Goal: Task Accomplishment & Management: Manage account settings

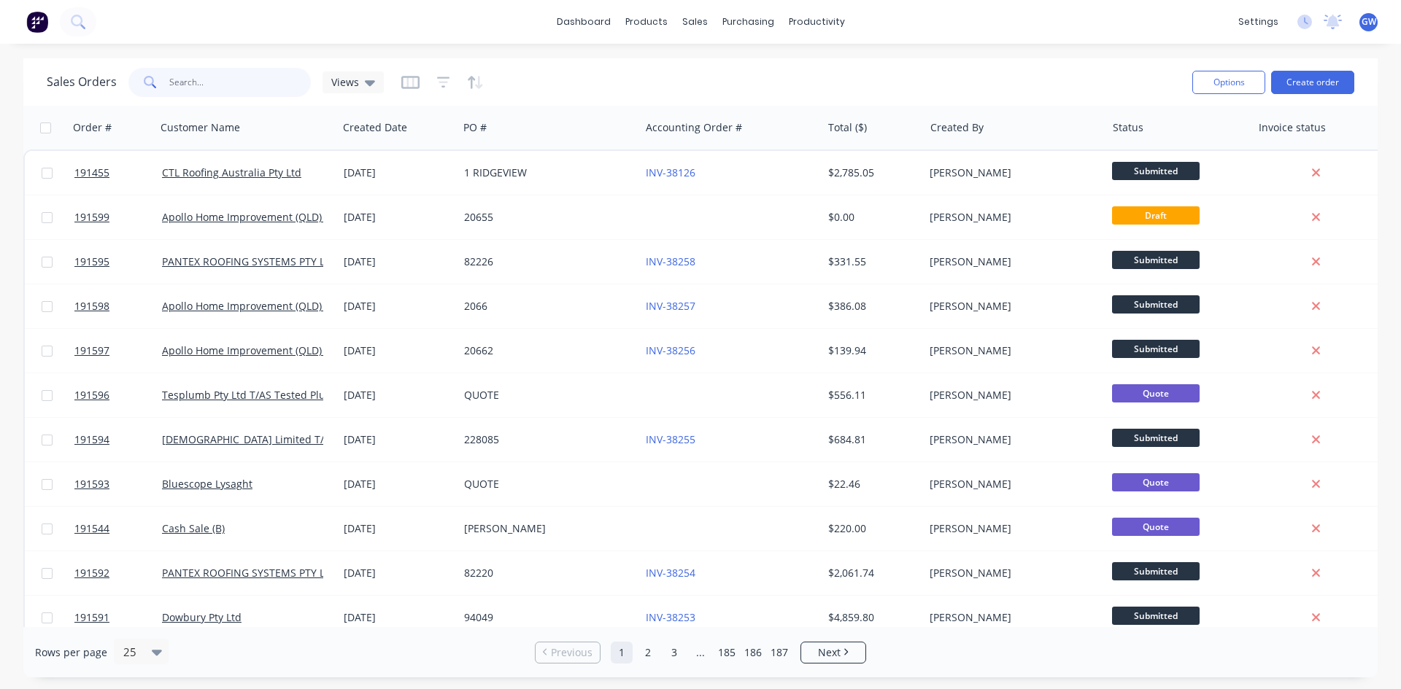
click at [228, 74] on input "text" at bounding box center [240, 82] width 142 height 29
type input "191261"
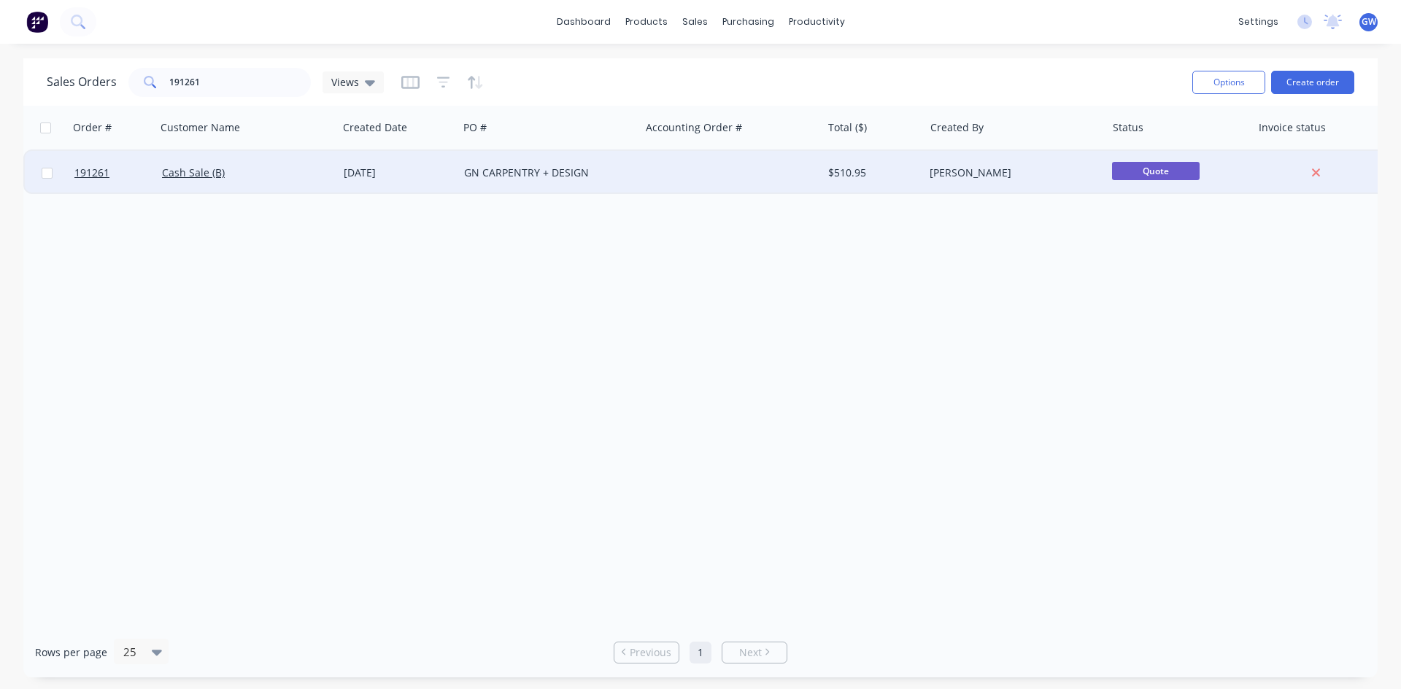
click at [757, 169] on div at bounding box center [731, 173] width 182 height 44
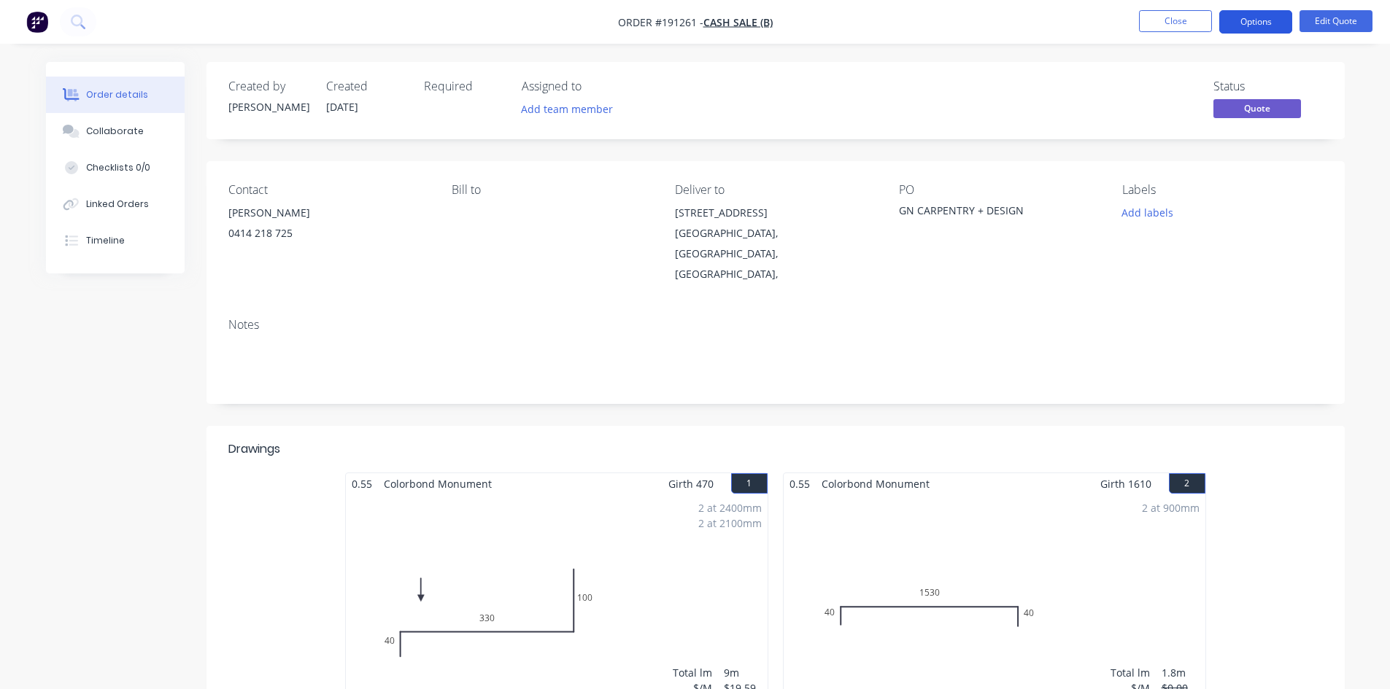
click at [1266, 24] on button "Options" at bounding box center [1255, 21] width 73 height 23
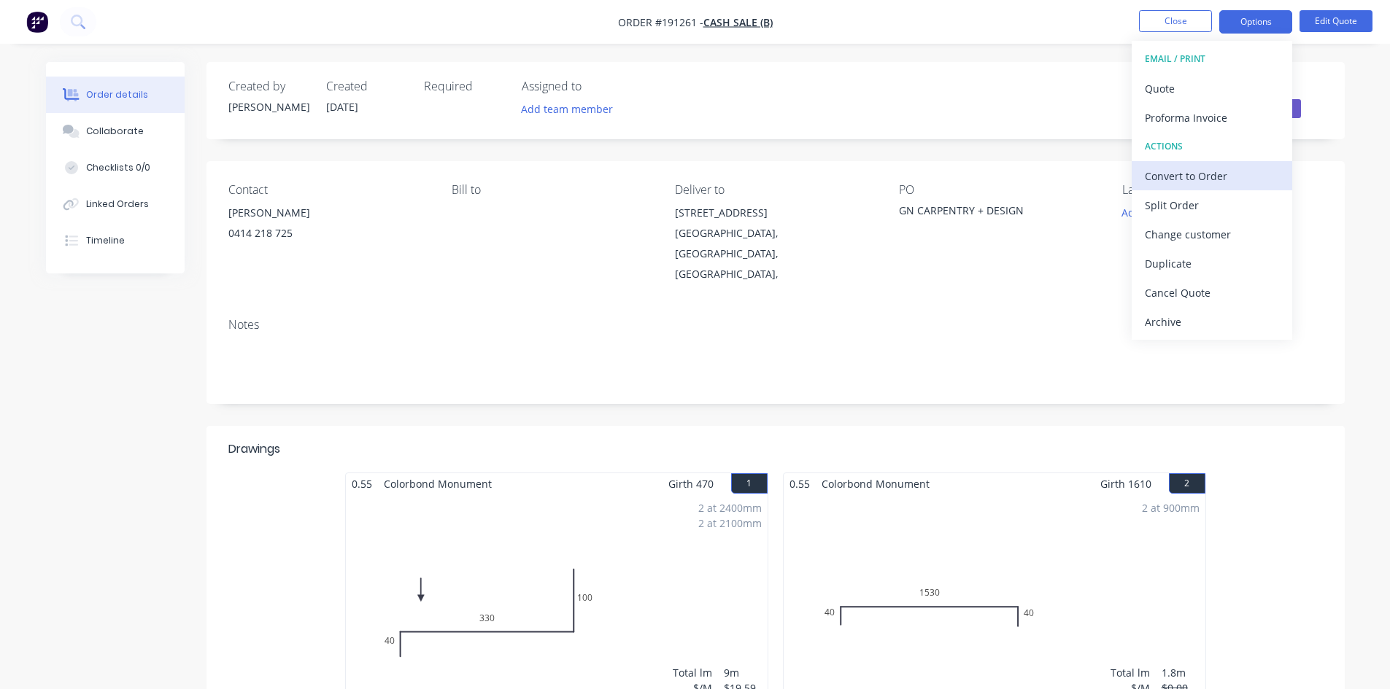
click at [1207, 177] on div "Convert to Order" at bounding box center [1212, 176] width 134 height 21
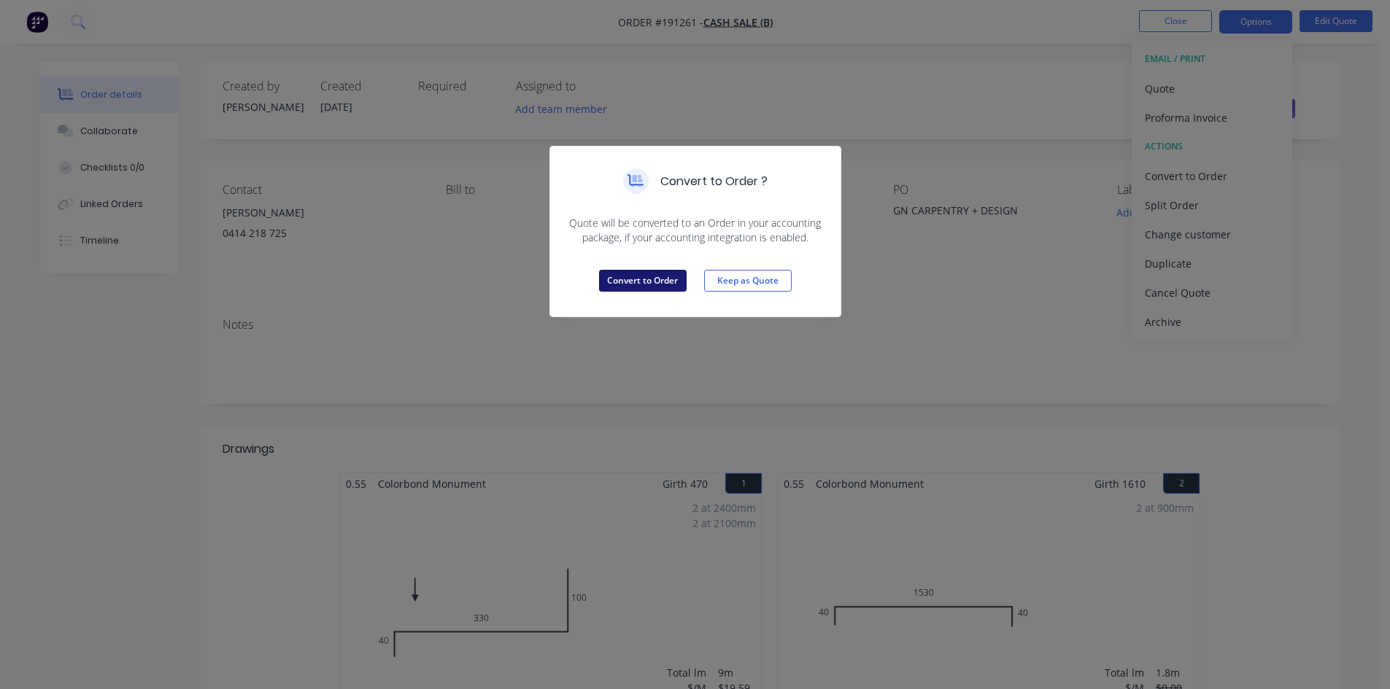
click at [635, 276] on button "Convert to Order" at bounding box center [643, 281] width 88 height 22
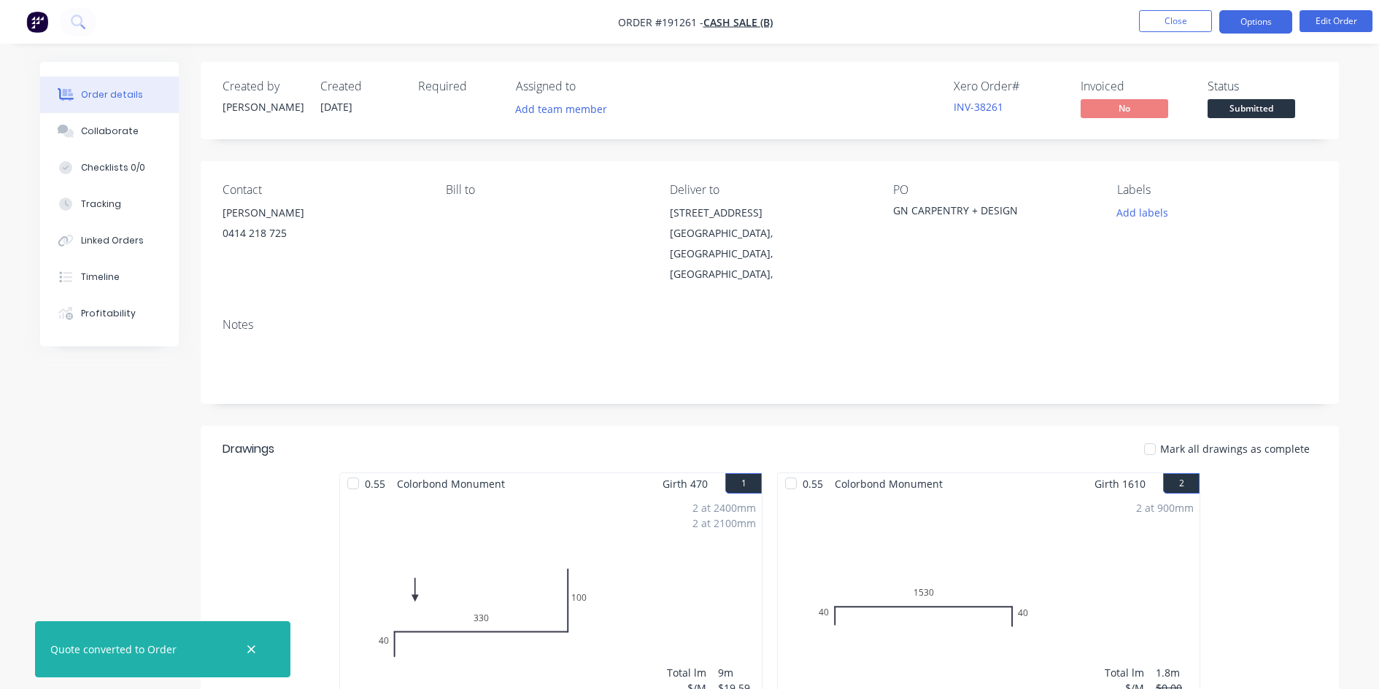
click at [1263, 29] on button "Options" at bounding box center [1255, 21] width 73 height 23
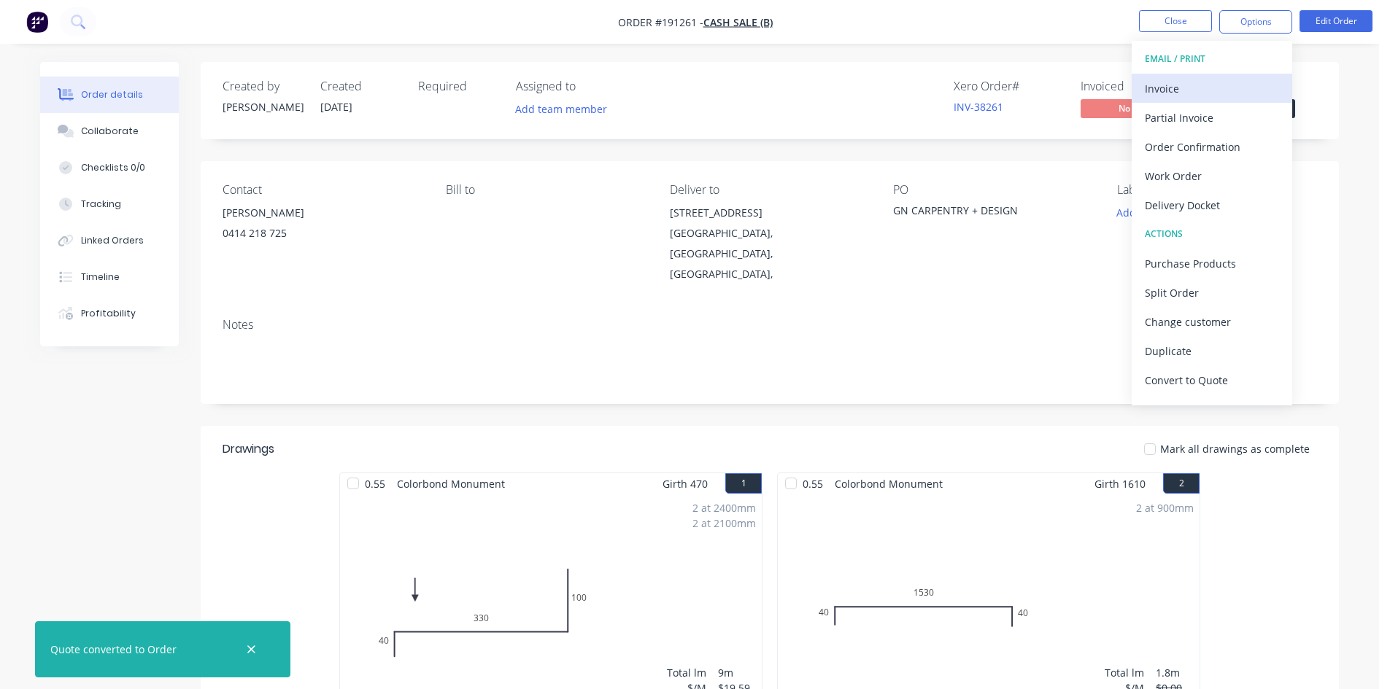
click at [1215, 85] on div "Invoice" at bounding box center [1212, 88] width 134 height 21
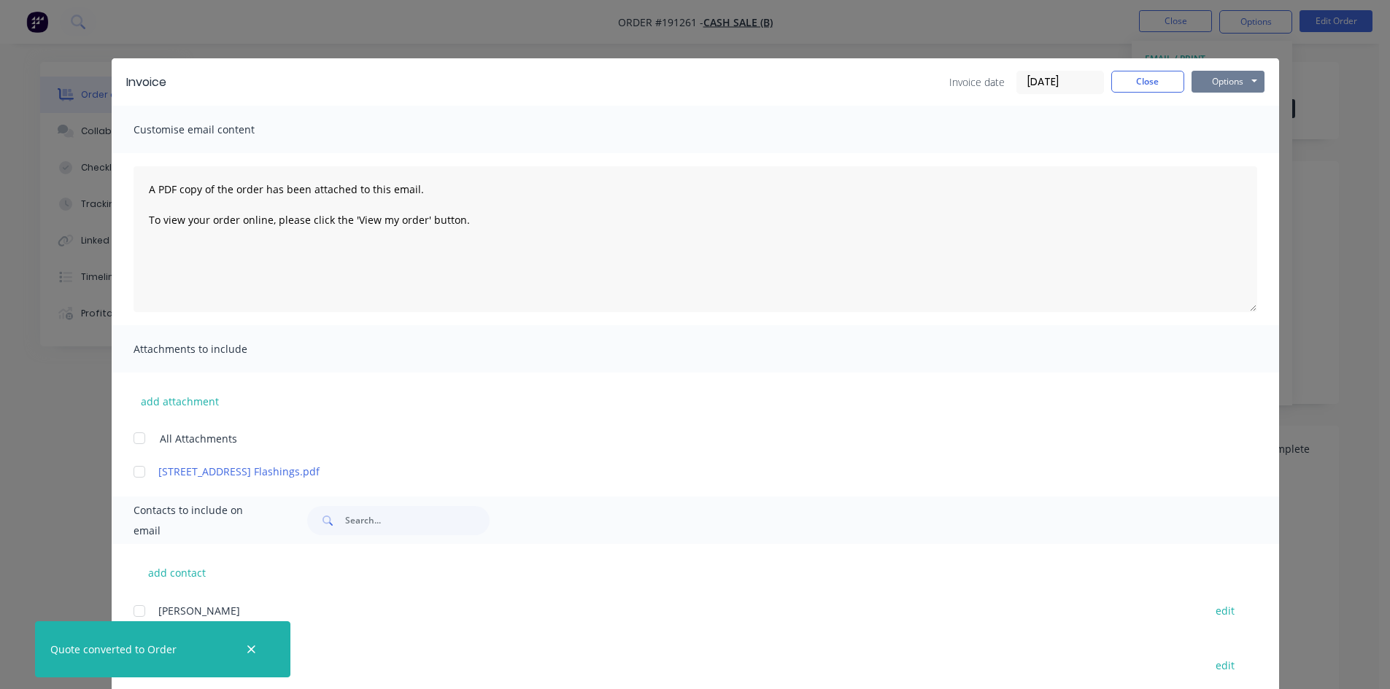
click at [1228, 78] on button "Options" at bounding box center [1227, 82] width 73 height 22
click at [1226, 125] on button "Print" at bounding box center [1237, 132] width 93 height 24
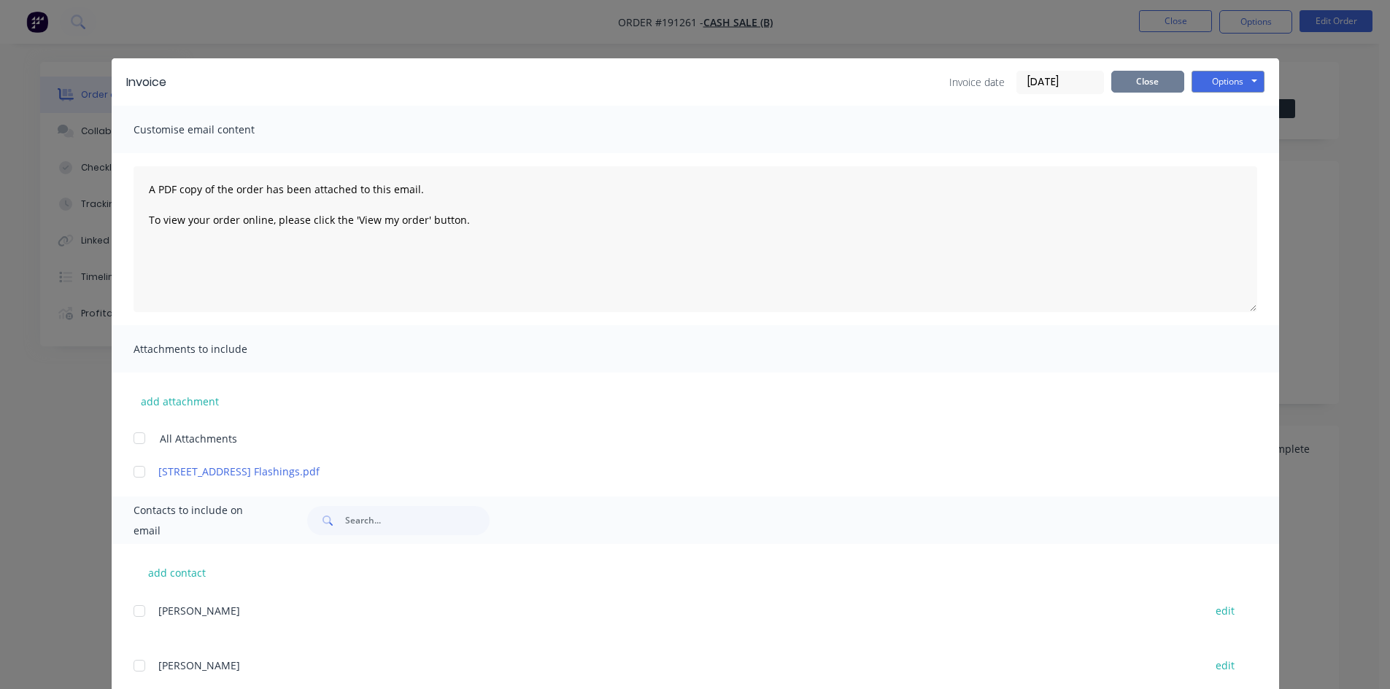
click at [1145, 85] on button "Close" at bounding box center [1147, 82] width 73 height 22
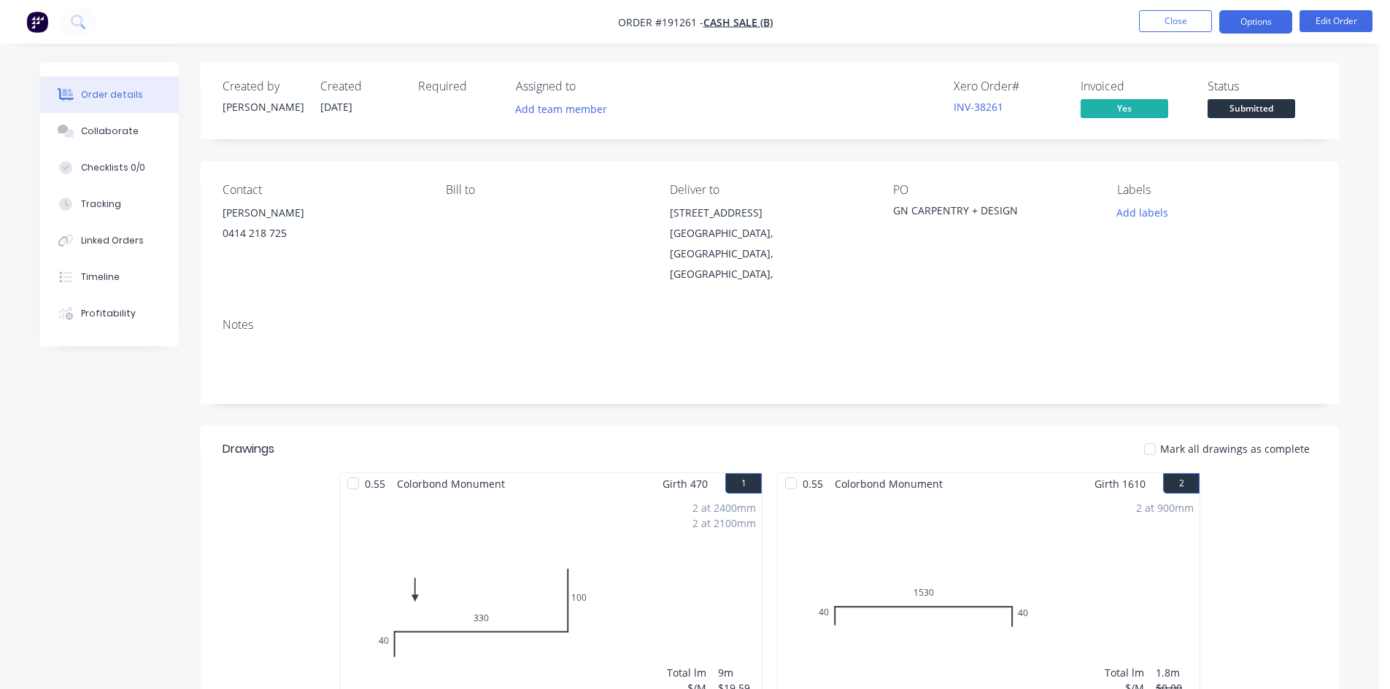
click at [1258, 29] on button "Options" at bounding box center [1255, 21] width 73 height 23
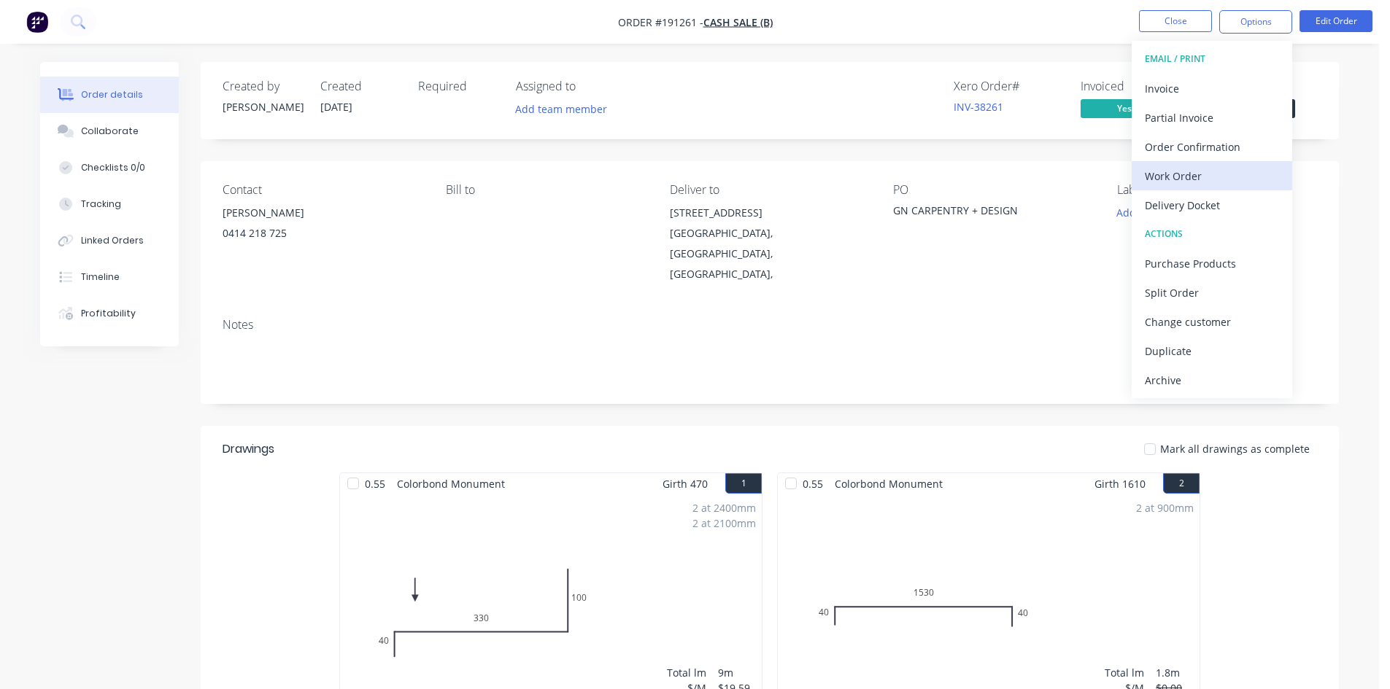
click at [1201, 183] on div "Work Order" at bounding box center [1212, 176] width 134 height 21
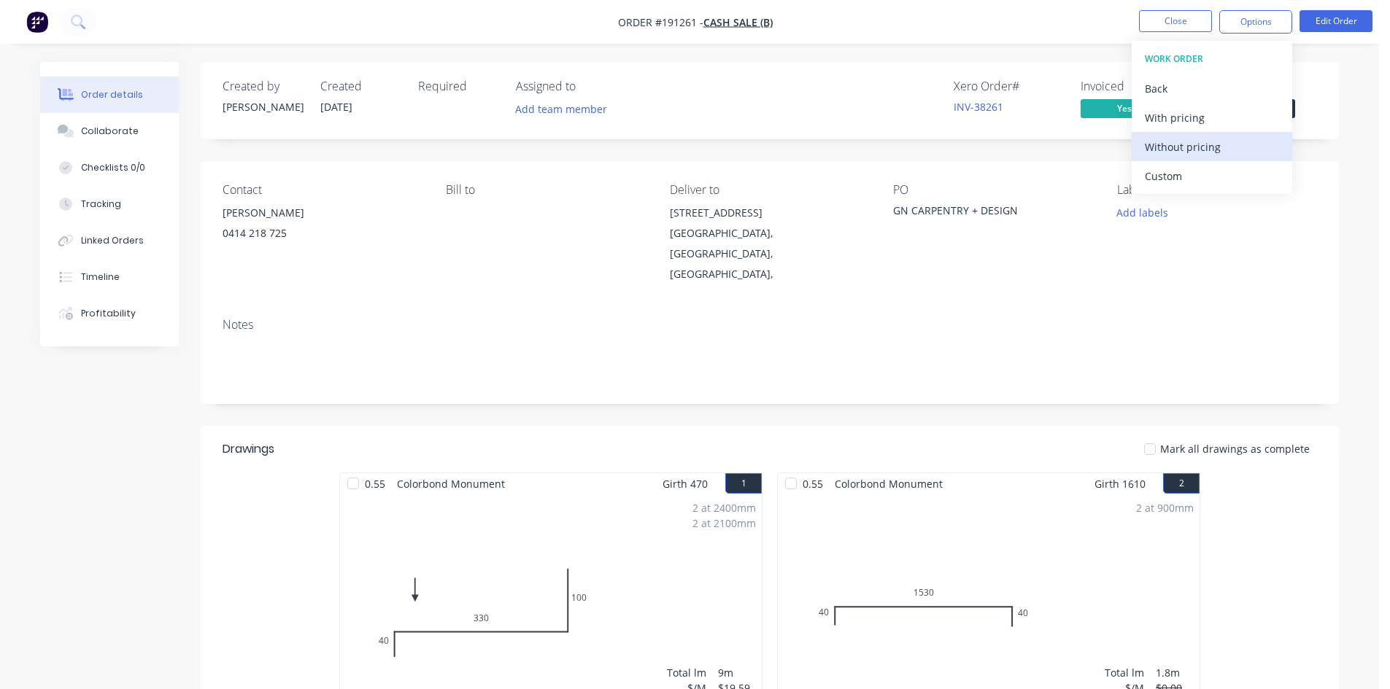
click at [1198, 142] on div "Without pricing" at bounding box center [1212, 146] width 134 height 21
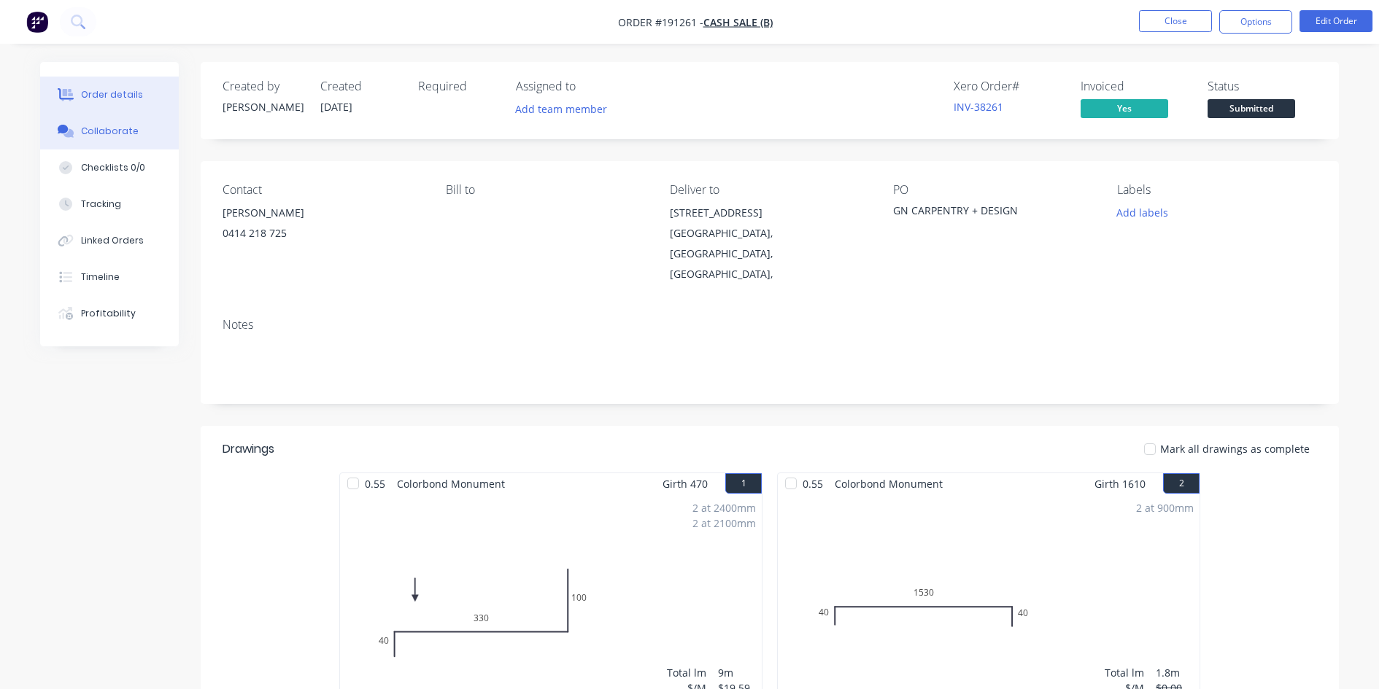
click at [103, 142] on button "Collaborate" at bounding box center [109, 131] width 139 height 36
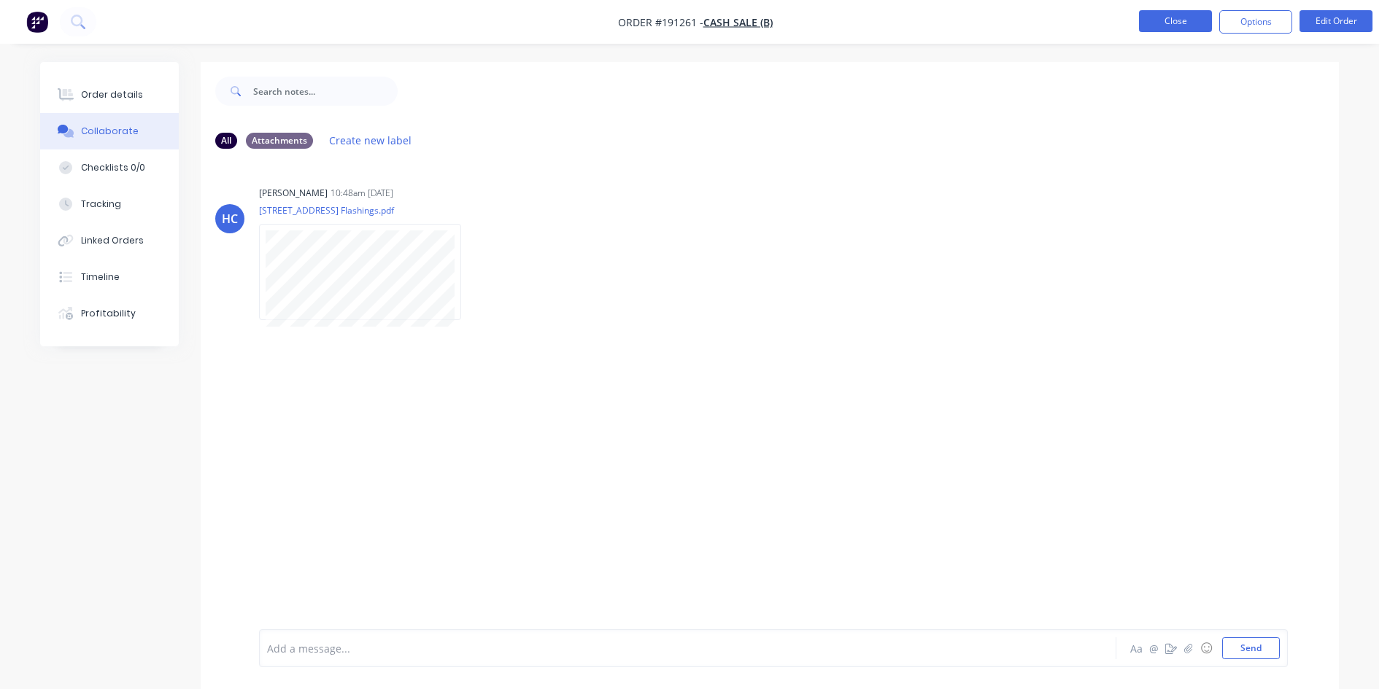
click at [1190, 22] on button "Close" at bounding box center [1175, 21] width 73 height 22
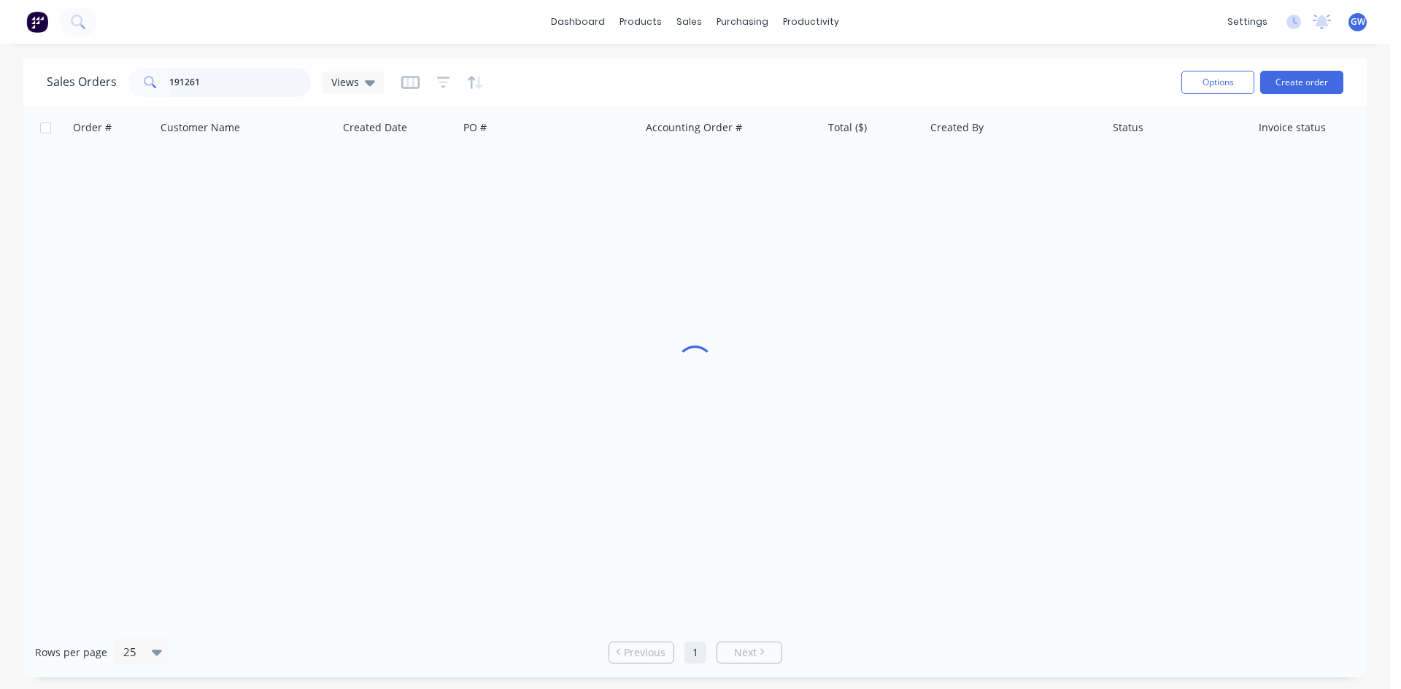
drag, startPoint x: 242, startPoint y: 91, endPoint x: -169, endPoint y: 58, distance: 412.8
click at [0, 58] on html "dashboard products sales purchasing productivity dashboard products Product Cat…" at bounding box center [700, 344] width 1401 height 689
type input "191509"
click at [876, 167] on div "$2,850.27" at bounding box center [870, 173] width 85 height 15
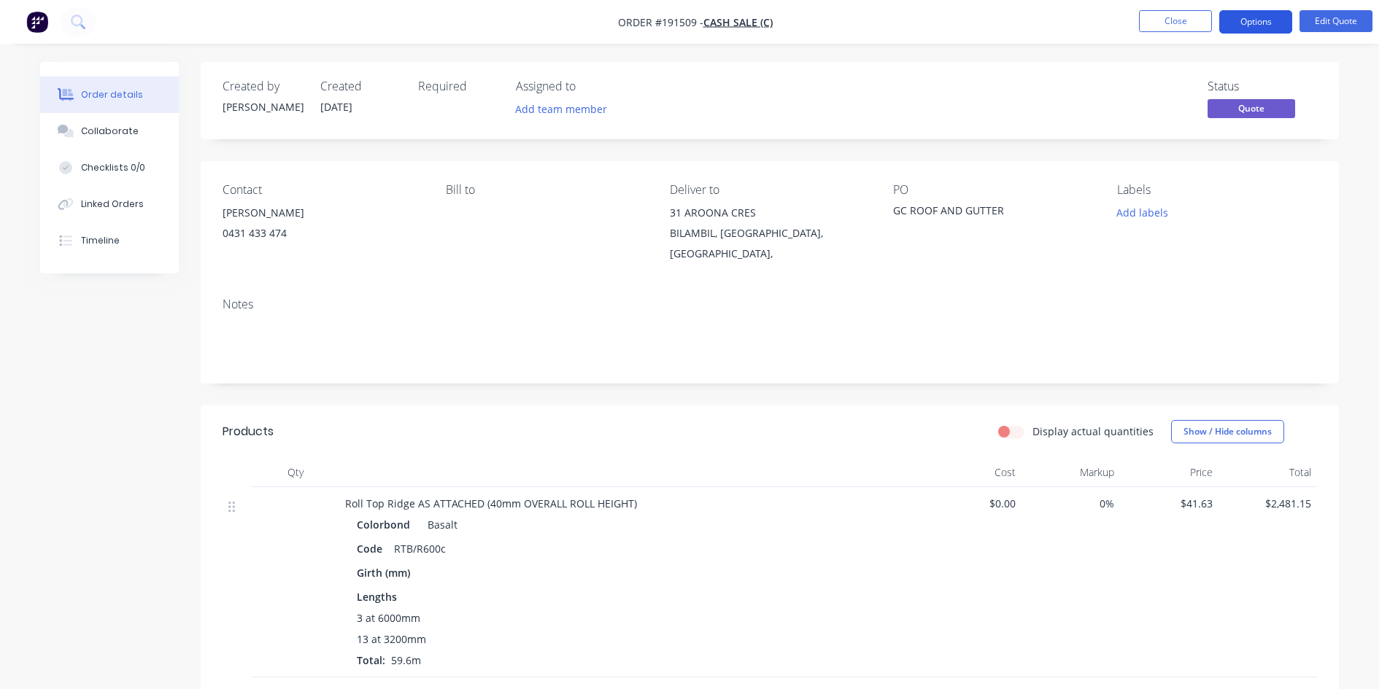
drag, startPoint x: 1277, startPoint y: 17, endPoint x: 1278, endPoint y: 24, distance: 7.3
click at [1278, 16] on button "Options" at bounding box center [1255, 21] width 73 height 23
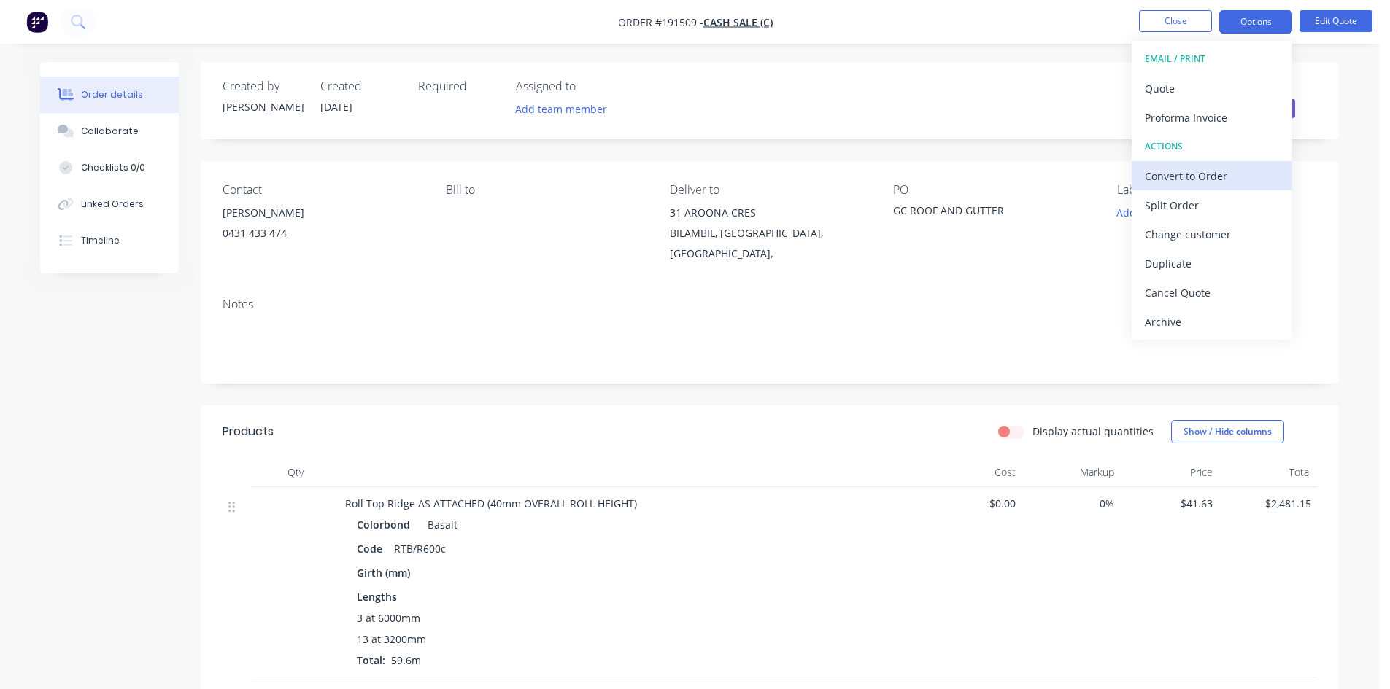
click at [1220, 166] on div "Convert to Order" at bounding box center [1212, 176] width 134 height 21
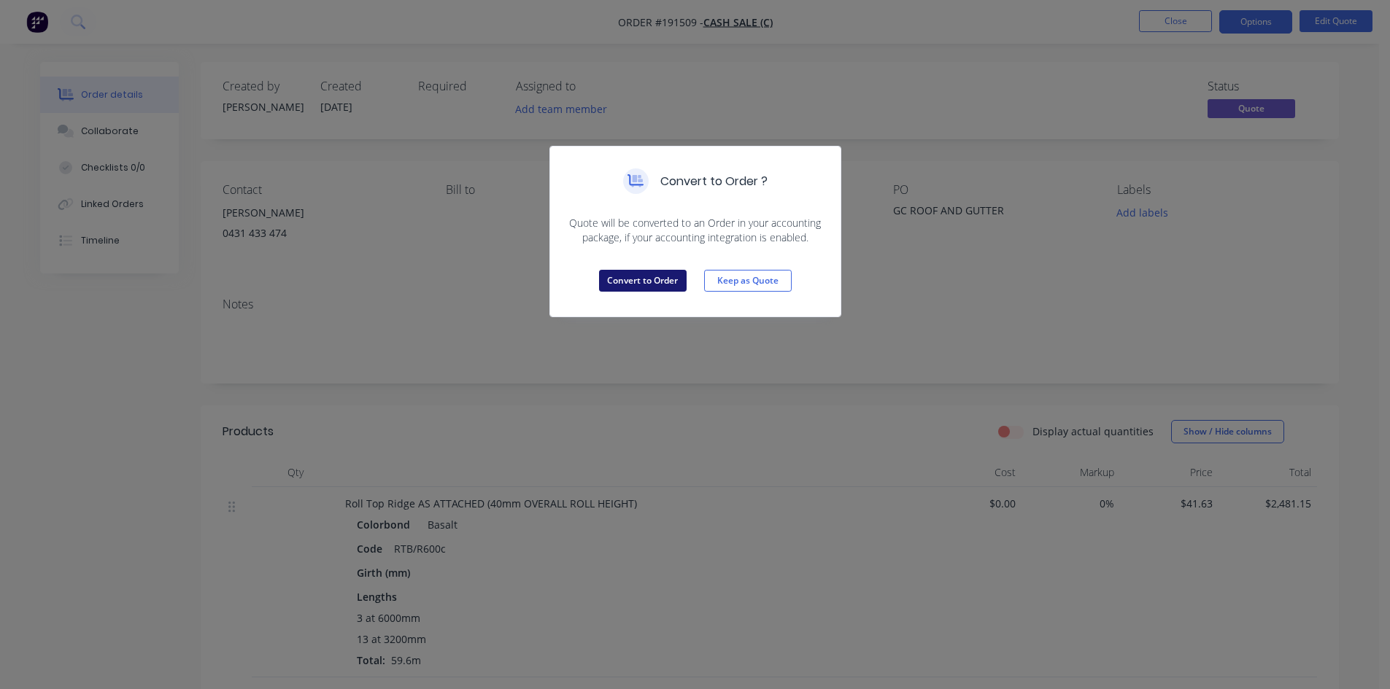
click at [671, 286] on button "Convert to Order" at bounding box center [643, 281] width 88 height 22
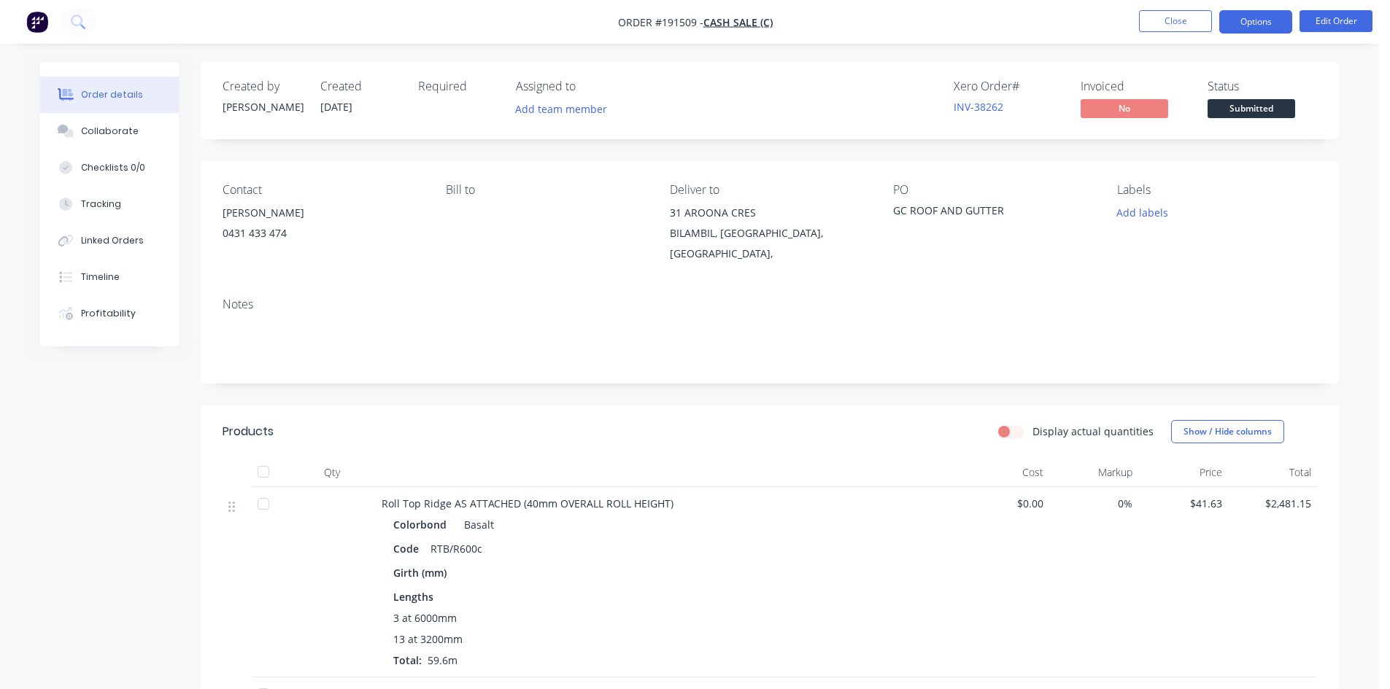
click at [1261, 20] on button "Options" at bounding box center [1255, 21] width 73 height 23
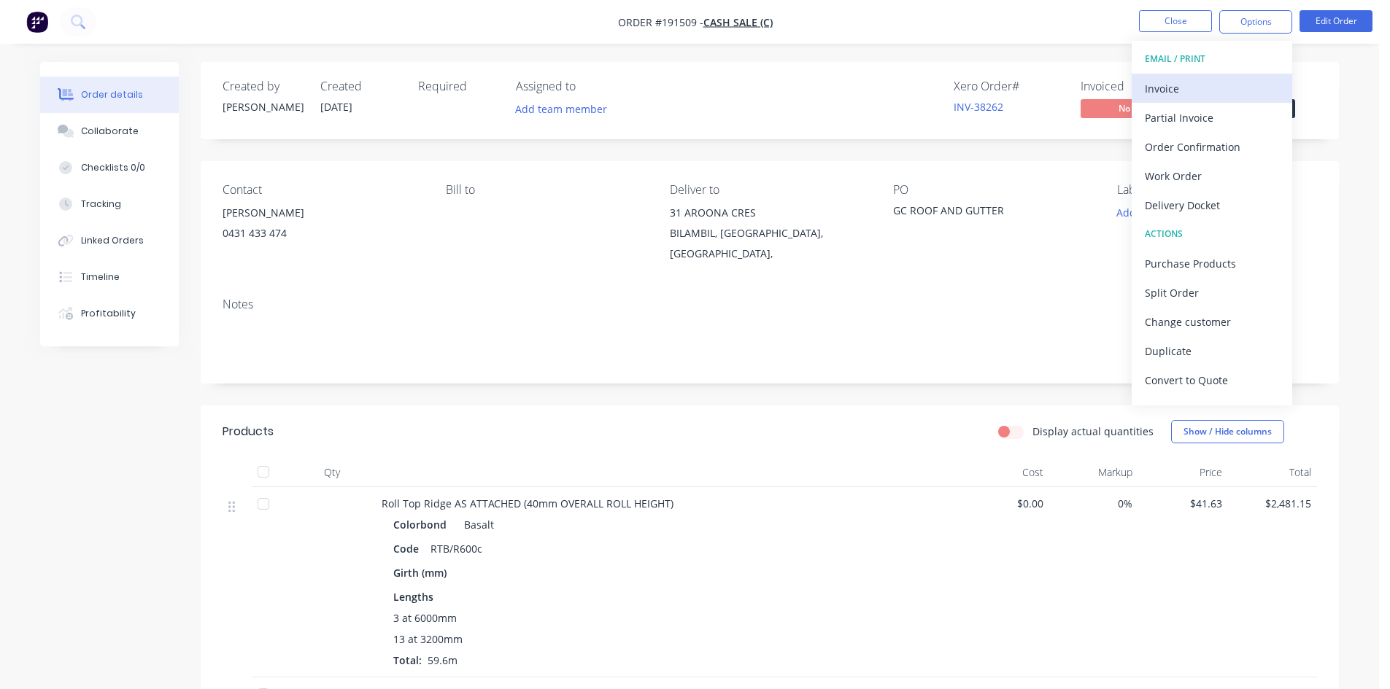
click at [1229, 78] on div "Invoice" at bounding box center [1212, 88] width 134 height 21
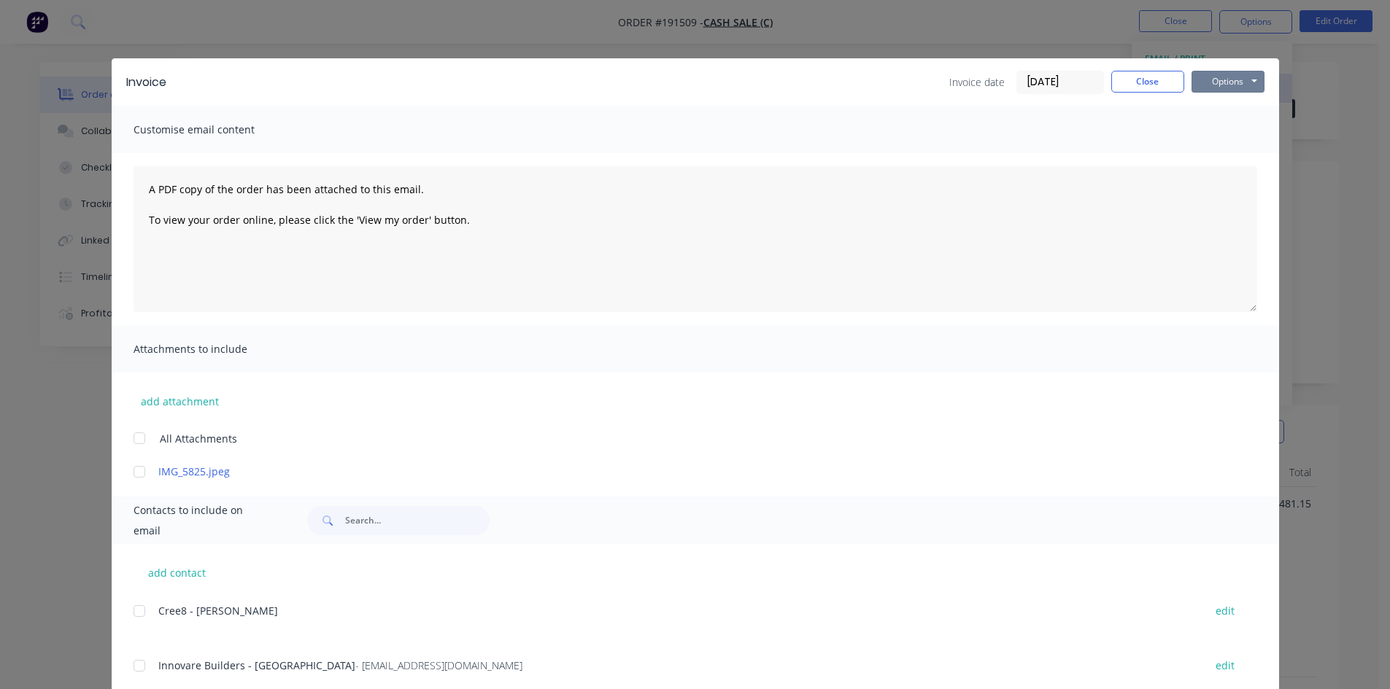
click at [1229, 77] on button "Options" at bounding box center [1227, 82] width 73 height 22
click at [1223, 129] on button "Print" at bounding box center [1237, 132] width 93 height 24
click at [1145, 80] on button "Close" at bounding box center [1147, 82] width 73 height 22
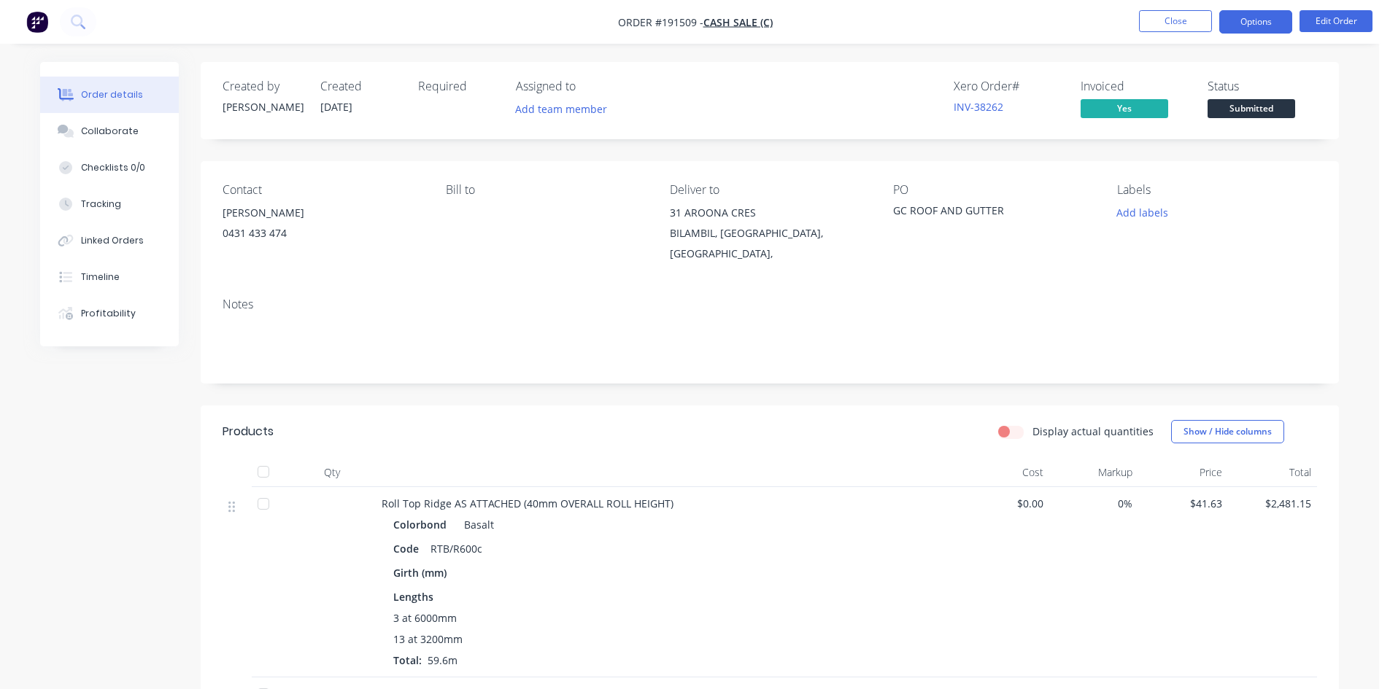
click at [1247, 20] on button "Options" at bounding box center [1255, 21] width 73 height 23
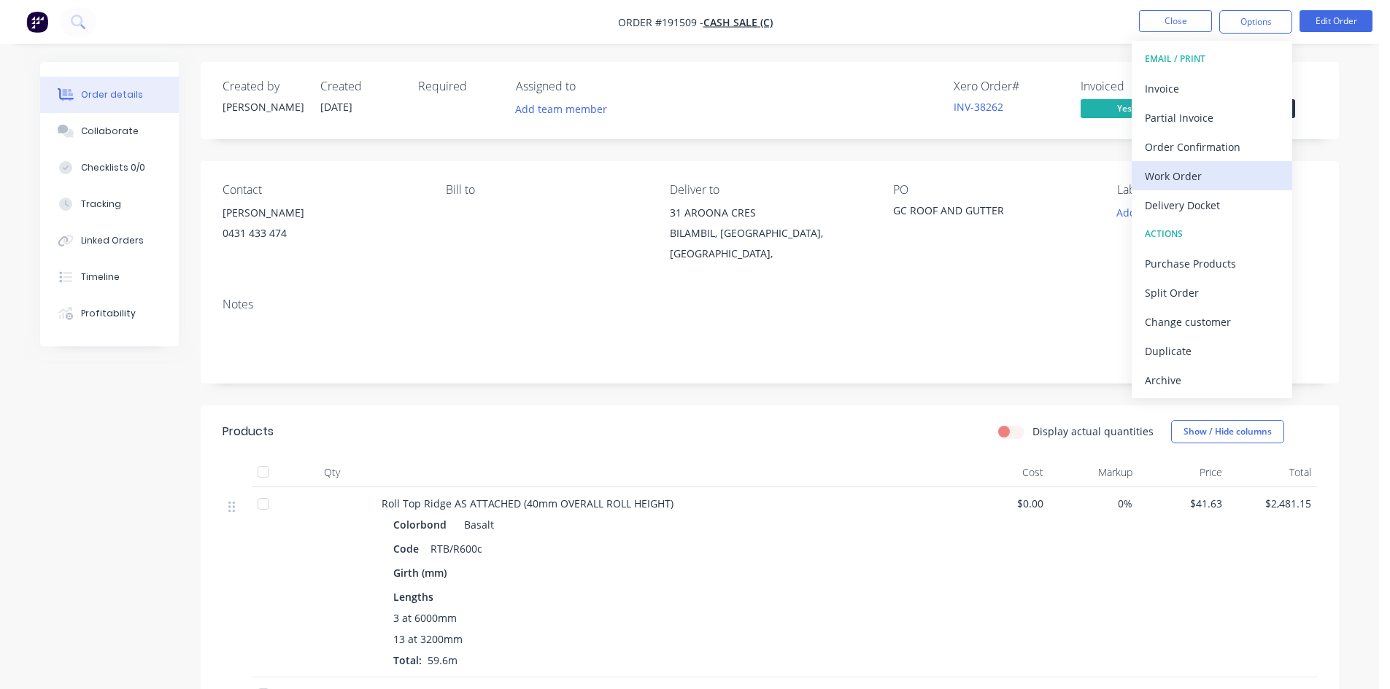
click at [1210, 181] on div "Work Order" at bounding box center [1212, 176] width 134 height 21
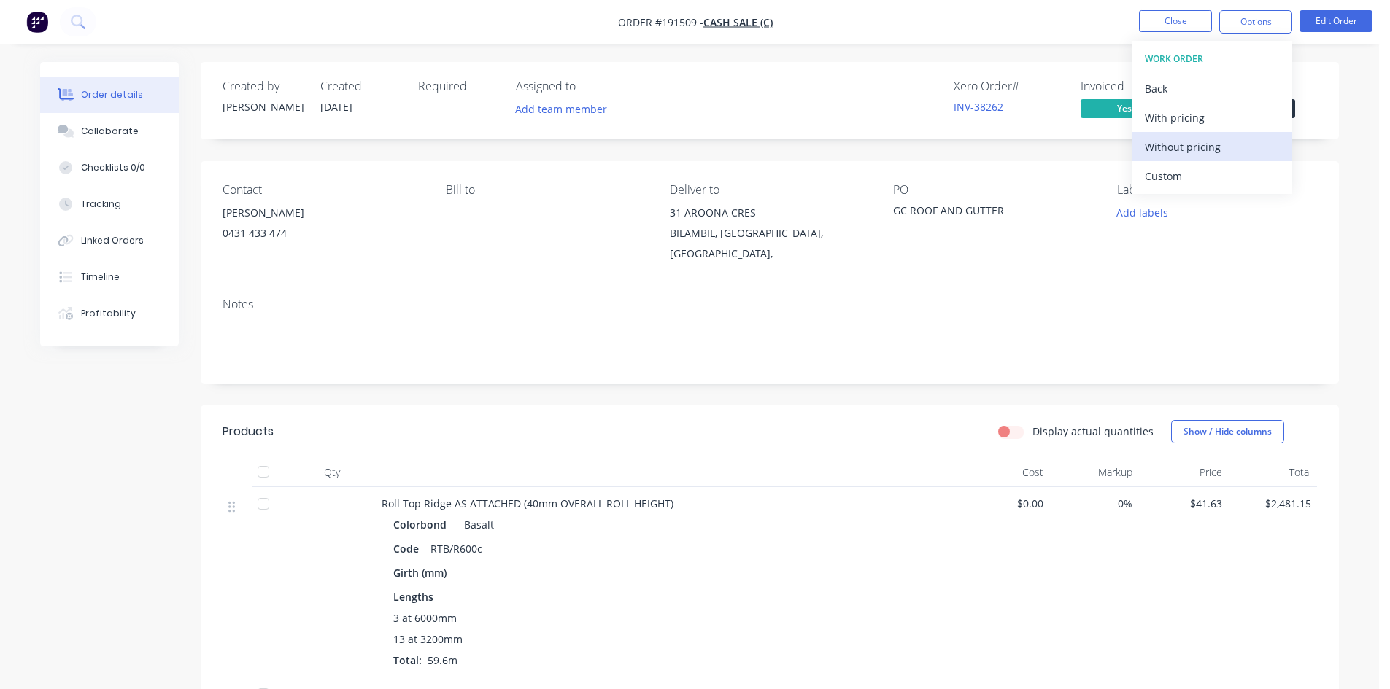
click at [1207, 150] on div "Without pricing" at bounding box center [1212, 146] width 134 height 21
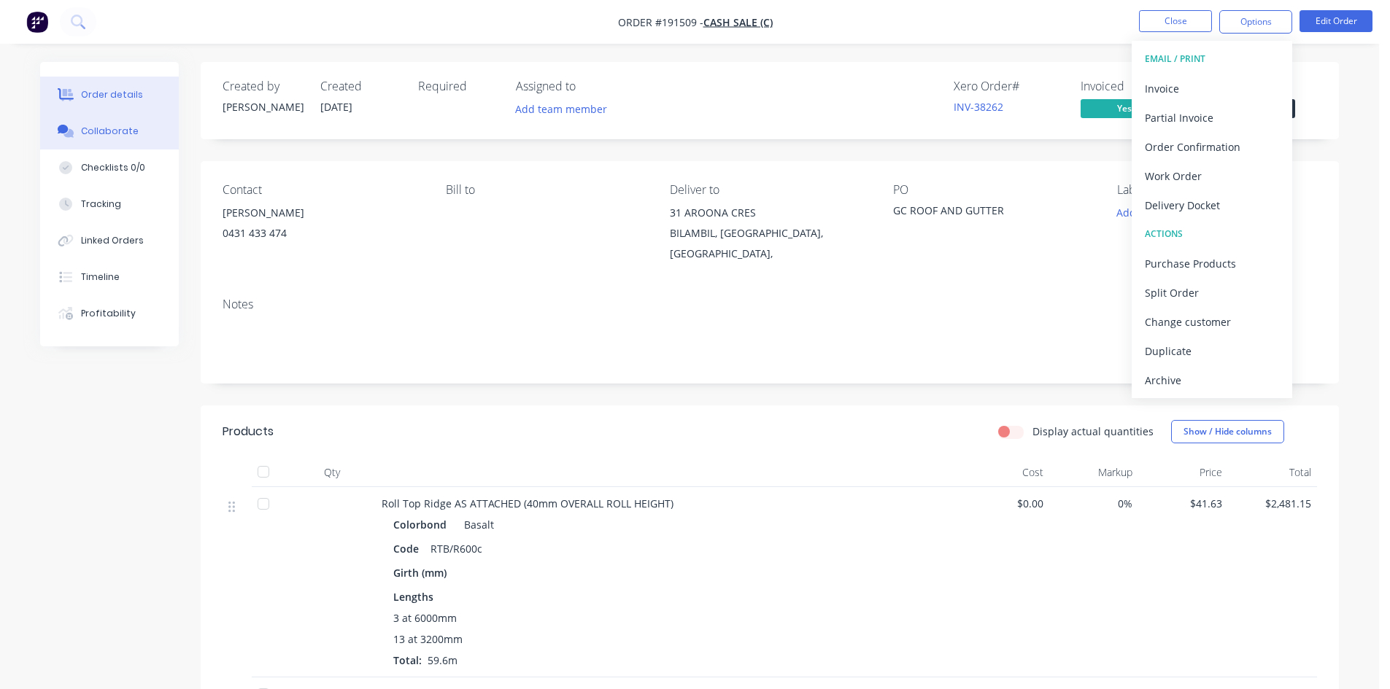
click at [123, 131] on div "Collaborate" at bounding box center [110, 131] width 58 height 13
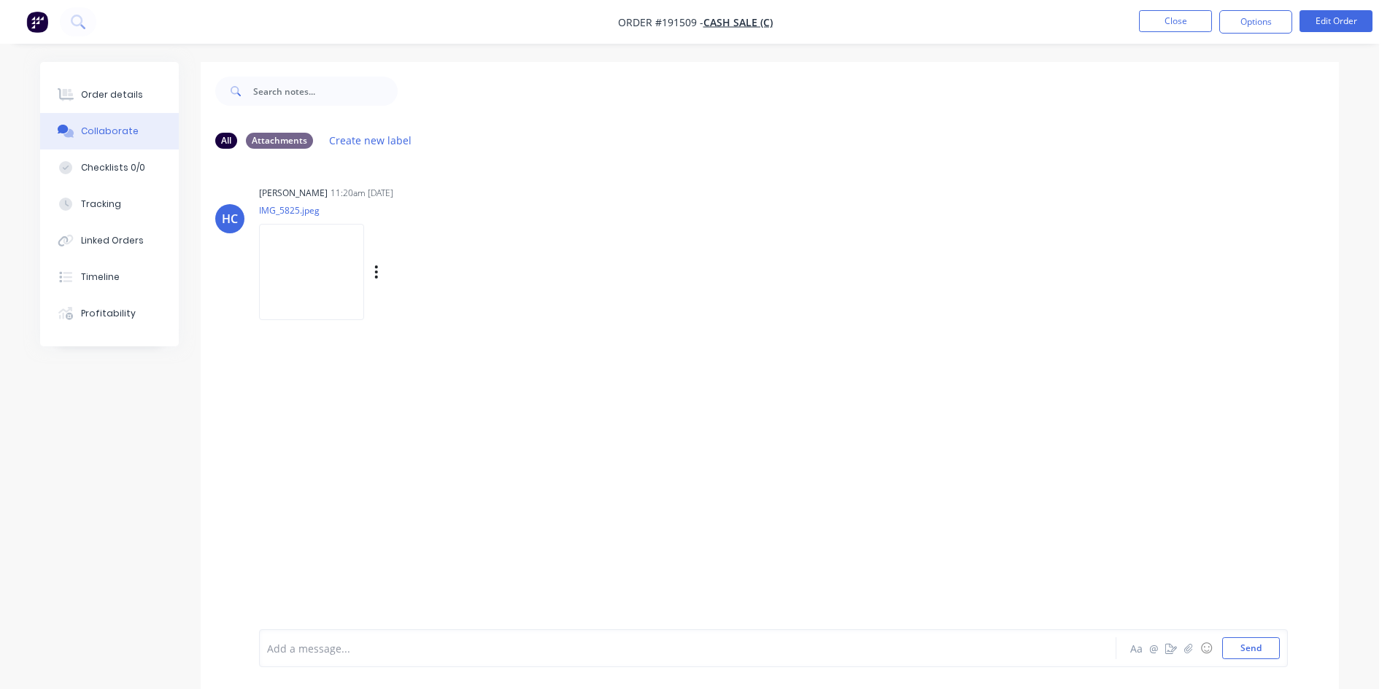
click at [320, 287] on img at bounding box center [311, 272] width 105 height 96
click at [1161, 20] on button "Close" at bounding box center [1175, 21] width 73 height 22
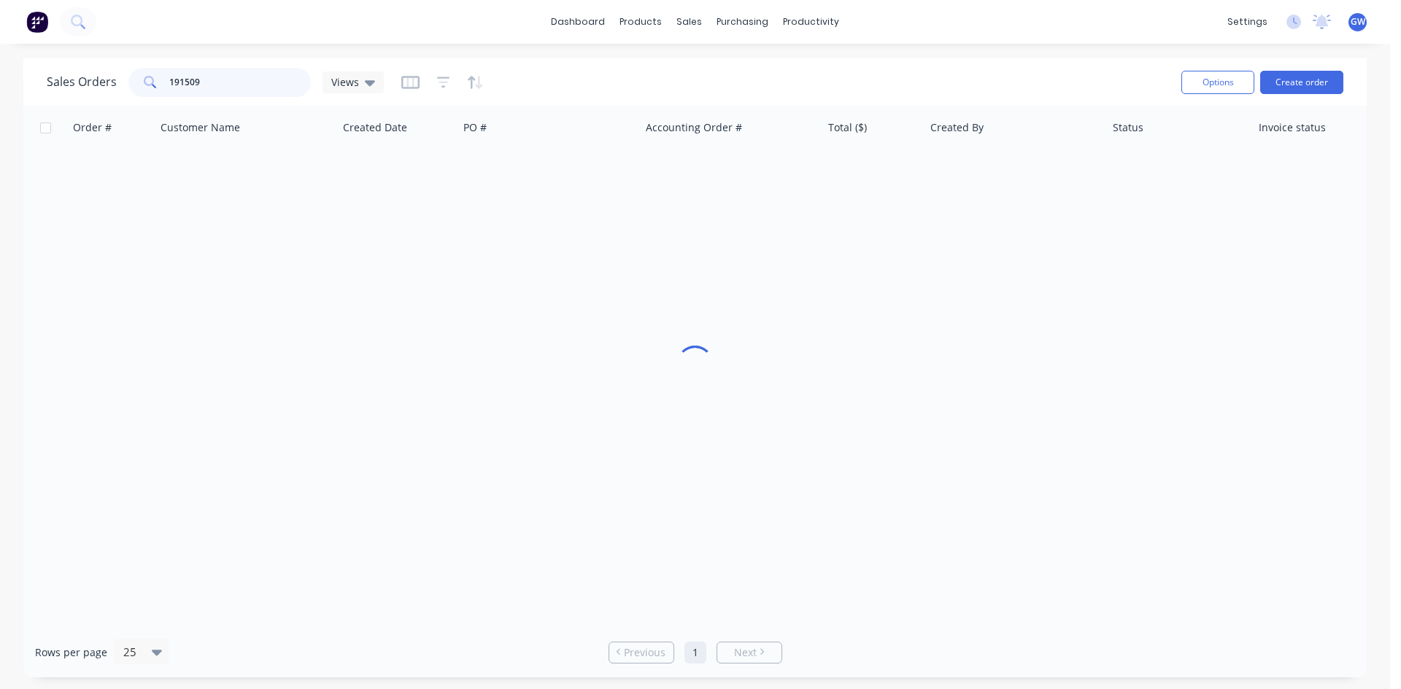
drag, startPoint x: 264, startPoint y: 77, endPoint x: 115, endPoint y: 70, distance: 149.7
click at [115, 70] on div "Sales Orders 191509 Views" at bounding box center [215, 82] width 337 height 29
type input "191508"
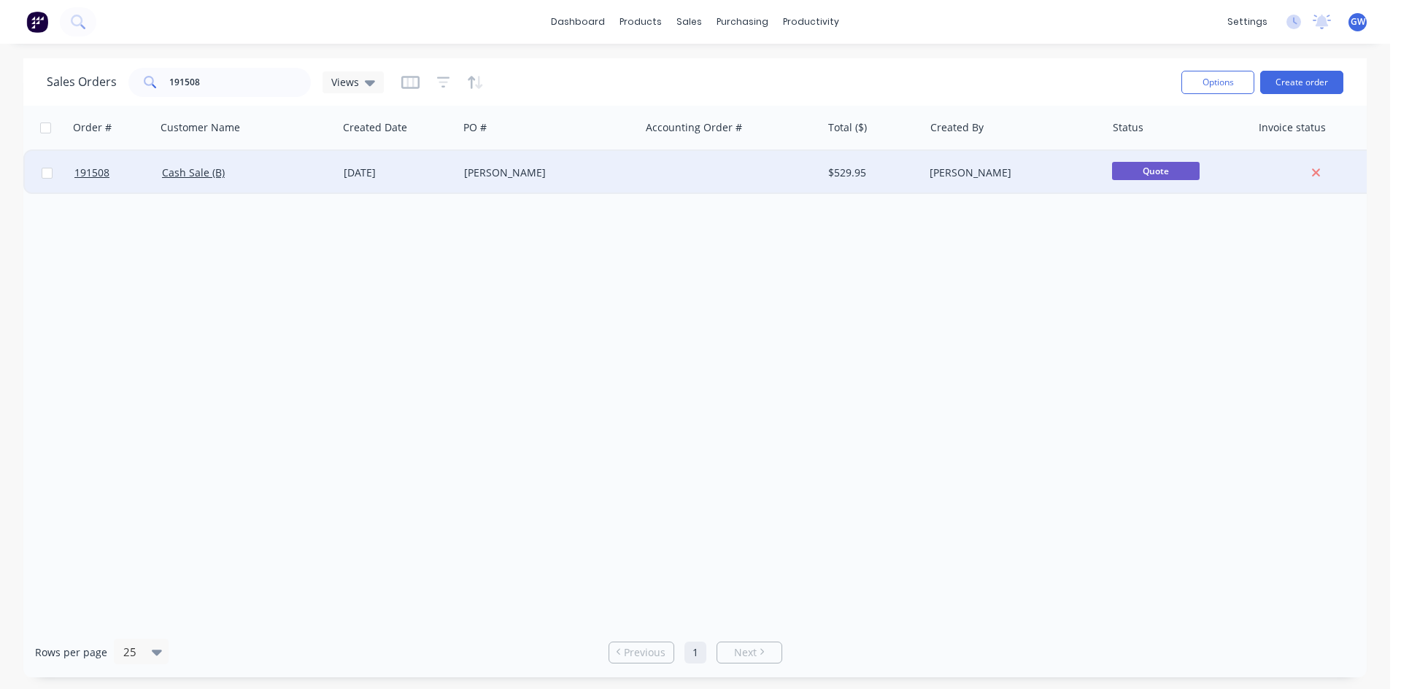
click at [793, 163] on div at bounding box center [731, 173] width 182 height 44
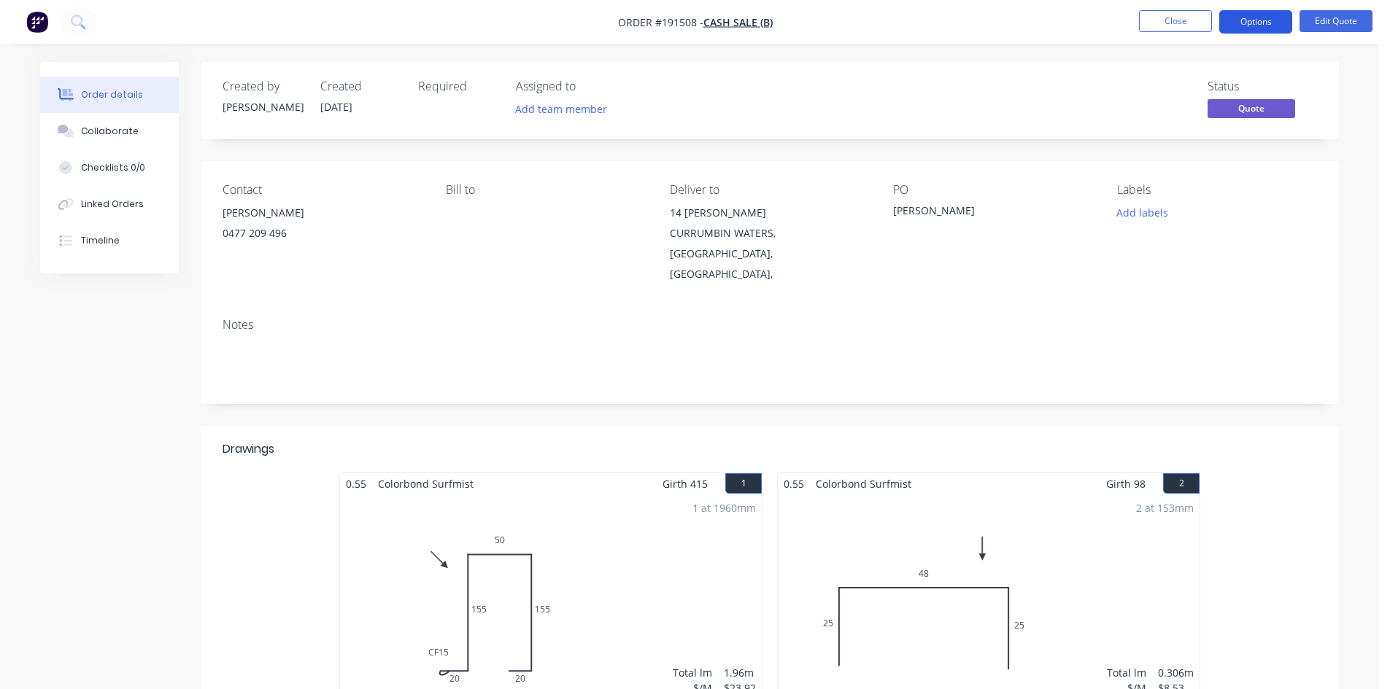
click at [1232, 22] on button "Options" at bounding box center [1255, 21] width 73 height 23
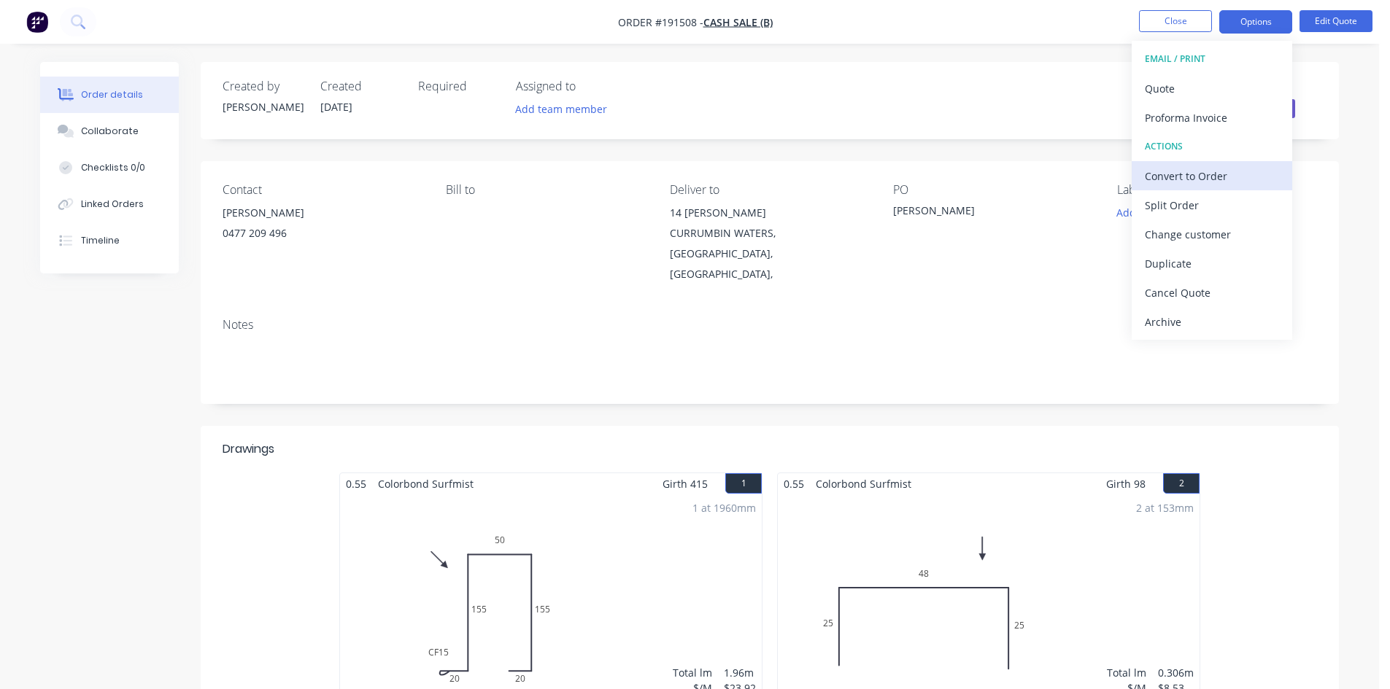
click at [1171, 177] on div "Convert to Order" at bounding box center [1212, 176] width 134 height 21
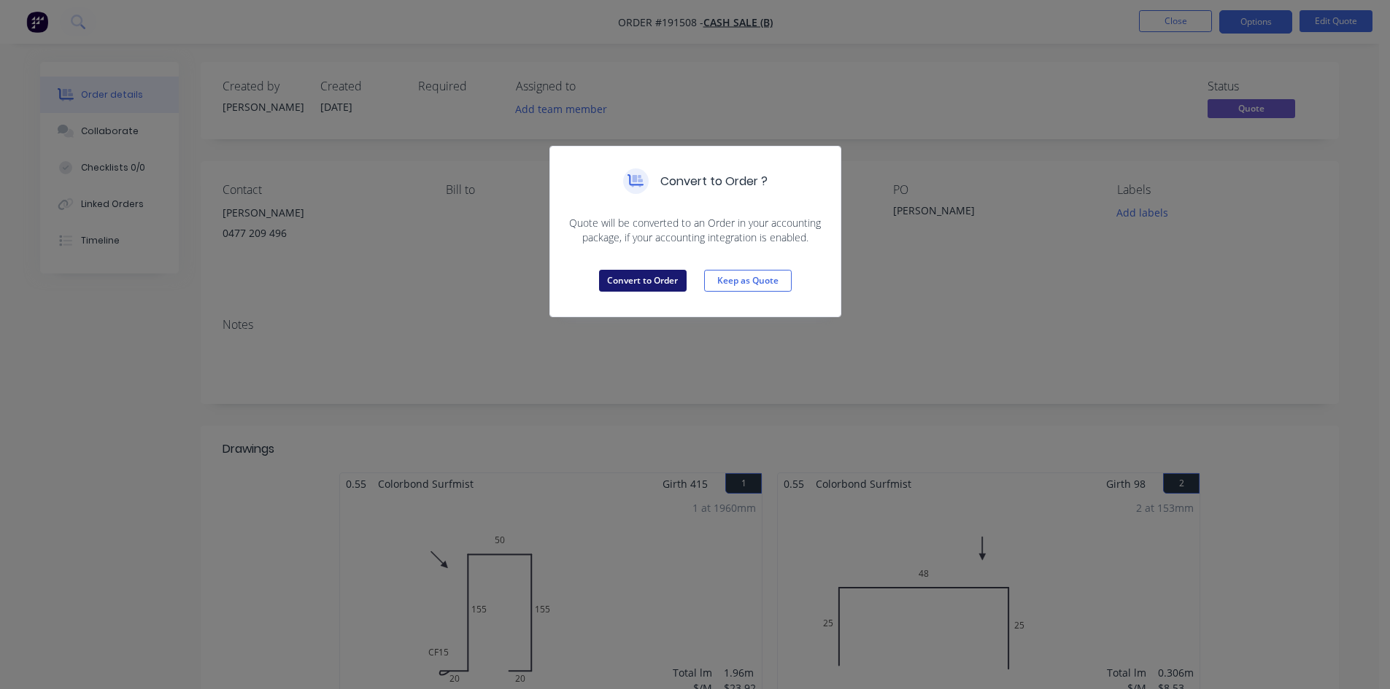
click at [651, 280] on button "Convert to Order" at bounding box center [643, 281] width 88 height 22
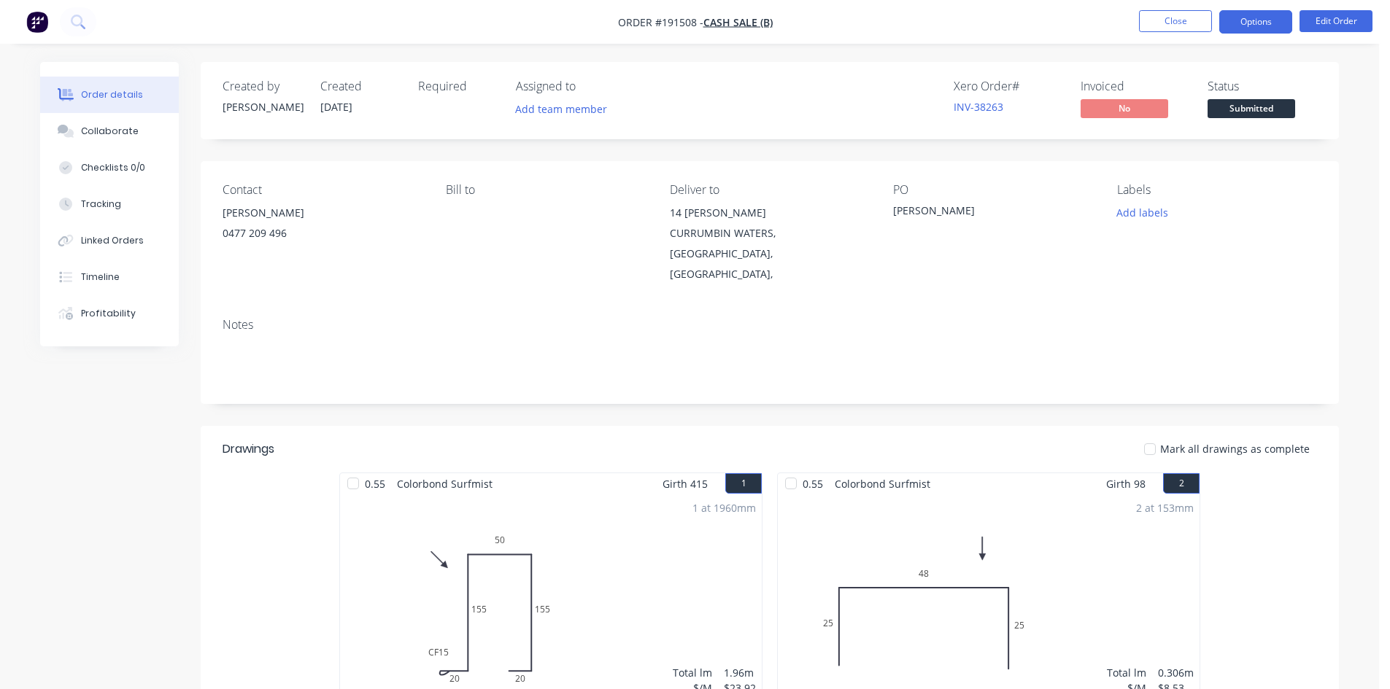
click at [1239, 27] on button "Options" at bounding box center [1255, 21] width 73 height 23
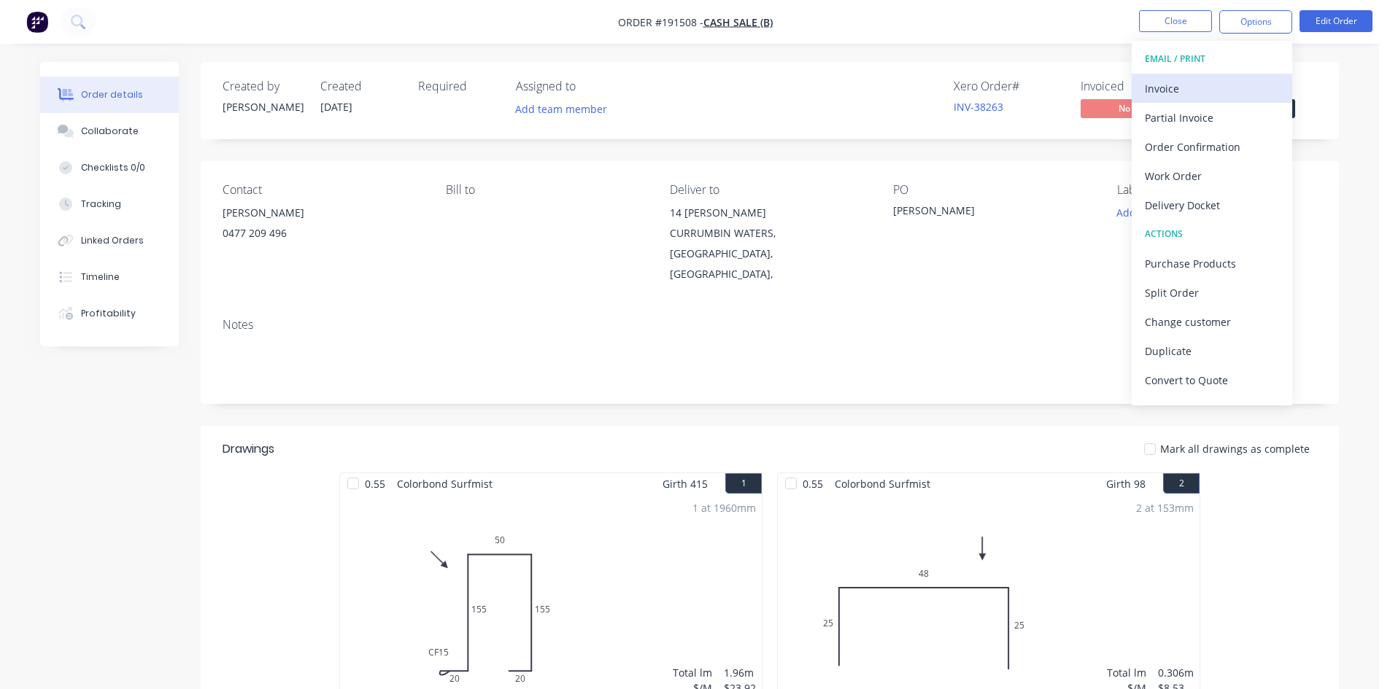
click at [1173, 90] on div "Invoice" at bounding box center [1212, 88] width 134 height 21
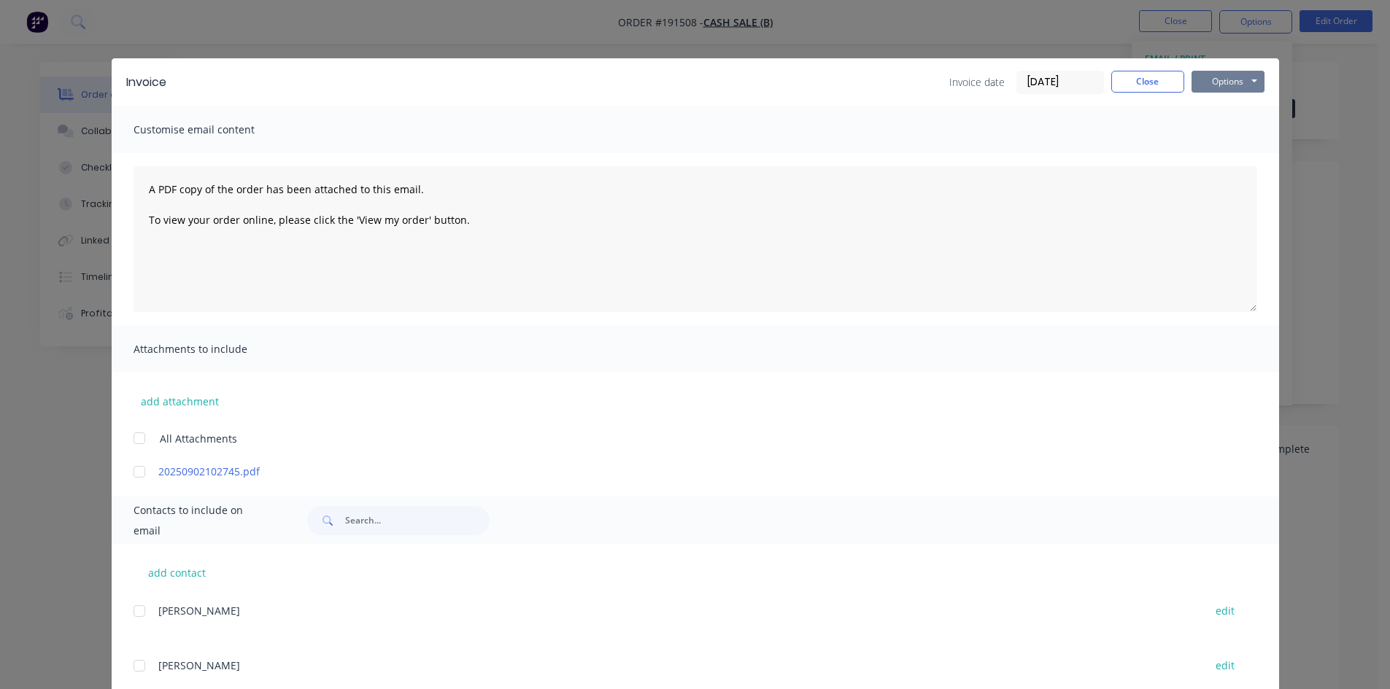
click at [1224, 82] on button "Options" at bounding box center [1227, 82] width 73 height 22
click at [1215, 131] on button "Print" at bounding box center [1237, 132] width 93 height 24
click at [1136, 81] on button "Close" at bounding box center [1147, 82] width 73 height 22
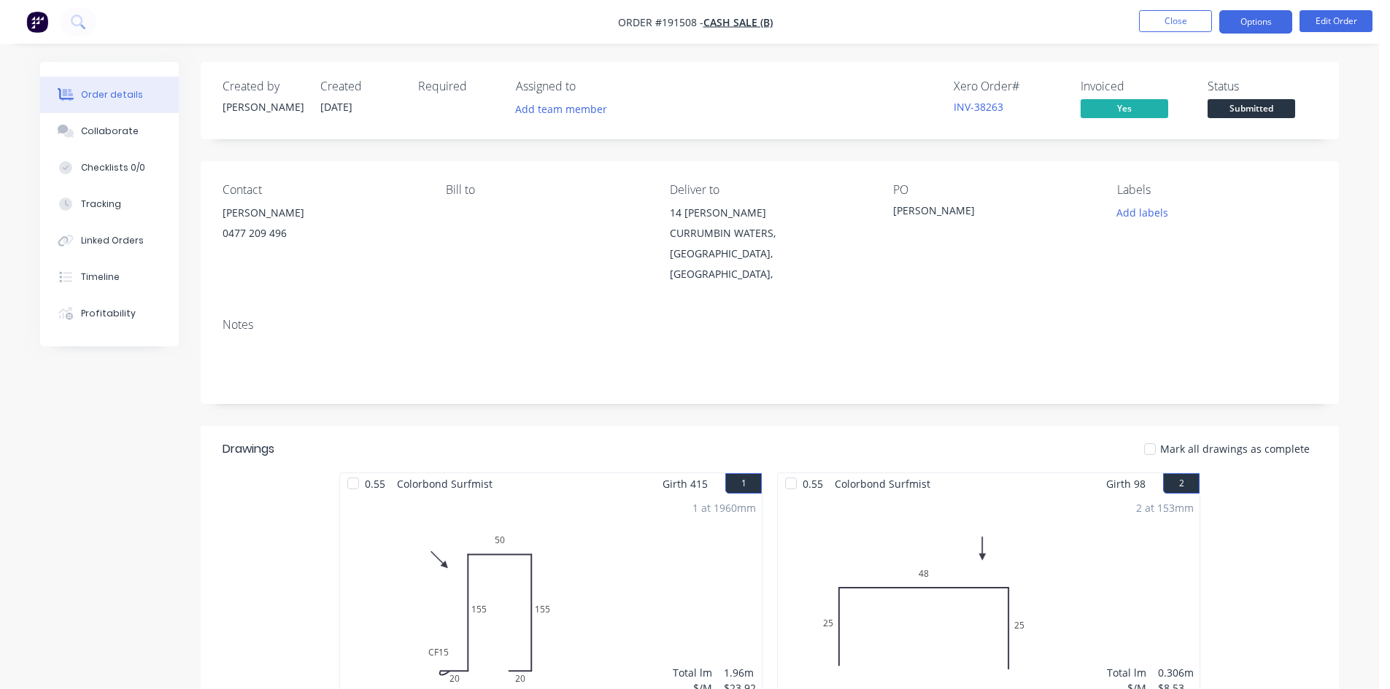
click at [1261, 28] on button "Options" at bounding box center [1255, 21] width 73 height 23
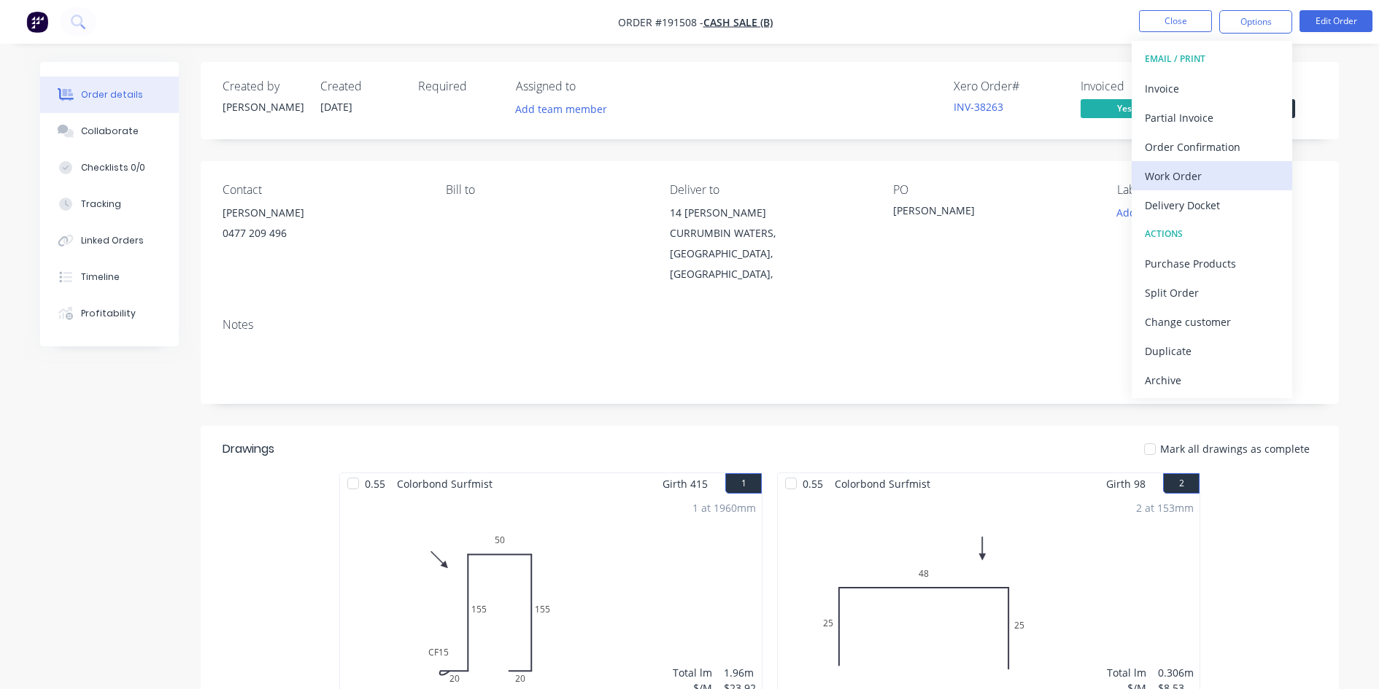
click at [1182, 176] on div "Work Order" at bounding box center [1212, 176] width 134 height 21
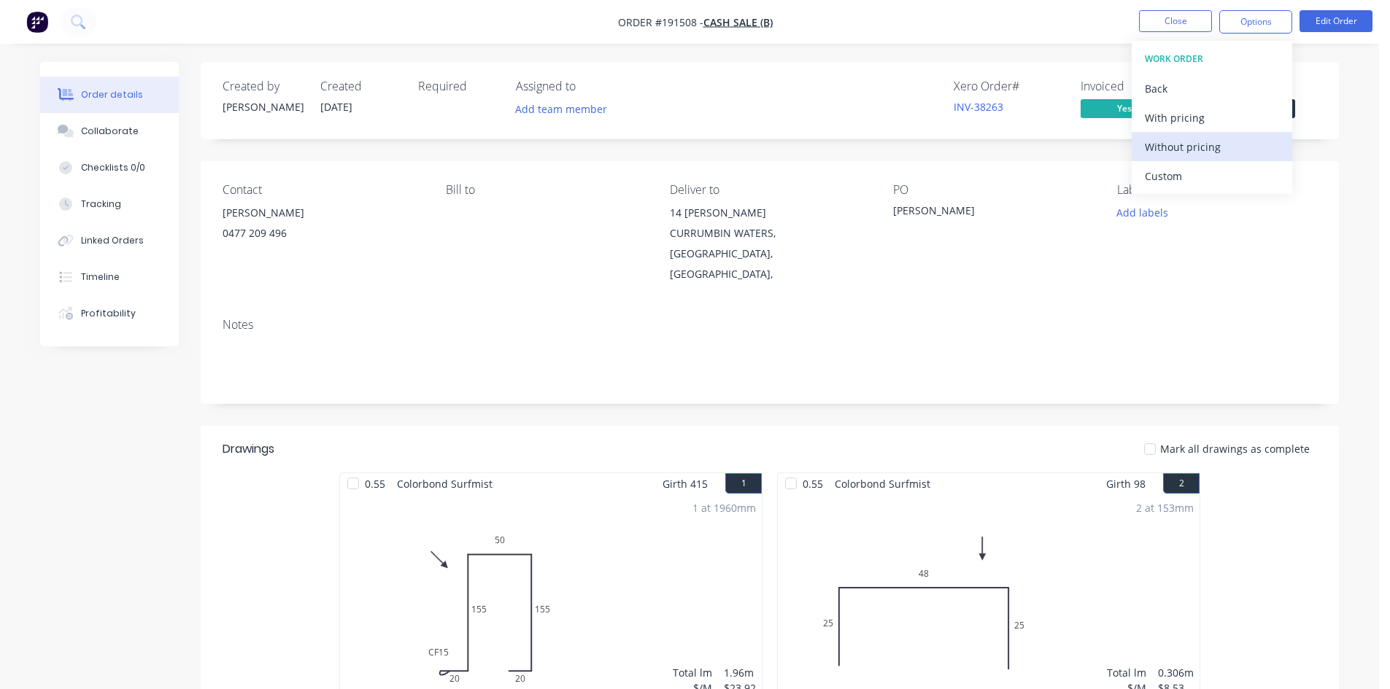
click at [1207, 142] on div "Without pricing" at bounding box center [1212, 146] width 134 height 21
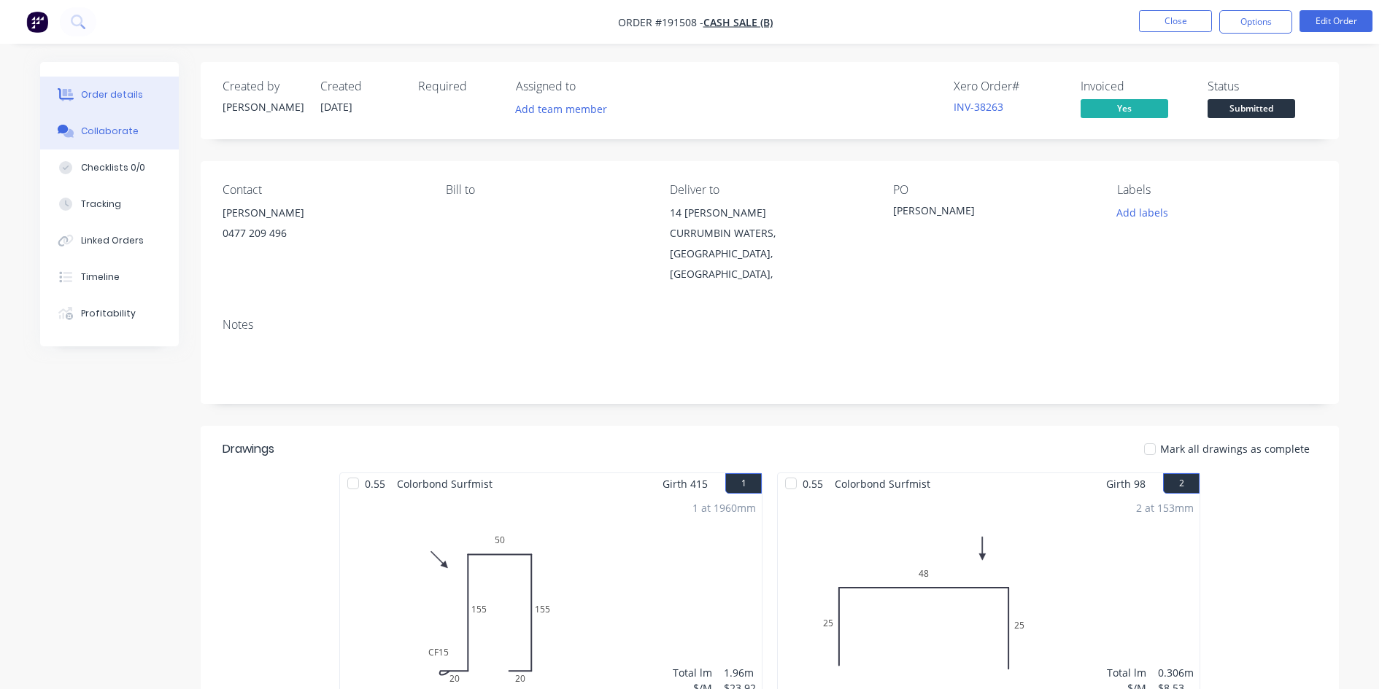
click at [98, 123] on button "Collaborate" at bounding box center [109, 131] width 139 height 36
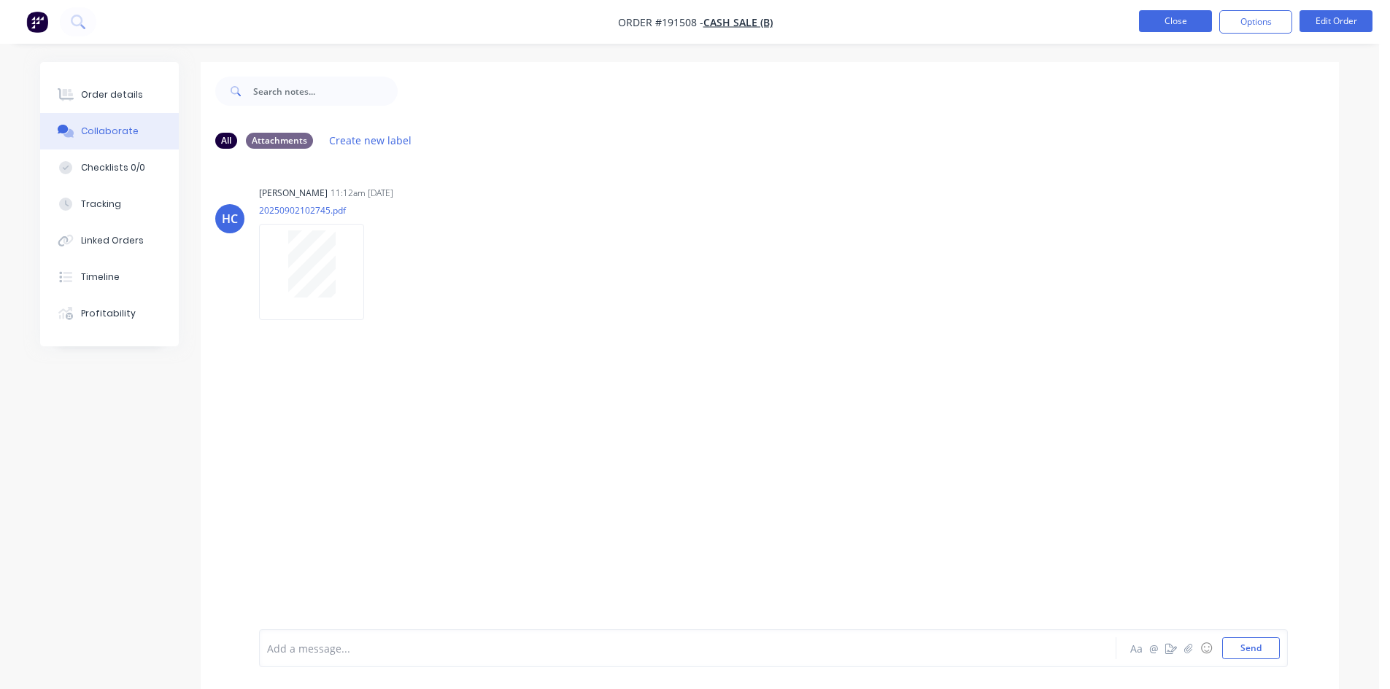
click at [1183, 26] on button "Close" at bounding box center [1175, 21] width 73 height 22
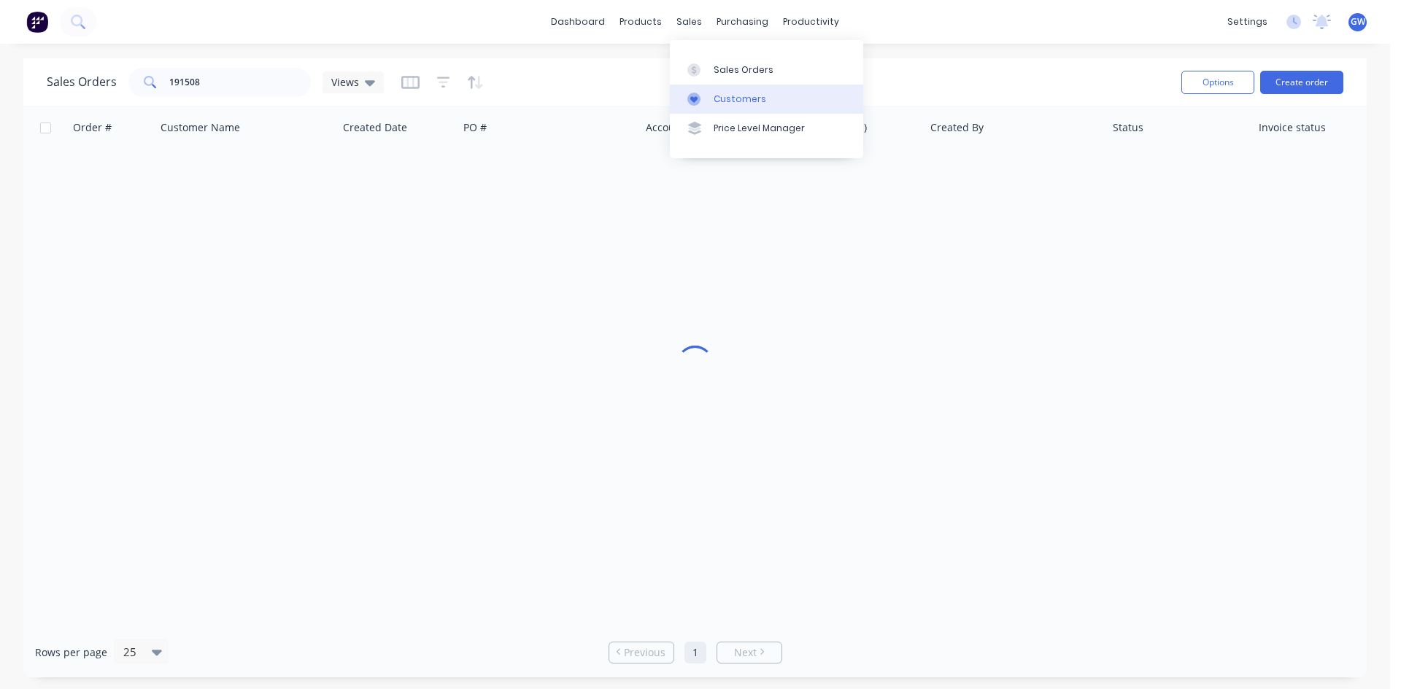
click at [719, 97] on div "Customers" at bounding box center [739, 99] width 53 height 13
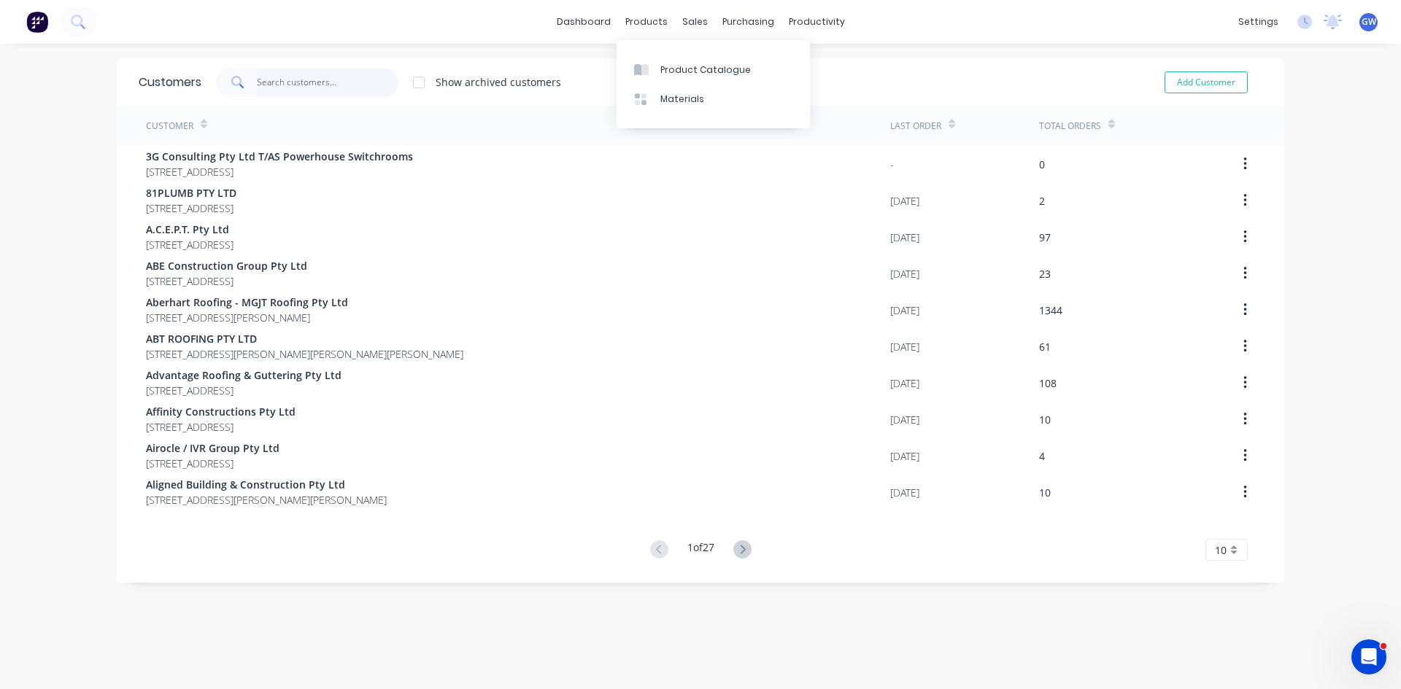
click at [339, 80] on input "text" at bounding box center [328, 82] width 142 height 29
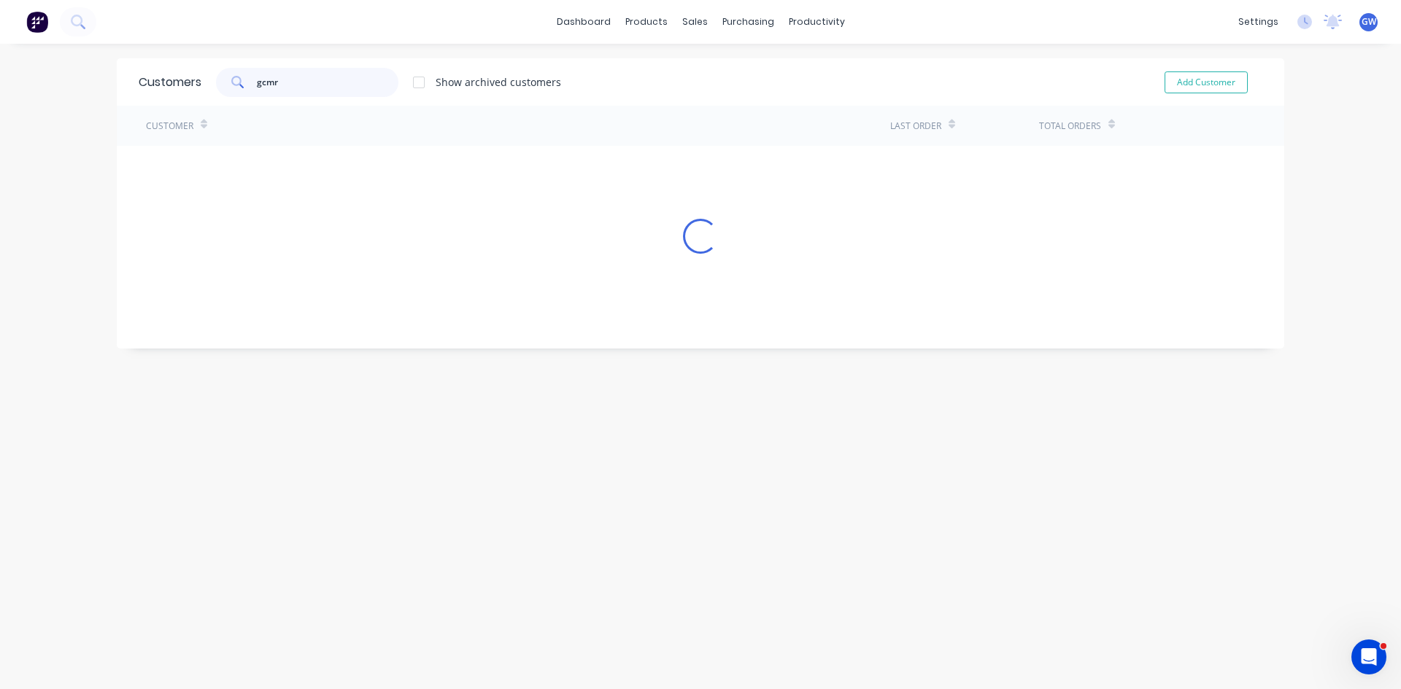
type input "gcmr"
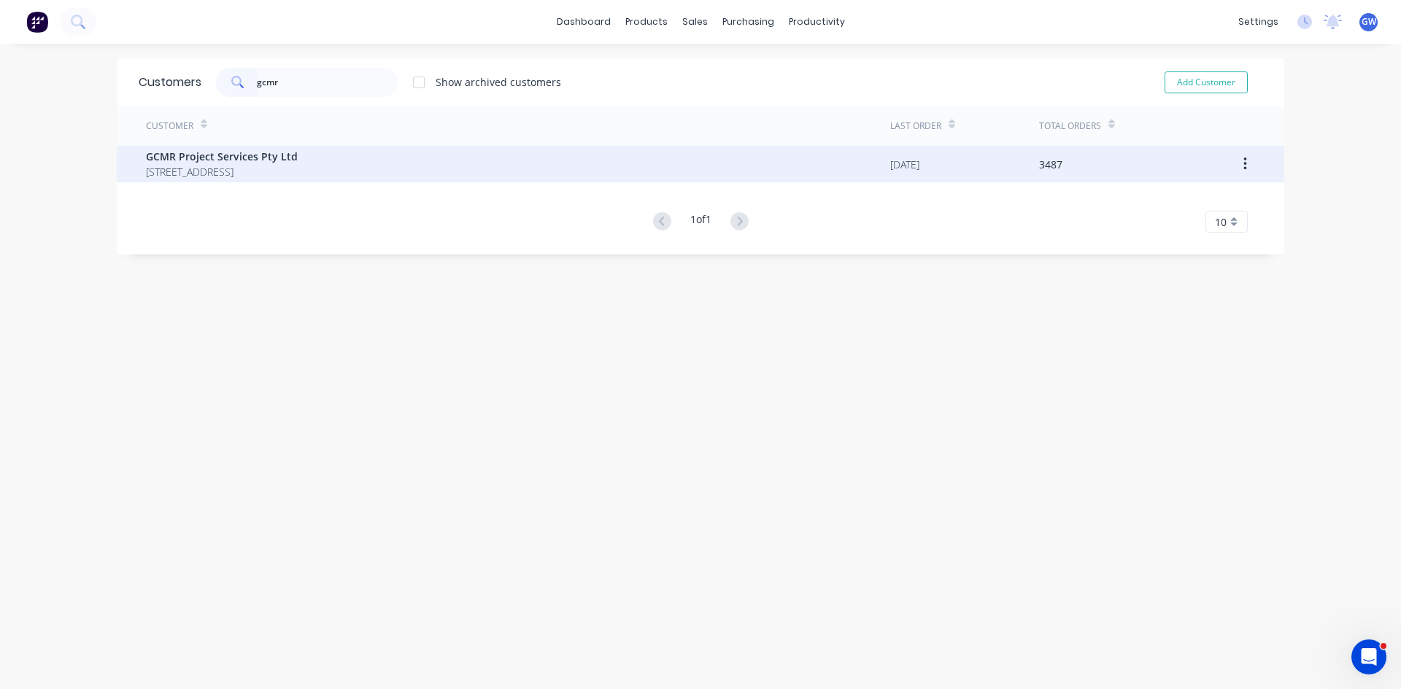
click at [704, 171] on div "GCMR Project Services Pty Ltd PO BOX 275 MERMAID BEACH Queensland Australia 4218" at bounding box center [518, 164] width 744 height 36
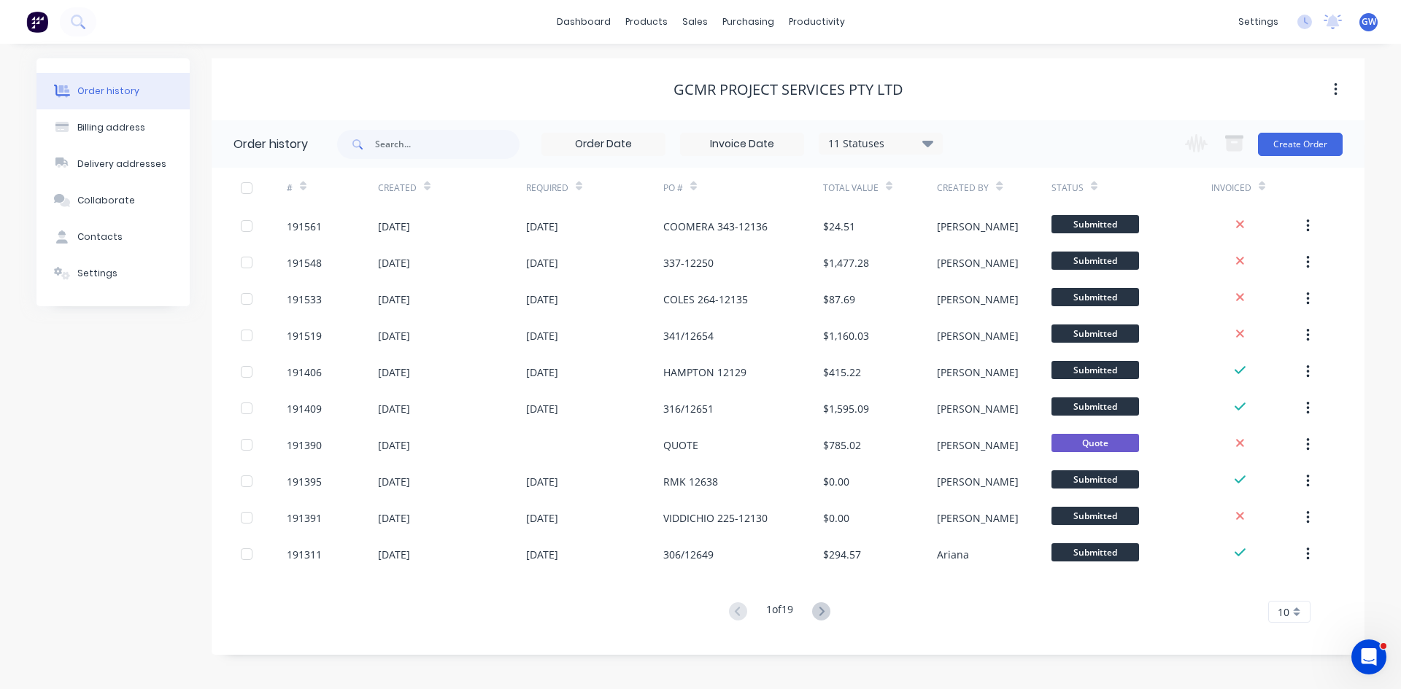
click at [759, 137] on input at bounding box center [742, 144] width 123 height 22
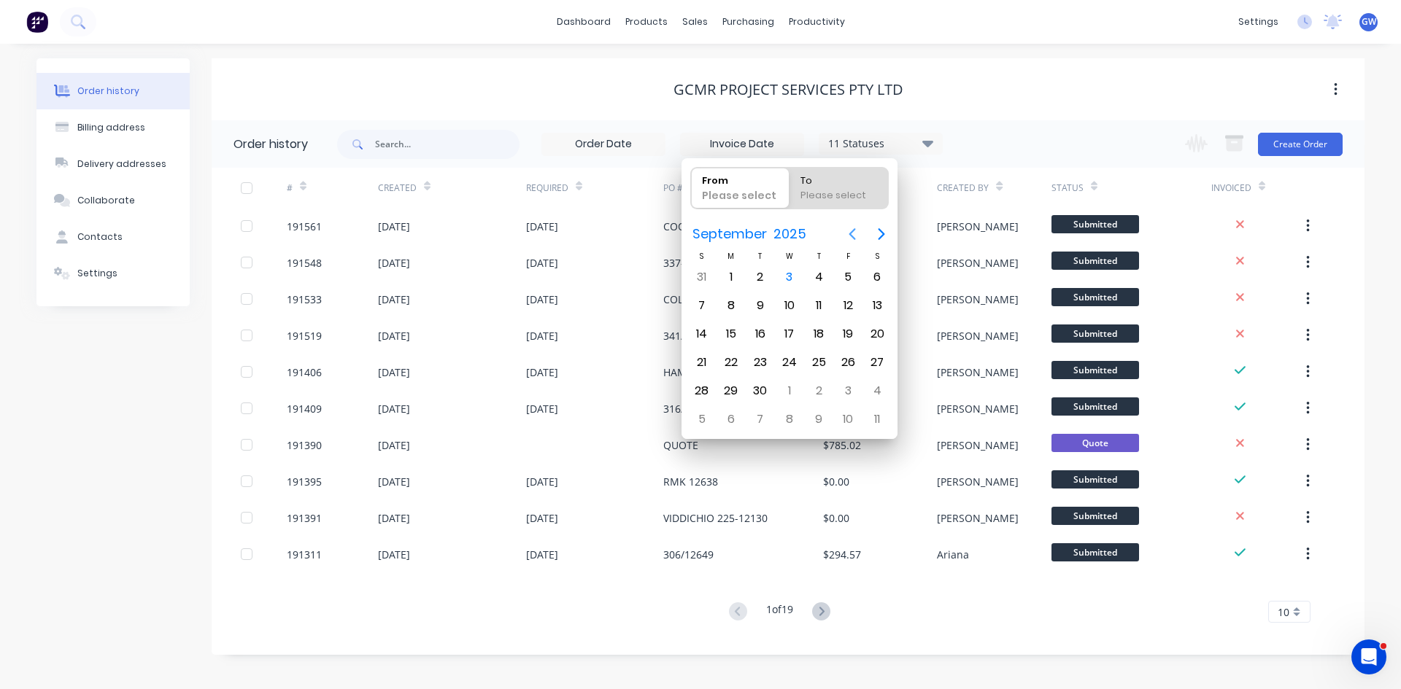
click at [847, 222] on button "Previous page" at bounding box center [851, 234] width 29 height 29
click at [835, 236] on div "August 2025" at bounding box center [760, 234] width 155 height 26
click at [853, 235] on icon "Previous page" at bounding box center [852, 234] width 18 height 18
click at [756, 271] on div "1" at bounding box center [760, 277] width 22 height 22
type input "01/07/25"
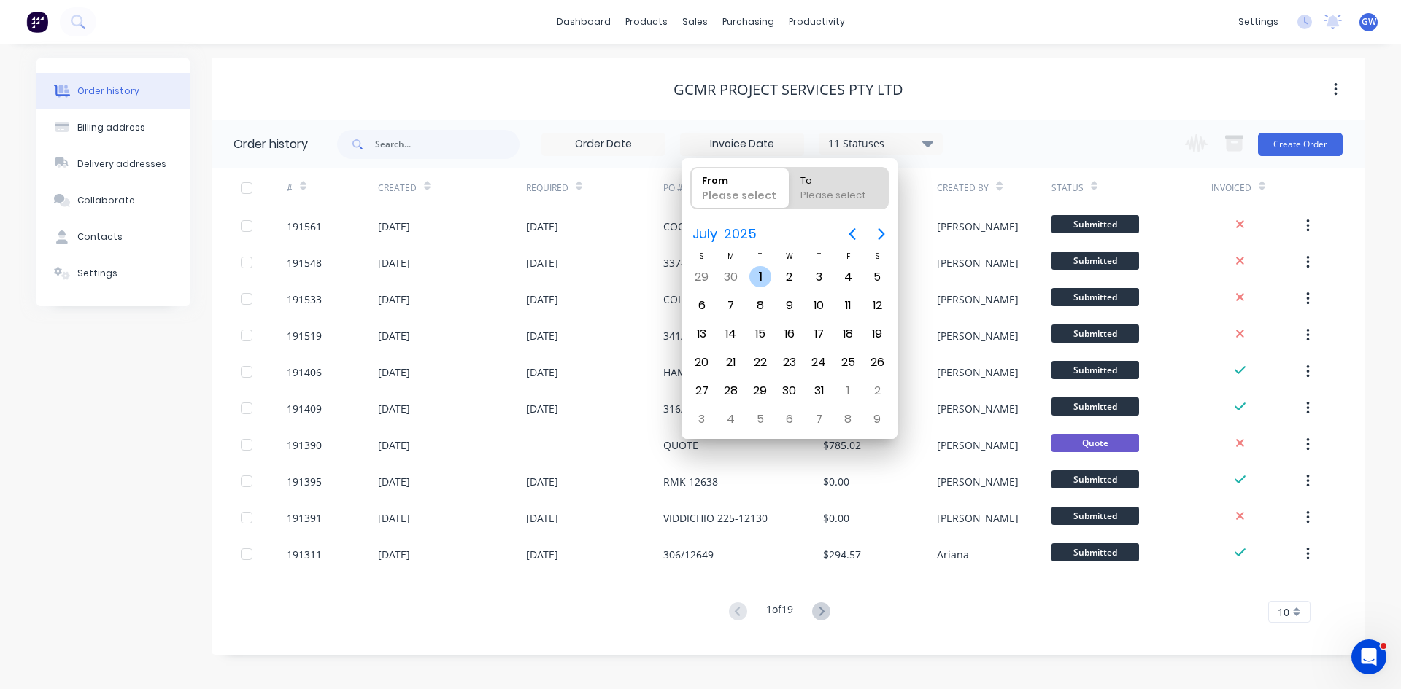
radio input "false"
radio input "true"
click at [821, 390] on div "31" at bounding box center [819, 391] width 22 height 22
type input "30/06/25 - 31/07/25"
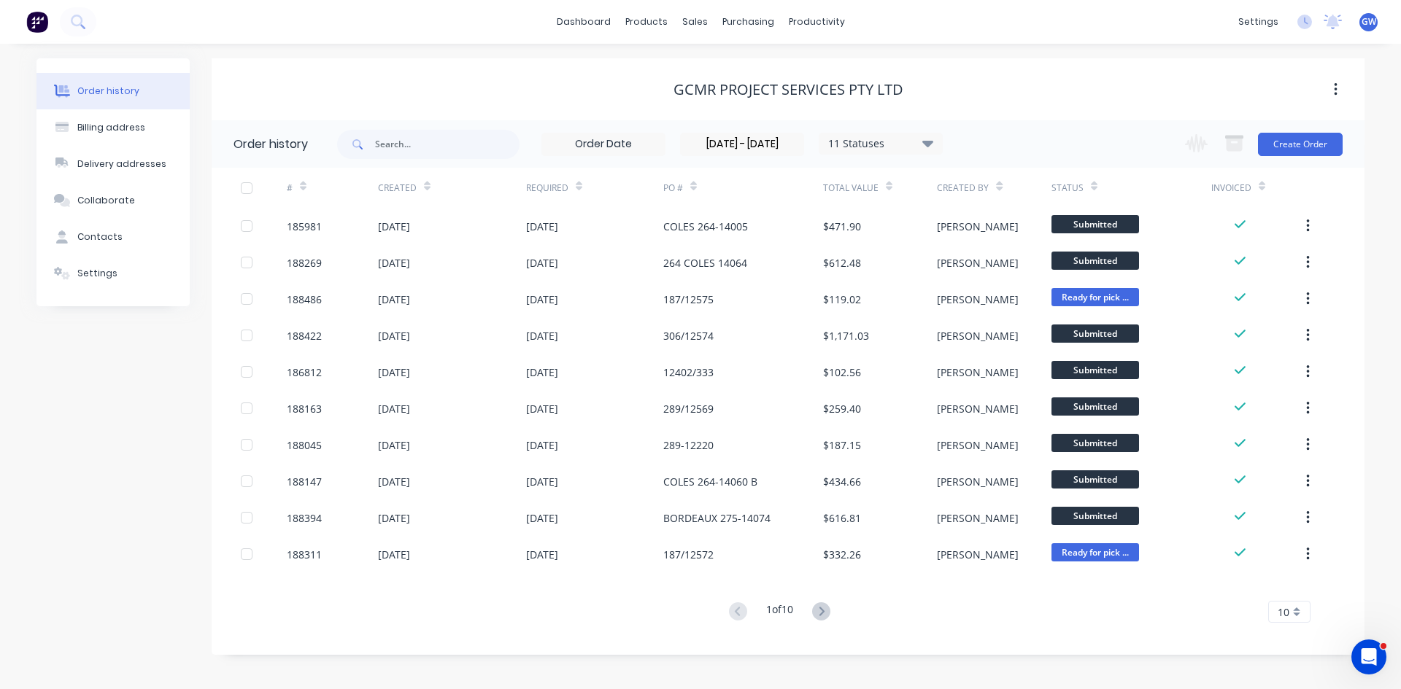
click at [1295, 608] on div "10" at bounding box center [1289, 612] width 42 height 22
click at [1299, 588] on div "35" at bounding box center [1289, 588] width 41 height 26
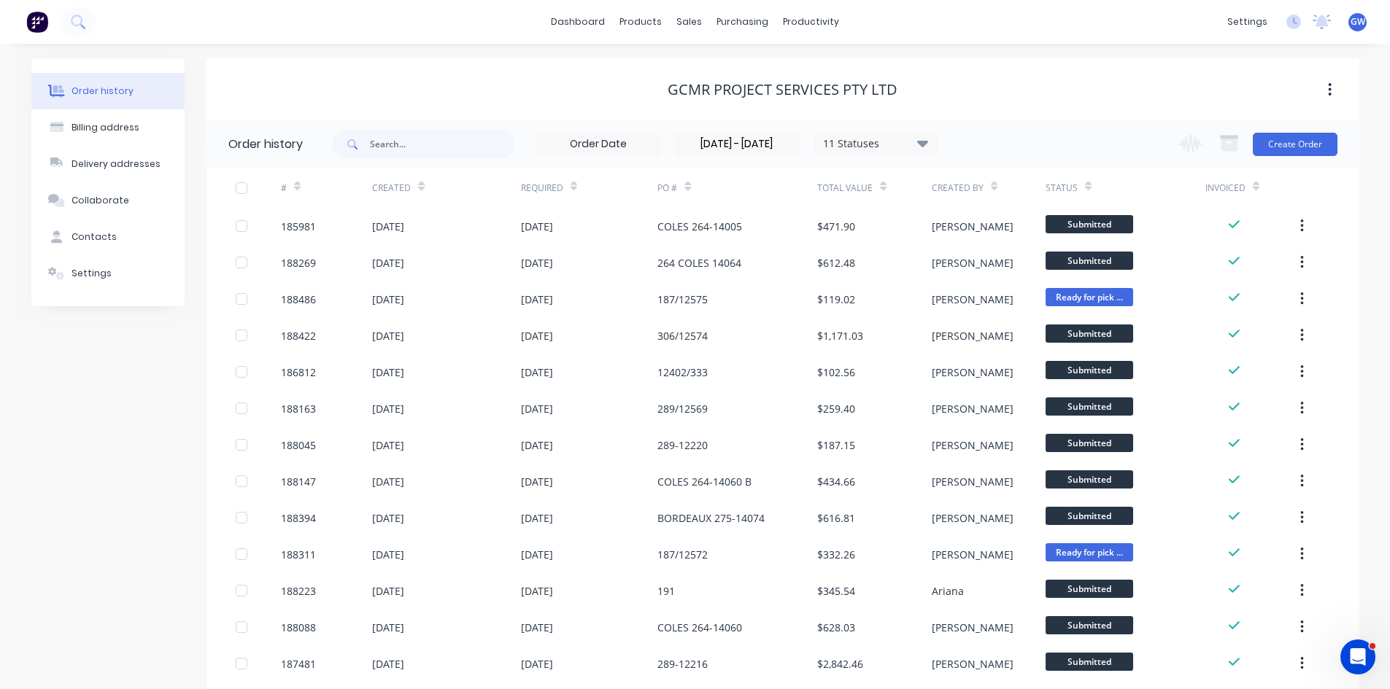
click at [236, 193] on div at bounding box center [241, 188] width 29 height 29
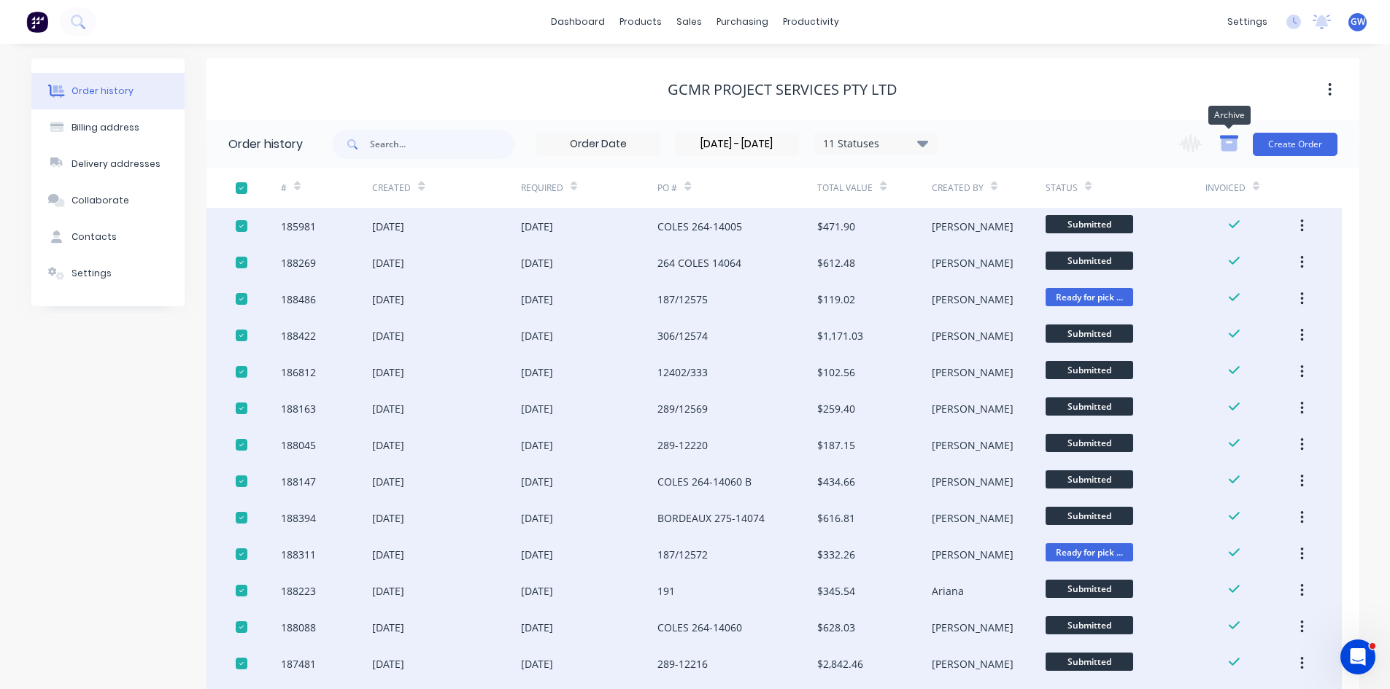
click at [1233, 150] on icon "button" at bounding box center [1228, 145] width 16 height 12
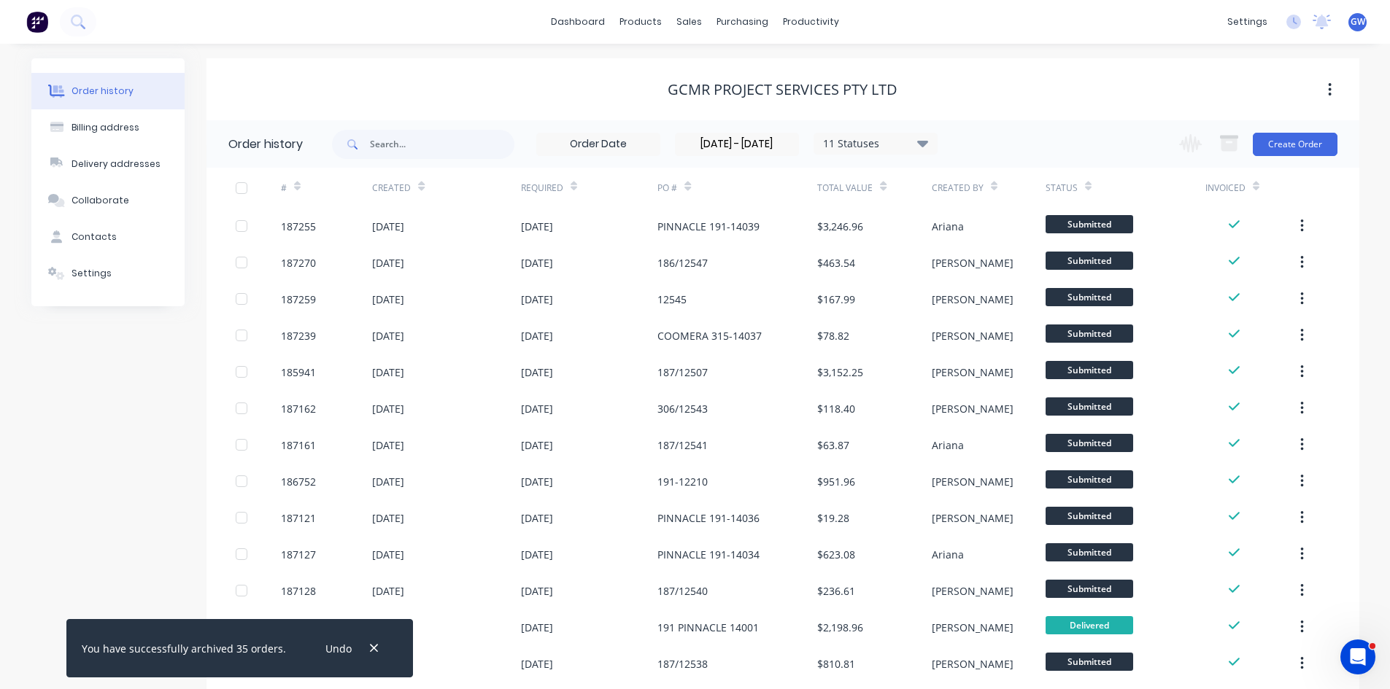
click at [247, 188] on div at bounding box center [241, 188] width 29 height 29
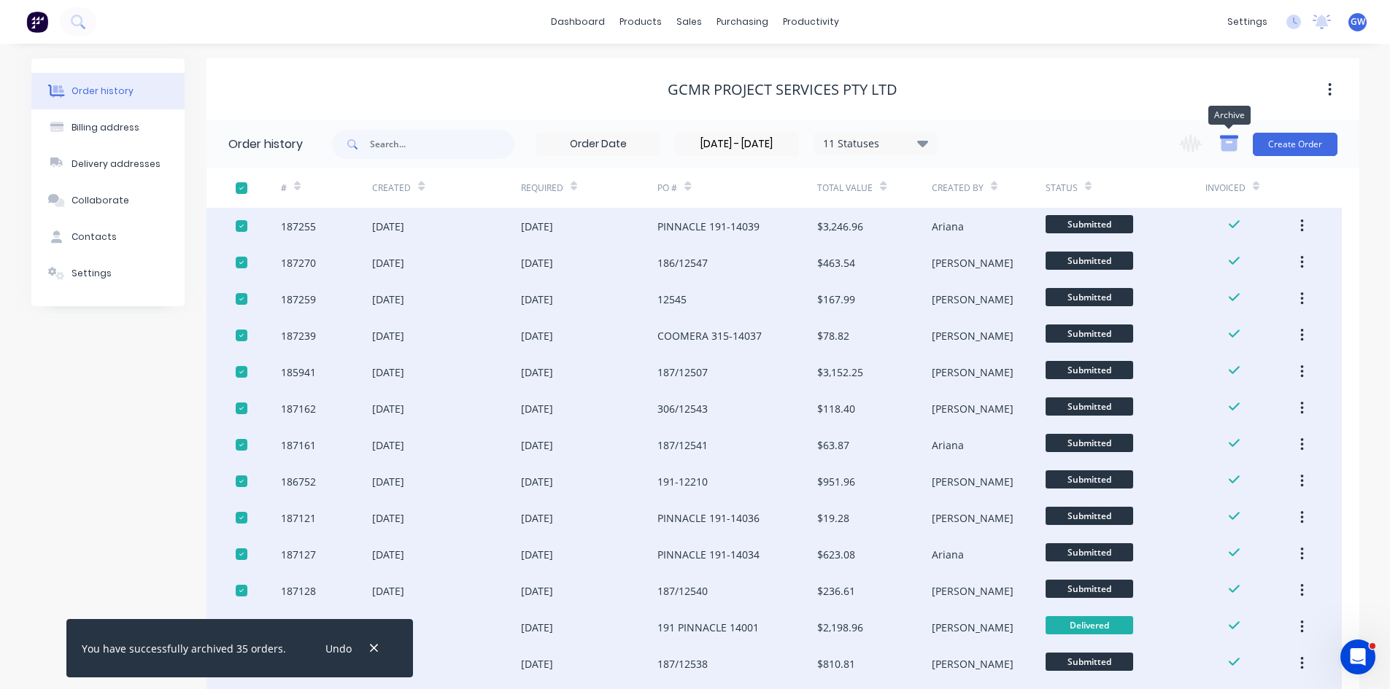
click at [1226, 147] on icon "button" at bounding box center [1228, 145] width 16 height 12
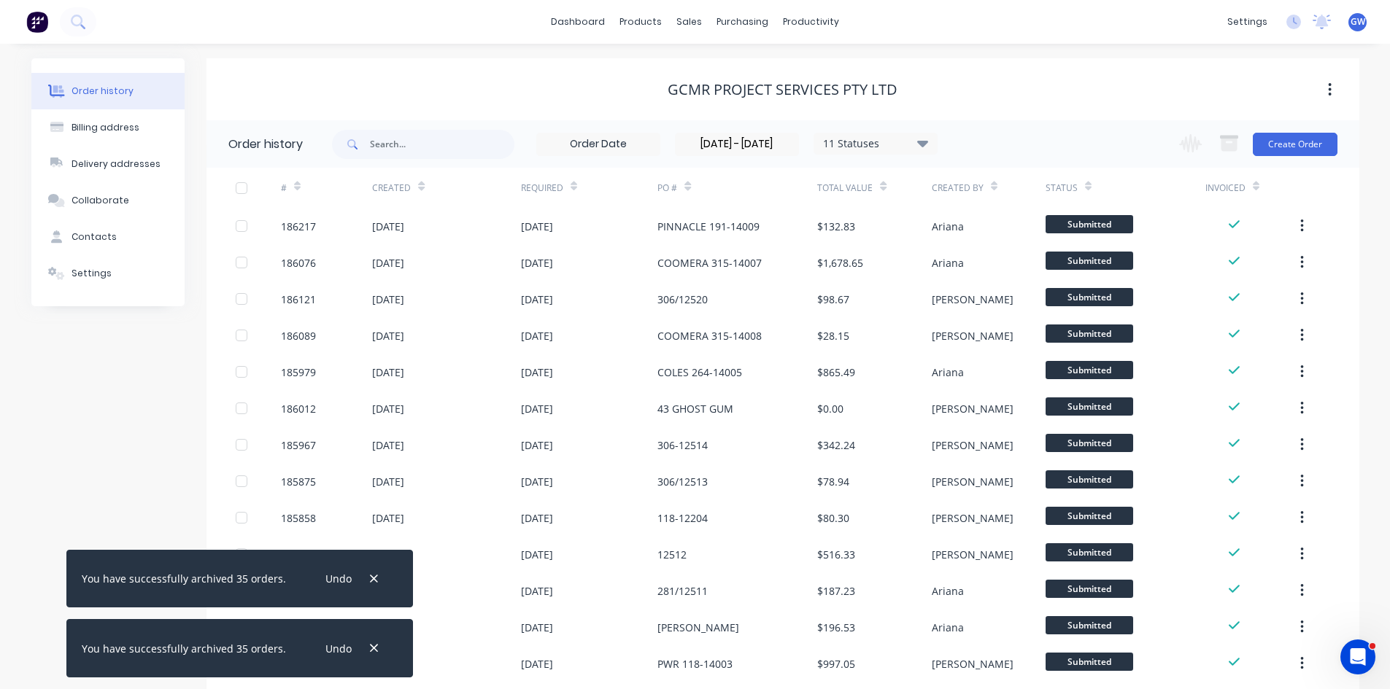
click at [241, 185] on div at bounding box center [241, 188] width 29 height 29
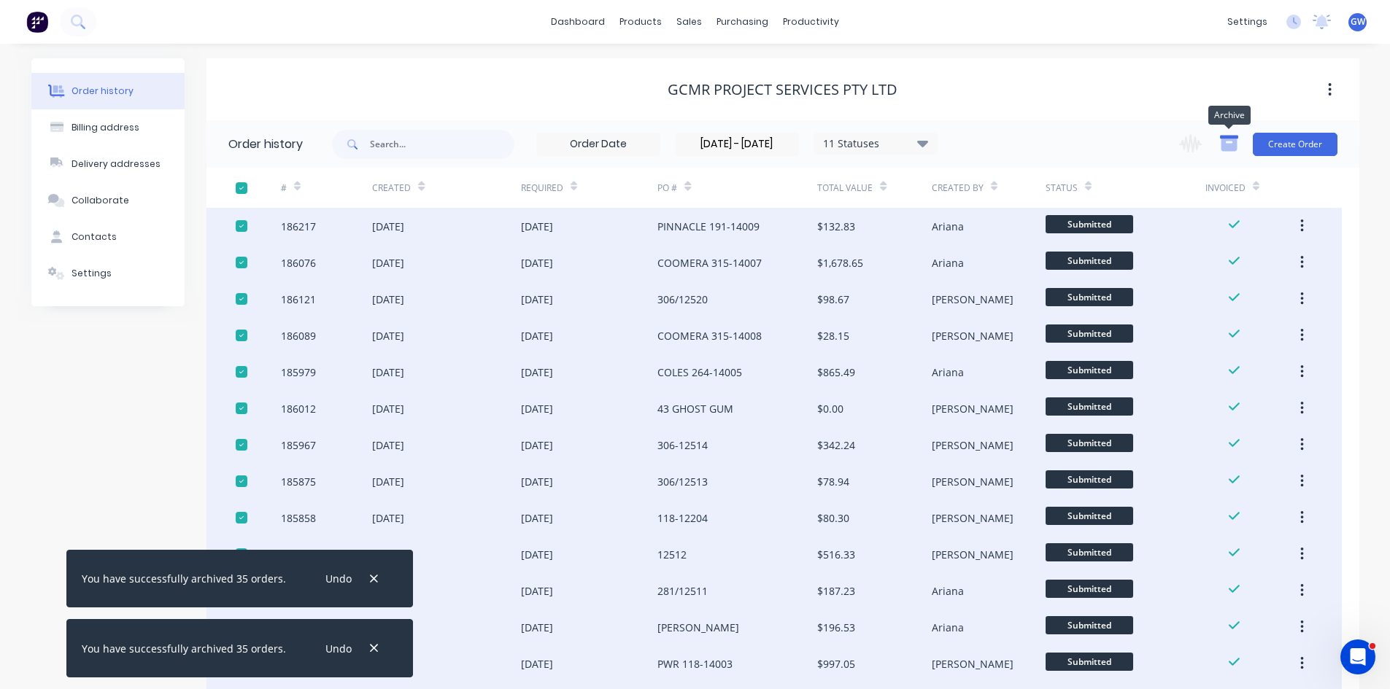
click at [1226, 141] on icon "button" at bounding box center [1228, 145] width 16 height 12
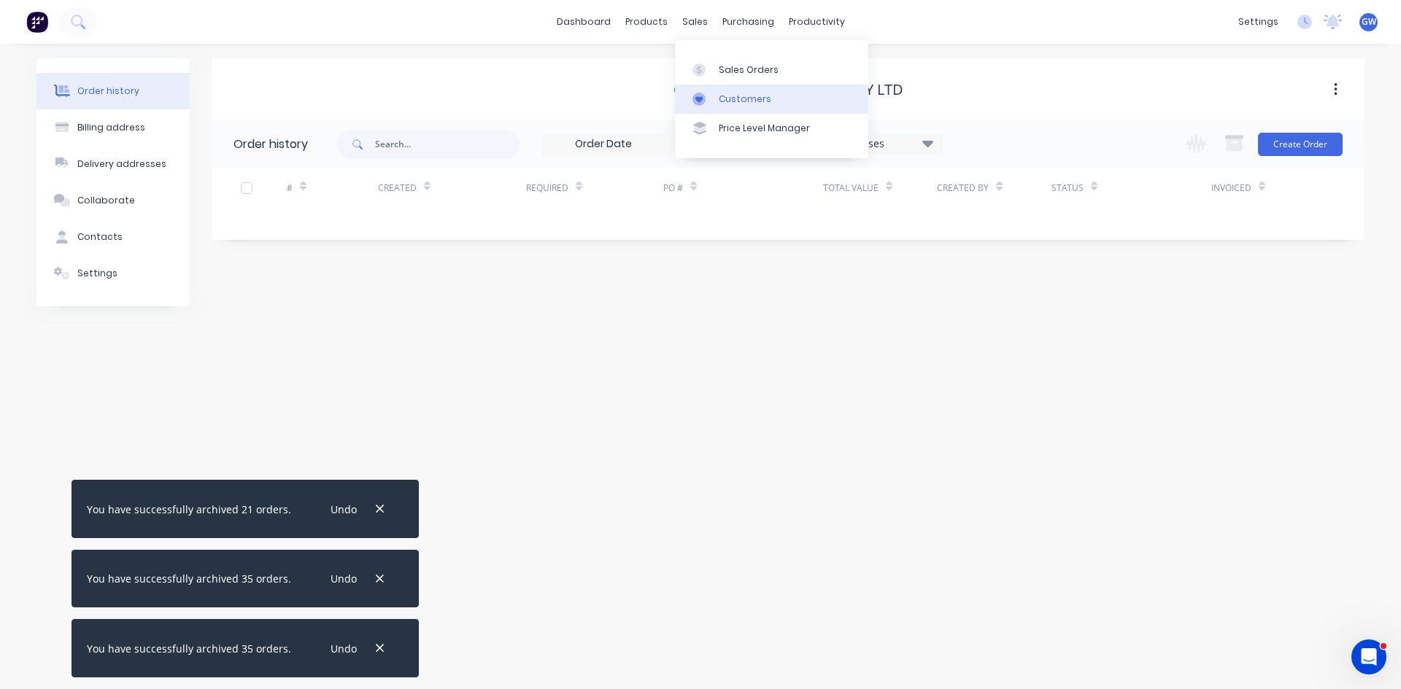
click at [733, 103] on div "Customers" at bounding box center [745, 99] width 53 height 13
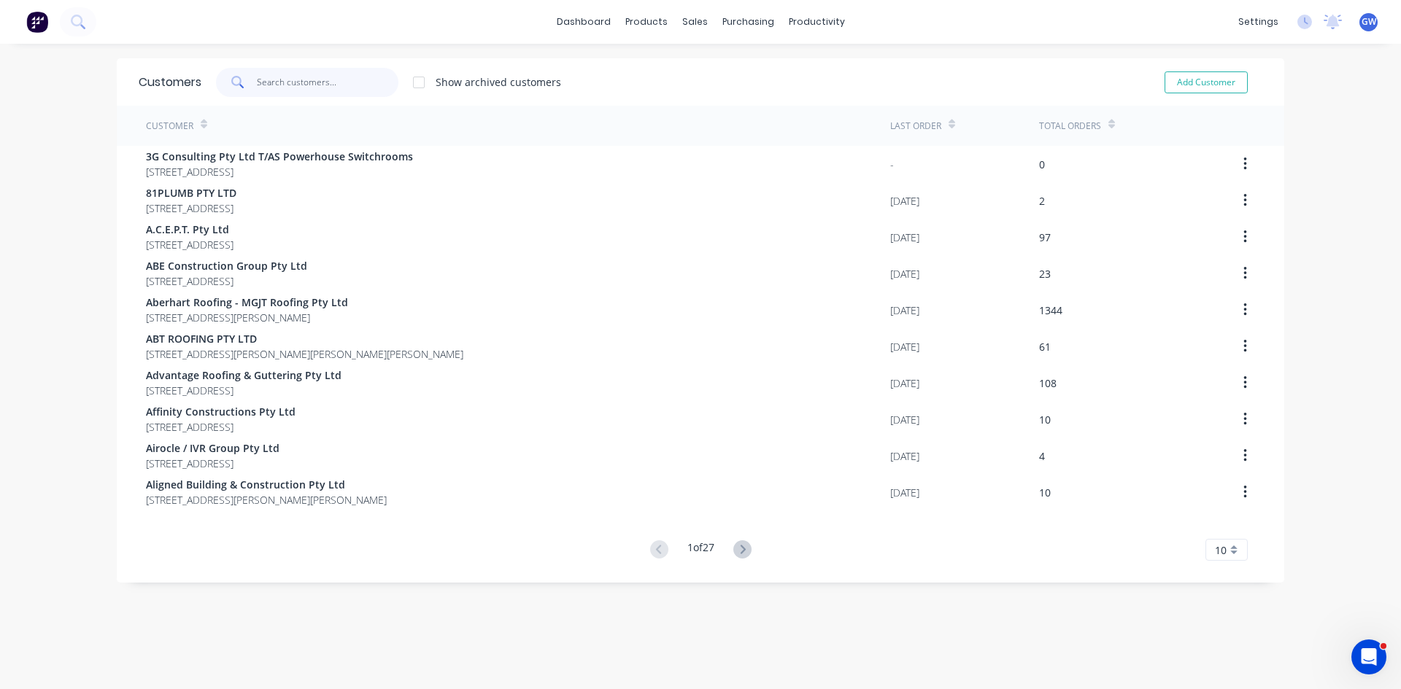
click at [330, 74] on input "text" at bounding box center [328, 82] width 142 height 29
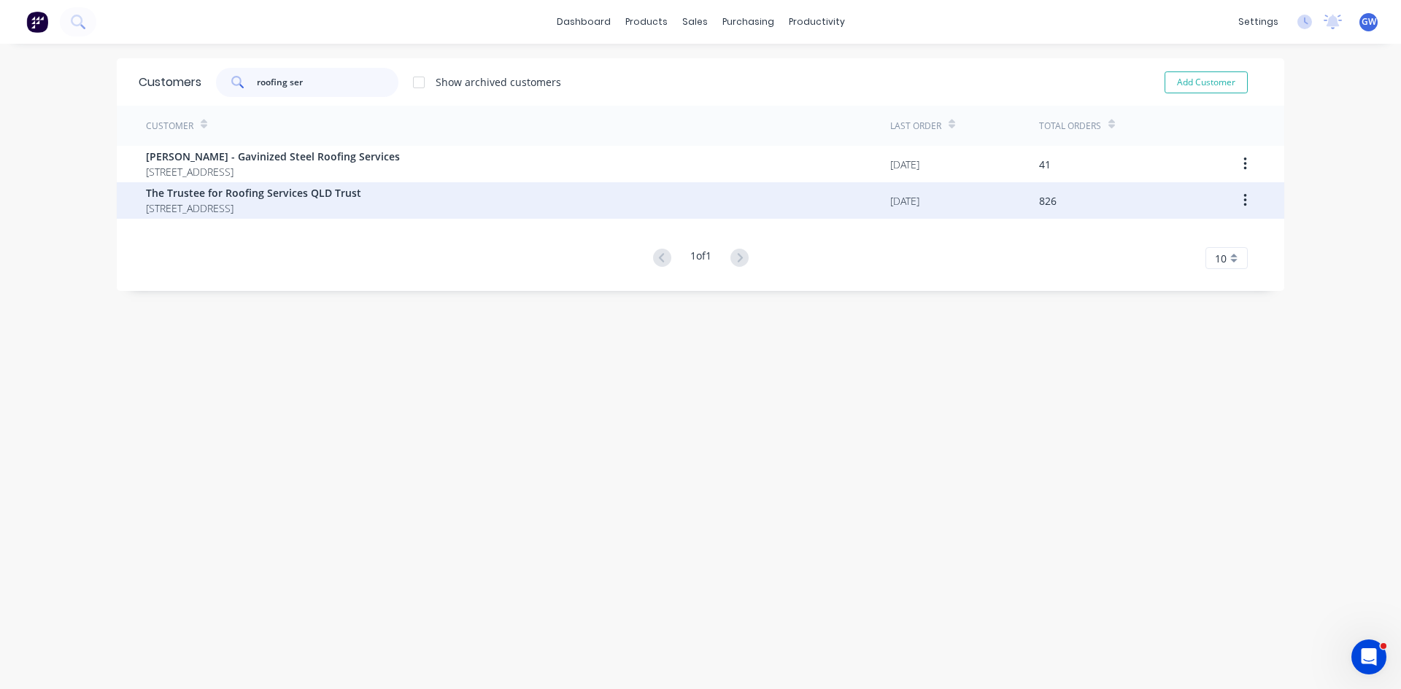
type input "roofing ser"
click at [359, 193] on span "The Trustee for Roofing Services QLD Trust" at bounding box center [253, 192] width 215 height 15
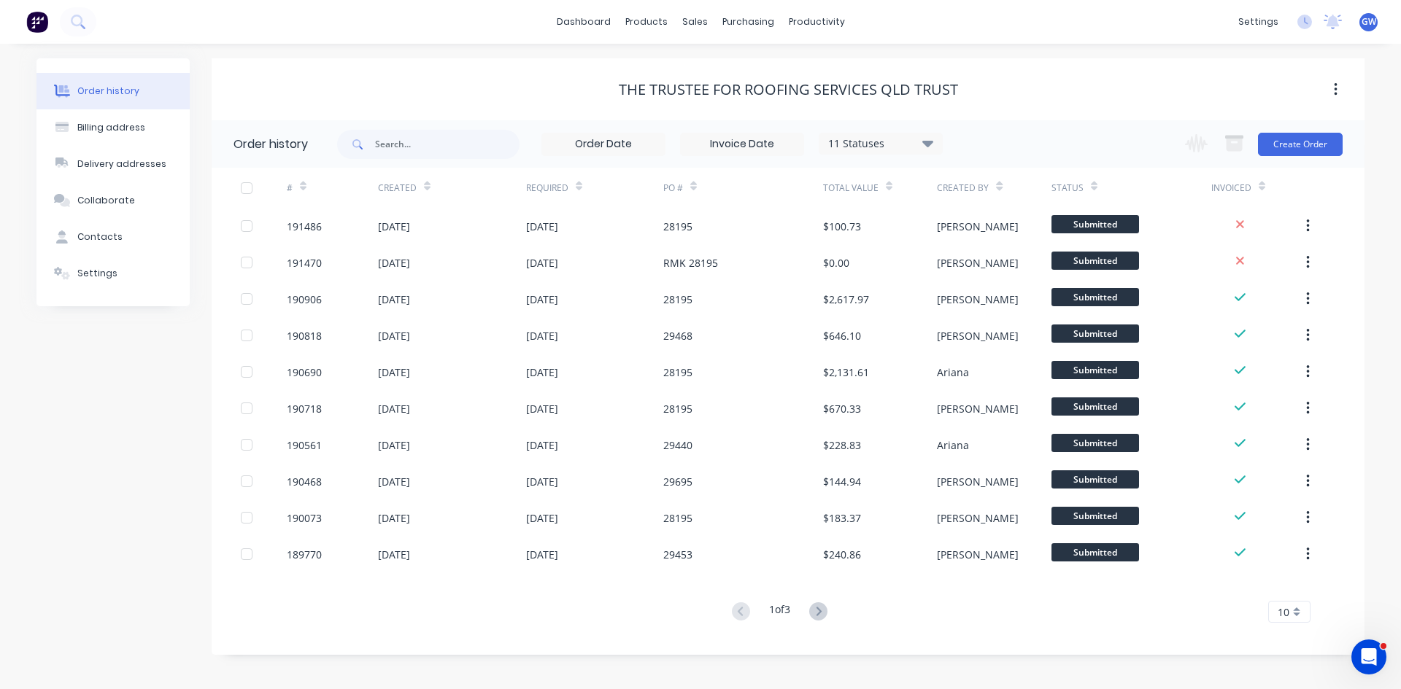
click at [746, 133] on label at bounding box center [742, 144] width 124 height 23
click at [746, 133] on input at bounding box center [742, 144] width 123 height 22
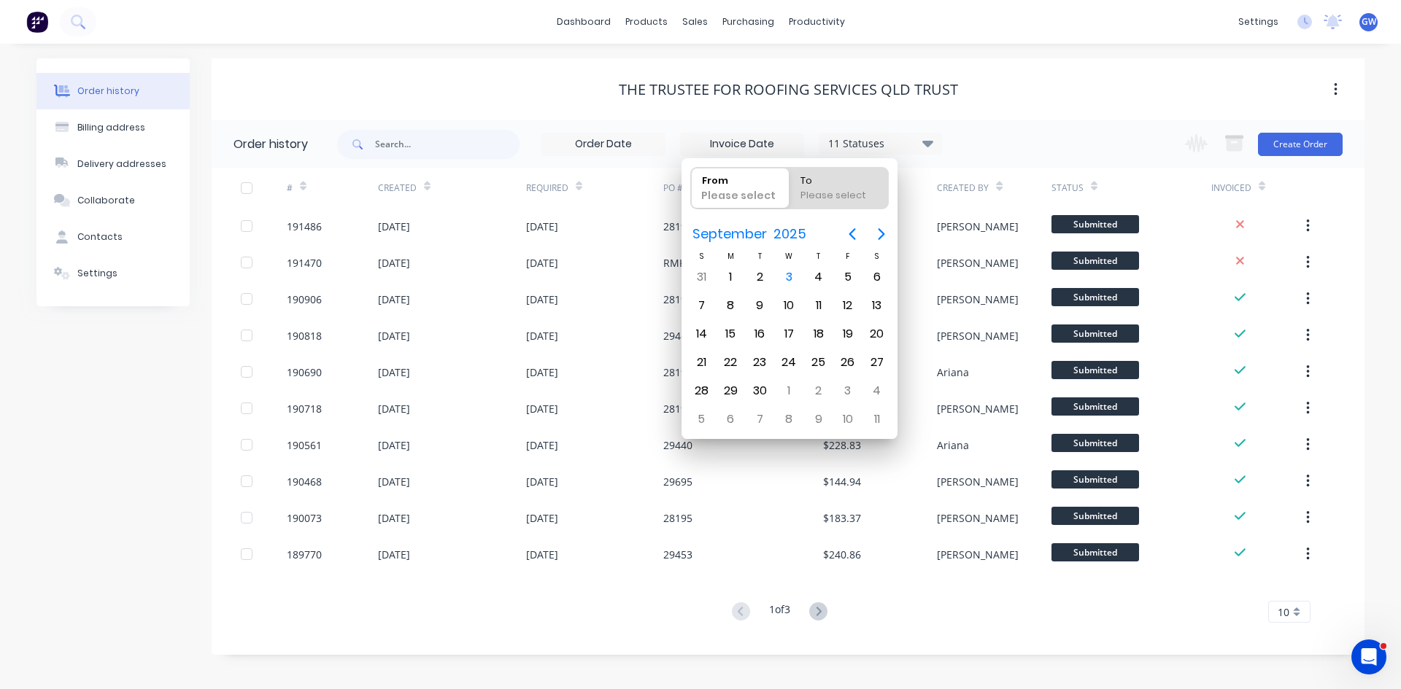
click at [756, 151] on input at bounding box center [742, 144] width 123 height 22
click at [853, 231] on icon "Previous page" at bounding box center [852, 234] width 7 height 12
click at [759, 275] on div "1" at bounding box center [760, 277] width 22 height 22
type input "01/07/25"
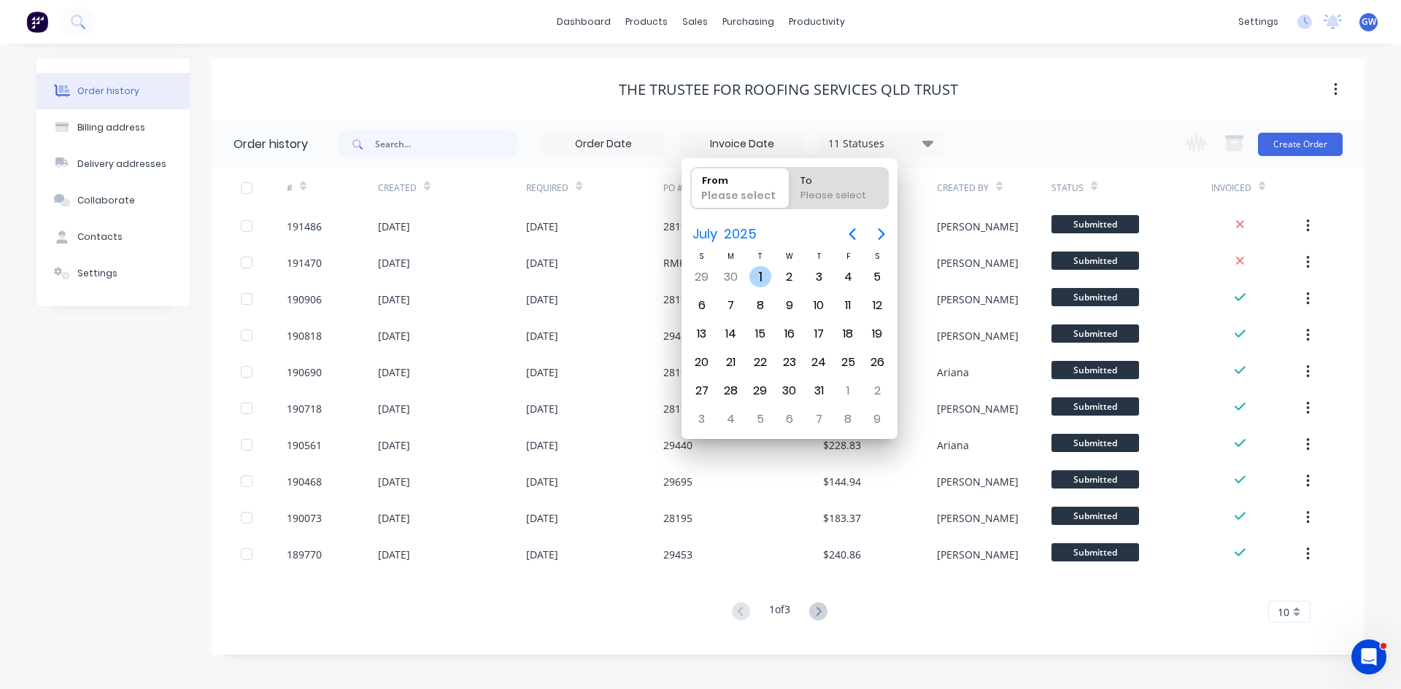
radio input "false"
radio input "true"
click at [814, 388] on div "31" at bounding box center [819, 391] width 22 height 22
type input "30/06/25 - 31/07/25"
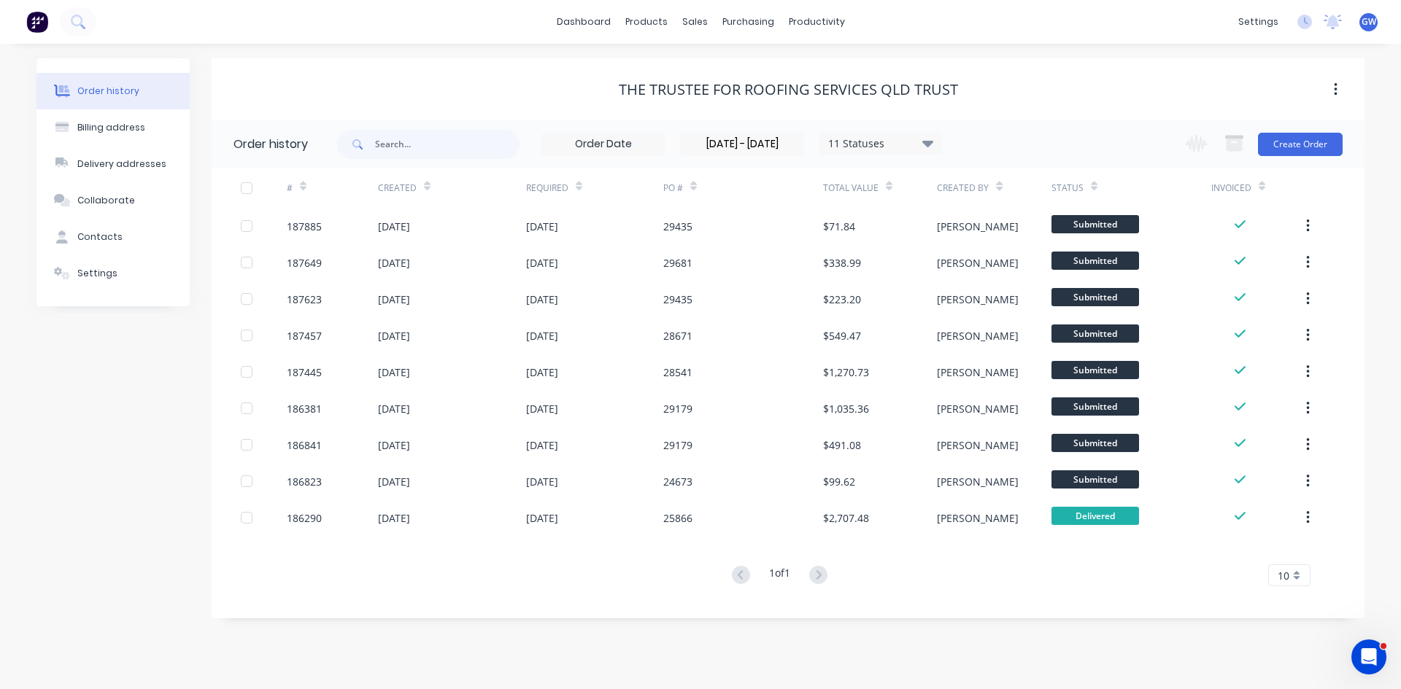
click at [248, 192] on div at bounding box center [246, 188] width 29 height 29
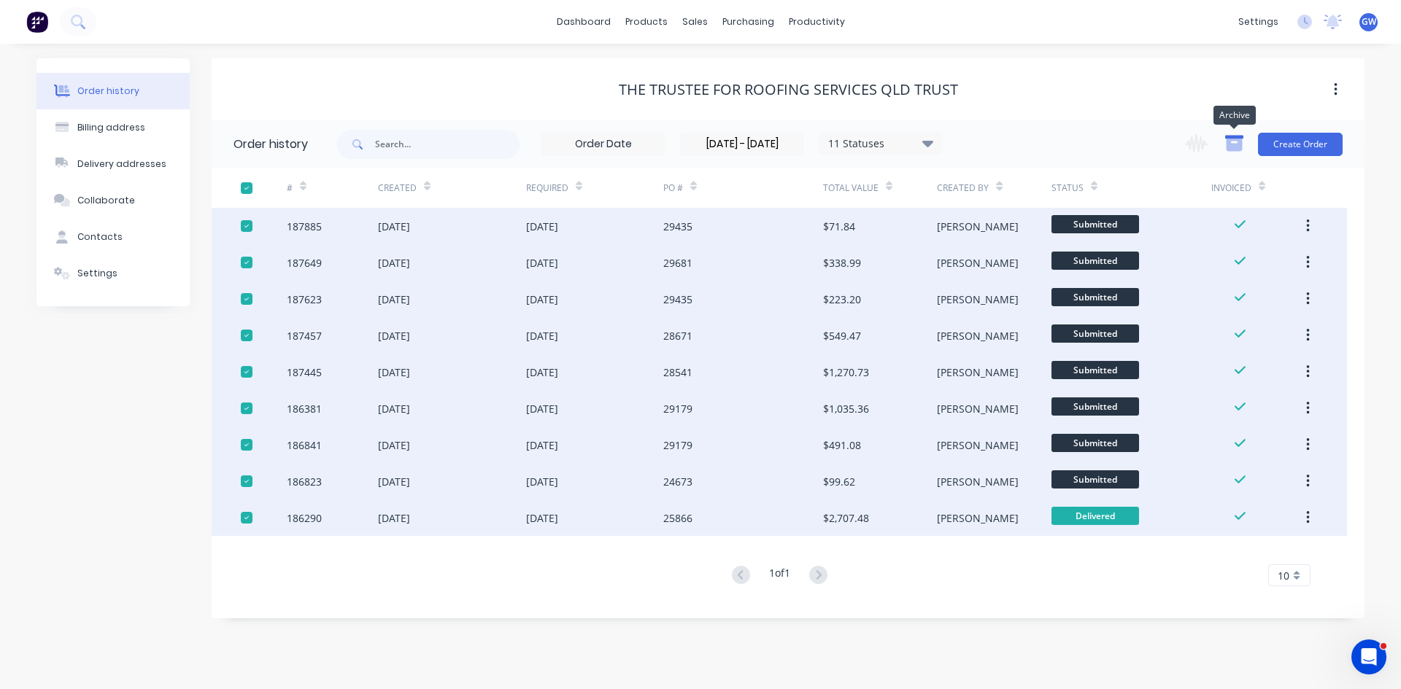
click at [1231, 147] on icon "button" at bounding box center [1234, 145] width 16 height 12
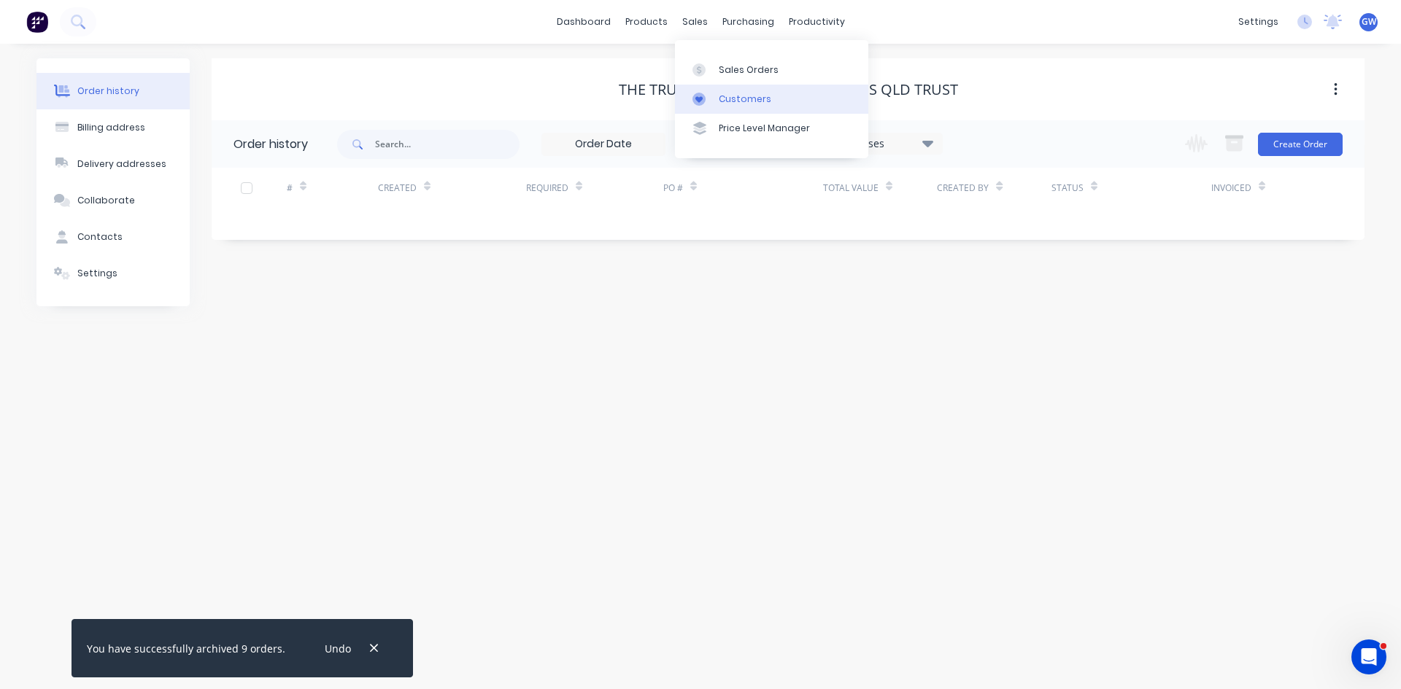
click at [713, 95] on div at bounding box center [703, 99] width 22 height 13
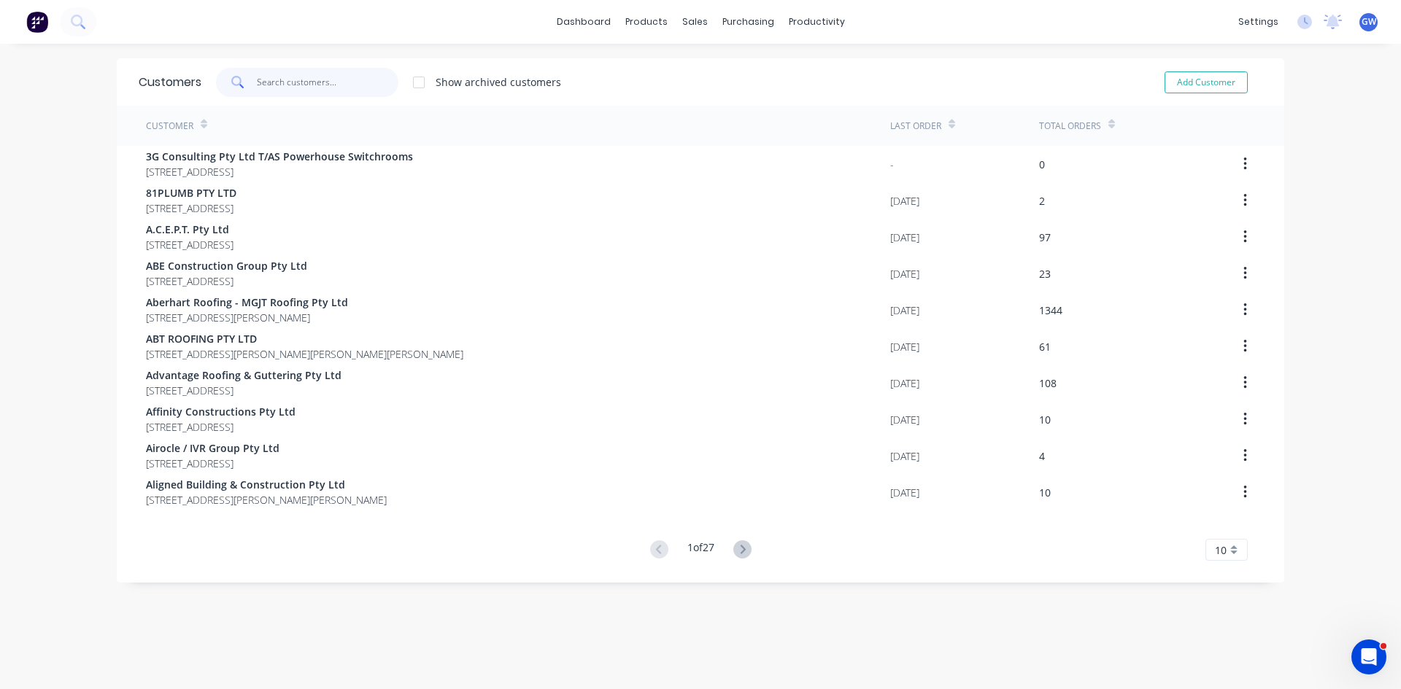
click at [363, 80] on input "text" at bounding box center [328, 82] width 142 height 29
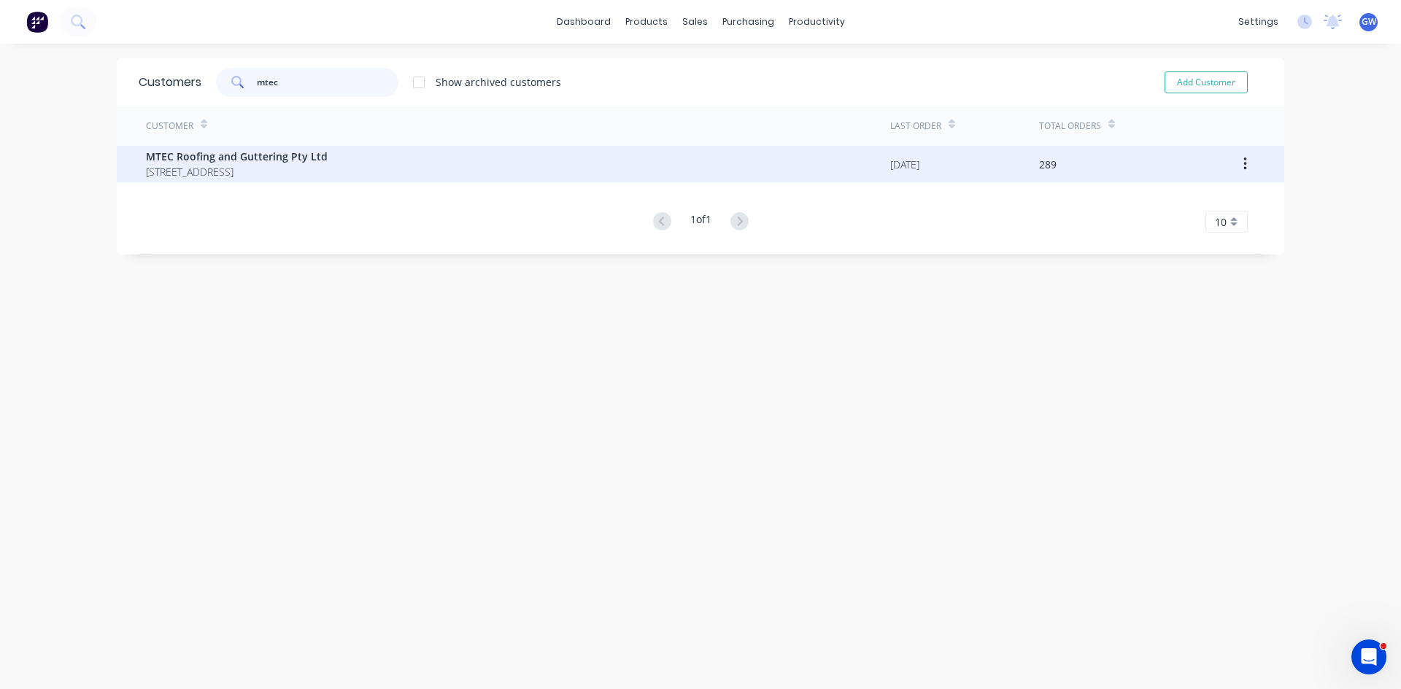
type input "mtec"
click at [328, 177] on span "UNIT 5 21 DEAKIN STREET BRENDALE Queensland Australia 4500" at bounding box center [237, 171] width 182 height 15
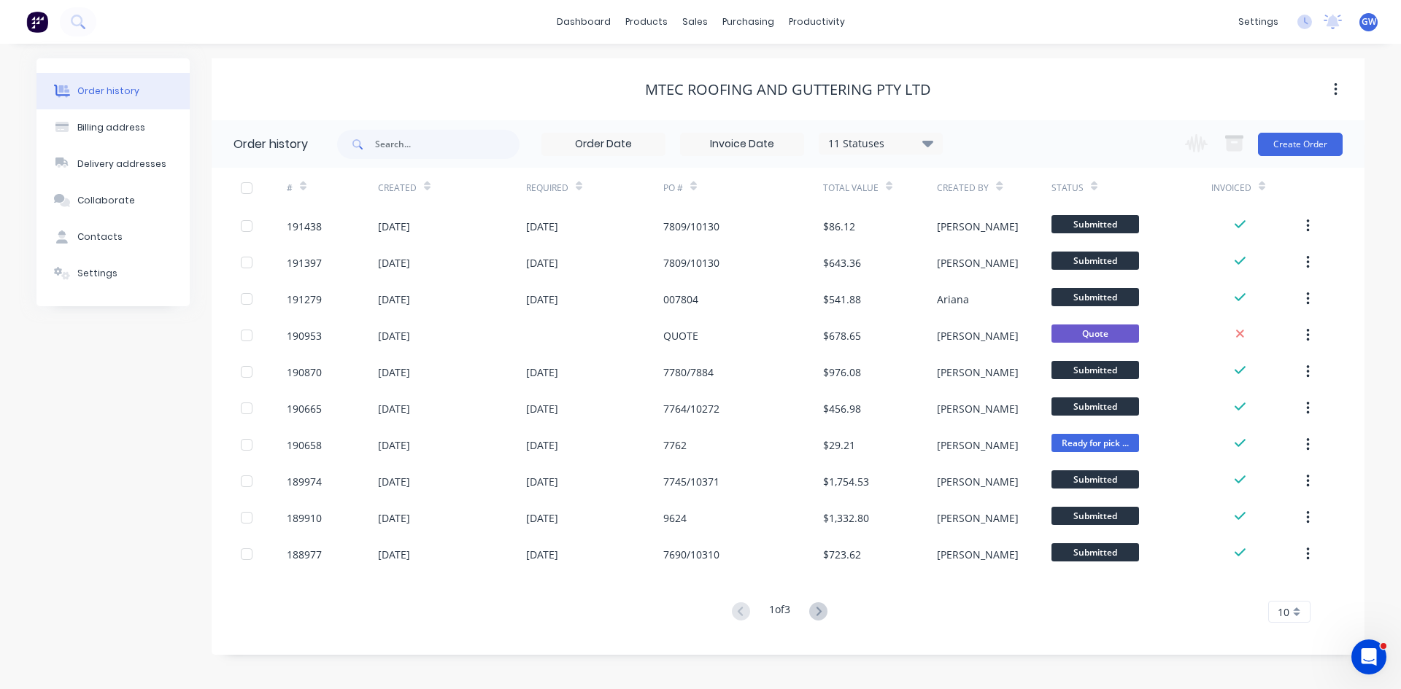
click at [754, 146] on input at bounding box center [742, 144] width 123 height 22
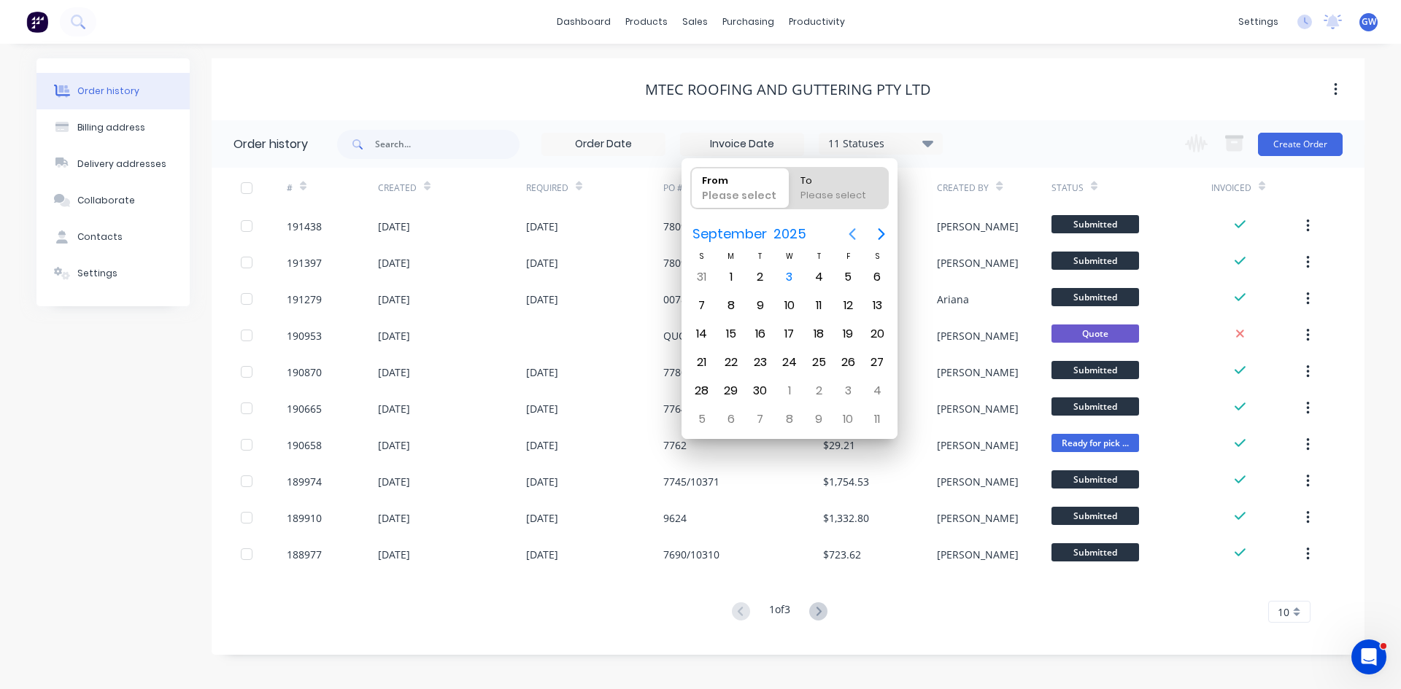
click at [846, 231] on icon "Previous page" at bounding box center [852, 234] width 18 height 18
click at [757, 267] on div "1" at bounding box center [760, 277] width 22 height 22
type input "01/07/25"
radio input "false"
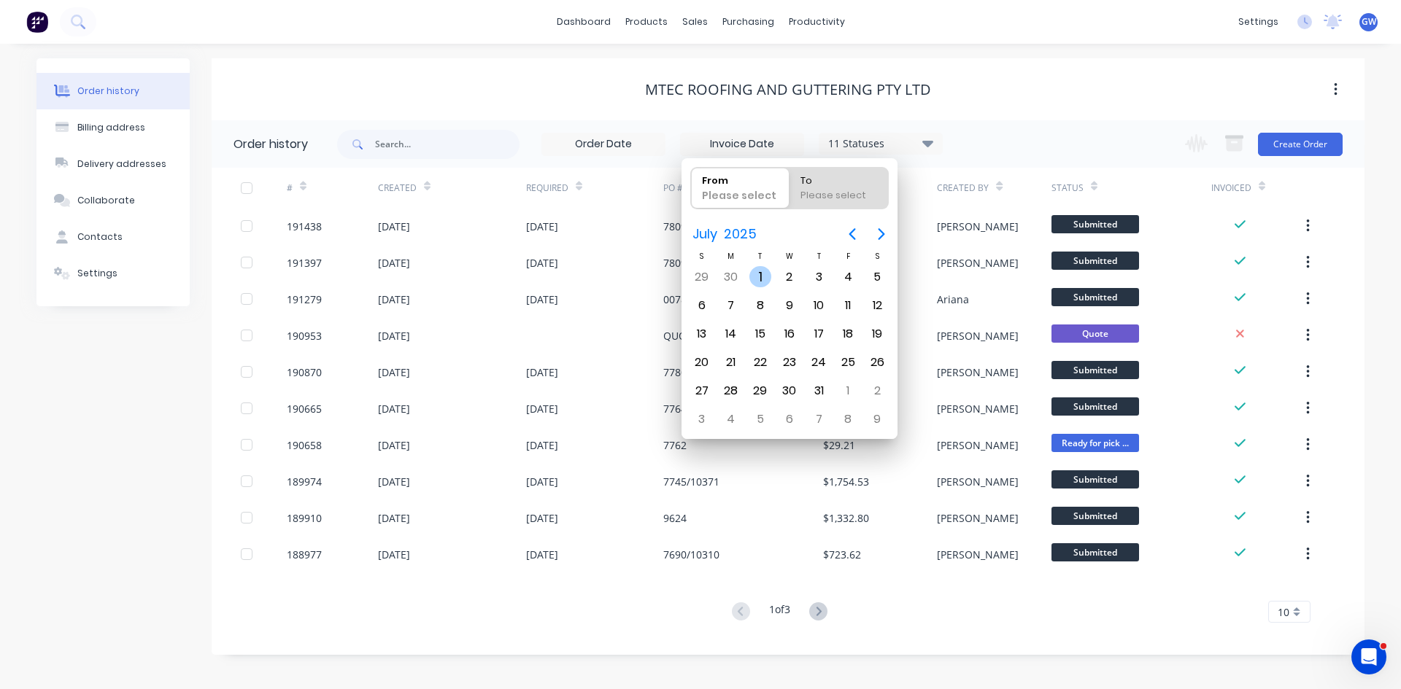
radio input "true"
click at [815, 391] on div "31" at bounding box center [819, 391] width 22 height 22
type input "30/06/25 - 31/07/25"
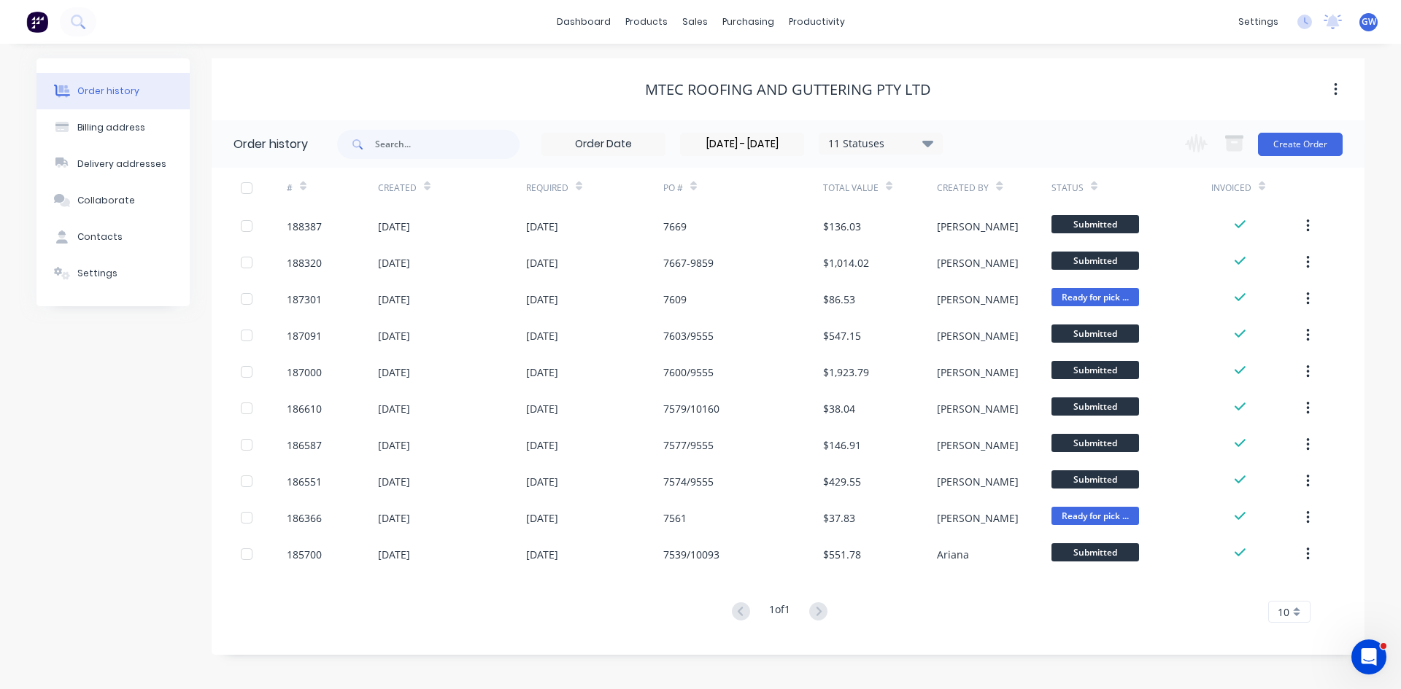
click at [247, 185] on div at bounding box center [246, 188] width 29 height 29
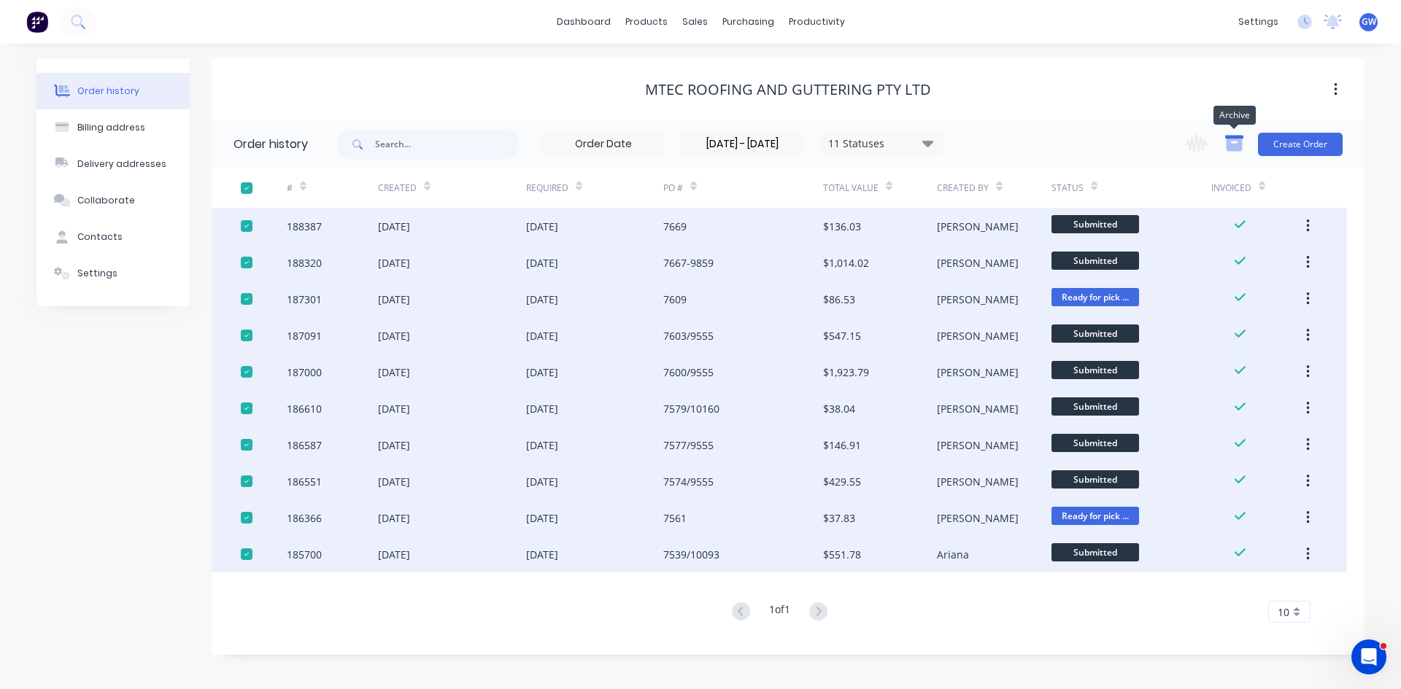
click at [1237, 142] on icon "button" at bounding box center [1234, 143] width 18 height 18
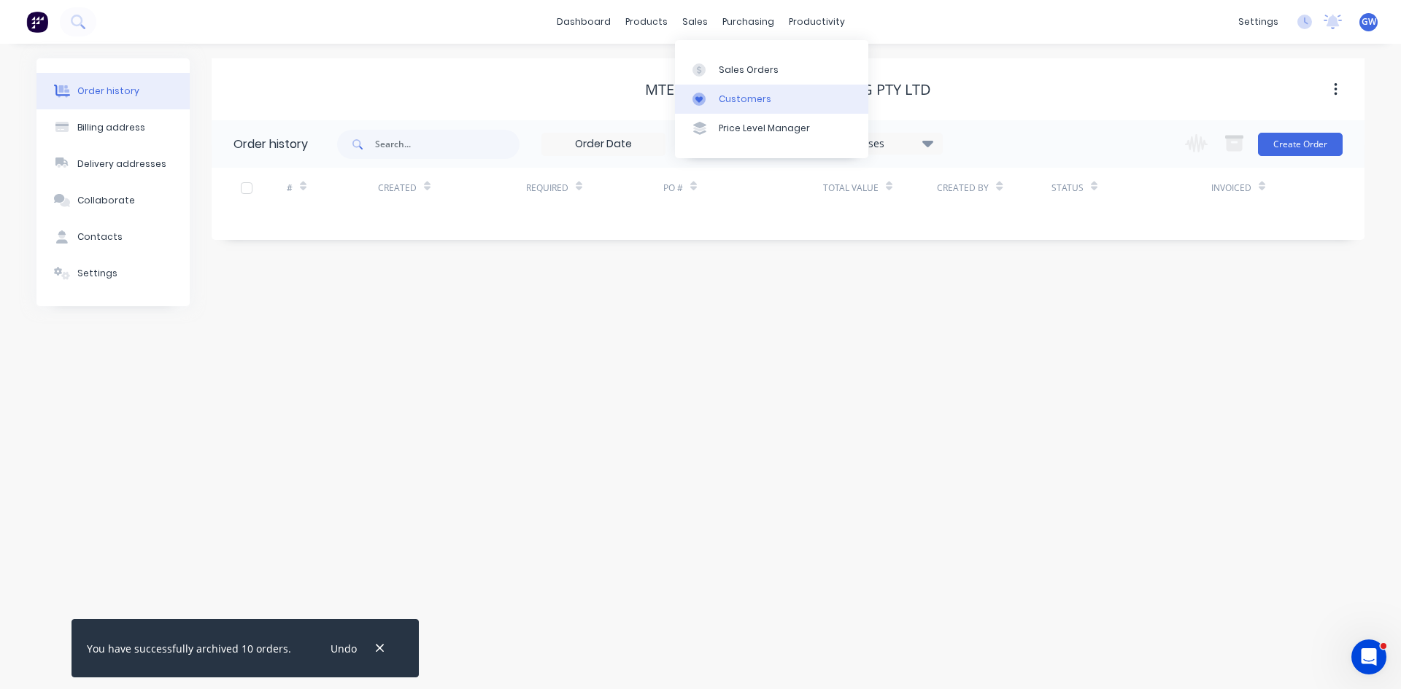
click at [701, 88] on link "Customers" at bounding box center [771, 99] width 193 height 29
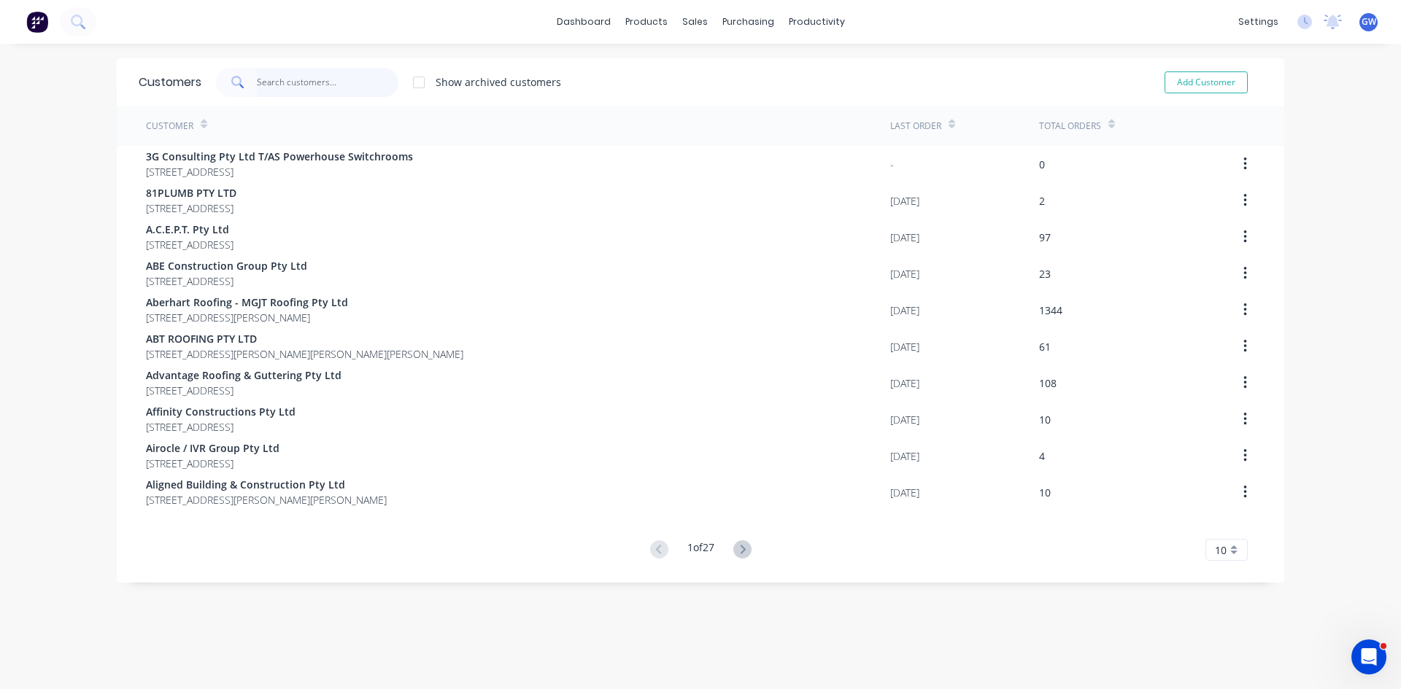
click at [378, 76] on input "text" at bounding box center [328, 82] width 142 height 29
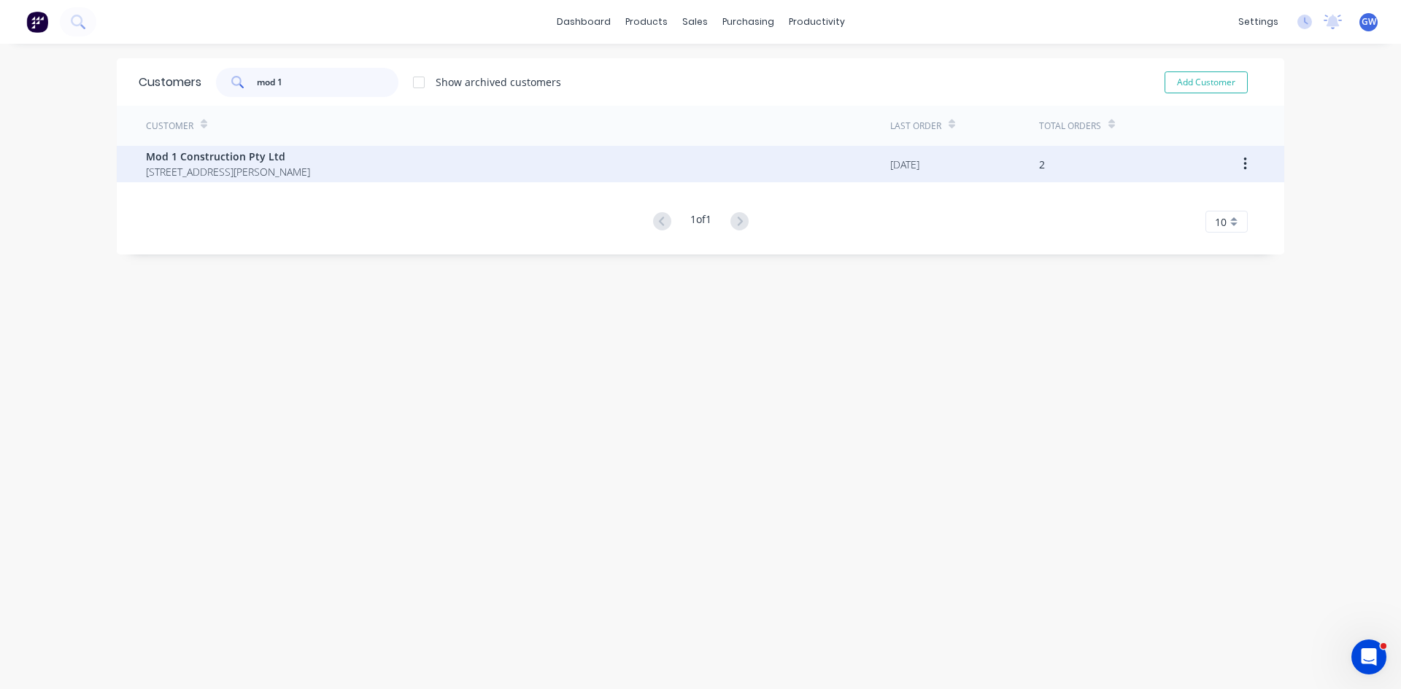
type input "mod 1"
click at [310, 158] on span "Mod 1 Construction Pty Ltd" at bounding box center [228, 156] width 164 height 15
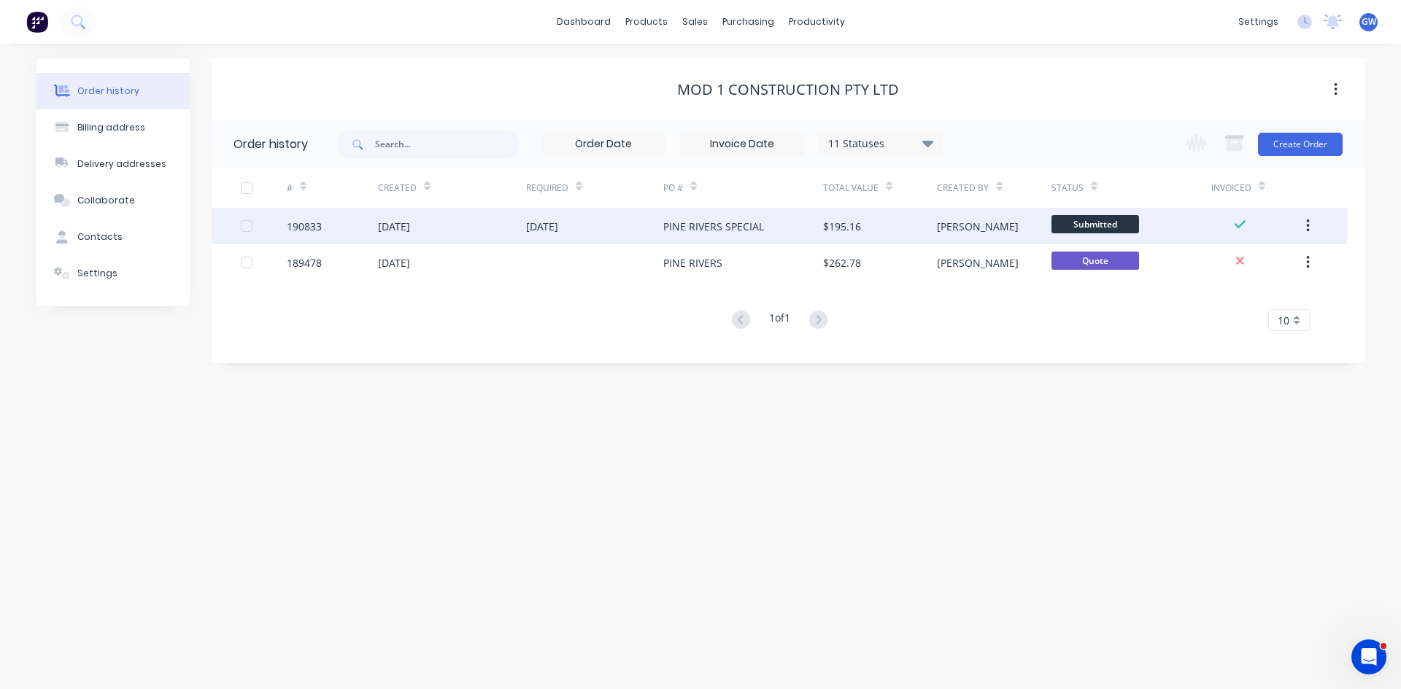
click at [248, 225] on div at bounding box center [246, 226] width 29 height 29
click at [1237, 141] on icon "button" at bounding box center [1234, 145] width 16 height 12
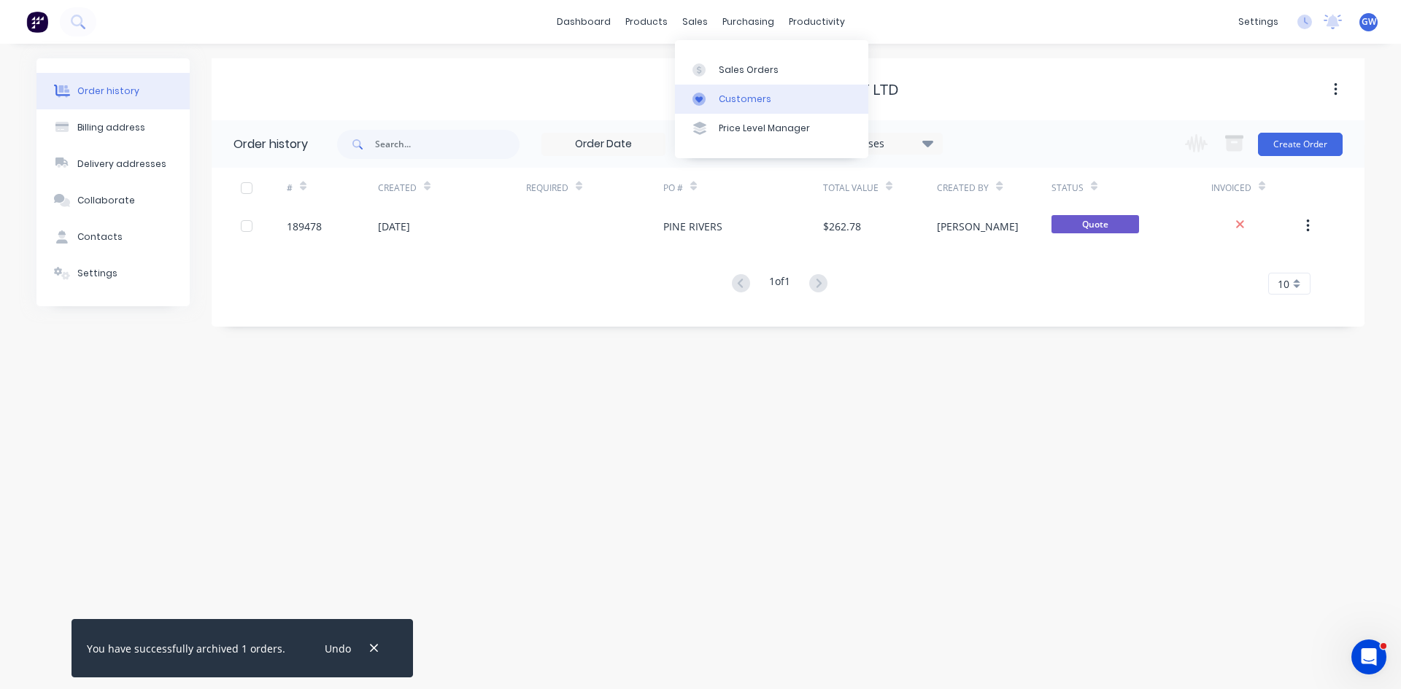
click at [705, 93] on div at bounding box center [703, 99] width 22 height 13
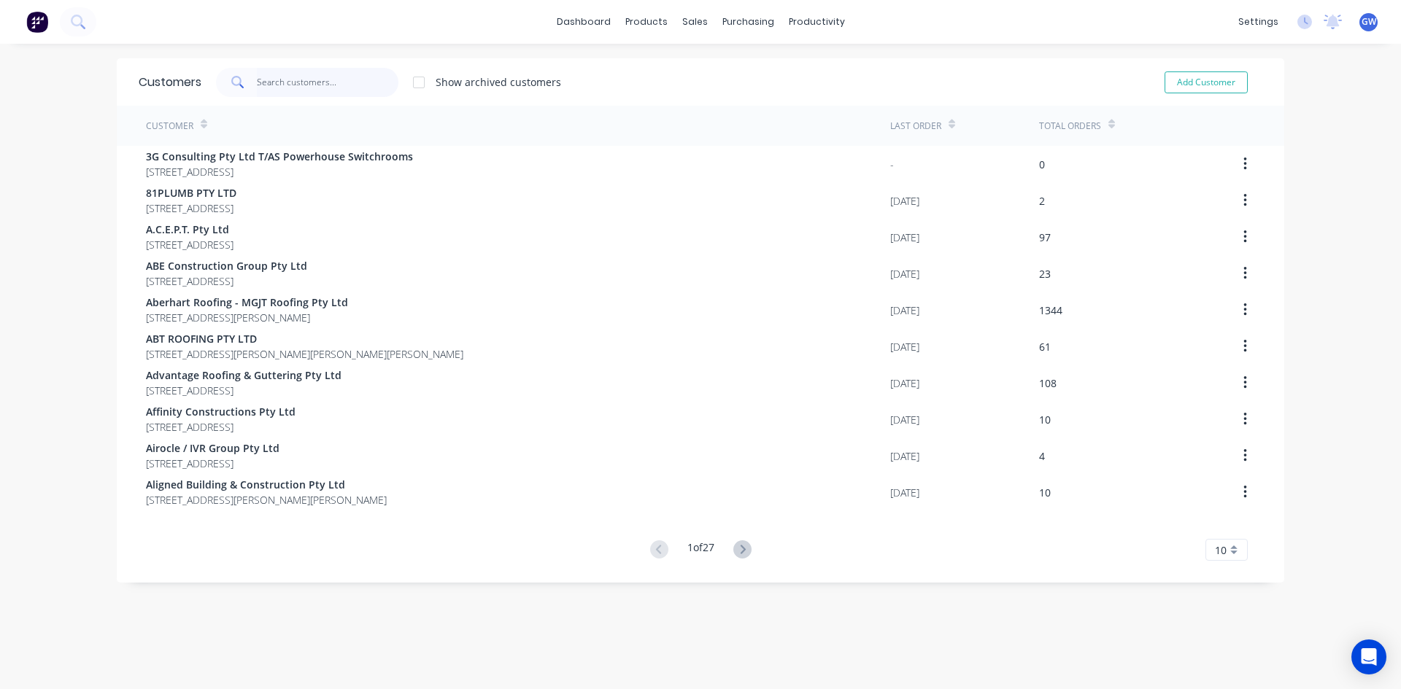
click at [289, 77] on input "text" at bounding box center [328, 82] width 142 height 29
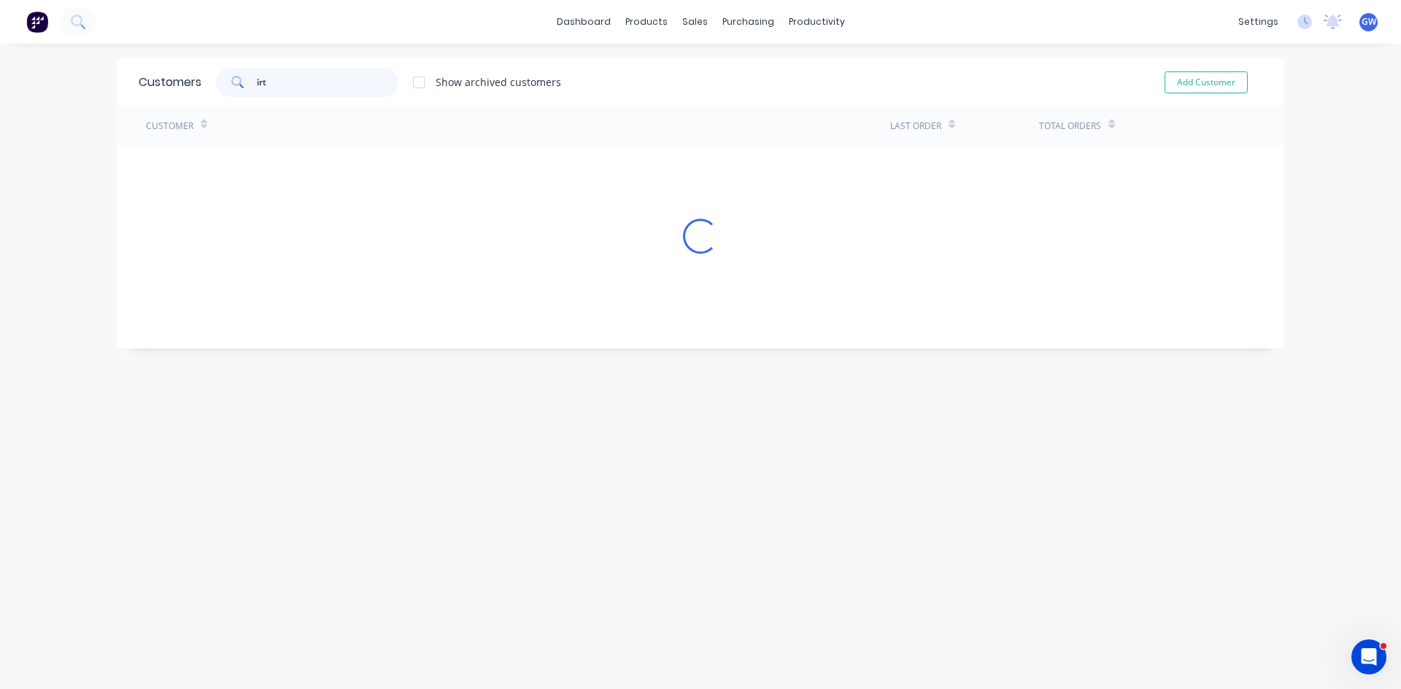
type input "irt"
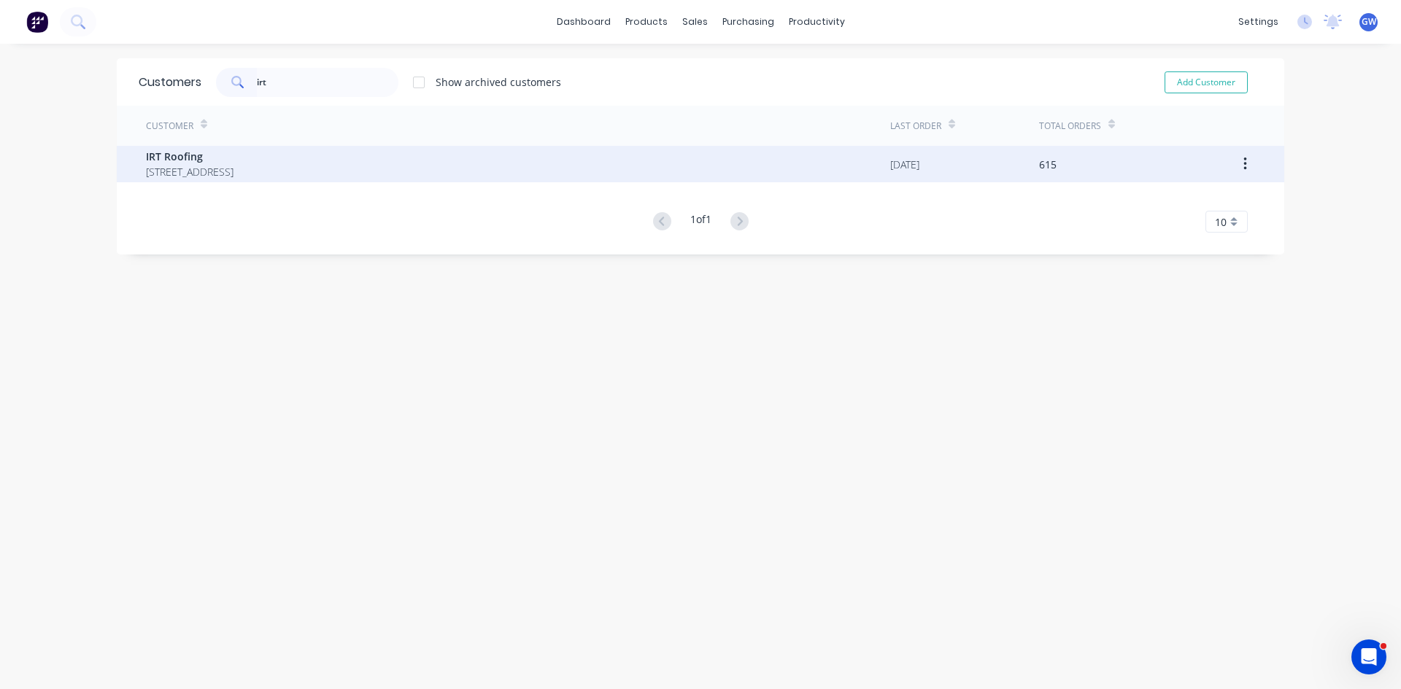
click at [233, 172] on span "[STREET_ADDRESS]" at bounding box center [190, 171] width 88 height 15
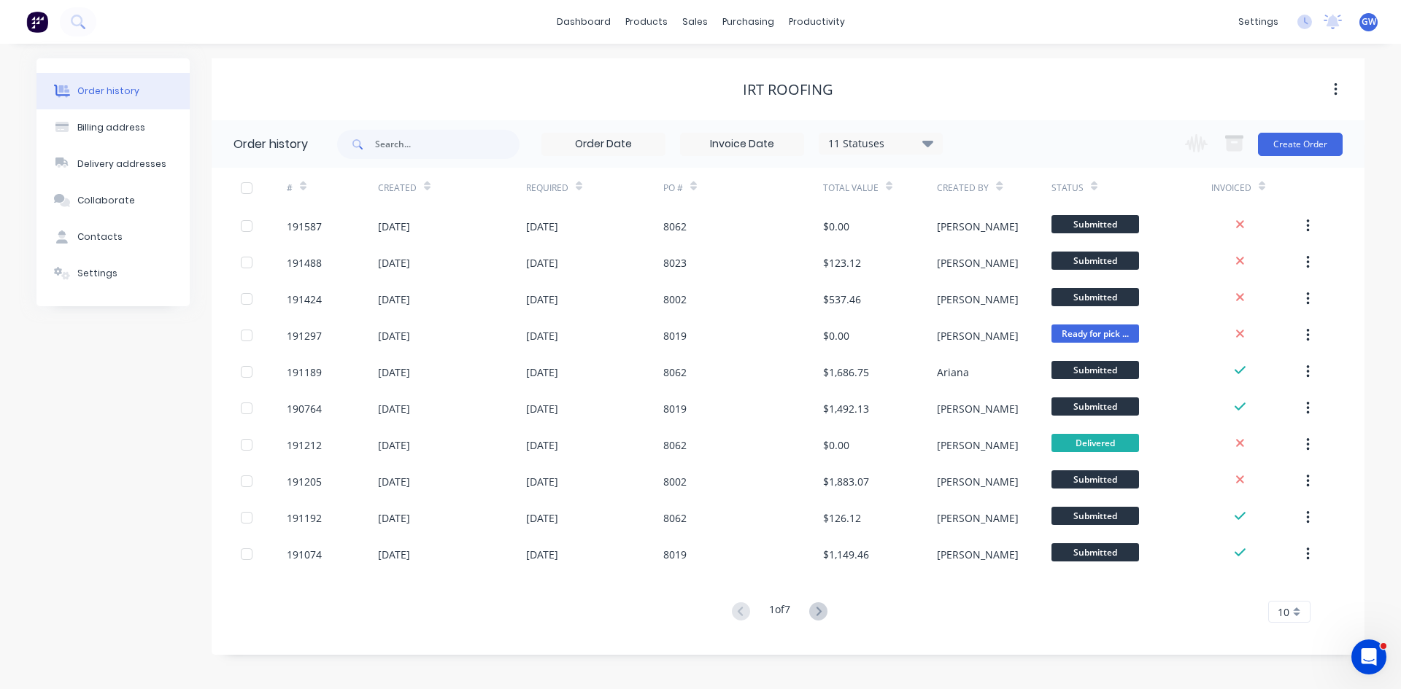
click at [743, 146] on input at bounding box center [742, 144] width 123 height 22
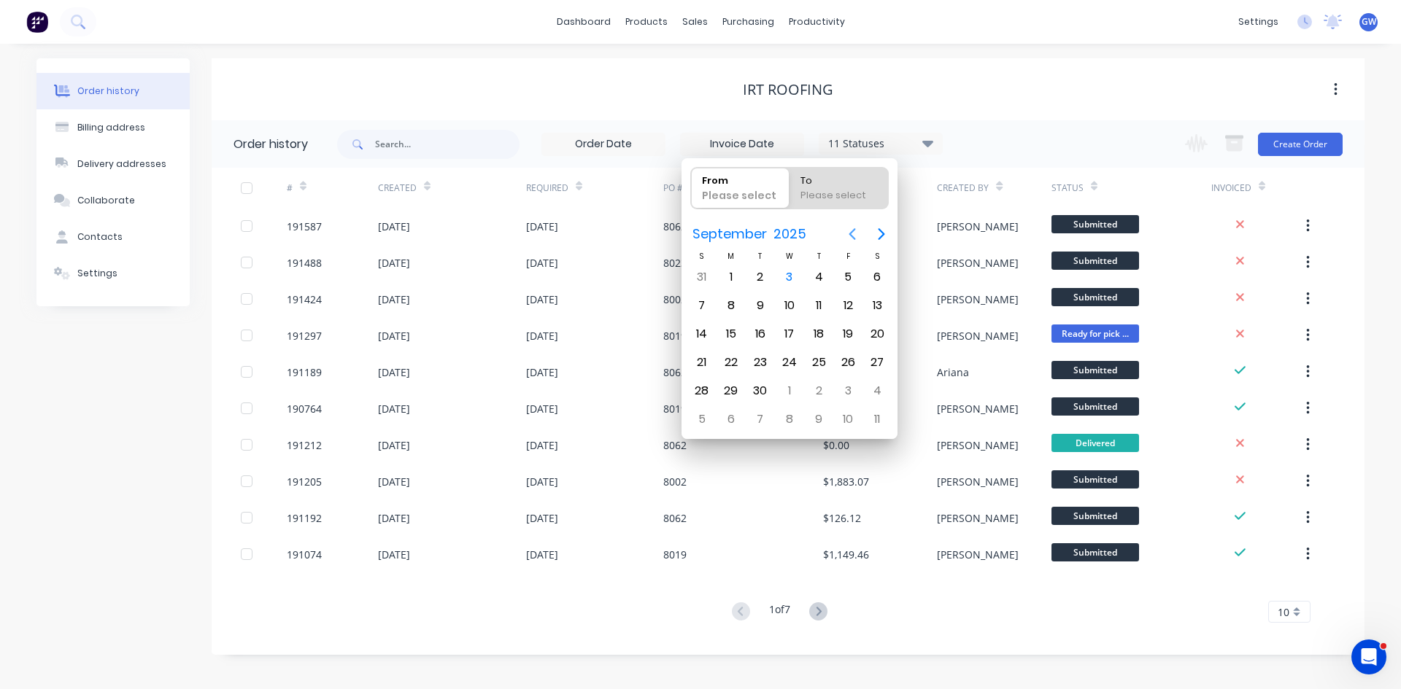
click at [847, 223] on button "Previous page" at bounding box center [851, 234] width 29 height 29
drag, startPoint x: 761, startPoint y: 268, endPoint x: 772, endPoint y: 298, distance: 31.8
click at [761, 269] on div "1" at bounding box center [760, 277] width 22 height 22
type input "[DATE]"
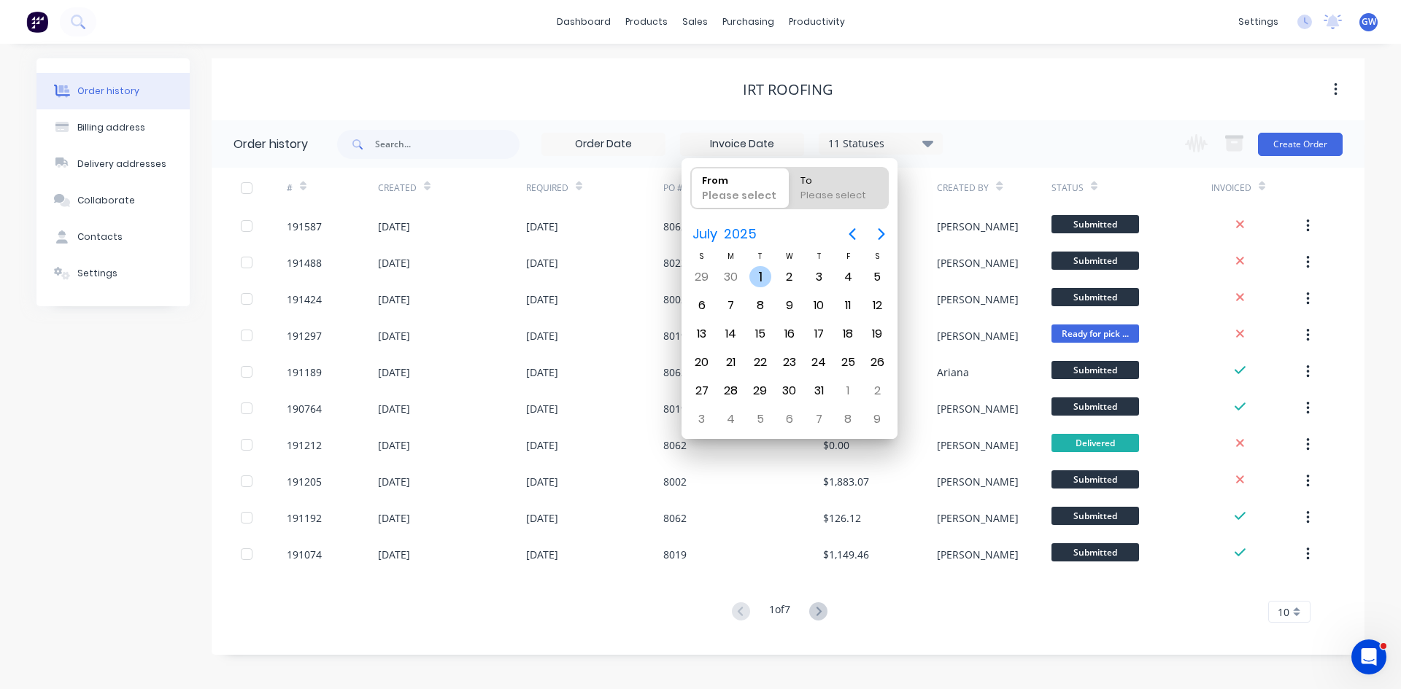
radio input "false"
radio input "true"
click at [814, 392] on div "31" at bounding box center [819, 391] width 22 height 22
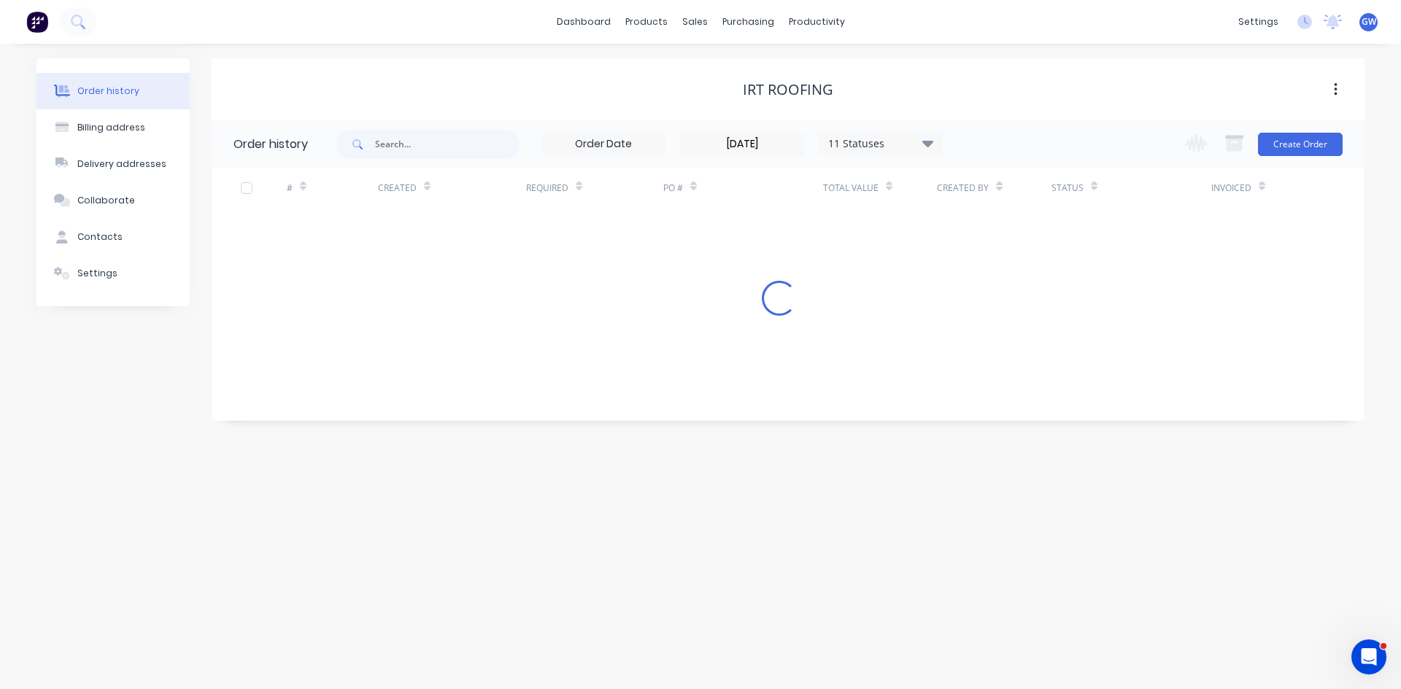
type input "[DATE] - [DATE]"
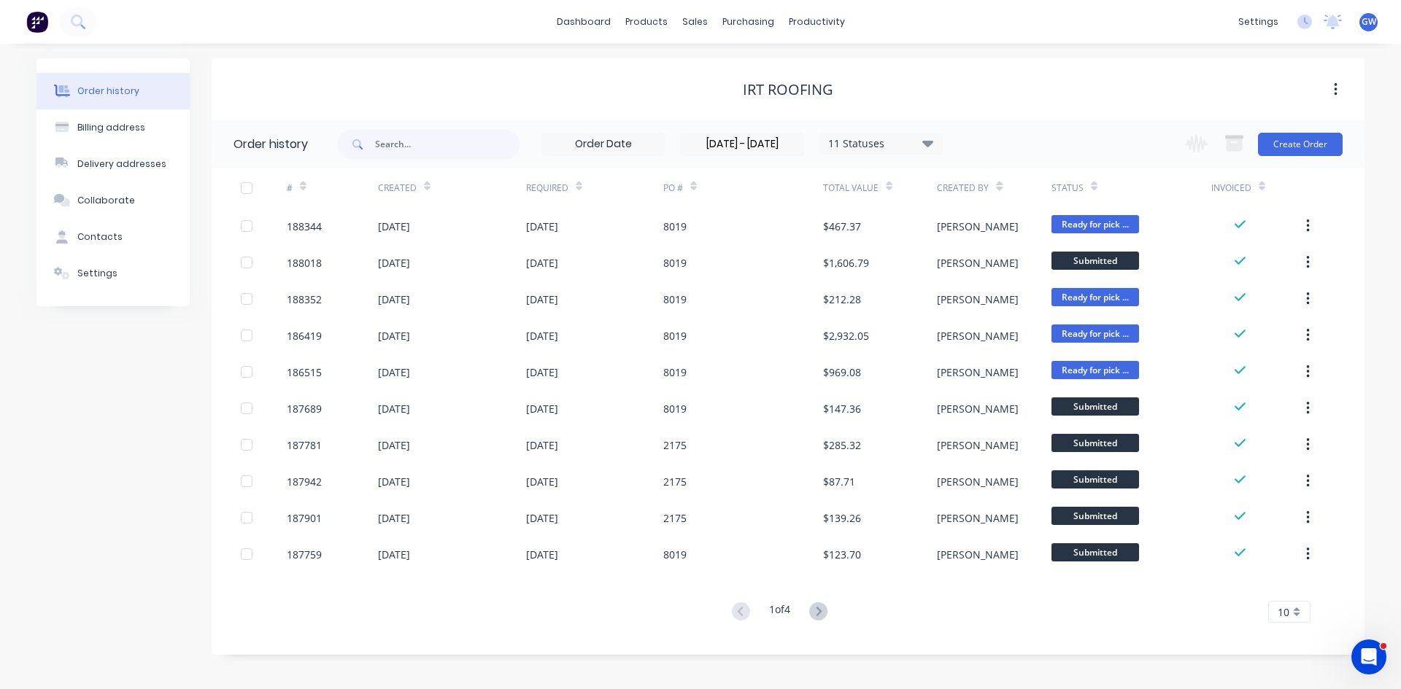
click at [1286, 610] on span "10" at bounding box center [1283, 612] width 12 height 15
click at [1294, 578] on div "35" at bounding box center [1289, 588] width 41 height 26
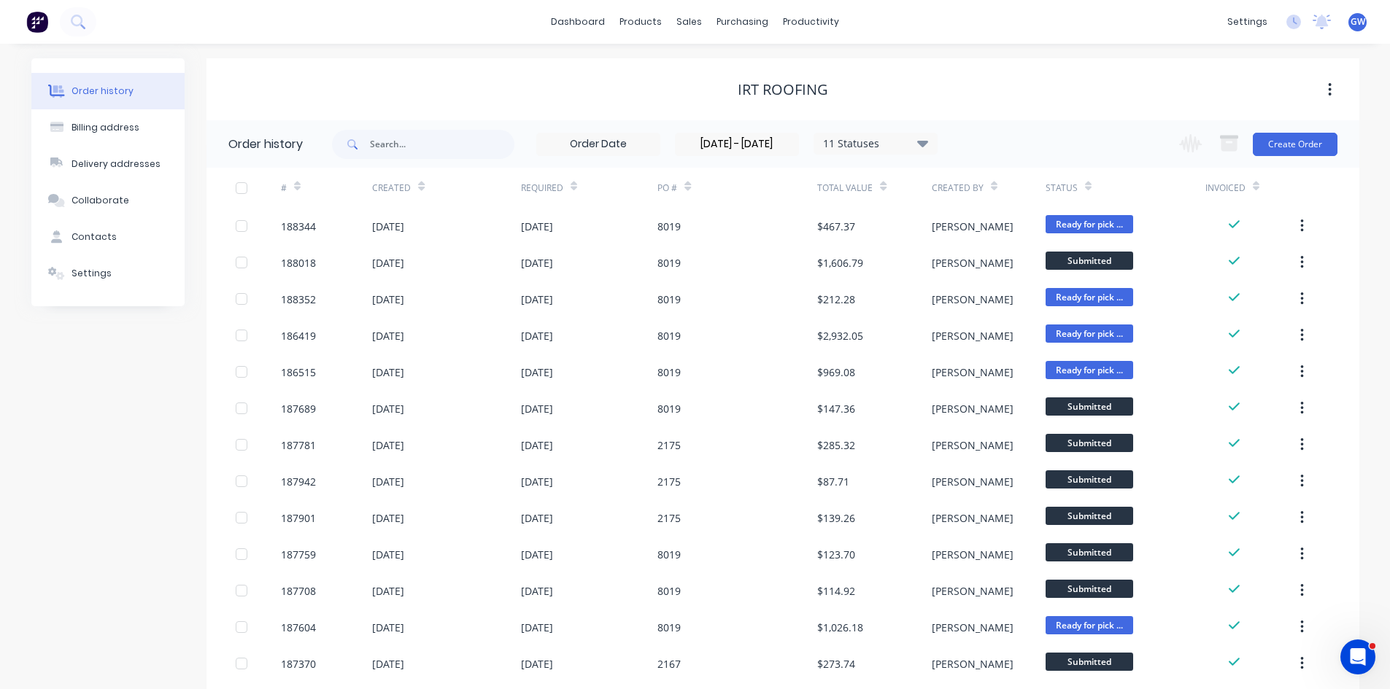
click at [241, 185] on div at bounding box center [241, 188] width 29 height 29
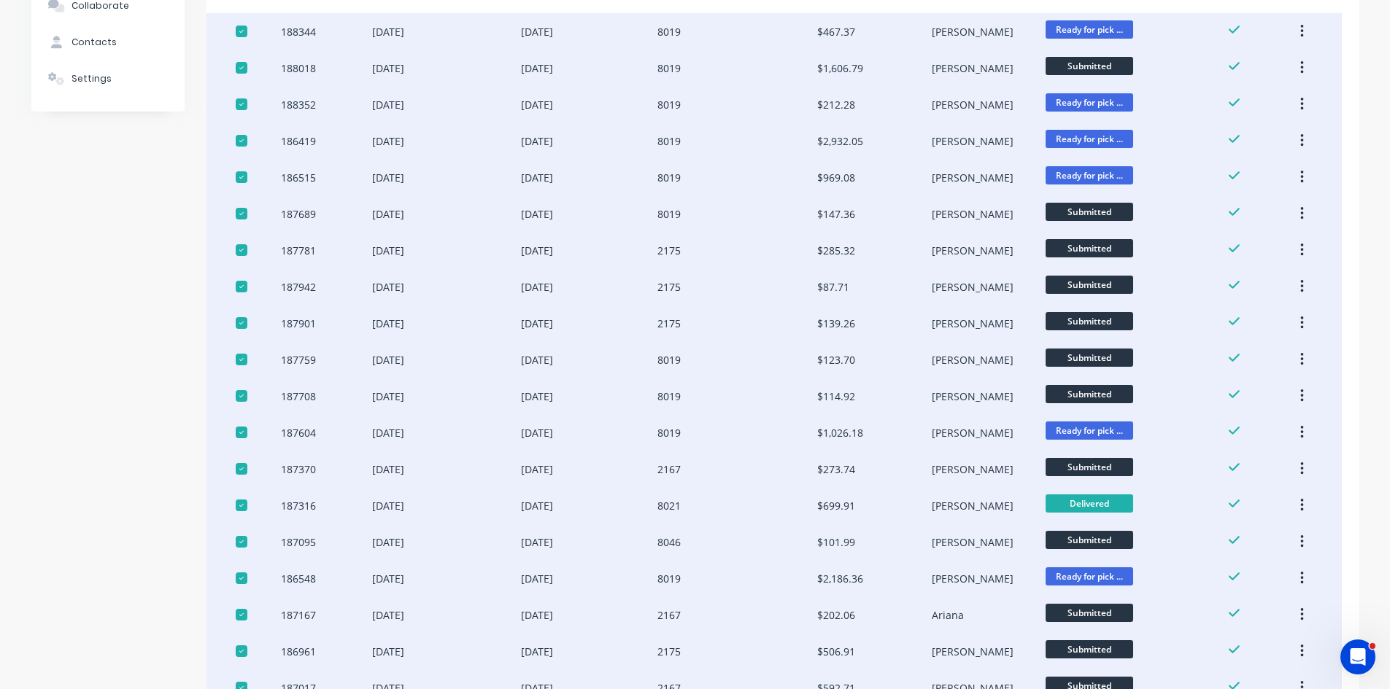
scroll to position [17, 0]
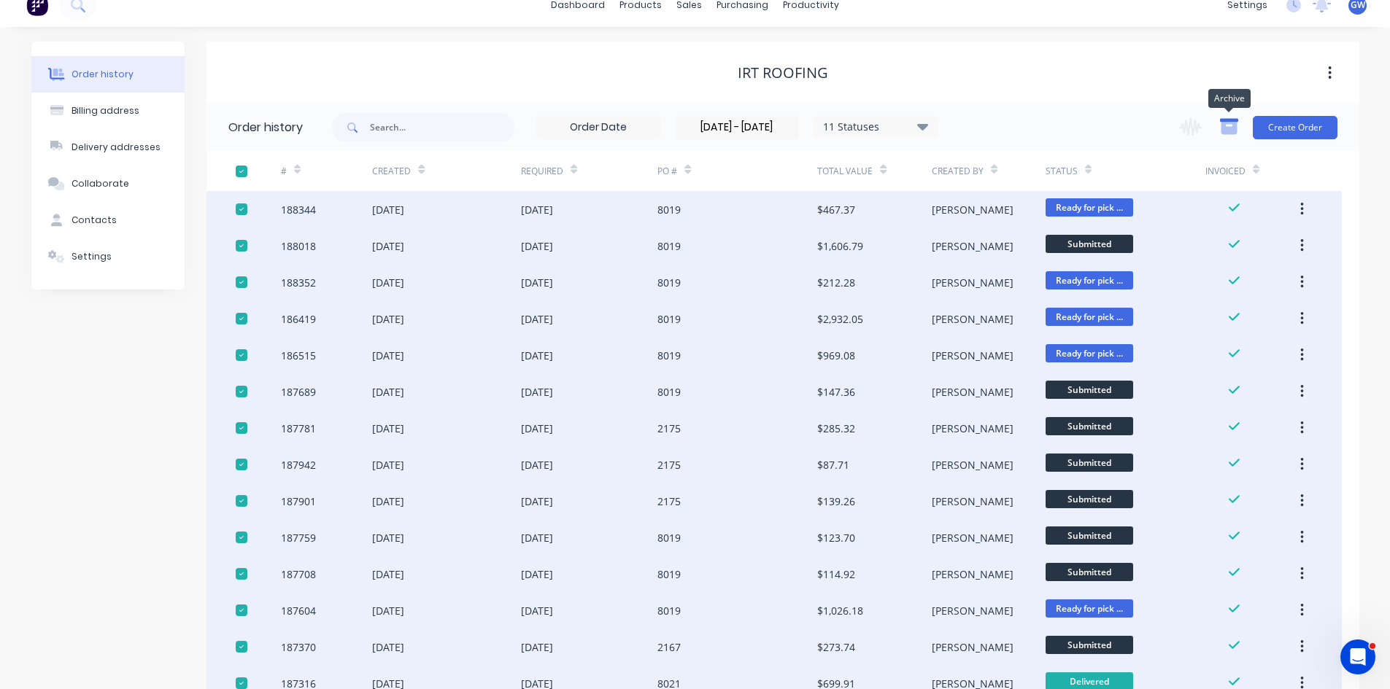
click at [1229, 119] on icon "button" at bounding box center [1229, 121] width 18 height 4
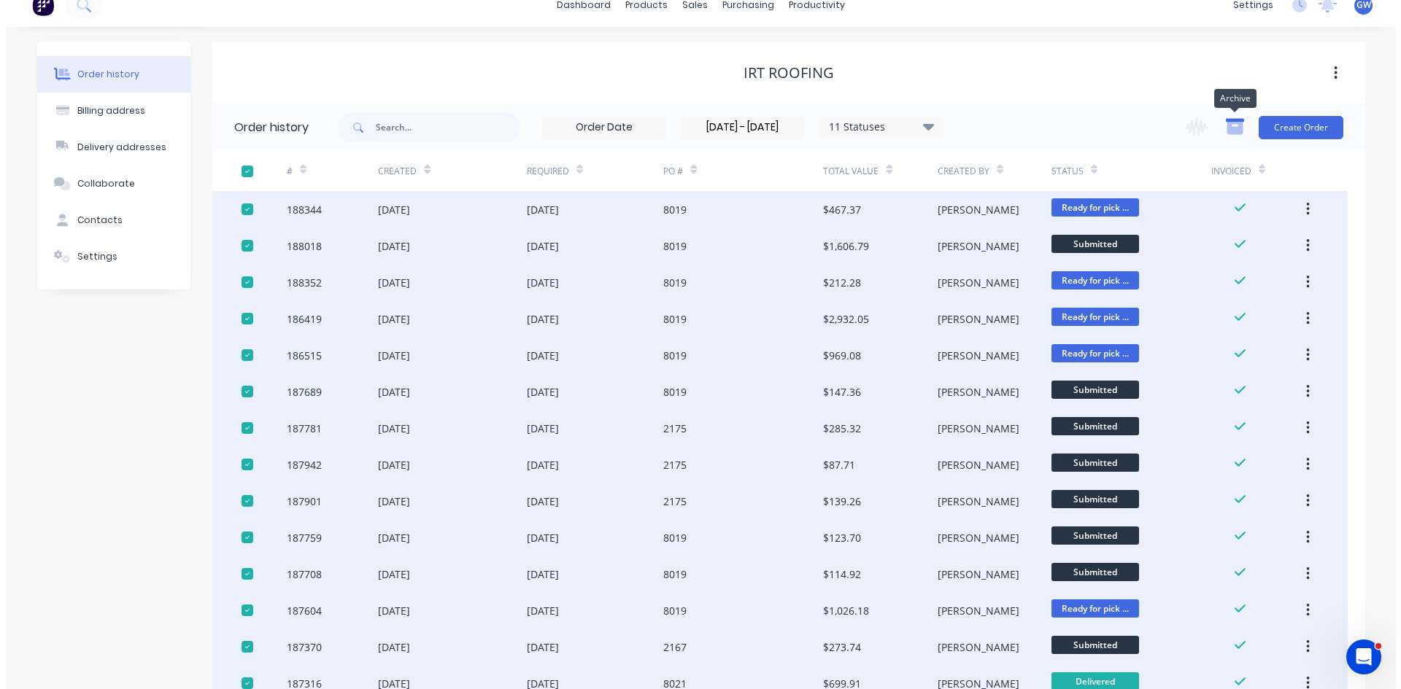
scroll to position [0, 0]
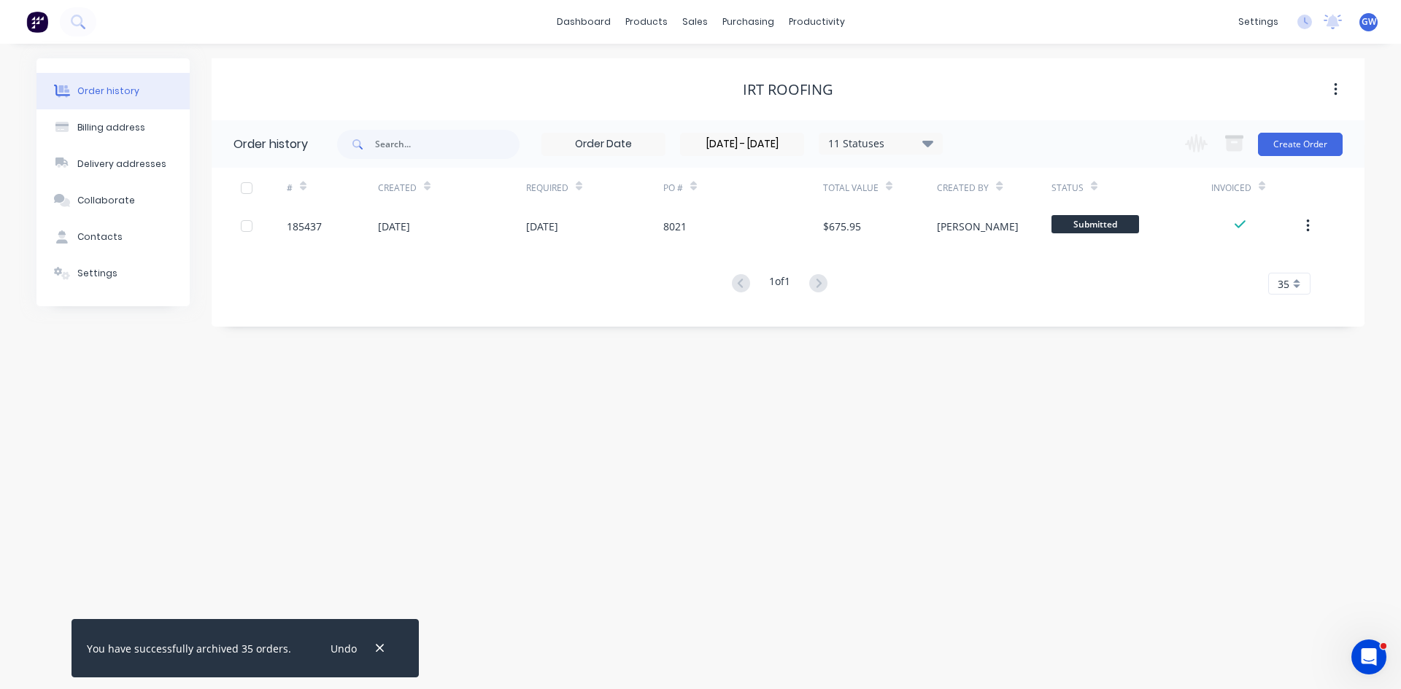
click at [249, 183] on div at bounding box center [246, 188] width 29 height 29
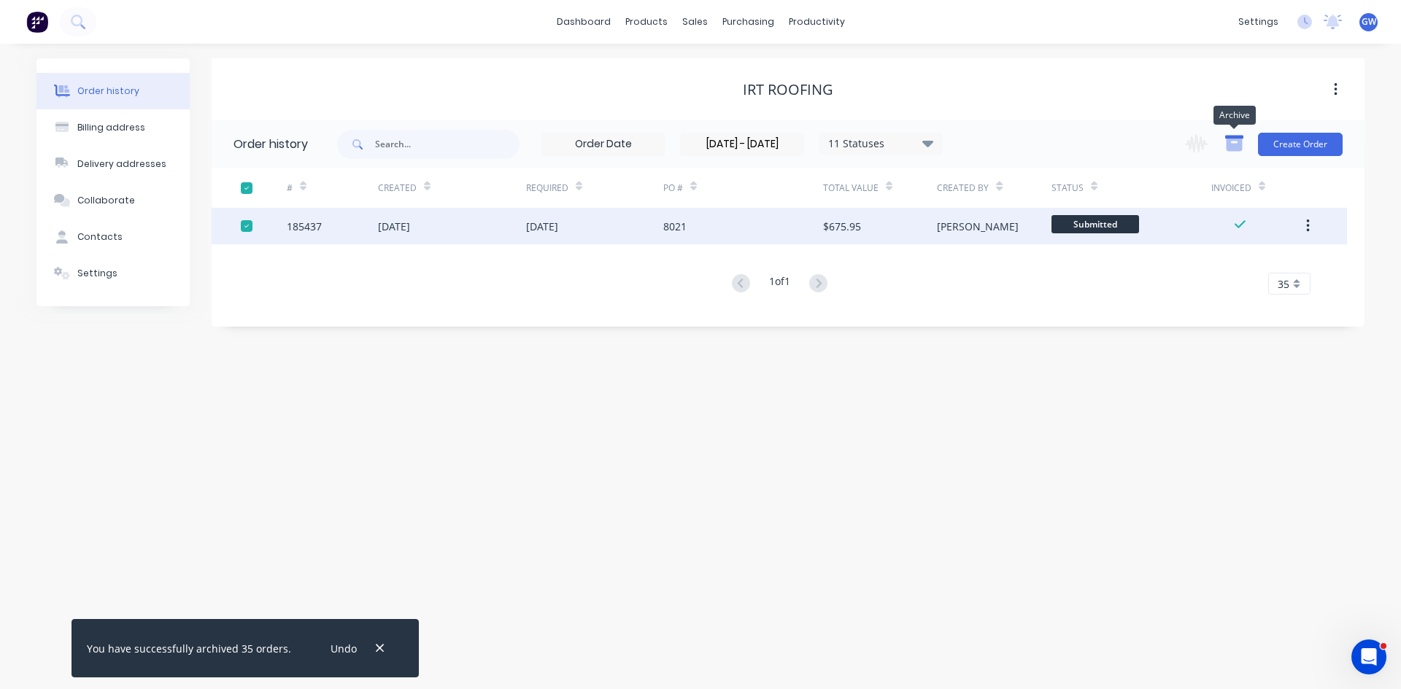
click at [1228, 140] on icon "button" at bounding box center [1234, 145] width 16 height 12
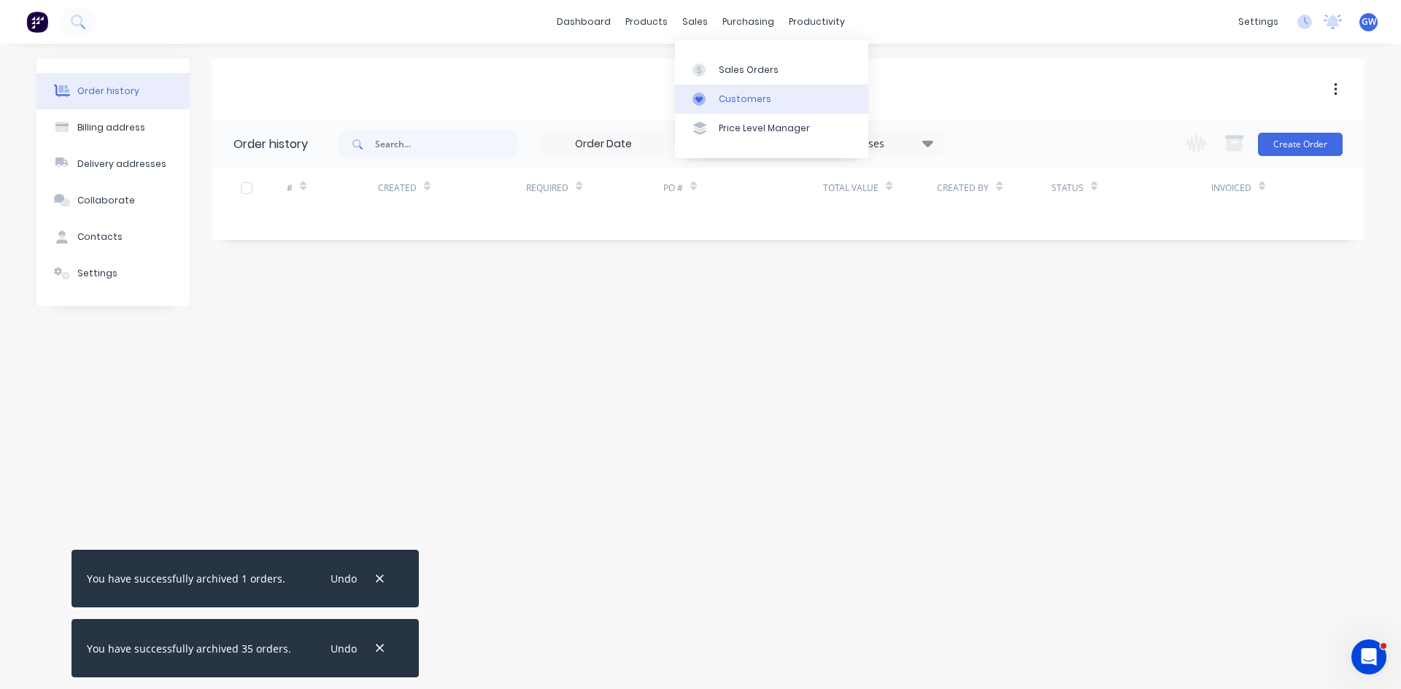
click at [713, 90] on link "Customers" at bounding box center [771, 99] width 193 height 29
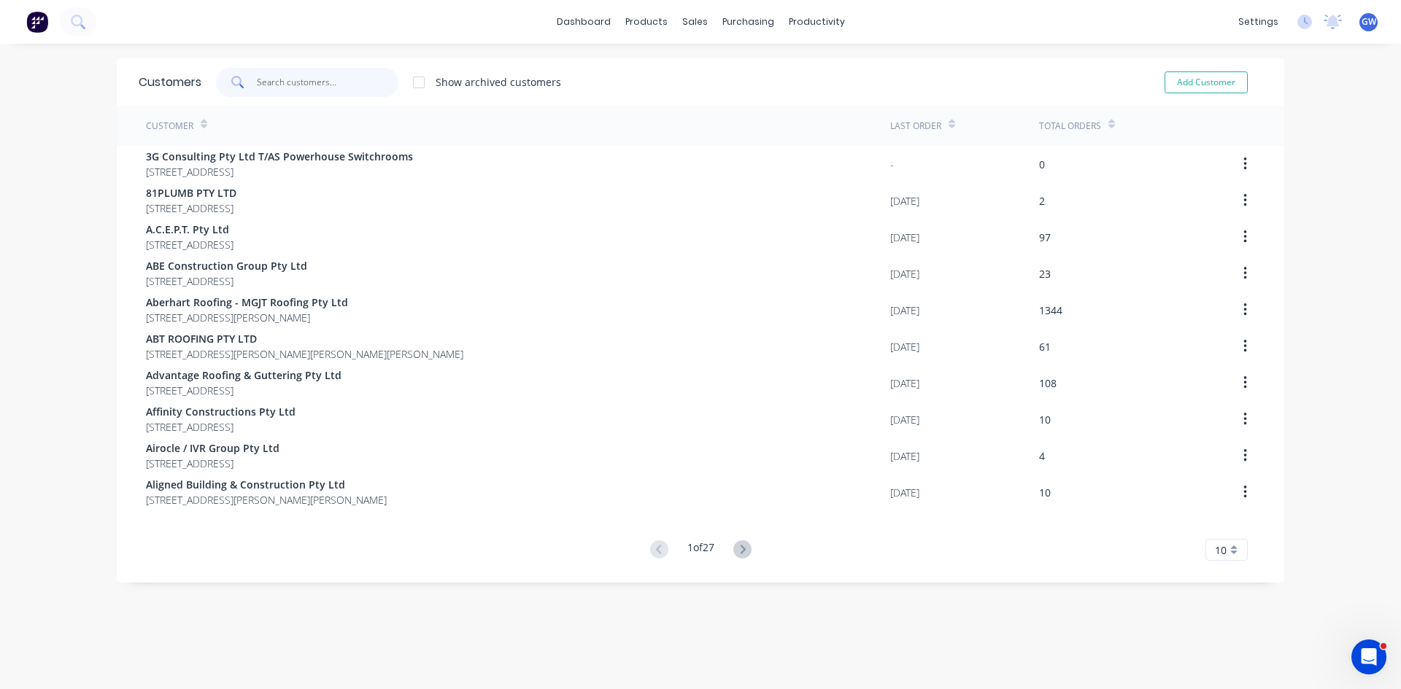
click at [365, 78] on input "text" at bounding box center [328, 82] width 142 height 29
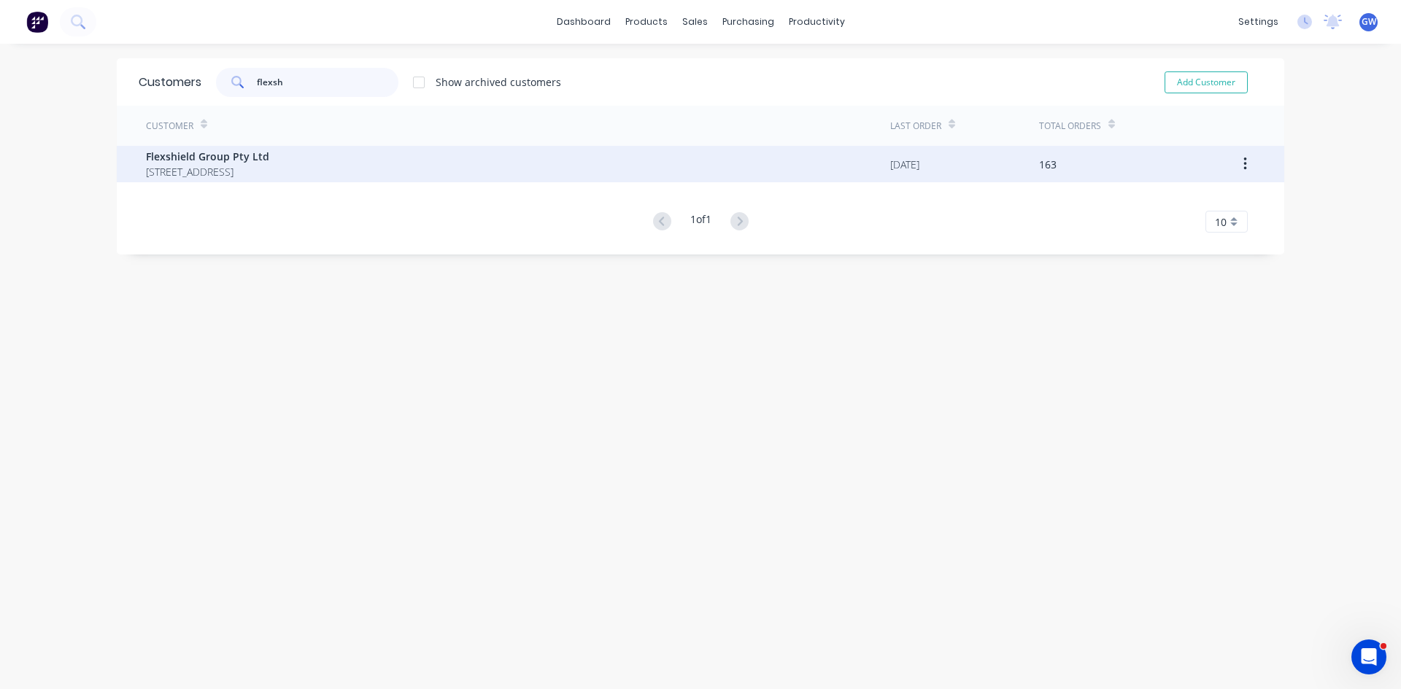
type input "flexsh"
click at [269, 156] on span "Flexshield Group Pty Ltd" at bounding box center [207, 156] width 123 height 15
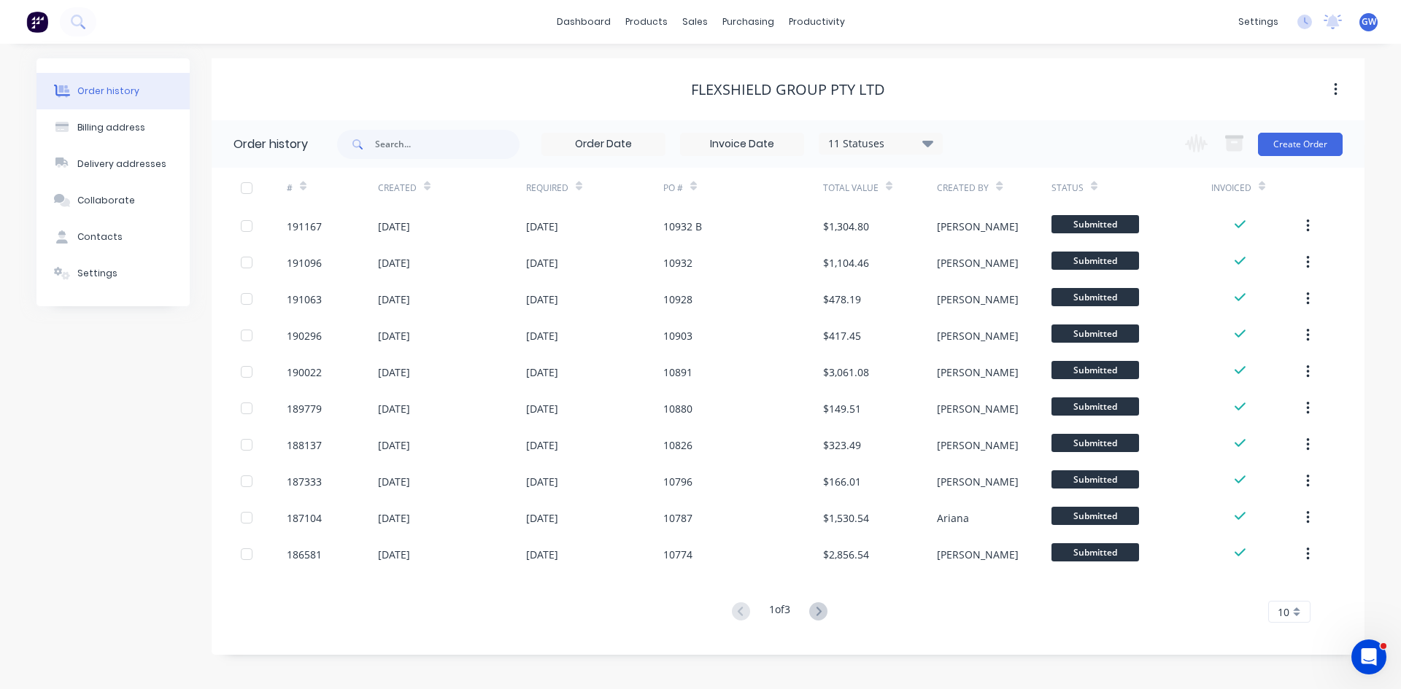
click at [748, 146] on input at bounding box center [742, 144] width 123 height 22
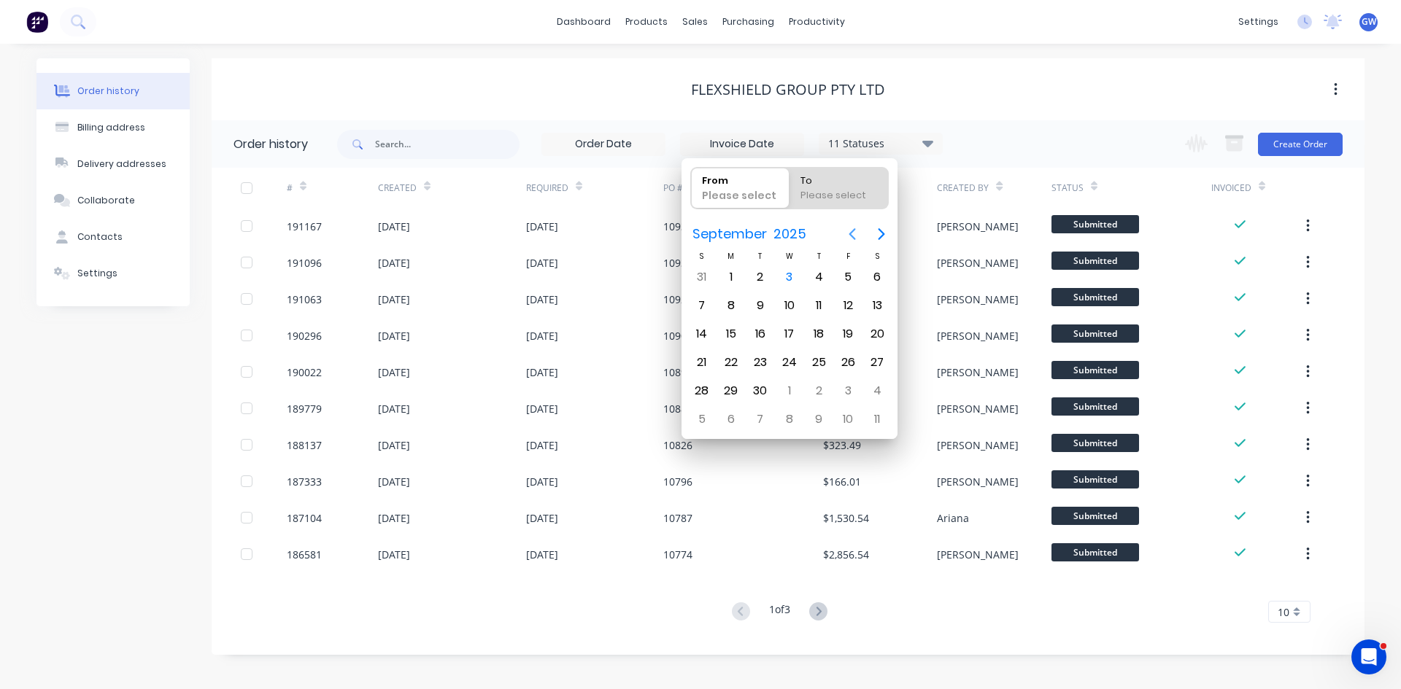
click at [846, 239] on icon "Previous page" at bounding box center [852, 234] width 18 height 18
click at [756, 283] on div "1" at bounding box center [760, 277] width 22 height 22
type input "[DATE]"
radio input "false"
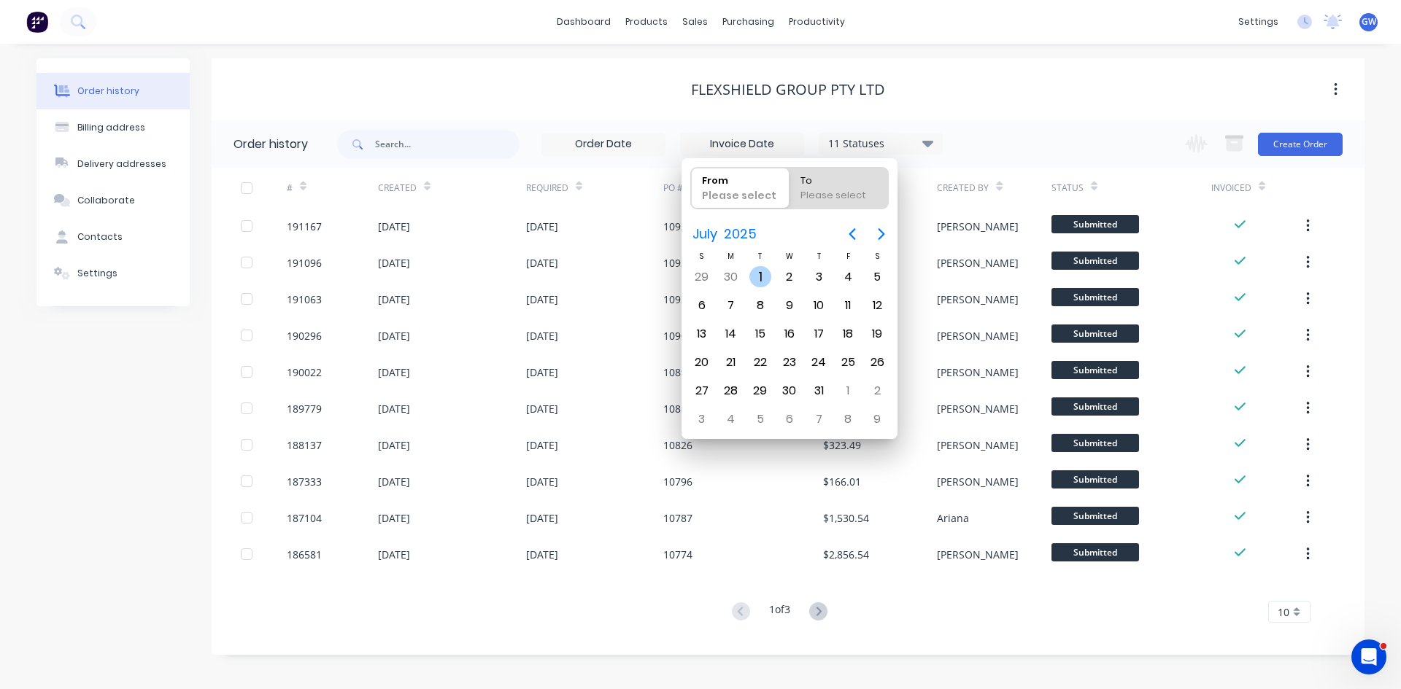
radio input "true"
click at [811, 391] on div "31" at bounding box center [819, 391] width 22 height 22
type input "[DATE] - [DATE]"
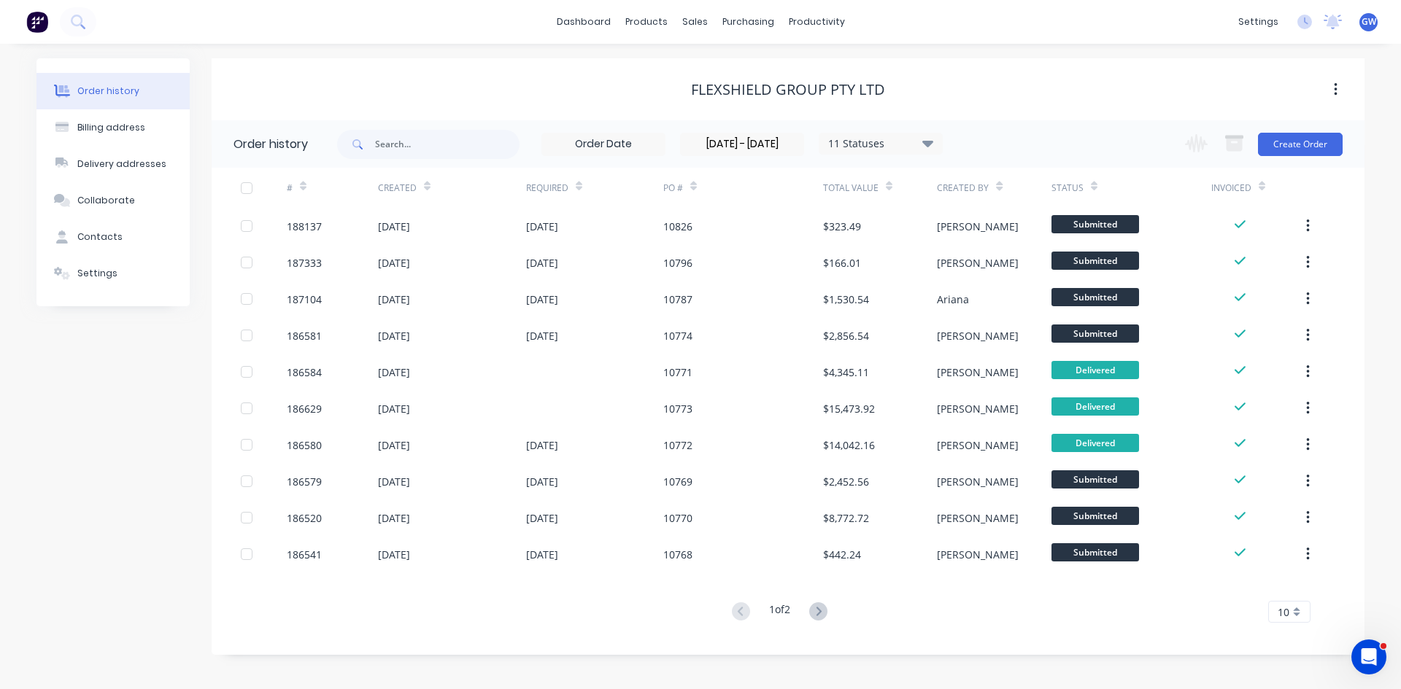
click at [1296, 613] on div "10" at bounding box center [1289, 612] width 42 height 22
click at [1293, 592] on div "35" at bounding box center [1289, 588] width 41 height 26
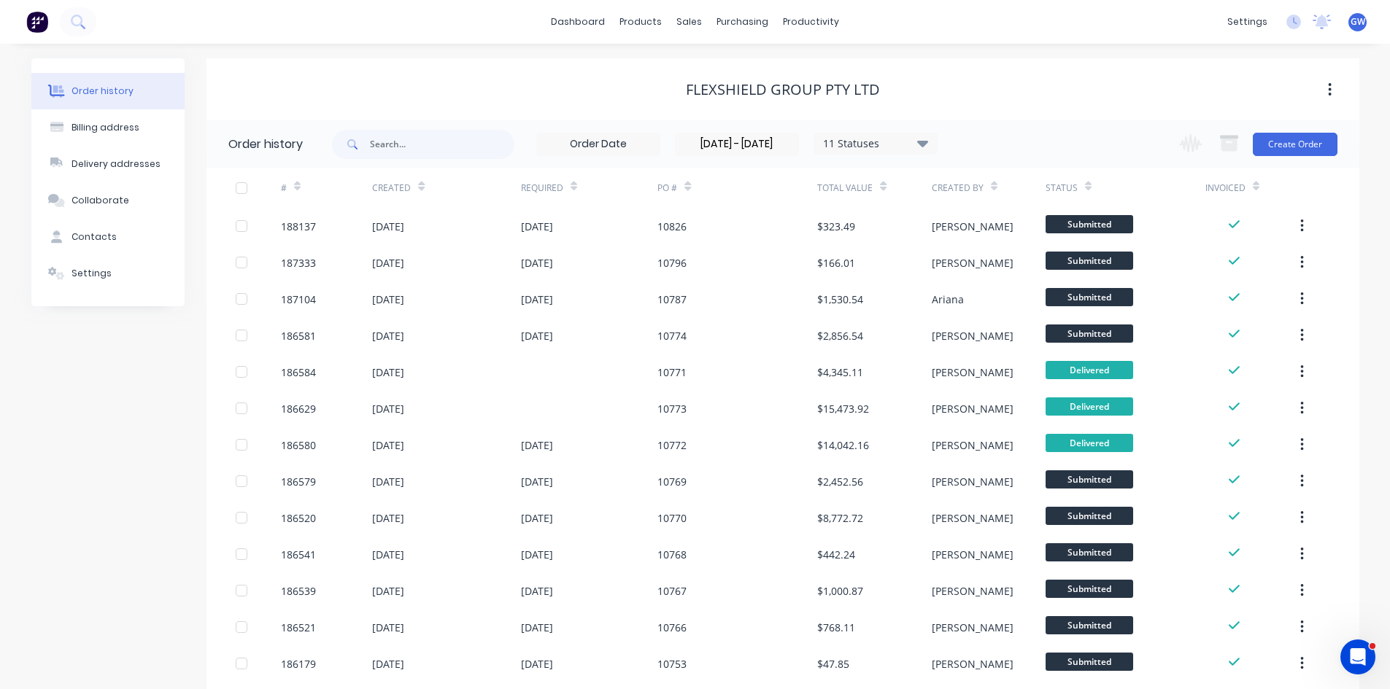
click at [246, 190] on div at bounding box center [241, 188] width 29 height 29
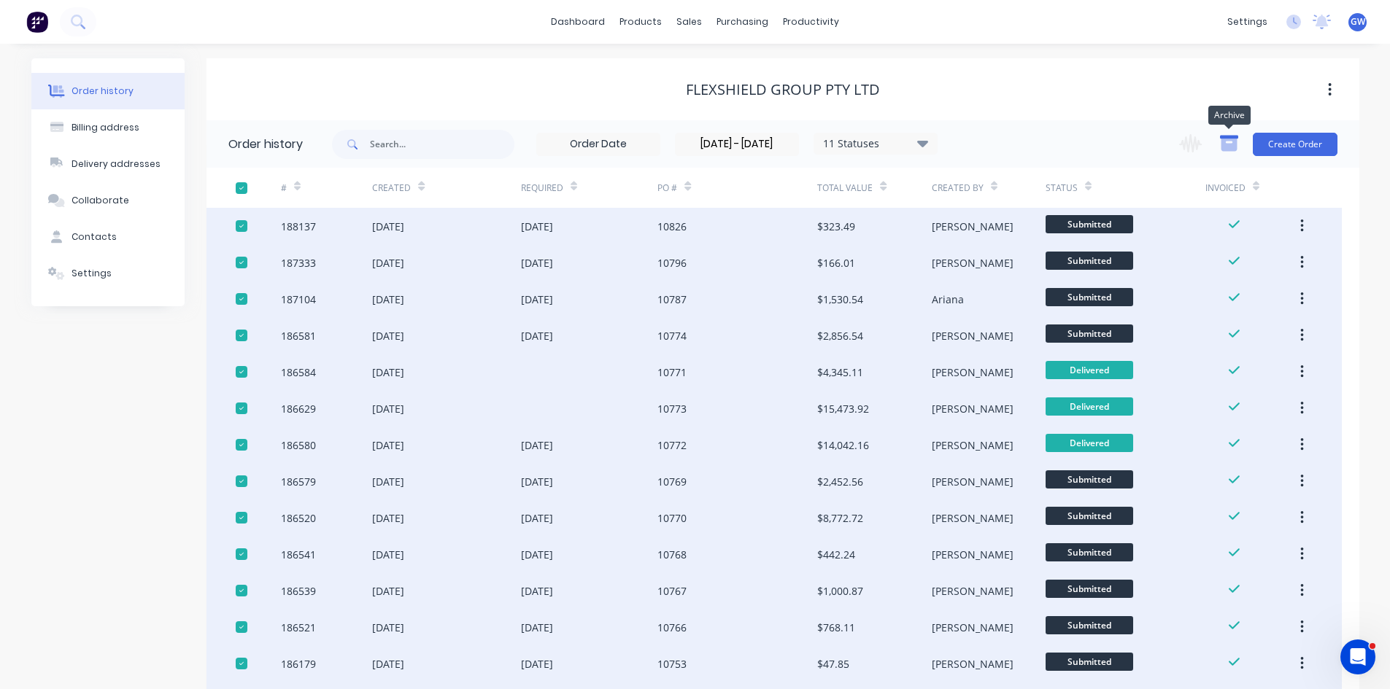
click at [1232, 144] on icon "button" at bounding box center [1228, 145] width 16 height 12
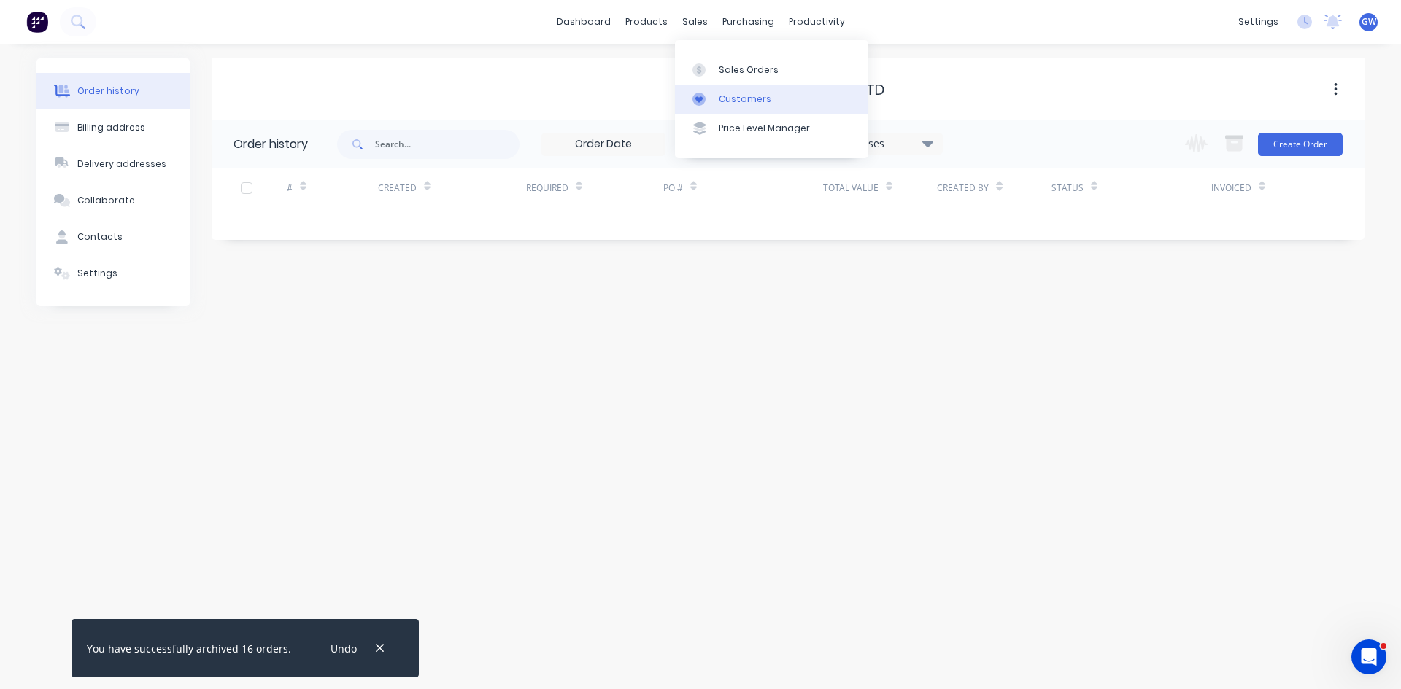
click at [733, 102] on div "Customers" at bounding box center [745, 99] width 53 height 13
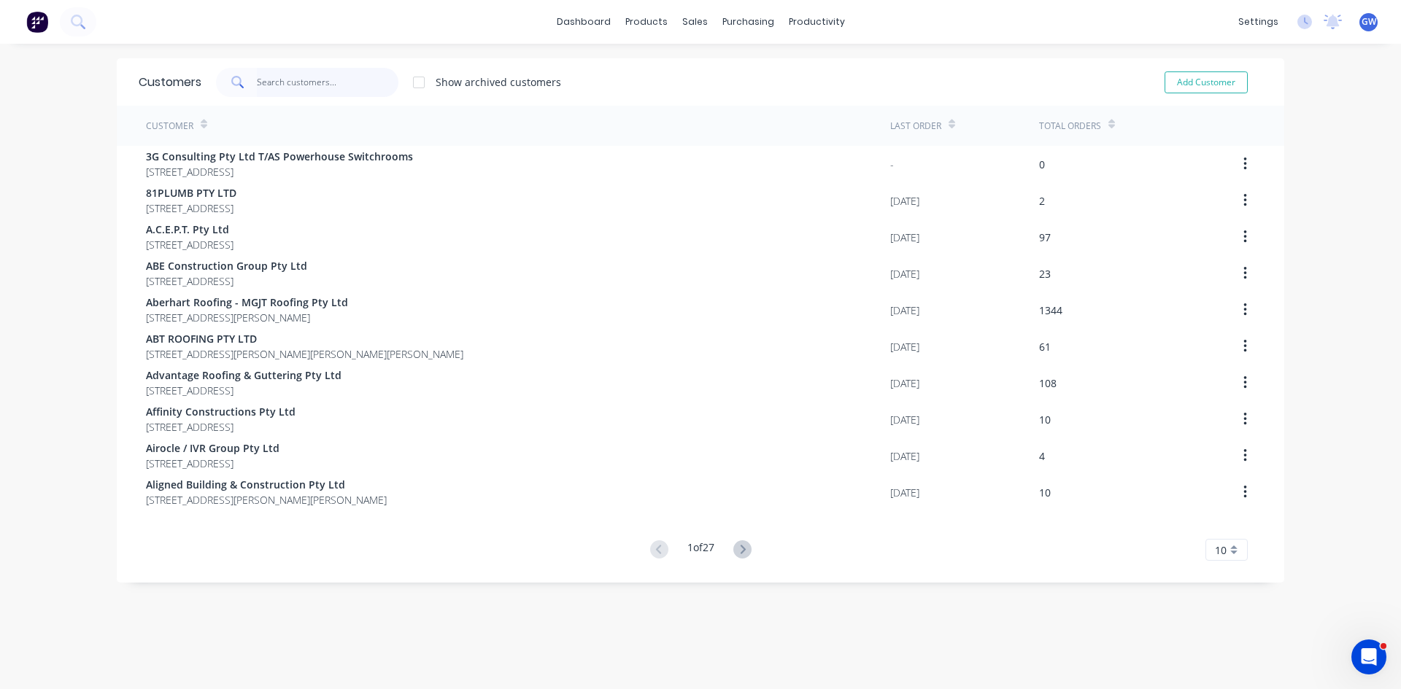
click at [300, 82] on input "text" at bounding box center [328, 82] width 142 height 29
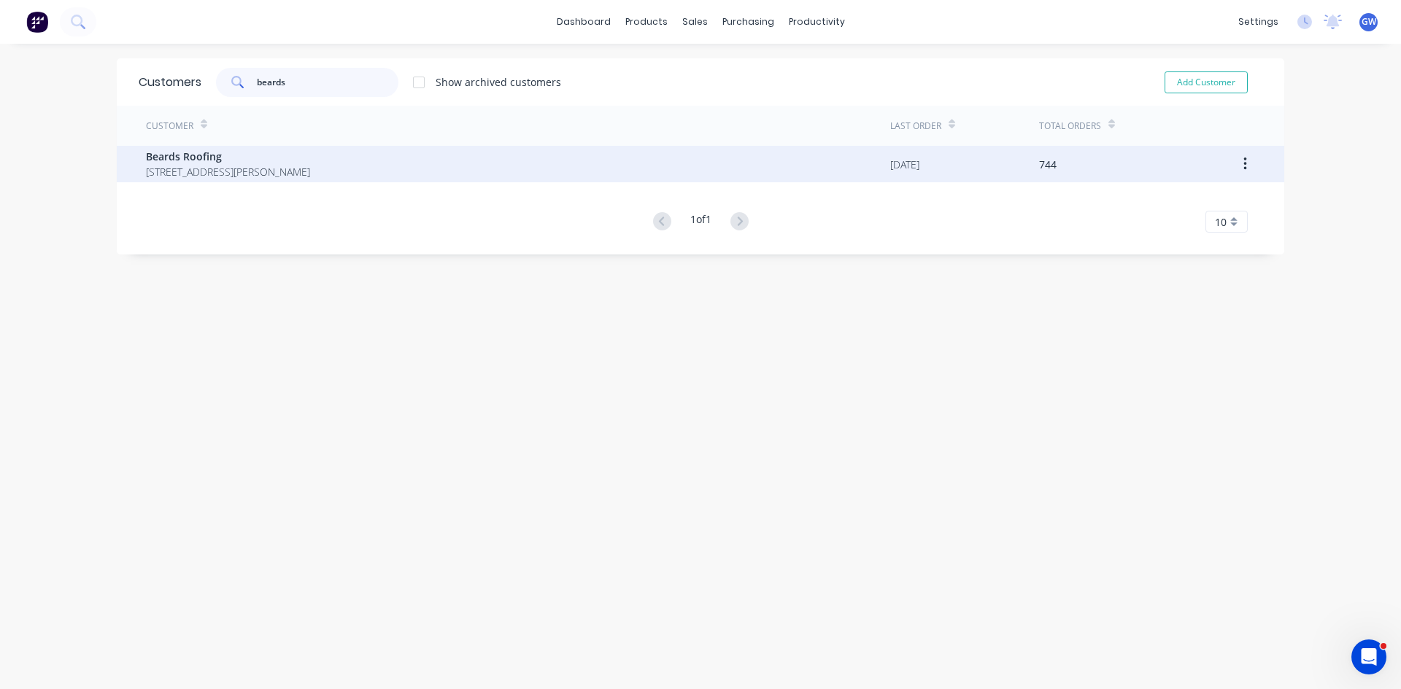
type input "beards"
click at [242, 173] on span "[STREET_ADDRESS][PERSON_NAME]" at bounding box center [228, 171] width 164 height 15
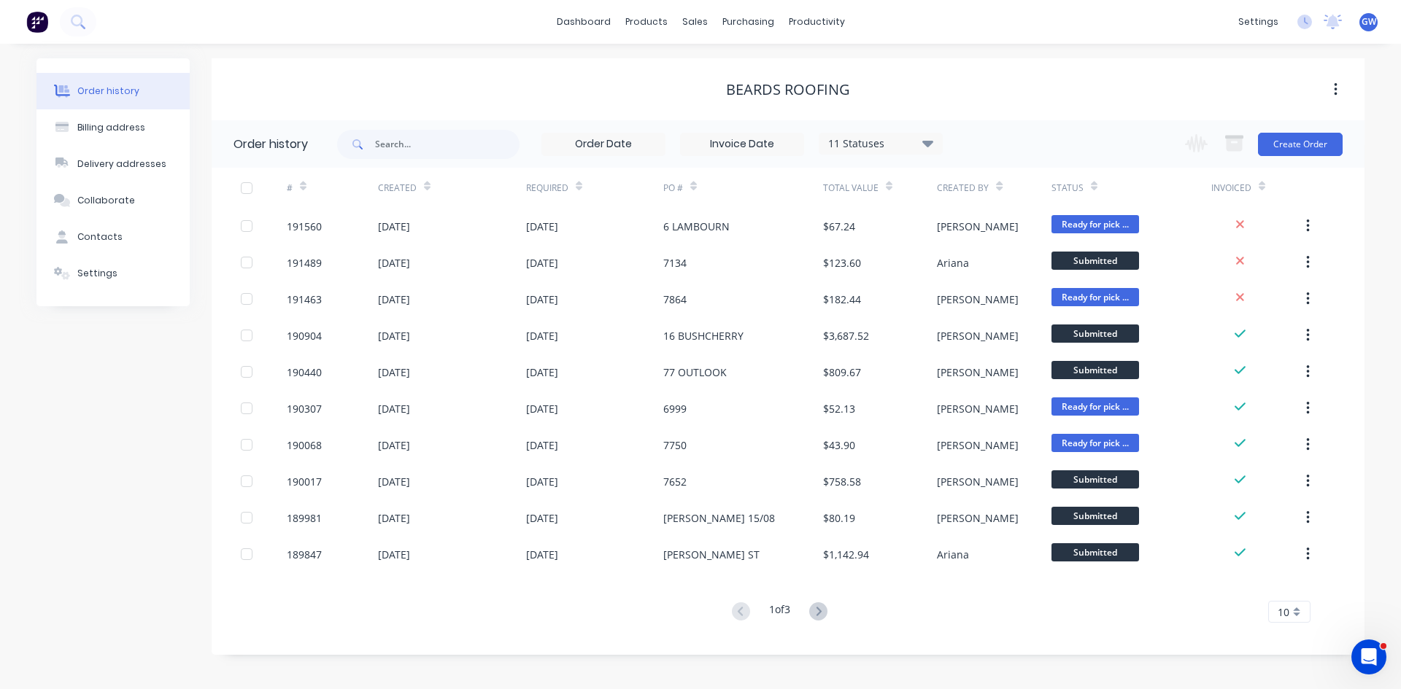
click at [772, 144] on input at bounding box center [742, 144] width 123 height 22
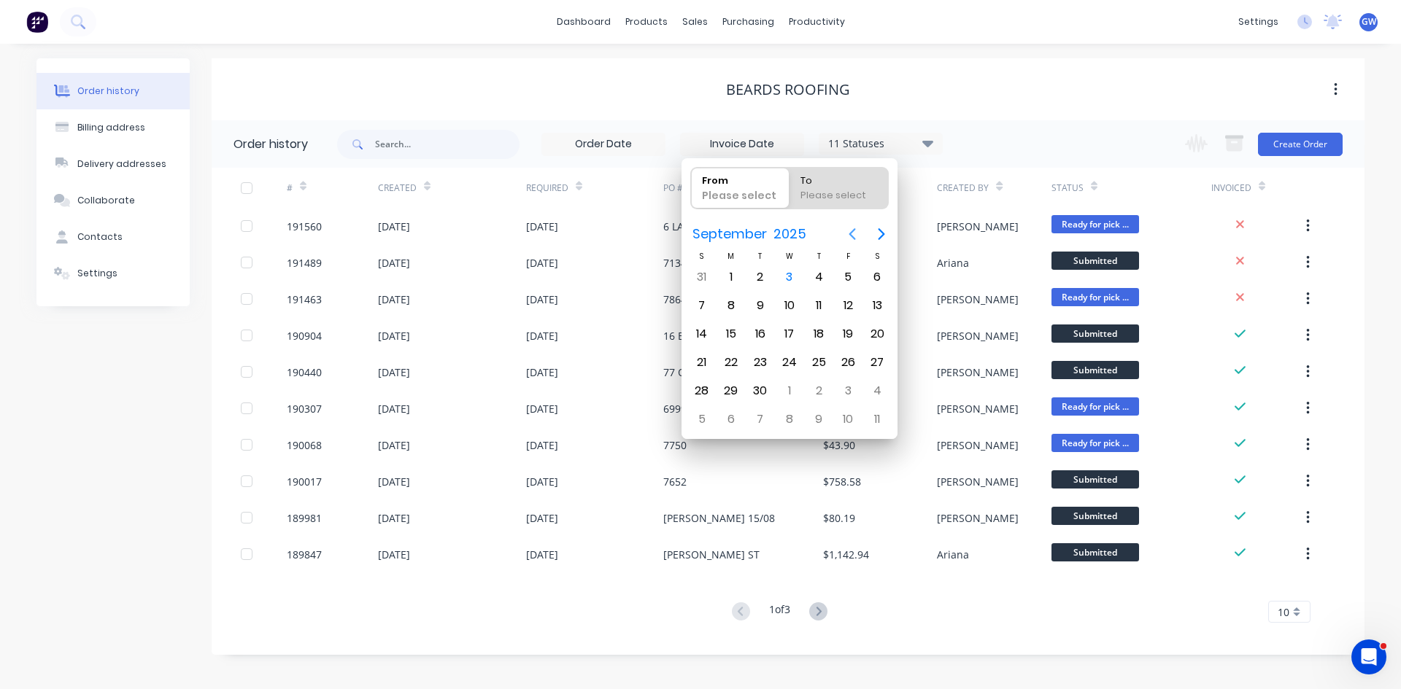
click at [847, 235] on icon "Previous page" at bounding box center [852, 234] width 18 height 18
click at [752, 271] on div "1" at bounding box center [760, 277] width 22 height 22
type input "[DATE]"
radio input "false"
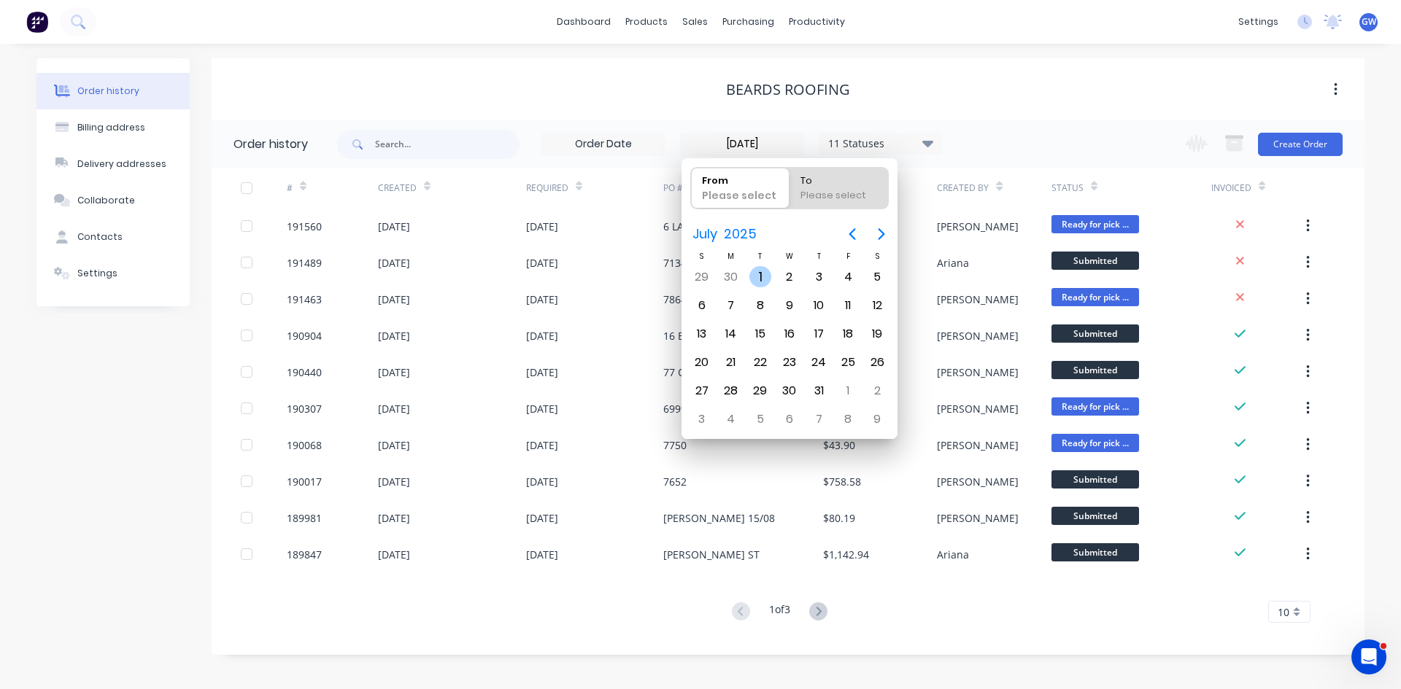
radio input "true"
click at [813, 395] on div "31" at bounding box center [819, 391] width 22 height 22
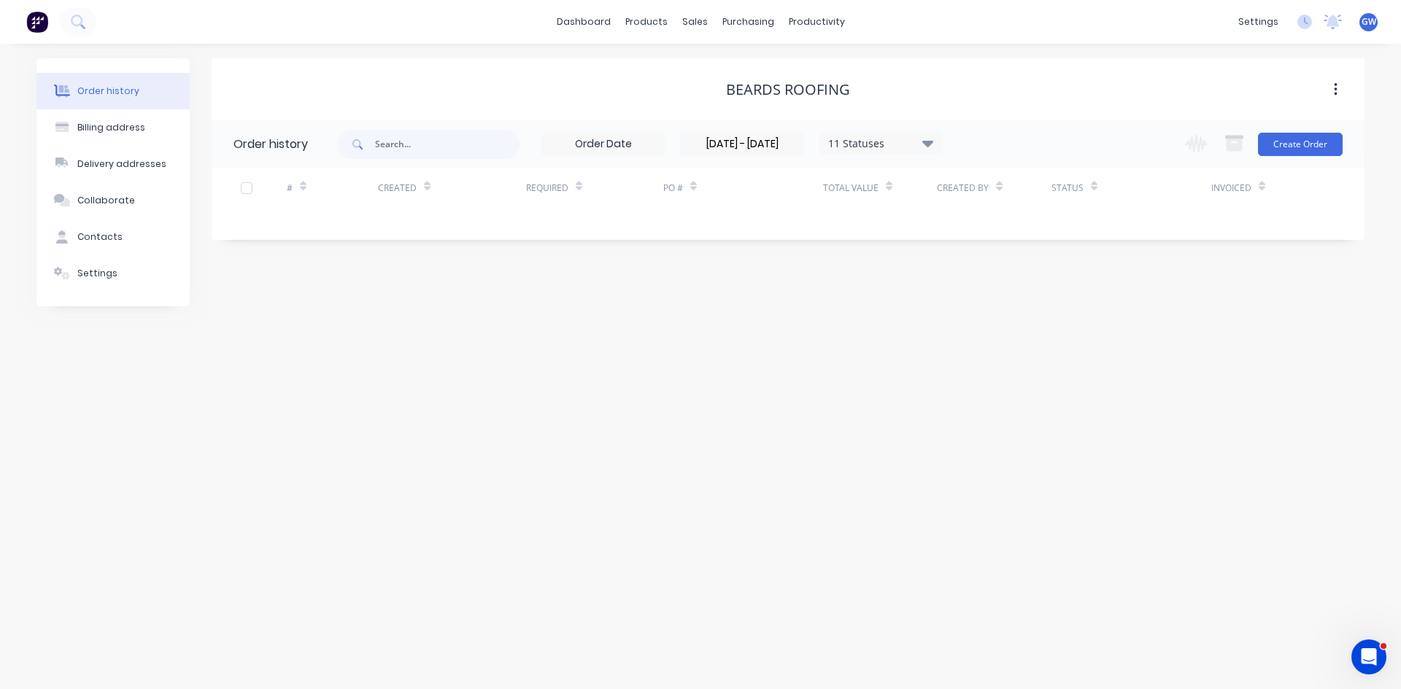
click at [772, 147] on input "30/06/25 - 31/07/25" at bounding box center [742, 144] width 123 height 22
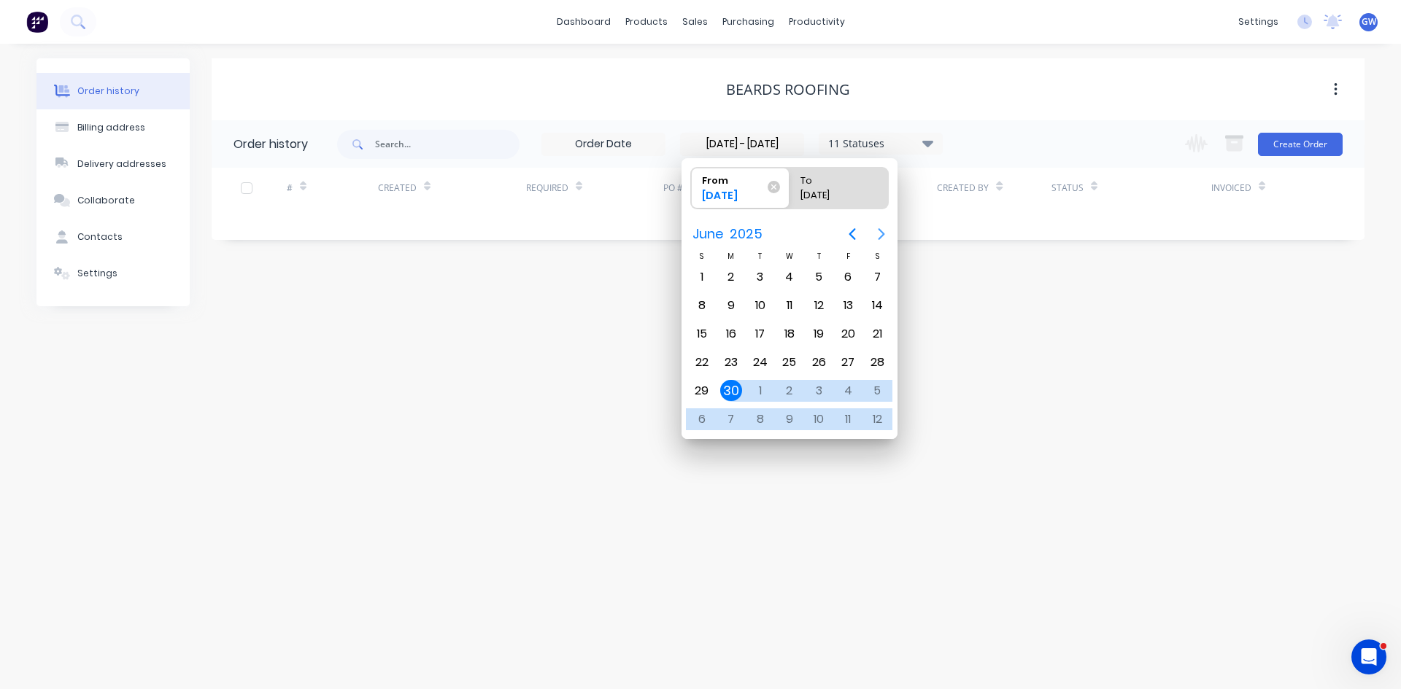
click at [885, 234] on icon "Next page" at bounding box center [881, 234] width 18 height 18
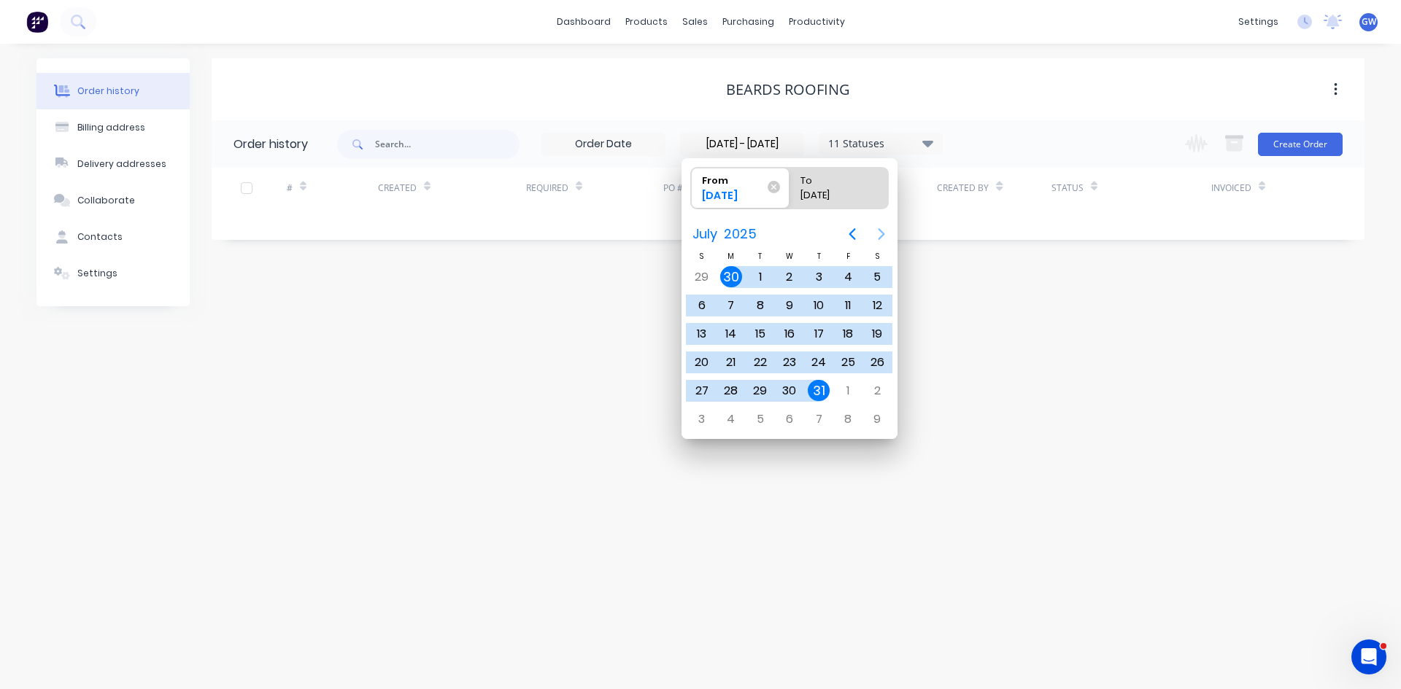
click at [885, 234] on icon "Next page" at bounding box center [881, 234] width 18 height 18
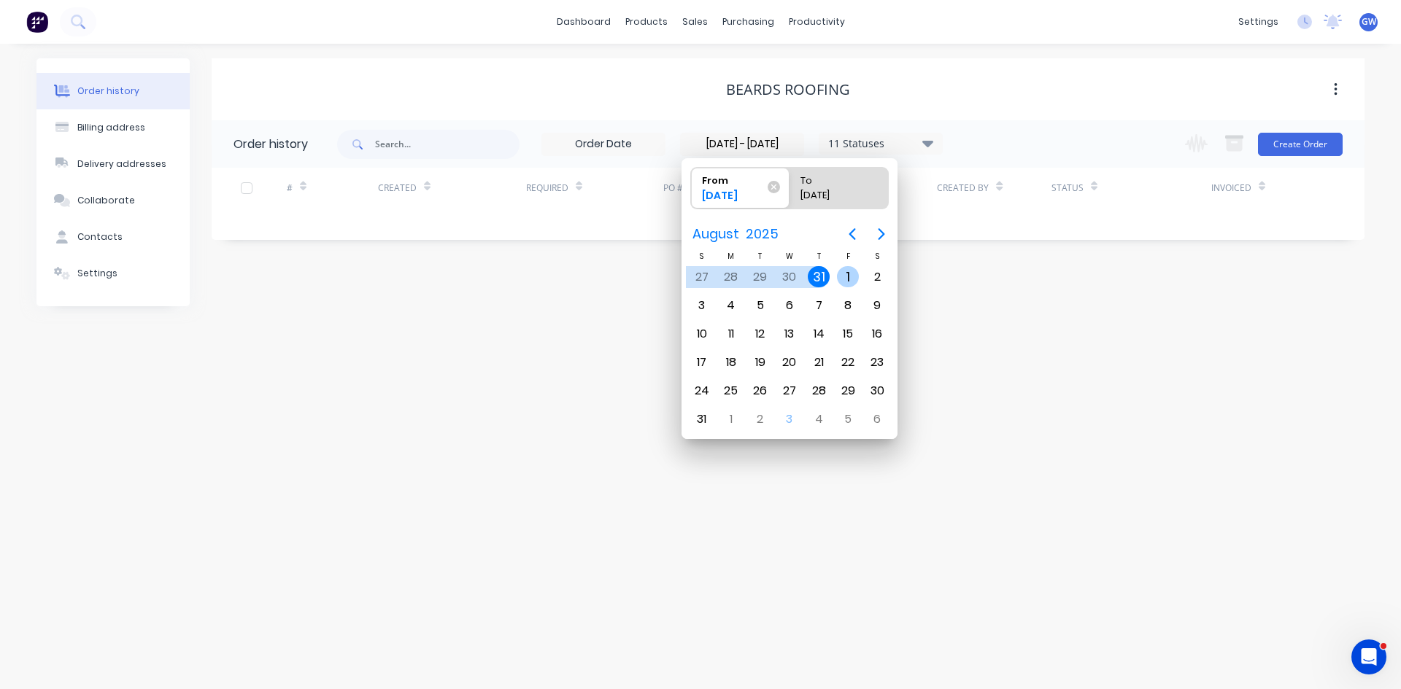
click at [846, 273] on div "1" at bounding box center [848, 277] width 22 height 22
type input "[DATE]"
radio input "false"
radio input "true"
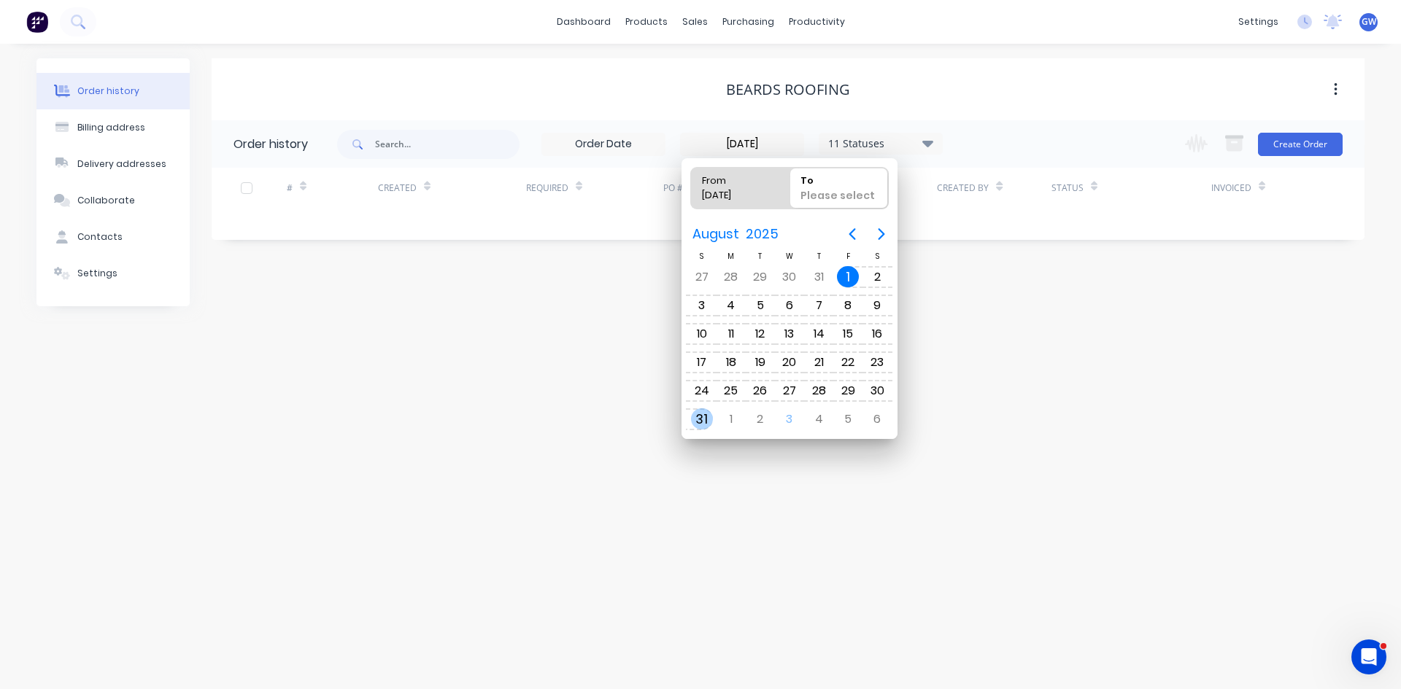
click at [712, 417] on div "31" at bounding box center [700, 420] width 29 height 28
type input "31/07/25 - 31/08/25"
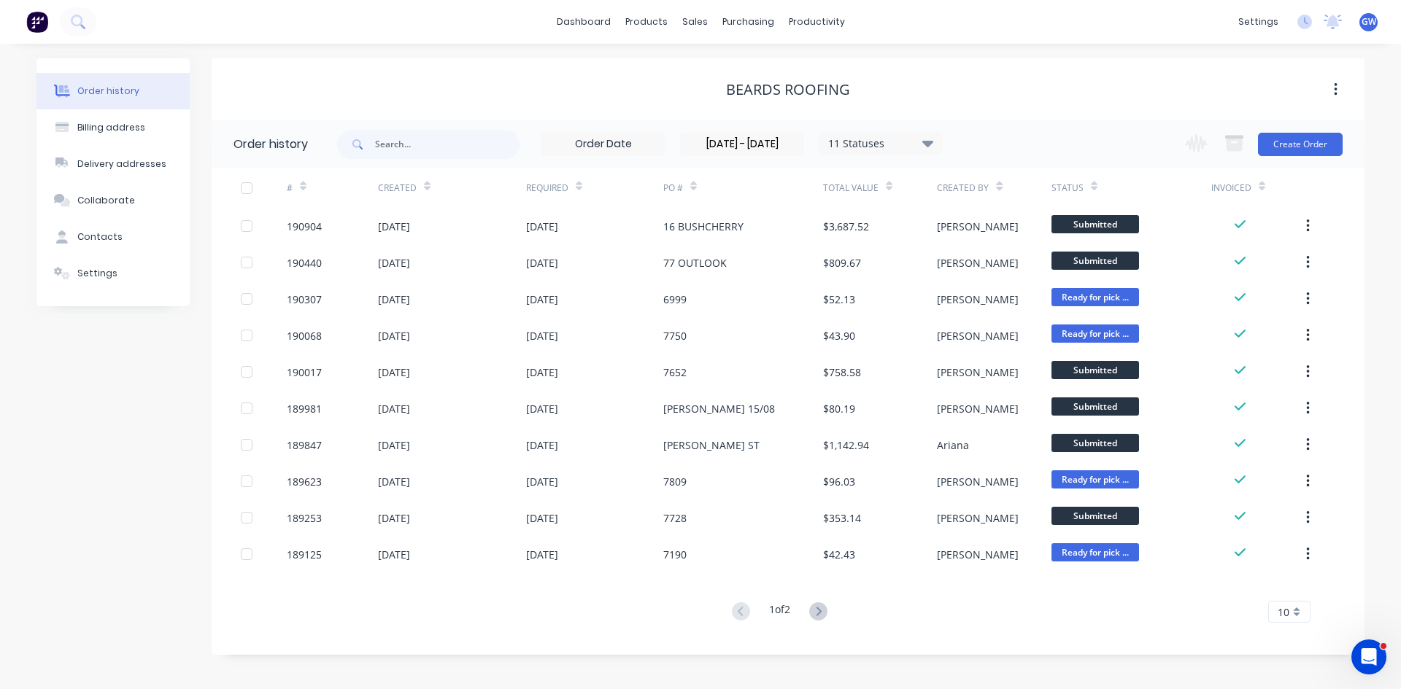
click at [1297, 613] on div "10" at bounding box center [1289, 612] width 42 height 22
click at [1294, 584] on div "35" at bounding box center [1289, 588] width 41 height 26
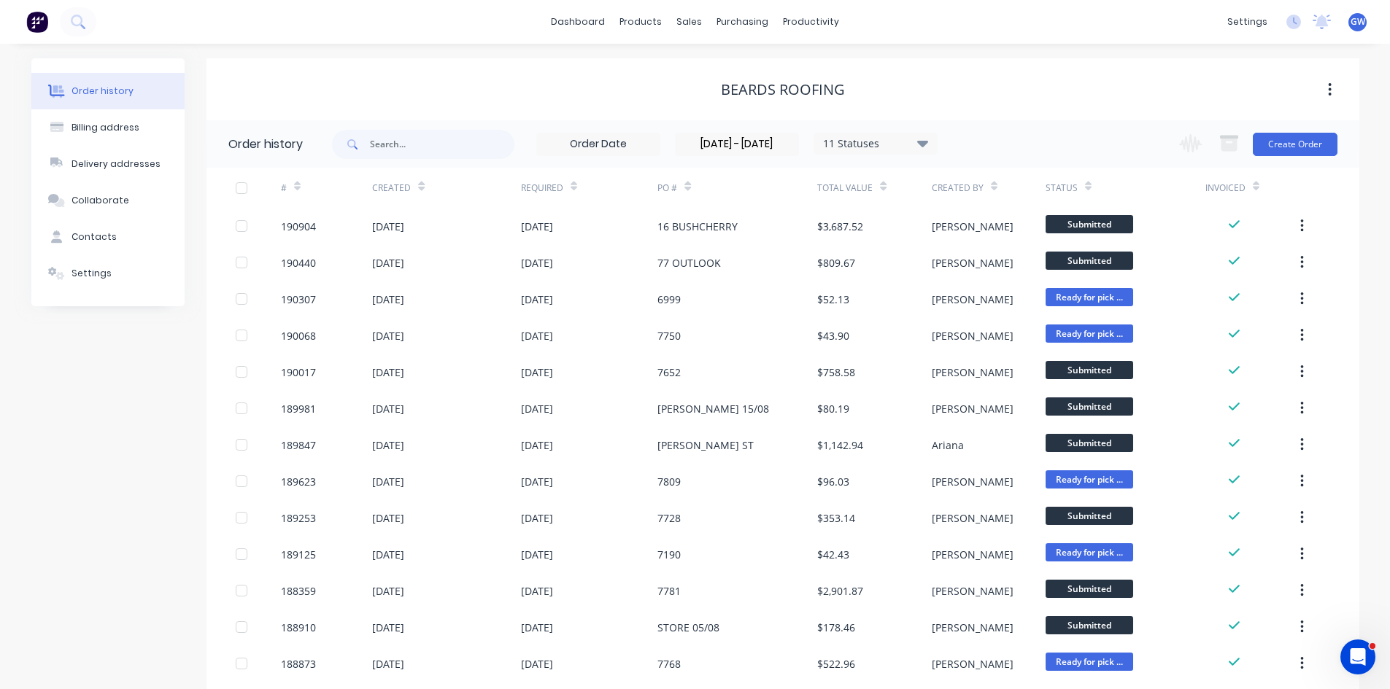
click at [239, 182] on div at bounding box center [241, 188] width 29 height 29
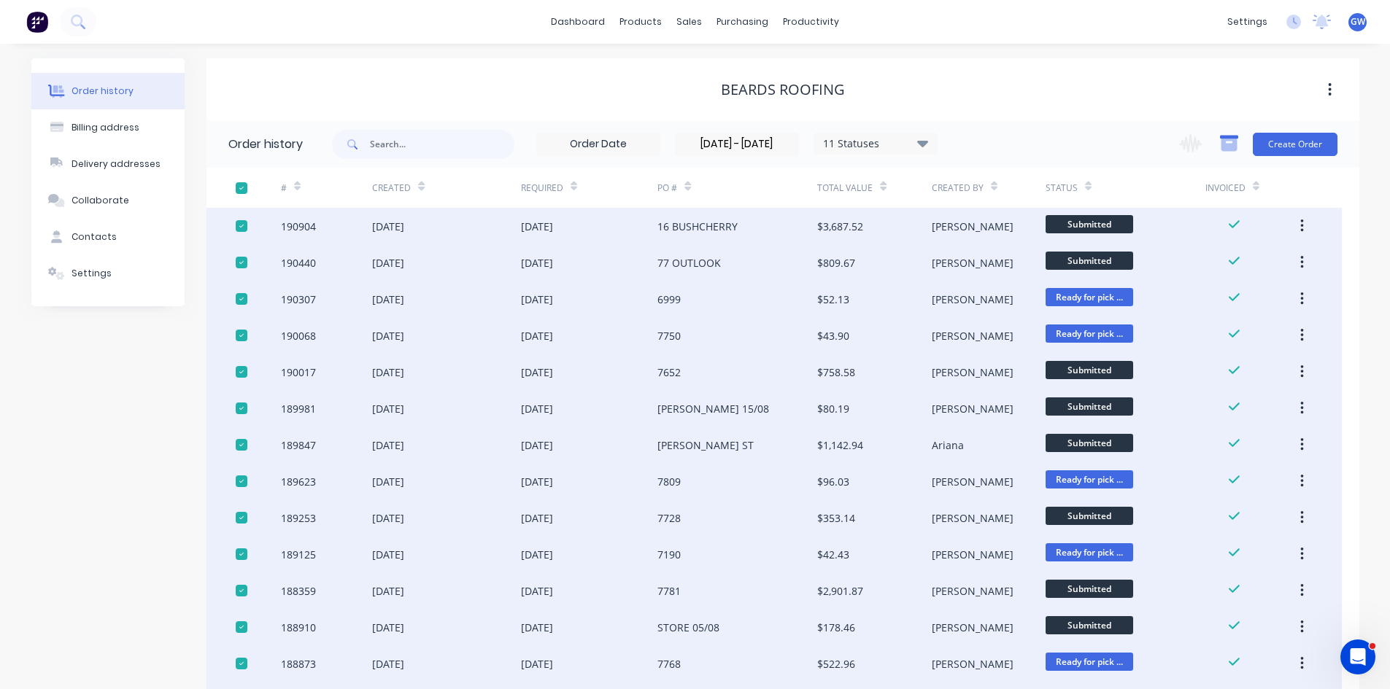
click at [1229, 144] on icon "button" at bounding box center [1228, 145] width 16 height 12
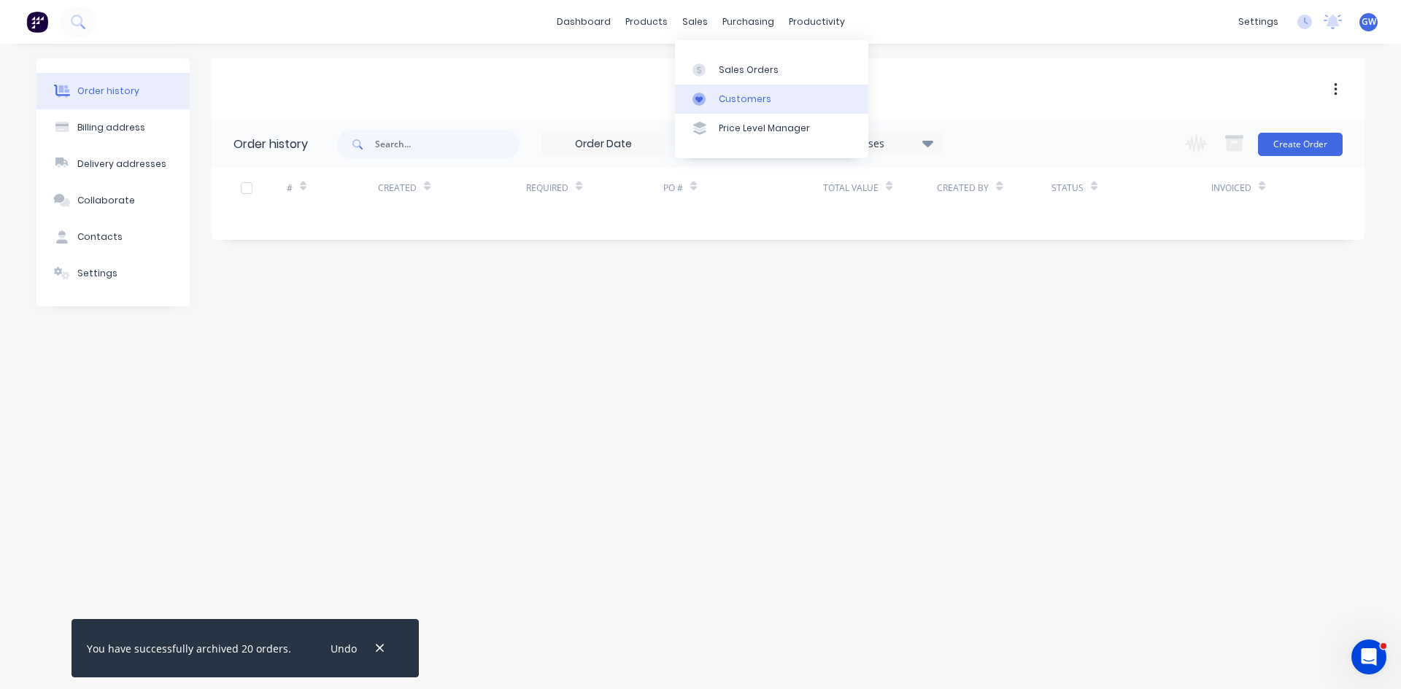
click at [713, 105] on div at bounding box center [703, 99] width 22 height 13
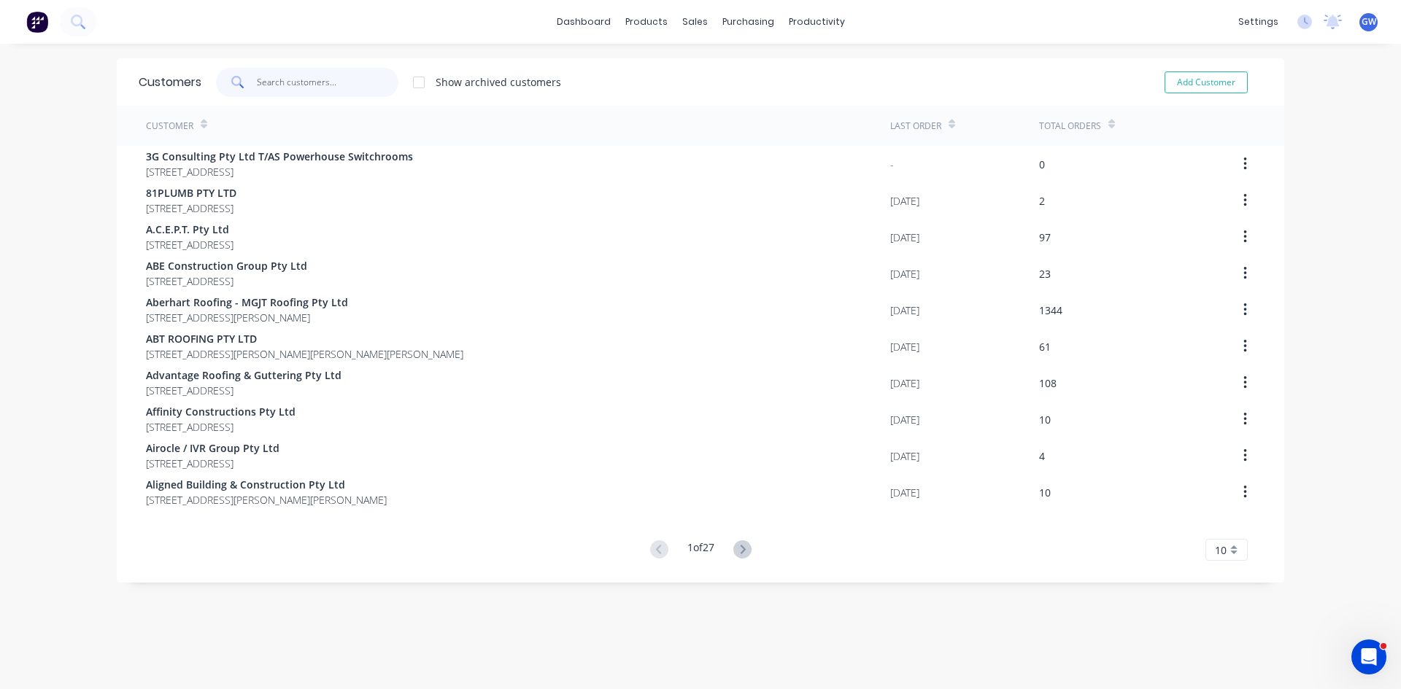
click at [349, 83] on input "text" at bounding box center [328, 82] width 142 height 29
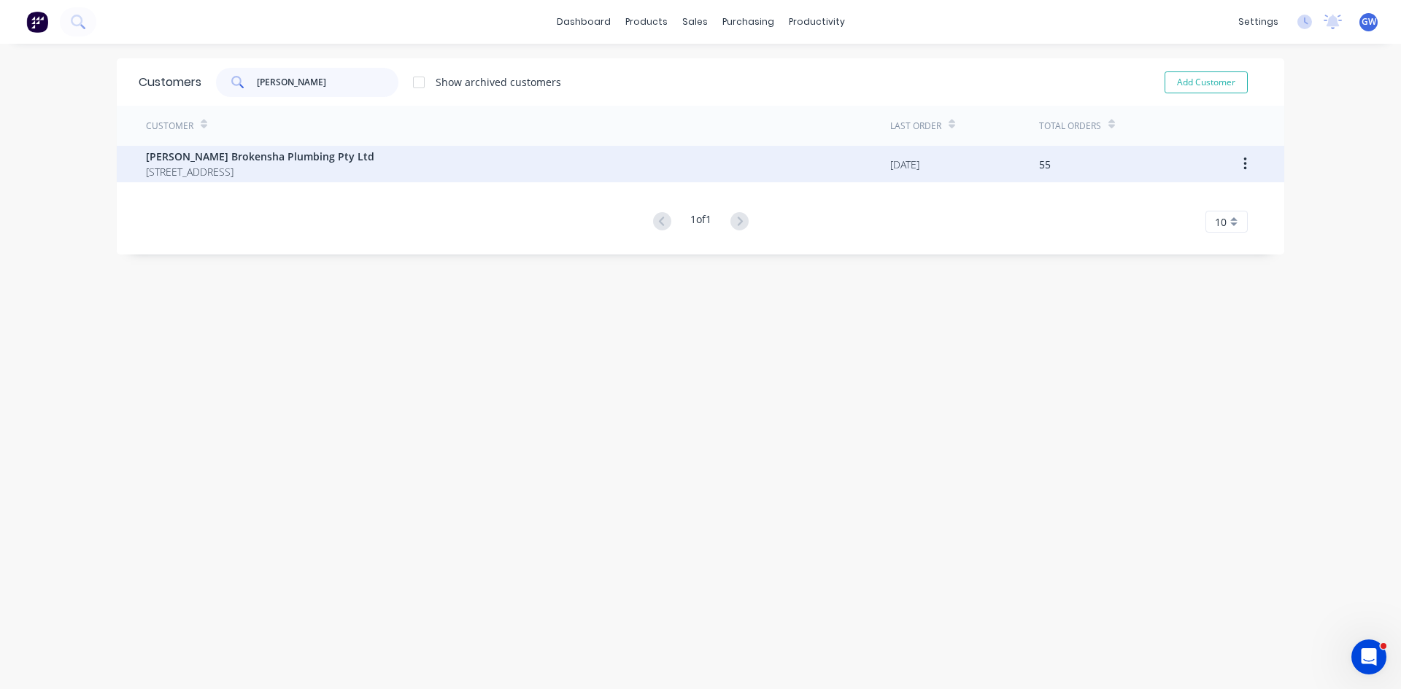
type input "garth"
click at [329, 155] on span "Garth Brokensha Plumbing Pty Ltd" at bounding box center [260, 156] width 228 height 15
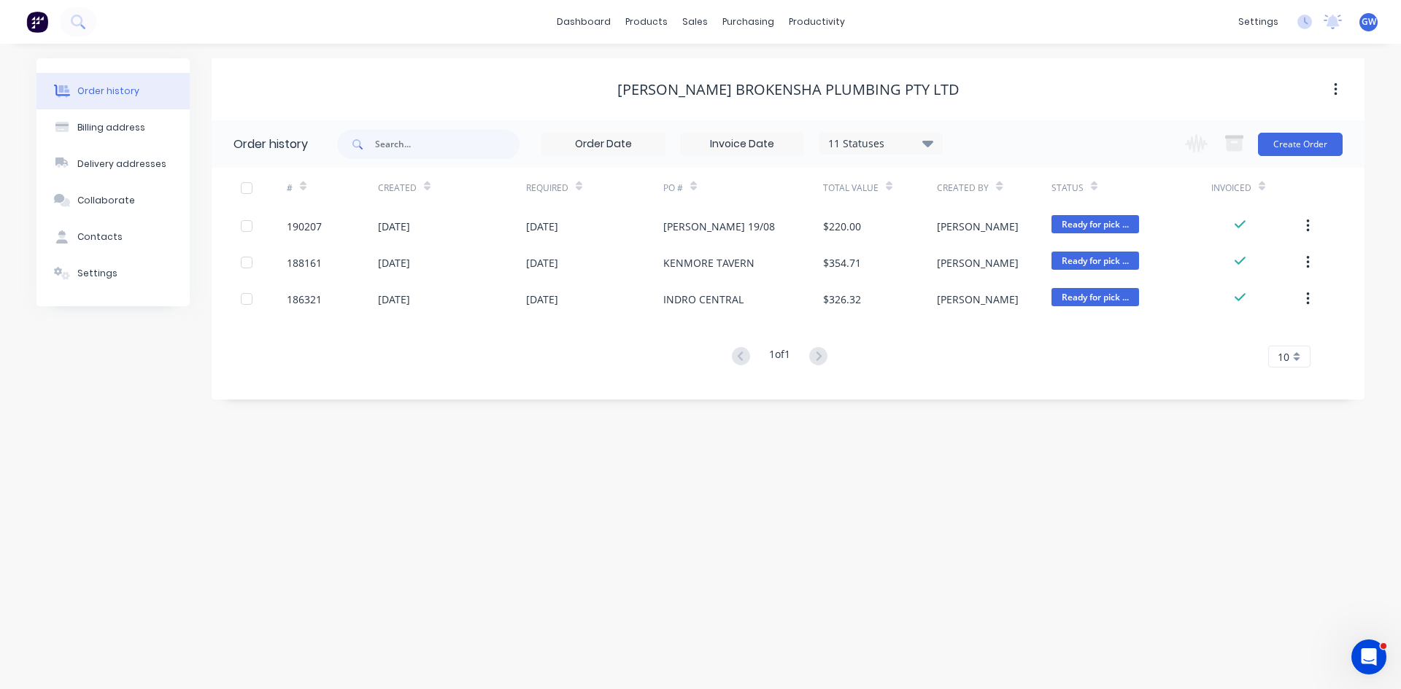
click at [247, 185] on div at bounding box center [246, 188] width 29 height 29
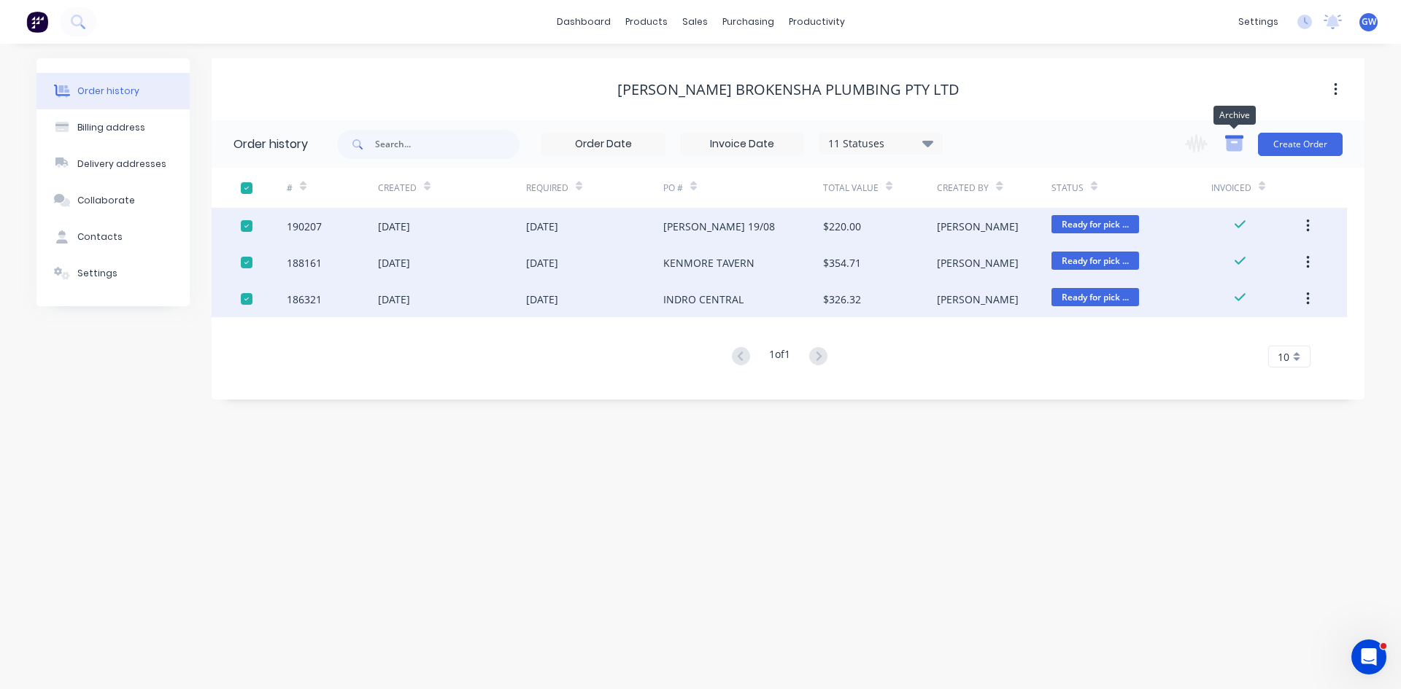
click at [1236, 136] on icon "button" at bounding box center [1234, 138] width 18 height 4
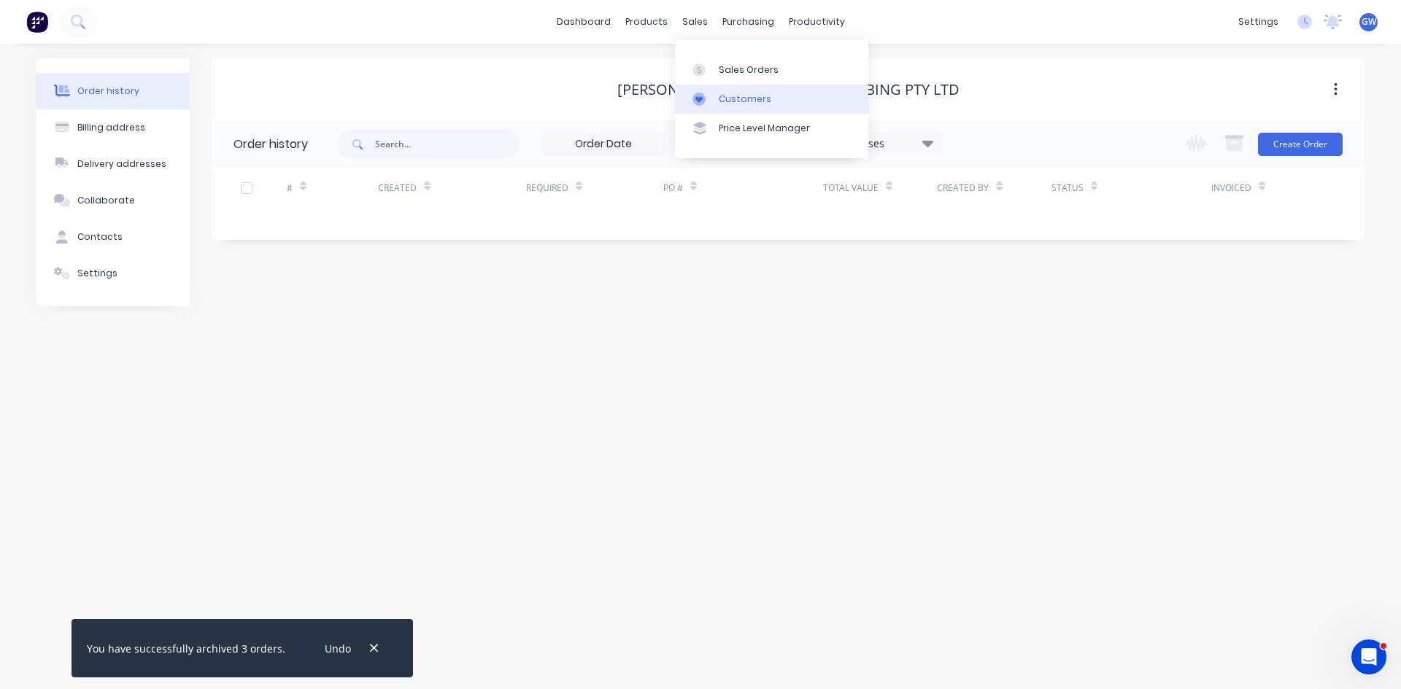
click at [735, 96] on div "Customers" at bounding box center [745, 99] width 53 height 13
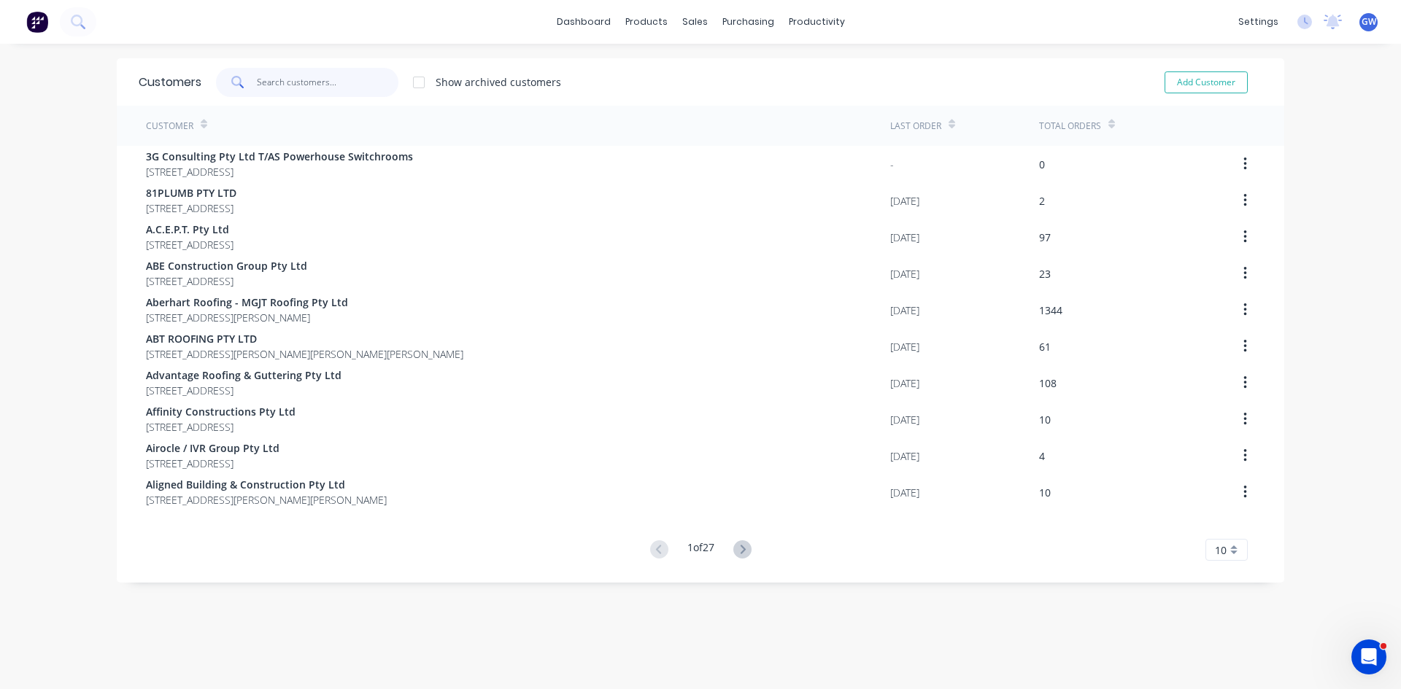
click at [290, 77] on input "text" at bounding box center [328, 82] width 142 height 29
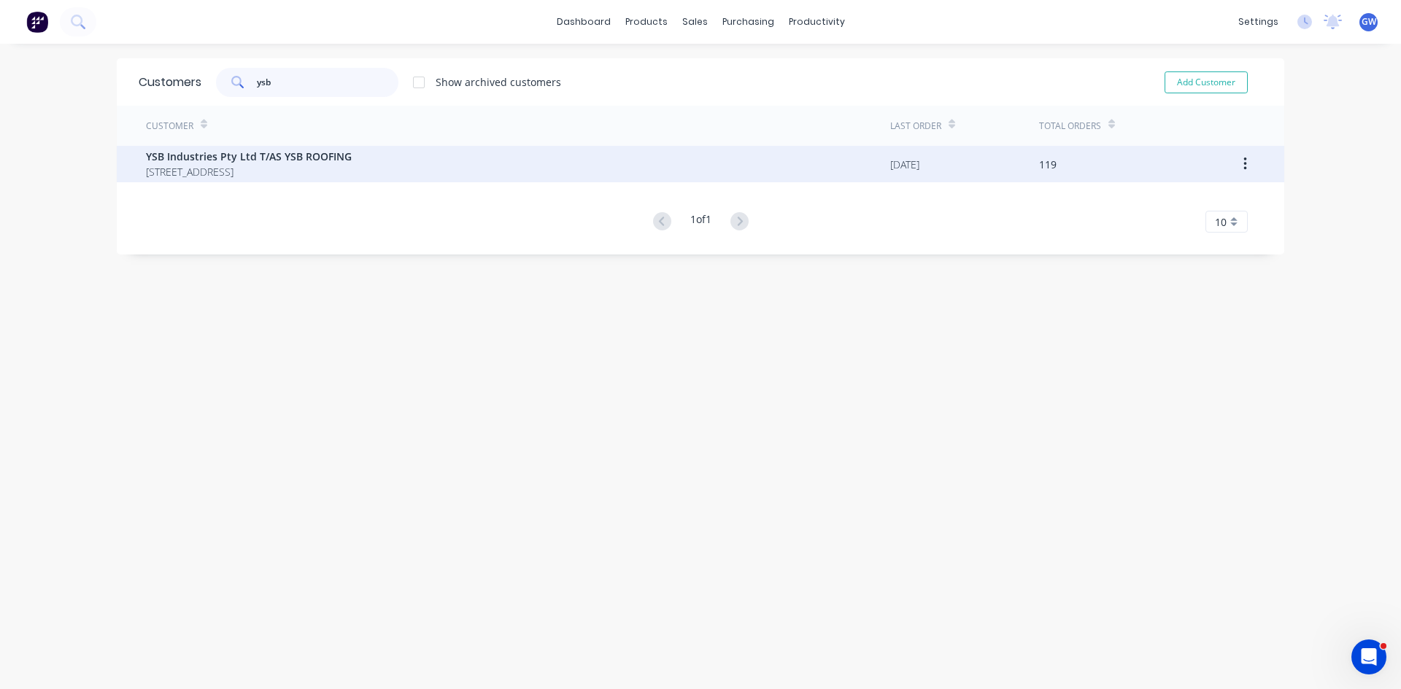
type input "ysb"
click at [322, 163] on span "YSB Industries Pty Ltd T/AS YSB ROOFING" at bounding box center [249, 156] width 206 height 15
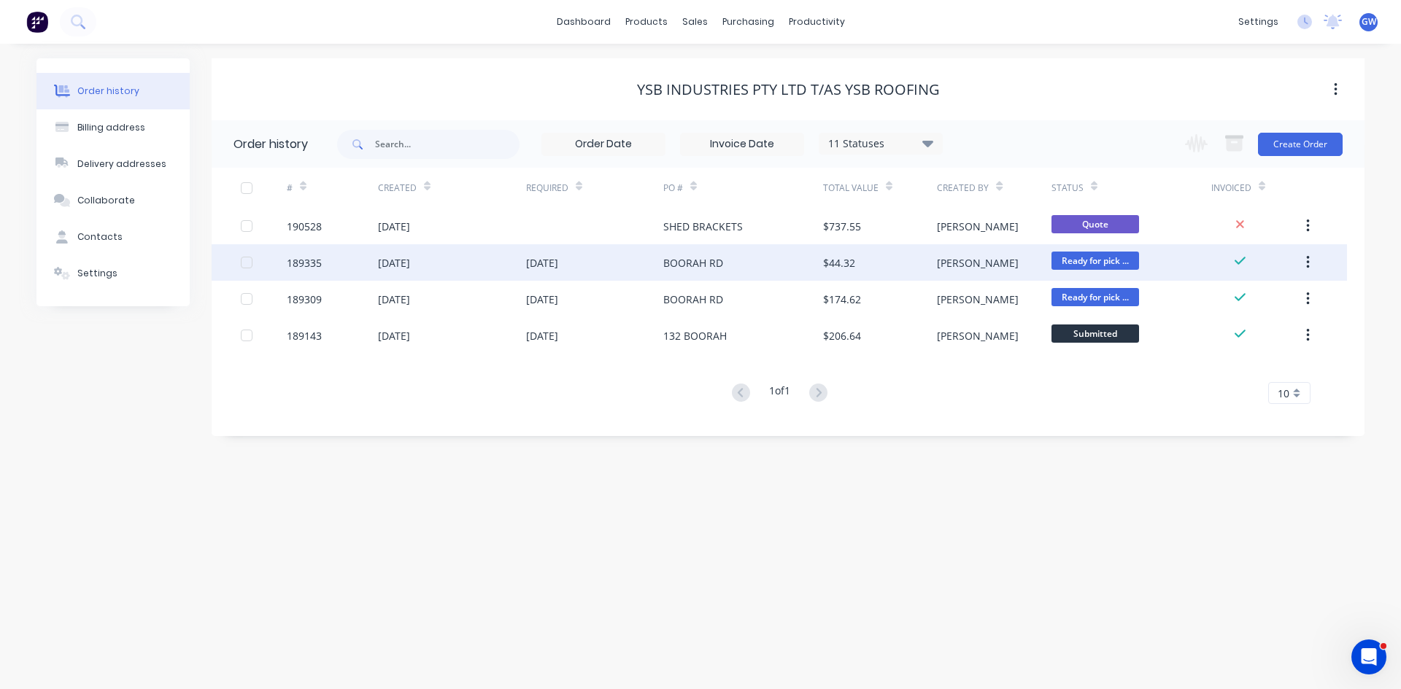
click at [246, 266] on div at bounding box center [246, 262] width 29 height 29
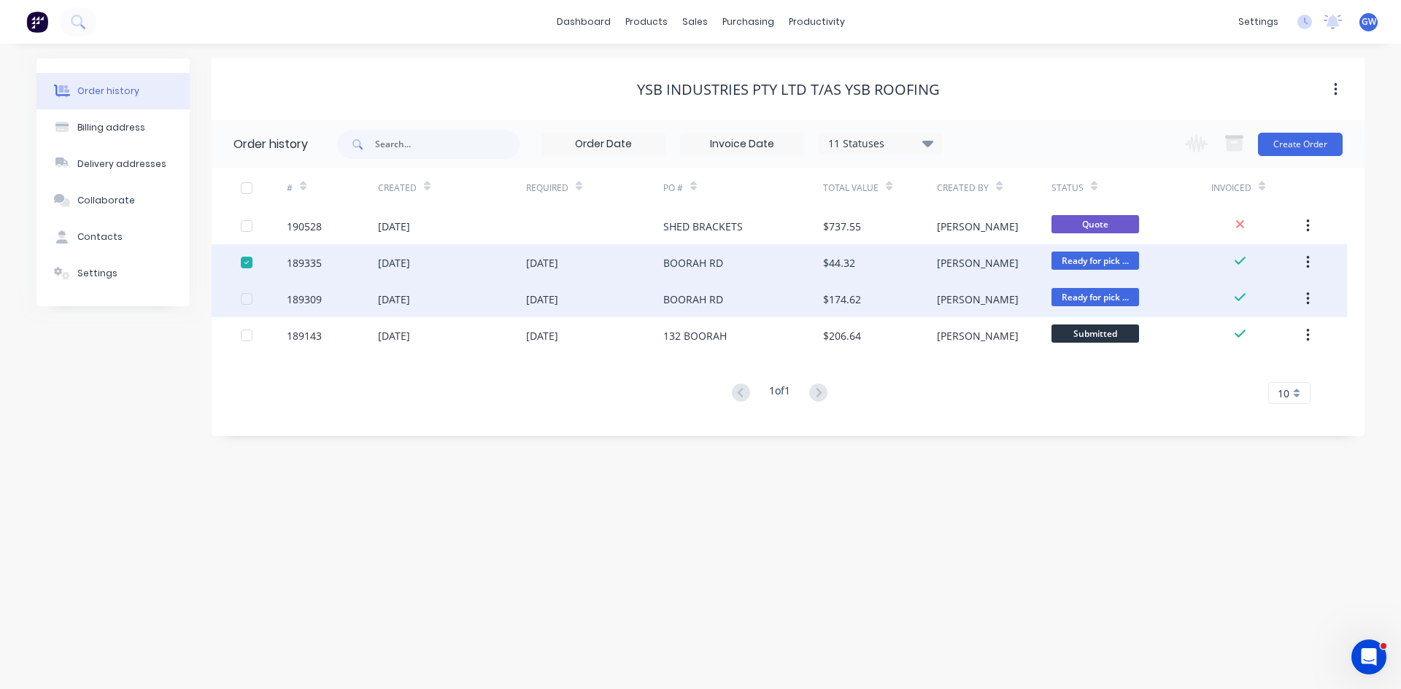
click at [247, 302] on div at bounding box center [246, 298] width 29 height 29
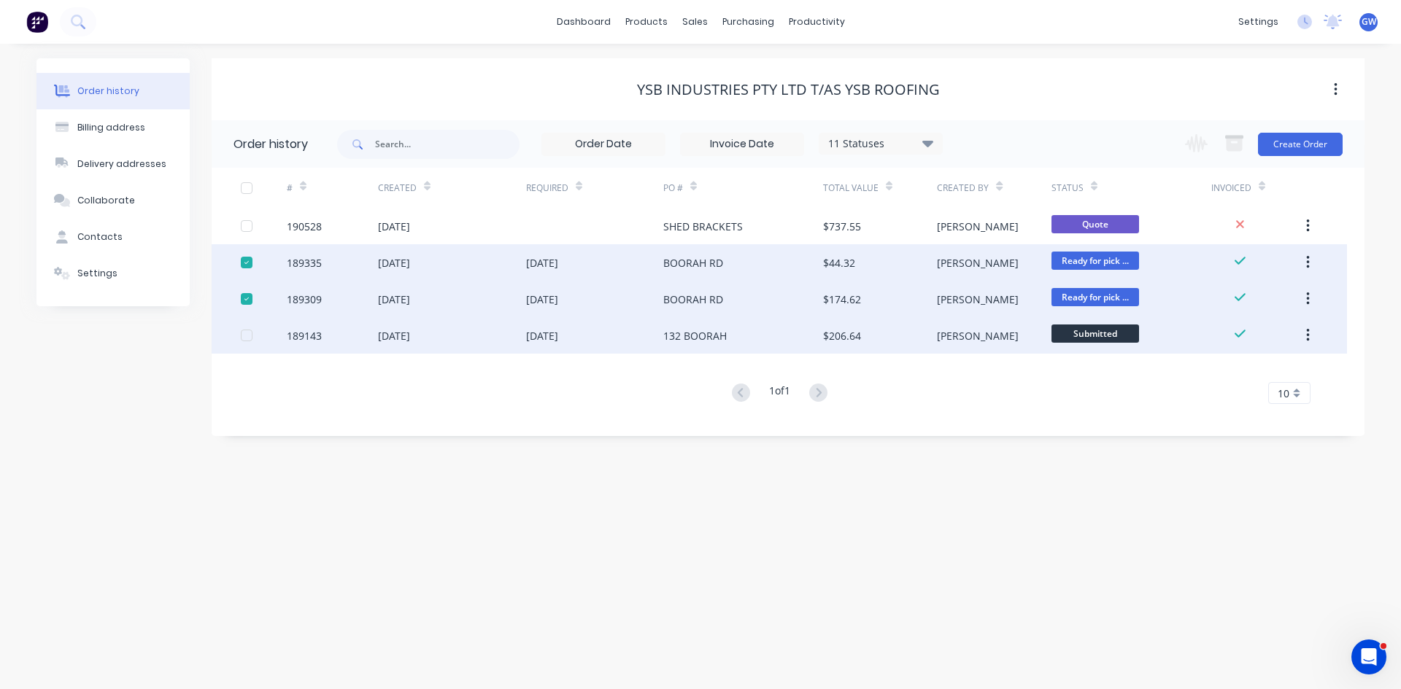
click at [245, 337] on div at bounding box center [246, 335] width 29 height 29
click at [1226, 142] on icon "button" at bounding box center [1234, 143] width 18 height 18
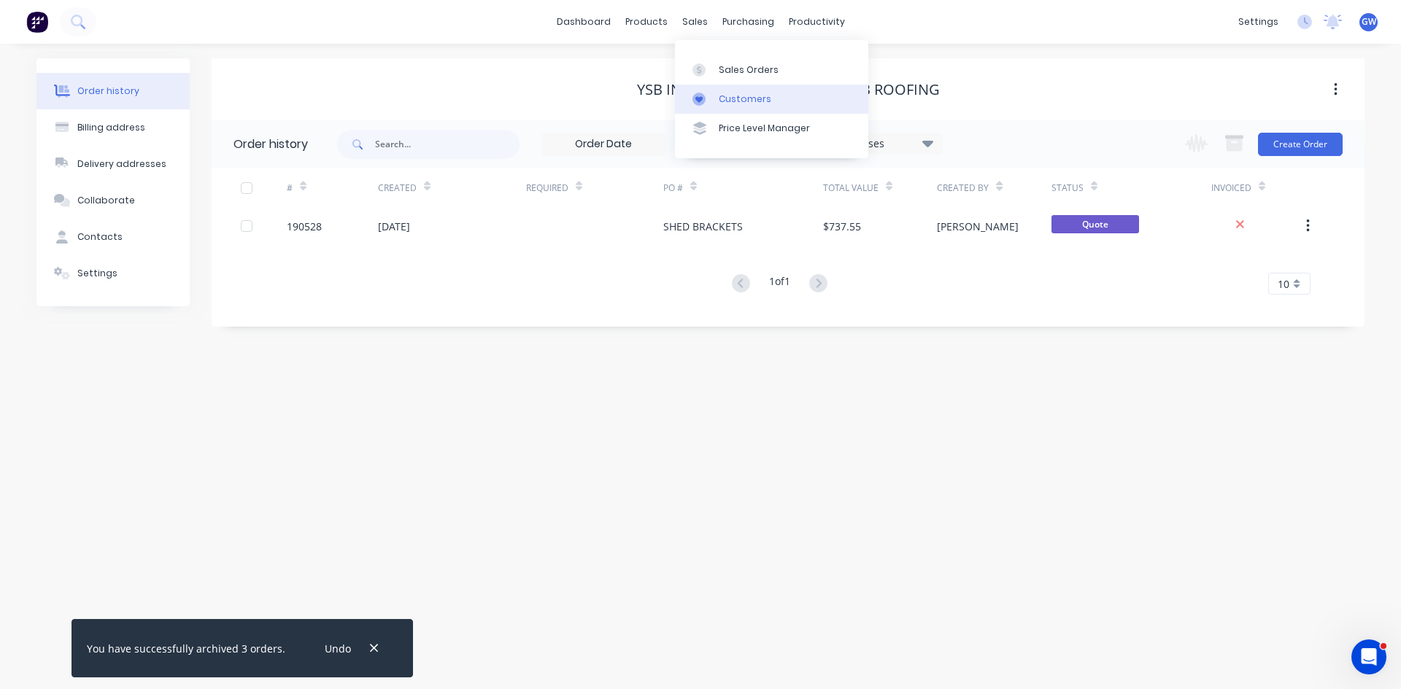
click at [722, 109] on link "Customers" at bounding box center [771, 99] width 193 height 29
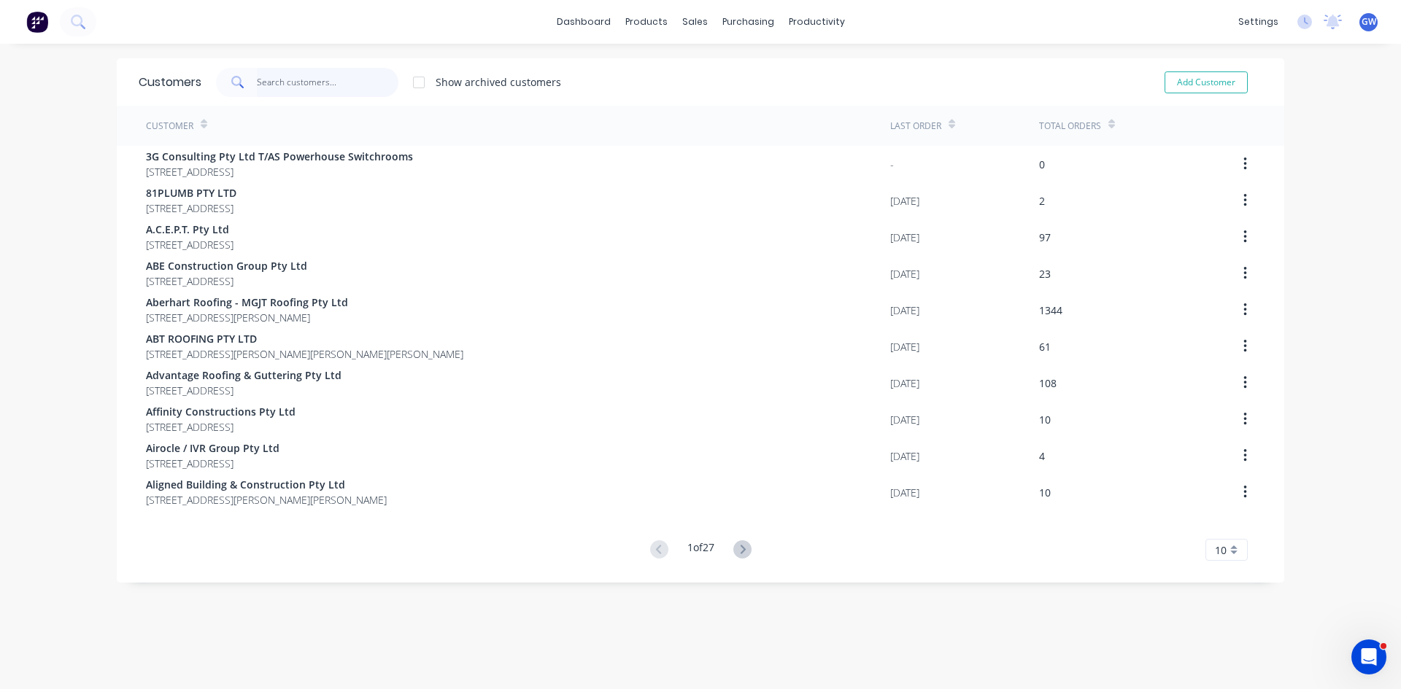
click at [306, 86] on input "text" at bounding box center [328, 82] width 142 height 29
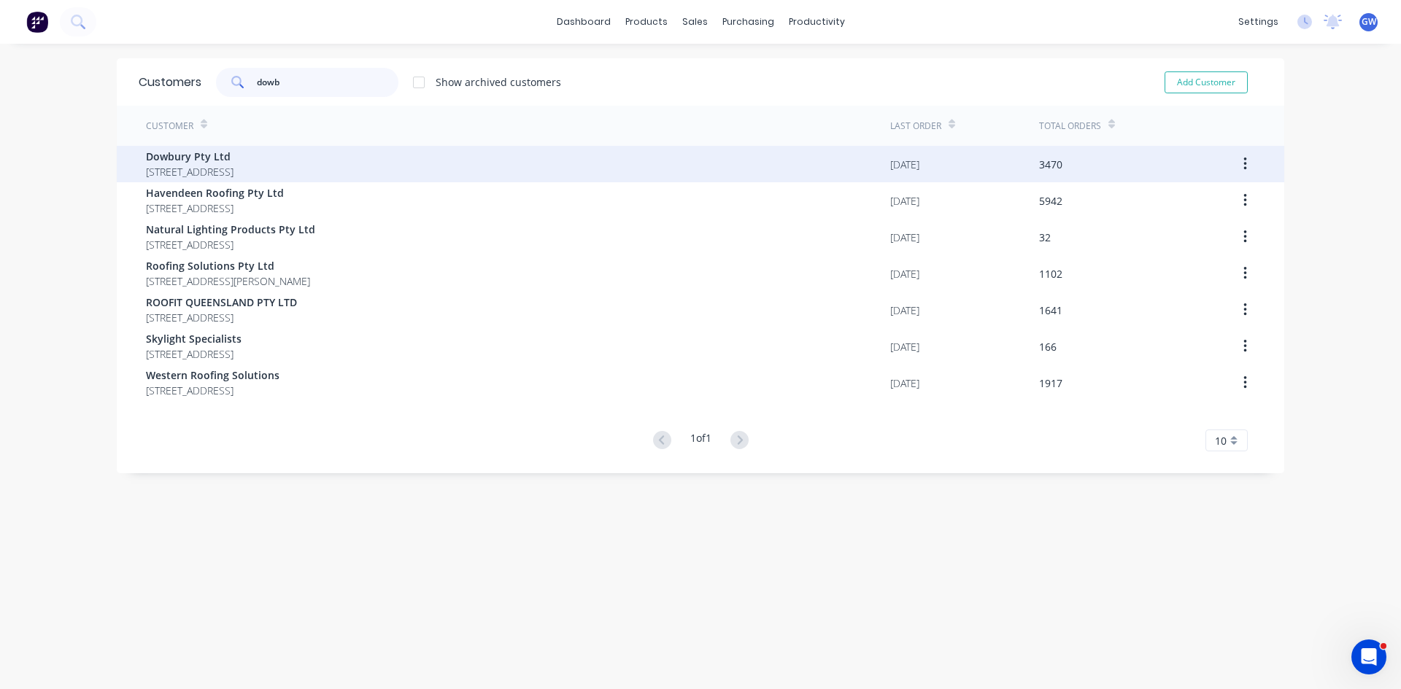
type input "dowb"
click at [233, 167] on span "[STREET_ADDRESS]" at bounding box center [190, 171] width 88 height 15
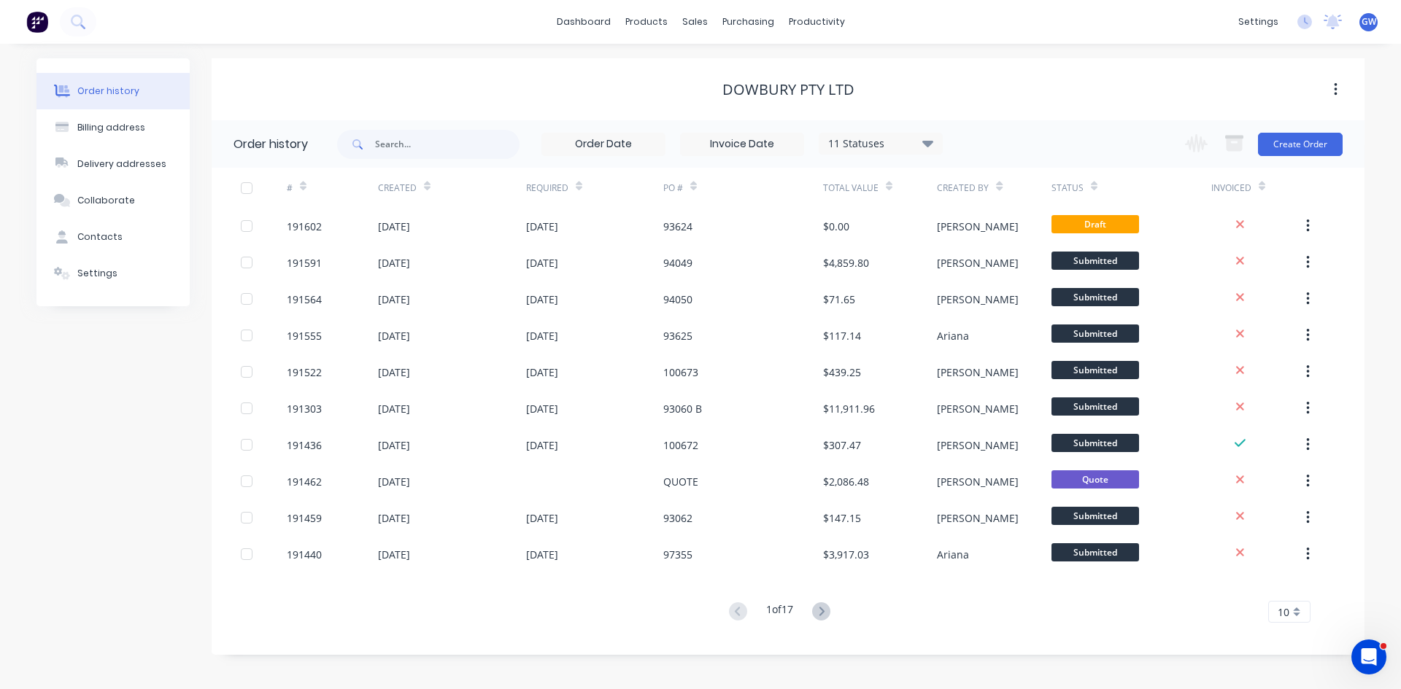
click at [748, 140] on input at bounding box center [742, 144] width 123 height 22
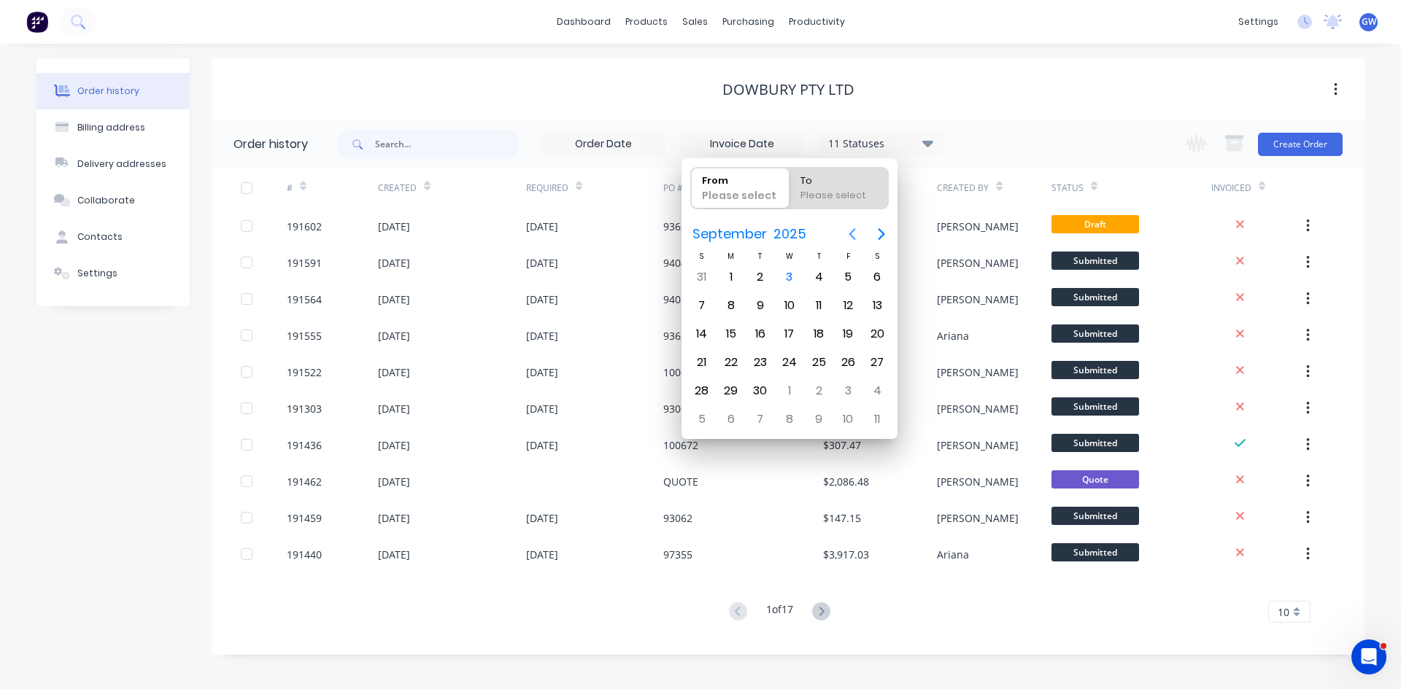
click at [859, 231] on icon "Previous page" at bounding box center [852, 234] width 18 height 18
click at [849, 233] on icon "Previous page" at bounding box center [852, 234] width 18 height 18
click at [767, 273] on div "1" at bounding box center [760, 277] width 22 height 22
type input "01/07/25"
radio input "false"
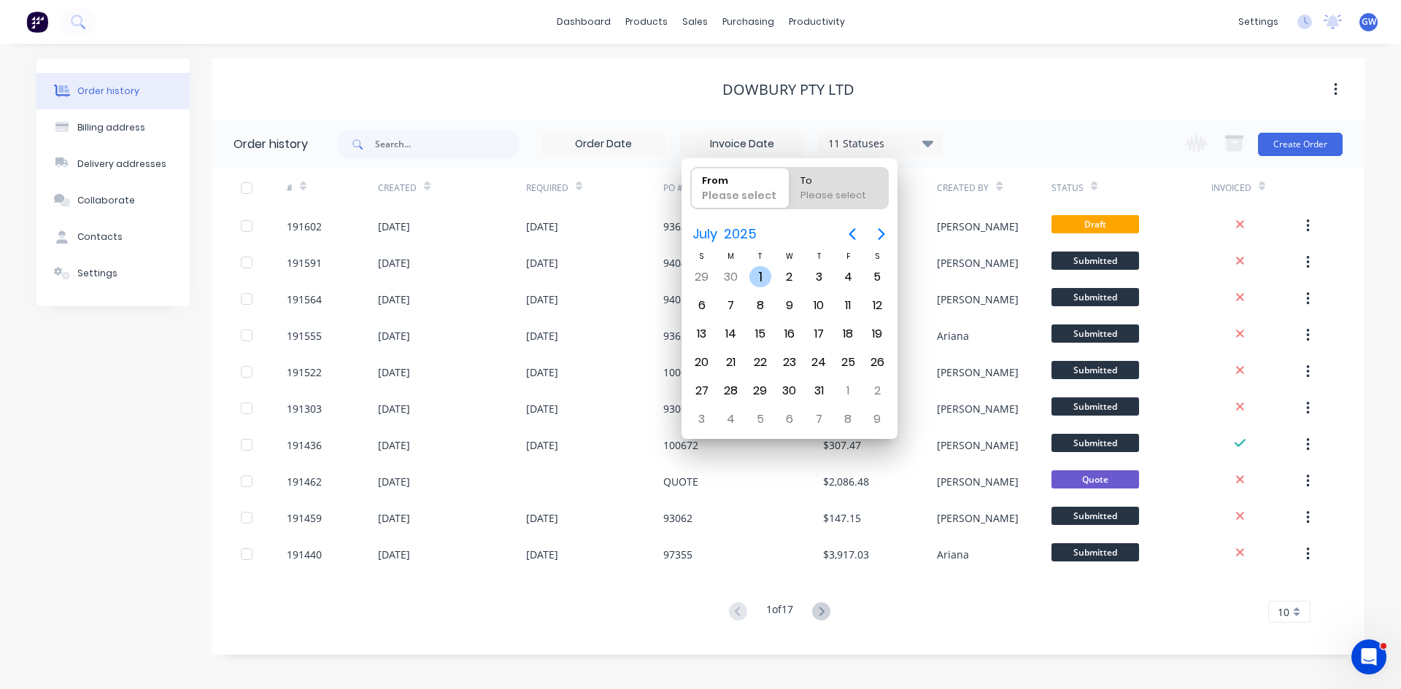
radio input "true"
click at [827, 402] on div "31" at bounding box center [818, 391] width 29 height 28
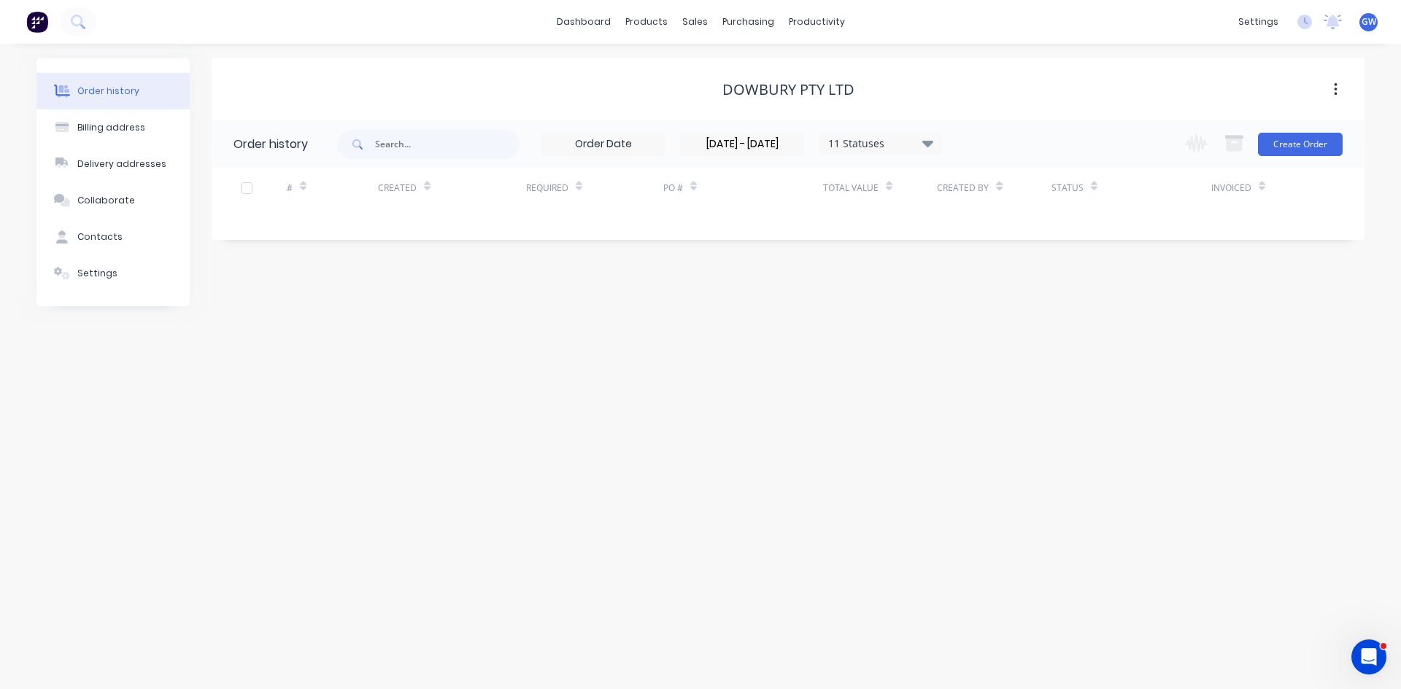
click at [761, 152] on input "30/06/25 - 31/07/25" at bounding box center [742, 144] width 123 height 22
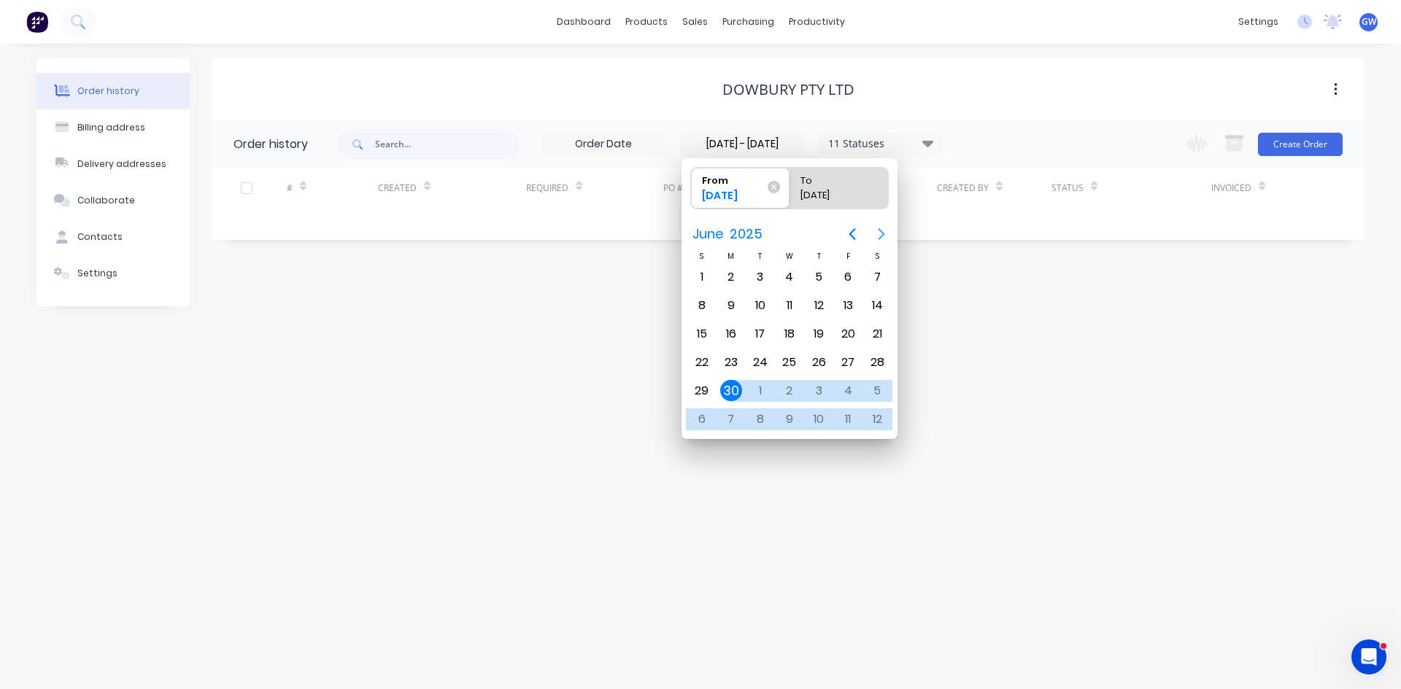
click at [886, 241] on icon "Next page" at bounding box center [881, 234] width 18 height 18
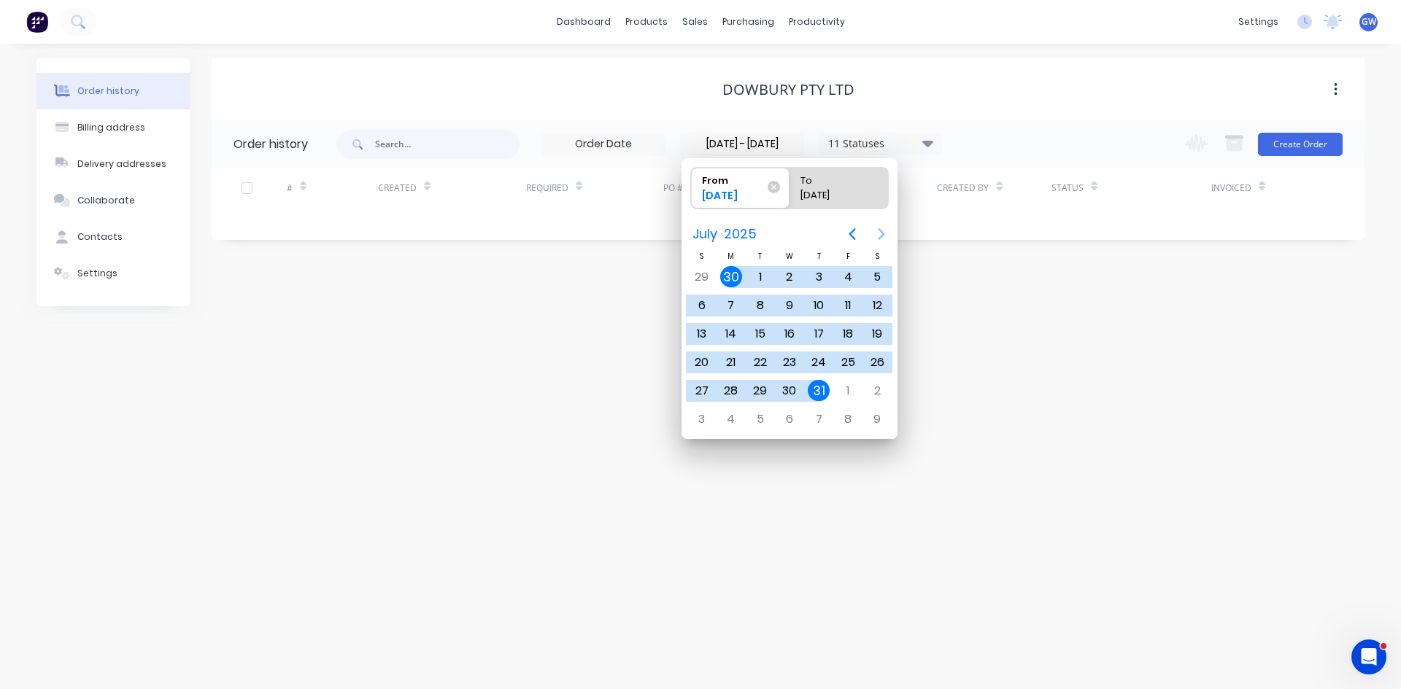
click at [886, 241] on icon "Next page" at bounding box center [881, 234] width 18 height 18
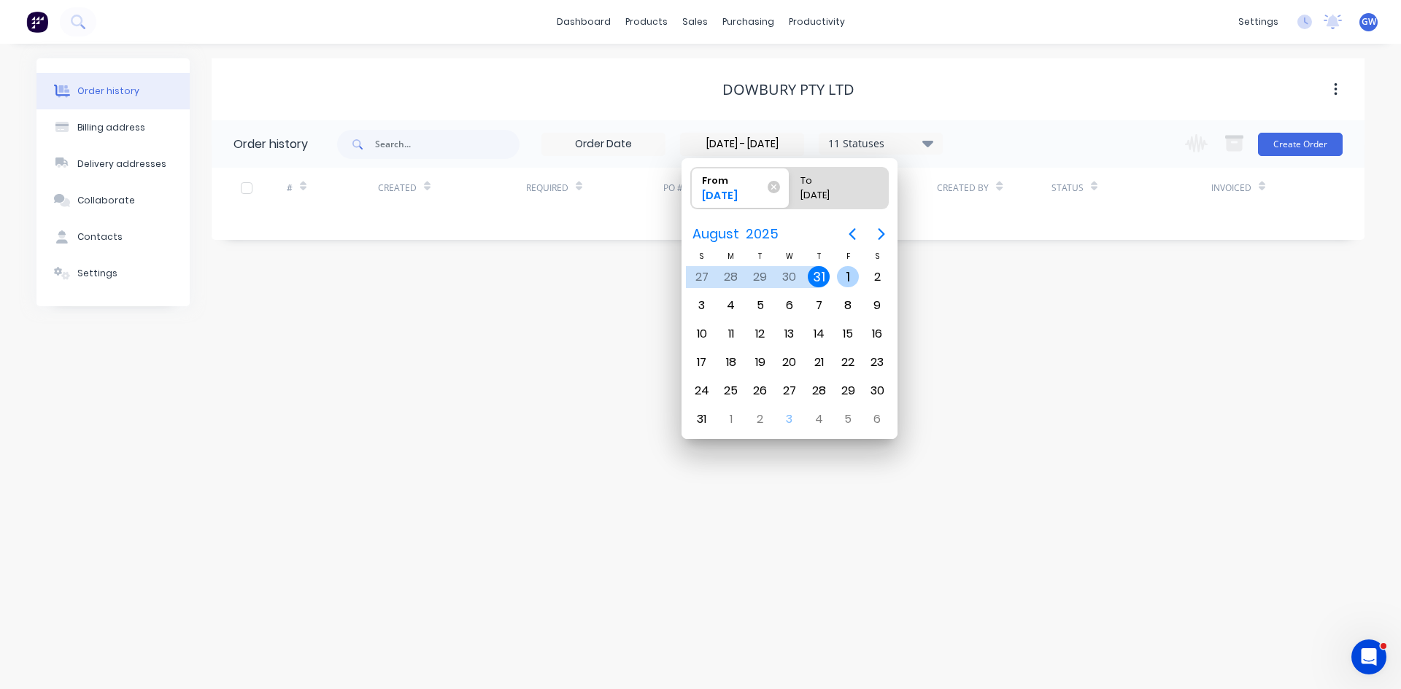
click at [843, 276] on div "1" at bounding box center [848, 277] width 22 height 22
type input "01/08/25"
radio input "false"
radio input "true"
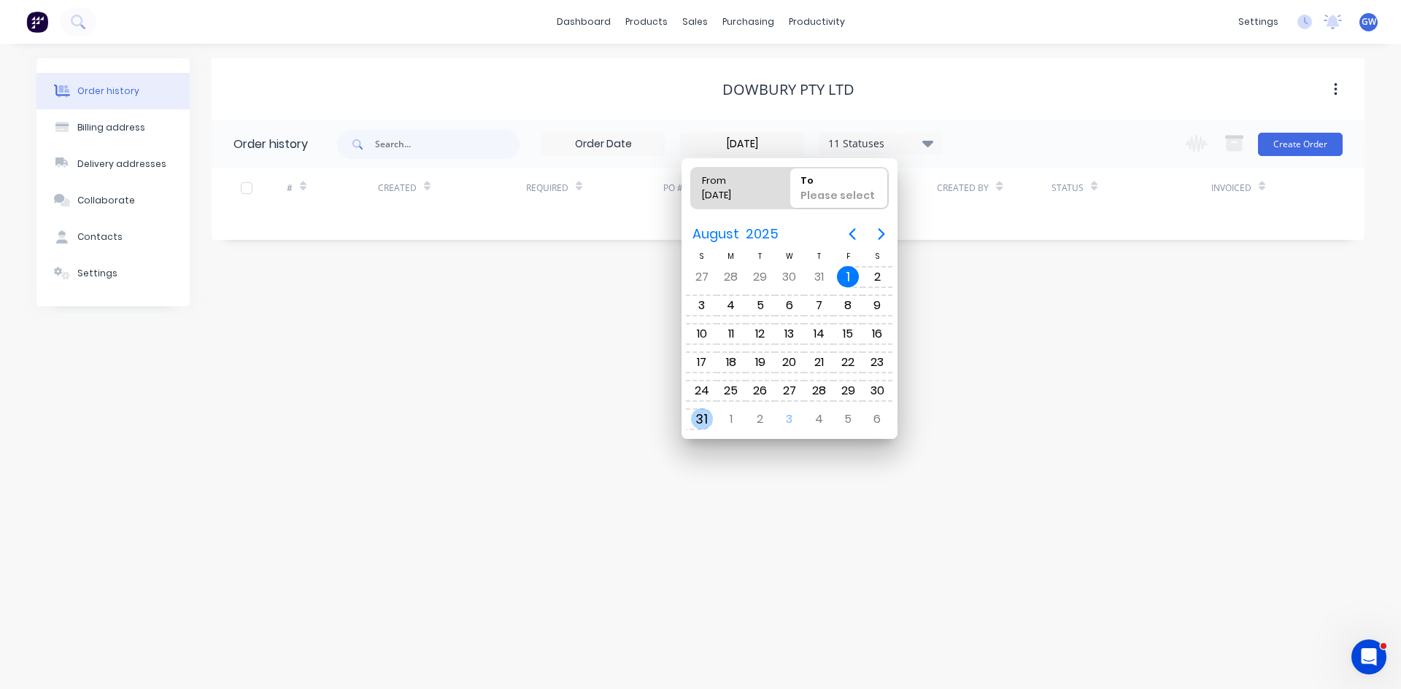
click at [705, 417] on div "31" at bounding box center [702, 420] width 22 height 22
type input "31/07/25 - 31/08/25"
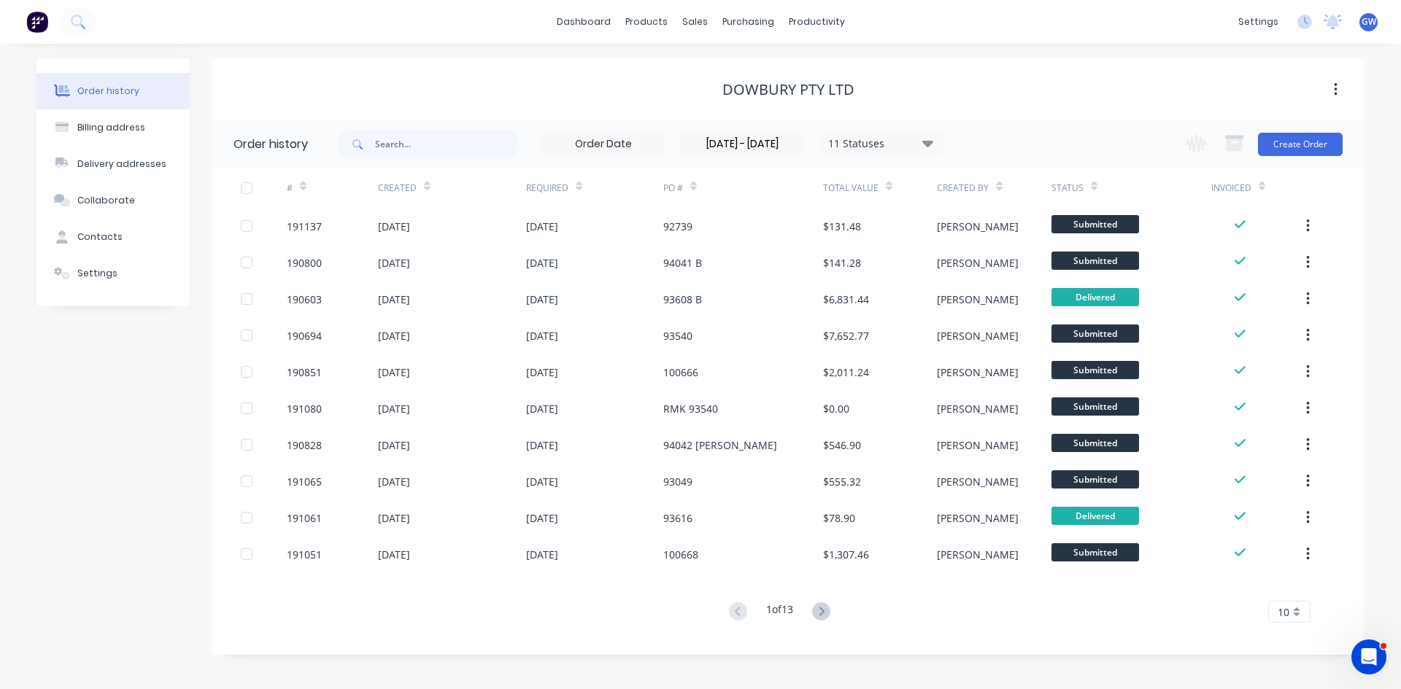
click at [1301, 611] on div "10" at bounding box center [1289, 612] width 42 height 22
click at [1286, 592] on div "35" at bounding box center [1289, 588] width 41 height 26
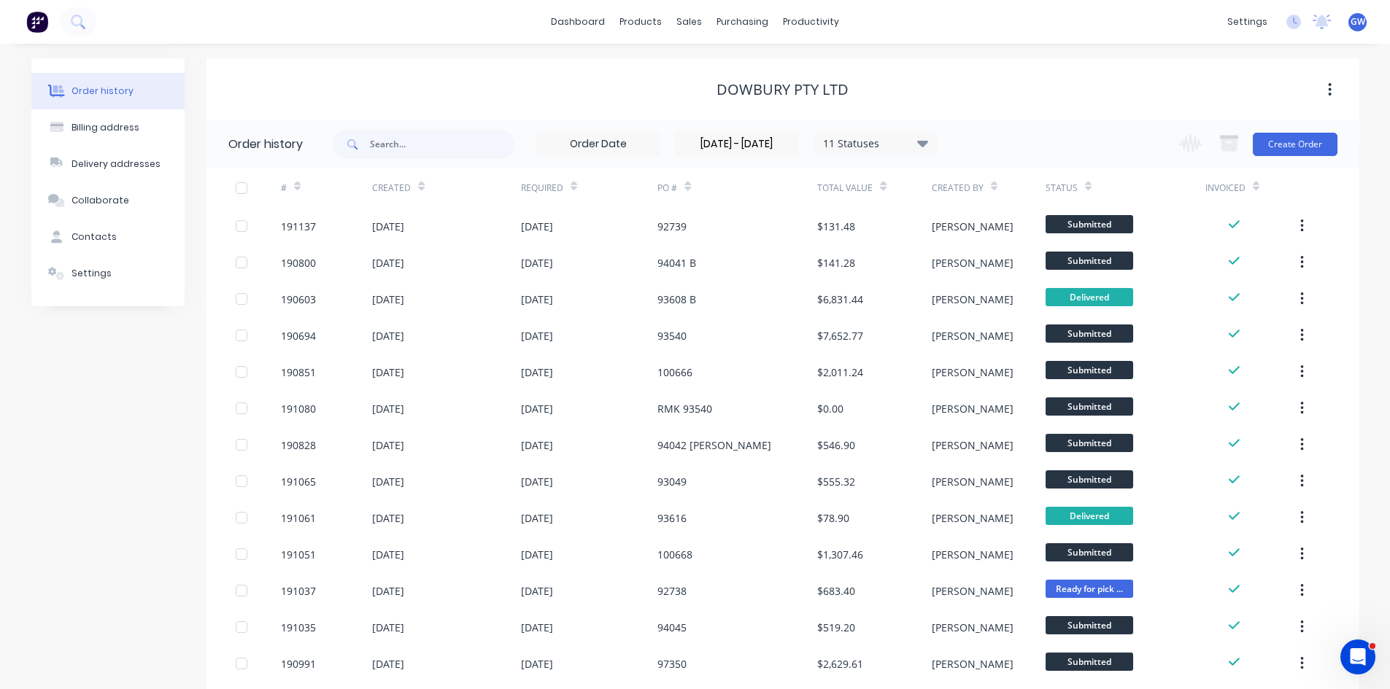
click at [245, 187] on div at bounding box center [241, 188] width 29 height 29
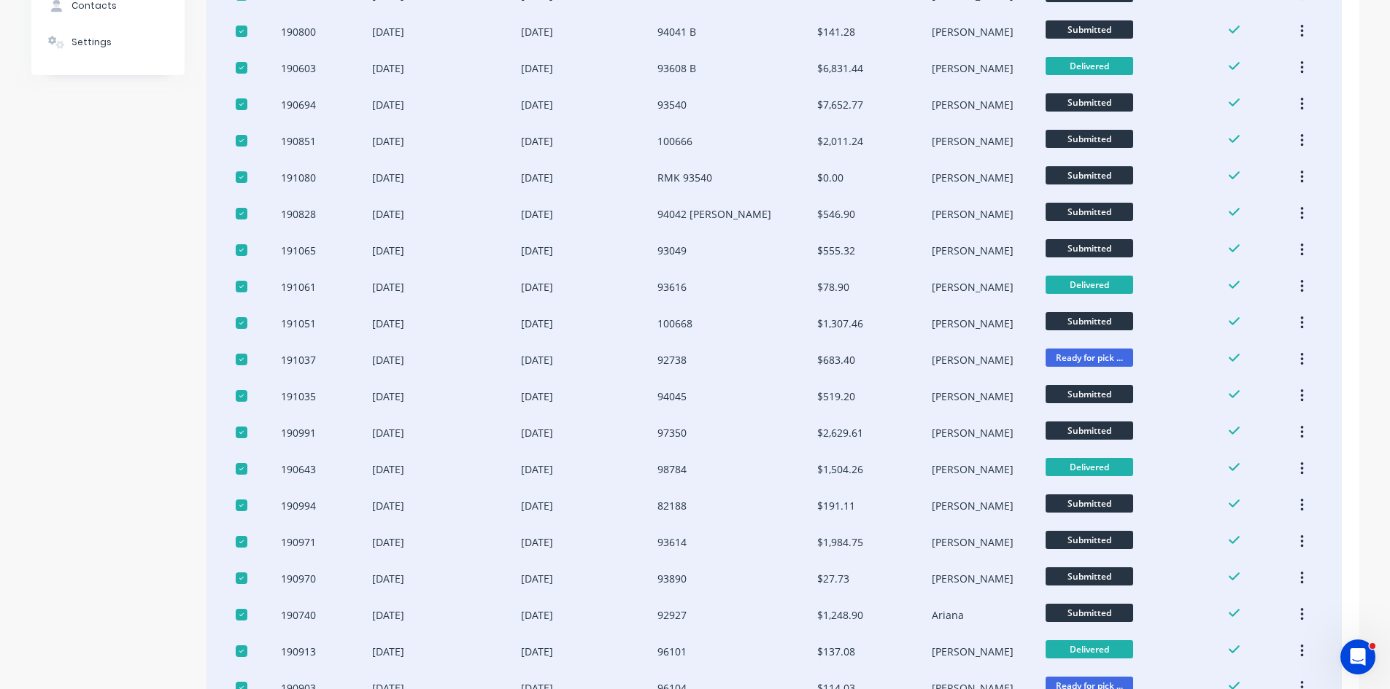
scroll to position [73, 0]
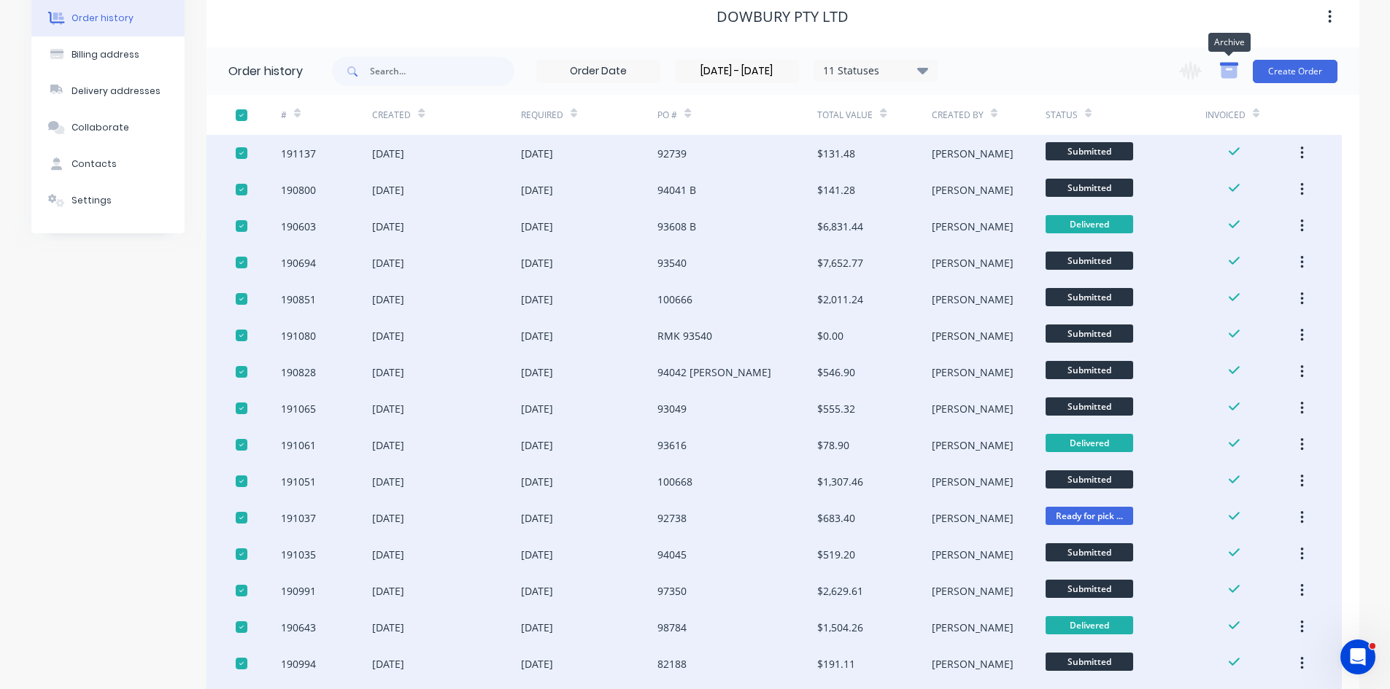
click at [1232, 72] on icon "button" at bounding box center [1228, 72] width 16 height 12
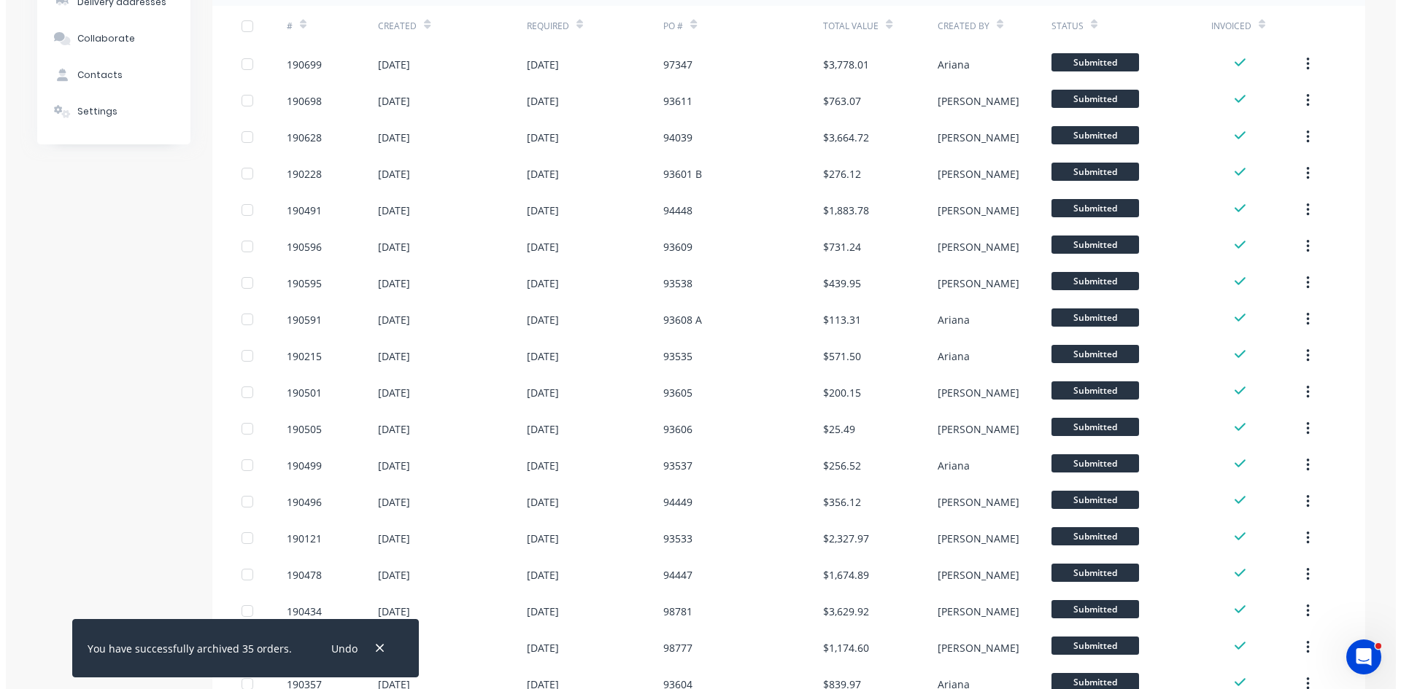
scroll to position [0, 0]
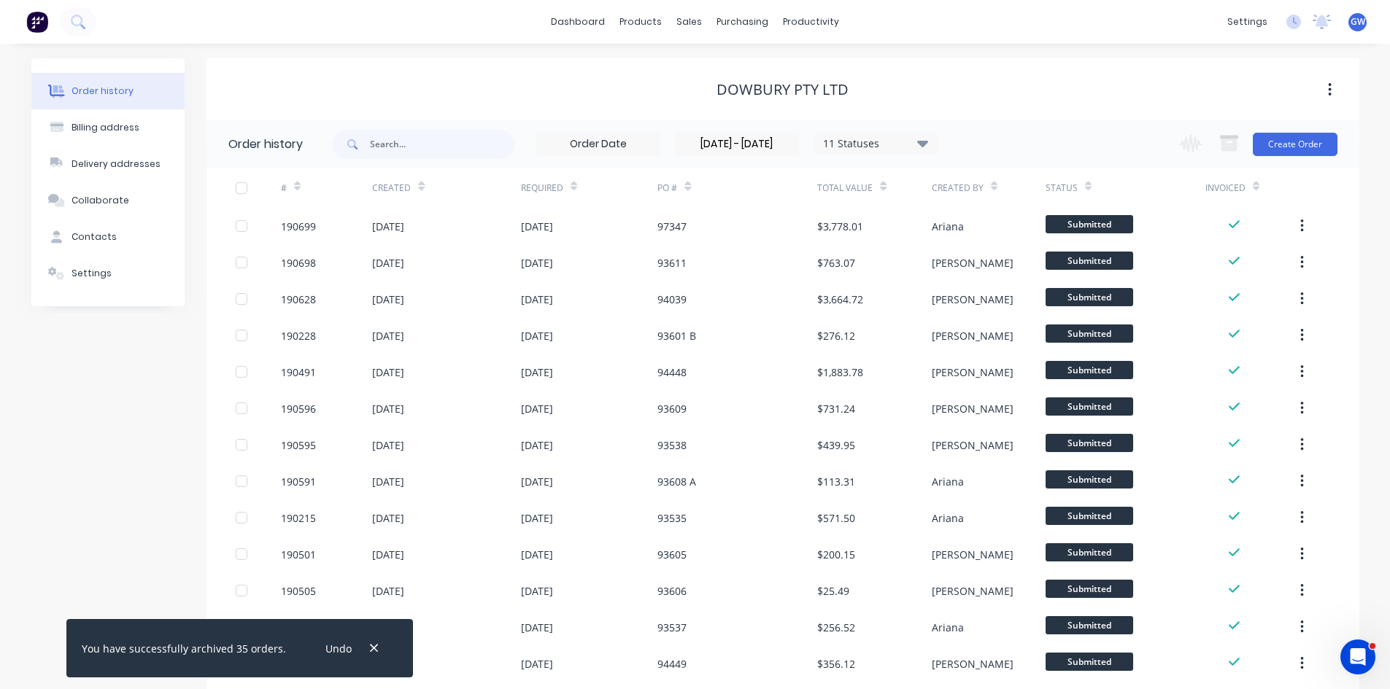
click at [240, 187] on div at bounding box center [241, 188] width 29 height 29
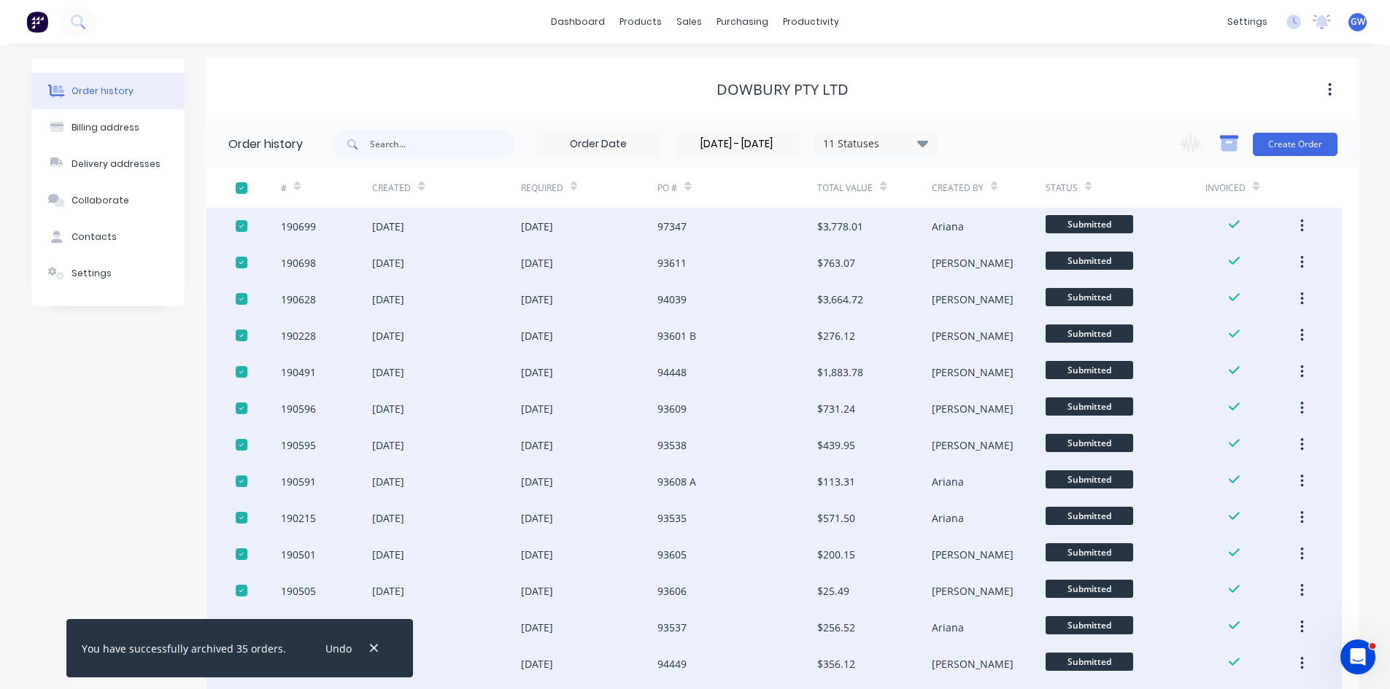
click at [1229, 147] on icon "button" at bounding box center [1228, 145] width 16 height 12
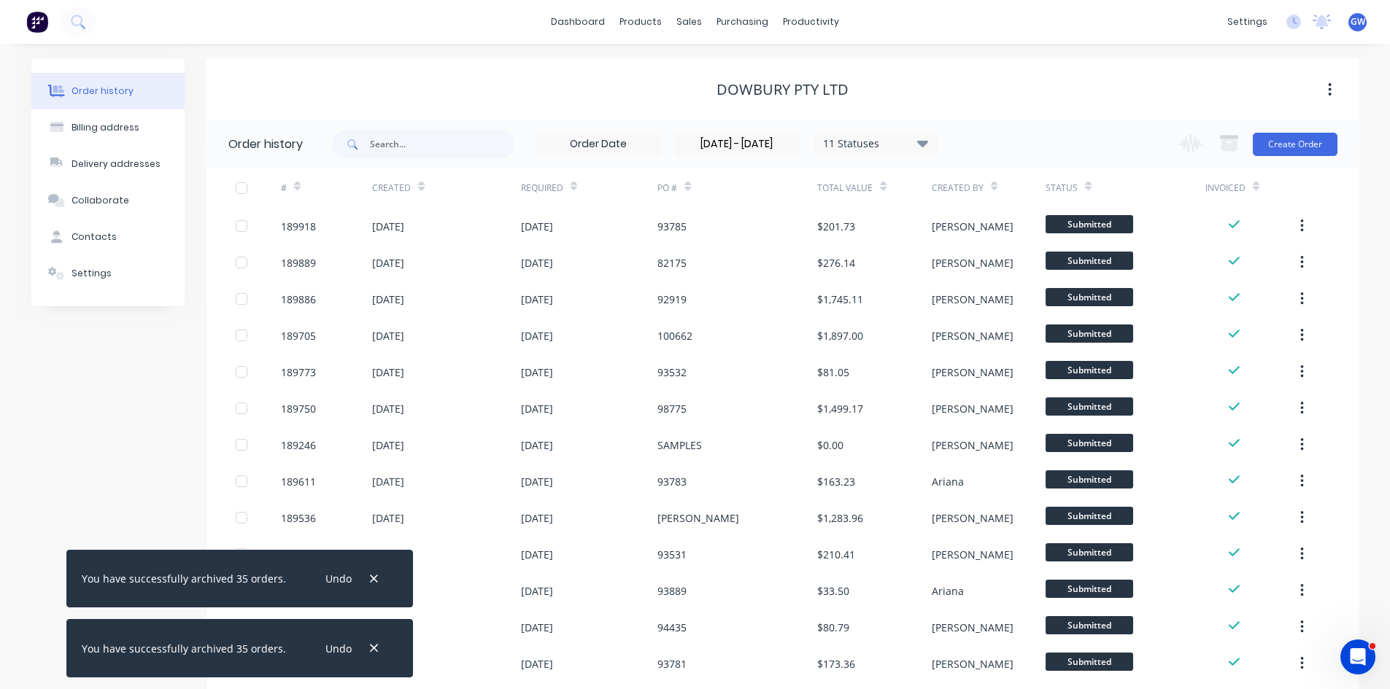
click at [241, 188] on div at bounding box center [241, 188] width 29 height 29
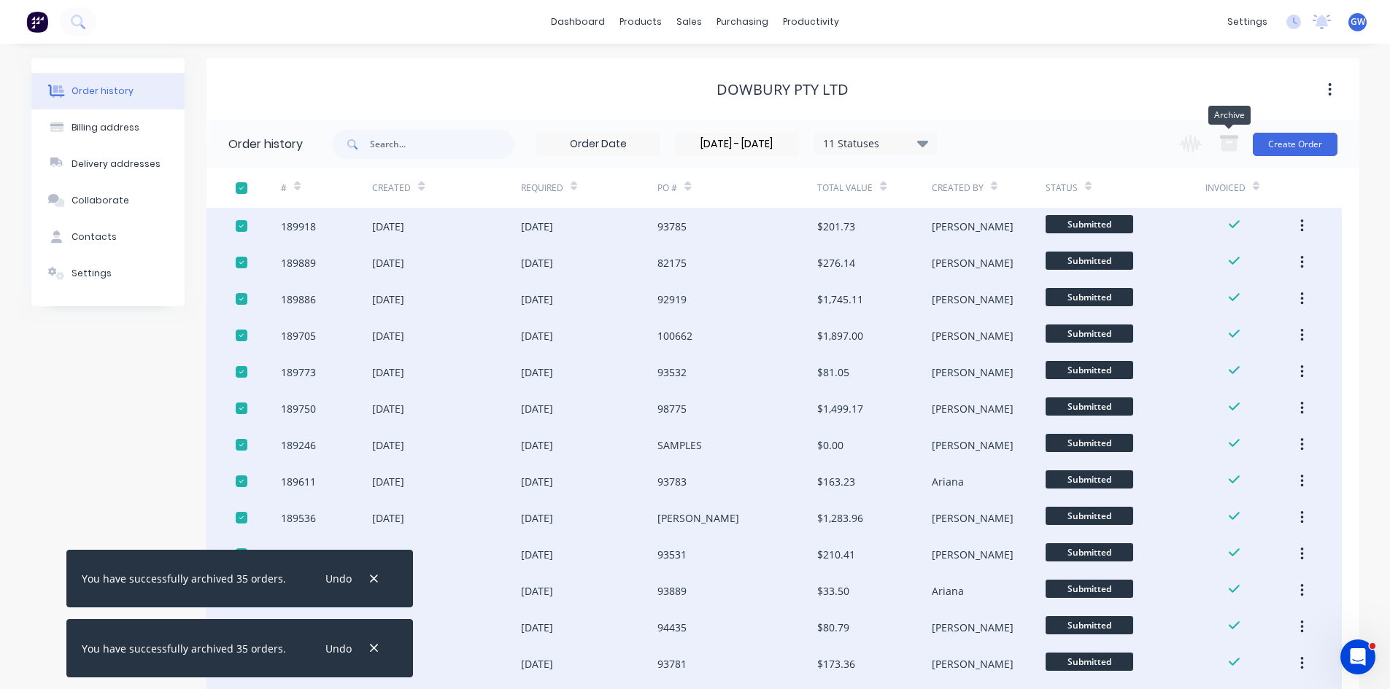
click at [1229, 133] on button "button" at bounding box center [1229, 144] width 36 height 28
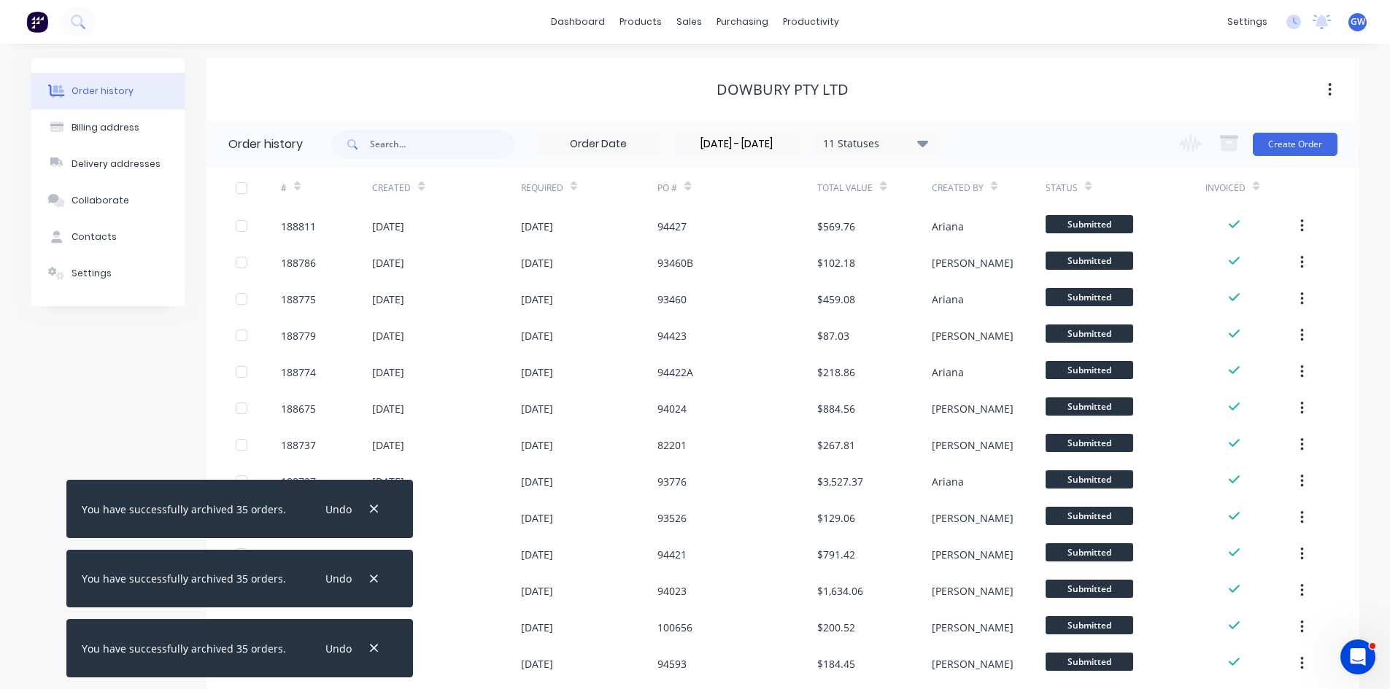
click at [238, 189] on div at bounding box center [241, 188] width 29 height 29
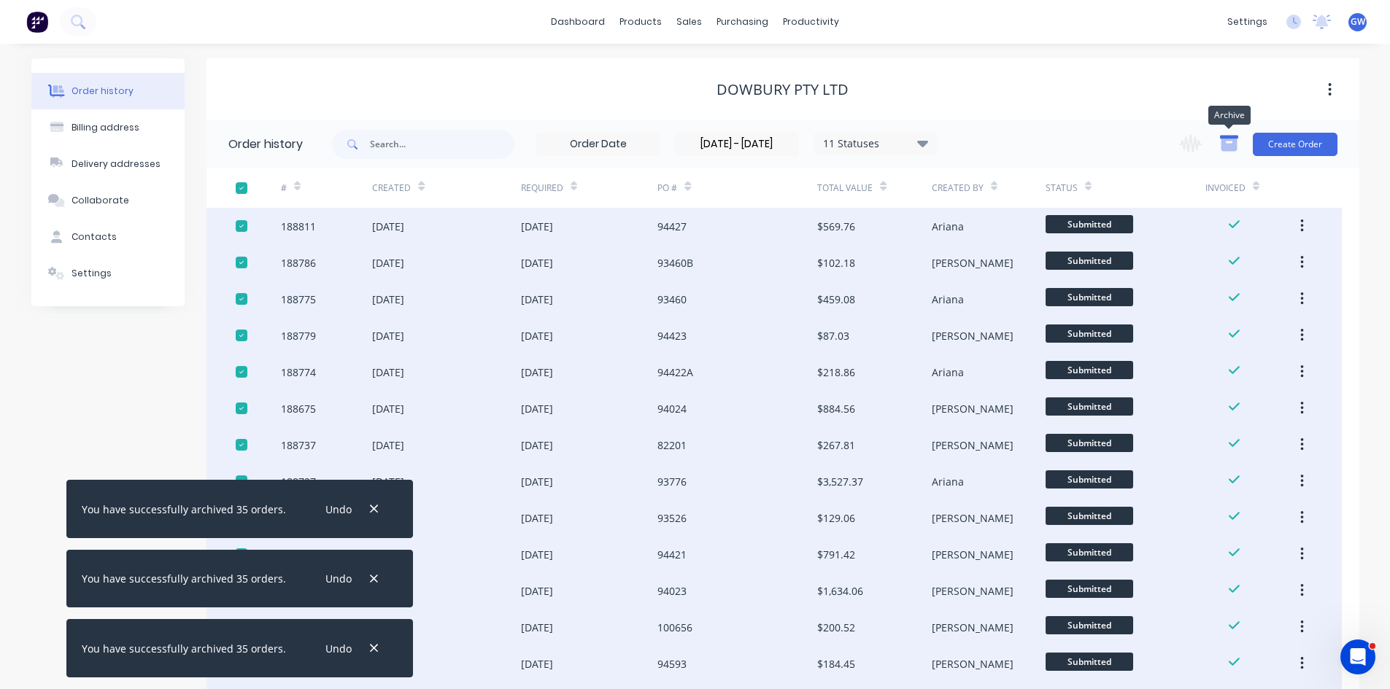
click at [1227, 144] on icon "button" at bounding box center [1228, 145] width 16 height 12
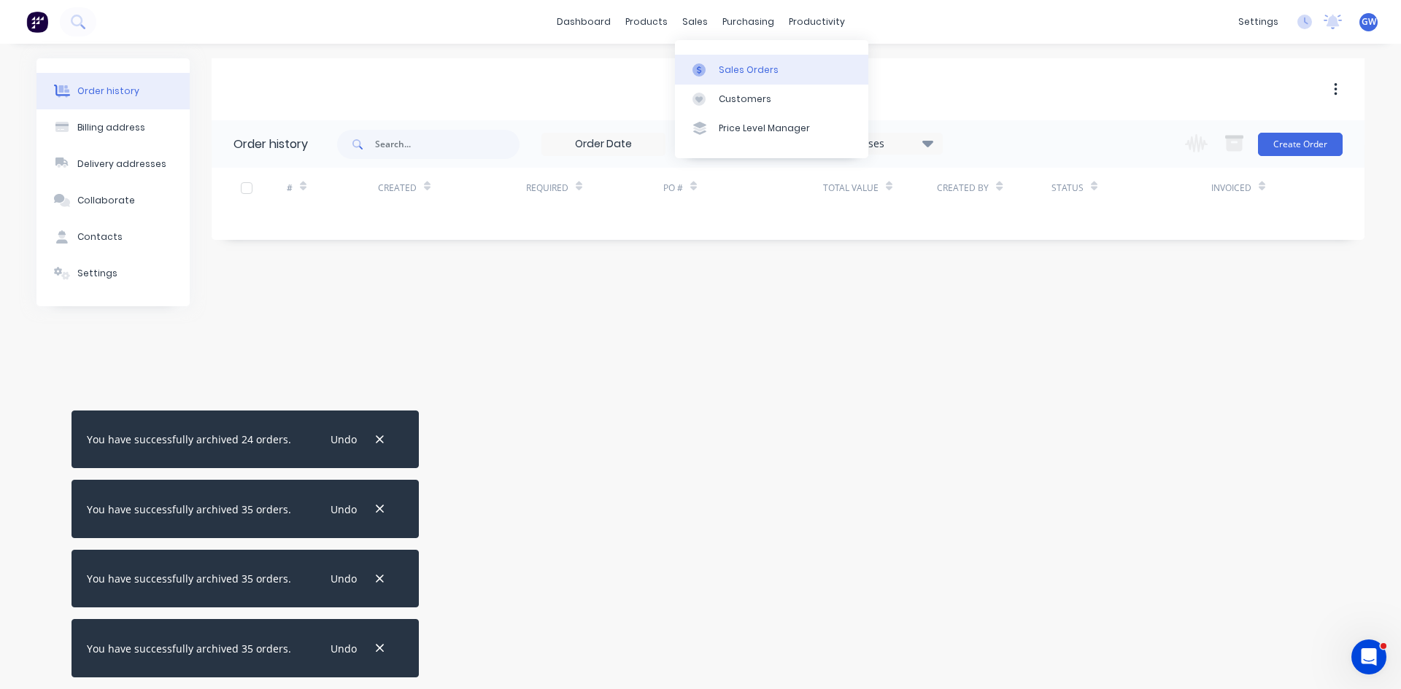
click at [719, 76] on div "Sales Orders" at bounding box center [749, 69] width 60 height 13
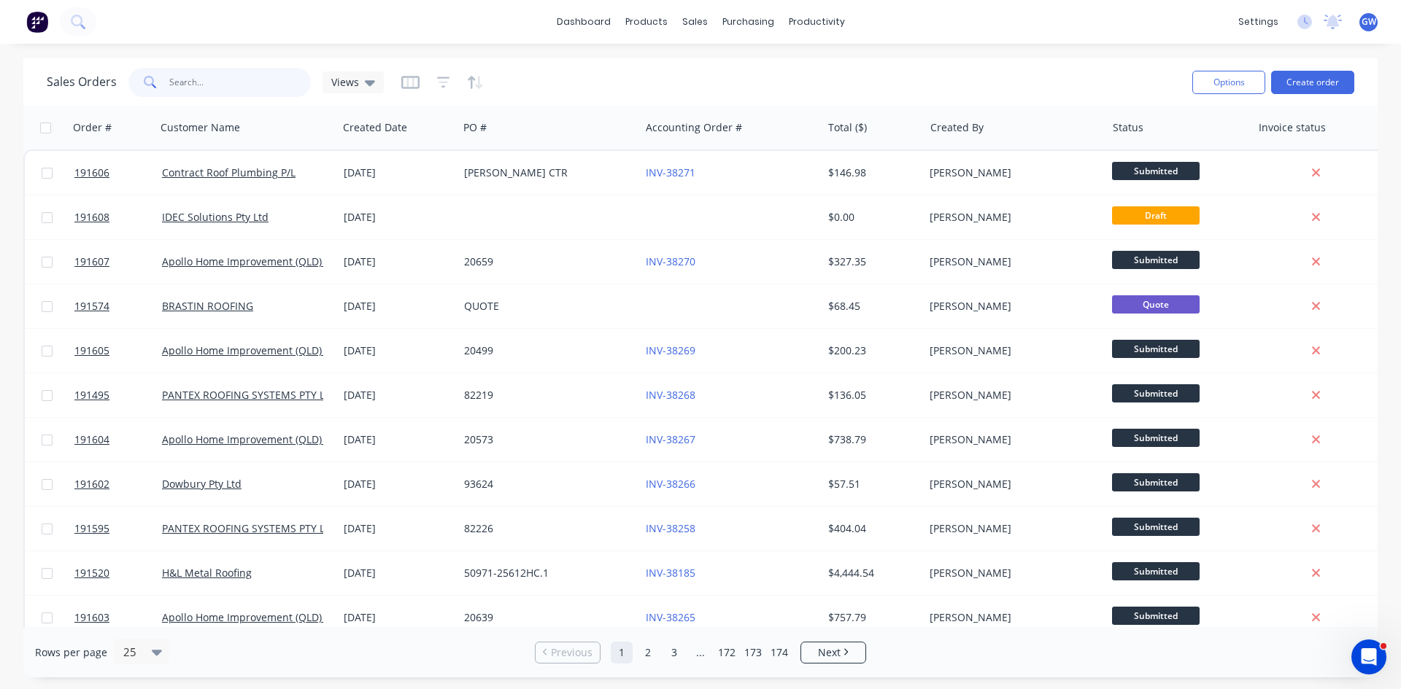
click at [226, 90] on input "text" at bounding box center [240, 82] width 142 height 29
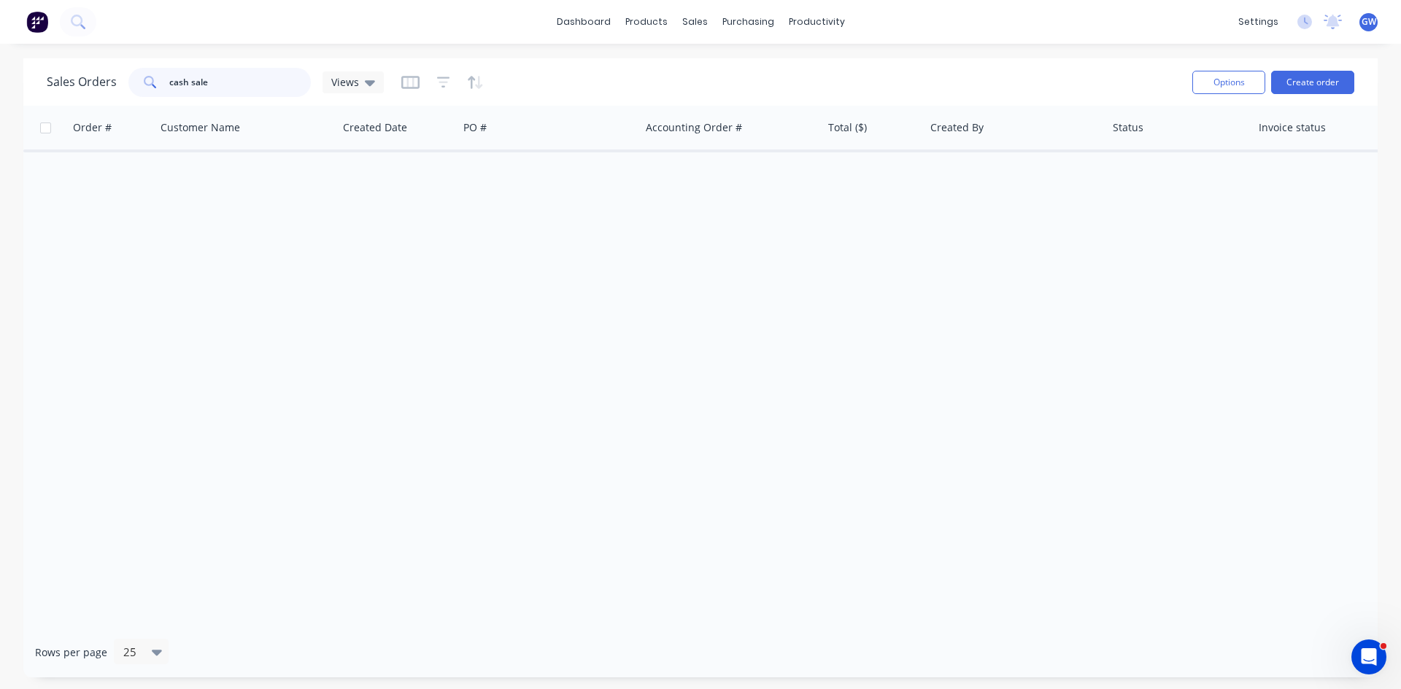
type input "cash sale"
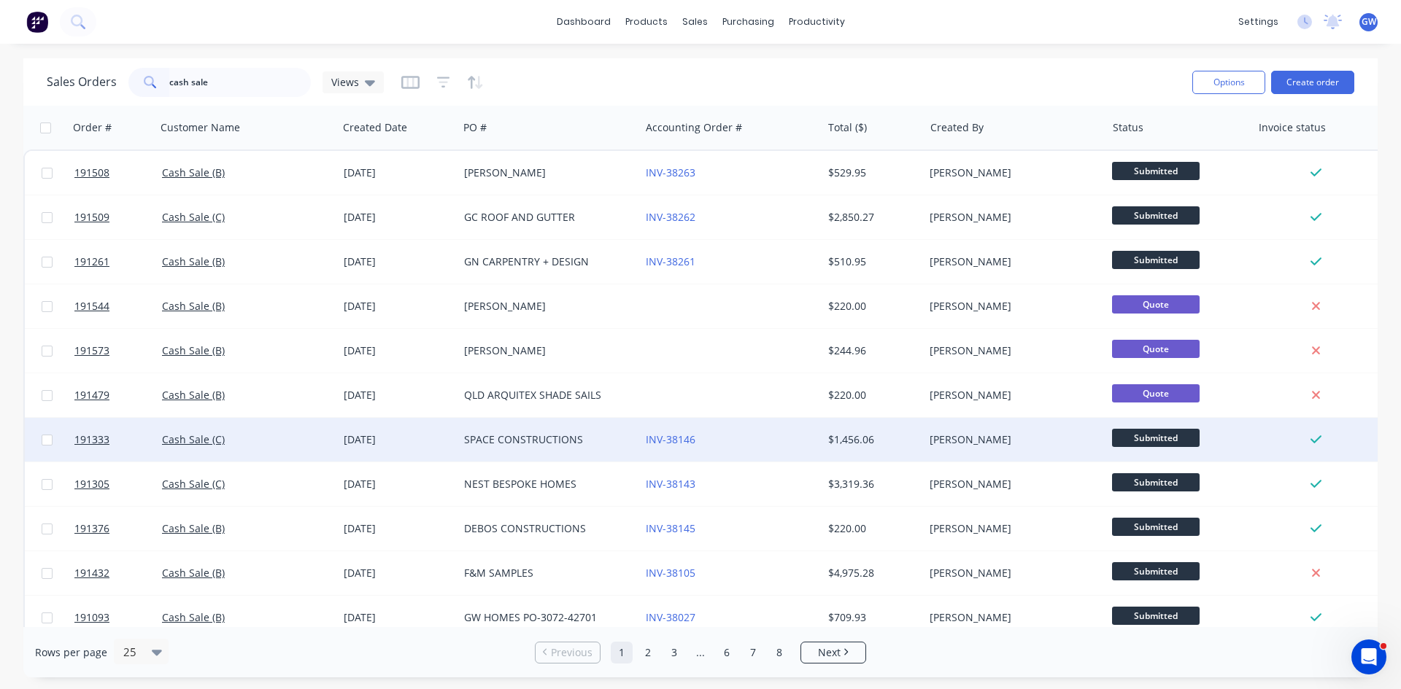
click at [762, 446] on div "INV-38146" at bounding box center [727, 440] width 162 height 15
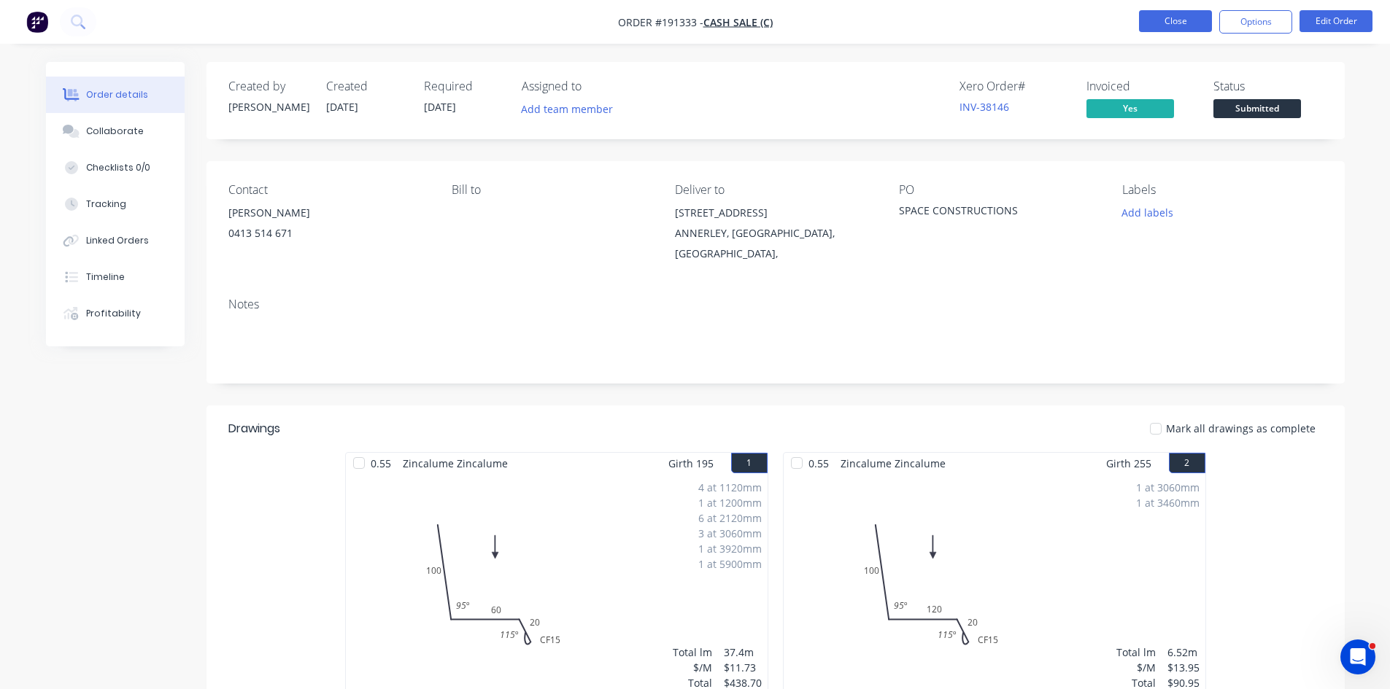
click at [1178, 23] on button "Close" at bounding box center [1175, 21] width 73 height 22
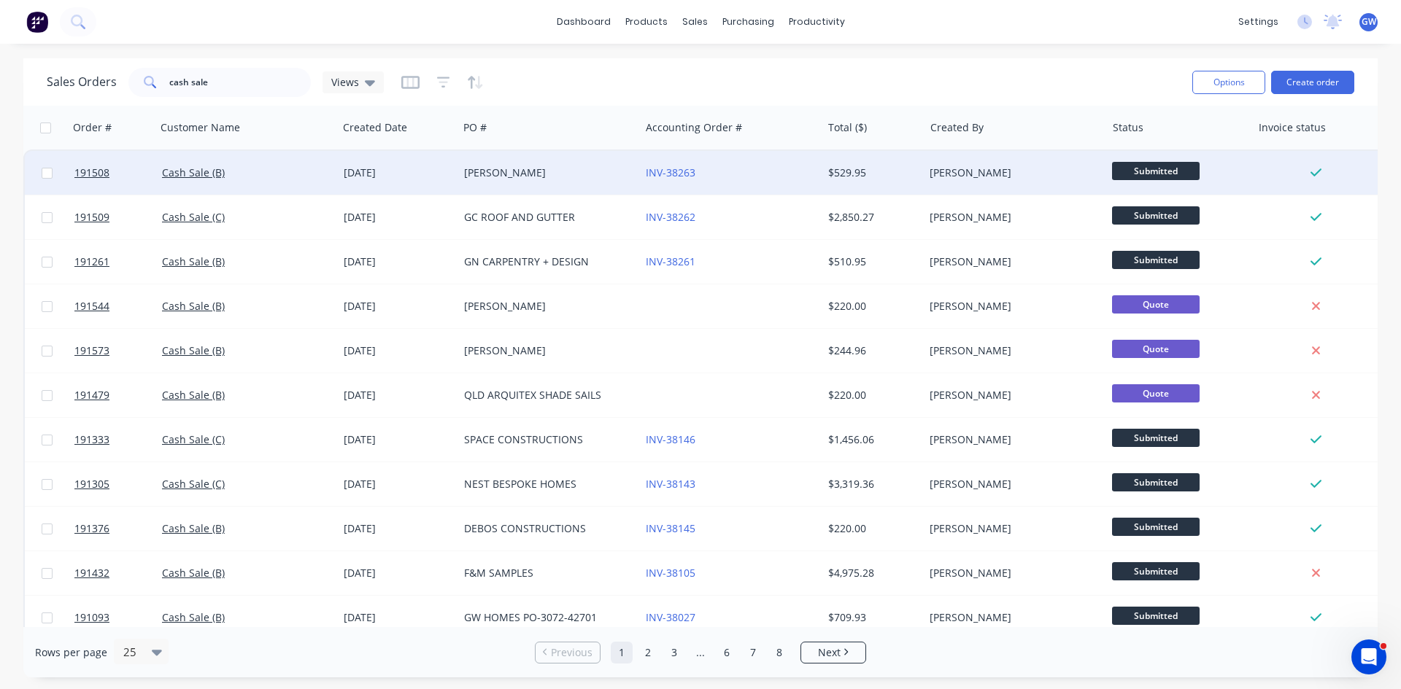
click at [619, 187] on div "[PERSON_NAME]" at bounding box center [549, 173] width 182 height 44
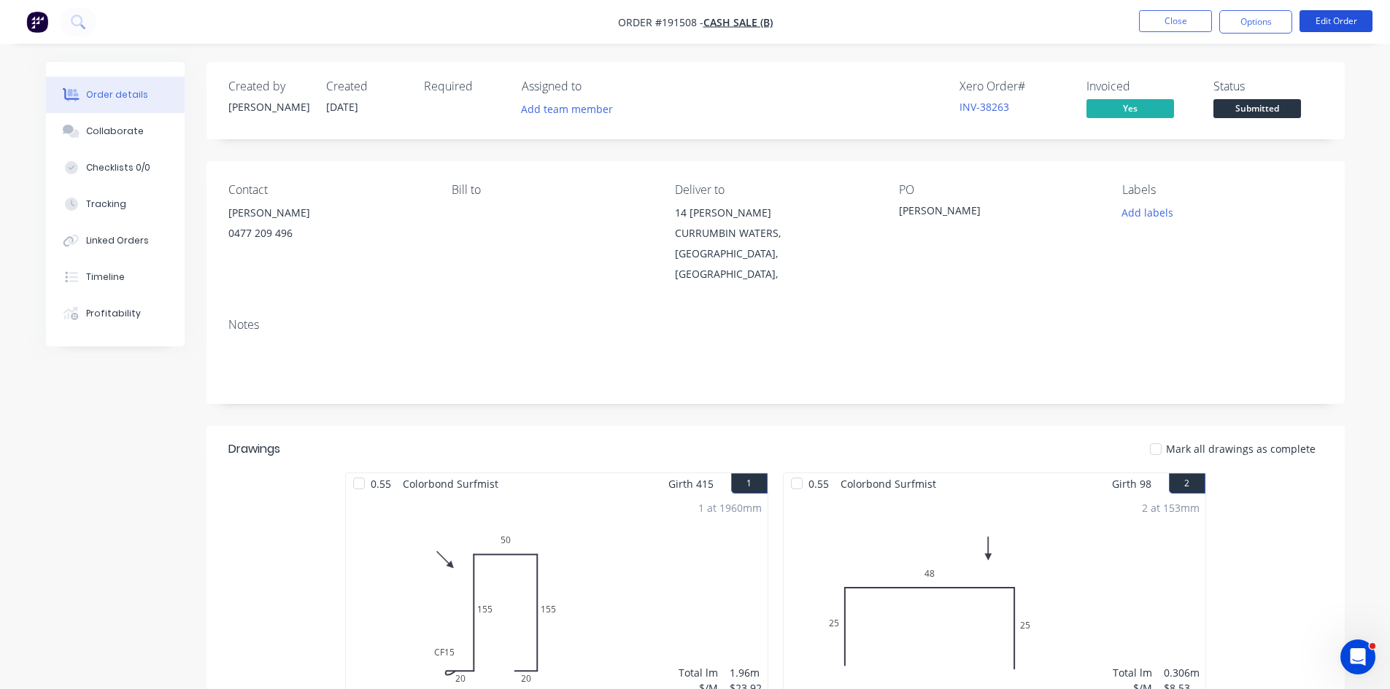
click at [1343, 24] on button "Edit Order" at bounding box center [1335, 21] width 73 height 22
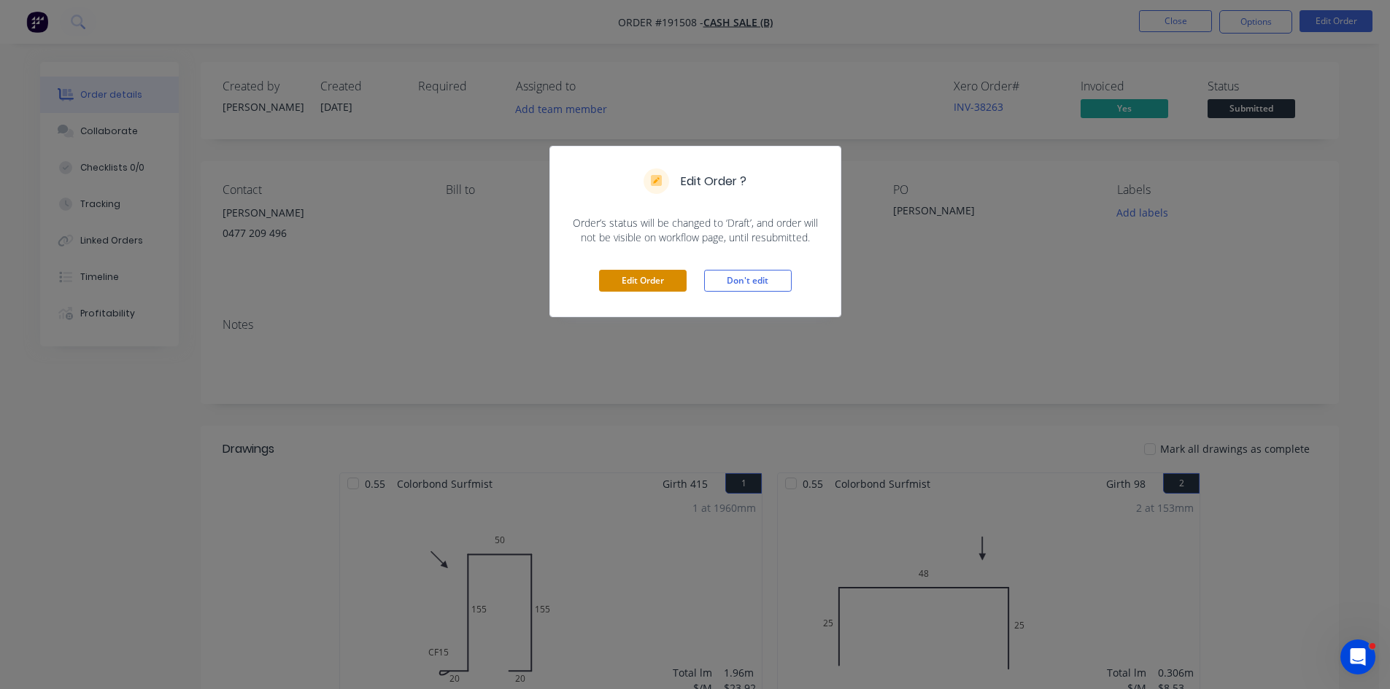
click at [631, 279] on button "Edit Order" at bounding box center [643, 281] width 88 height 22
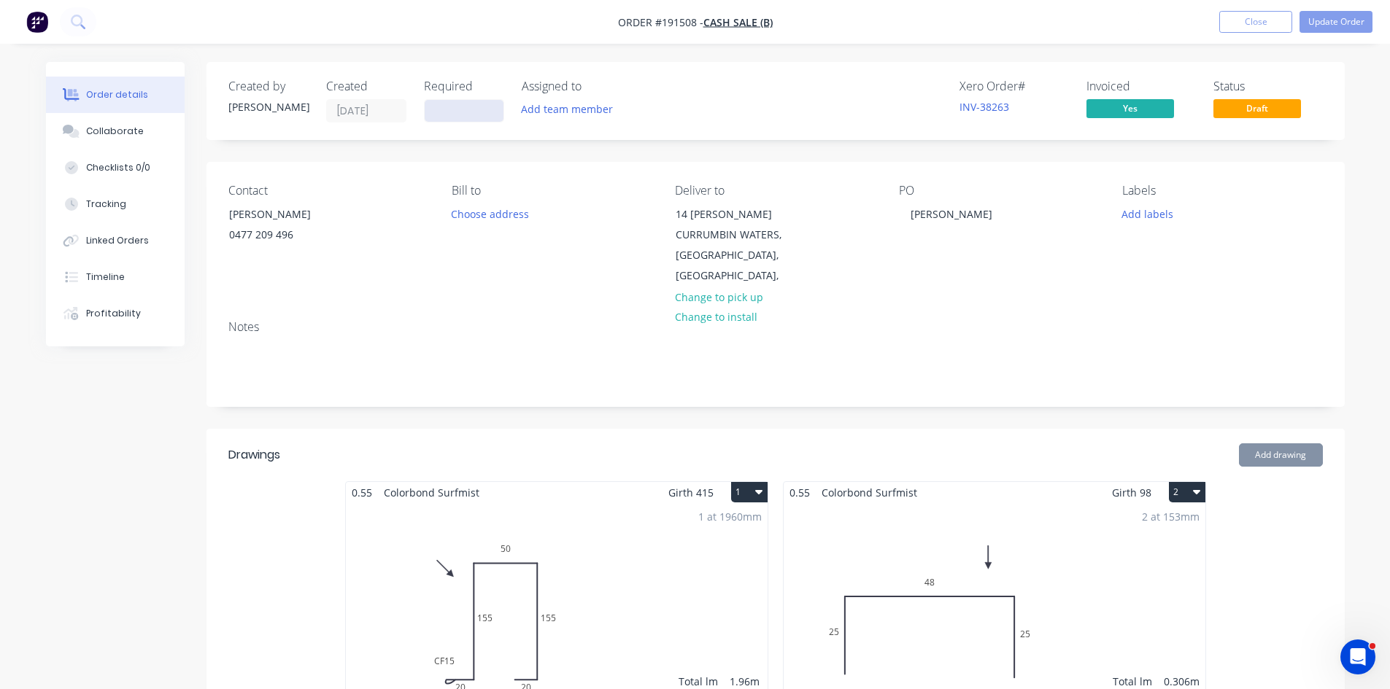
click at [455, 112] on input at bounding box center [464, 111] width 79 height 22
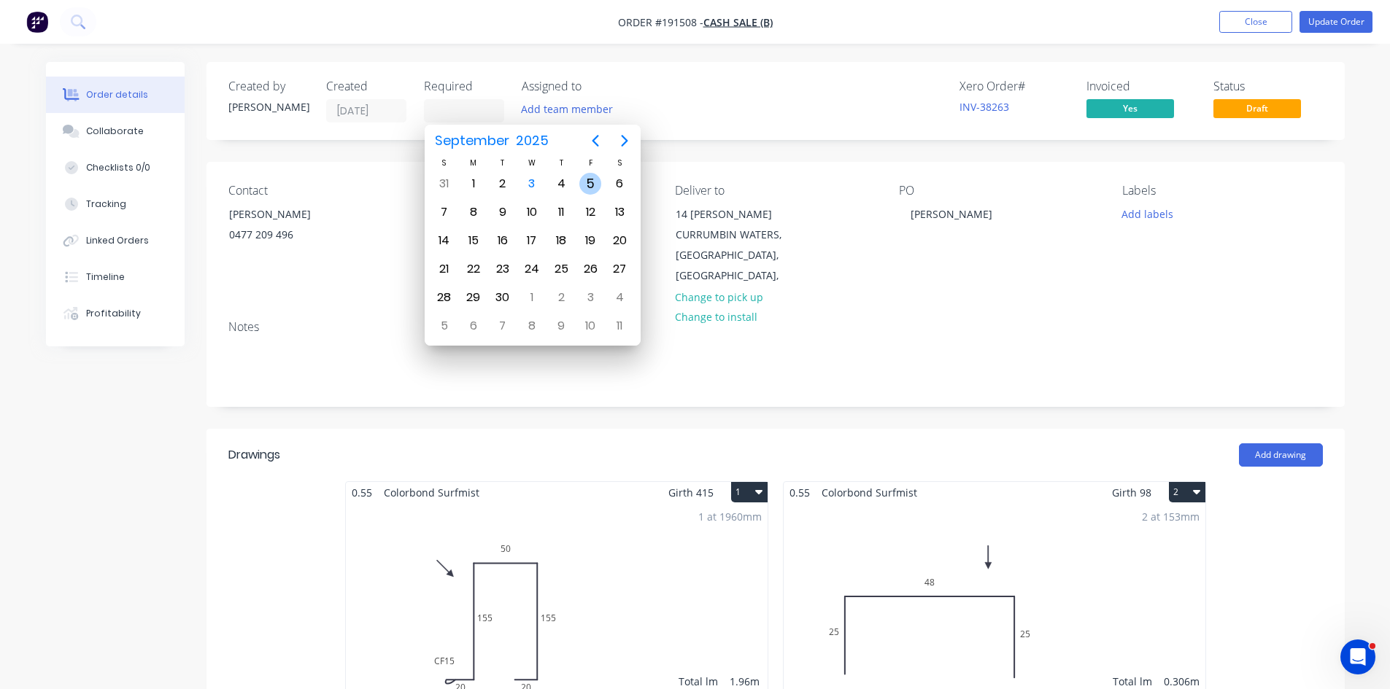
click at [591, 177] on div "5" at bounding box center [590, 184] width 22 height 22
type input "05/09/25"
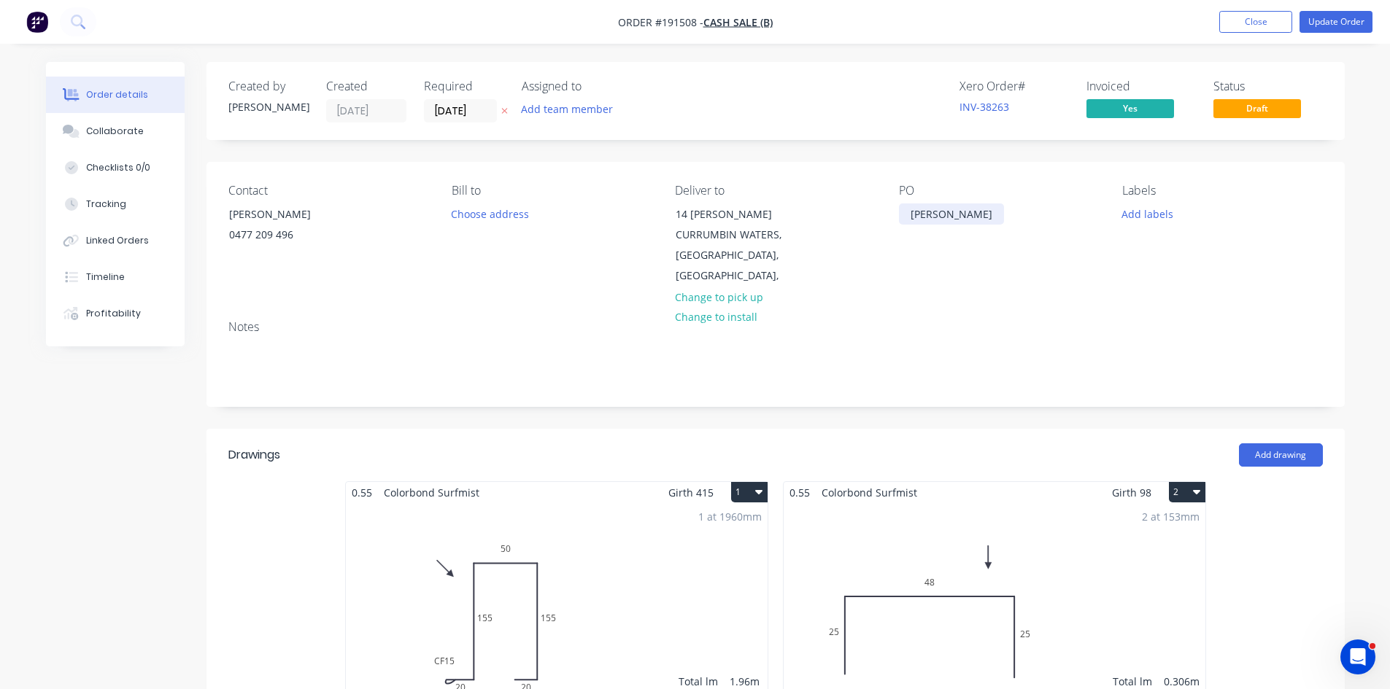
click at [1003, 210] on div "DANIEL CARMODY" at bounding box center [951, 214] width 105 height 21
click at [1323, 24] on button "Update Order" at bounding box center [1335, 22] width 73 height 22
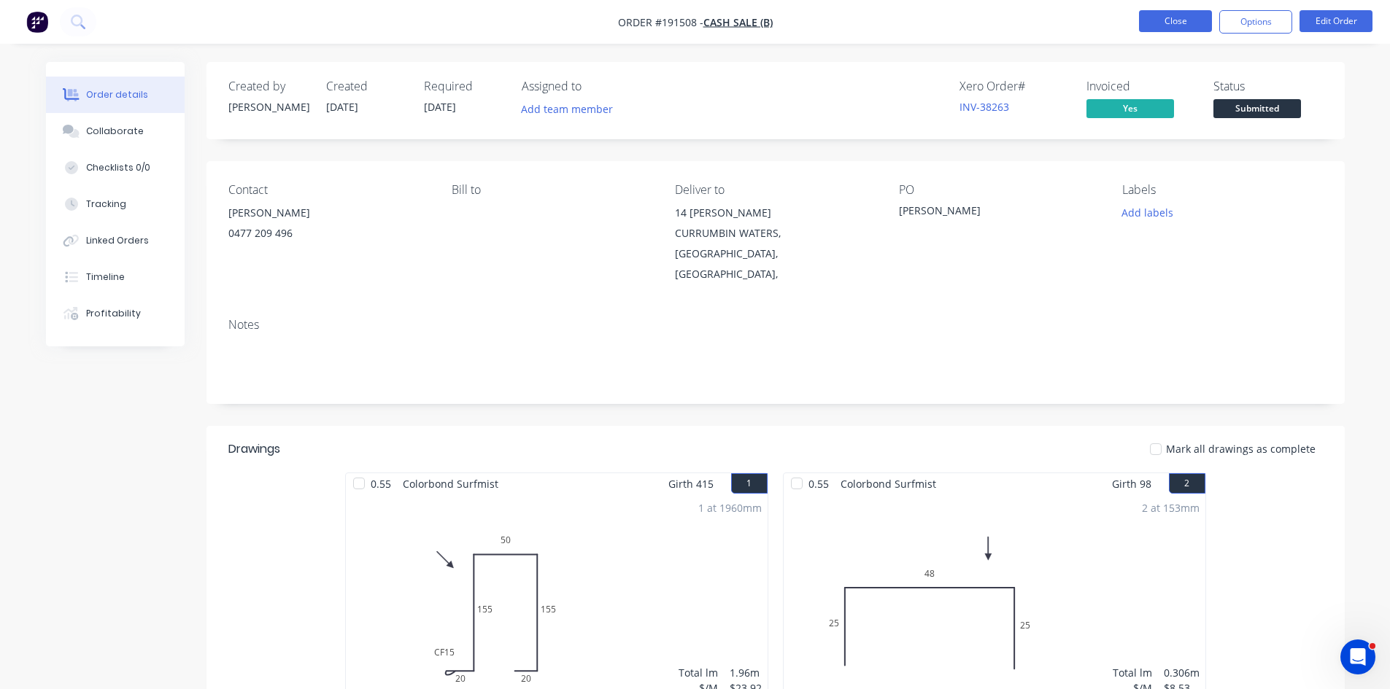
click at [1185, 21] on button "Close" at bounding box center [1175, 21] width 73 height 22
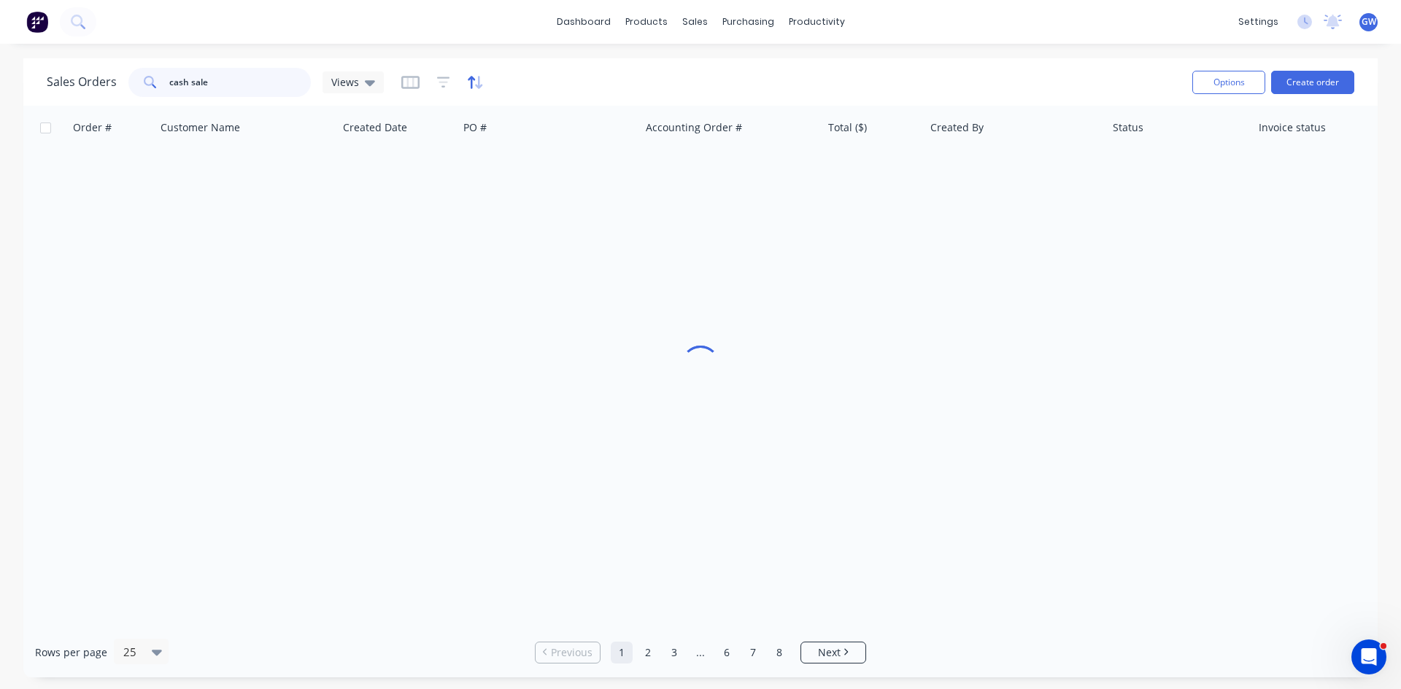
drag, startPoint x: 249, startPoint y: 82, endPoint x: 473, endPoint y: 80, distance: 224.0
click at [473, 80] on div "Sales Orders cash sale Views" at bounding box center [614, 82] width 1134 height 36
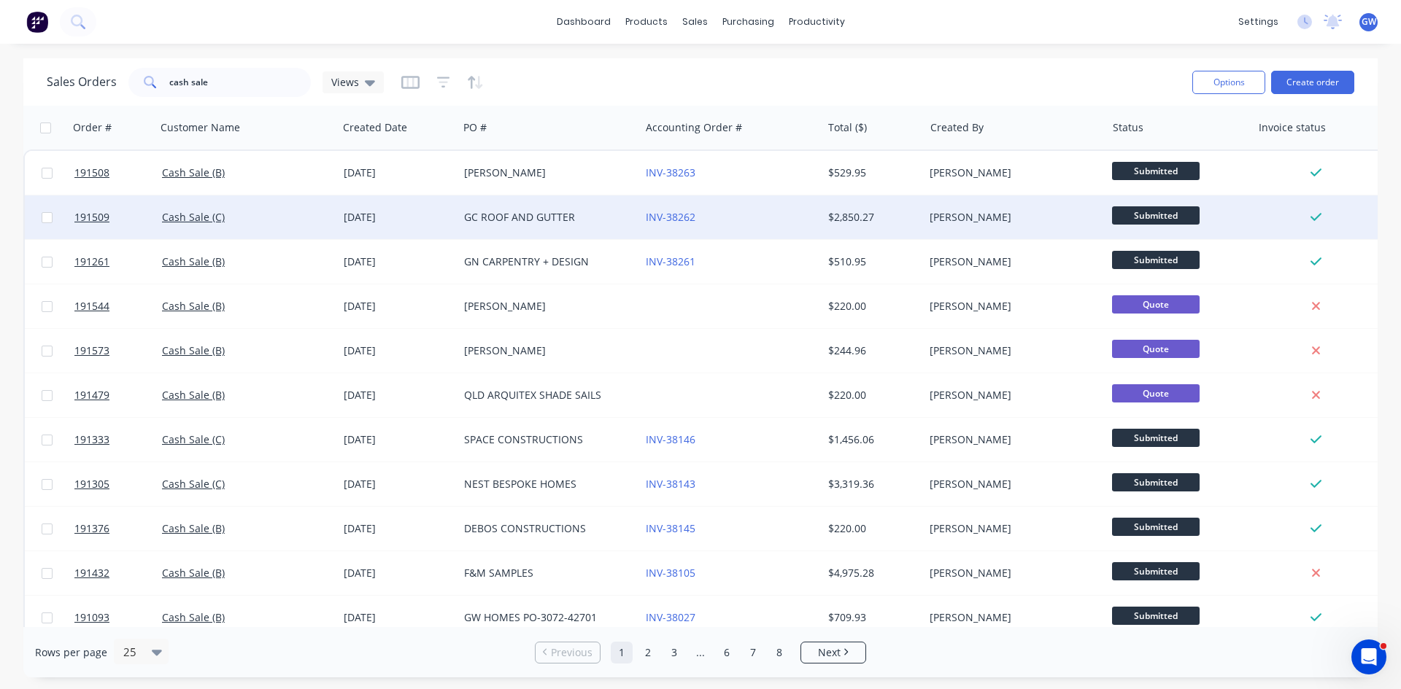
click at [752, 226] on div "INV-38262" at bounding box center [731, 217] width 182 height 44
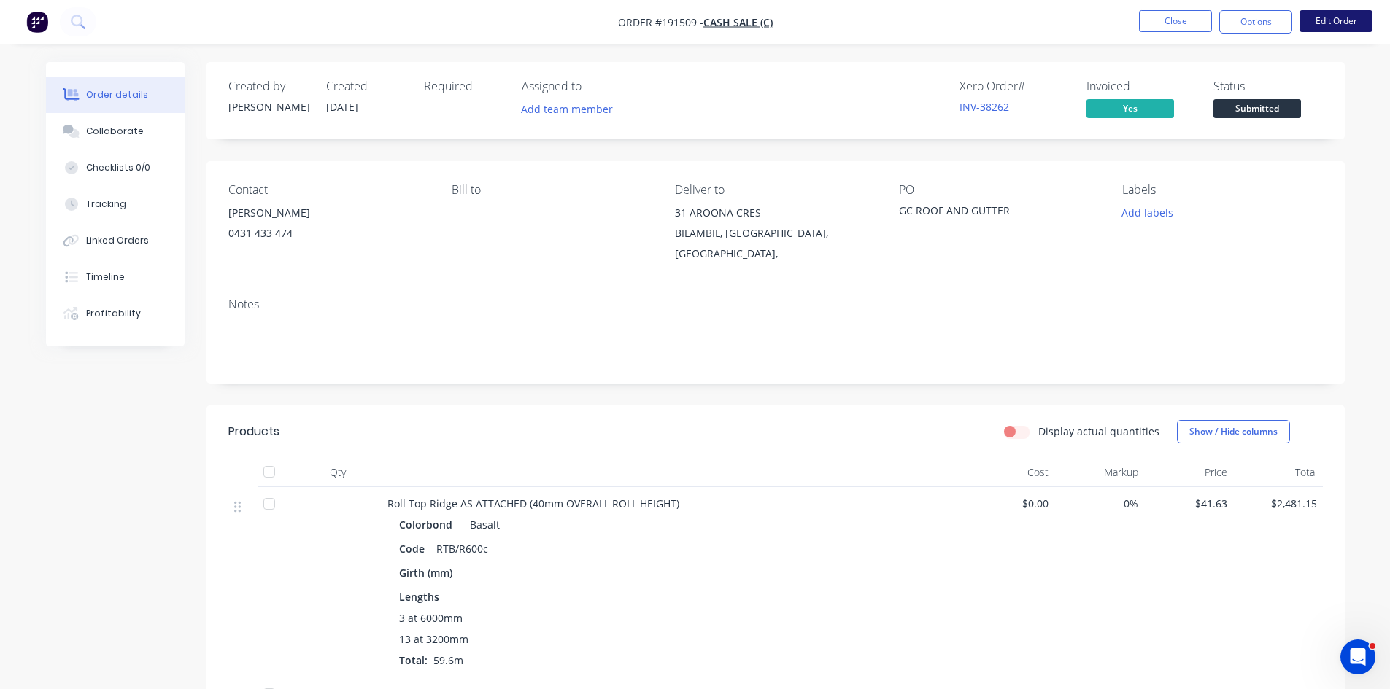
click at [1337, 28] on button "Edit Order" at bounding box center [1335, 21] width 73 height 22
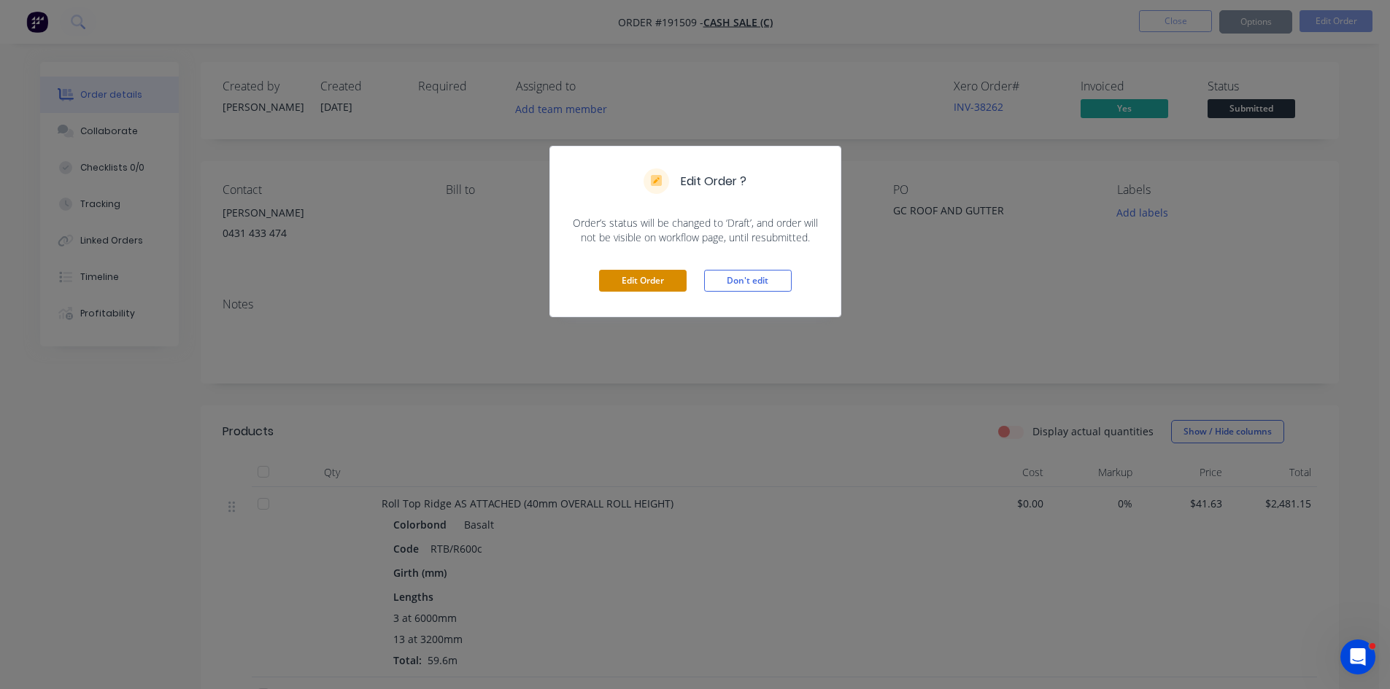
click at [658, 282] on button "Edit Order" at bounding box center [643, 281] width 88 height 22
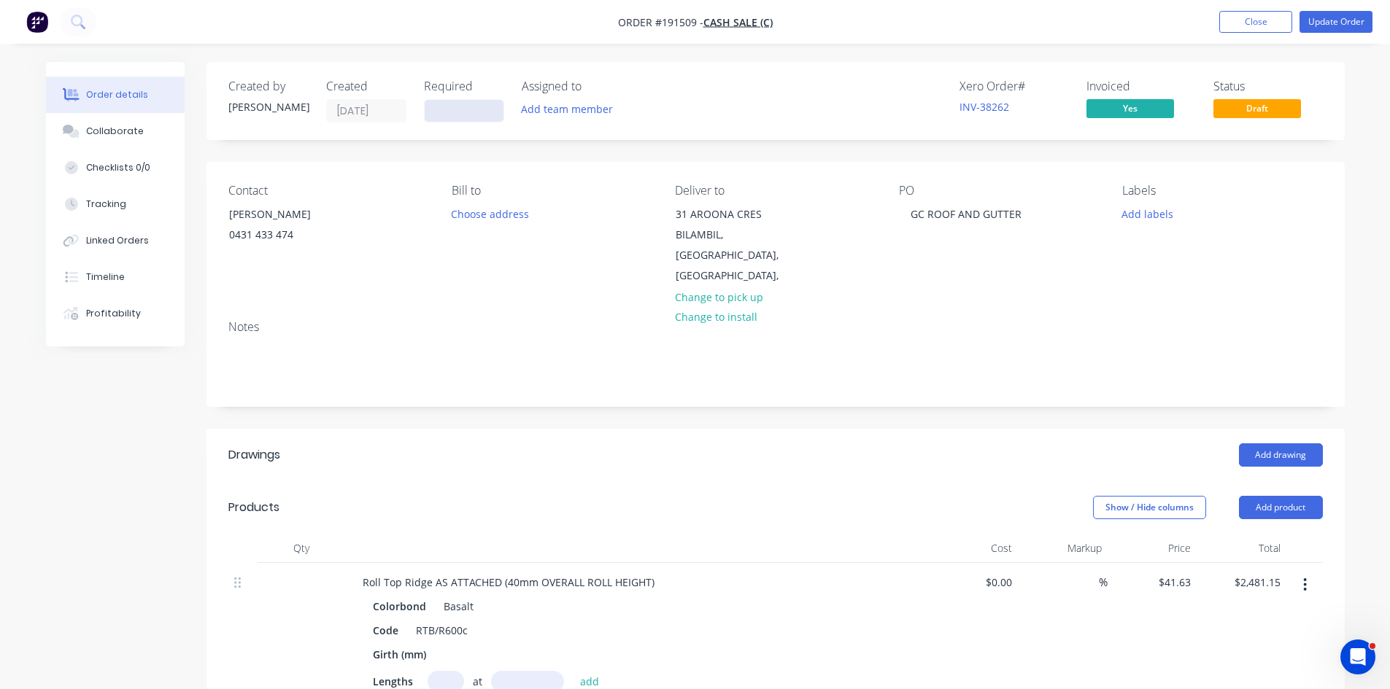
click at [477, 115] on input at bounding box center [464, 111] width 79 height 22
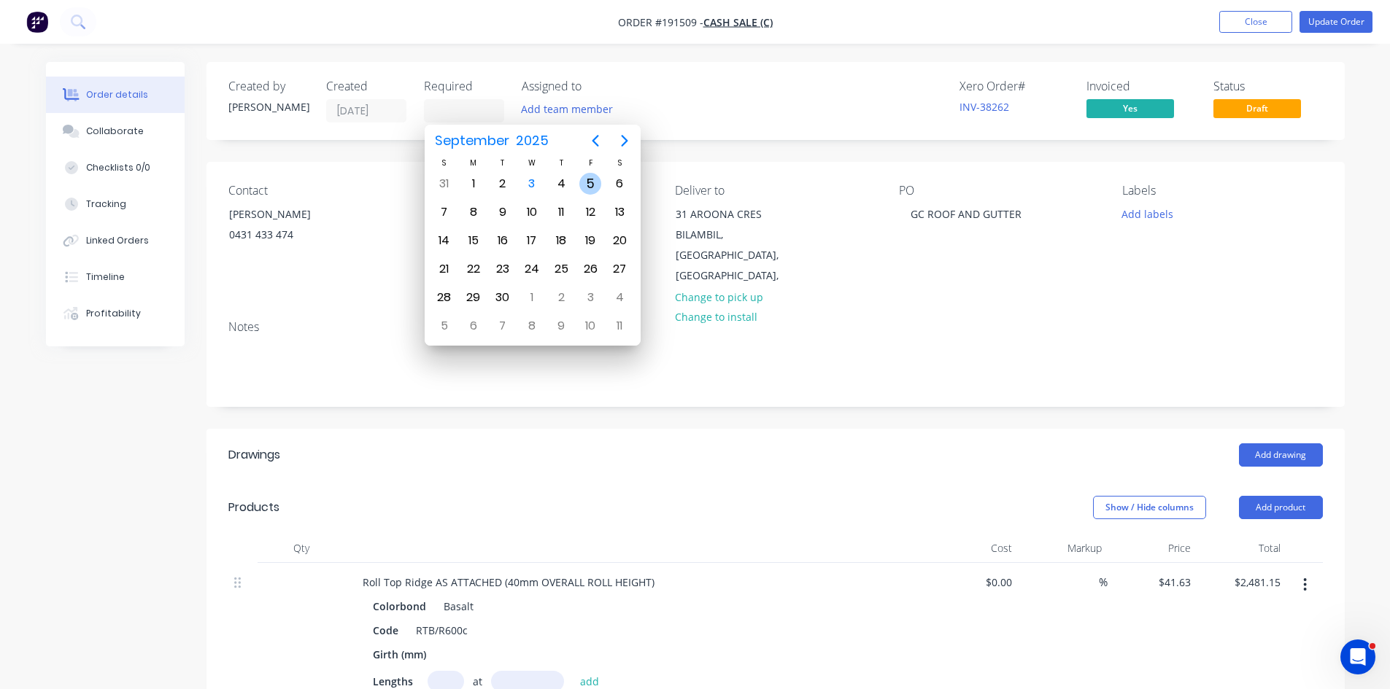
click at [588, 177] on div "5" at bounding box center [590, 184] width 22 height 22
type input "05/09/25"
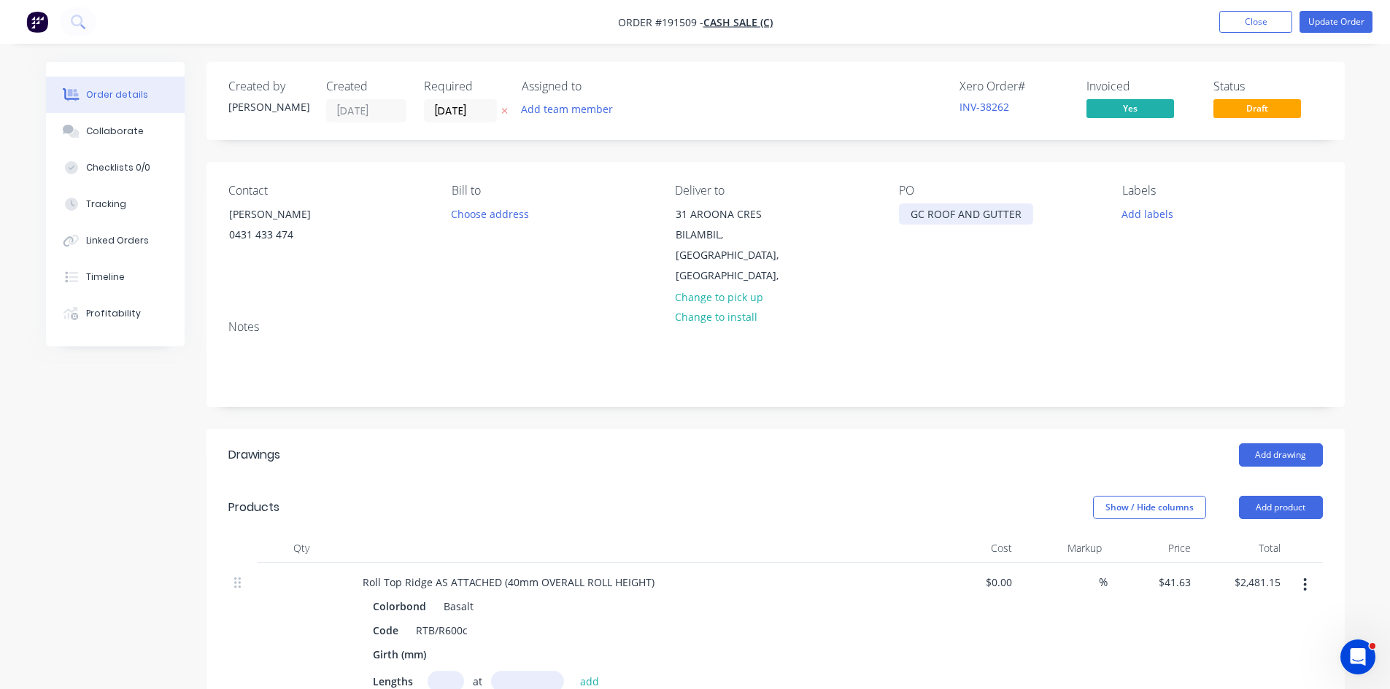
click at [1022, 214] on div "GC ROOF AND GUTTER" at bounding box center [966, 214] width 134 height 21
click at [996, 401] on div "Created by Hayden Created 03/09/25 Required 05/09/25 Assigned to Add team membe…" at bounding box center [775, 660] width 1138 height 1197
click at [1315, 25] on button "Update Order" at bounding box center [1335, 22] width 73 height 22
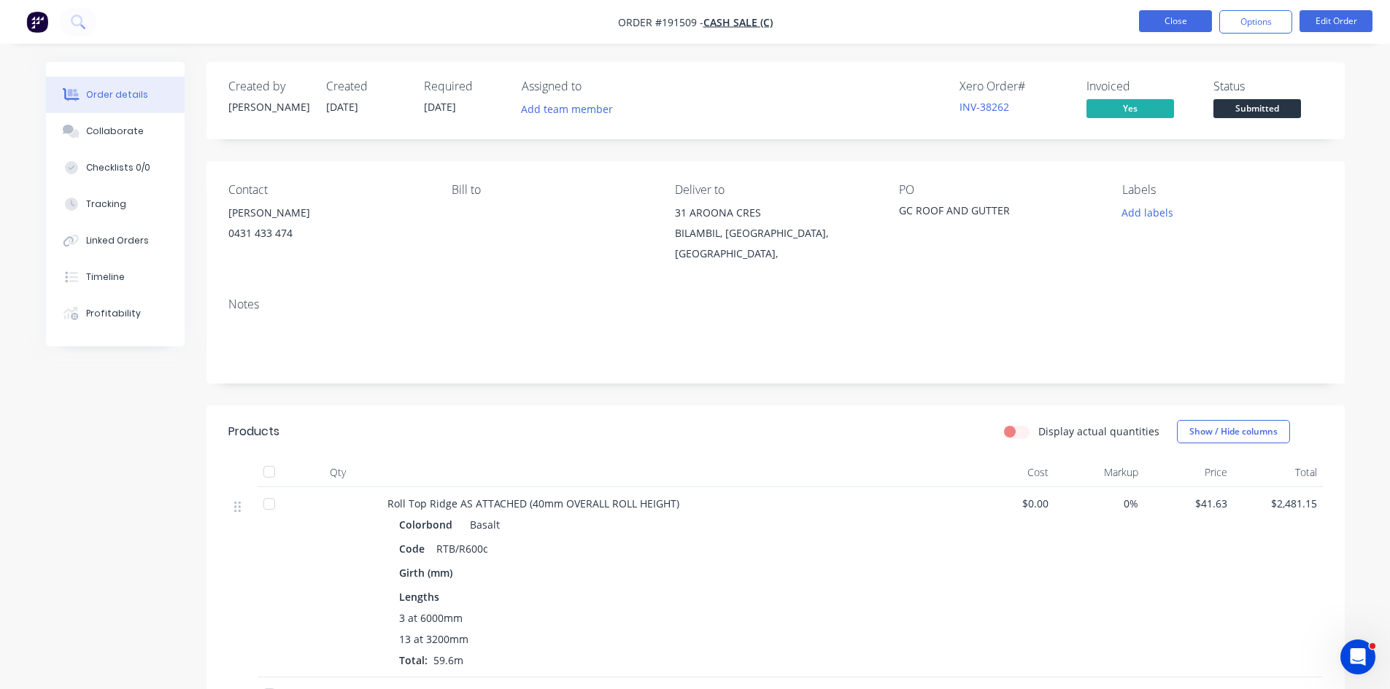
click at [1181, 22] on button "Close" at bounding box center [1175, 21] width 73 height 22
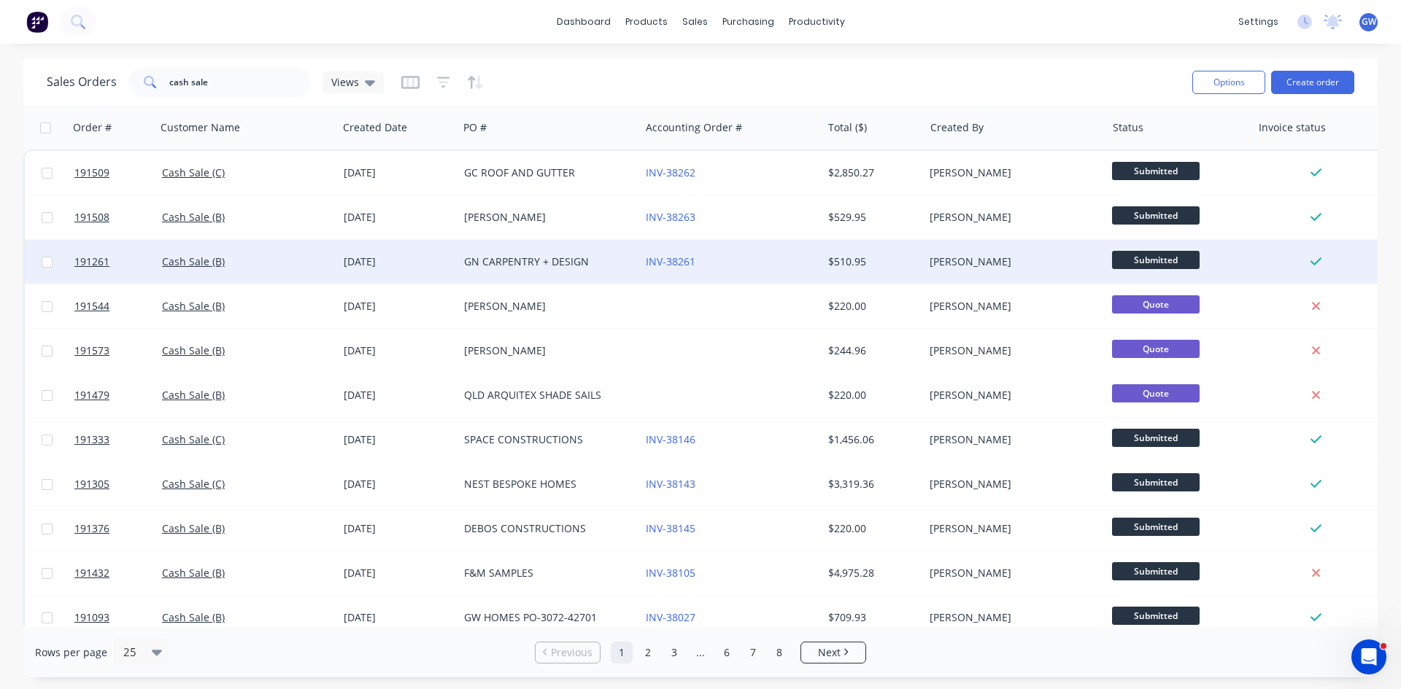
click at [741, 265] on div "INV-38261" at bounding box center [727, 262] width 162 height 15
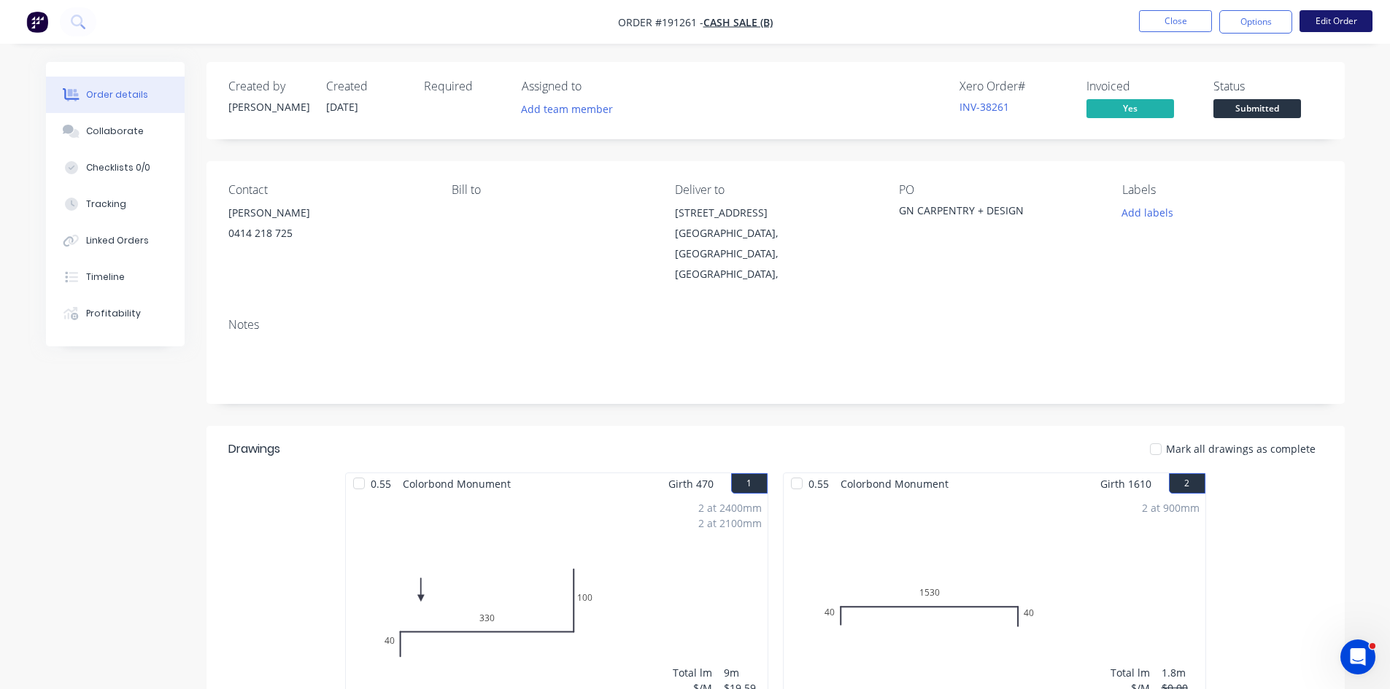
click at [1354, 23] on button "Edit Order" at bounding box center [1335, 21] width 73 height 22
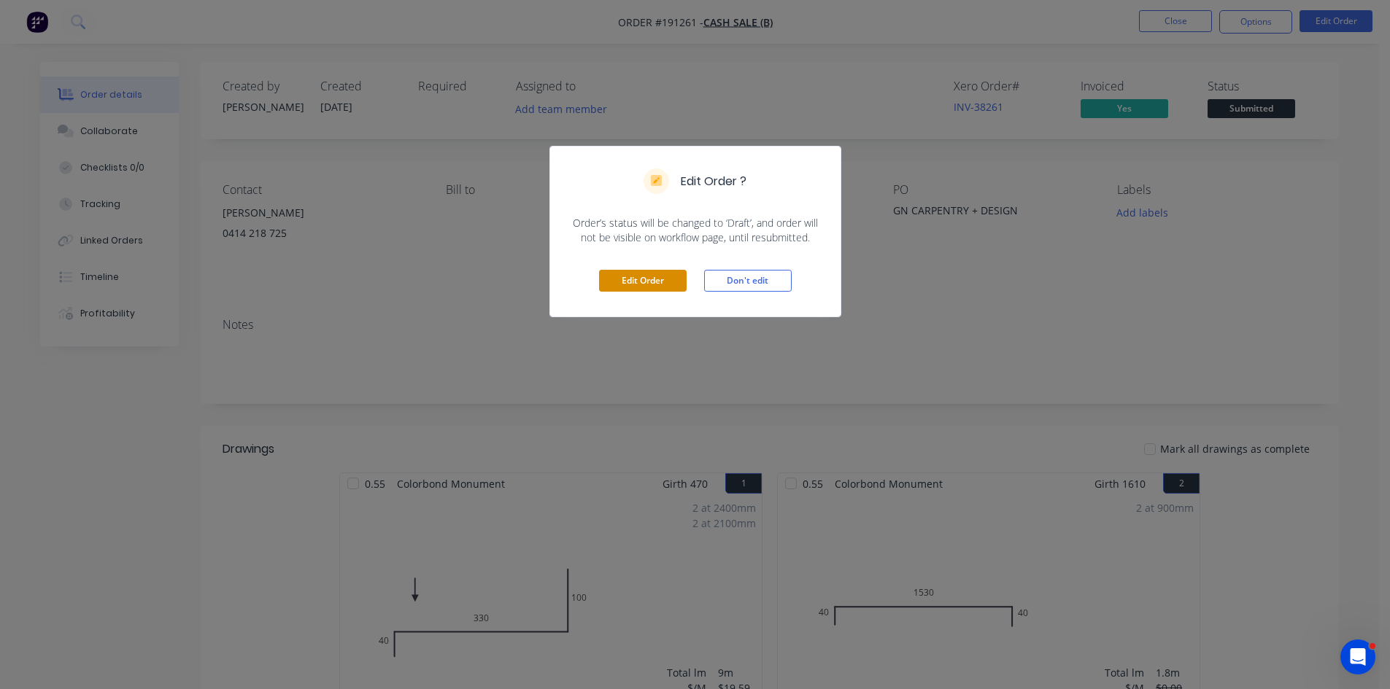
click at [652, 279] on button "Edit Order" at bounding box center [643, 281] width 88 height 22
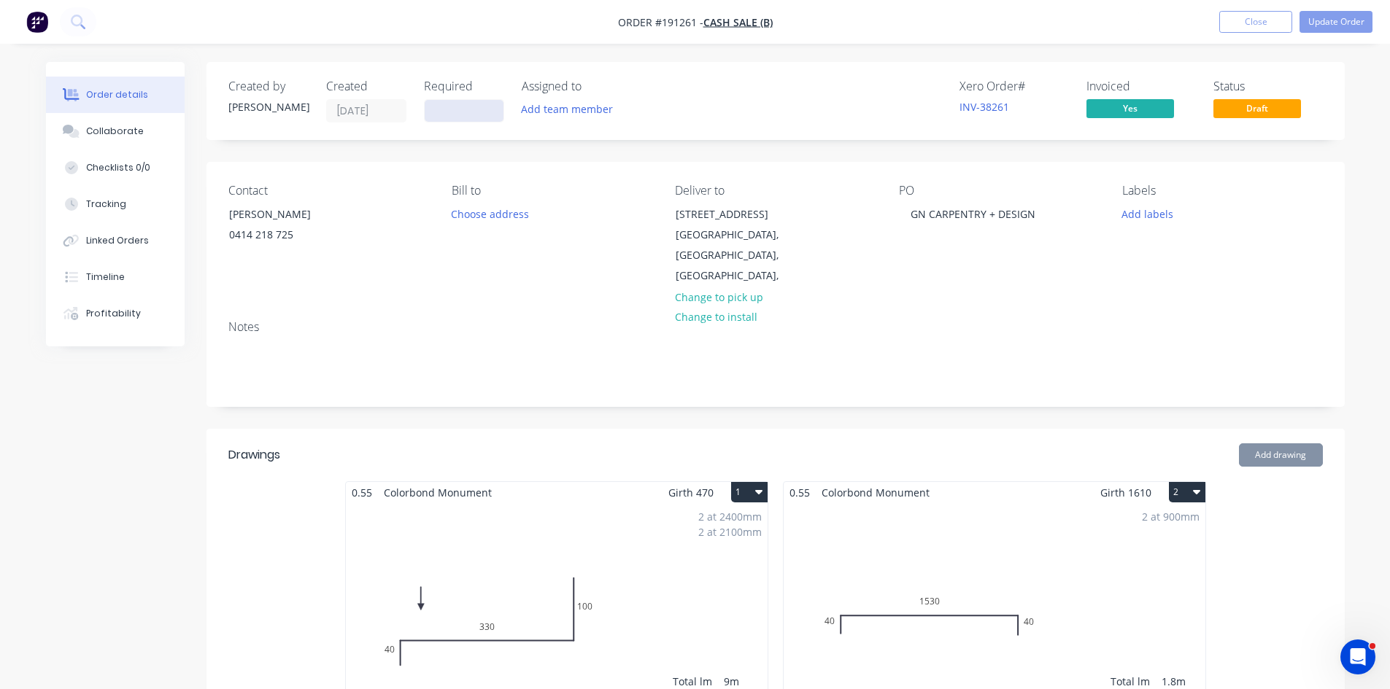
click at [484, 111] on input at bounding box center [464, 111] width 79 height 22
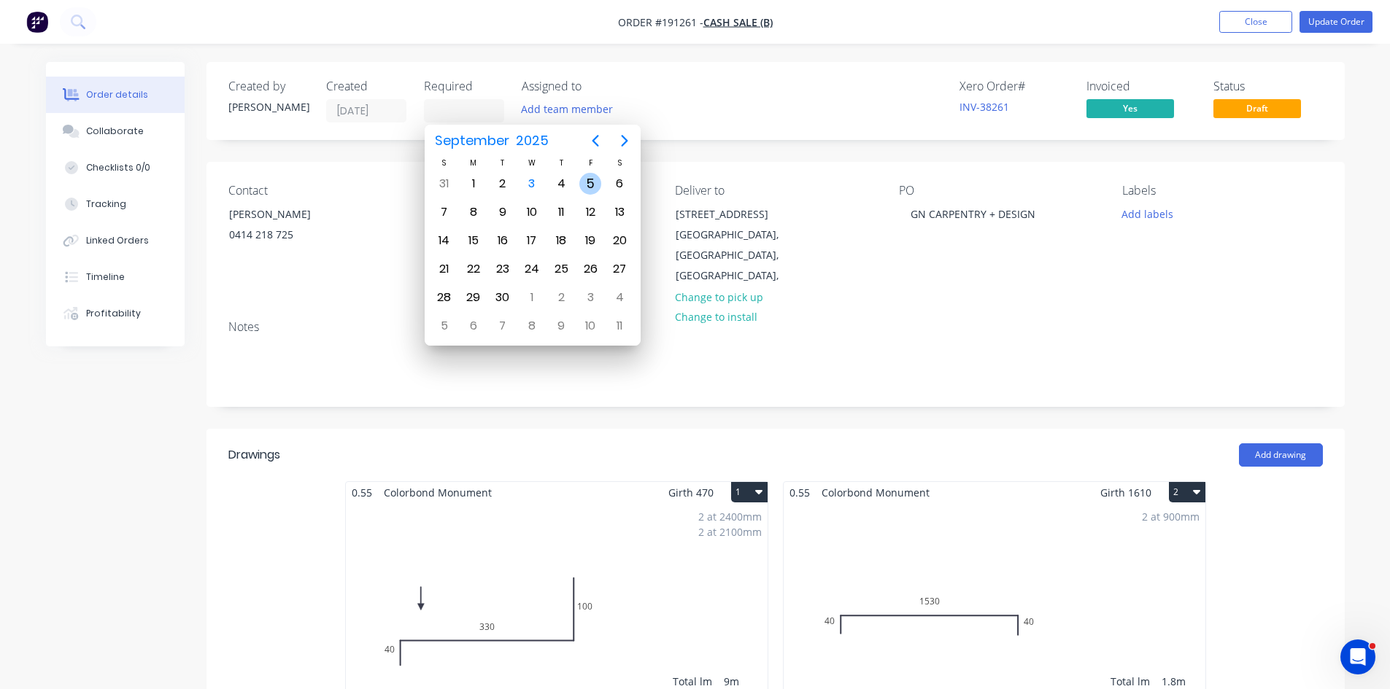
click at [589, 187] on div "5" at bounding box center [590, 184] width 22 height 22
type input "05/09/25"
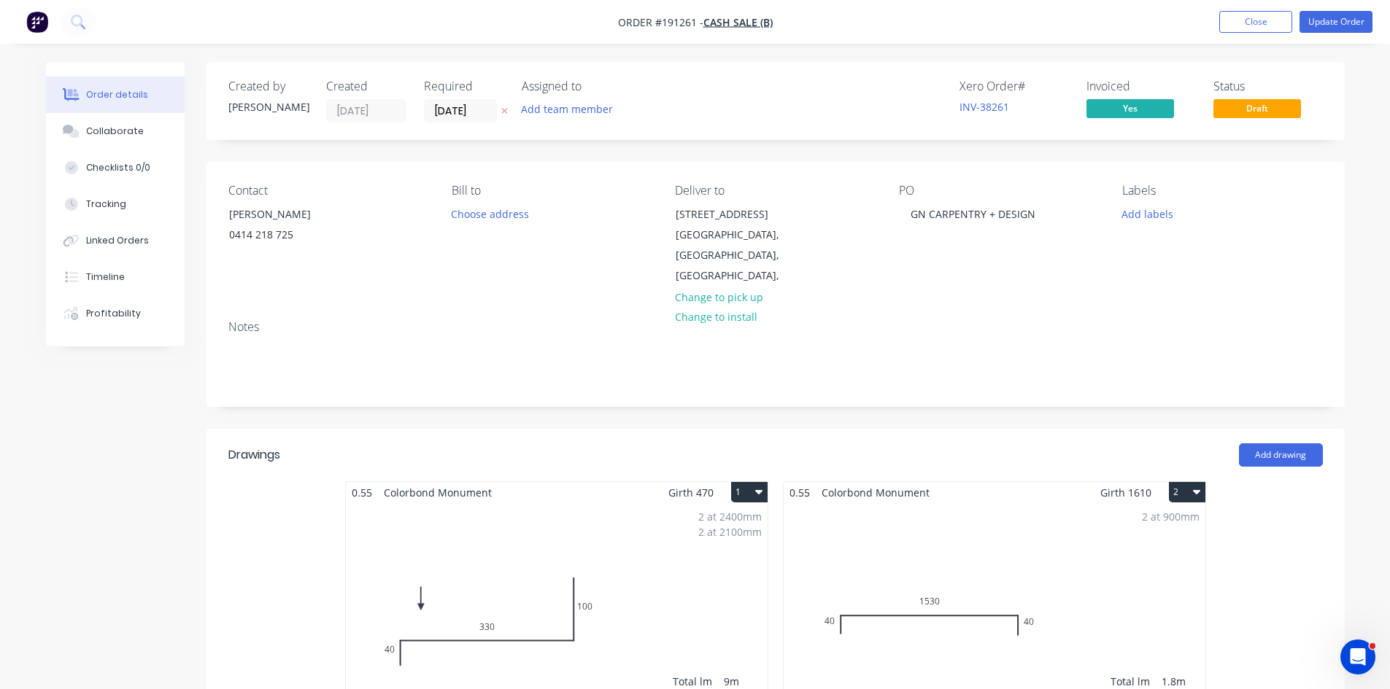
click at [1076, 320] on div "Notes" at bounding box center [775, 327] width 1094 height 14
click at [1034, 216] on div "GN CARPENTRY + DESIGN" at bounding box center [973, 214] width 148 height 21
click at [1334, 20] on button "Update Order" at bounding box center [1335, 22] width 73 height 22
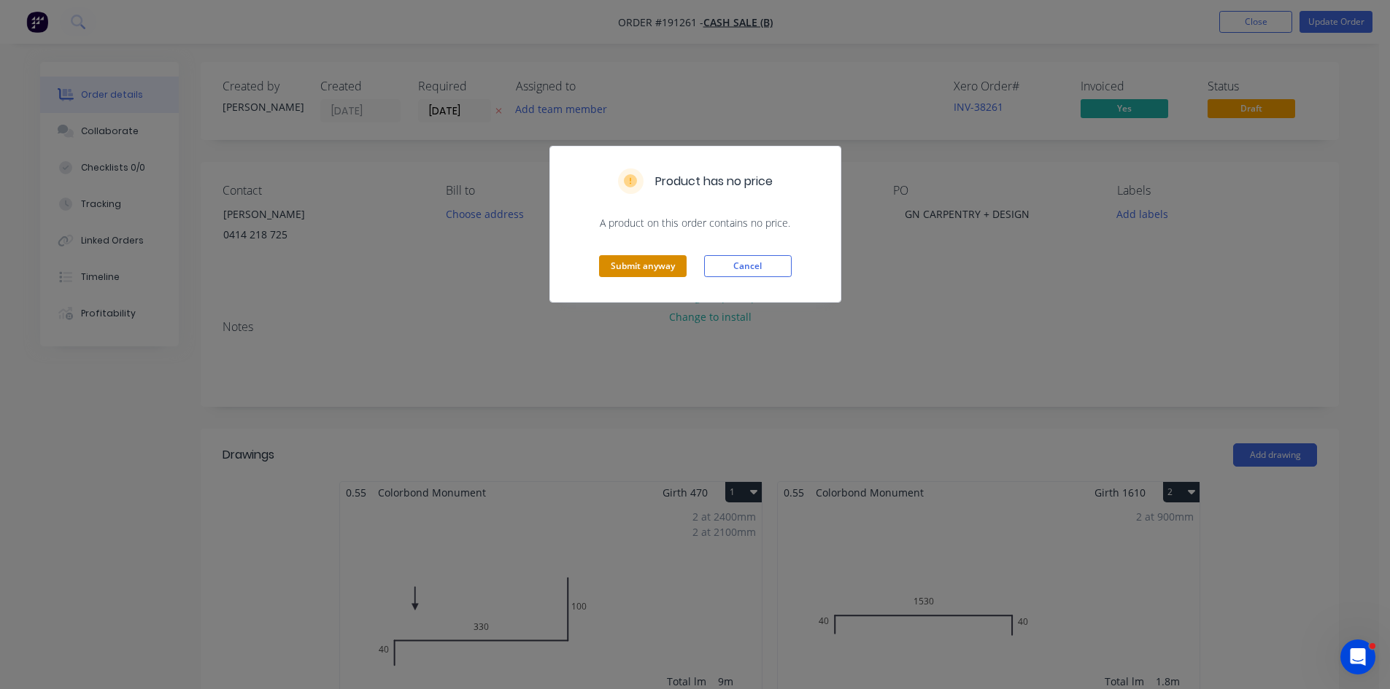
click at [645, 268] on button "Submit anyway" at bounding box center [643, 266] width 88 height 22
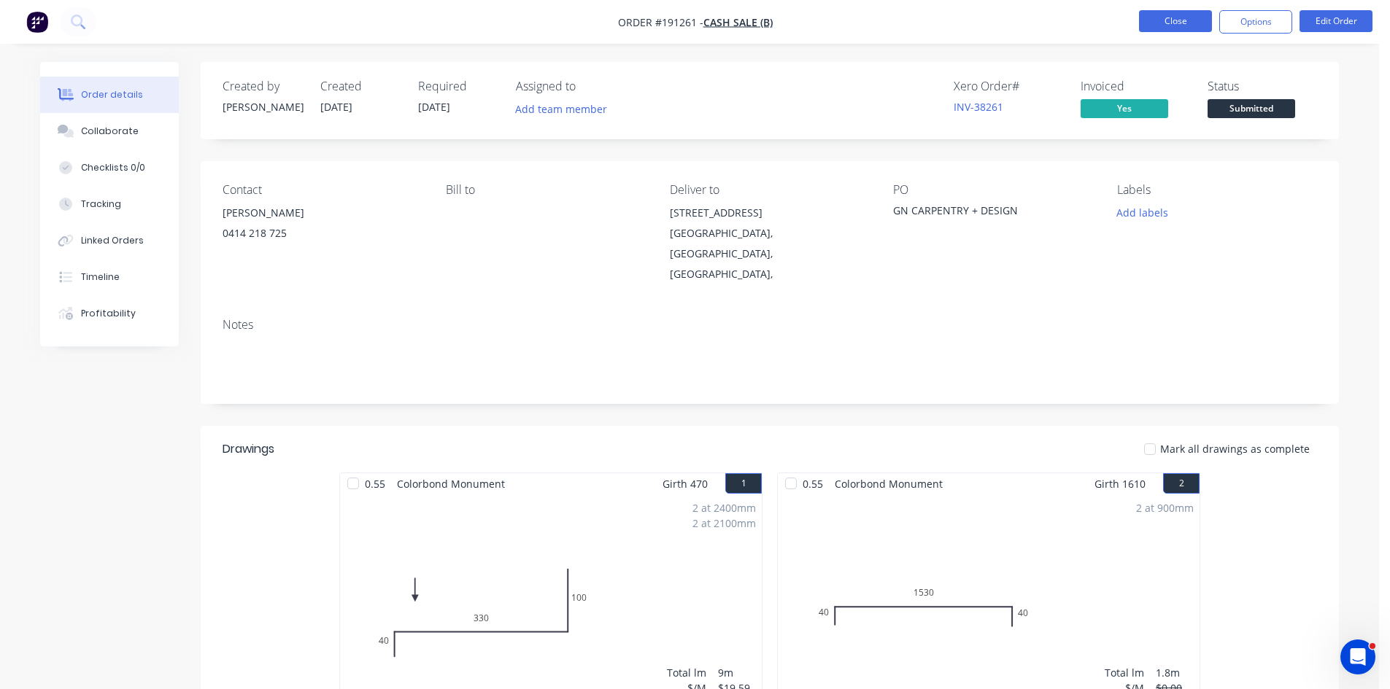
click at [1158, 15] on button "Close" at bounding box center [1175, 21] width 73 height 22
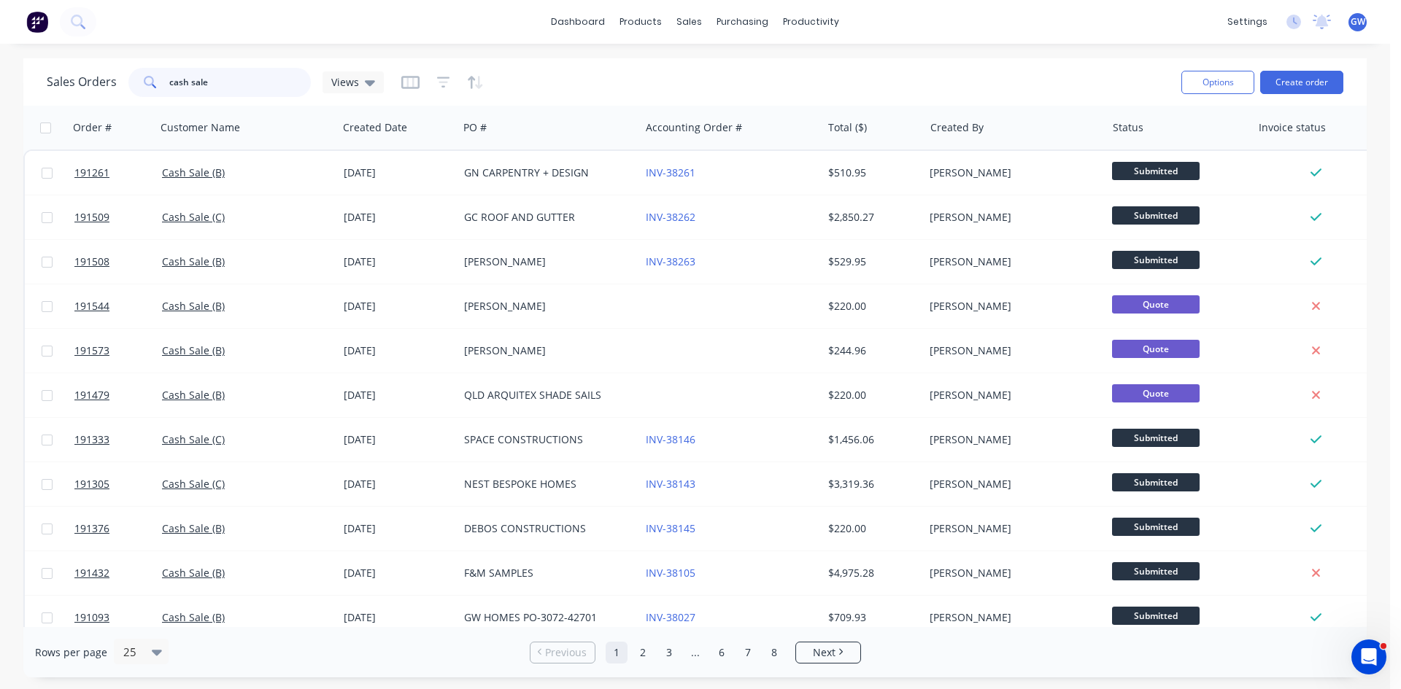
drag, startPoint x: 204, startPoint y: 74, endPoint x: 42, endPoint y: 71, distance: 162.0
click at [42, 71] on div "Sales Orders cash sale Views Options Create order" at bounding box center [694, 81] width 1343 height 47
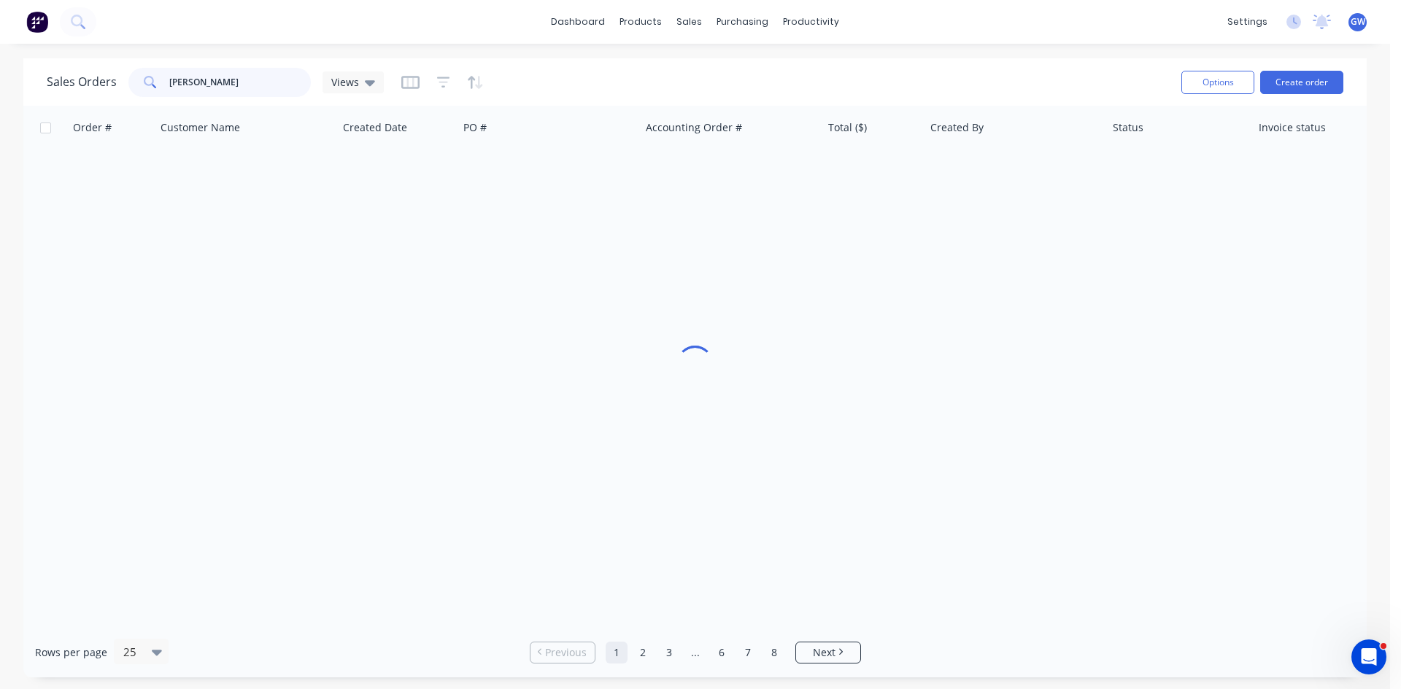
type input "rosenberg"
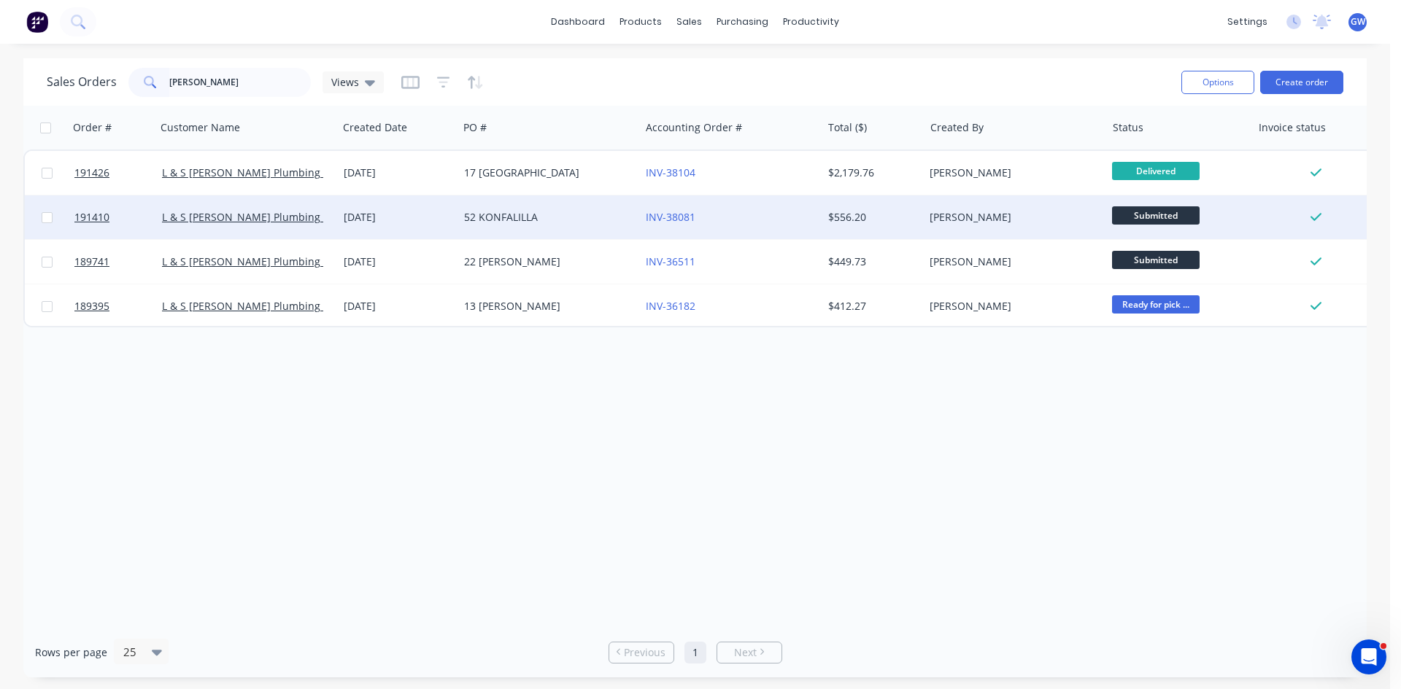
click at [753, 213] on div "INV-38081" at bounding box center [727, 217] width 162 height 15
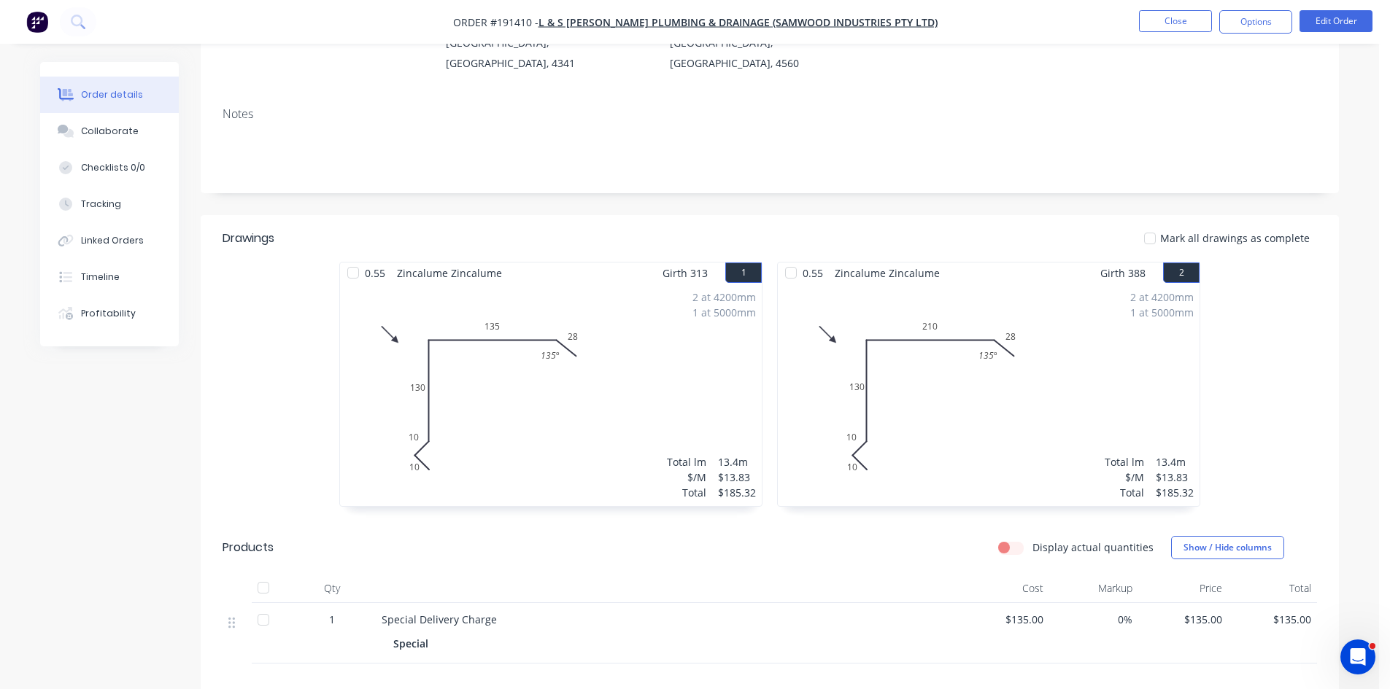
scroll to position [219, 0]
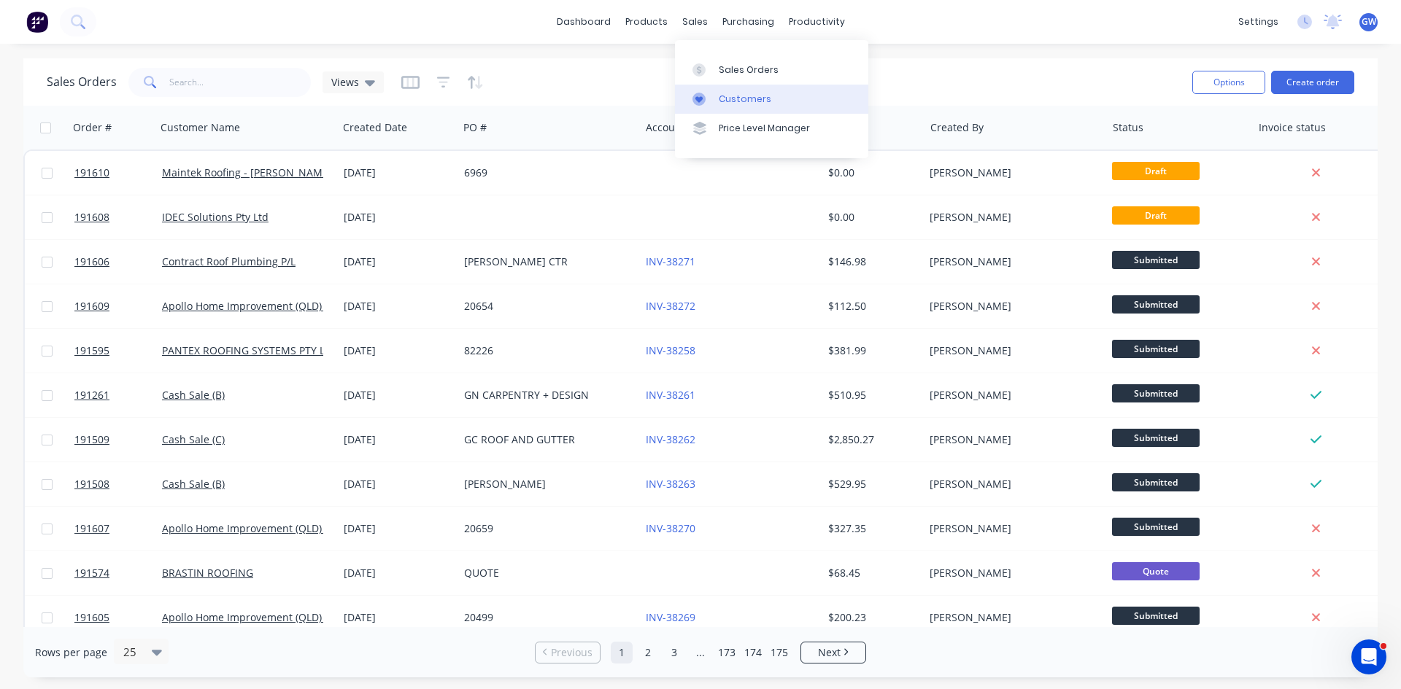
click at [719, 111] on link "Customers" at bounding box center [771, 99] width 193 height 29
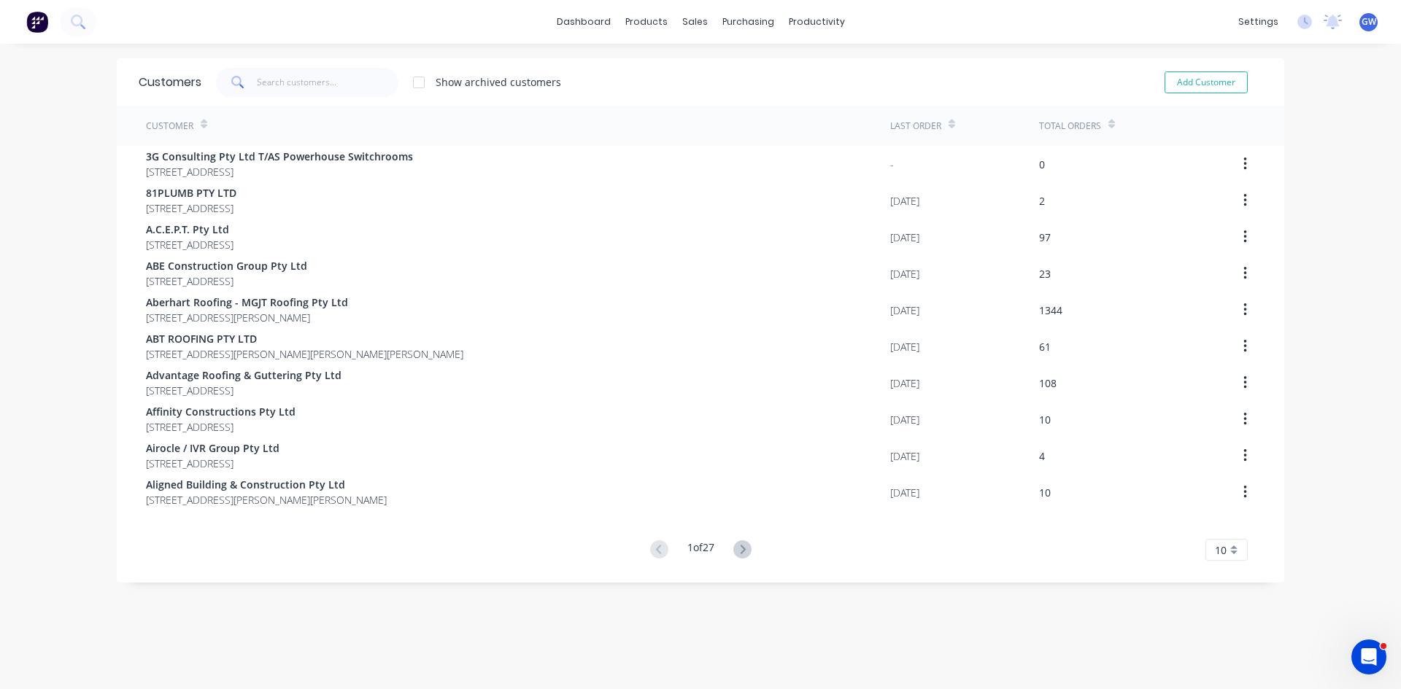
click at [249, 83] on span at bounding box center [236, 82] width 41 height 29
click at [315, 71] on input "text" at bounding box center [328, 82] width 142 height 29
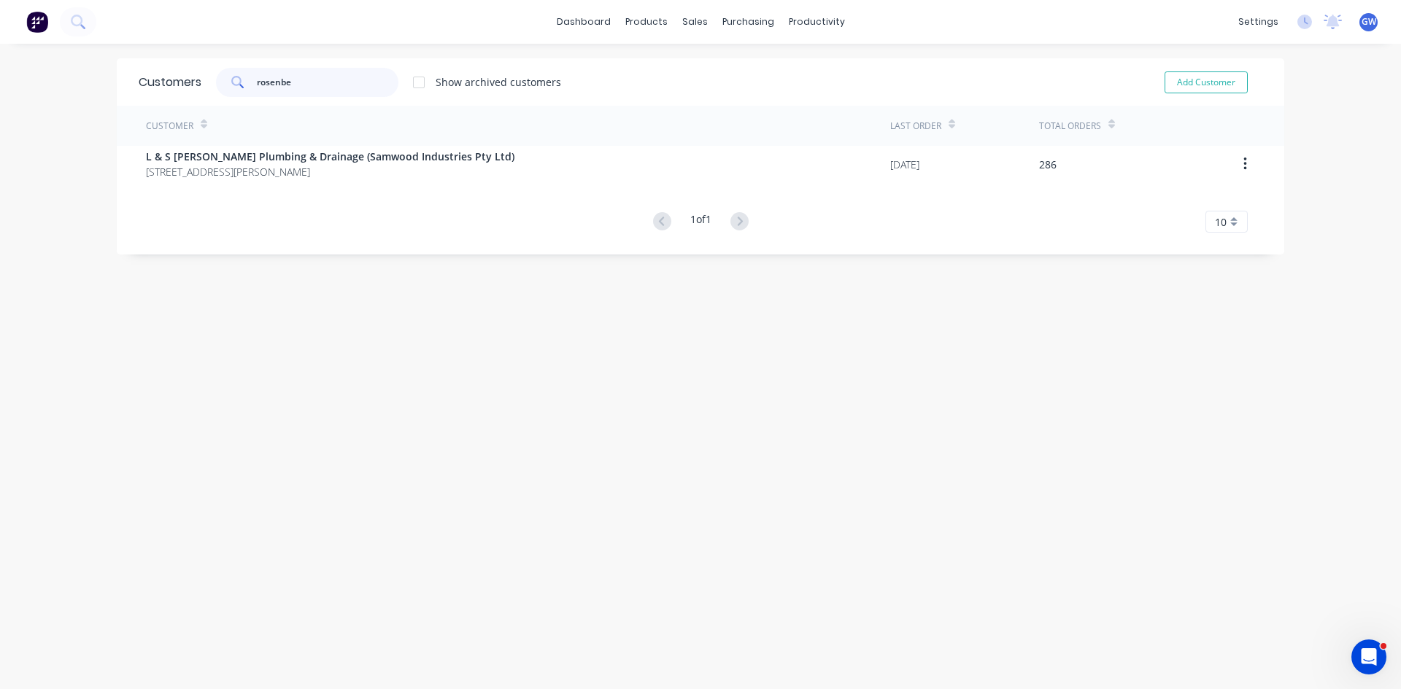
type input "rosenbe"
click at [347, 185] on div "Customer Last Order Total Orders L & S Rosenberg Plumbing & Drainage (Samwood I…" at bounding box center [700, 169] width 1167 height 127
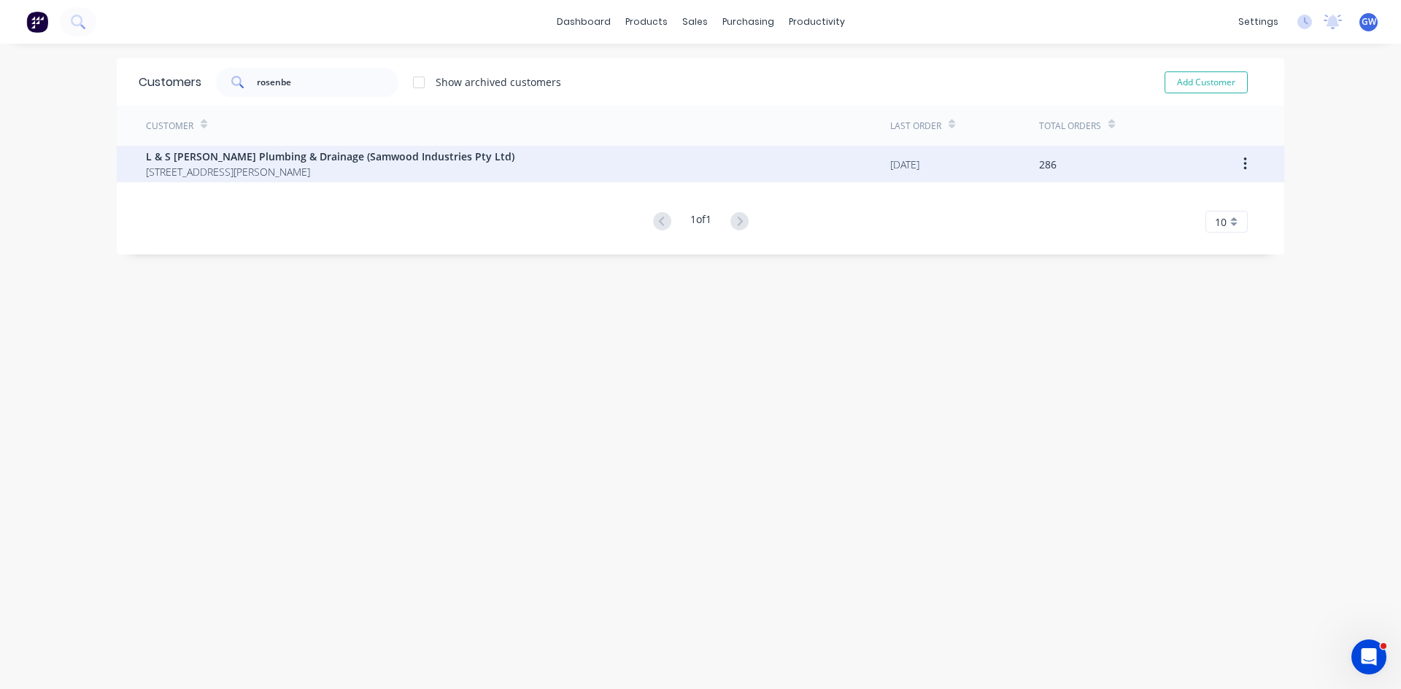
click at [370, 168] on span "13 Zabel Drive Plainland Queensland Australia 4341" at bounding box center [330, 171] width 368 height 15
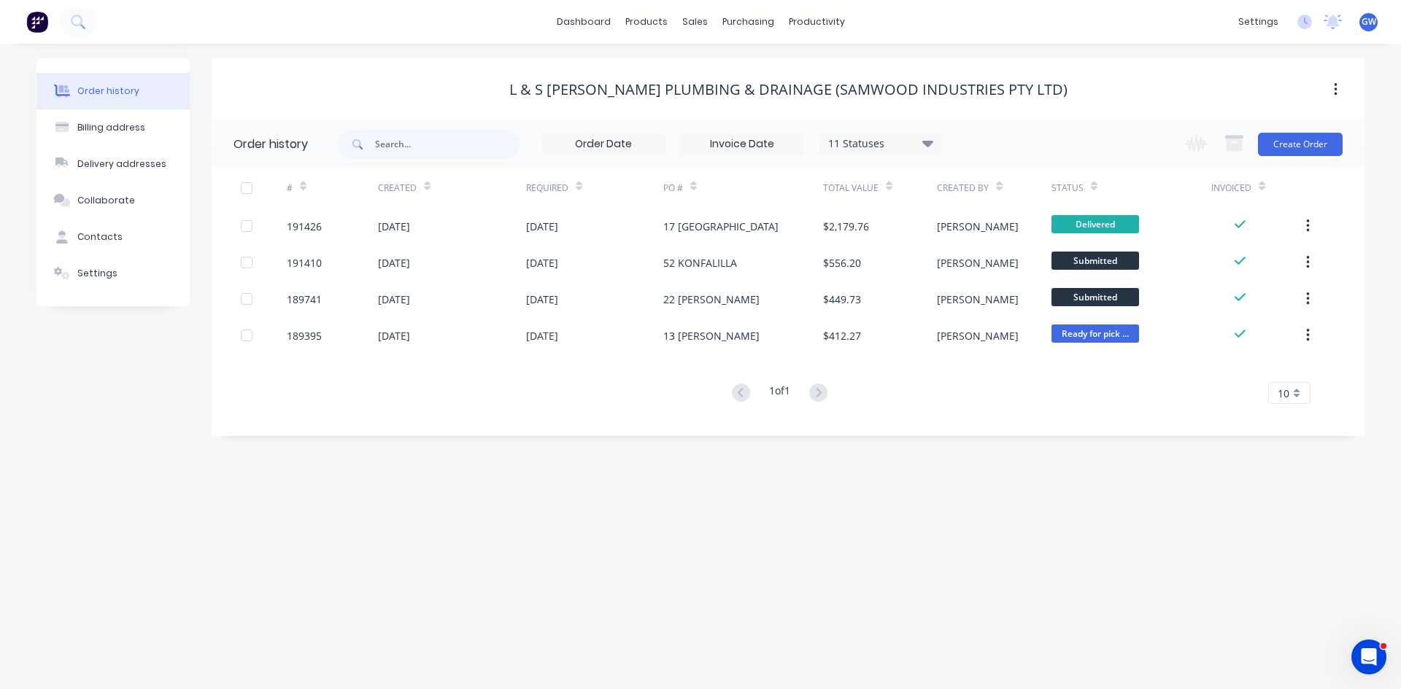
click at [883, 616] on div "Order history Billing address Delivery addresses Collaborate Contacts Settings …" at bounding box center [700, 367] width 1401 height 646
click at [309, 476] on div "Order history Billing address Delivery addresses Collaborate Contacts Settings …" at bounding box center [700, 367] width 1401 height 646
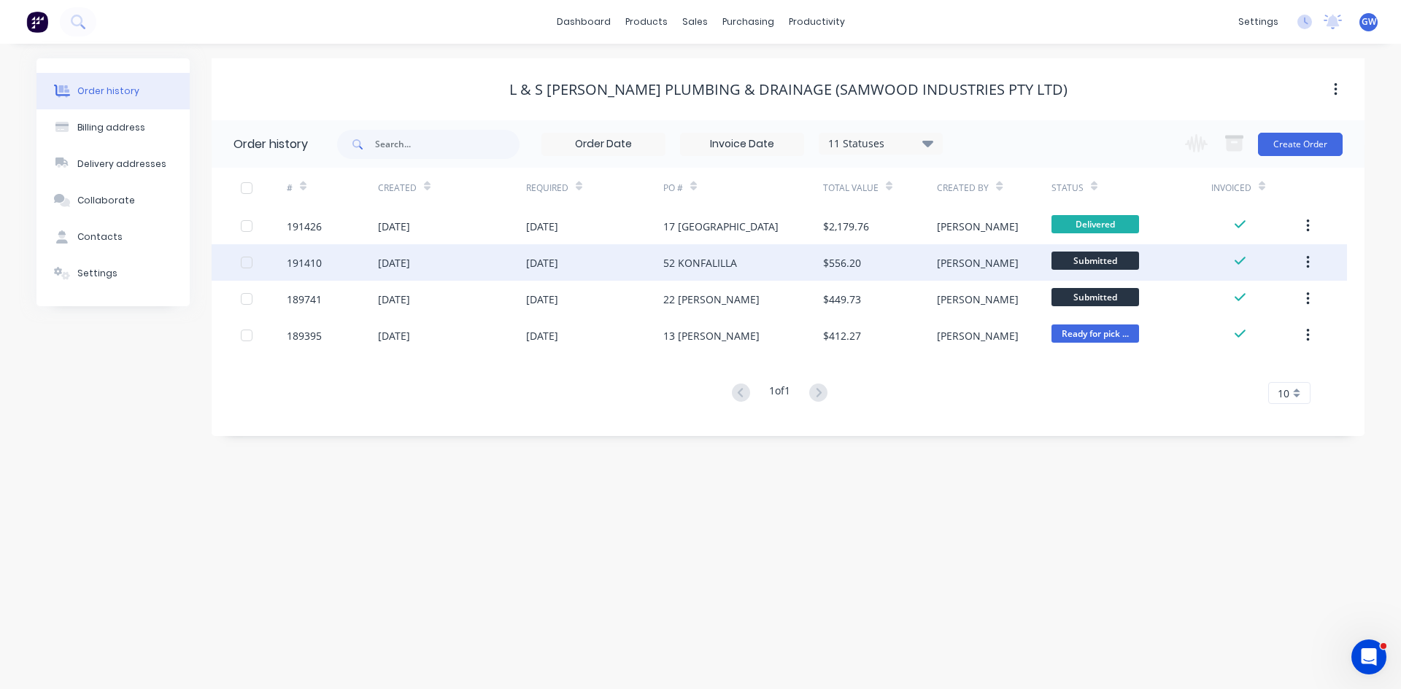
click at [651, 261] on div "02 Sep 2025" at bounding box center [594, 262] width 137 height 36
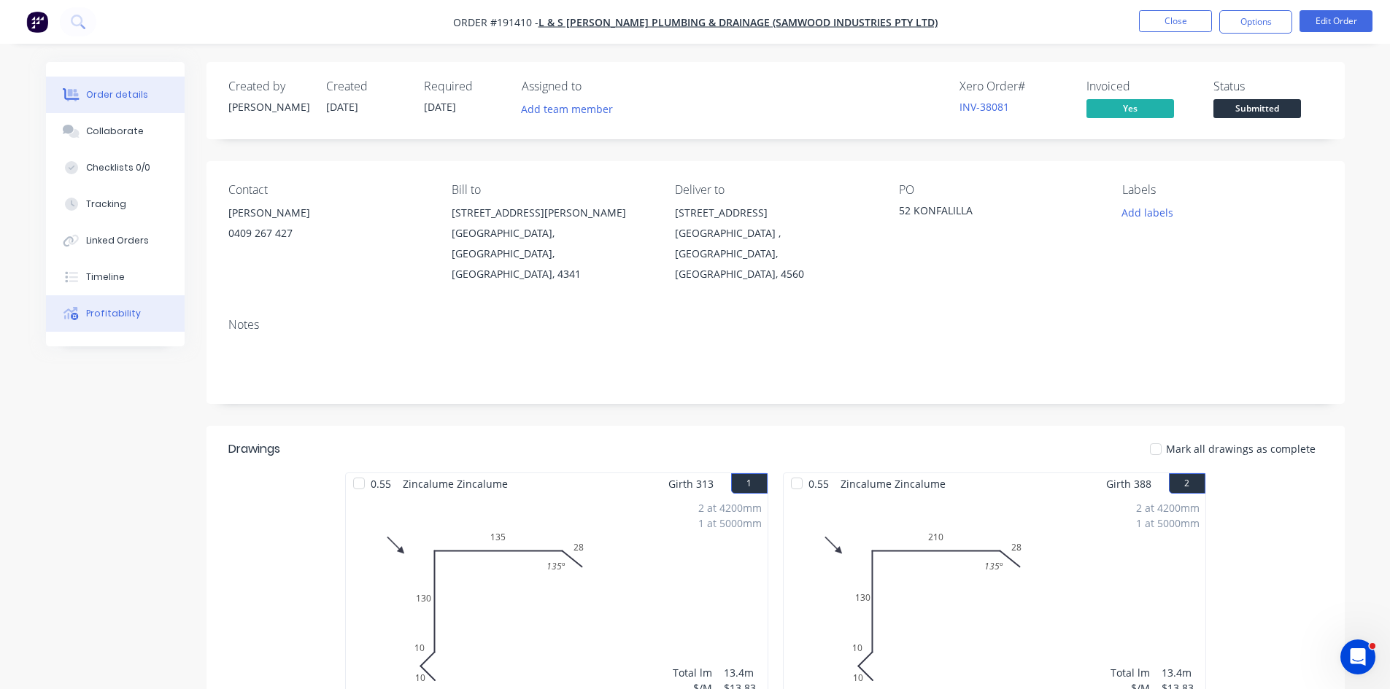
click at [152, 317] on button "Profitability" at bounding box center [115, 313] width 139 height 36
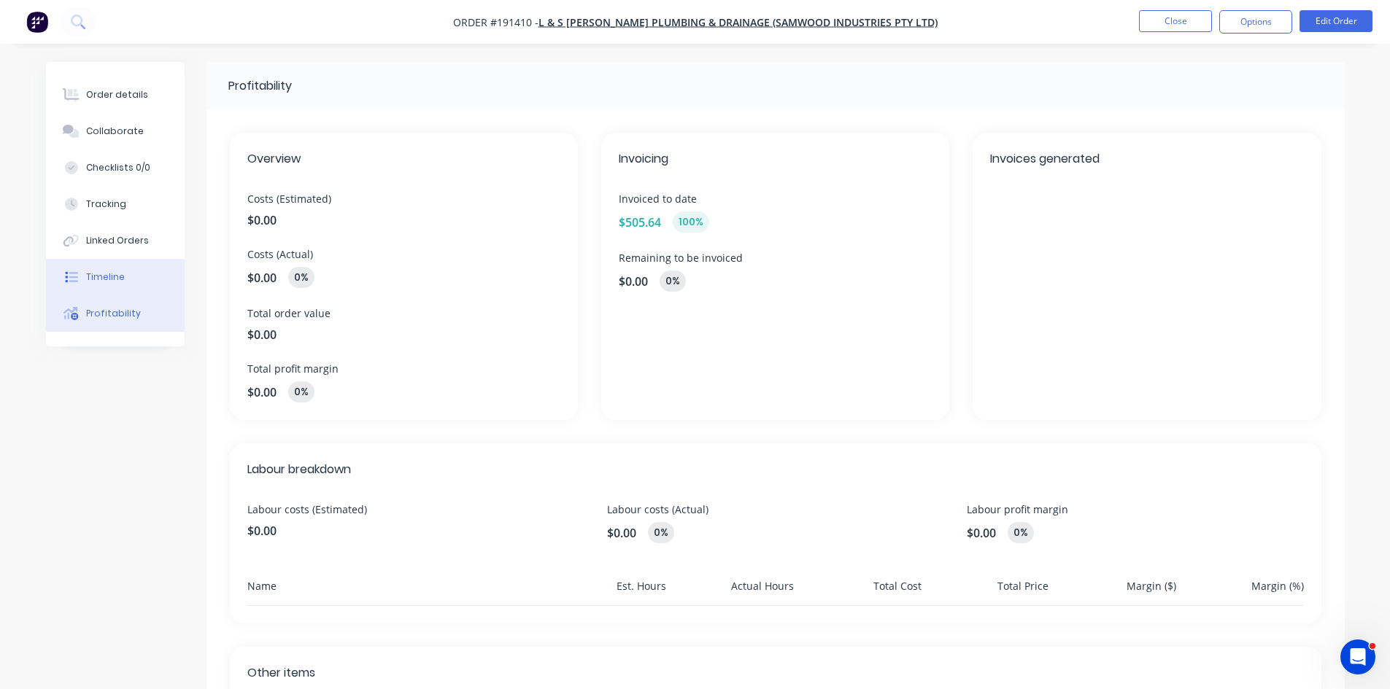
click at [137, 265] on button "Timeline" at bounding box center [115, 277] width 139 height 36
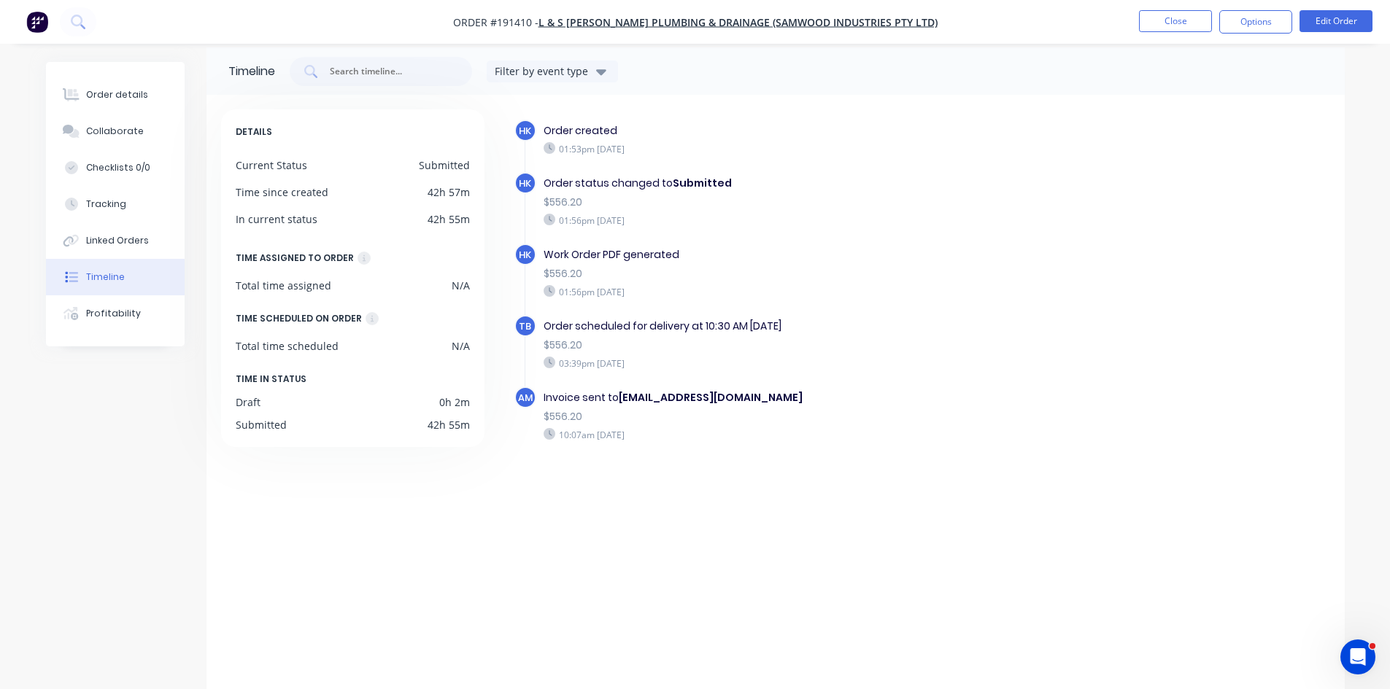
scroll to position [22, 0]
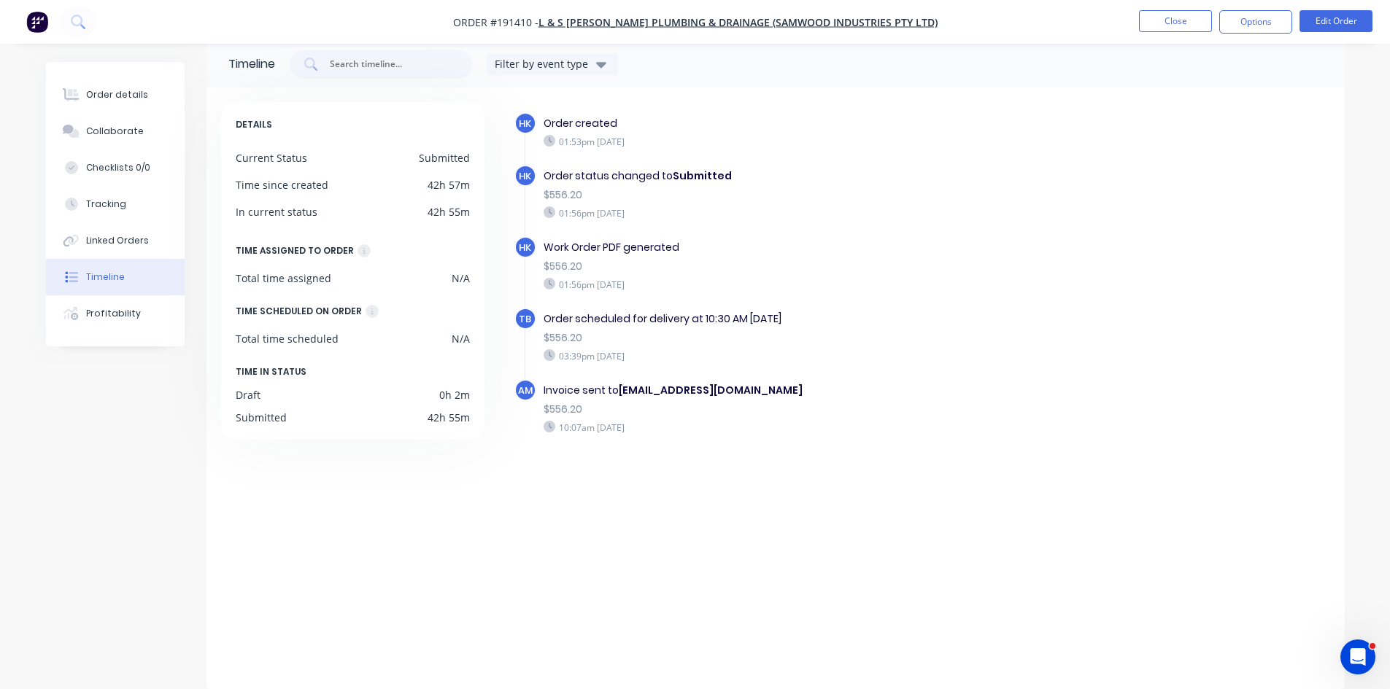
click at [1112, 163] on div "HK Order created 01:53pm Monday 01/09/25 HK Order status changed to Submitted $…" at bounding box center [922, 299] width 816 height 375
click at [93, 95] on div "Order details" at bounding box center [117, 94] width 62 height 13
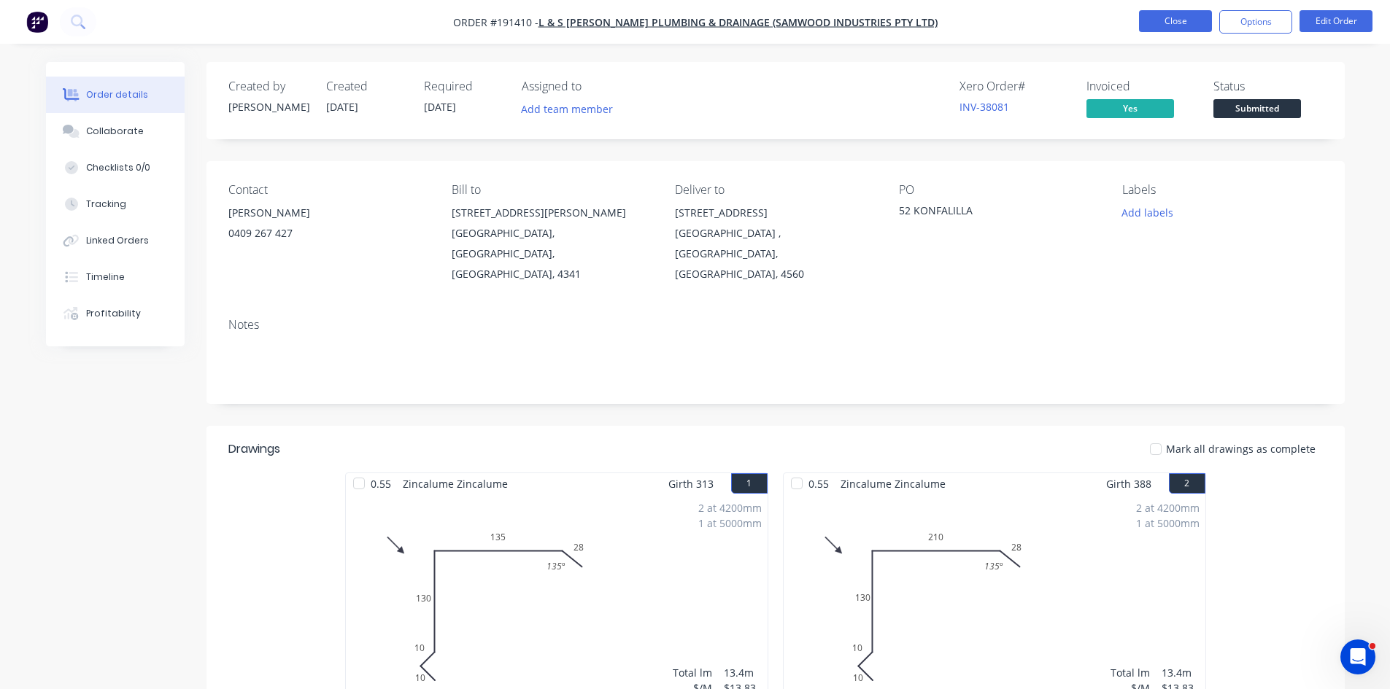
click at [1186, 23] on button "Close" at bounding box center [1175, 21] width 73 height 22
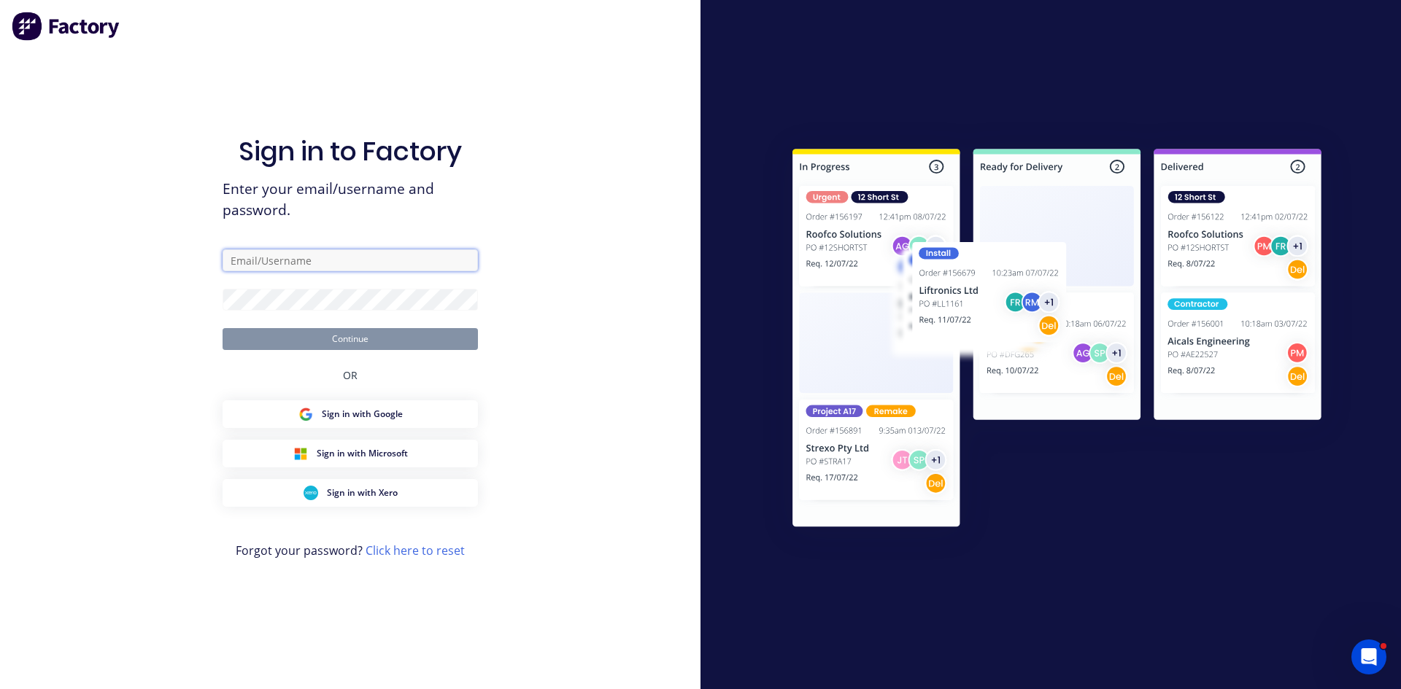
drag, startPoint x: 306, startPoint y: 264, endPoint x: 324, endPoint y: 249, distance: 23.8
click at [306, 265] on input "text" at bounding box center [349, 260] width 255 height 22
click at [222, 328] on button "Continue" at bounding box center [349, 339] width 255 height 22
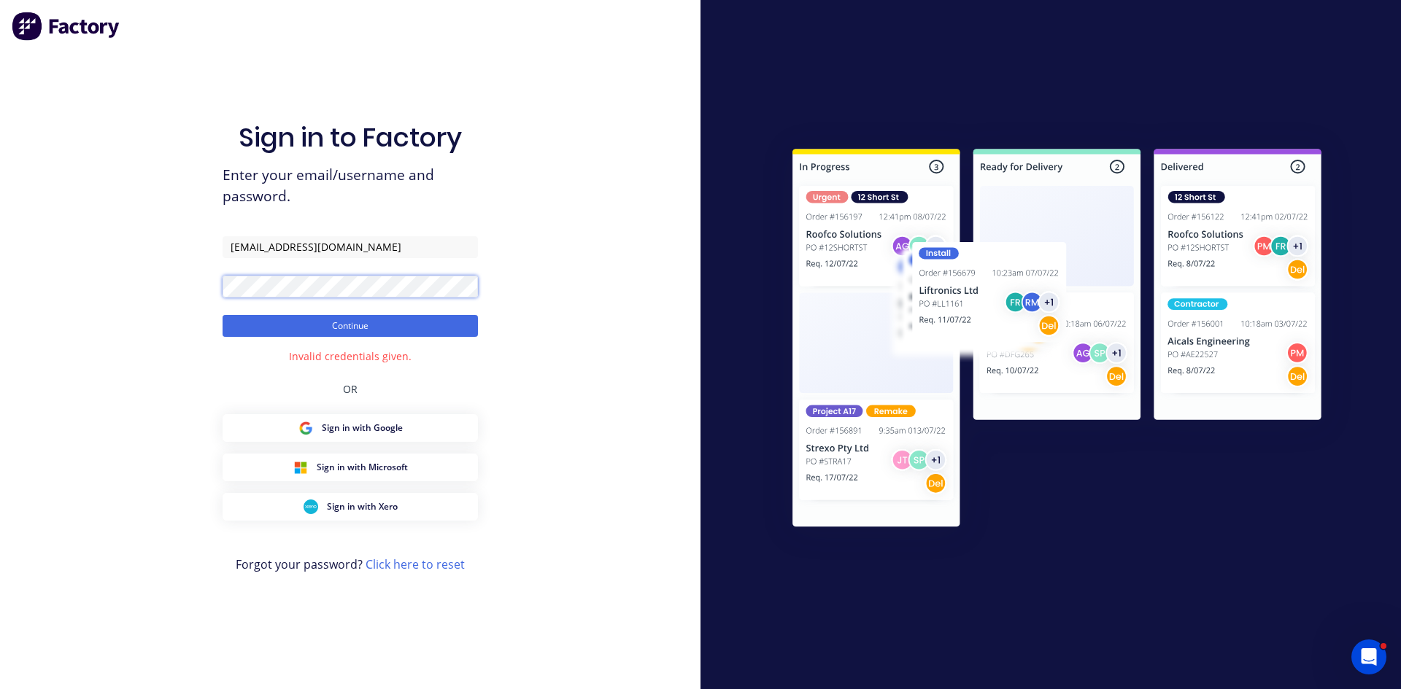
click at [184, 285] on div "Sign in to Factory Enter your email/username and password. grace@fmfabricators.…" at bounding box center [350, 344] width 700 height 689
click at [257, 250] on input "grace@fmfabricators.com.au" at bounding box center [349, 247] width 255 height 22
type input "gracew@fmfabricators.com.au"
click at [310, 319] on button "Continue" at bounding box center [349, 326] width 255 height 22
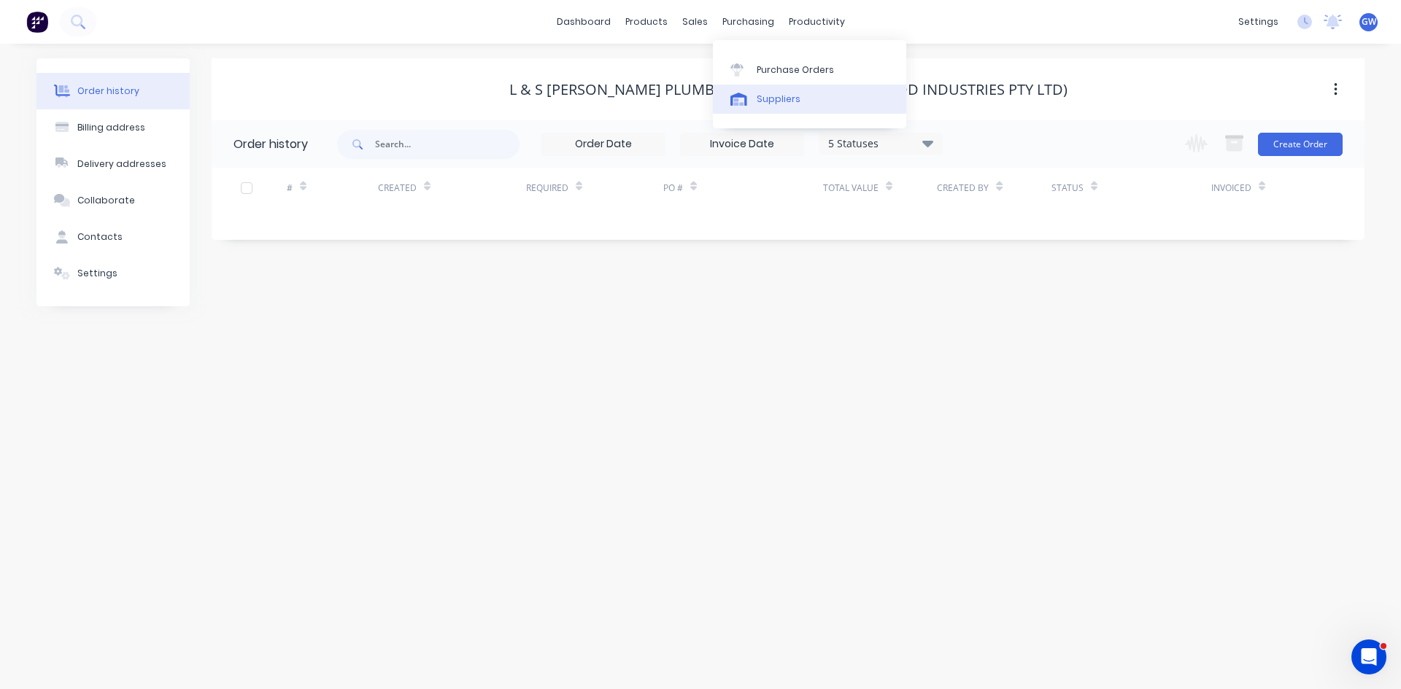
click at [780, 99] on div "Suppliers" at bounding box center [778, 99] width 44 height 13
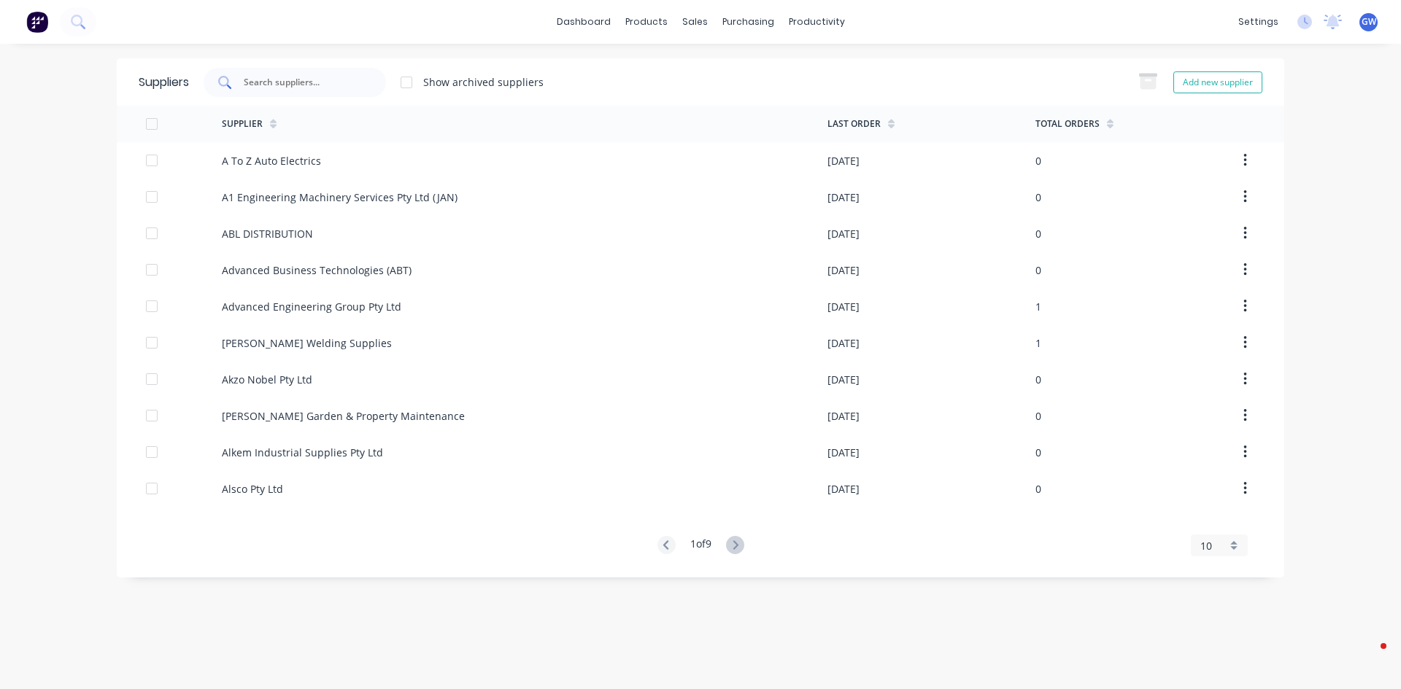
drag, startPoint x: 0, startPoint y: 0, endPoint x: 259, endPoint y: 75, distance: 269.6
click at [259, 75] on input "text" at bounding box center [302, 82] width 121 height 15
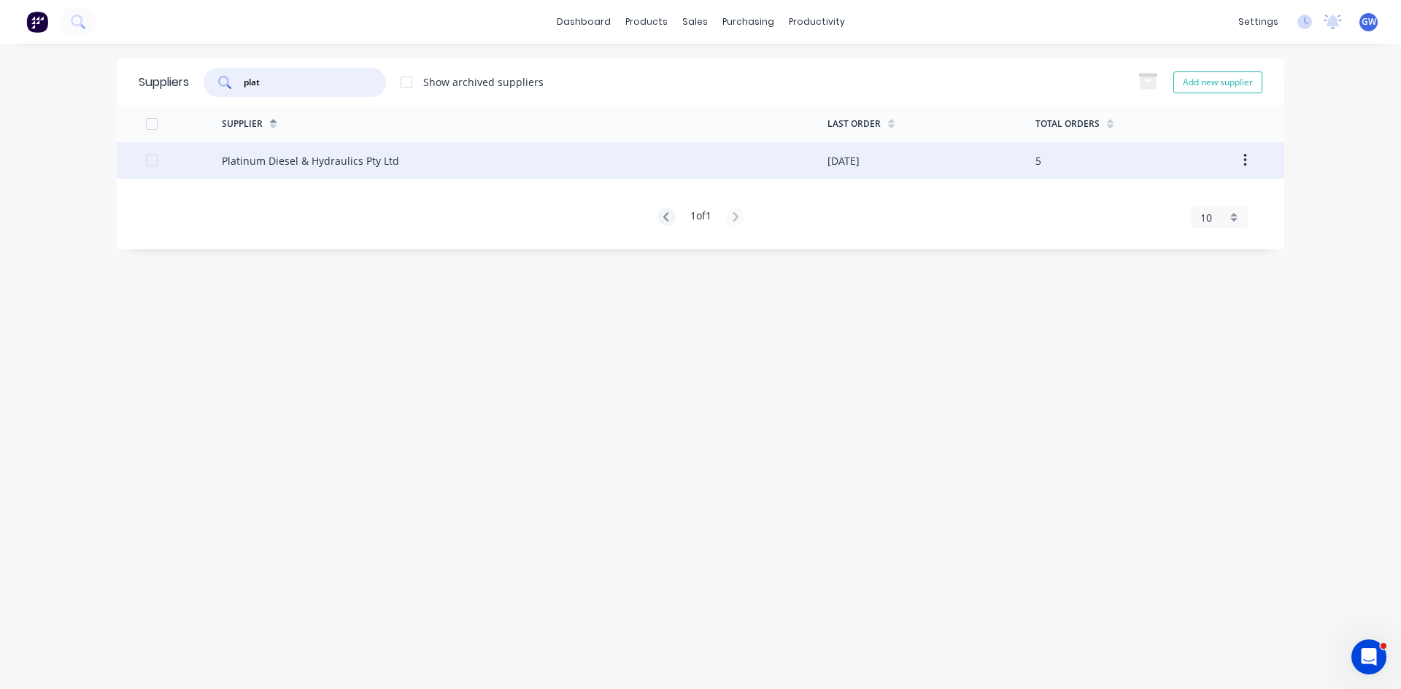
type input "plat"
click at [700, 155] on div "Platinum Diesel & Hydraulics Pty Ltd" at bounding box center [524, 160] width 605 height 36
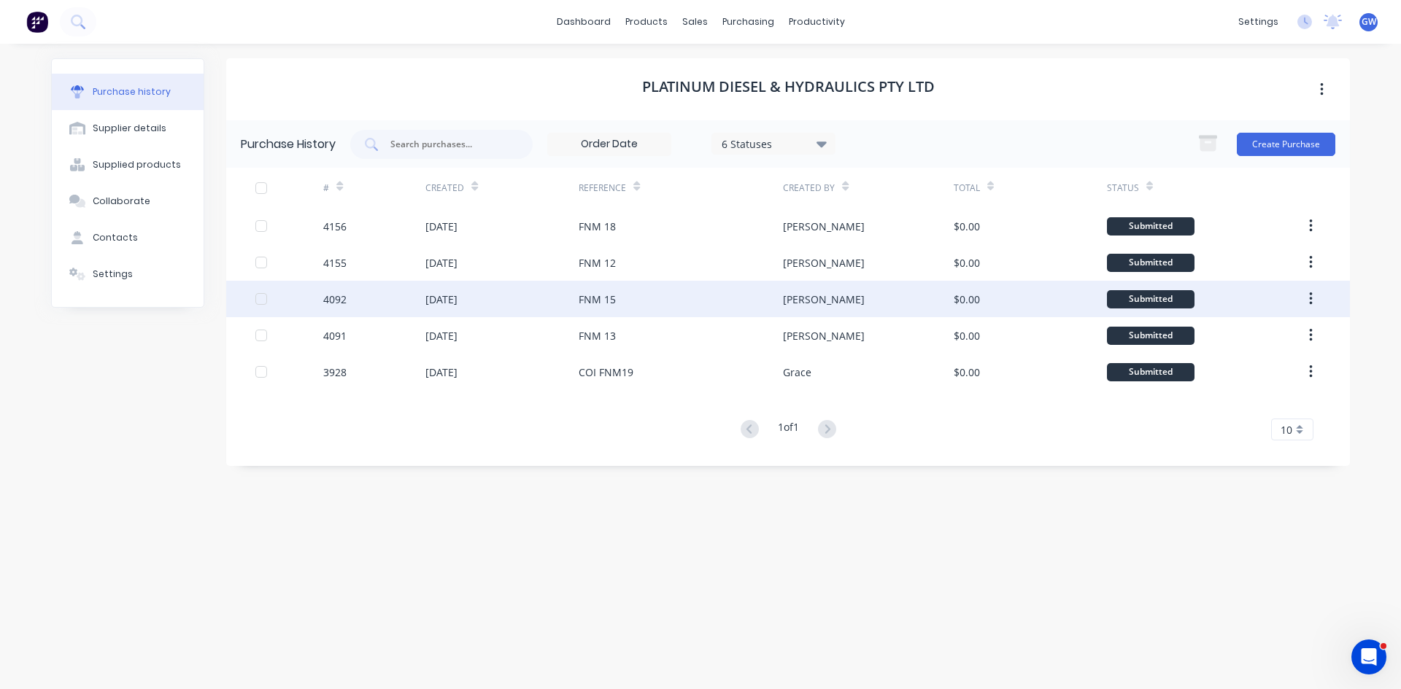
click at [764, 307] on div "FNM 15" at bounding box center [680, 299] width 204 height 36
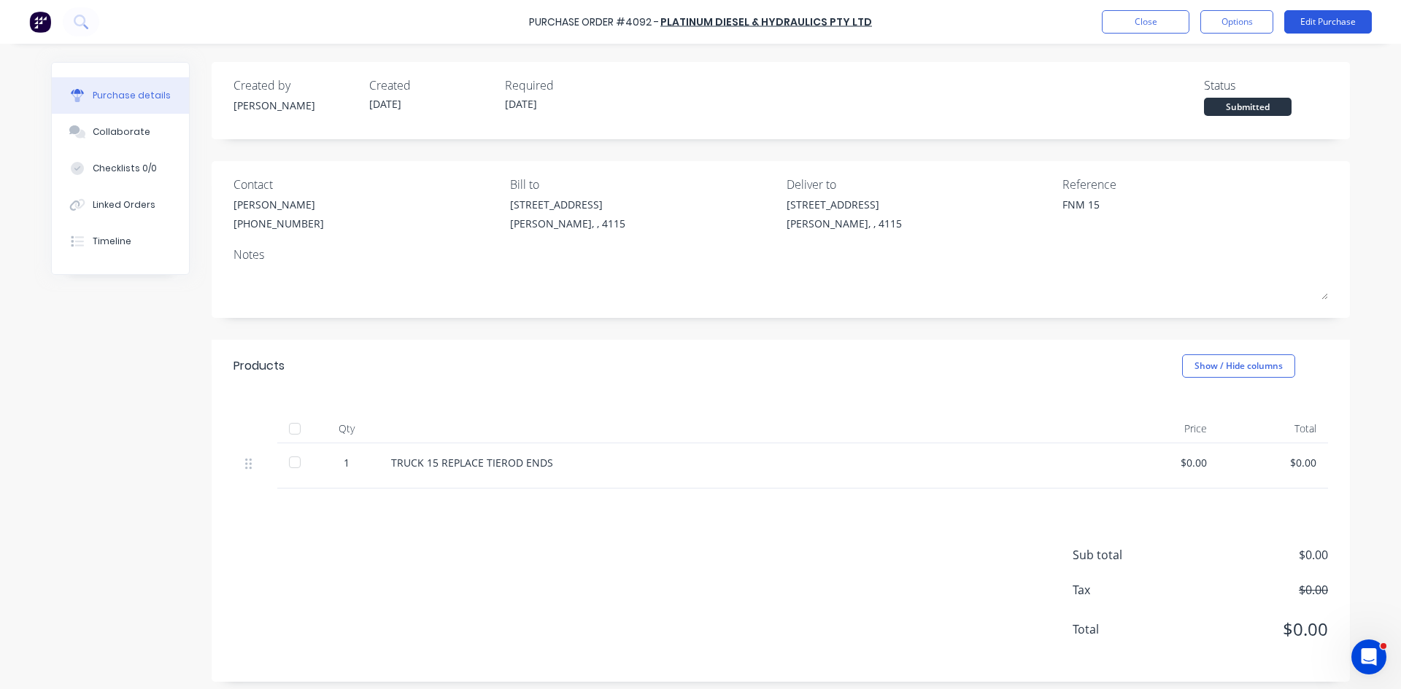
click at [1343, 24] on button "Edit Purchase" at bounding box center [1328, 21] width 88 height 23
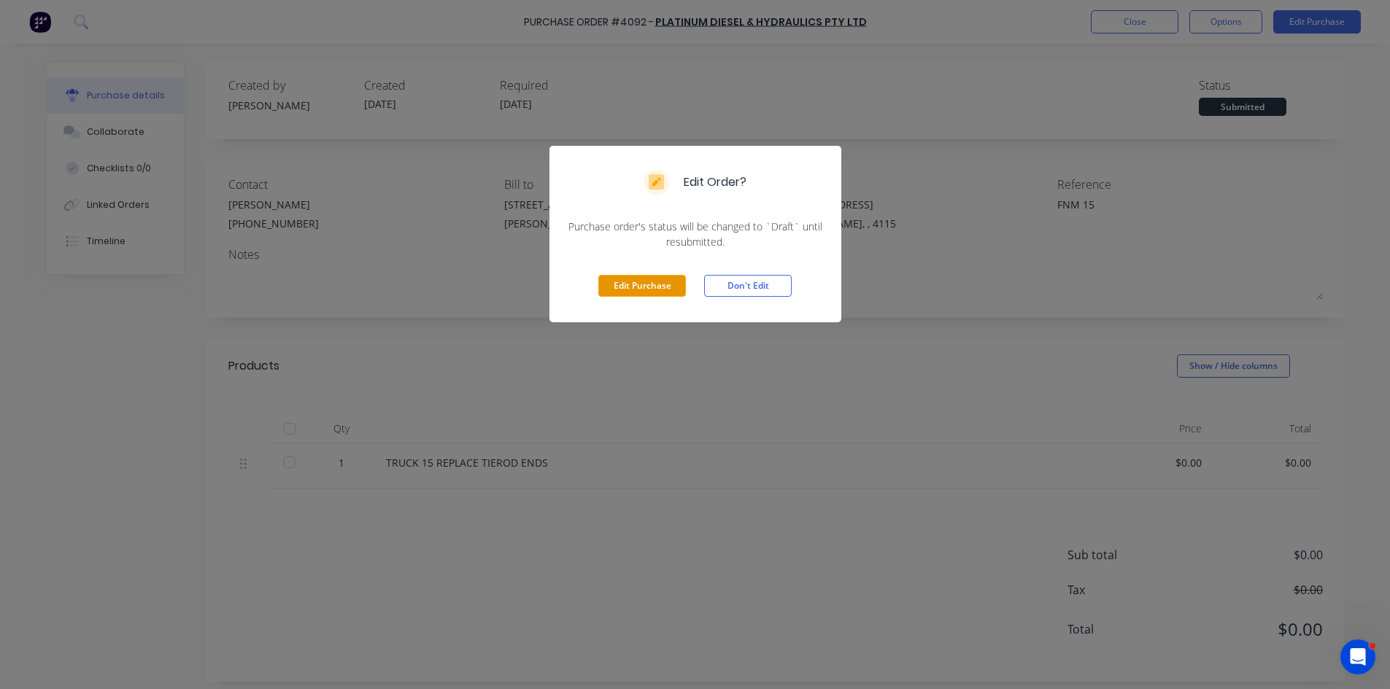
click at [646, 279] on button "Edit Purchase" at bounding box center [642, 286] width 88 height 22
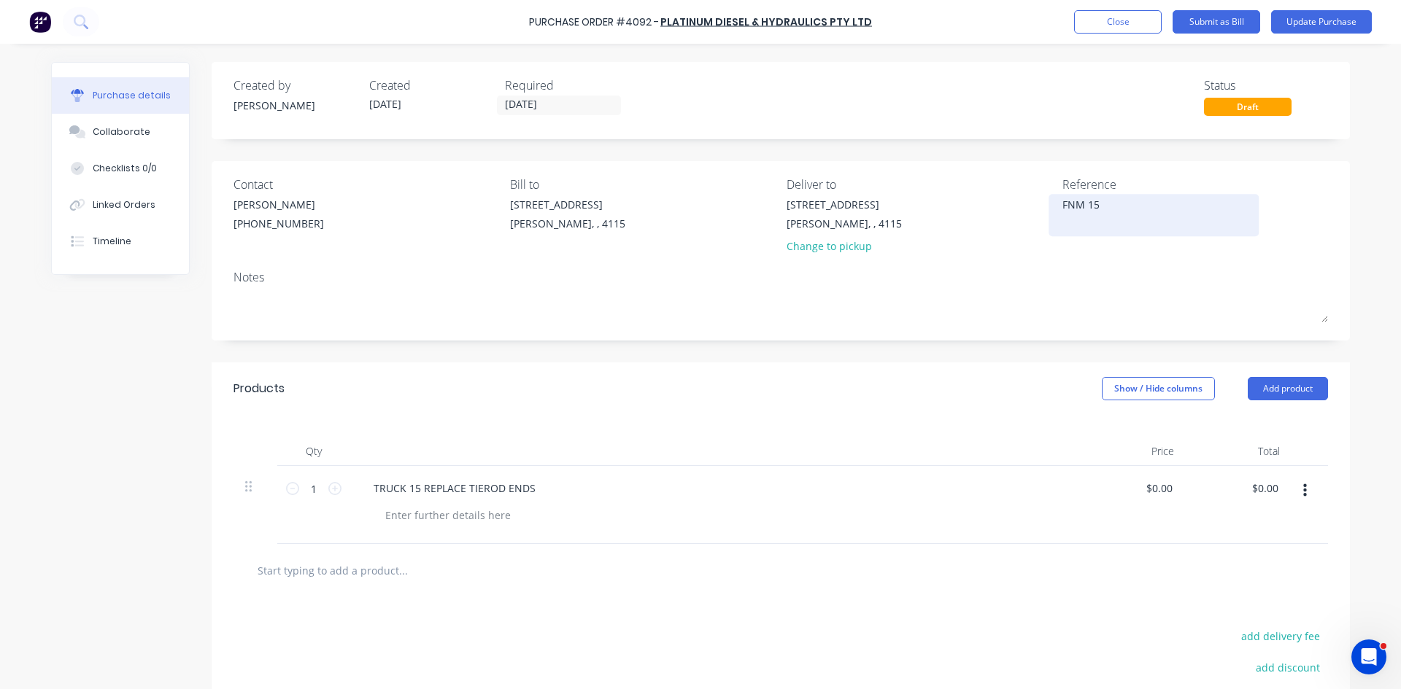
type textarea "x"
click at [1062, 213] on div "FNM 15" at bounding box center [1153, 215] width 182 height 36
click at [1062, 207] on textarea "FNM 15" at bounding box center [1153, 213] width 182 height 33
type textarea "108FNM 15"
type textarea "x"
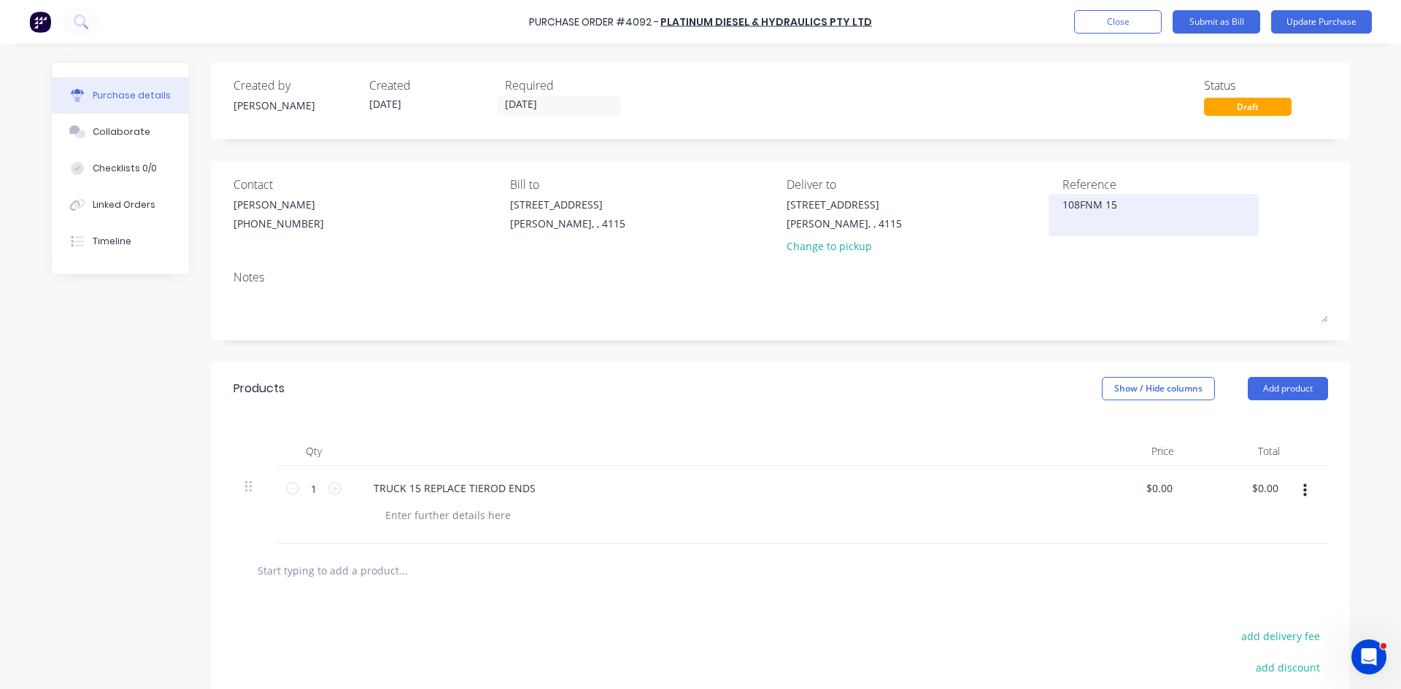
type textarea "1089FNM 15"
type textarea "x"
type textarea "10893FNM 15"
type textarea "x"
type textarea "10893 FNM 15"
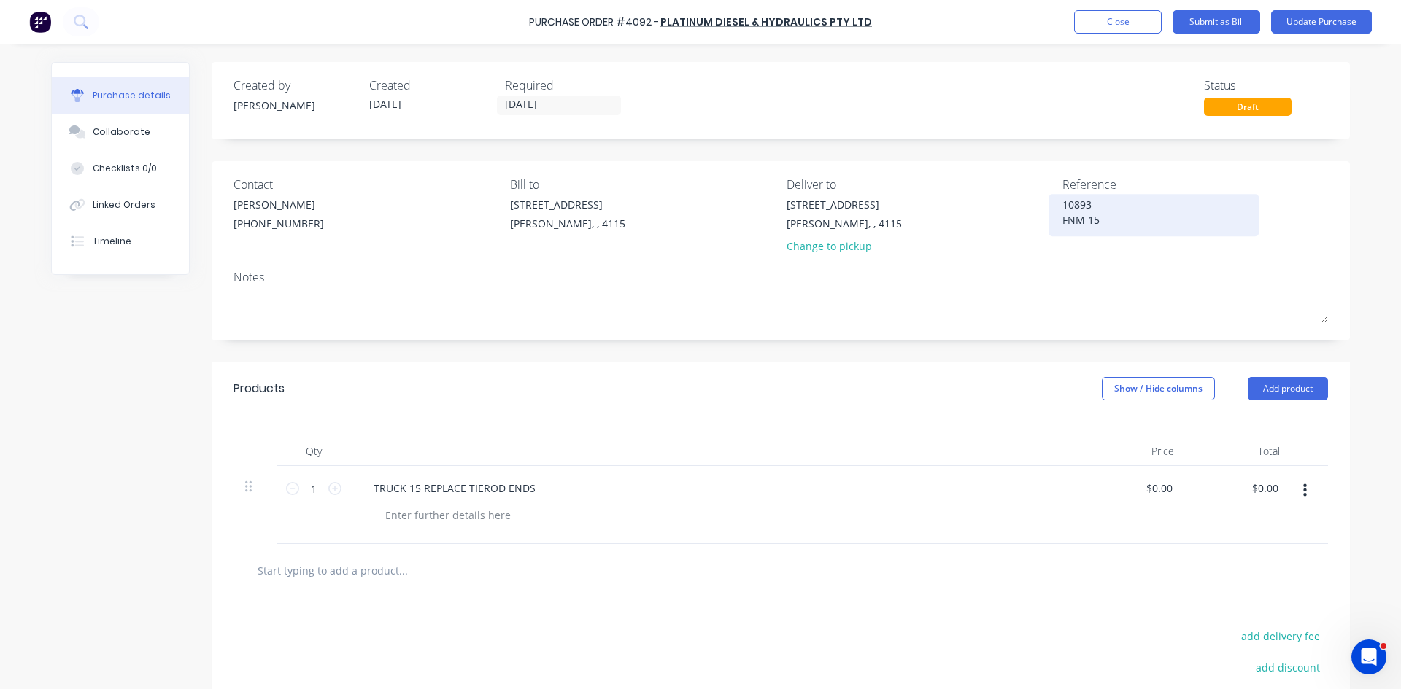
type textarea "x"
type textarea "10893 FNM 15"
type textarea "x"
type textarea "10893 FNM 15"
click at [942, 361] on div "Created by [PERSON_NAME] Created [DATE] Required [DATE] Status Draft Contact [P…" at bounding box center [781, 449] width 1138 height 775
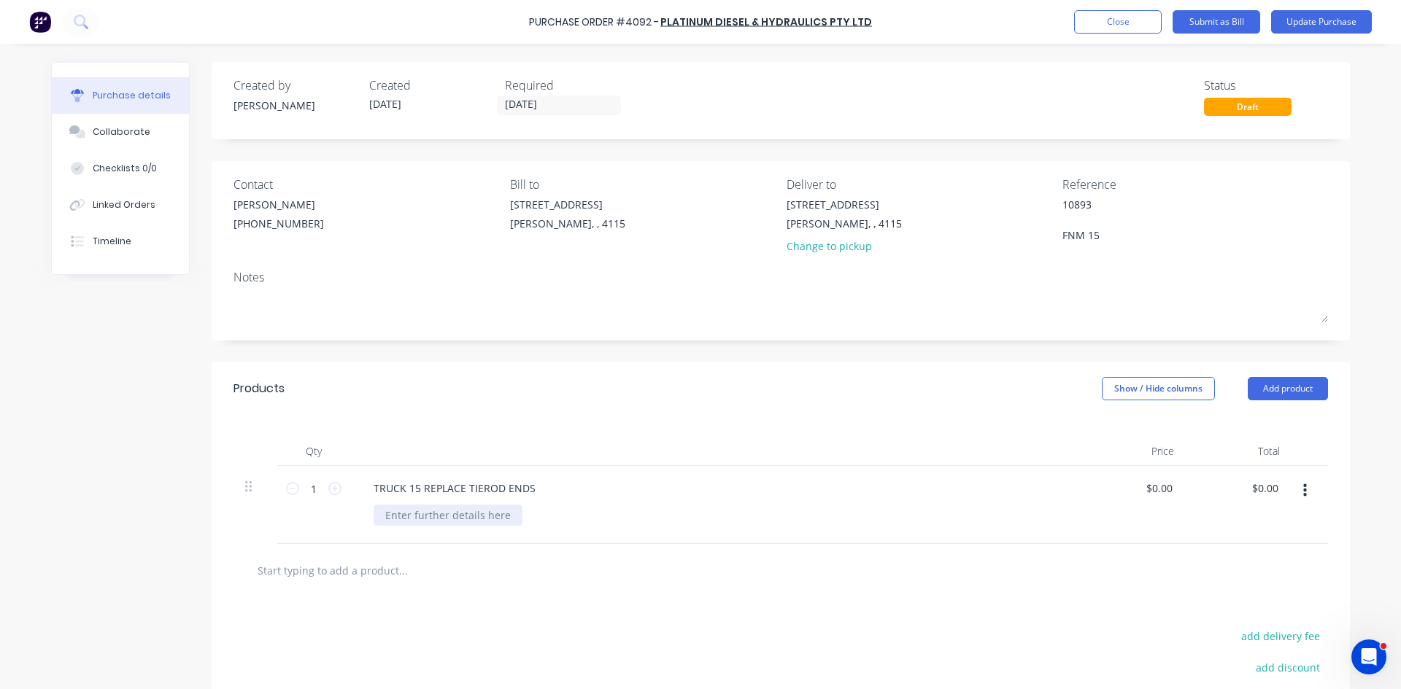
type textarea "x"
click at [461, 512] on div at bounding box center [447, 515] width 149 height 21
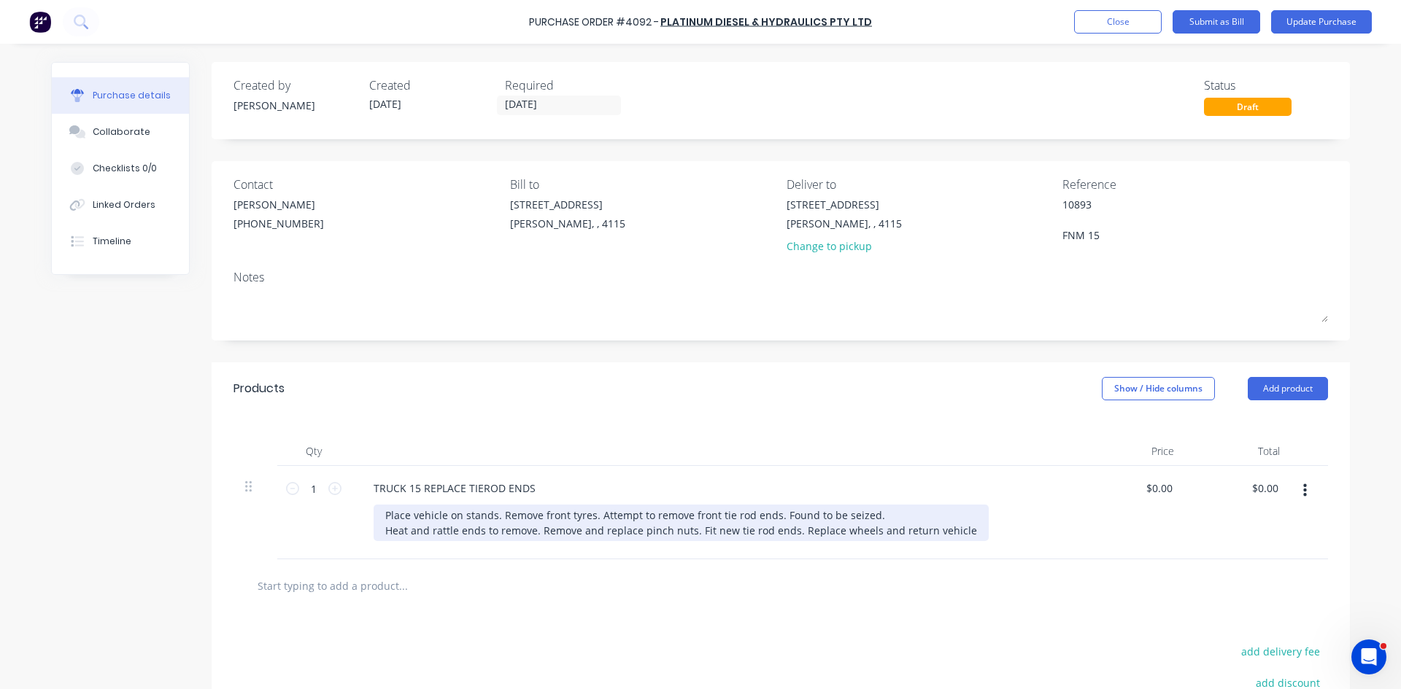
type textarea "x"
type input "0.0000"
type textarea "x"
type input "$0.00"
type input "0"
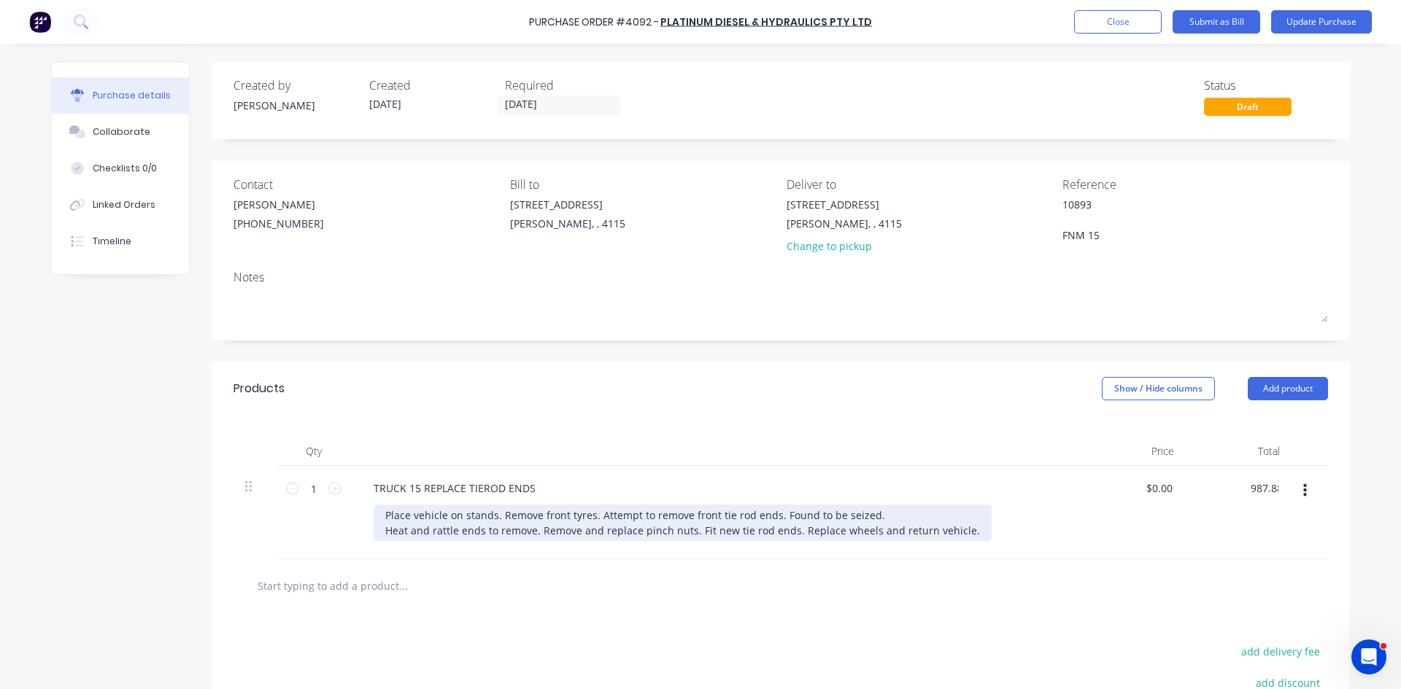
type input "987.88"
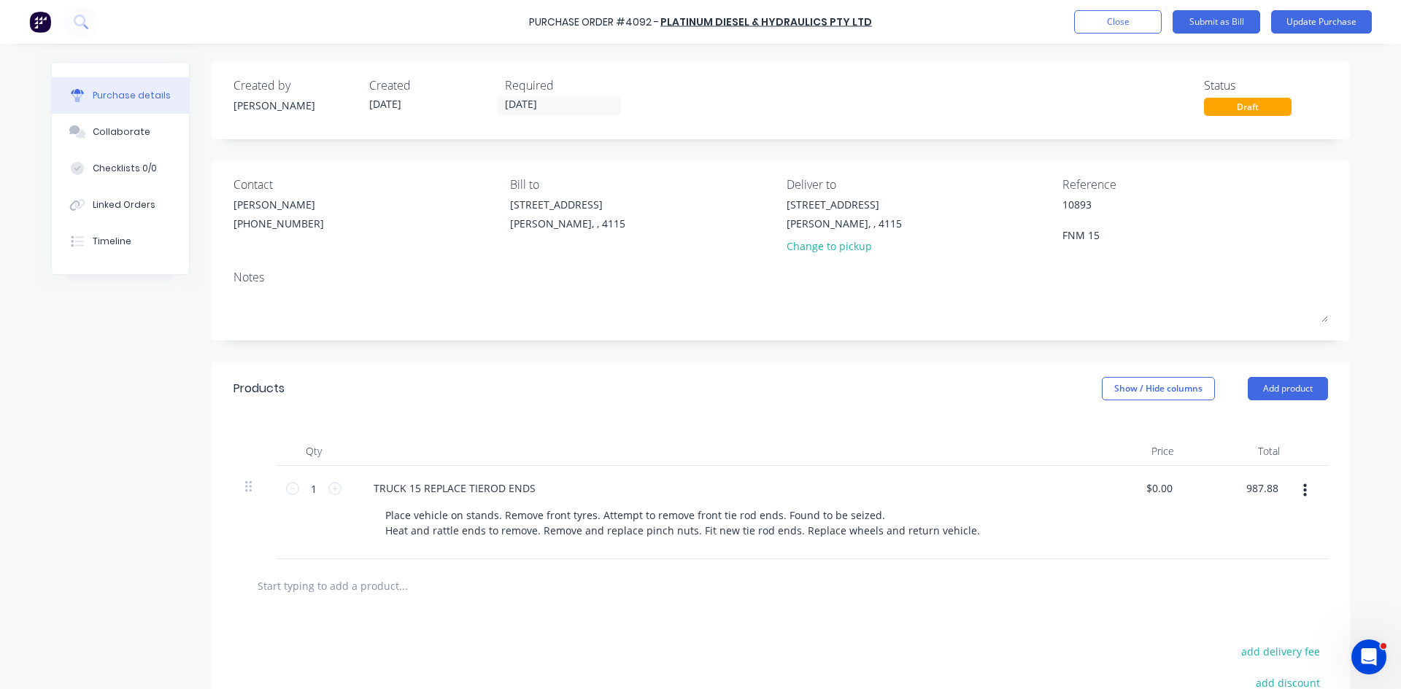
type textarea "x"
type input "$987.88"
click at [586, 387] on div "Products Show / Hide columns Add product" at bounding box center [781, 389] width 1138 height 53
click at [1323, 33] on button "Update Purchase" at bounding box center [1321, 21] width 101 height 23
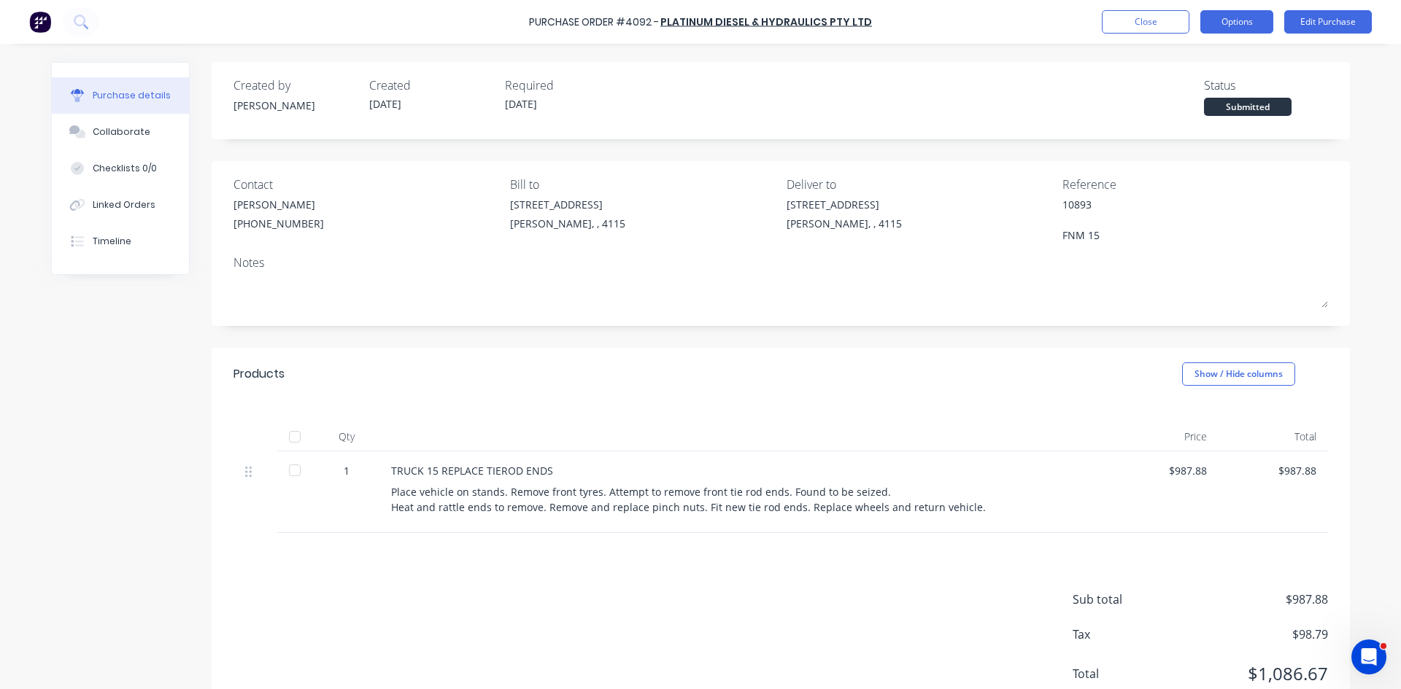
click at [1241, 26] on button "Options" at bounding box center [1236, 21] width 73 height 23
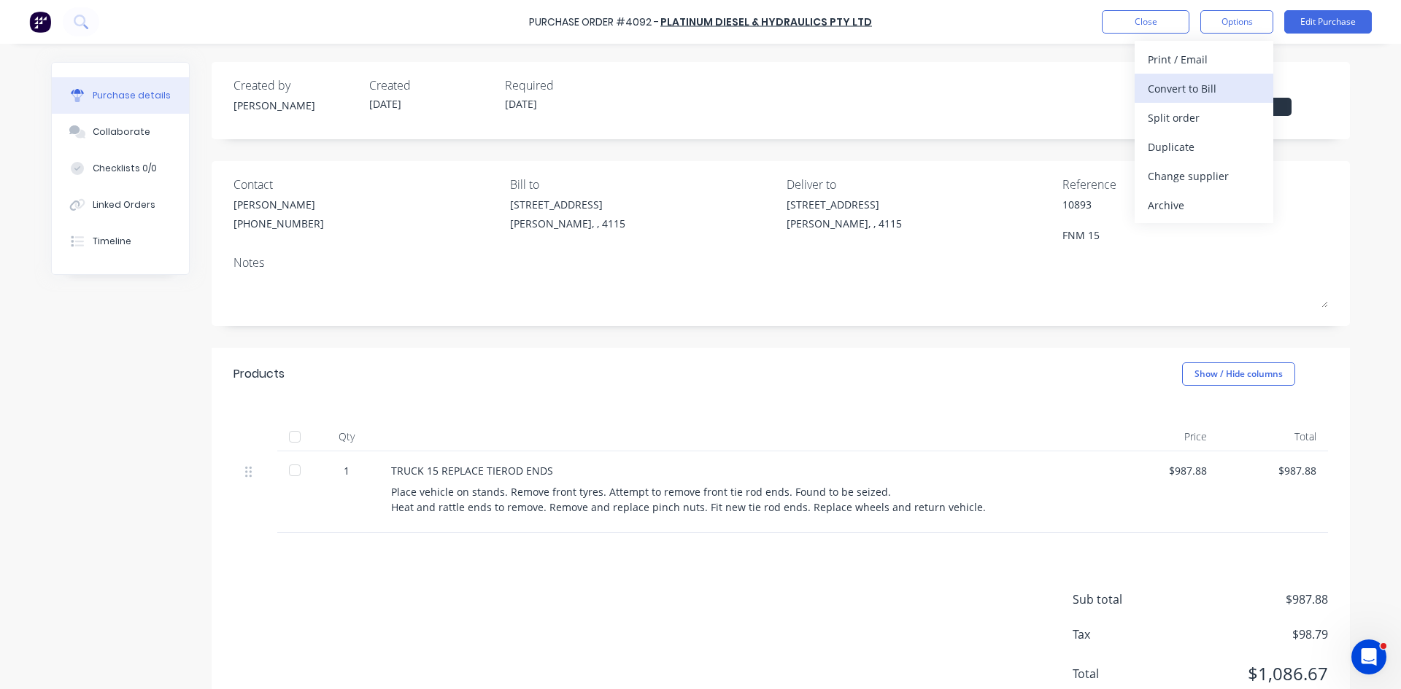
click at [1211, 94] on div "Convert to Bill" at bounding box center [1203, 88] width 112 height 21
type textarea "x"
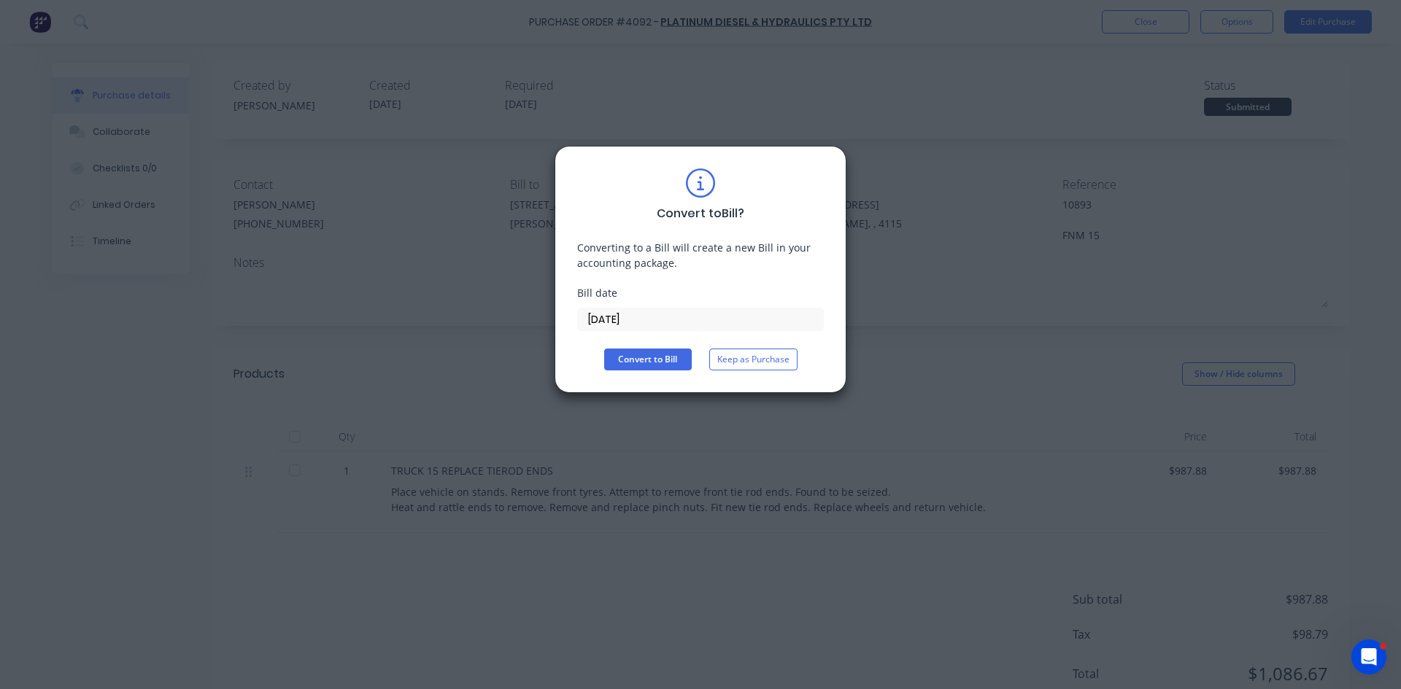
click at [659, 316] on input "[DATE]" at bounding box center [700, 320] width 245 height 22
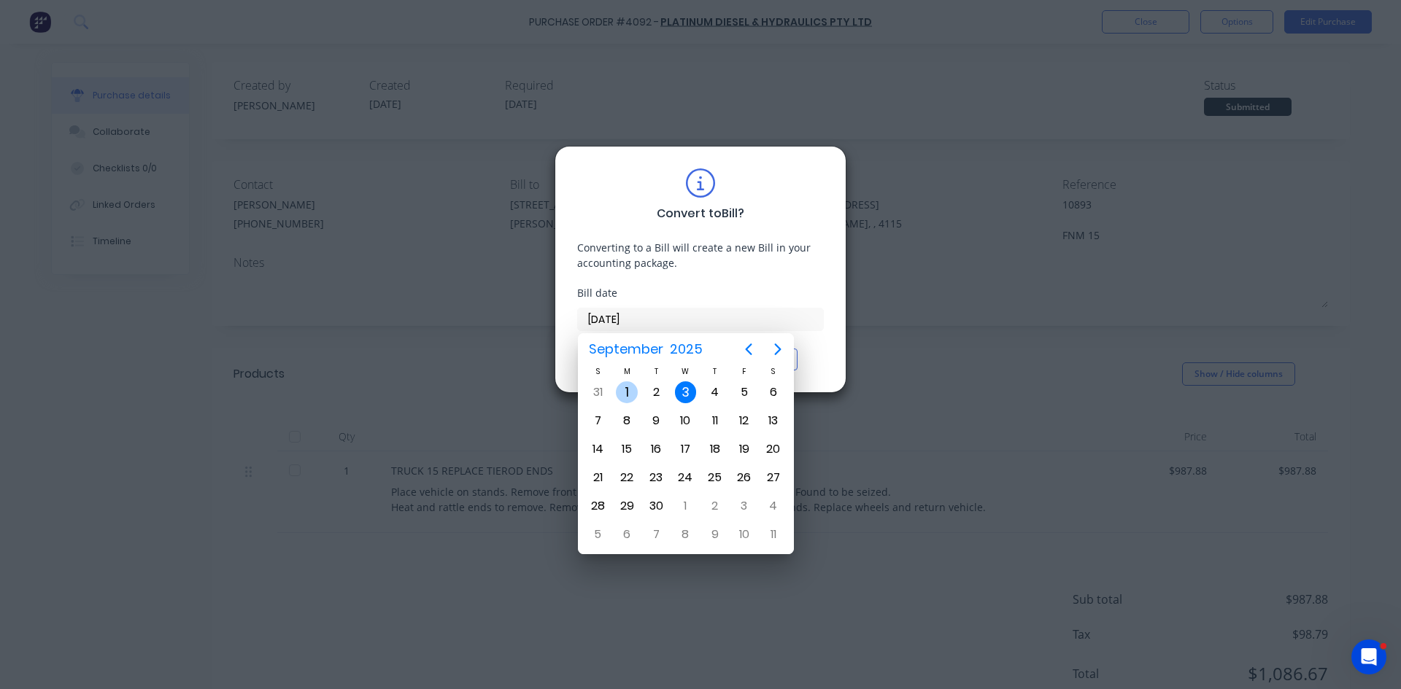
click at [631, 393] on div "1" at bounding box center [627, 393] width 22 height 22
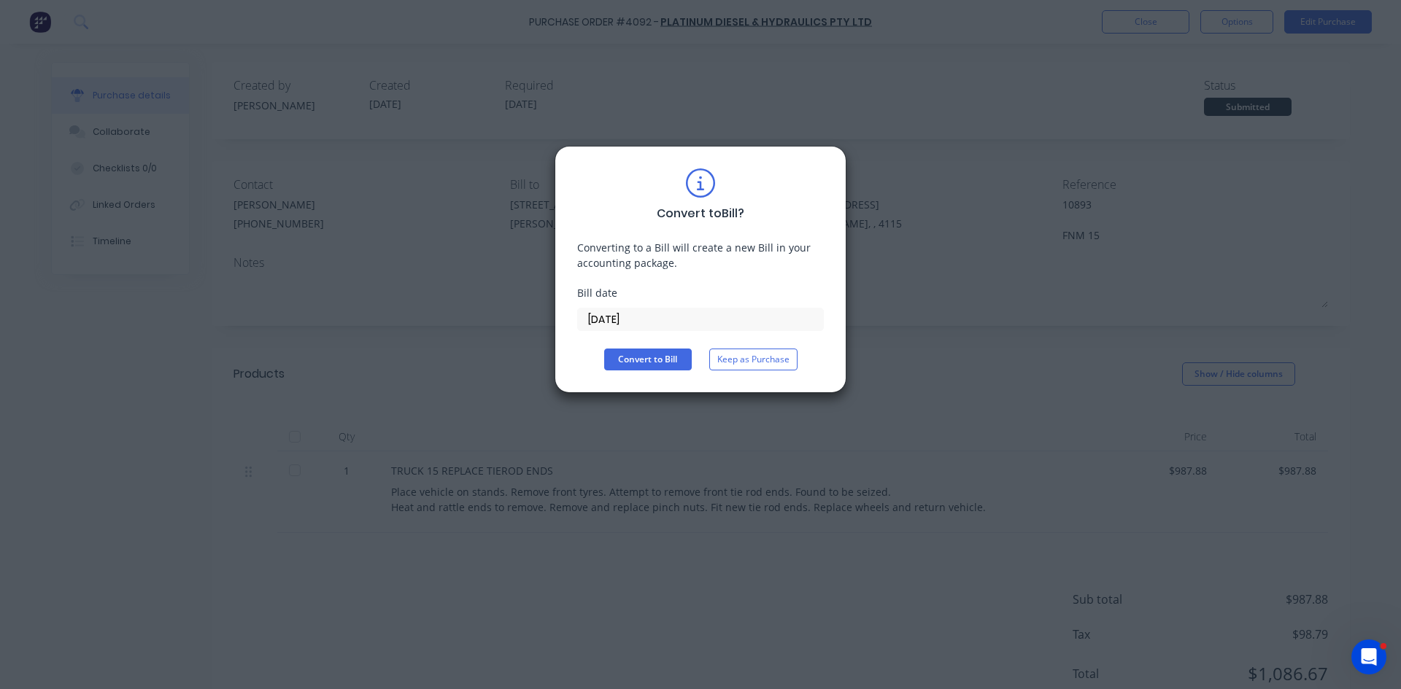
type input "[DATE]"
click at [660, 345] on div "Convert to Bill ? Converting to a Bill will create a new Bill in your accountin…" at bounding box center [700, 270] width 247 height 202
click at [655, 365] on button "Convert to Bill" at bounding box center [648, 360] width 88 height 22
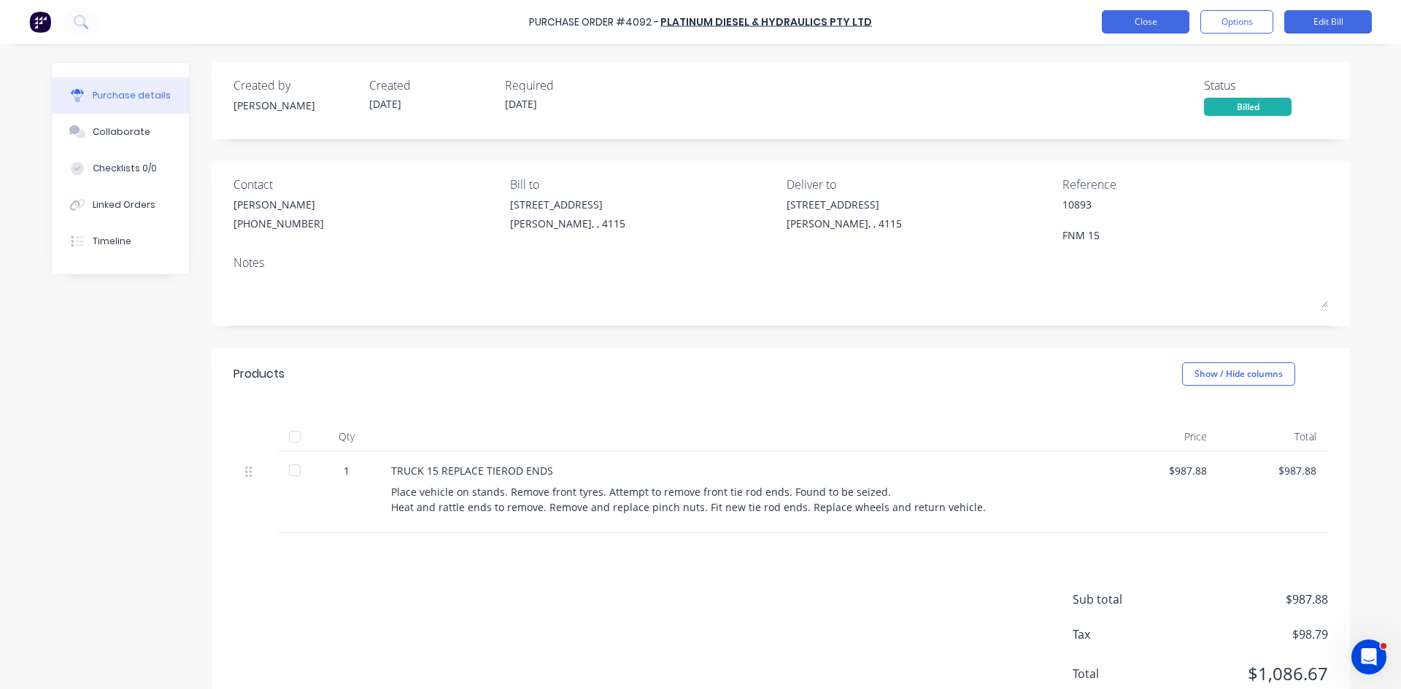
click at [1143, 21] on button "Close" at bounding box center [1146, 21] width 88 height 23
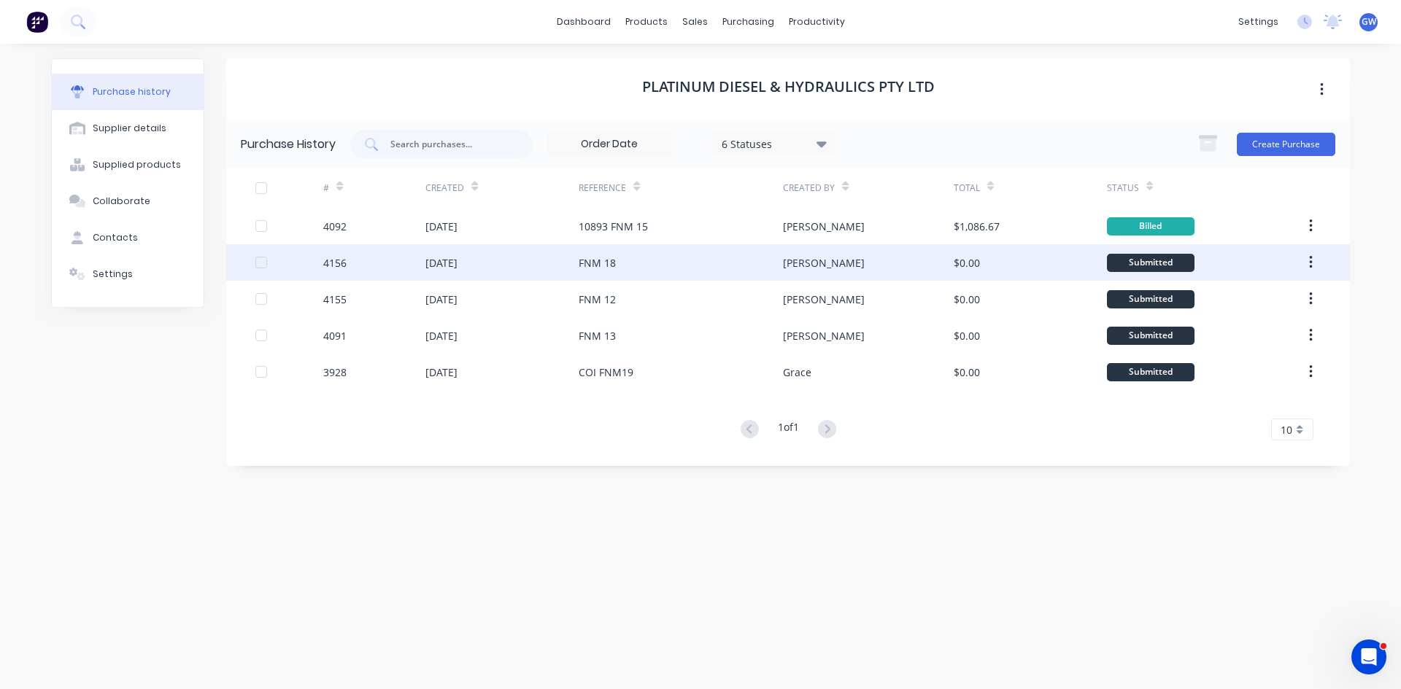
click at [745, 244] on div "FNM 18" at bounding box center [680, 262] width 204 height 36
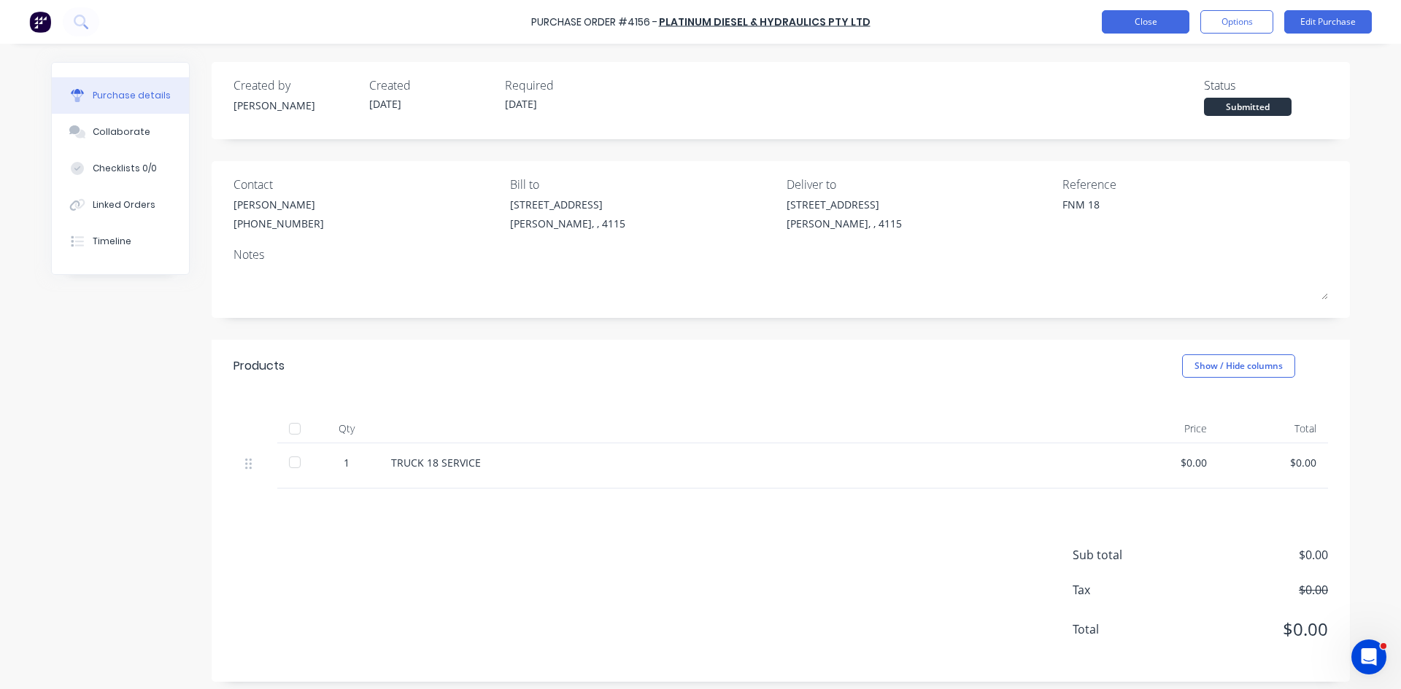
click at [1180, 20] on button "Close" at bounding box center [1146, 21] width 88 height 23
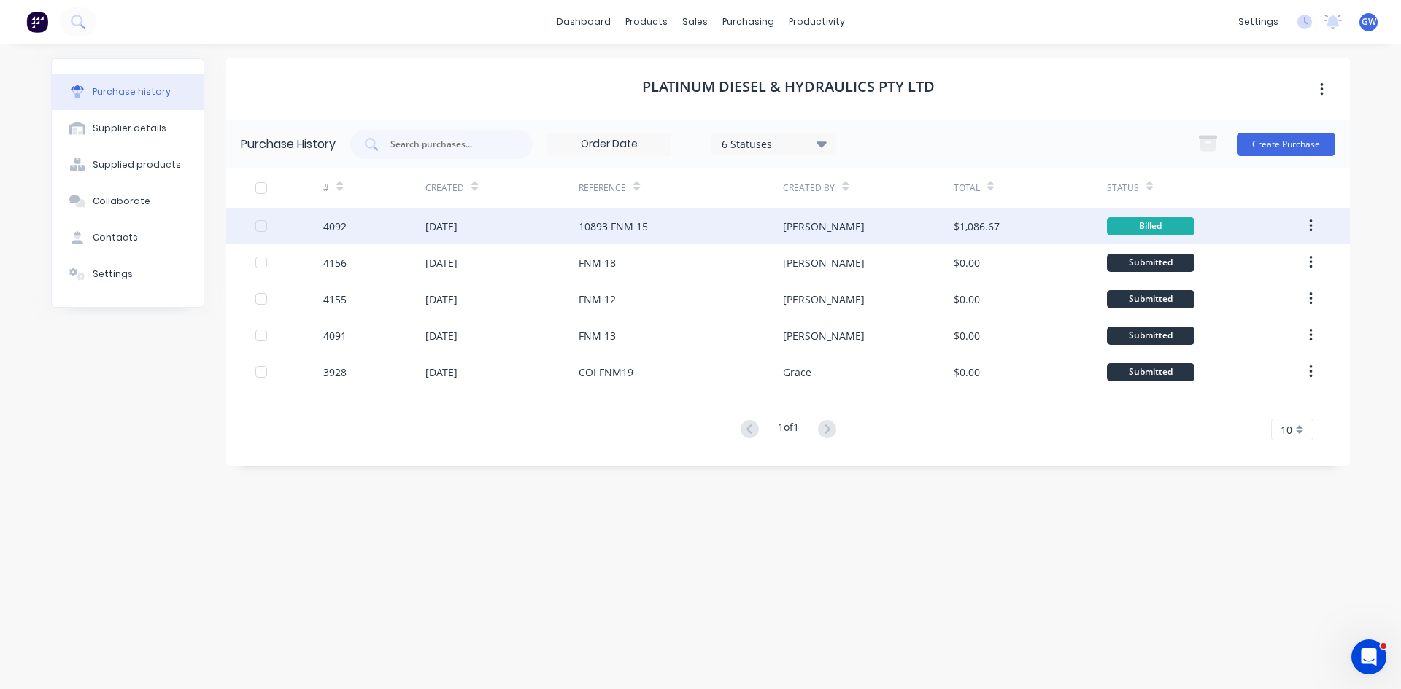
click at [676, 228] on div "10893 FNM 15" at bounding box center [680, 226] width 204 height 36
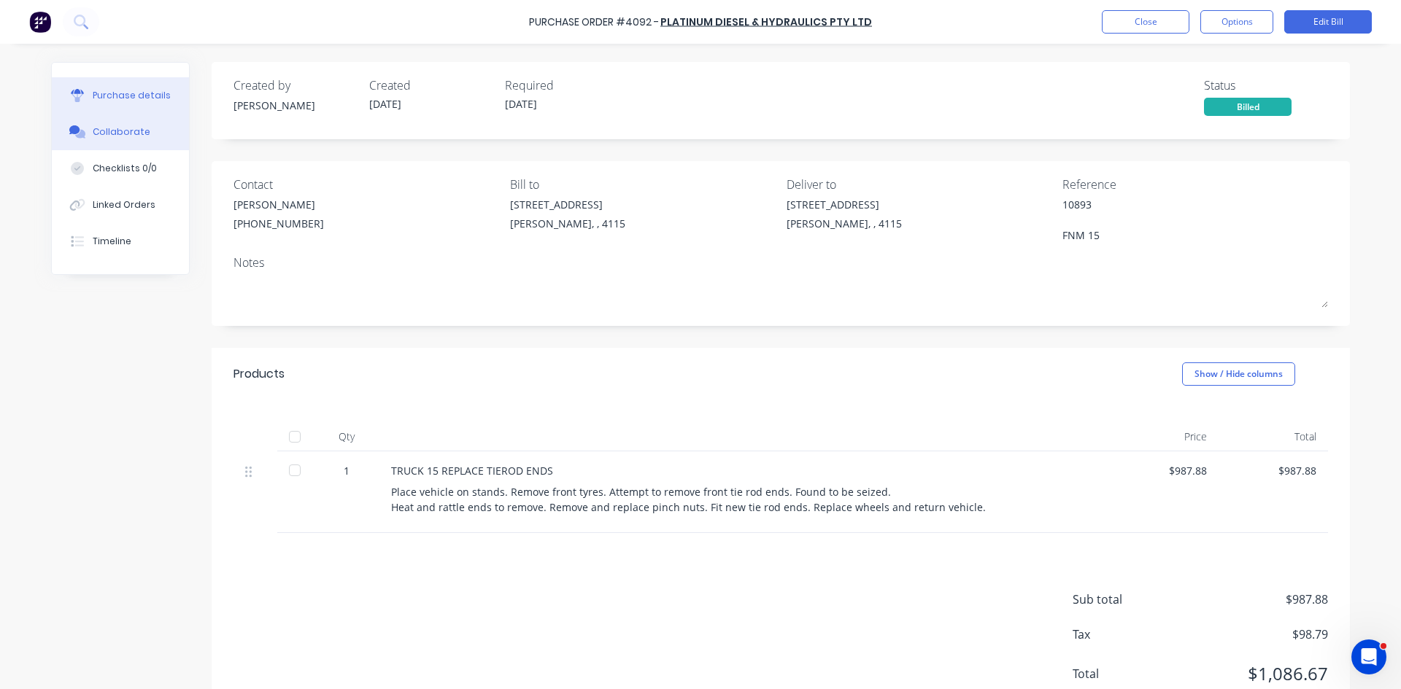
click at [137, 131] on div "Collaborate" at bounding box center [122, 131] width 58 height 13
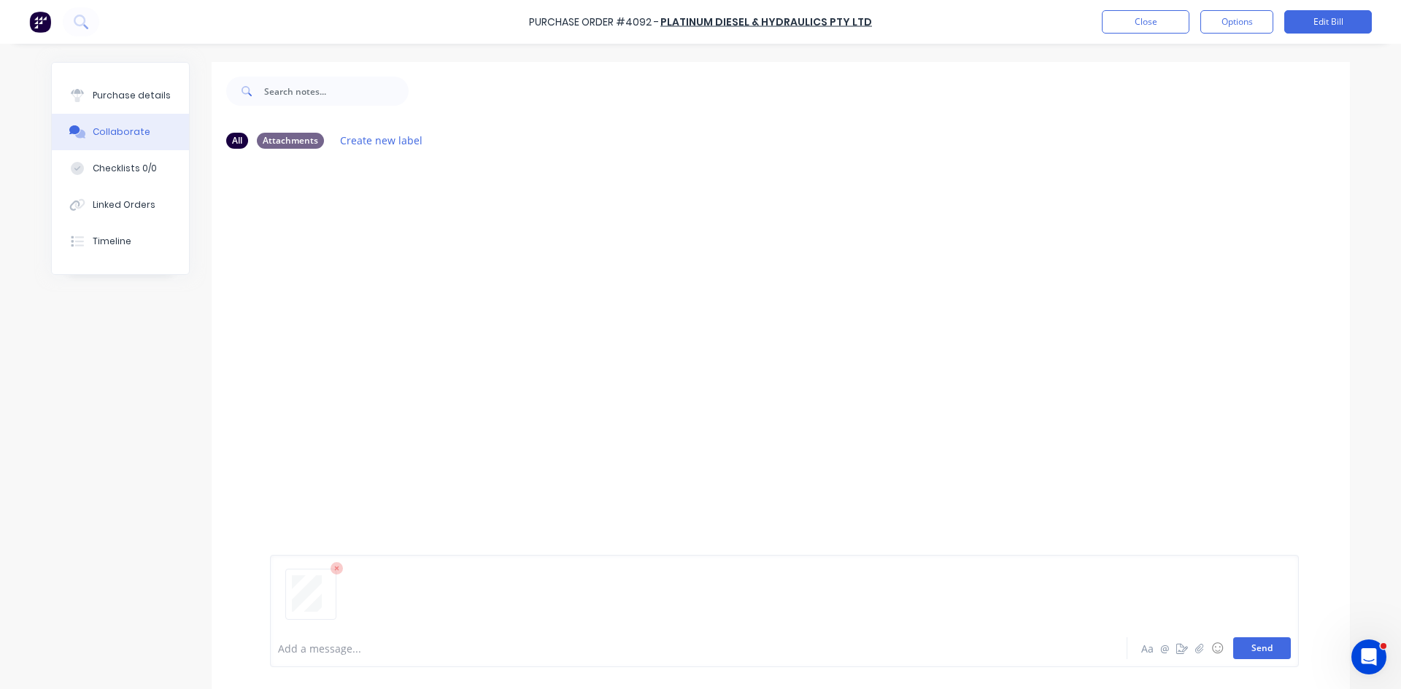
click at [1263, 647] on button "Send" at bounding box center [1262, 649] width 58 height 22
click at [127, 85] on button "Purchase details" at bounding box center [120, 95] width 137 height 36
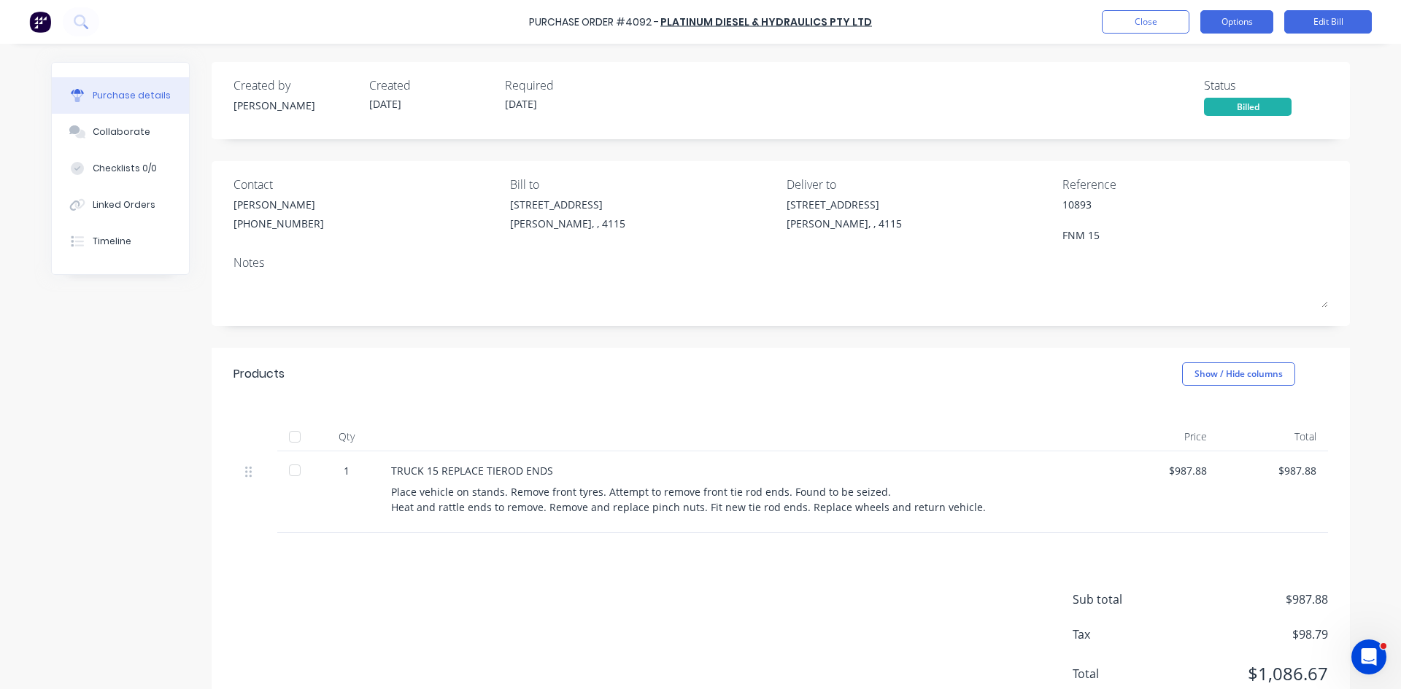
click at [1250, 27] on button "Options" at bounding box center [1236, 21] width 73 height 23
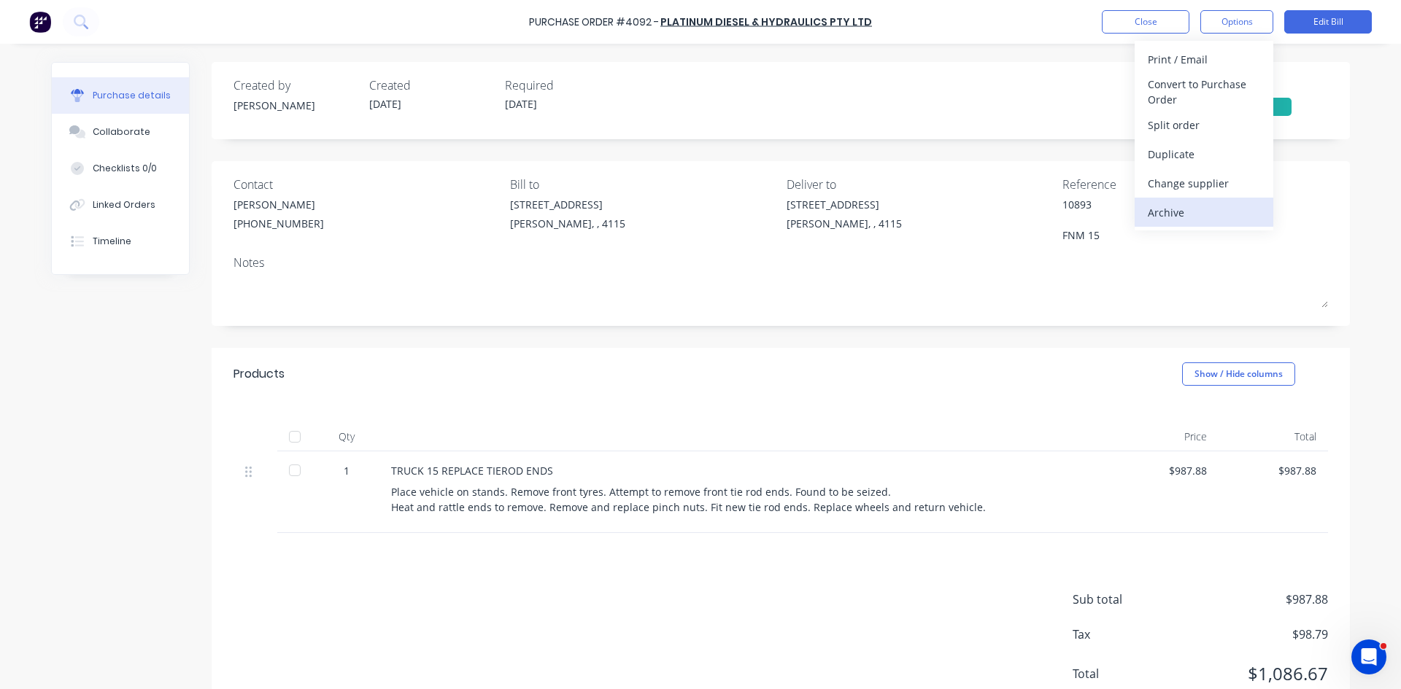
click at [1191, 214] on div "Archive" at bounding box center [1203, 212] width 112 height 21
type textarea "x"
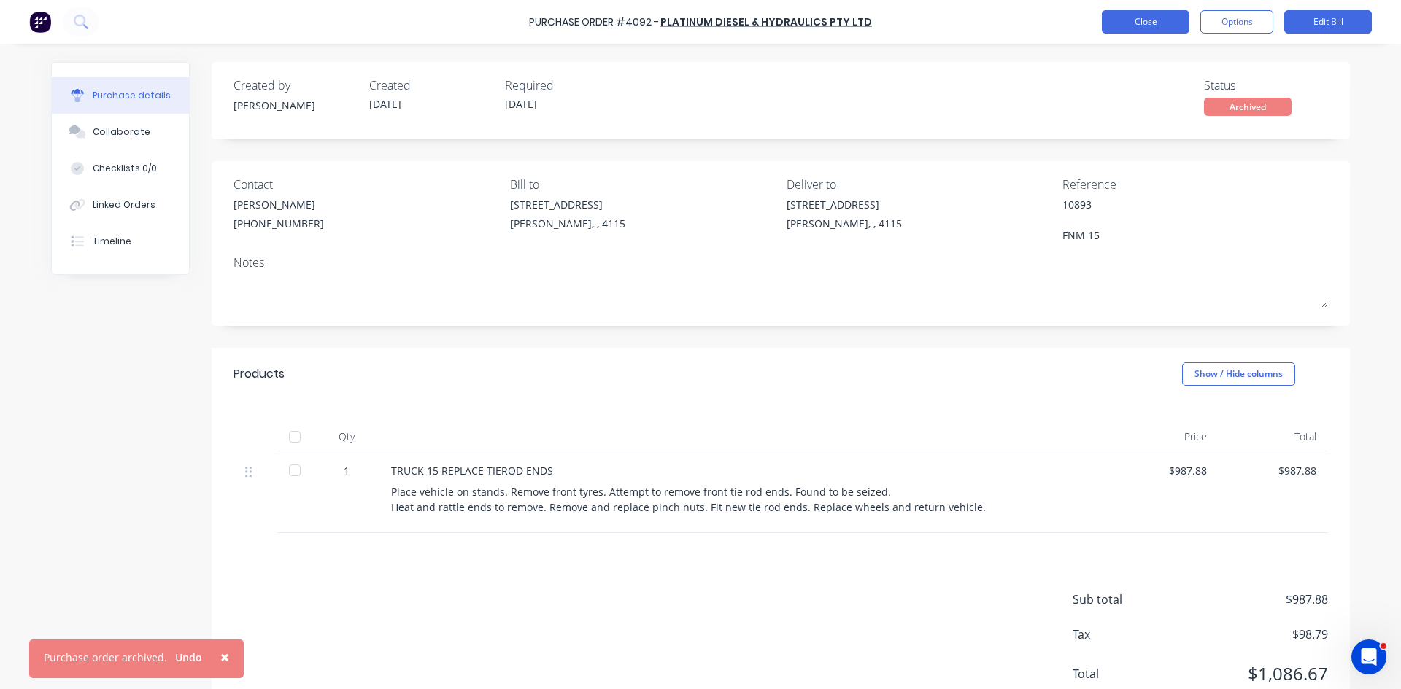
click at [1154, 15] on button "Close" at bounding box center [1146, 21] width 88 height 23
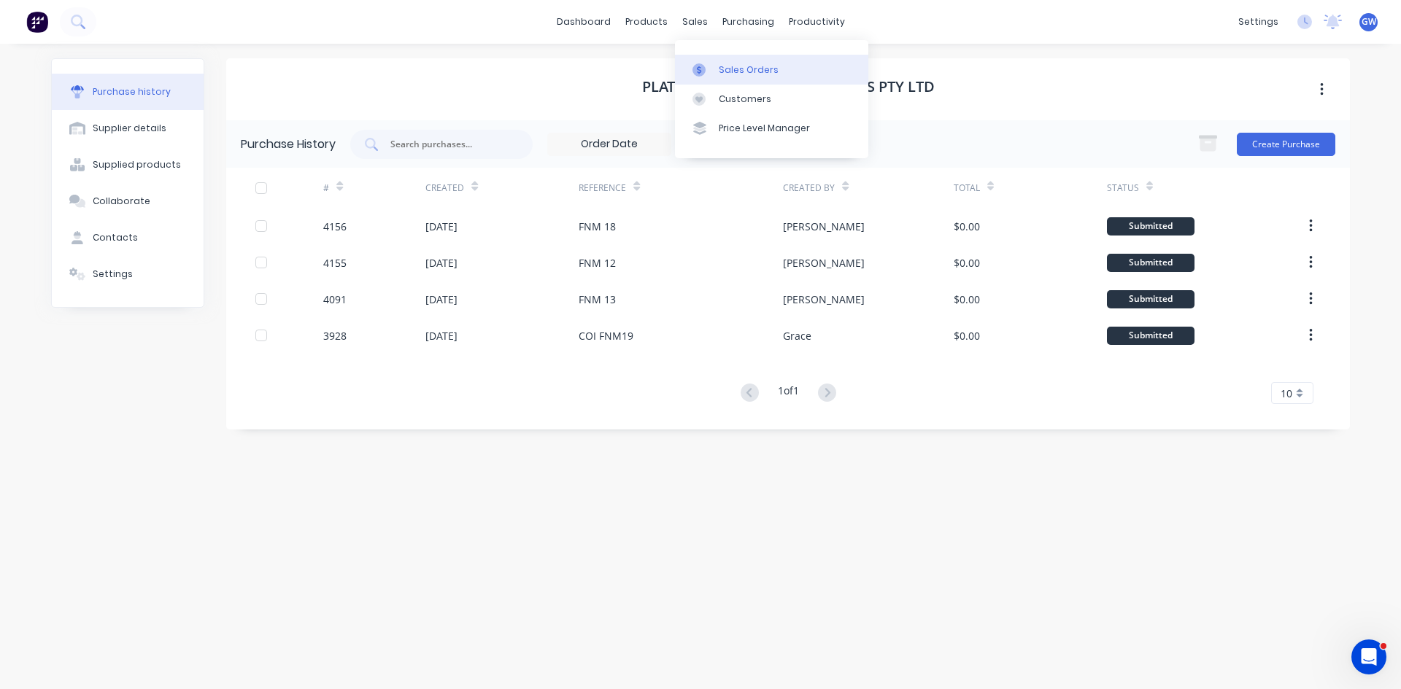
click at [720, 66] on div "Sales Orders" at bounding box center [749, 69] width 60 height 13
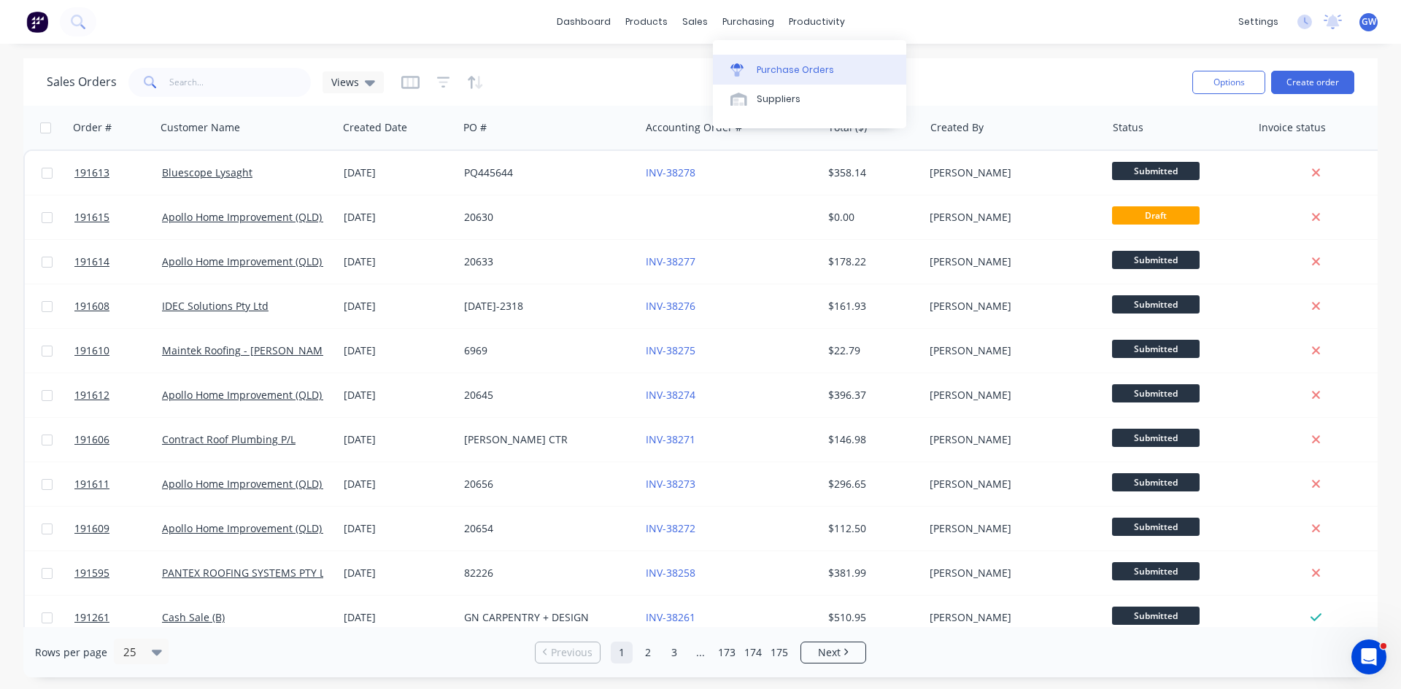
click at [777, 69] on div "Purchase Orders" at bounding box center [794, 69] width 77 height 13
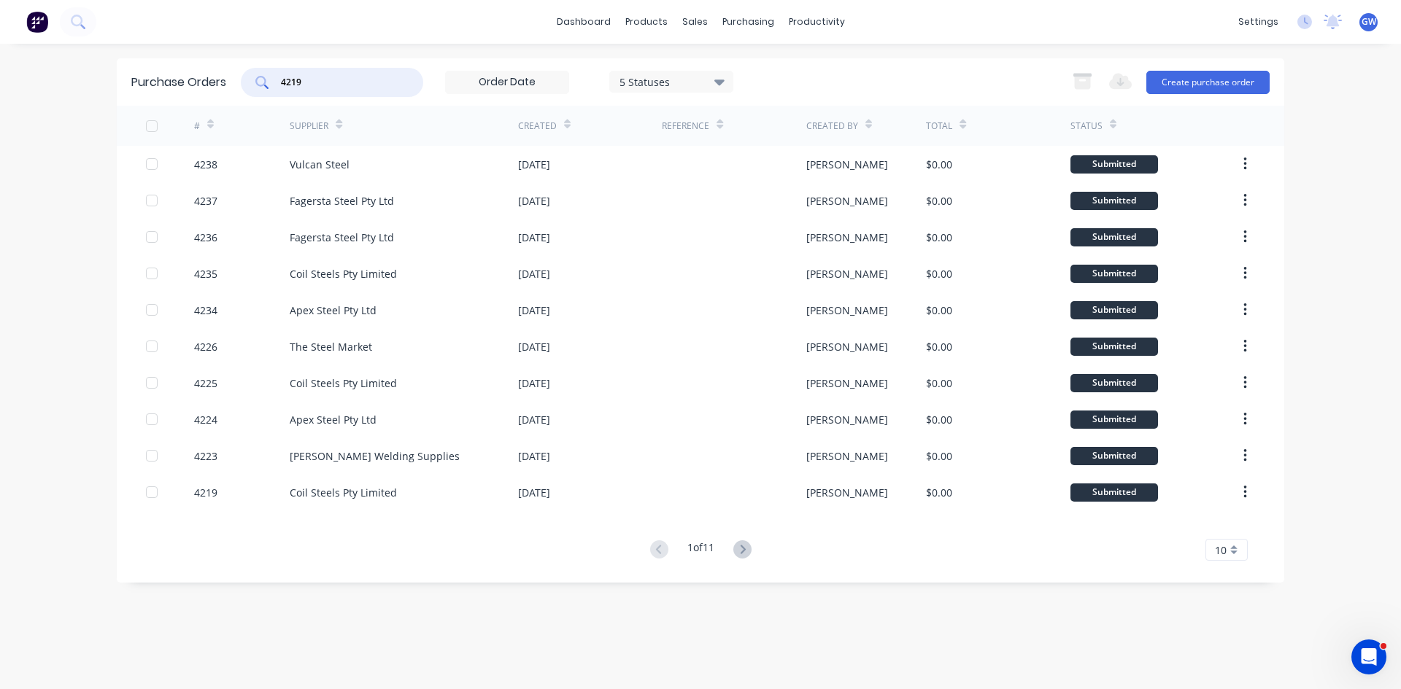
type input "4219"
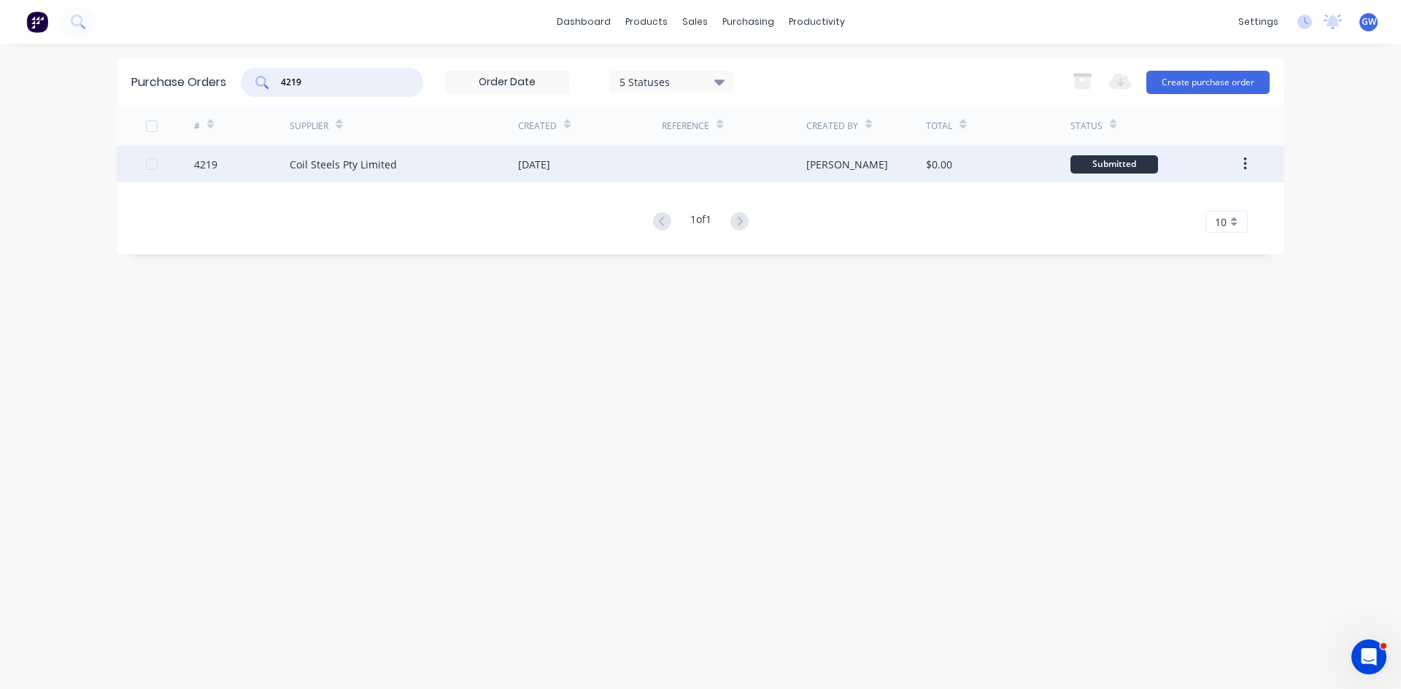
click at [753, 155] on div at bounding box center [734, 164] width 144 height 36
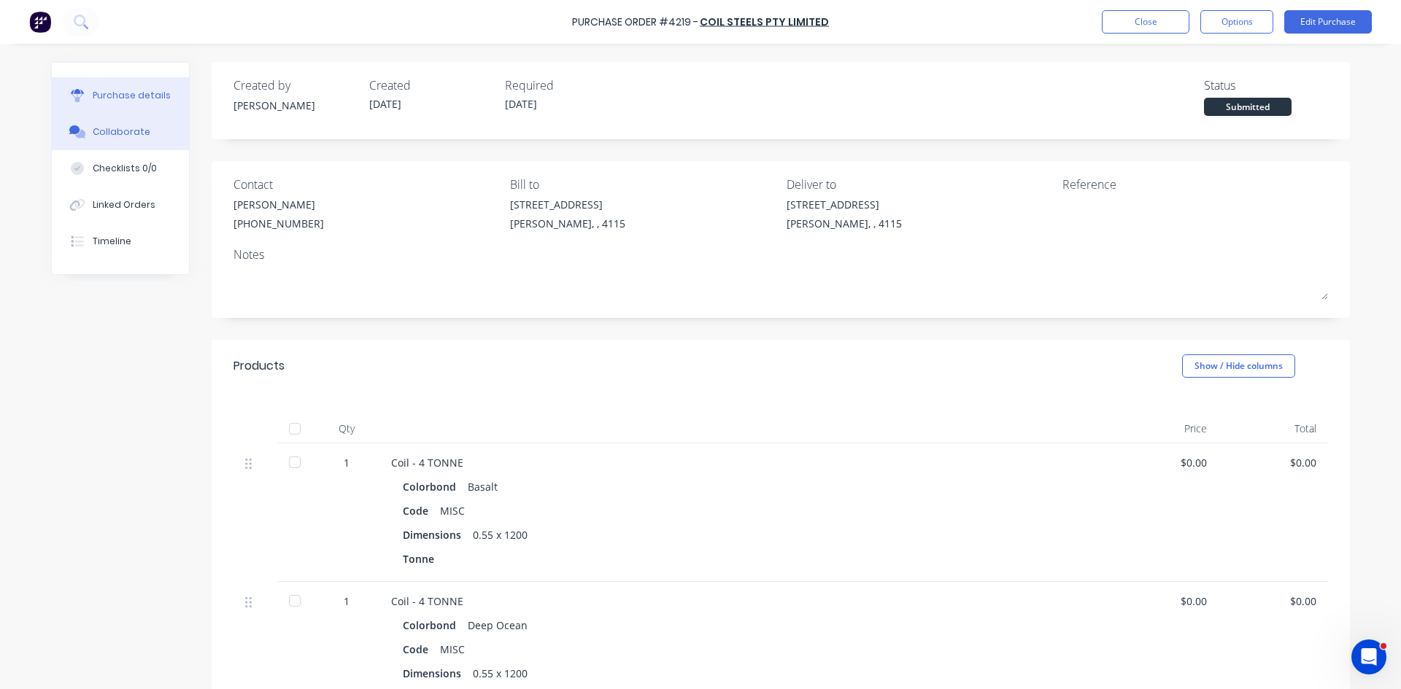
click at [98, 126] on div "Collaborate" at bounding box center [122, 131] width 58 height 13
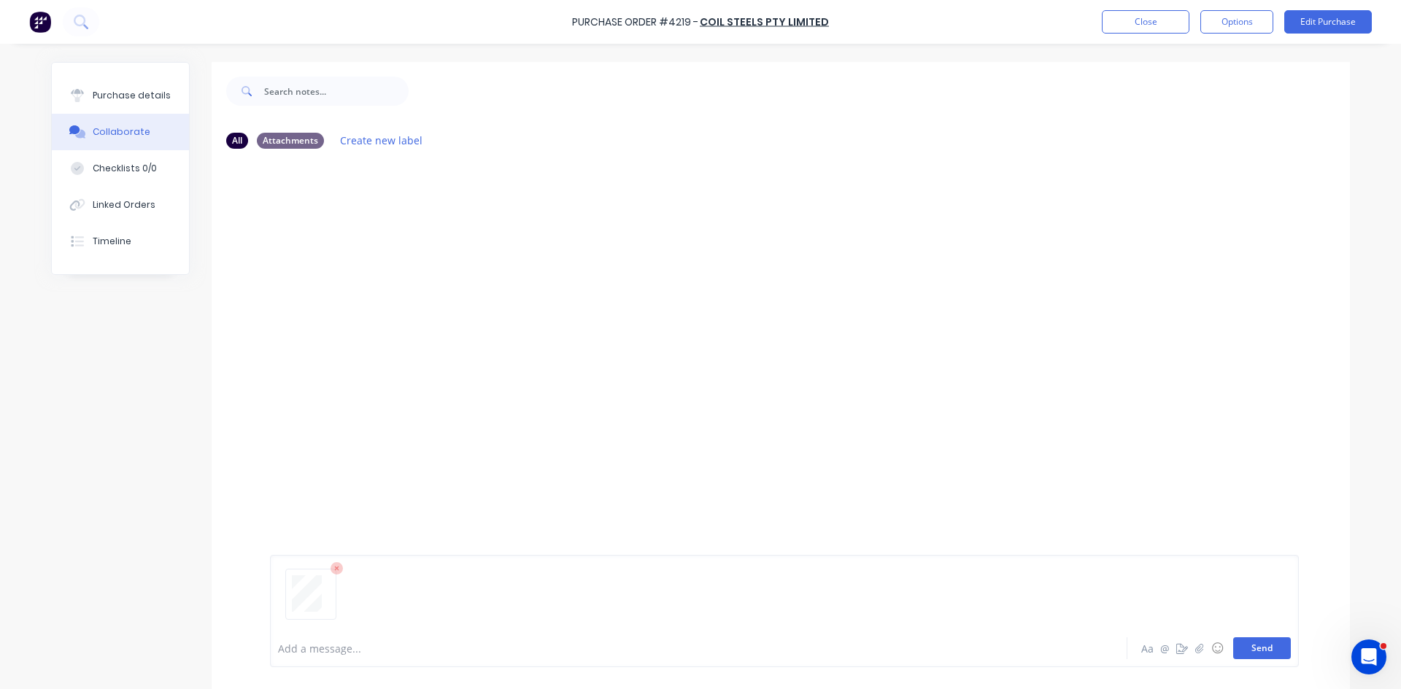
click at [1266, 644] on button "Send" at bounding box center [1262, 649] width 58 height 22
click at [1223, 23] on button "Options" at bounding box center [1236, 21] width 73 height 23
click at [1165, 21] on button "Close" at bounding box center [1146, 21] width 88 height 23
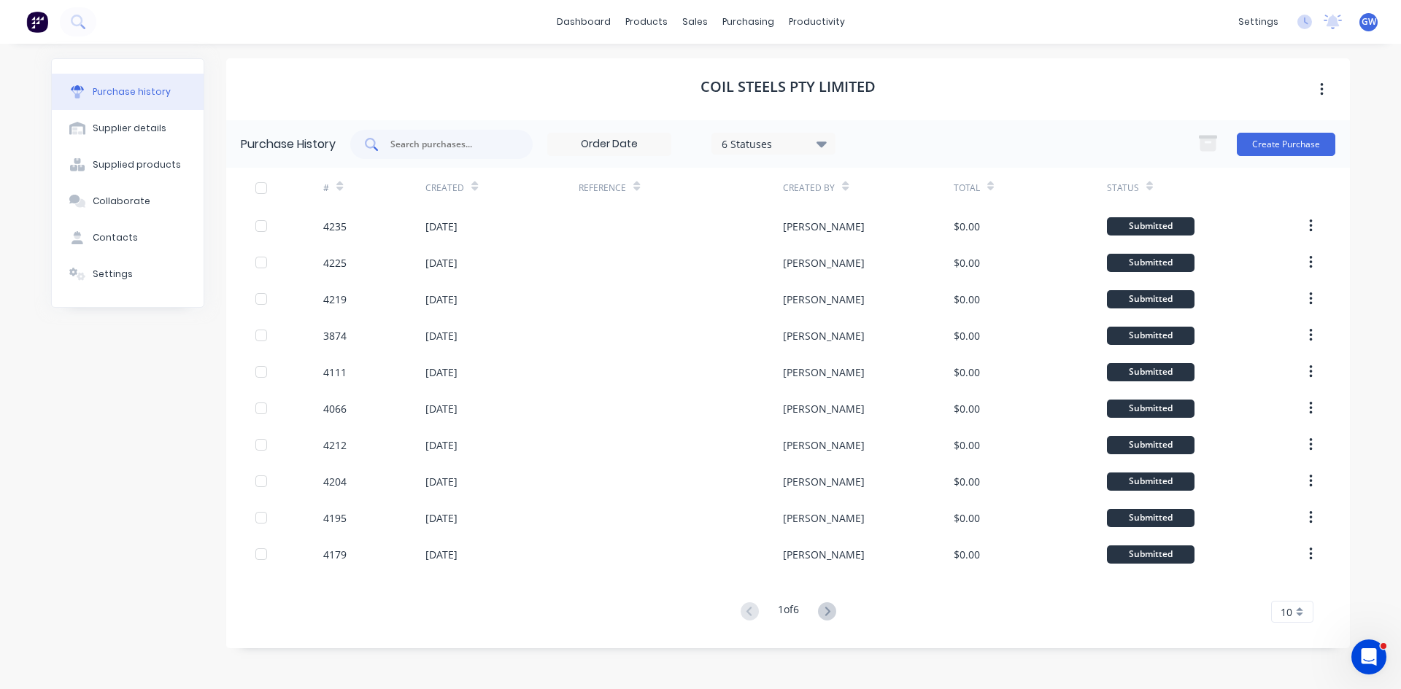
click at [449, 132] on div at bounding box center [441, 144] width 182 height 29
type input "4225"
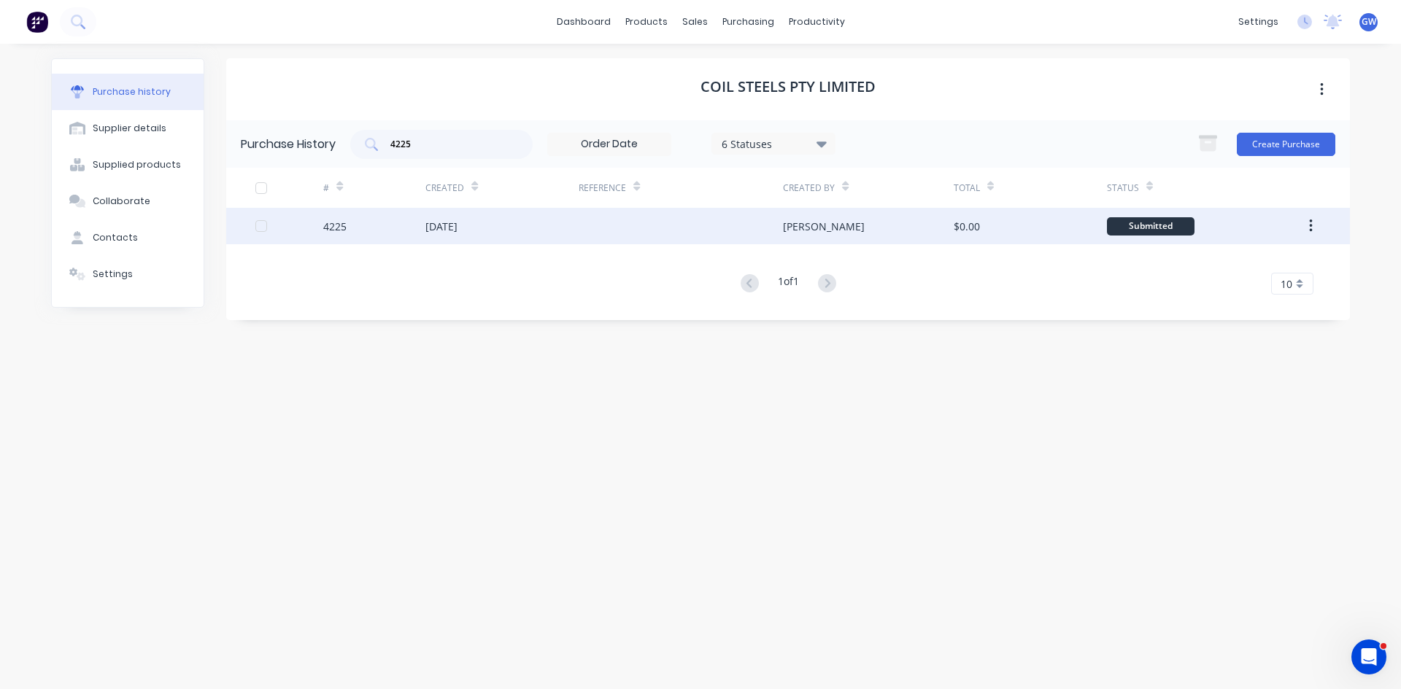
click at [778, 225] on div at bounding box center [680, 226] width 204 height 36
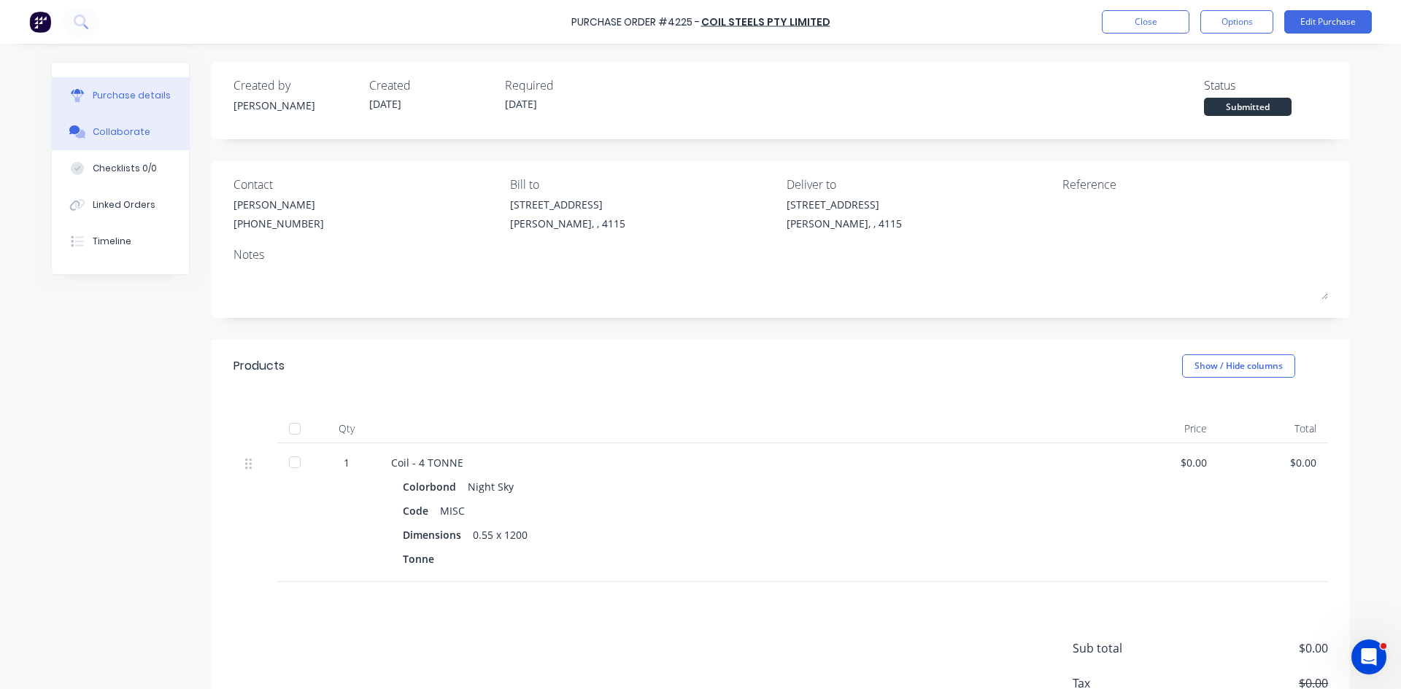
click at [110, 140] on button "Collaborate" at bounding box center [120, 132] width 137 height 36
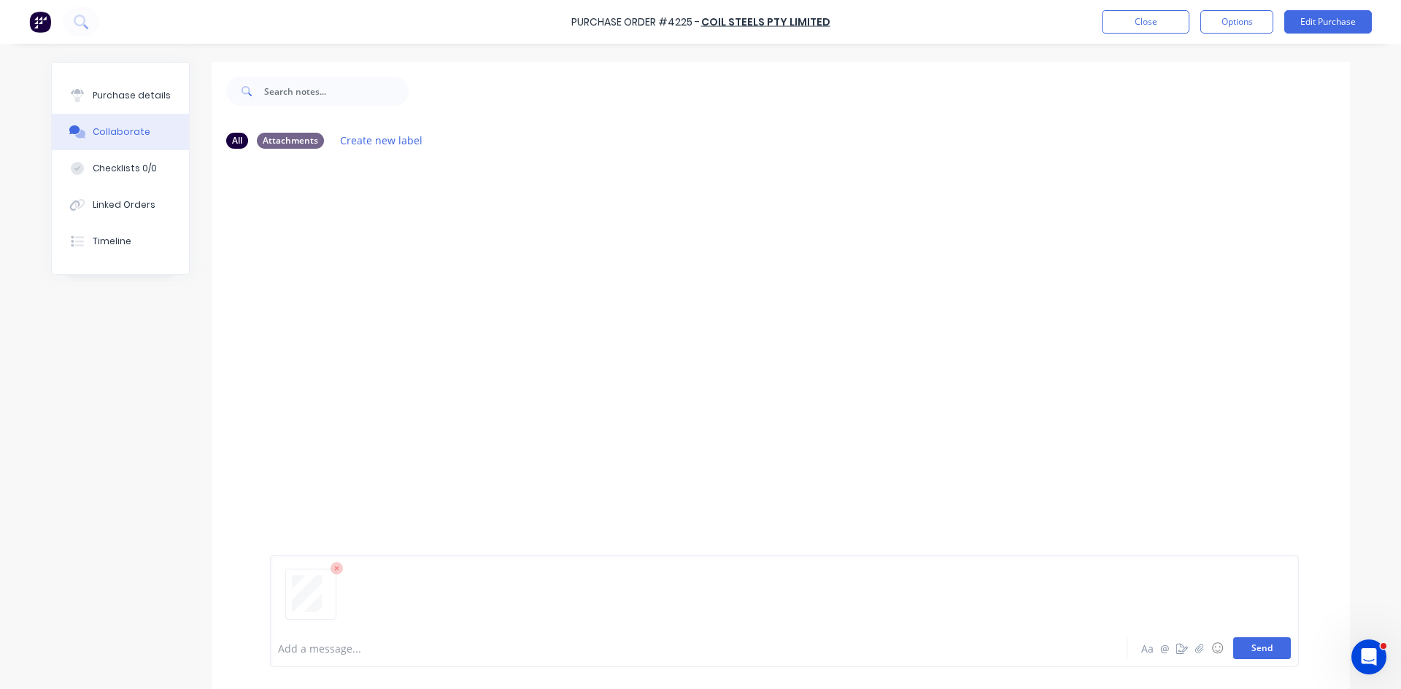
click at [1271, 653] on button "Send" at bounding box center [1262, 649] width 58 height 22
click at [1125, 23] on button "Close" at bounding box center [1146, 21] width 88 height 23
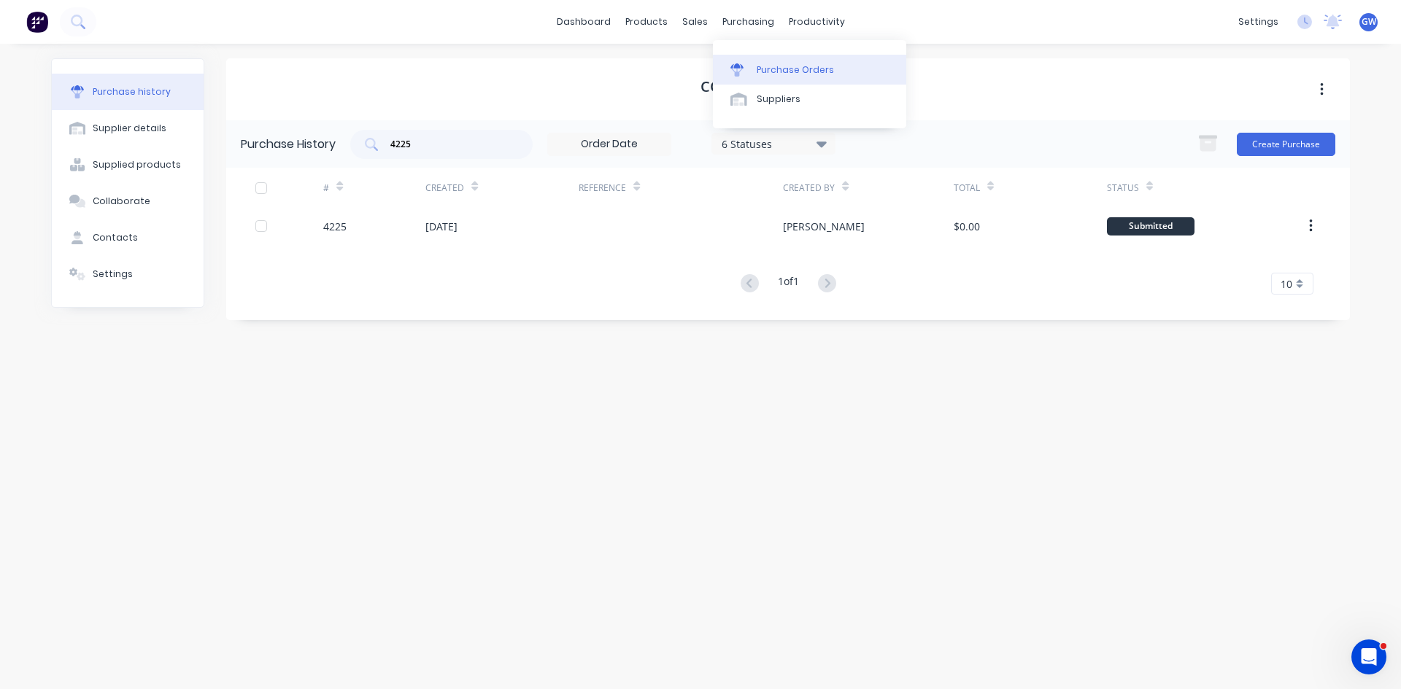
click at [765, 71] on div "Purchase Orders" at bounding box center [794, 69] width 77 height 13
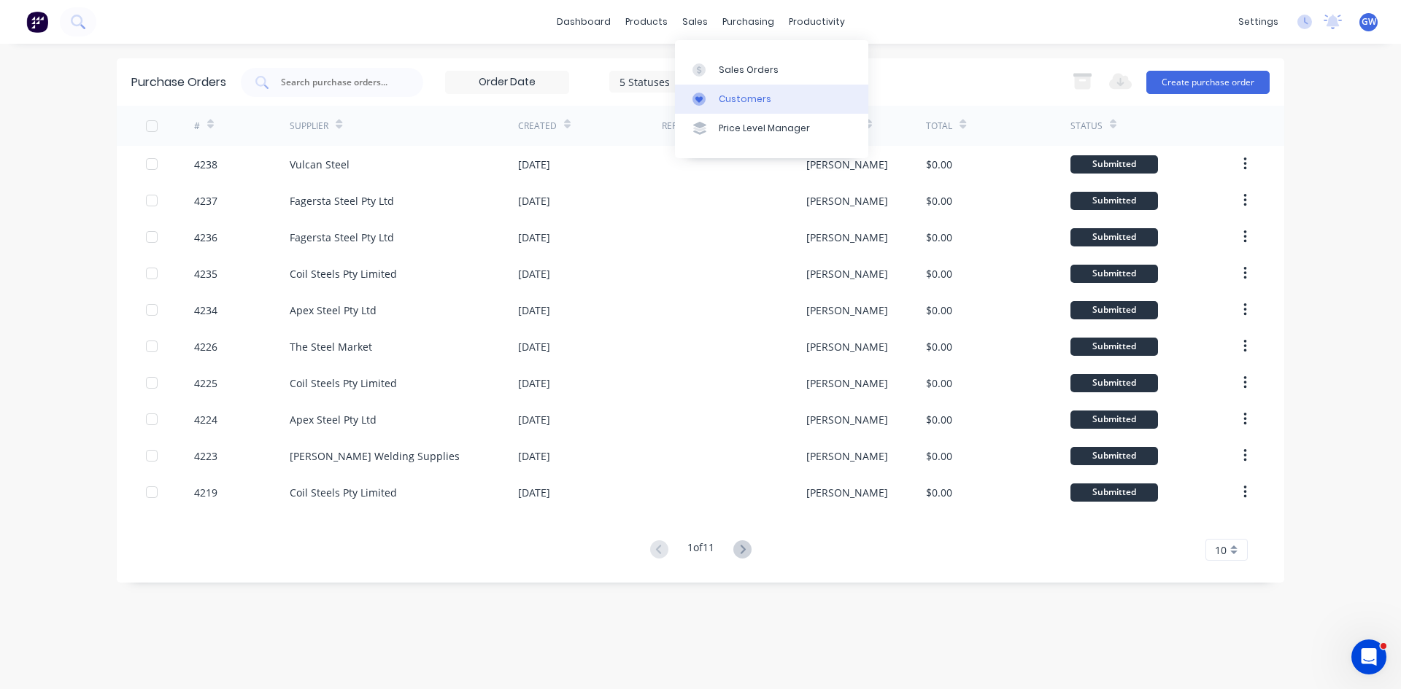
click at [728, 85] on link "Customers" at bounding box center [771, 99] width 193 height 29
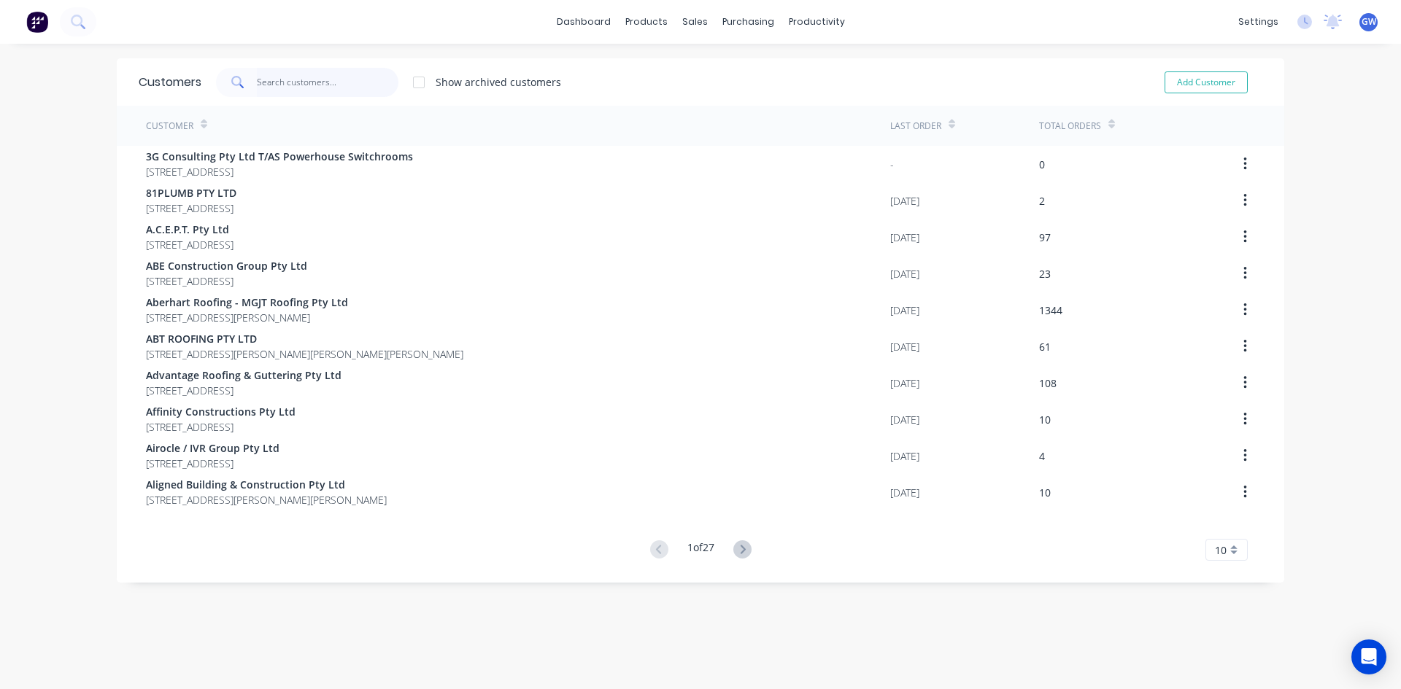
click at [368, 77] on input "text" at bounding box center [328, 82] width 142 height 29
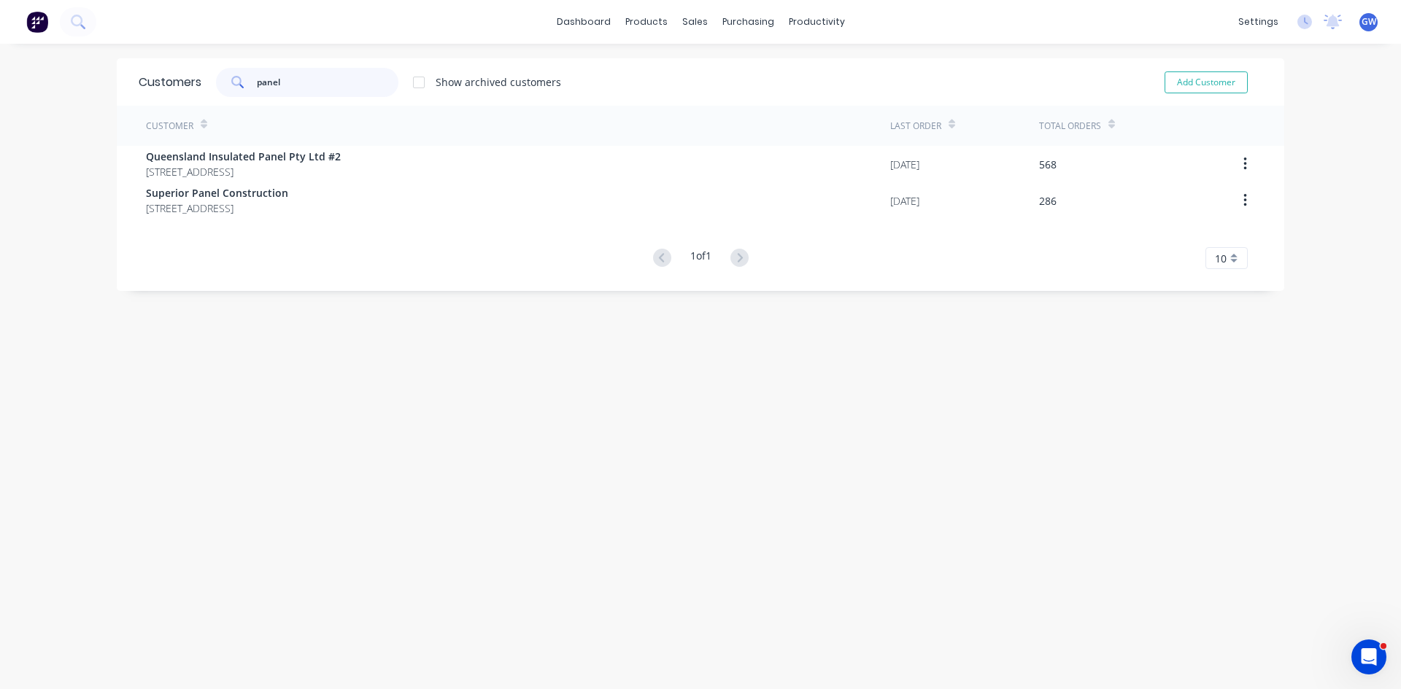
type input "panel"
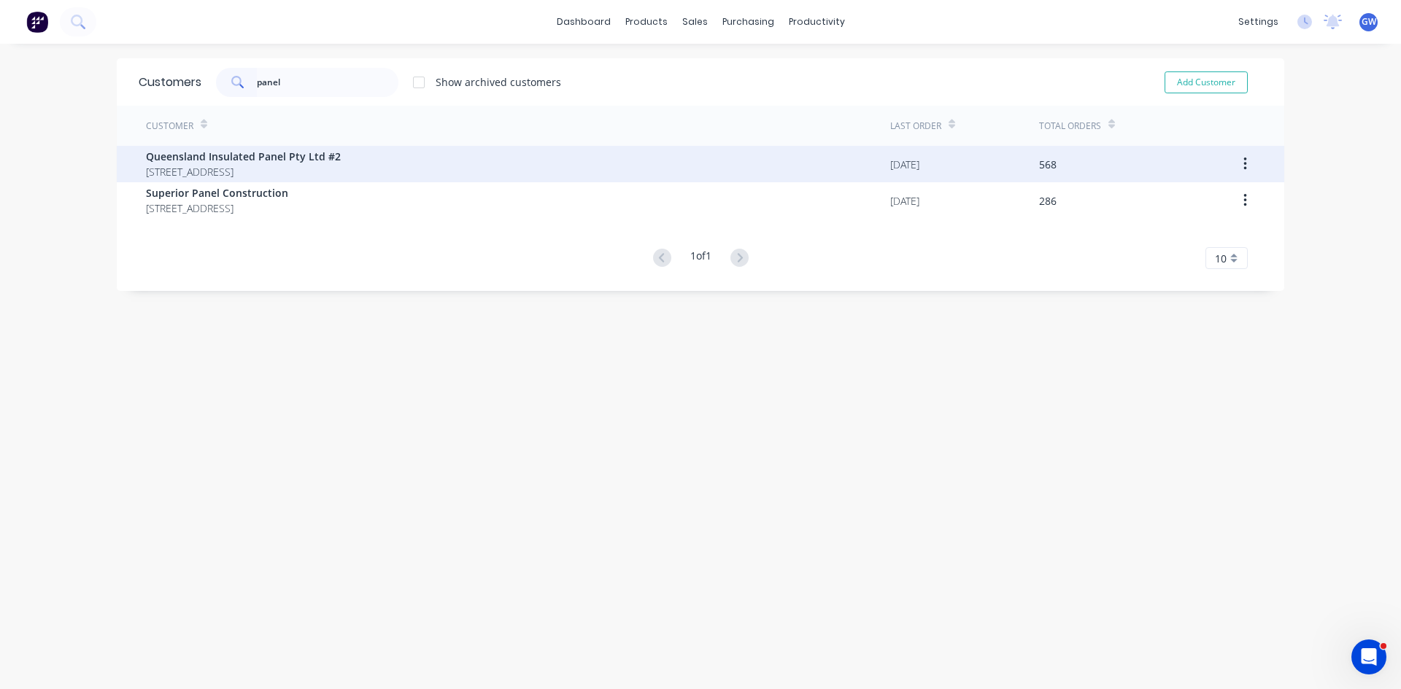
click at [338, 171] on span "[STREET_ADDRESS]" at bounding box center [243, 171] width 195 height 15
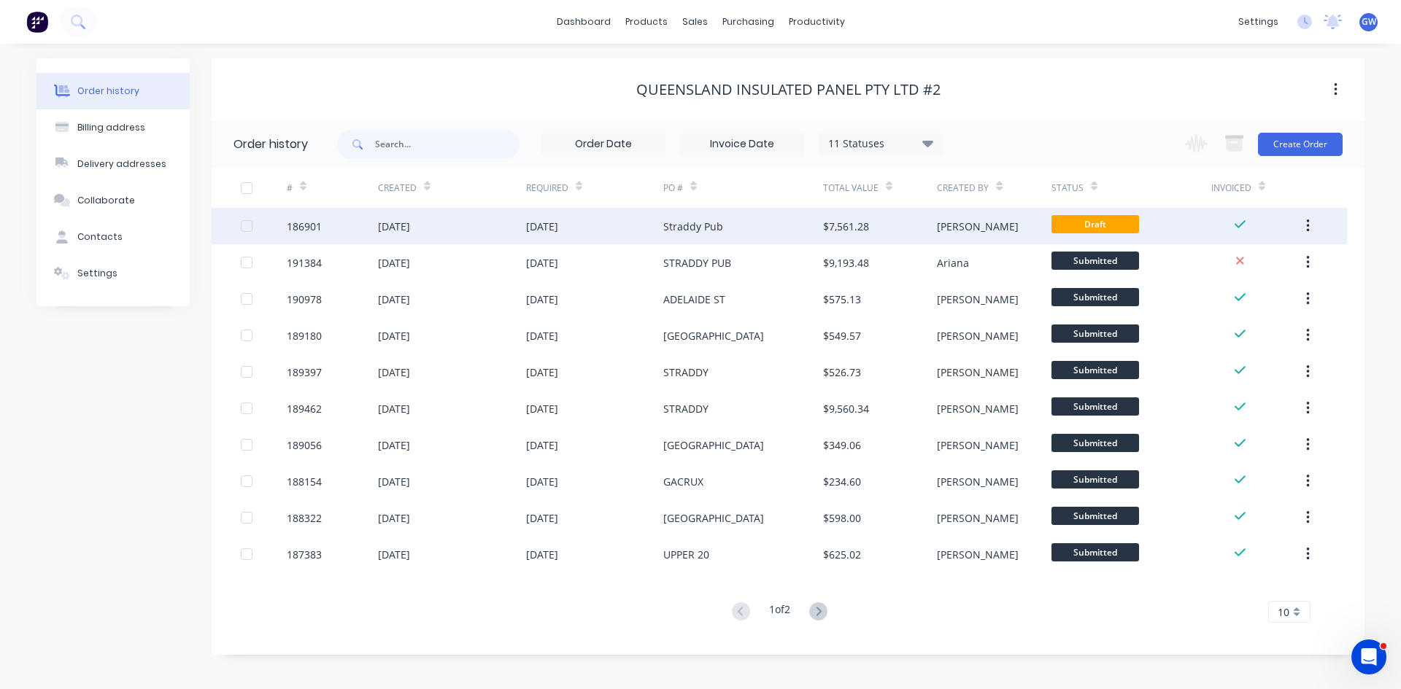
click at [745, 227] on div "Straddy Pub" at bounding box center [743, 226] width 160 height 36
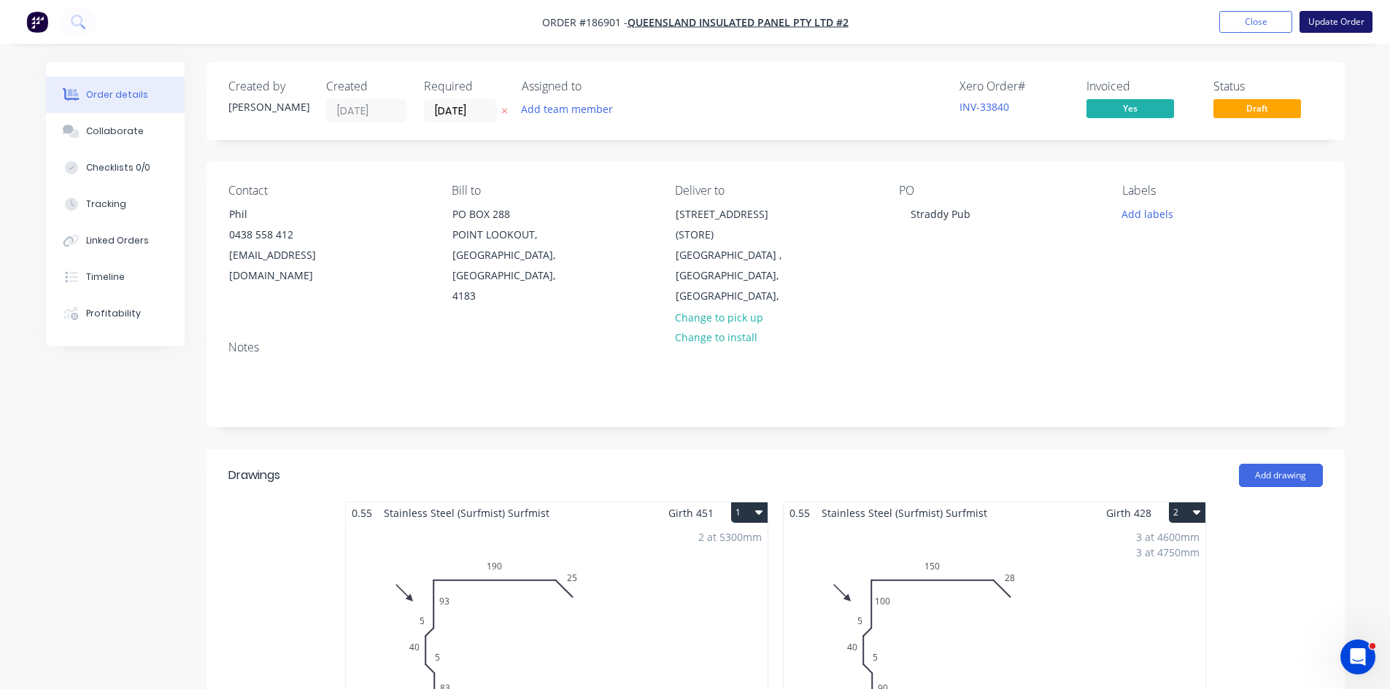
click at [1338, 21] on button "Update Order" at bounding box center [1335, 22] width 73 height 22
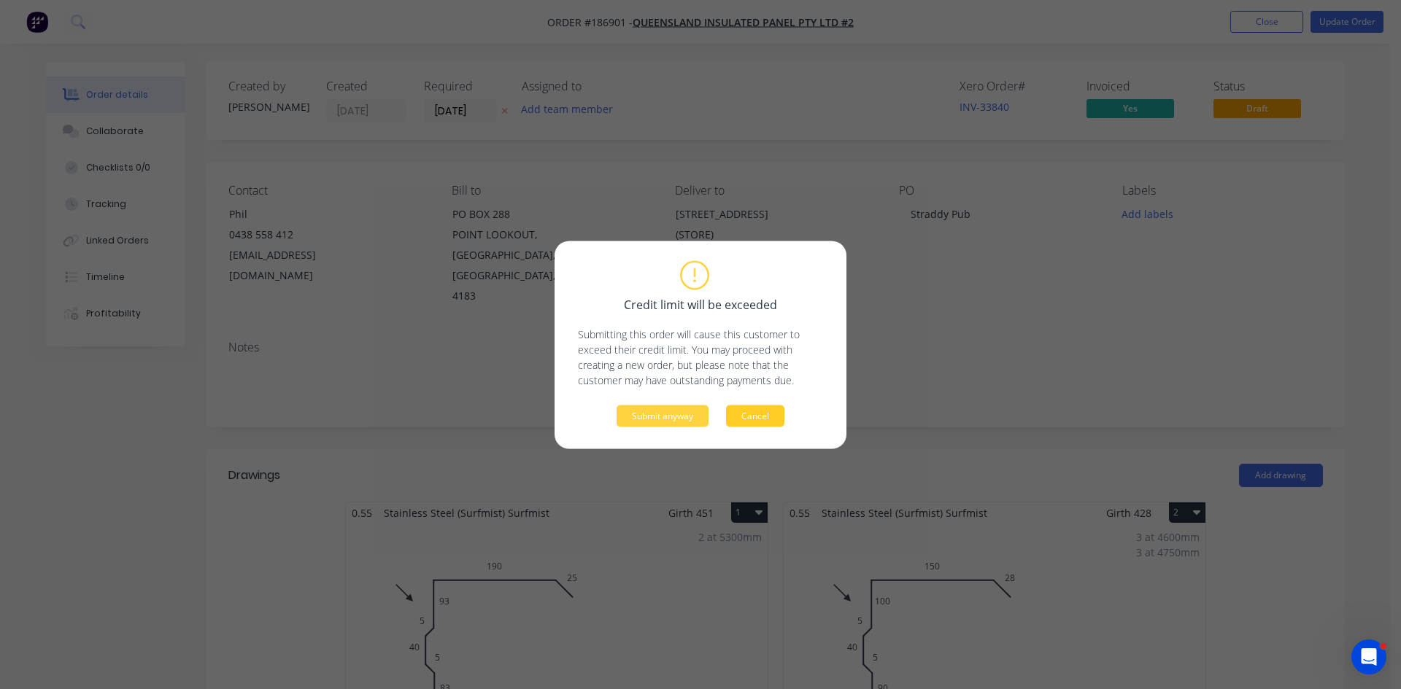
click at [779, 414] on button "Cancel" at bounding box center [755, 416] width 58 height 22
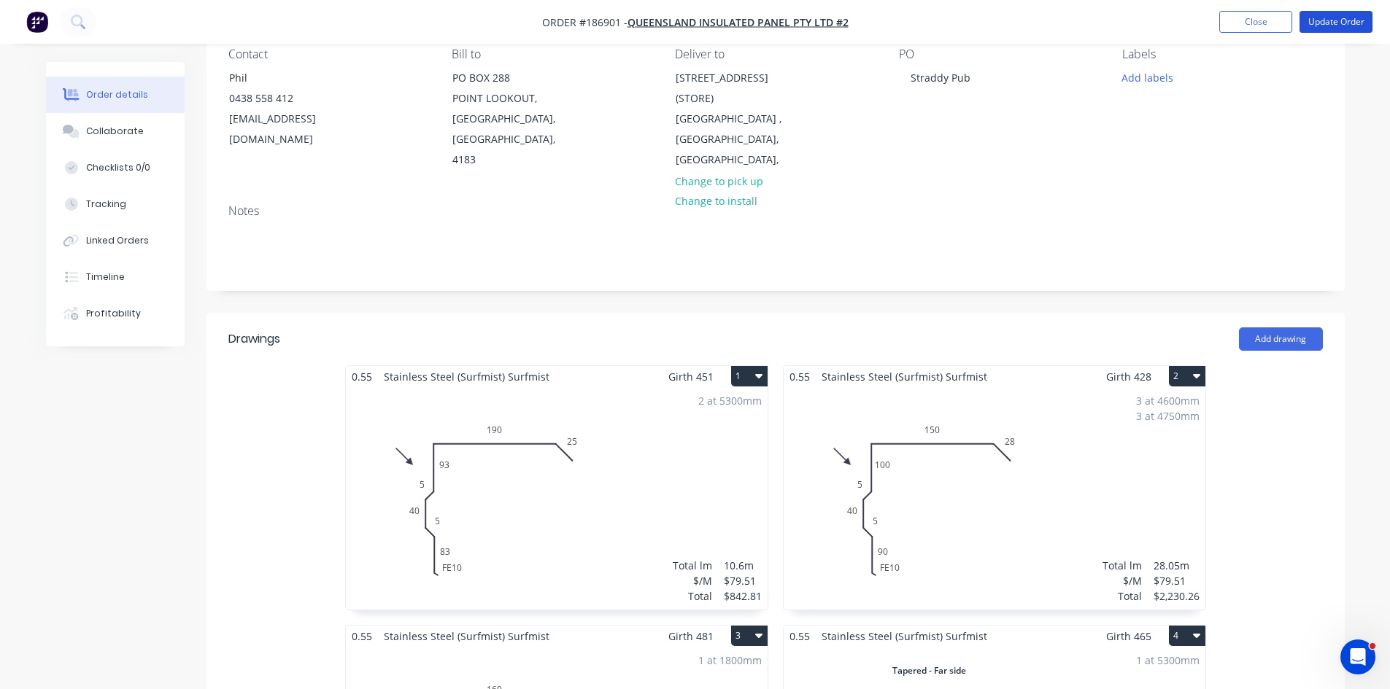
scroll to position [146, 0]
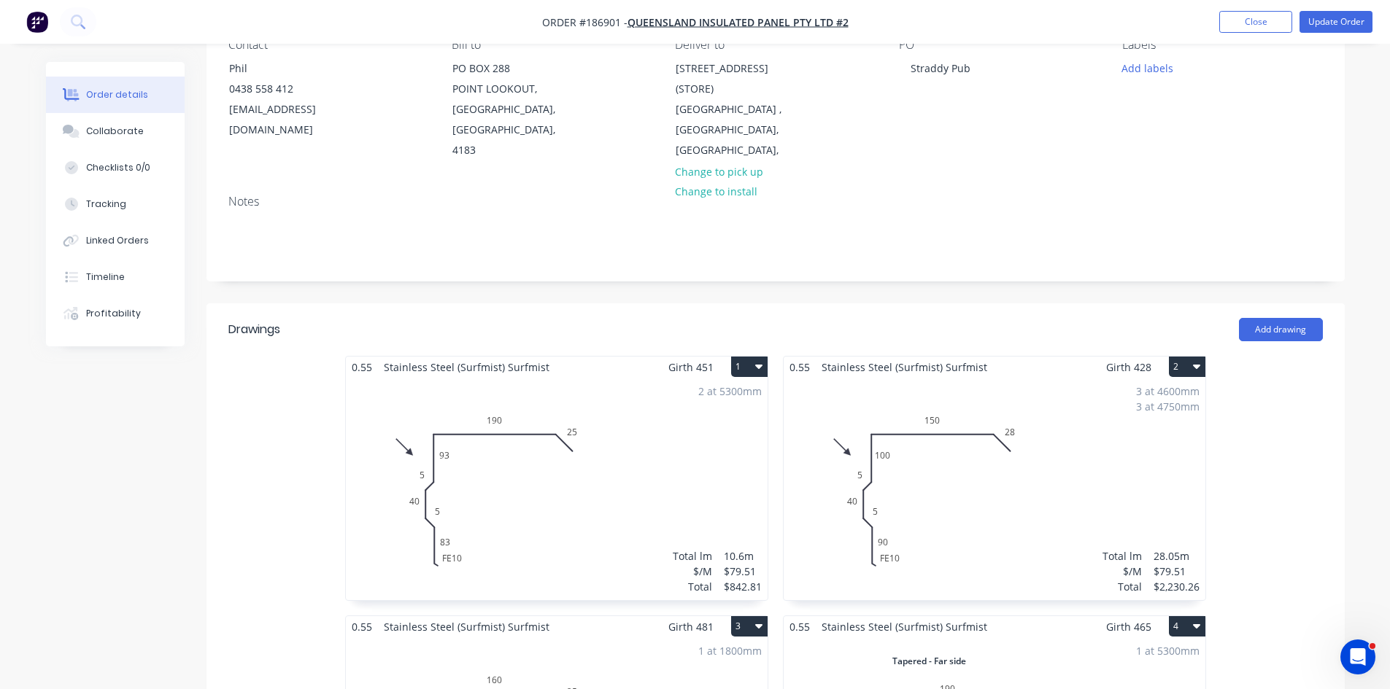
click at [725, 400] on div "2 at 5300mm Total lm $/M Total 10.6m $79.51 $842.81" at bounding box center [557, 489] width 422 height 222
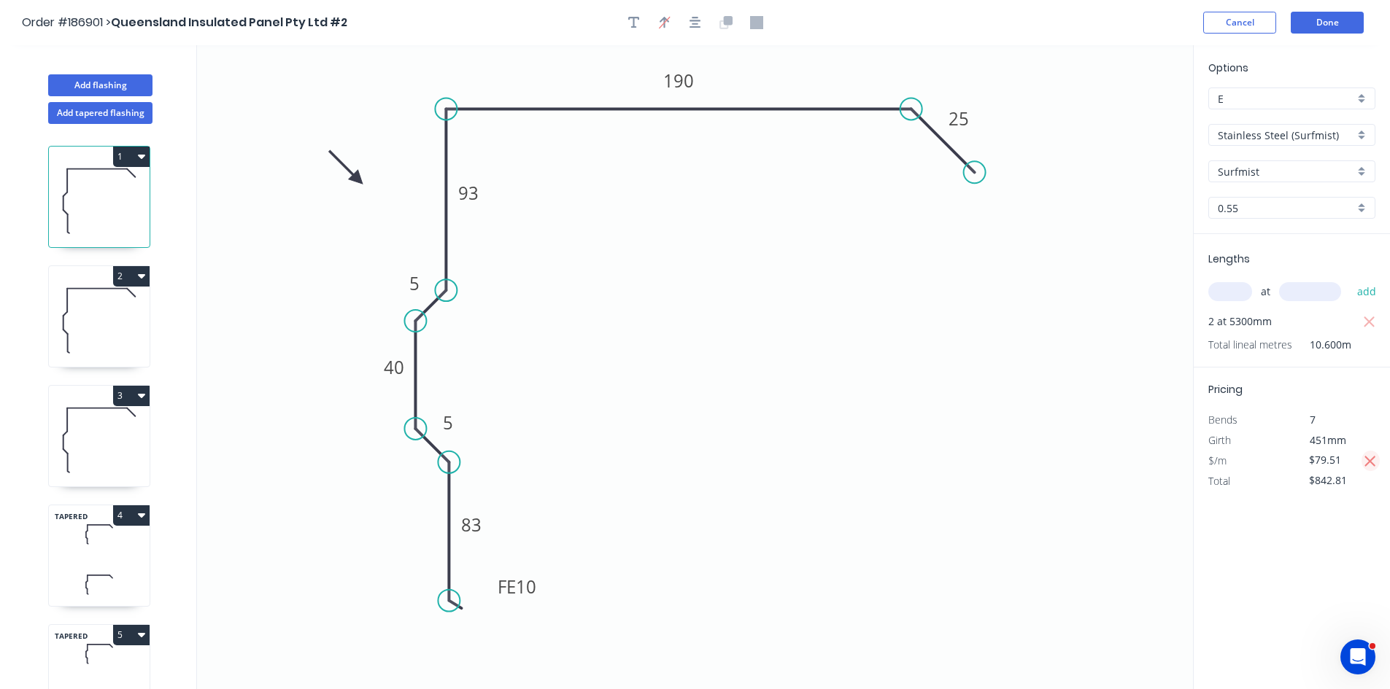
click at [1372, 456] on icon "button" at bounding box center [1369, 462] width 13 height 18
type input "$85.89"
type input "$910.43"
click at [124, 322] on icon at bounding box center [99, 320] width 101 height 93
type input "$79.51"
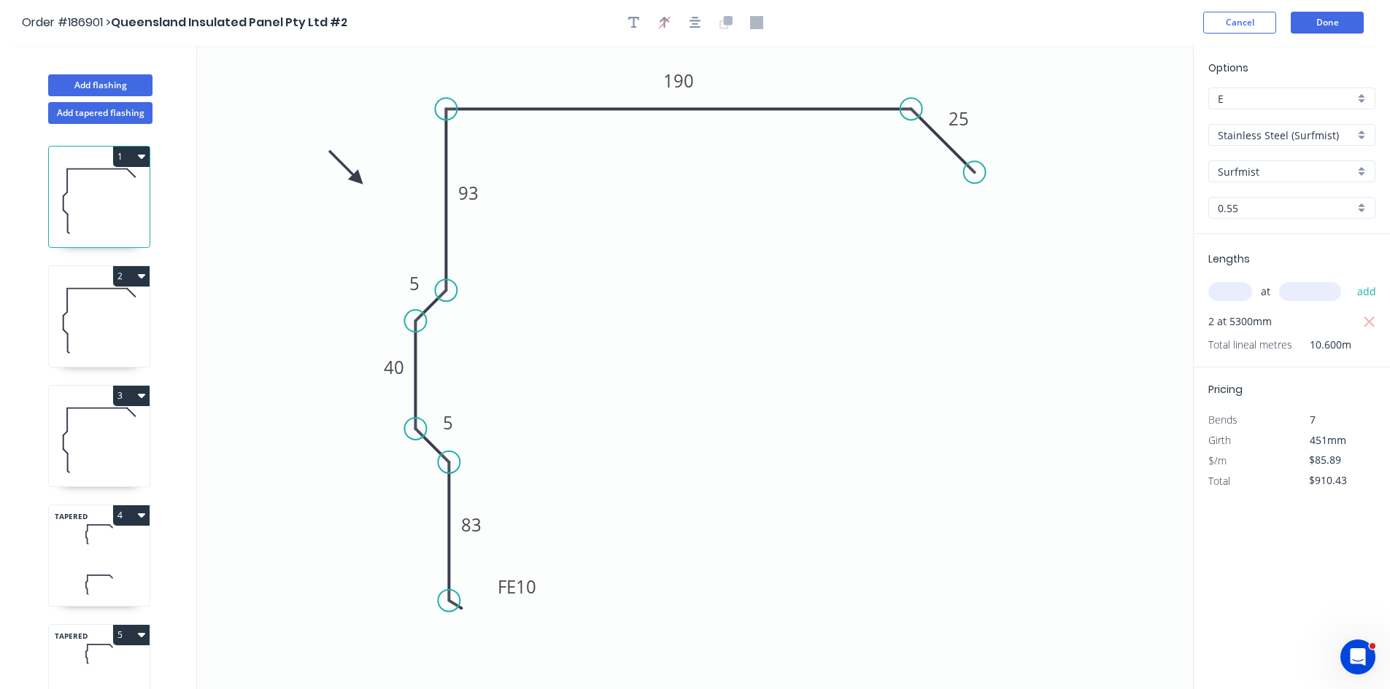
type input "$2,230.26"
click at [1371, 483] on icon "button" at bounding box center [1370, 481] width 11 height 11
type input "$85.89"
type input "$2,409.21"
drag, startPoint x: 136, startPoint y: 456, endPoint x: 182, endPoint y: 445, distance: 46.5
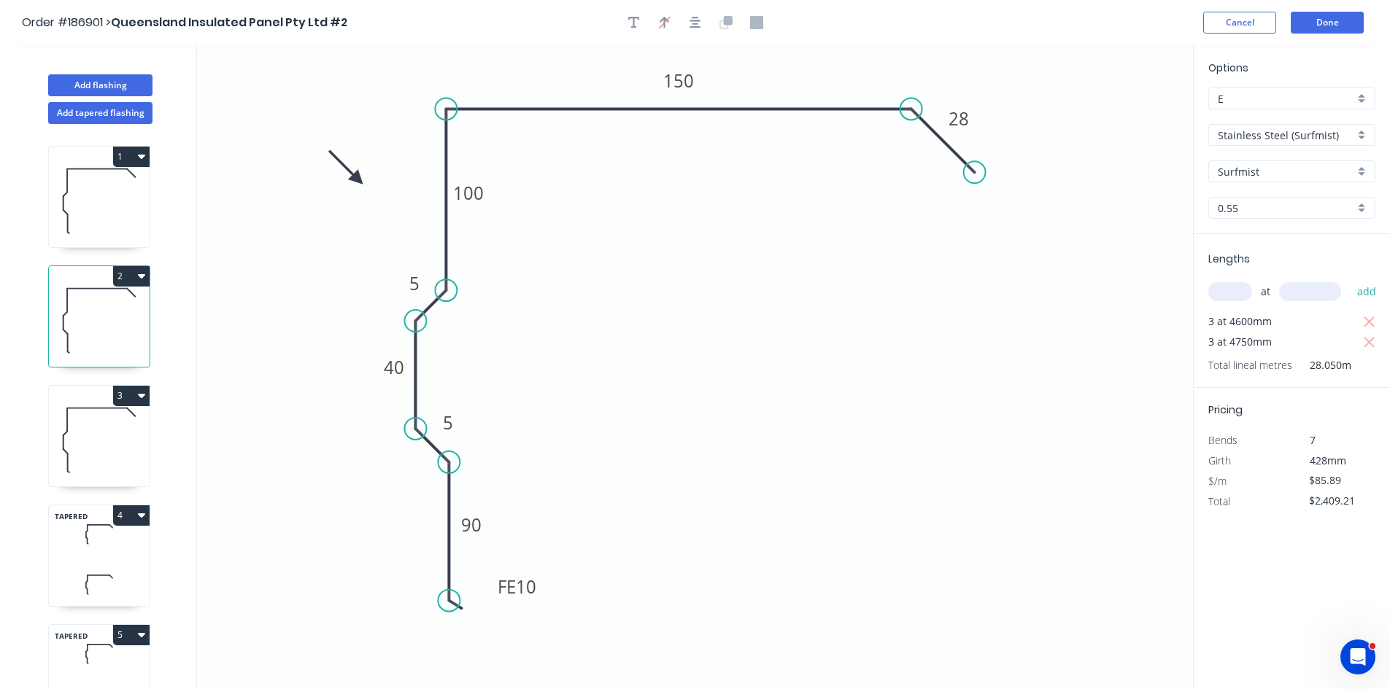
click at [138, 456] on icon at bounding box center [99, 439] width 101 height 93
type input "$79.51"
type input "$143.12"
click at [1362, 460] on button "button" at bounding box center [1370, 461] width 18 height 20
type input "$85.89"
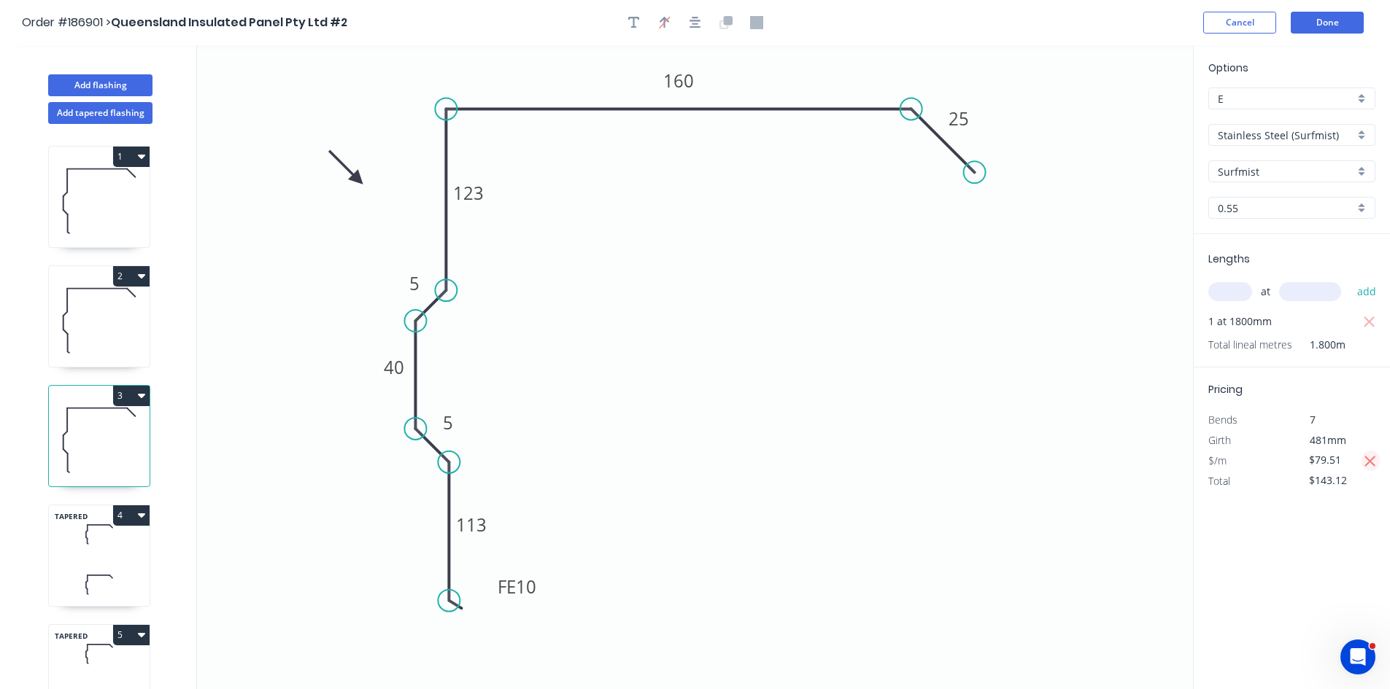
type input "$154.60"
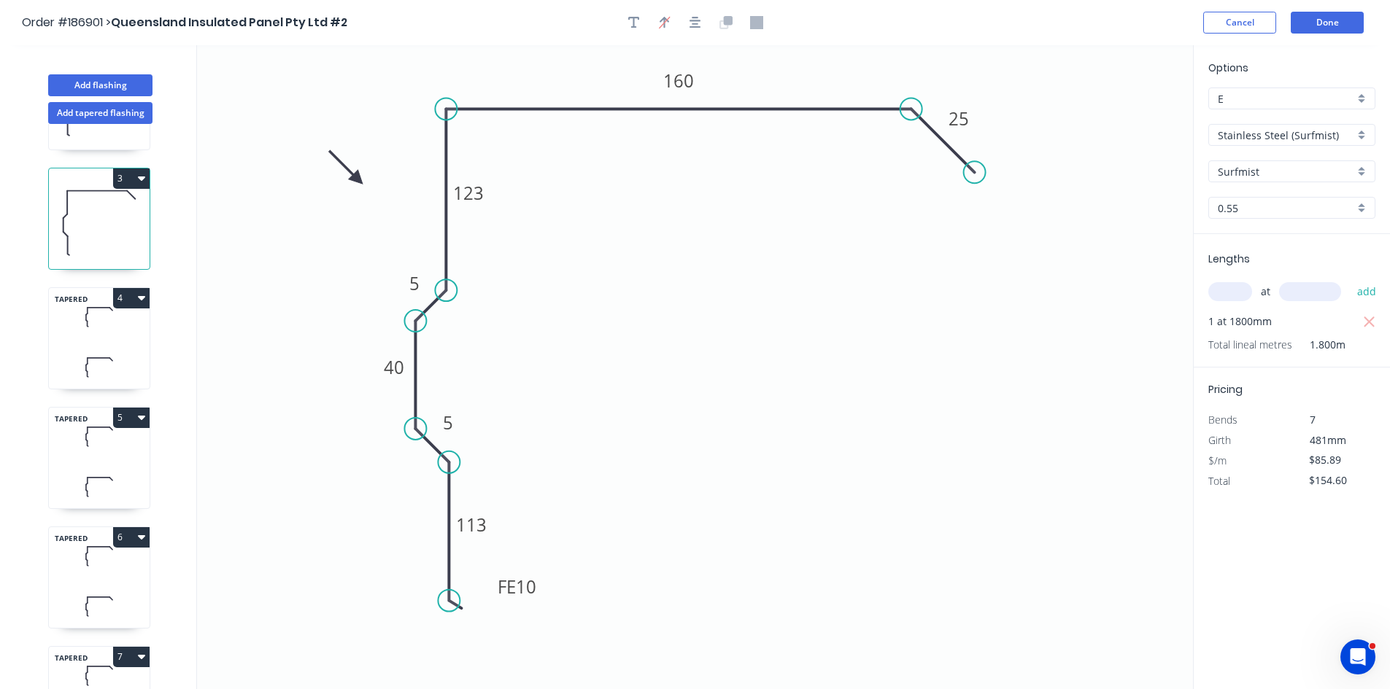
scroll to position [219, 0]
click at [101, 384] on icon at bounding box center [99, 365] width 101 height 43
type input "$87.92"
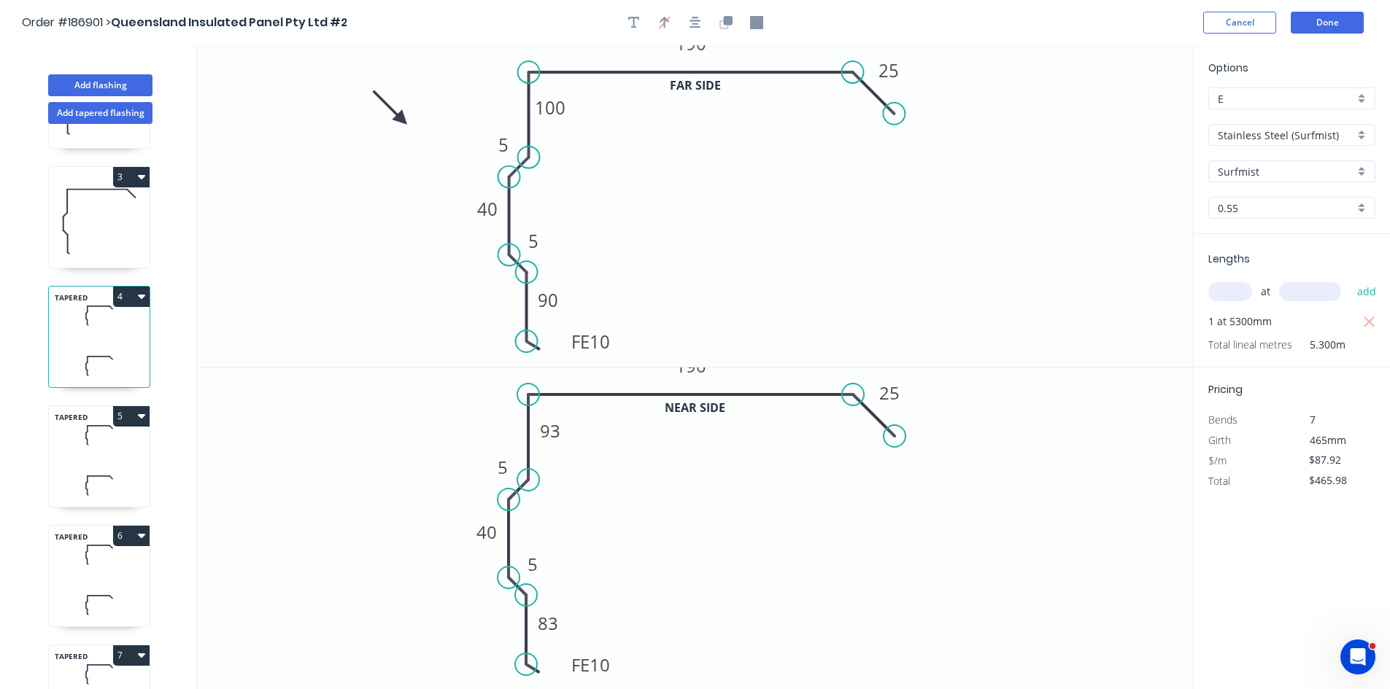
click at [109, 475] on icon at bounding box center [99, 485] width 101 height 43
type input "$395.64"
click at [108, 567] on icon at bounding box center [99, 554] width 101 height 43
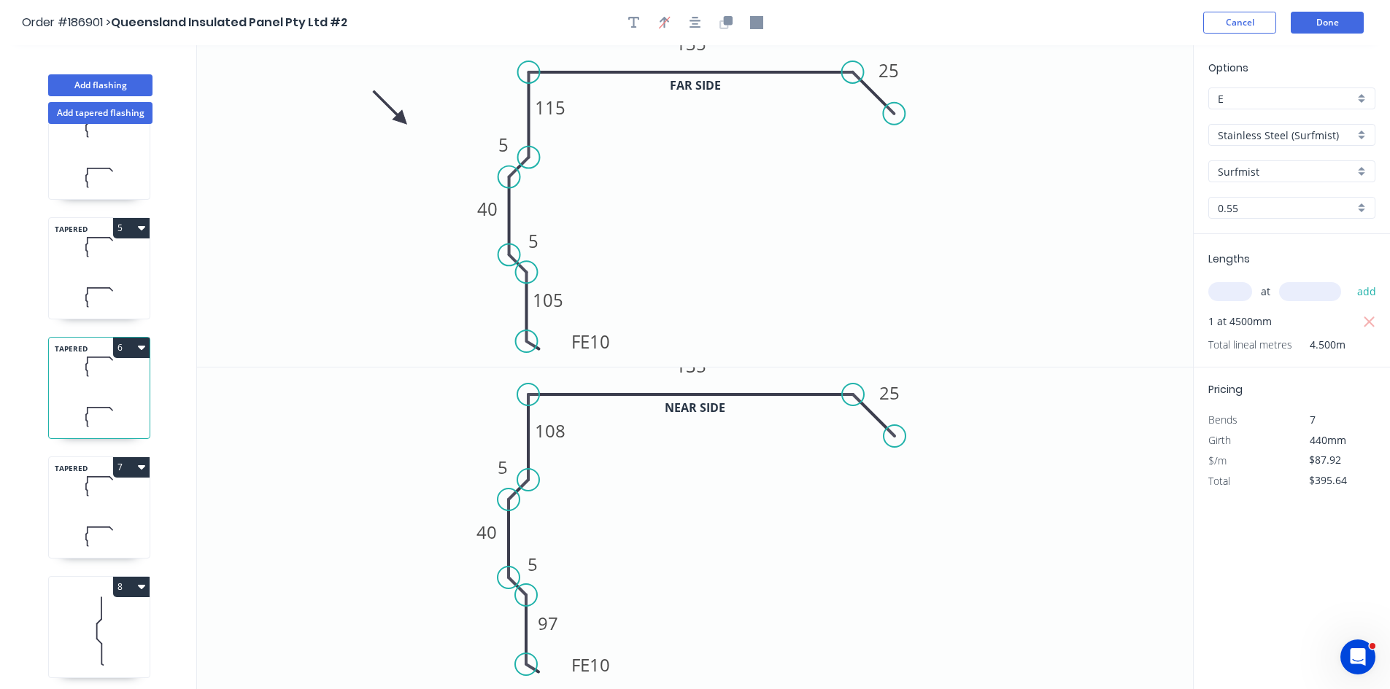
scroll to position [438, 0]
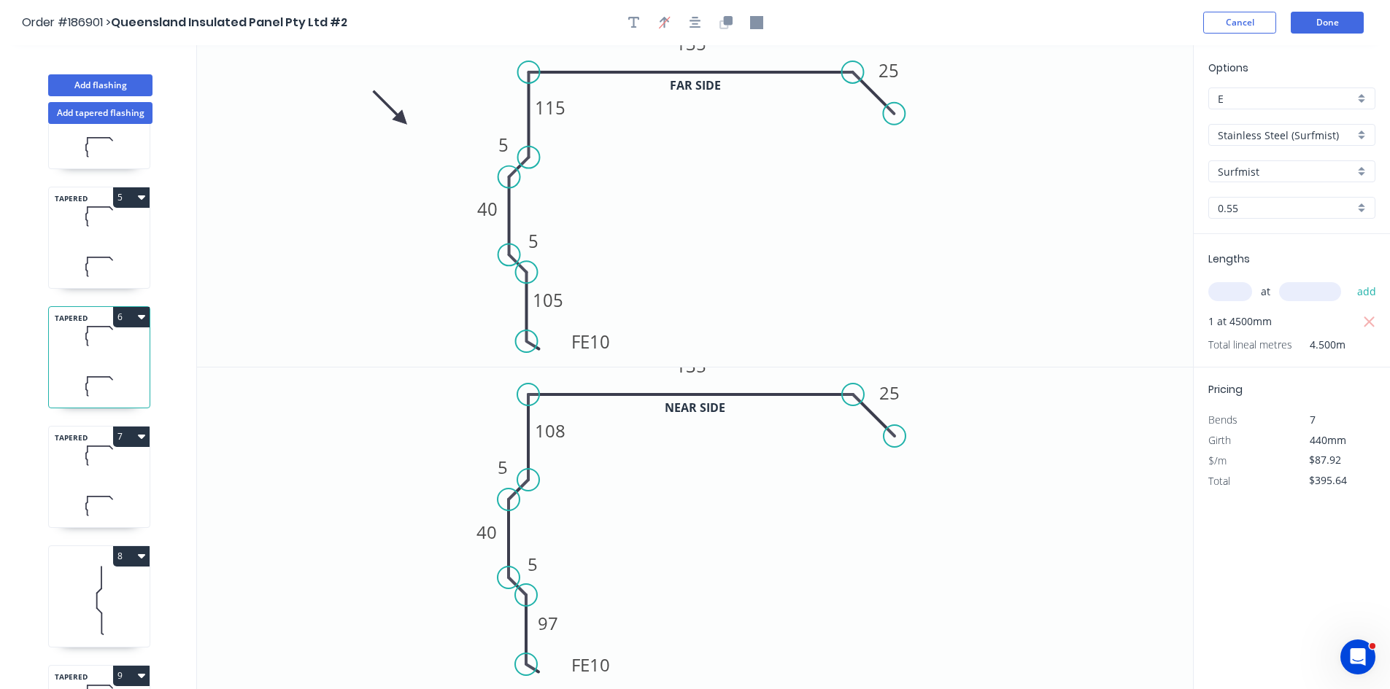
click at [102, 495] on icon at bounding box center [99, 505] width 101 height 43
click at [92, 584] on icon at bounding box center [99, 600] width 101 height 93
type input "$33.60"
type input "$907.20"
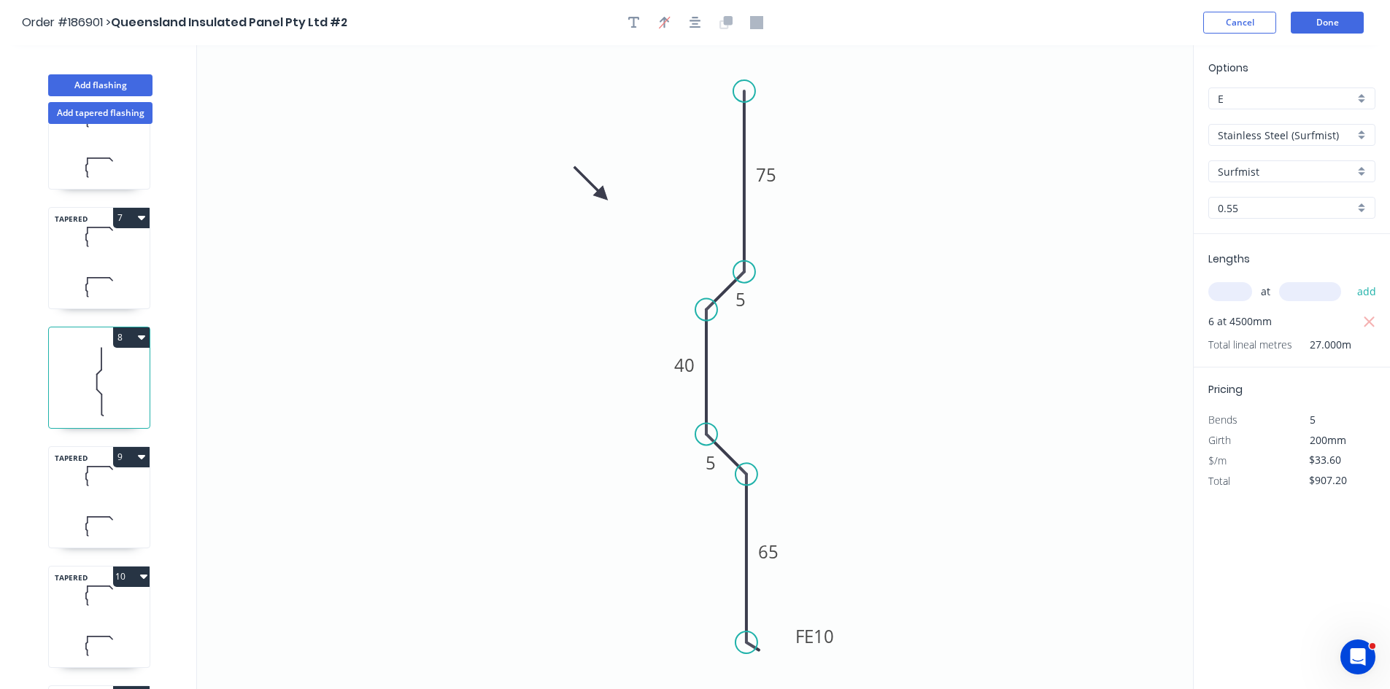
click at [110, 526] on icon at bounding box center [99, 526] width 101 height 43
type input "$125.62"
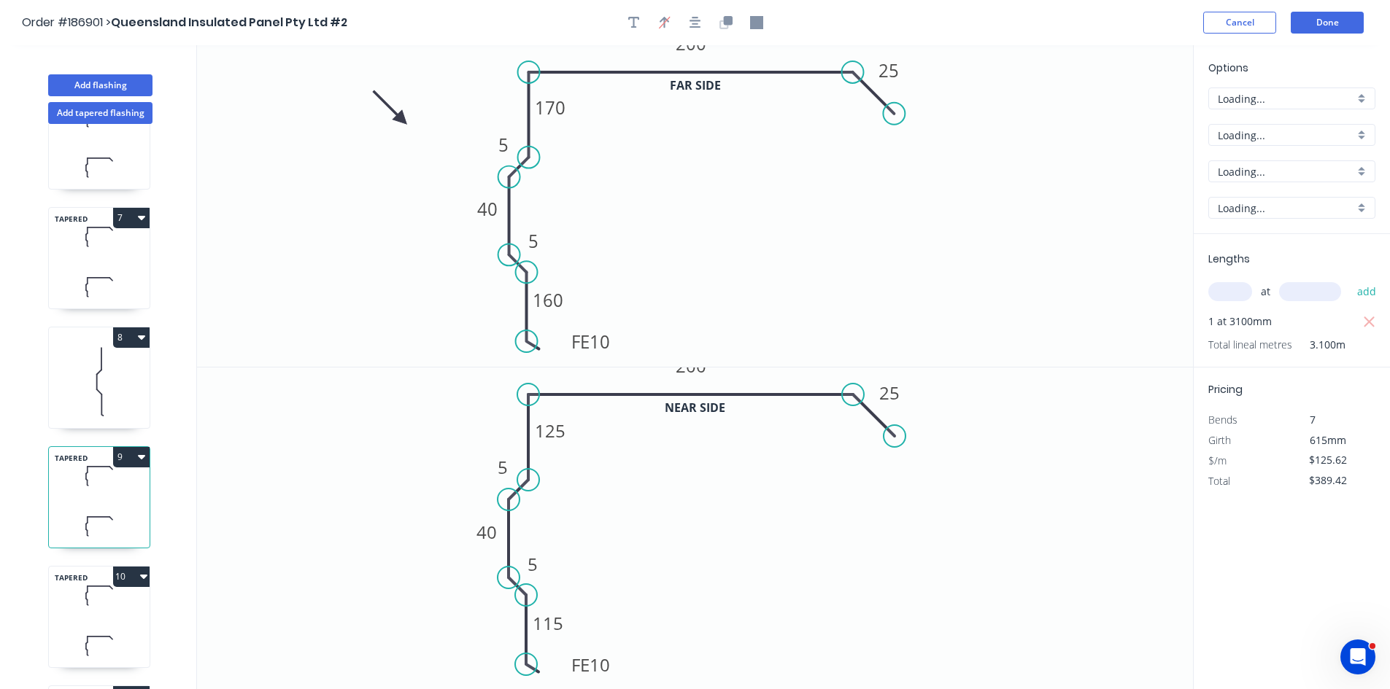
click at [107, 595] on icon at bounding box center [99, 595] width 101 height 43
type input "$150.74"
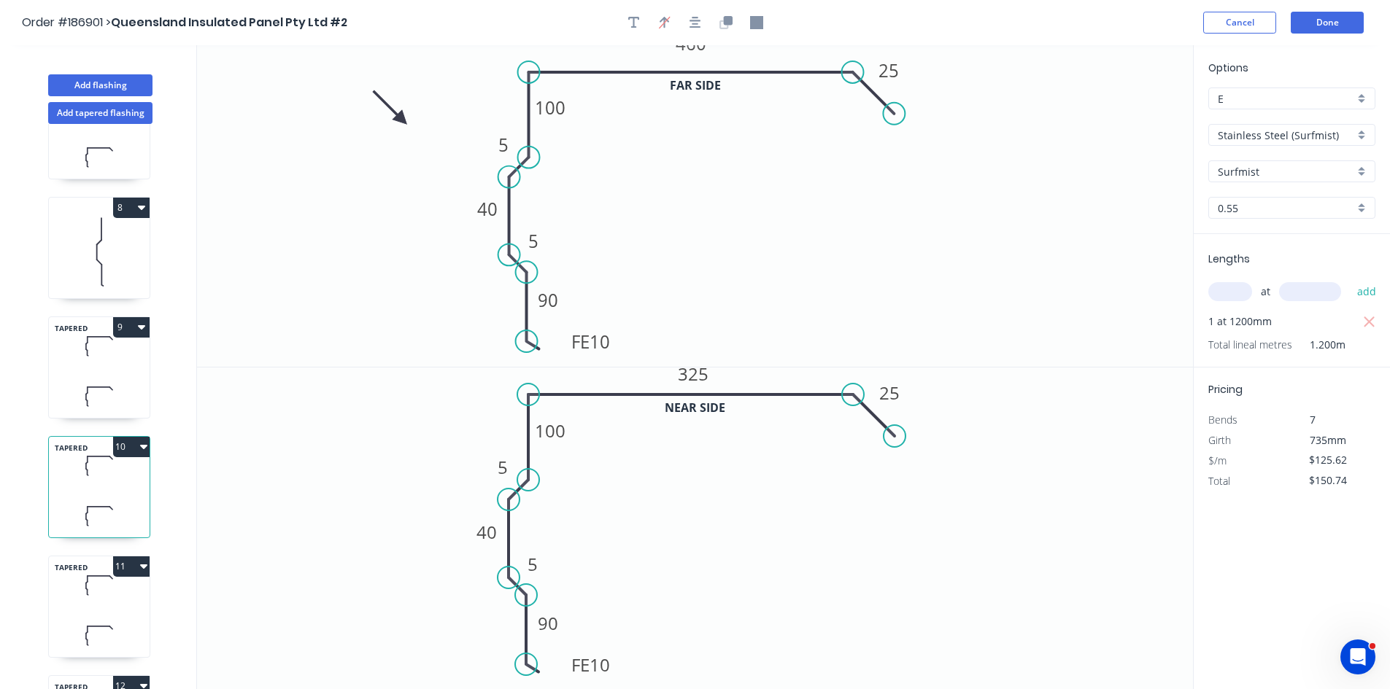
scroll to position [875, 0]
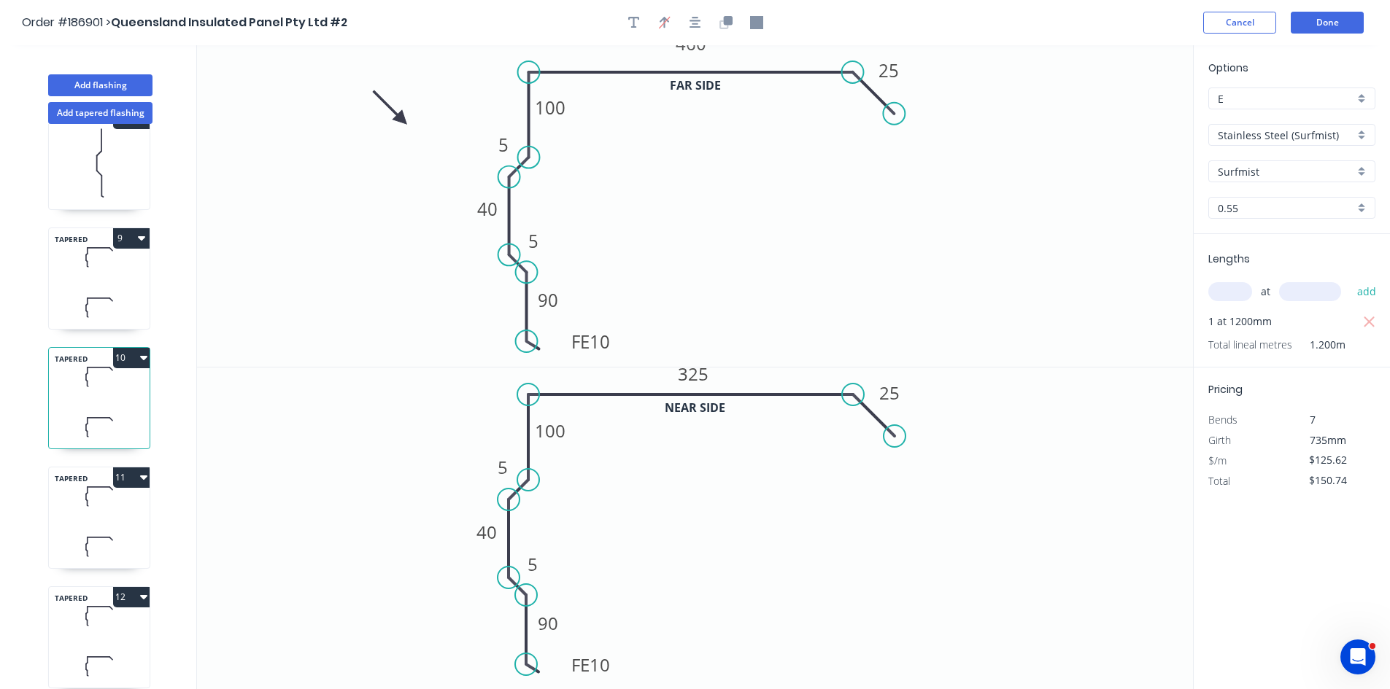
click at [95, 500] on icon at bounding box center [99, 496] width 101 height 43
drag, startPoint x: 82, startPoint y: 630, endPoint x: 164, endPoint y: 549, distance: 114.5
click at [81, 630] on icon at bounding box center [99, 616] width 101 height 43
click at [1320, 42] on header "Order #186901 > Queensland Insulated Panel Pty Ltd #2 Cancel Done" at bounding box center [695, 22] width 1390 height 45
click at [1328, 36] on header "Order #186901 > Queensland Insulated Panel Pty Ltd #2 Cancel Done" at bounding box center [695, 22] width 1390 height 45
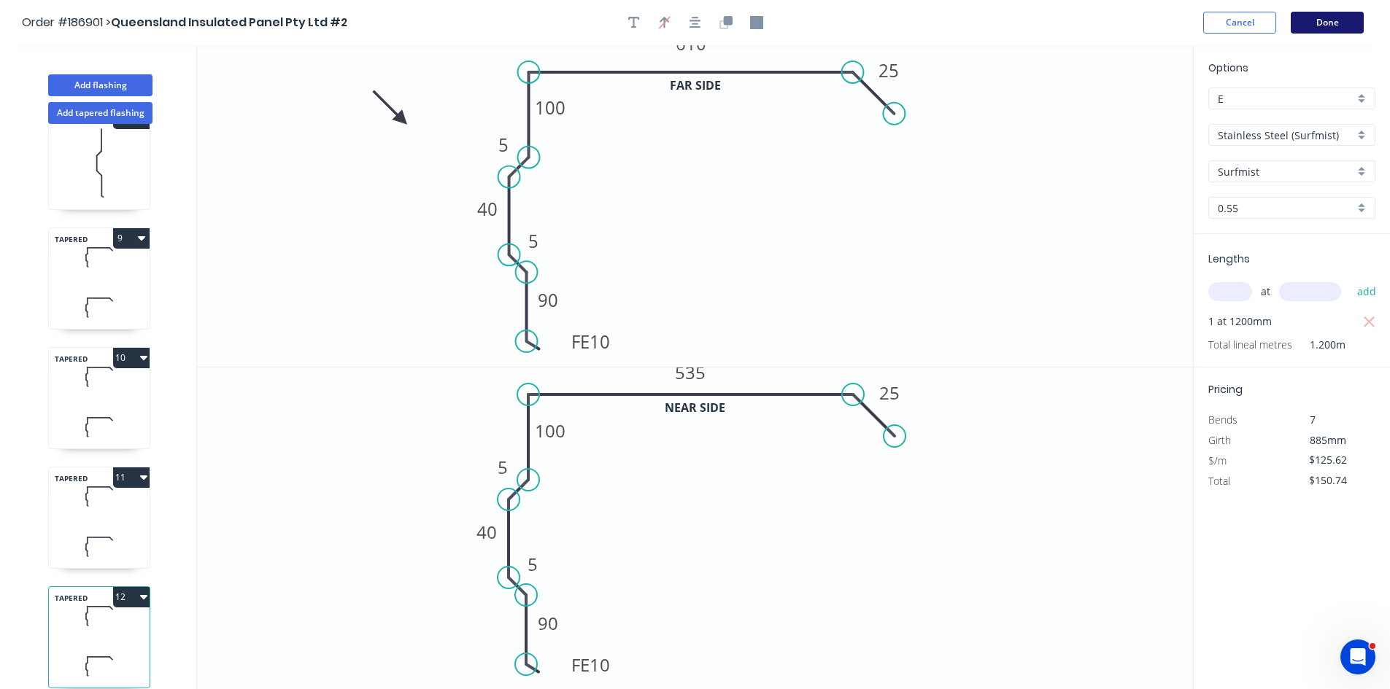
click at [1328, 22] on button "Done" at bounding box center [1326, 23] width 73 height 22
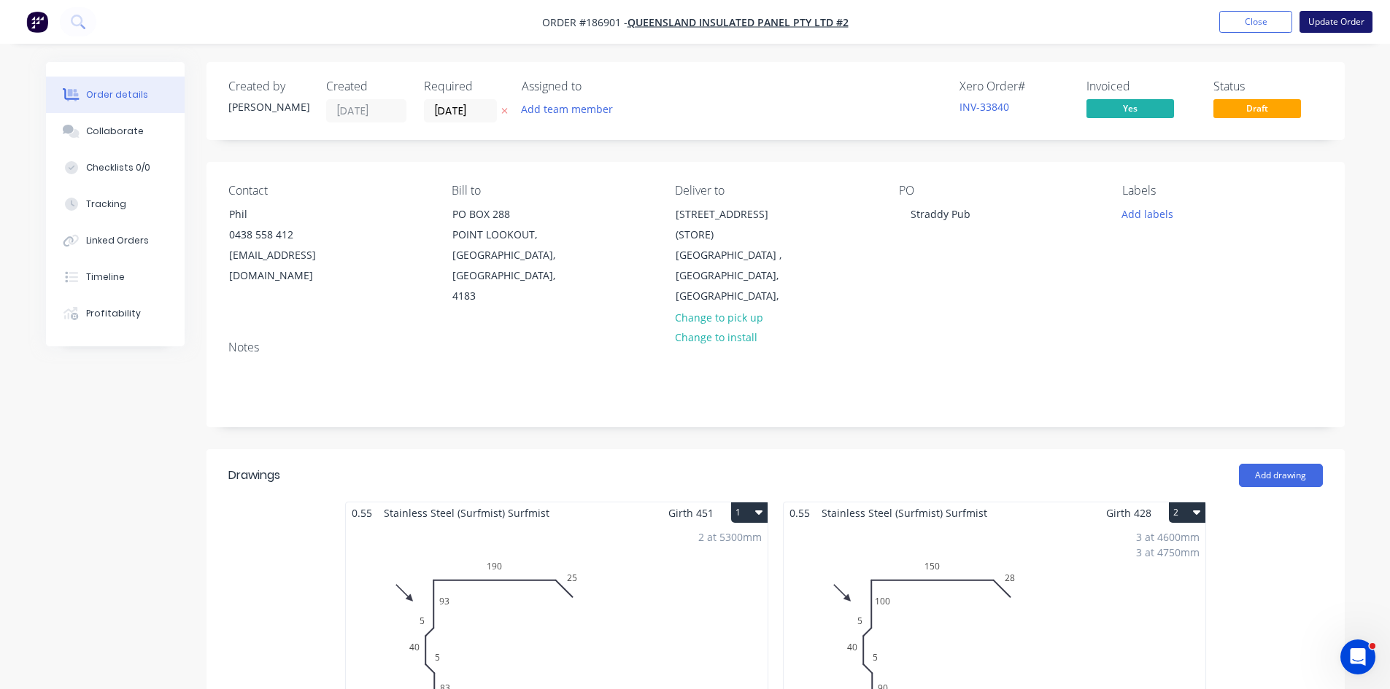
click at [1339, 18] on button "Update Order" at bounding box center [1335, 22] width 73 height 22
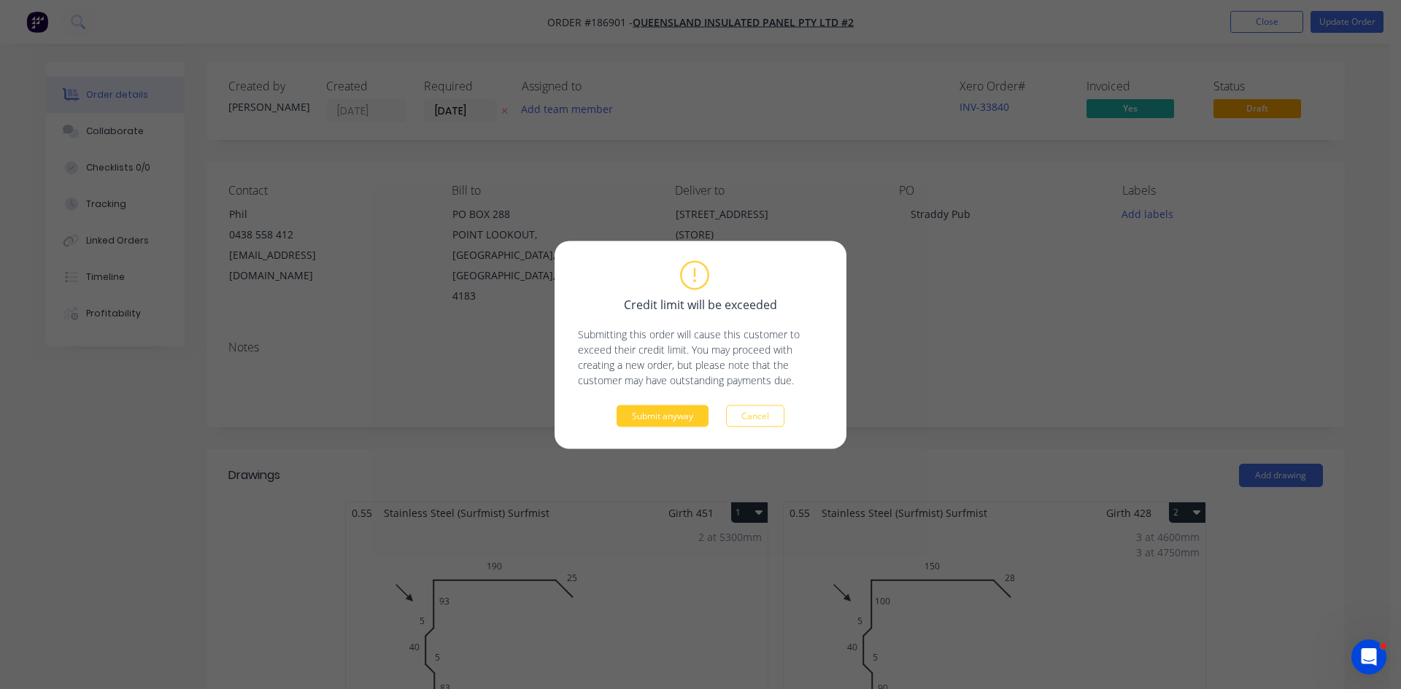
click at [647, 411] on button "Submit anyway" at bounding box center [662, 416] width 92 height 22
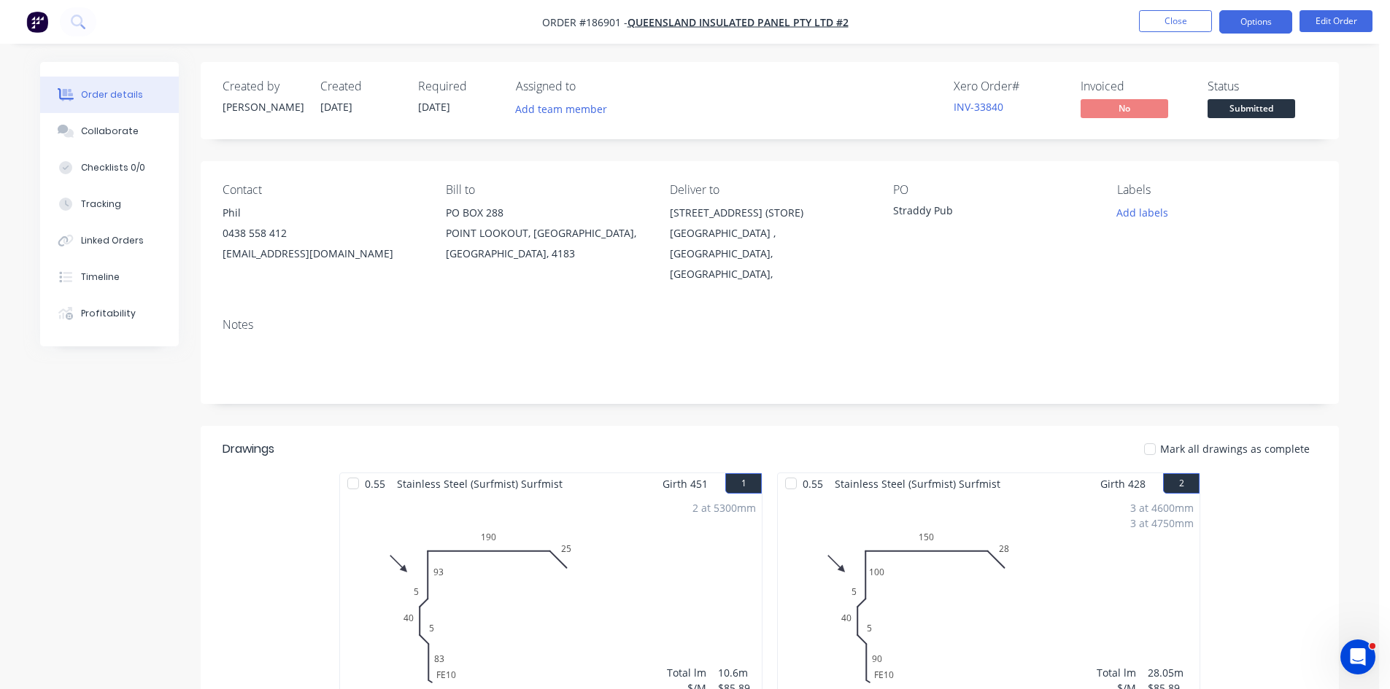
click at [1253, 28] on button "Options" at bounding box center [1255, 21] width 73 height 23
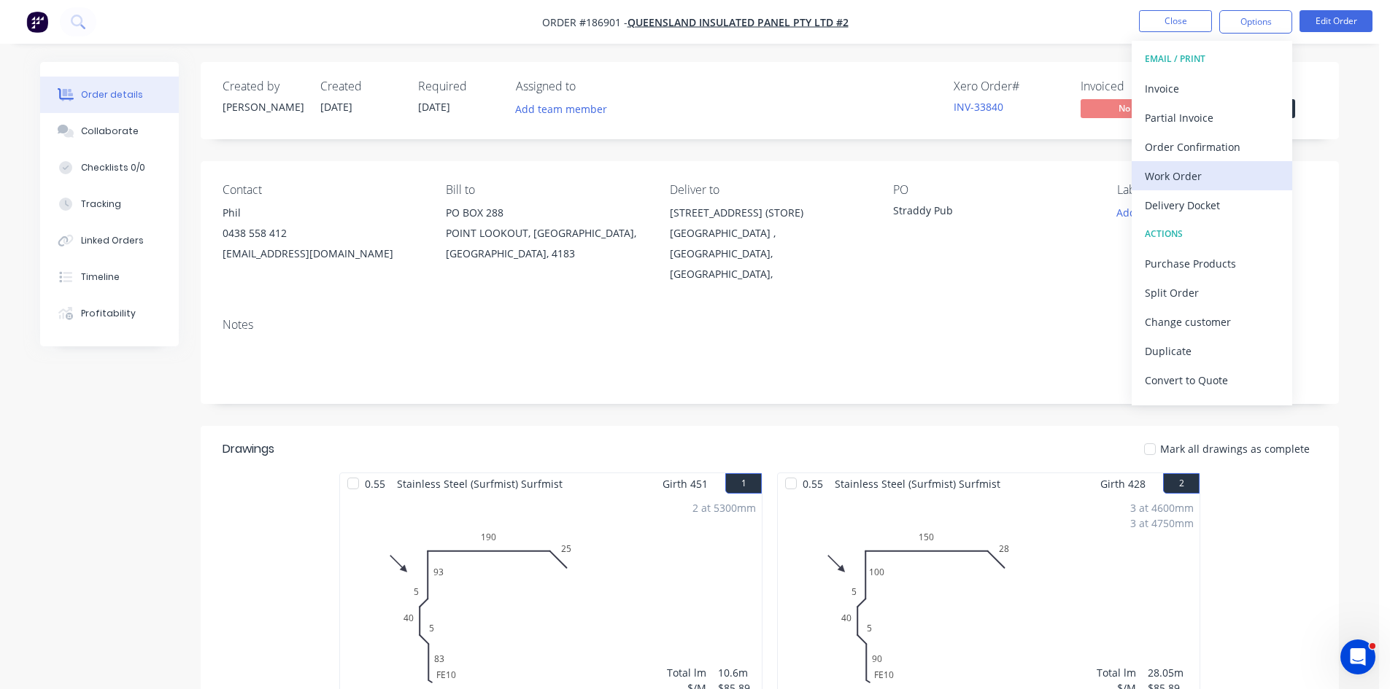
click at [1206, 174] on div "Work Order" at bounding box center [1212, 176] width 134 height 21
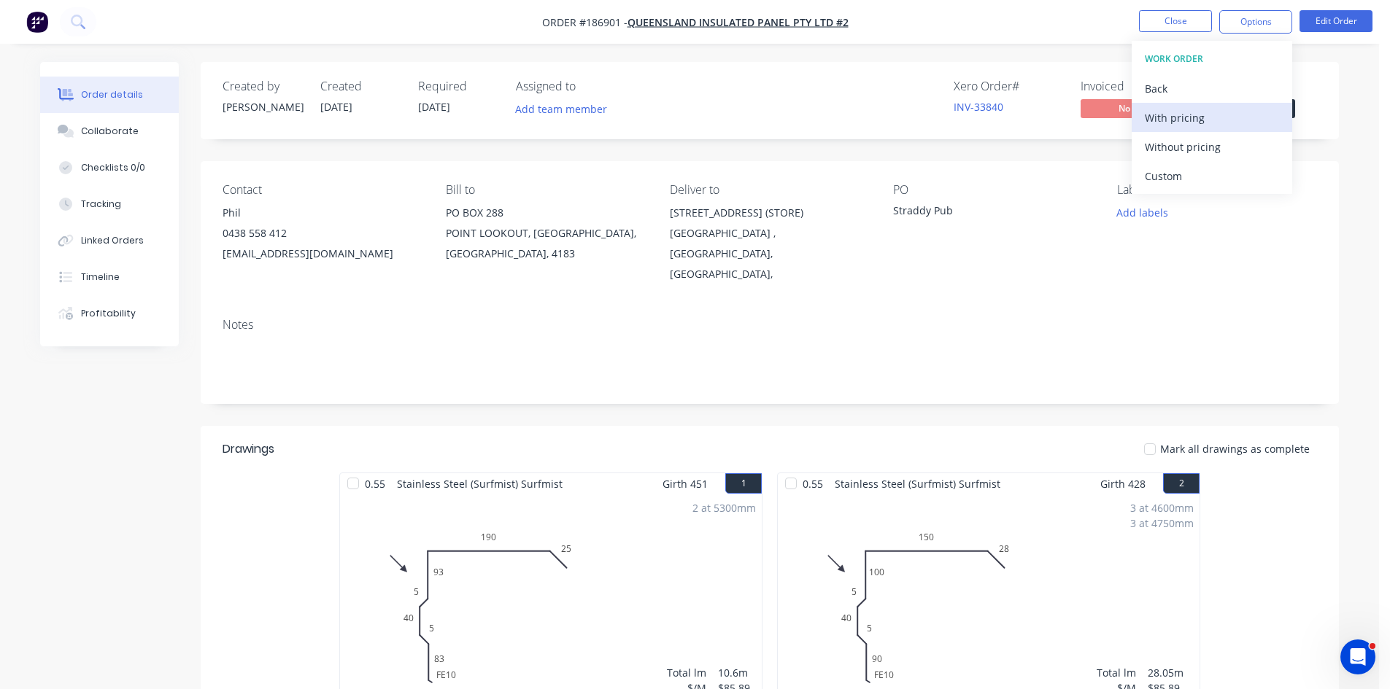
click at [1211, 105] on button "With pricing" at bounding box center [1211, 117] width 160 height 29
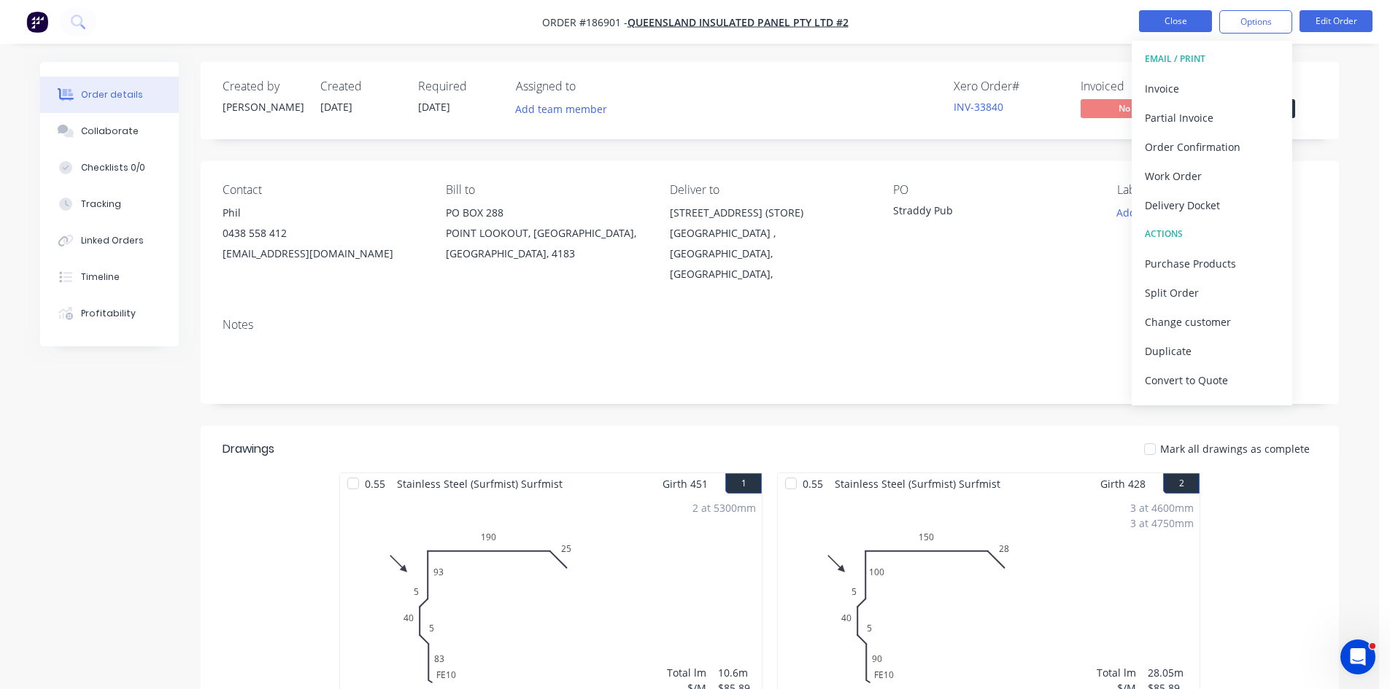
click at [1188, 15] on button "Close" at bounding box center [1175, 21] width 73 height 22
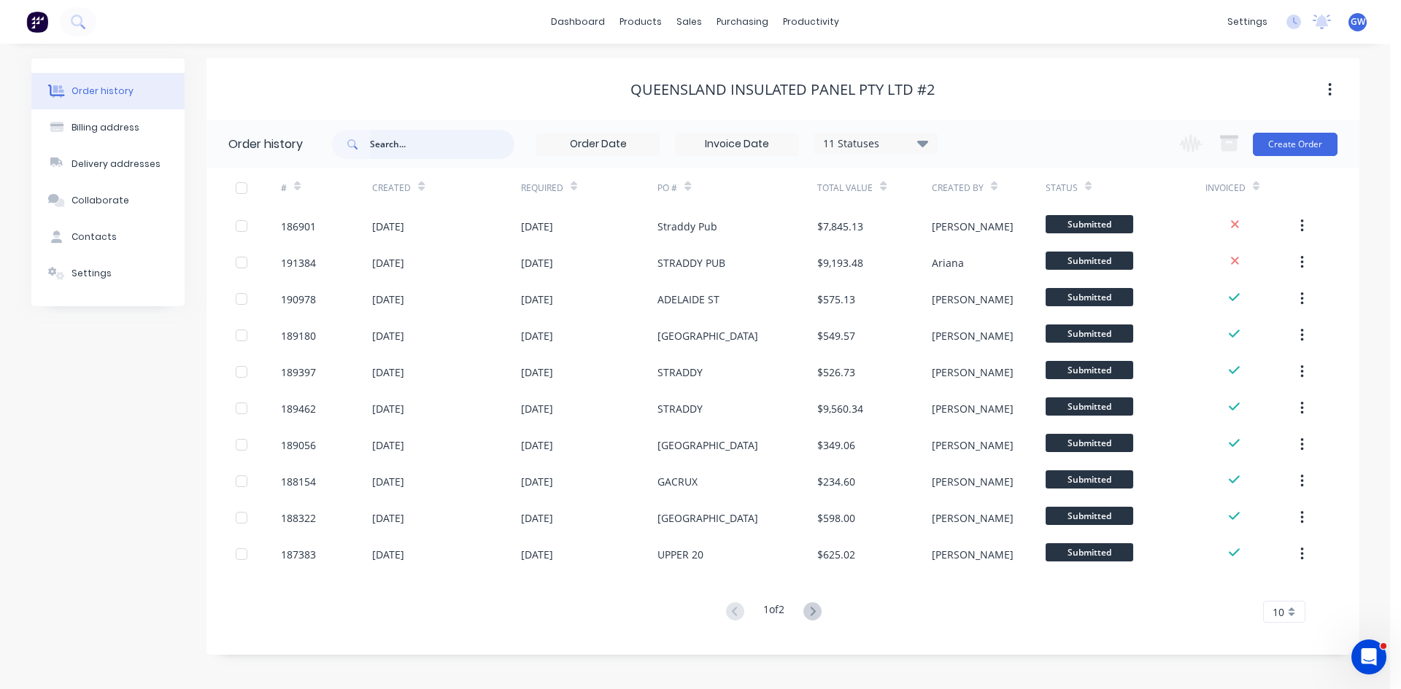
click at [437, 150] on input "text" at bounding box center [442, 144] width 144 height 29
type input "straddy"
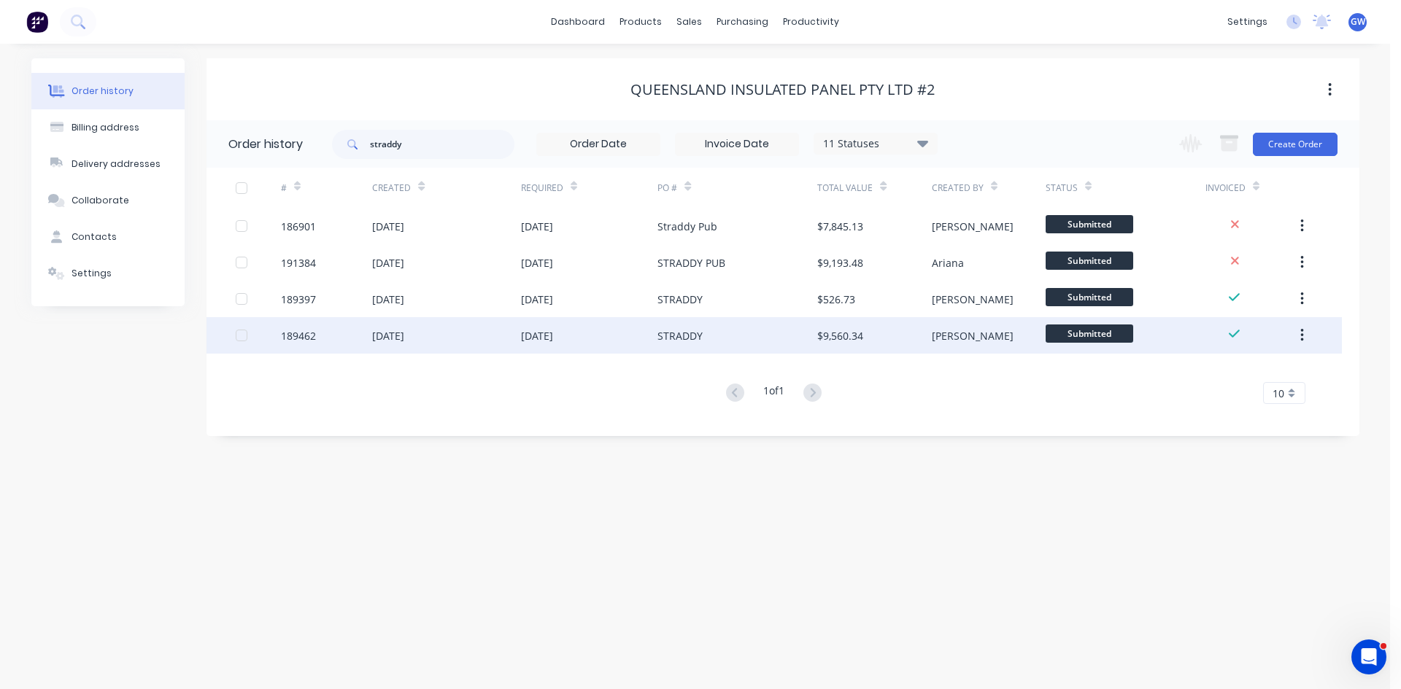
click at [747, 331] on div "STRADDY" at bounding box center [737, 335] width 160 height 36
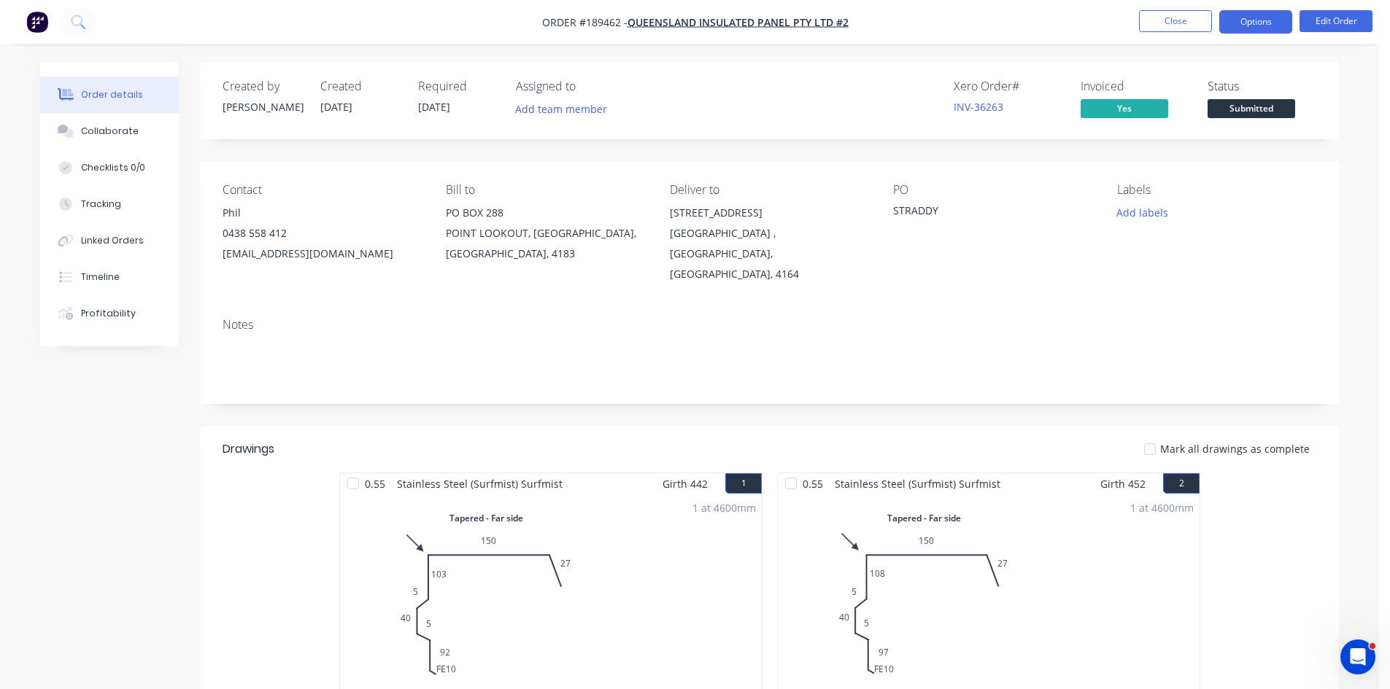
click at [1266, 20] on button "Options" at bounding box center [1255, 21] width 73 height 23
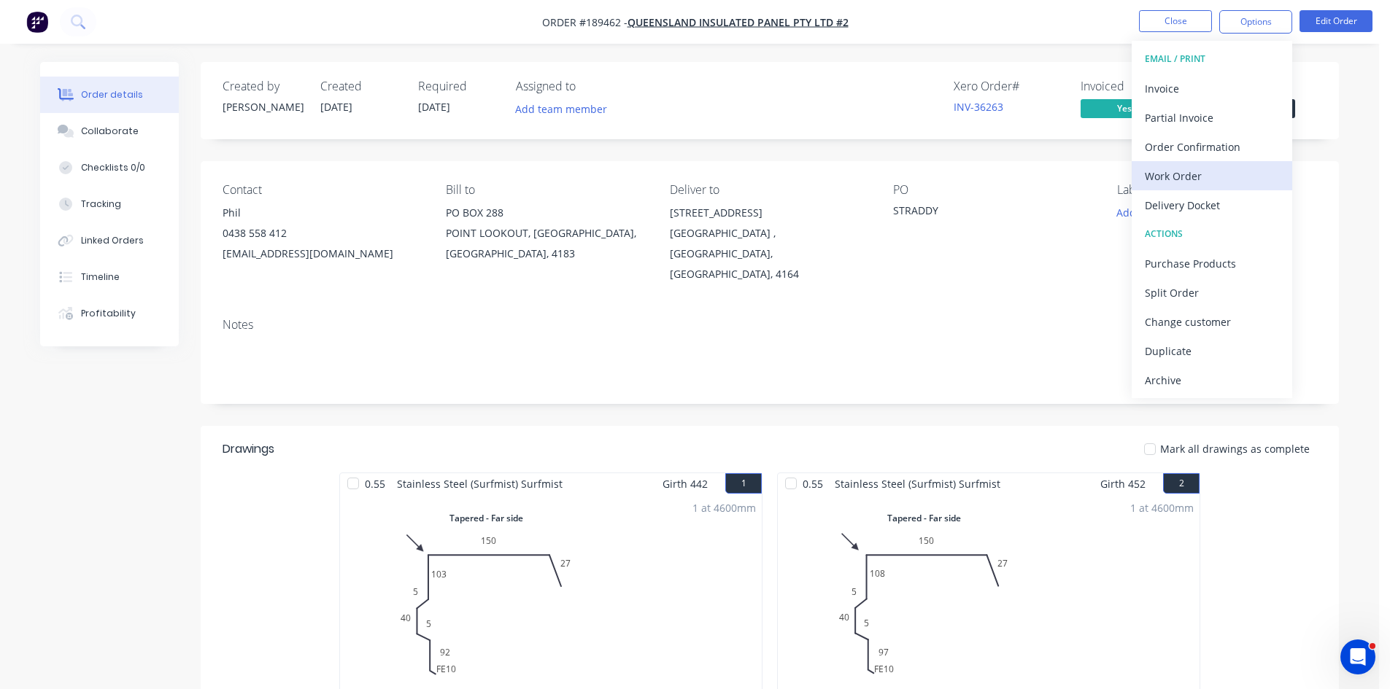
click at [1210, 179] on div "Work Order" at bounding box center [1212, 176] width 134 height 21
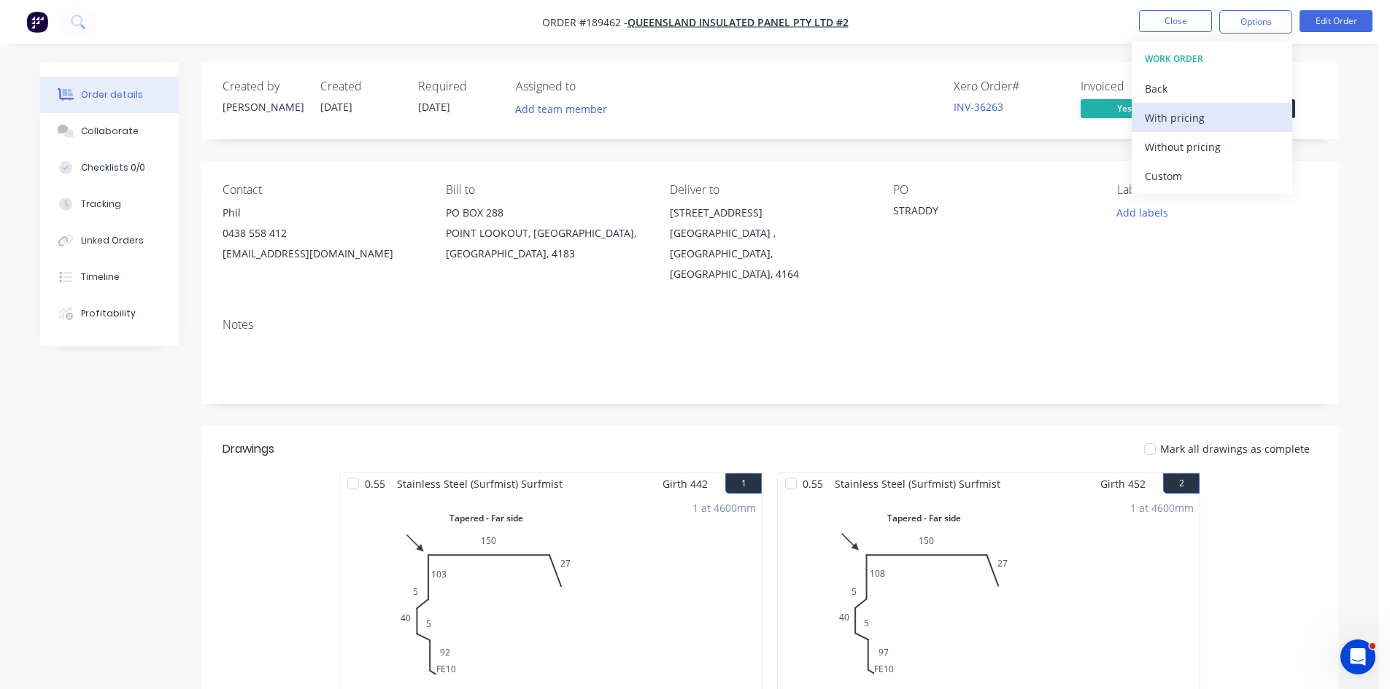
click at [1204, 120] on div "With pricing" at bounding box center [1212, 117] width 134 height 21
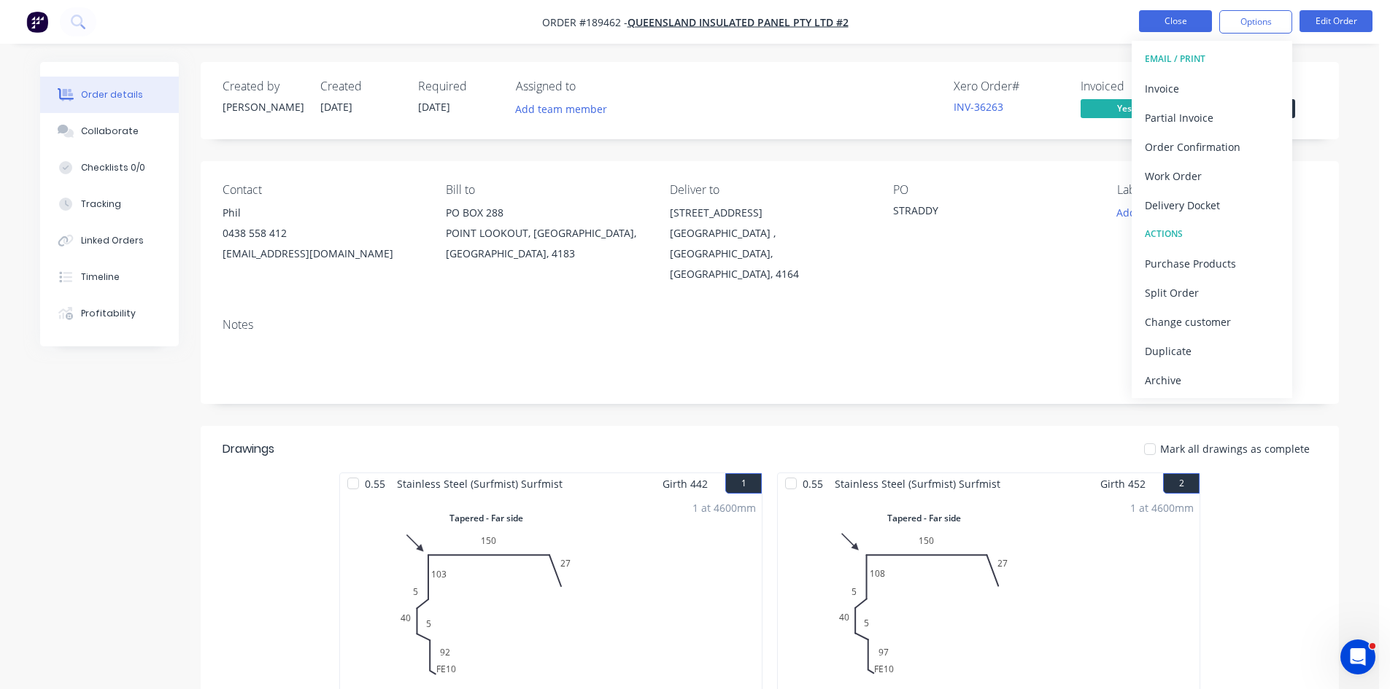
click at [1174, 26] on button "Close" at bounding box center [1175, 21] width 73 height 22
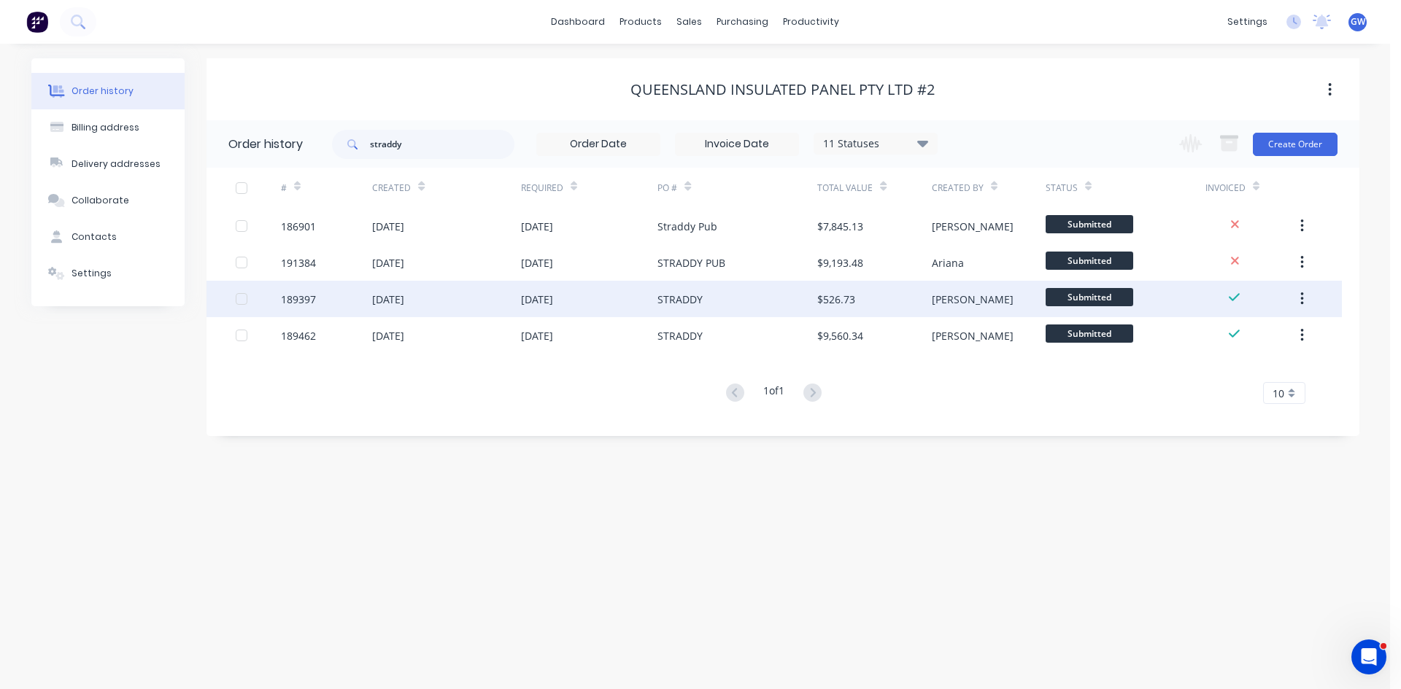
click at [457, 317] on div "08 Aug 2025" at bounding box center [446, 299] width 148 height 36
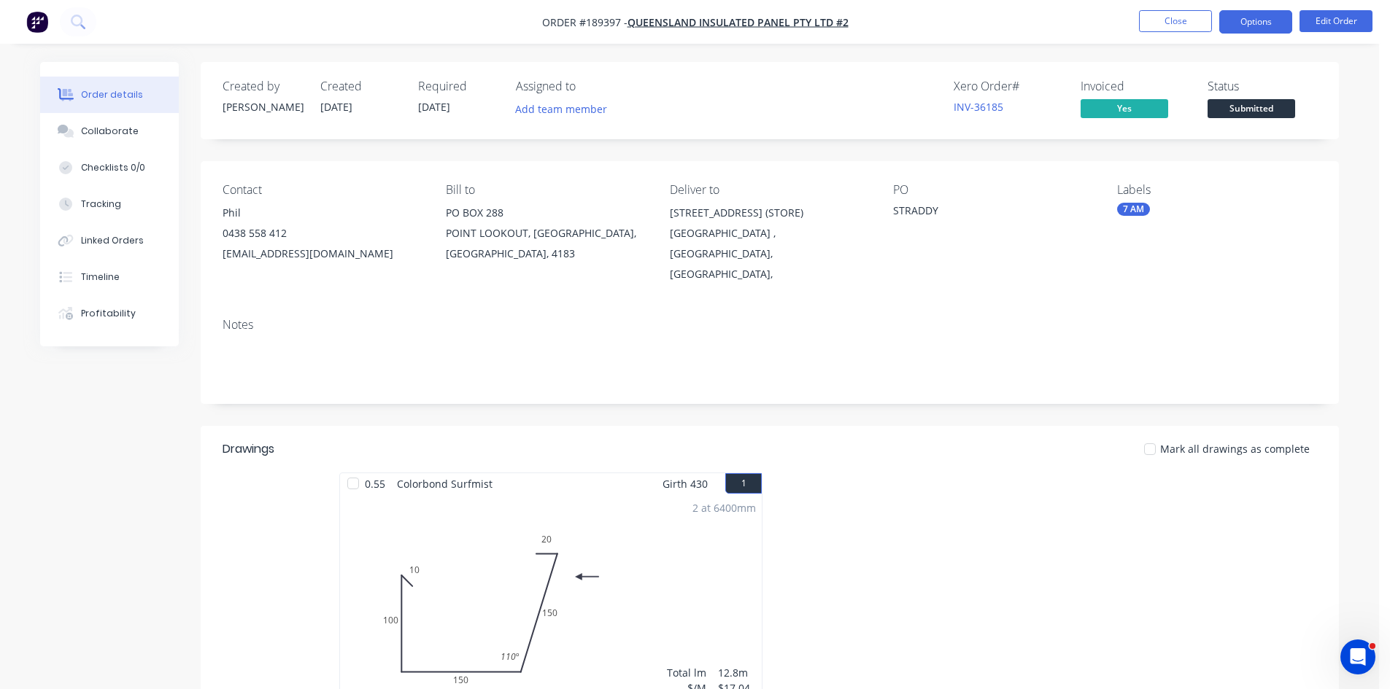
click at [1275, 21] on button "Options" at bounding box center [1255, 21] width 73 height 23
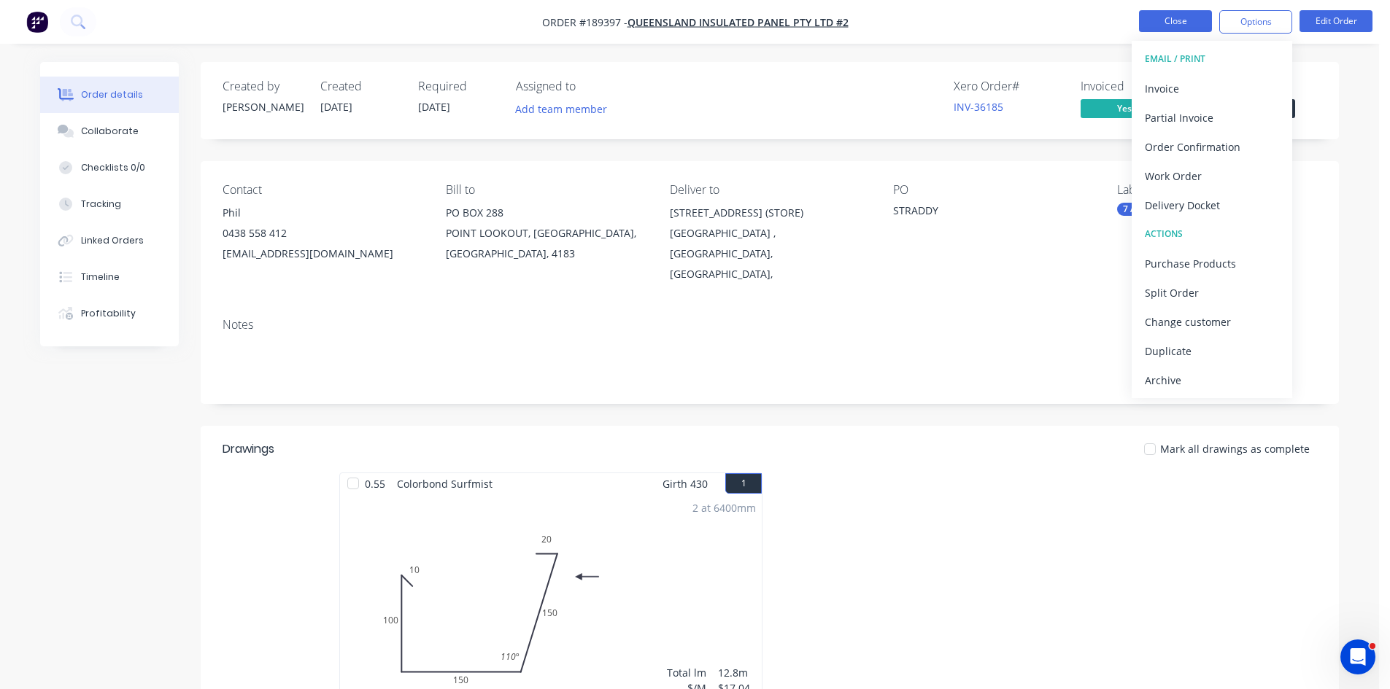
click at [1196, 25] on button "Close" at bounding box center [1175, 21] width 73 height 22
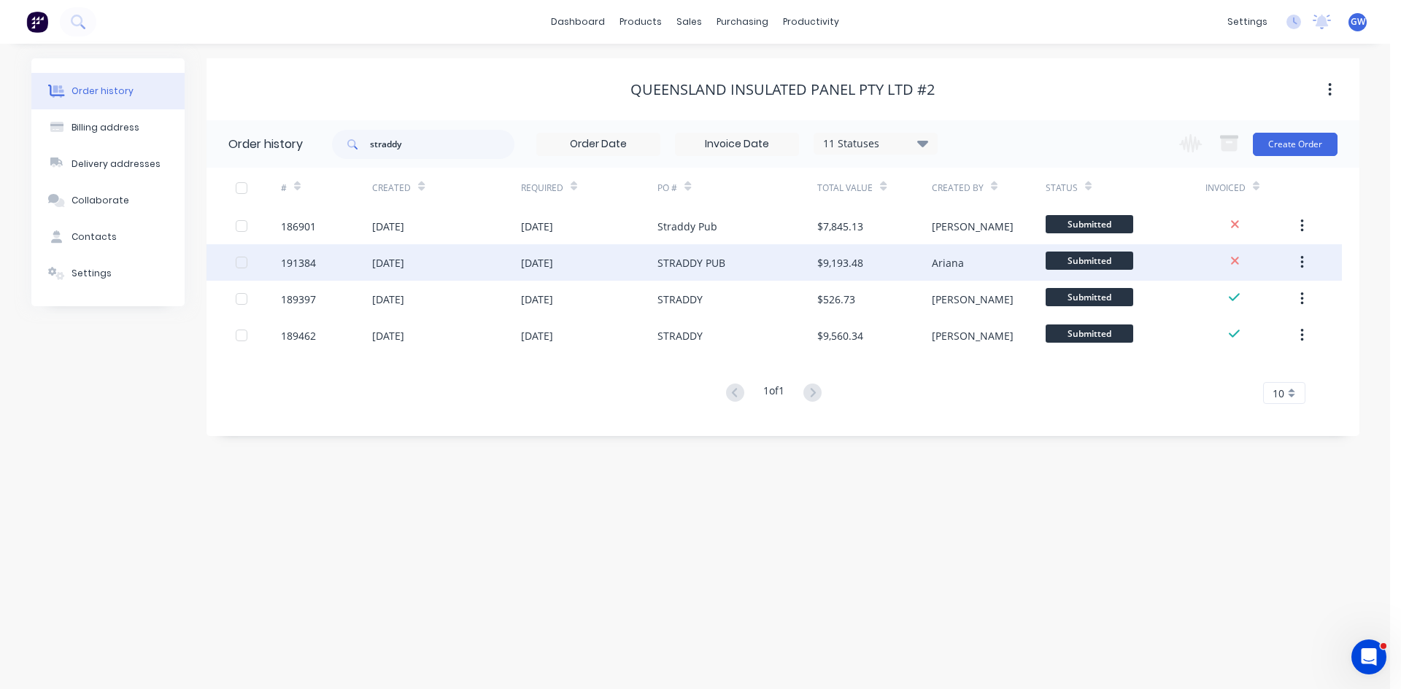
click at [781, 266] on div "STRADDY PUB" at bounding box center [737, 262] width 160 height 36
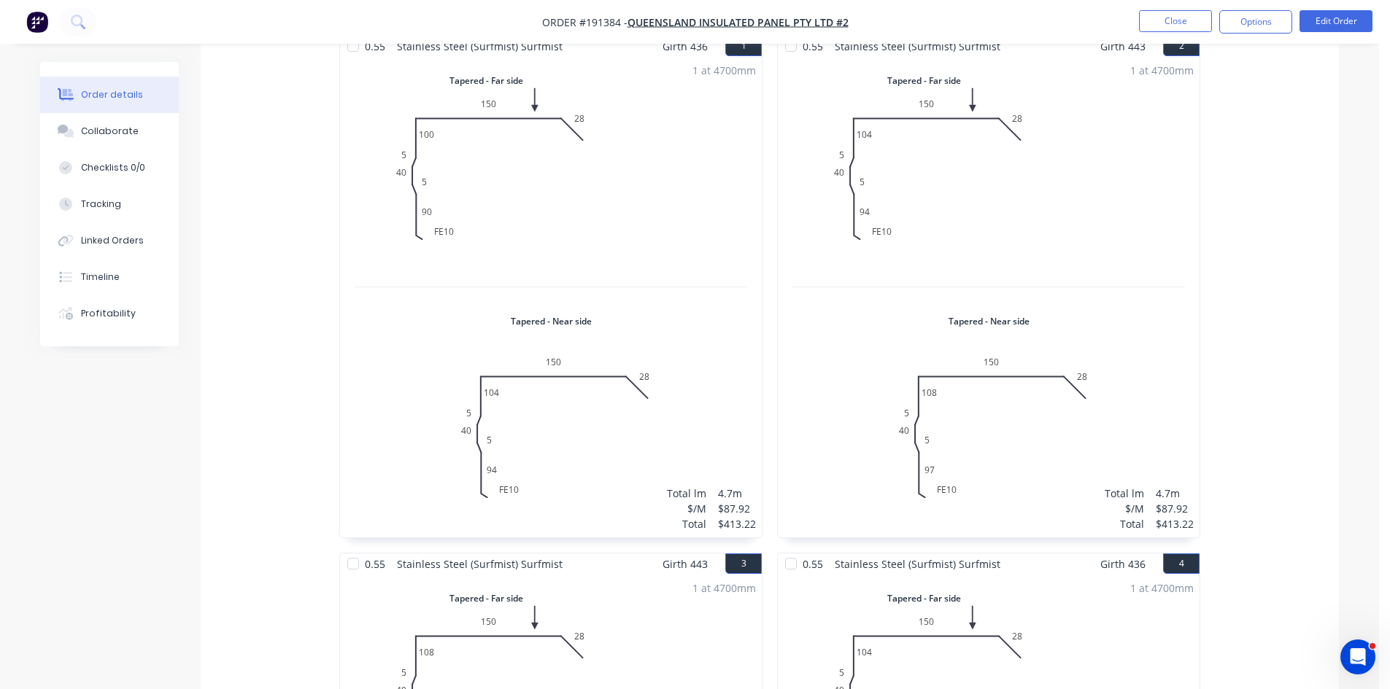
scroll to position [875, 0]
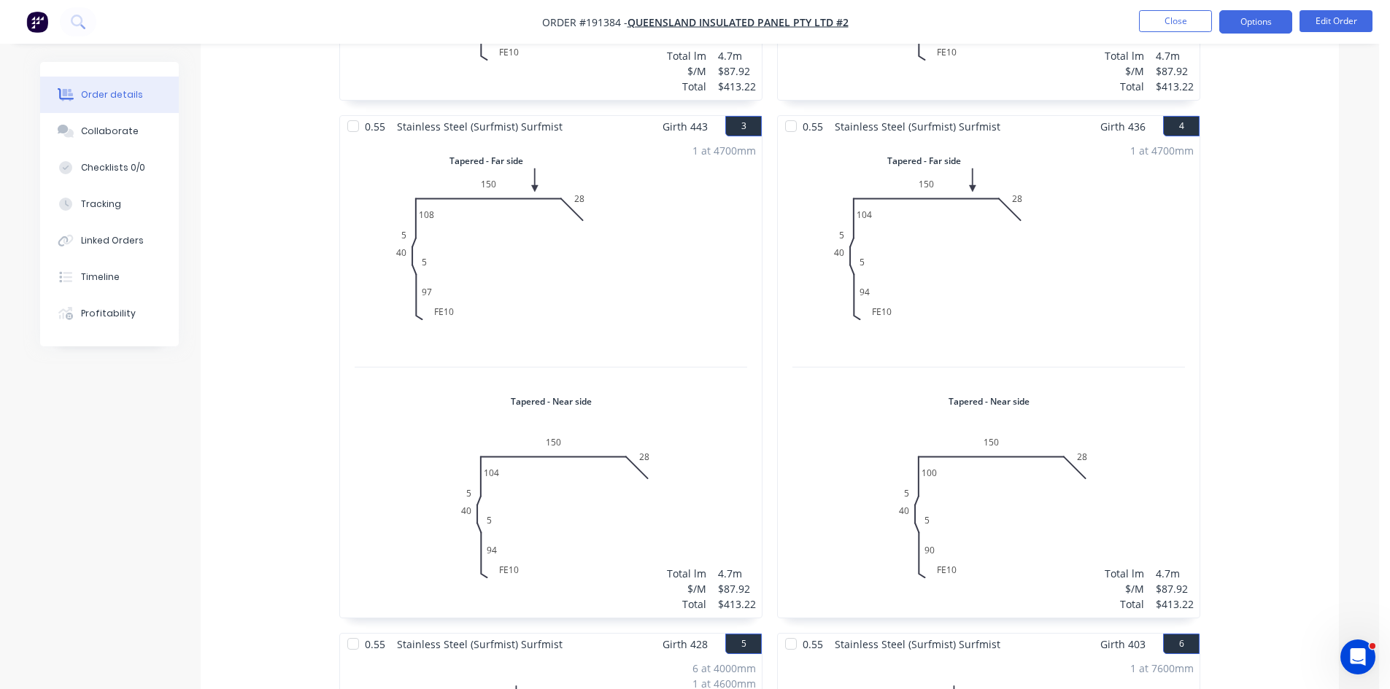
click at [1265, 22] on button "Options" at bounding box center [1255, 21] width 73 height 23
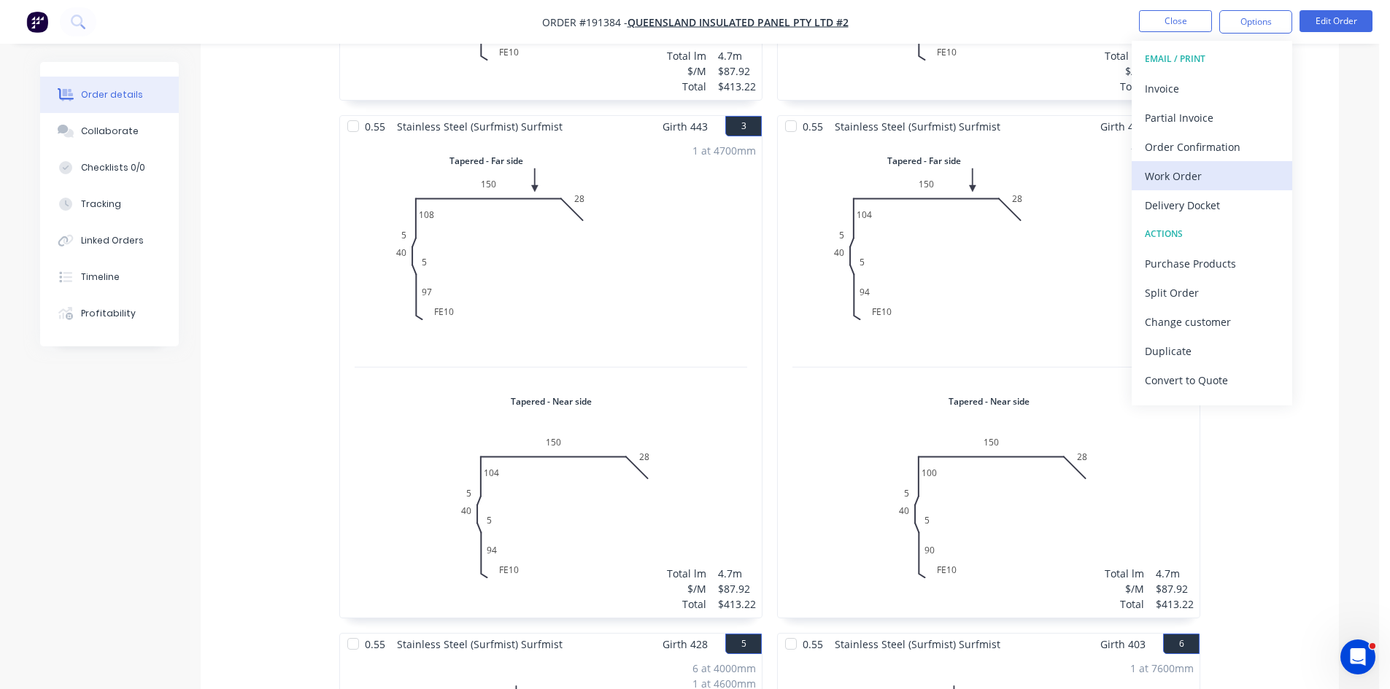
click at [1185, 180] on div "Work Order" at bounding box center [1212, 176] width 134 height 21
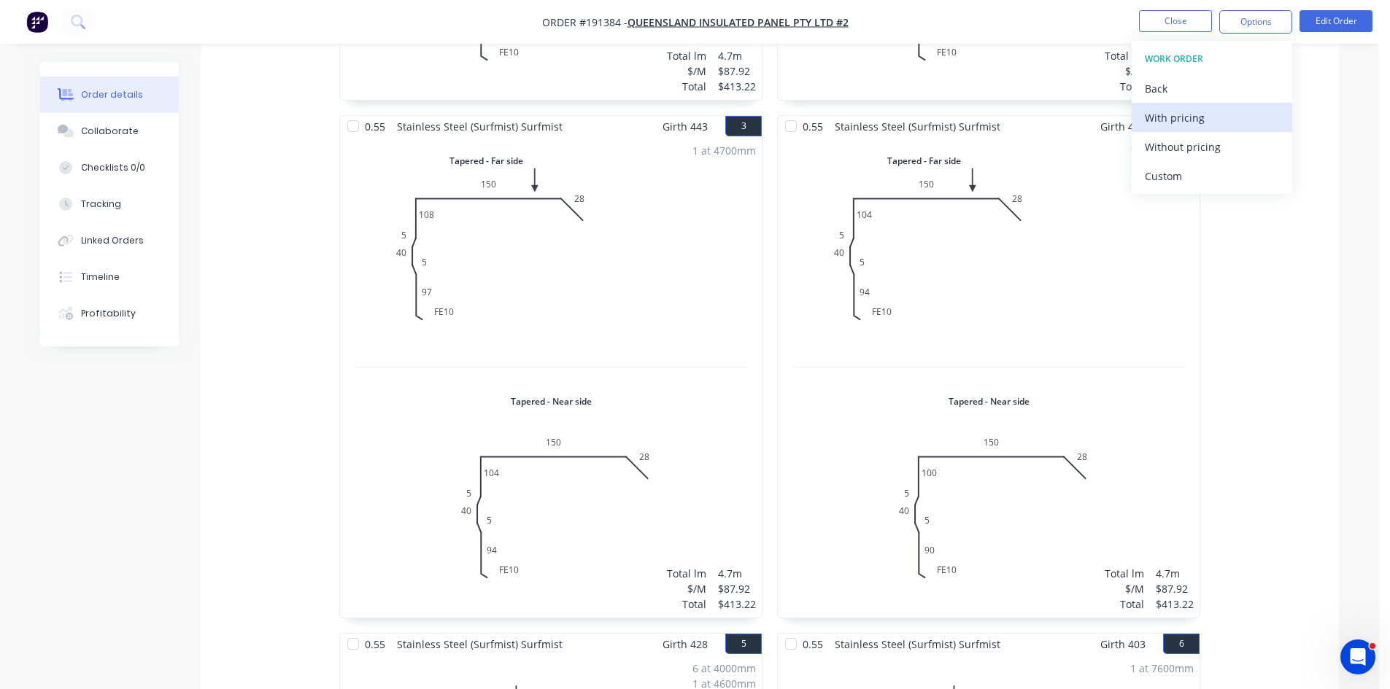
click at [1217, 124] on div "With pricing" at bounding box center [1212, 117] width 134 height 21
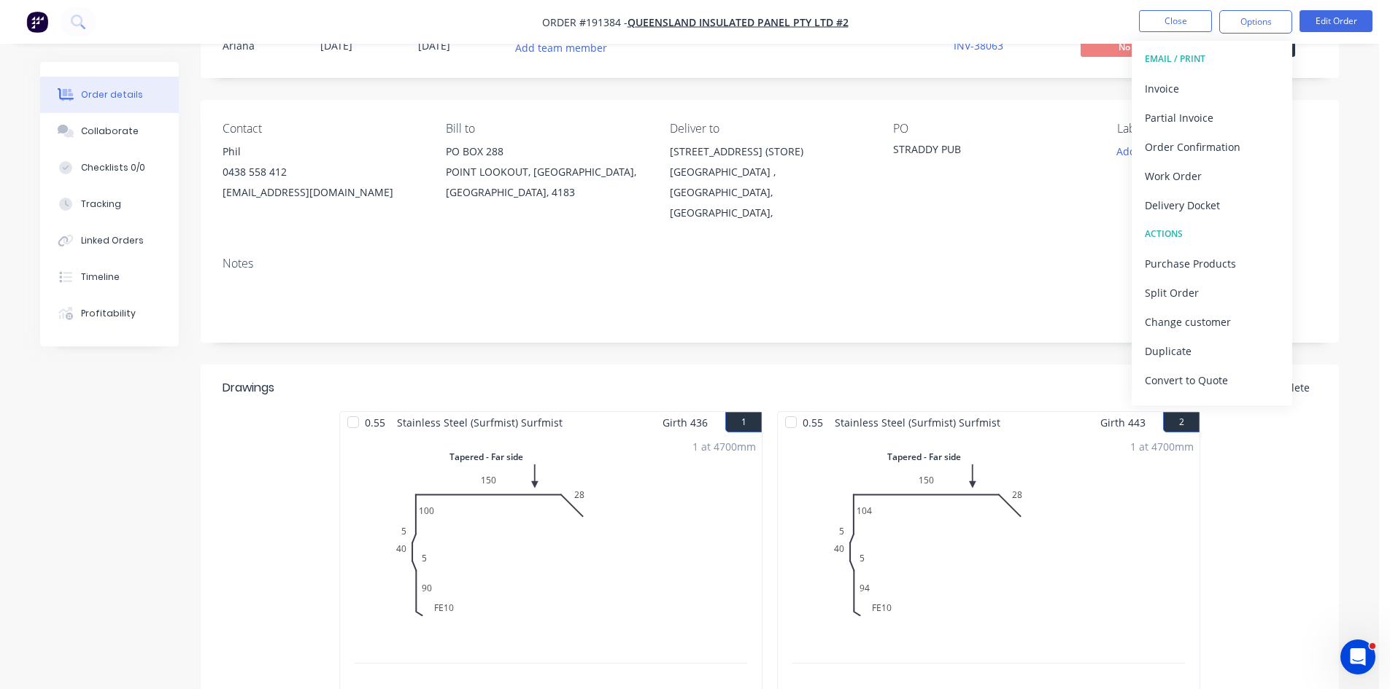
scroll to position [0, 0]
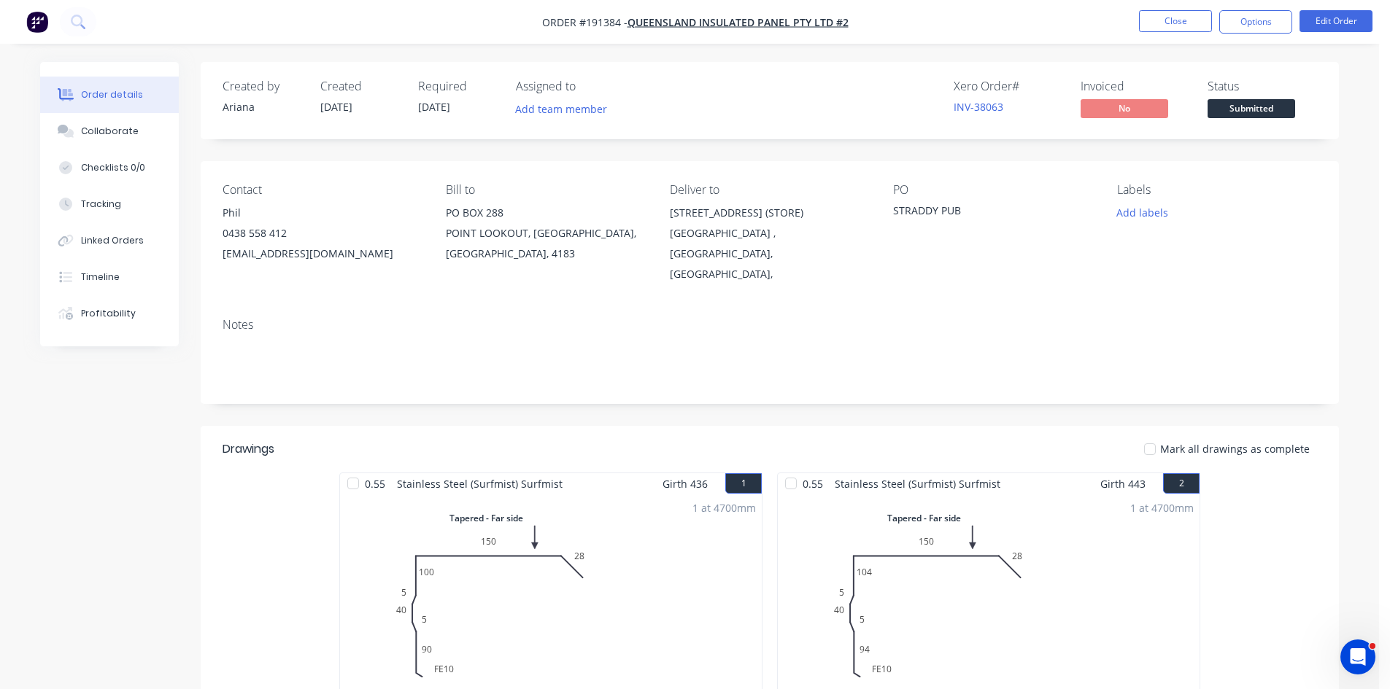
click at [904, 77] on div "Created by Ariana Created 01/09/25 Required 03/09/25 Assigned to Add team membe…" at bounding box center [770, 100] width 1138 height 77
click at [1166, 26] on button "Close" at bounding box center [1175, 21] width 73 height 22
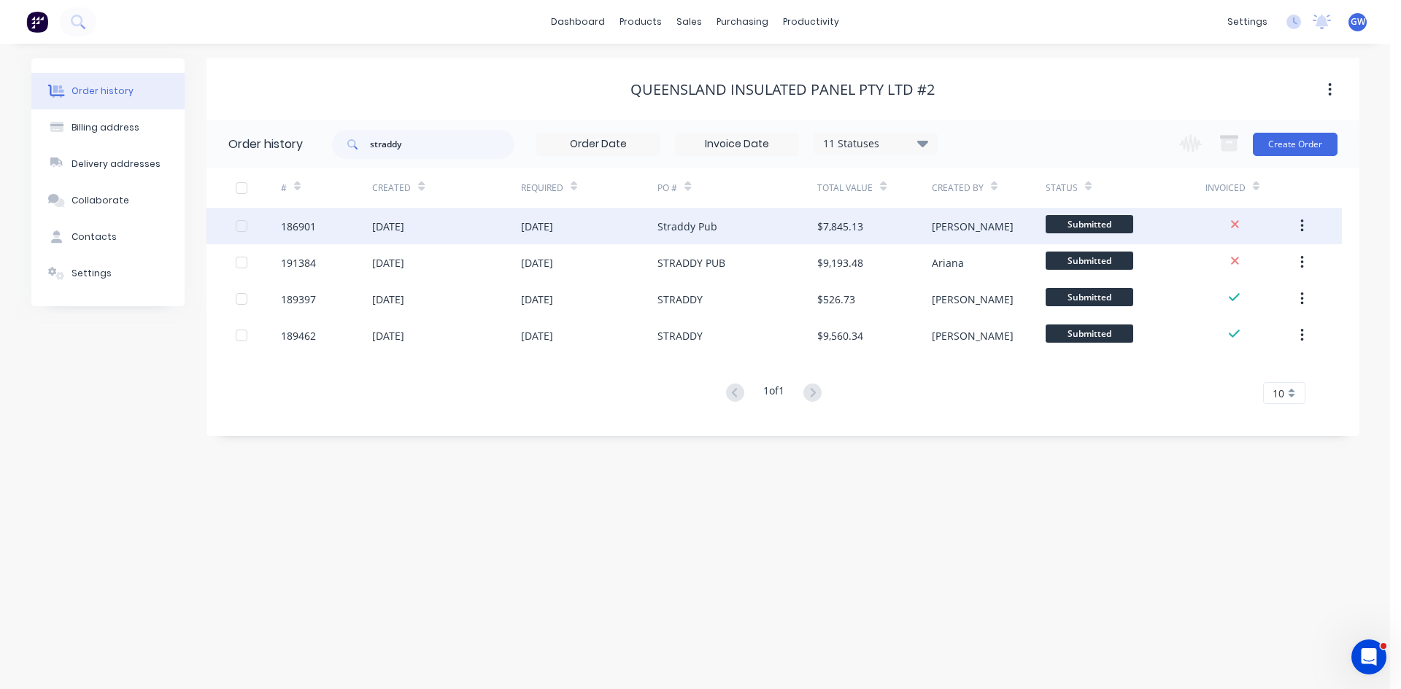
click at [862, 227] on div "$7,845.13" at bounding box center [840, 226] width 46 height 15
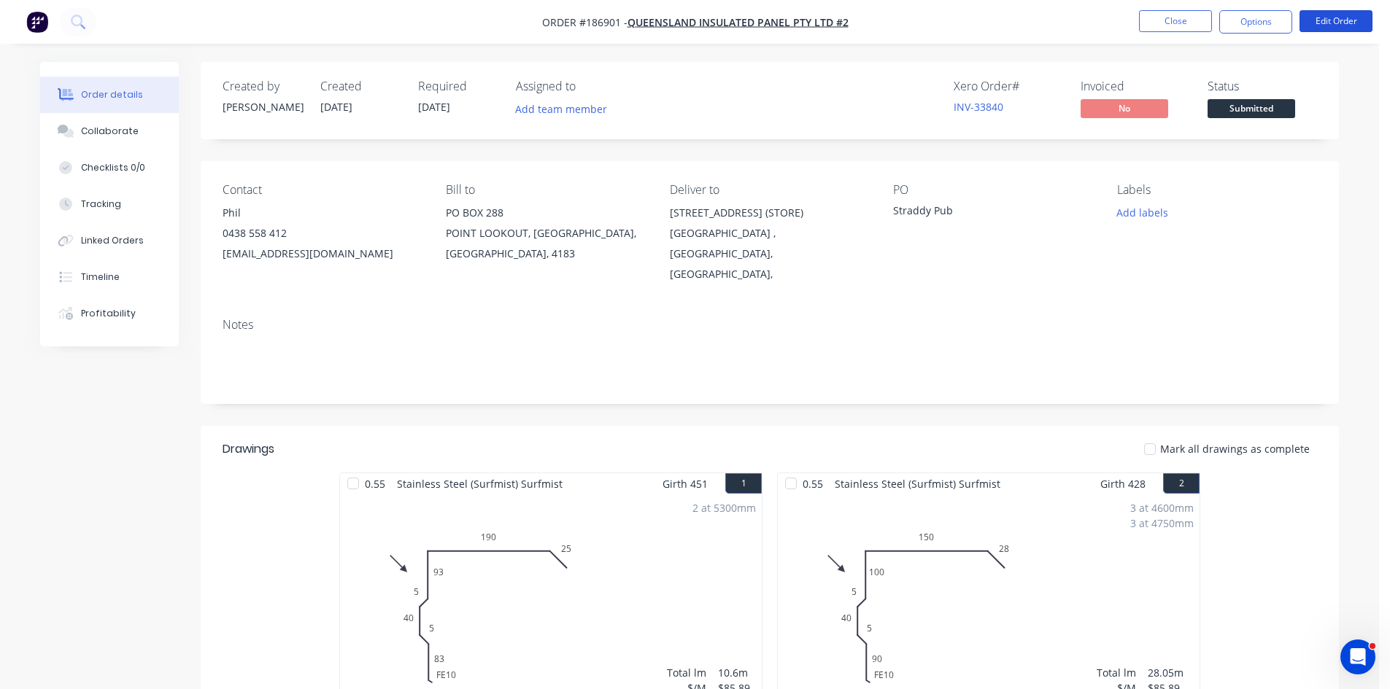
click at [1348, 20] on button "Edit Order" at bounding box center [1335, 21] width 73 height 22
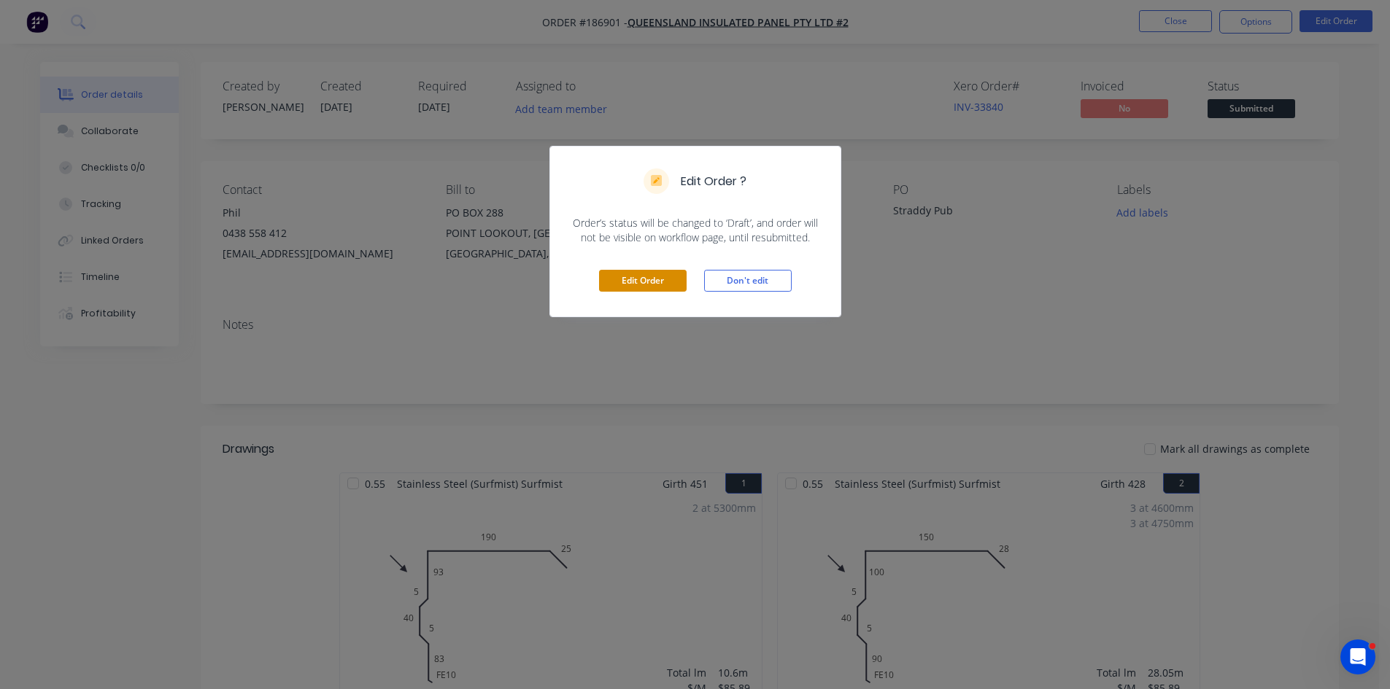
click at [670, 279] on button "Edit Order" at bounding box center [643, 281] width 88 height 22
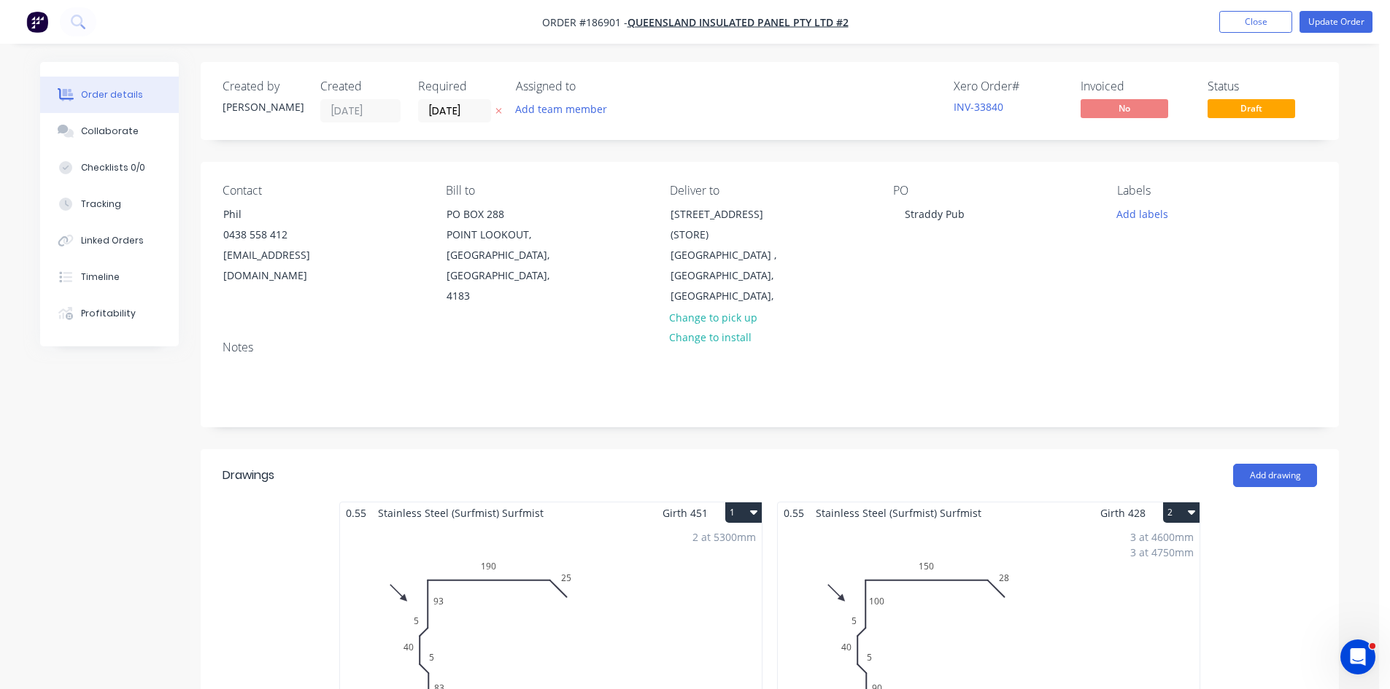
click at [669, 592] on div "2 at 5300mm Total lm $/M Total 10.6m $85.89 $910.43" at bounding box center [551, 635] width 422 height 222
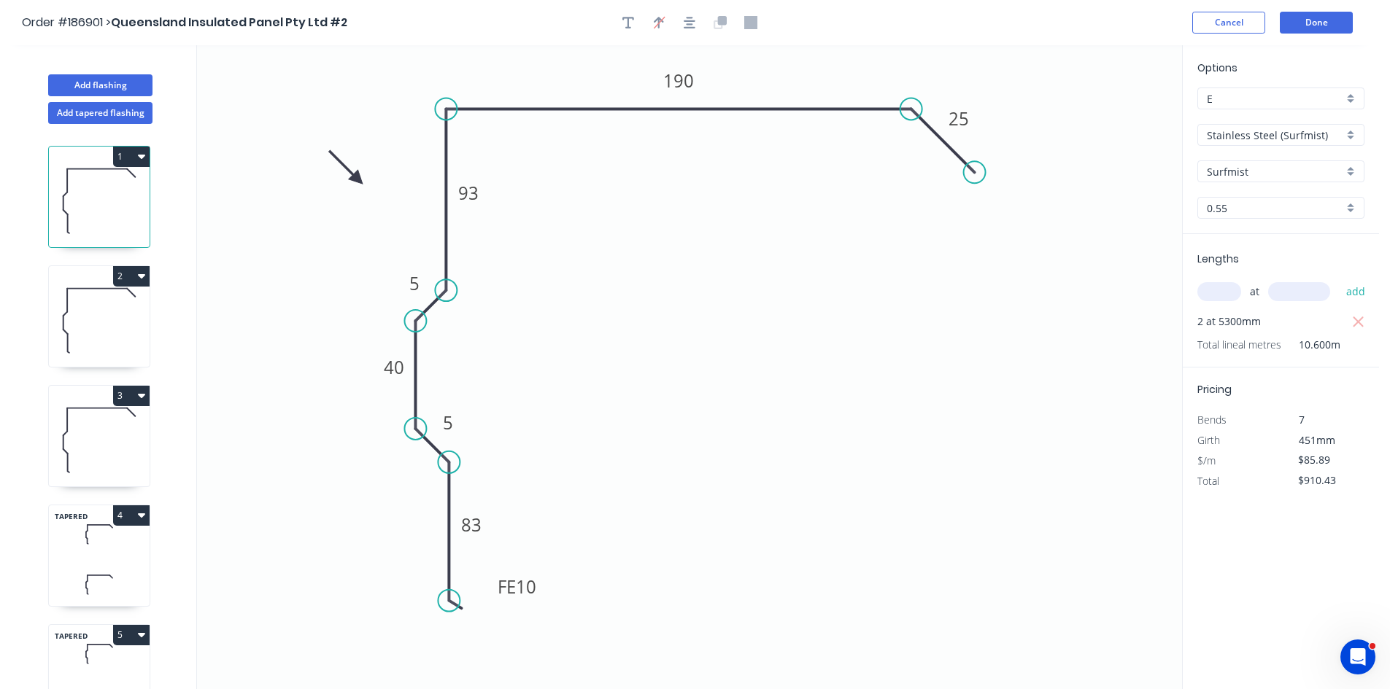
click at [1236, 95] on input "E" at bounding box center [1275, 98] width 136 height 15
click at [1245, 237] on div "H" at bounding box center [1281, 241] width 166 height 26
type input "H"
type input "$78.58"
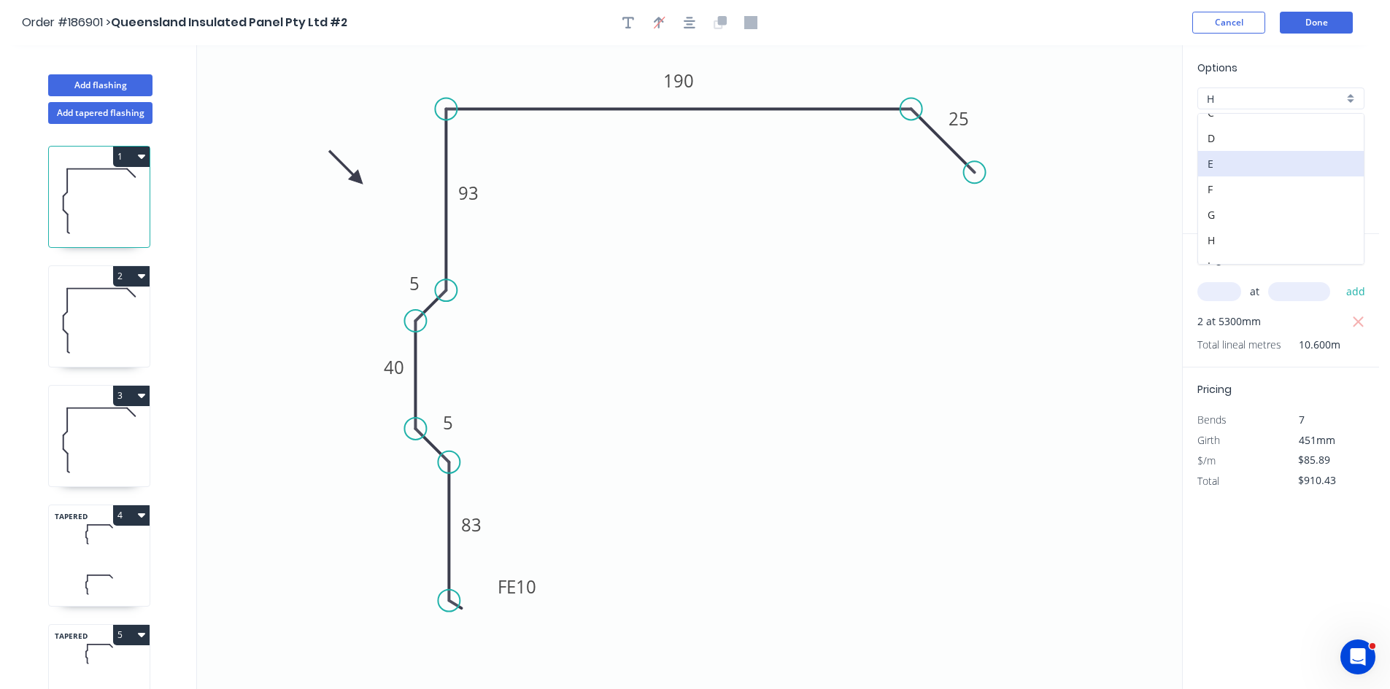
type input "$832.95"
click at [101, 325] on icon at bounding box center [99, 320] width 101 height 93
type input "$85.89"
type input "$2,409.21"
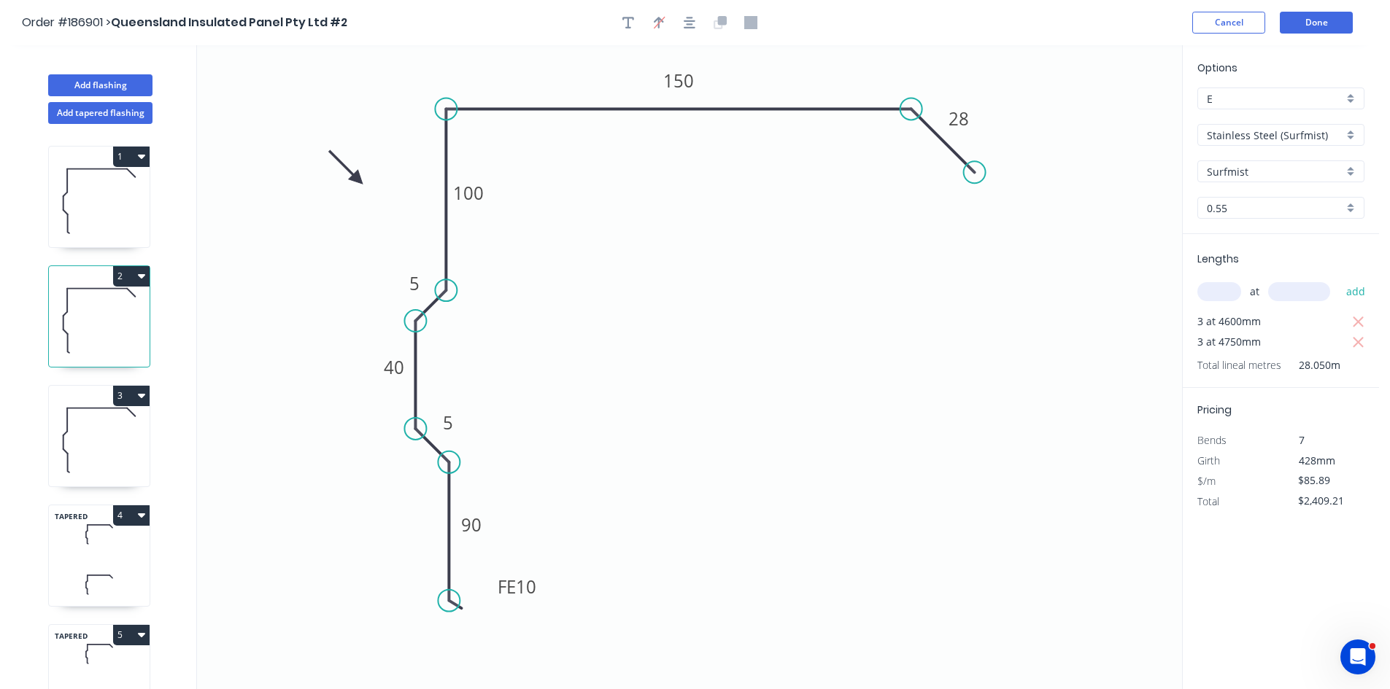
click at [1265, 98] on input "E" at bounding box center [1275, 98] width 136 height 15
click at [1261, 161] on div "H" at bounding box center [1281, 160] width 166 height 26
type input "H"
type input "$78.58"
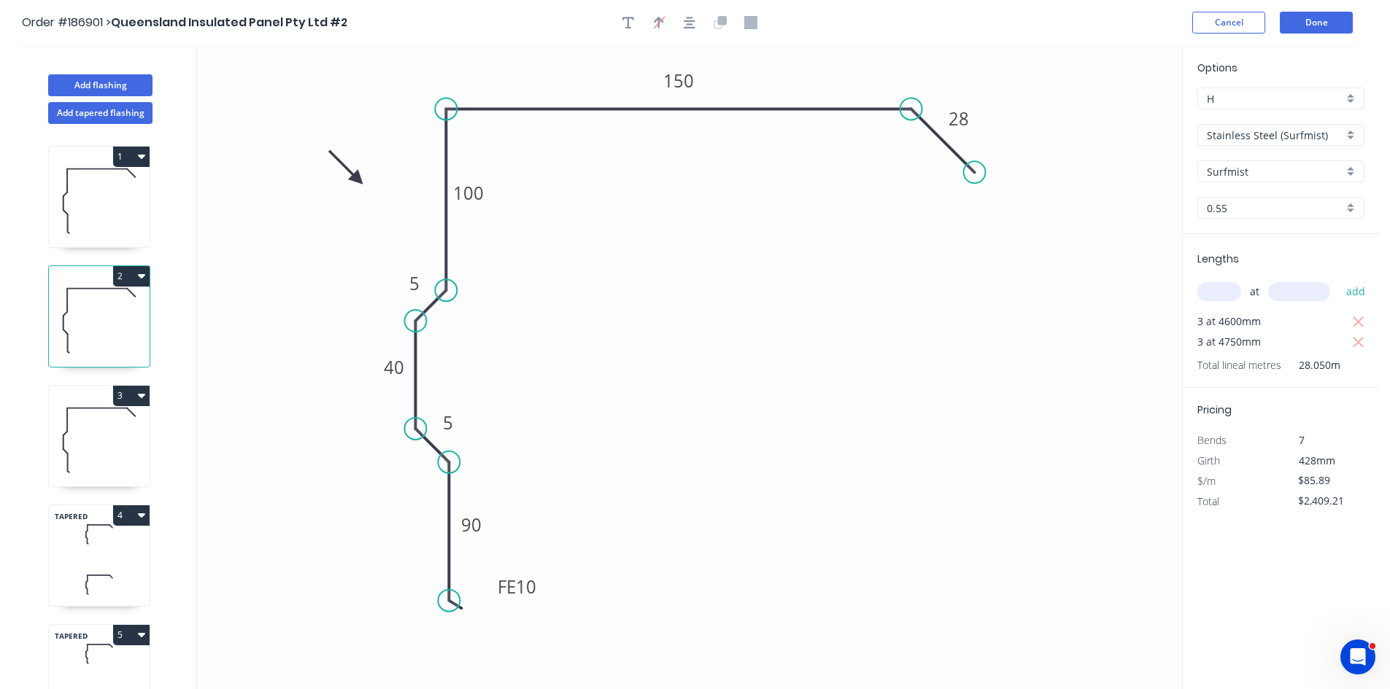
type input "$2,204.17"
click at [113, 450] on icon at bounding box center [99, 439] width 101 height 93
type input "$85.89"
type input "$154.60"
click at [1296, 92] on input "E" at bounding box center [1275, 98] width 136 height 15
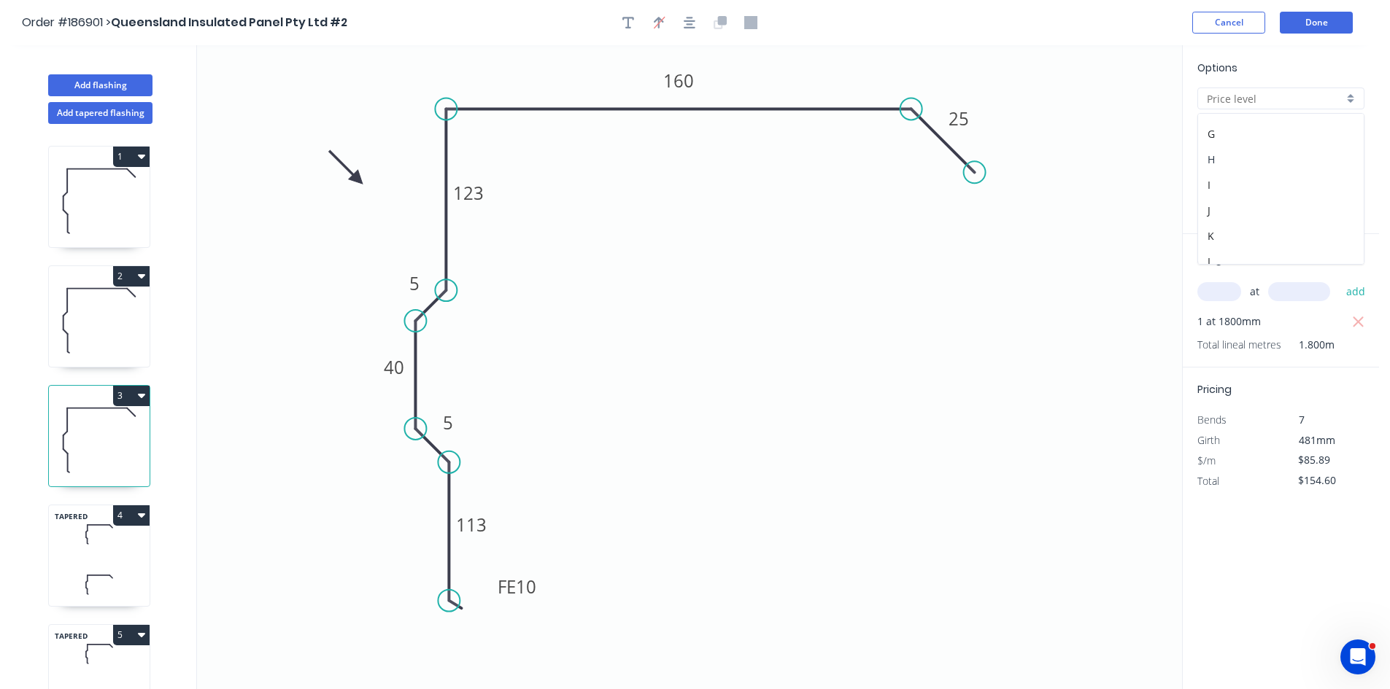
click at [1242, 163] on div "H" at bounding box center [1281, 160] width 166 height 26
type input "H"
type input "$78.58"
type input "$141.44"
click at [103, 540] on icon at bounding box center [99, 534] width 101 height 43
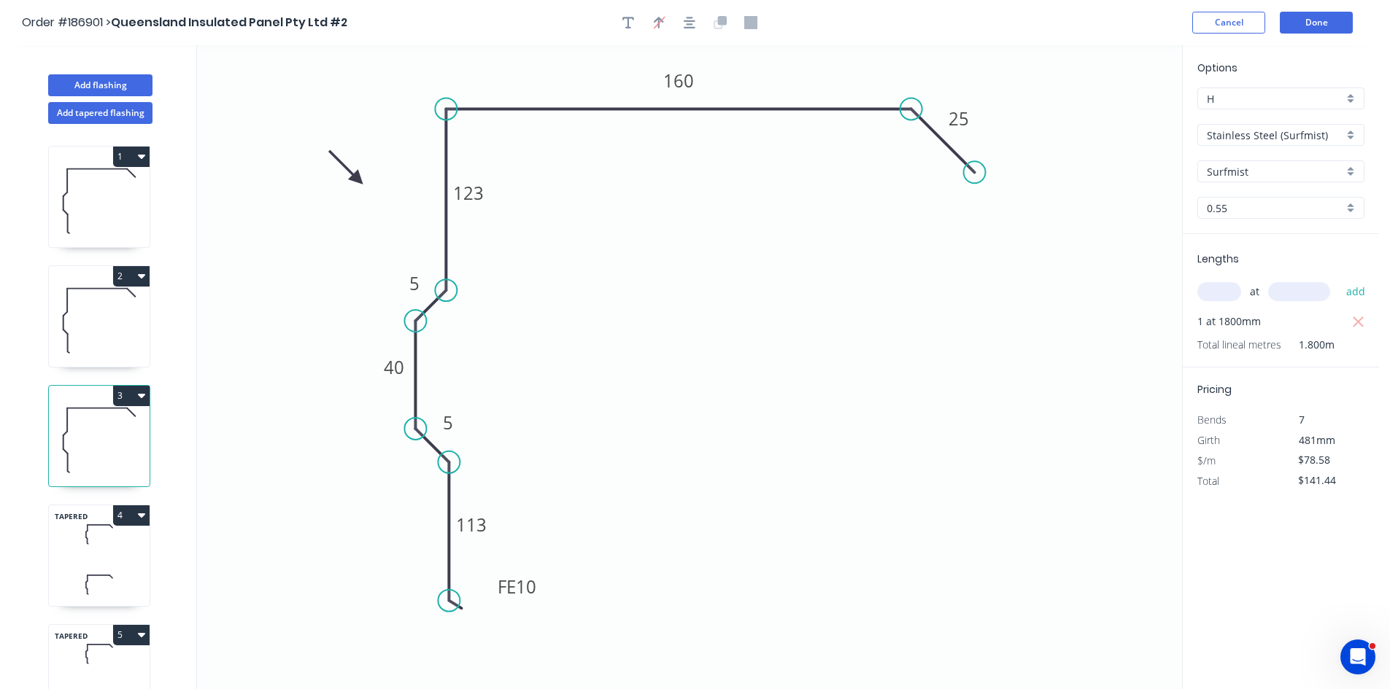
type input "$87.92"
type input "$465.98"
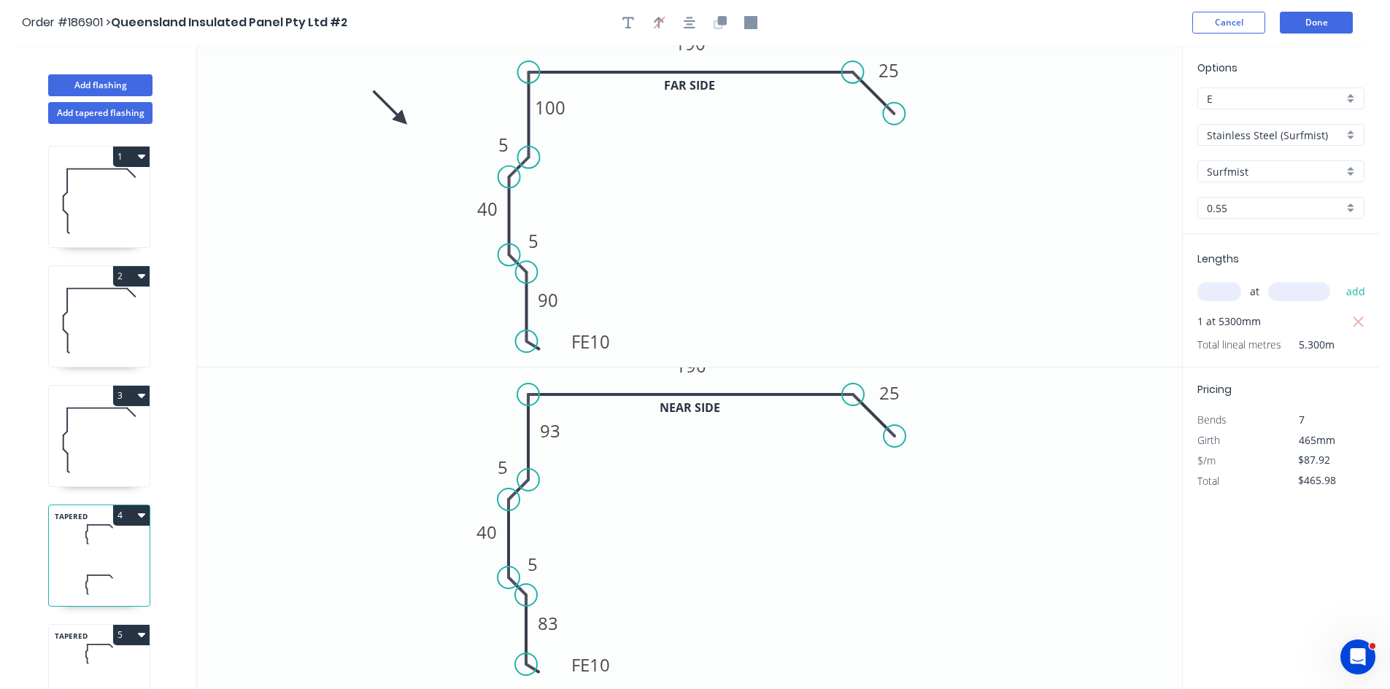
click at [1290, 100] on input "E" at bounding box center [1275, 98] width 136 height 15
click at [1250, 165] on div "H" at bounding box center [1281, 160] width 166 height 26
type input "H"
type input "$80.44"
type input "$426.33"
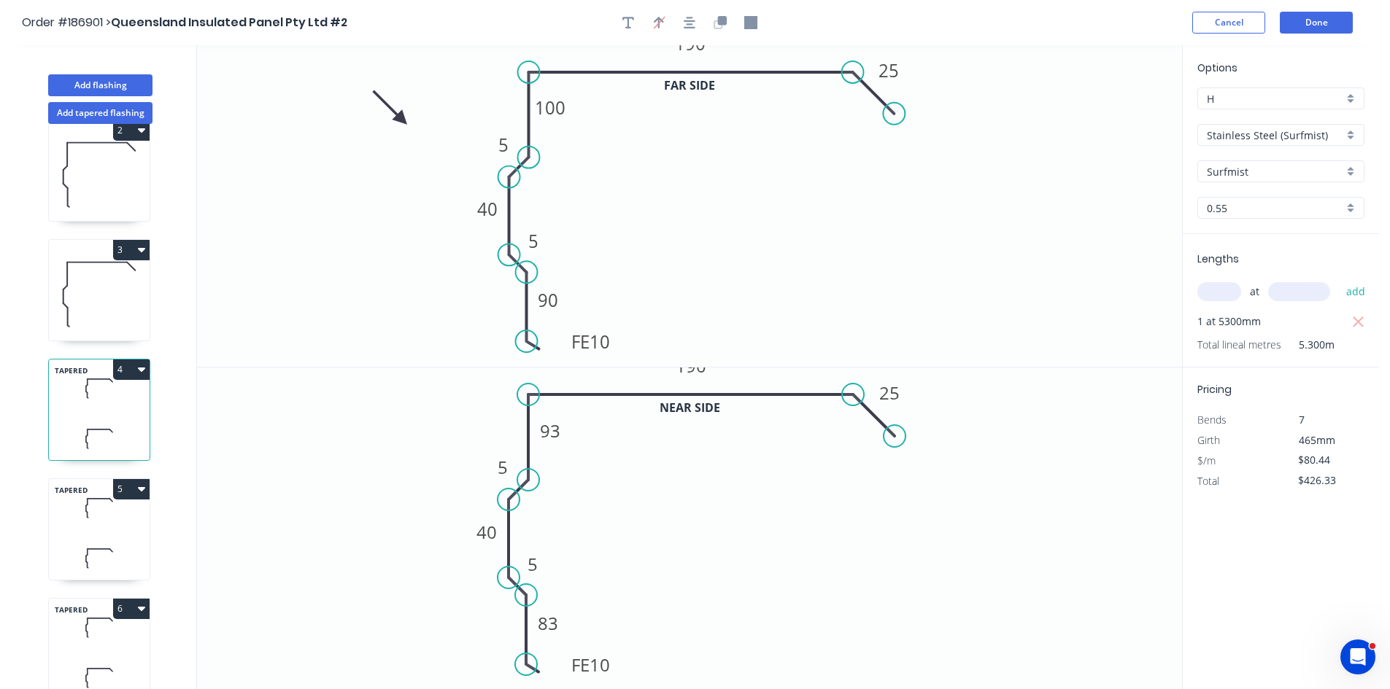
click at [96, 528] on icon at bounding box center [99, 508] width 101 height 43
type input "$87.92"
type input "$395.64"
click at [1282, 101] on input "E" at bounding box center [1275, 98] width 136 height 15
click at [1243, 161] on div "H" at bounding box center [1281, 160] width 166 height 26
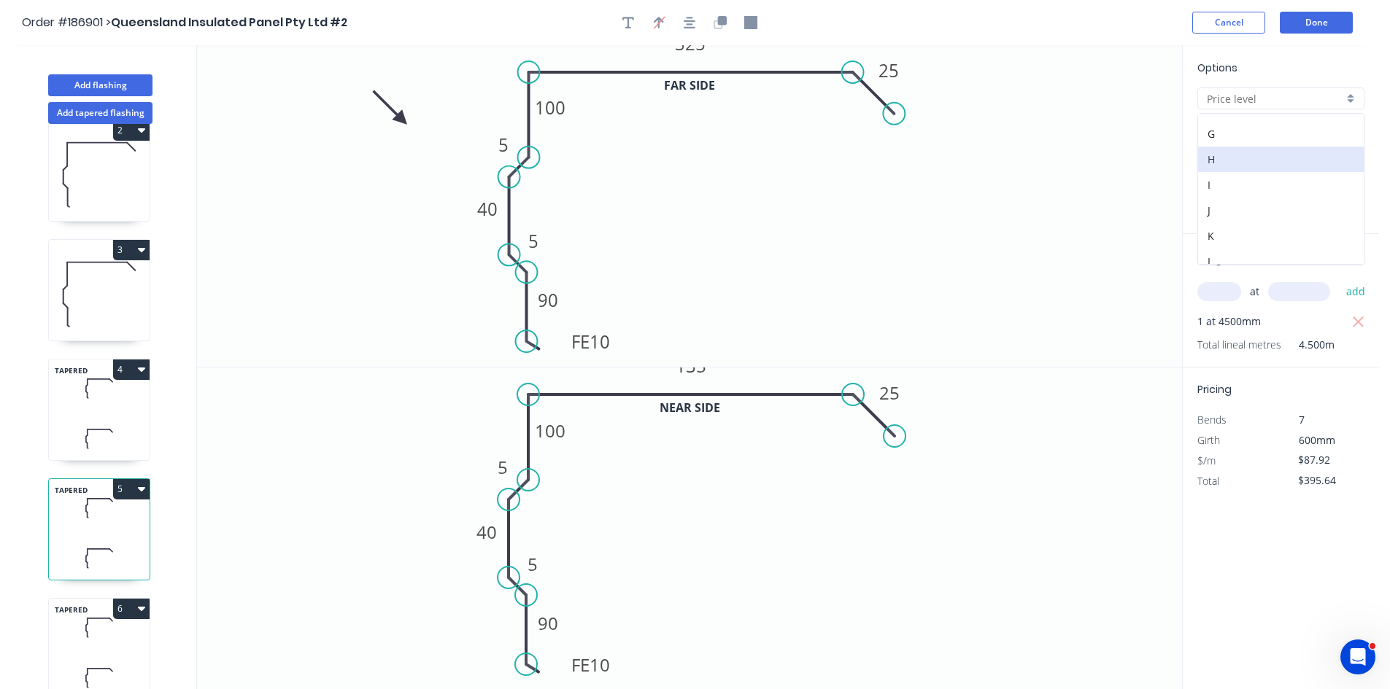
type input "H"
type input "$80.44"
type input "$361.98"
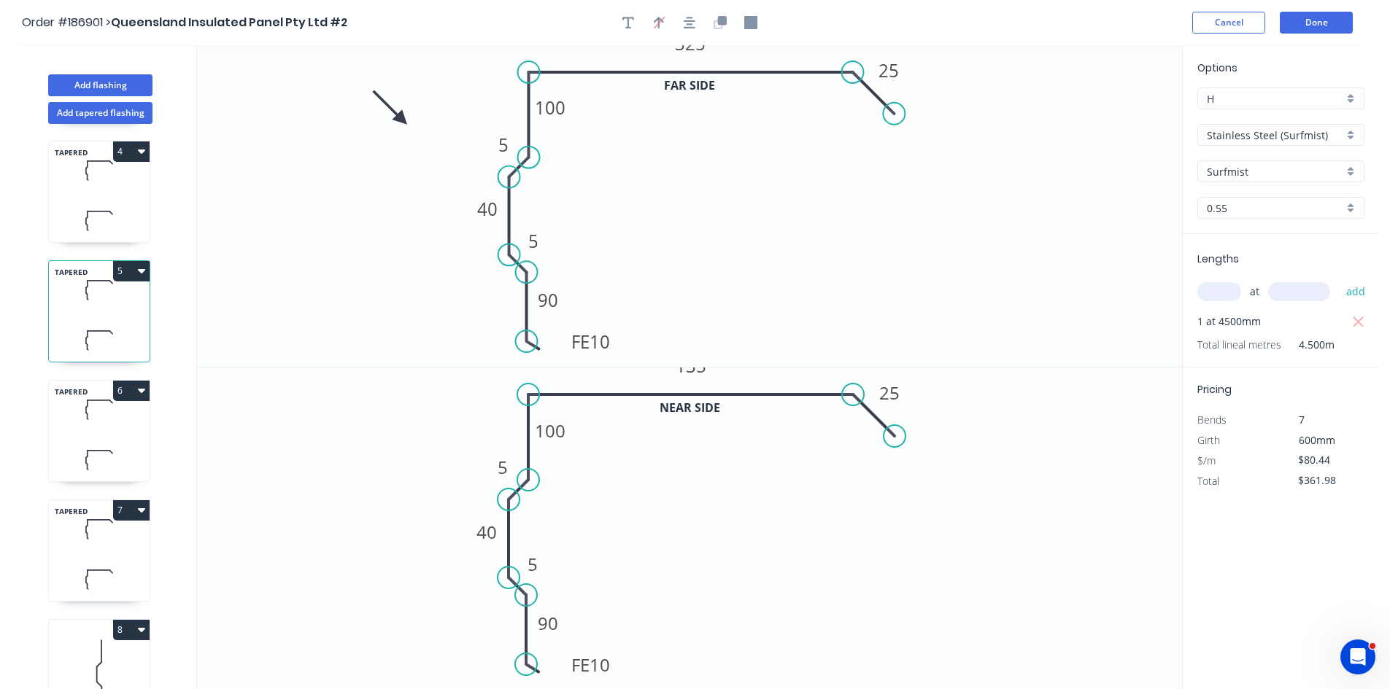
scroll to position [365, 0]
click at [92, 477] on icon at bounding box center [99, 459] width 101 height 43
type input "$87.92"
type input "$395.64"
click at [1239, 101] on input "E" at bounding box center [1275, 98] width 136 height 15
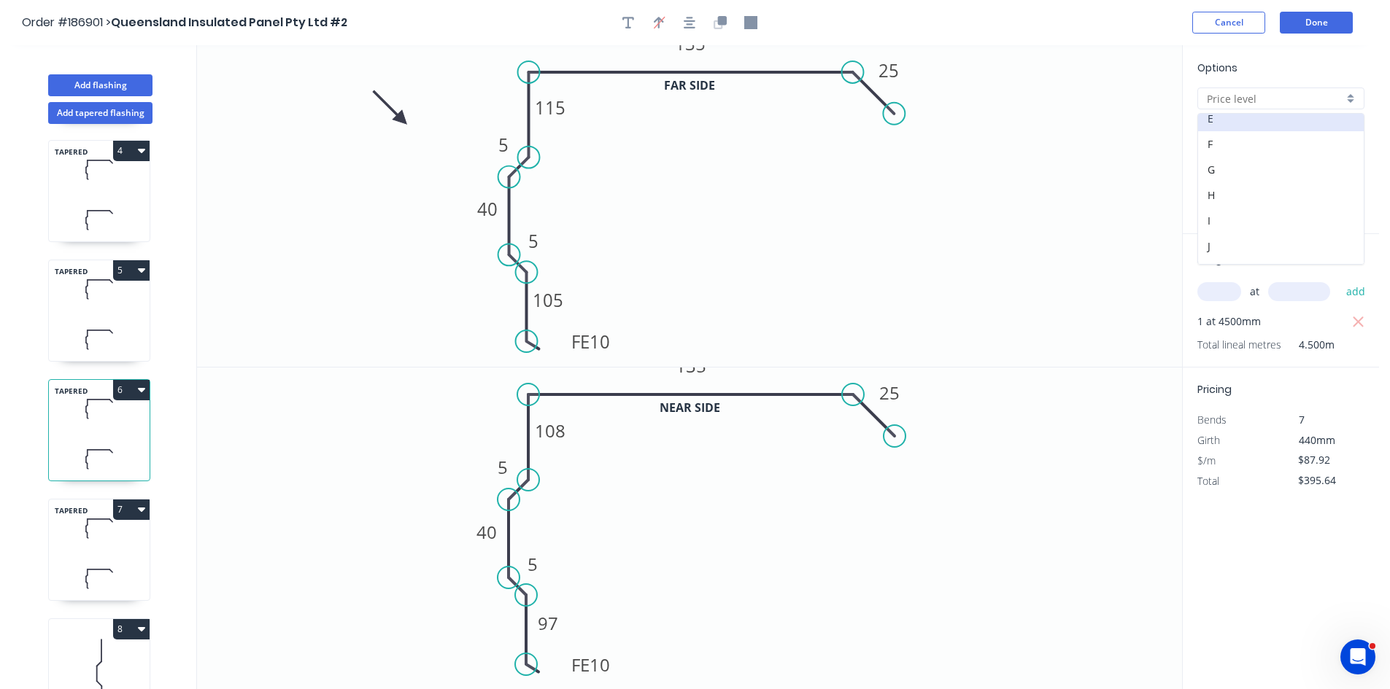
scroll to position [146, 0]
click at [1228, 154] on div "H" at bounding box center [1281, 160] width 166 height 26
type input "H"
type input "$80.44"
type input "$361.98"
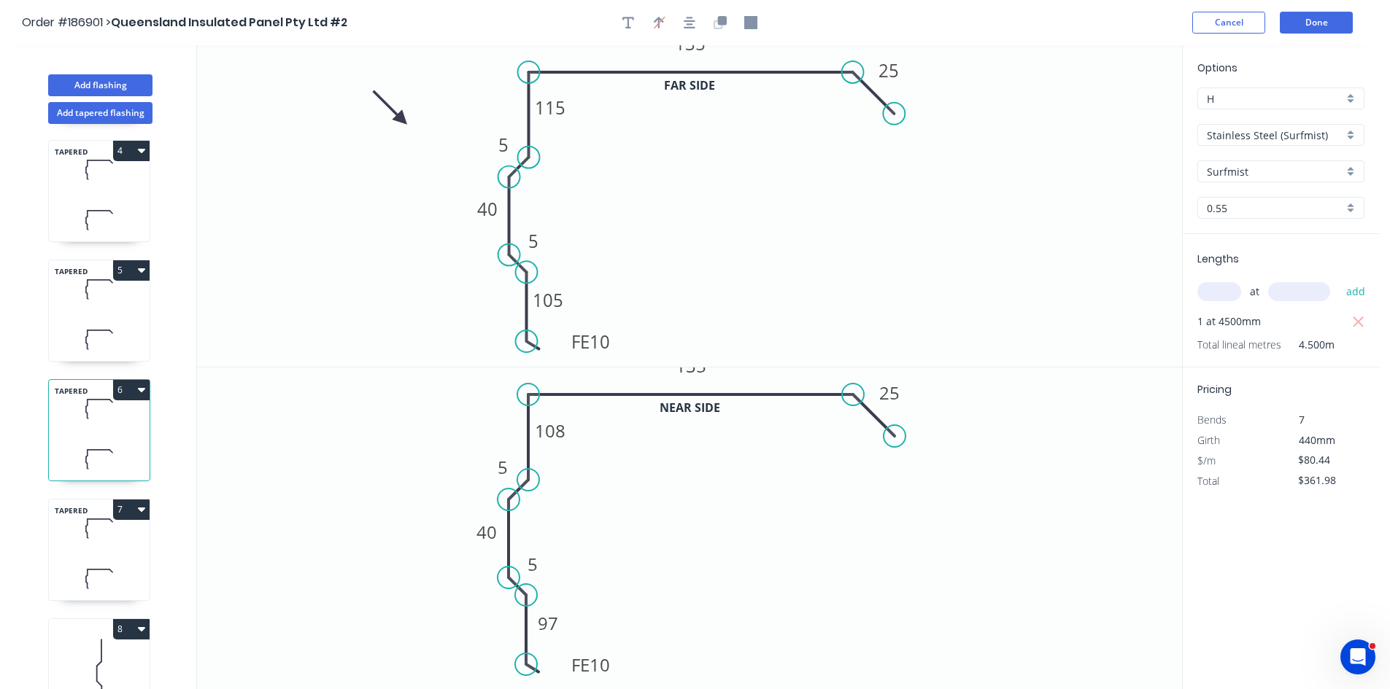
click at [109, 560] on icon at bounding box center [99, 578] width 101 height 43
type input "$87.92"
type input "$395.64"
click at [1251, 96] on input "E" at bounding box center [1275, 98] width 136 height 15
click at [1227, 160] on div "H" at bounding box center [1281, 160] width 166 height 26
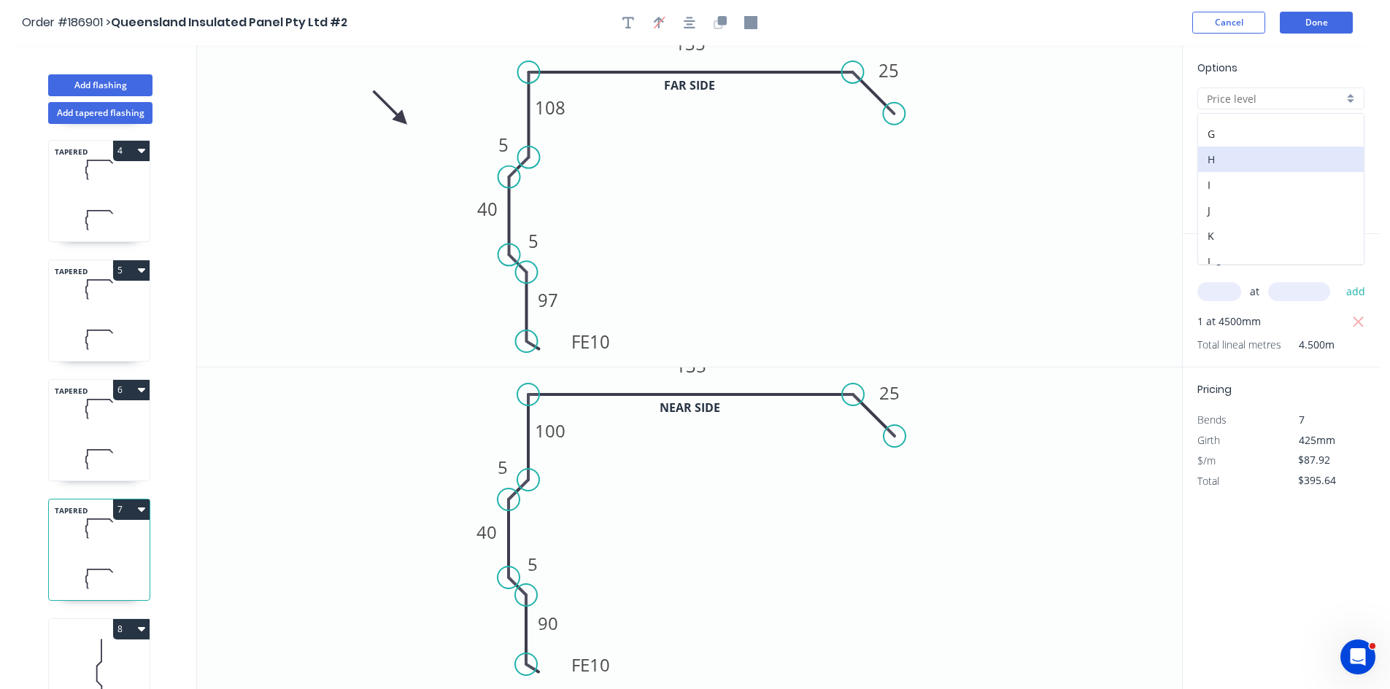
type input "H"
type input "$80.44"
type input "$361.98"
click at [99, 643] on icon at bounding box center [99, 673] width 101 height 93
type input "$33.60"
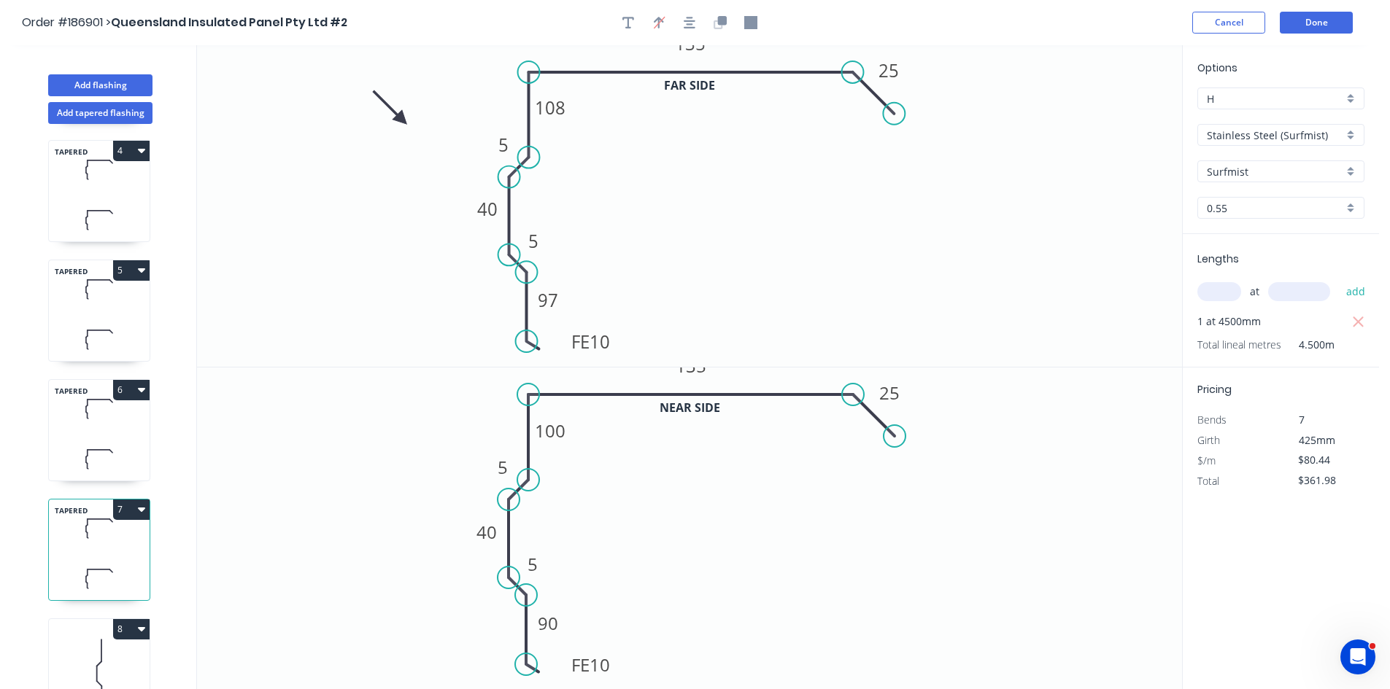
type input "$907.20"
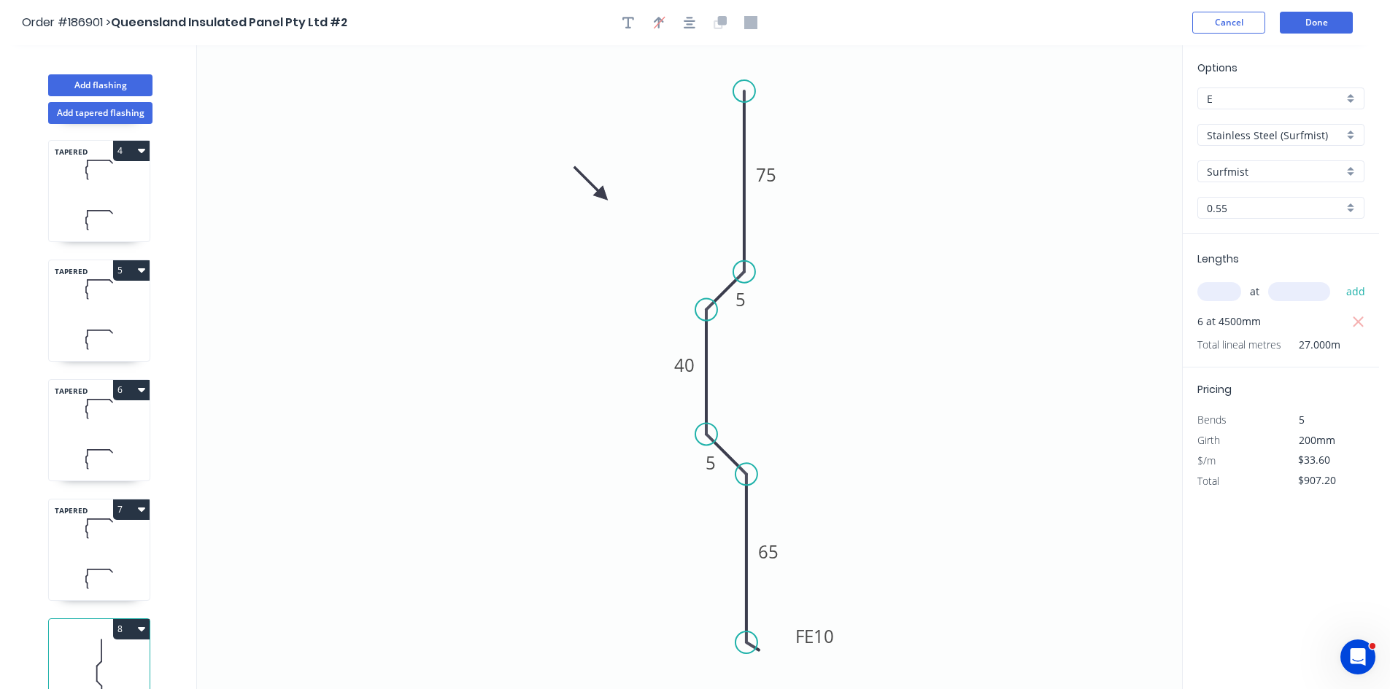
click at [1253, 104] on input "E" at bounding box center [1275, 98] width 136 height 15
click at [1242, 163] on div "H" at bounding box center [1281, 160] width 166 height 26
type input "H"
type input "$30.74"
type input "$829.98"
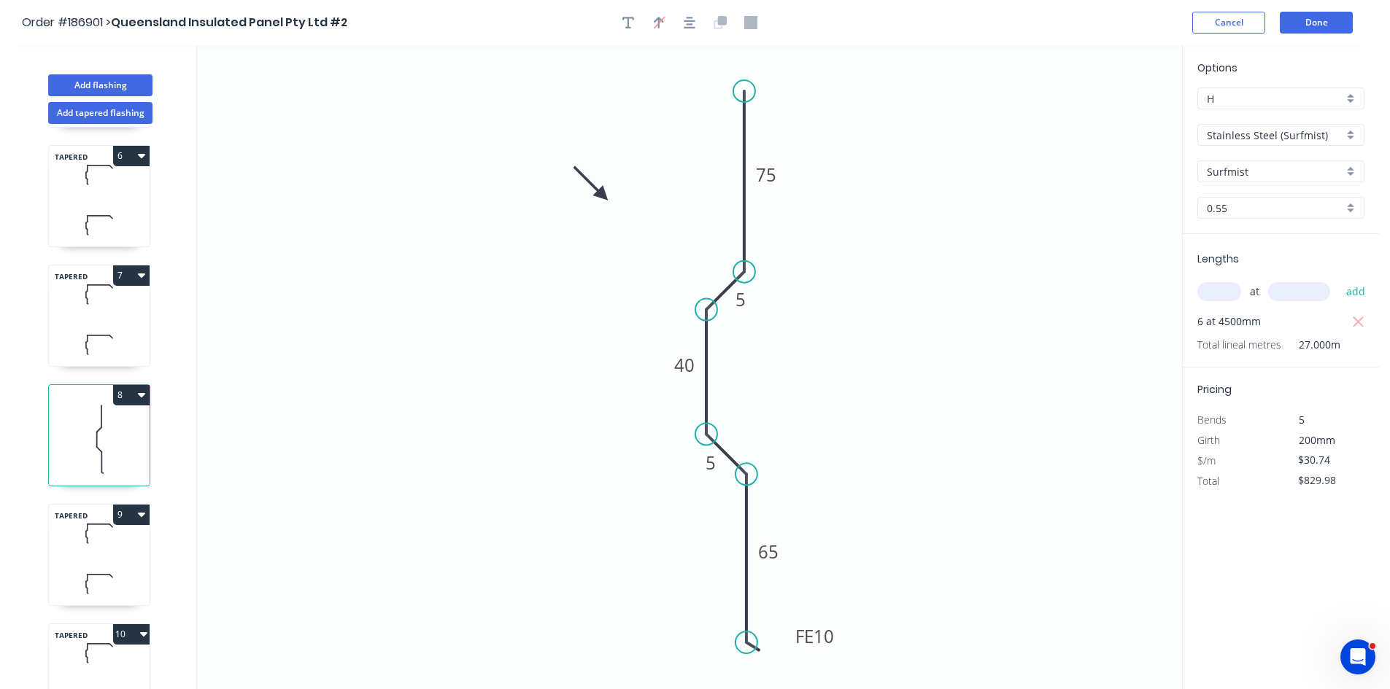
scroll to position [657, 0]
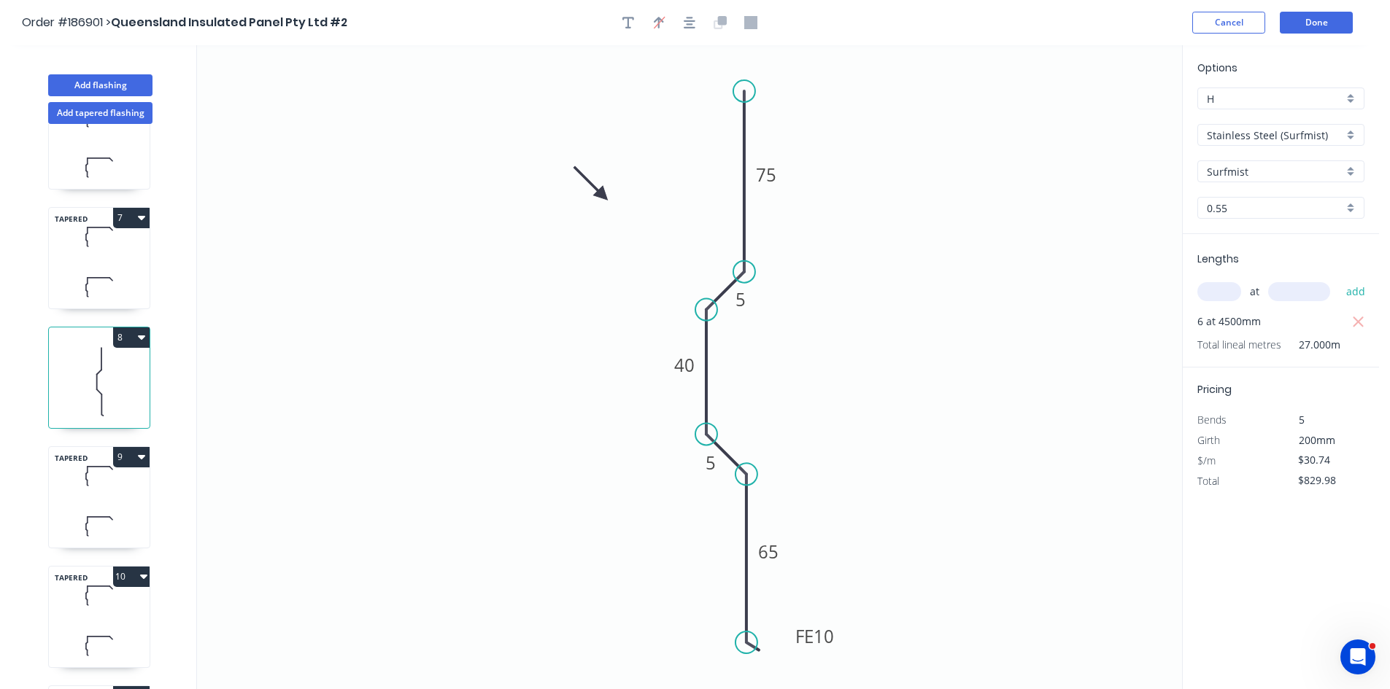
drag, startPoint x: 115, startPoint y: 493, endPoint x: 172, endPoint y: 457, distance: 67.2
click at [116, 493] on icon at bounding box center [99, 475] width 101 height 43
type input "$125.62"
type input "$389.42"
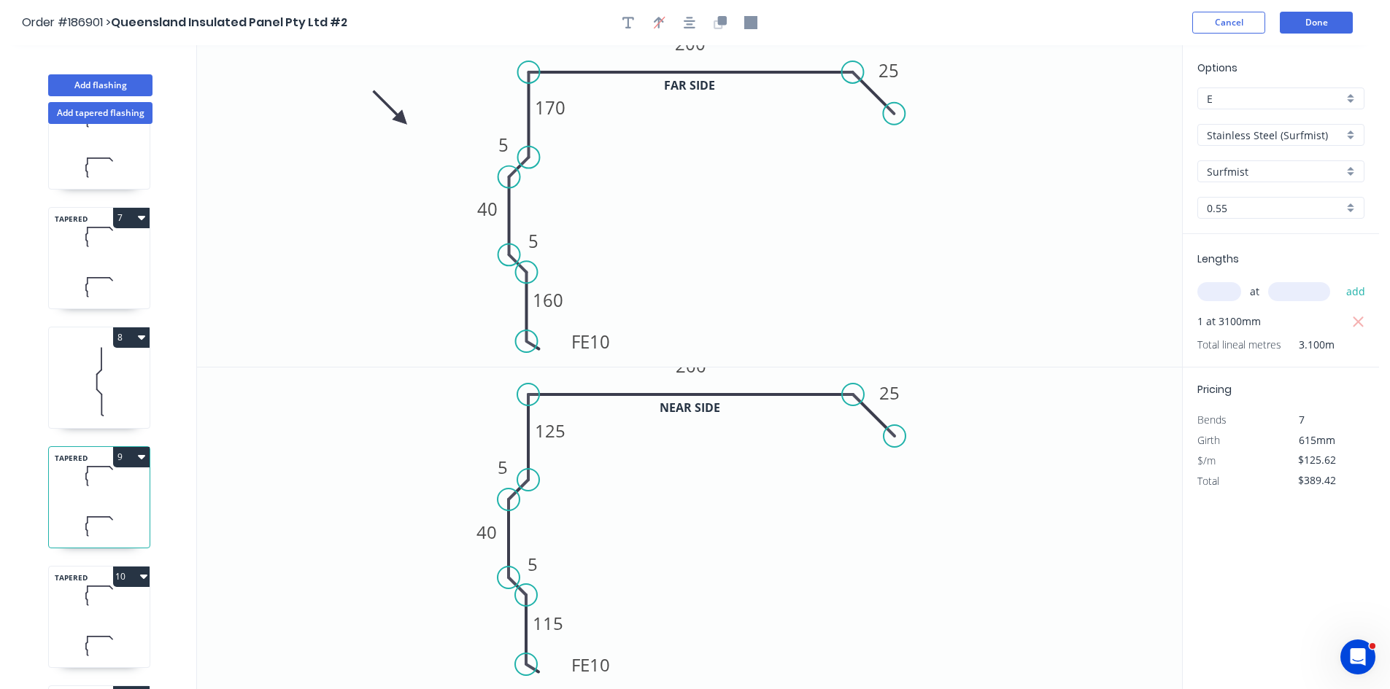
click at [1247, 91] on input "E" at bounding box center [1275, 98] width 136 height 15
click at [1254, 162] on div "H" at bounding box center [1281, 160] width 166 height 26
type input "H"
type input "$114.93"
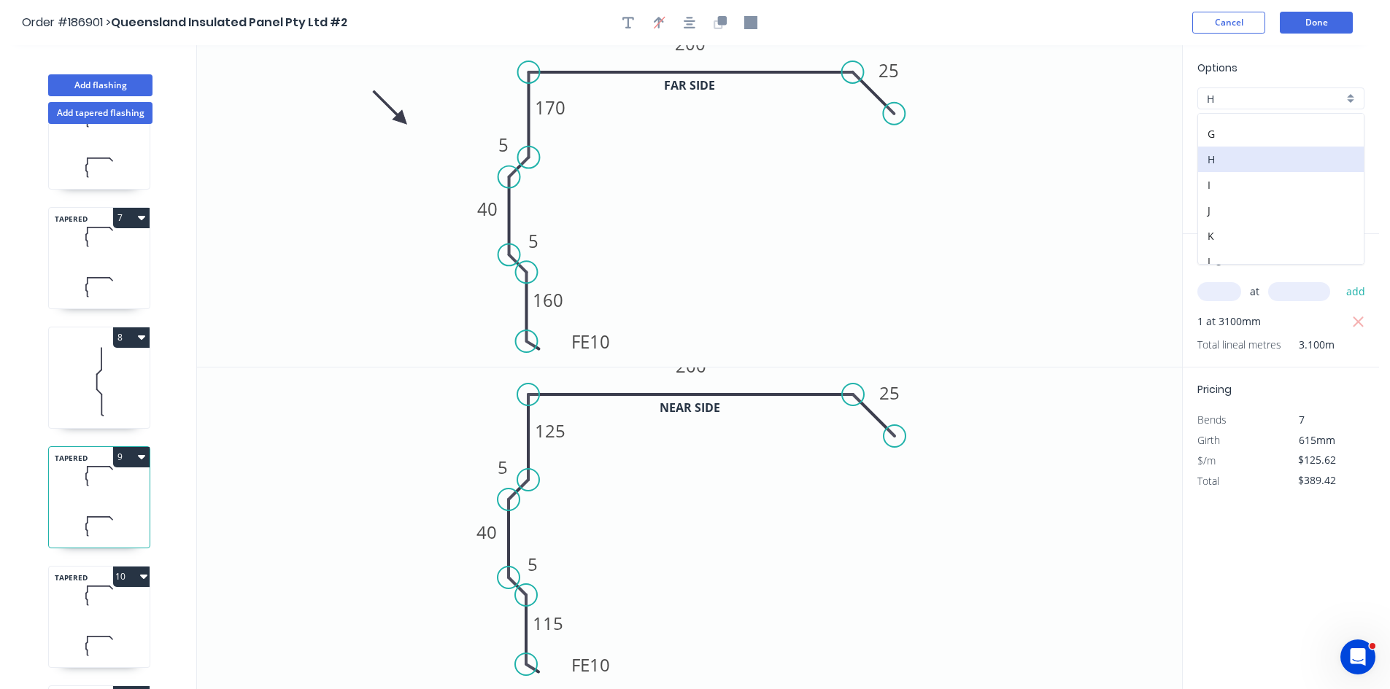
type input "$356.28"
click at [93, 629] on icon at bounding box center [99, 645] width 101 height 43
type input "$125.62"
type input "$150.74"
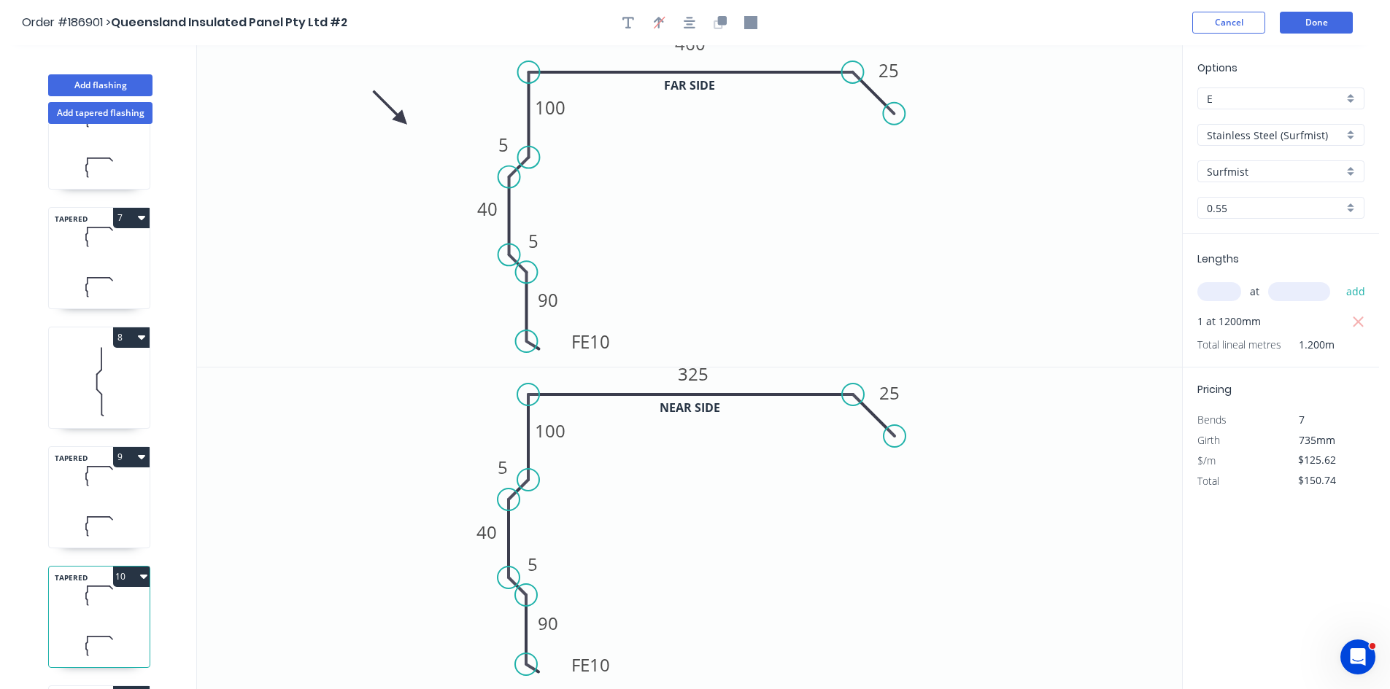
click at [1277, 95] on input "E" at bounding box center [1275, 98] width 136 height 15
click at [1231, 160] on div "H" at bounding box center [1281, 160] width 166 height 26
type input "H"
type input "$114.93"
type input "$137.92"
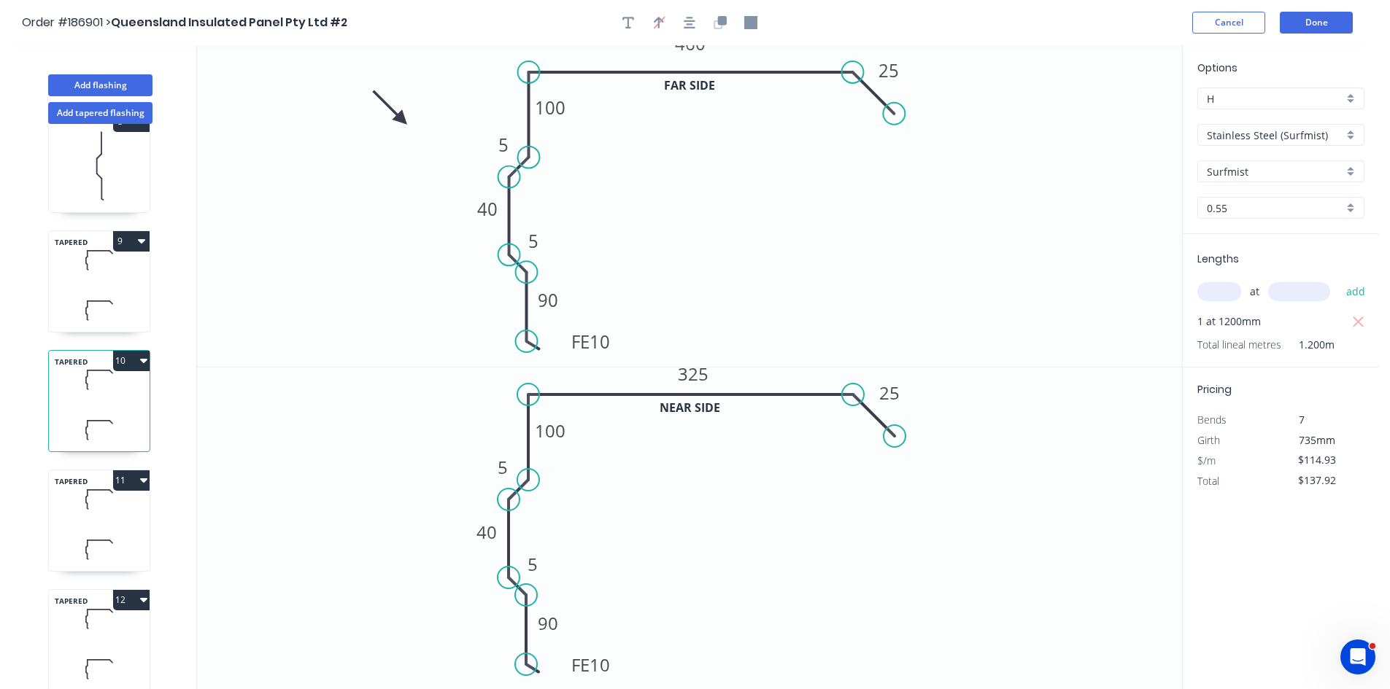
scroll to position [875, 0]
click at [115, 522] on div "TAPERED 11" at bounding box center [99, 518] width 102 height 102
type input "$125.62"
type input "$150.74"
click at [1280, 97] on input "E" at bounding box center [1275, 98] width 136 height 15
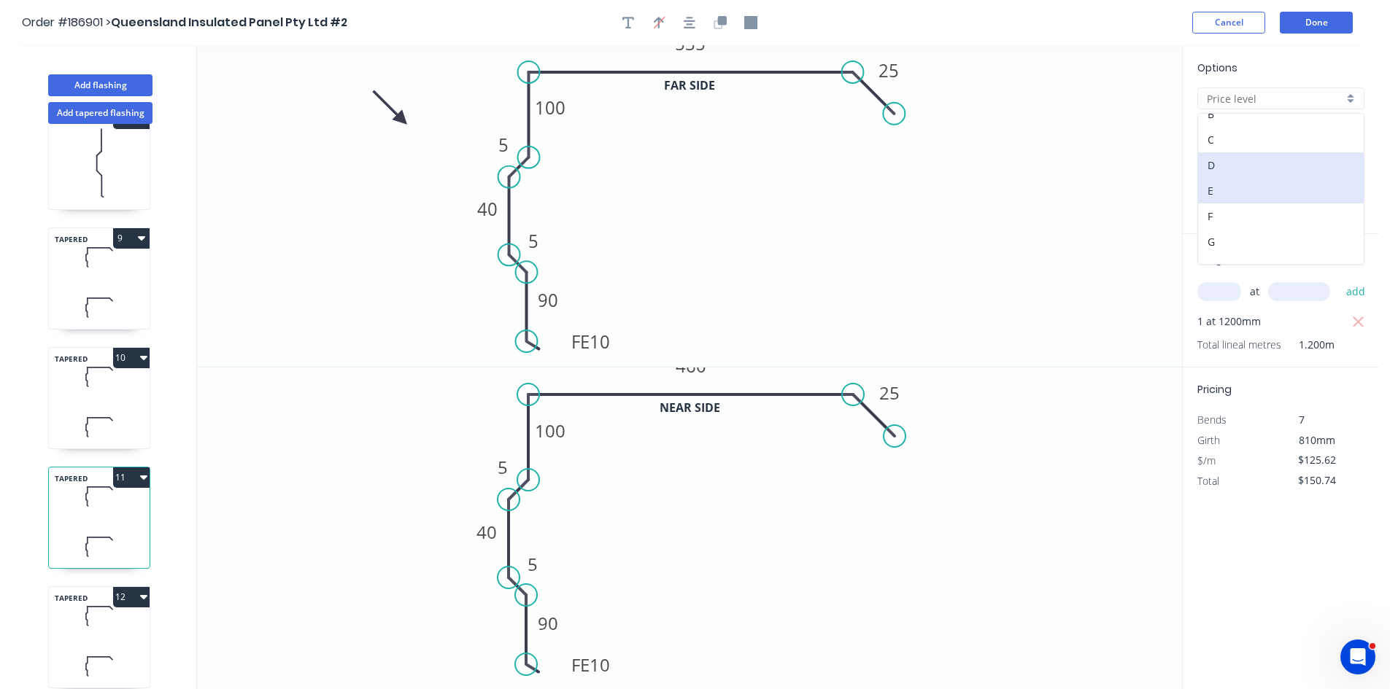
scroll to position [146, 0]
click at [1258, 166] on div "H" at bounding box center [1281, 160] width 166 height 26
type input "H"
type input "$114.93"
type input "$137.92"
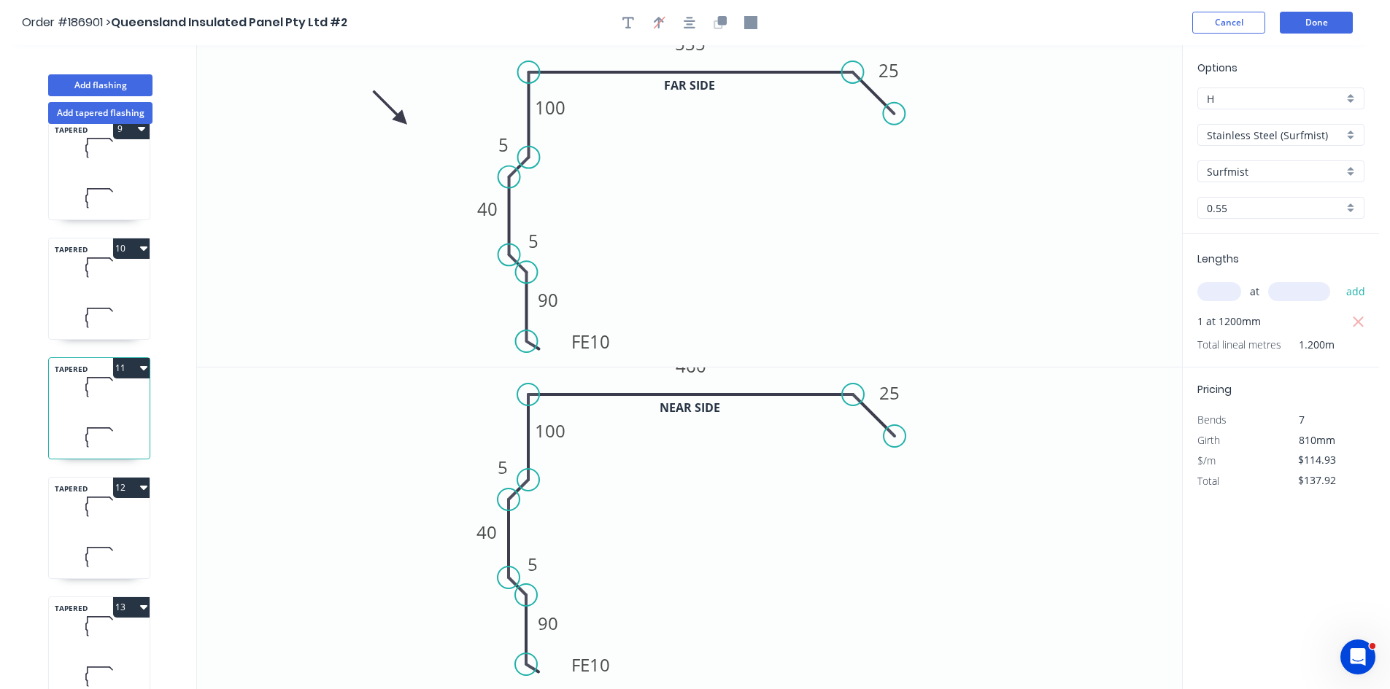
scroll to position [996, 0]
click at [122, 516] on icon at bounding box center [99, 506] width 101 height 43
type input "$125.62"
type input "$150.74"
click at [1298, 100] on input "E" at bounding box center [1275, 98] width 136 height 15
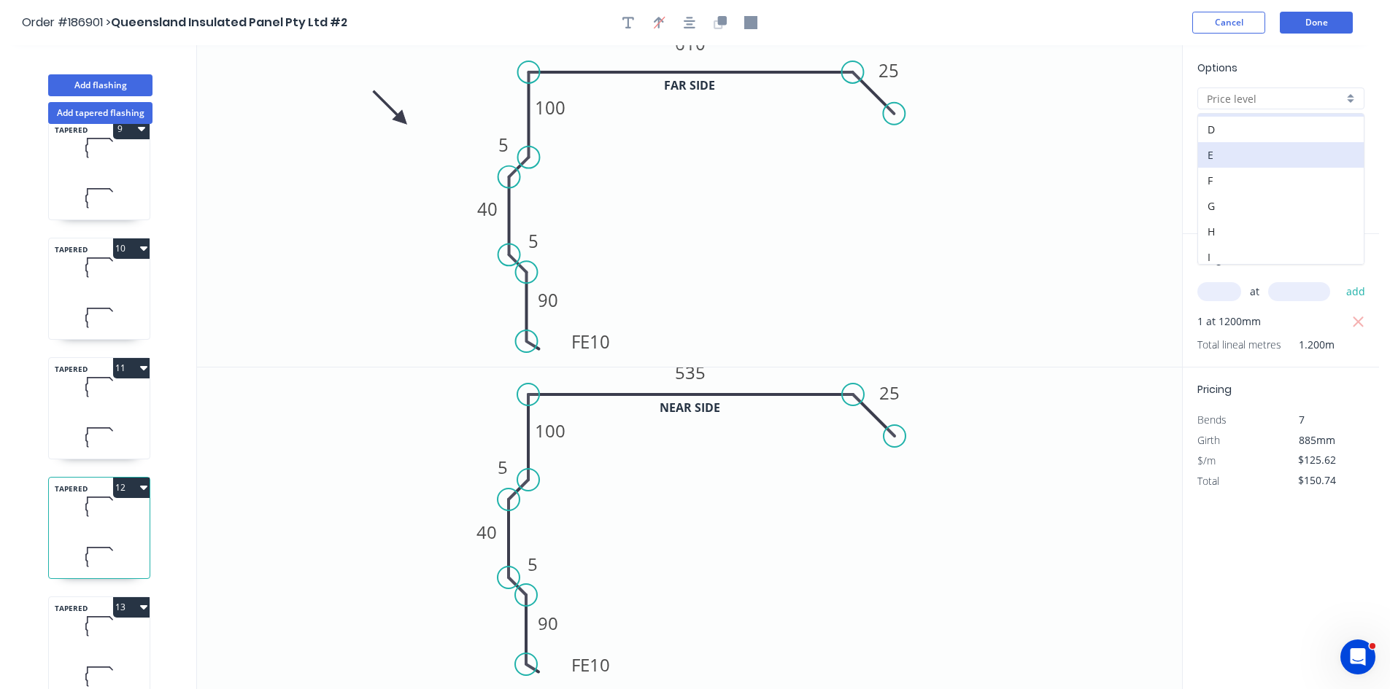
scroll to position [146, 0]
click at [1274, 169] on div "H" at bounding box center [1281, 160] width 166 height 26
type input "H"
type input "$114.93"
type input "$137.92"
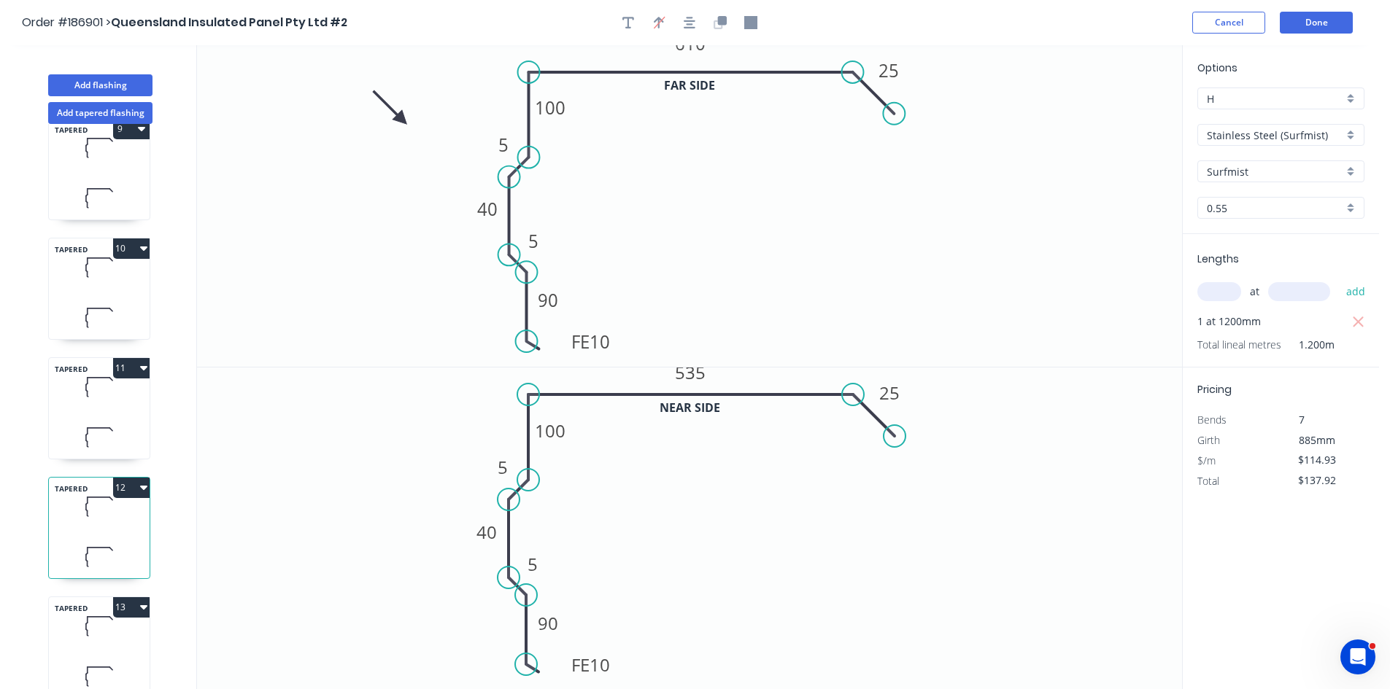
click at [101, 643] on div "TAPERED 13" at bounding box center [99, 648] width 102 height 102
type input "$163.32"
type input "$195.98"
click at [1282, 96] on input "E" at bounding box center [1275, 98] width 136 height 15
click at [1249, 164] on div "H" at bounding box center [1281, 160] width 166 height 26
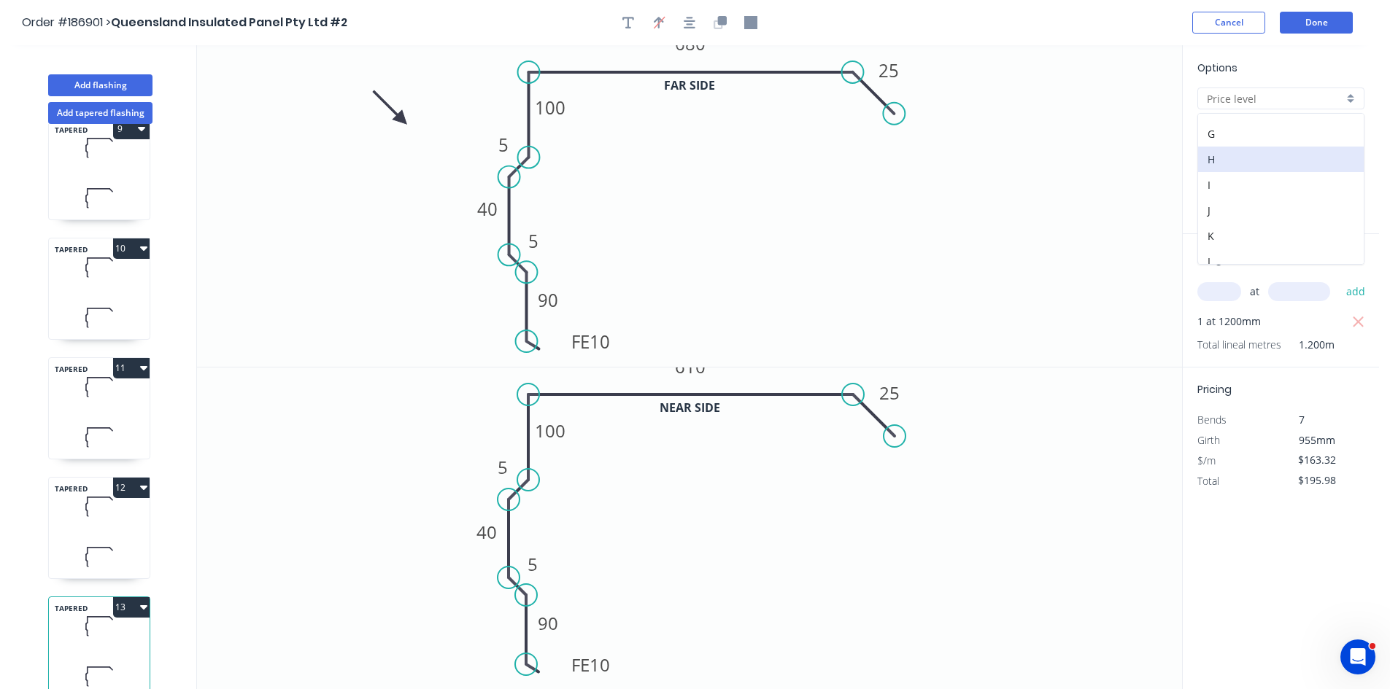
type input "H"
type input "$149.42"
type input "$179.30"
click at [1309, 9] on header "Order #186901 > Queensland Insulated Panel Pty Ltd #2 Cancel Done" at bounding box center [689, 22] width 1379 height 45
click at [1312, 27] on button "Done" at bounding box center [1315, 23] width 73 height 22
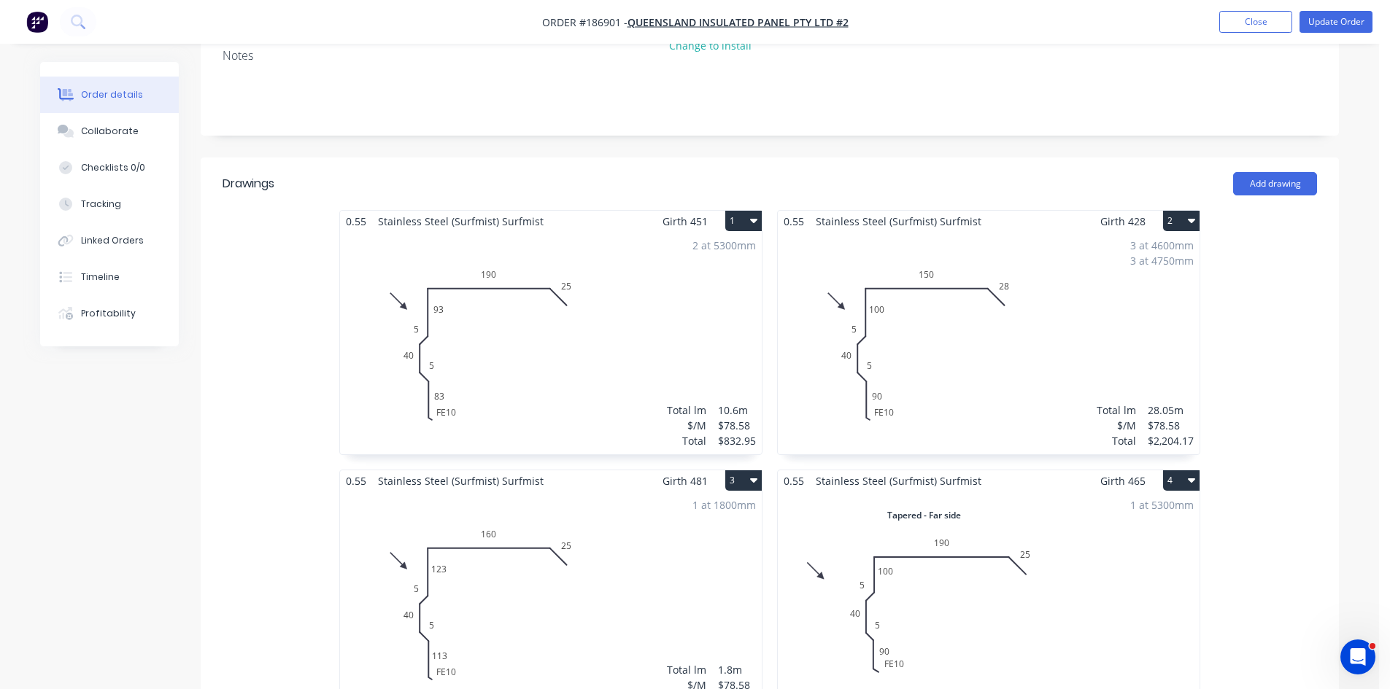
click at [635, 296] on div "2 at 5300mm Total lm $/M Total 10.6m $78.58 $832.95" at bounding box center [551, 343] width 422 height 222
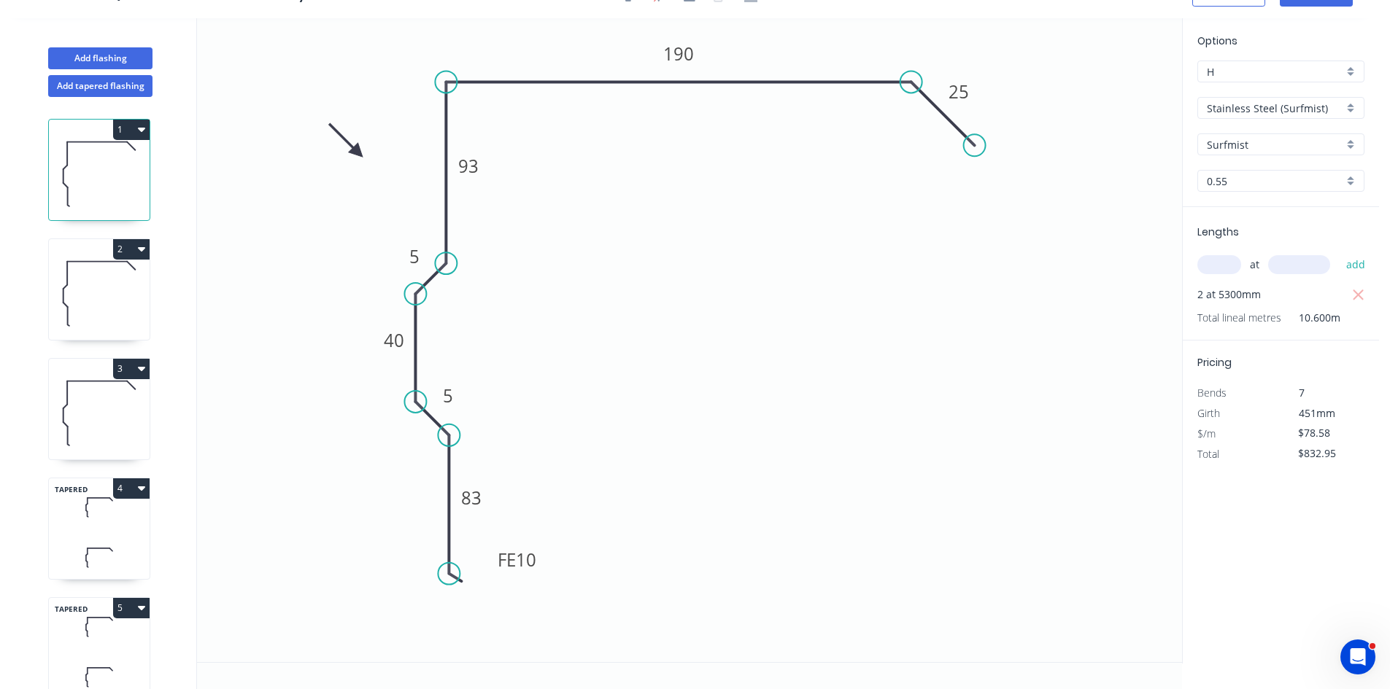
scroll to position [27, 0]
click at [107, 290] on icon at bounding box center [99, 293] width 101 height 93
click at [108, 412] on icon at bounding box center [99, 412] width 101 height 93
type input "$141.44"
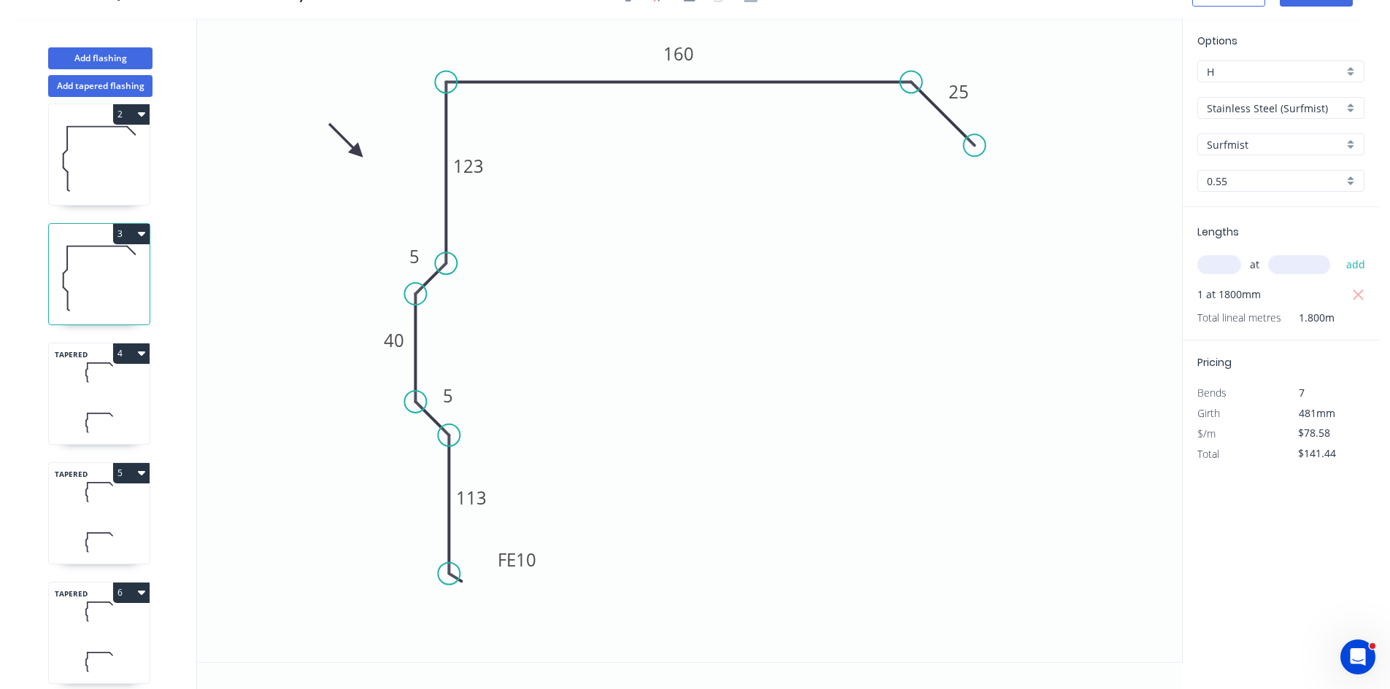
scroll to position [146, 0]
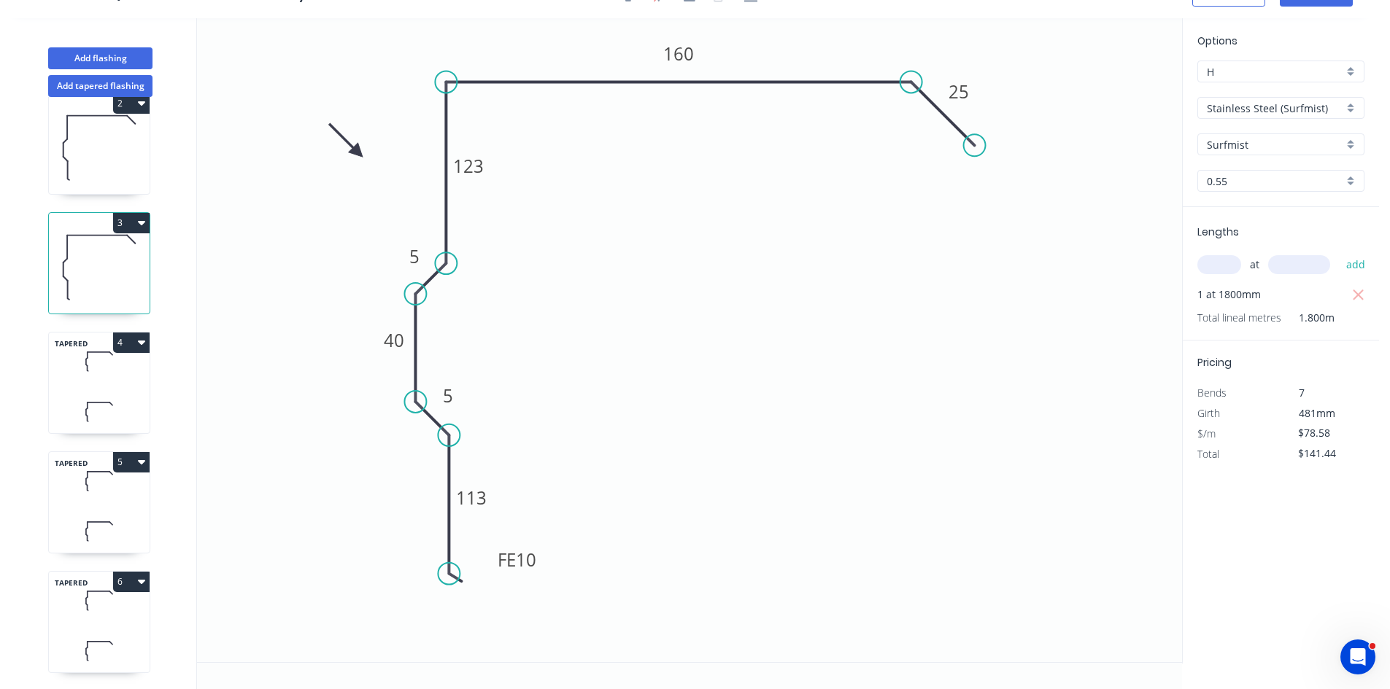
click at [100, 398] on icon at bounding box center [99, 411] width 101 height 43
type input "$80.44"
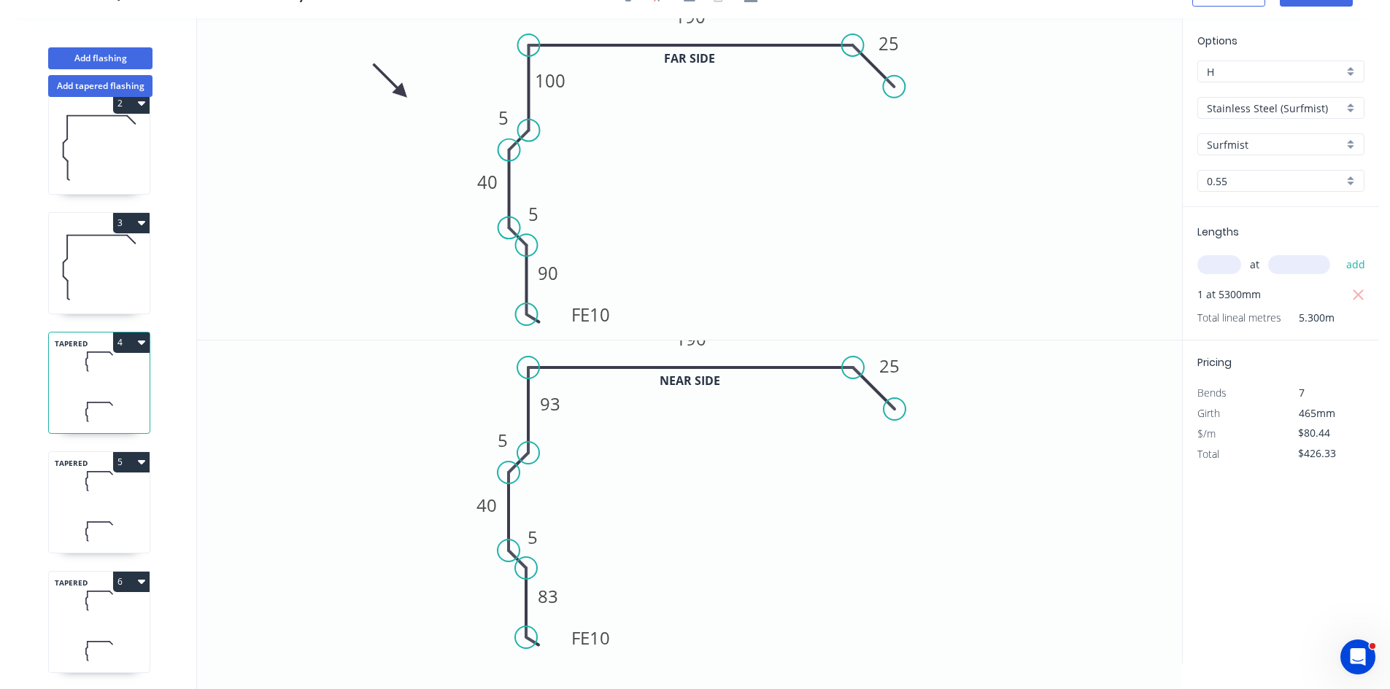
click at [104, 491] on icon at bounding box center [99, 481] width 101 height 43
type input "$361.98"
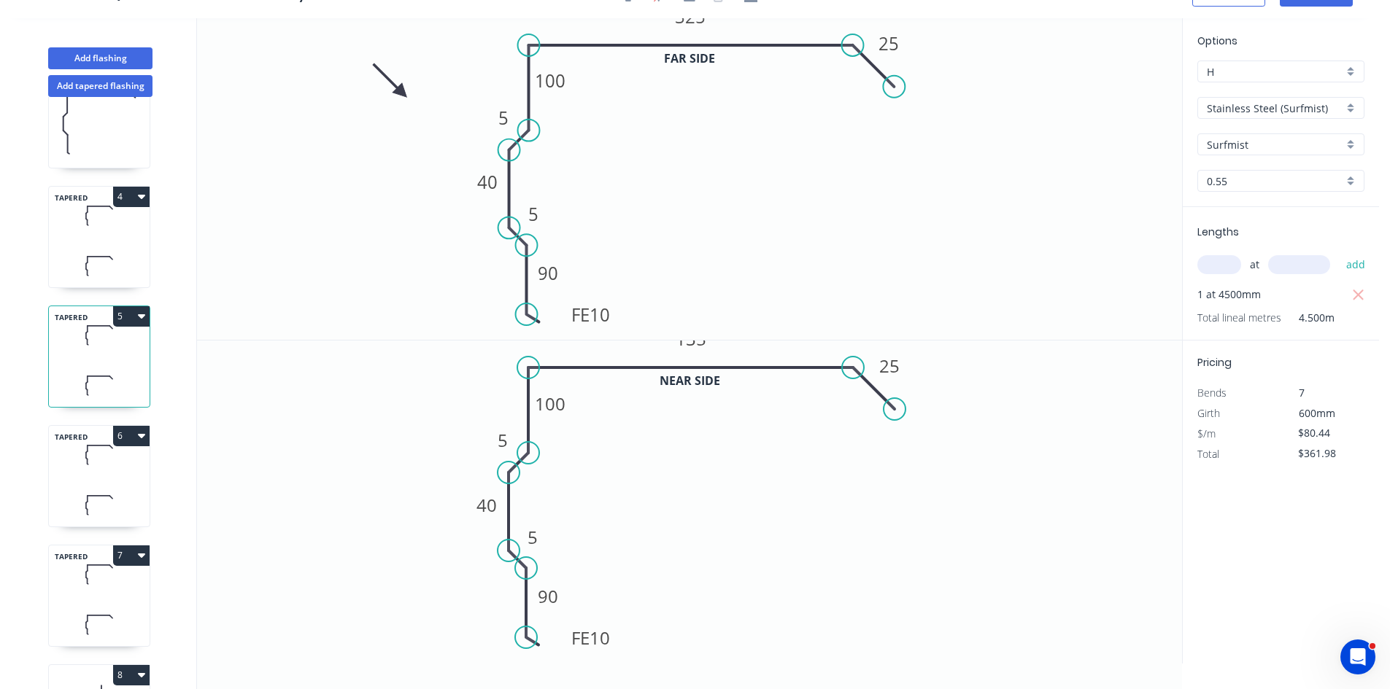
click at [101, 490] on icon at bounding box center [99, 505] width 101 height 43
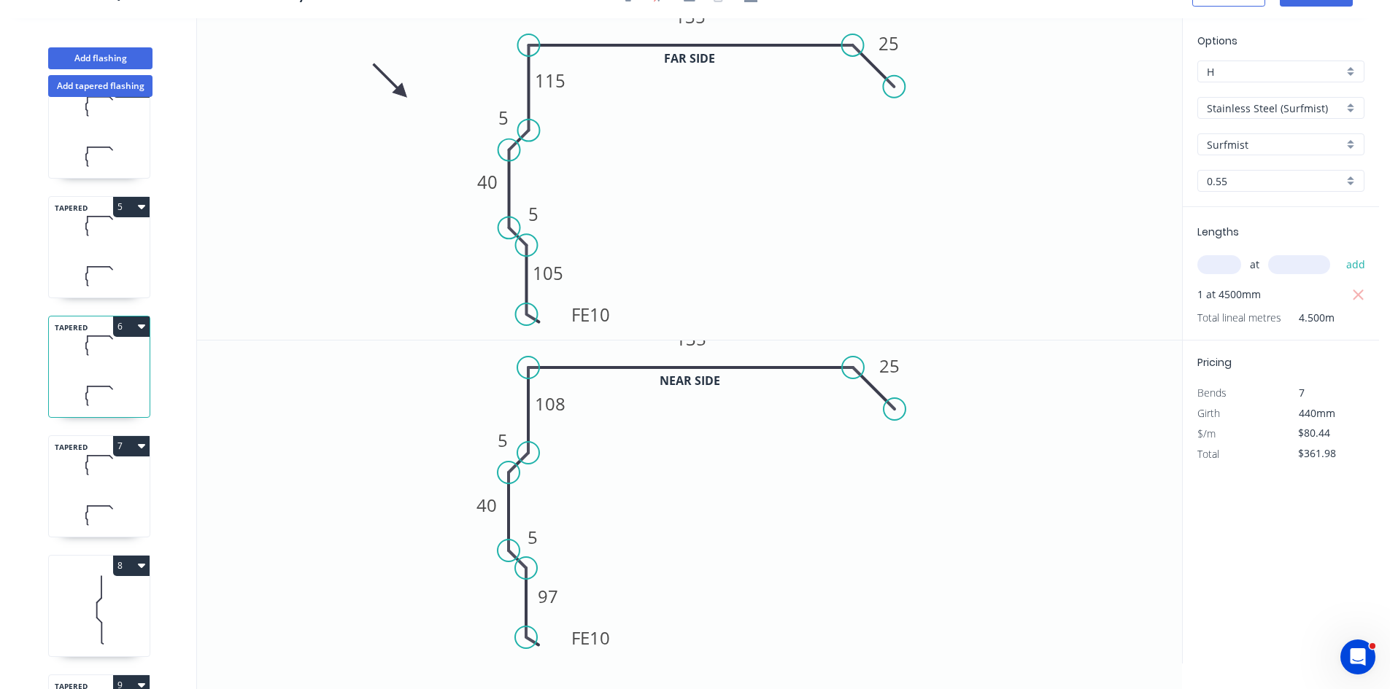
scroll to position [438, 0]
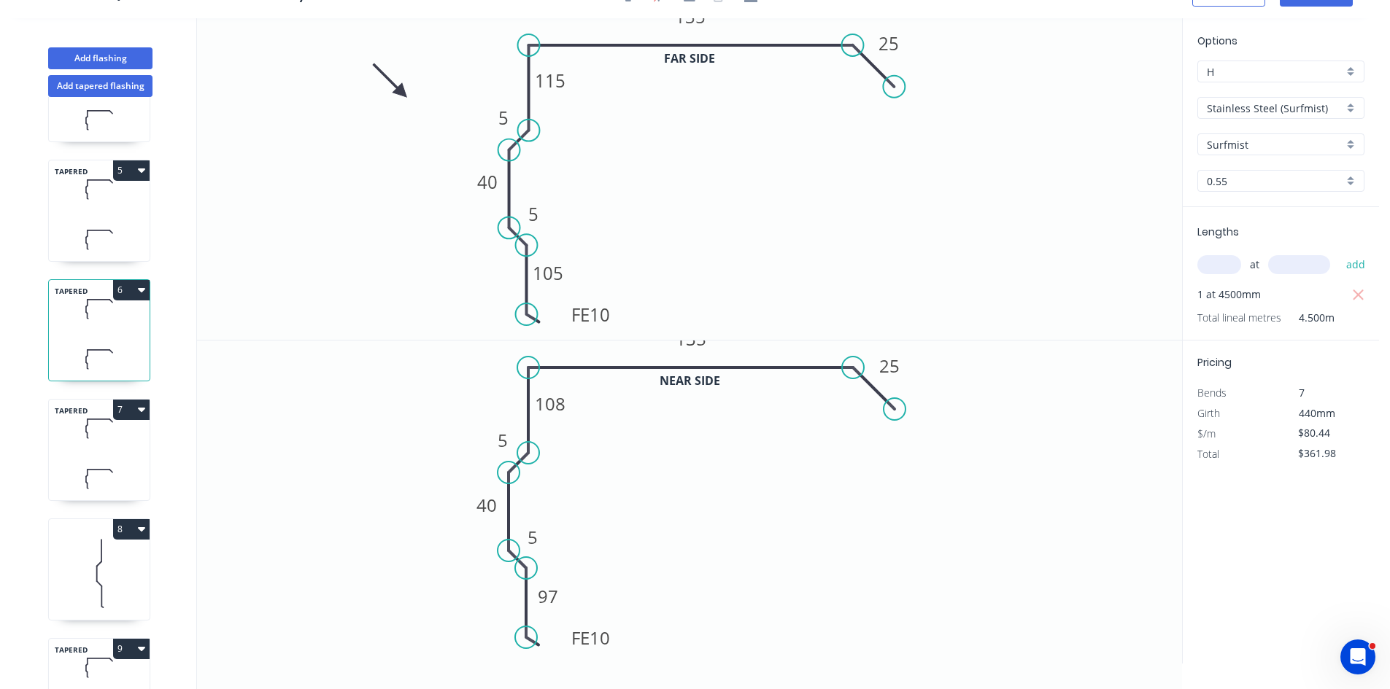
click at [101, 490] on icon at bounding box center [99, 478] width 101 height 43
click at [94, 560] on icon at bounding box center [99, 573] width 101 height 93
type input "$30.74"
type input "$829.98"
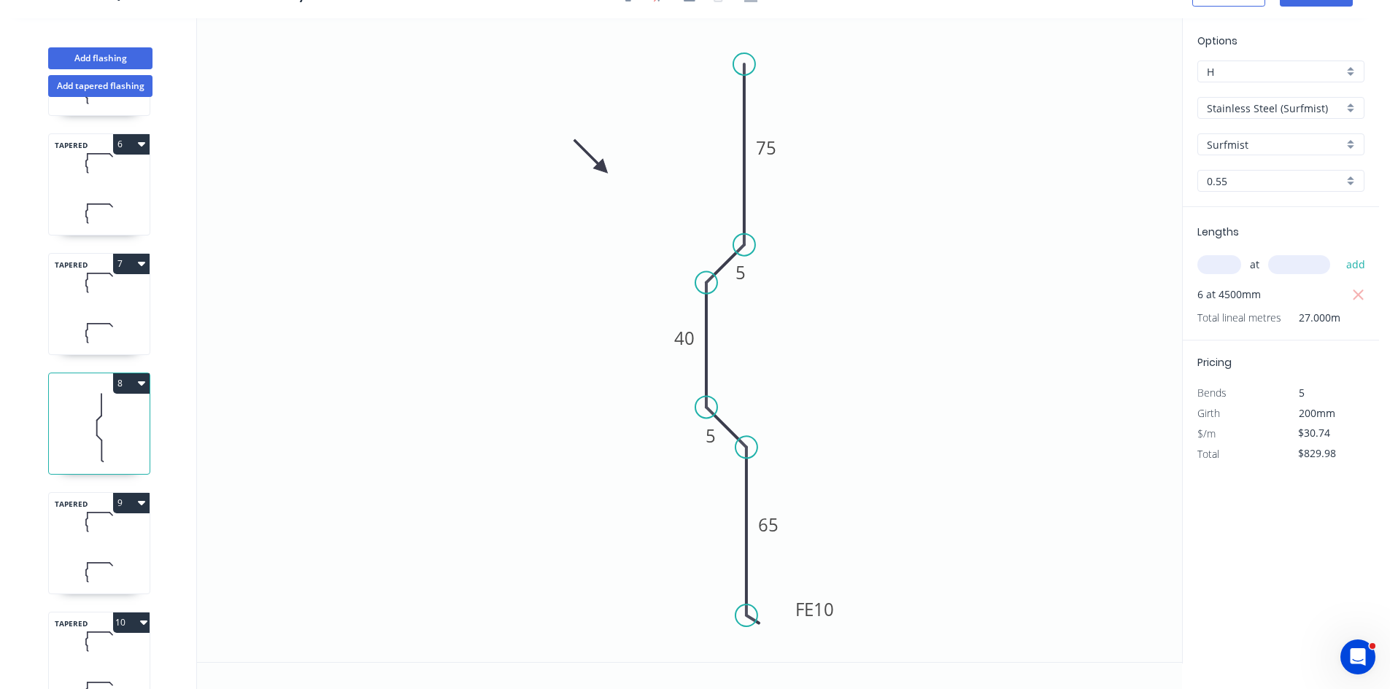
click at [90, 546] on div "TAPERED 9" at bounding box center [99, 543] width 102 height 102
type input "$114.93"
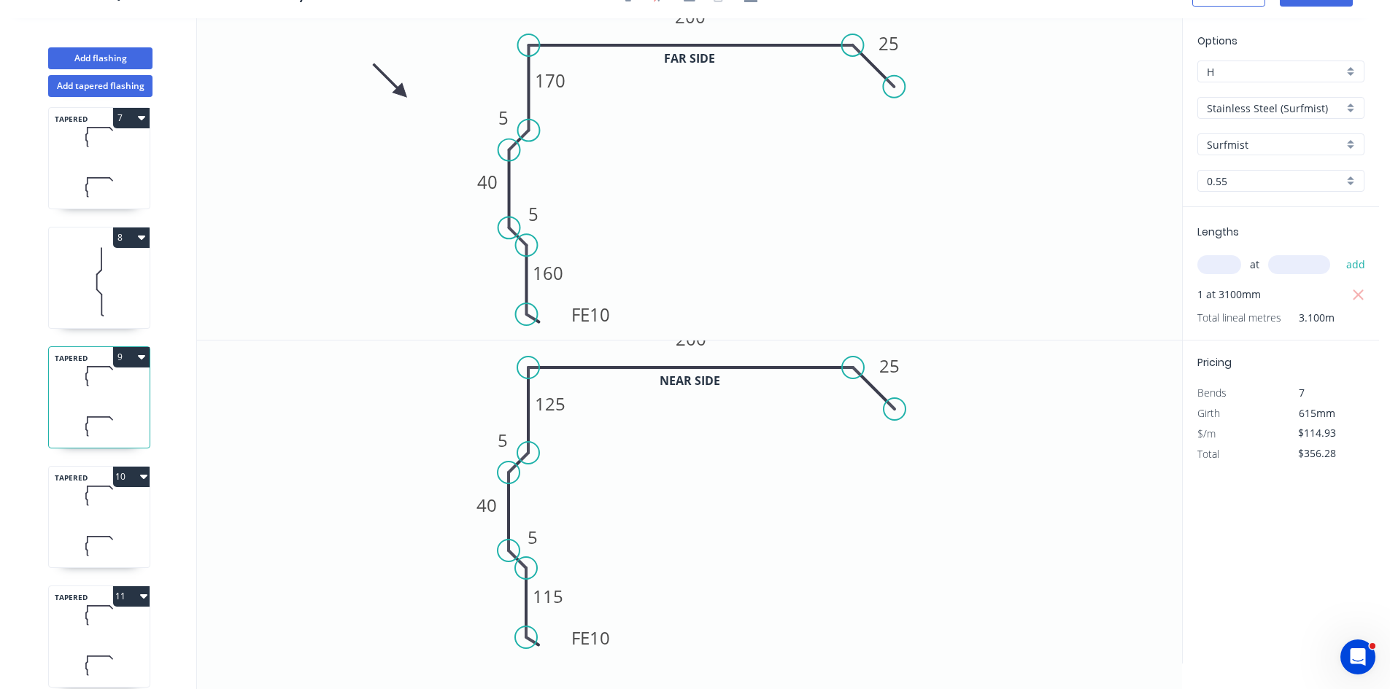
click at [88, 528] on icon at bounding box center [99, 545] width 101 height 43
type input "$137.92"
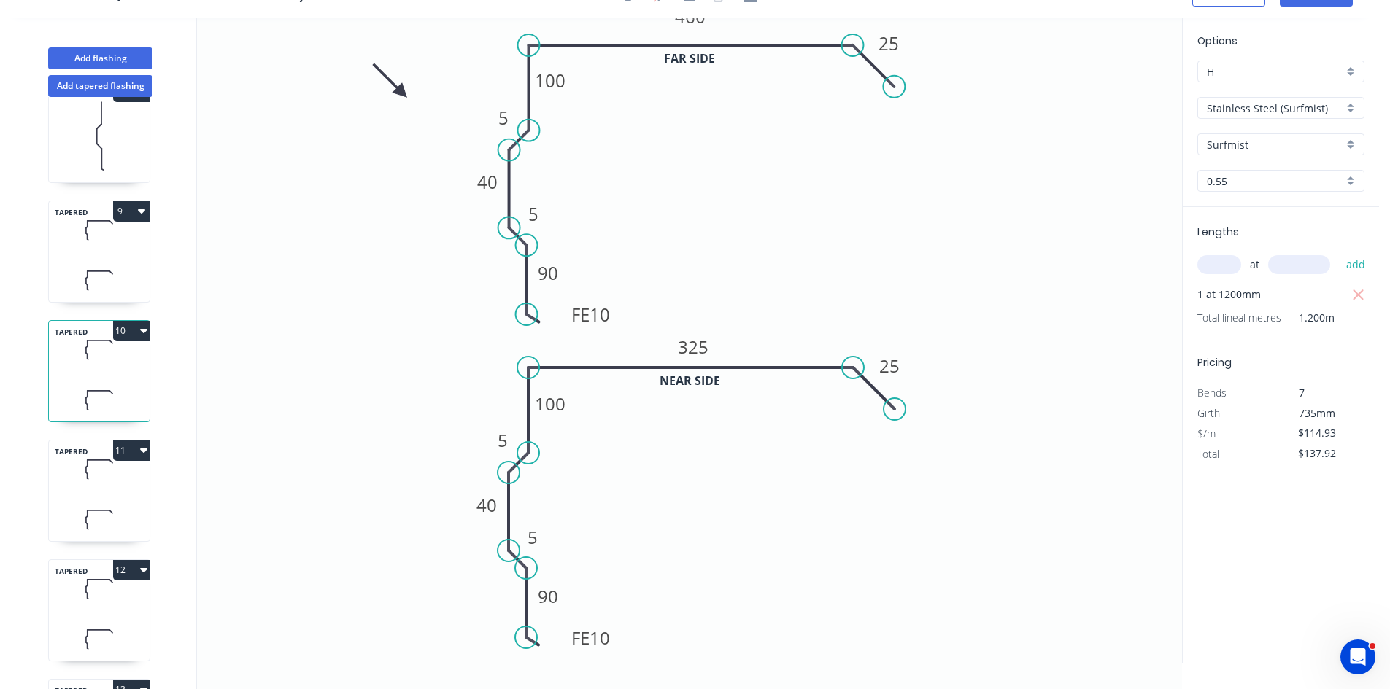
click at [90, 522] on icon at bounding box center [99, 519] width 101 height 43
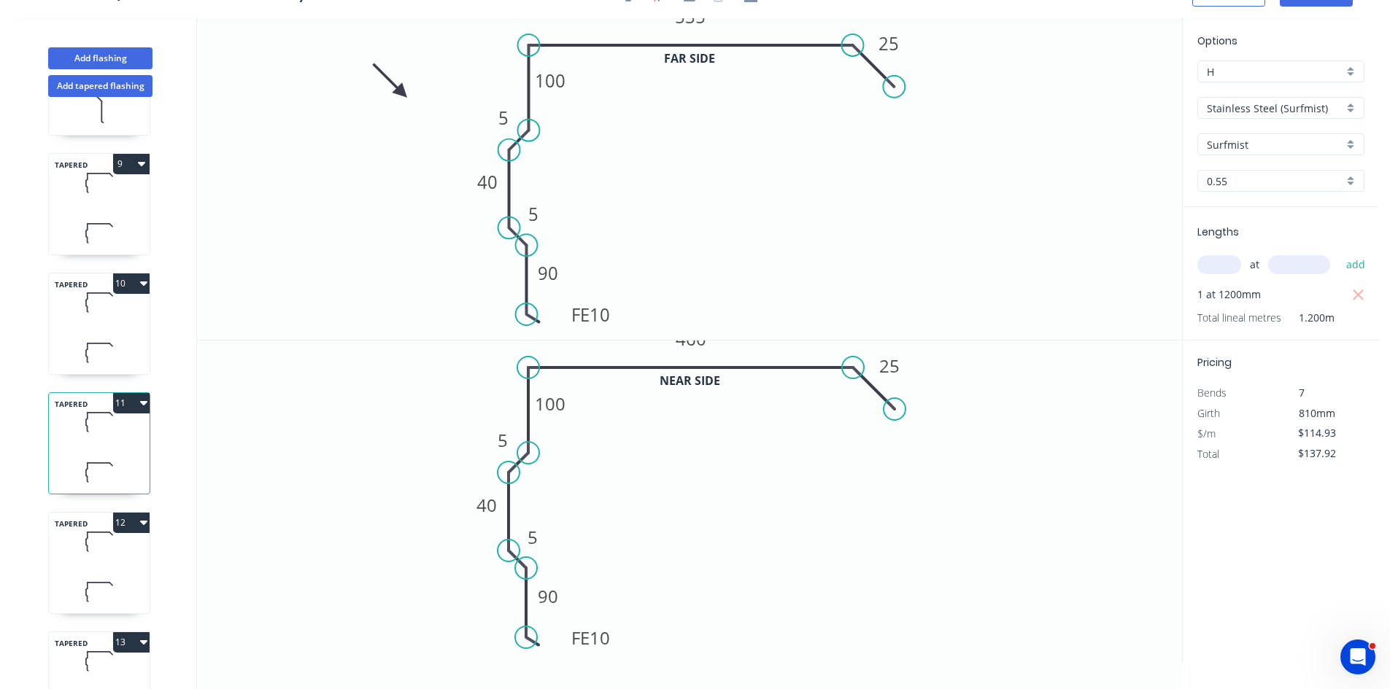
scroll to position [948, 0]
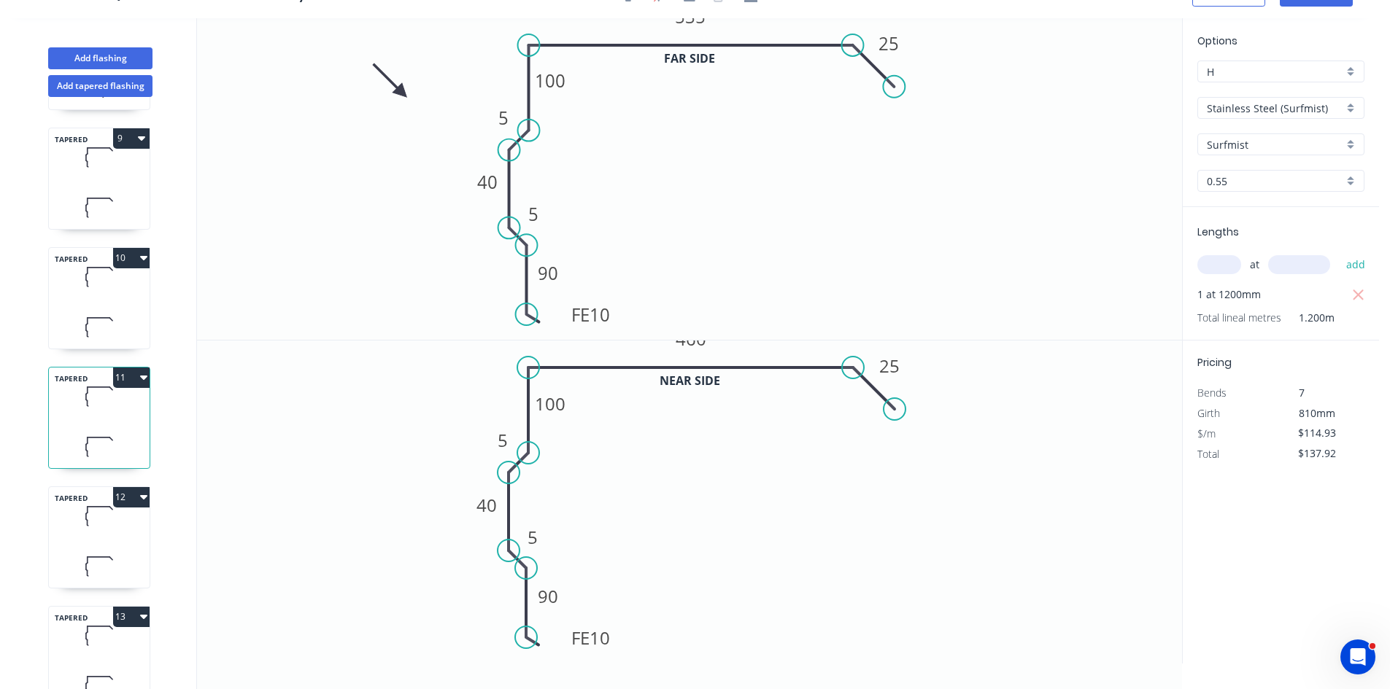
click at [101, 543] on div "TAPERED 12" at bounding box center [99, 538] width 102 height 102
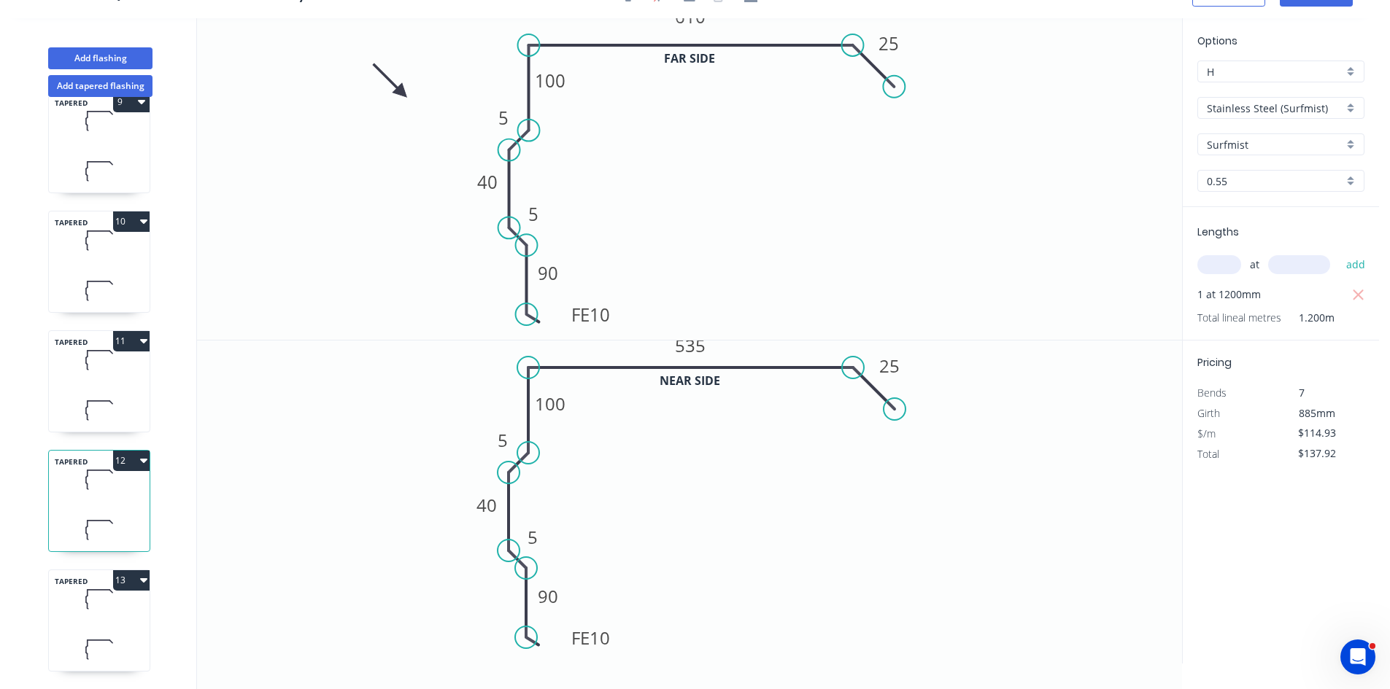
click at [96, 609] on icon at bounding box center [99, 599] width 101 height 43
type input "$149.42"
type input "$179.30"
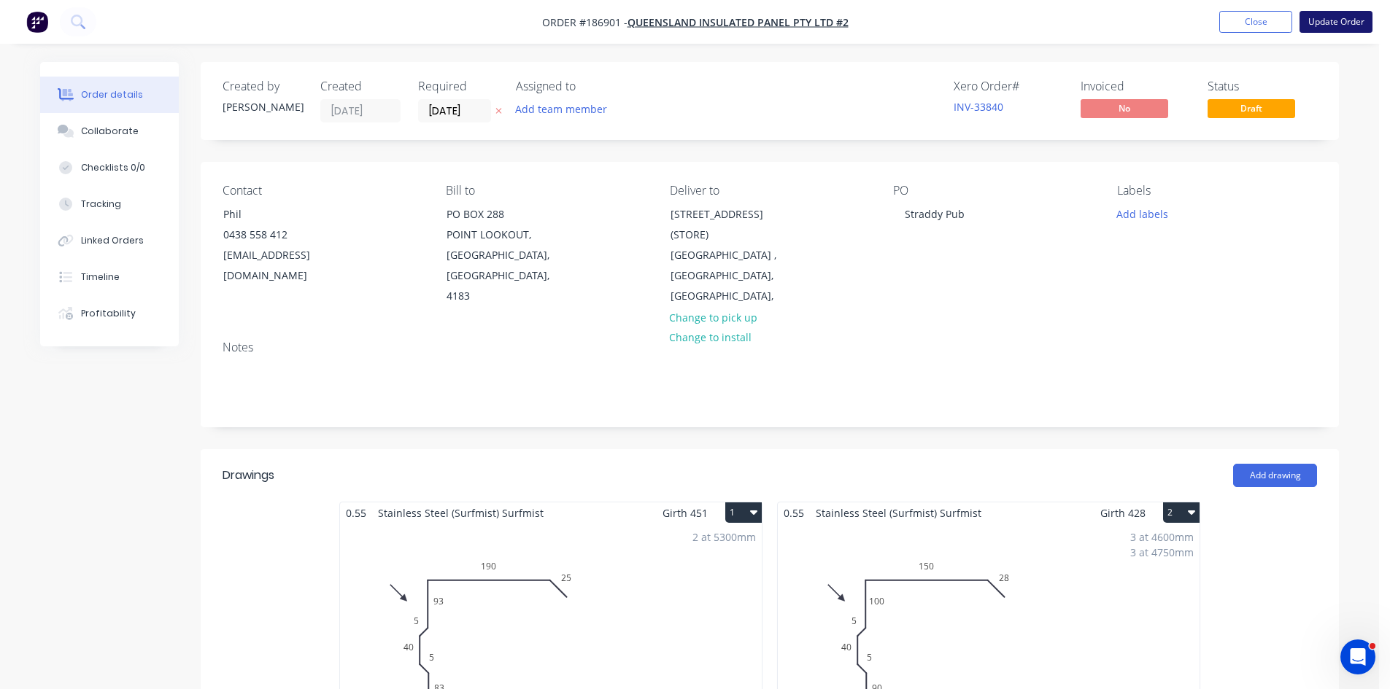
click at [1319, 18] on button "Update Order" at bounding box center [1335, 22] width 73 height 22
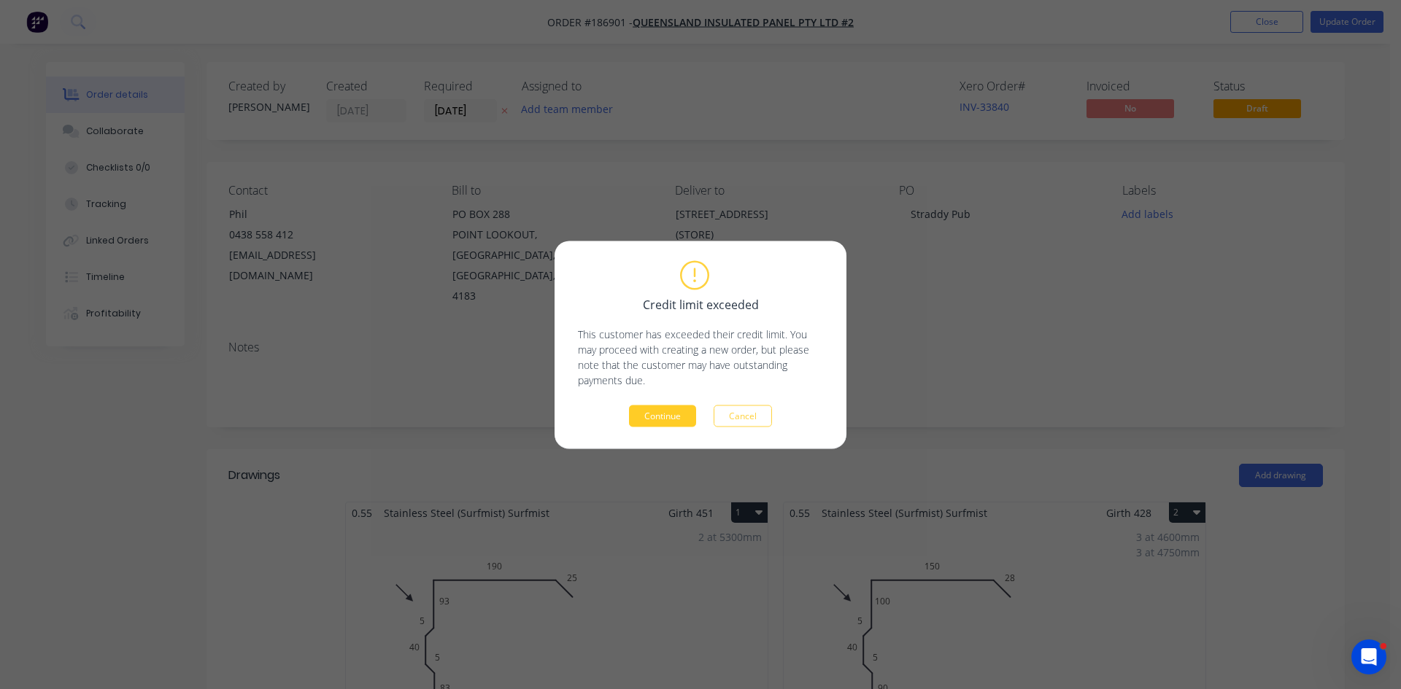
click at [666, 421] on button "Continue" at bounding box center [662, 416] width 67 height 22
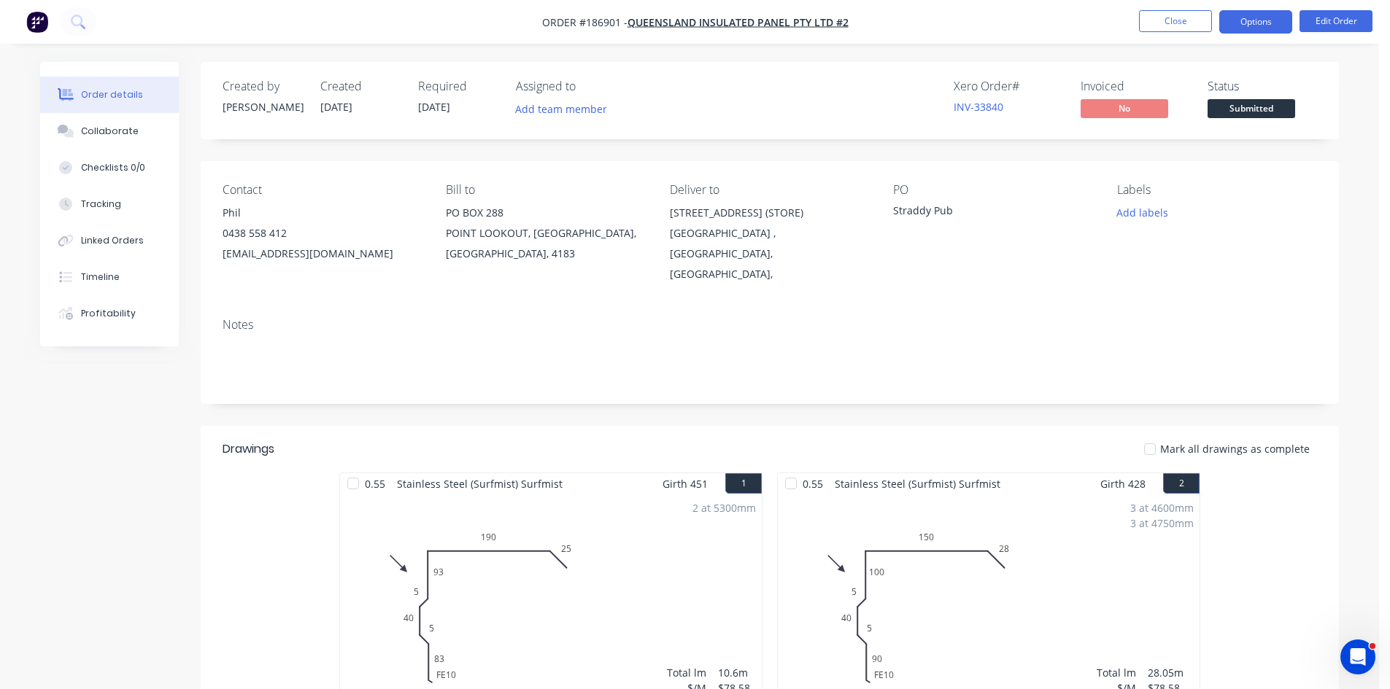
click at [1258, 21] on button "Options" at bounding box center [1255, 21] width 73 height 23
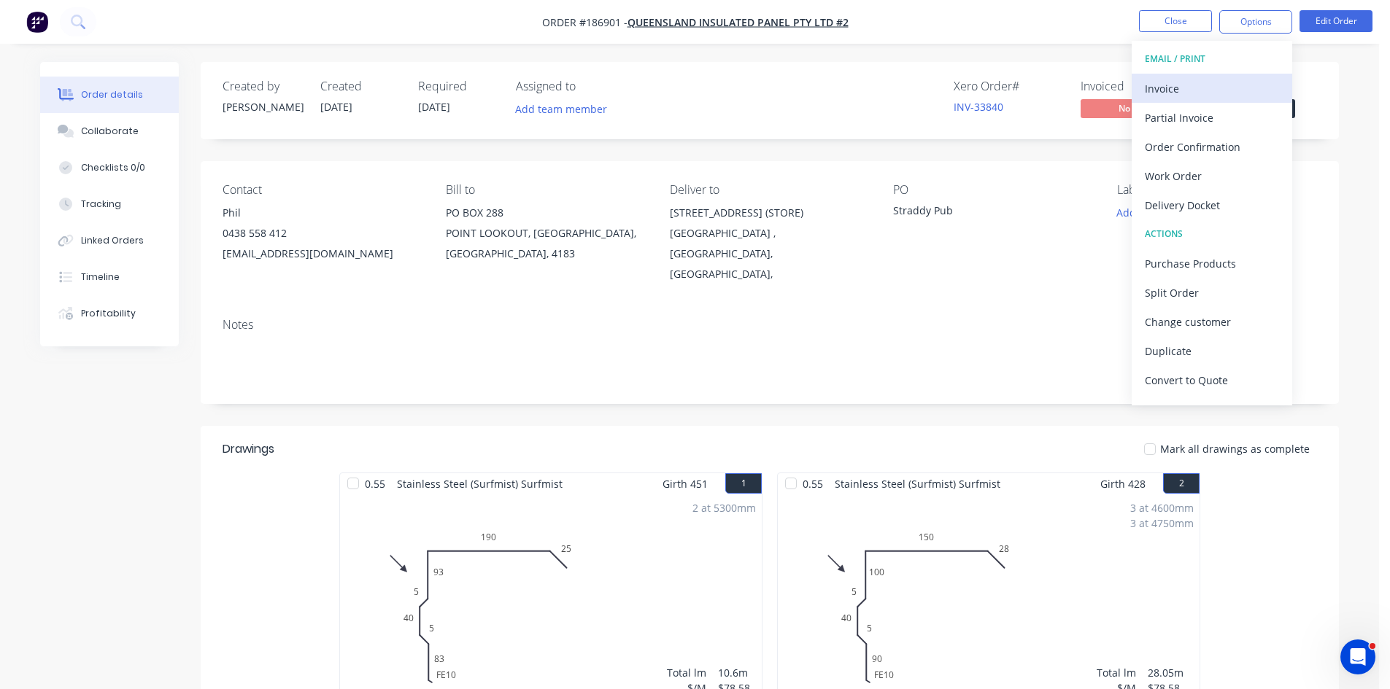
click at [1205, 91] on div "Invoice" at bounding box center [1212, 88] width 134 height 21
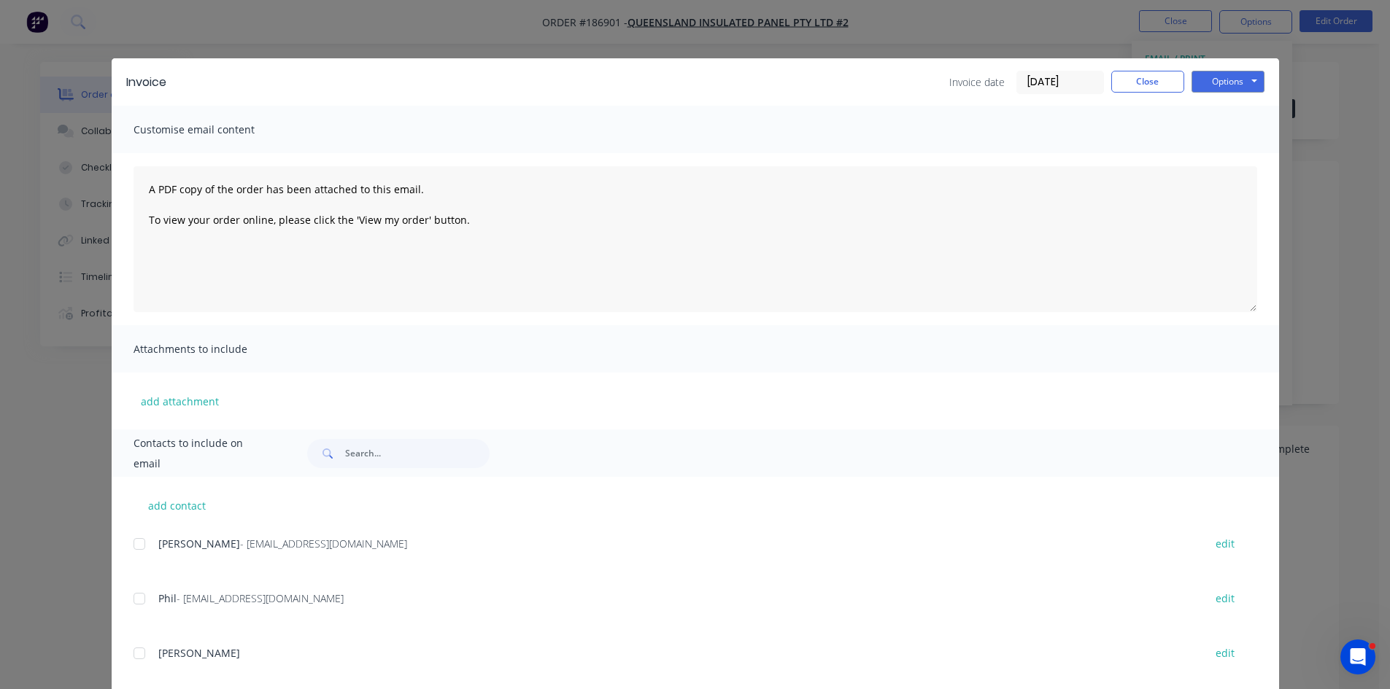
click at [1053, 86] on input "[DATE]" at bounding box center [1060, 82] width 86 height 22
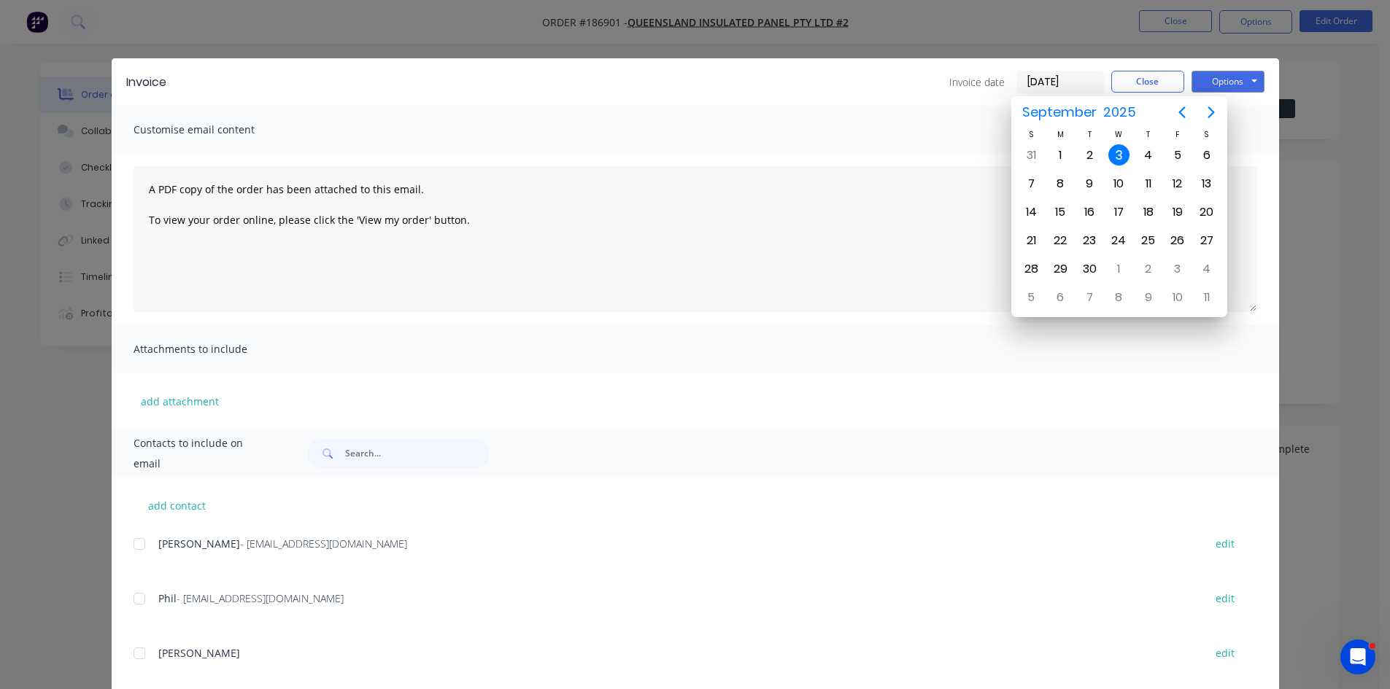
click at [830, 31] on div "Invoice Invoice date 03/09/25 Close Options Preview Print Email Customise email…" at bounding box center [695, 344] width 1390 height 689
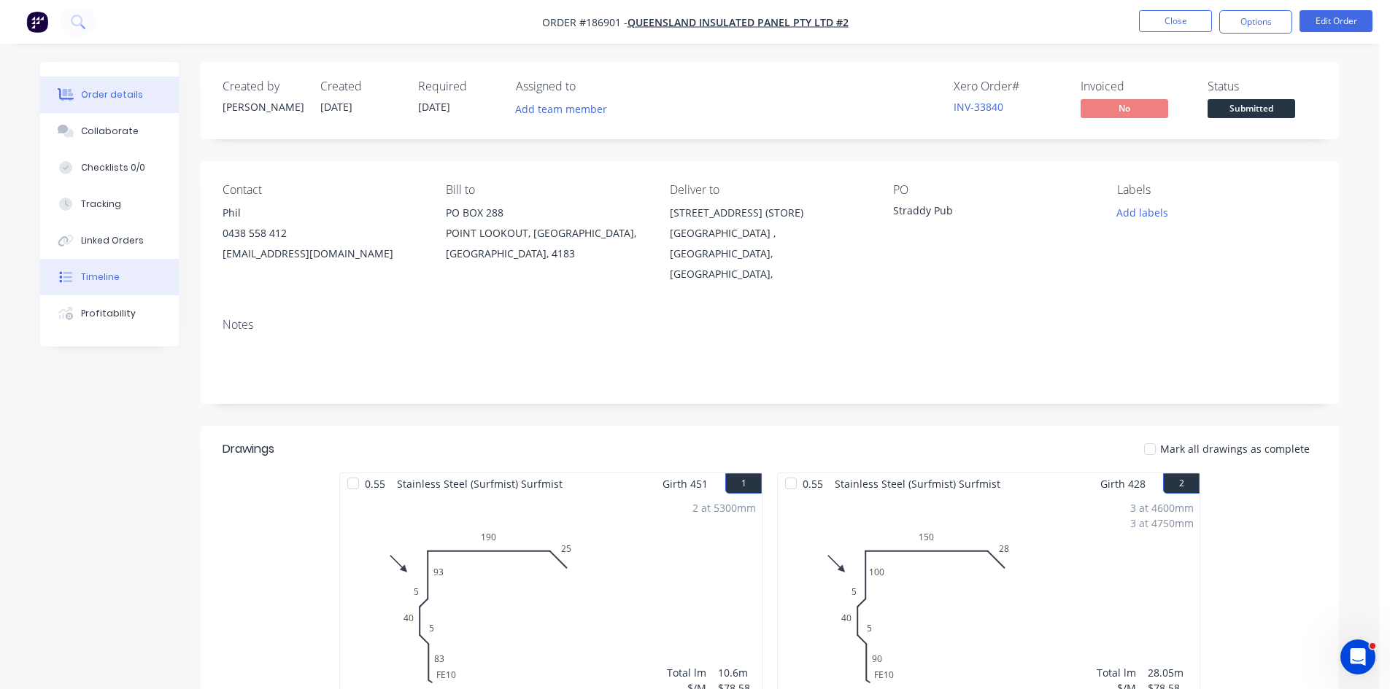
click at [128, 279] on button "Timeline" at bounding box center [109, 277] width 139 height 36
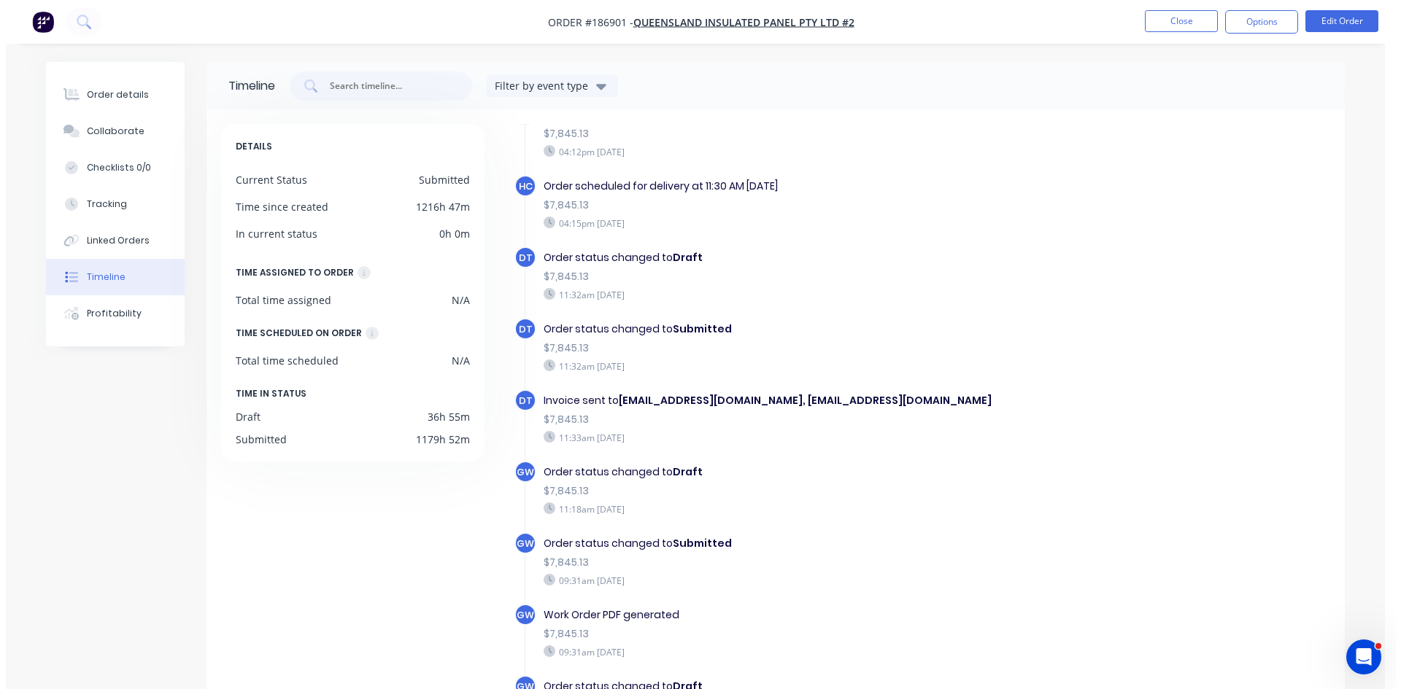
scroll to position [657, 0]
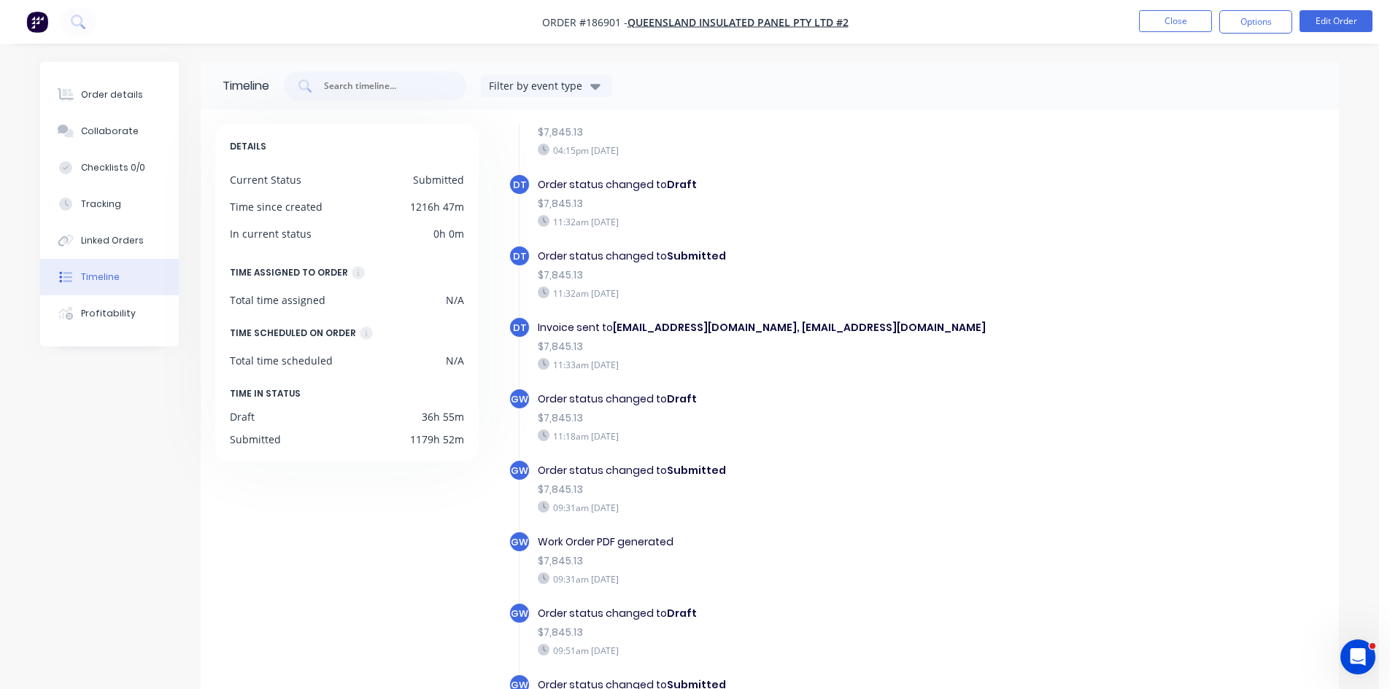
drag, startPoint x: 646, startPoint y: 373, endPoint x: 623, endPoint y: 367, distance: 24.2
click at [623, 367] on div "11:33am Friday 18/07/25" at bounding box center [790, 364] width 505 height 13
click at [121, 87] on button "Order details" at bounding box center [109, 95] width 139 height 36
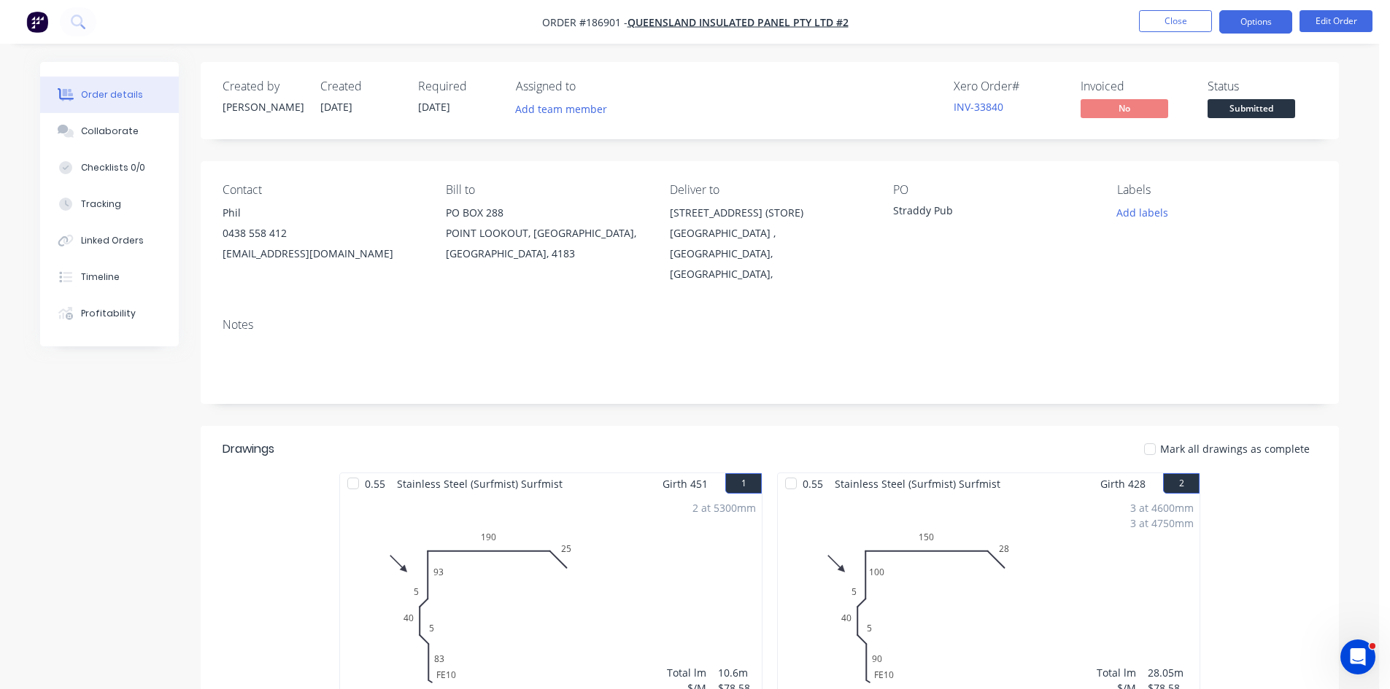
click at [1261, 23] on button "Options" at bounding box center [1255, 21] width 73 height 23
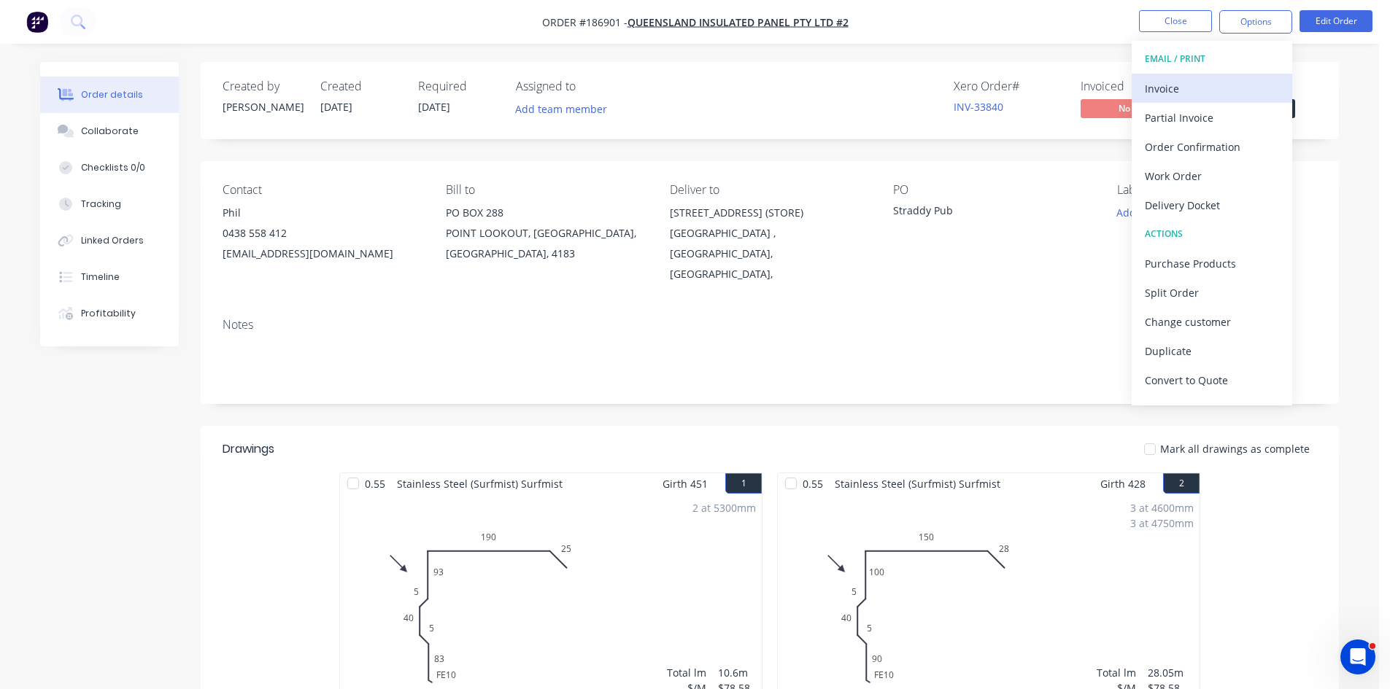
click at [1189, 82] on div "Invoice" at bounding box center [1212, 88] width 134 height 21
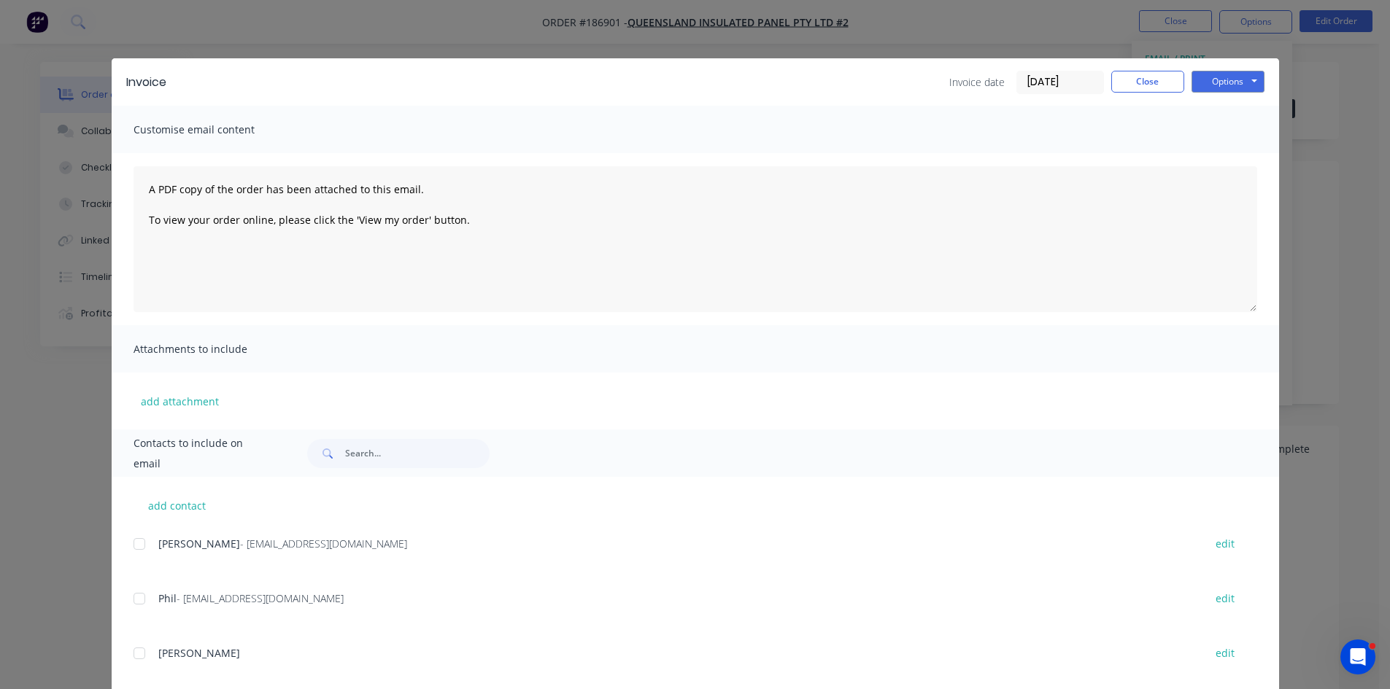
click at [1058, 80] on input "[DATE]" at bounding box center [1060, 82] width 86 height 22
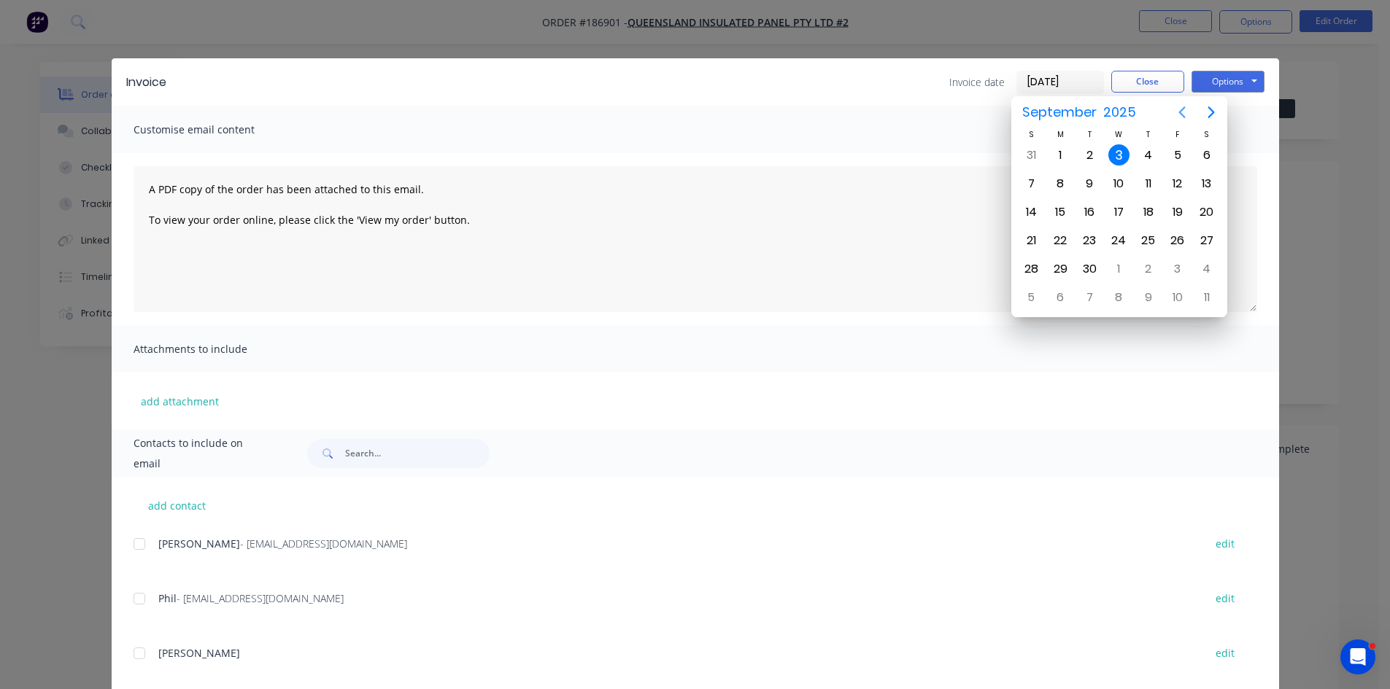
click at [1177, 119] on icon "Previous page" at bounding box center [1182, 113] width 18 height 18
click at [1180, 214] on div "18" at bounding box center [1177, 212] width 22 height 22
type input "18/07/25"
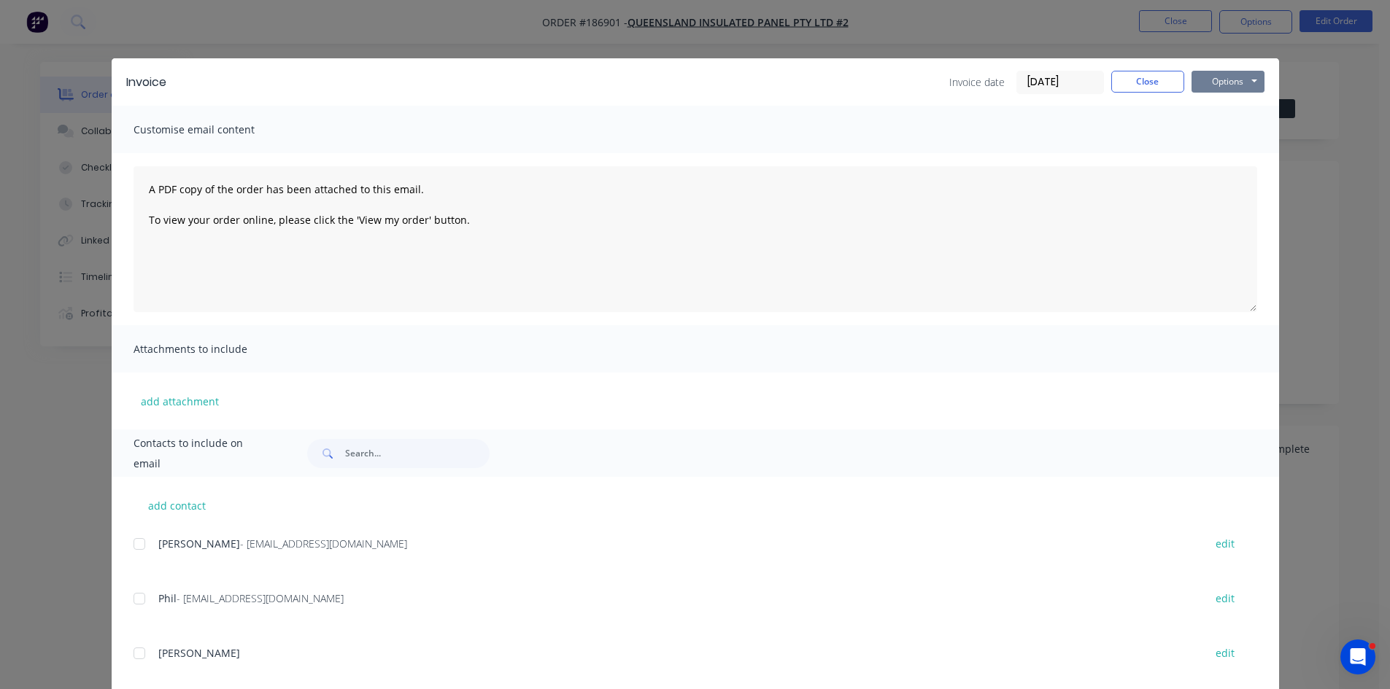
click at [1223, 80] on button "Options" at bounding box center [1227, 82] width 73 height 22
click at [1236, 135] on button "Print" at bounding box center [1237, 132] width 93 height 24
click at [1134, 71] on button "Close" at bounding box center [1147, 82] width 73 height 22
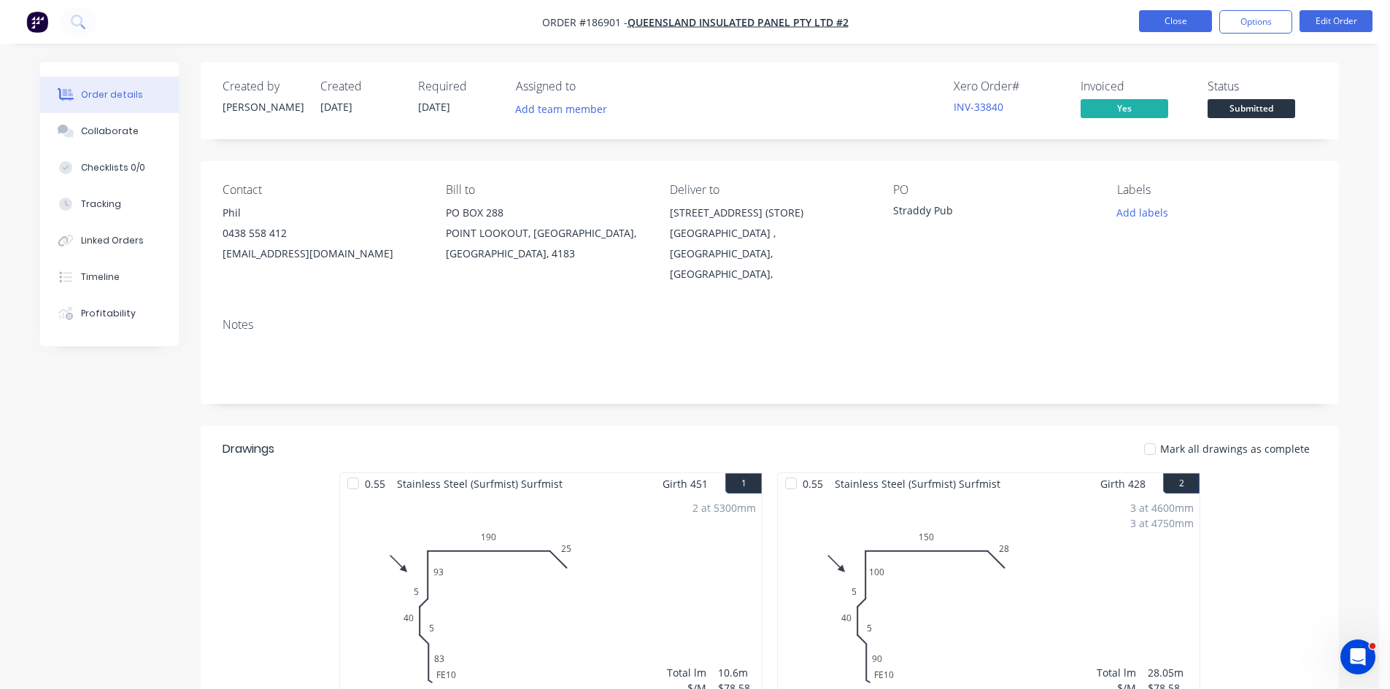
click at [1166, 16] on button "Close" at bounding box center [1175, 21] width 73 height 22
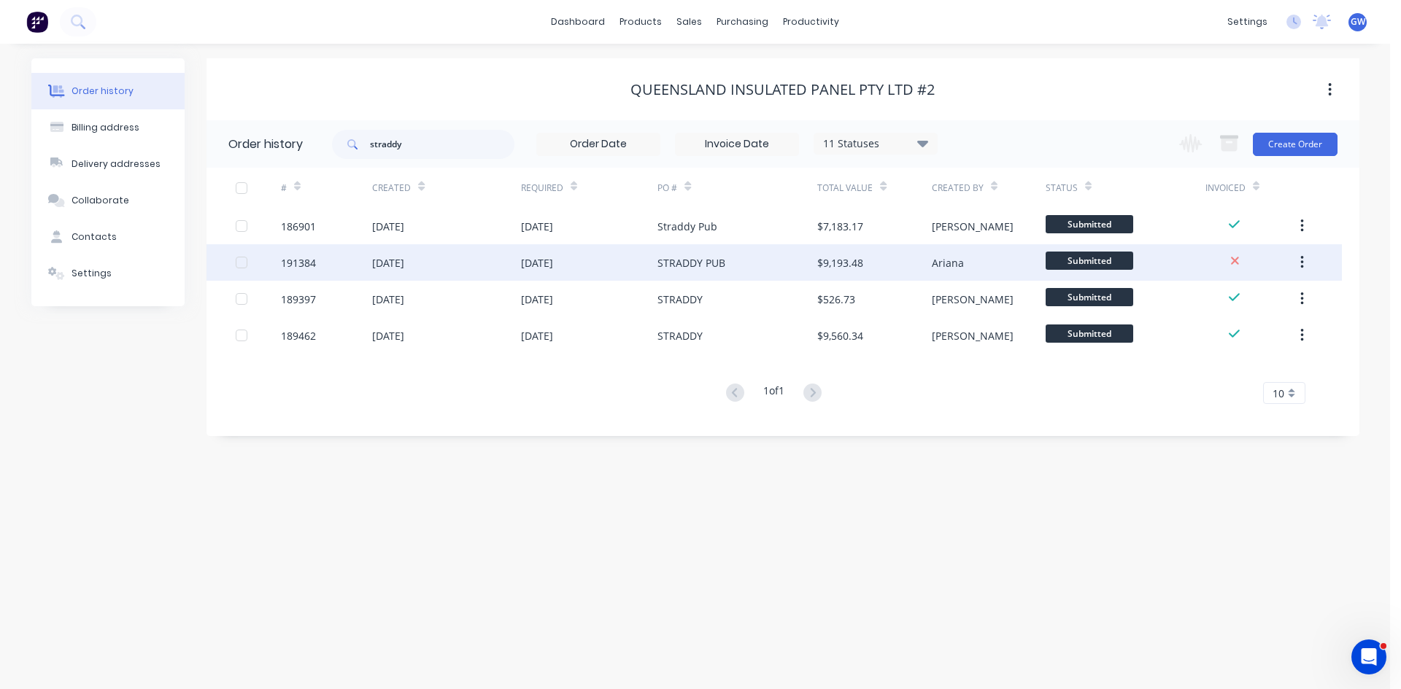
click at [528, 263] on div "[DATE]" at bounding box center [537, 262] width 32 height 15
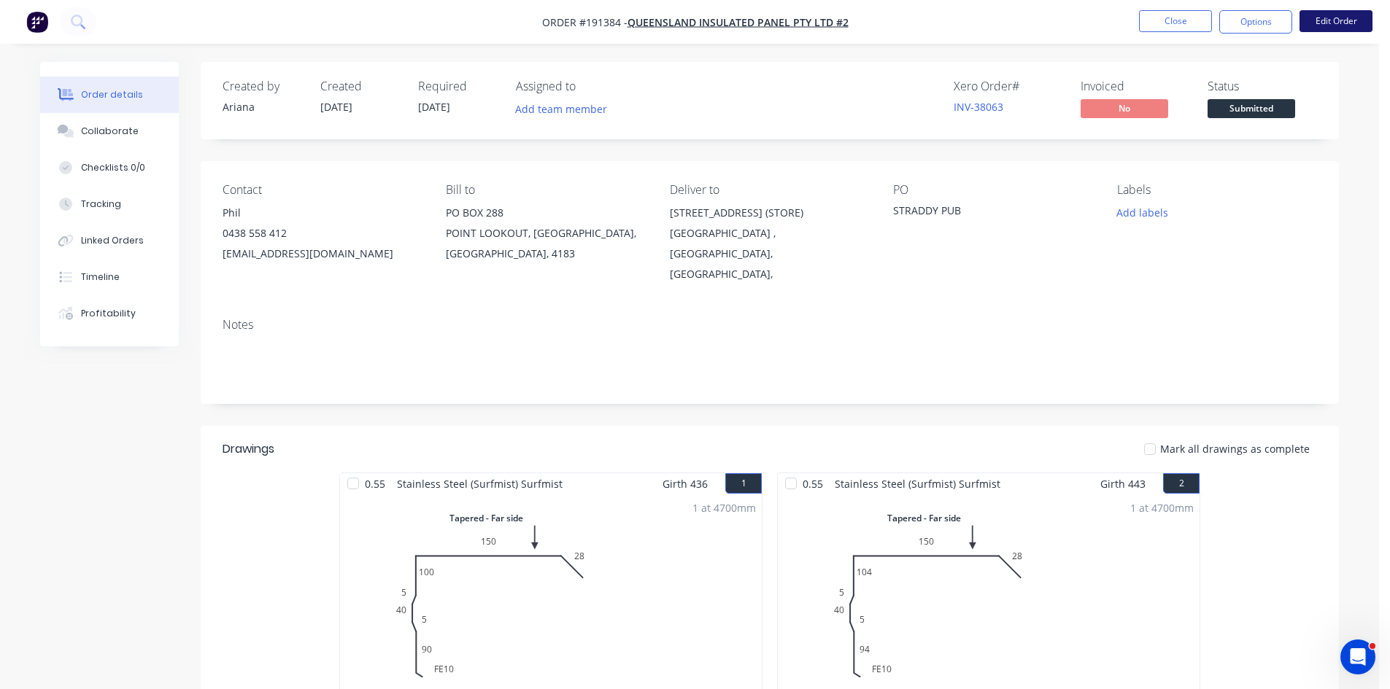
click at [1353, 24] on button "Edit Order" at bounding box center [1335, 21] width 73 height 22
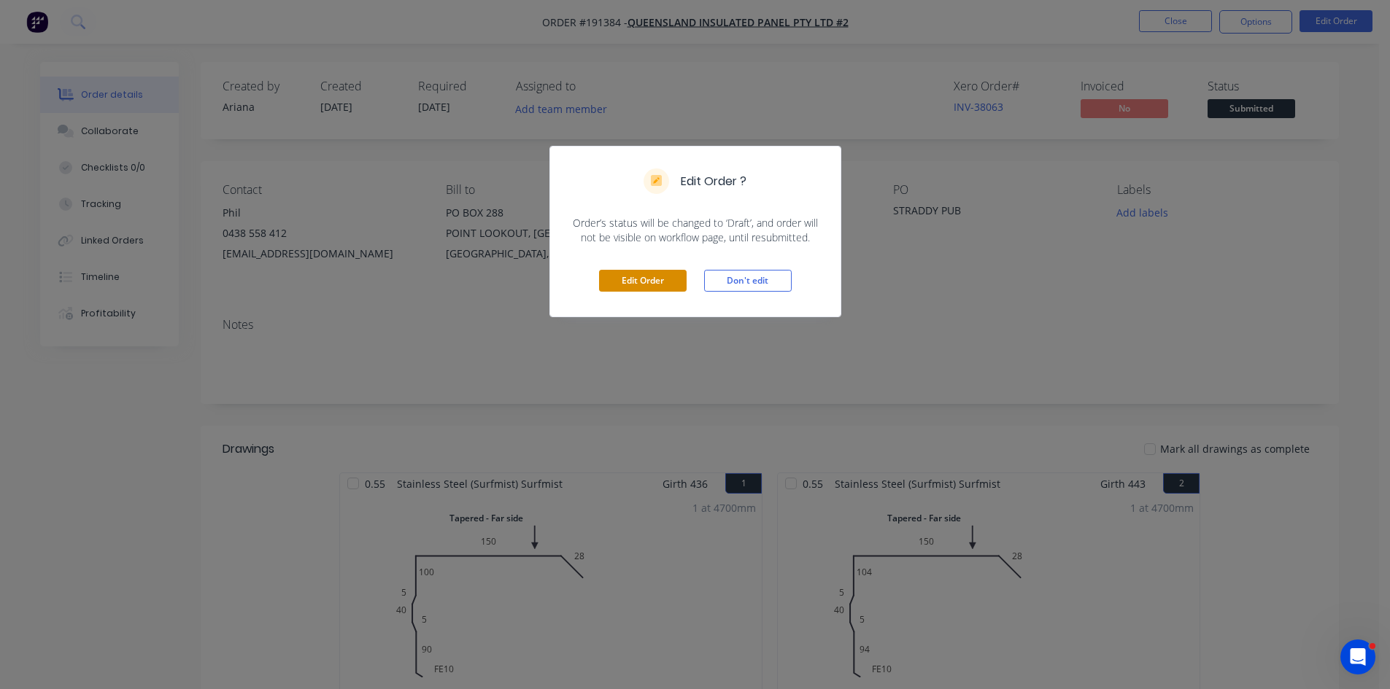
click at [629, 279] on button "Edit Order" at bounding box center [643, 281] width 88 height 22
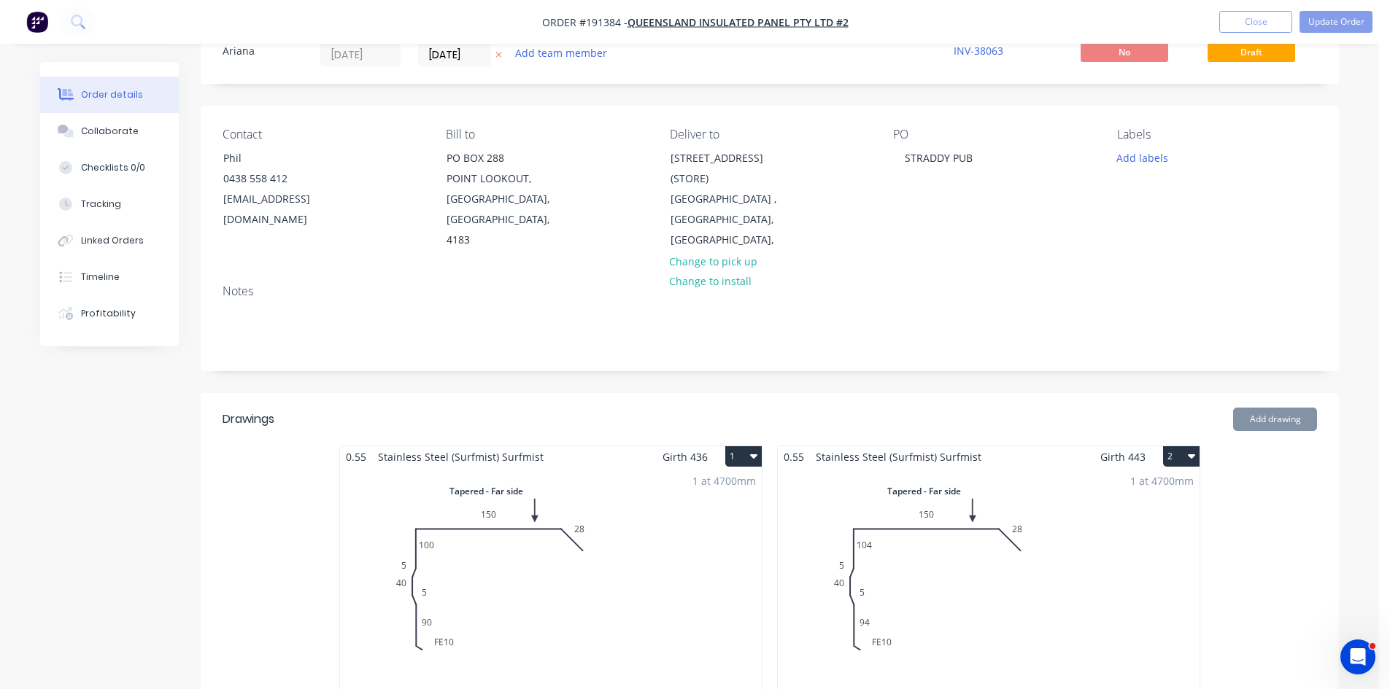
scroll to position [73, 0]
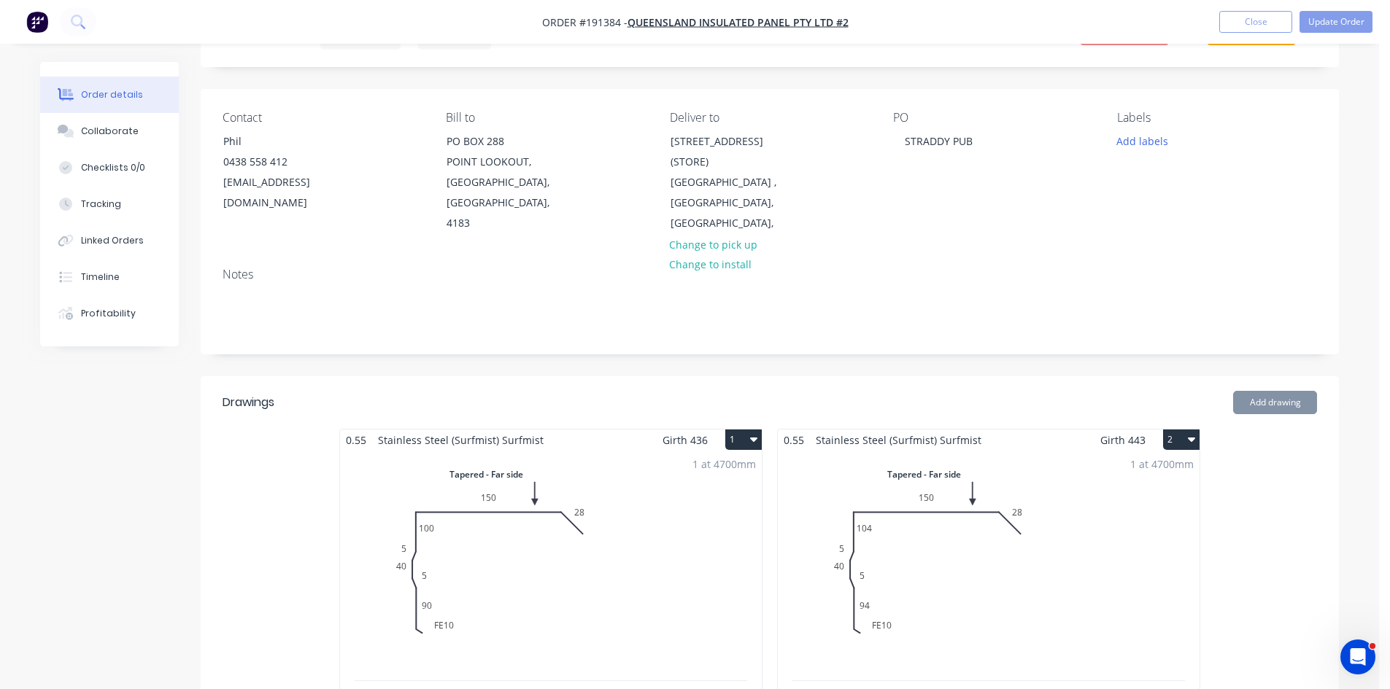
click at [615, 488] on div "1 at 4700mm Total lm $/M Total 4.7m $87.92 $413.22" at bounding box center [551, 691] width 422 height 481
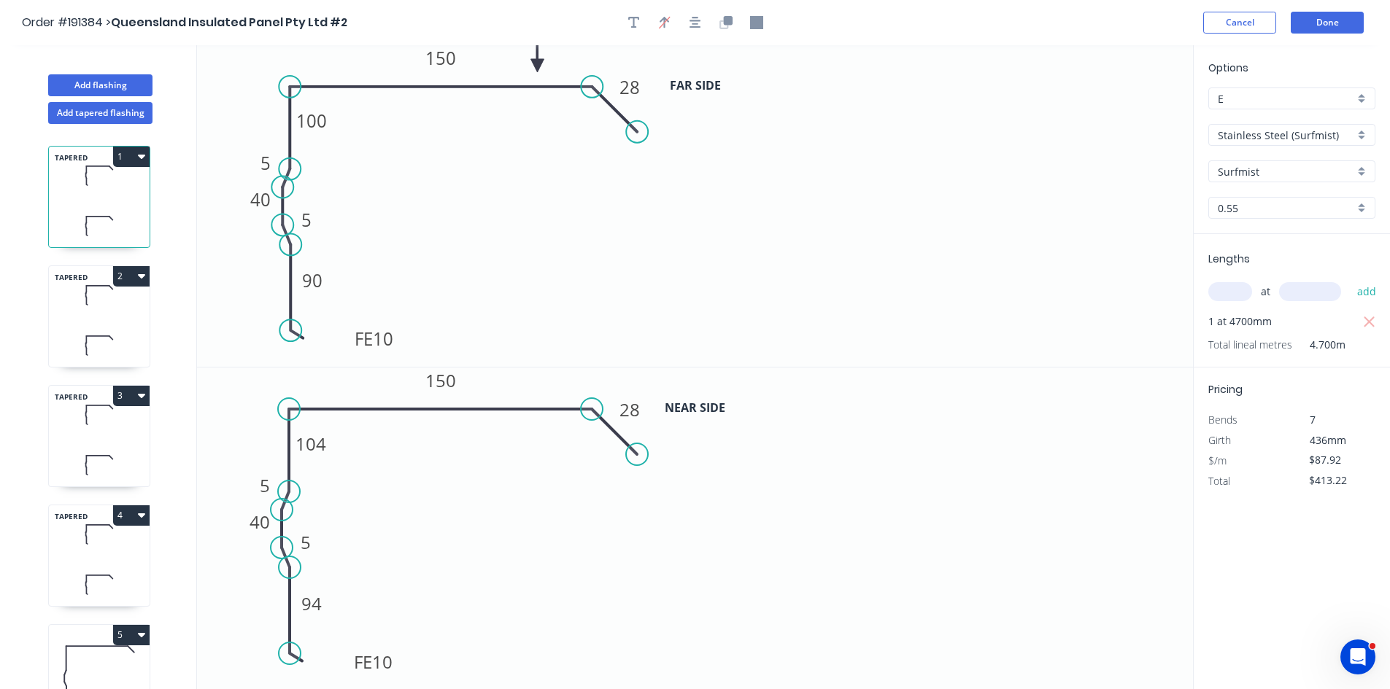
click at [1312, 98] on input "E" at bounding box center [1285, 98] width 136 height 15
click at [1263, 166] on div "H" at bounding box center [1292, 160] width 166 height 26
type input "H"
type input "$80.44"
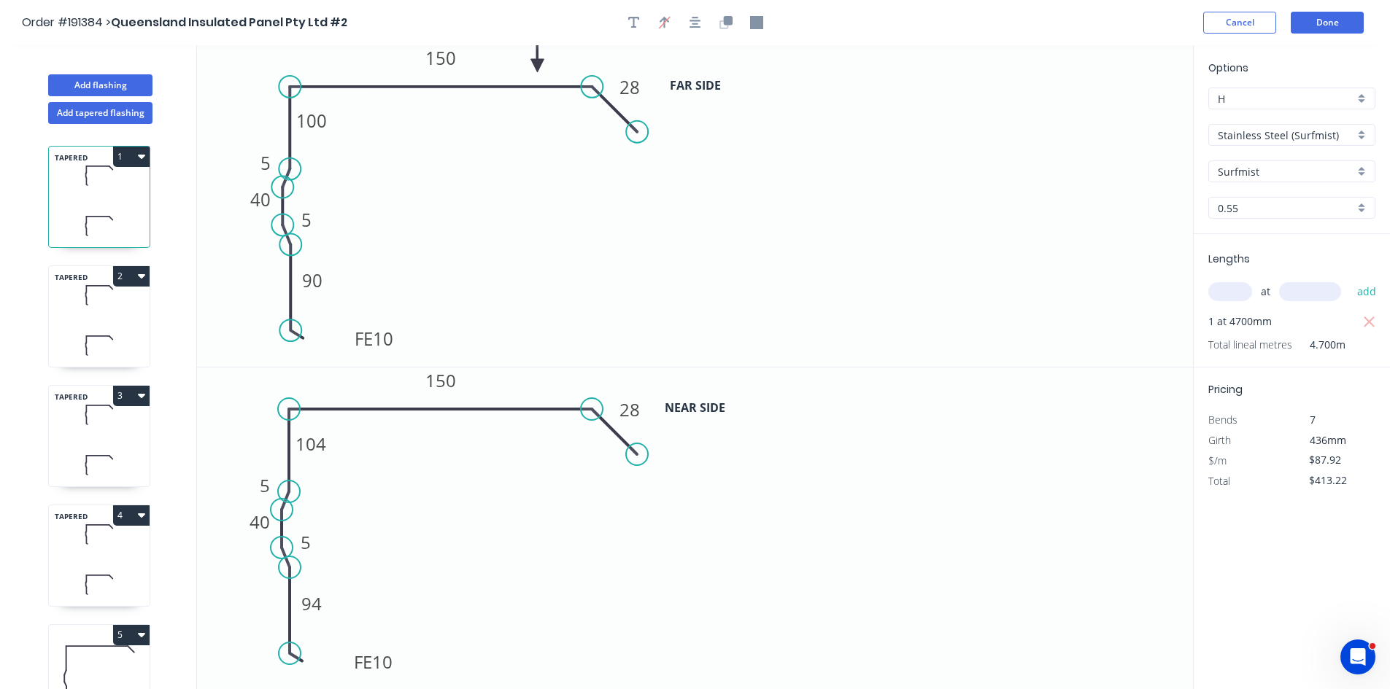
type input "$378.07"
click at [102, 330] on icon at bounding box center [99, 345] width 101 height 43
type input "$87.92"
type input "$413.22"
click at [1276, 97] on input "E" at bounding box center [1285, 98] width 136 height 15
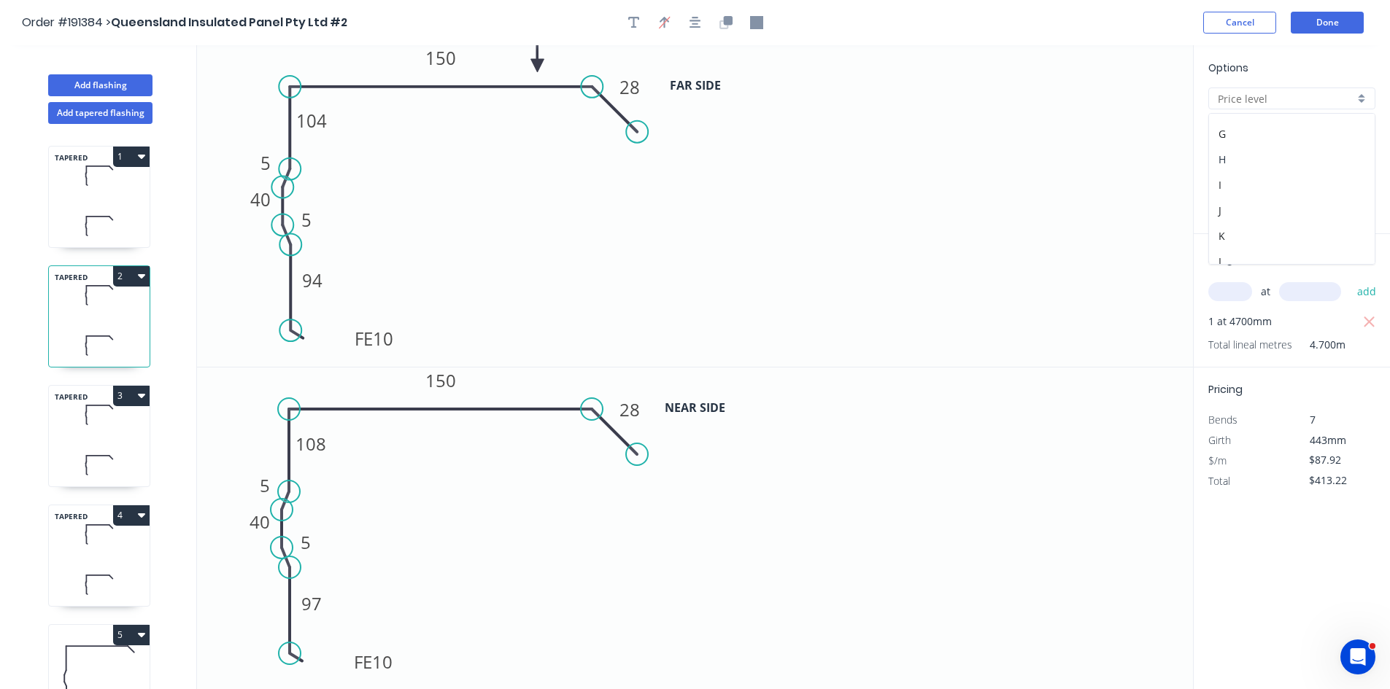
click at [1271, 166] on div "H" at bounding box center [1292, 160] width 166 height 26
type input "H"
type input "$80.44"
type input "$378.07"
click at [118, 435] on icon at bounding box center [99, 414] width 101 height 43
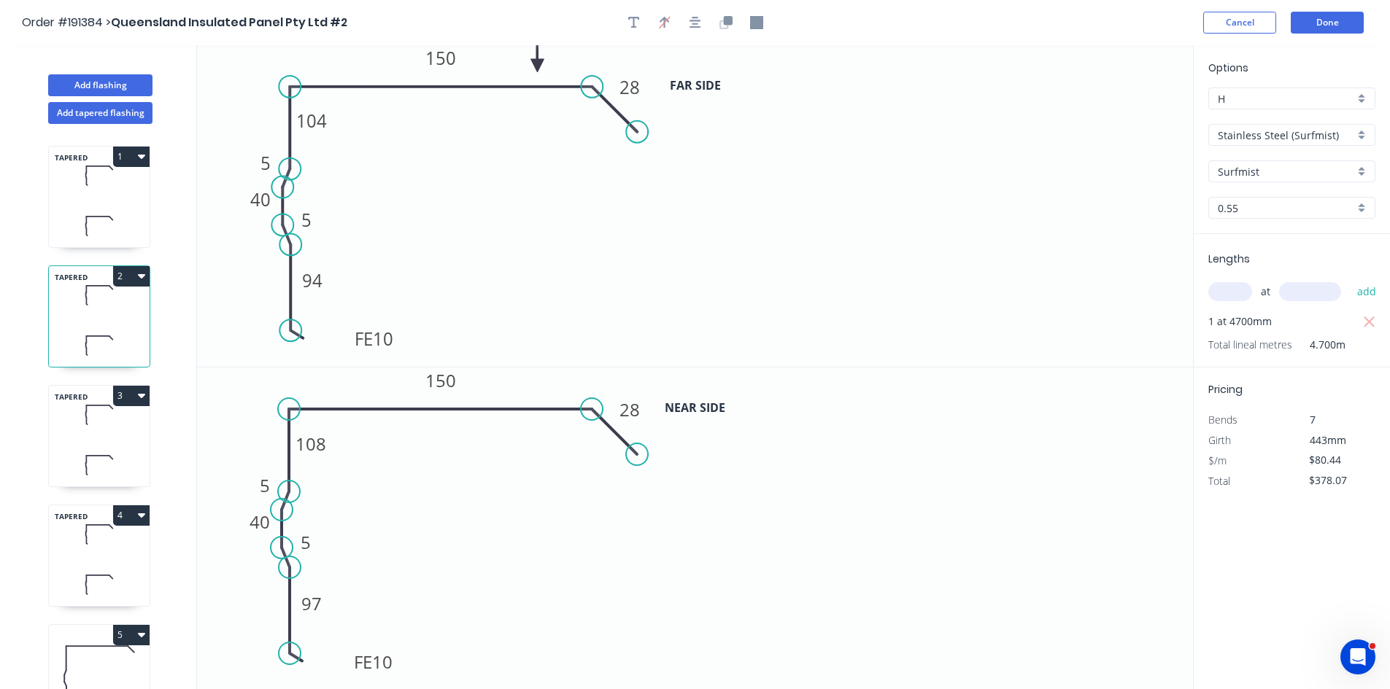
type input "$87.92"
type input "$413.22"
click at [1283, 101] on input "E" at bounding box center [1285, 98] width 136 height 15
click at [1252, 157] on div "H" at bounding box center [1292, 160] width 166 height 26
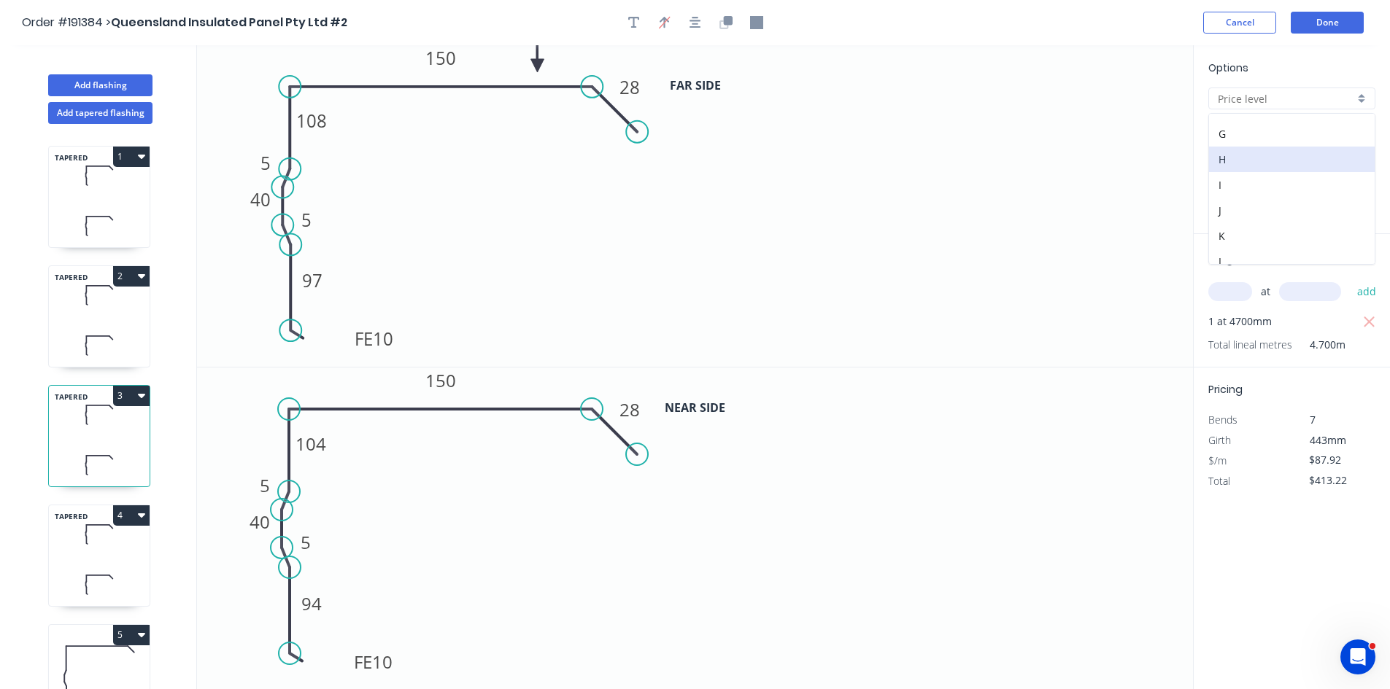
type input "H"
type input "$80.44"
type input "$378.07"
drag, startPoint x: 96, startPoint y: 552, endPoint x: 169, endPoint y: 533, distance: 74.7
click at [97, 552] on icon at bounding box center [99, 534] width 101 height 43
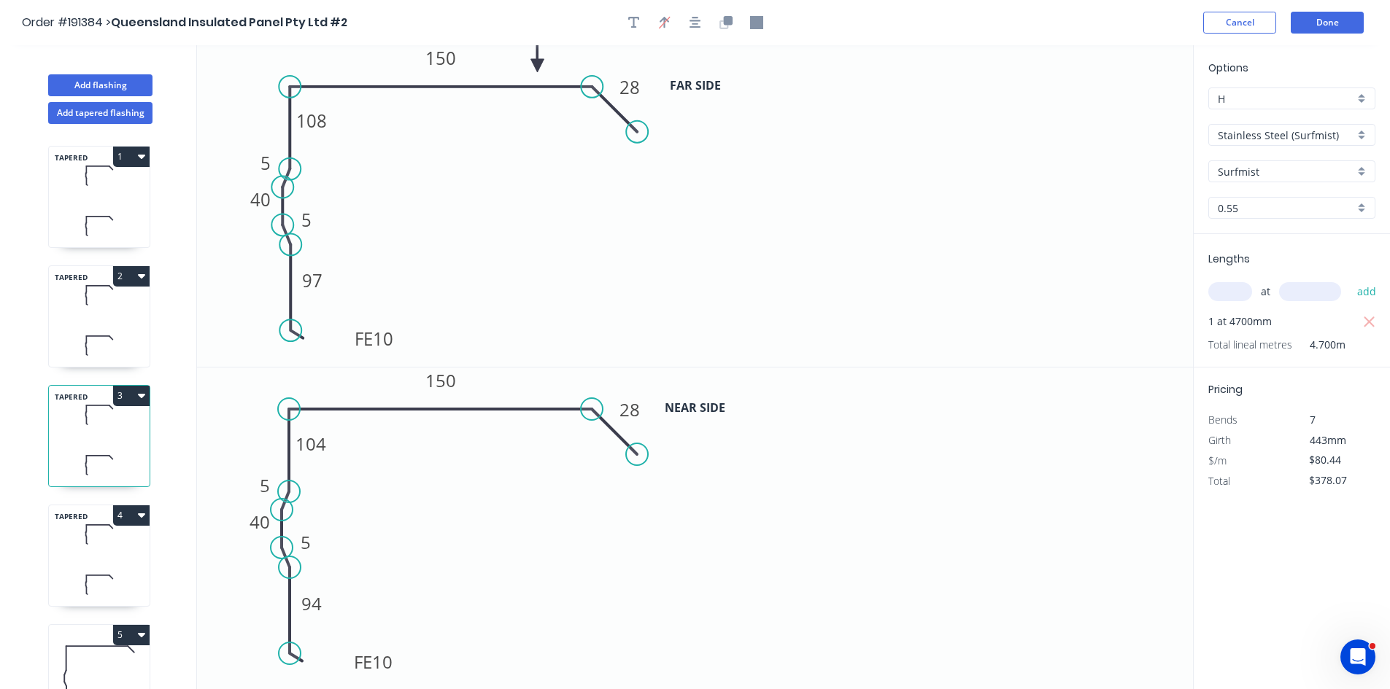
type input "$87.92"
type input "$413.22"
click at [1281, 101] on input "E" at bounding box center [1285, 98] width 136 height 15
click at [1266, 160] on div "H" at bounding box center [1292, 160] width 166 height 26
type input "H"
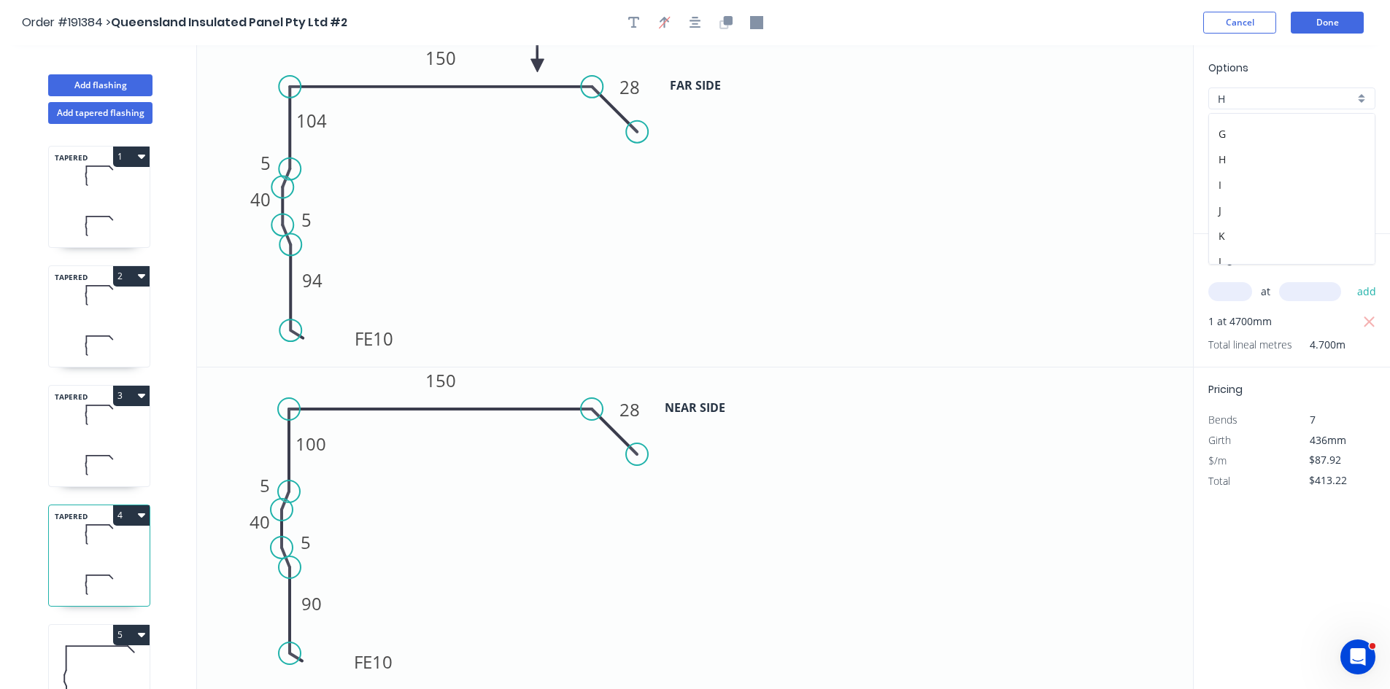
type input "$80.44"
type input "$378.07"
click at [82, 649] on icon at bounding box center [99, 678] width 101 height 93
type input "$85.89"
type input "$2,456.45"
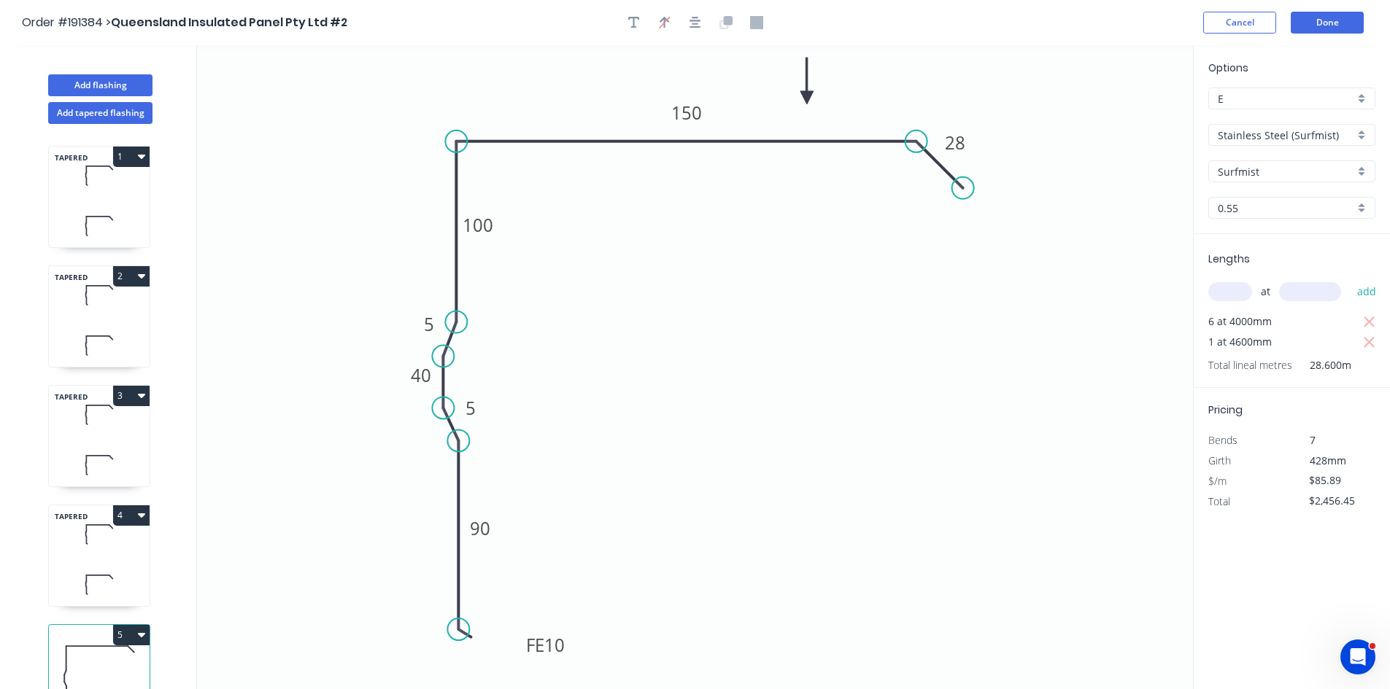
click at [1309, 97] on input "E" at bounding box center [1285, 98] width 136 height 15
click at [1264, 158] on div "H" at bounding box center [1292, 160] width 166 height 26
type input "H"
type input "$78.58"
type input "$2,247.39"
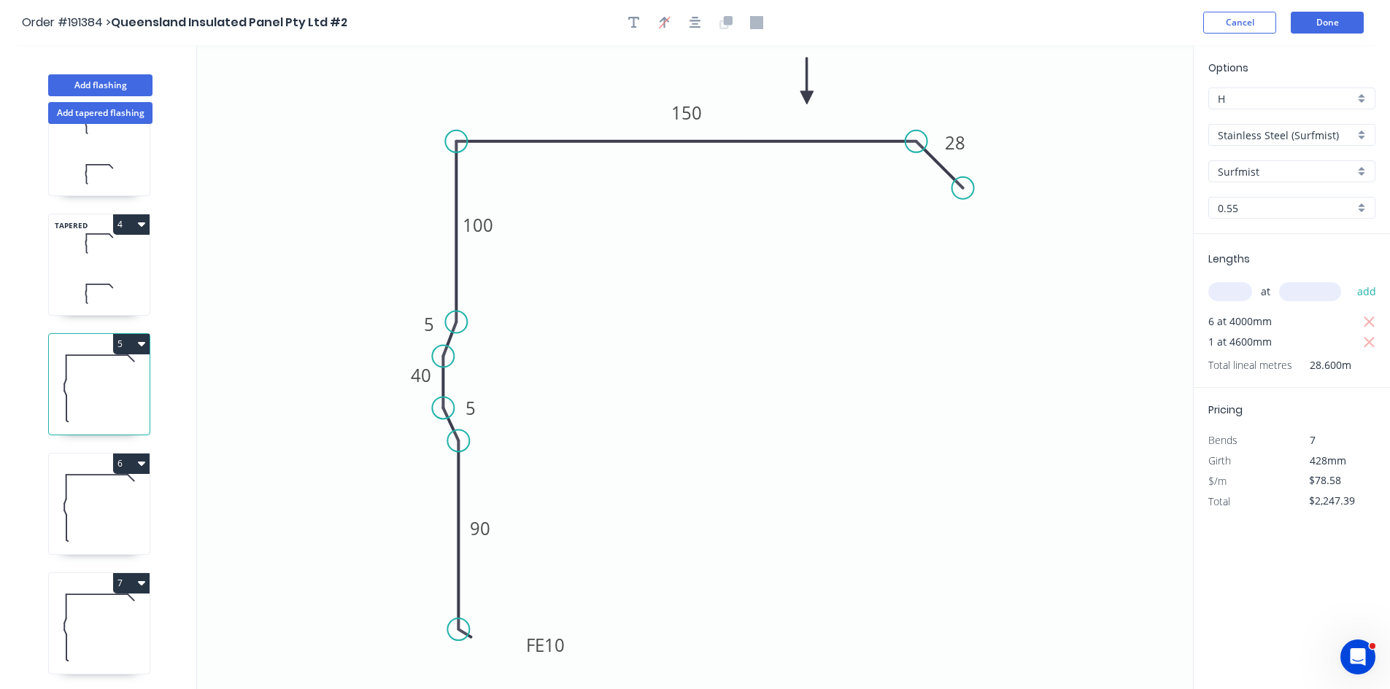
scroll to position [292, 0]
click at [103, 500] on icon at bounding box center [99, 506] width 101 height 93
type input "$85.89"
type input "$652.76"
click at [1298, 96] on input "E" at bounding box center [1285, 98] width 136 height 15
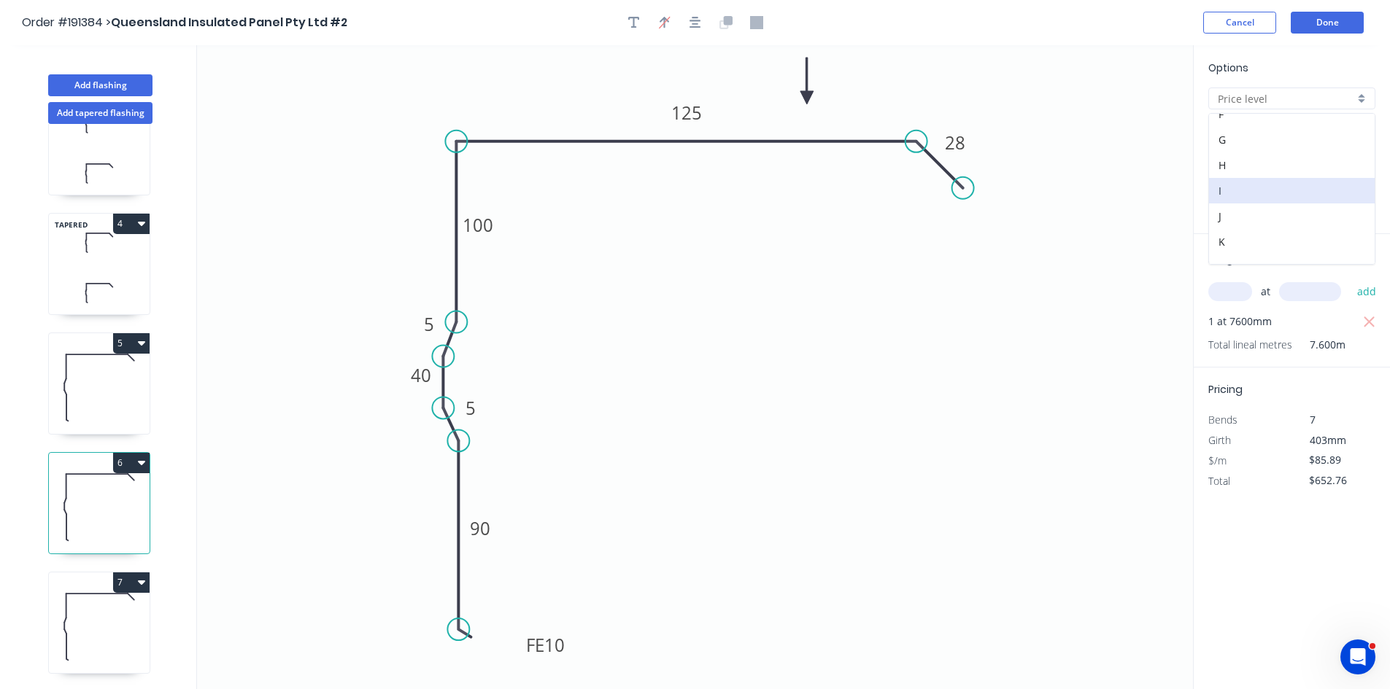
scroll to position [146, 0]
click at [1252, 166] on div "H" at bounding box center [1292, 160] width 166 height 26
type input "H"
type input "$78.58"
type input "$597.21"
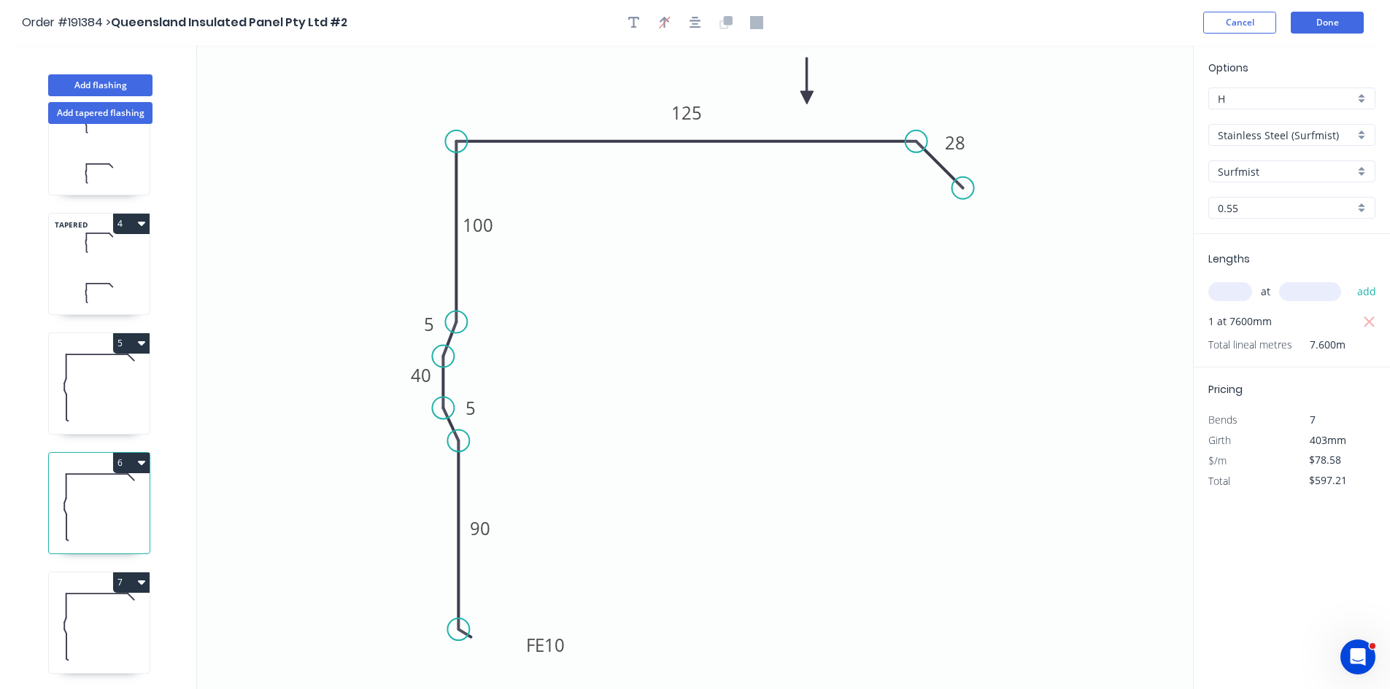
click at [92, 640] on icon at bounding box center [99, 626] width 101 height 93
type input "$60.76"
type input "$571.14"
click at [1272, 104] on input "E" at bounding box center [1285, 98] width 136 height 15
click at [1253, 168] on div "H" at bounding box center [1292, 160] width 166 height 26
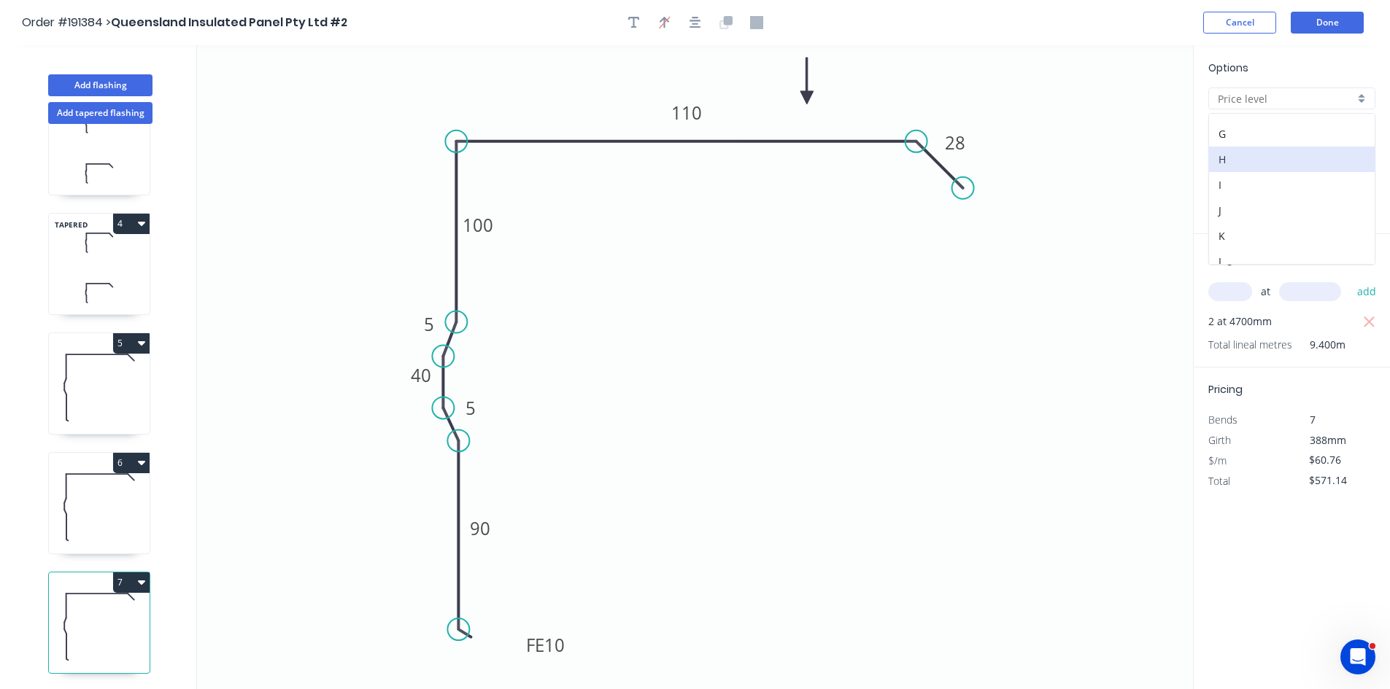
type input "H"
type input "$55.59"
type input "$522.55"
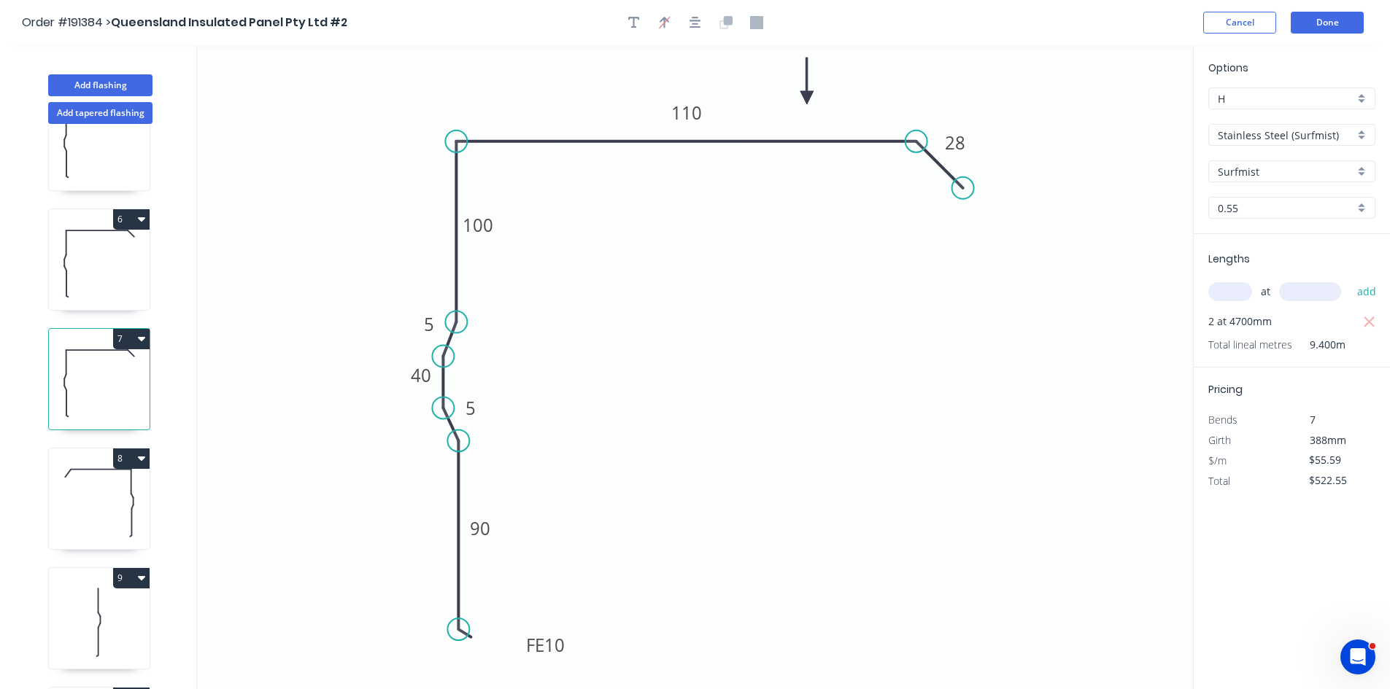
scroll to position [584, 0]
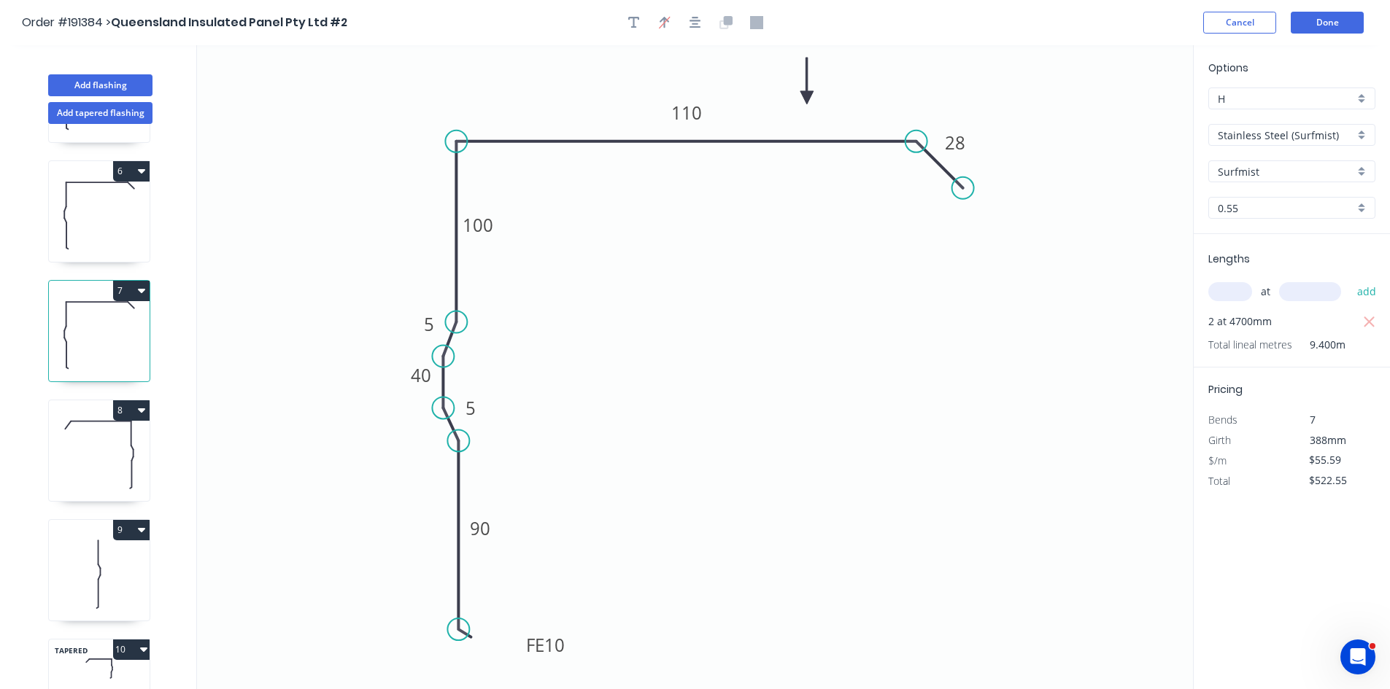
click at [105, 472] on icon at bounding box center [99, 454] width 101 height 93
type input "$85.89"
type input "$807.37"
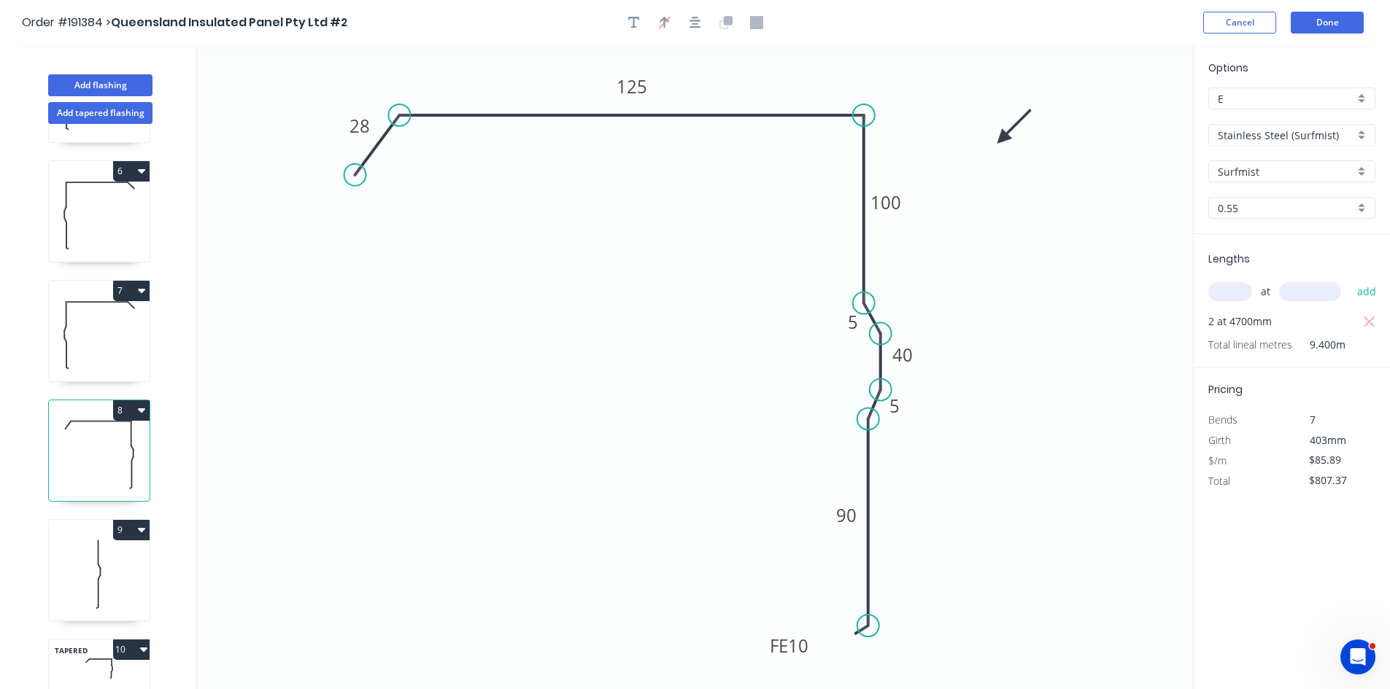
click at [1289, 101] on input "E" at bounding box center [1285, 98] width 136 height 15
click at [1245, 168] on div "H" at bounding box center [1292, 160] width 166 height 26
type input "H"
type input "$78.58"
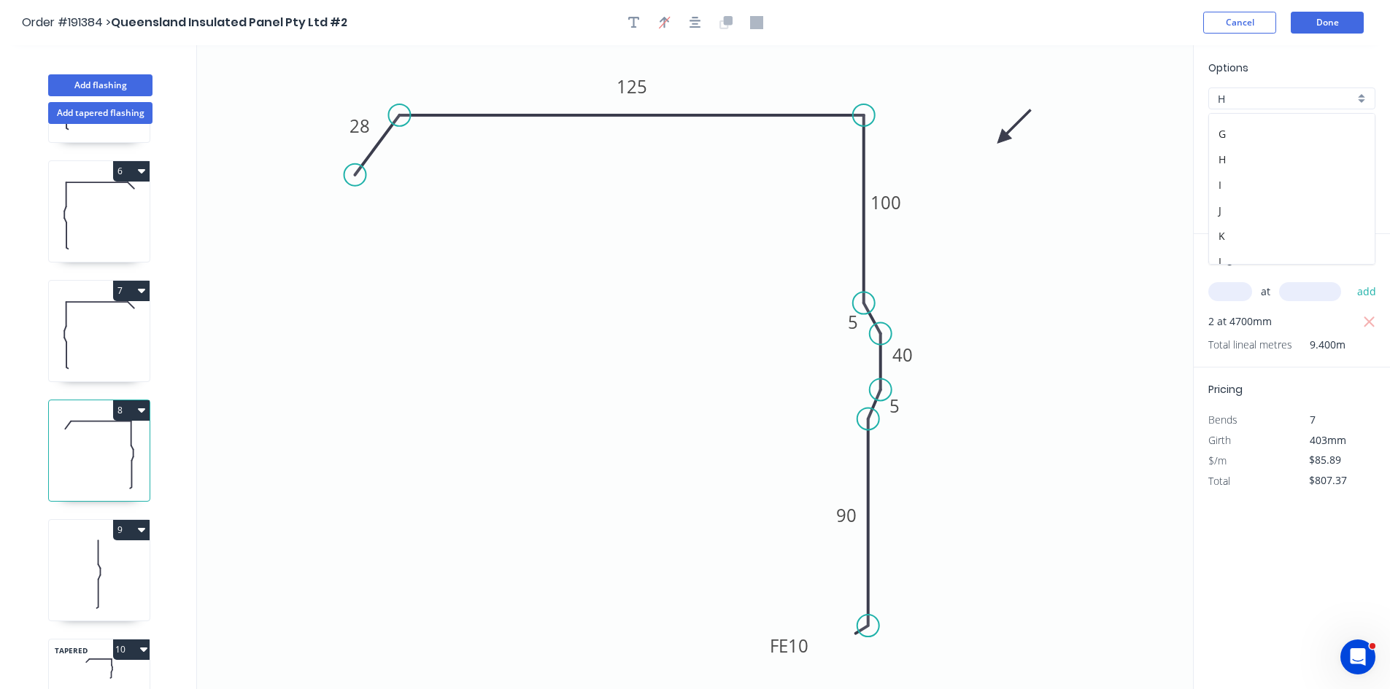
type input "$738.65"
drag, startPoint x: 93, startPoint y: 596, endPoint x: 101, endPoint y: 592, distance: 9.1
click at [93, 596] on icon at bounding box center [99, 573] width 101 height 93
type input "$33.60"
type input "$806.40"
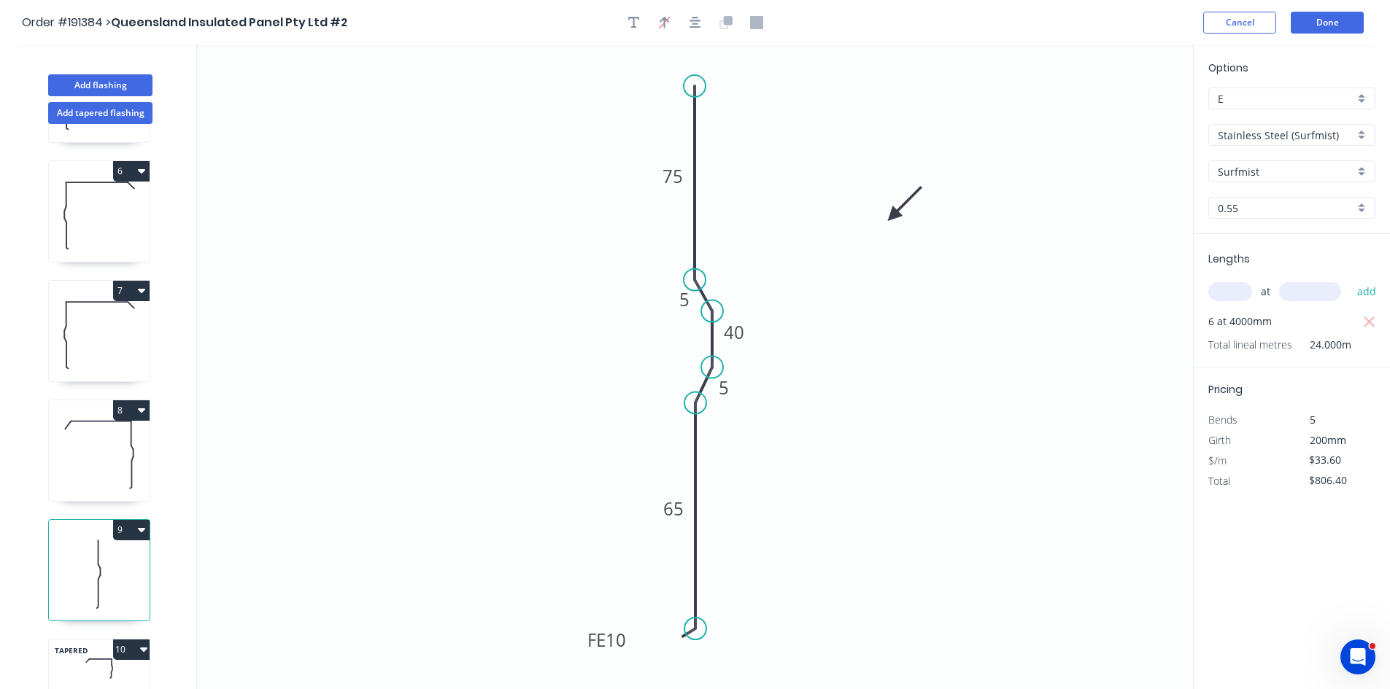
click at [1323, 101] on input "E" at bounding box center [1285, 98] width 136 height 15
click at [1268, 161] on div "H" at bounding box center [1292, 160] width 166 height 26
type input "H"
type input "$30.74"
type input "$737.76"
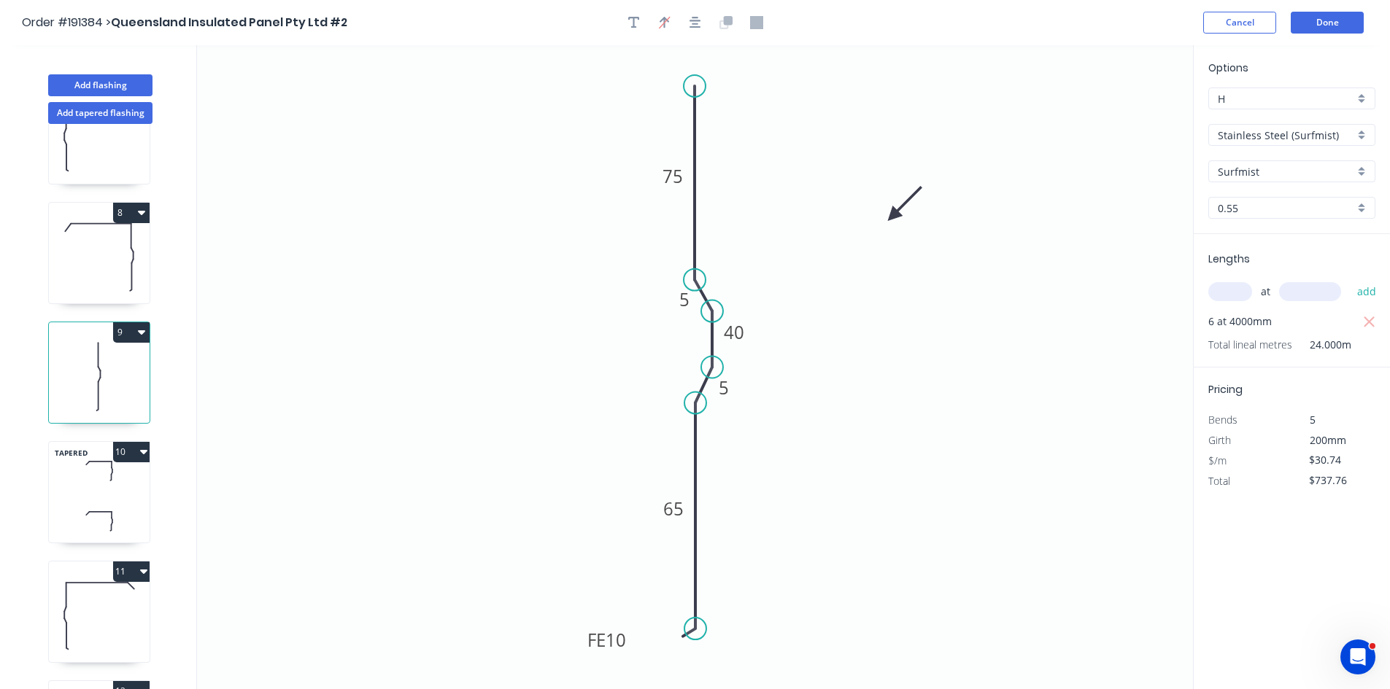
scroll to position [802, 0]
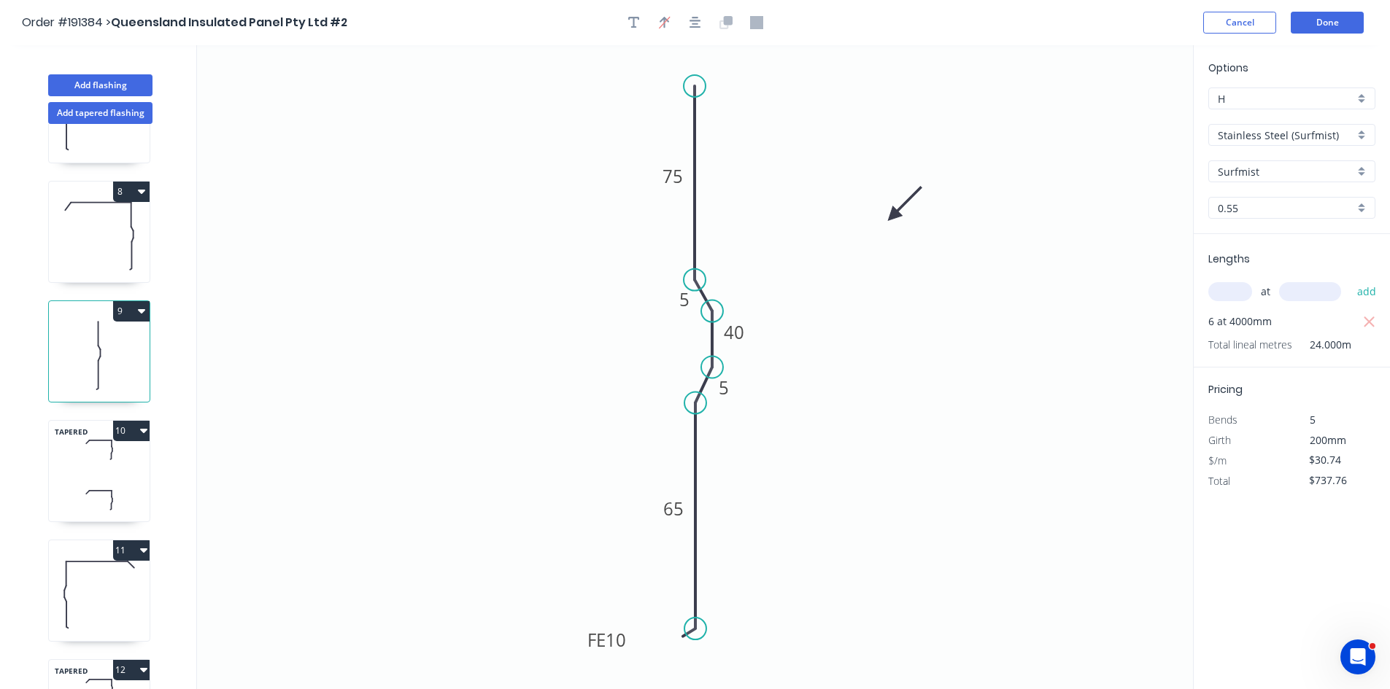
click at [93, 474] on div "TAPERED 10" at bounding box center [99, 471] width 102 height 102
type input "$87.92"
type input "$668.19"
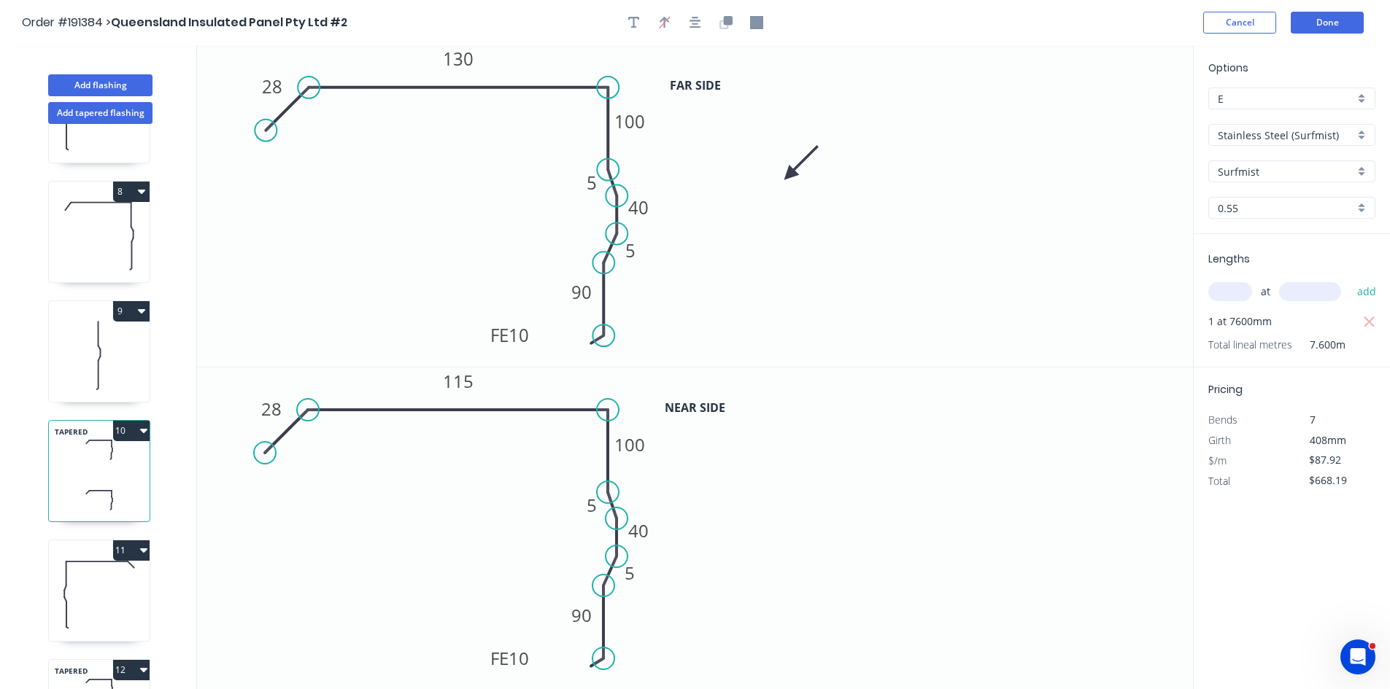
click at [1261, 97] on input "E" at bounding box center [1285, 98] width 136 height 15
click at [1254, 161] on div "H" at bounding box center [1292, 160] width 166 height 26
type input "H"
type input "$80.44"
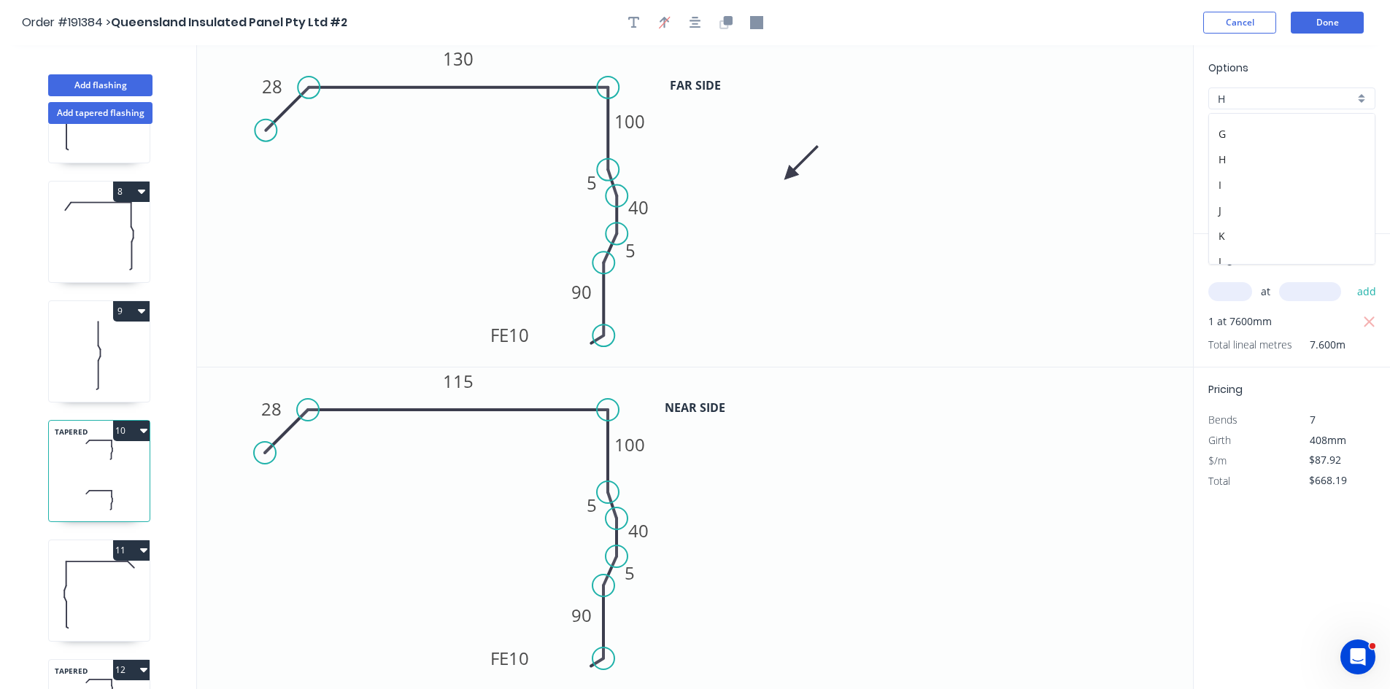
type input "$611.34"
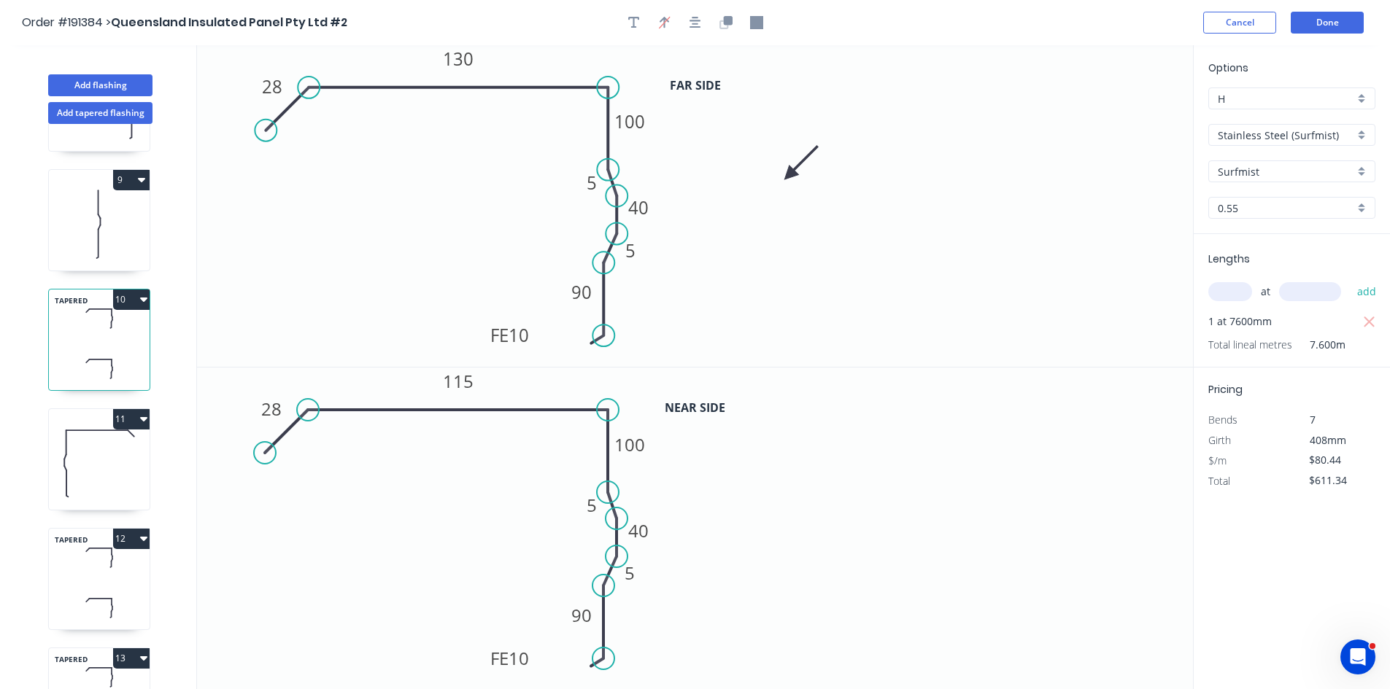
scroll to position [948, 0]
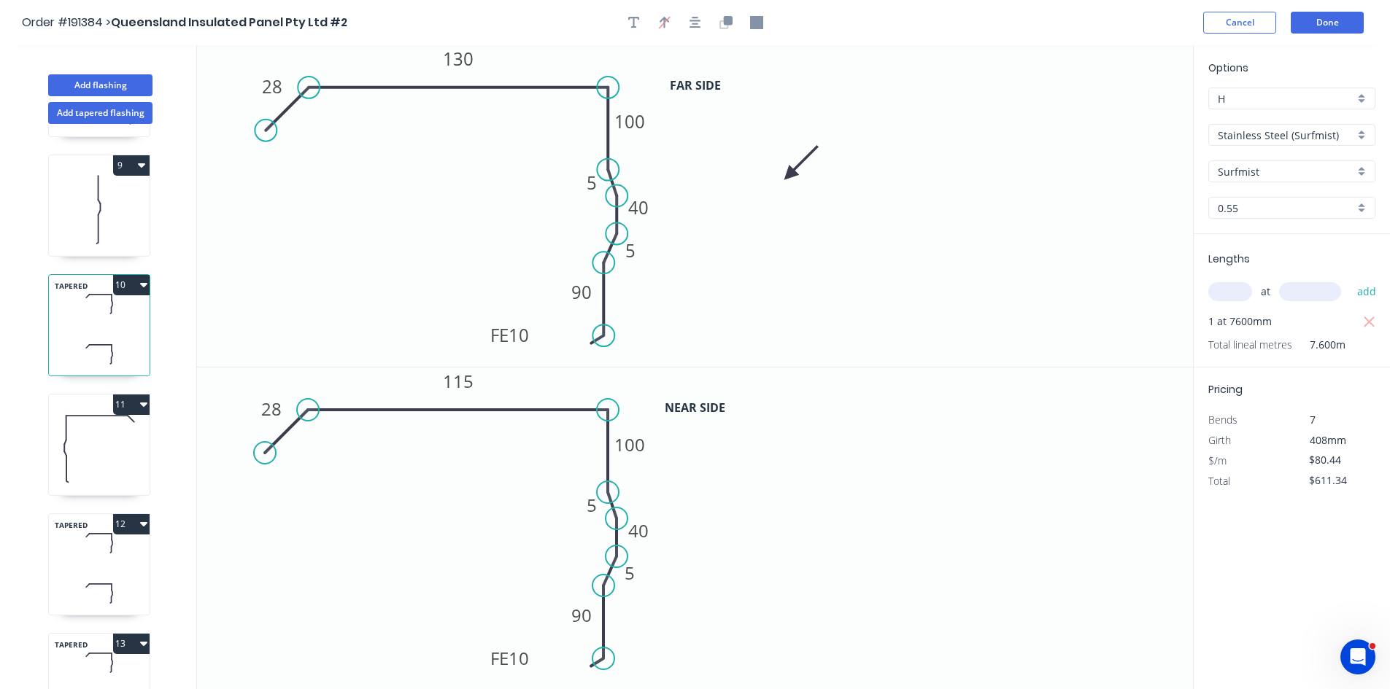
click at [107, 441] on icon at bounding box center [99, 448] width 101 height 93
type input "$85.89"
type input "$137.42"
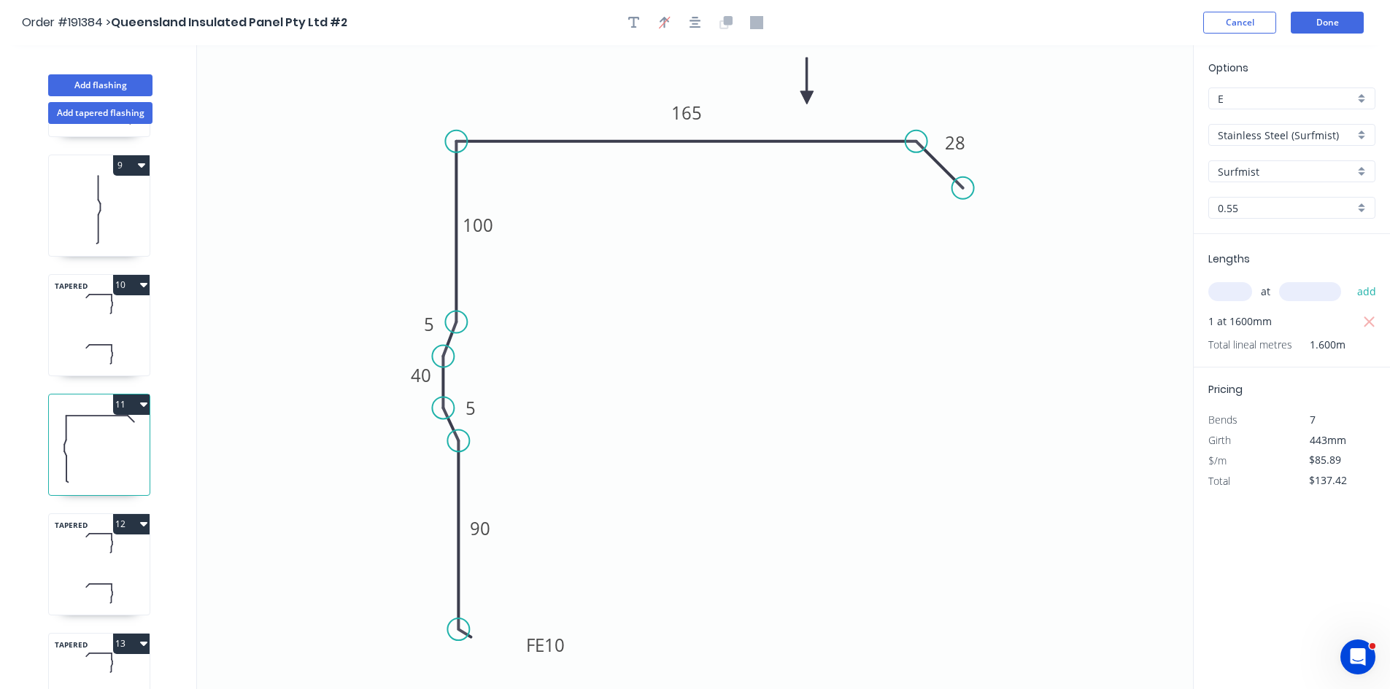
click at [1288, 99] on input "E" at bounding box center [1285, 98] width 136 height 15
click at [1250, 159] on div "H" at bounding box center [1292, 160] width 166 height 26
type input "H"
type input "$78.58"
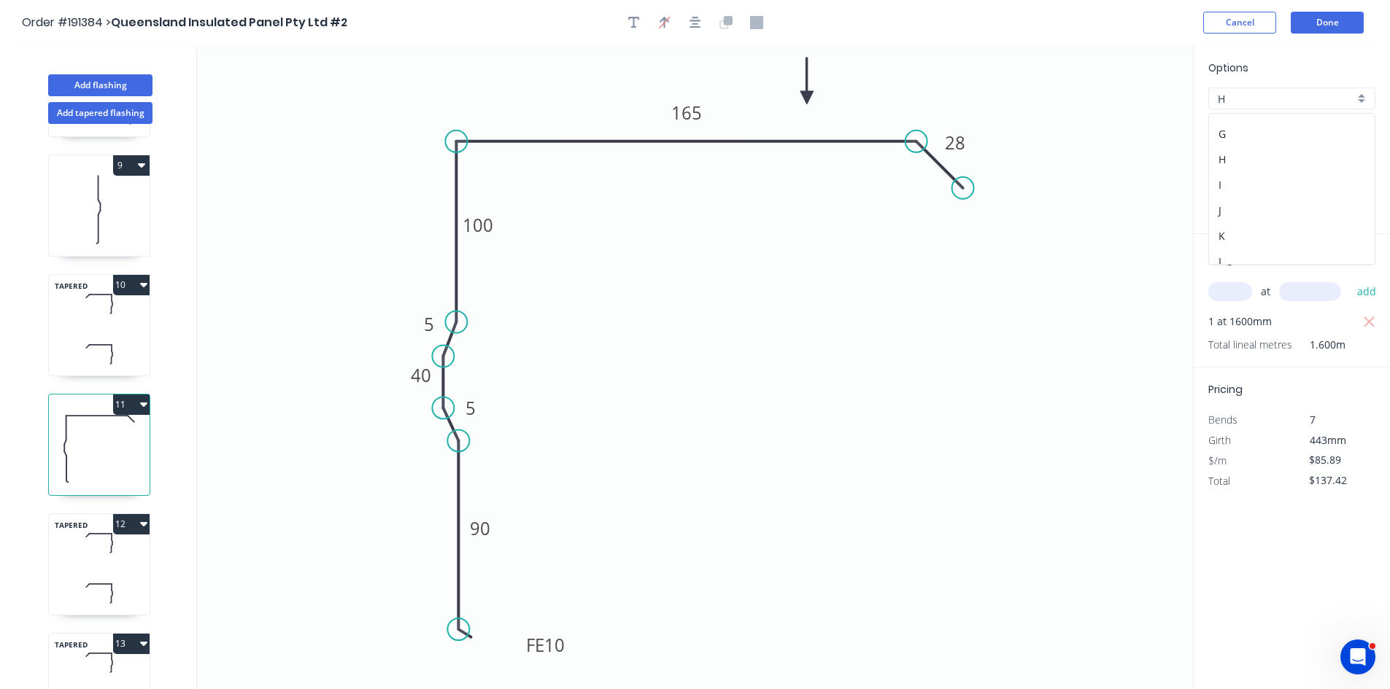
type input "$125.73"
click at [106, 578] on icon at bounding box center [99, 593] width 101 height 43
type input "$87.92"
type input "$140.67"
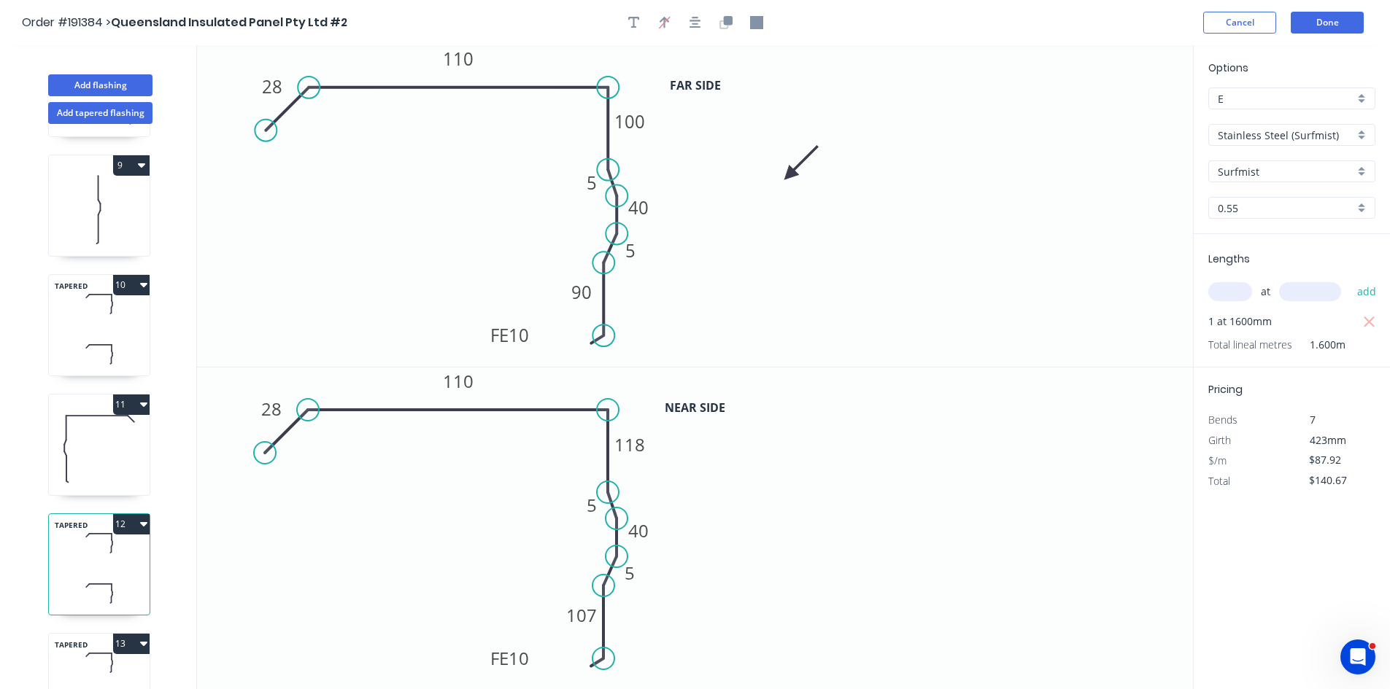
click at [1276, 90] on div "E" at bounding box center [1291, 99] width 167 height 22
click at [1274, 161] on div "H" at bounding box center [1292, 160] width 166 height 26
type input "H"
type input "$80.44"
type input "$128.70"
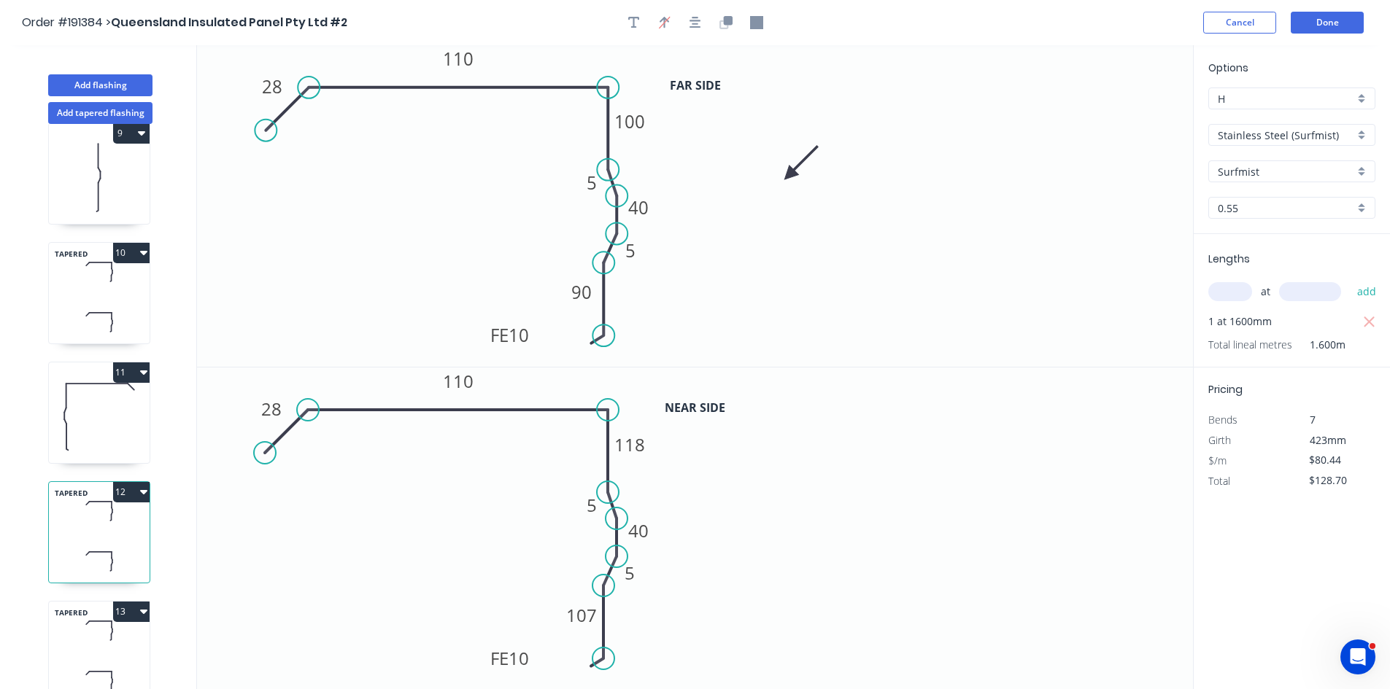
scroll to position [996, 0]
drag, startPoint x: 98, startPoint y: 629, endPoint x: 158, endPoint y: 571, distance: 83.1
click at [96, 629] on icon at bounding box center [99, 626] width 101 height 43
type input "$87.92"
type input "$404.43"
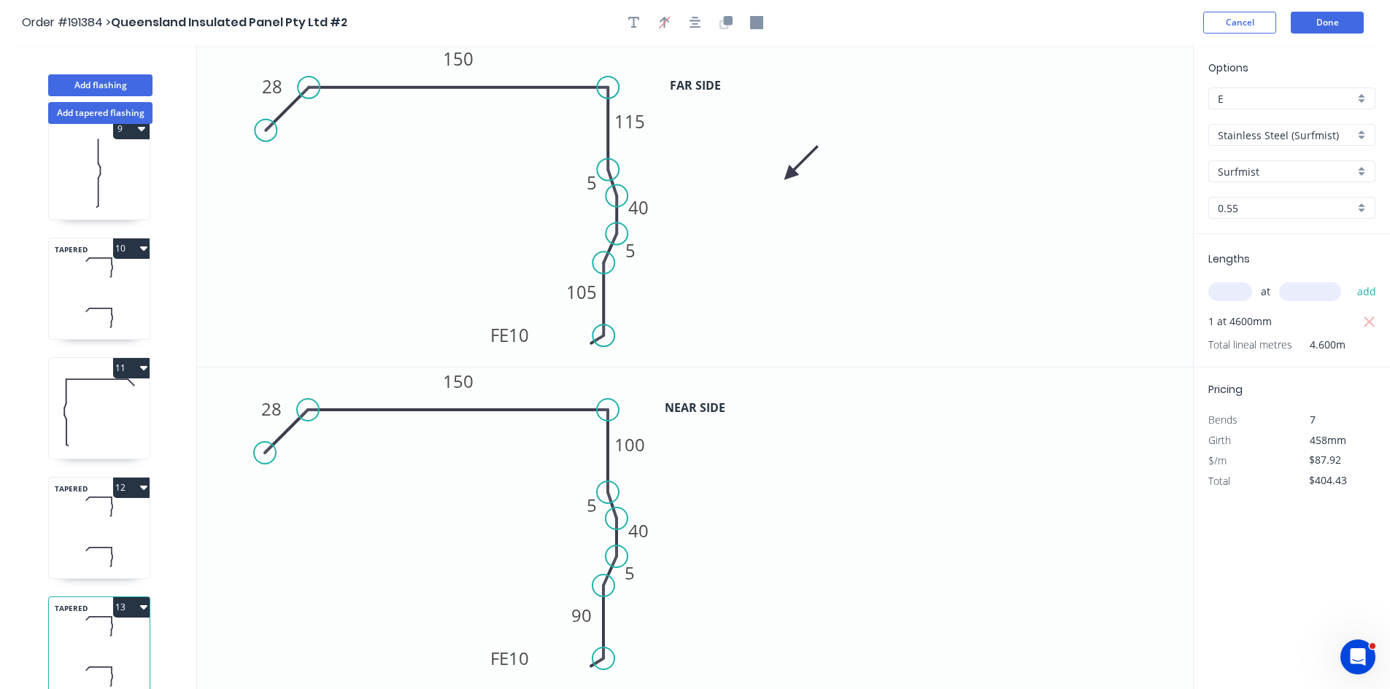
click at [1276, 94] on input "E" at bounding box center [1285, 98] width 136 height 15
click at [1259, 163] on div "H" at bounding box center [1292, 160] width 166 height 26
type input "H"
type input "$80.44"
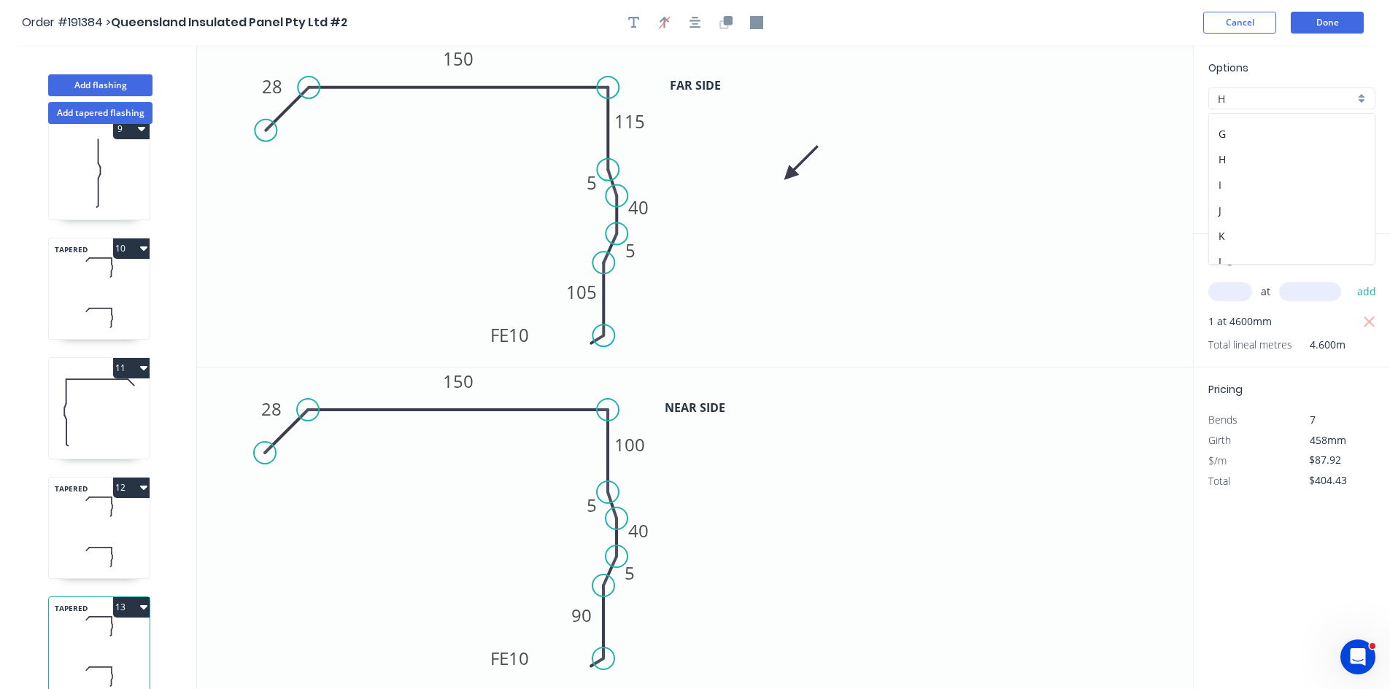
type input "$370.02"
click at [1336, 18] on button "Done" at bounding box center [1326, 23] width 73 height 22
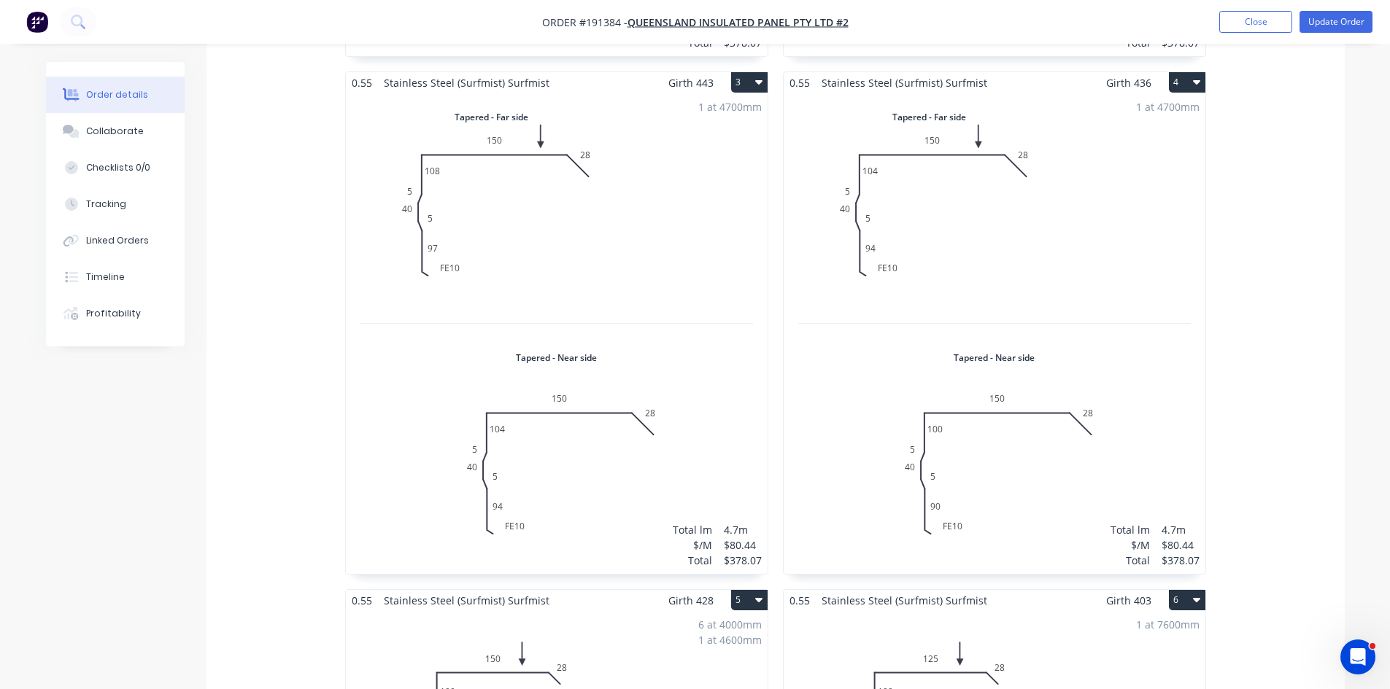
scroll to position [1021, 0]
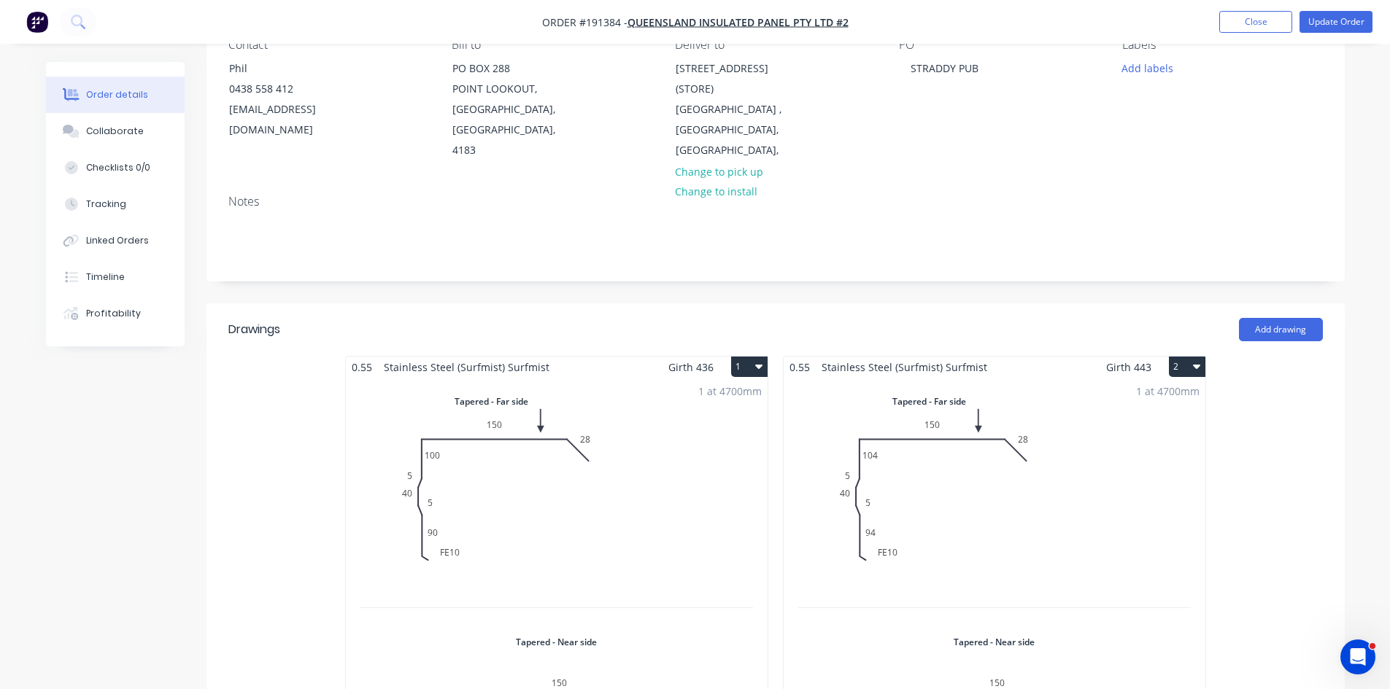
click at [685, 457] on div "1 at 4700mm Total lm $/M Total 4.7m $80.44 $378.07" at bounding box center [557, 618] width 422 height 481
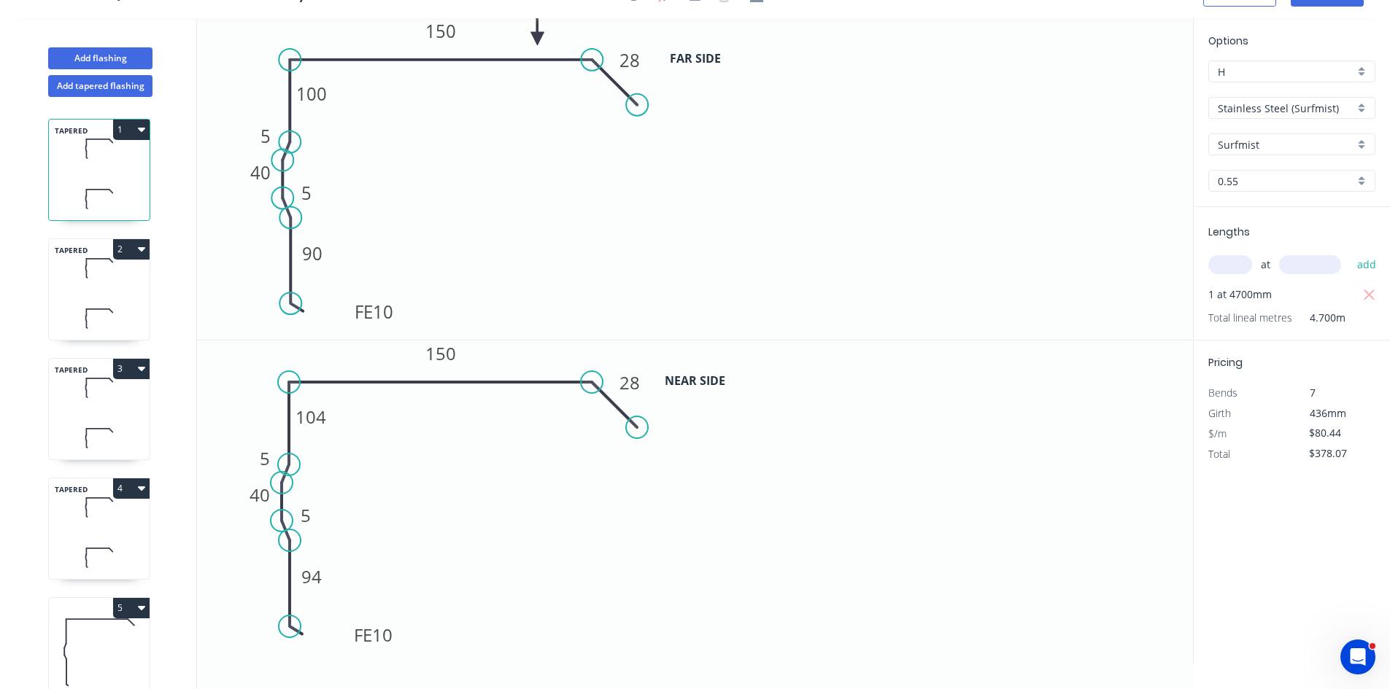
click at [111, 271] on icon at bounding box center [99, 268] width 101 height 43
click at [102, 411] on div "TAPERED 3" at bounding box center [99, 409] width 102 height 102
click at [93, 510] on icon at bounding box center [99, 507] width 101 height 43
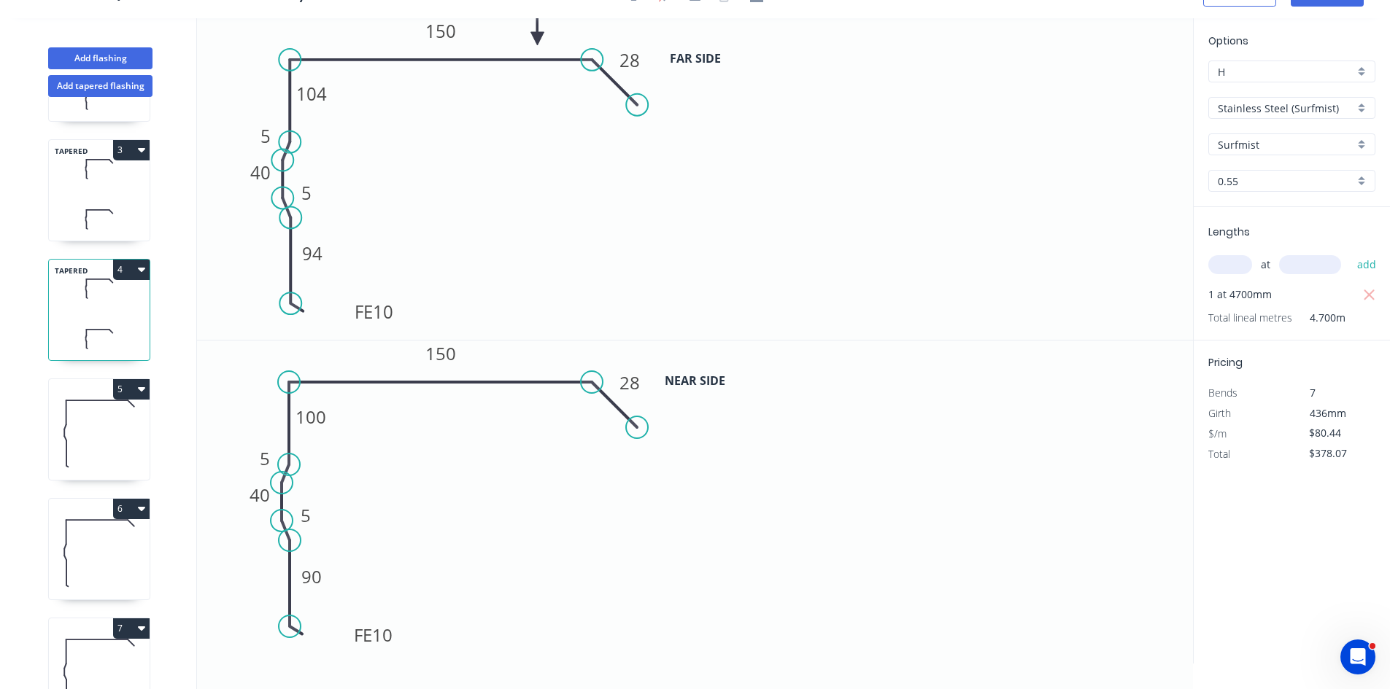
click at [120, 450] on icon at bounding box center [99, 433] width 101 height 93
type input "$78.58"
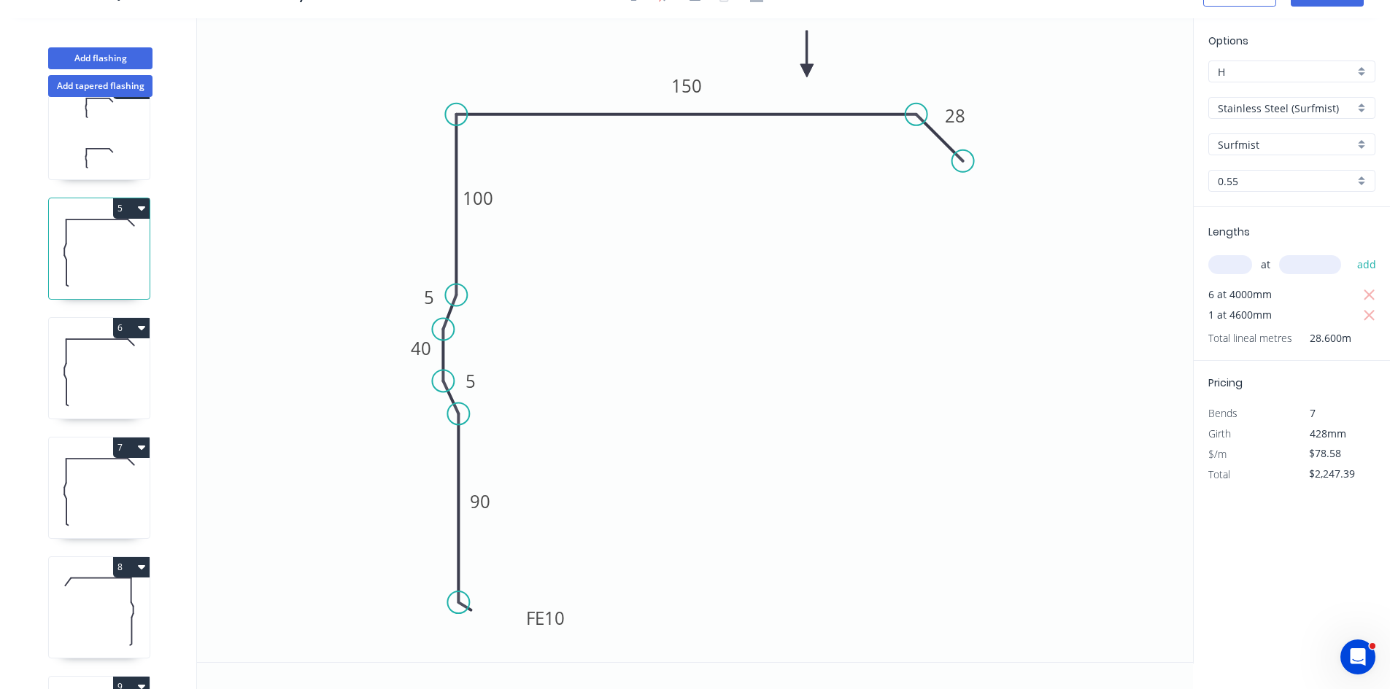
scroll to position [438, 0]
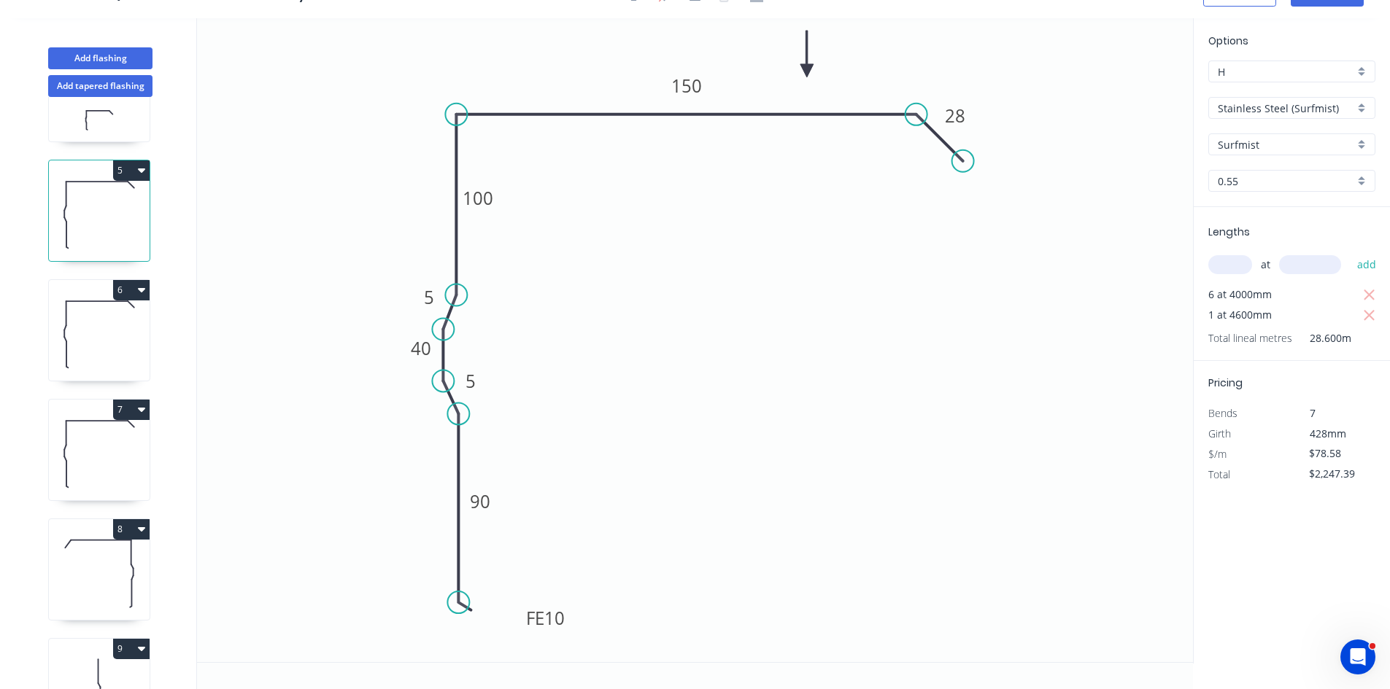
click at [97, 367] on icon at bounding box center [99, 333] width 101 height 93
type input "$597.21"
click at [98, 472] on icon at bounding box center [99, 453] width 101 height 93
type input "$55.59"
type input "$522.55"
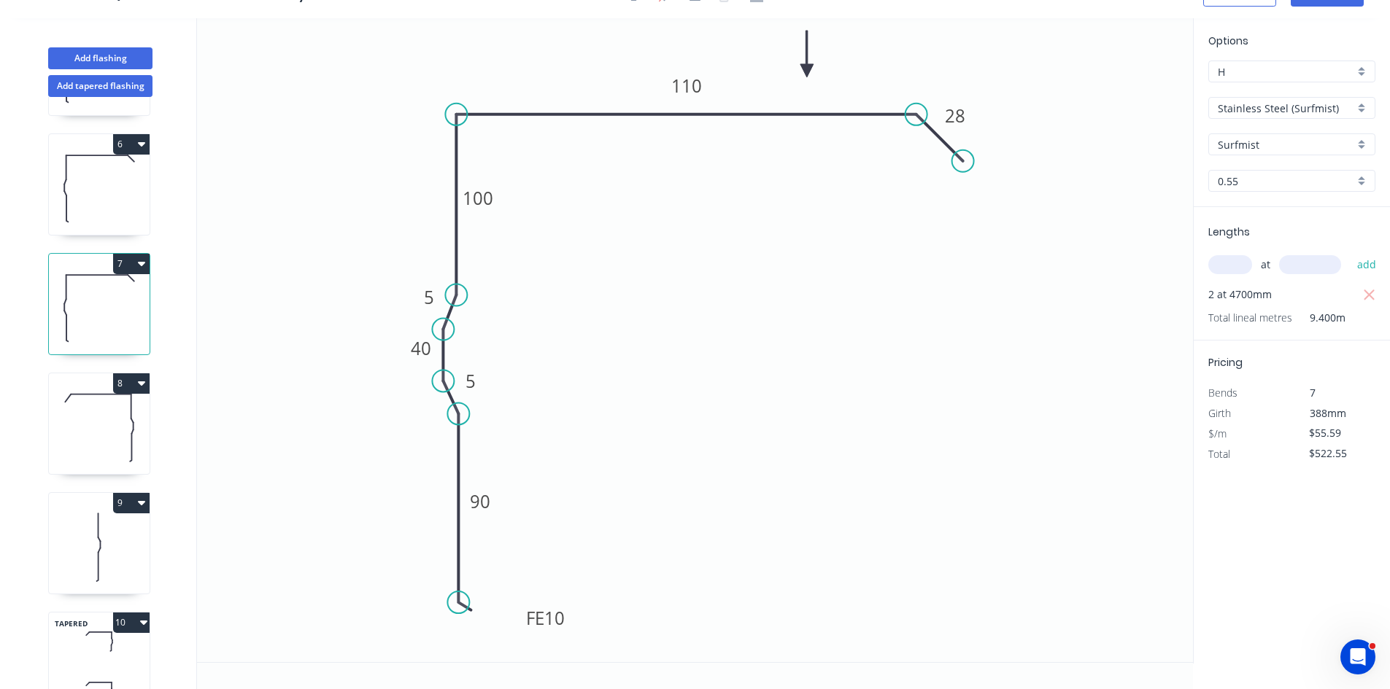
click at [98, 425] on icon at bounding box center [99, 427] width 101 height 93
type input "$78.58"
type input "$738.65"
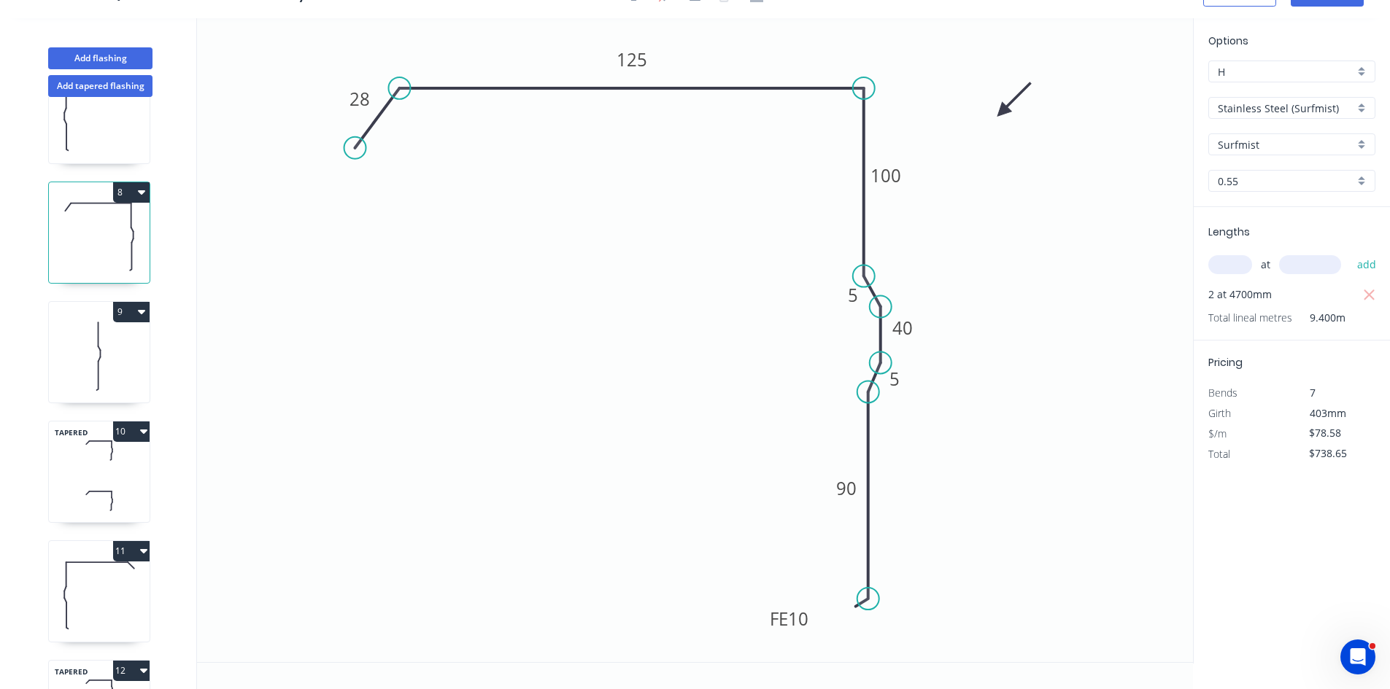
scroll to position [802, 0]
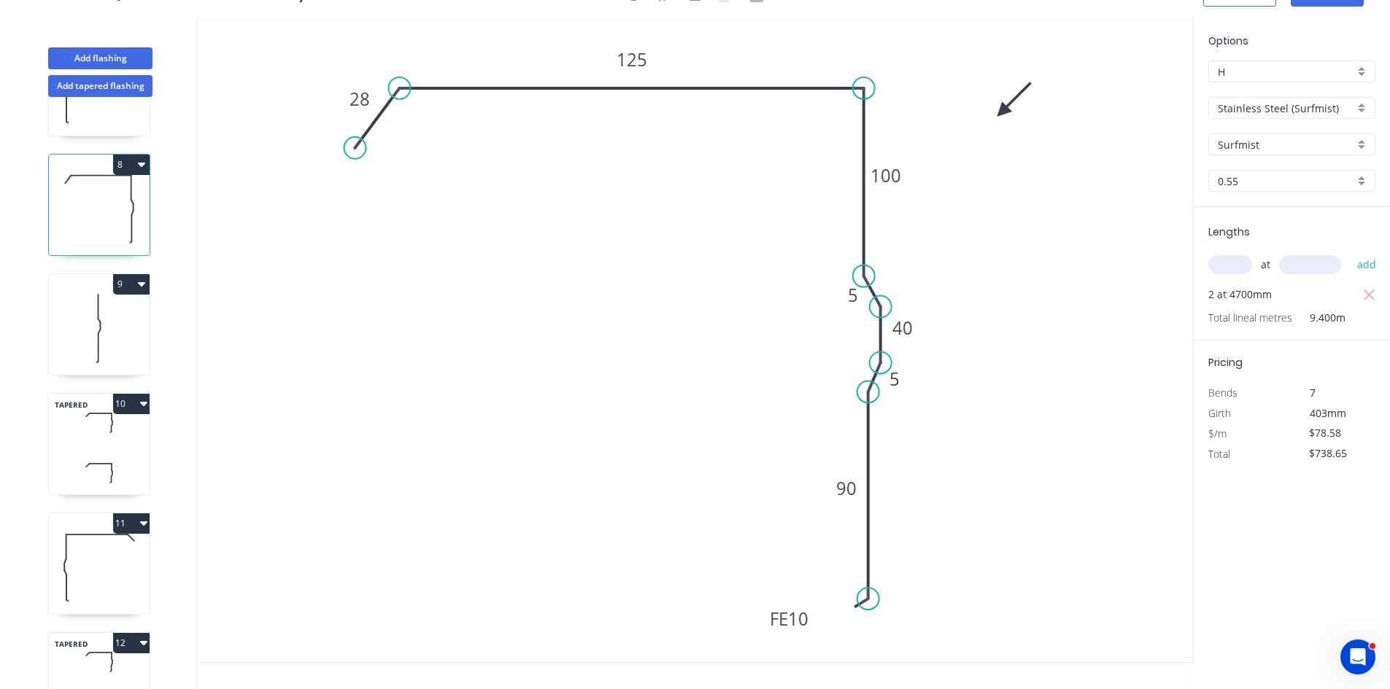
click at [83, 355] on icon at bounding box center [99, 328] width 101 height 93
type input "$30.74"
type input "$737.76"
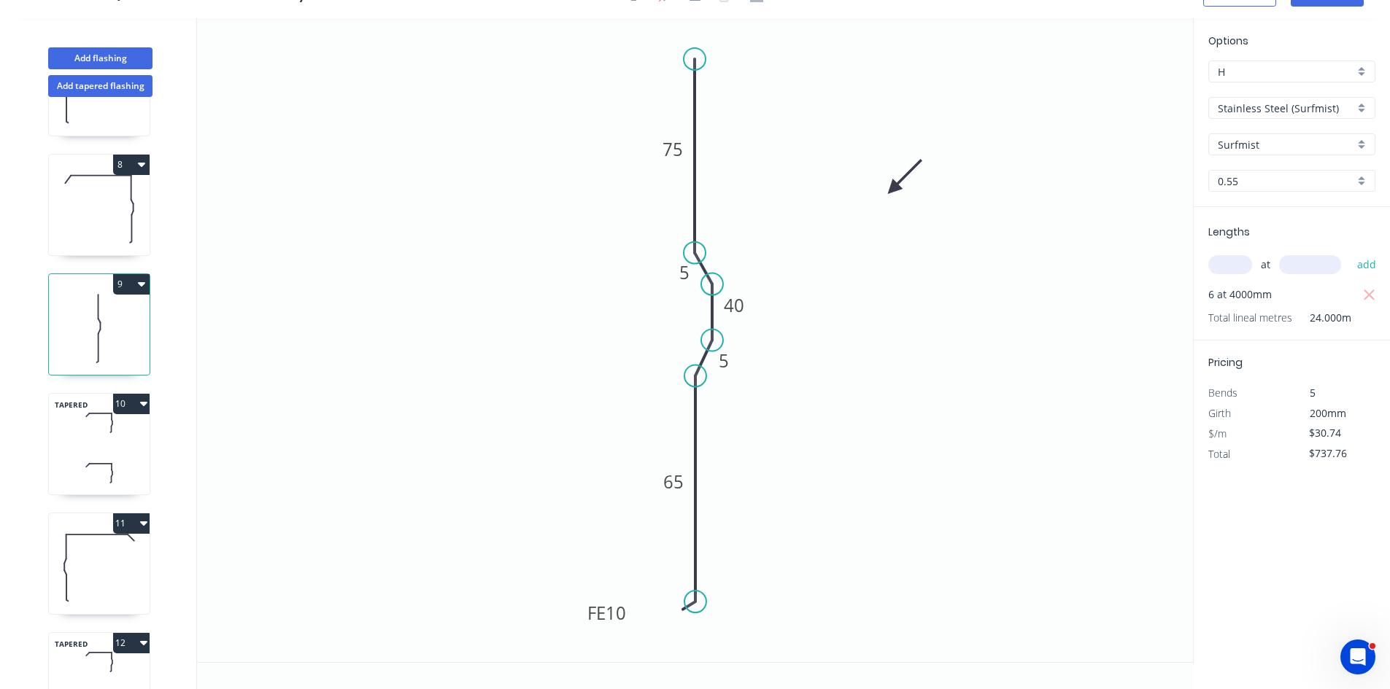
click at [93, 489] on icon at bounding box center [99, 473] width 101 height 43
type input "$80.44"
type input "$611.34"
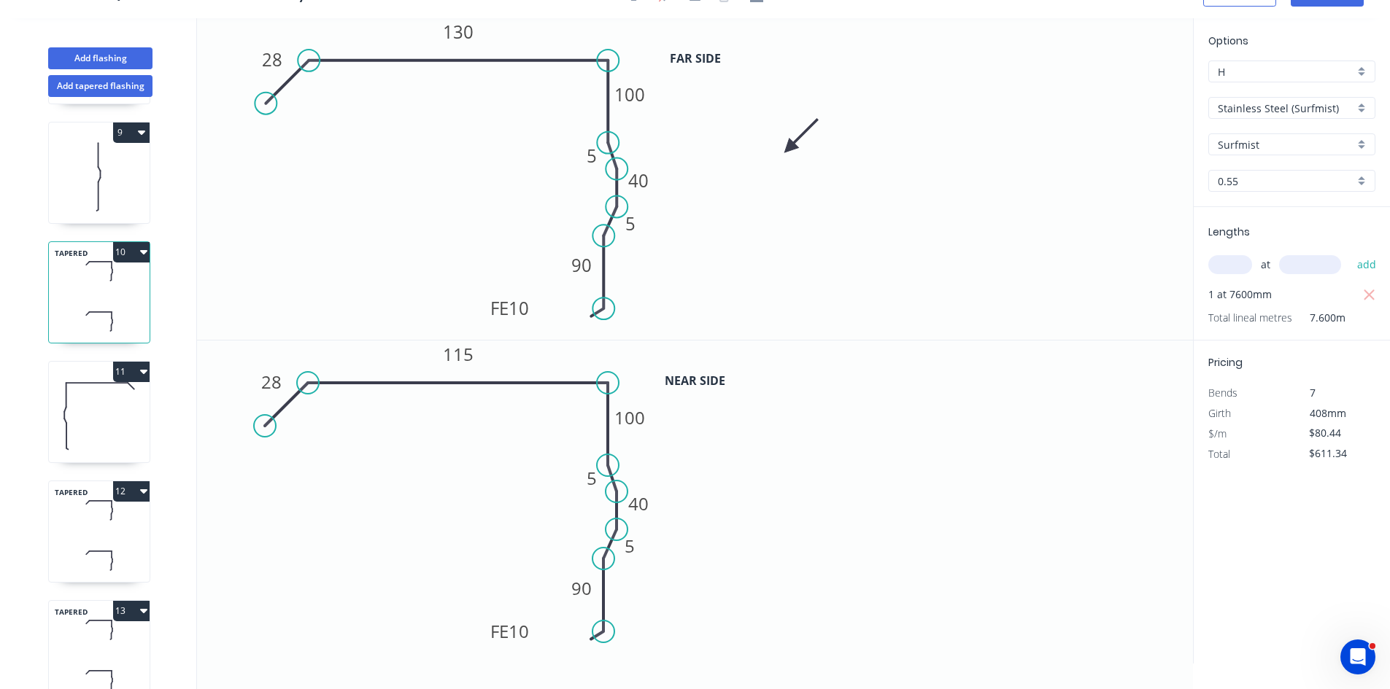
scroll to position [996, 0]
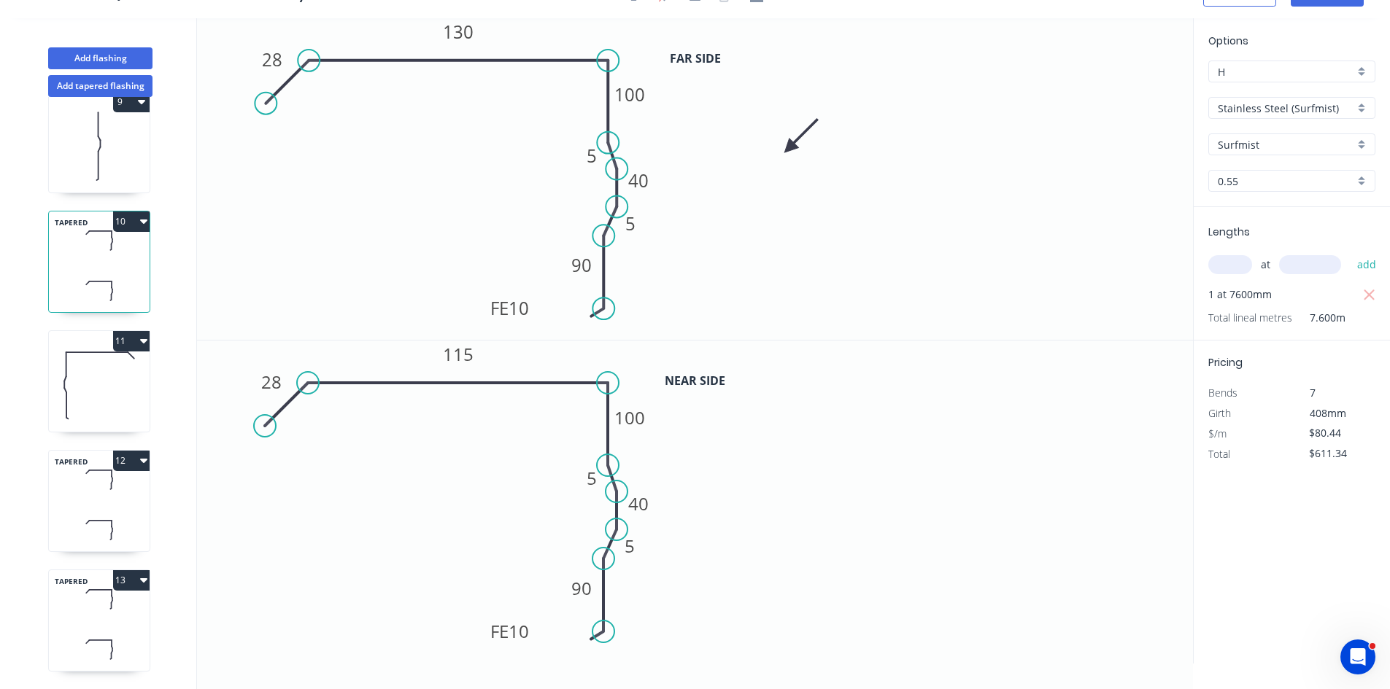
click at [103, 399] on icon at bounding box center [99, 384] width 101 height 93
type input "$78.58"
type input "$125.73"
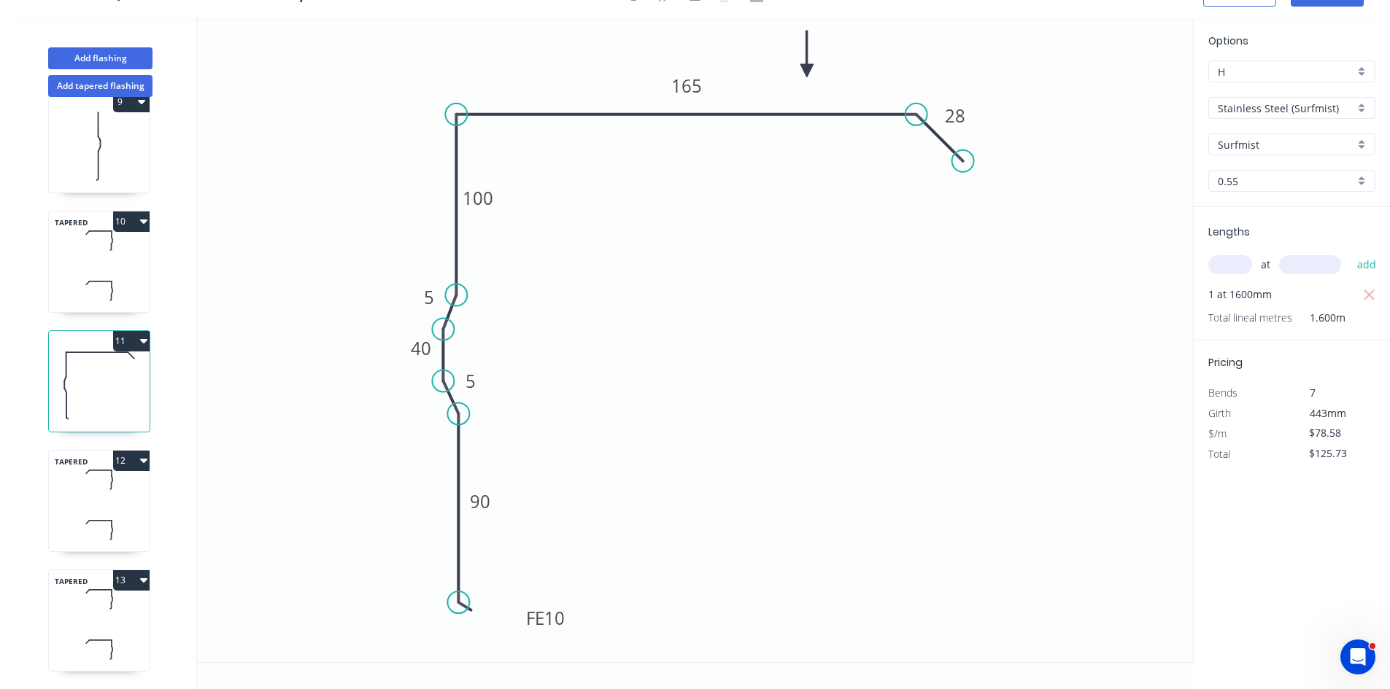
click at [114, 517] on icon at bounding box center [99, 529] width 101 height 43
type input "$80.44"
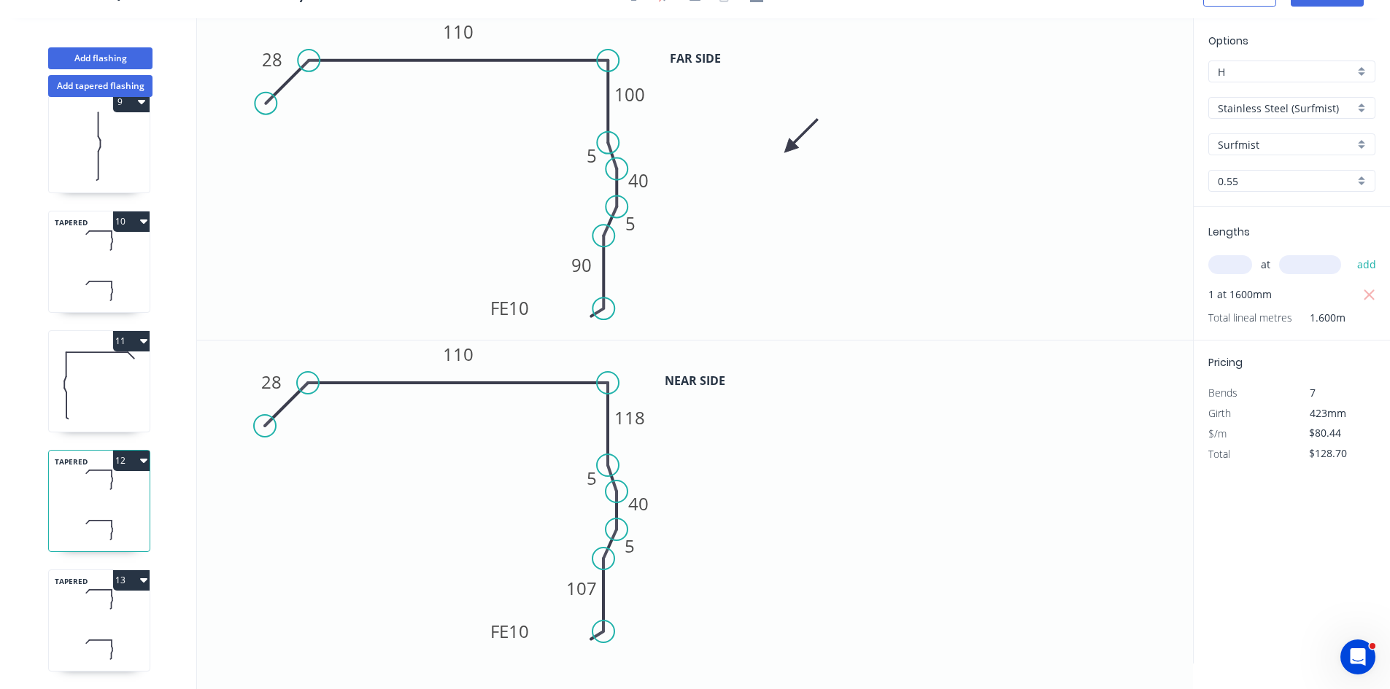
click at [103, 628] on icon at bounding box center [99, 649] width 101 height 43
type input "$370.02"
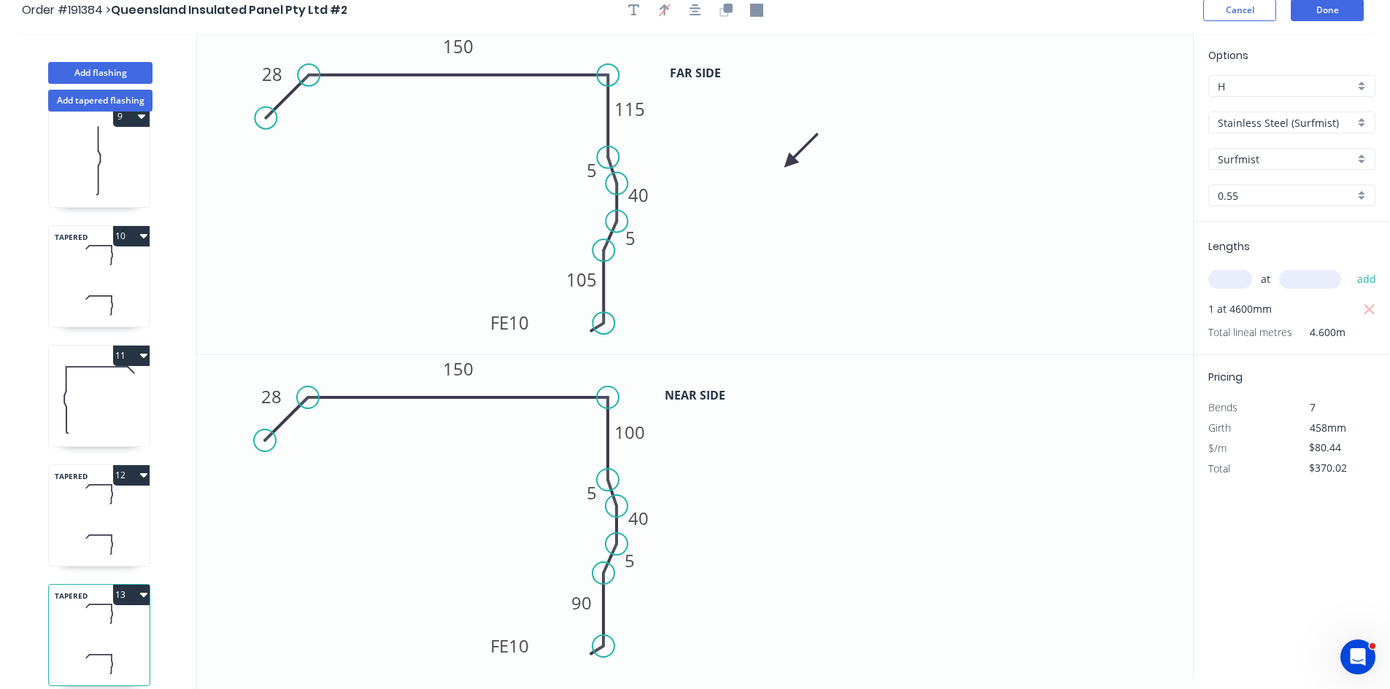
scroll to position [0, 0]
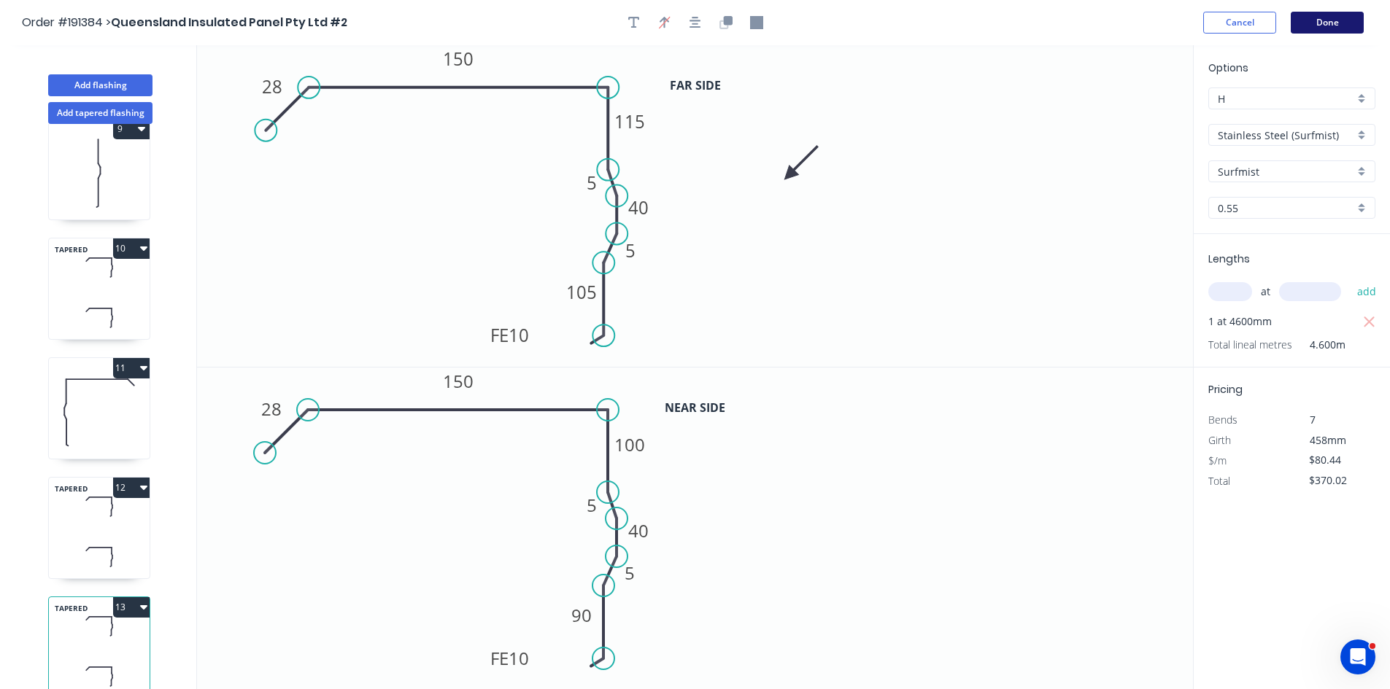
click at [1320, 26] on button "Done" at bounding box center [1326, 23] width 73 height 22
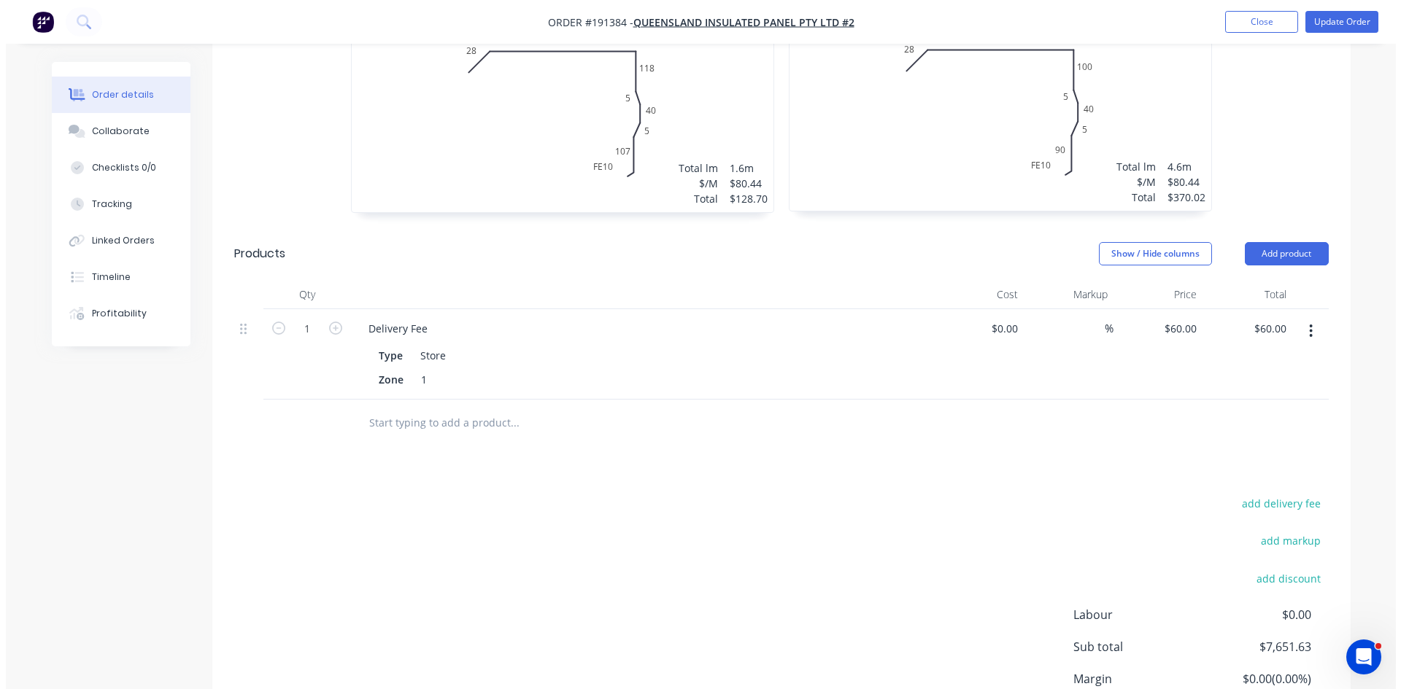
scroll to position [2976, 0]
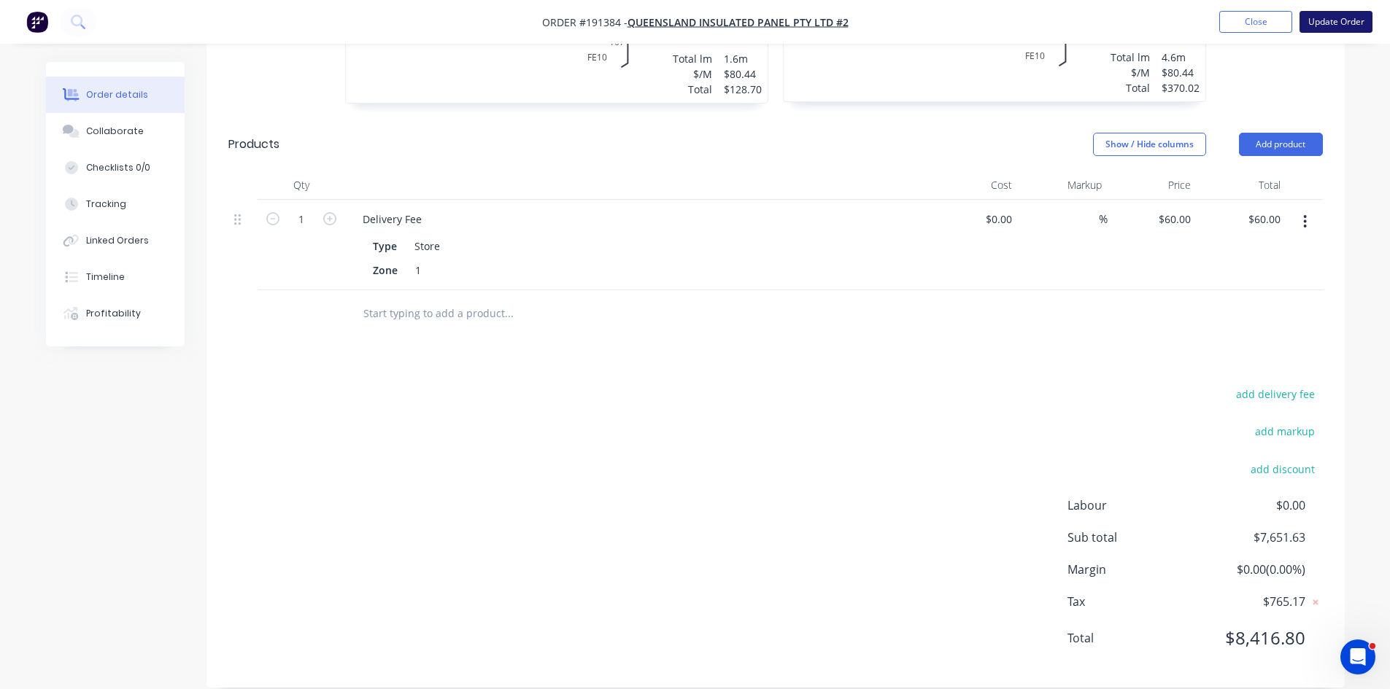
click at [1352, 27] on button "Update Order" at bounding box center [1335, 22] width 73 height 22
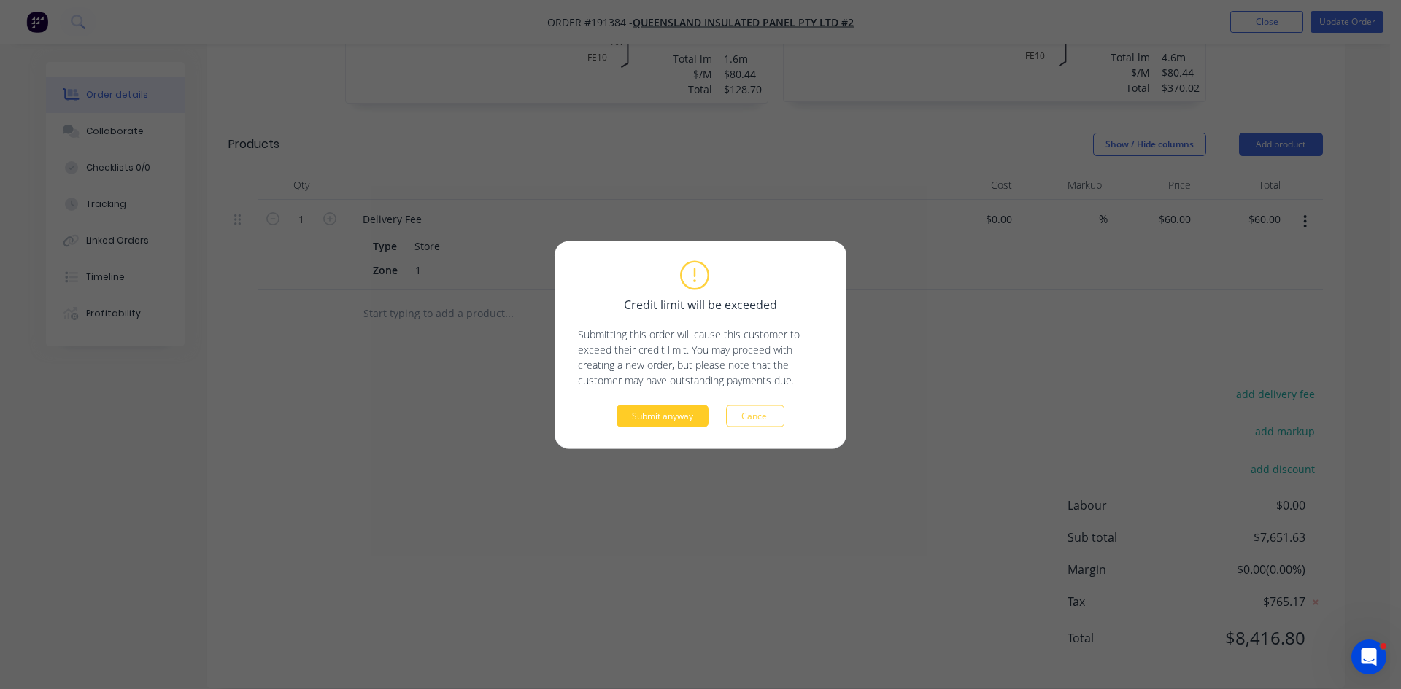
click at [679, 417] on button "Submit anyway" at bounding box center [662, 416] width 92 height 22
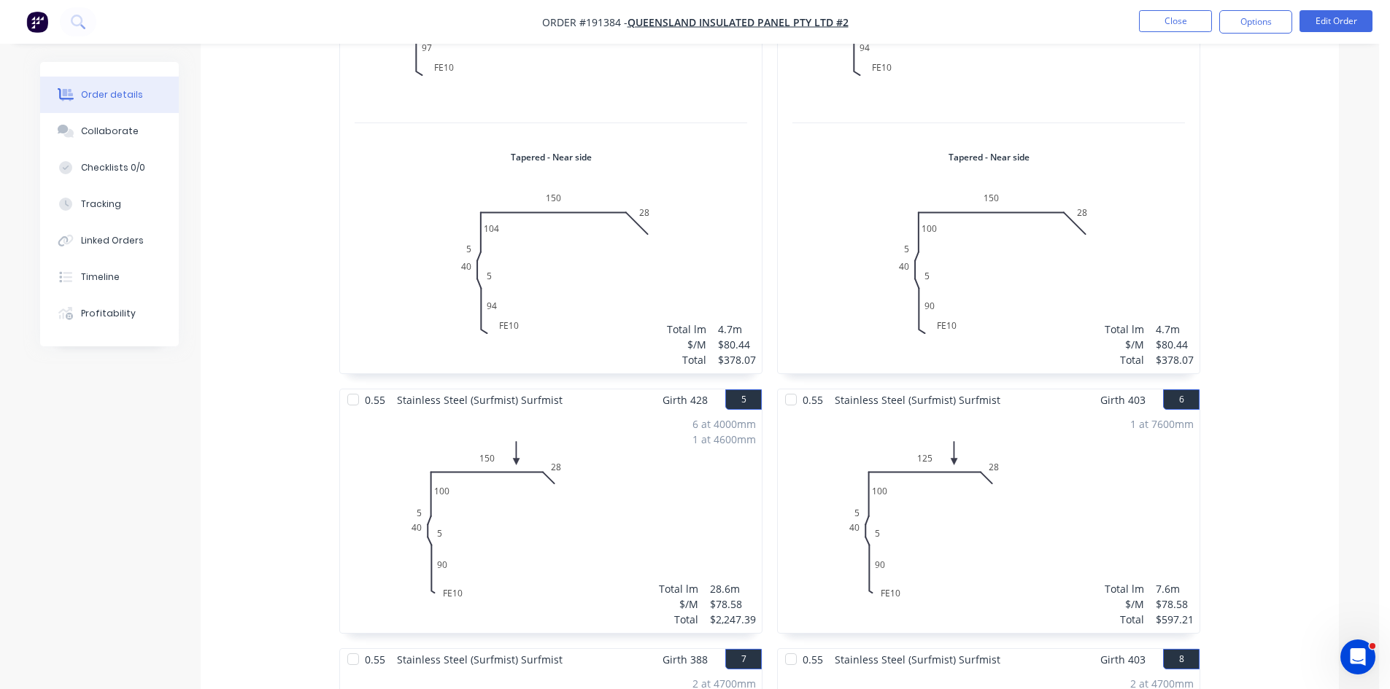
scroll to position [1177, 0]
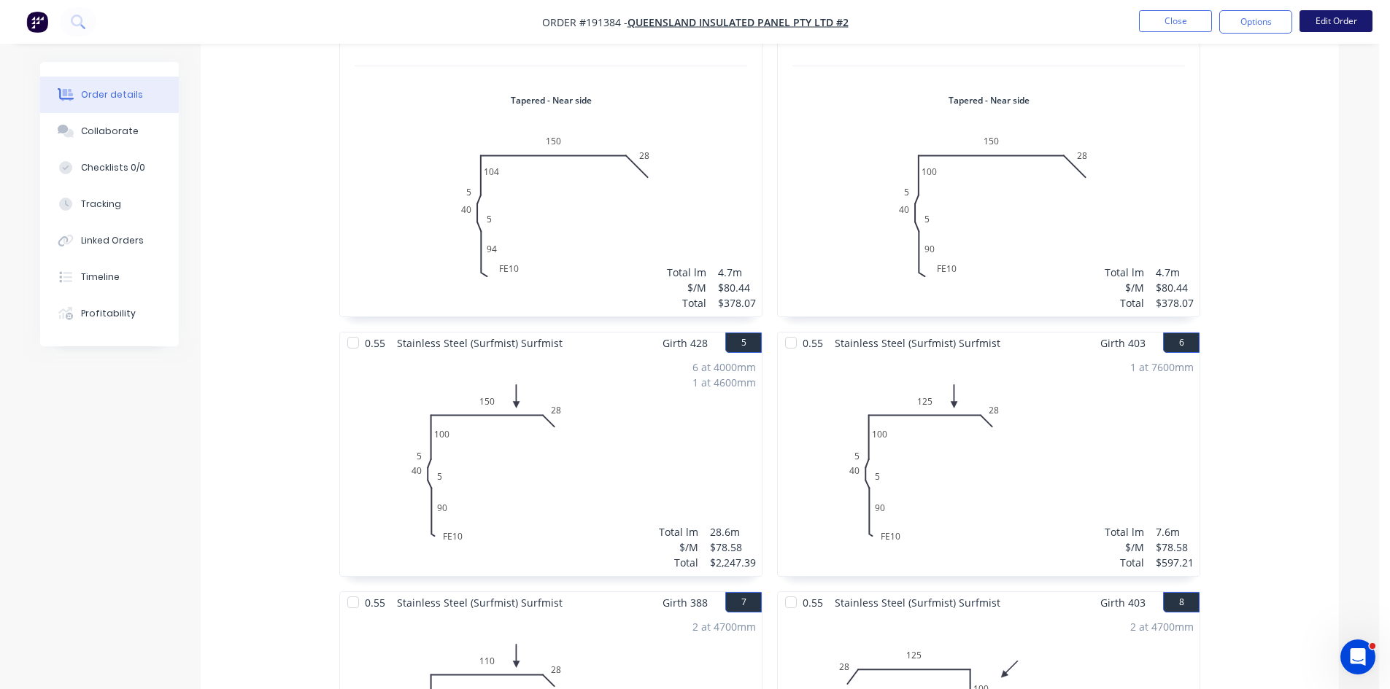
click at [1333, 12] on button "Edit Order" at bounding box center [1335, 21] width 73 height 22
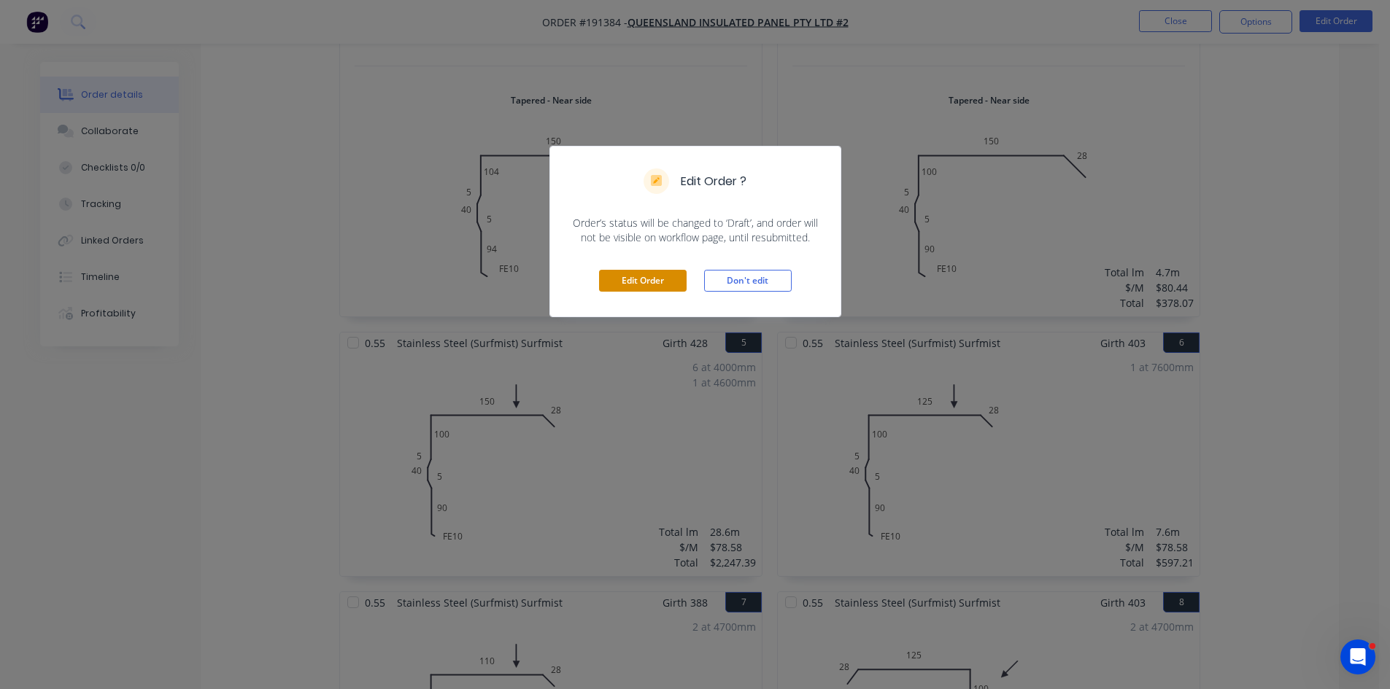
click at [656, 273] on button "Edit Order" at bounding box center [643, 281] width 88 height 22
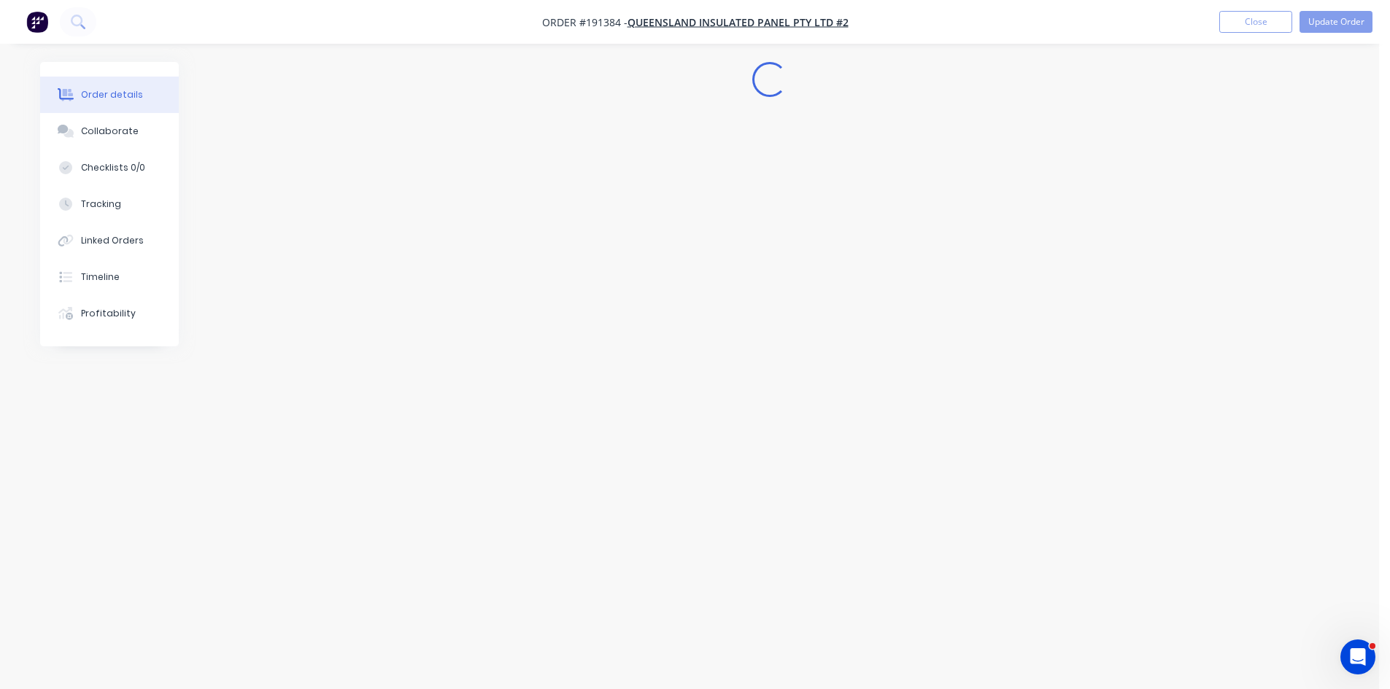
scroll to position [0, 0]
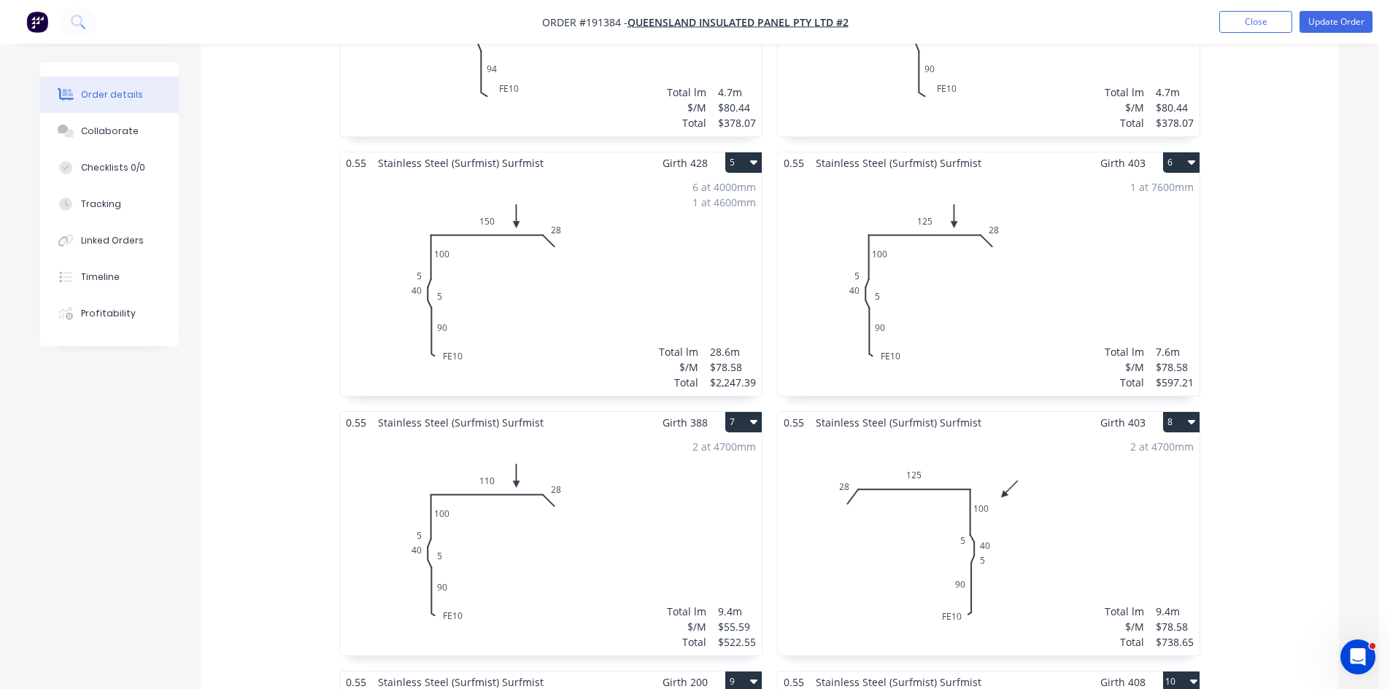
click at [605, 265] on div "6 at 4000mm 1 at 4600mm Total lm $/M Total 28.6m $78.58 $2,247.39" at bounding box center [551, 285] width 422 height 222
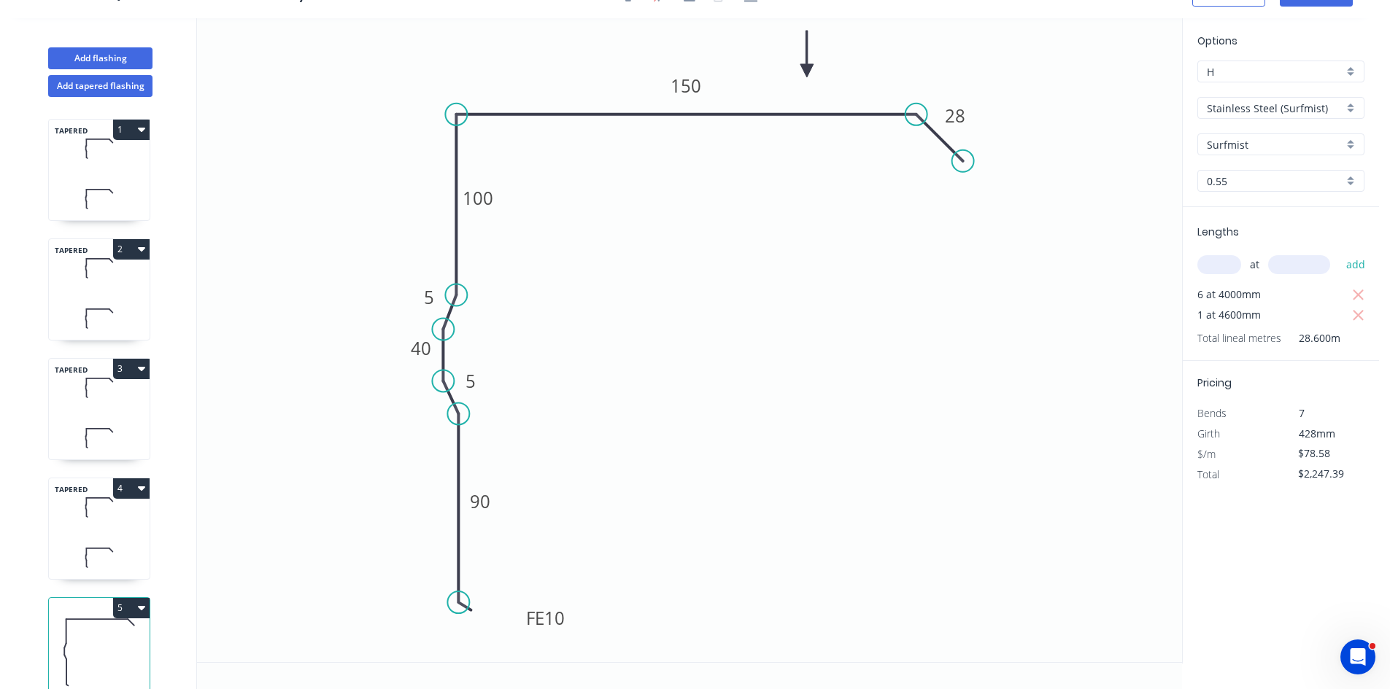
drag, startPoint x: 1339, startPoint y: 449, endPoint x: 1237, endPoint y: 450, distance: 101.4
click at [1237, 450] on div "$/m $78.58" at bounding box center [1280, 454] width 189 height 20
type input "$79.51"
type input "$2,273.99"
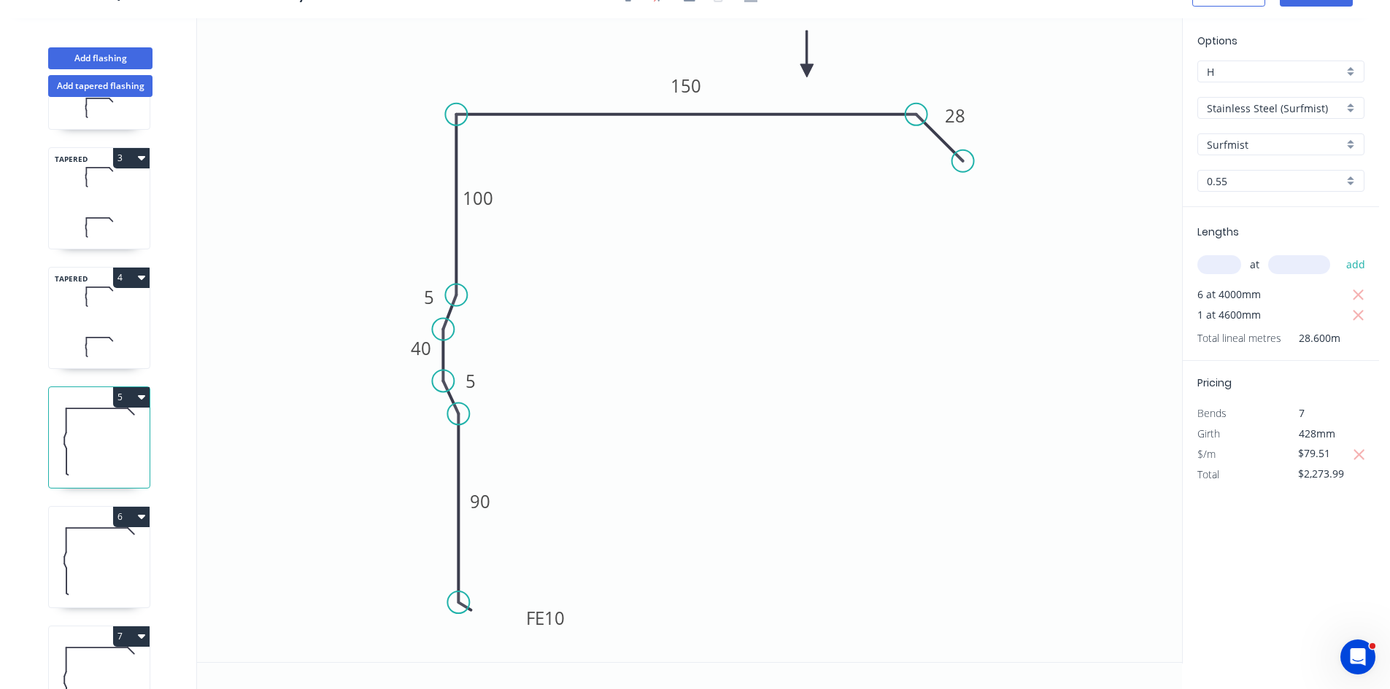
scroll to position [219, 0]
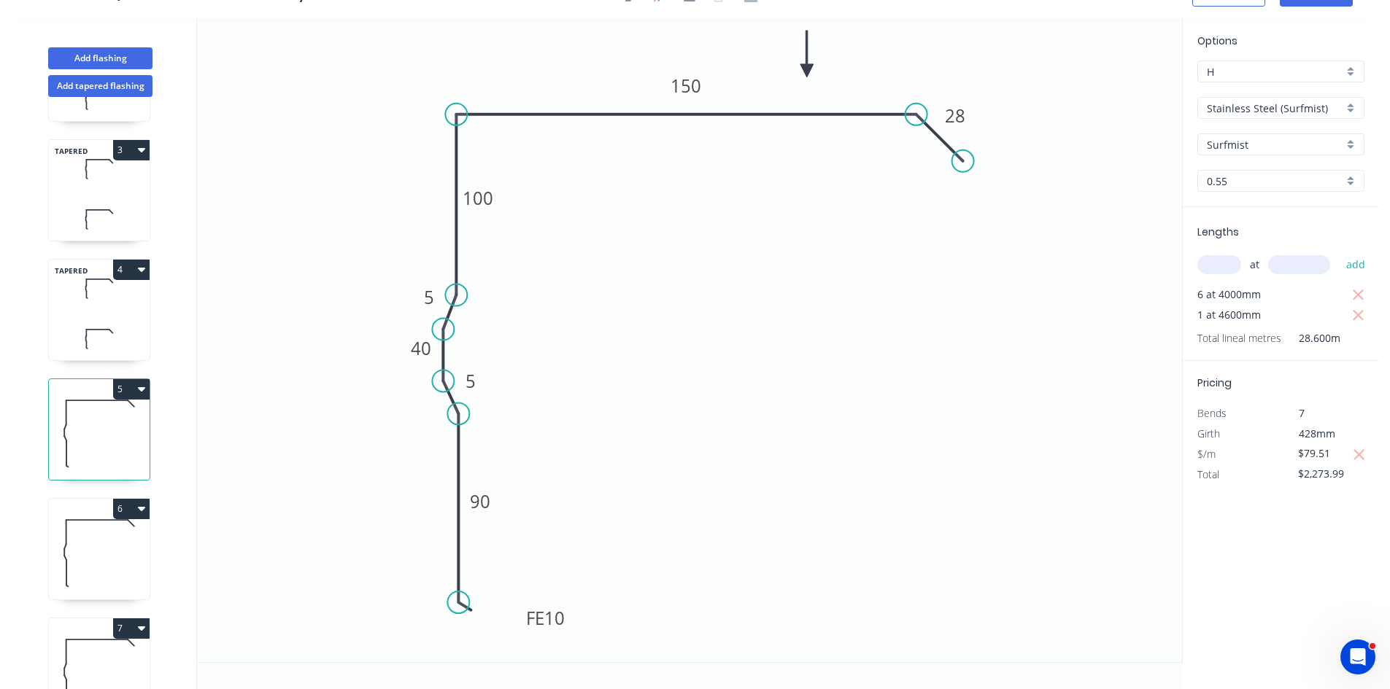
click at [109, 560] on icon at bounding box center [99, 552] width 101 height 93
type input "$78.58"
type input "$597.21"
drag, startPoint x: 1342, startPoint y: 433, endPoint x: 1268, endPoint y: 438, distance: 73.9
click at [1268, 438] on div "$/m $78.58" at bounding box center [1280, 434] width 189 height 20
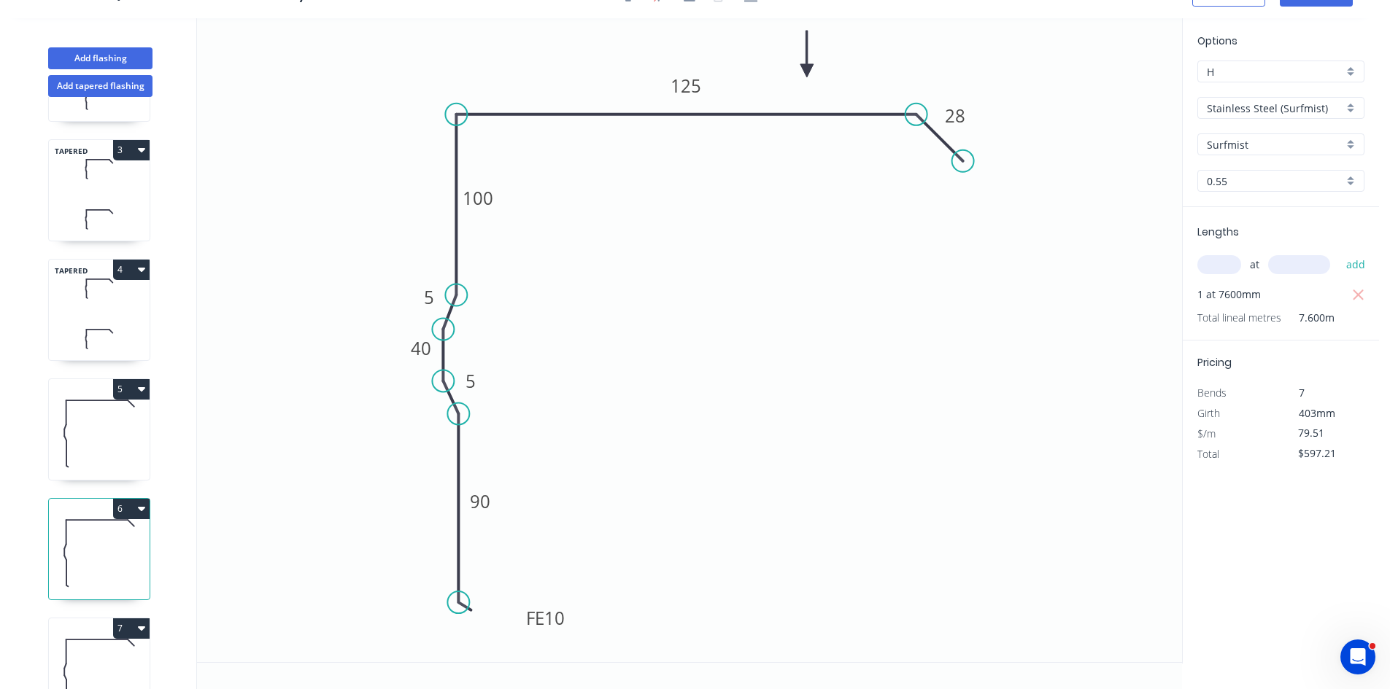
type input "$79.51"
type input "$604.28"
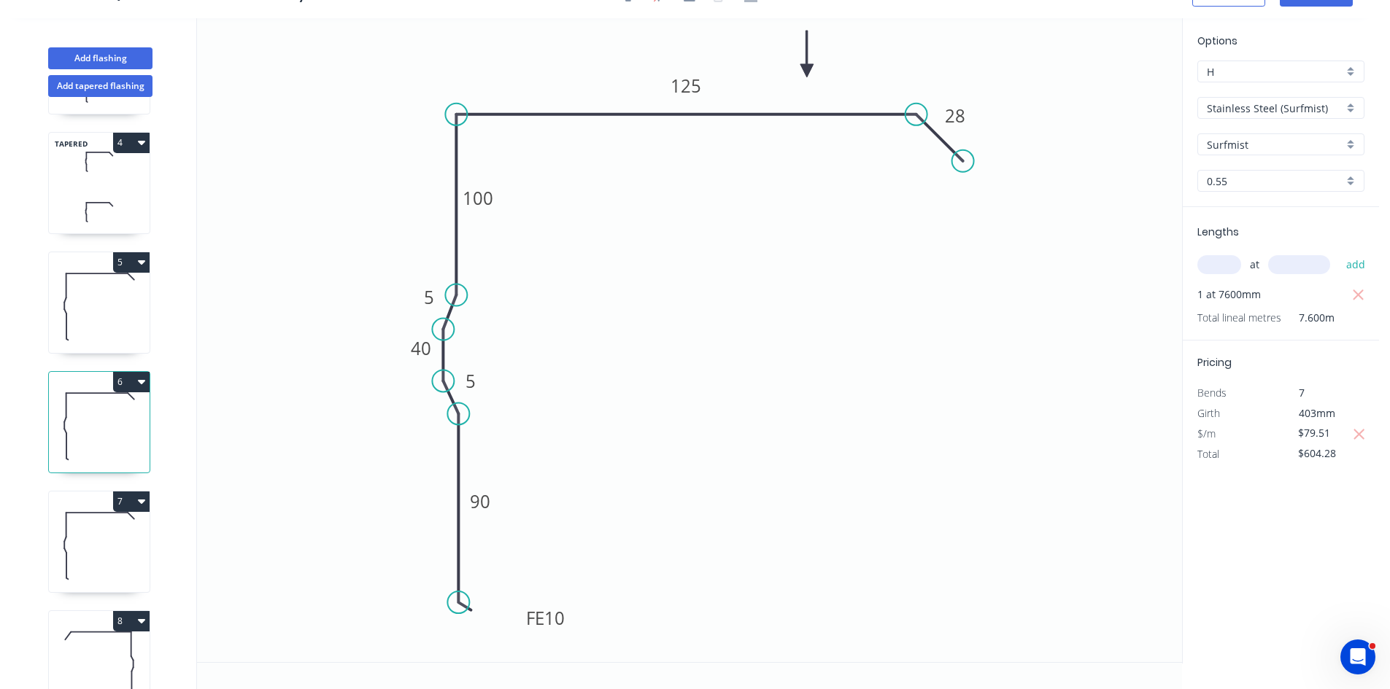
scroll to position [511, 0]
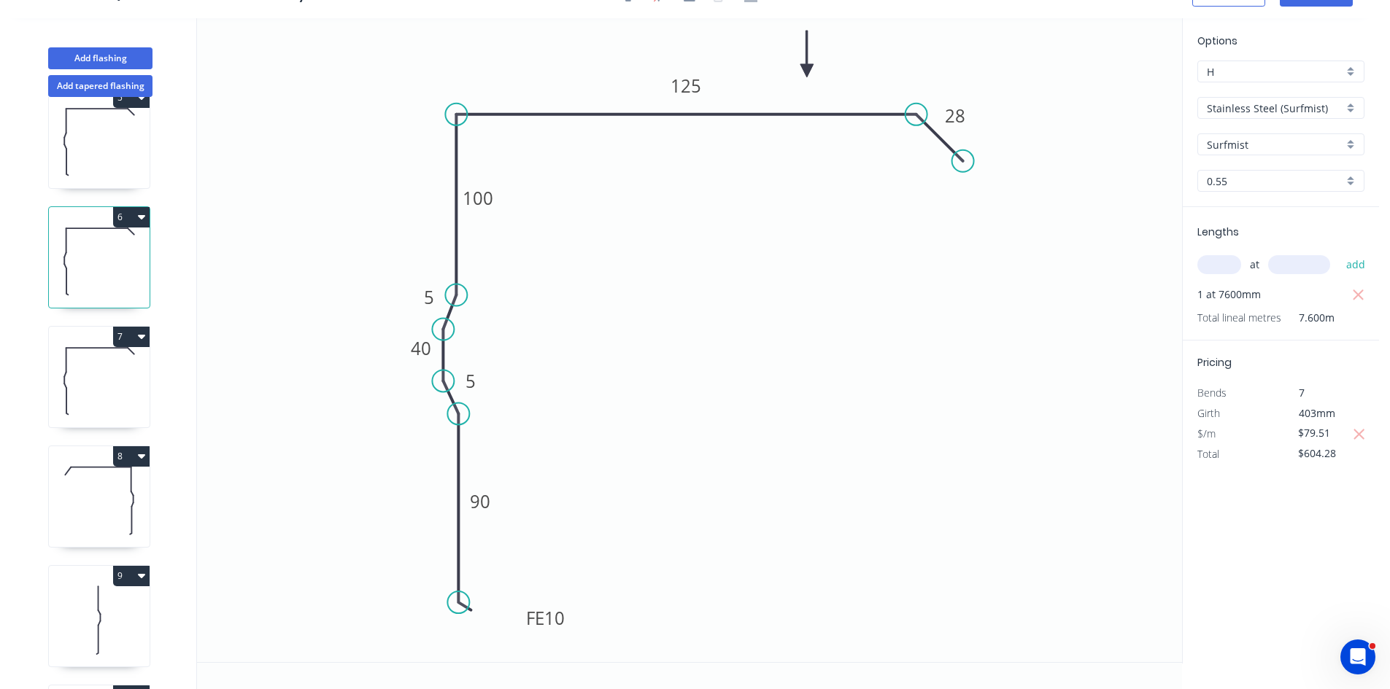
click at [99, 407] on icon at bounding box center [99, 380] width 101 height 93
type input "$55.59"
type input "$522.55"
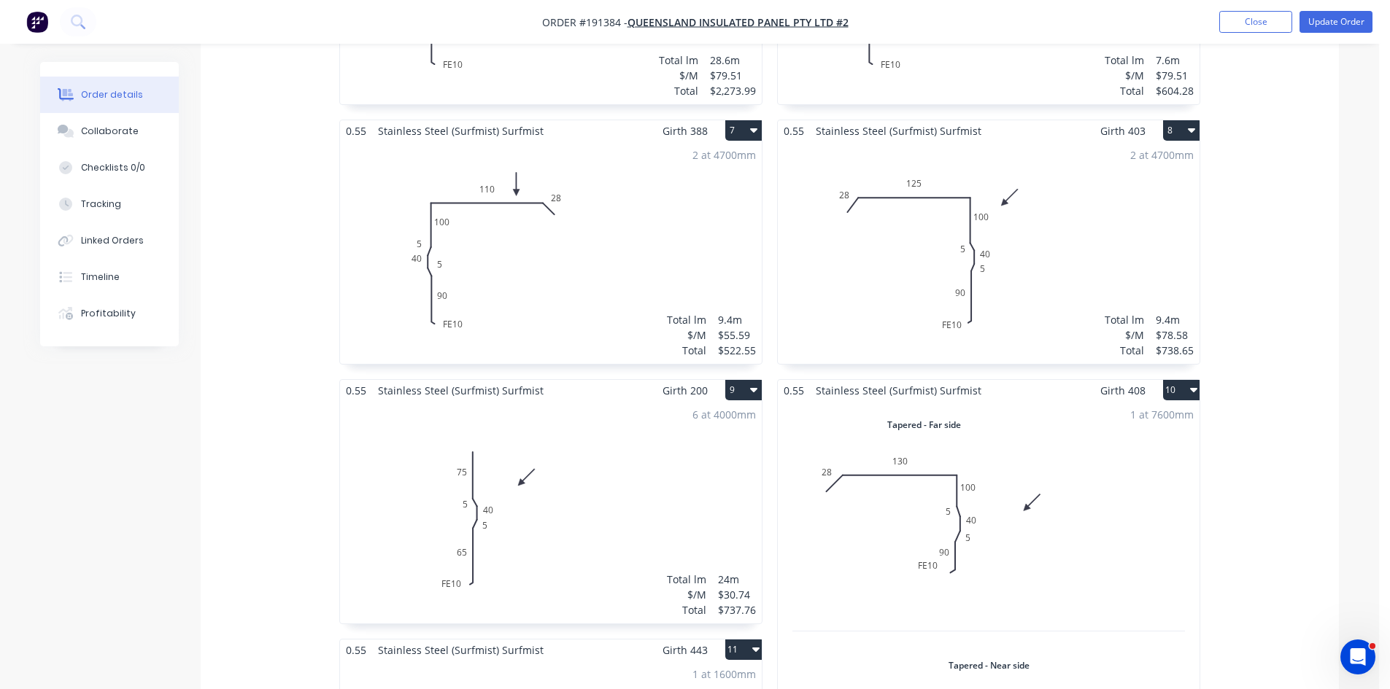
click at [1038, 259] on div "2 at 4700mm Total lm $/M Total 9.4m $78.58 $738.65" at bounding box center [989, 253] width 422 height 222
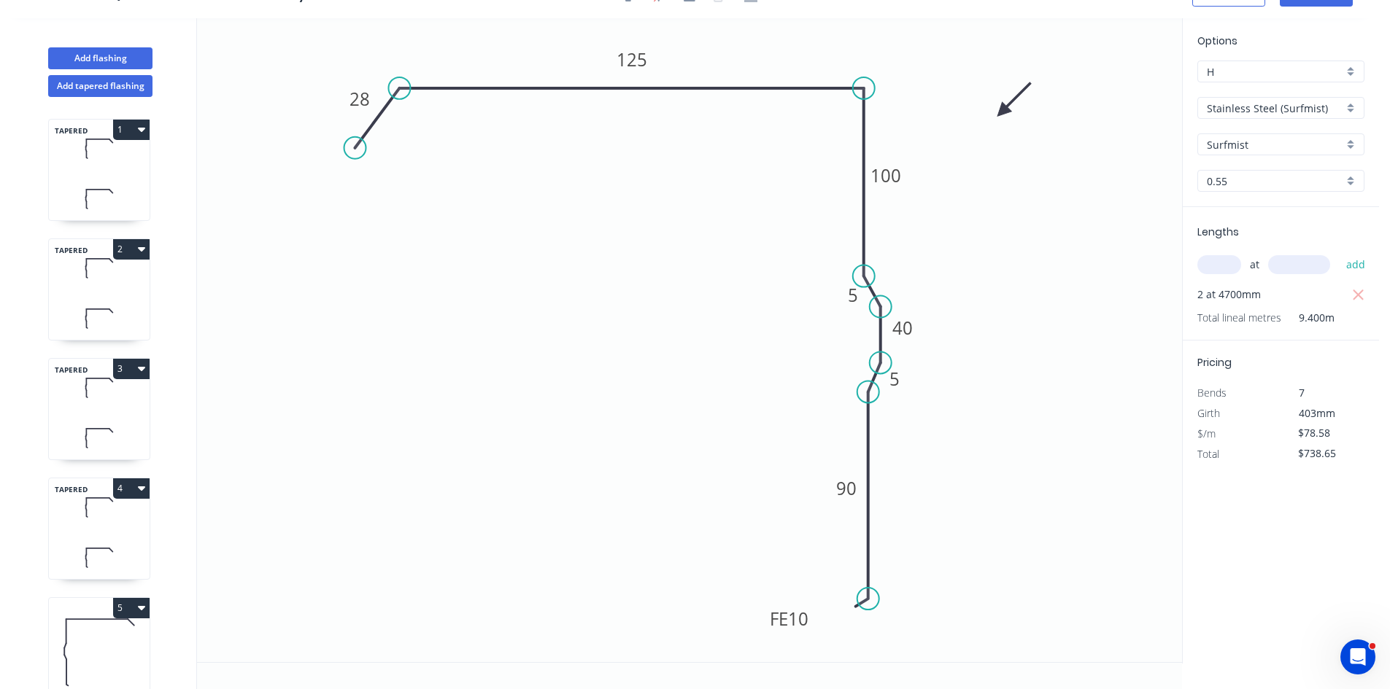
drag, startPoint x: 1306, startPoint y: 430, endPoint x: 1272, endPoint y: 431, distance: 33.6
click at [1272, 431] on div "$/m $78.58" at bounding box center [1280, 434] width 189 height 20
type input "$79.51"
type input "$747.39"
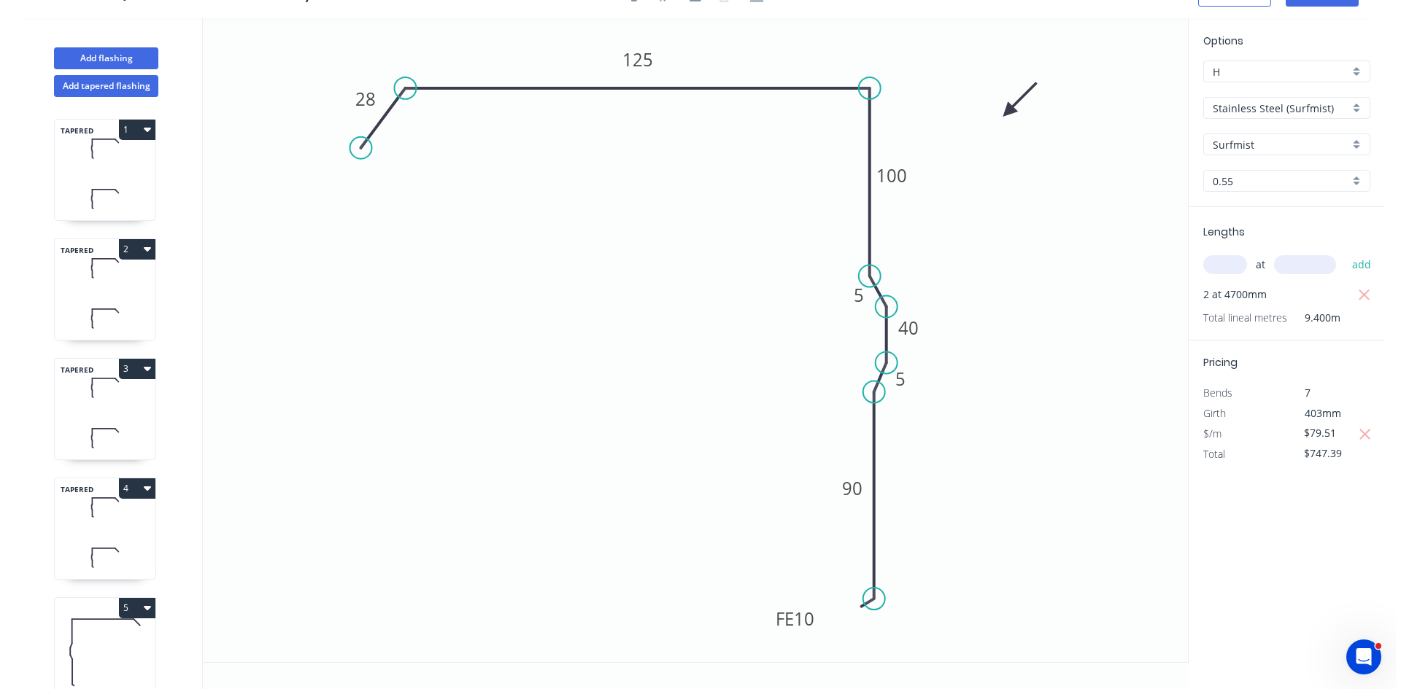
scroll to position [0, 0]
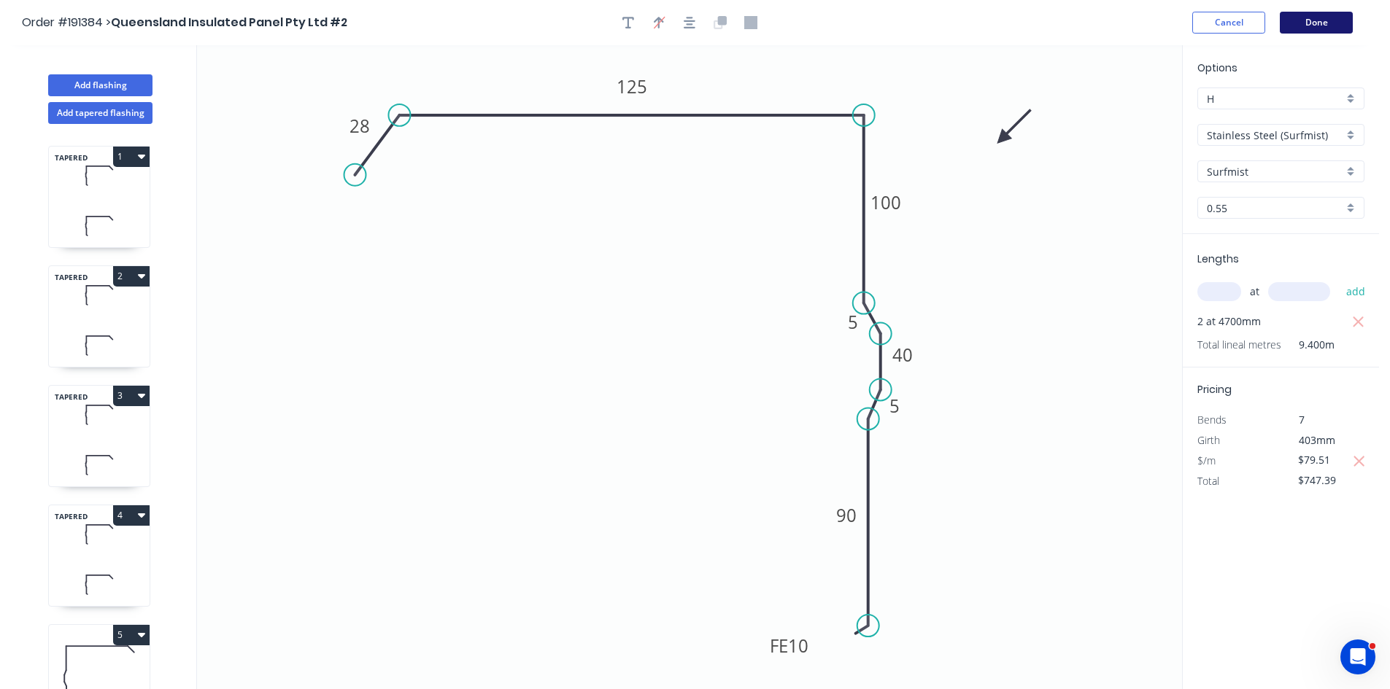
click at [1328, 25] on button "Done" at bounding box center [1315, 23] width 73 height 22
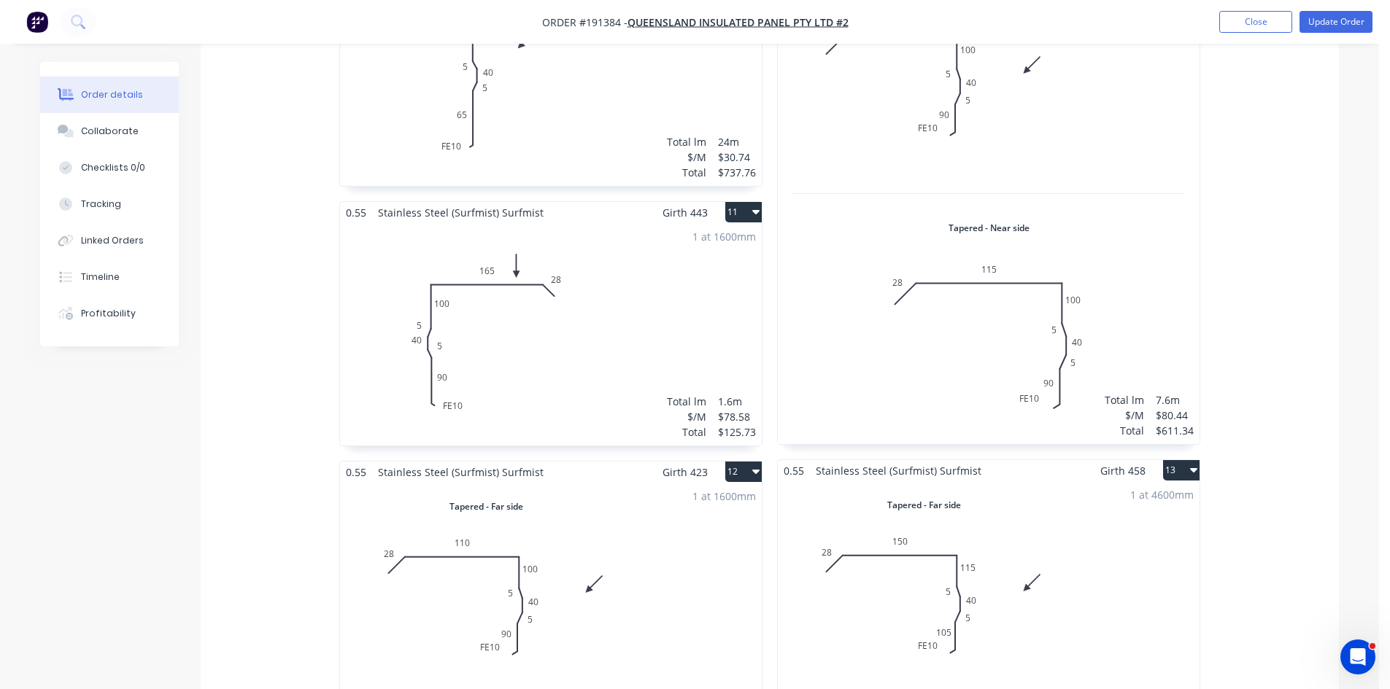
click at [628, 284] on div "1 at 1600mm Total lm $/M Total 1.6m $78.58 $125.73" at bounding box center [551, 334] width 422 height 222
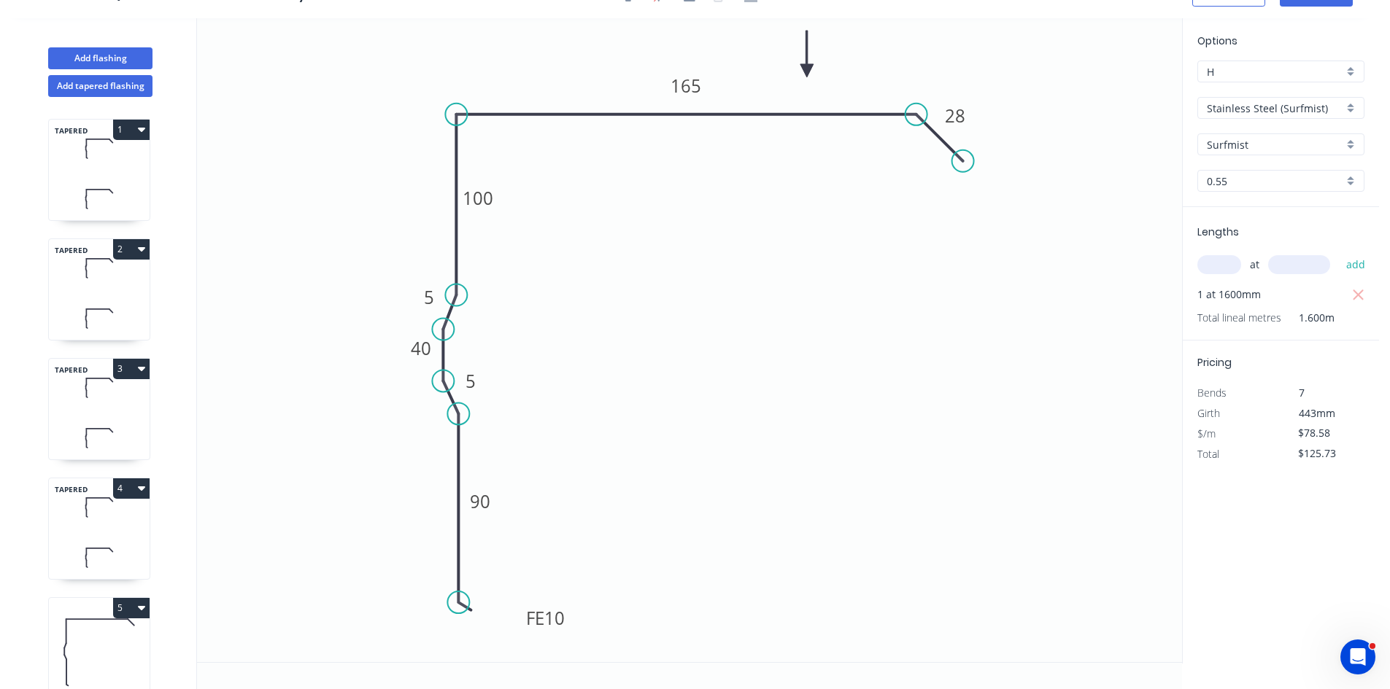
drag, startPoint x: 1336, startPoint y: 431, endPoint x: 1275, endPoint y: 430, distance: 61.3
click at [1275, 430] on div "$/m $78.58" at bounding box center [1280, 434] width 189 height 20
type input "$79.51"
type input "$127.22"
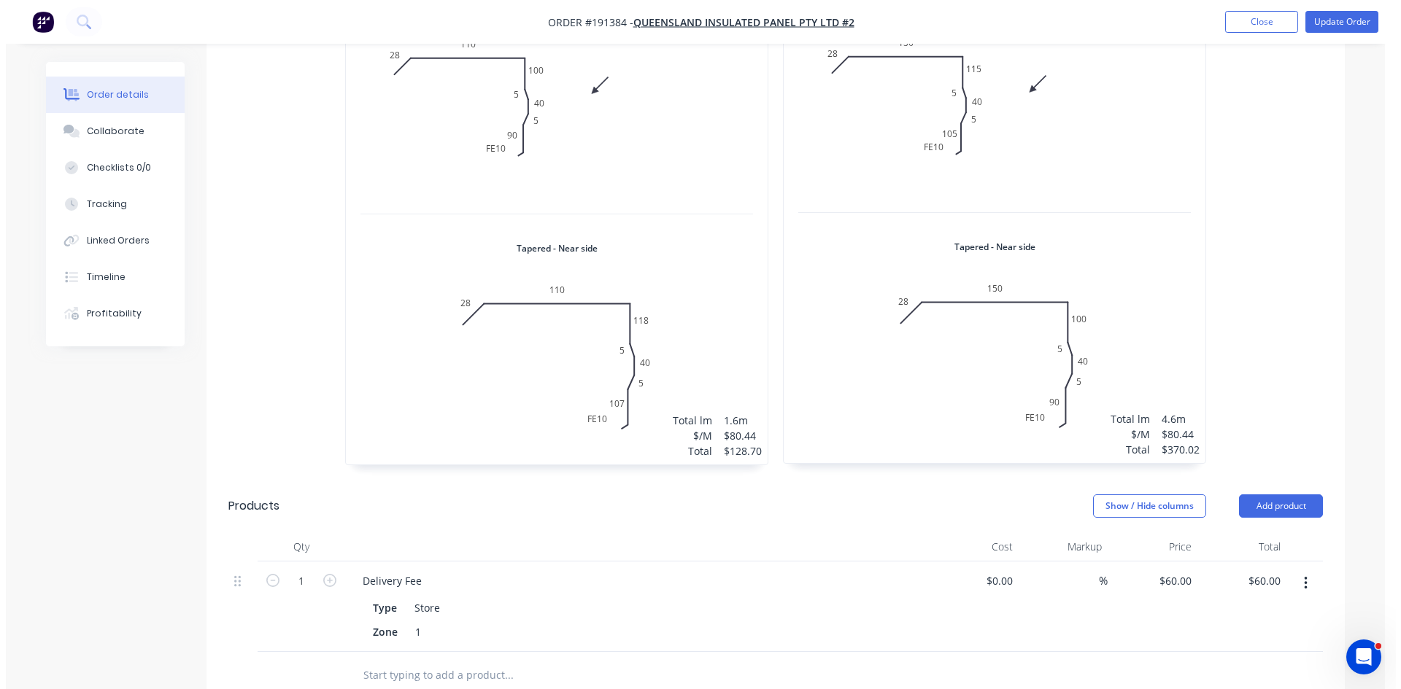
scroll to position [2772, 0]
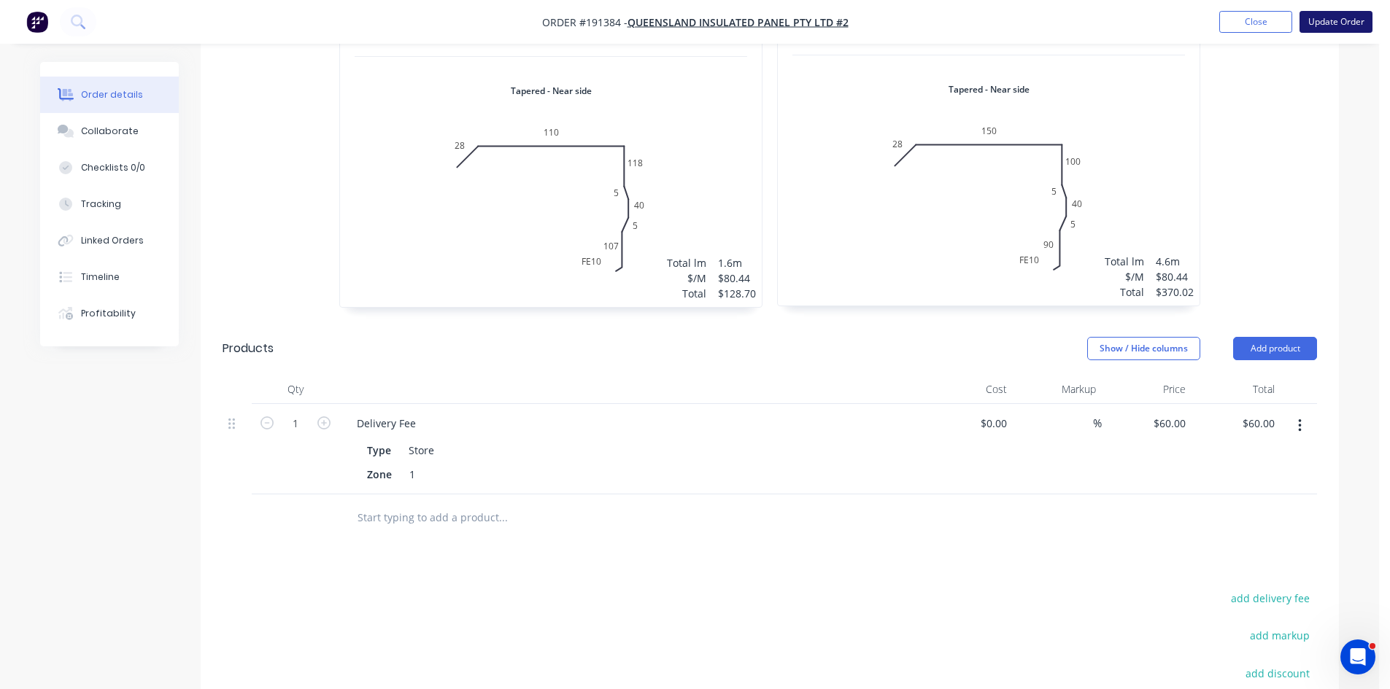
click at [1342, 19] on button "Update Order" at bounding box center [1335, 22] width 73 height 22
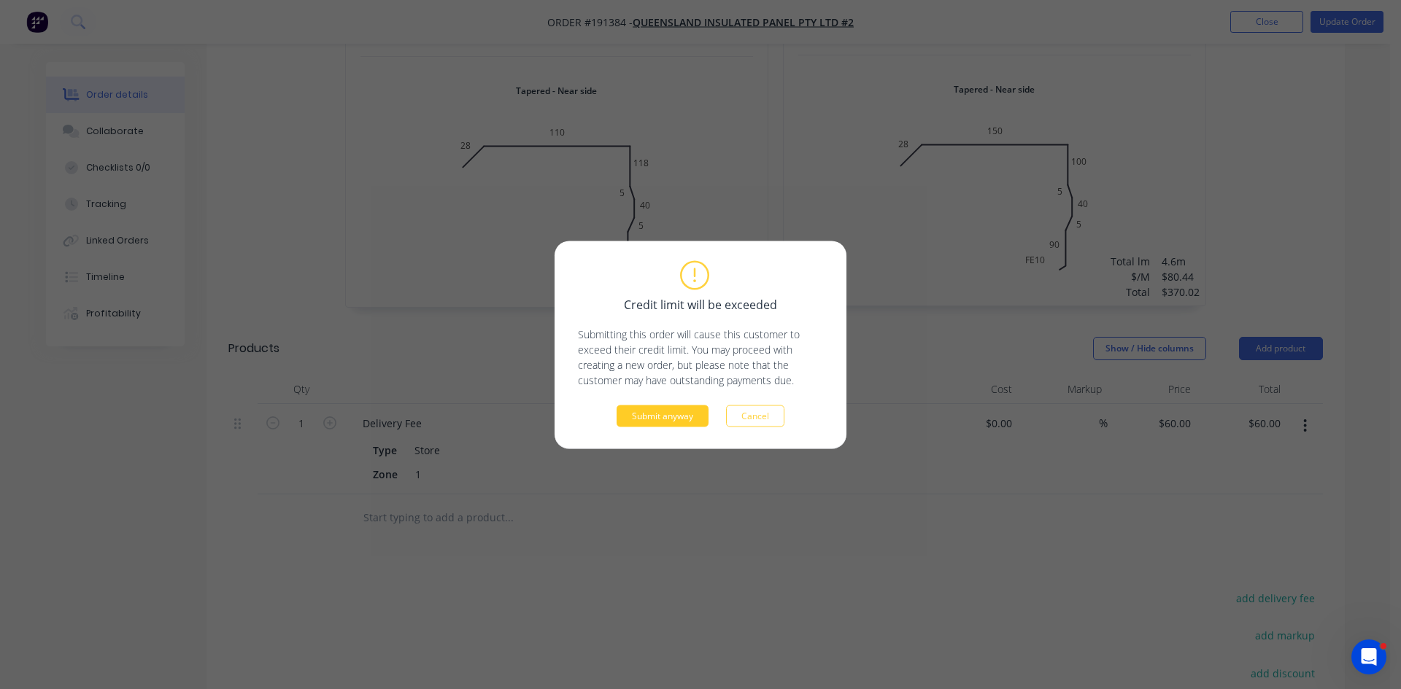
click at [662, 406] on button "Submit anyway" at bounding box center [662, 416] width 92 height 22
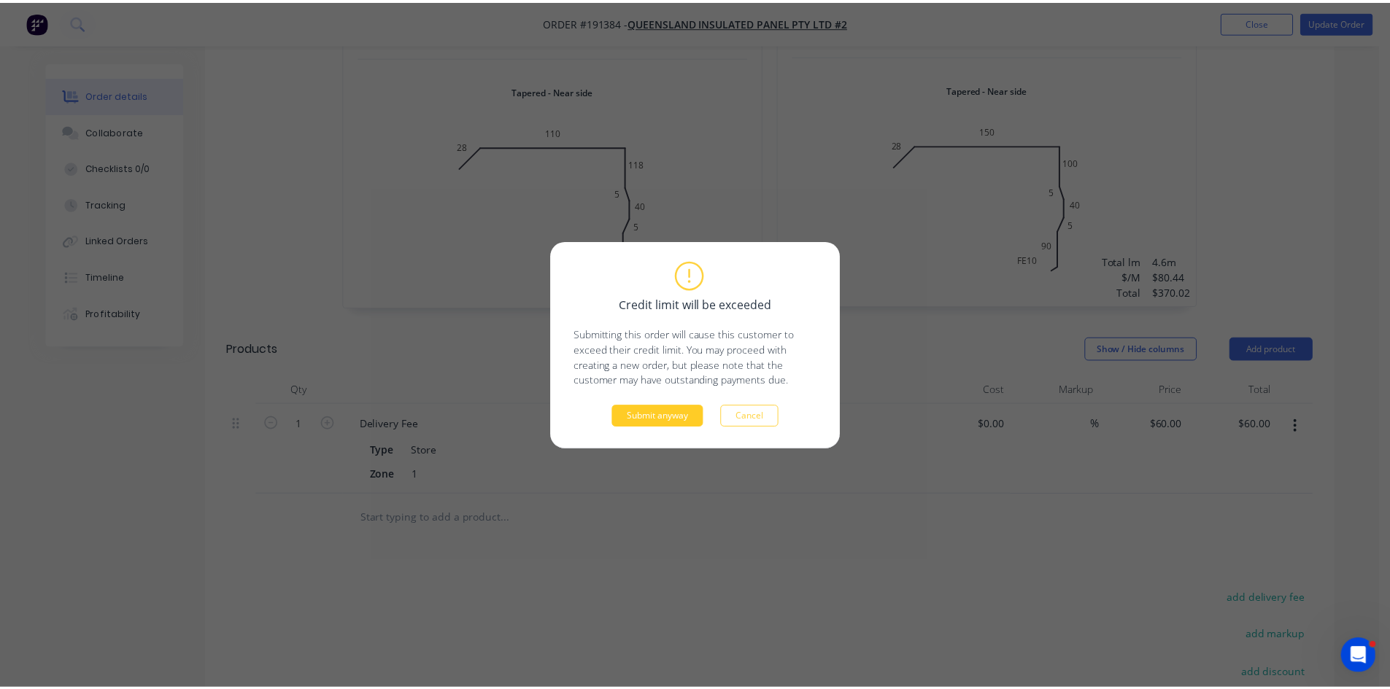
scroll to position [2743, 0]
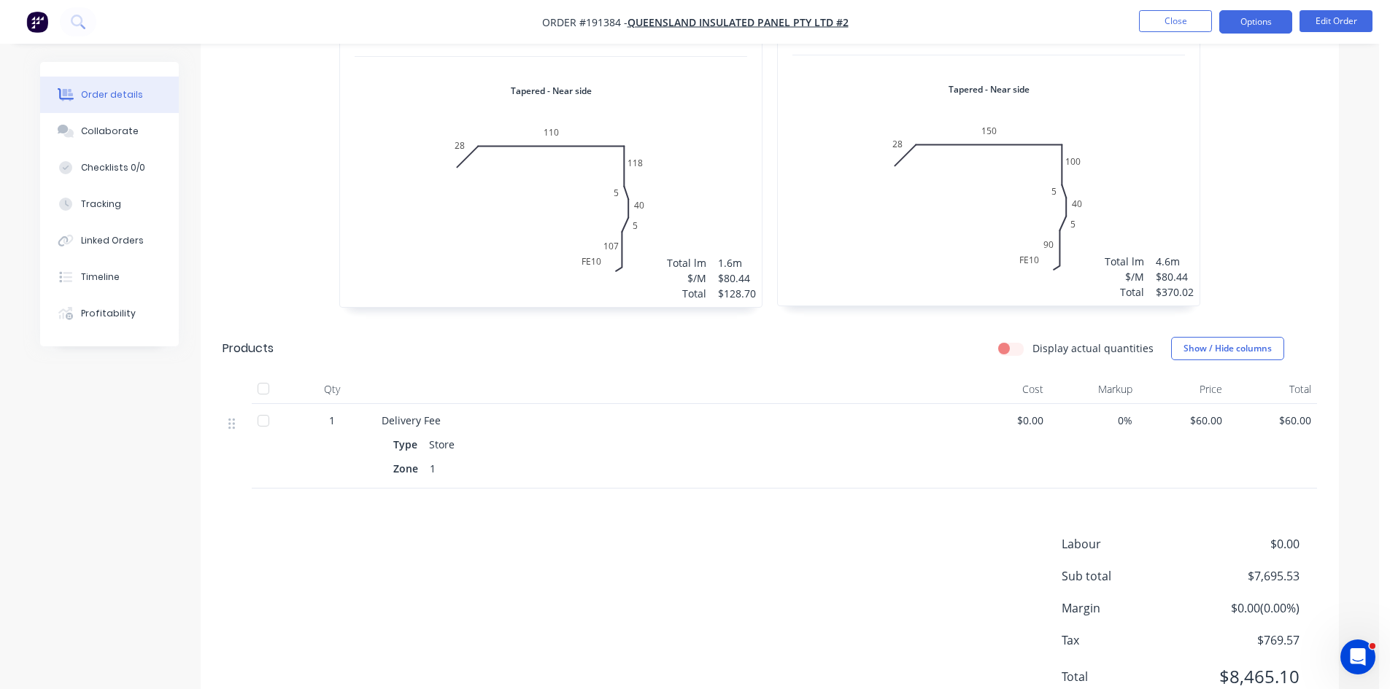
click at [1253, 15] on button "Options" at bounding box center [1255, 21] width 73 height 23
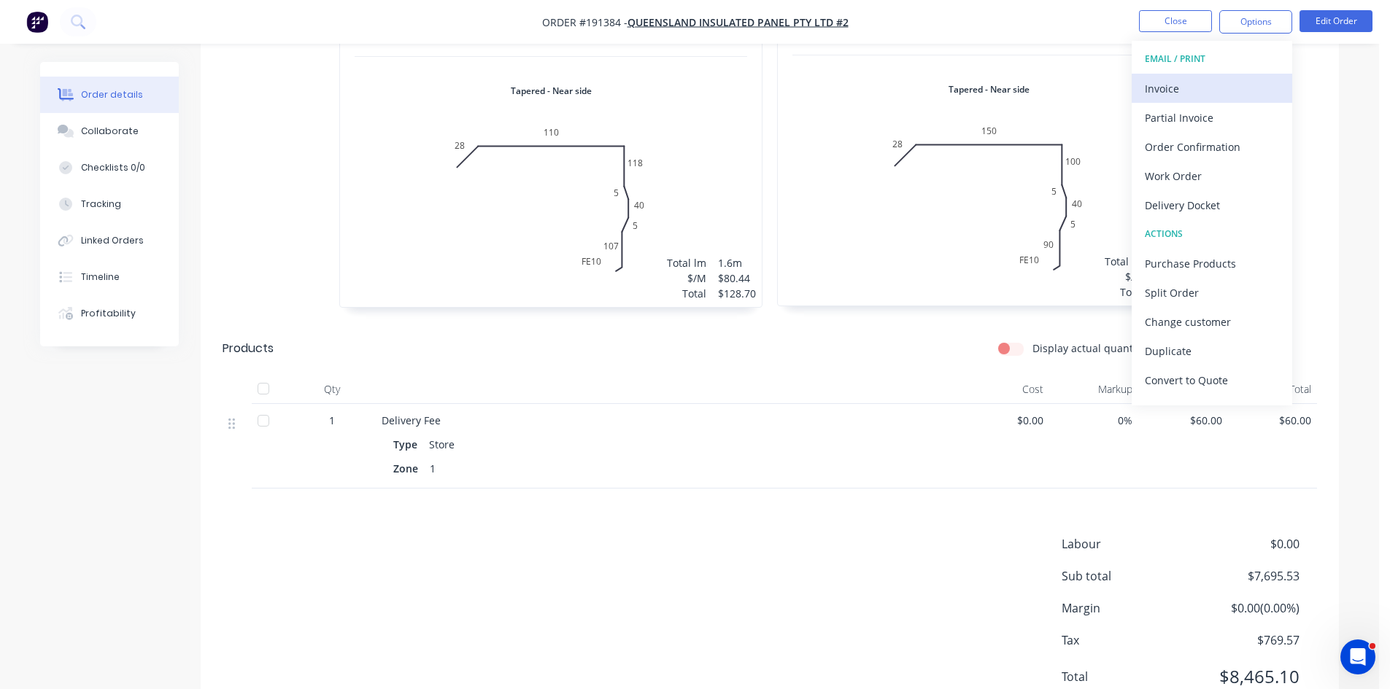
click at [1219, 90] on div "Invoice" at bounding box center [1212, 88] width 134 height 21
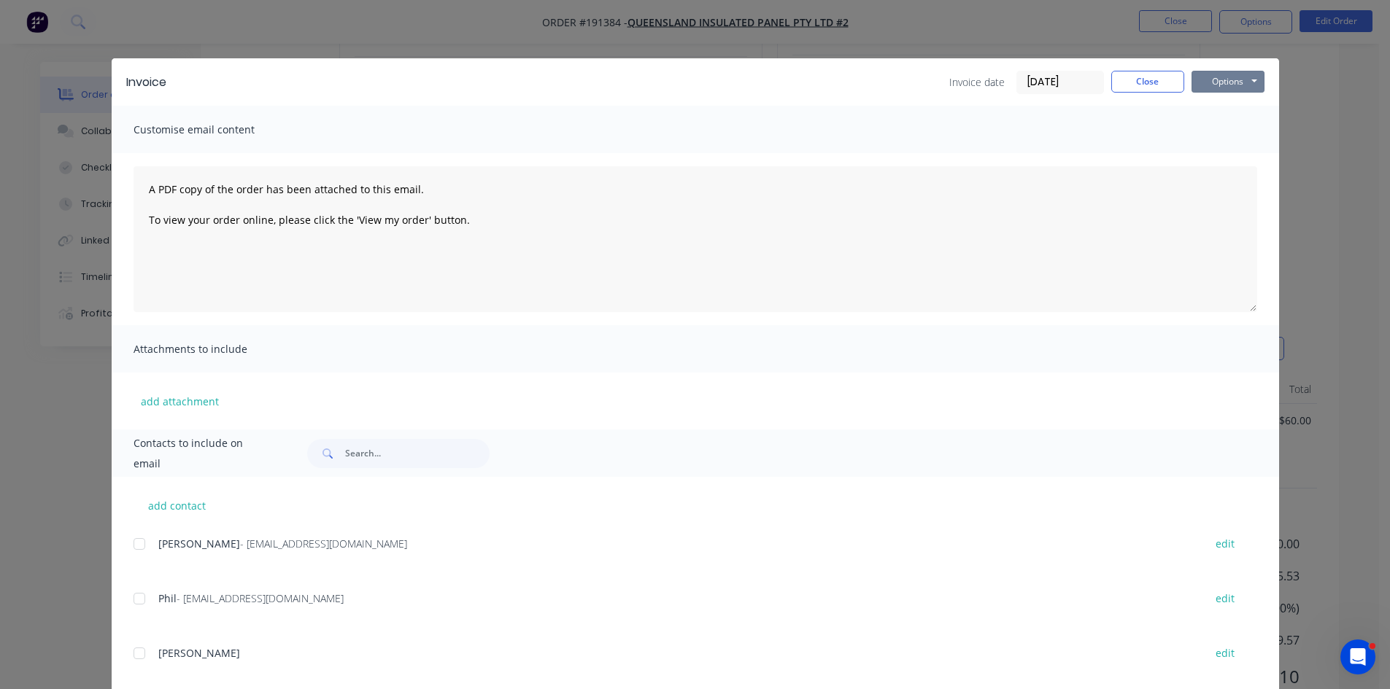
click at [1245, 74] on button "Options" at bounding box center [1227, 82] width 73 height 22
click at [1242, 126] on button "Print" at bounding box center [1237, 132] width 93 height 24
click at [1162, 80] on button "Close" at bounding box center [1147, 82] width 73 height 22
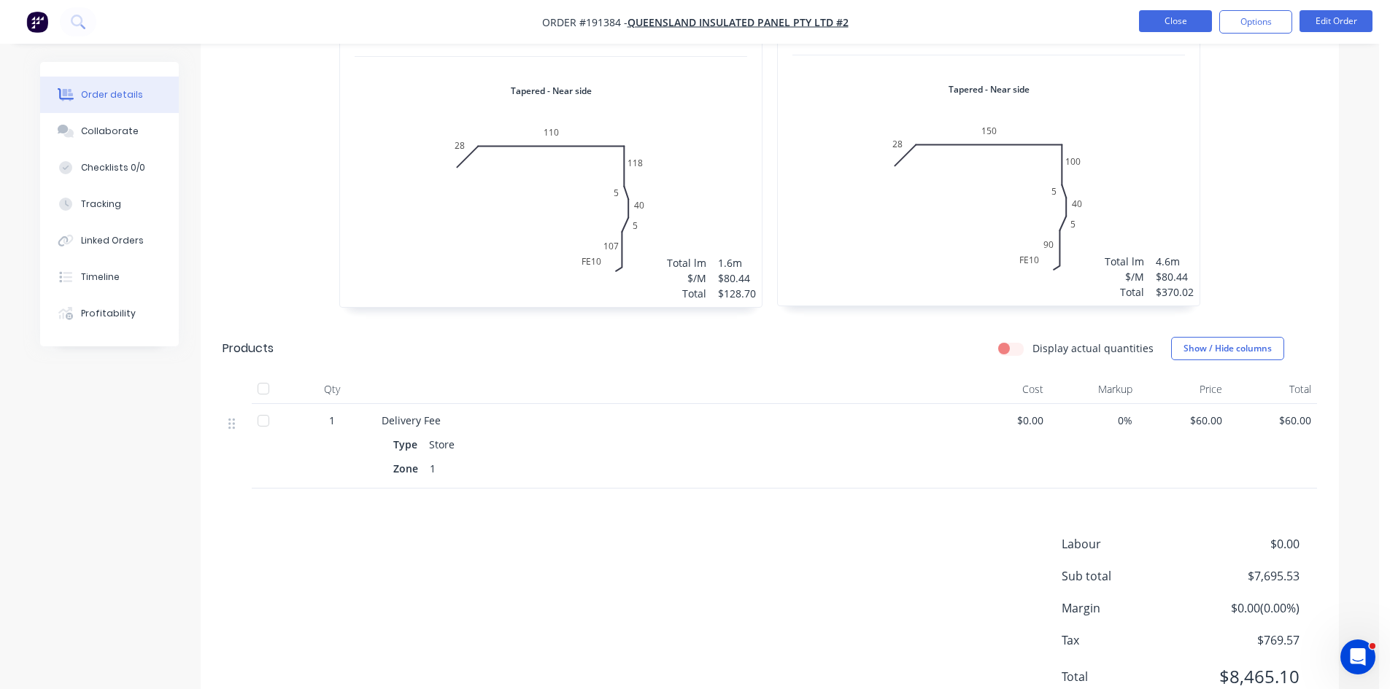
click at [1181, 30] on li "Close" at bounding box center [1175, 21] width 73 height 23
click at [1169, 22] on button "Close" at bounding box center [1175, 21] width 73 height 22
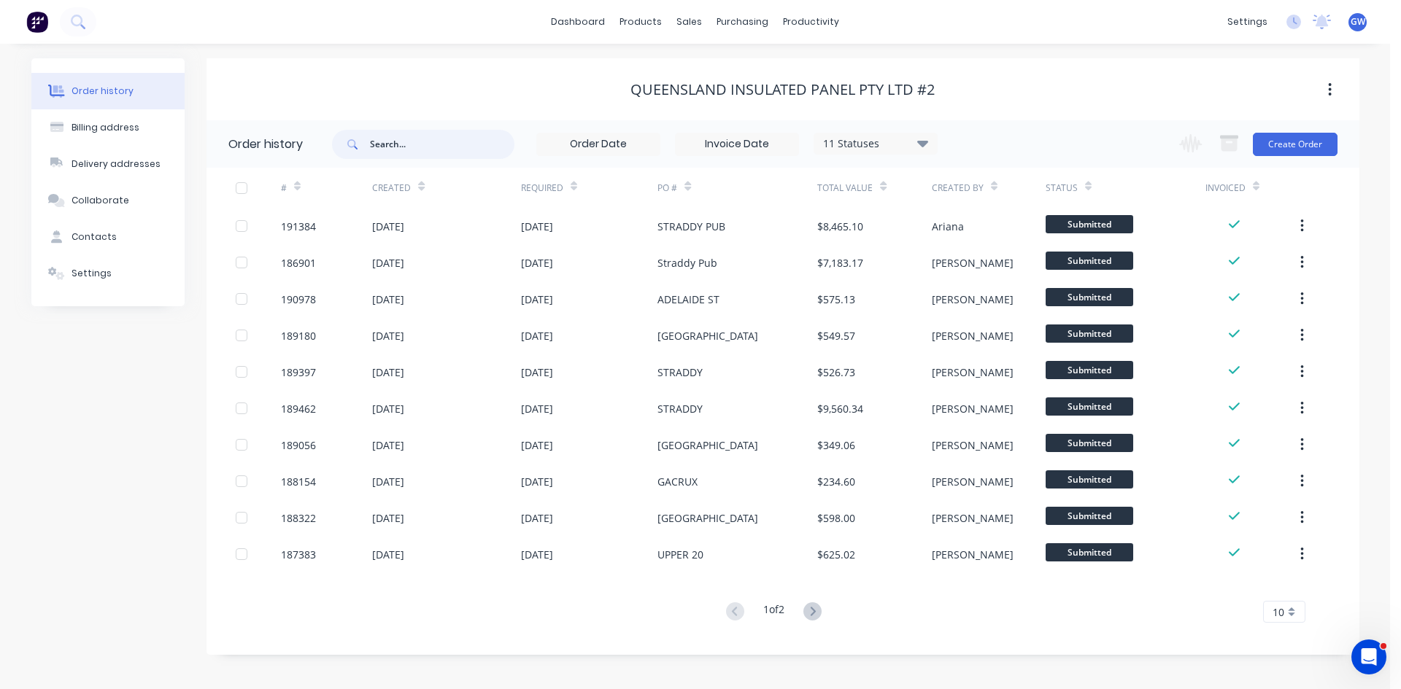
click at [453, 145] on input "text" at bounding box center [442, 144] width 144 height 29
type input "186901"
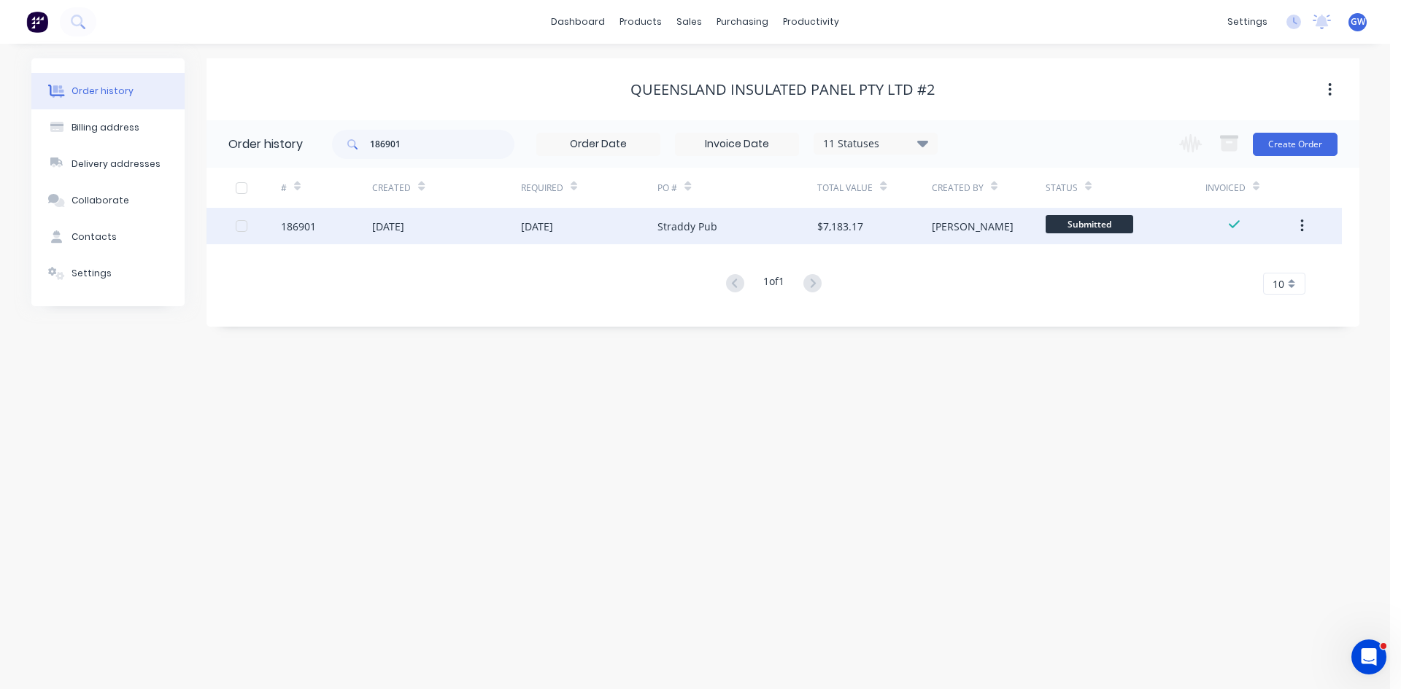
click at [829, 222] on div "$7,183.17" at bounding box center [840, 226] width 46 height 15
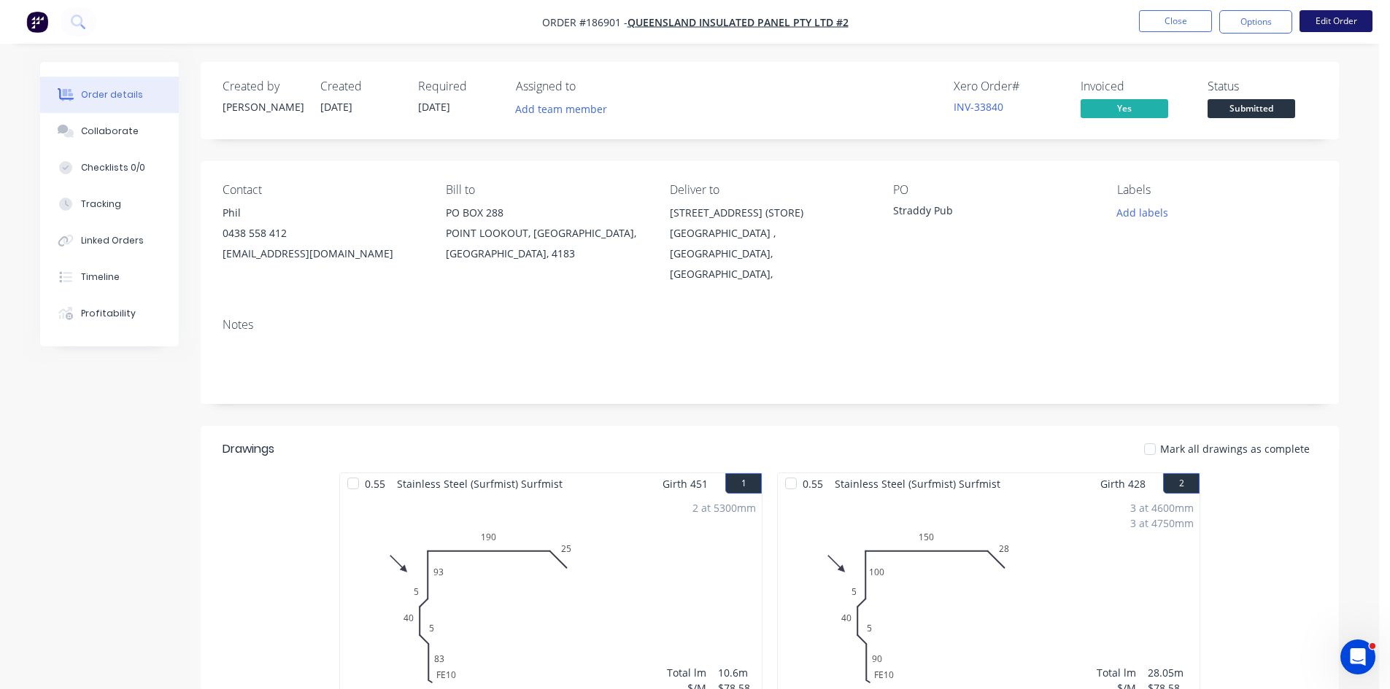
click at [1358, 21] on button "Edit Order" at bounding box center [1335, 21] width 73 height 22
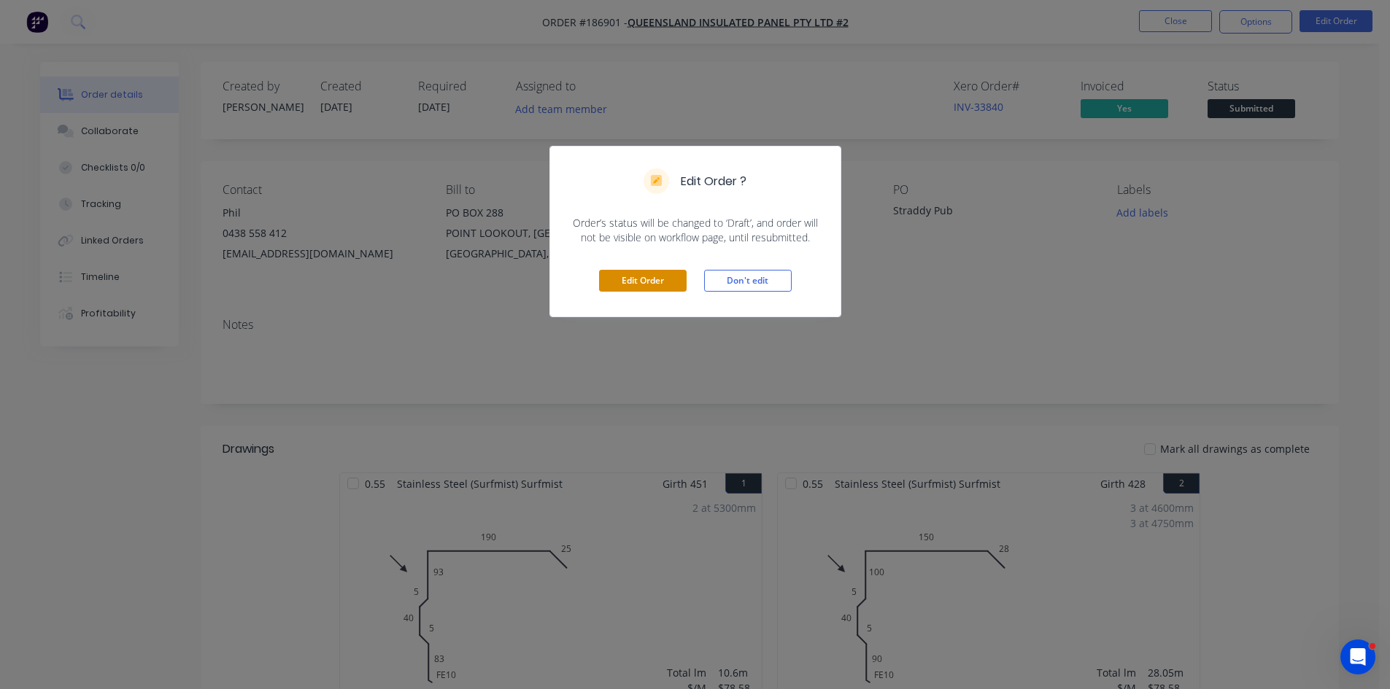
click at [630, 282] on button "Edit Order" at bounding box center [643, 281] width 88 height 22
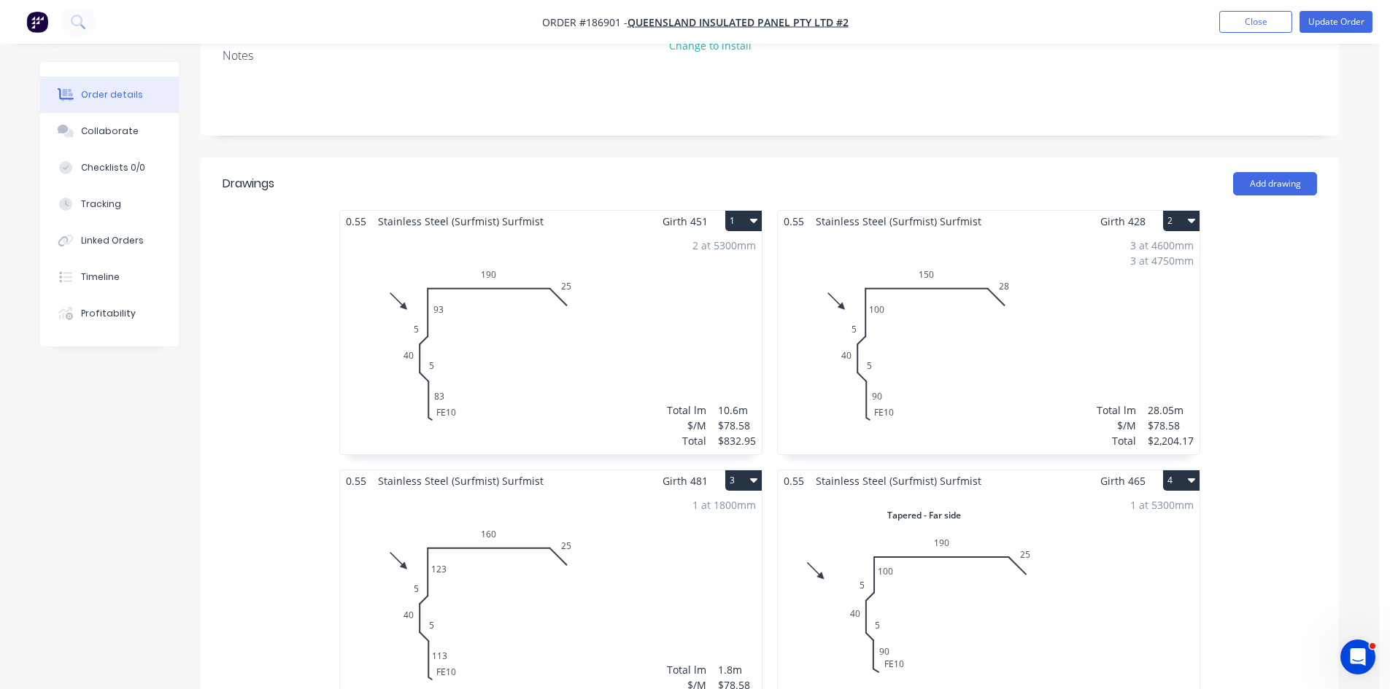
click at [662, 283] on div "2 at 5300mm Total lm $/M Total 10.6m $78.58 $832.95" at bounding box center [551, 343] width 422 height 222
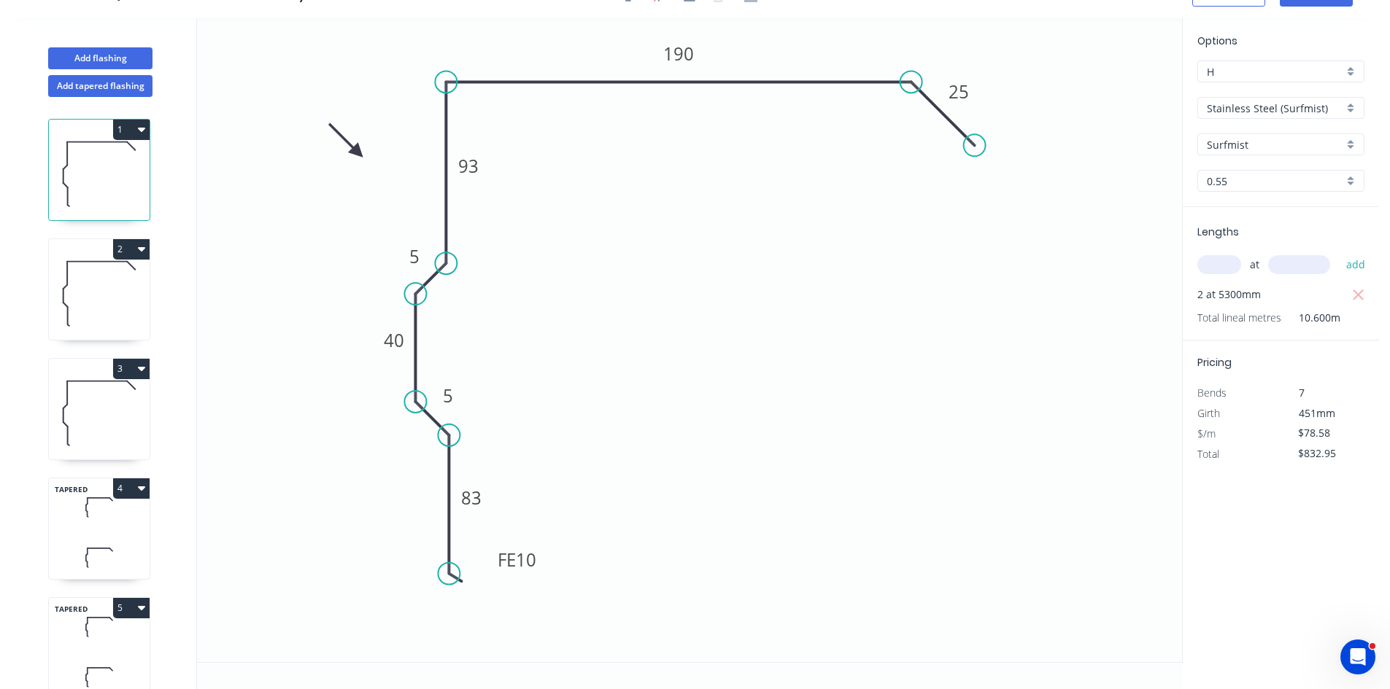
drag, startPoint x: 1339, startPoint y: 443, endPoint x: 1228, endPoint y: 447, distance: 111.7
click at [1228, 447] on div "Pricing Bends 7 Girth 451mm $/m $78.58 Total $832.95" at bounding box center [1280, 403] width 196 height 124
type input "$79.51"
type input "$842.81"
click at [96, 289] on icon at bounding box center [99, 293] width 101 height 93
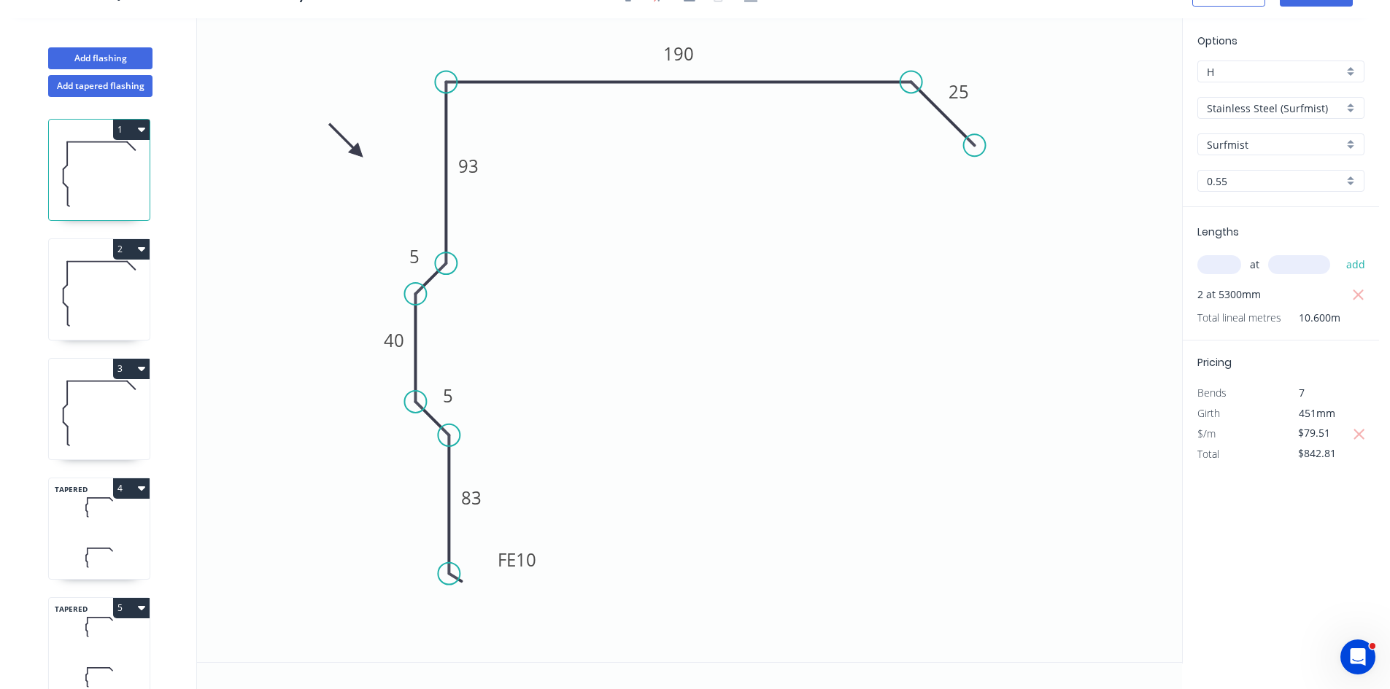
type input "$78.58"
type input "$2,204.17"
drag, startPoint x: 1343, startPoint y: 454, endPoint x: 1253, endPoint y: 454, distance: 90.5
click at [1253, 454] on div "$/m $78.58" at bounding box center [1280, 454] width 189 height 20
type input "$79.51"
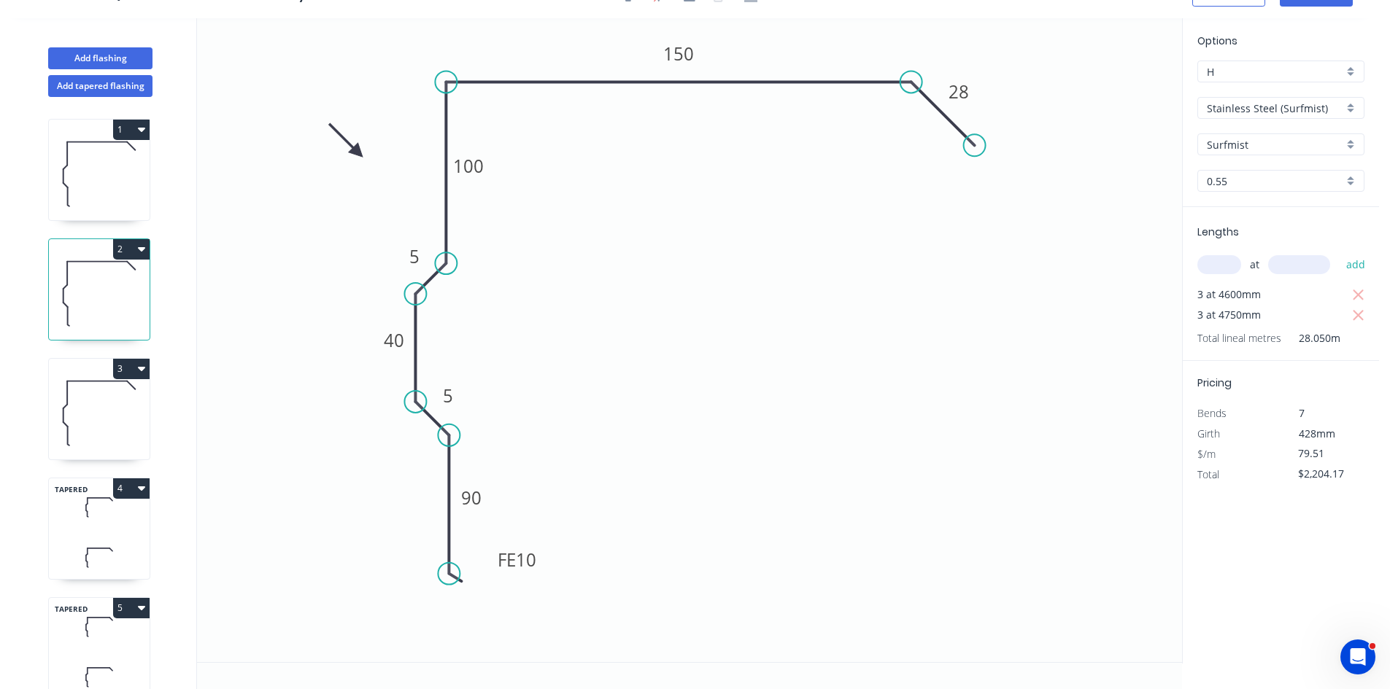
type input "$2,230.26"
click at [121, 418] on icon at bounding box center [99, 412] width 101 height 93
type input "$78.58"
type input "$141.44"
drag, startPoint x: 1346, startPoint y: 427, endPoint x: 1269, endPoint y: 432, distance: 77.4
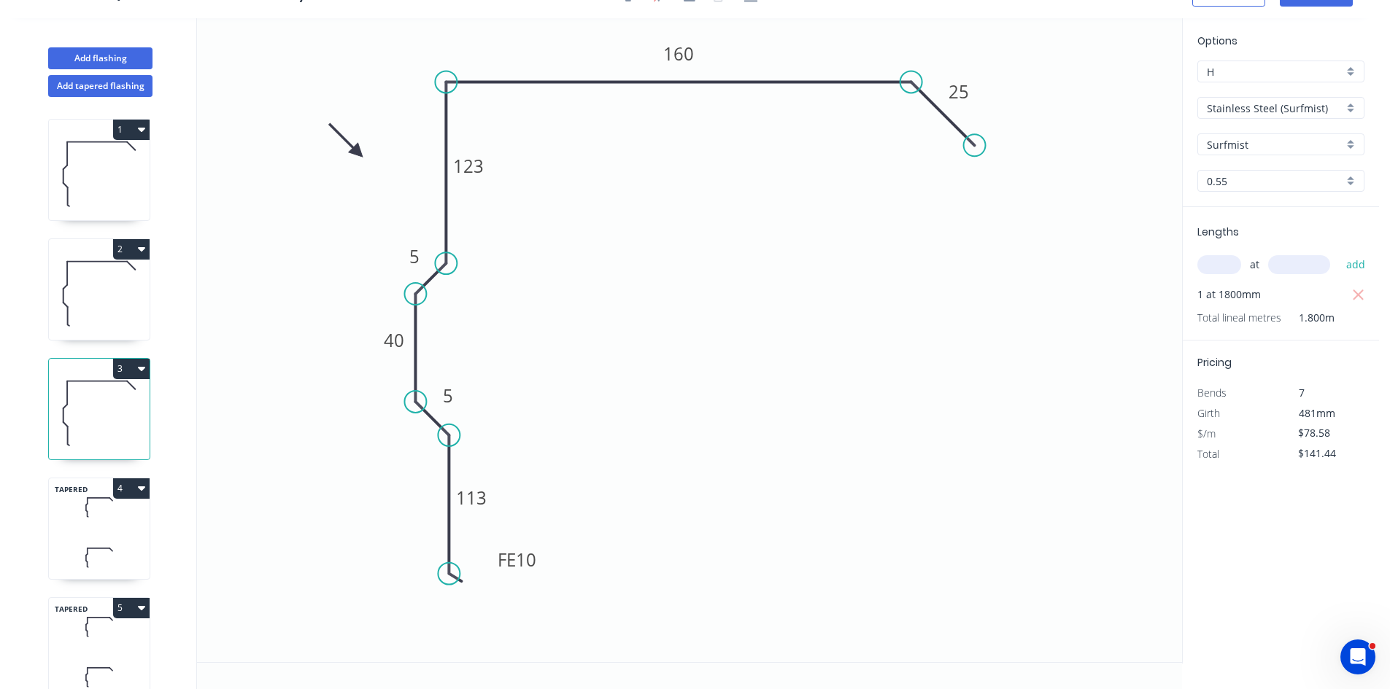
click at [1269, 432] on div "$/m $78.58" at bounding box center [1280, 434] width 189 height 20
type input "$79.51"
type input "$143.12"
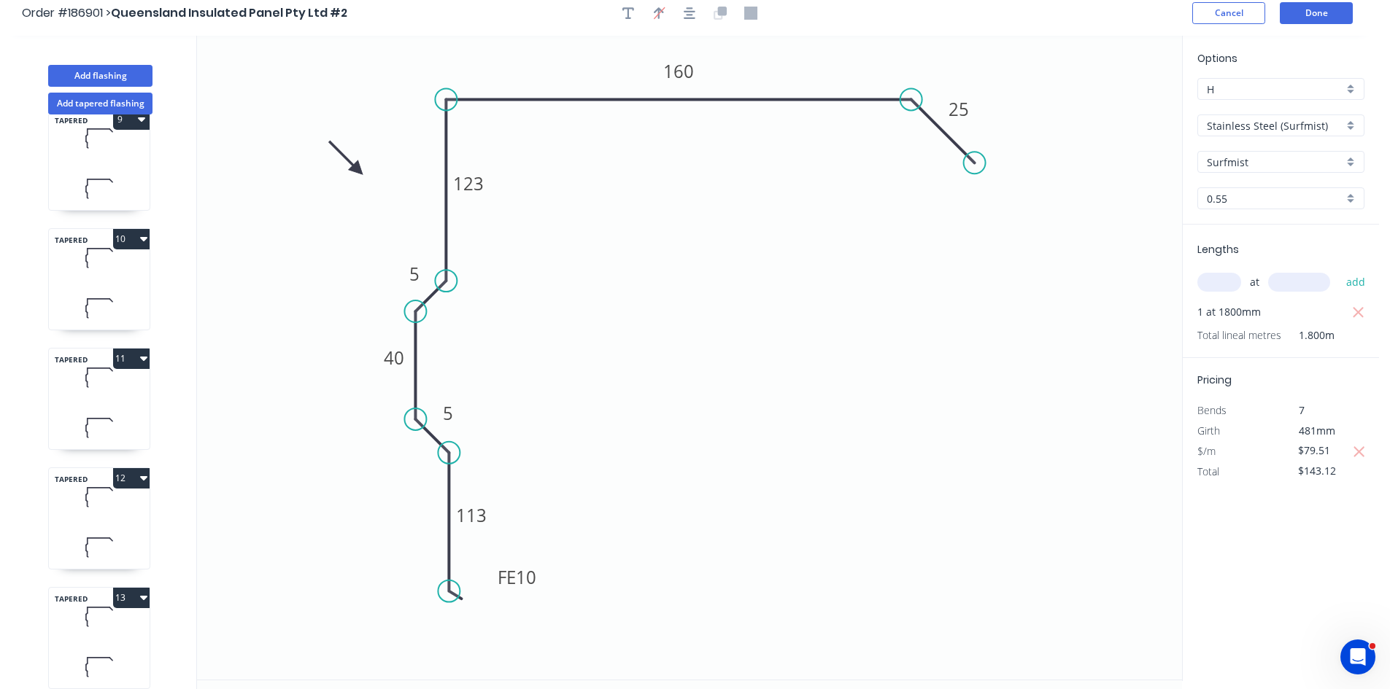
scroll to position [0, 0]
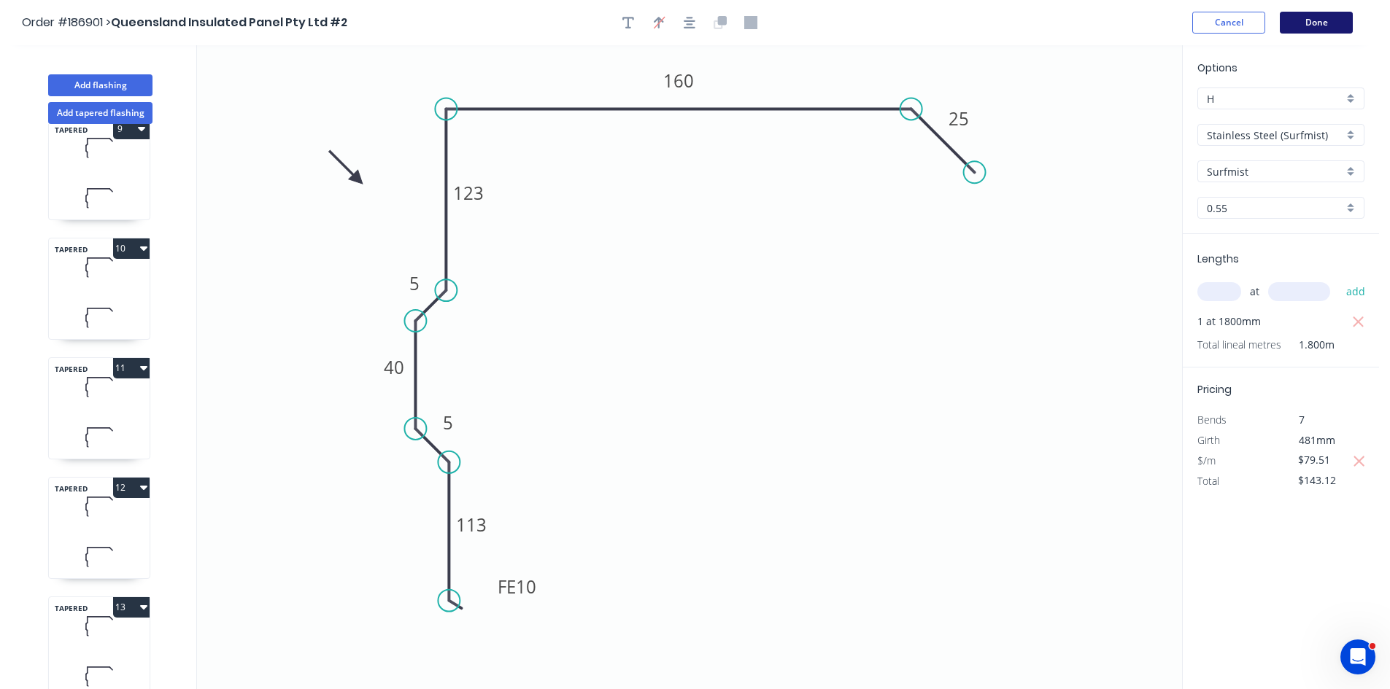
click at [1308, 26] on button "Done" at bounding box center [1315, 23] width 73 height 22
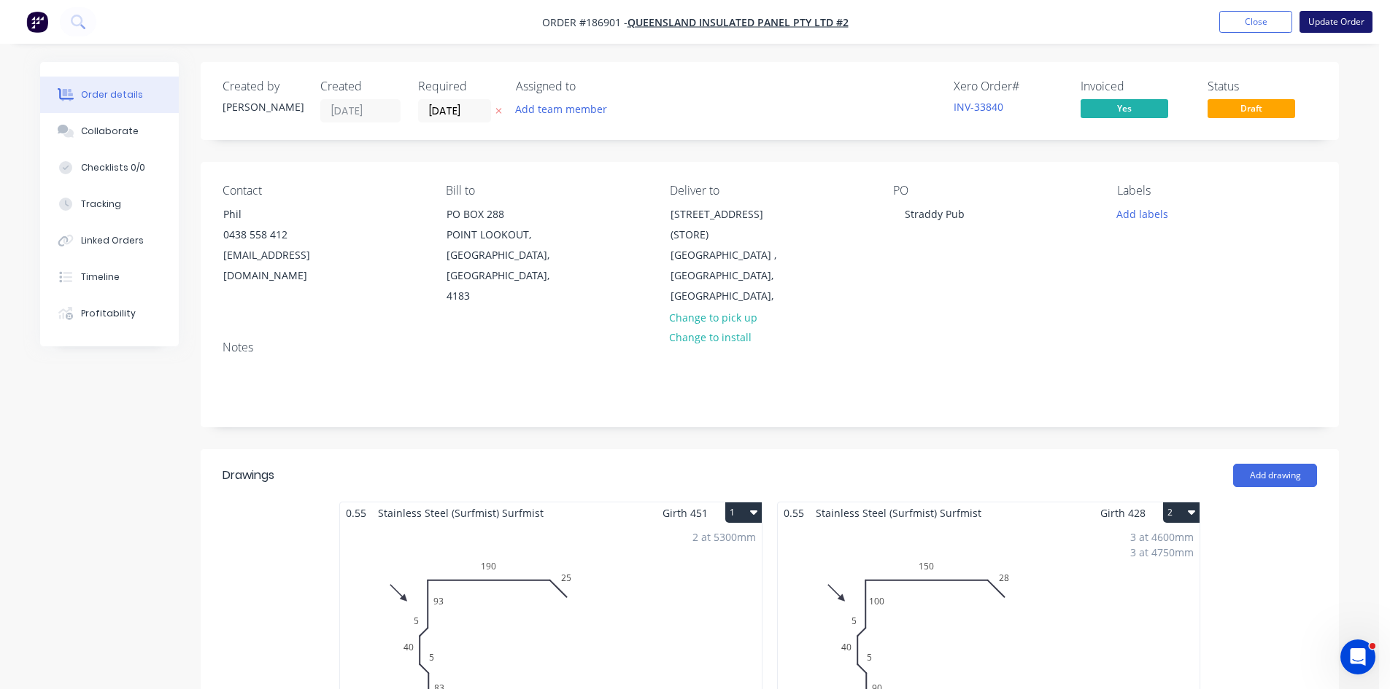
click at [1342, 26] on button "Update Order" at bounding box center [1335, 22] width 73 height 22
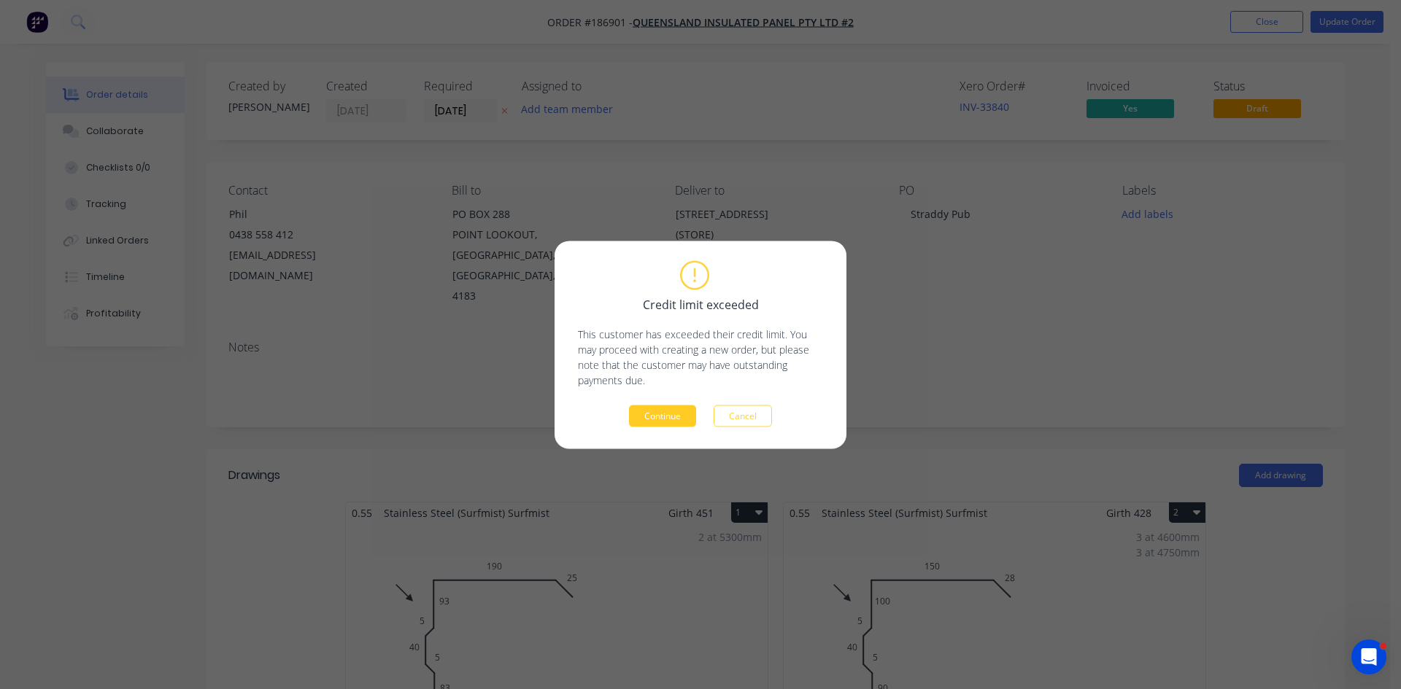
click at [662, 420] on button "Continue" at bounding box center [662, 416] width 67 height 22
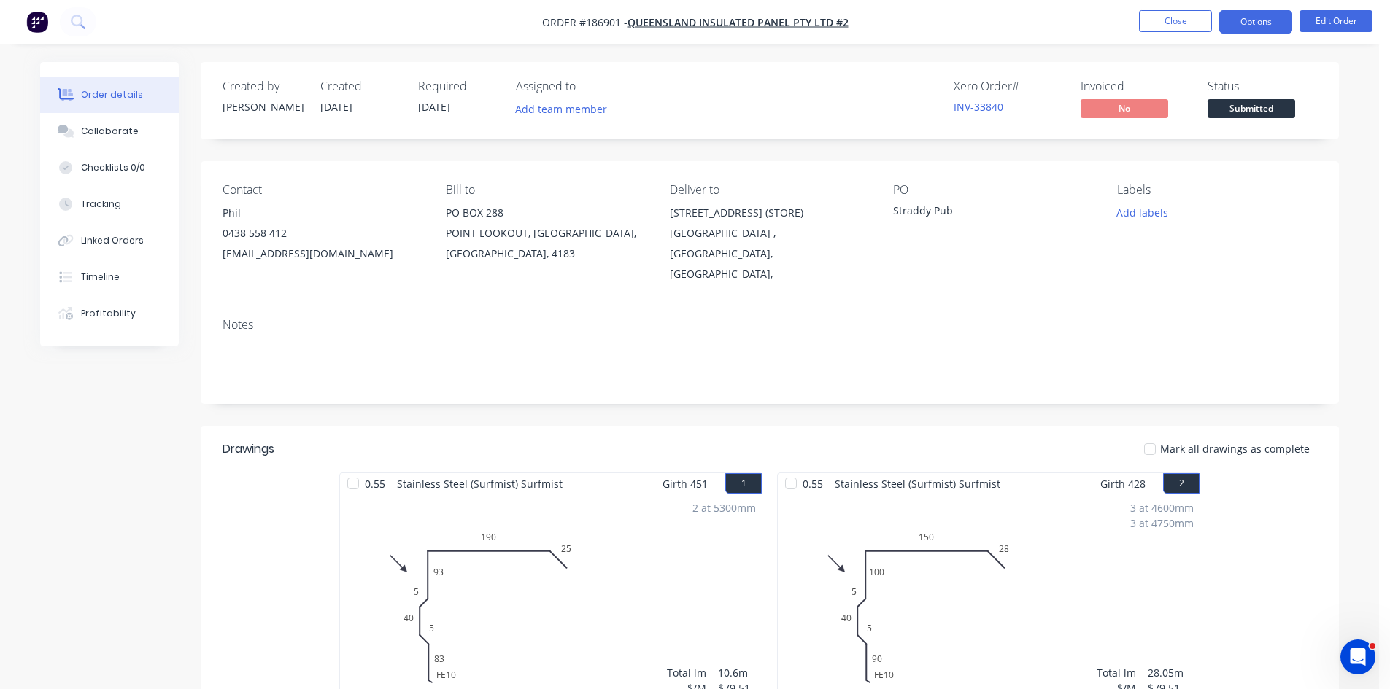
click at [1263, 24] on button "Options" at bounding box center [1255, 21] width 73 height 23
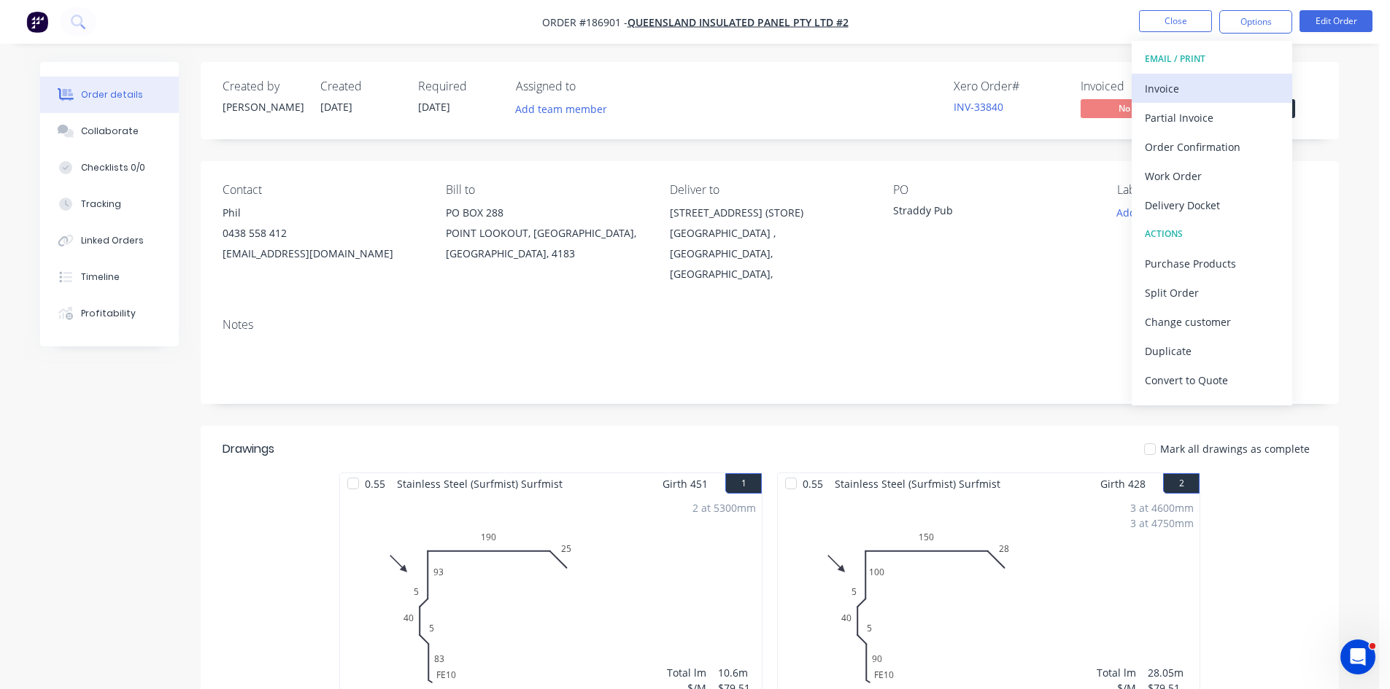
click at [1214, 85] on div "Invoice" at bounding box center [1212, 88] width 134 height 21
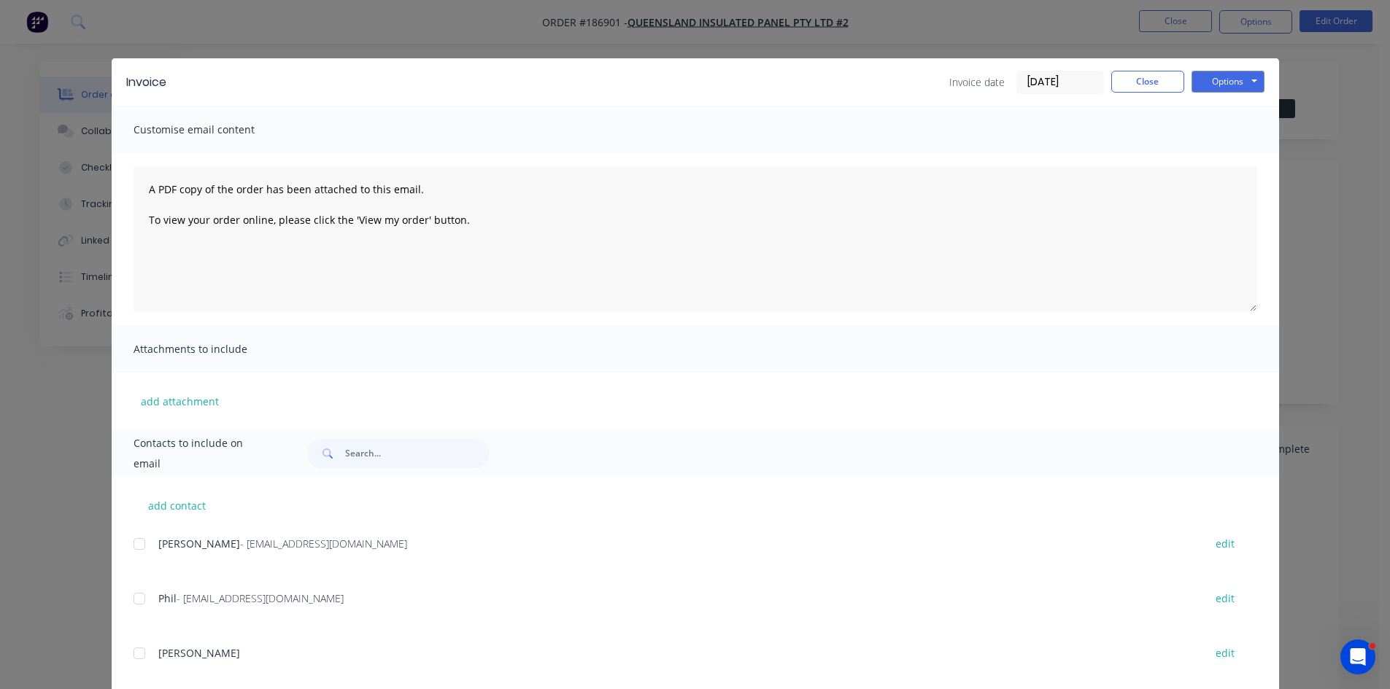
click at [1070, 88] on input "[DATE]" at bounding box center [1060, 82] width 86 height 22
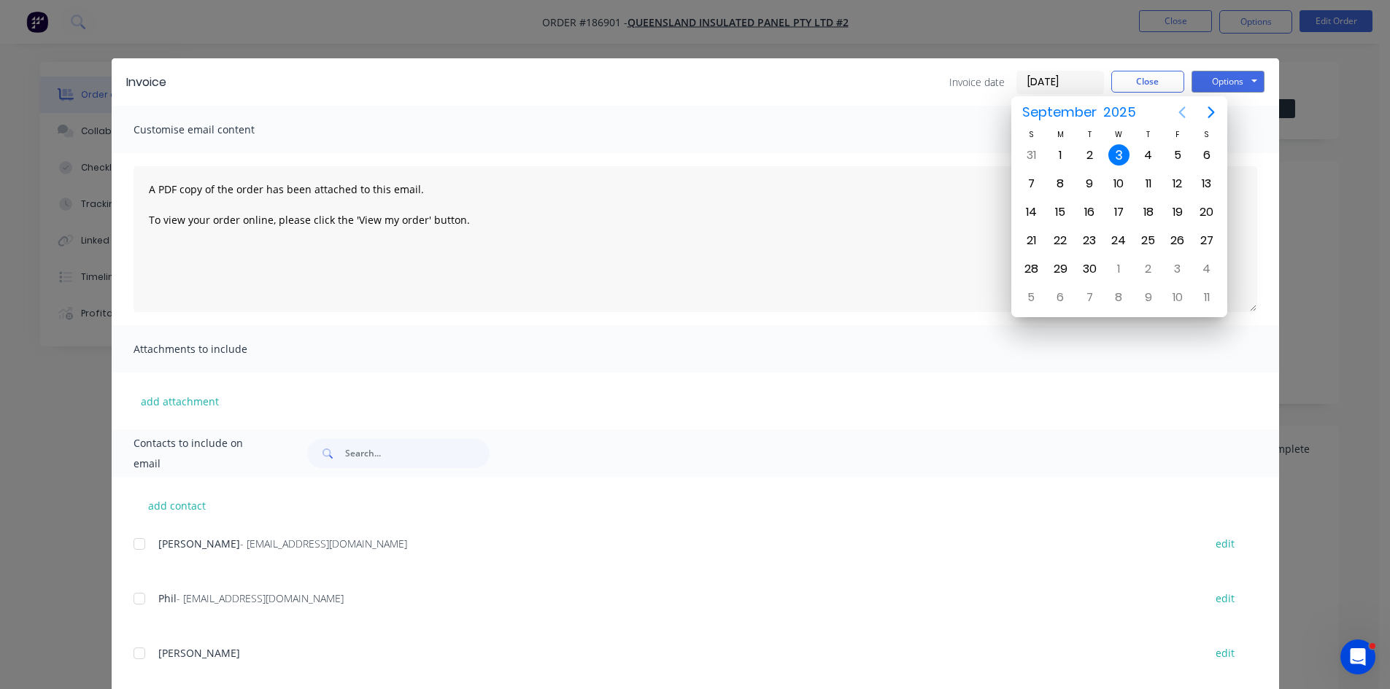
click at [1177, 117] on icon "Previous page" at bounding box center [1182, 113] width 18 height 18
click at [1149, 214] on div "17" at bounding box center [1148, 212] width 22 height 22
type input "17/07/25"
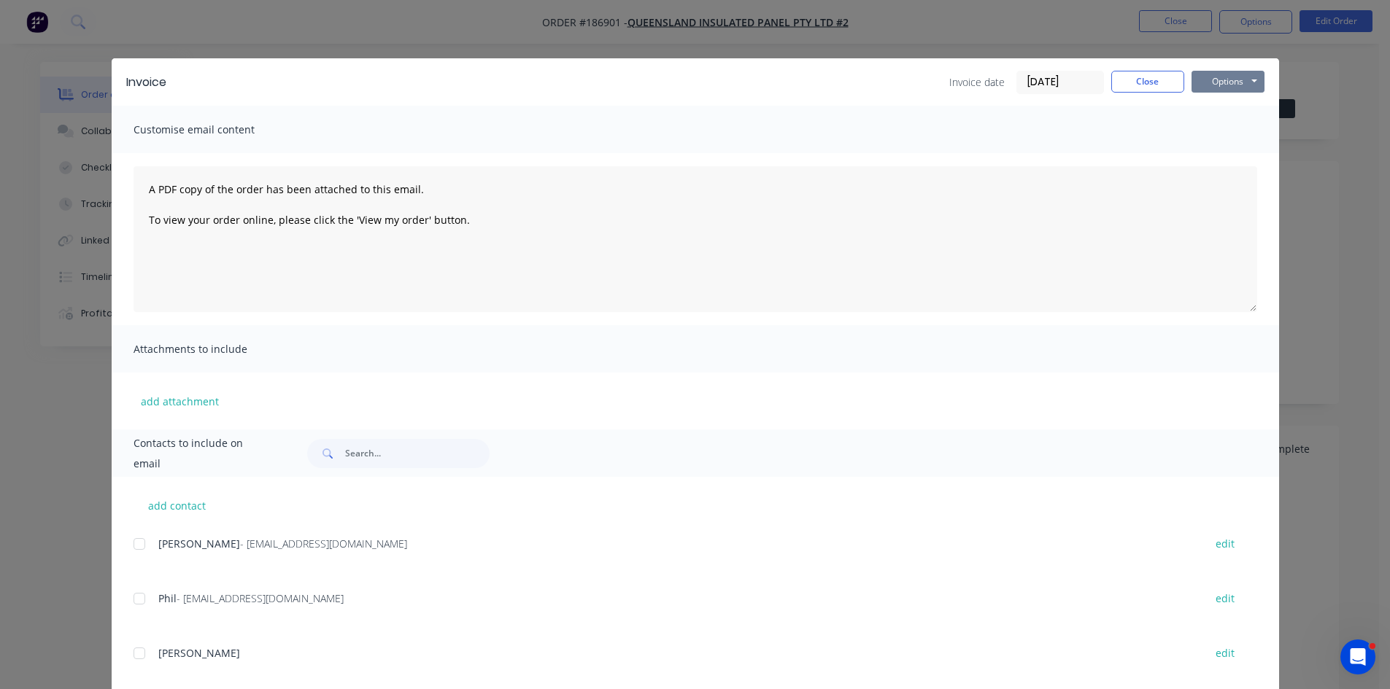
click at [1218, 80] on button "Options" at bounding box center [1227, 82] width 73 height 22
click at [1246, 133] on button "Print" at bounding box center [1237, 132] width 93 height 24
click at [1152, 81] on button "Close" at bounding box center [1147, 82] width 73 height 22
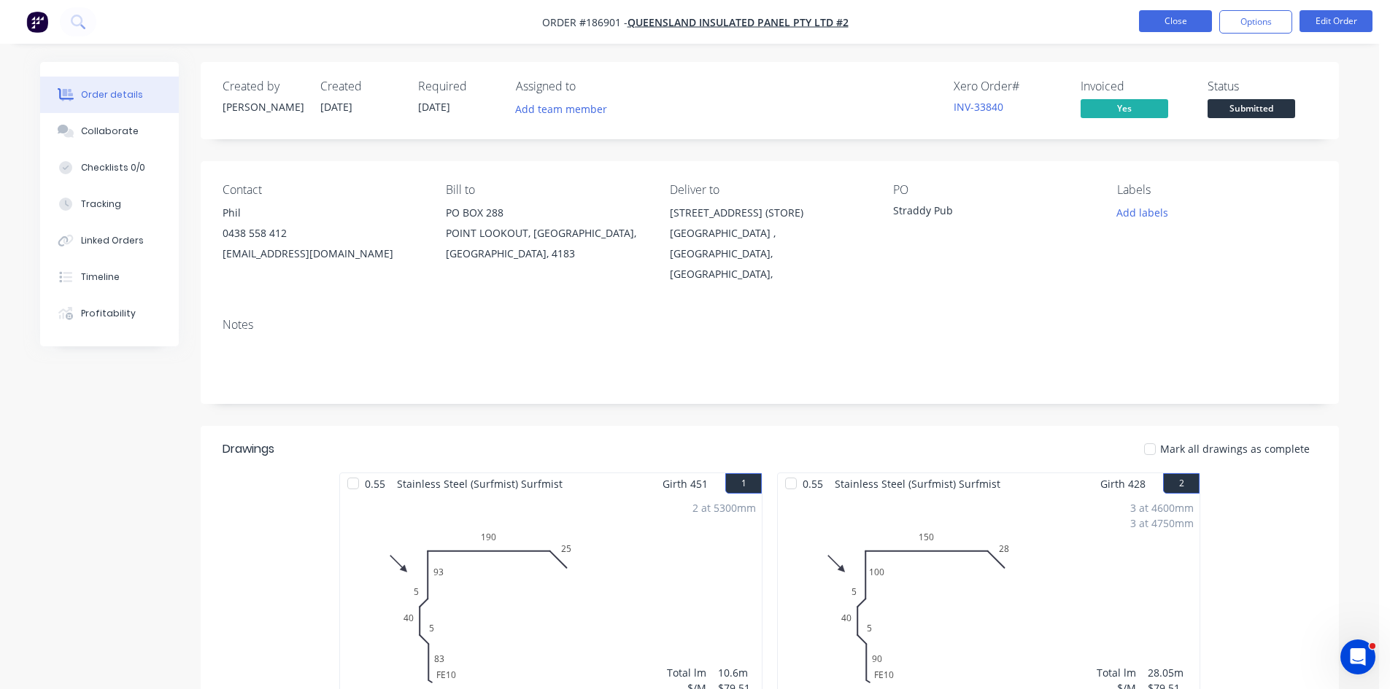
click at [1182, 20] on button "Close" at bounding box center [1175, 21] width 73 height 22
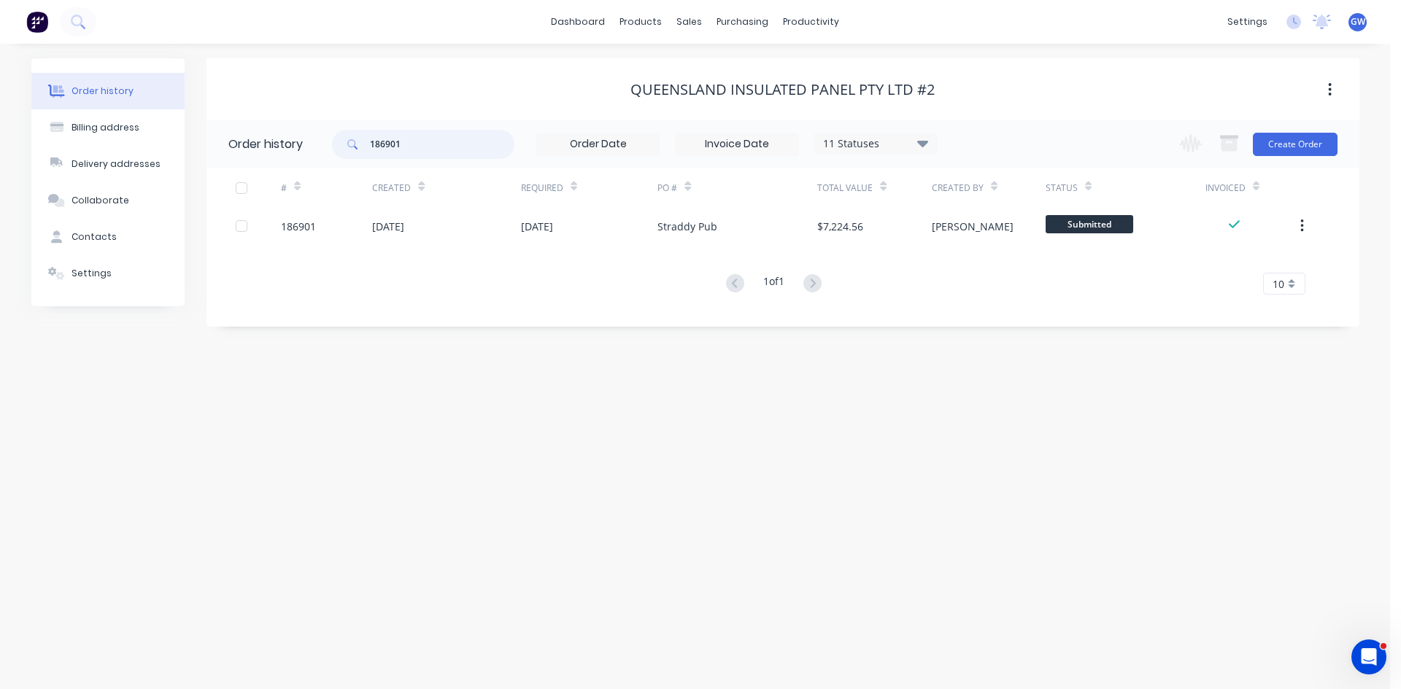
drag, startPoint x: 420, startPoint y: 133, endPoint x: 379, endPoint y: 139, distance: 41.2
click at [379, 139] on input "186901" at bounding box center [442, 144] width 144 height 29
type input "1"
type input "189462"
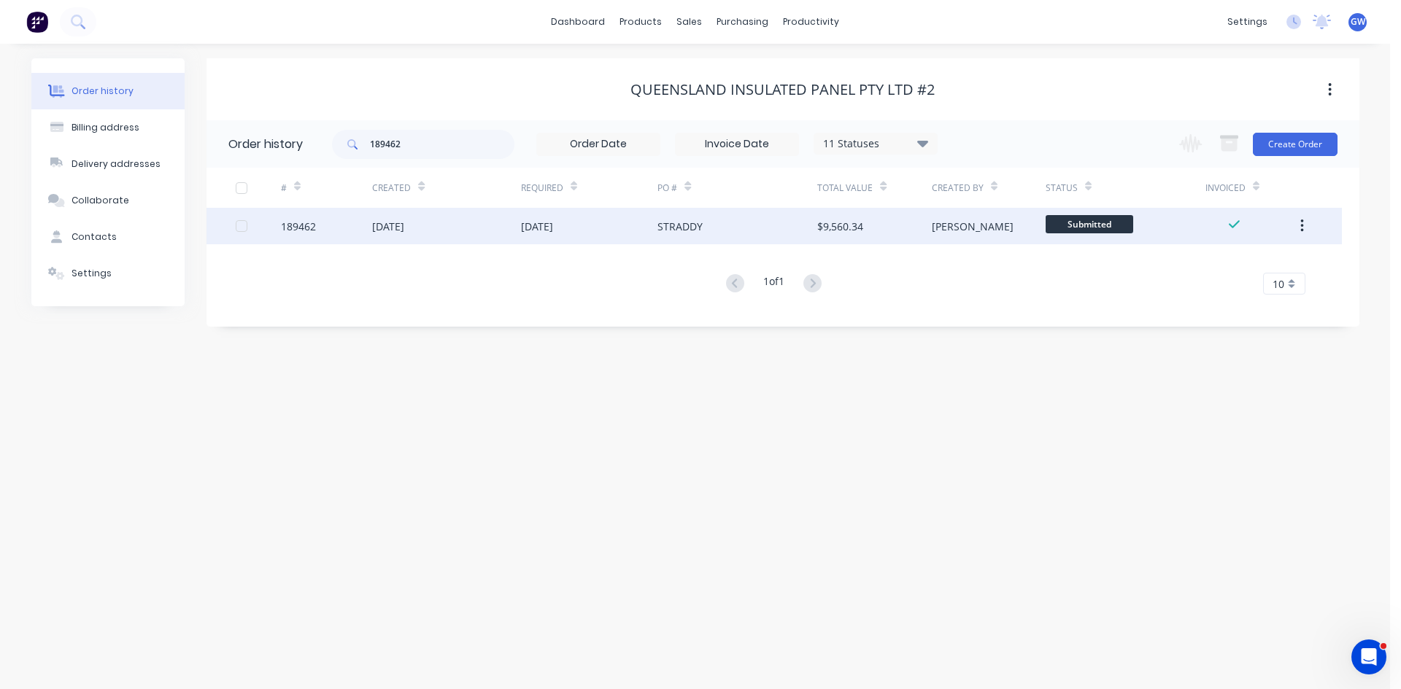
click at [875, 229] on div "$9,560.34" at bounding box center [874, 226] width 114 height 36
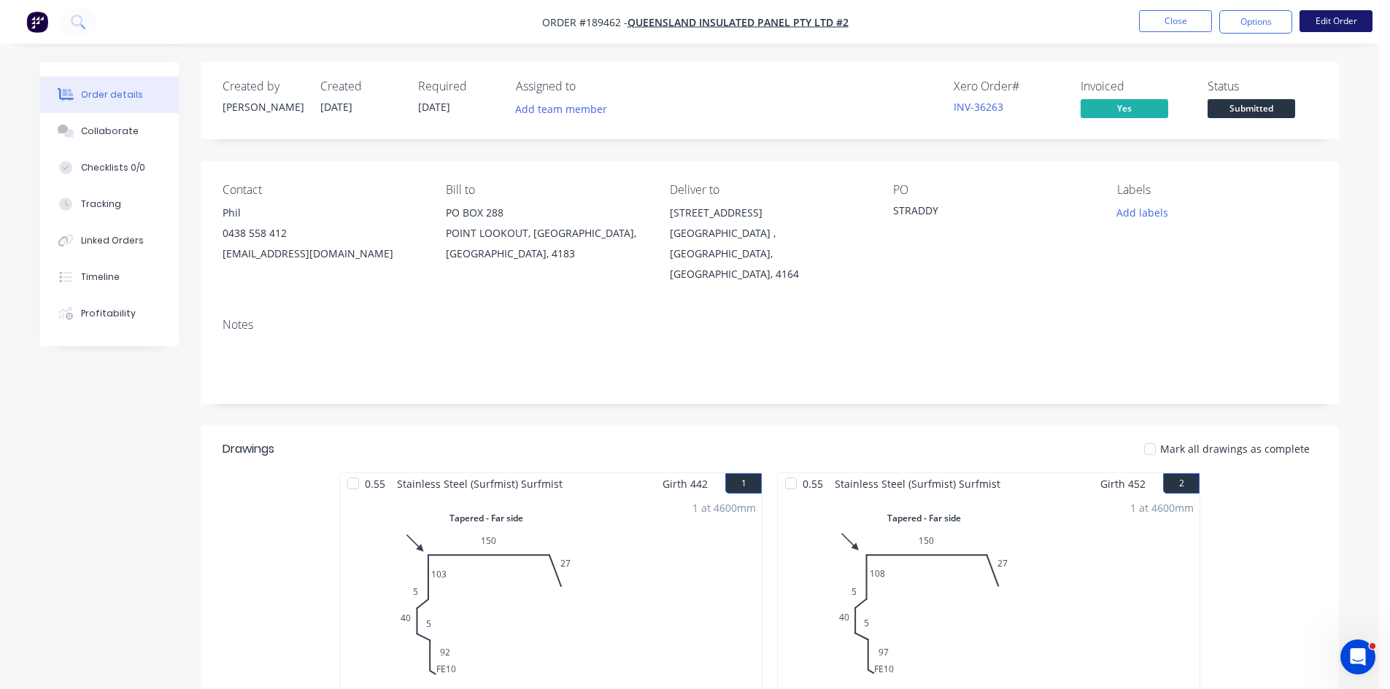
click at [1341, 25] on button "Edit Order" at bounding box center [1335, 21] width 73 height 22
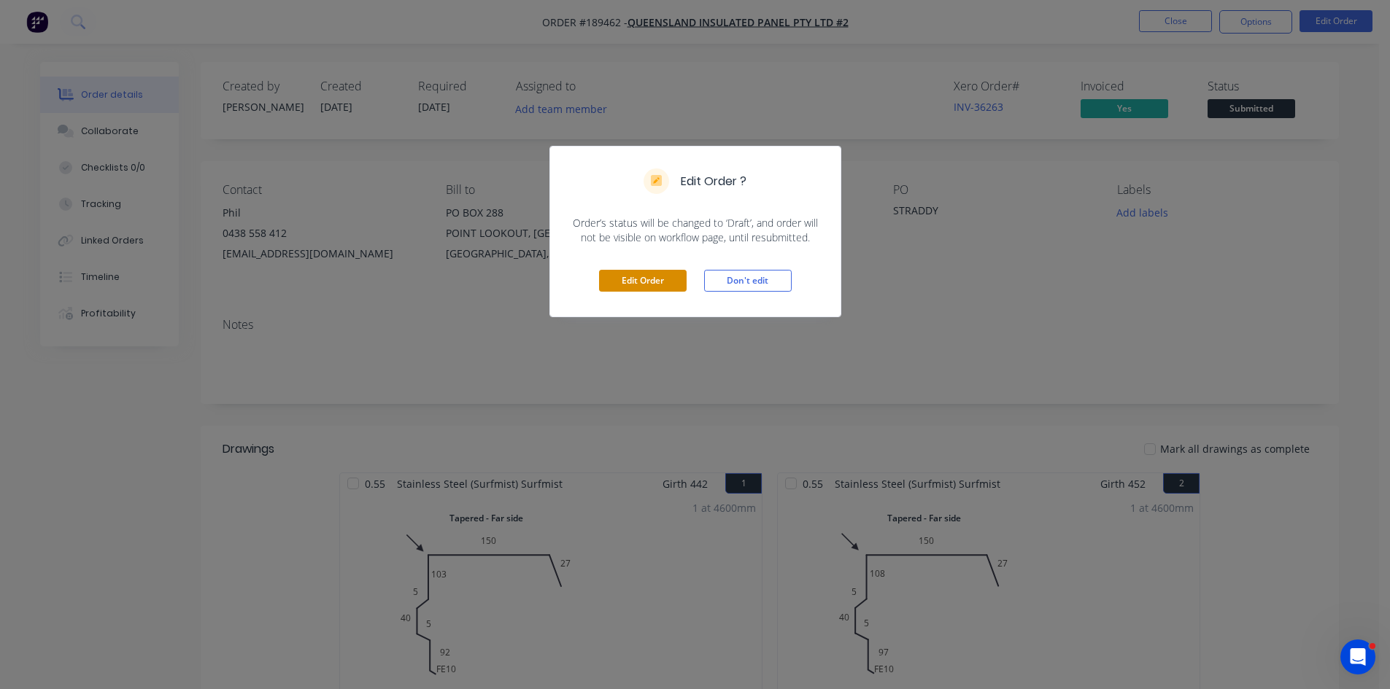
click at [645, 283] on button "Edit Order" at bounding box center [643, 281] width 88 height 22
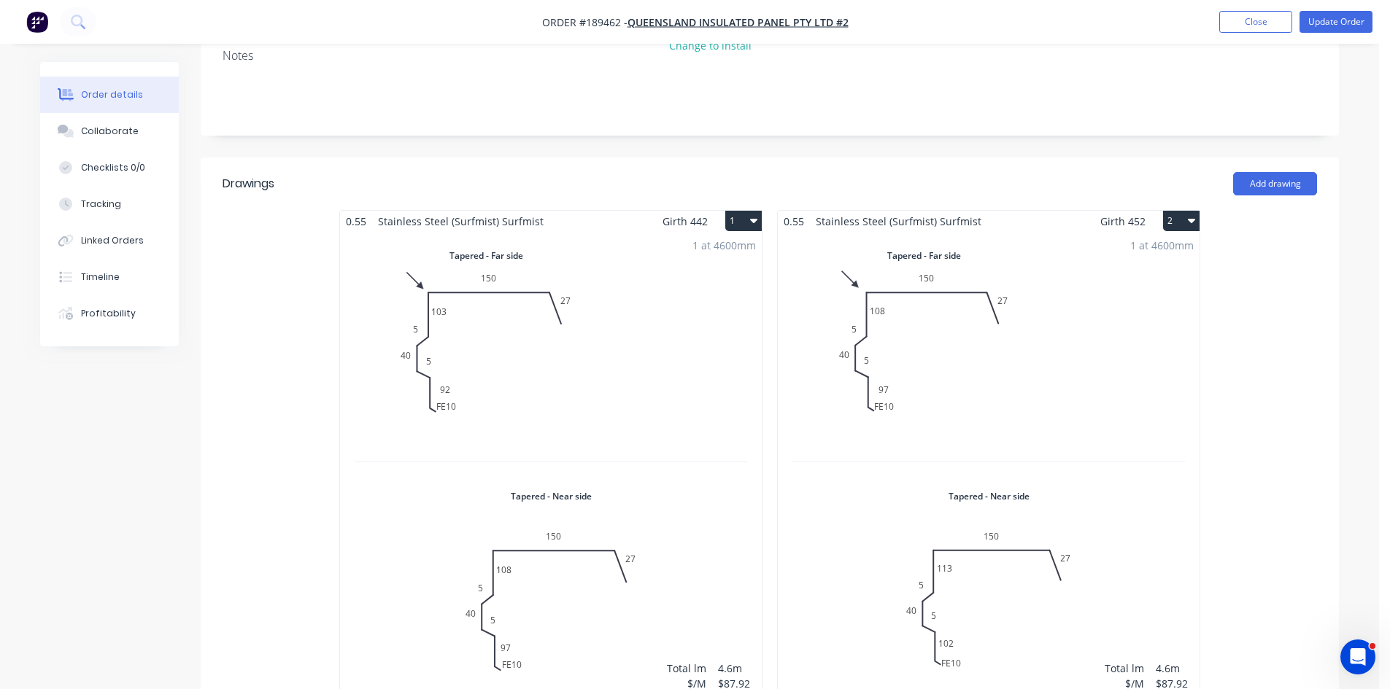
click at [611, 258] on div "1 at 4600mm Total lm $/M Total 4.6m $87.92 $404.43" at bounding box center [551, 472] width 422 height 481
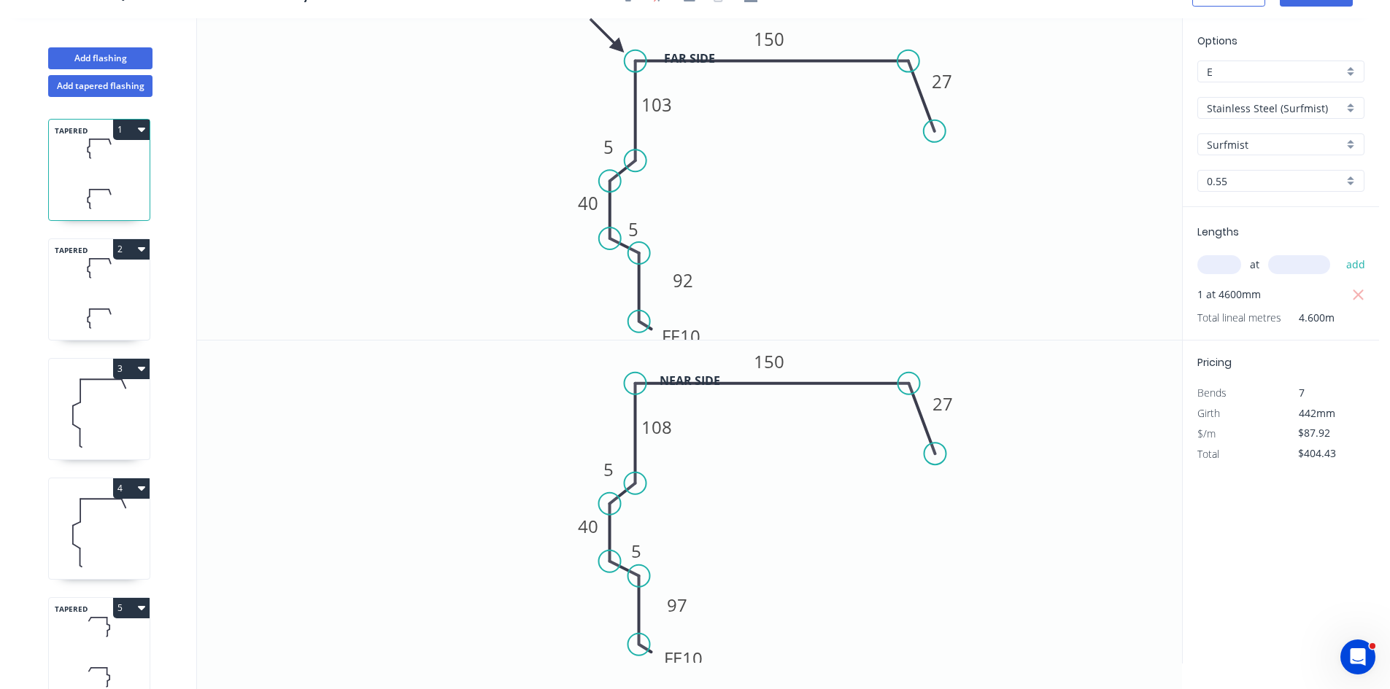
click at [1309, 78] on input "E" at bounding box center [1275, 71] width 136 height 15
click at [1229, 136] on div "H" at bounding box center [1281, 133] width 166 height 26
type input "H"
type input "$80.44"
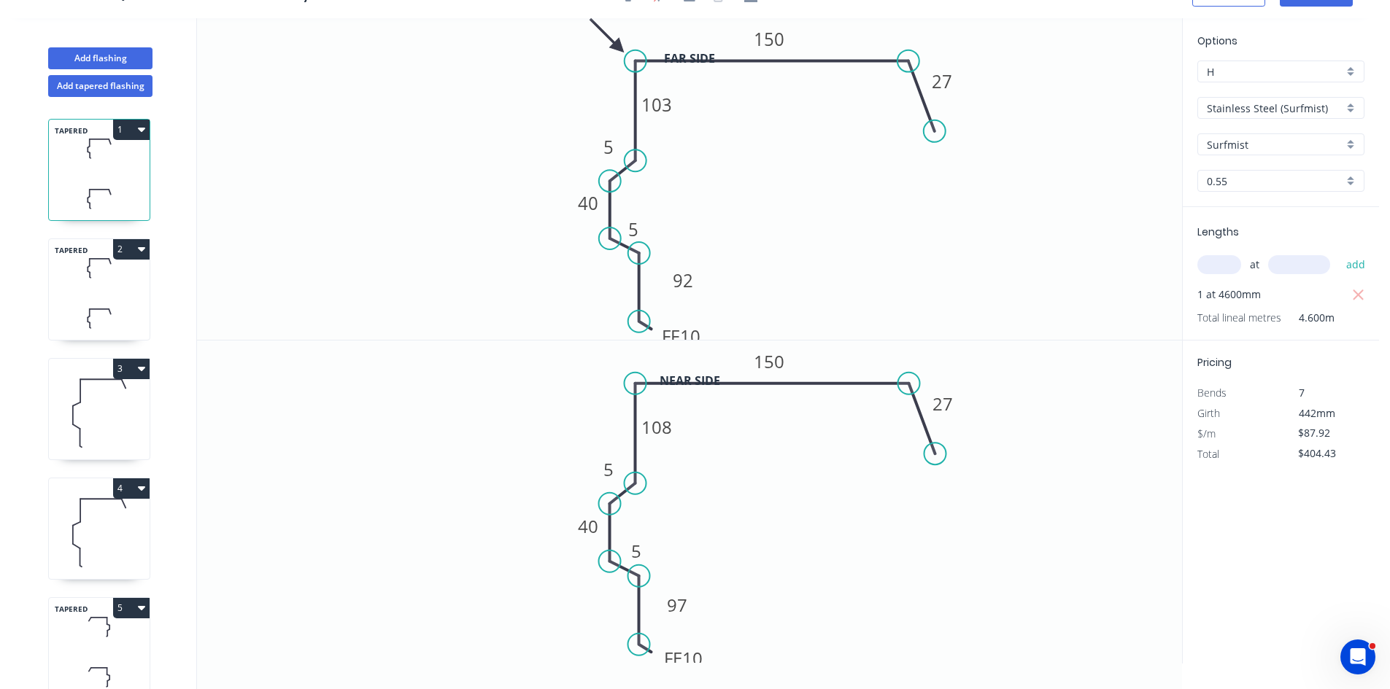
type input "$370.02"
click at [98, 310] on icon at bounding box center [99, 318] width 101 height 43
type input "$87.92"
type input "$404.43"
click at [1285, 71] on input "E" at bounding box center [1275, 71] width 136 height 15
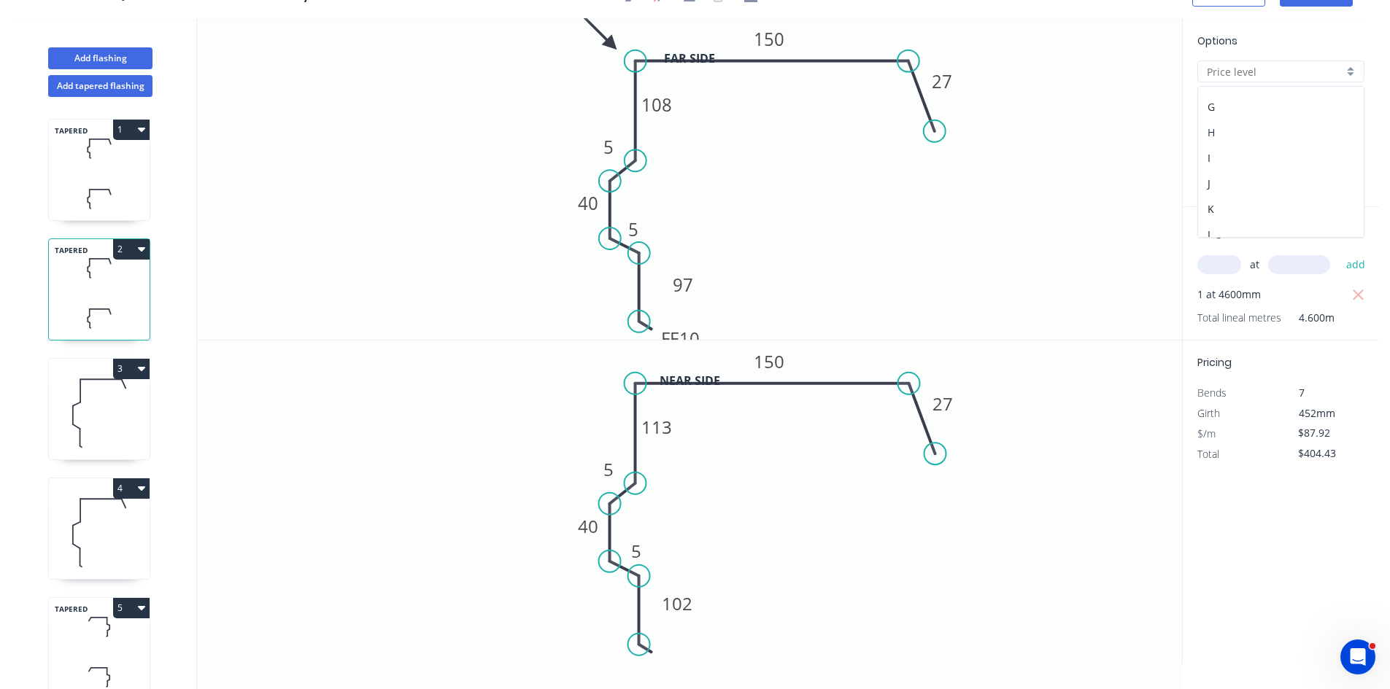
click at [1261, 131] on div "H" at bounding box center [1281, 133] width 166 height 26
type input "H"
type input "$80.44"
type input "$370.02"
click at [123, 429] on icon at bounding box center [99, 412] width 101 height 93
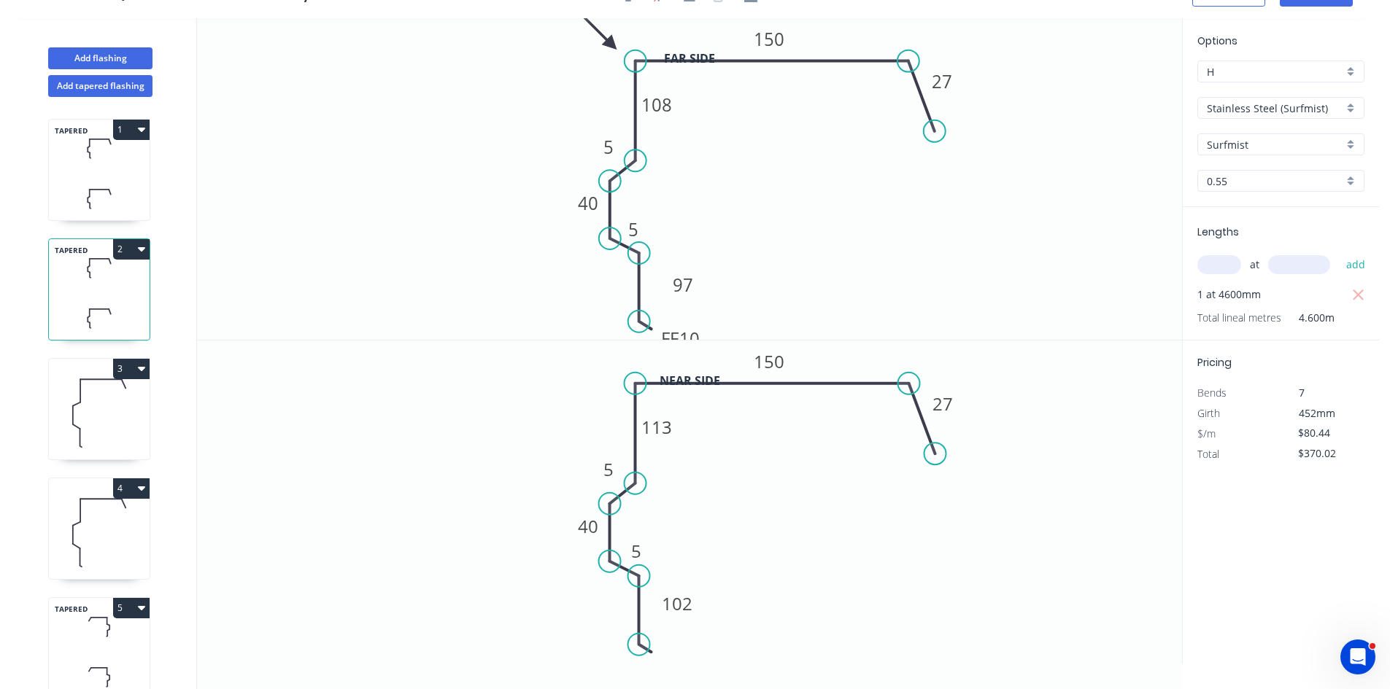
type input "$60.76"
type input "$461.78"
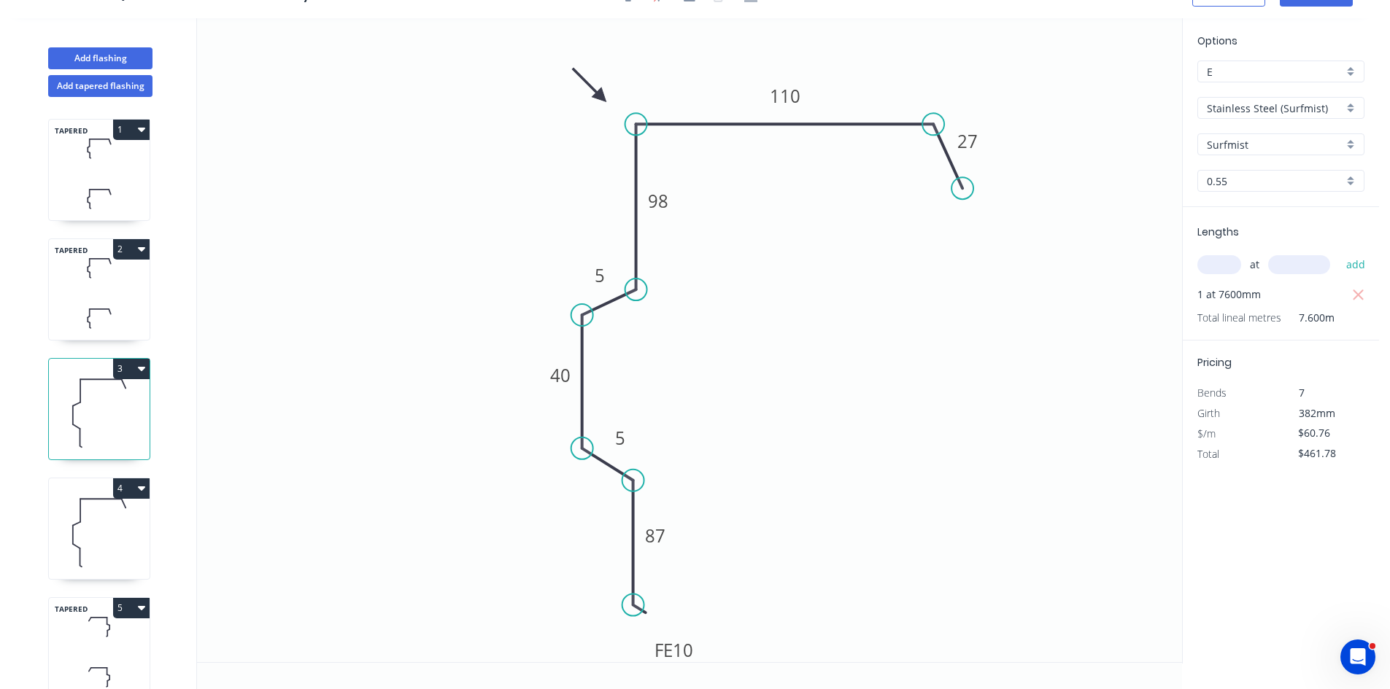
click at [1259, 69] on input "E" at bounding box center [1275, 71] width 136 height 15
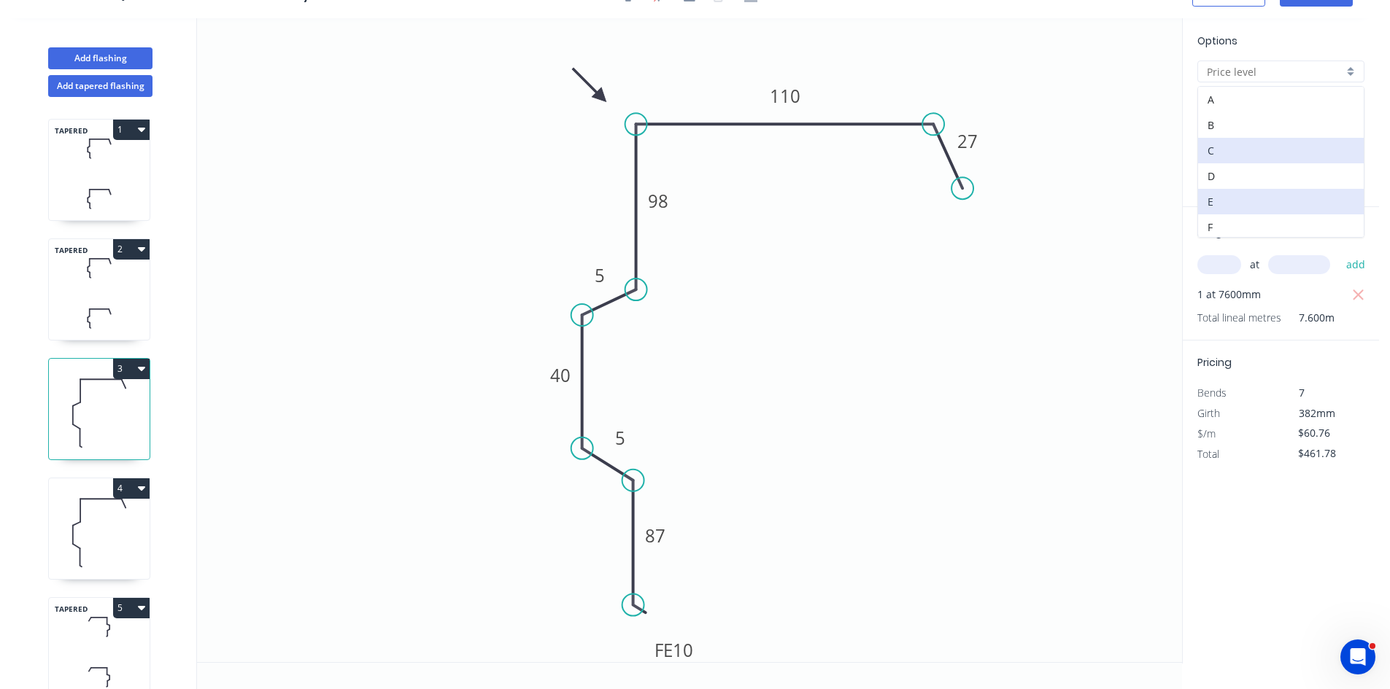
scroll to position [73, 0]
click at [1230, 206] on div "H" at bounding box center [1281, 206] width 166 height 26
type input "H"
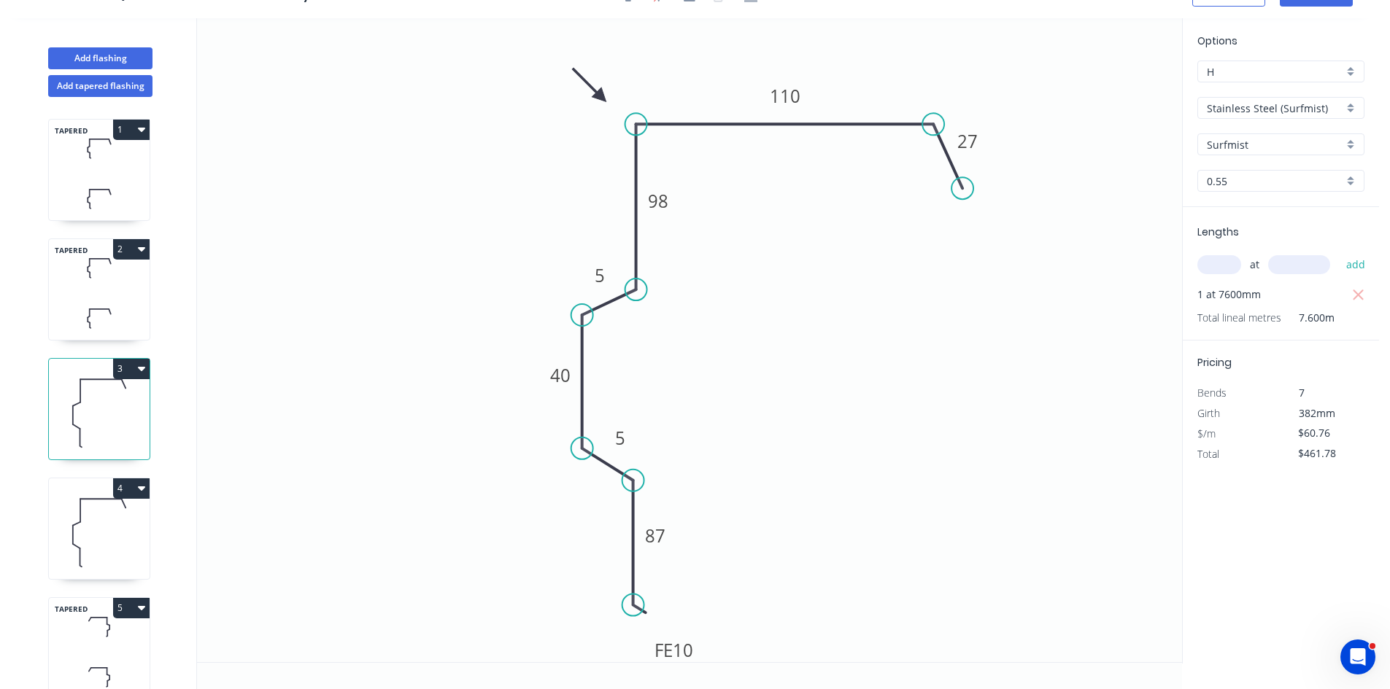
type input "$55.59"
type input "$422.48"
click at [93, 519] on icon at bounding box center [99, 532] width 101 height 93
type input "$85.89"
type input "$807.37"
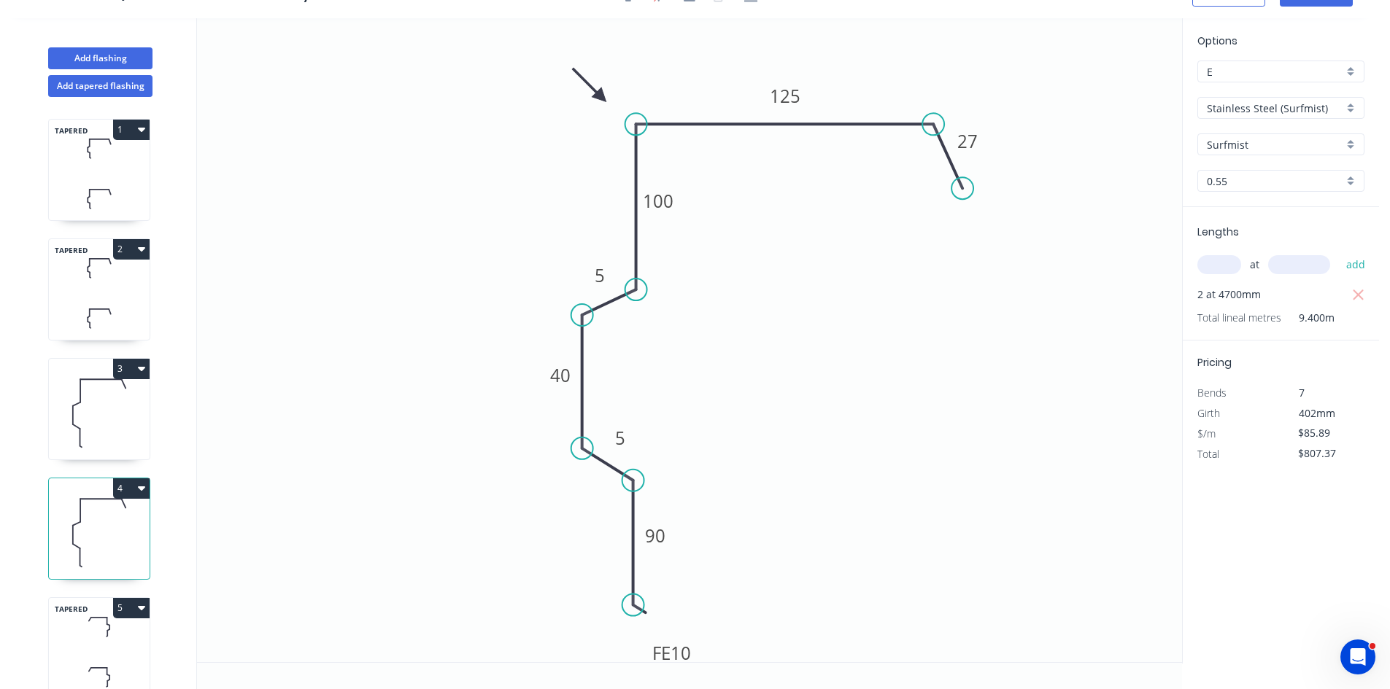
click at [1263, 77] on input "E" at bounding box center [1275, 71] width 136 height 15
click at [1249, 133] on div "H" at bounding box center [1281, 133] width 166 height 26
type input "H"
type input "$78.58"
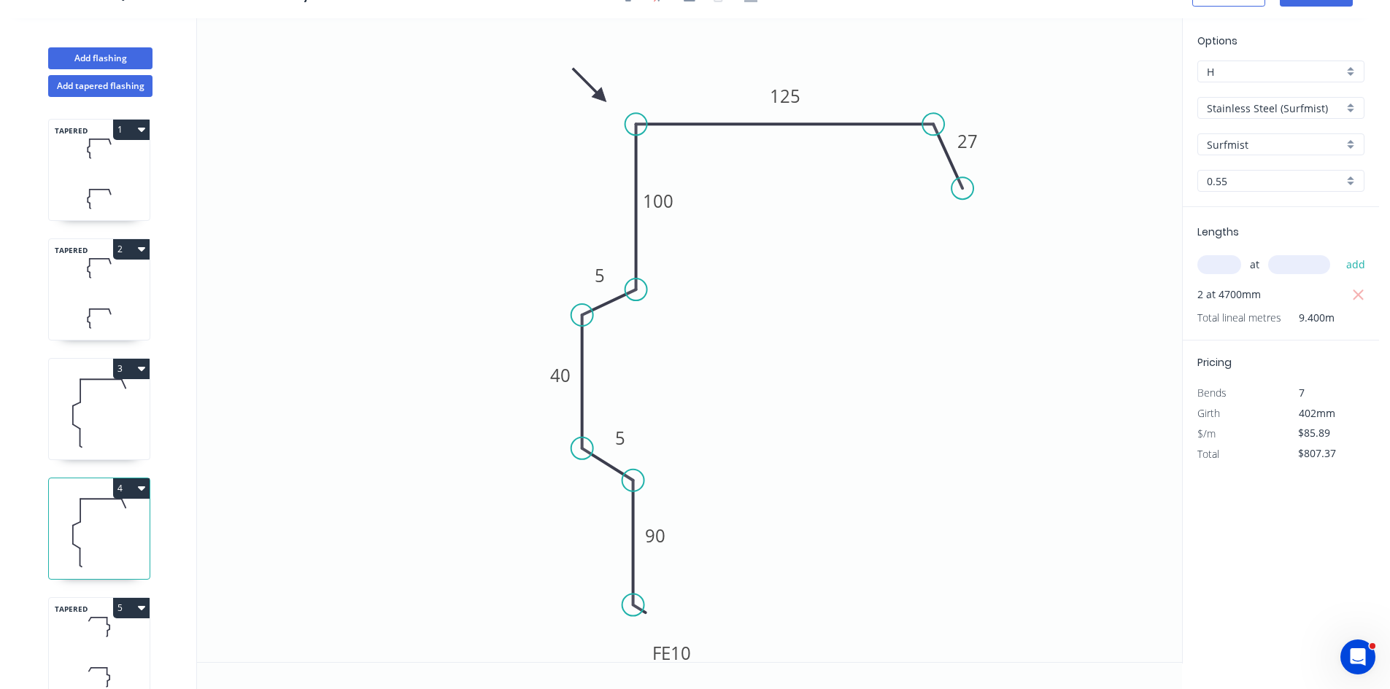
type input "$738.65"
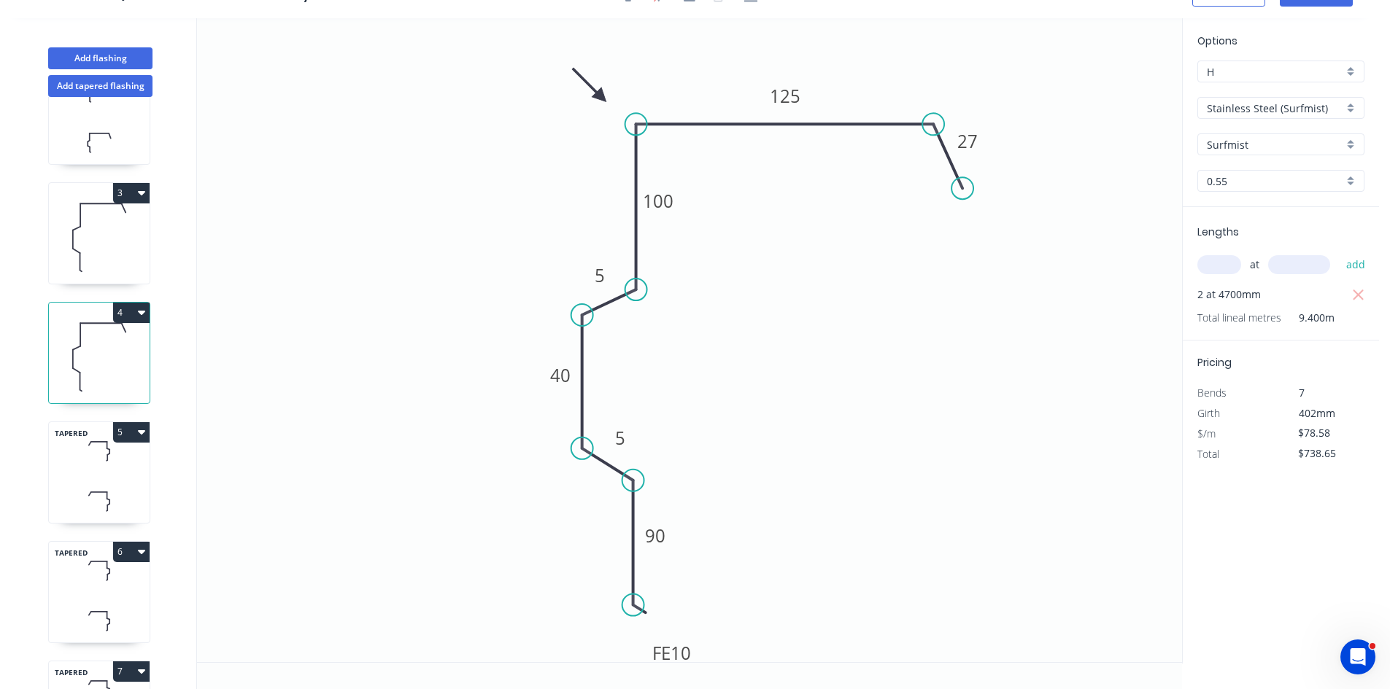
scroll to position [219, 0]
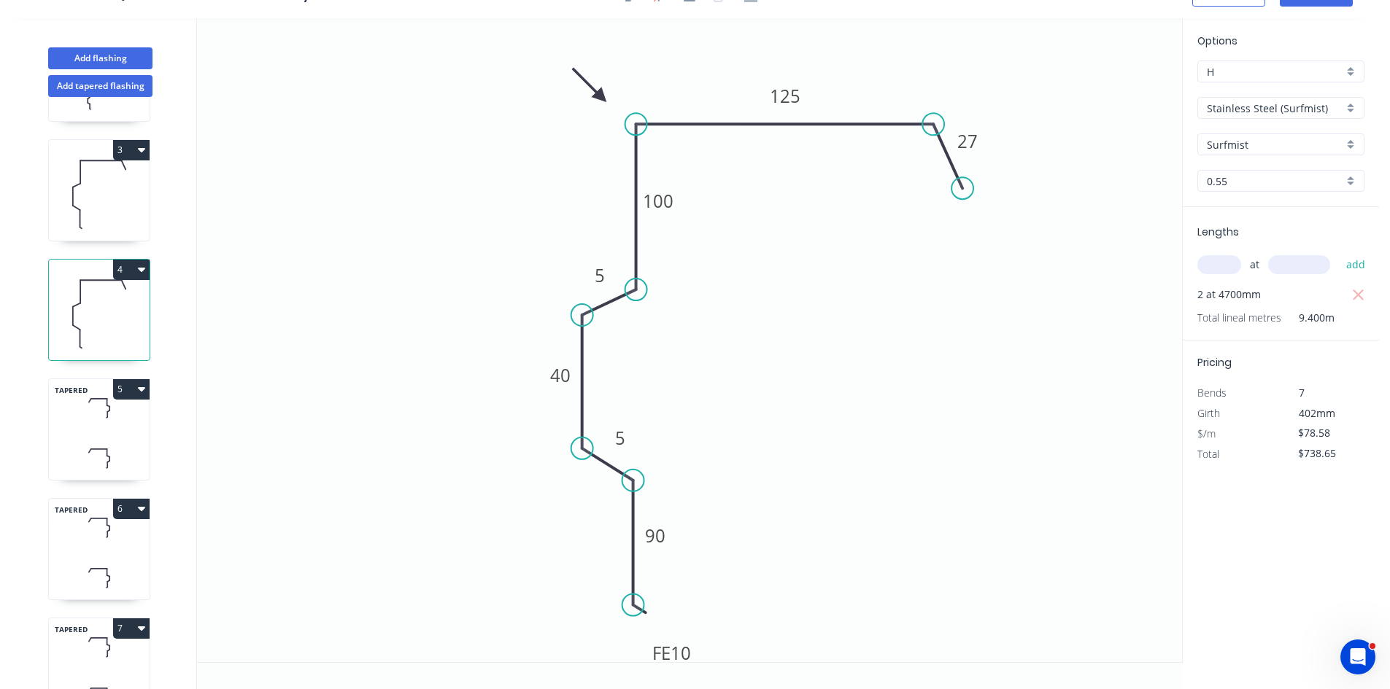
drag, startPoint x: 79, startPoint y: 429, endPoint x: 147, endPoint y: 399, distance: 74.8
click at [80, 429] on icon at bounding box center [99, 408] width 101 height 43
type input "$87.92"
type input "$404.43"
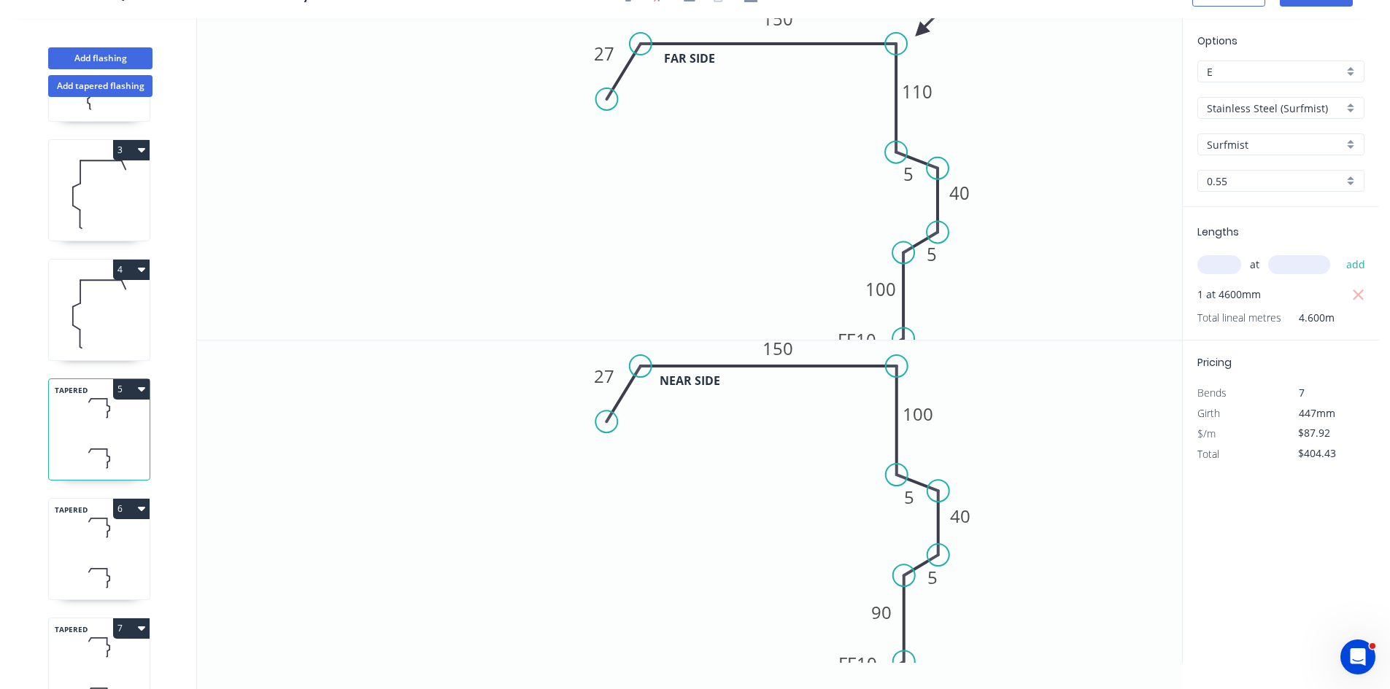
click at [1271, 77] on input "E" at bounding box center [1275, 71] width 136 height 15
click at [1244, 142] on div "H" at bounding box center [1281, 133] width 166 height 26
type input "H"
type input "$80.44"
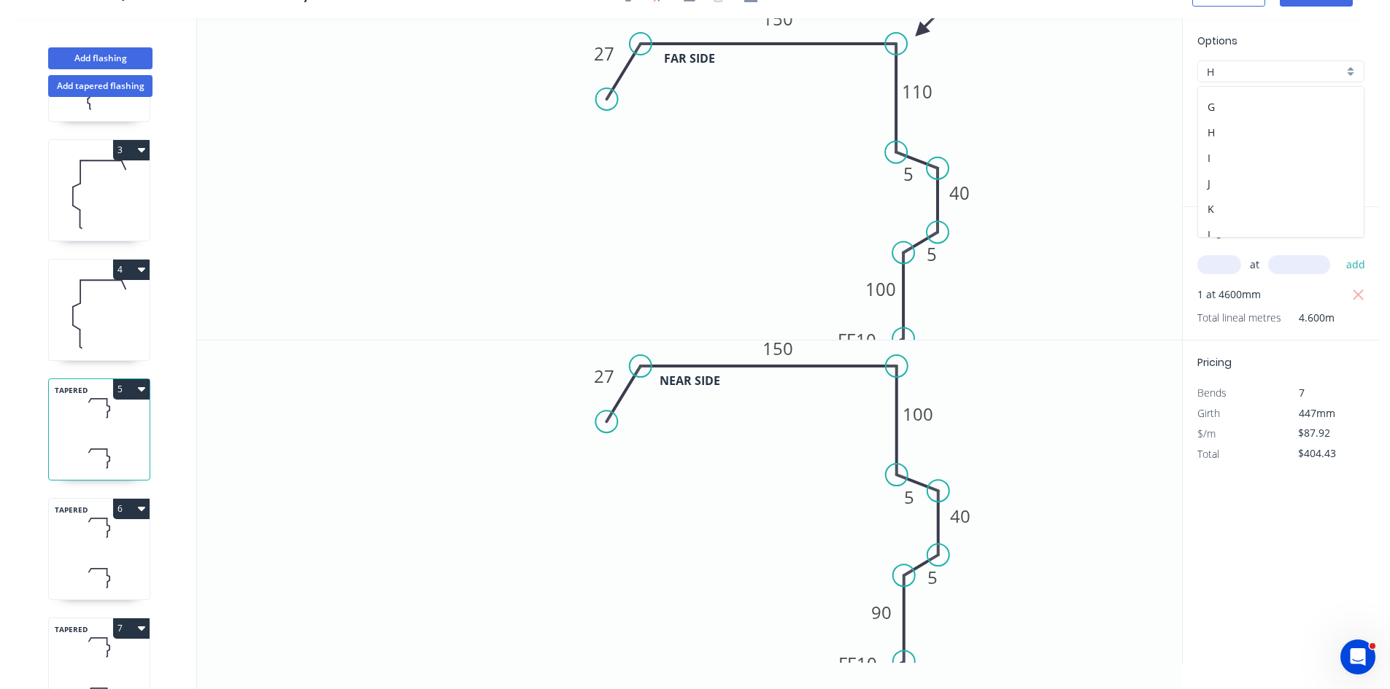
type input "$370.02"
click at [95, 568] on icon at bounding box center [99, 578] width 101 height 43
type input "$87.92"
type input "$668.19"
click at [1255, 70] on input "E" at bounding box center [1275, 71] width 136 height 15
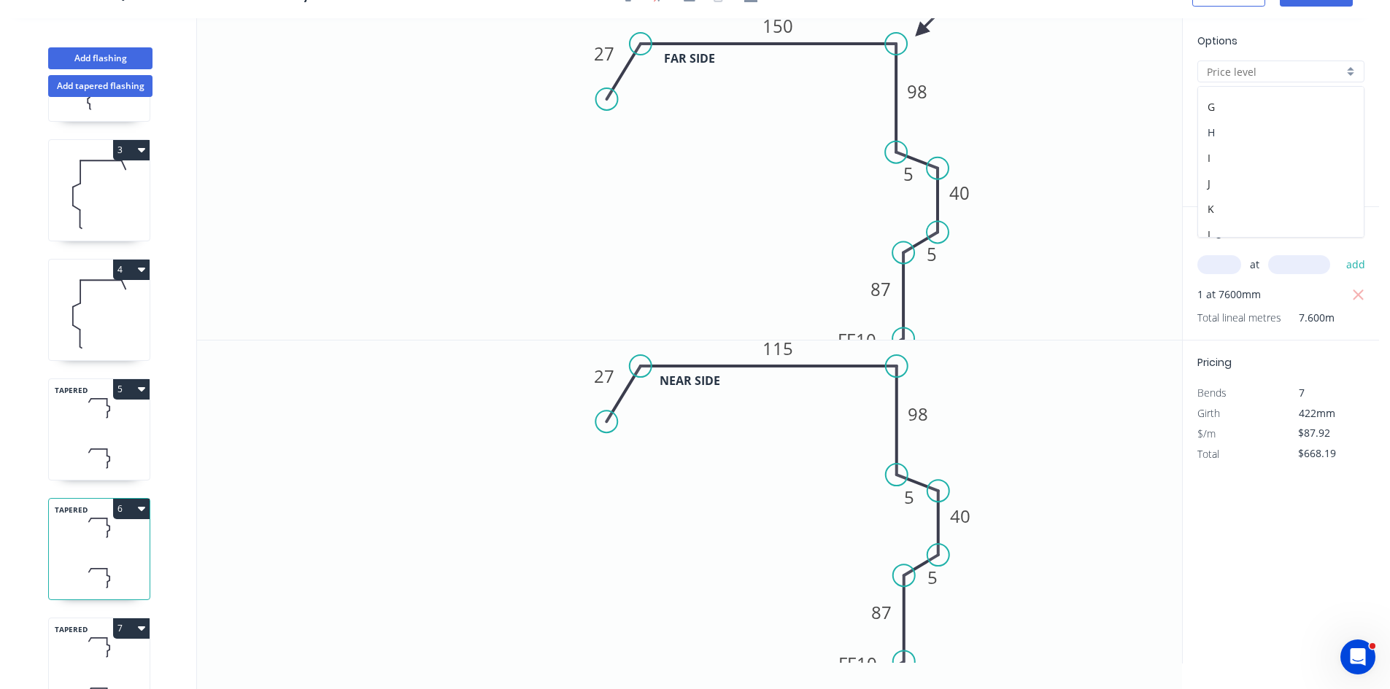
click at [1240, 128] on div "H" at bounding box center [1281, 133] width 166 height 26
type input "H"
type input "$80.44"
type input "$611.34"
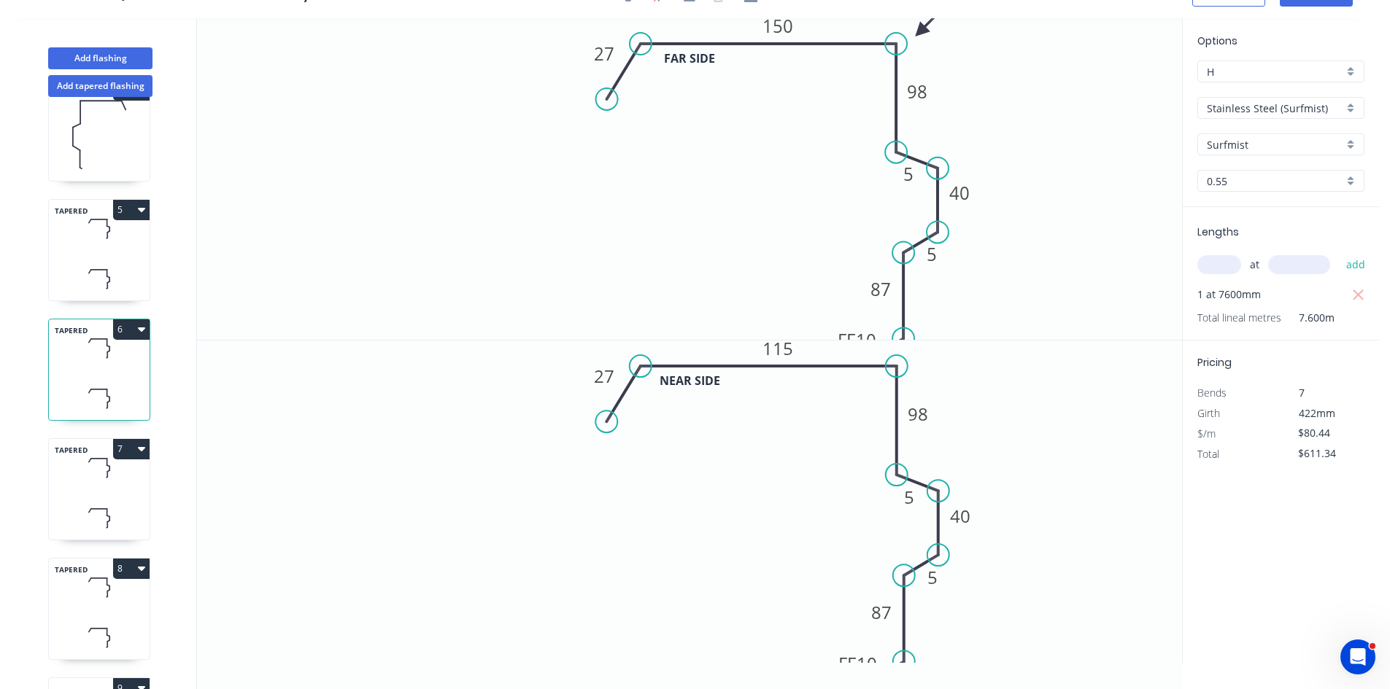
scroll to position [511, 0]
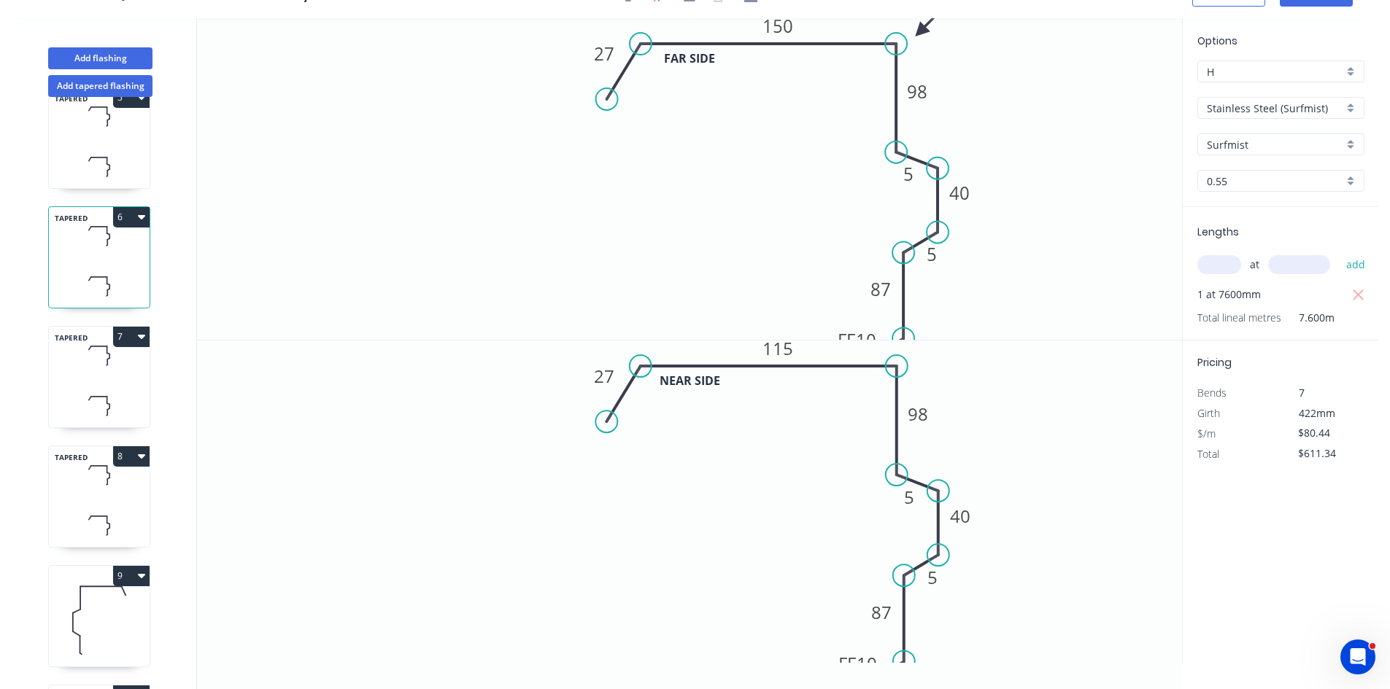
click at [100, 396] on icon at bounding box center [99, 405] width 101 height 43
type input "$87.92"
type input "$404.43"
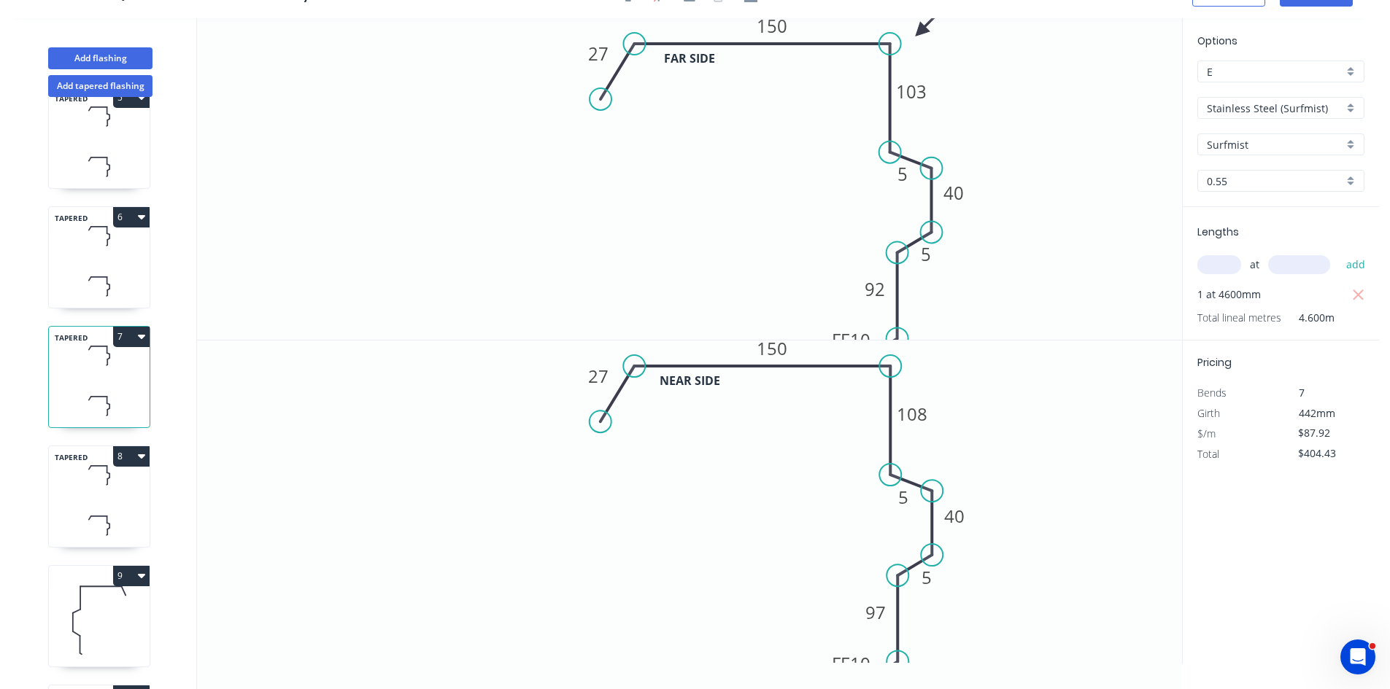
click at [1280, 69] on input "E" at bounding box center [1275, 71] width 136 height 15
click at [1250, 128] on div "H" at bounding box center [1281, 133] width 166 height 26
type input "H"
type input "$80.44"
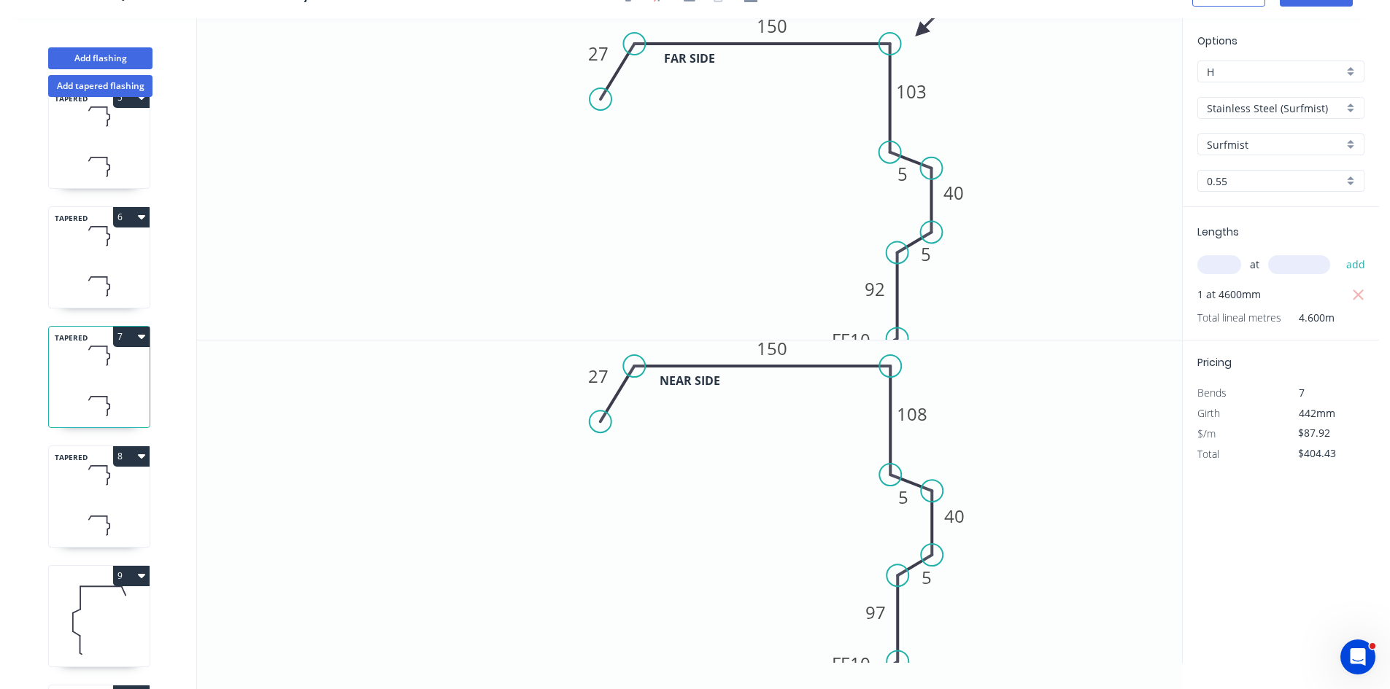
type input "$370.02"
click at [91, 500] on div "TAPERED 8" at bounding box center [99, 497] width 102 height 102
type input "$87.92"
type input "$404.43"
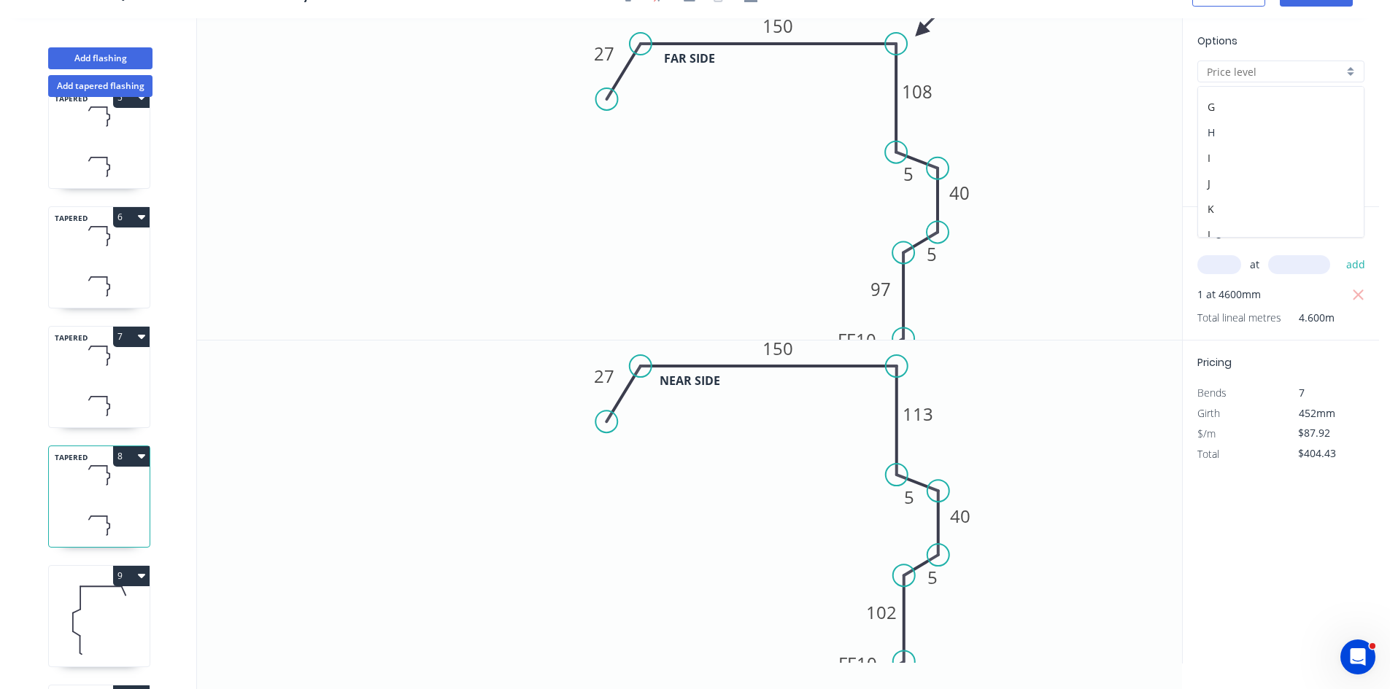
drag, startPoint x: 1242, startPoint y: 133, endPoint x: 804, endPoint y: 344, distance: 485.8
click at [1241, 133] on div "H" at bounding box center [1281, 133] width 166 height 26
type input "H"
type input "$80.44"
type input "$370.02"
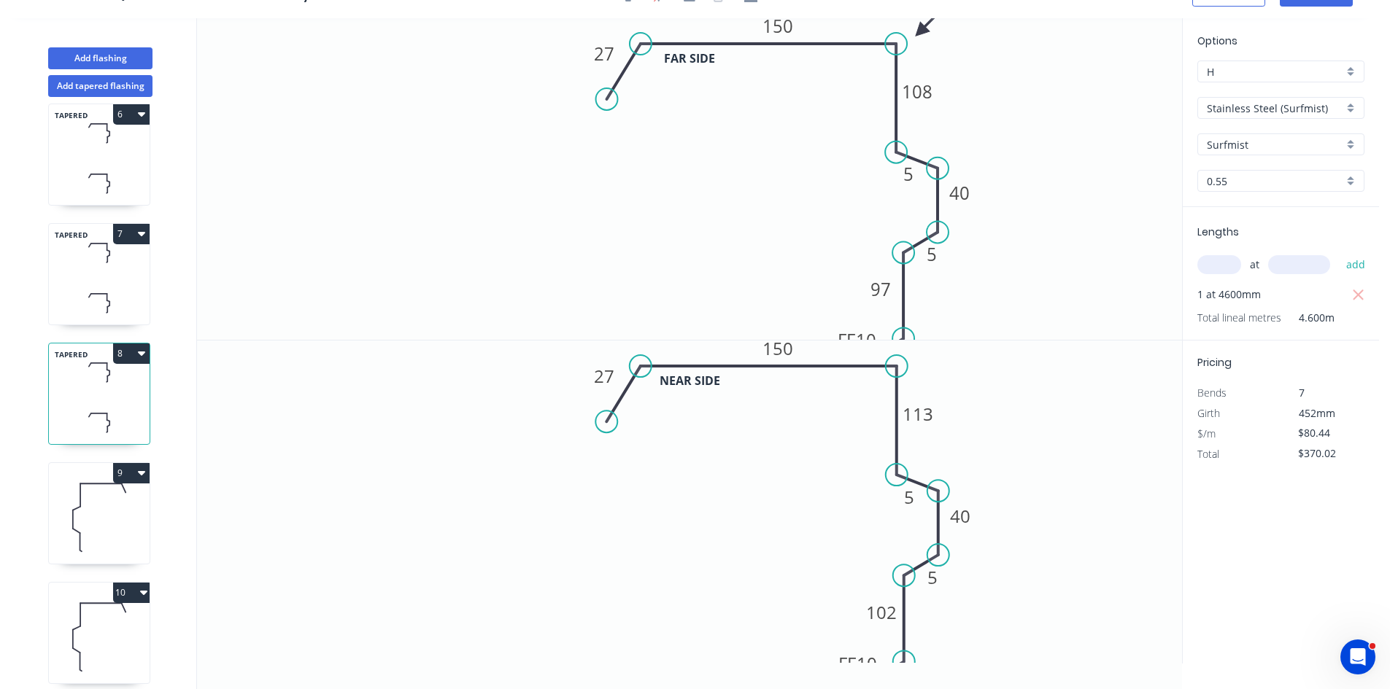
scroll to position [657, 0]
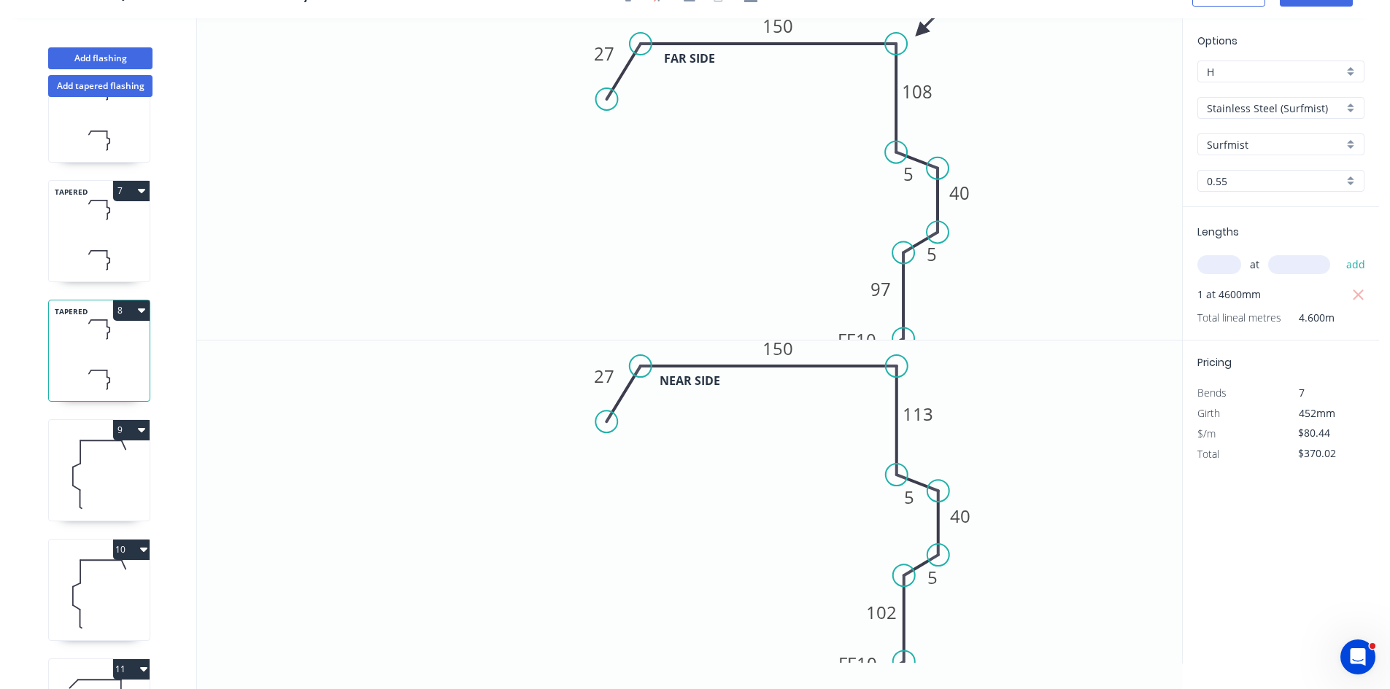
drag, startPoint x: 85, startPoint y: 473, endPoint x: 173, endPoint y: 481, distance: 87.9
click at [86, 473] on icon at bounding box center [99, 473] width 101 height 93
type input "$85.89"
type input "$687.12"
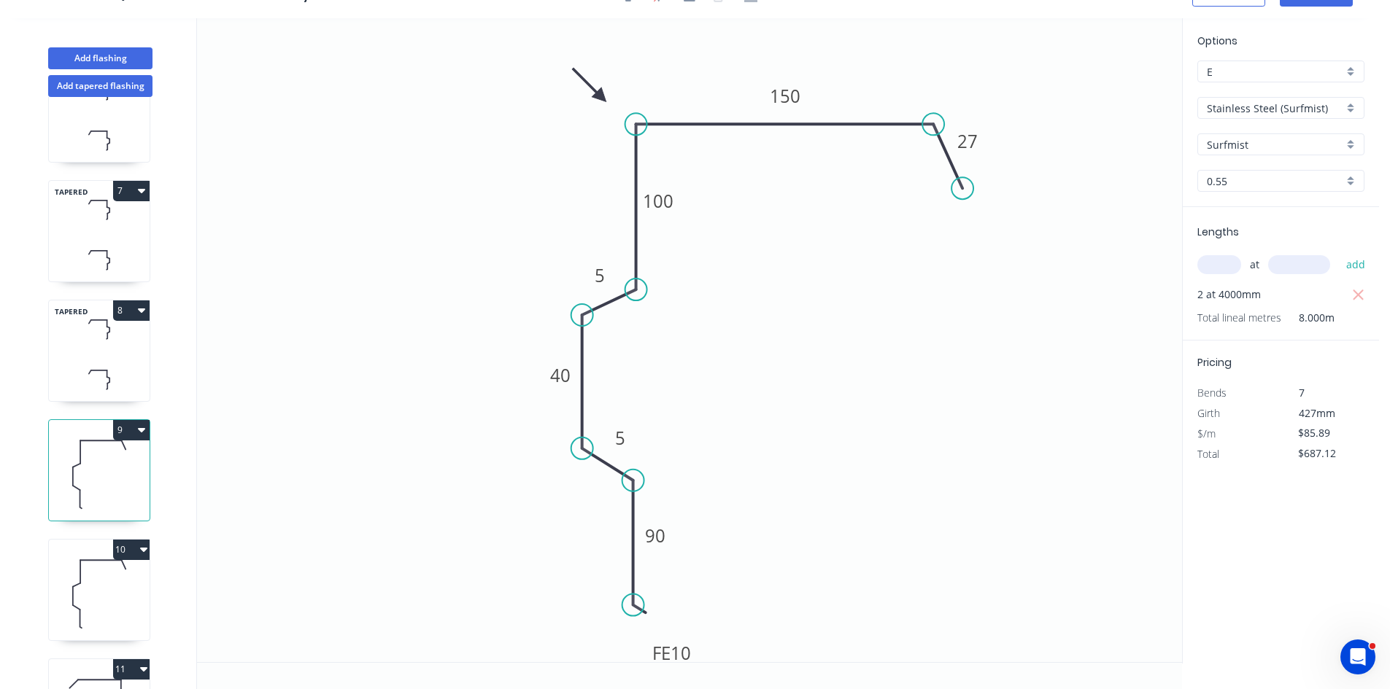
click at [1298, 74] on input "E" at bounding box center [1275, 71] width 136 height 15
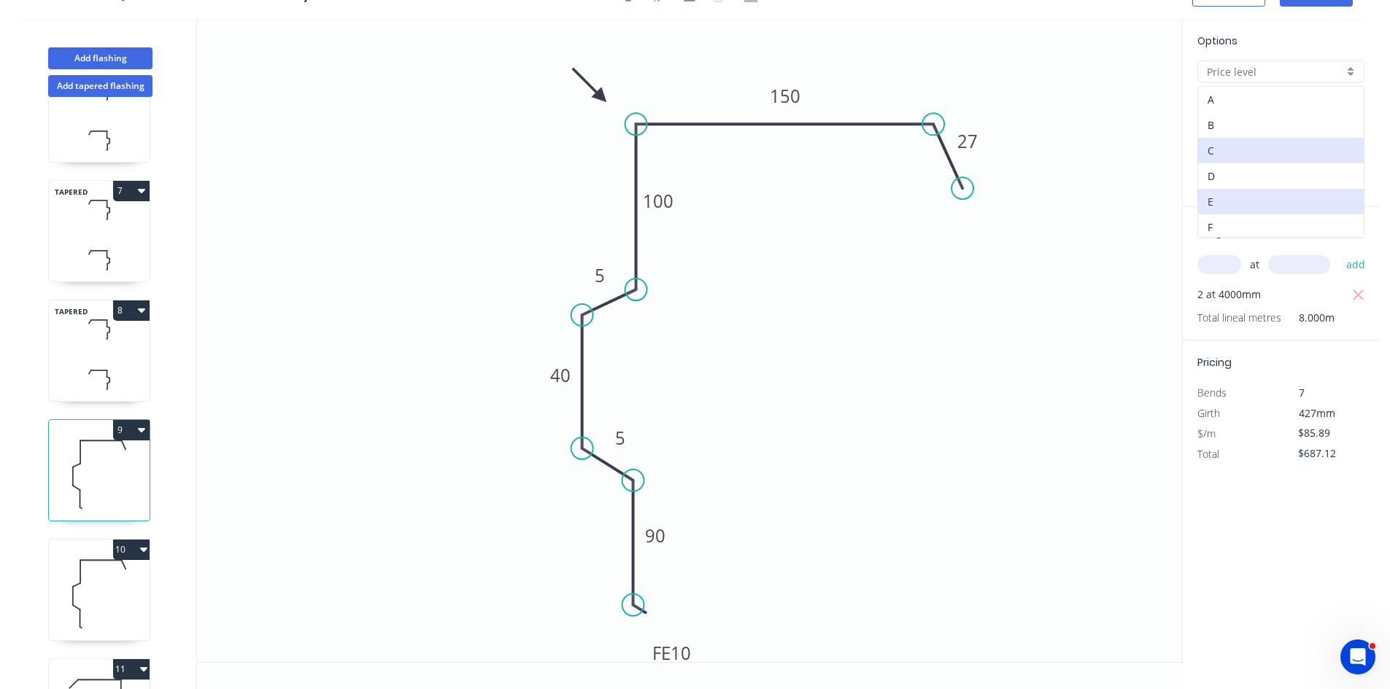
scroll to position [73, 0]
click at [1239, 207] on div "H" at bounding box center [1281, 206] width 166 height 26
type input "H"
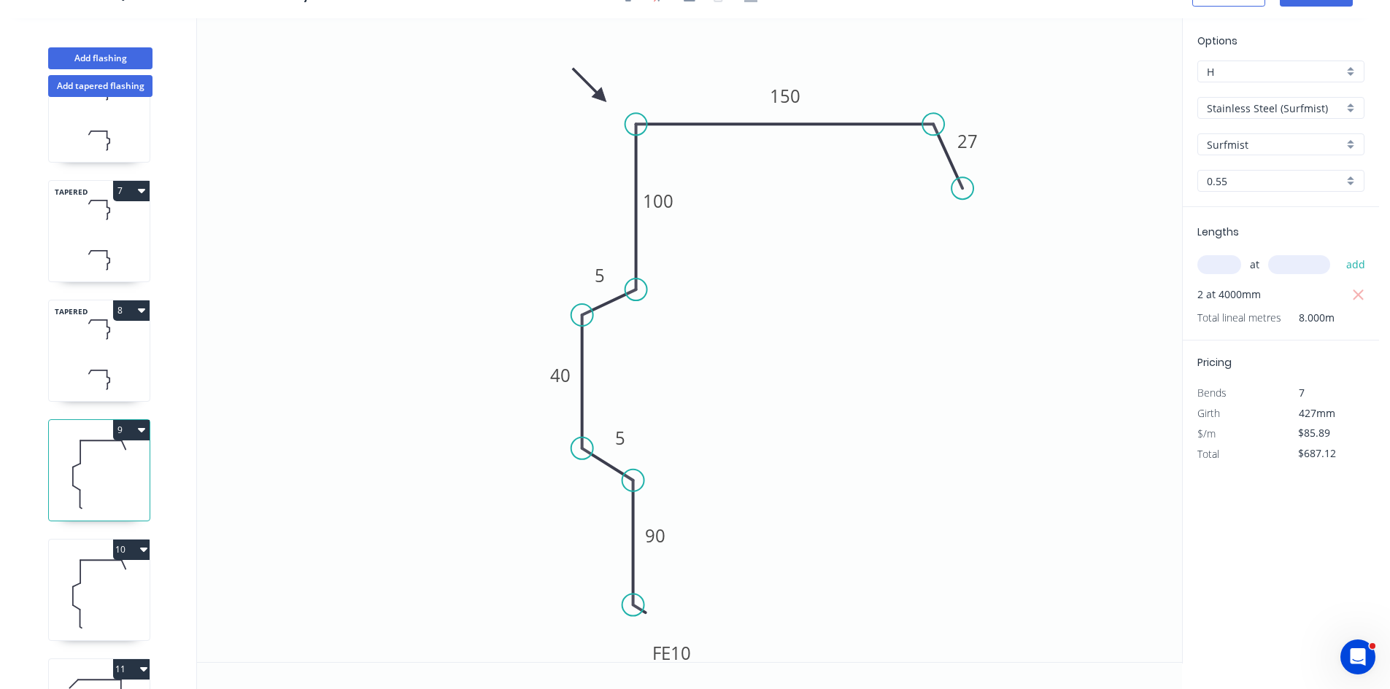
type input "$78.58"
type input "$628.64"
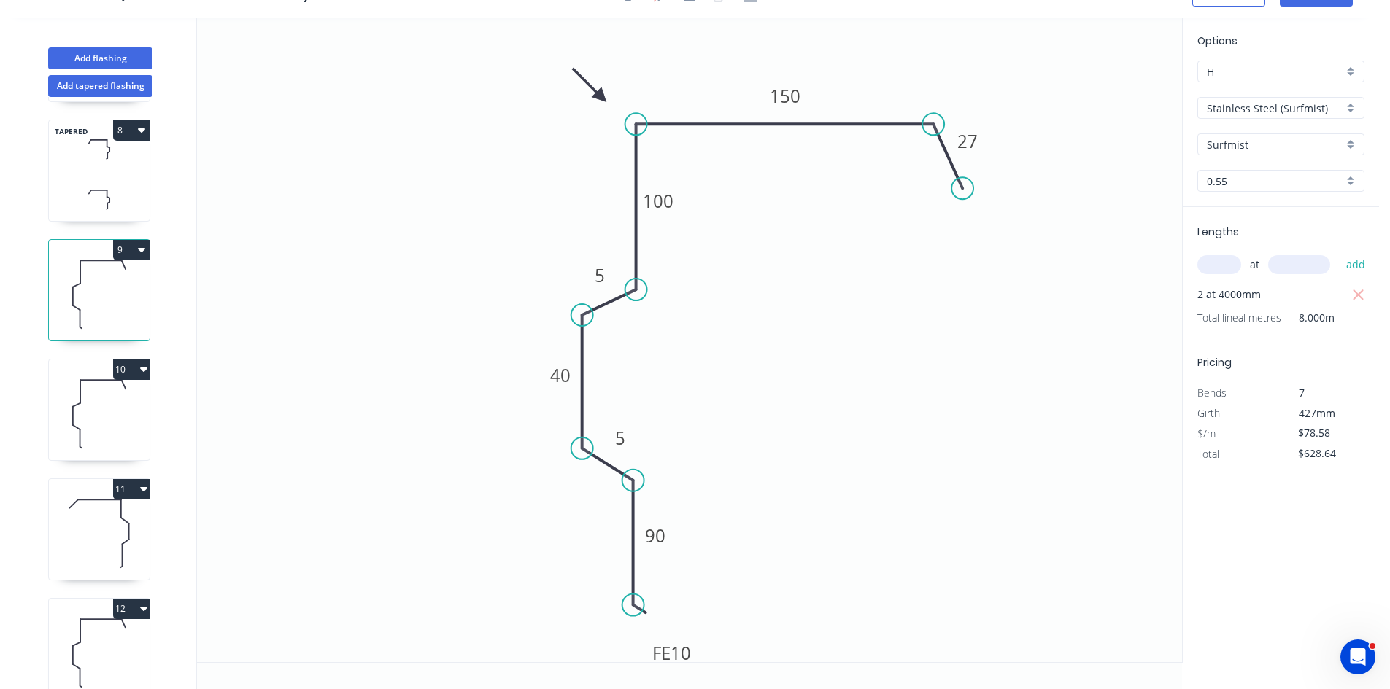
scroll to position [875, 0]
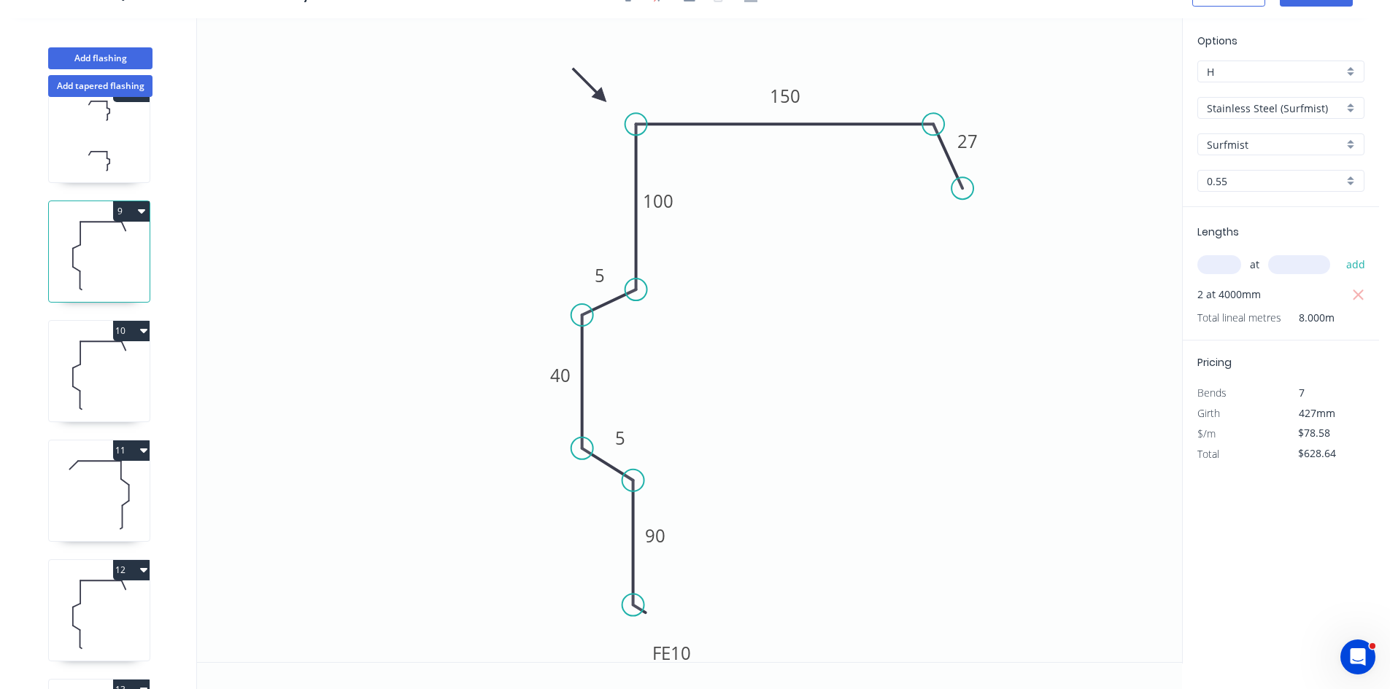
click at [94, 380] on icon at bounding box center [99, 374] width 101 height 93
type input "$60.76"
type input "$571.14"
click at [1258, 76] on input "E" at bounding box center [1275, 71] width 136 height 15
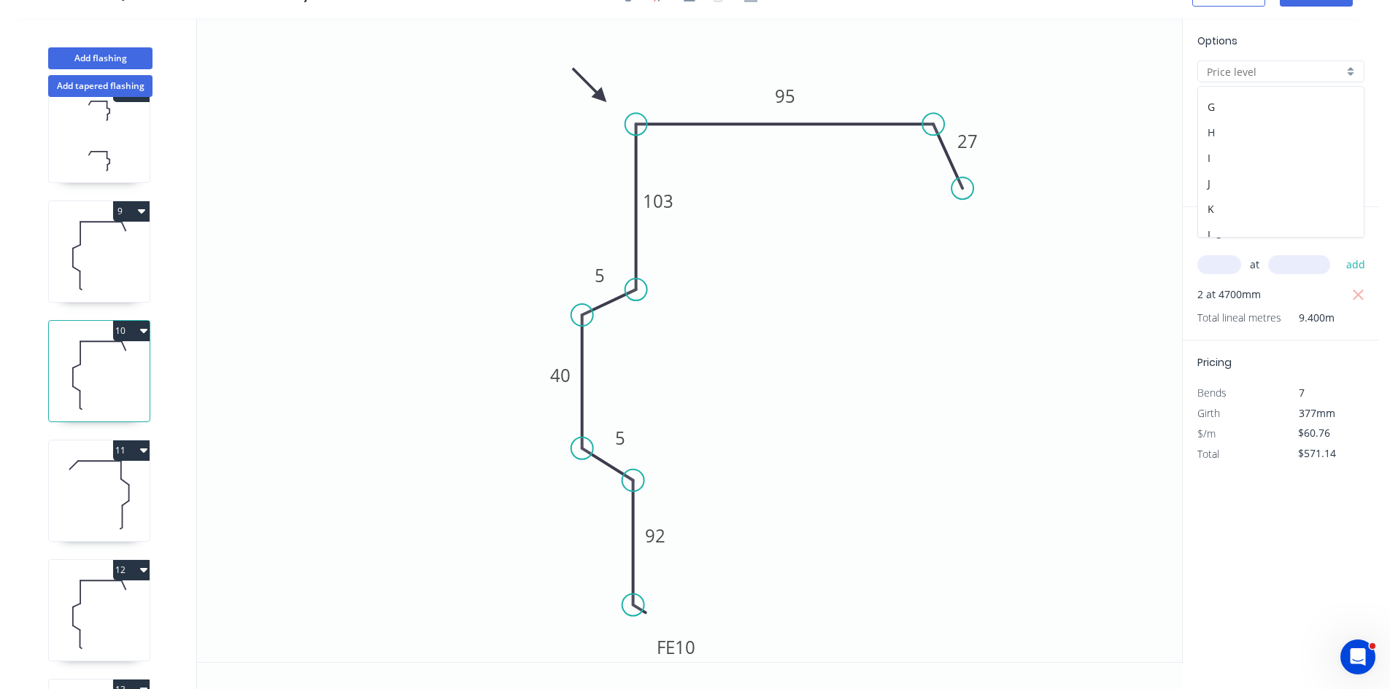
click at [1226, 138] on div "H" at bounding box center [1281, 133] width 166 height 26
type input "H"
type input "$55.59"
type input "$522.55"
click at [91, 516] on icon at bounding box center [99, 494] width 101 height 93
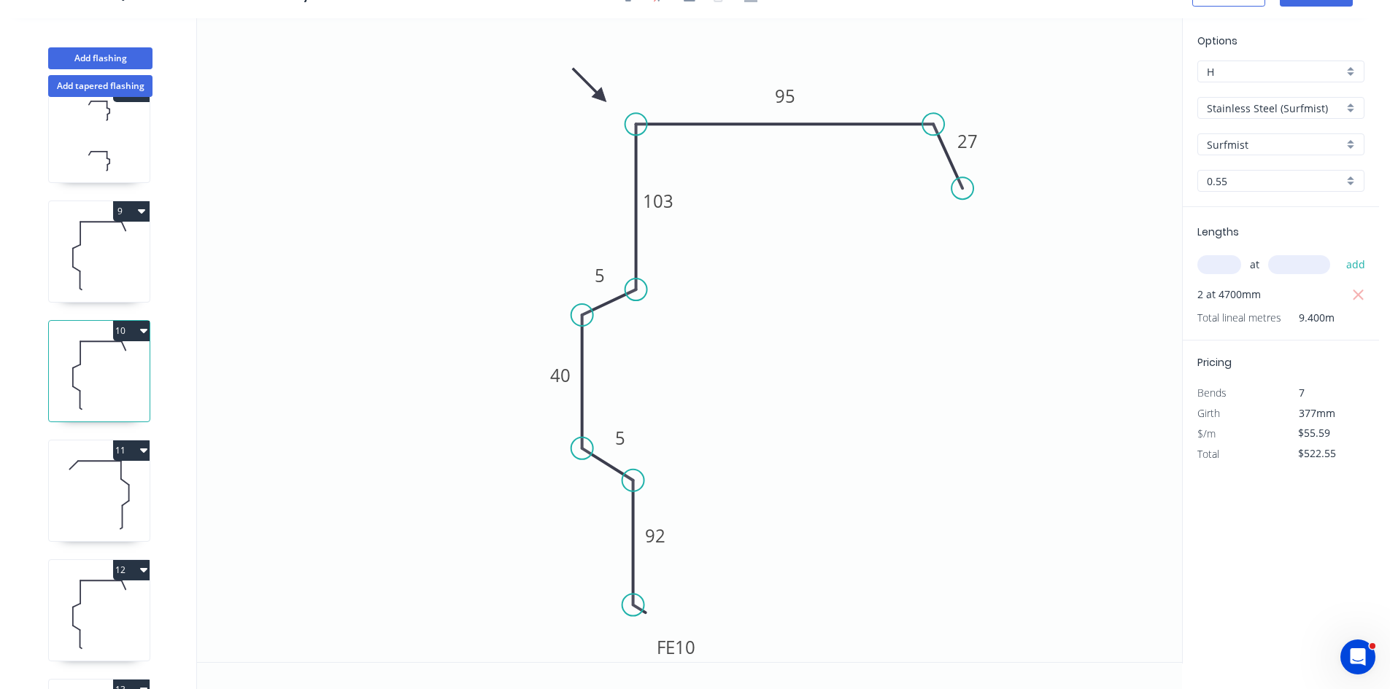
type input "$85.89"
type input "$1,374.24"
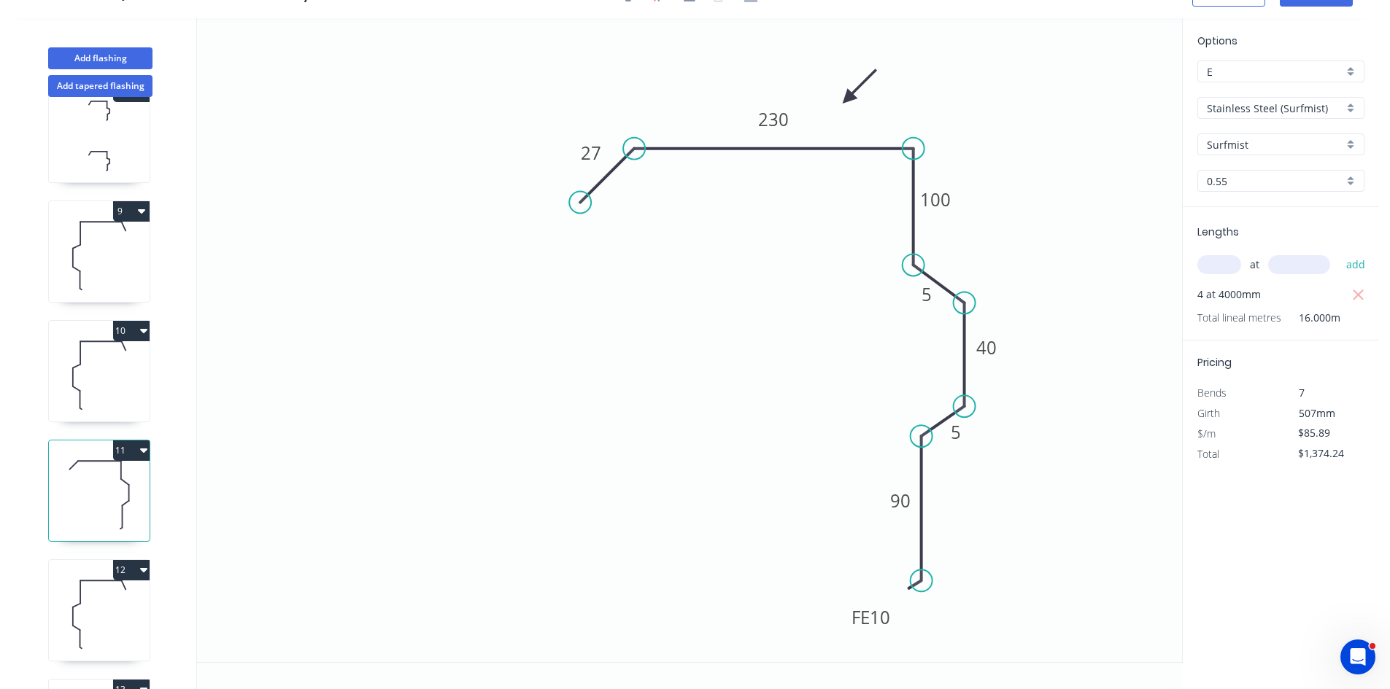
click at [1315, 76] on input "E" at bounding box center [1275, 71] width 136 height 15
click at [1263, 140] on div "H" at bounding box center [1281, 133] width 166 height 26
type input "H"
type input "$78.58"
type input "$1,257.28"
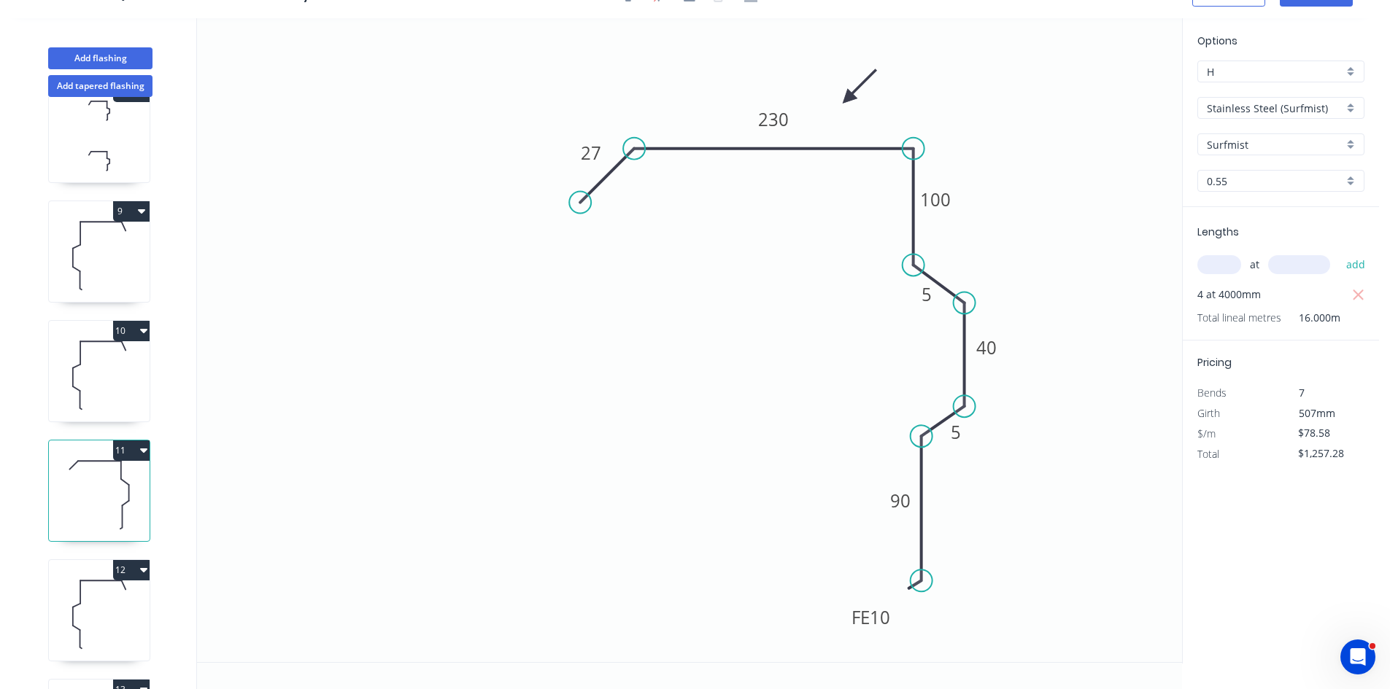
click at [108, 595] on icon at bounding box center [99, 614] width 101 height 93
type input "$85.89"
type input "$395.09"
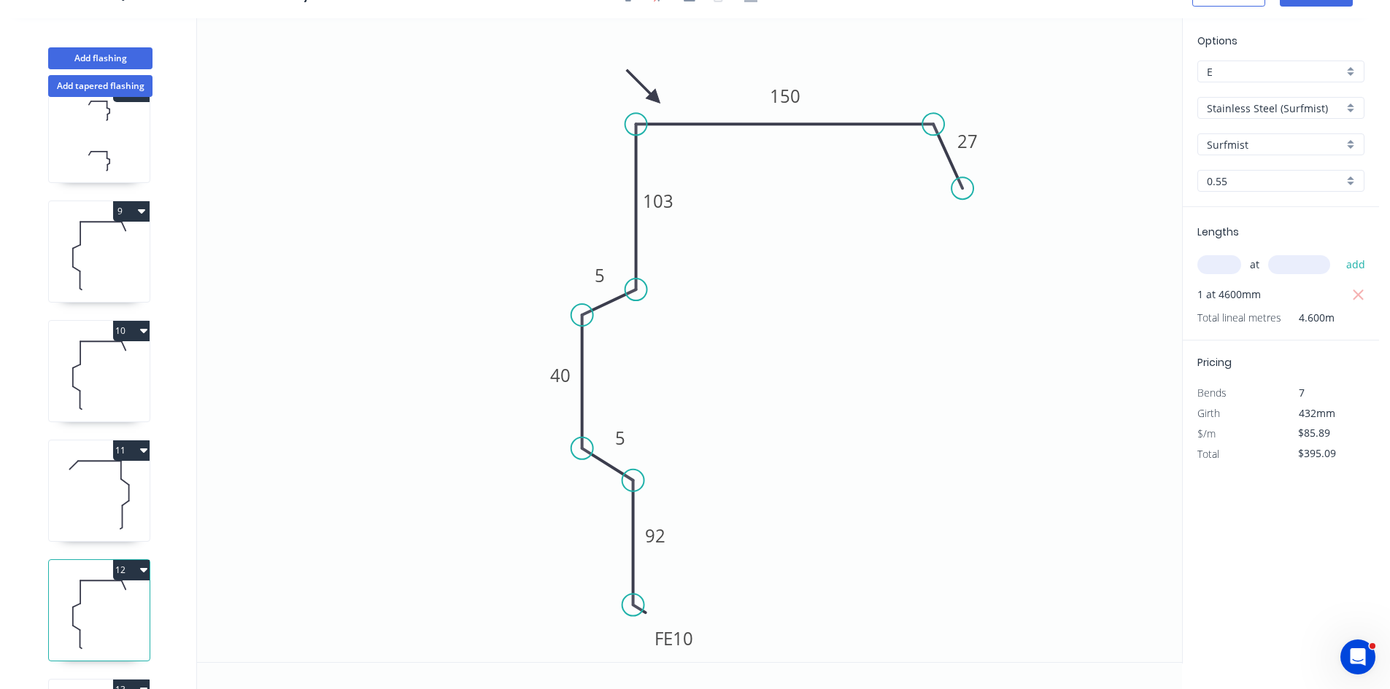
click at [1294, 75] on input "E" at bounding box center [1275, 71] width 136 height 15
click at [1253, 143] on div "H" at bounding box center [1281, 133] width 166 height 26
type input "H"
type input "$78.58"
type input "$361.47"
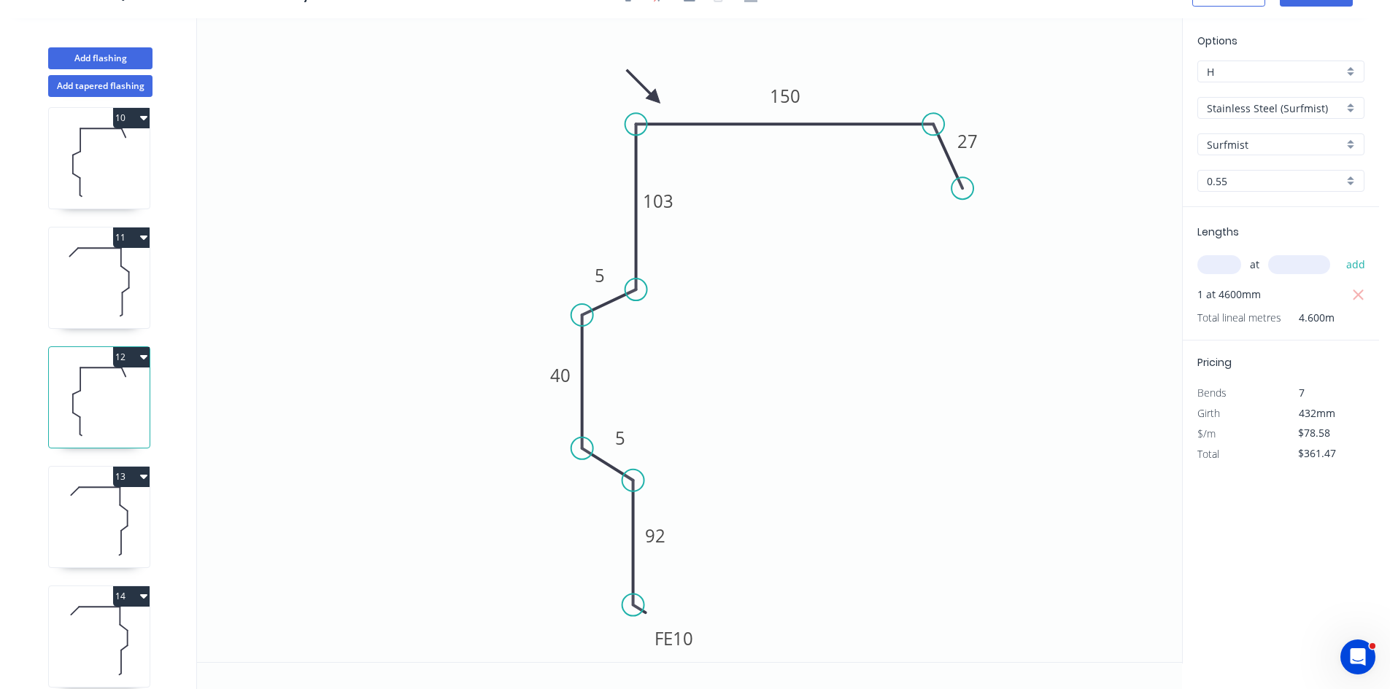
scroll to position [1167, 0]
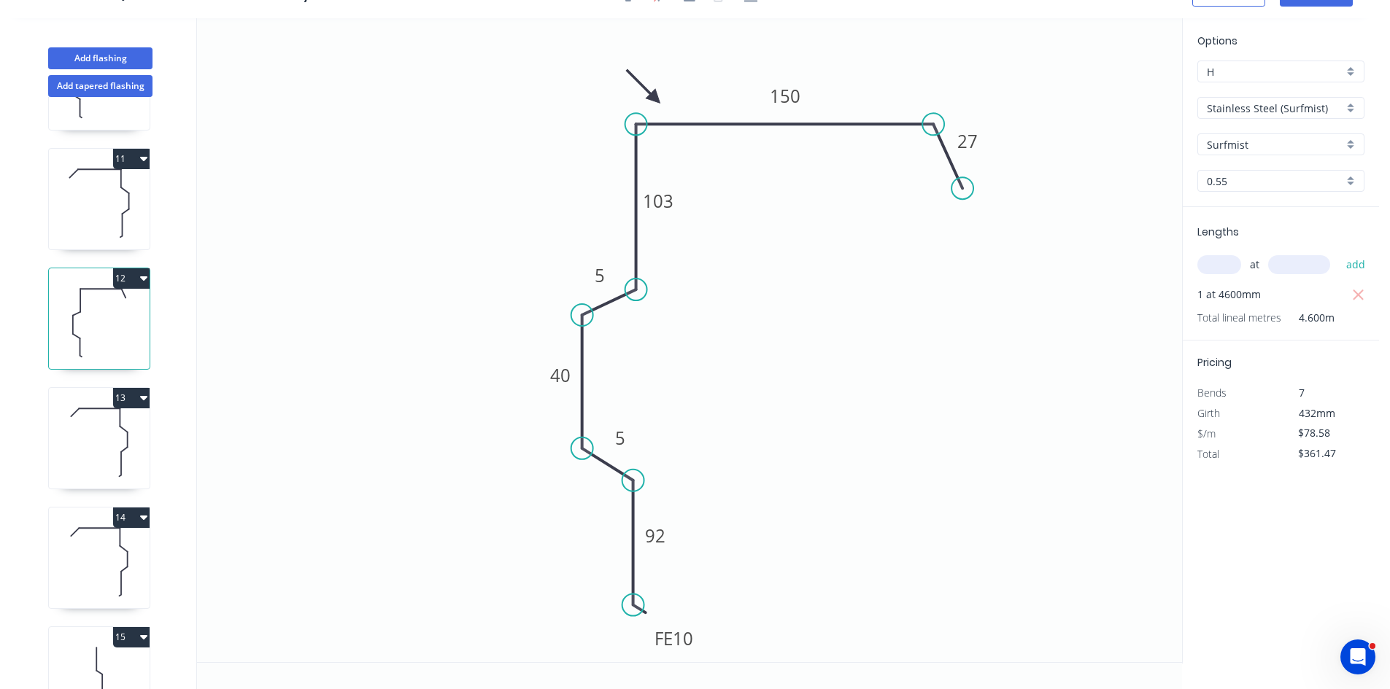
click at [120, 454] on icon at bounding box center [99, 441] width 101 height 93
type input "$85.89"
type input "$137.42"
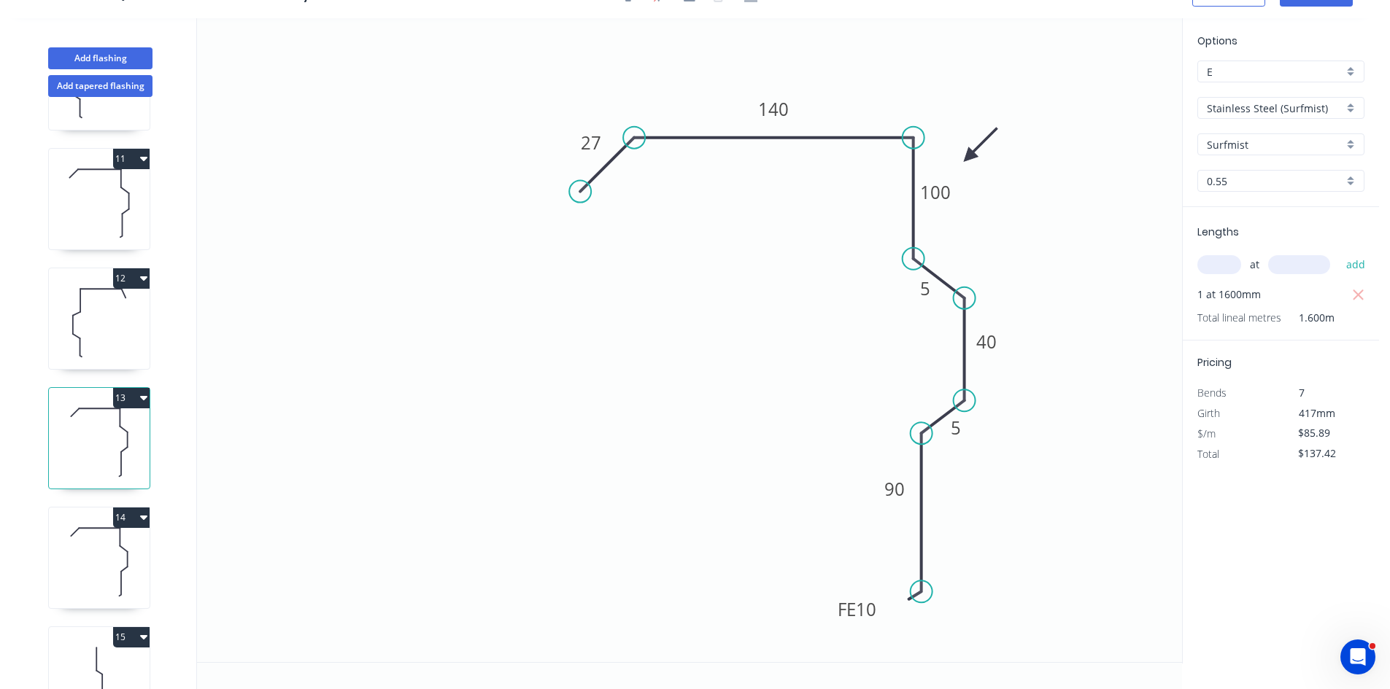
click at [1291, 72] on input "E" at bounding box center [1275, 71] width 136 height 15
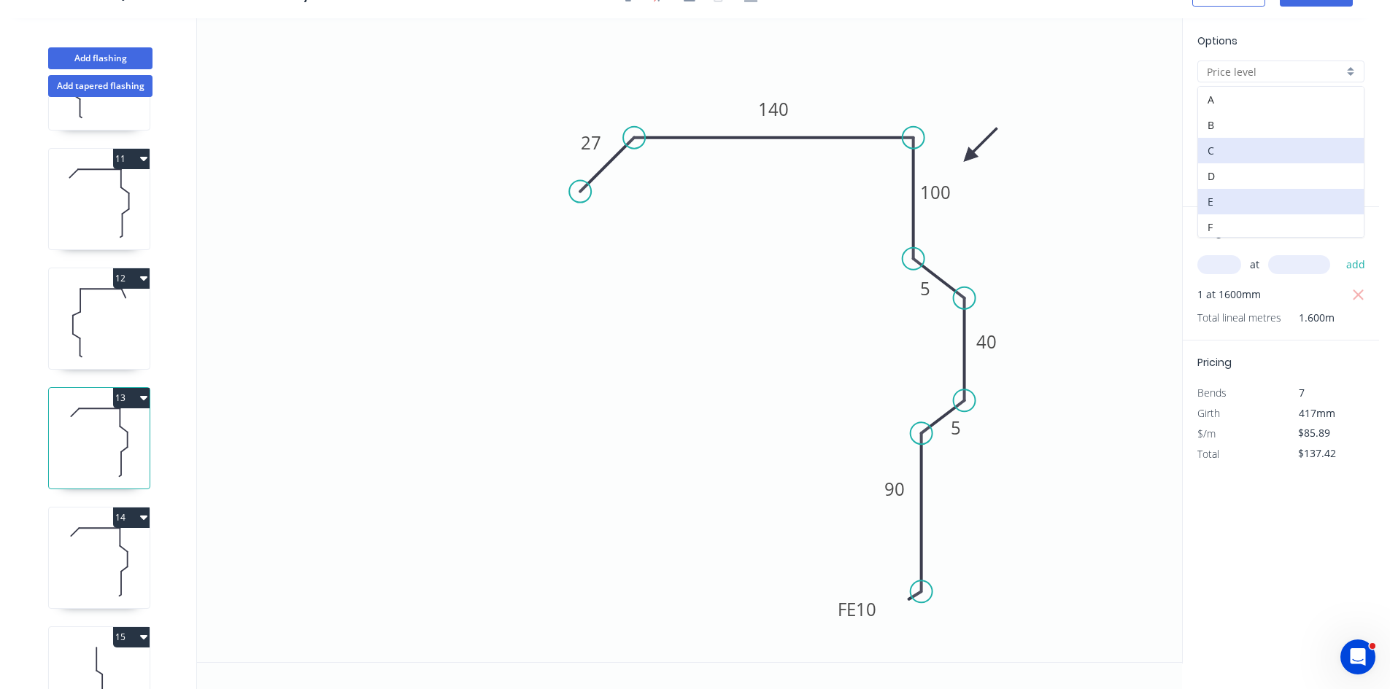
scroll to position [73, 0]
click at [1235, 198] on div "H" at bounding box center [1281, 206] width 166 height 26
type input "H"
type input "$78.58"
type input "$125.73"
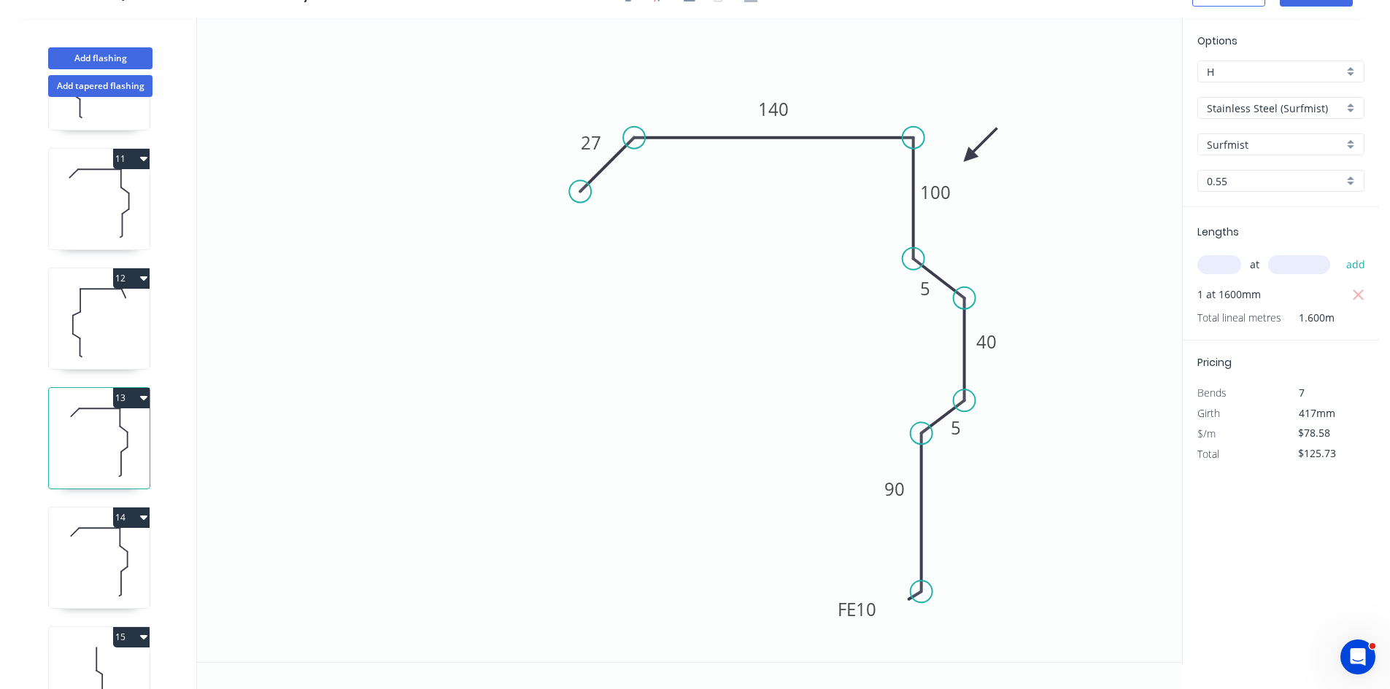
click at [99, 574] on icon at bounding box center [99, 561] width 101 height 93
type input "$60.76"
type input "$97.22"
click at [1222, 75] on input "E" at bounding box center [1275, 71] width 136 height 15
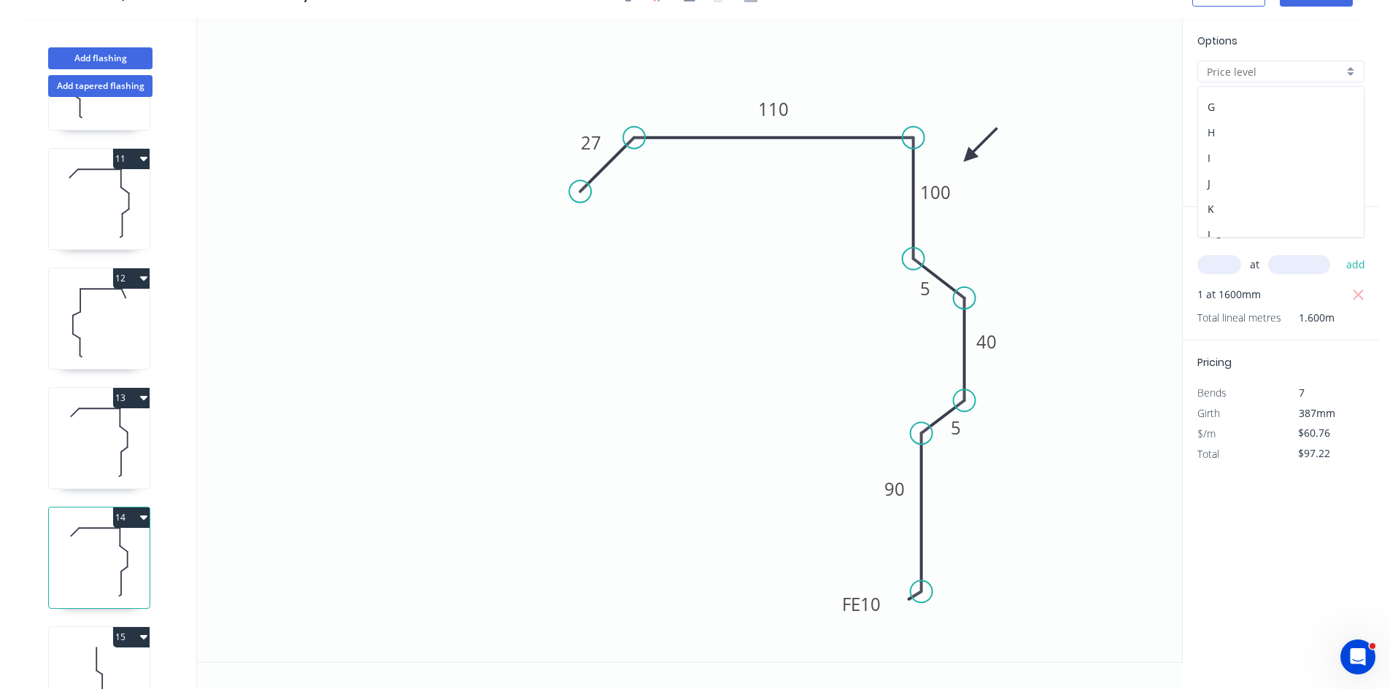
click at [1242, 128] on div "H" at bounding box center [1281, 133] width 166 height 26
type input "H"
type input "$55.59"
type input "$88.94"
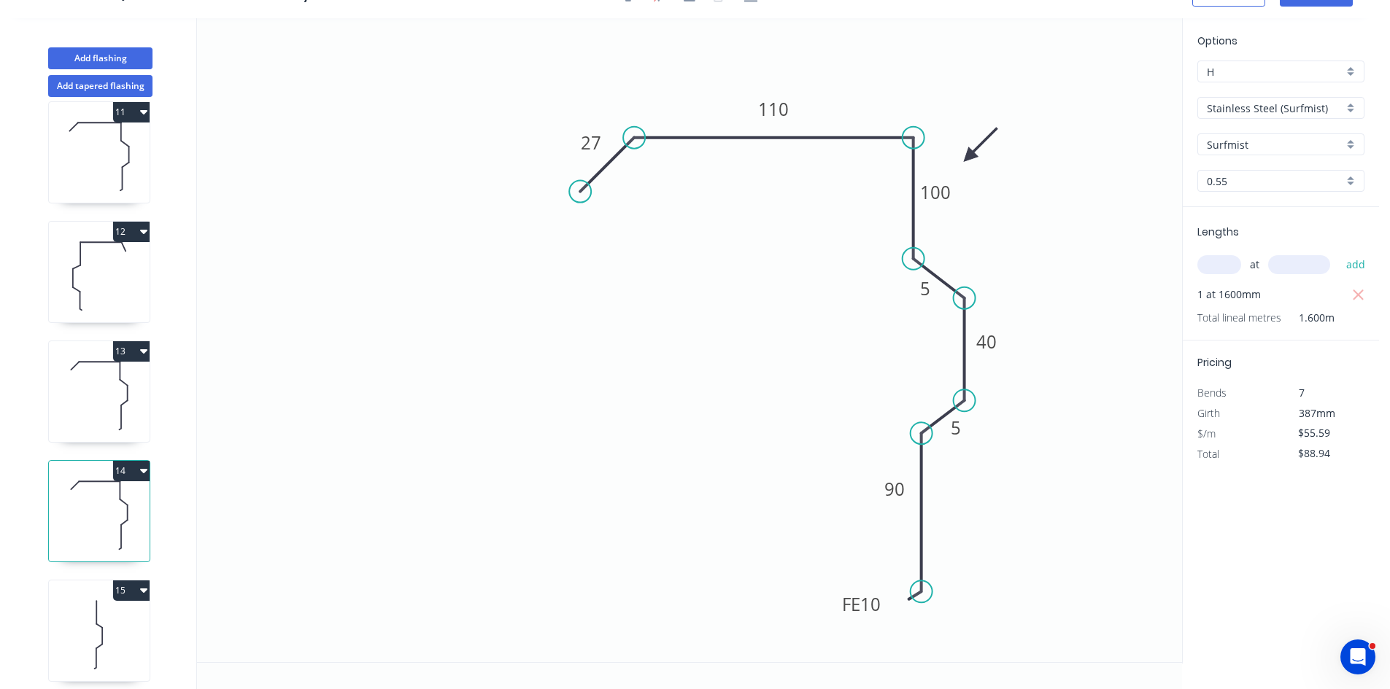
scroll to position [1235, 0]
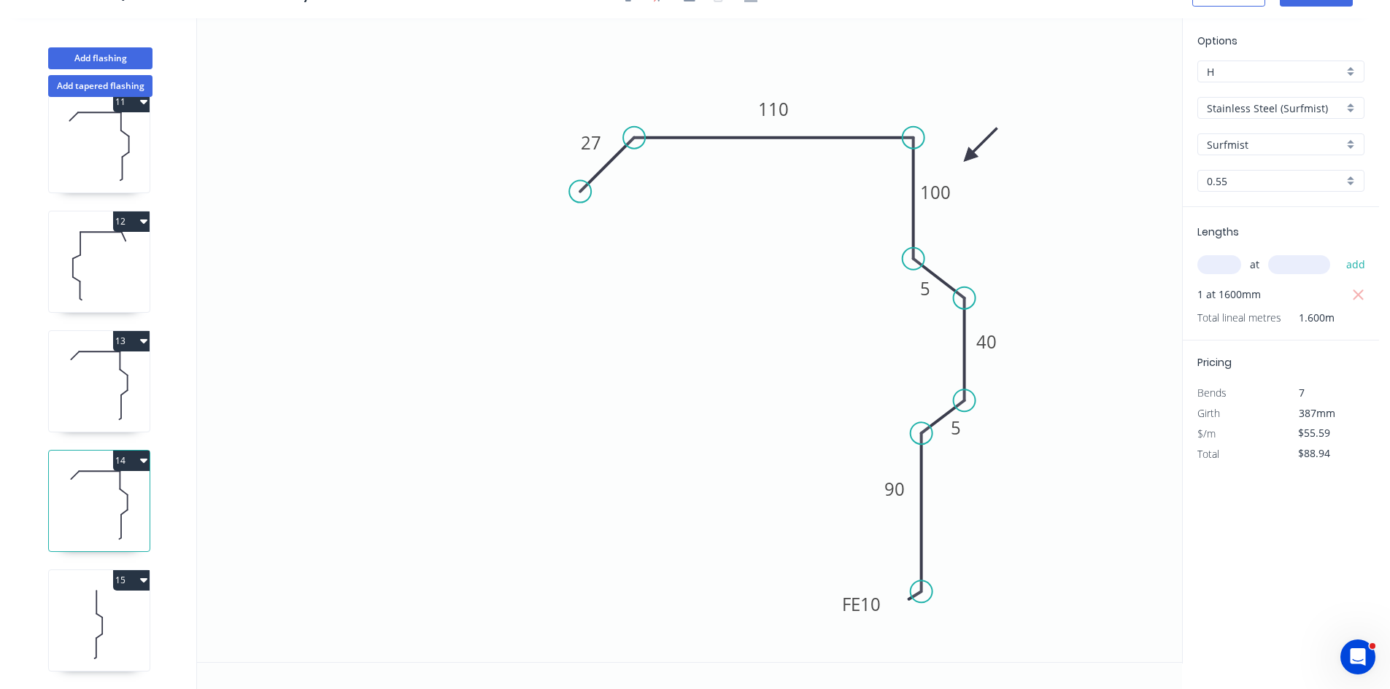
click at [87, 593] on icon at bounding box center [99, 624] width 101 height 93
type input "$58.73"
type input "$1,409.52"
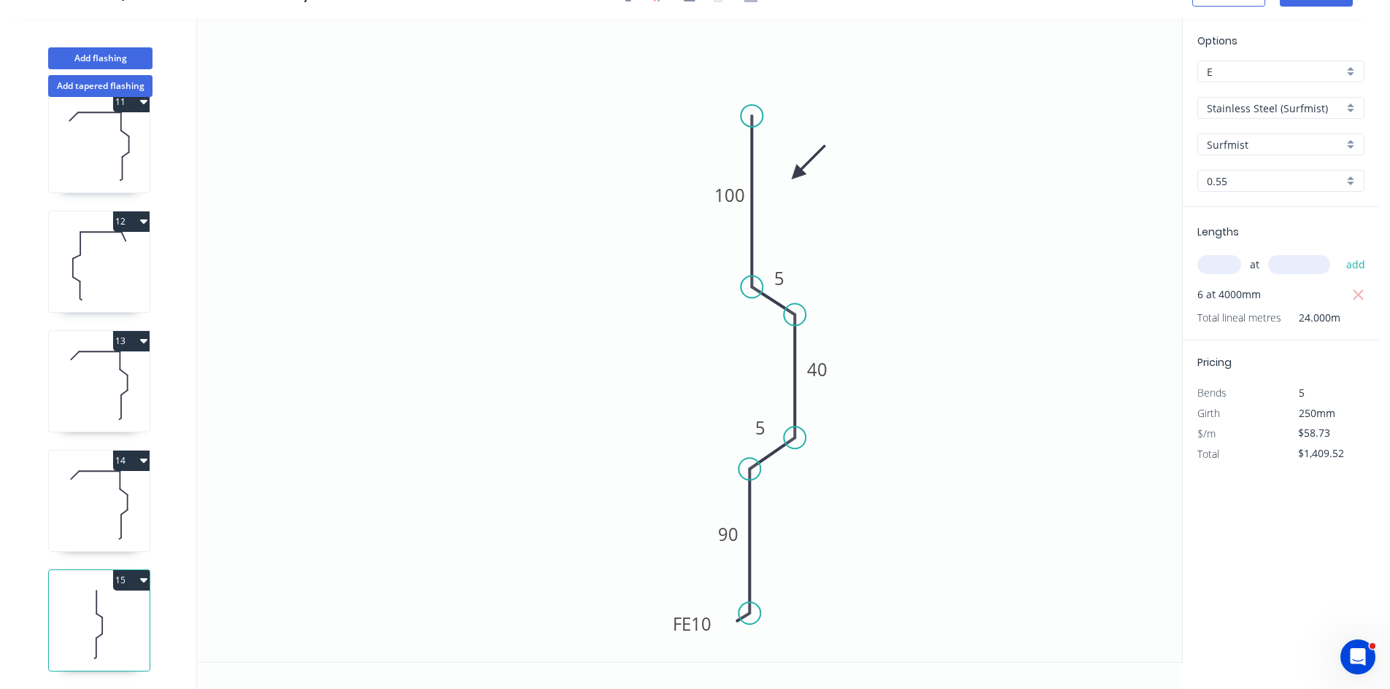
click at [1288, 67] on input "E" at bounding box center [1275, 71] width 136 height 15
click at [1238, 204] on div "H" at bounding box center [1281, 206] width 166 height 26
type input "H"
type input "$53.73"
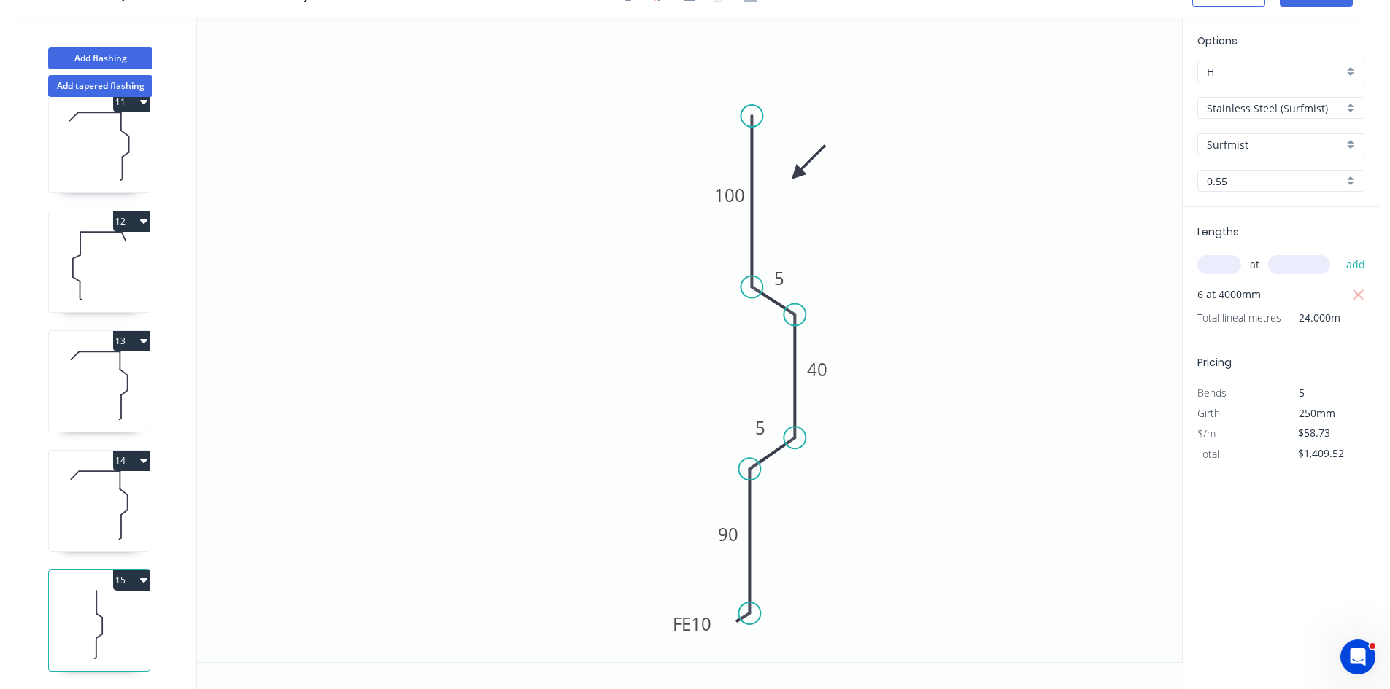
type input "$1,289.52"
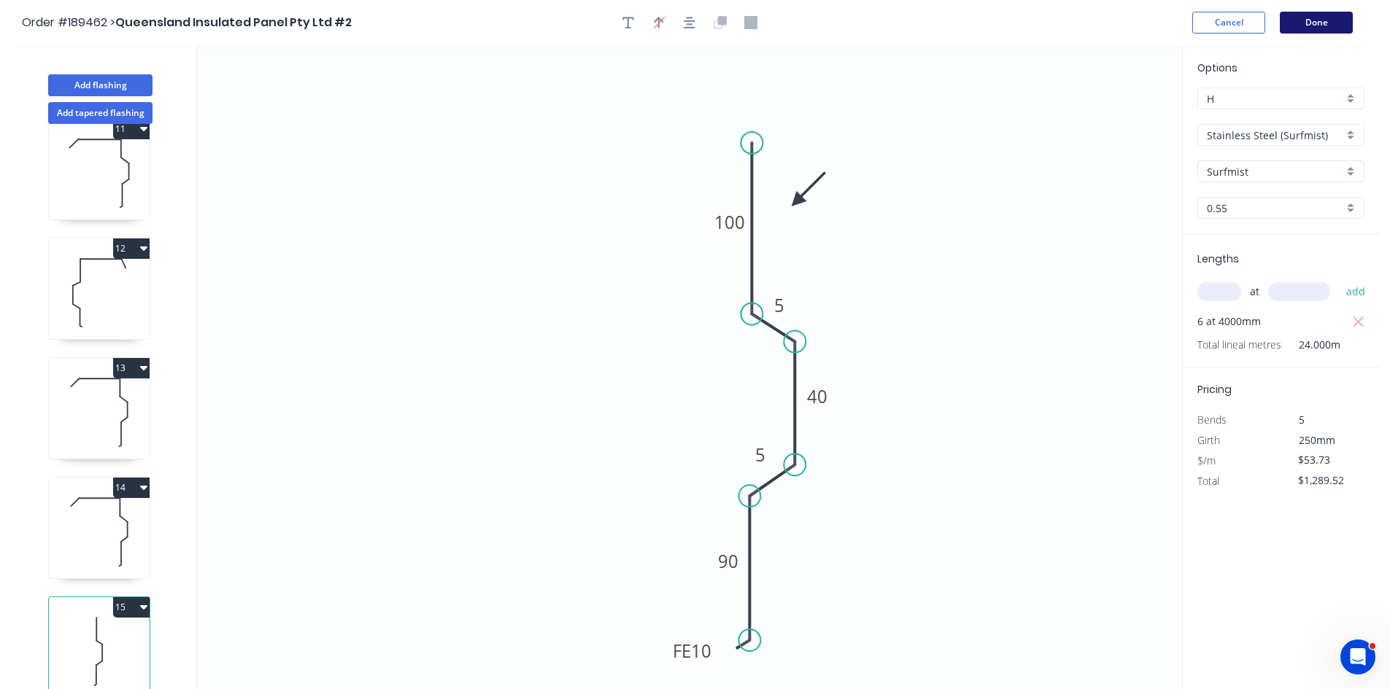
click at [1339, 24] on button "Done" at bounding box center [1315, 23] width 73 height 22
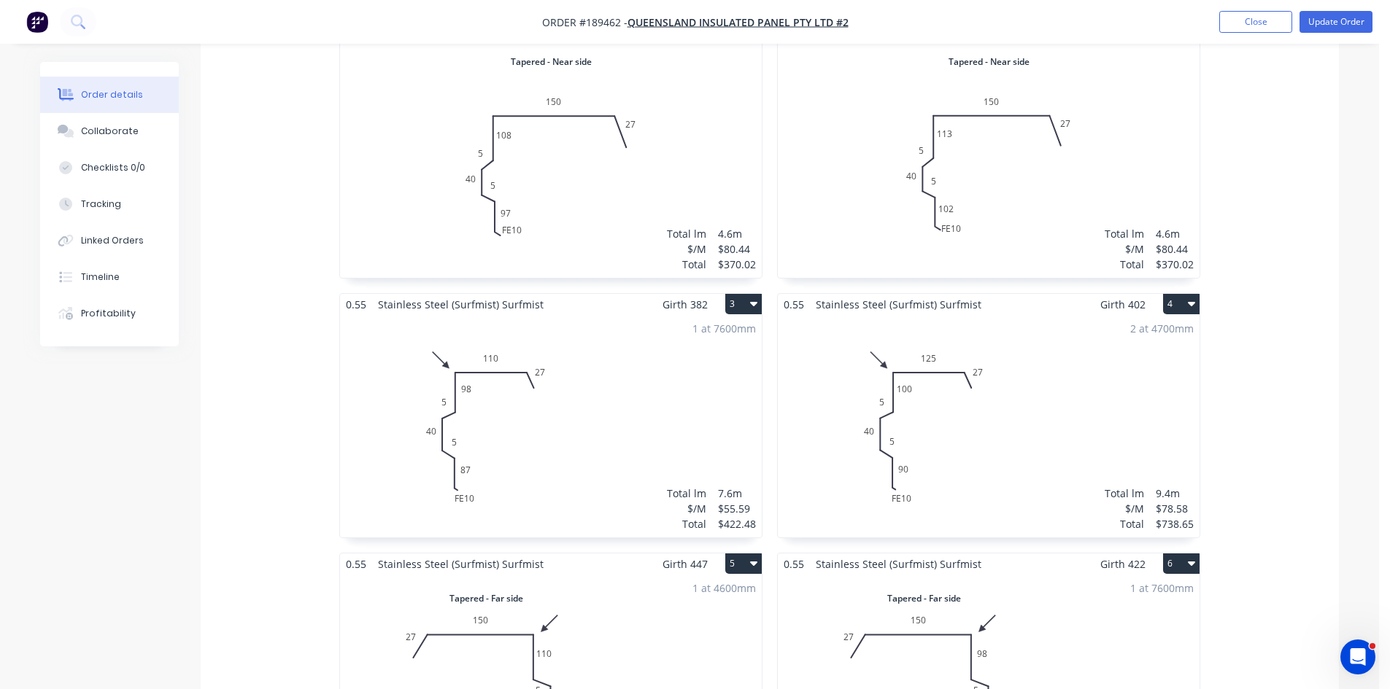
scroll to position [729, 0]
click at [1047, 401] on div "2 at 4700mm Total lm $/M Total 9.4m $78.58 $738.65" at bounding box center [989, 423] width 422 height 222
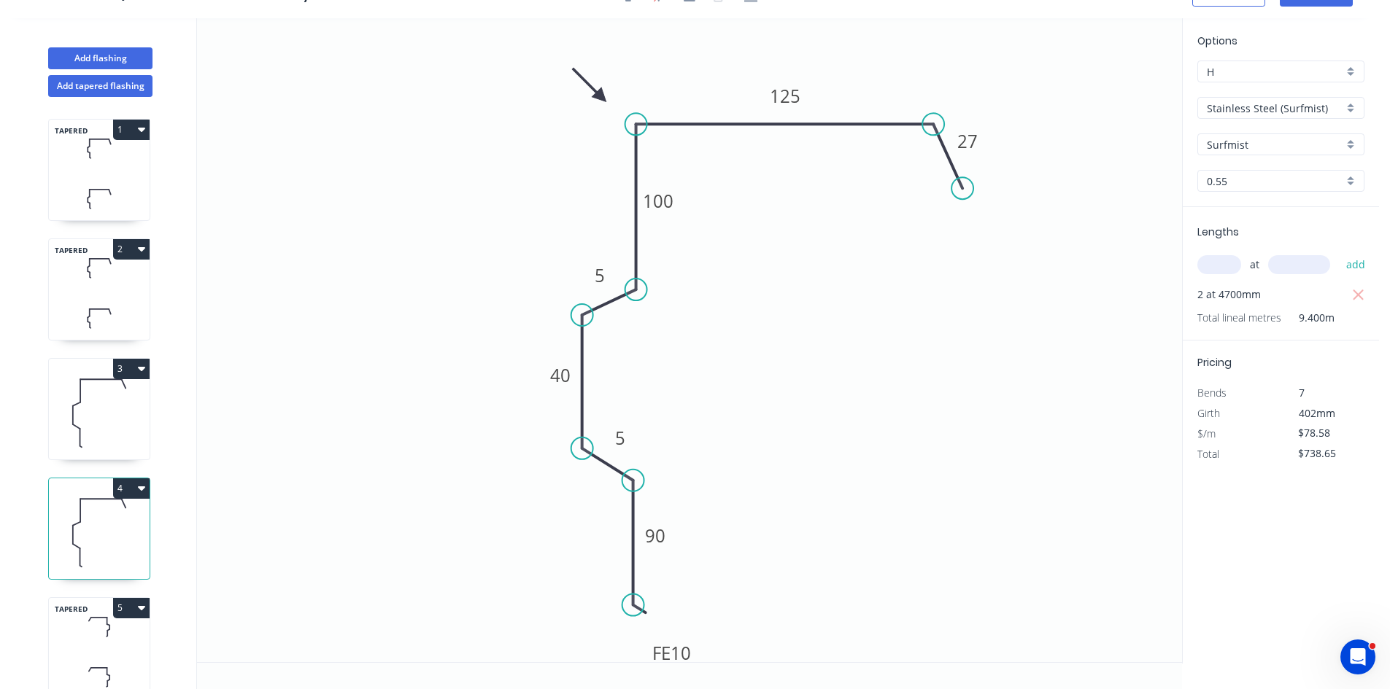
scroll to position [27, 0]
drag, startPoint x: 1344, startPoint y: 426, endPoint x: 1246, endPoint y: 445, distance: 100.3
click at [1246, 445] on div "Pricing Bends 7 Girth 402mm $/m $78.58 Total $738.65" at bounding box center [1280, 403] width 196 height 124
type input "$79.51"
type input "$747.39"
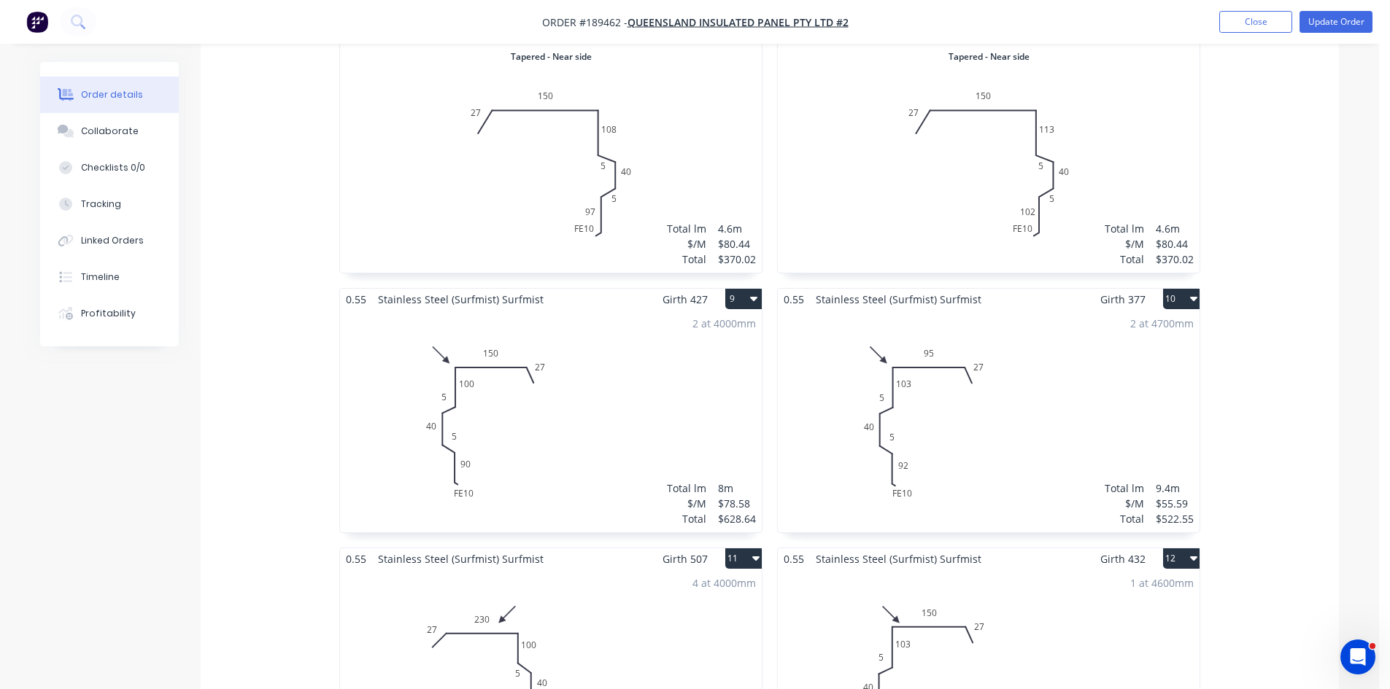
scroll to position [2261, 0]
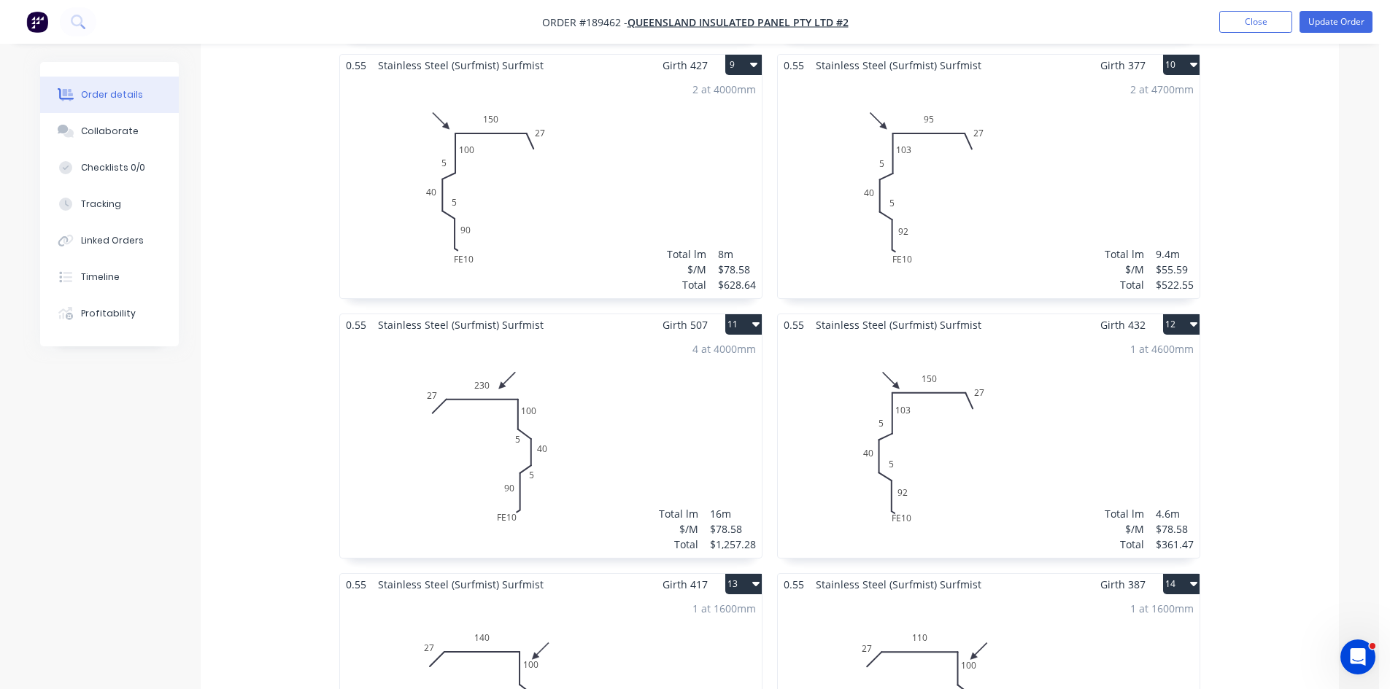
click at [580, 397] on div "4 at 4000mm Total lm $/M Total 16m $78.58 $1,257.28" at bounding box center [551, 447] width 422 height 222
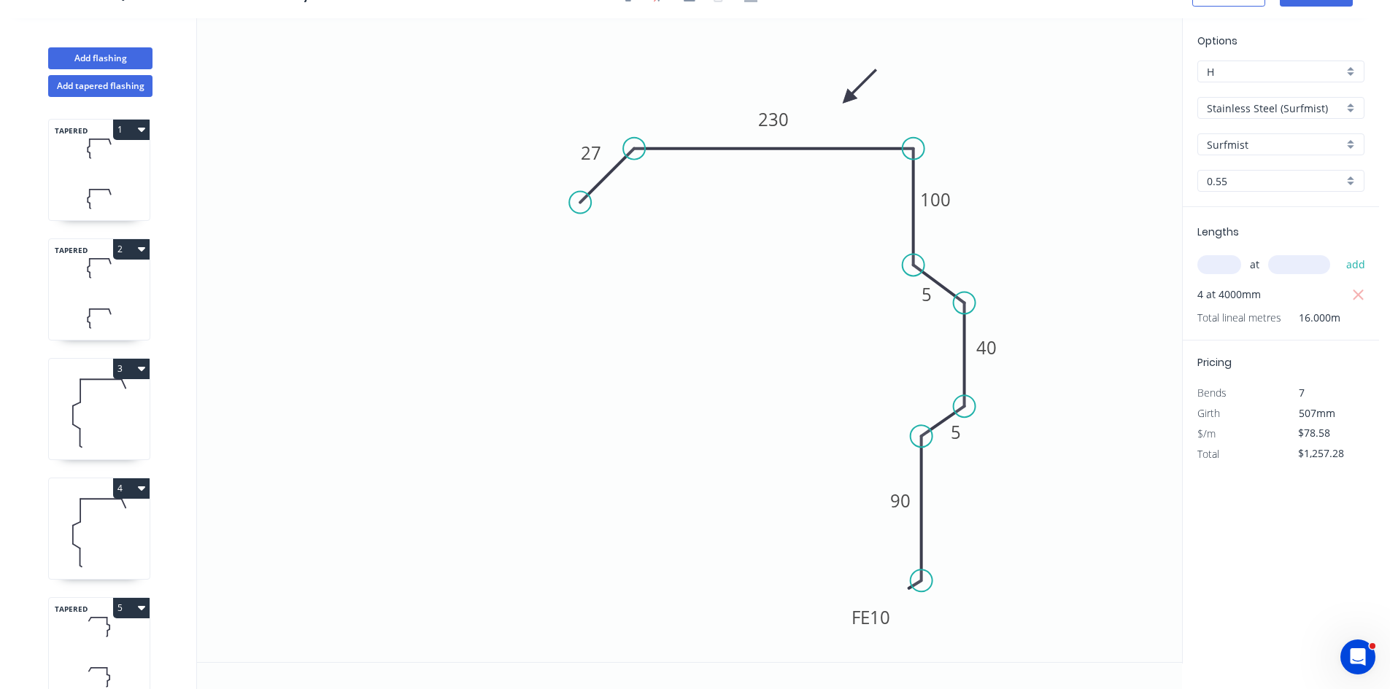
scroll to position [27, 0]
drag, startPoint x: 1346, startPoint y: 430, endPoint x: 1193, endPoint y: 424, distance: 153.3
click at [1220, 438] on div "$/m $78.58" at bounding box center [1280, 434] width 189 height 20
type input "$79.51"
type input "$1,272.16"
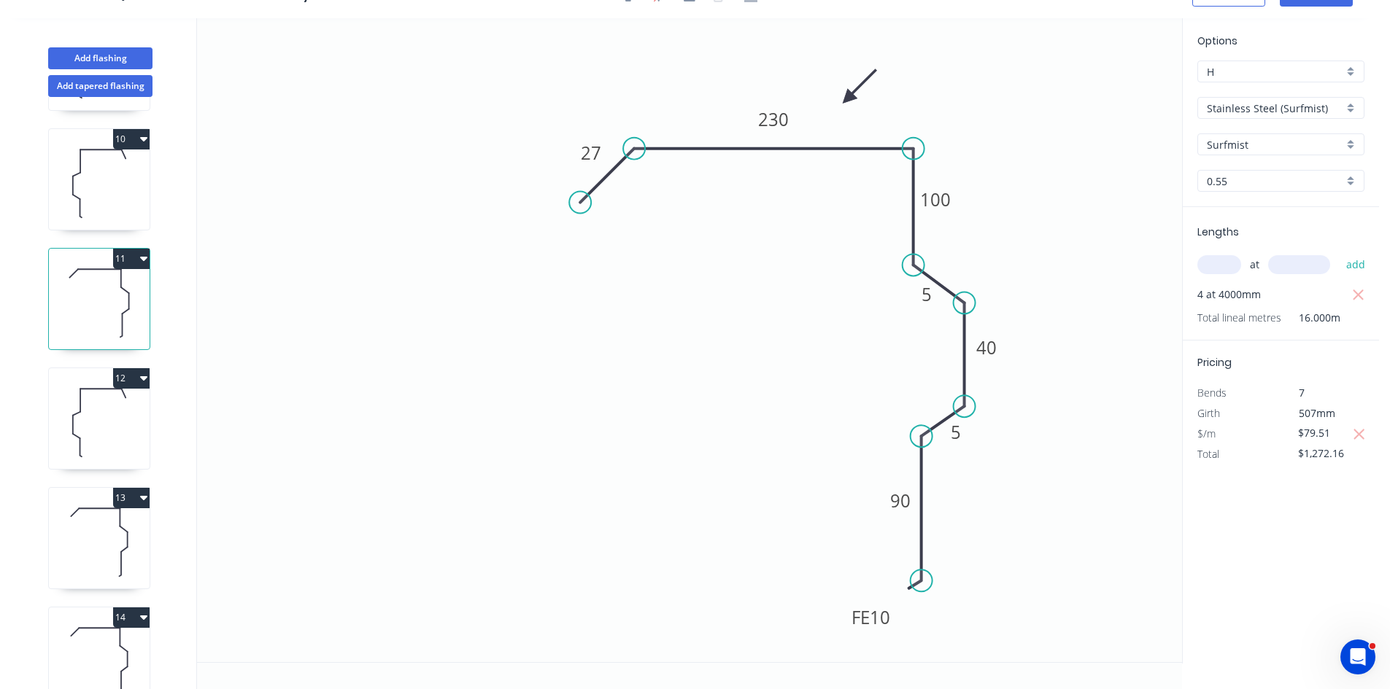
scroll to position [1167, 0]
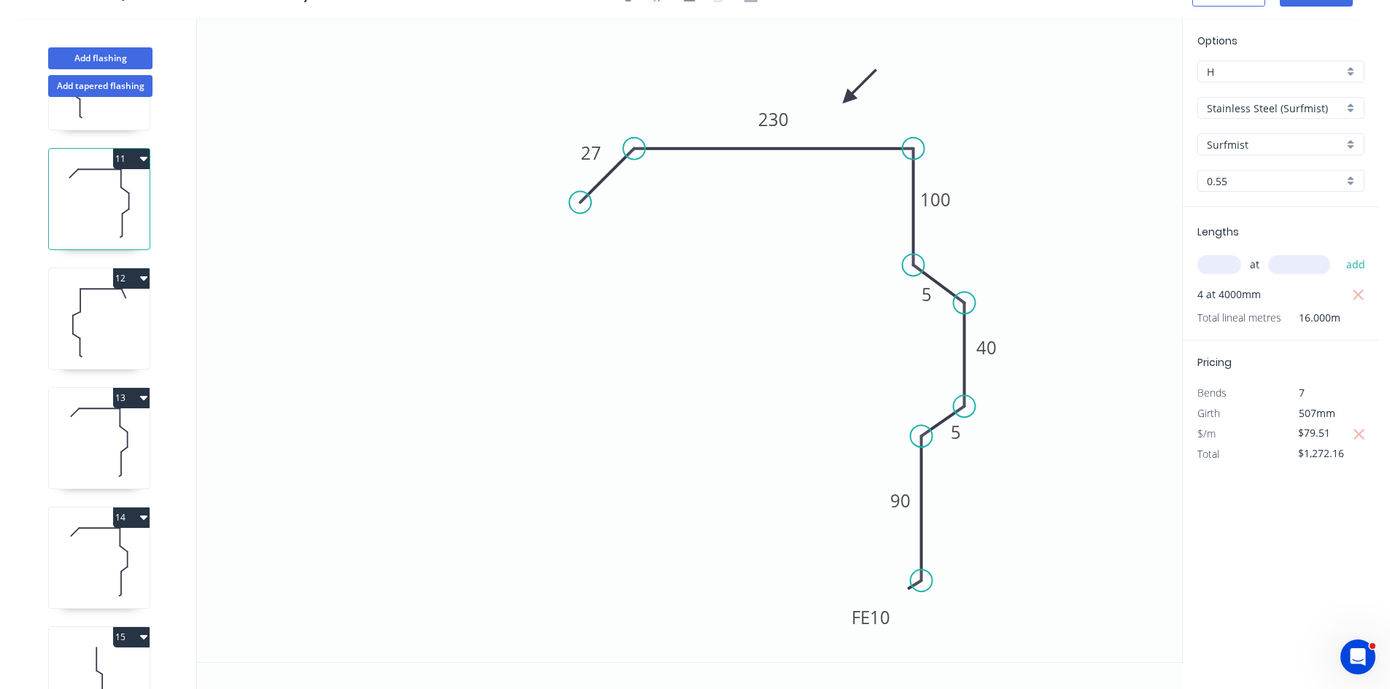
click at [89, 357] on icon at bounding box center [99, 322] width 101 height 93
type input "$78.58"
type input "$361.47"
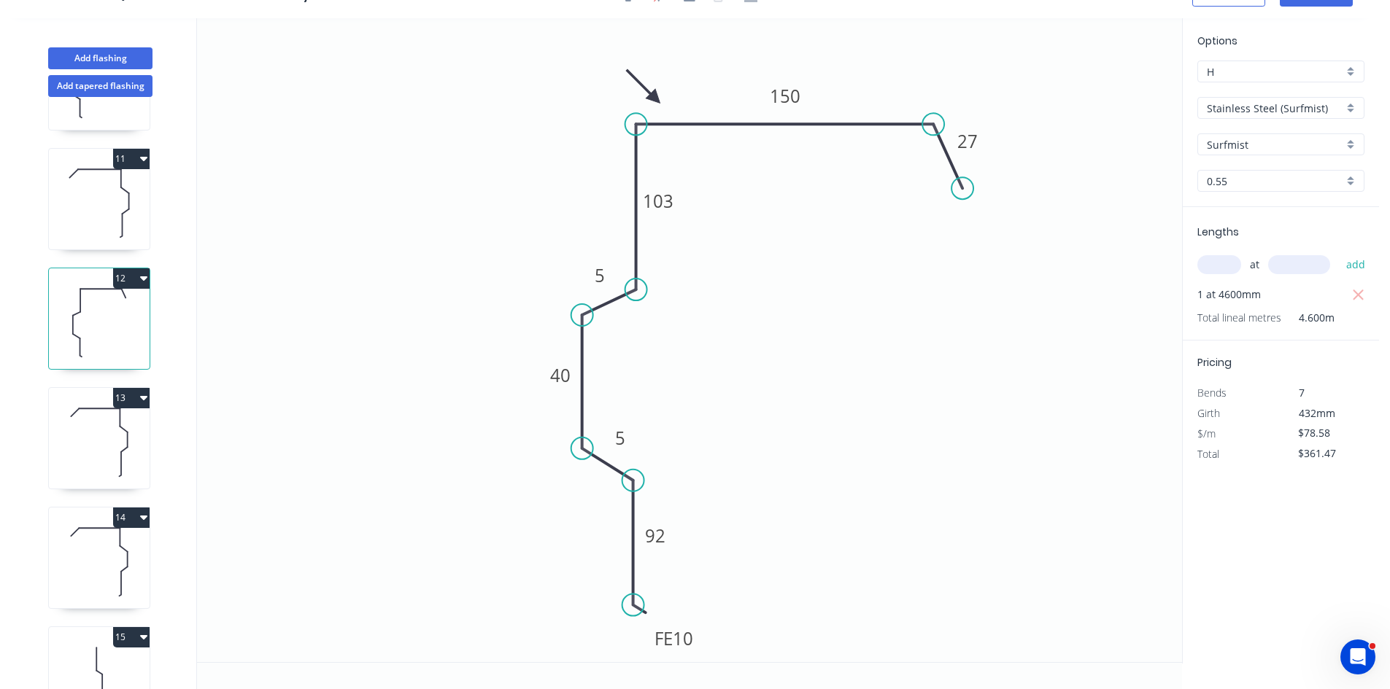
drag, startPoint x: 1343, startPoint y: 435, endPoint x: 1250, endPoint y: 438, distance: 92.7
click at [1250, 438] on div "$/m $78.58" at bounding box center [1280, 434] width 189 height 20
type input "$79.51"
type input "$365.75"
click at [120, 427] on icon at bounding box center [123, 430] width 7 height 6
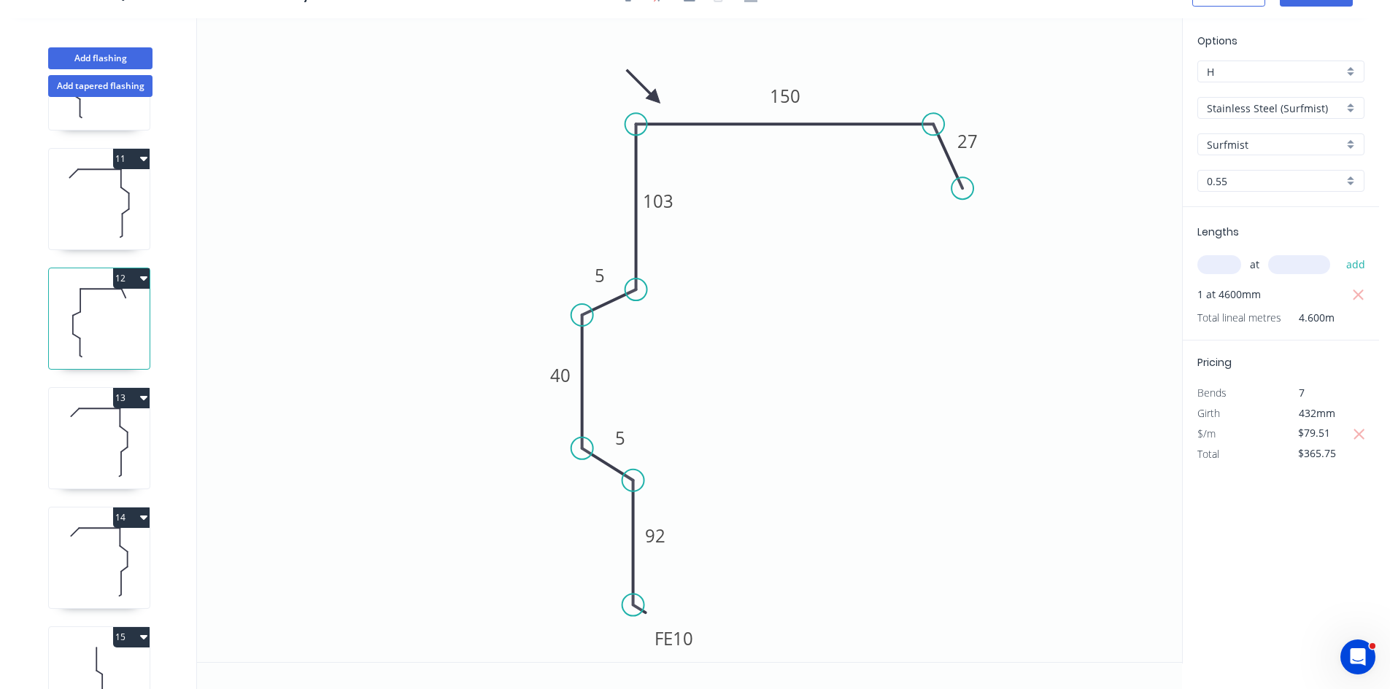
type input "$78.58"
type input "$125.73"
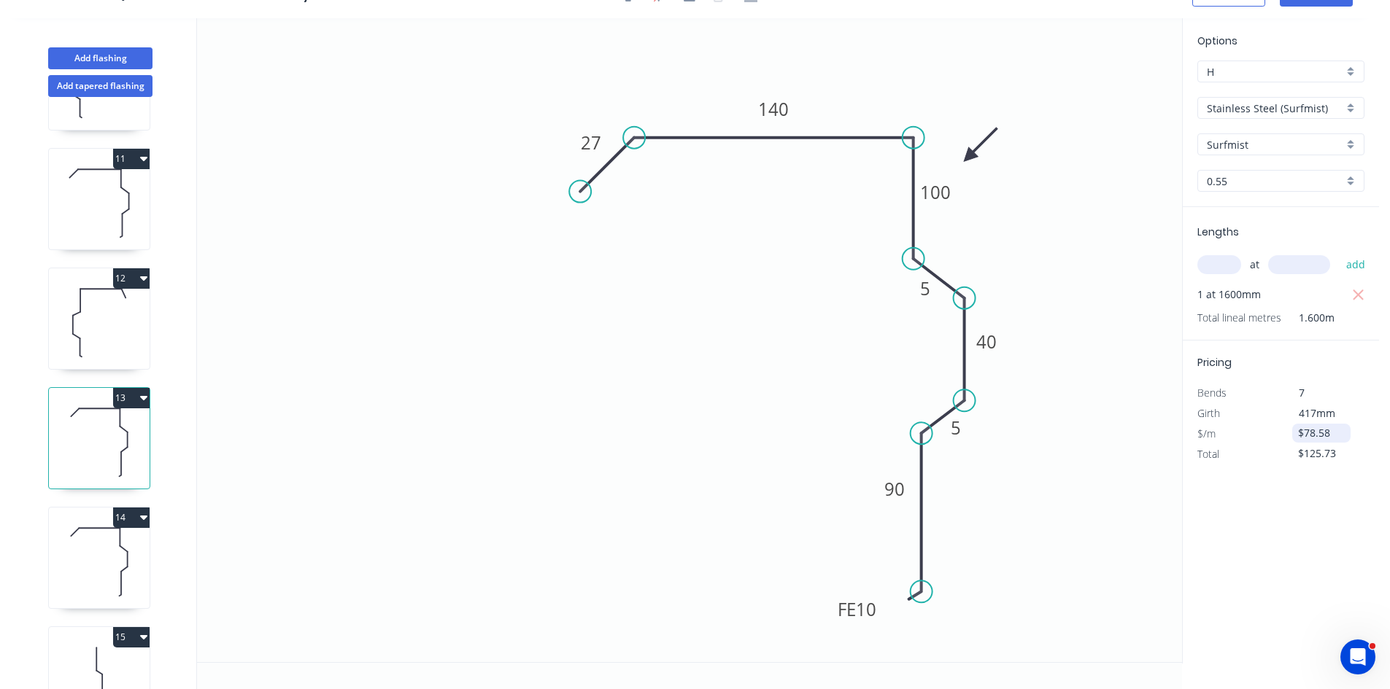
drag, startPoint x: 1302, startPoint y: 429, endPoint x: 1331, endPoint y: 430, distance: 29.2
click at [1299, 429] on div "$78.58" at bounding box center [1321, 433] width 58 height 19
drag, startPoint x: 1339, startPoint y: 435, endPoint x: 1204, endPoint y: 427, distance: 134.5
click at [1204, 427] on div "$/m $78.58" at bounding box center [1280, 434] width 189 height 20
type input "$79.51"
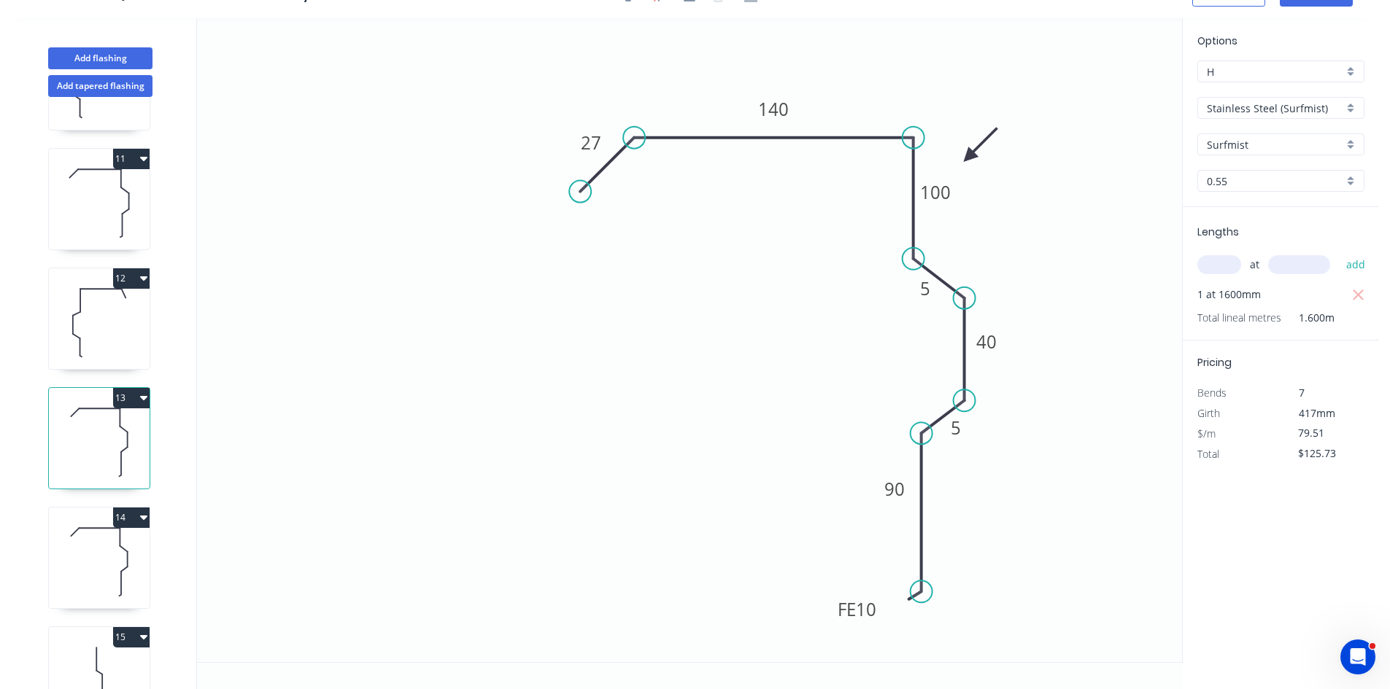
type input "$127.22"
click at [123, 576] on icon at bounding box center [99, 561] width 101 height 93
type input "$55.59"
type input "$88.94"
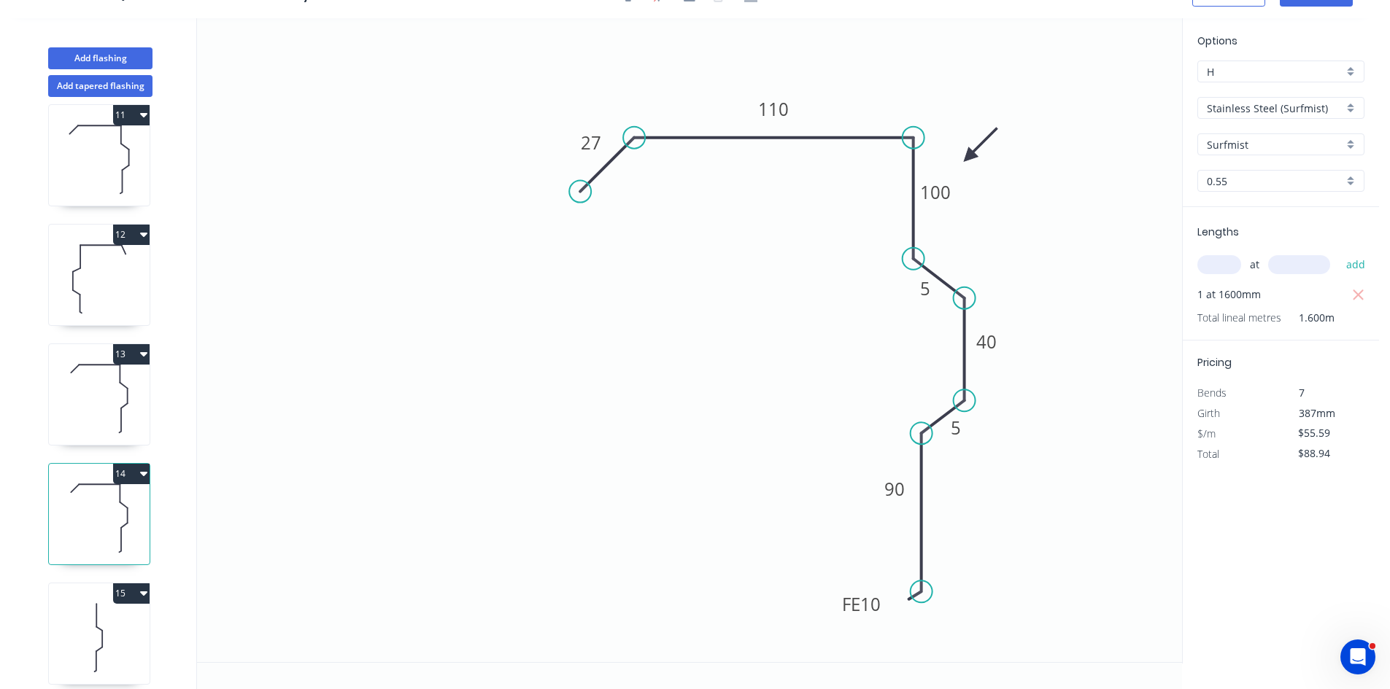
scroll to position [1235, 0]
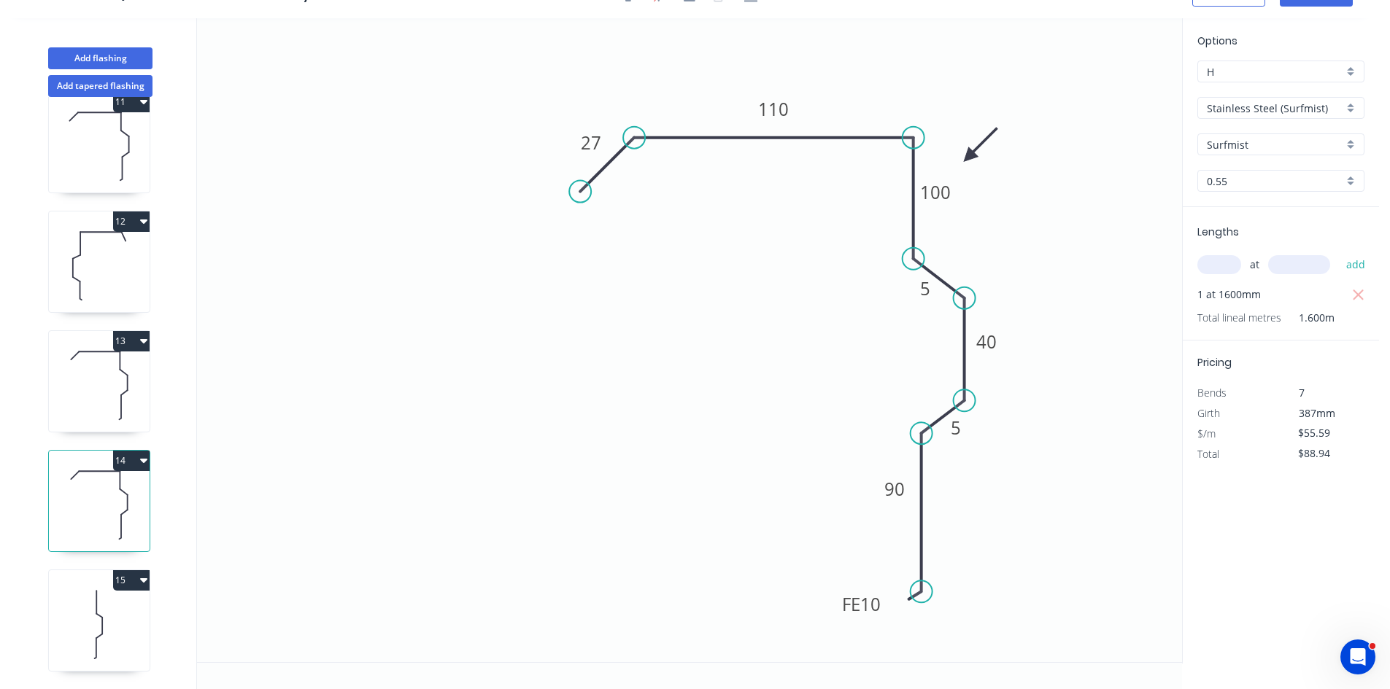
click at [131, 607] on icon at bounding box center [99, 624] width 101 height 93
type input "$53.73"
type input "$1,289.52"
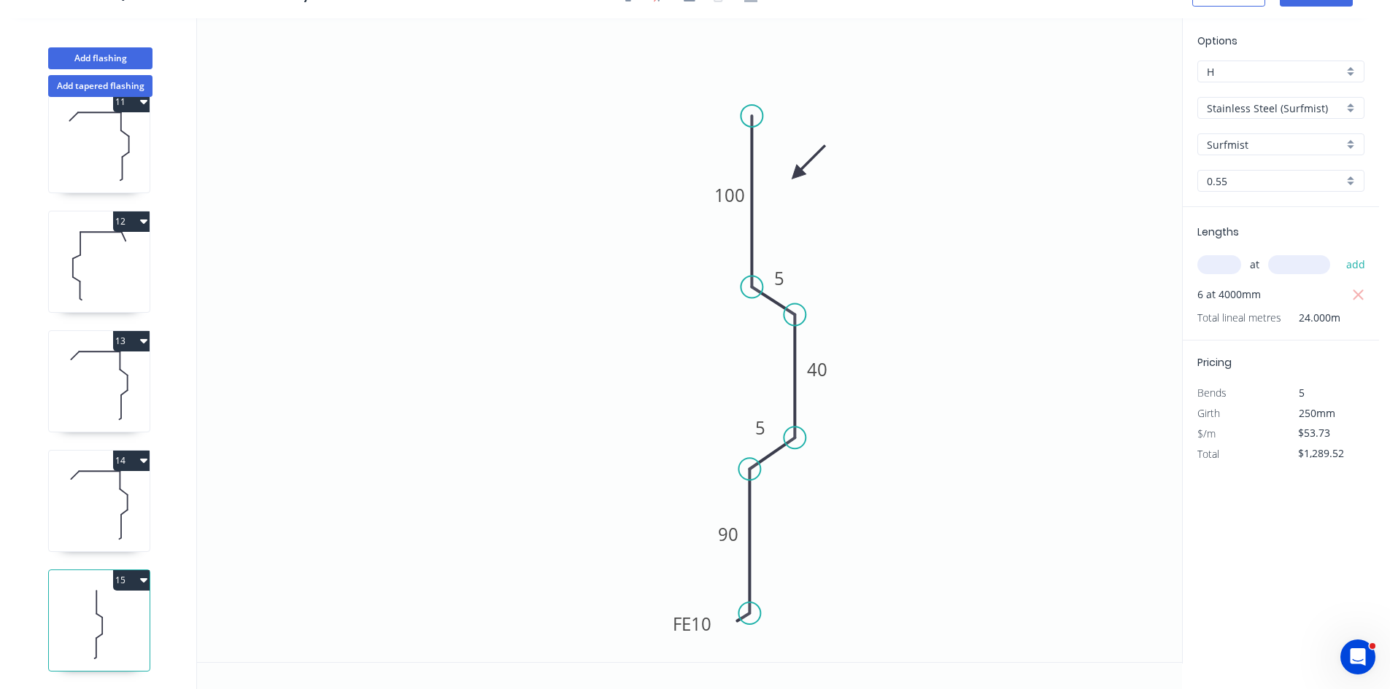
scroll to position [0, 0]
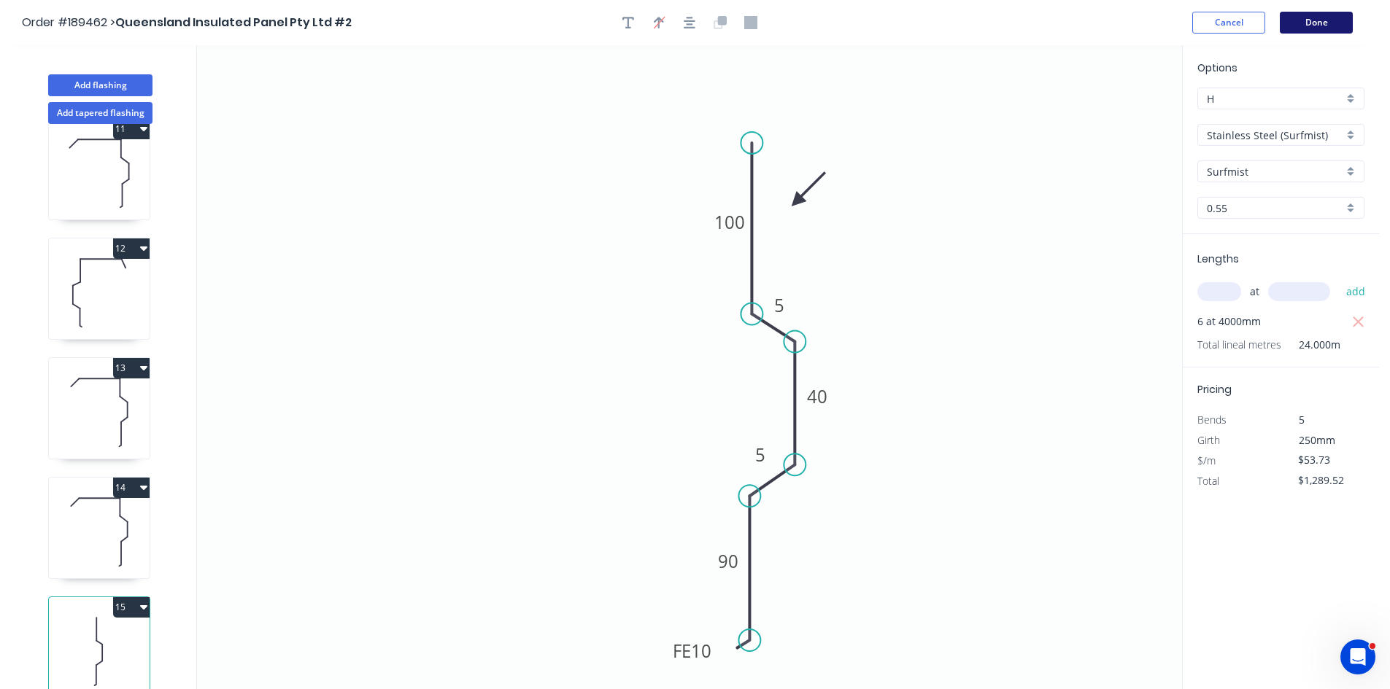
click at [1340, 25] on button "Done" at bounding box center [1315, 23] width 73 height 22
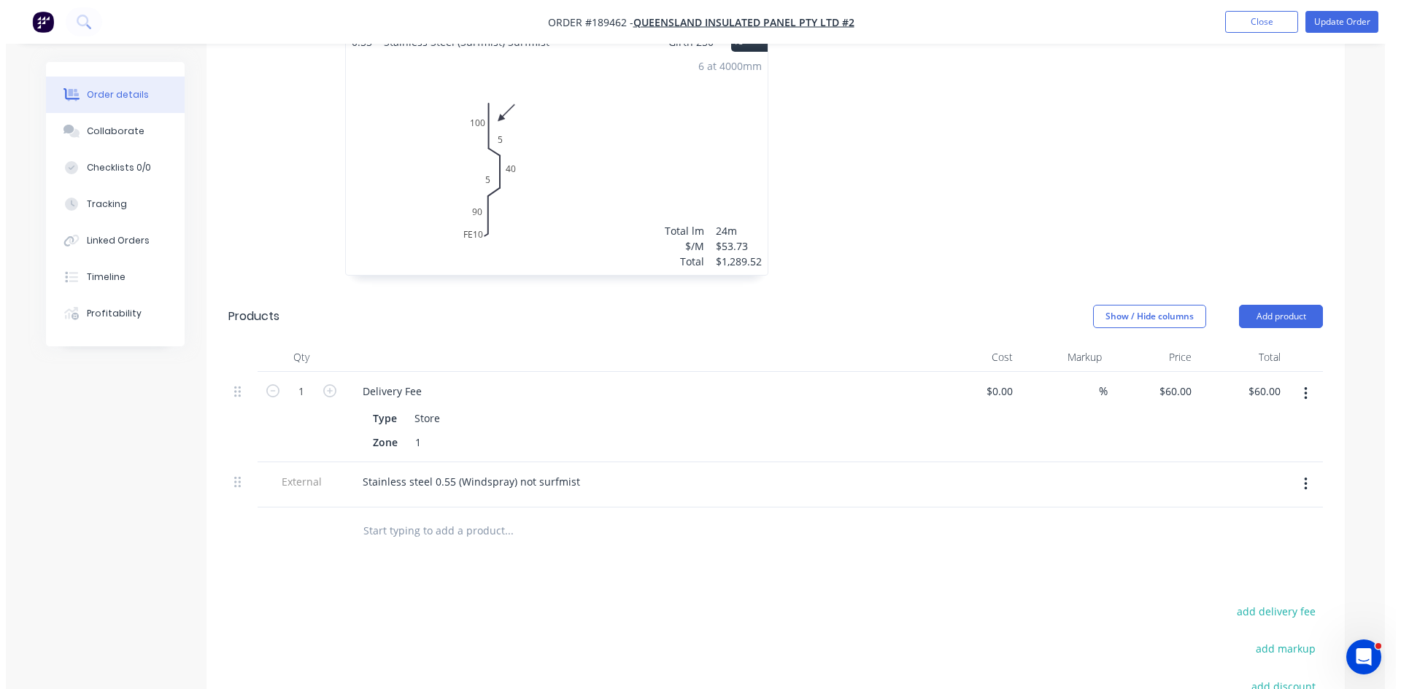
scroll to position [3281, 0]
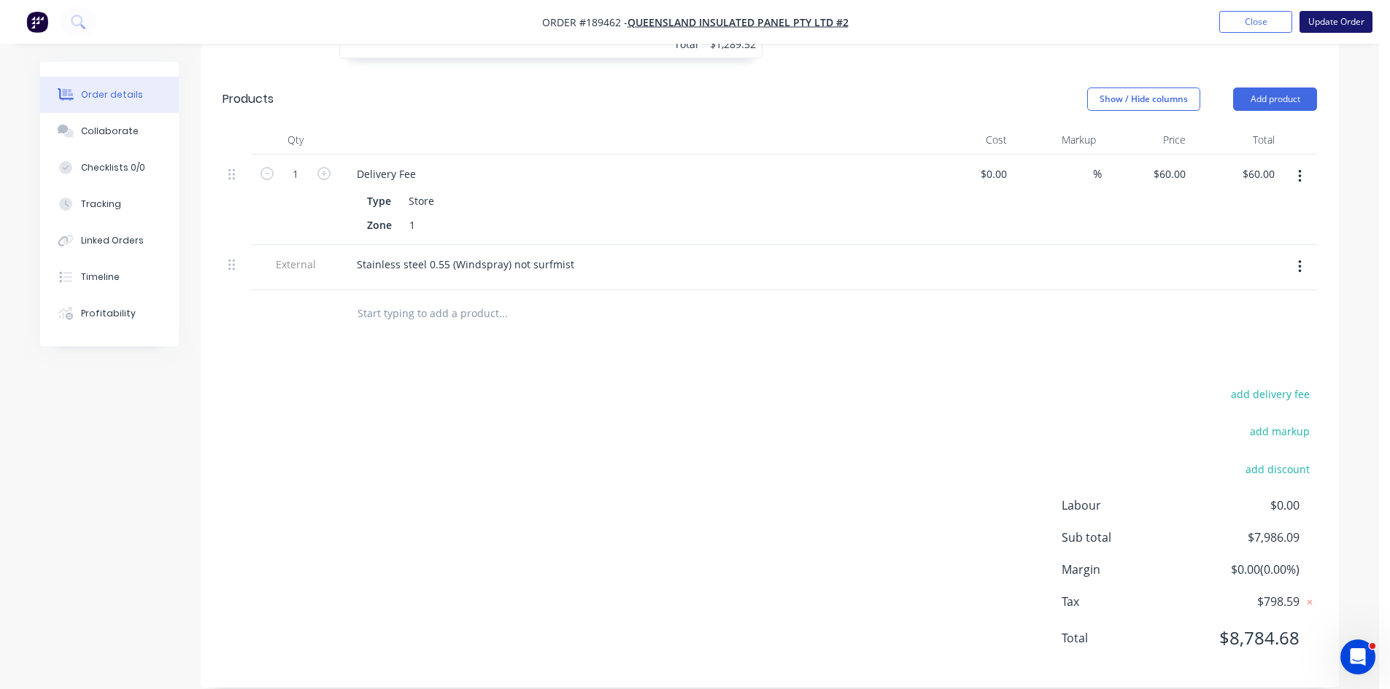
click at [1341, 25] on button "Update Order" at bounding box center [1335, 22] width 73 height 22
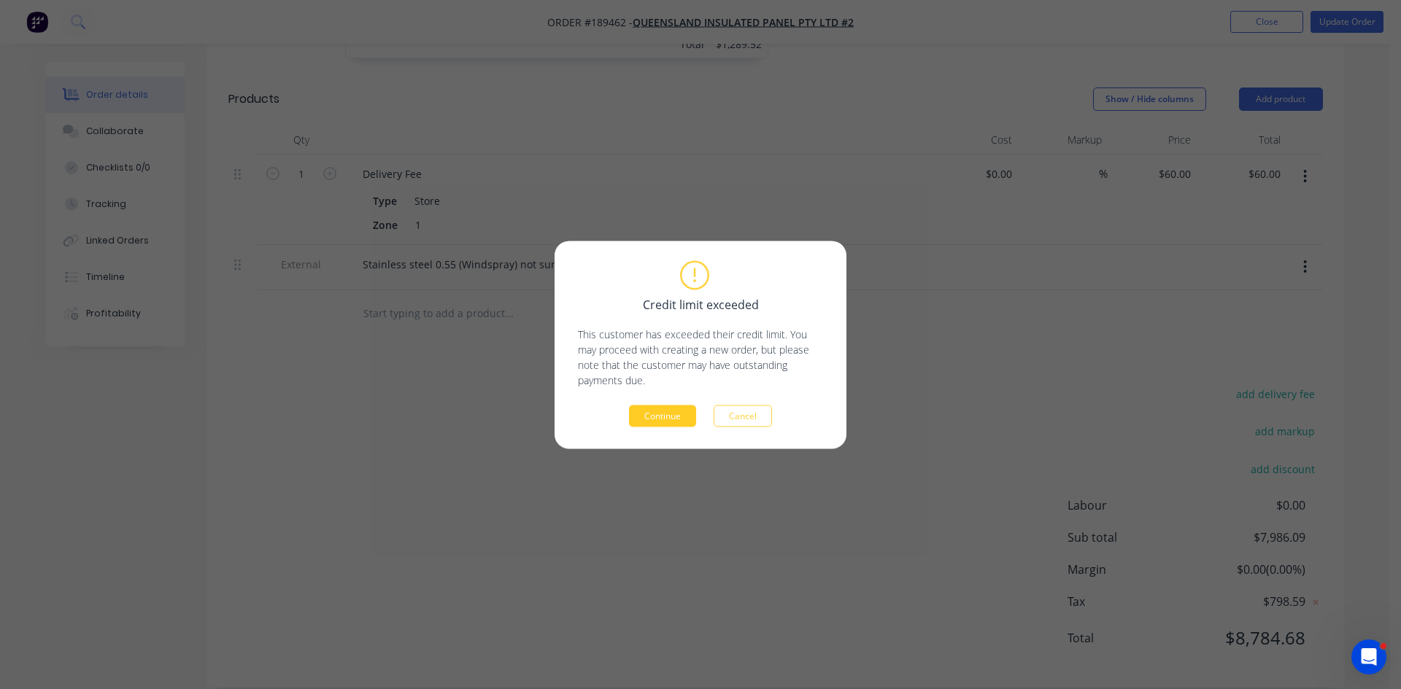
click at [684, 423] on button "Continue" at bounding box center [662, 416] width 67 height 22
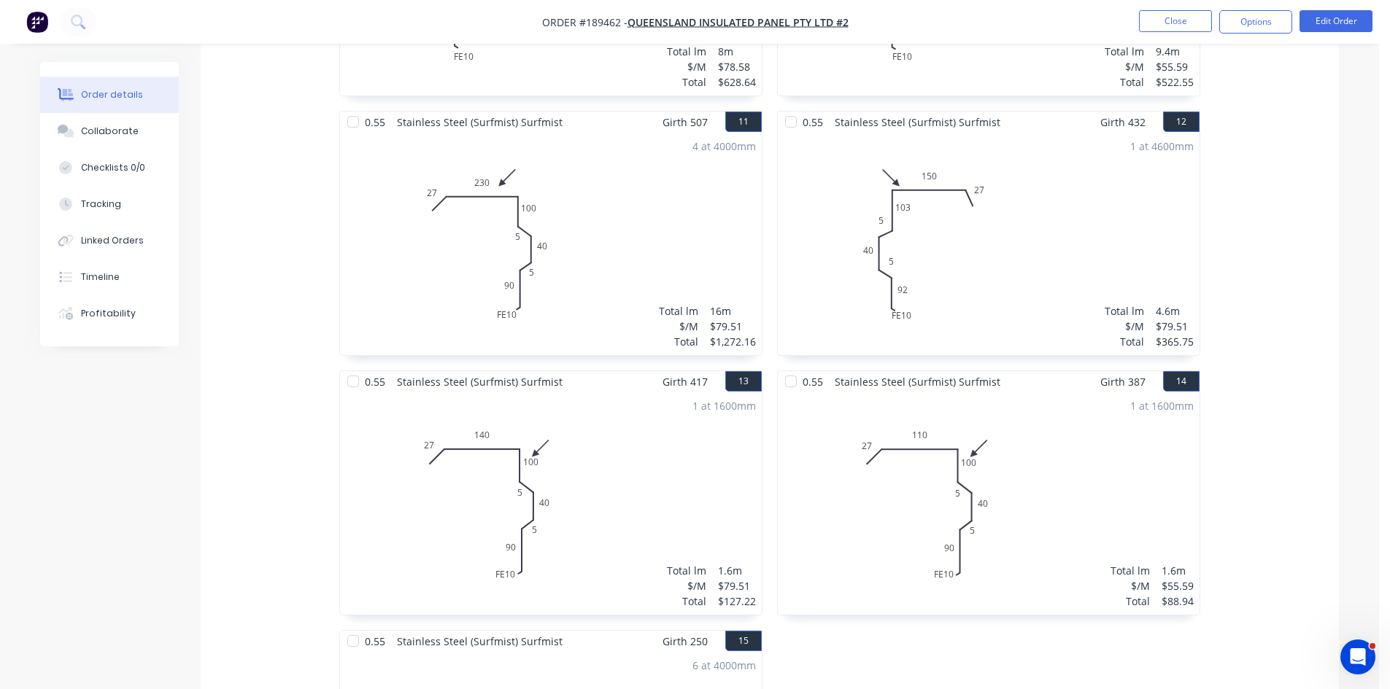
scroll to position [2278, 0]
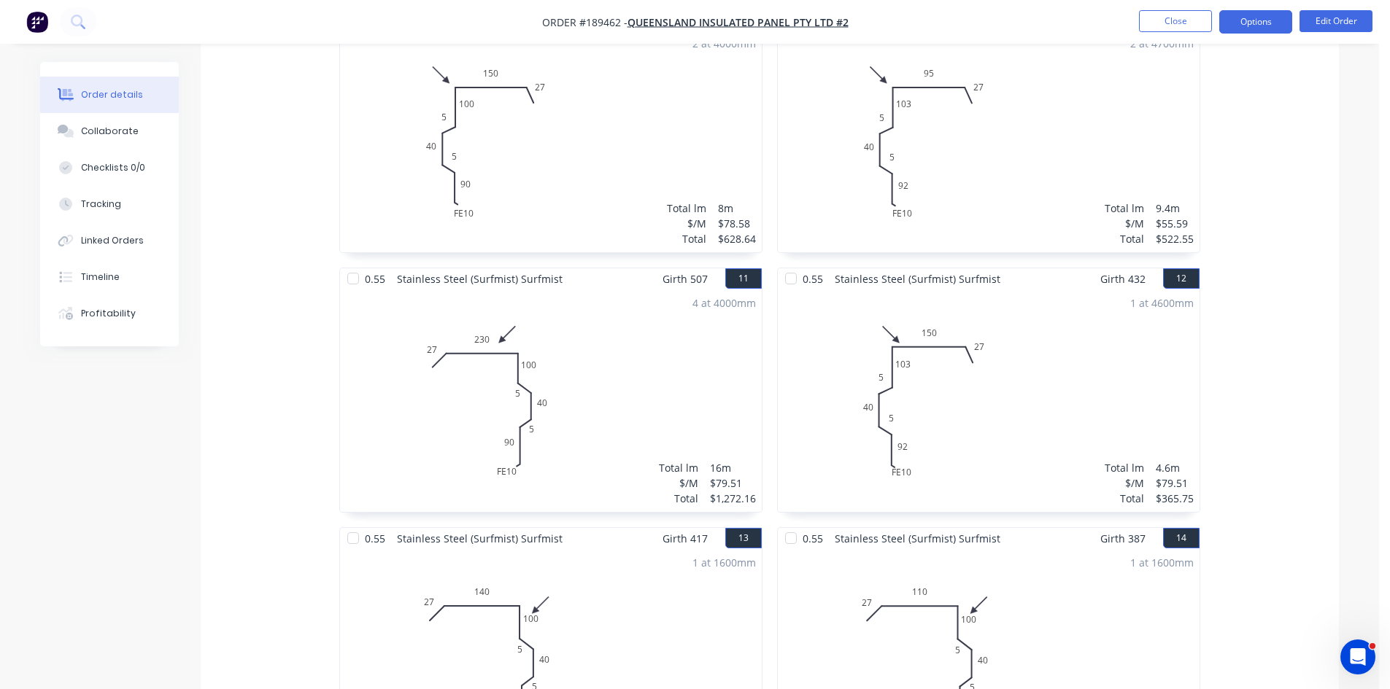
click at [1261, 27] on button "Options" at bounding box center [1255, 21] width 73 height 23
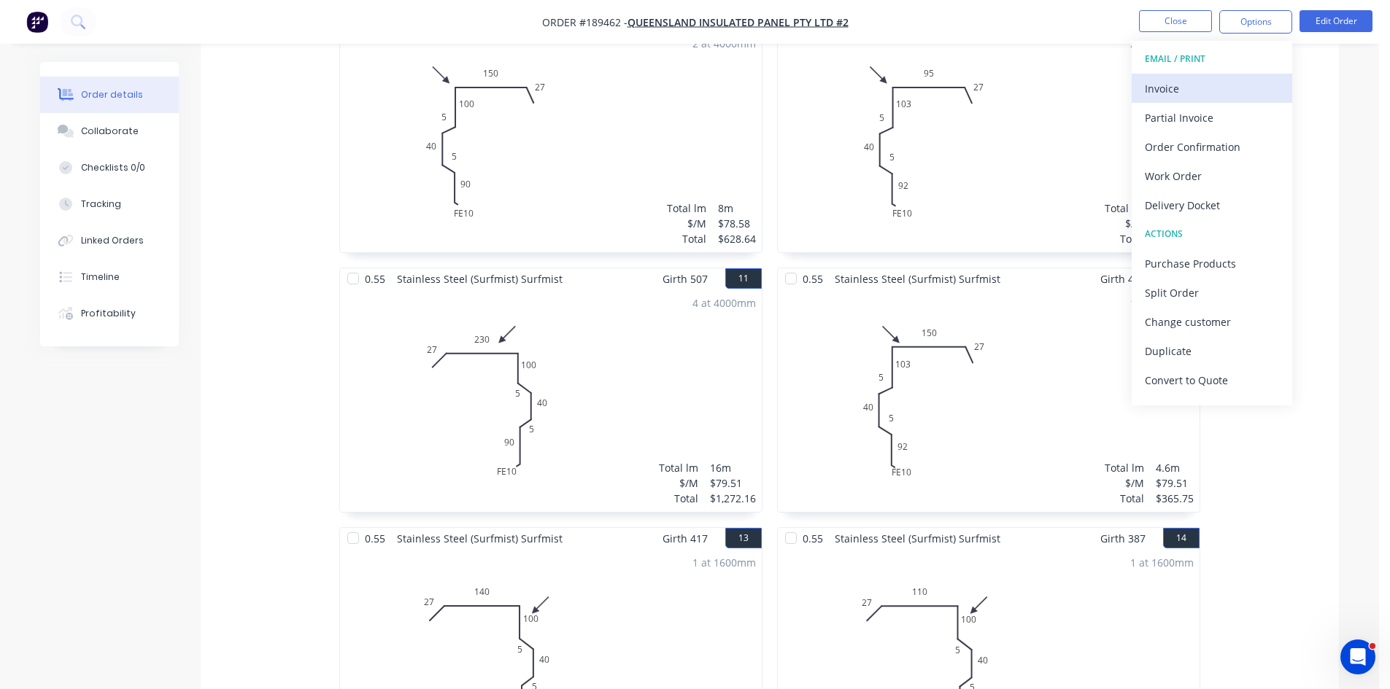
click at [1231, 90] on div "Invoice" at bounding box center [1212, 88] width 134 height 21
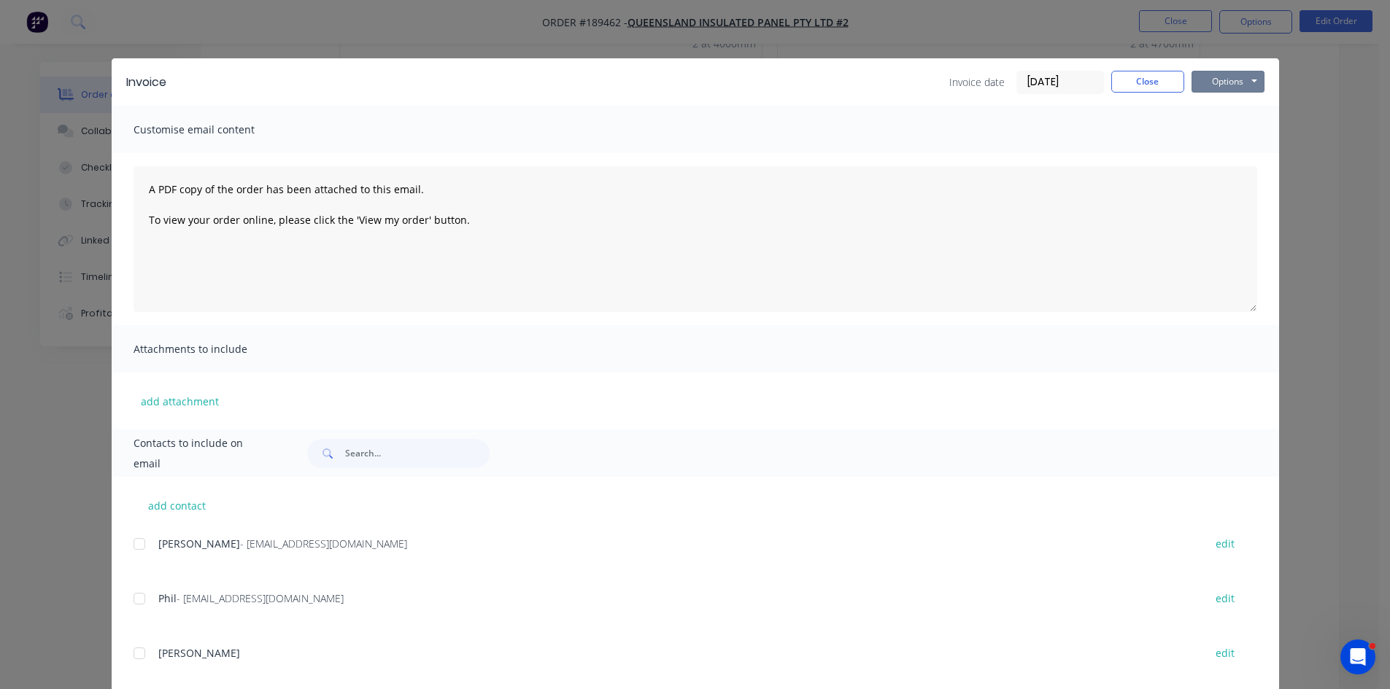
click at [1245, 80] on button "Options" at bounding box center [1227, 82] width 73 height 22
click at [1239, 137] on button "Print" at bounding box center [1237, 132] width 93 height 24
drag, startPoint x: 330, startPoint y: 544, endPoint x: 201, endPoint y: 559, distance: 130.7
click at [201, 559] on div "Suzanna - suzanaandacic@gmail.com edit" at bounding box center [705, 552] width 1145 height 37
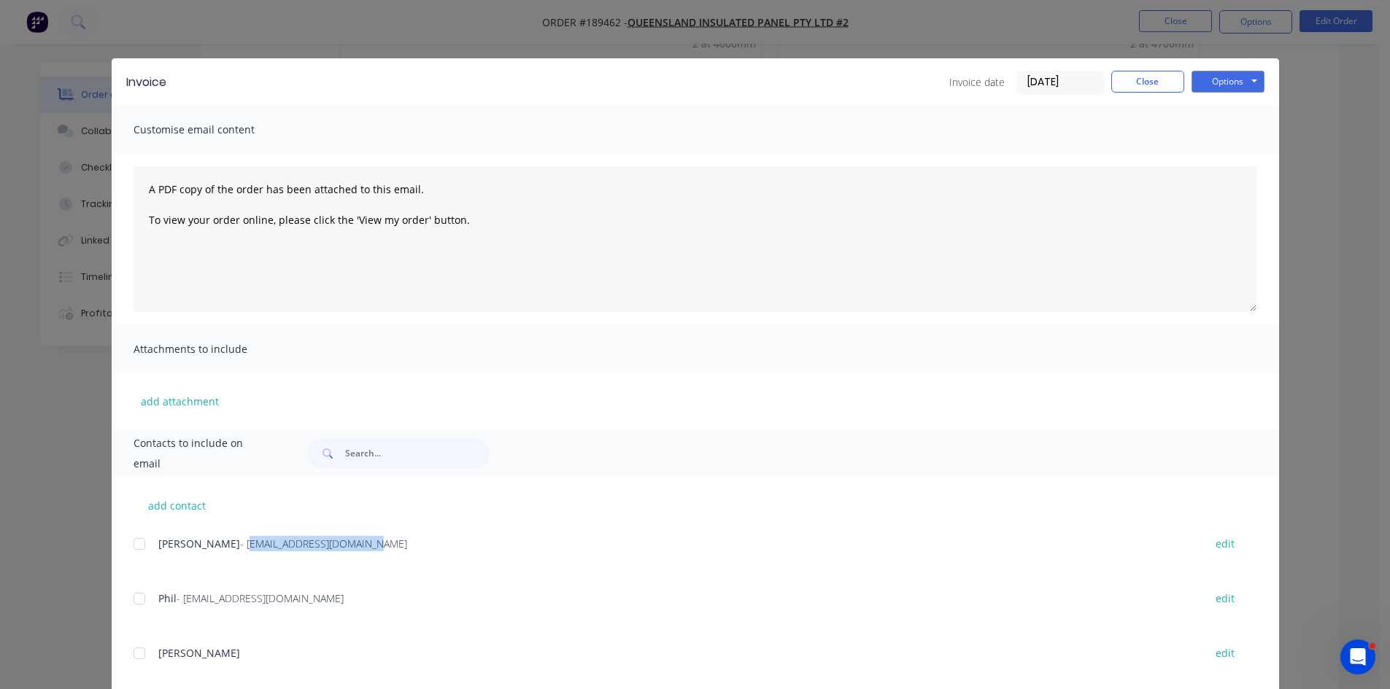
drag, startPoint x: 344, startPoint y: 544, endPoint x: 201, endPoint y: 554, distance: 142.6
click at [201, 554] on div "Suzanna - suzanaandacic@gmail.com edit" at bounding box center [705, 544] width 1145 height 20
copy span "suzanaandacic@gmail.com"
click at [1153, 82] on button "Close" at bounding box center [1147, 82] width 73 height 22
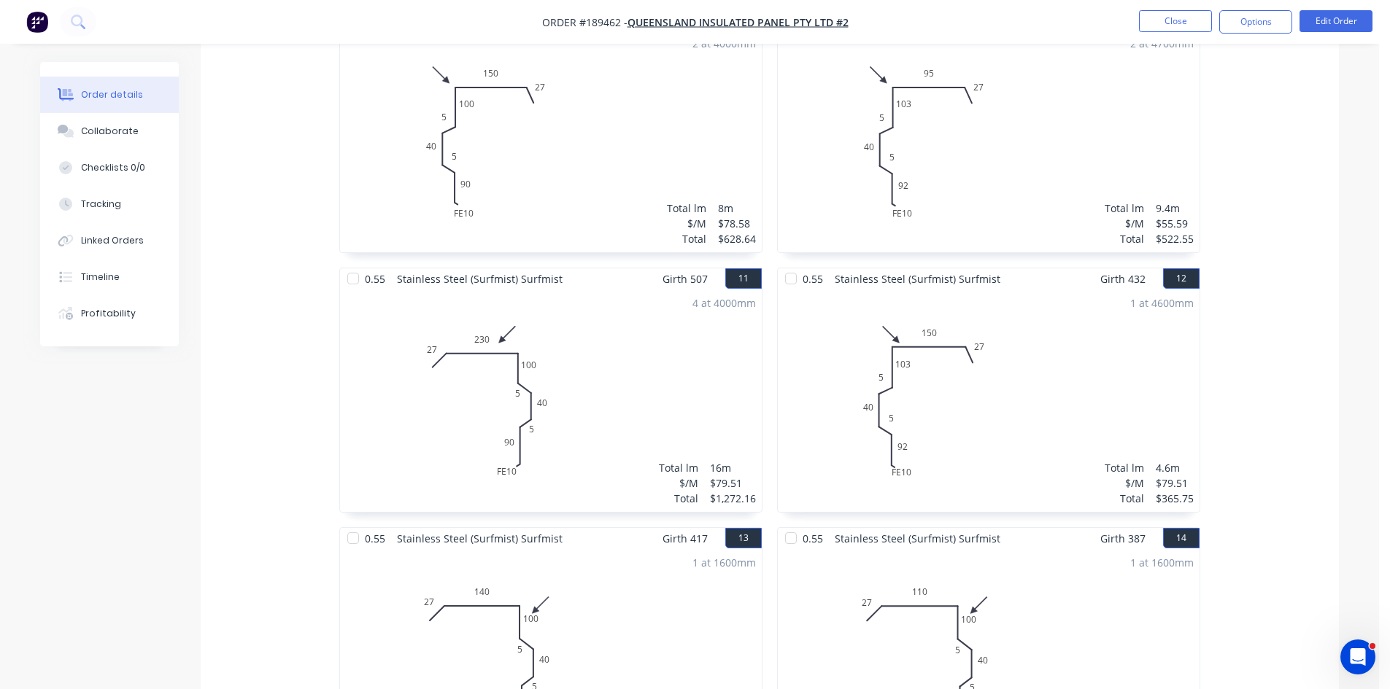
click at [1172, 9] on nav "Order #189462 - Queensland Insulated Panel Pty Ltd #2 Close Options Edit Order" at bounding box center [695, 22] width 1390 height 44
click at [1184, 26] on button "Close" at bounding box center [1175, 21] width 73 height 22
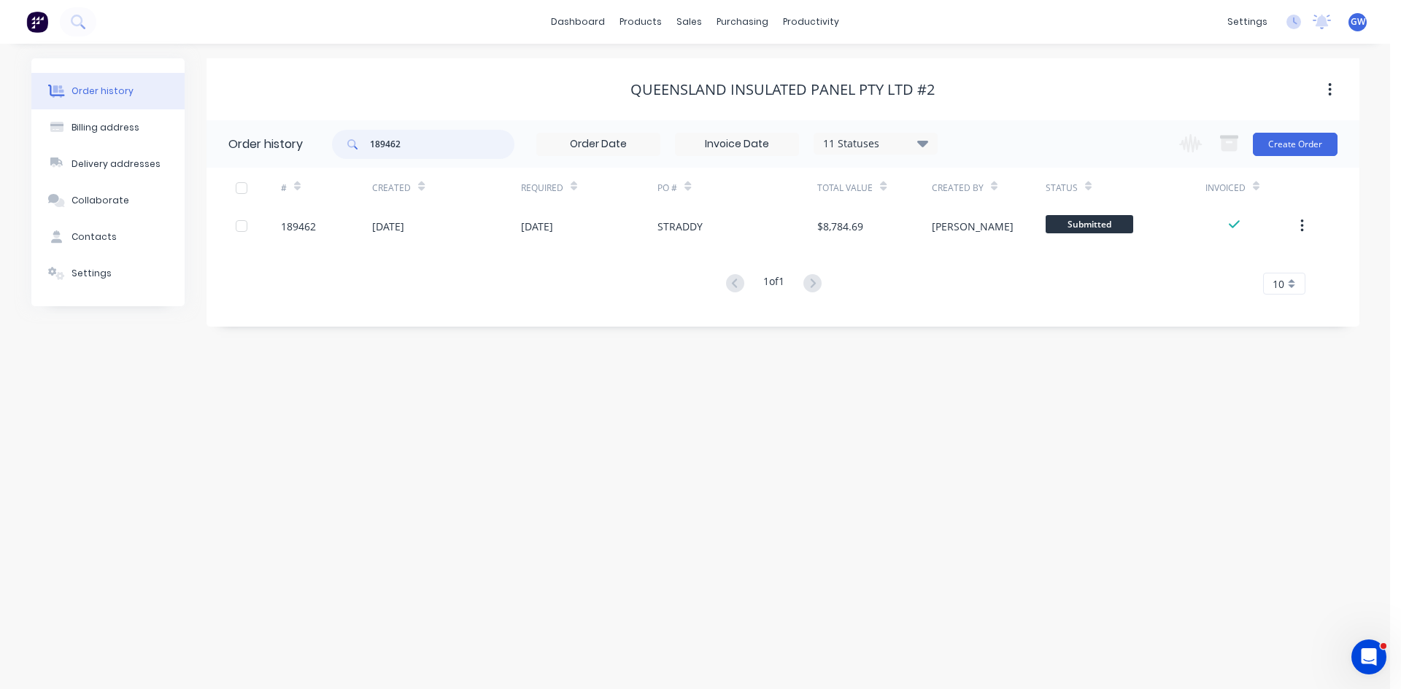
drag, startPoint x: 422, startPoint y: 147, endPoint x: 306, endPoint y: 145, distance: 116.0
click at [306, 145] on header "Order history 189462 11 Statuses Invoice Status Invoiced Not Invoiced Partial O…" at bounding box center [782, 143] width 1153 height 47
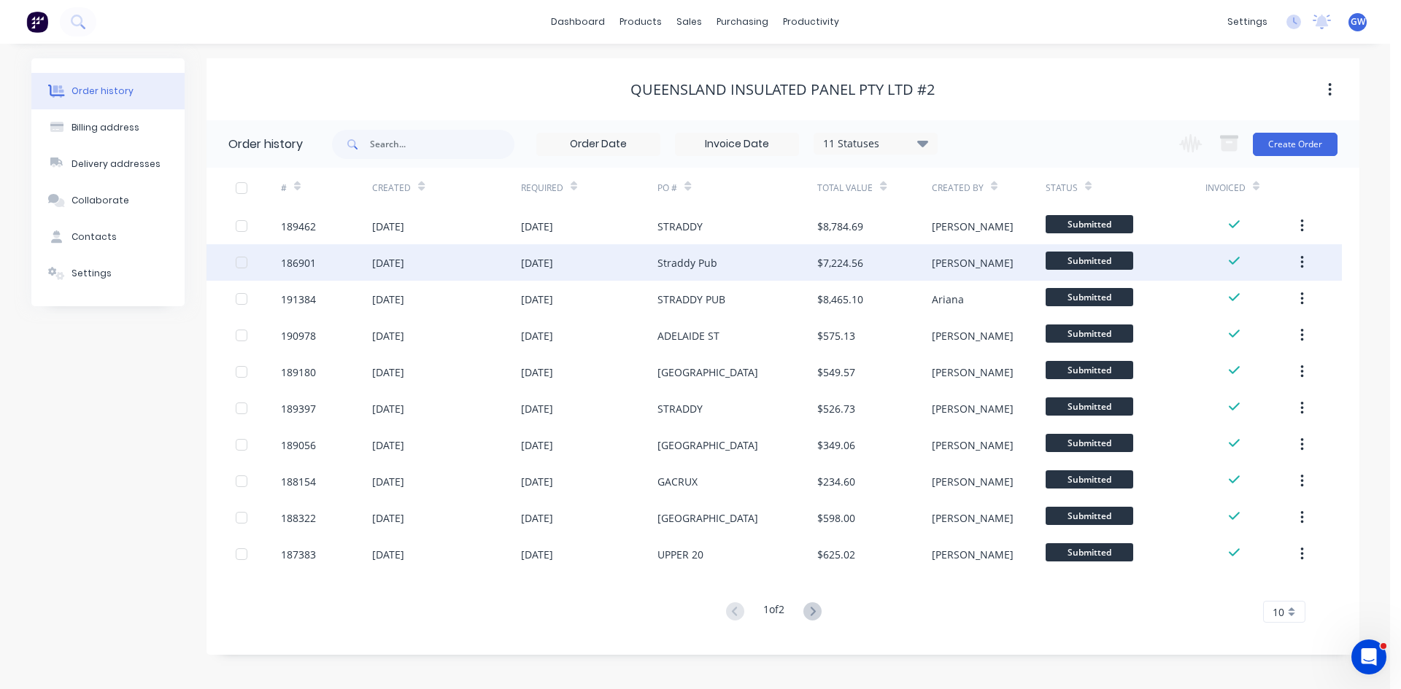
click at [541, 255] on div "18 Jul 2025" at bounding box center [537, 262] width 32 height 15
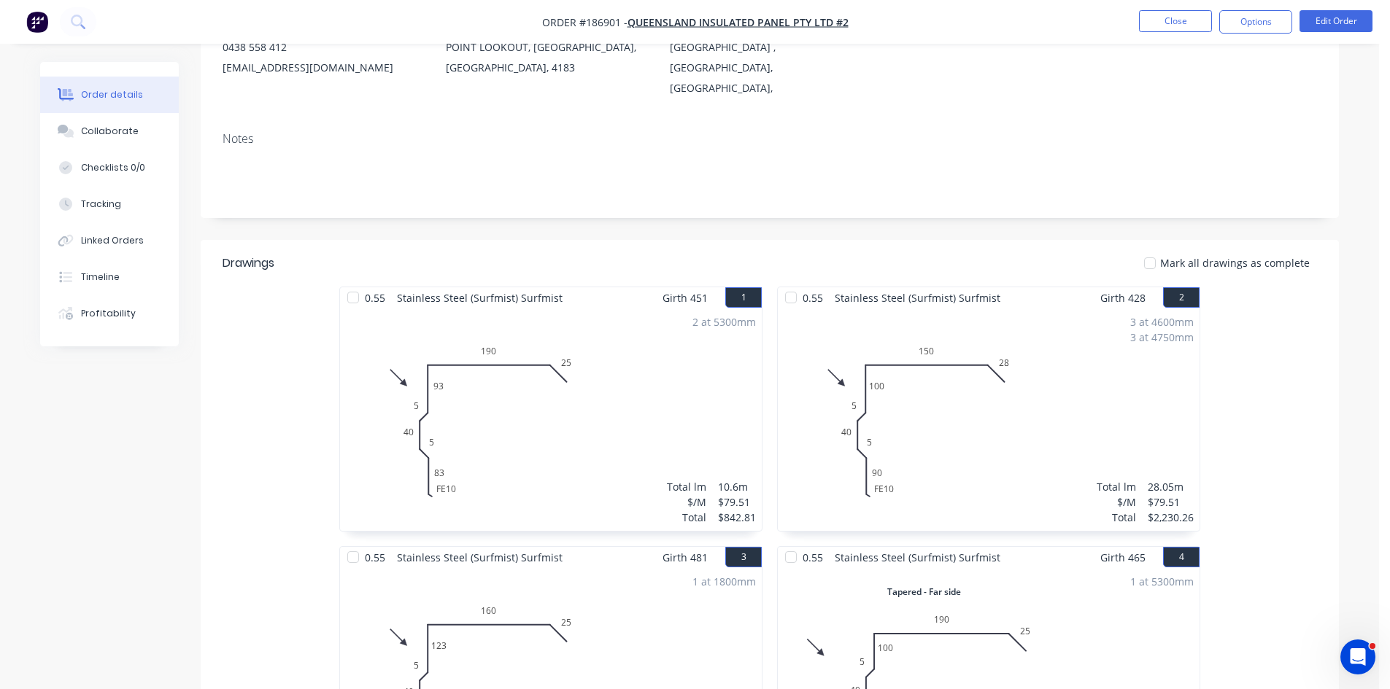
scroll to position [219, 0]
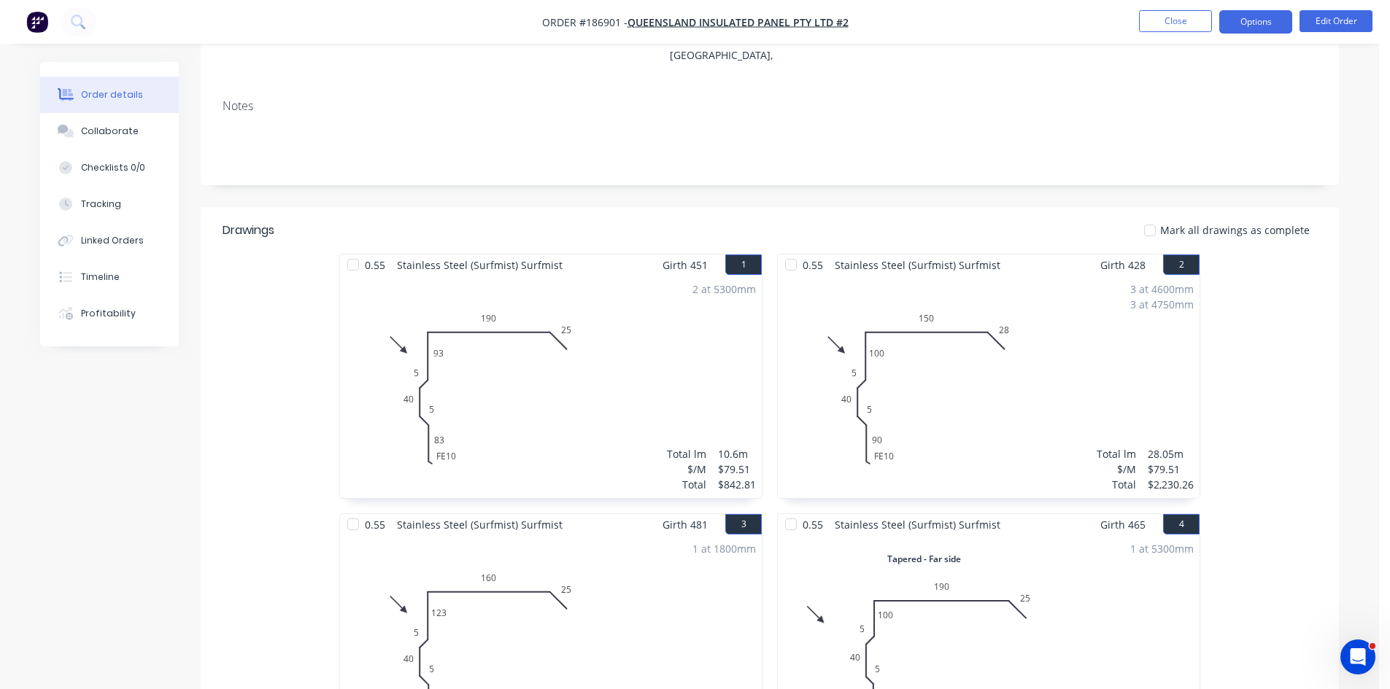
click at [1271, 15] on button "Options" at bounding box center [1255, 21] width 73 height 23
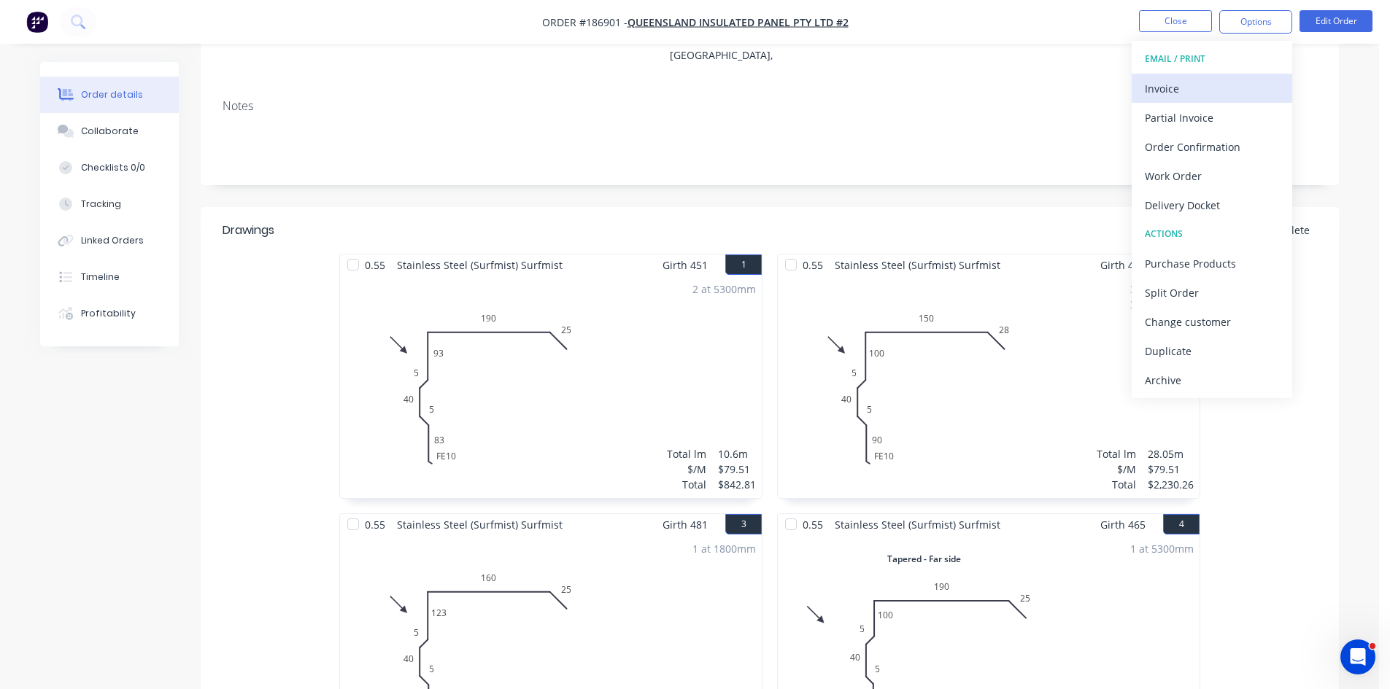
click at [1214, 85] on div "Invoice" at bounding box center [1212, 88] width 134 height 21
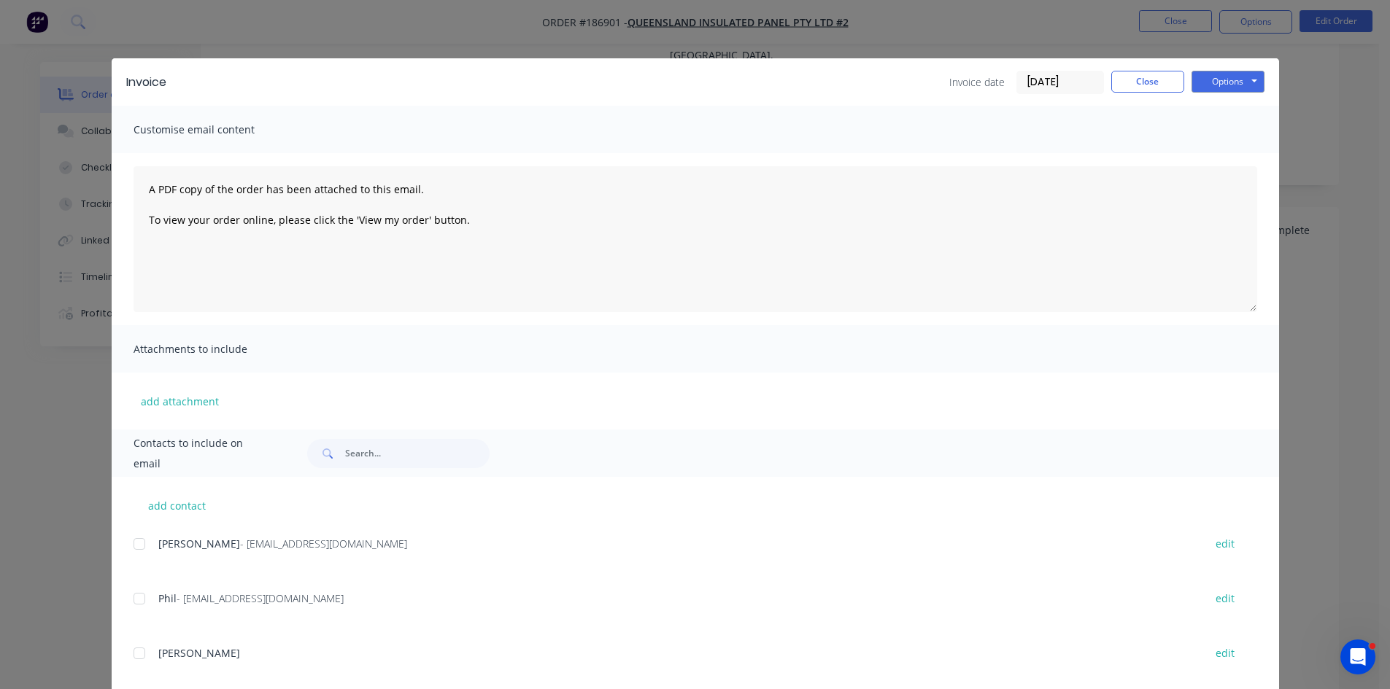
click at [1038, 77] on input "17/07/25" at bounding box center [1060, 82] width 86 height 22
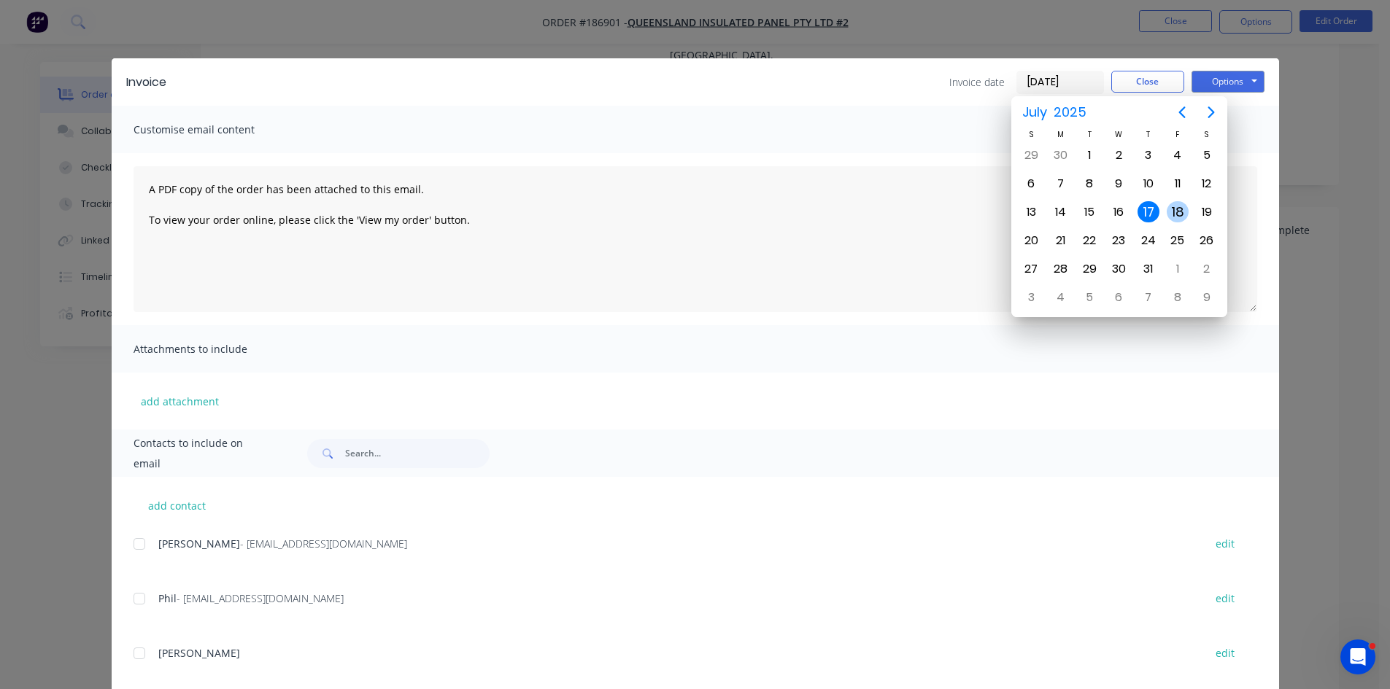
click at [1184, 214] on div "18" at bounding box center [1177, 212] width 22 height 22
type input "18/07/25"
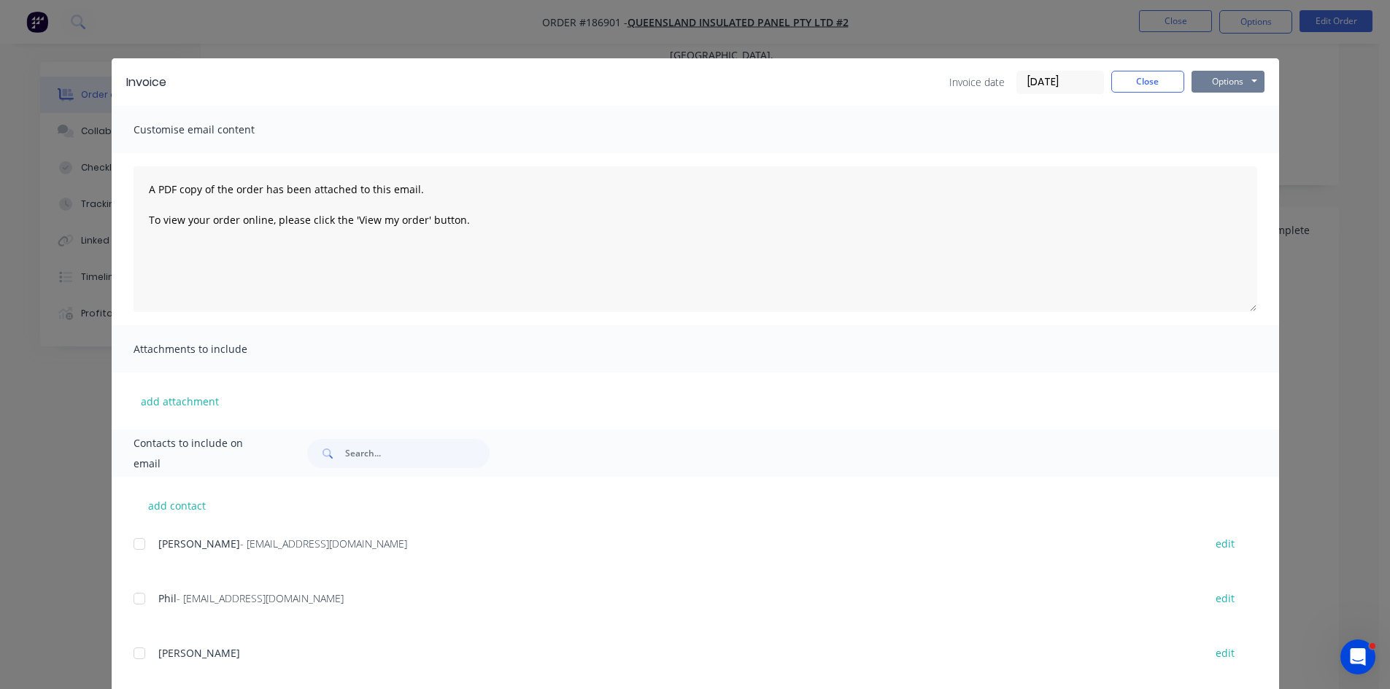
click at [1225, 76] on button "Options" at bounding box center [1227, 82] width 73 height 22
click at [1234, 130] on button "Print" at bounding box center [1237, 132] width 93 height 24
click at [1140, 78] on button "Close" at bounding box center [1147, 82] width 73 height 22
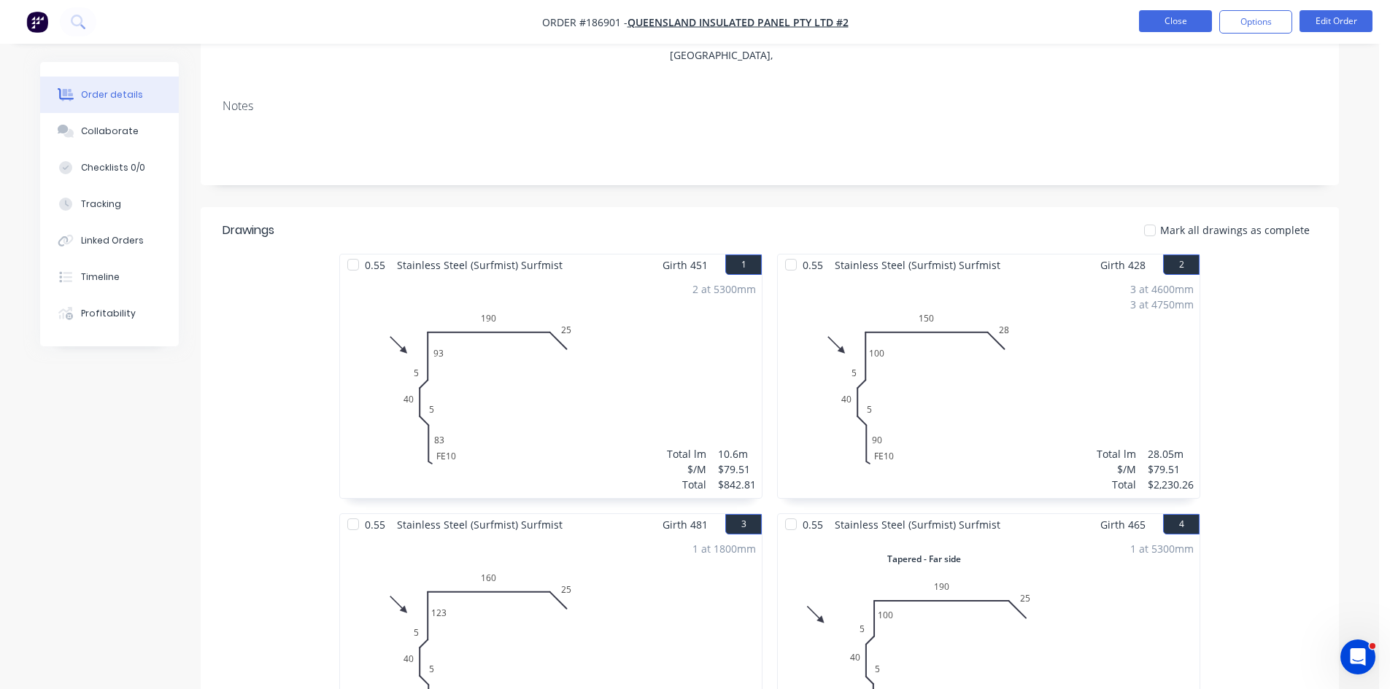
click at [1170, 30] on button "Close" at bounding box center [1175, 21] width 73 height 22
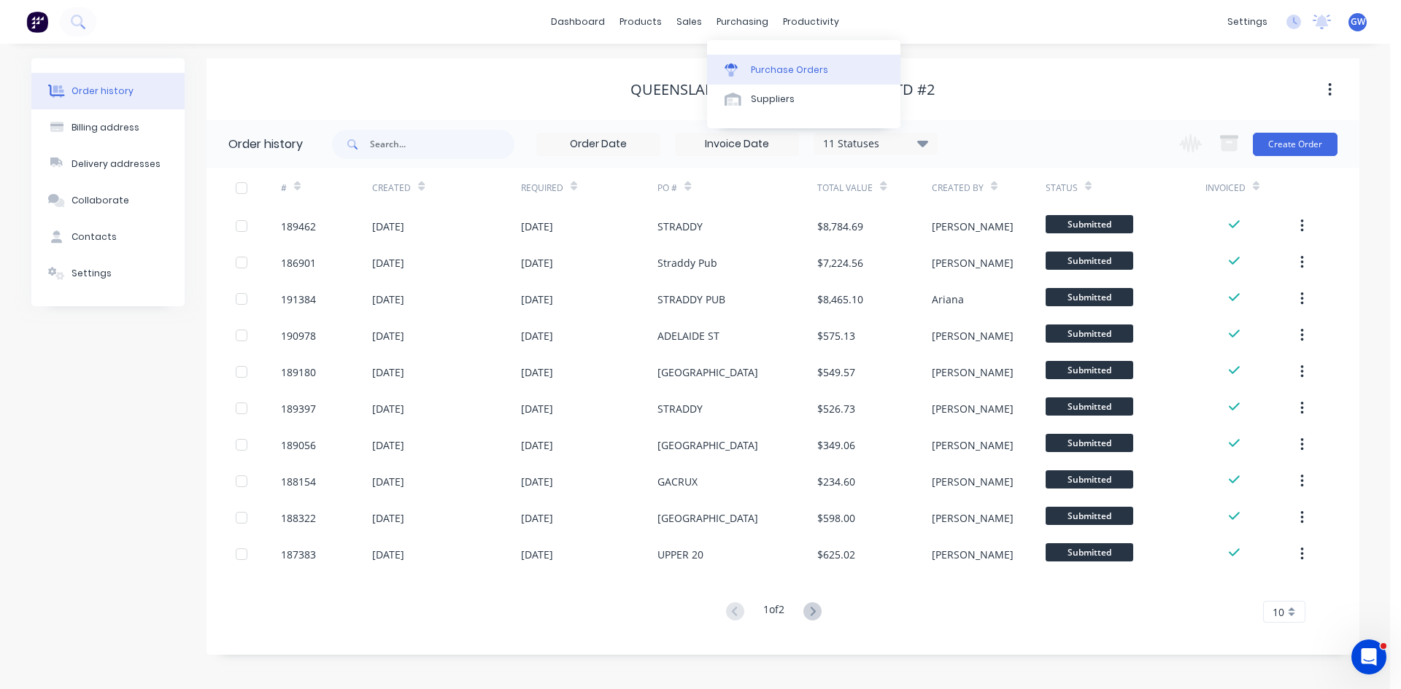
click at [769, 68] on div "Purchase Orders" at bounding box center [789, 69] width 77 height 13
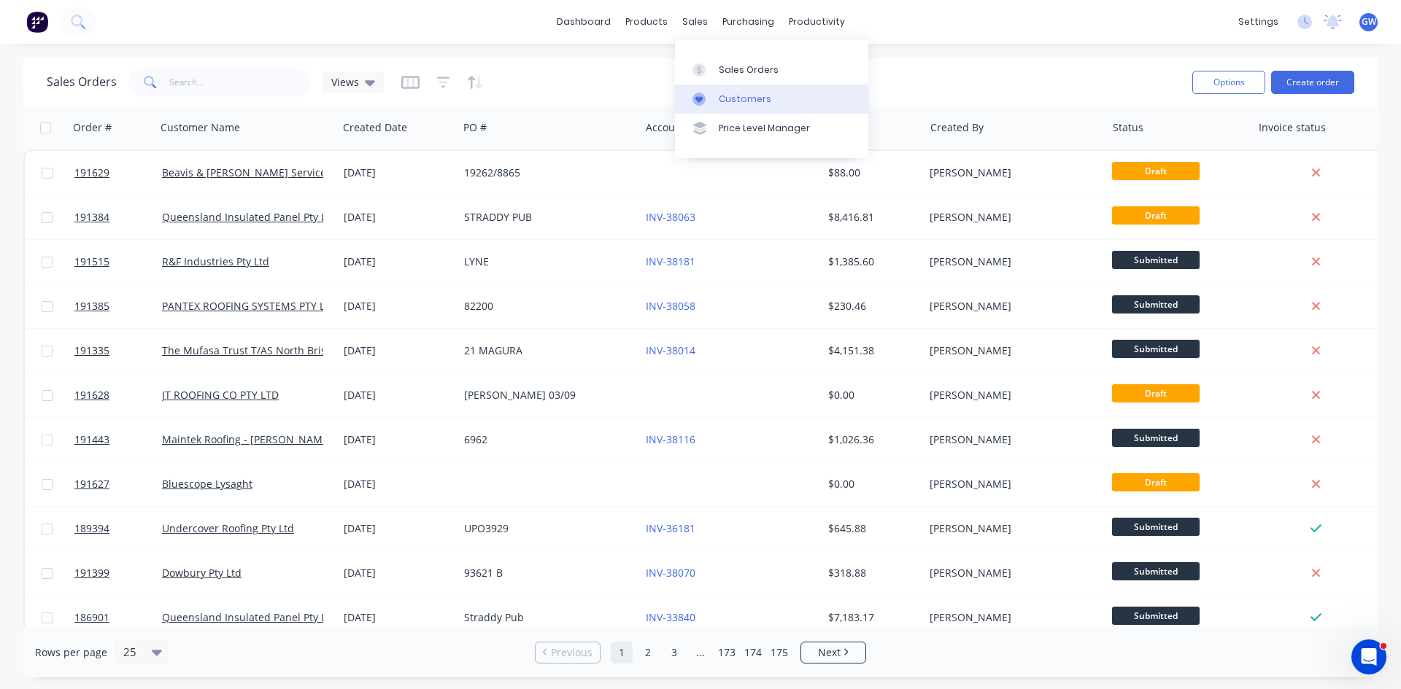
click at [729, 111] on link "Customers" at bounding box center [771, 99] width 193 height 29
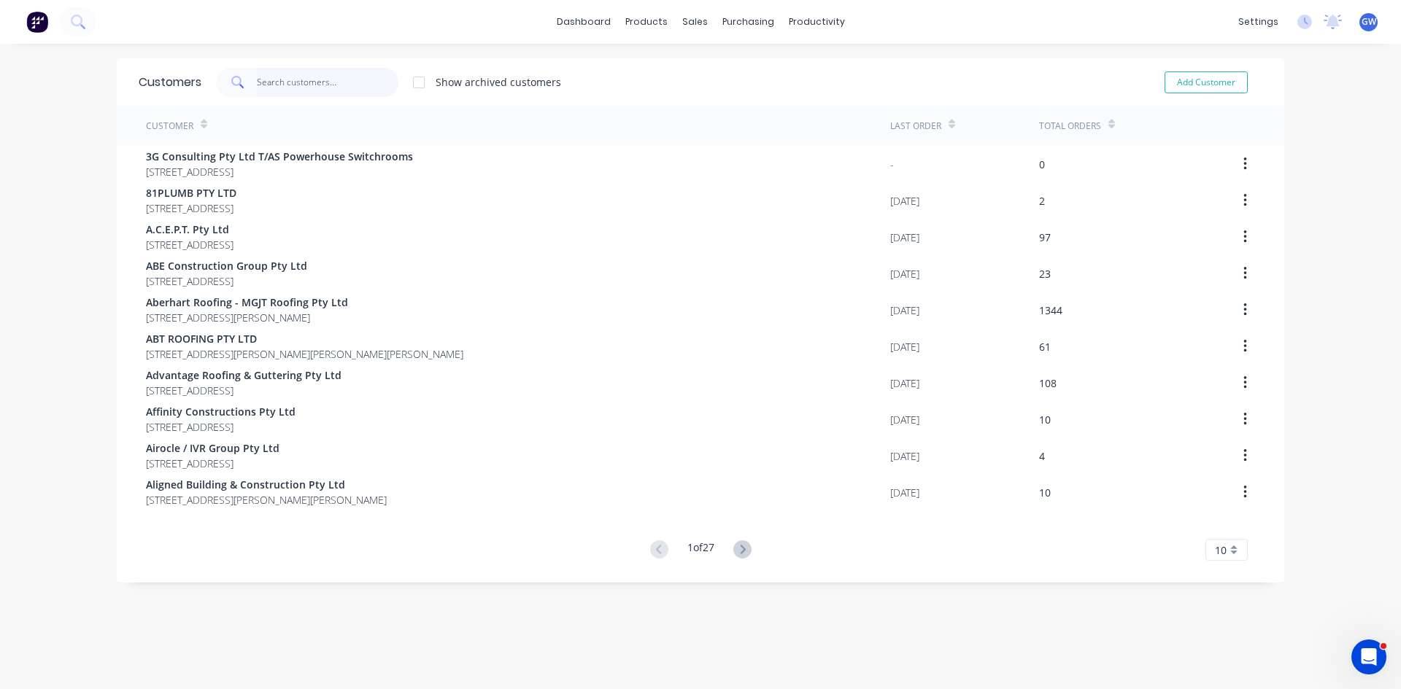
click at [325, 80] on input "text" at bounding box center [328, 82] width 142 height 29
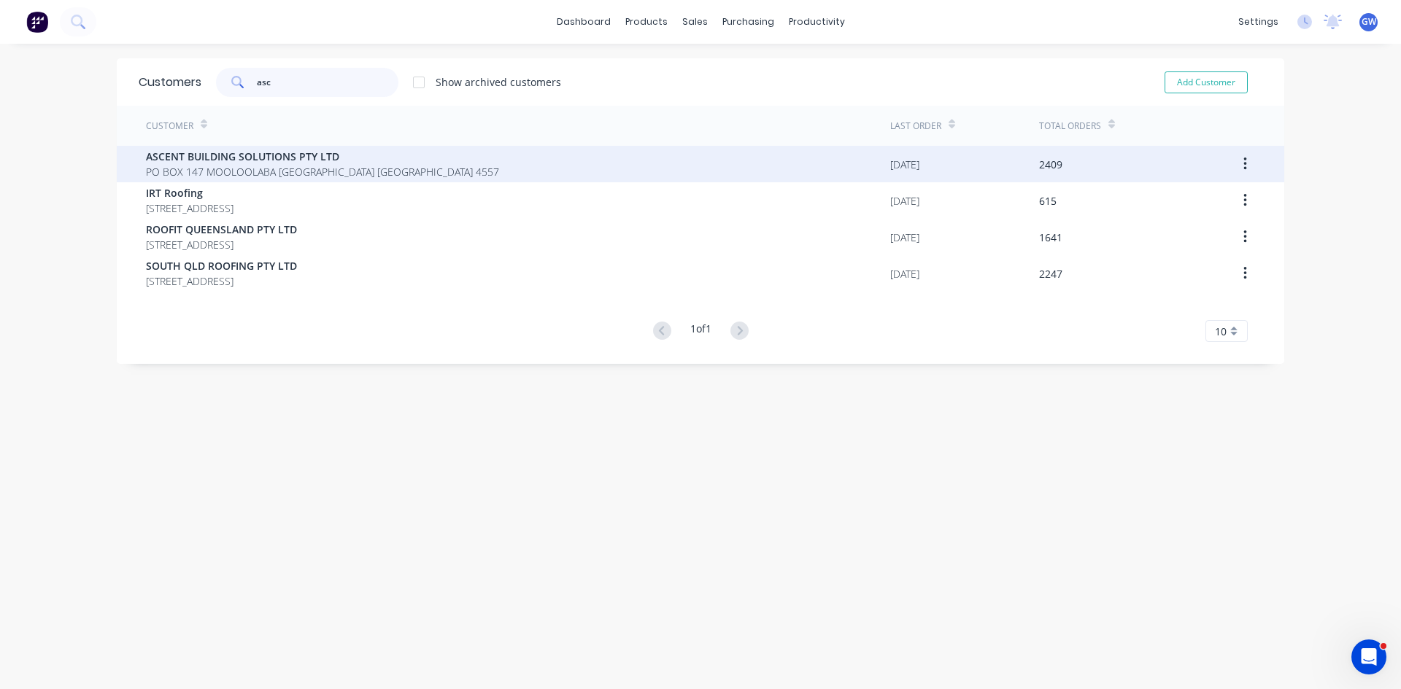
type input "asc"
click at [313, 167] on span "PO BOX 147 MOOLOOLABA [GEOGRAPHIC_DATA] [GEOGRAPHIC_DATA] 4557" at bounding box center [322, 171] width 353 height 15
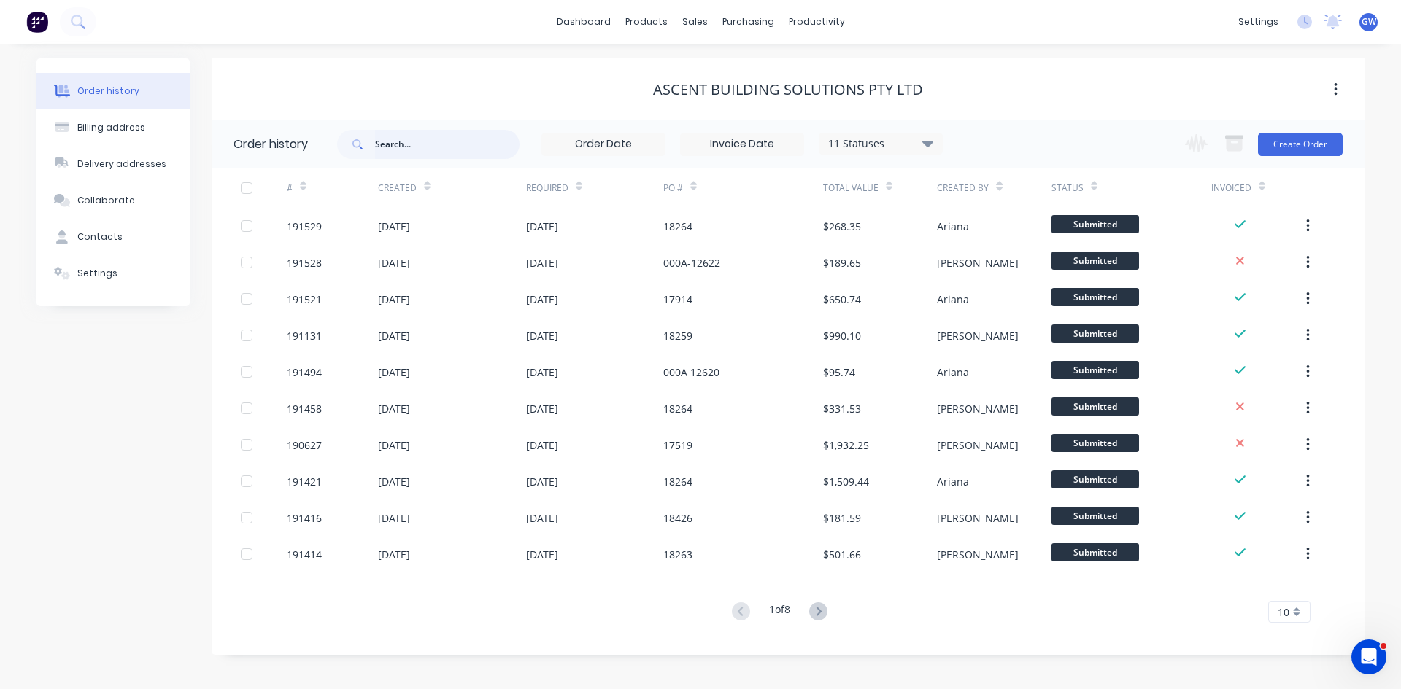
click at [409, 151] on input "text" at bounding box center [447, 144] width 144 height 29
type input "18390"
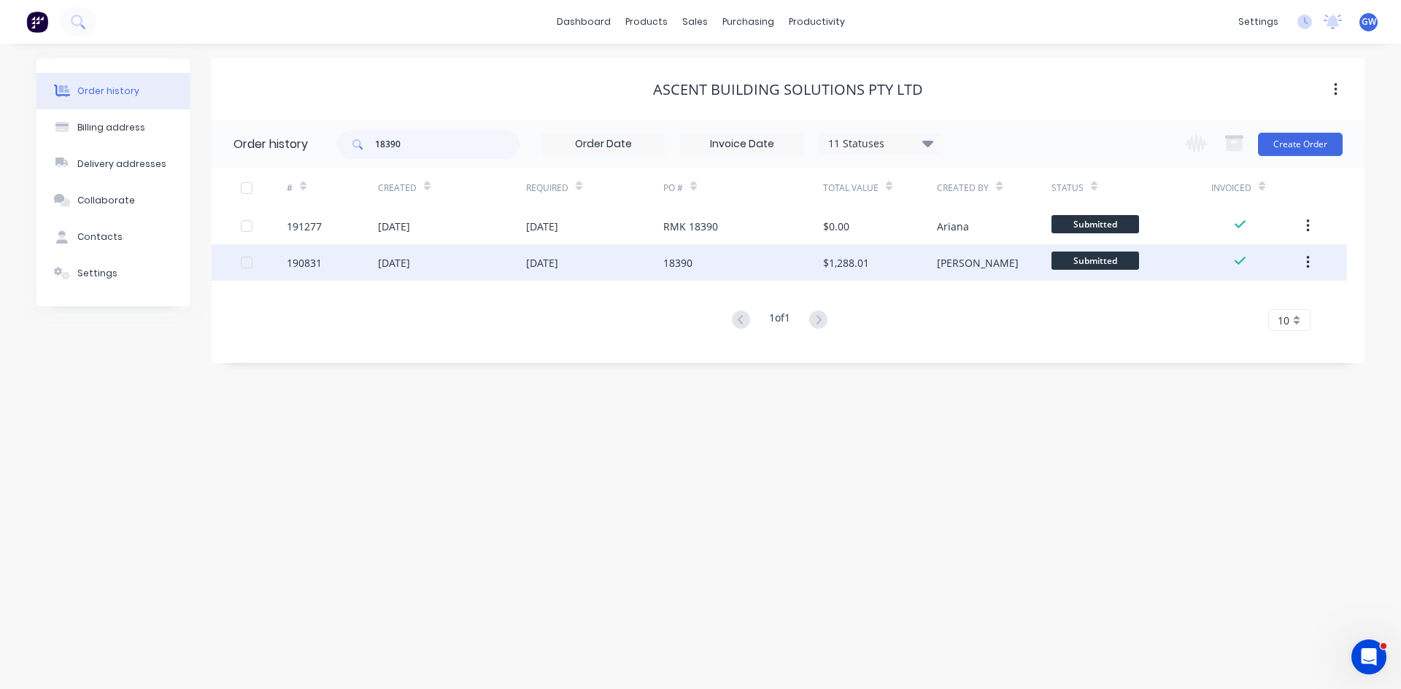
click at [810, 252] on div "18390" at bounding box center [743, 262] width 160 height 36
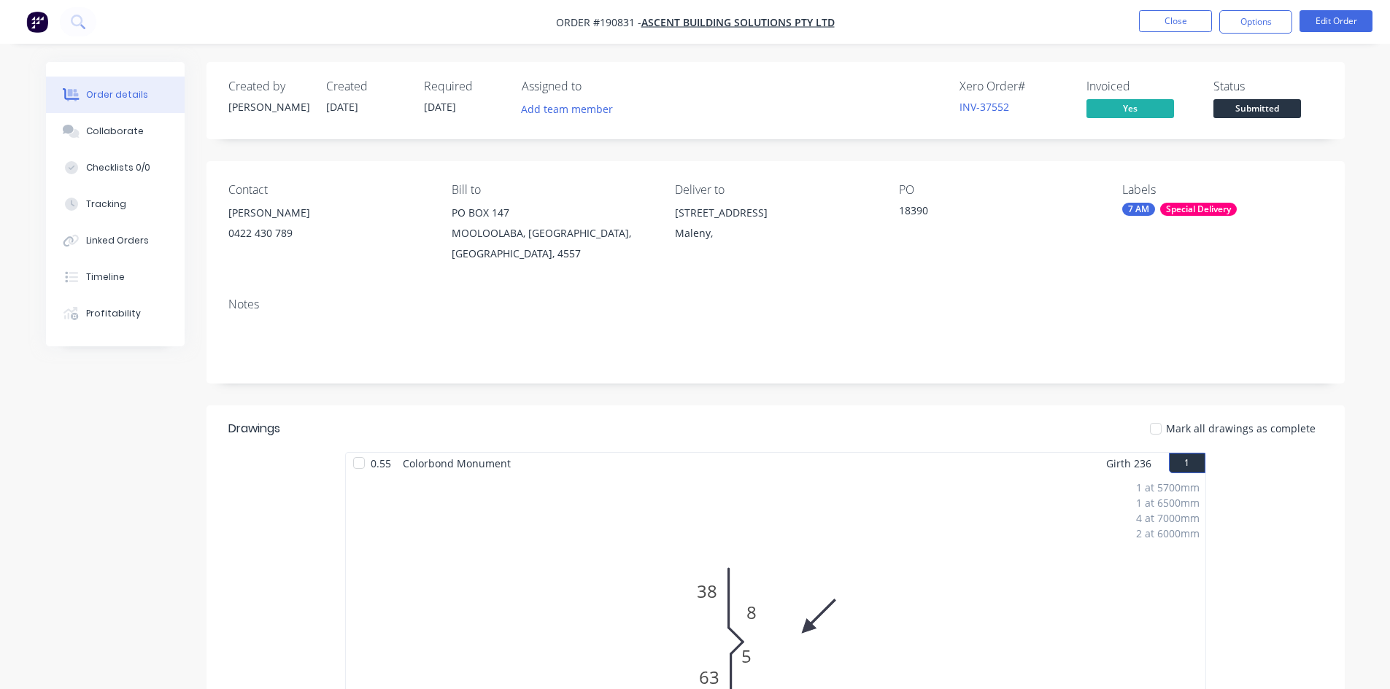
scroll to position [210, 0]
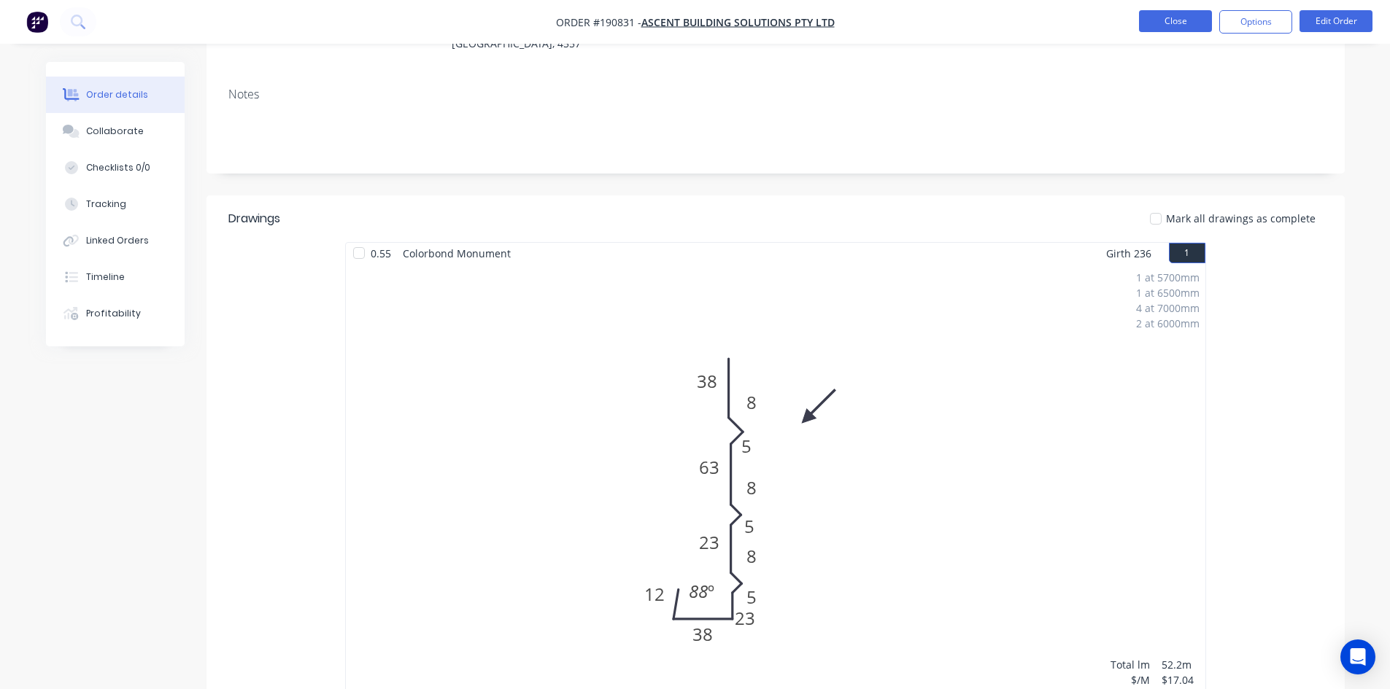
click at [1150, 26] on button "Close" at bounding box center [1175, 21] width 73 height 22
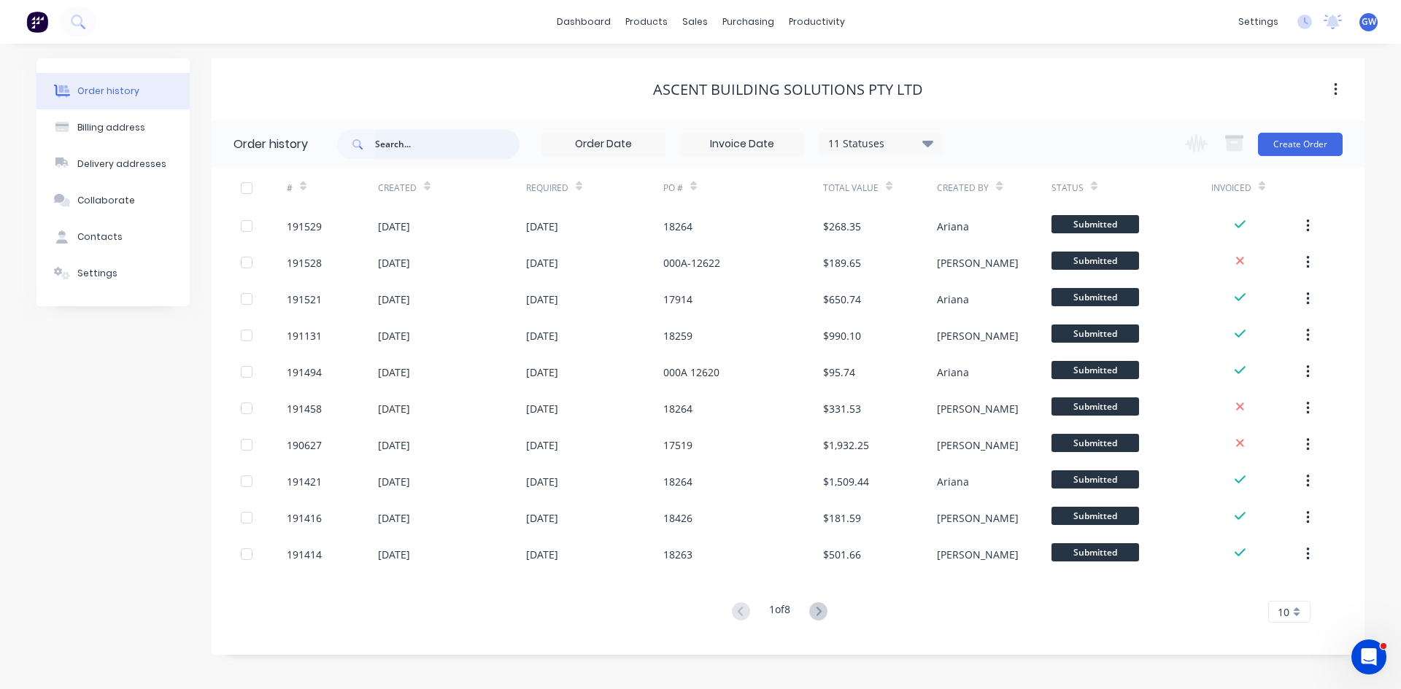
click at [402, 148] on input "text" at bounding box center [447, 144] width 144 height 29
type input "18390"
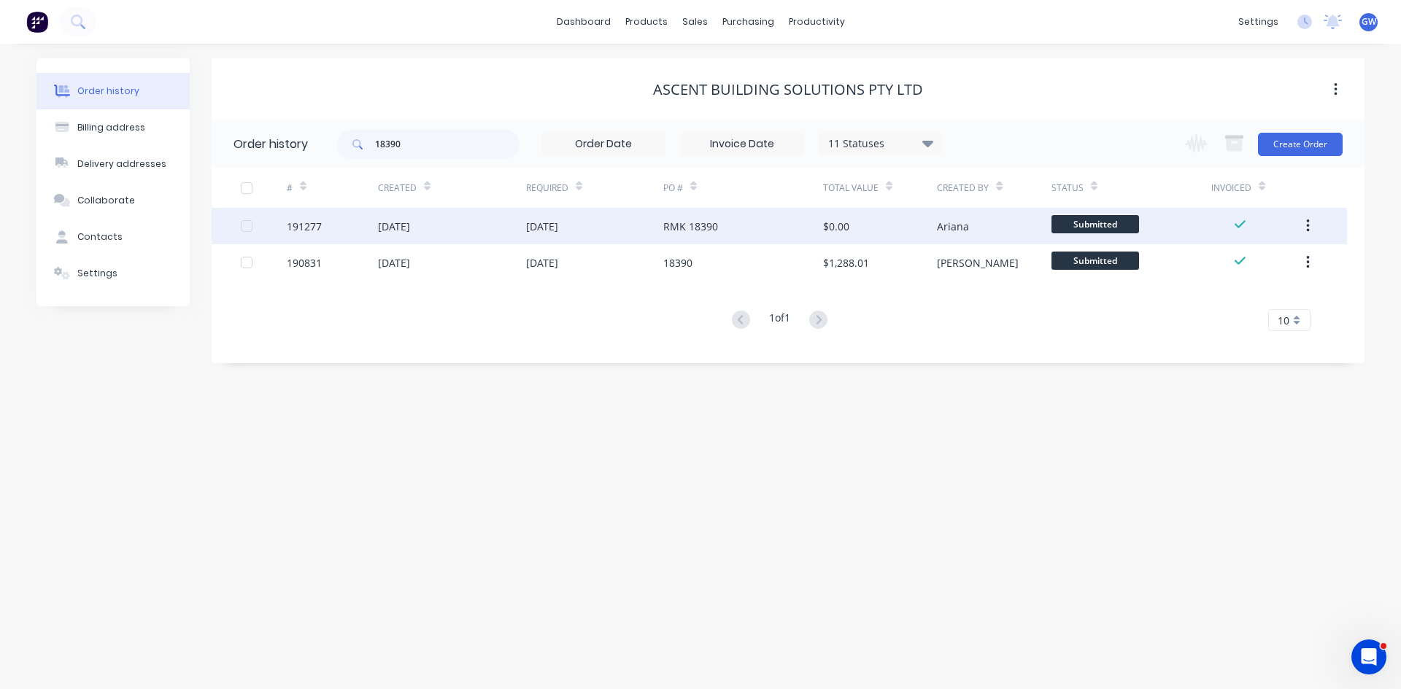
click at [627, 227] on div "[DATE]" at bounding box center [594, 226] width 137 height 36
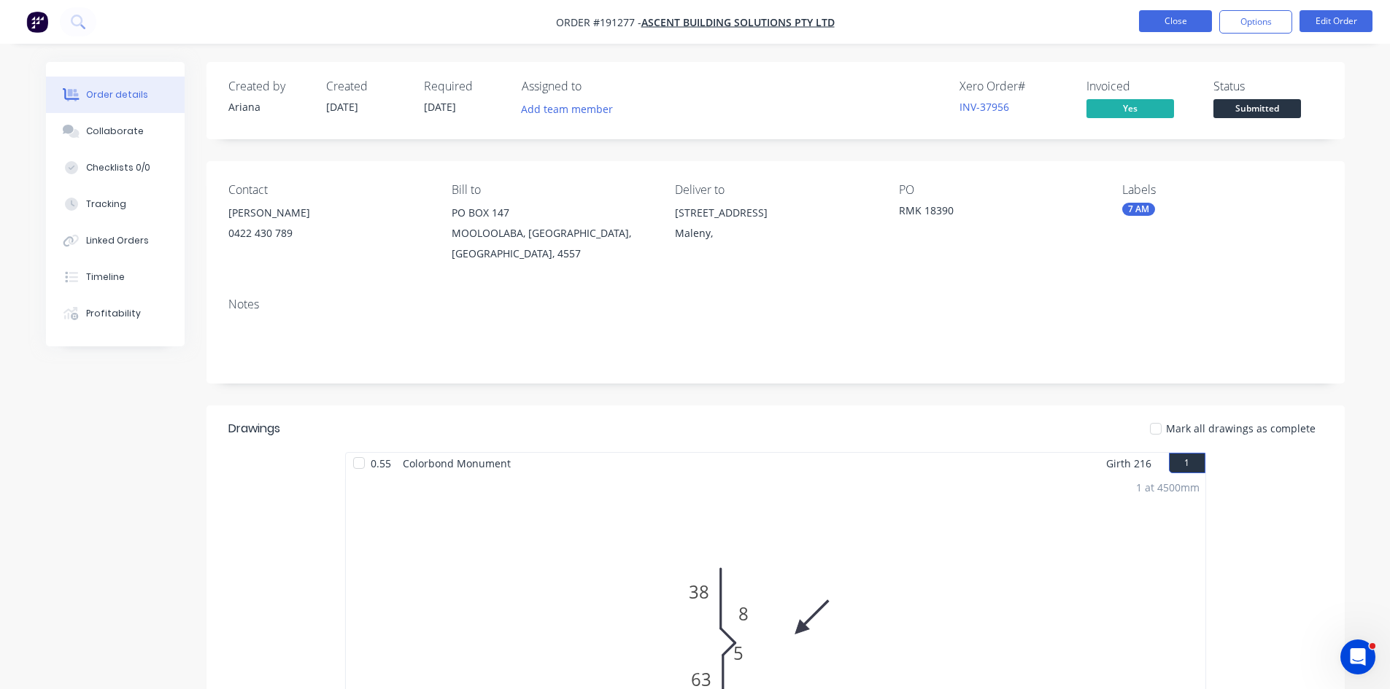
click at [1183, 25] on button "Close" at bounding box center [1175, 21] width 73 height 22
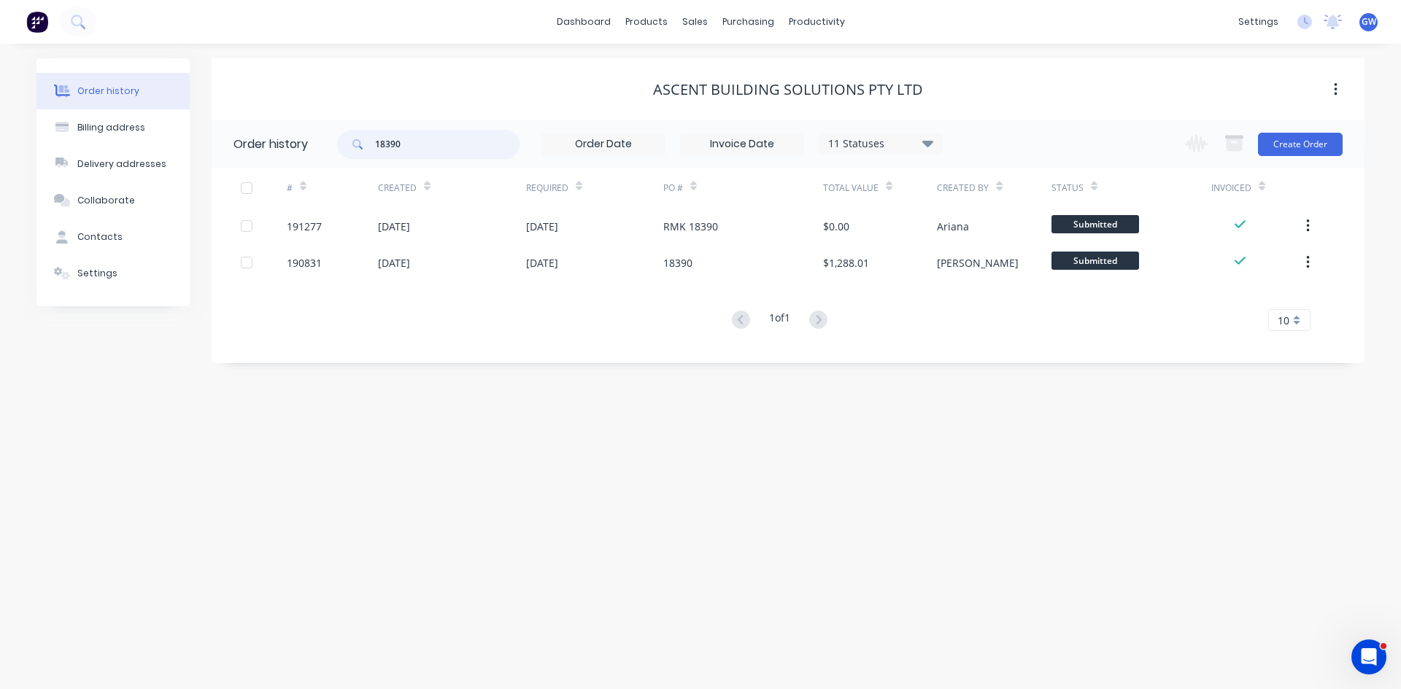
drag, startPoint x: 448, startPoint y: 138, endPoint x: 355, endPoint y: 144, distance: 93.6
click at [355, 144] on div "18390" at bounding box center [428, 144] width 182 height 29
type input "18298"
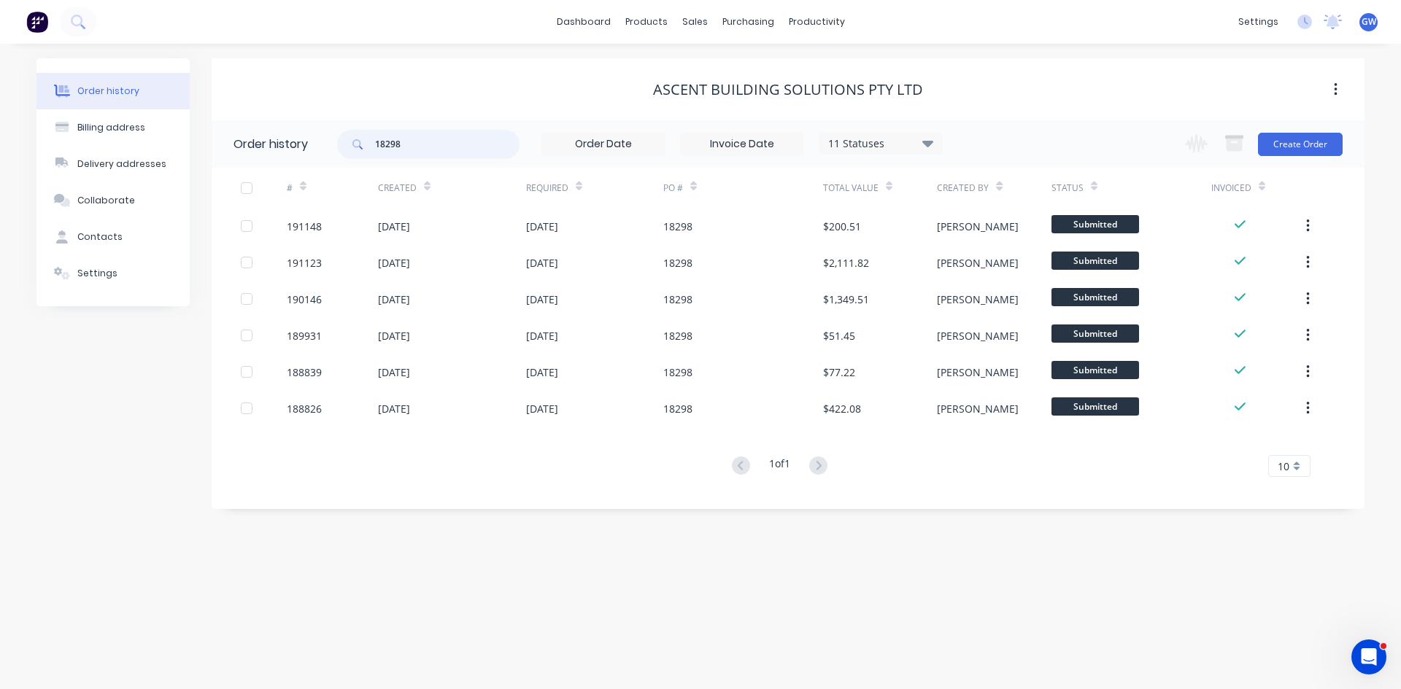
drag, startPoint x: 437, startPoint y: 141, endPoint x: 315, endPoint y: 142, distance: 121.8
click at [315, 142] on header "Order history 18298 11 Statuses Invoice Status Invoiced Not Invoiced Partial Or…" at bounding box center [788, 143] width 1153 height 47
type input "37826"
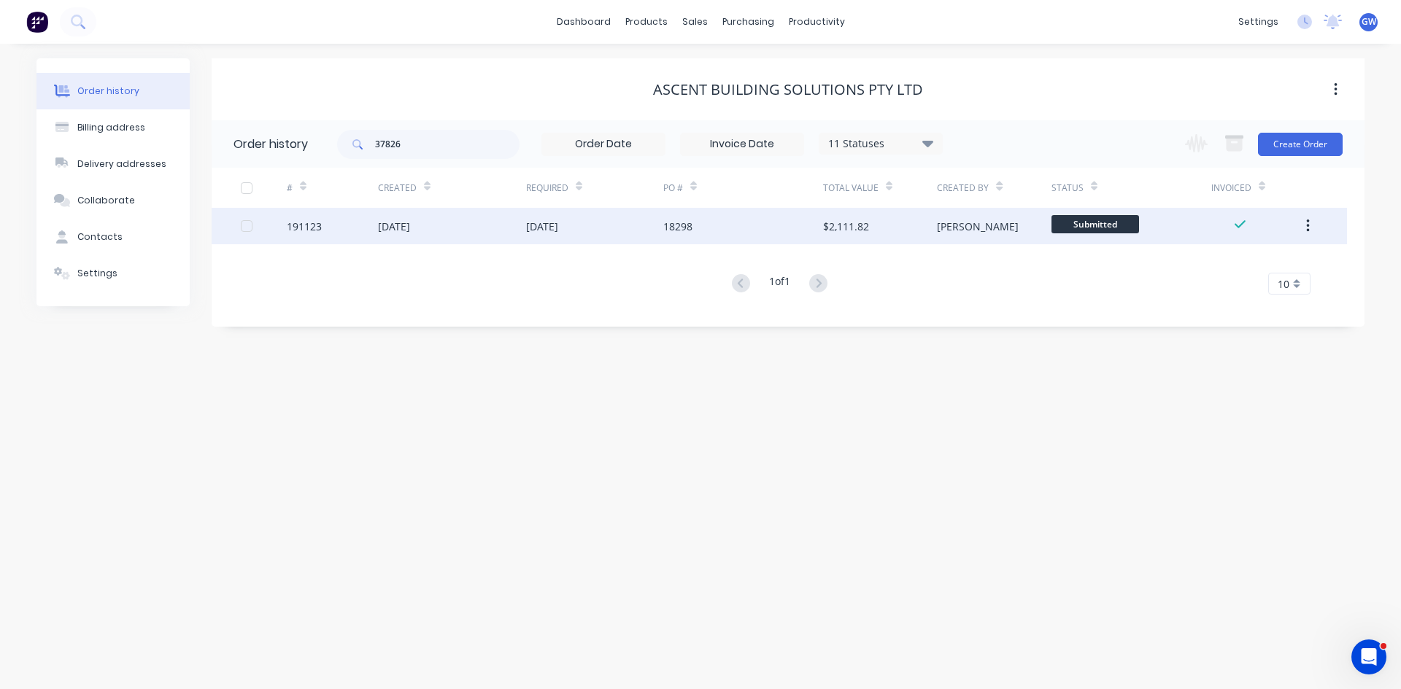
click at [697, 241] on div "18298" at bounding box center [743, 226] width 160 height 36
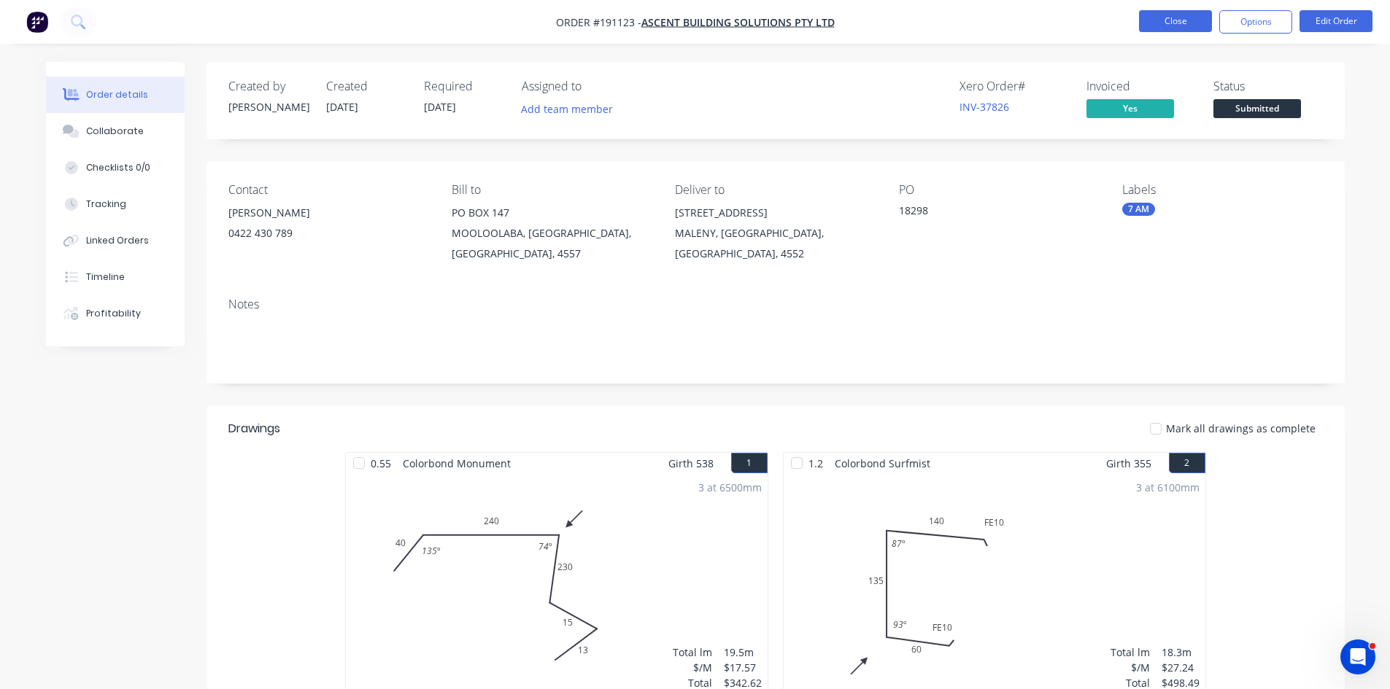
click at [1164, 15] on button "Close" at bounding box center [1175, 21] width 73 height 22
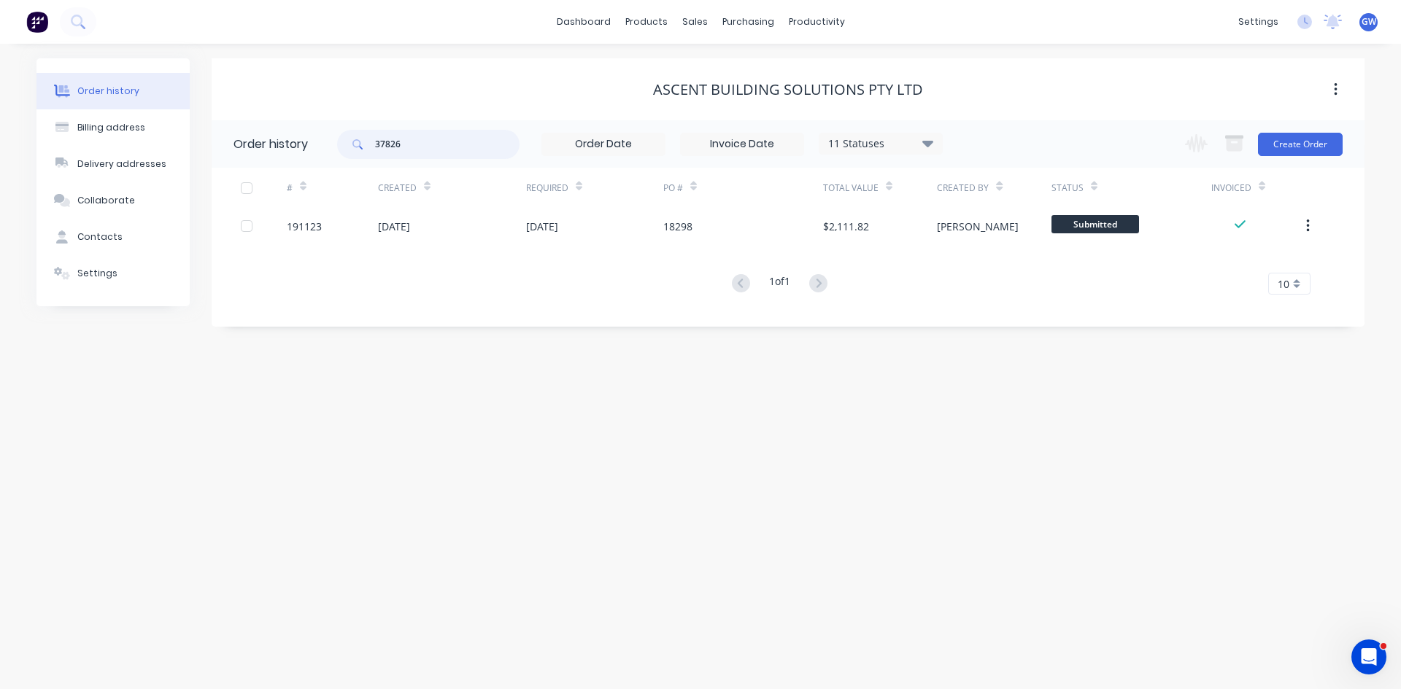
drag, startPoint x: 433, startPoint y: 145, endPoint x: 367, endPoint y: 150, distance: 65.9
click at [367, 150] on div "37826" at bounding box center [428, 144] width 182 height 29
type input "18298"
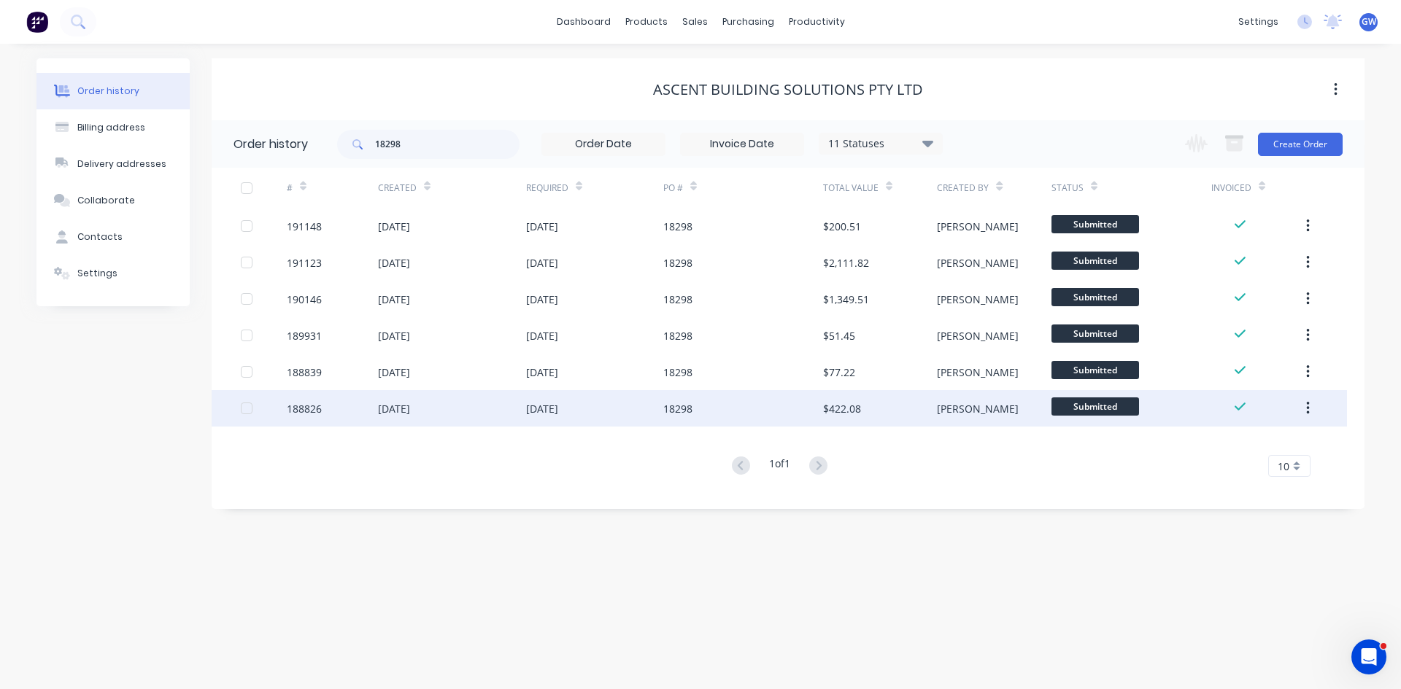
click at [789, 423] on div "18298" at bounding box center [743, 408] width 160 height 36
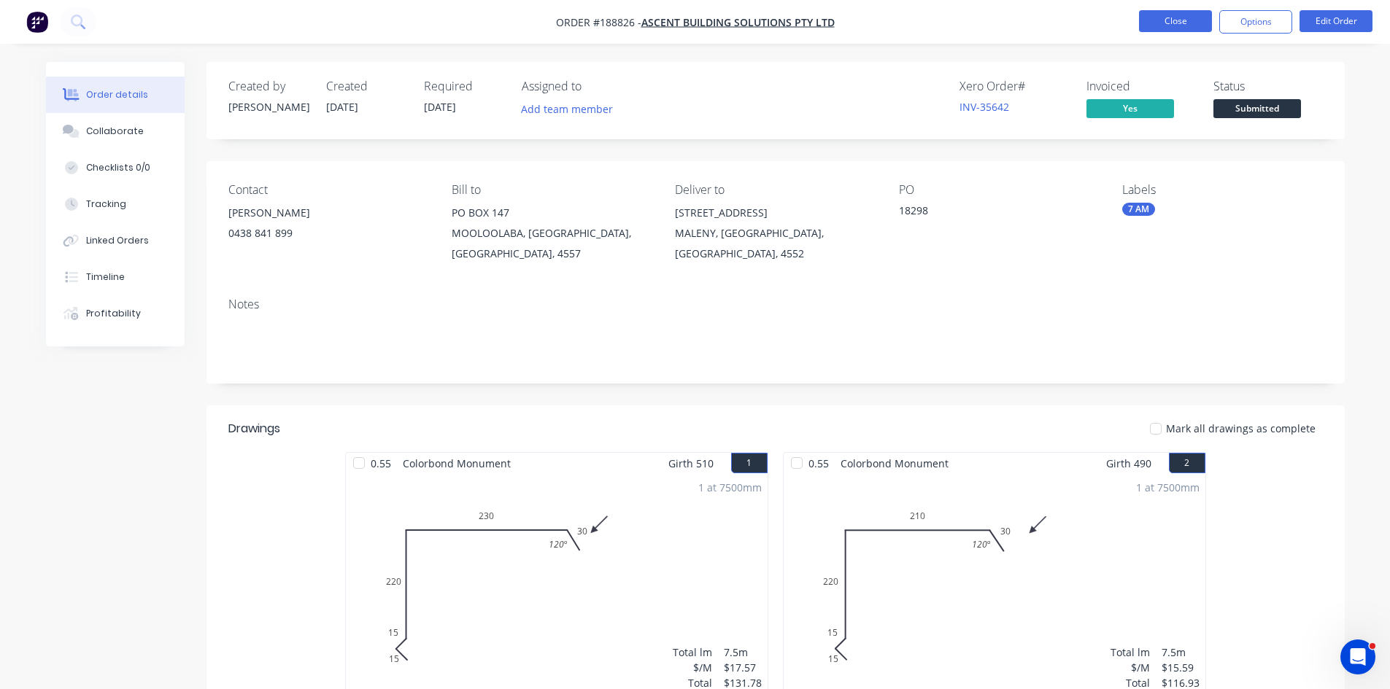
click at [1180, 26] on button "Close" at bounding box center [1175, 21] width 73 height 22
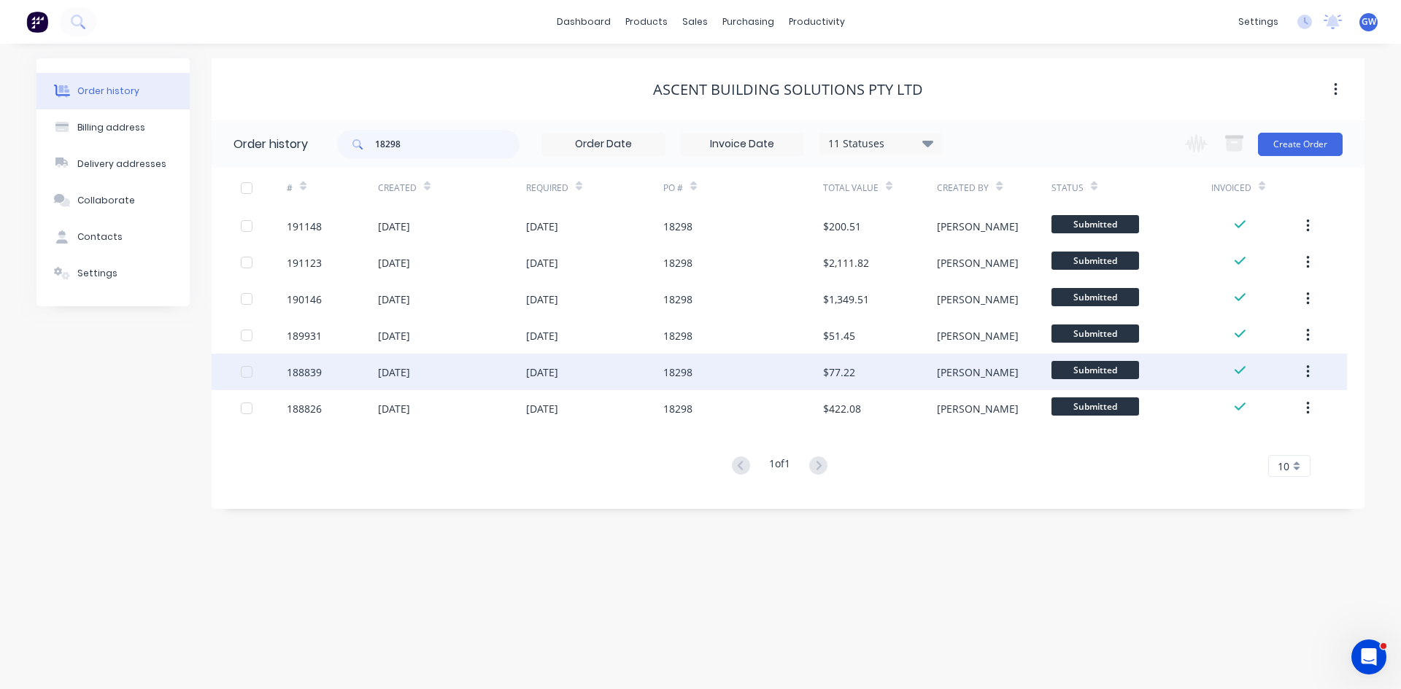
click at [651, 379] on div "05 Aug 2025" at bounding box center [594, 372] width 137 height 36
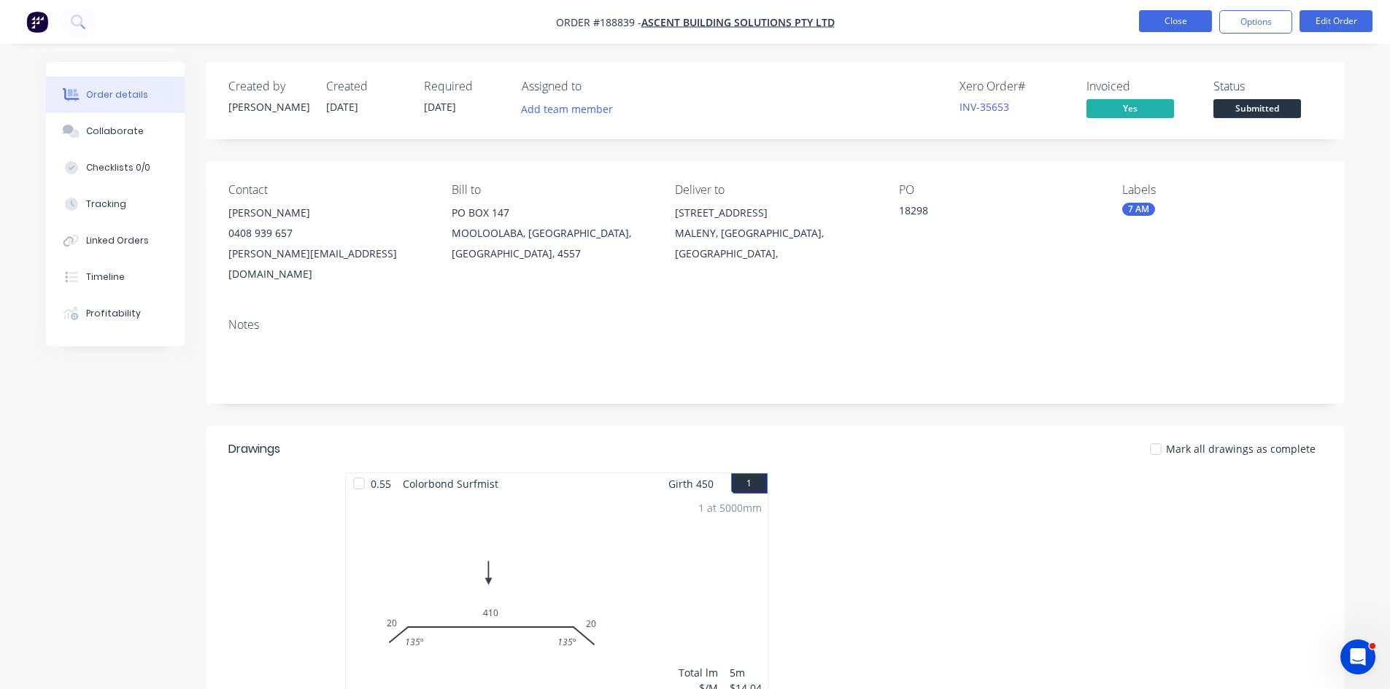
click at [1174, 22] on button "Close" at bounding box center [1175, 21] width 73 height 22
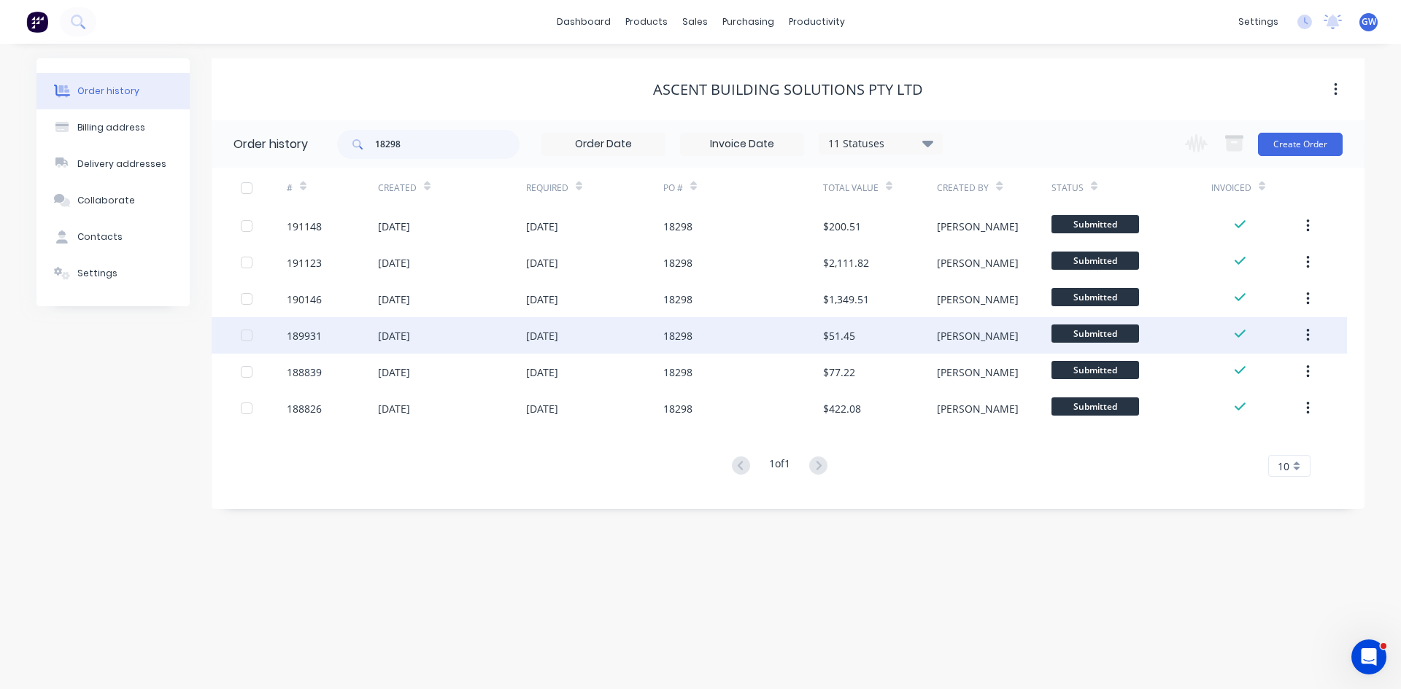
click at [716, 326] on div "18298" at bounding box center [743, 335] width 160 height 36
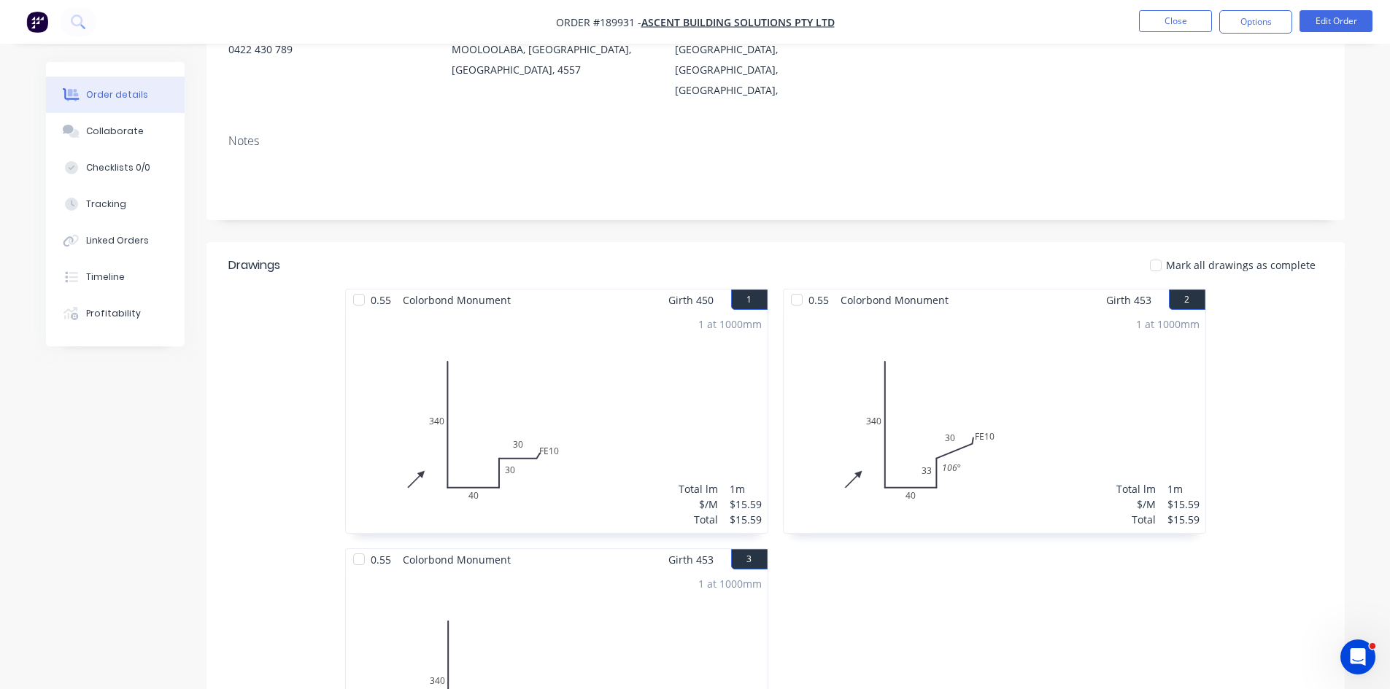
scroll to position [177, 0]
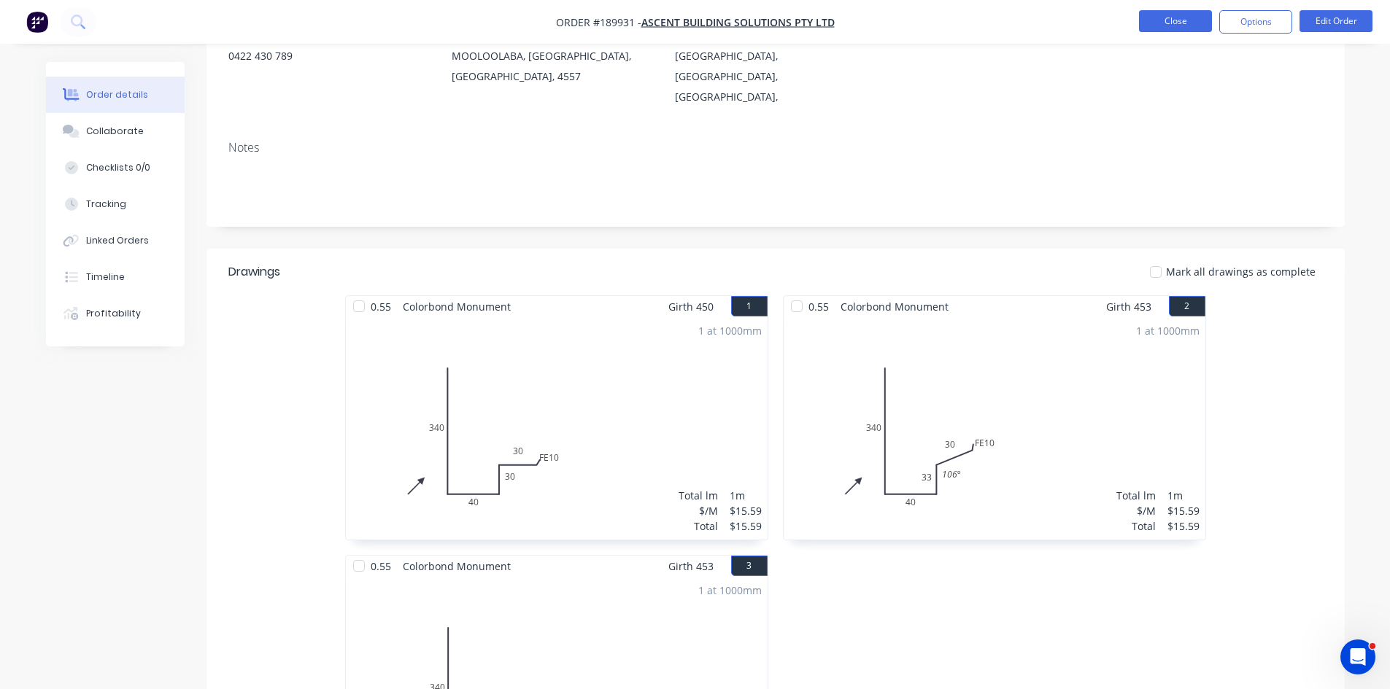
click at [1162, 27] on button "Close" at bounding box center [1175, 21] width 73 height 22
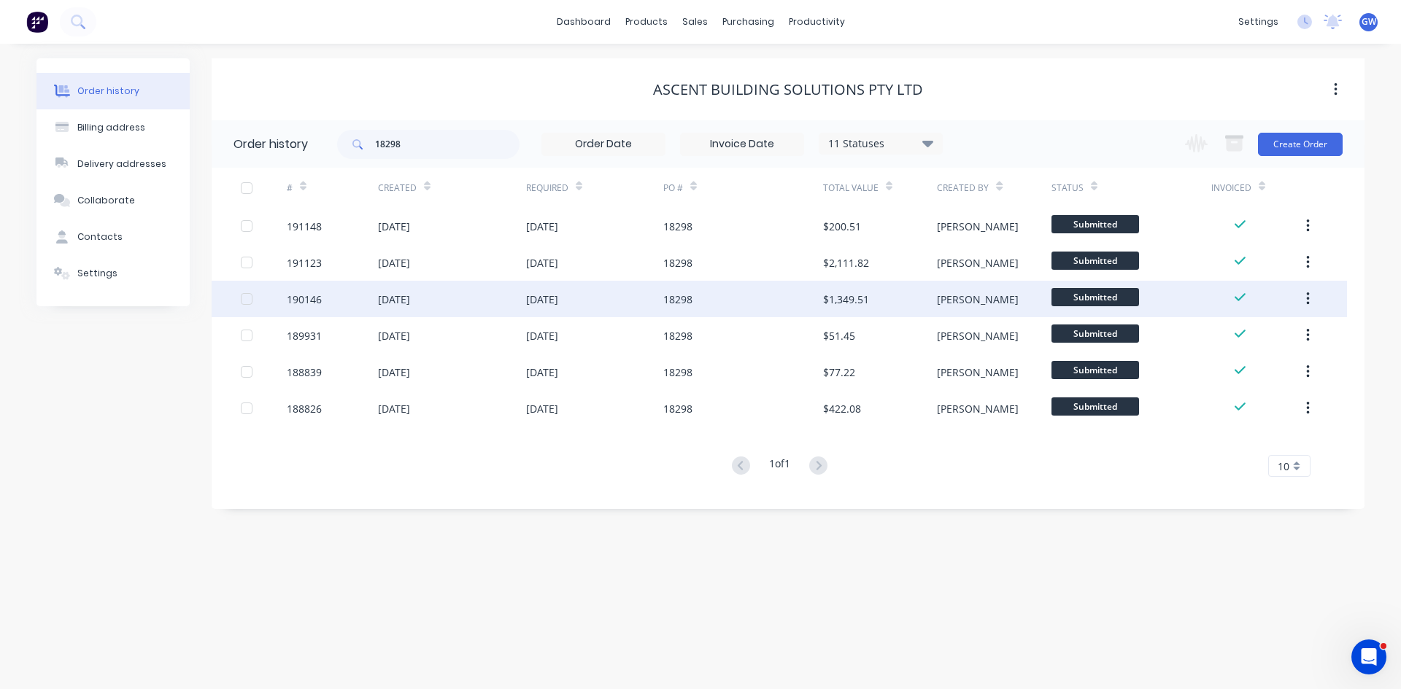
click at [791, 295] on div "18298" at bounding box center [743, 299] width 160 height 36
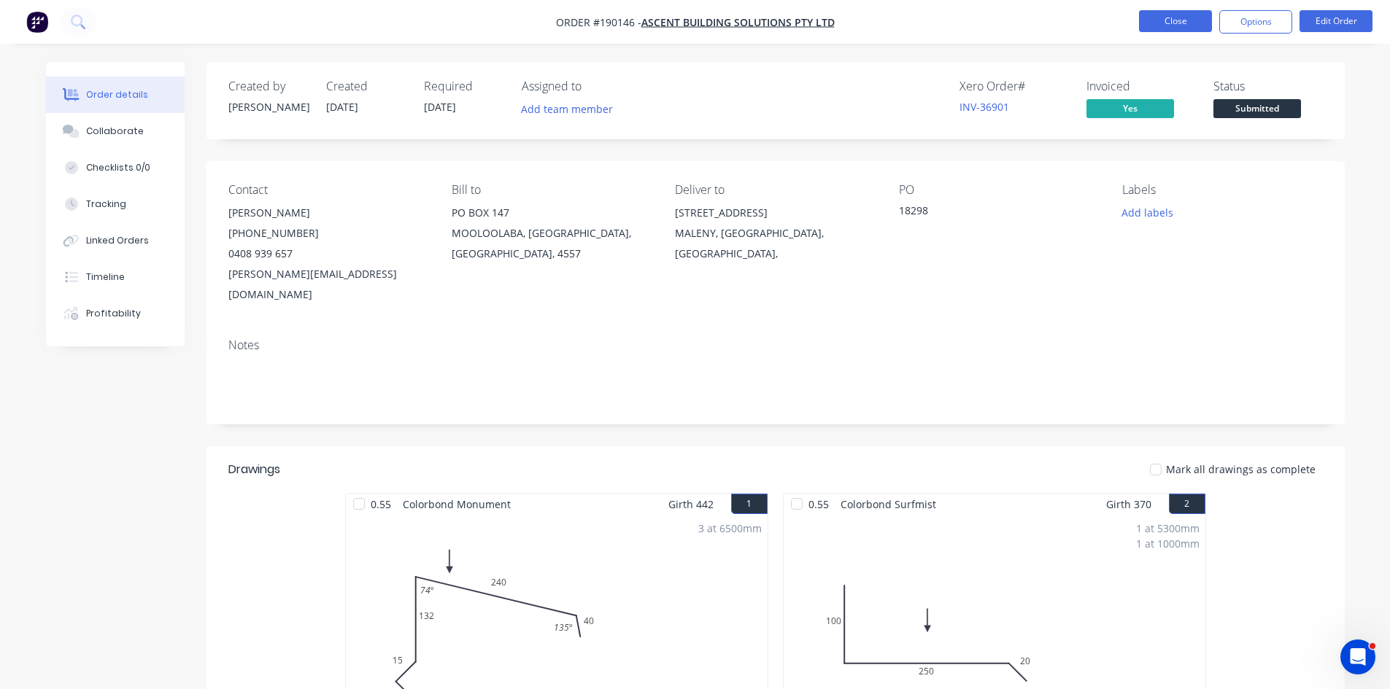
click at [1147, 22] on button "Close" at bounding box center [1175, 21] width 73 height 22
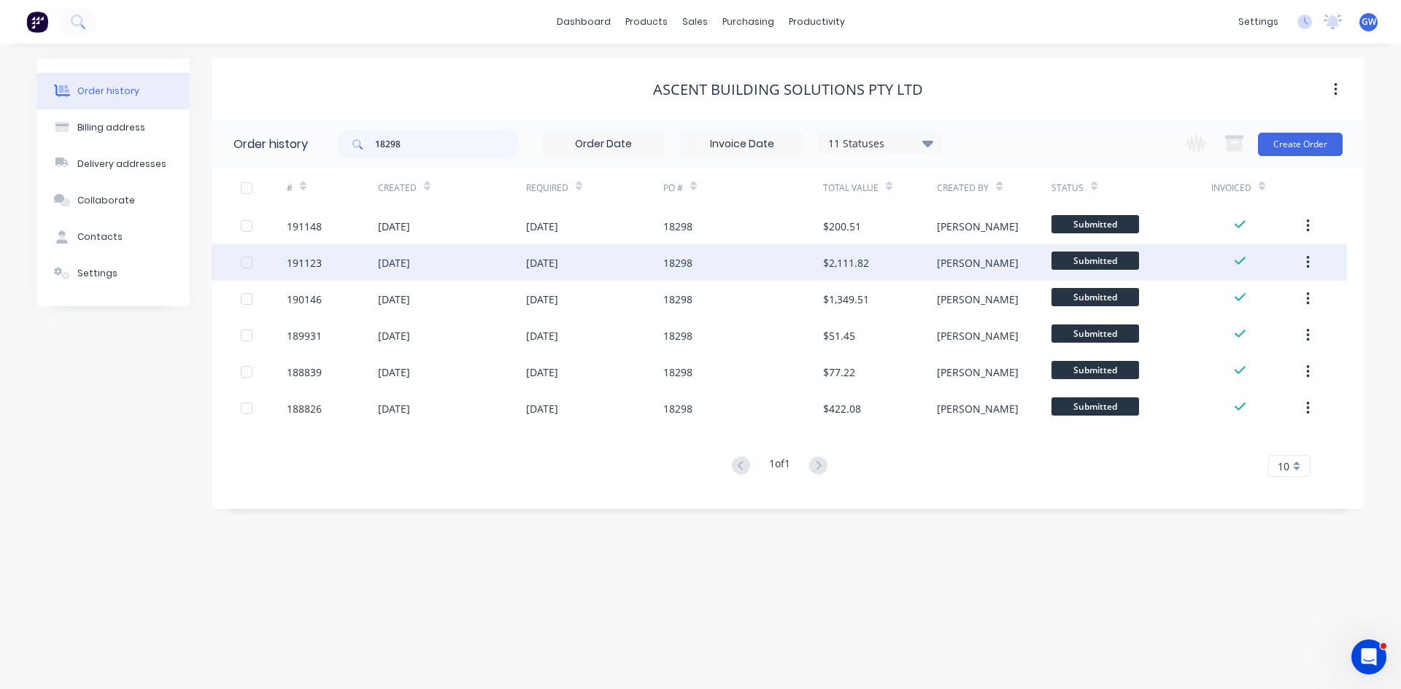
click at [847, 261] on div "$2,111.82" at bounding box center [846, 262] width 46 height 15
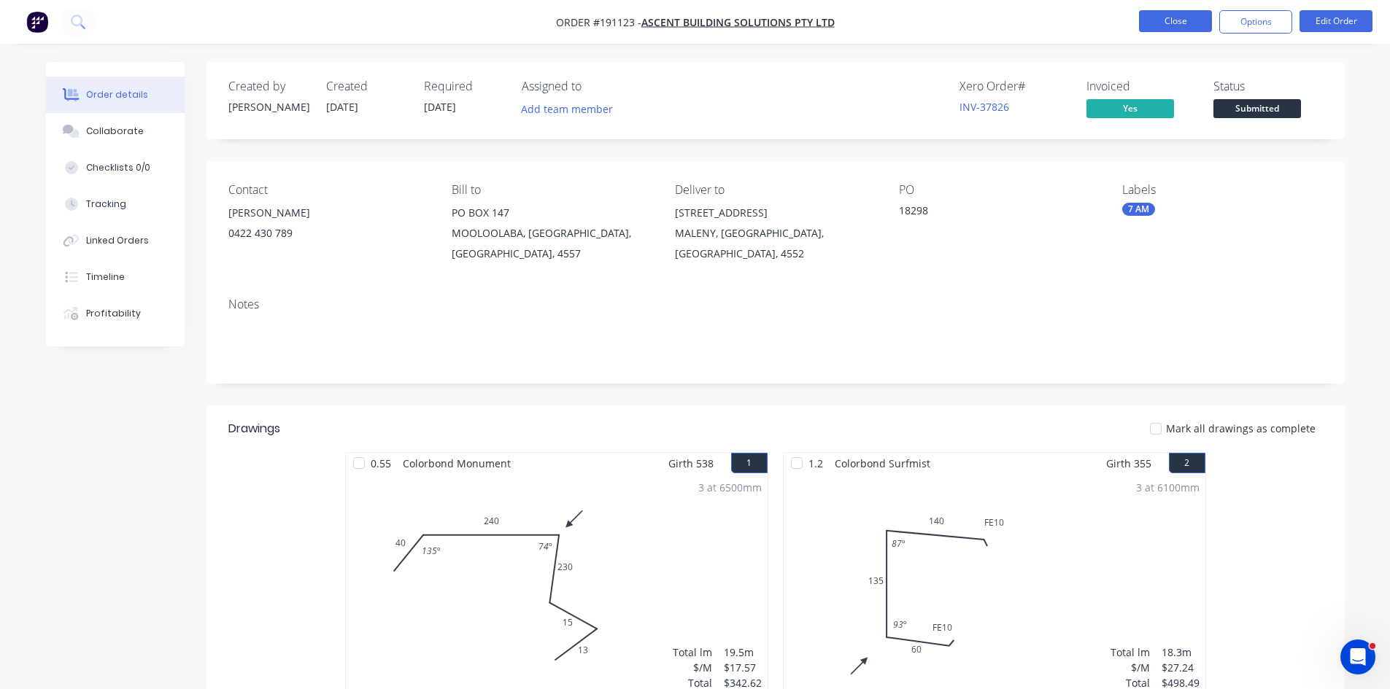
click at [1156, 25] on button "Close" at bounding box center [1175, 21] width 73 height 22
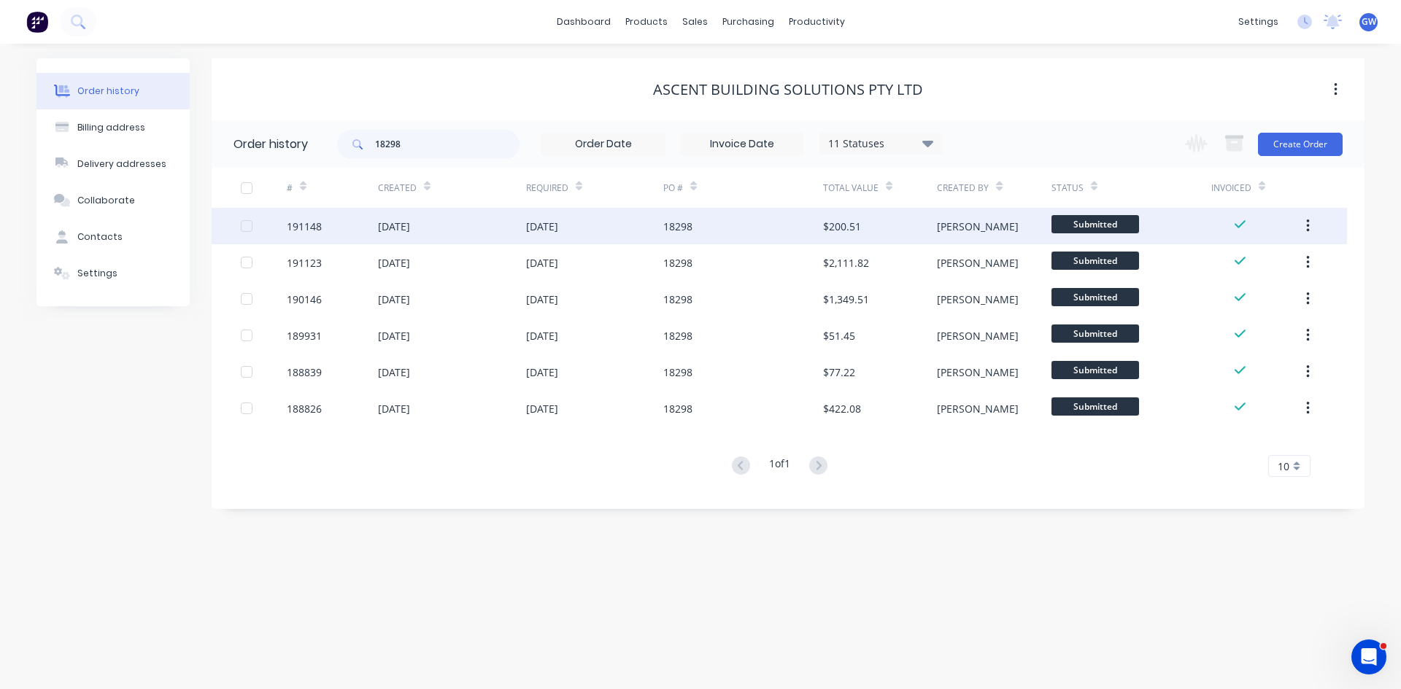
click at [705, 227] on div "18298" at bounding box center [743, 226] width 160 height 36
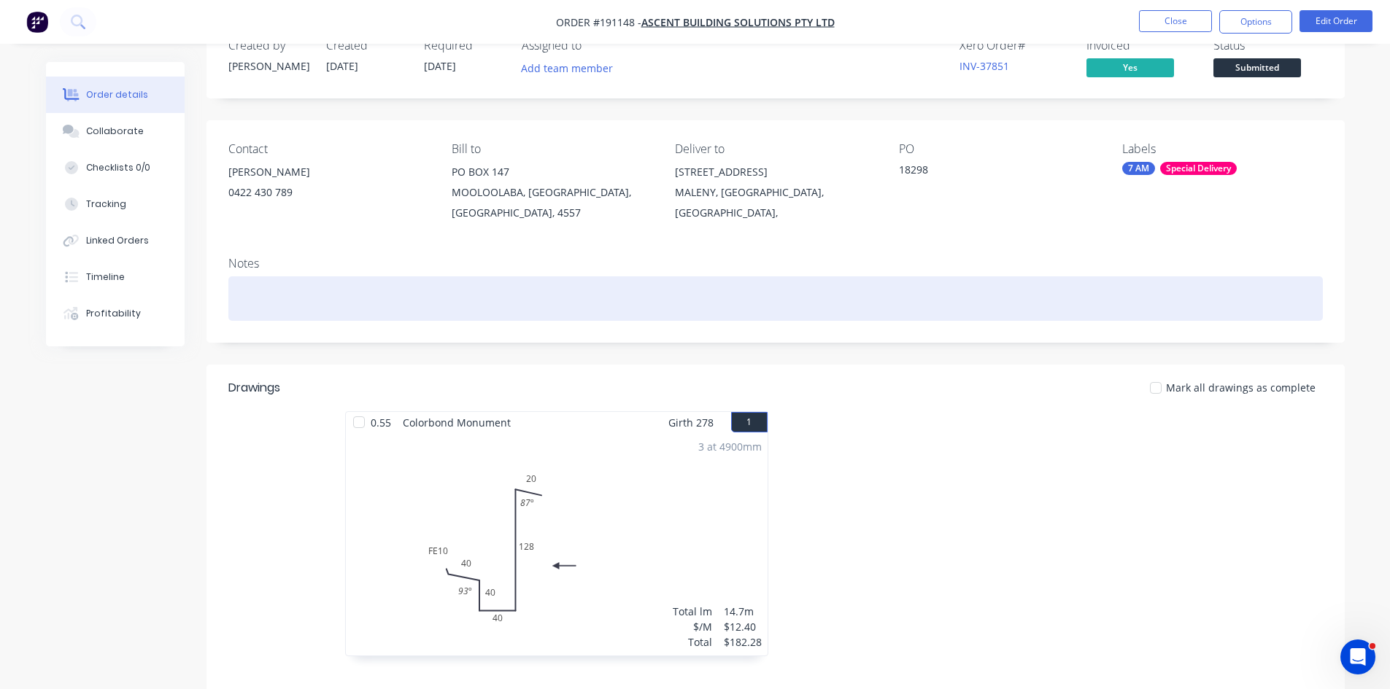
scroll to position [73, 0]
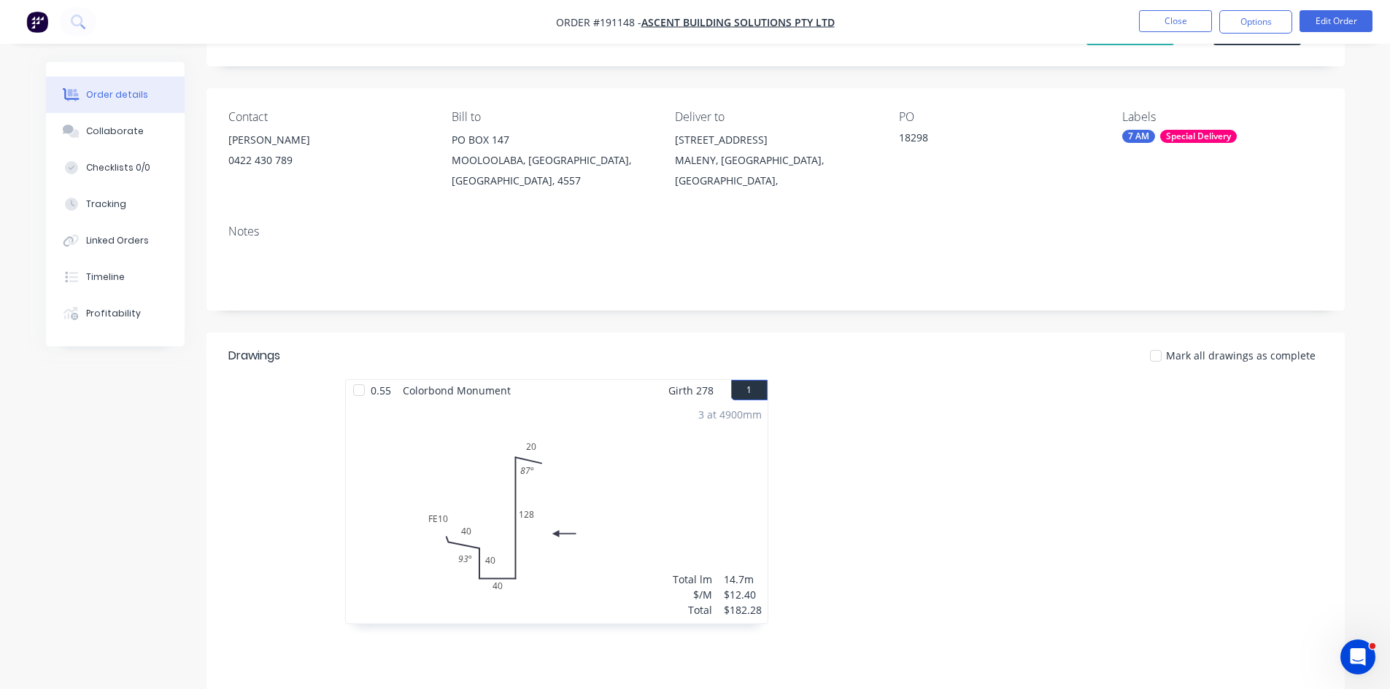
click at [411, 316] on div "Created by Hayden Created 28/08/25 Required 29/08/25 Assigned to Add team membe…" at bounding box center [775, 433] width 1138 height 888
click at [1163, 10] on button "Close" at bounding box center [1175, 21] width 73 height 22
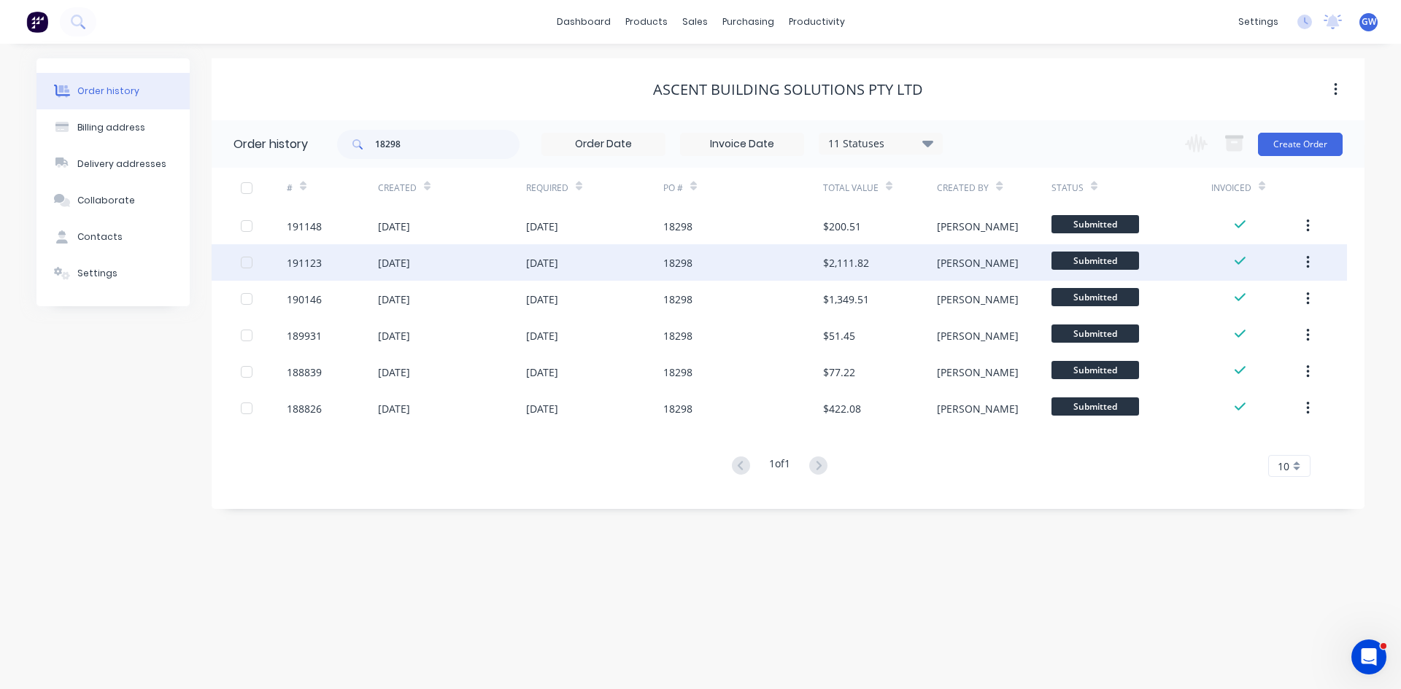
click at [934, 260] on div "$2,111.82" at bounding box center [880, 262] width 114 height 36
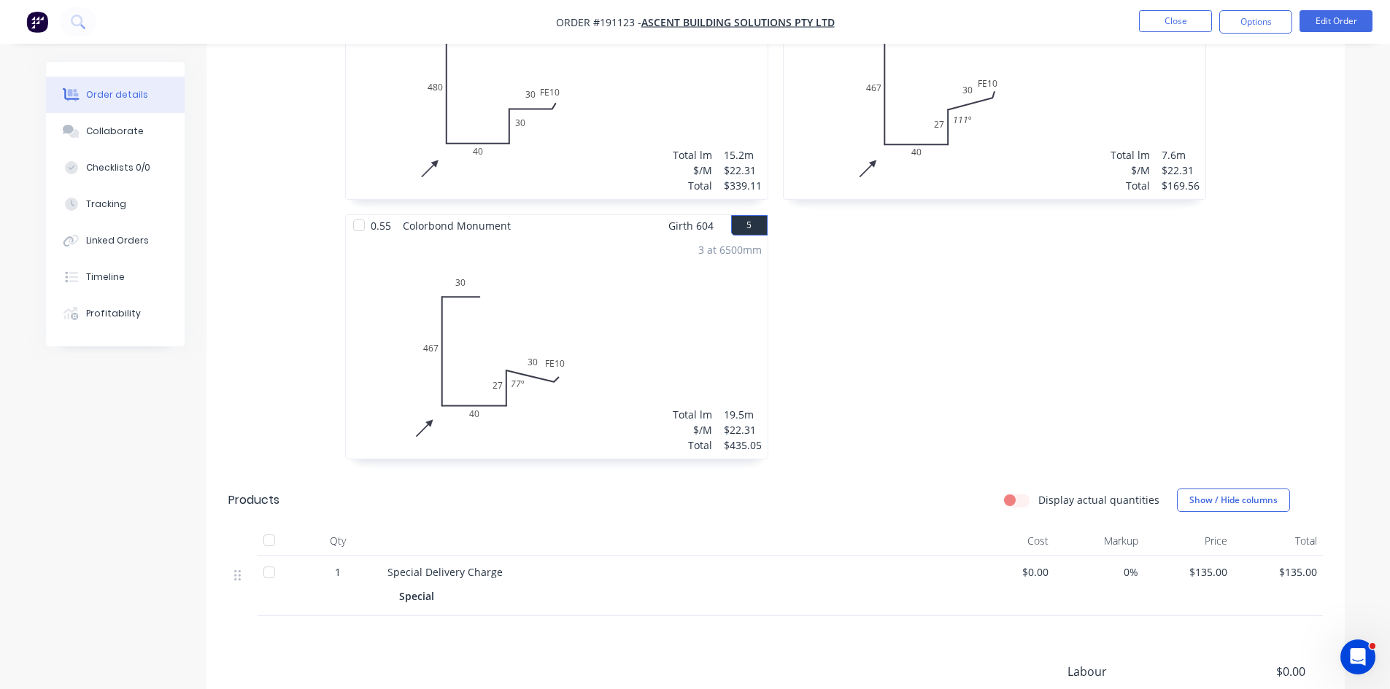
scroll to position [725, 0]
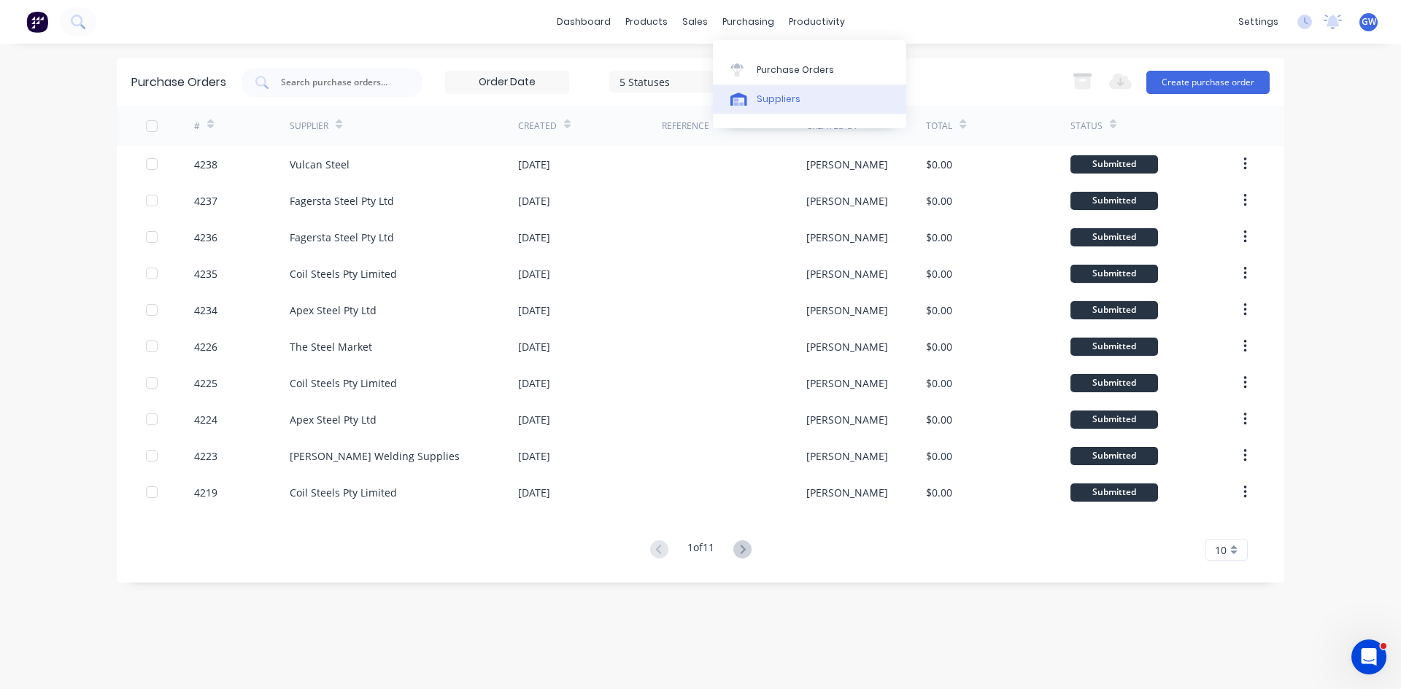
click at [783, 93] on div "Suppliers" at bounding box center [778, 99] width 44 height 13
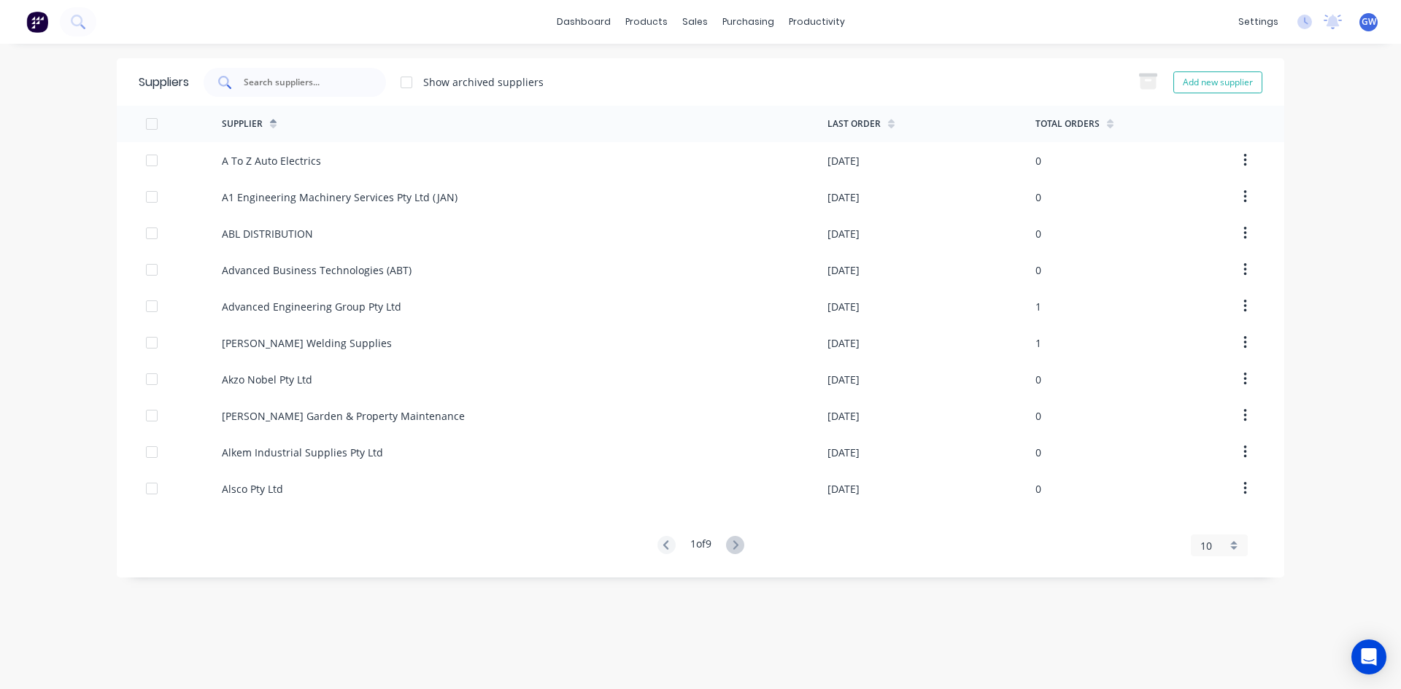
click at [373, 70] on div at bounding box center [295, 82] width 182 height 29
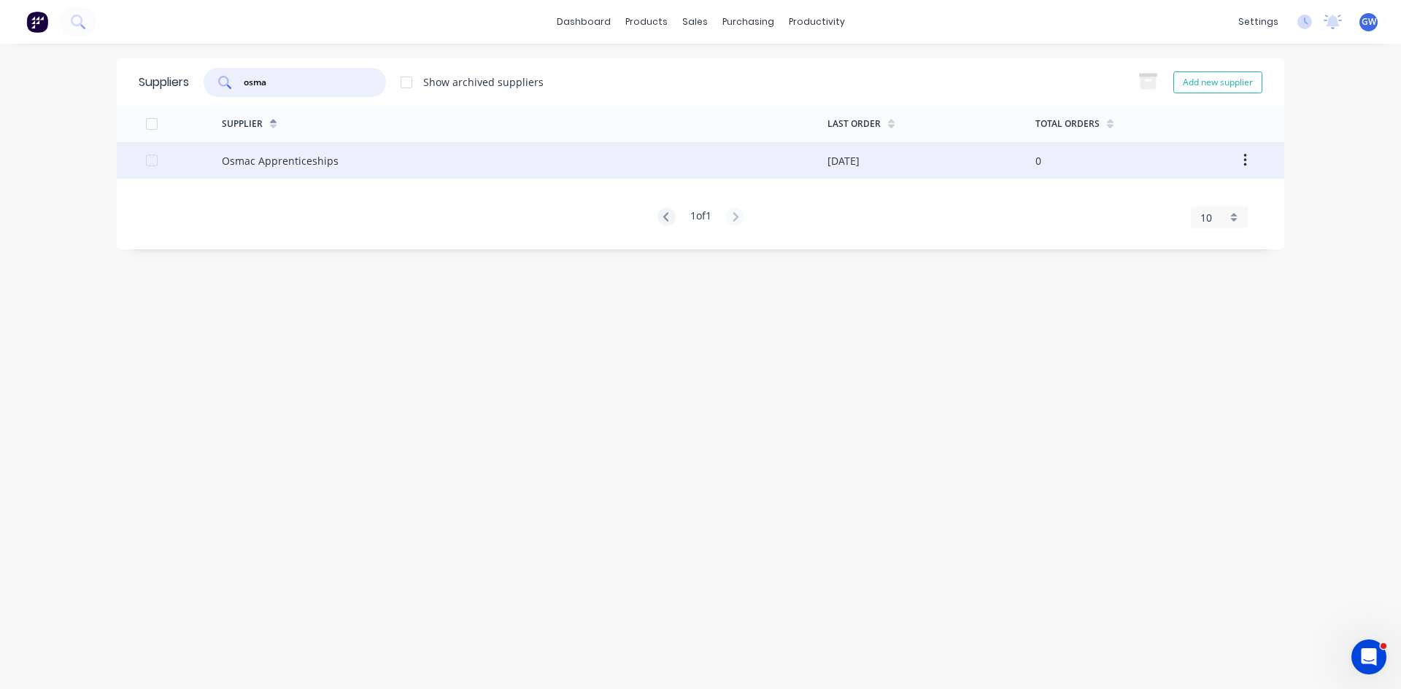
type input "osma"
click at [626, 175] on div "Osmac Apprenticeships" at bounding box center [524, 160] width 605 height 36
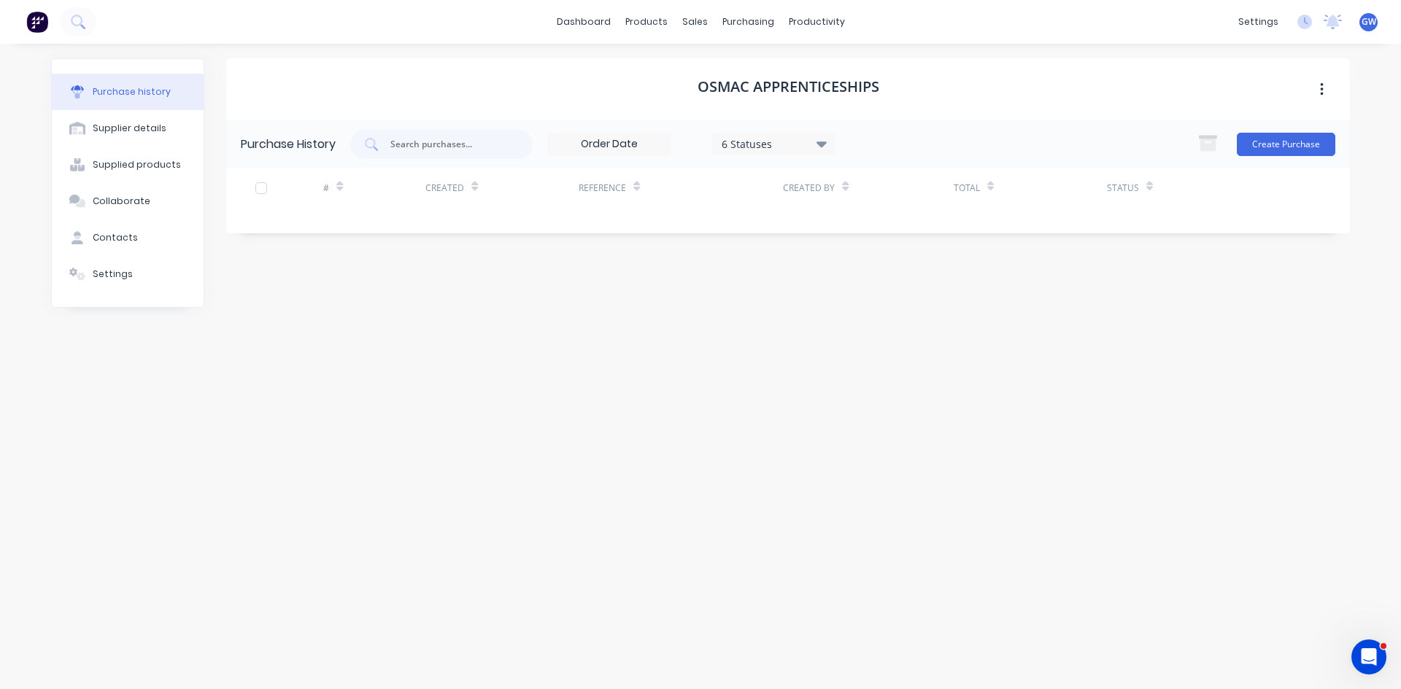
drag, startPoint x: 800, startPoint y: 140, endPoint x: 810, endPoint y: 155, distance: 18.4
click at [800, 140] on div "6 Statuses" at bounding box center [773, 143] width 104 height 15
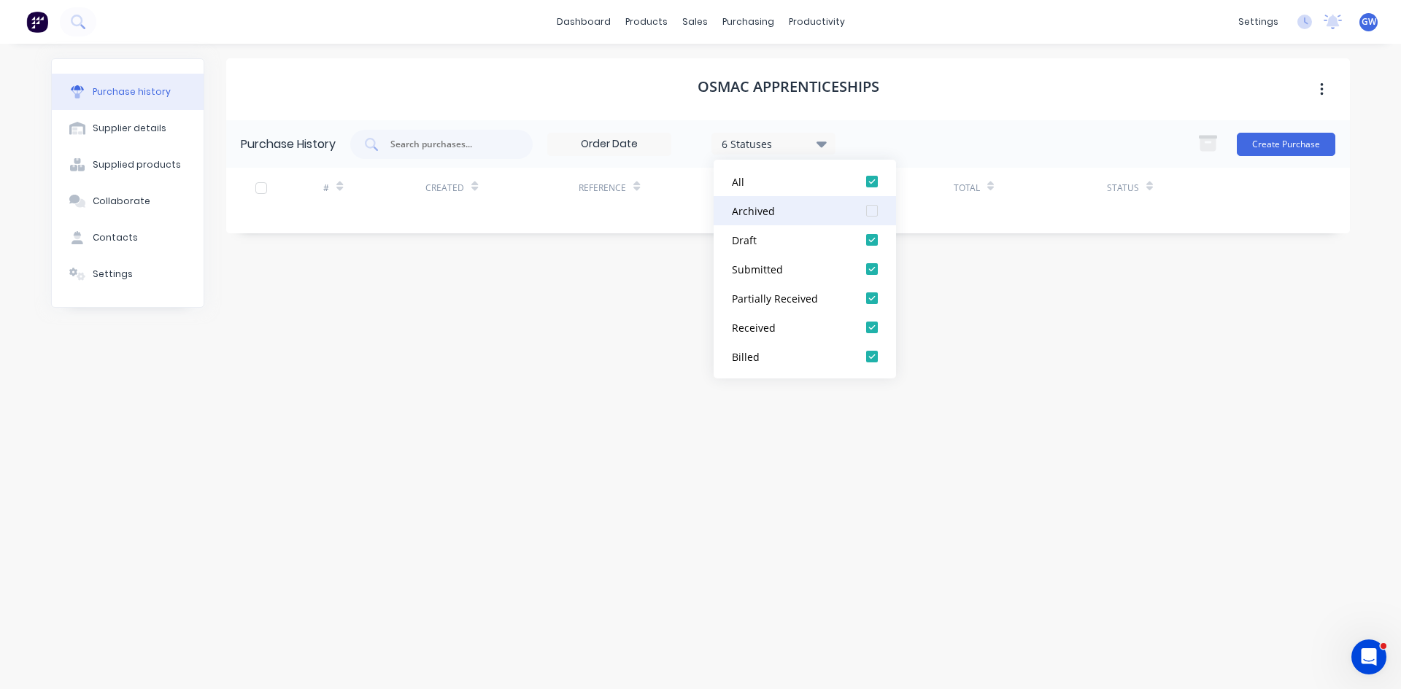
click at [874, 213] on div at bounding box center [871, 210] width 29 height 29
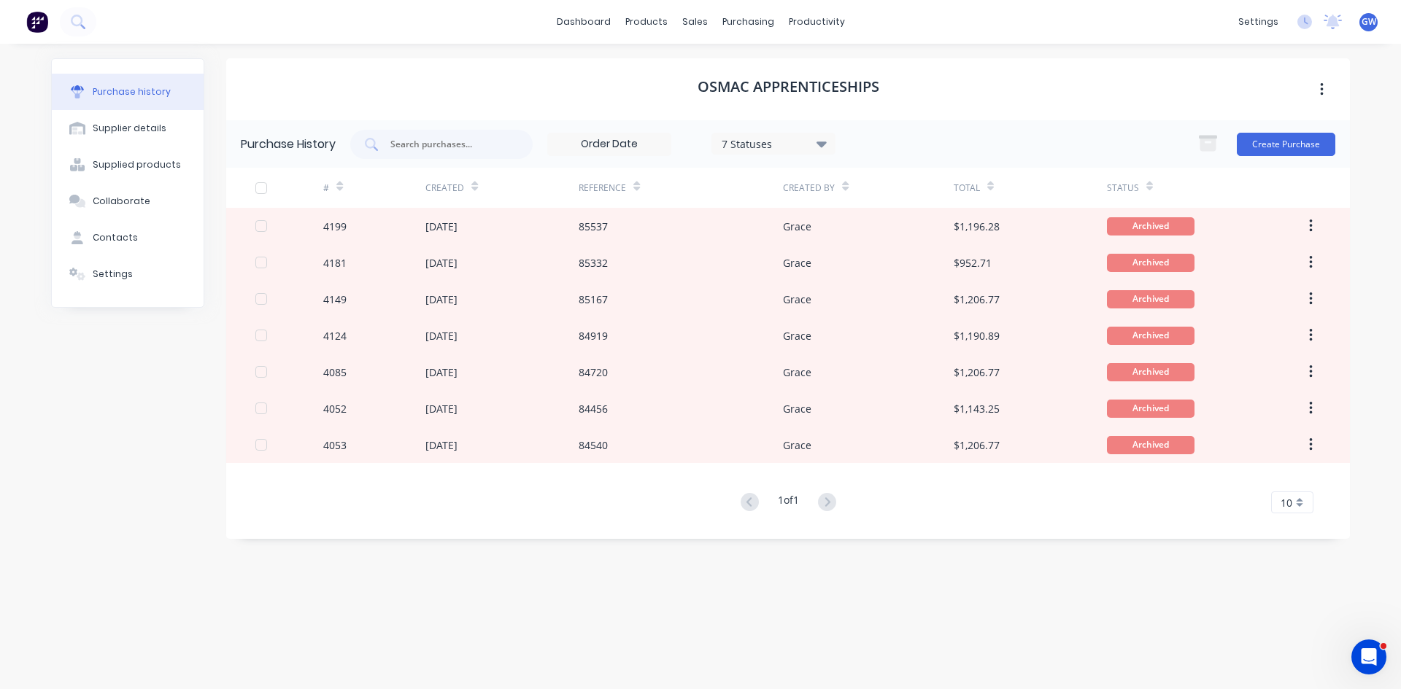
click at [1005, 88] on div "Osmac Apprenticeships" at bounding box center [787, 89] width 1123 height 62
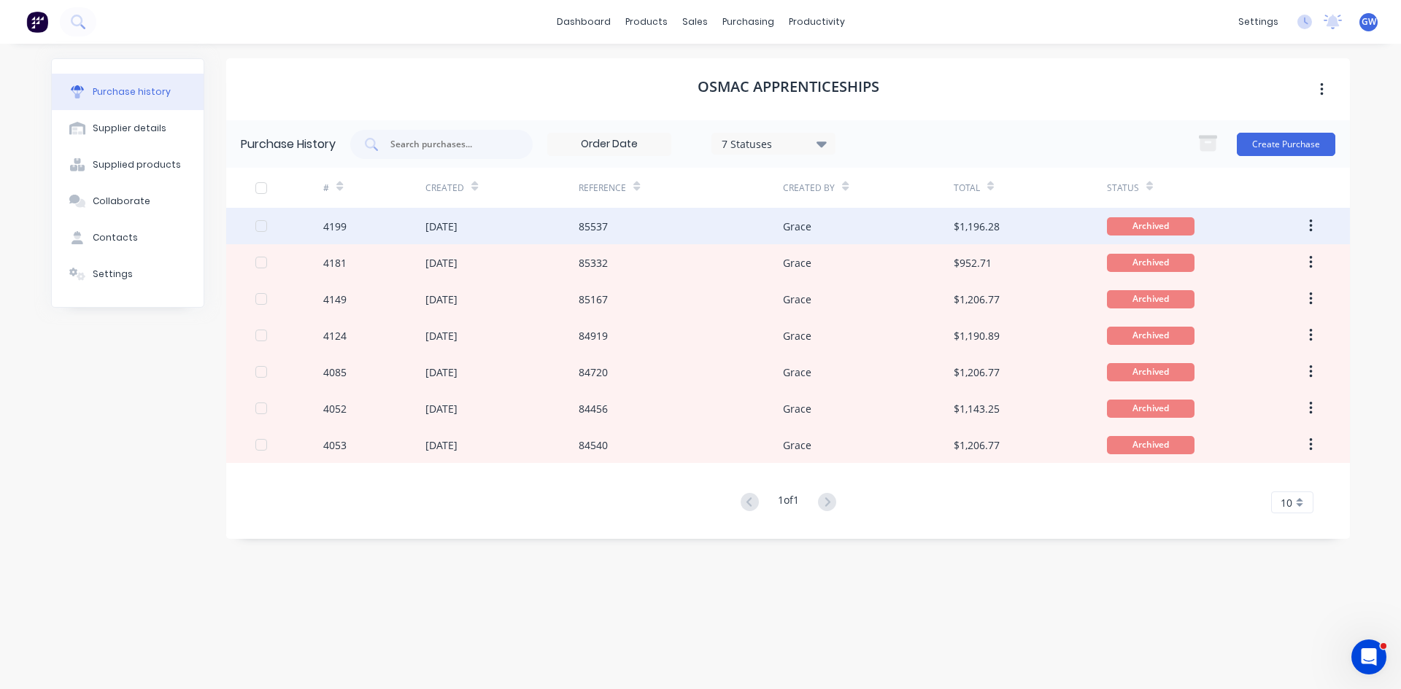
click at [718, 237] on div "85537" at bounding box center [680, 226] width 204 height 36
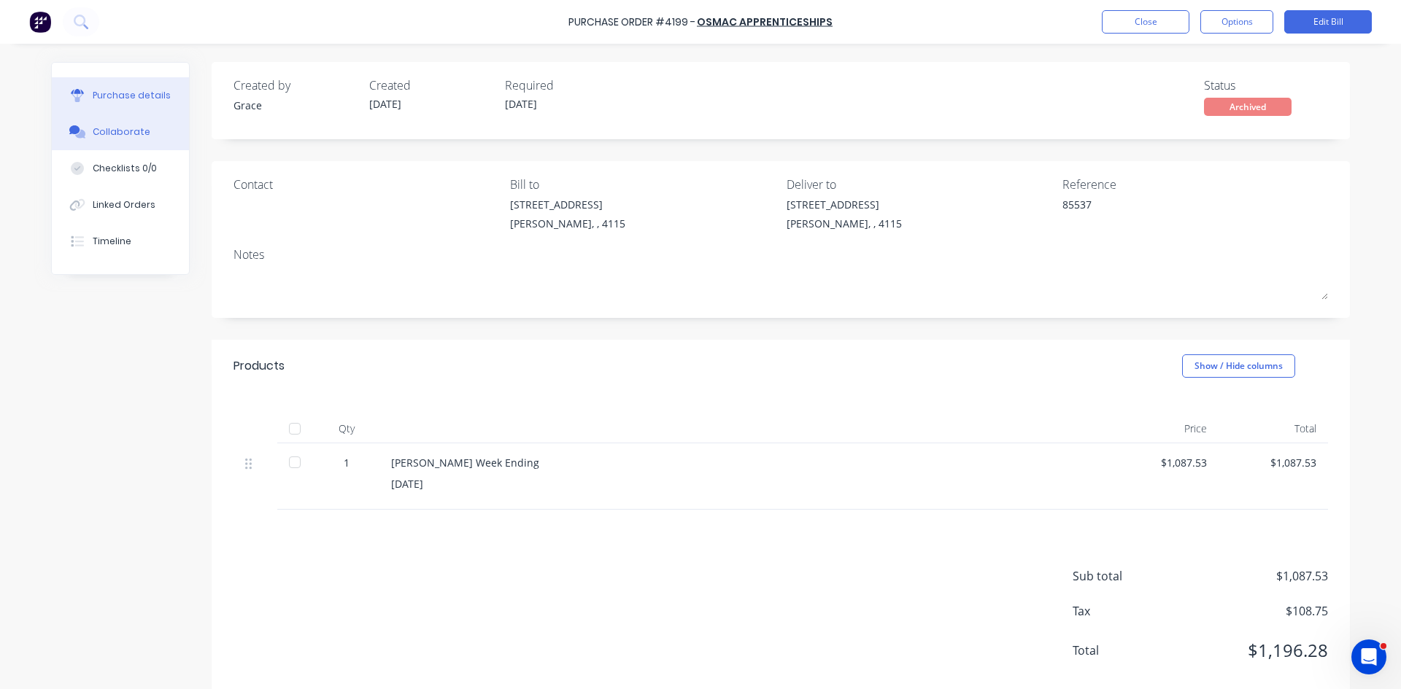
click at [124, 130] on div "Collaborate" at bounding box center [122, 131] width 58 height 13
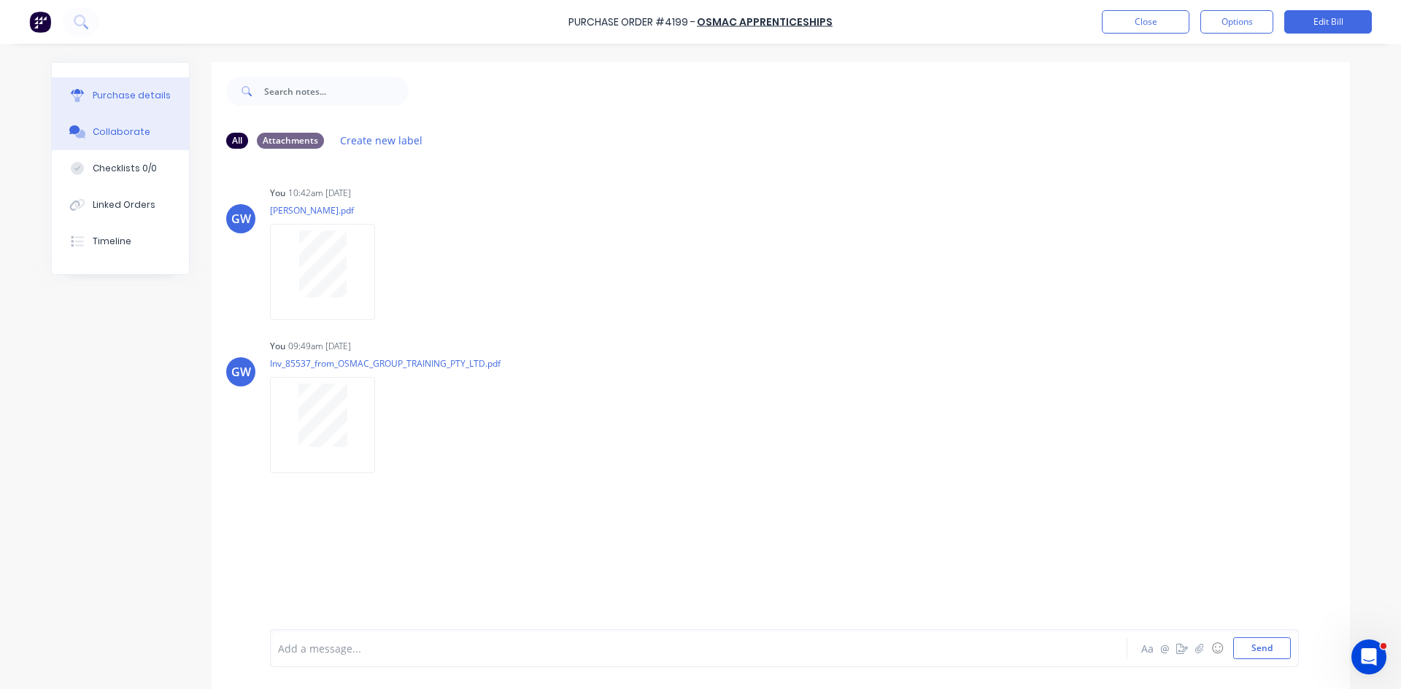
click at [138, 94] on div "Purchase details" at bounding box center [132, 95] width 78 height 13
type textarea "x"
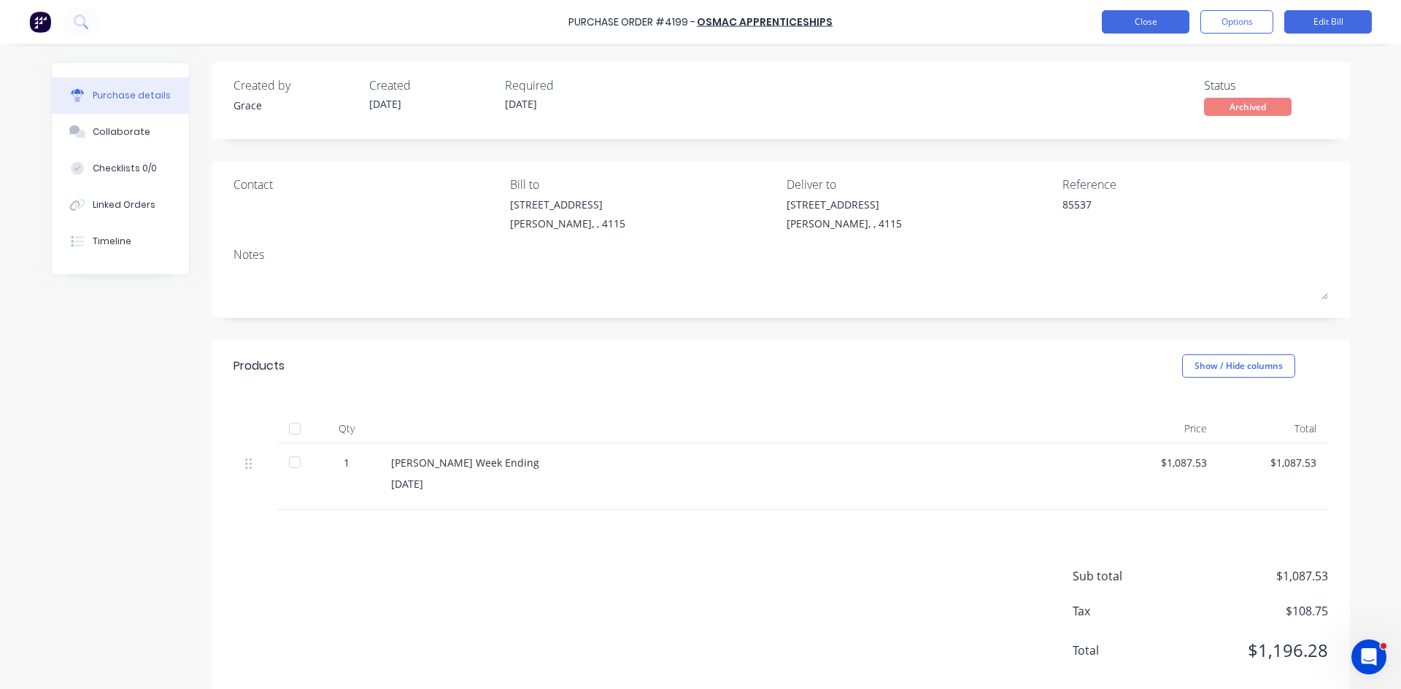
click at [1132, 23] on button "Close" at bounding box center [1146, 21] width 88 height 23
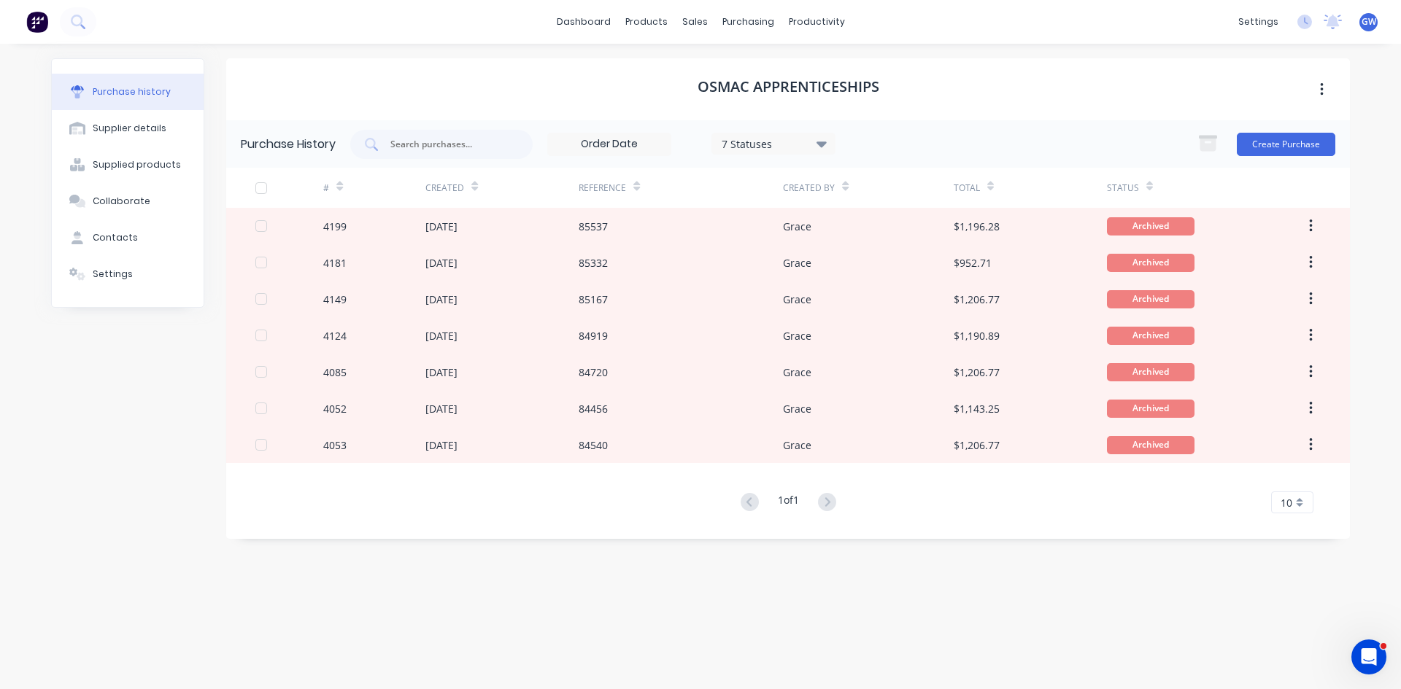
click at [1283, 123] on div "Purchase History 7 Statuses 7 Statuses Create Purchase" at bounding box center [787, 143] width 1123 height 47
click at [1274, 144] on button "Create Purchase" at bounding box center [1285, 144] width 98 height 23
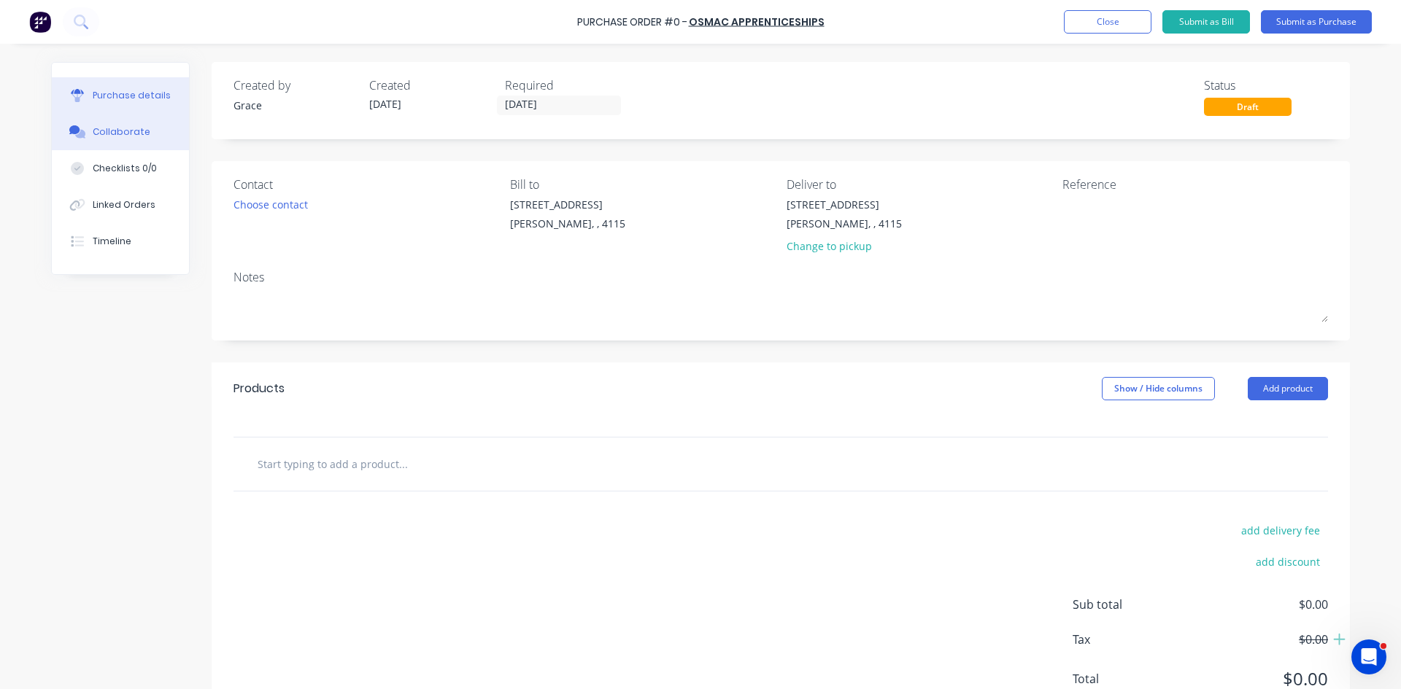
click at [139, 139] on button "Collaborate" at bounding box center [120, 132] width 137 height 36
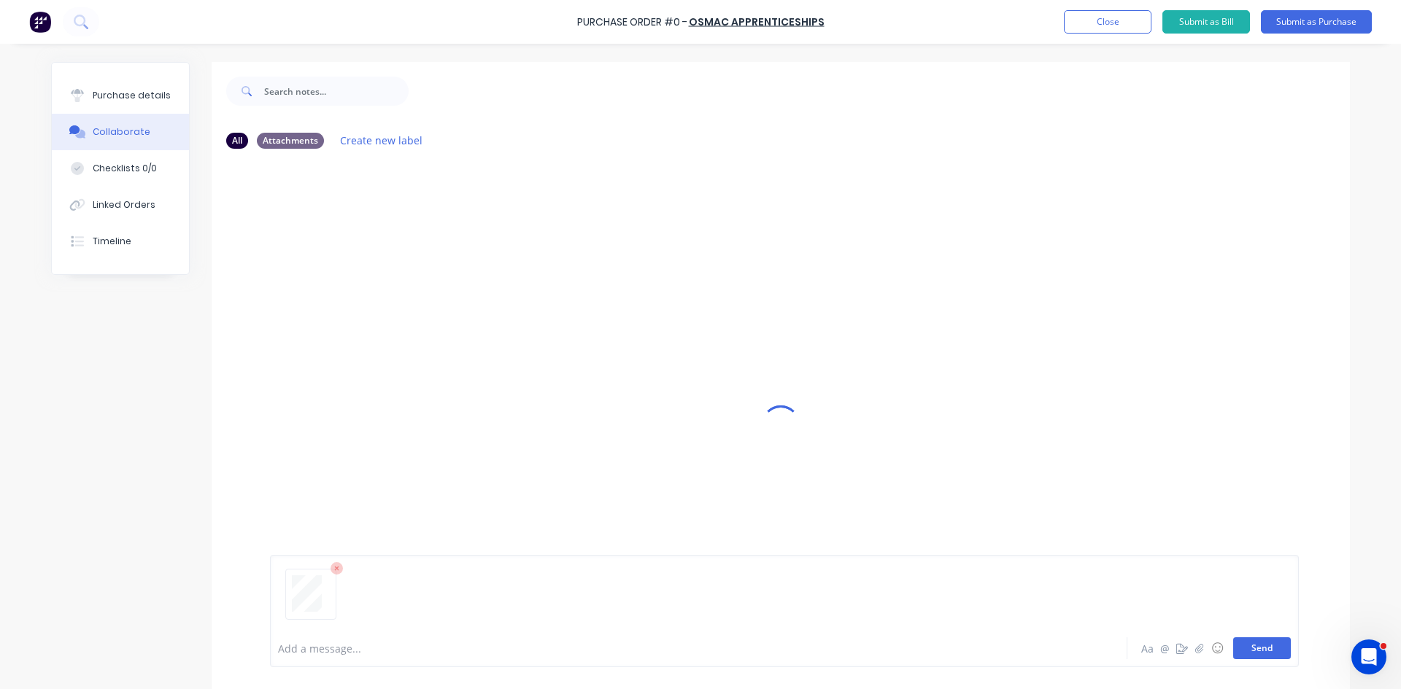
click at [1251, 649] on button "Send" at bounding box center [1262, 649] width 58 height 22
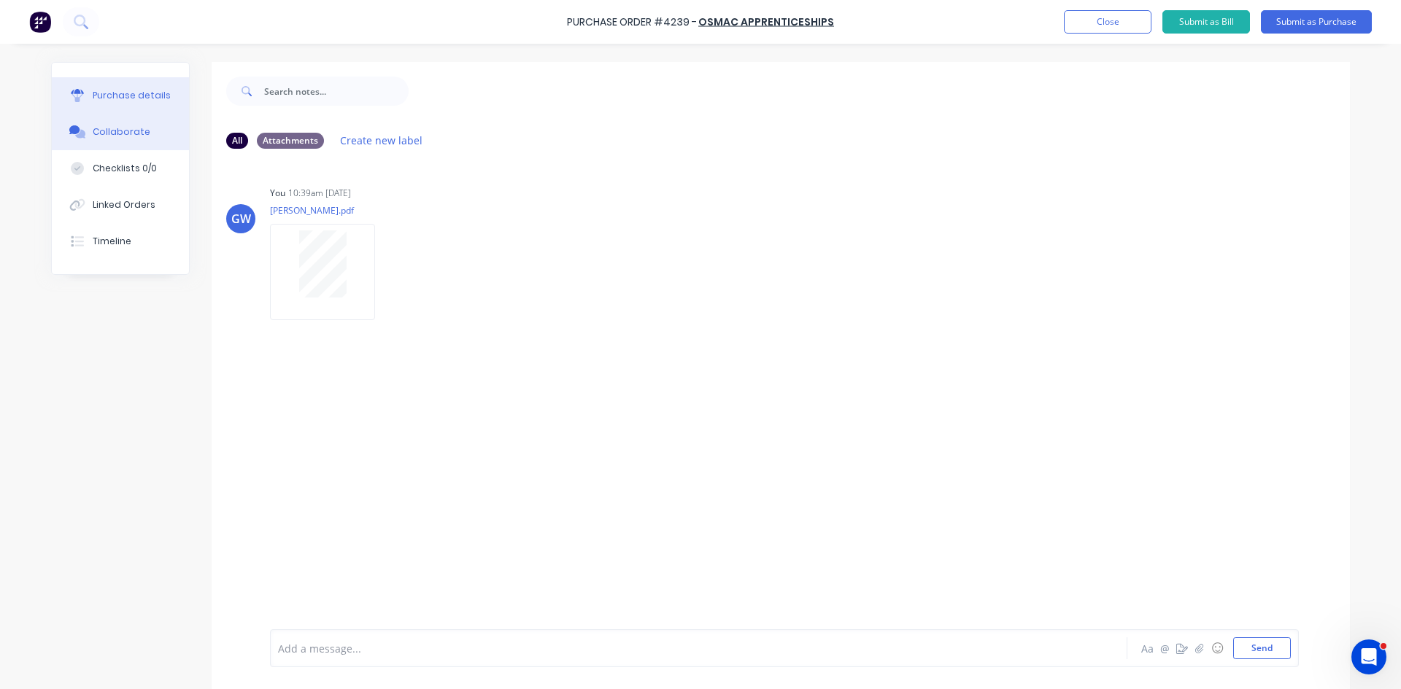
click at [131, 89] on div "Purchase details" at bounding box center [132, 95] width 78 height 13
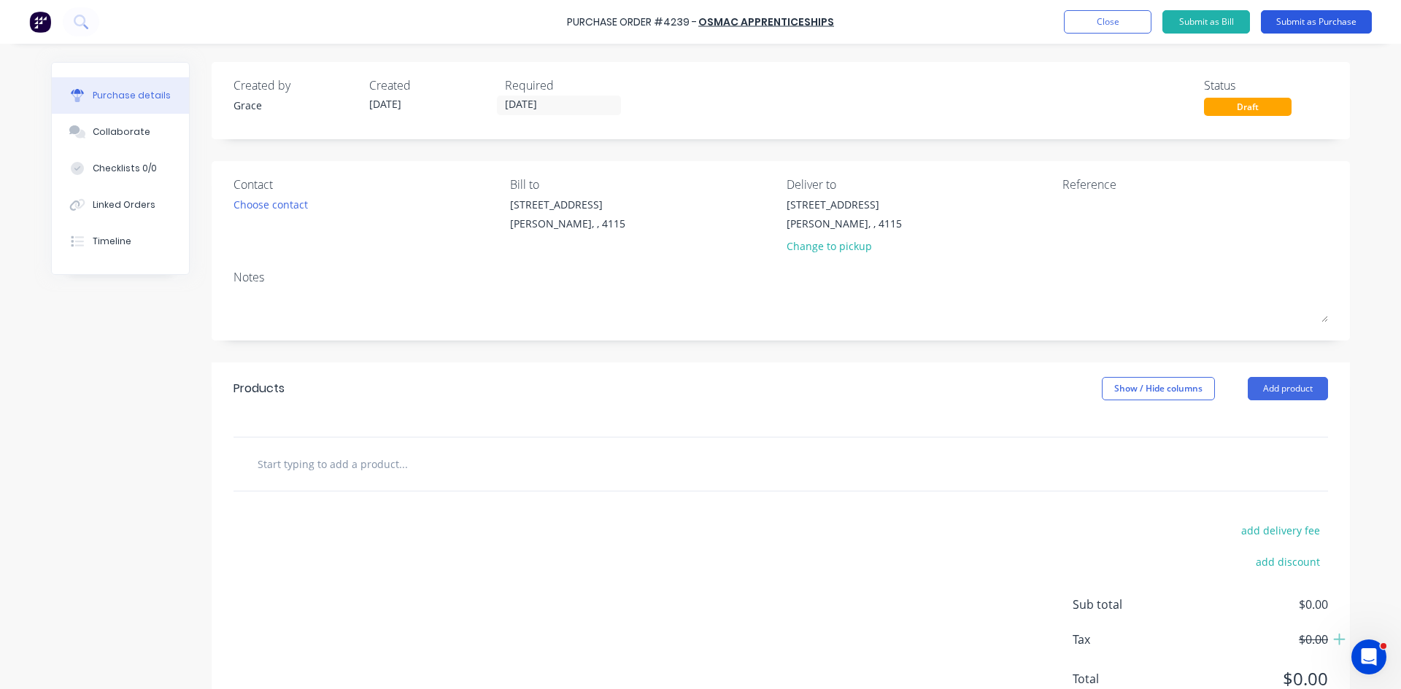
click at [1314, 27] on button "Submit as Purchase" at bounding box center [1316, 21] width 111 height 23
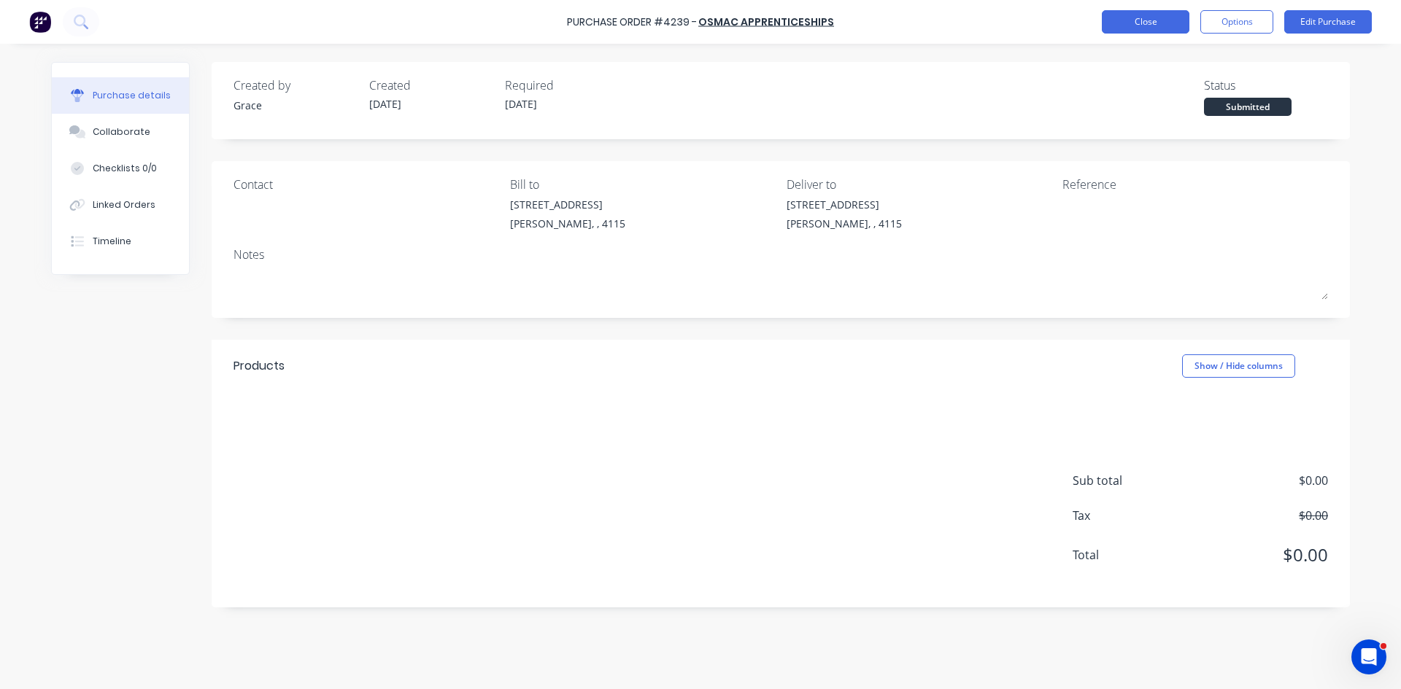
click at [1163, 20] on button "Close" at bounding box center [1146, 21] width 88 height 23
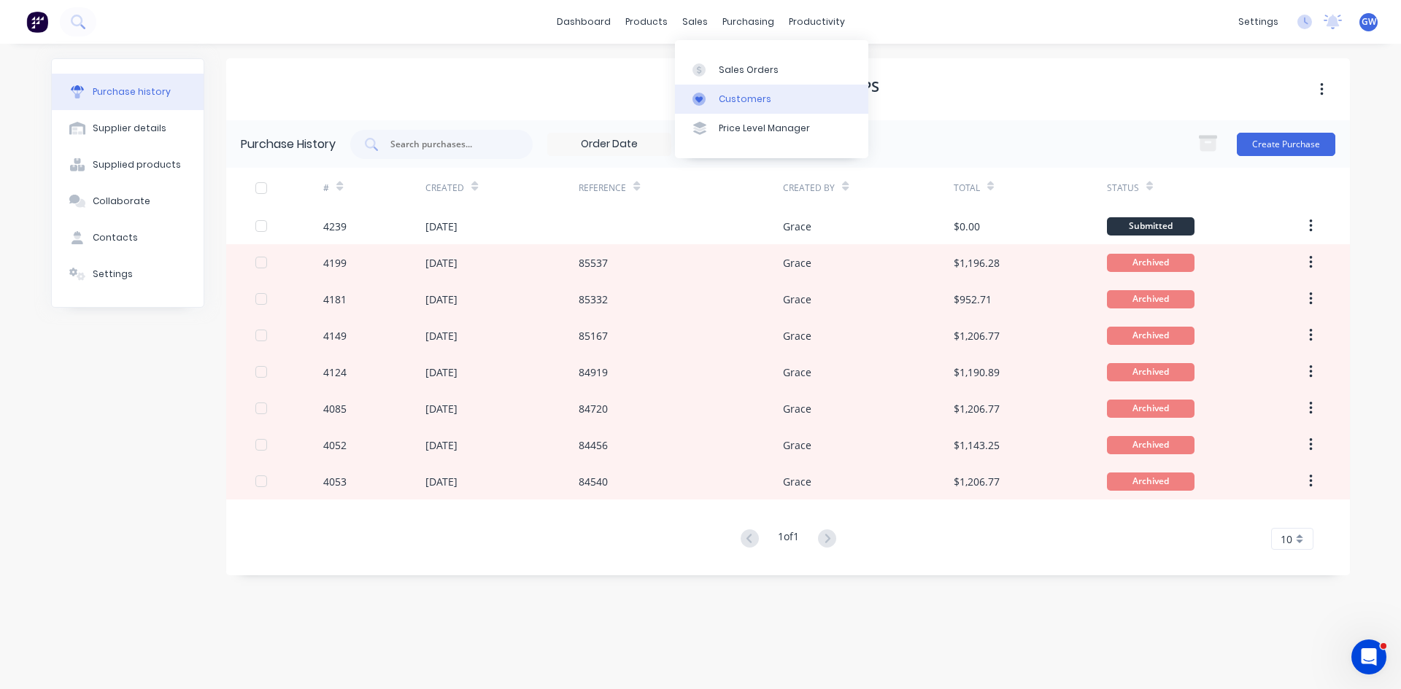
click at [715, 95] on link "Customers" at bounding box center [771, 99] width 193 height 29
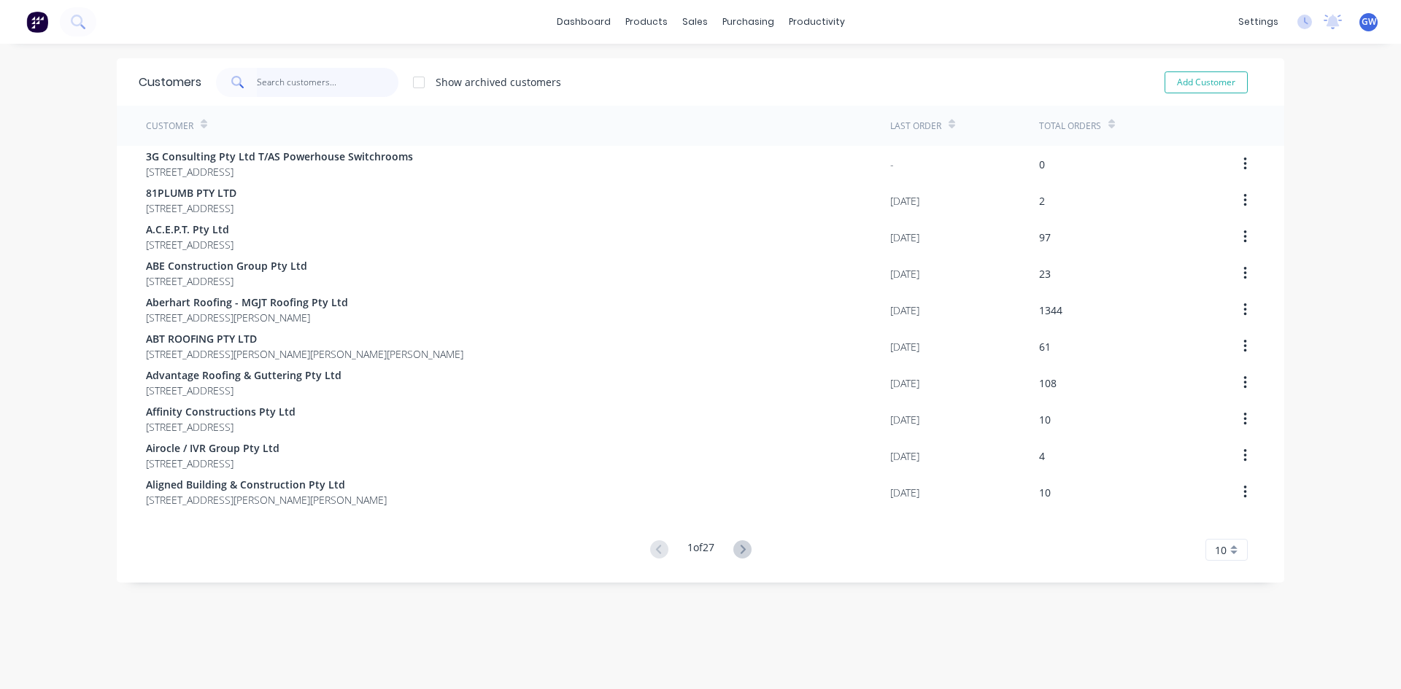
click at [298, 79] on input "text" at bounding box center [328, 82] width 142 height 29
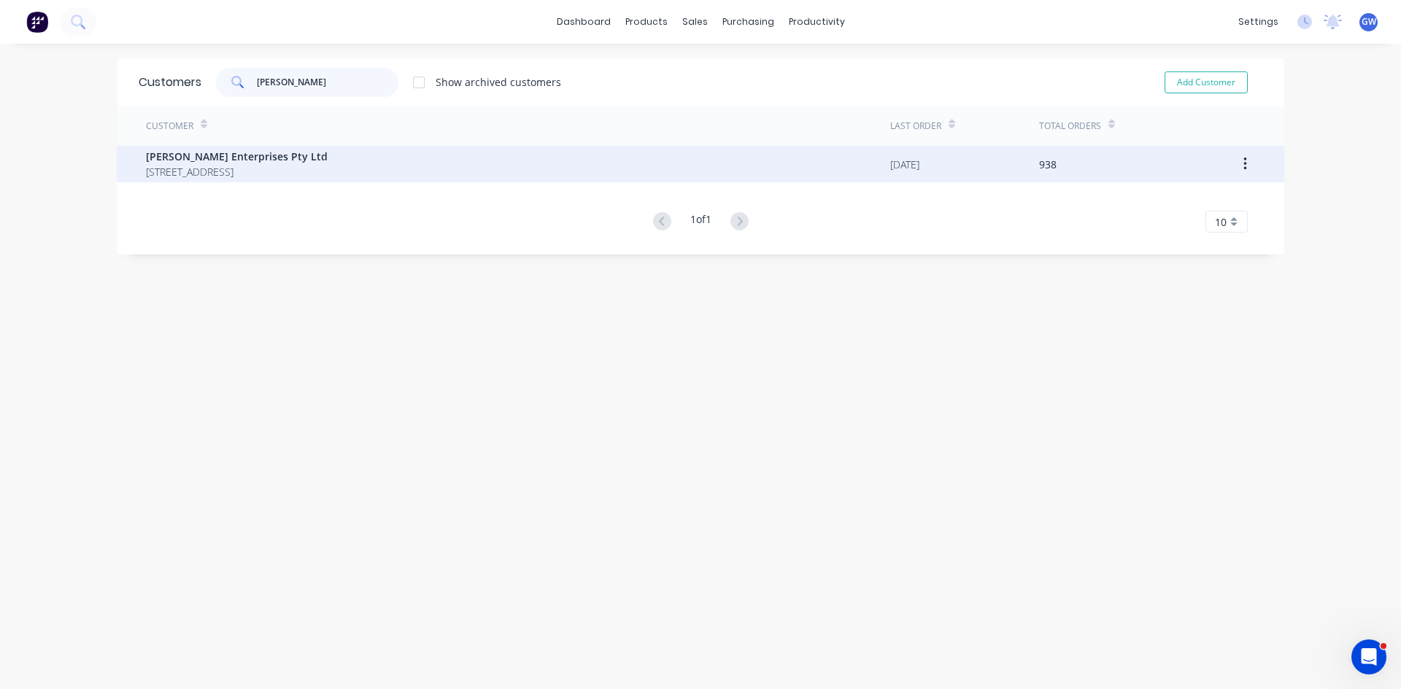
type input "[PERSON_NAME]"
click at [328, 164] on span "[STREET_ADDRESS]" at bounding box center [237, 171] width 182 height 15
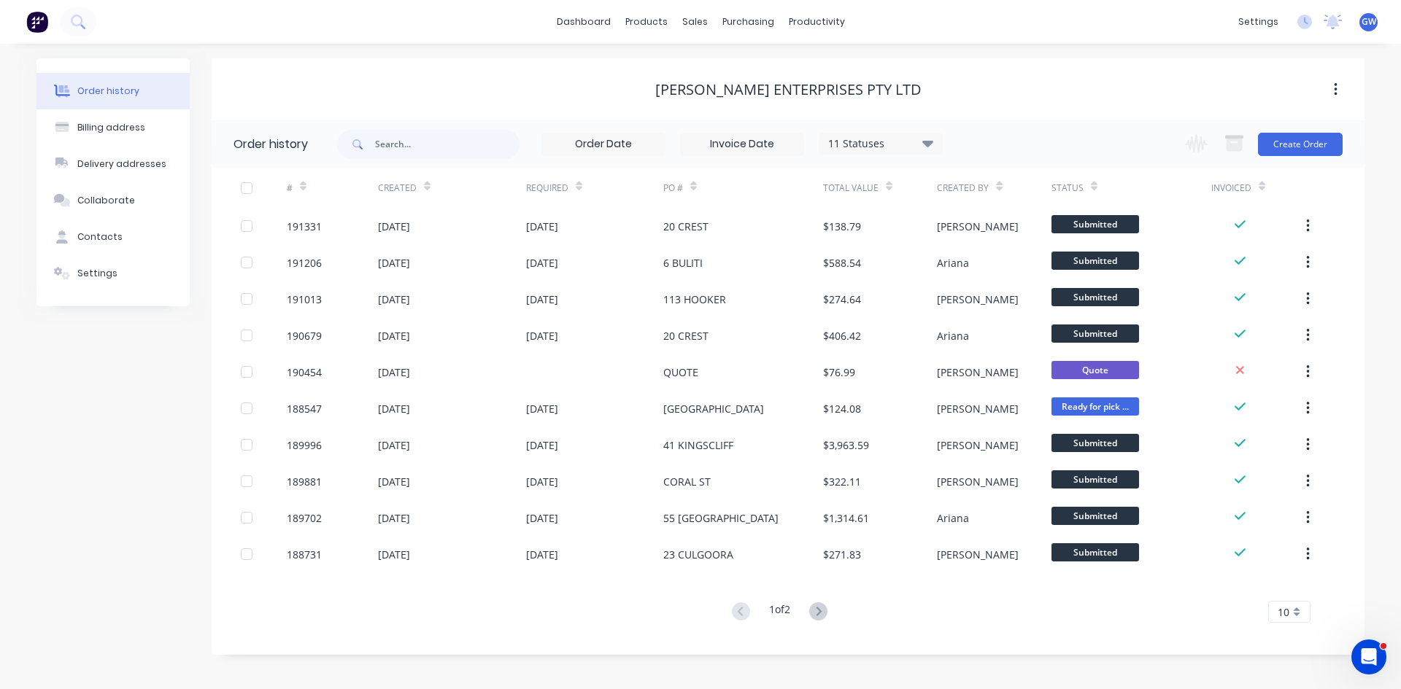
click at [1293, 603] on div "10" at bounding box center [1289, 612] width 42 height 22
click at [1285, 592] on div "35" at bounding box center [1289, 588] width 41 height 26
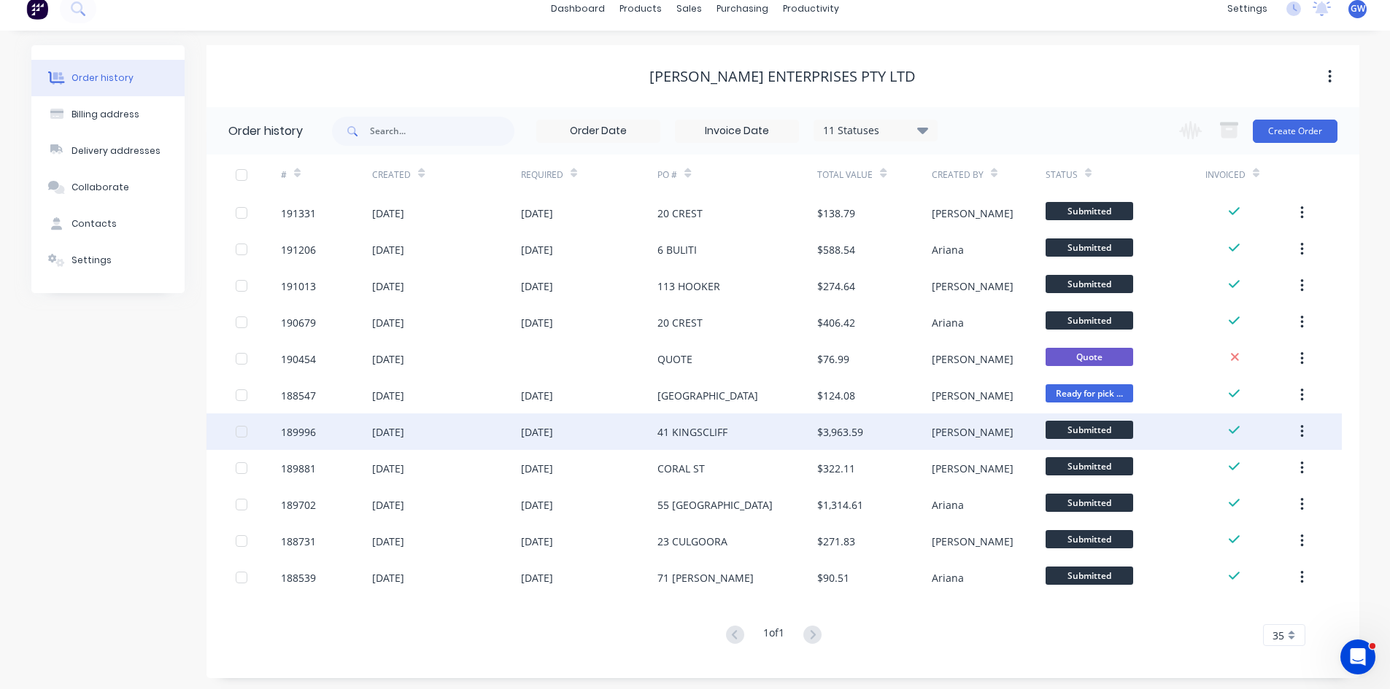
scroll to position [17, 0]
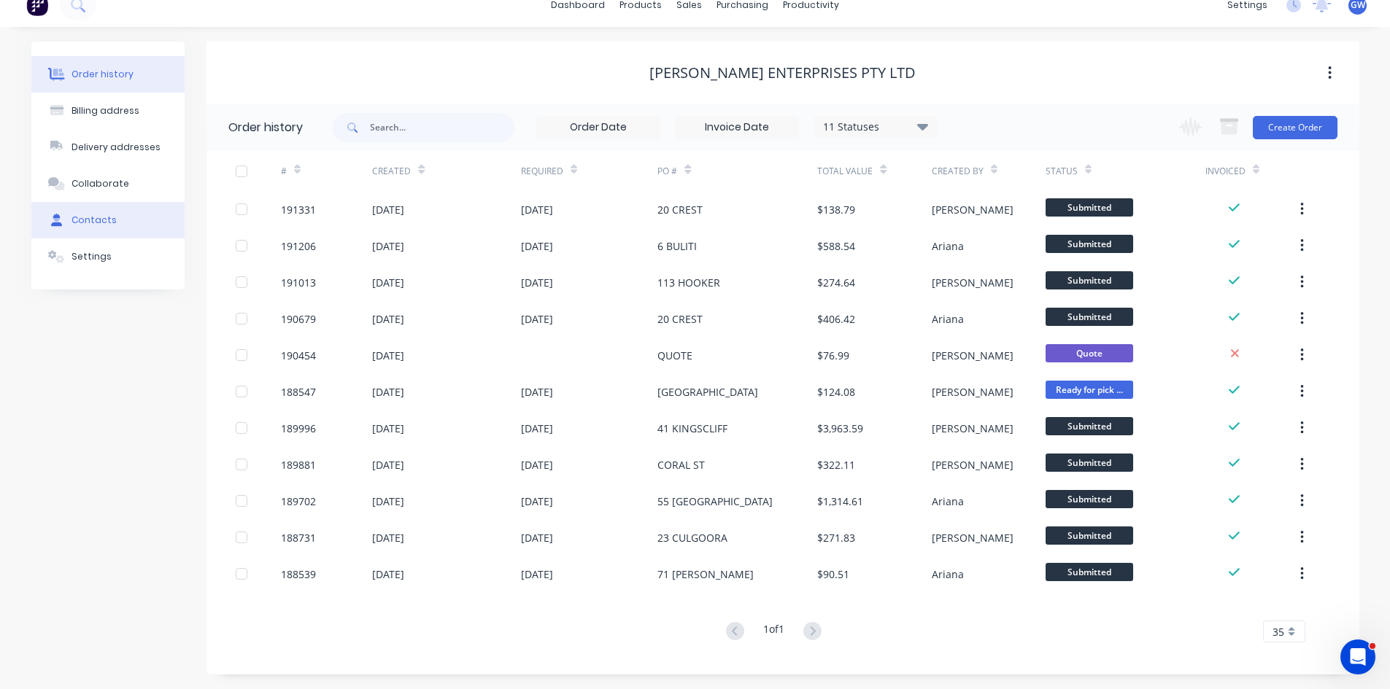
click at [123, 218] on button "Contacts" at bounding box center [107, 220] width 153 height 36
select select "AU"
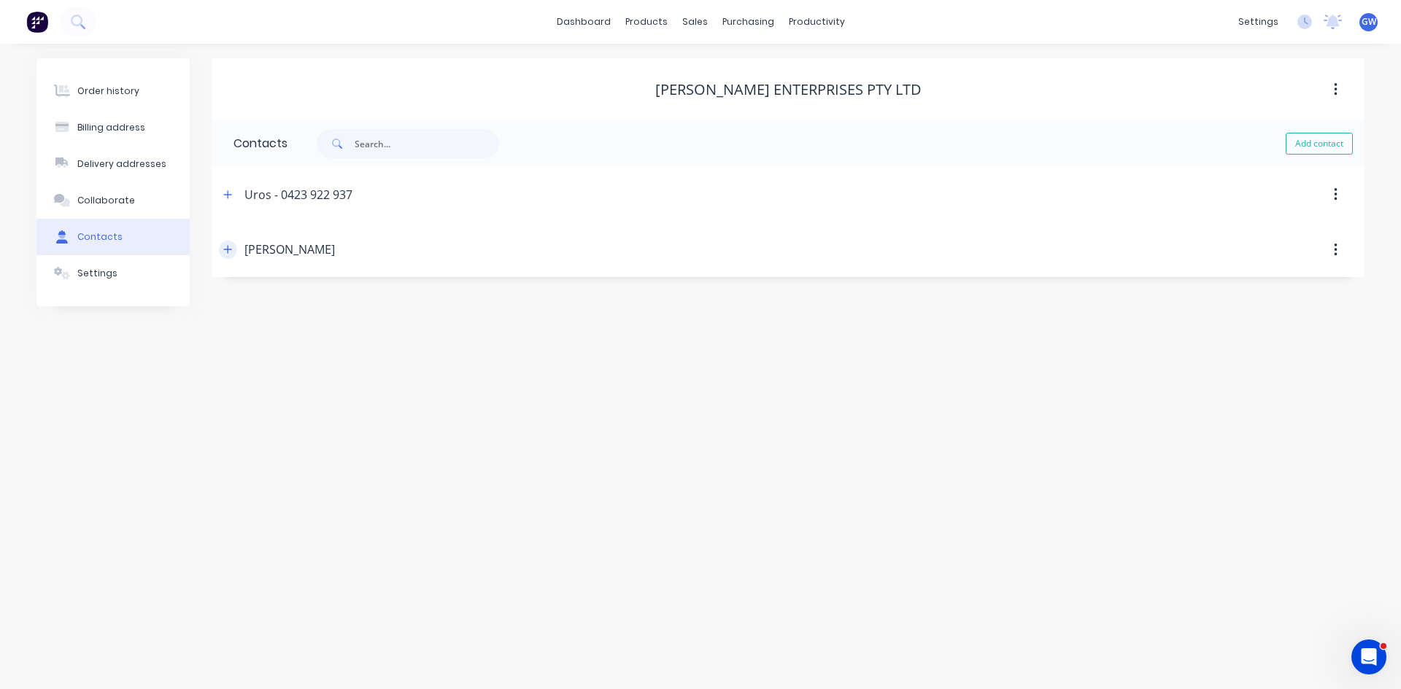
click at [229, 257] on button "button" at bounding box center [228, 250] width 18 height 18
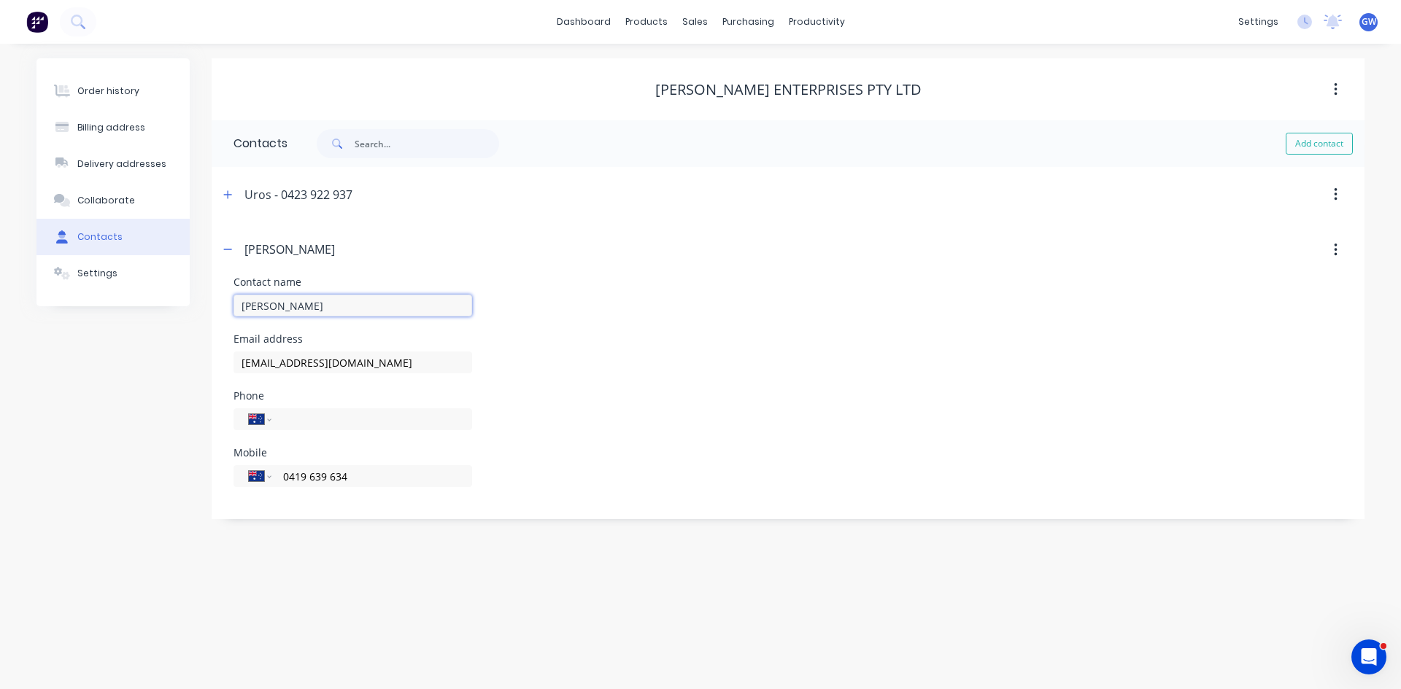
click at [0, 0] on input "[PERSON_NAME]" at bounding box center [0, 0] width 0 height 0
type input "[PERSON_NAME]"
click at [566, 414] on div "Phone International [GEOGRAPHIC_DATA] [GEOGRAPHIC_DATA] [GEOGRAPHIC_DATA] [GEOG…" at bounding box center [787, 419] width 1109 height 57
click at [224, 247] on icon "button" at bounding box center [227, 249] width 9 height 10
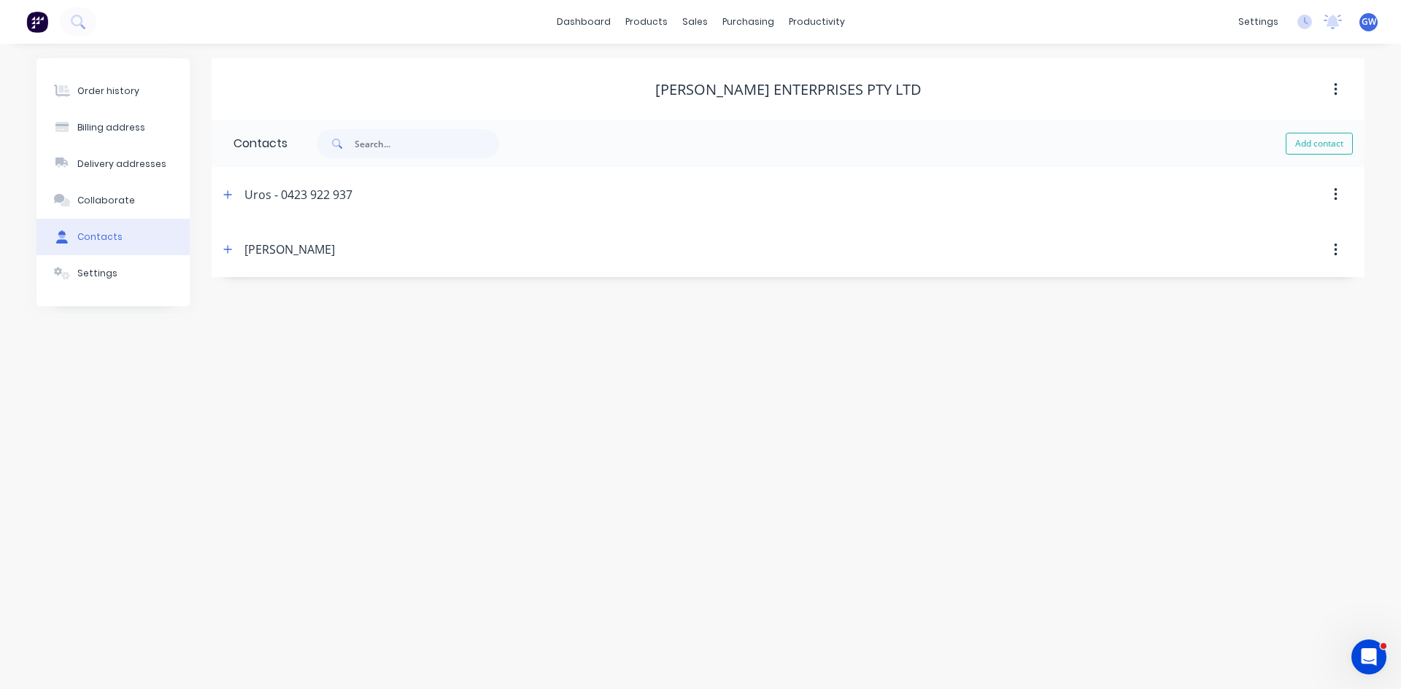
click at [233, 239] on div "[PERSON_NAME]" at bounding box center [648, 250] width 859 height 26
click at [234, 246] on button "button" at bounding box center [228, 250] width 18 height 18
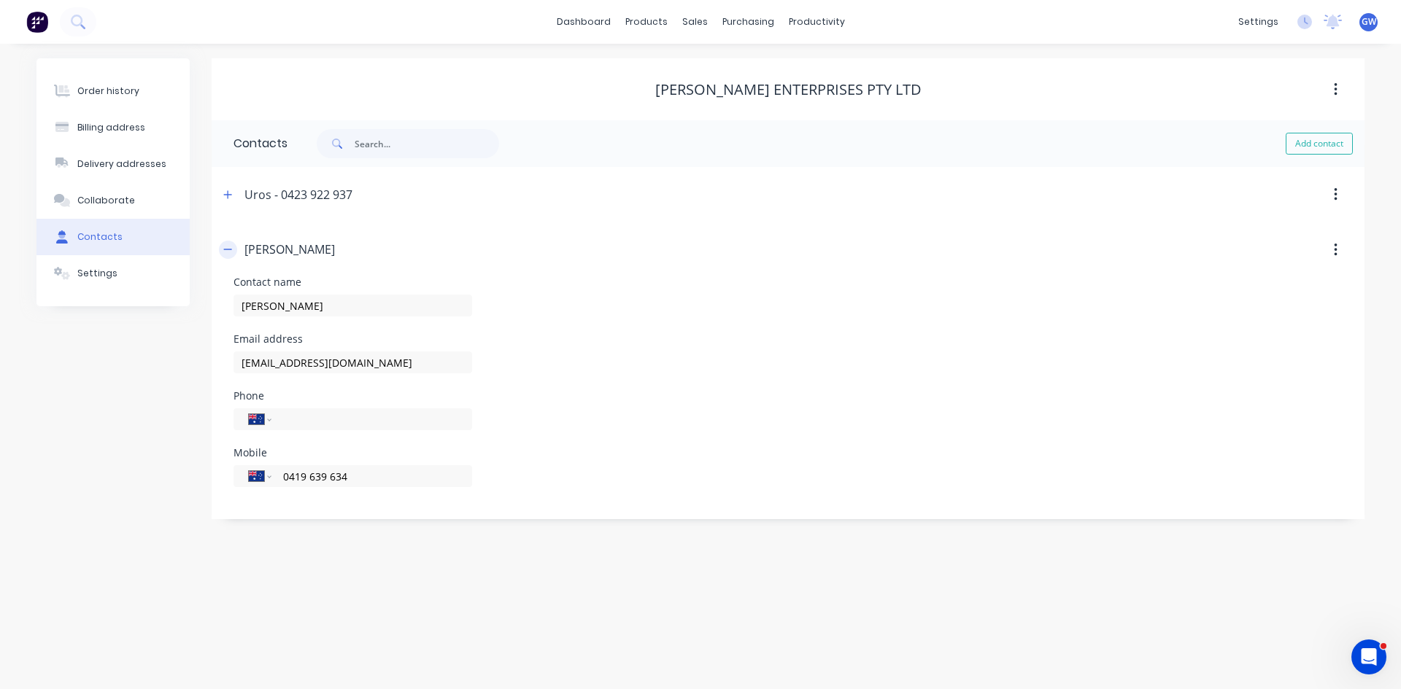
click at [231, 250] on icon "button" at bounding box center [228, 249] width 8 height 1
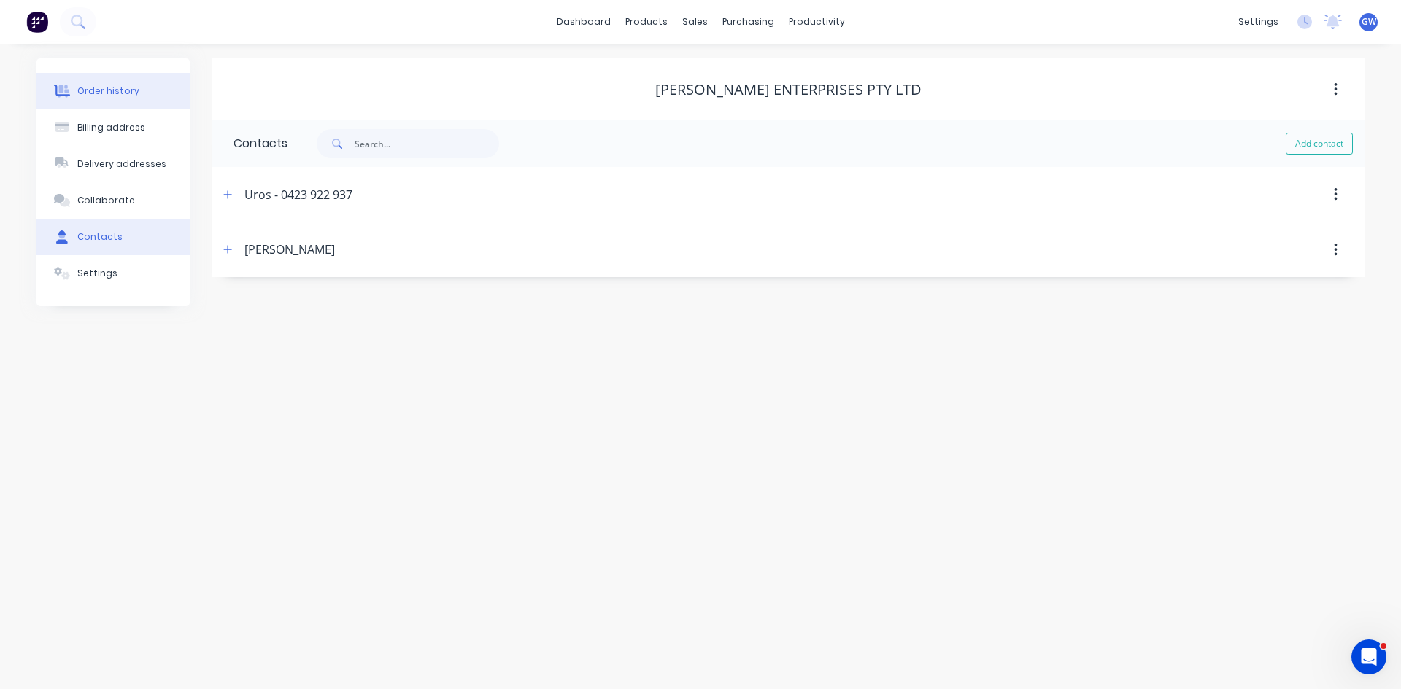
click at [109, 100] on button "Order history" at bounding box center [112, 91] width 153 height 36
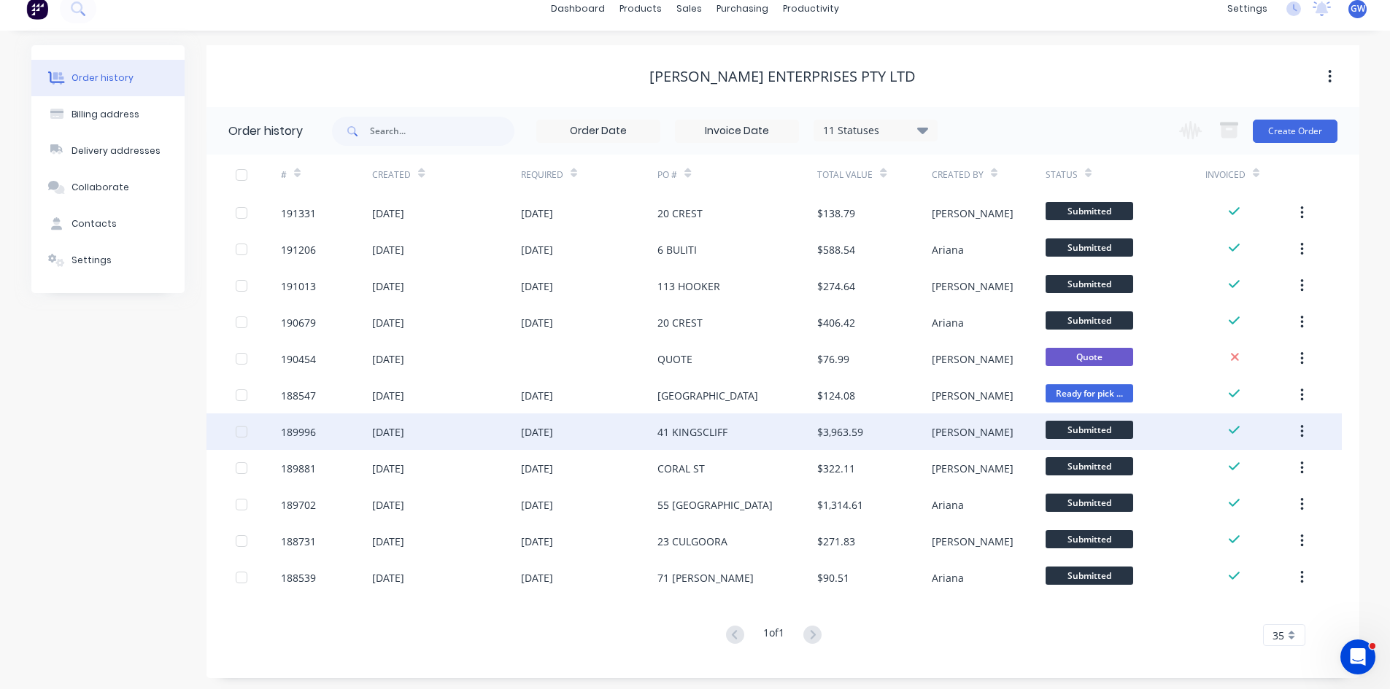
scroll to position [17, 0]
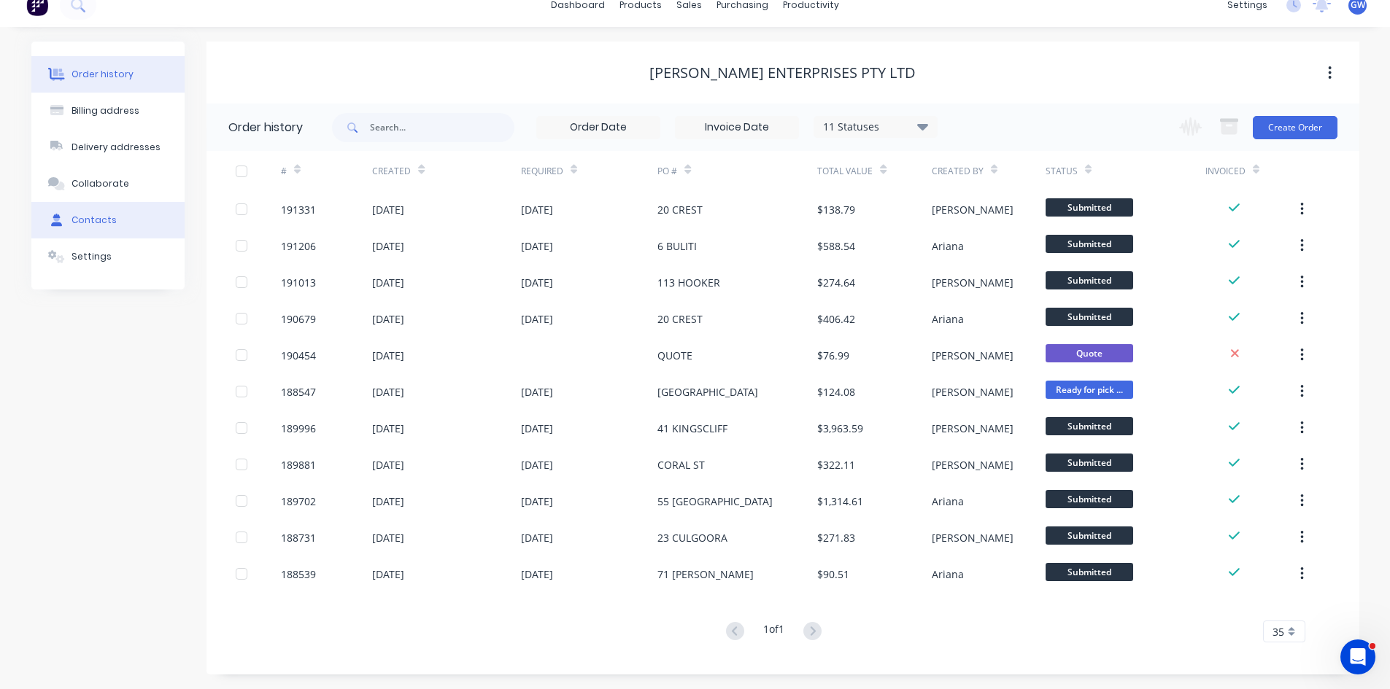
click at [141, 221] on button "Contacts" at bounding box center [107, 220] width 153 height 36
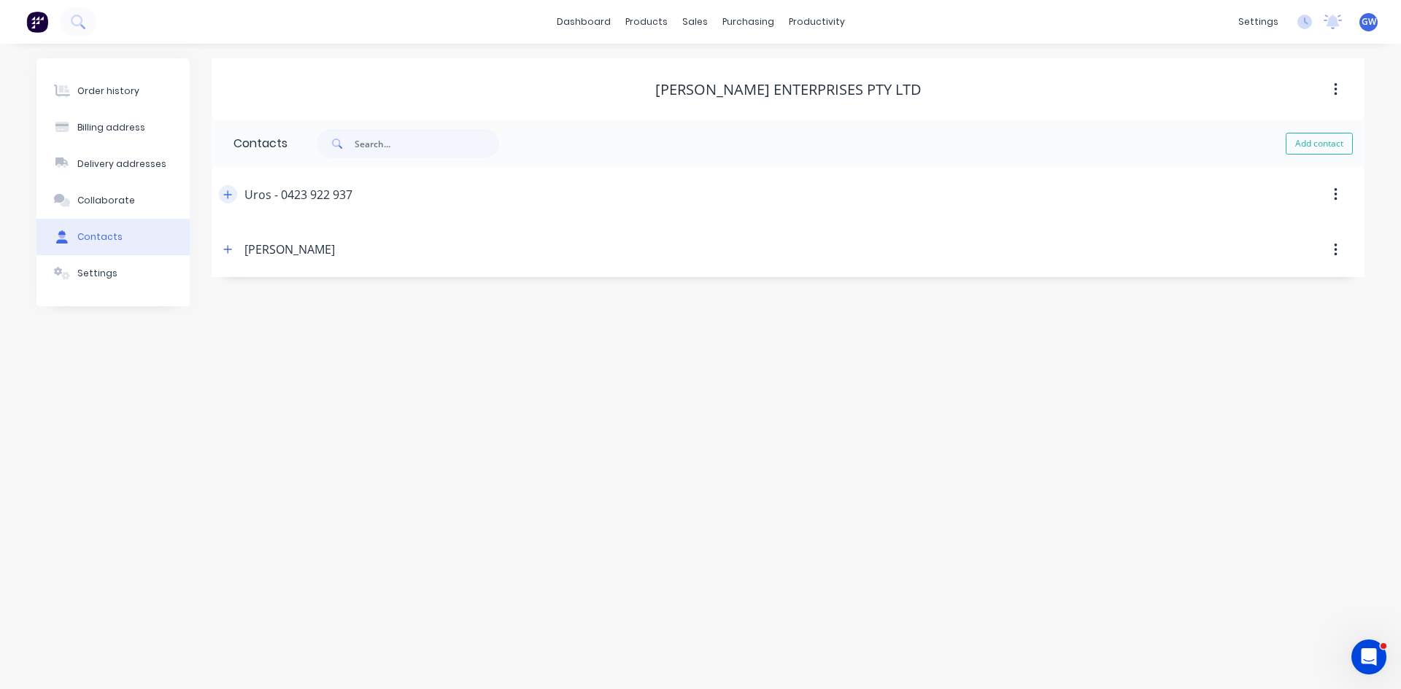
click at [228, 190] on icon "button" at bounding box center [227, 195] width 9 height 10
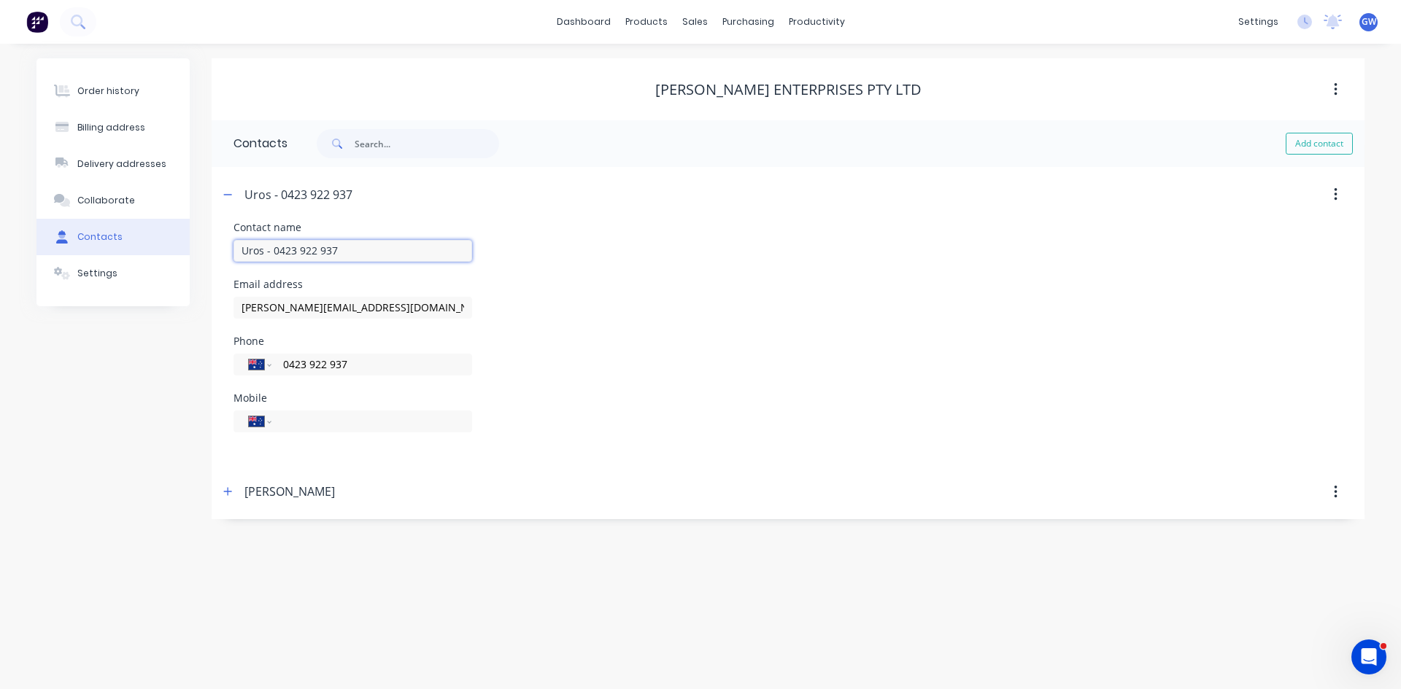
click at [379, 249] on input "Uros - 0423 922 937" at bounding box center [352, 251] width 239 height 22
click at [227, 197] on icon "button" at bounding box center [227, 195] width 9 height 10
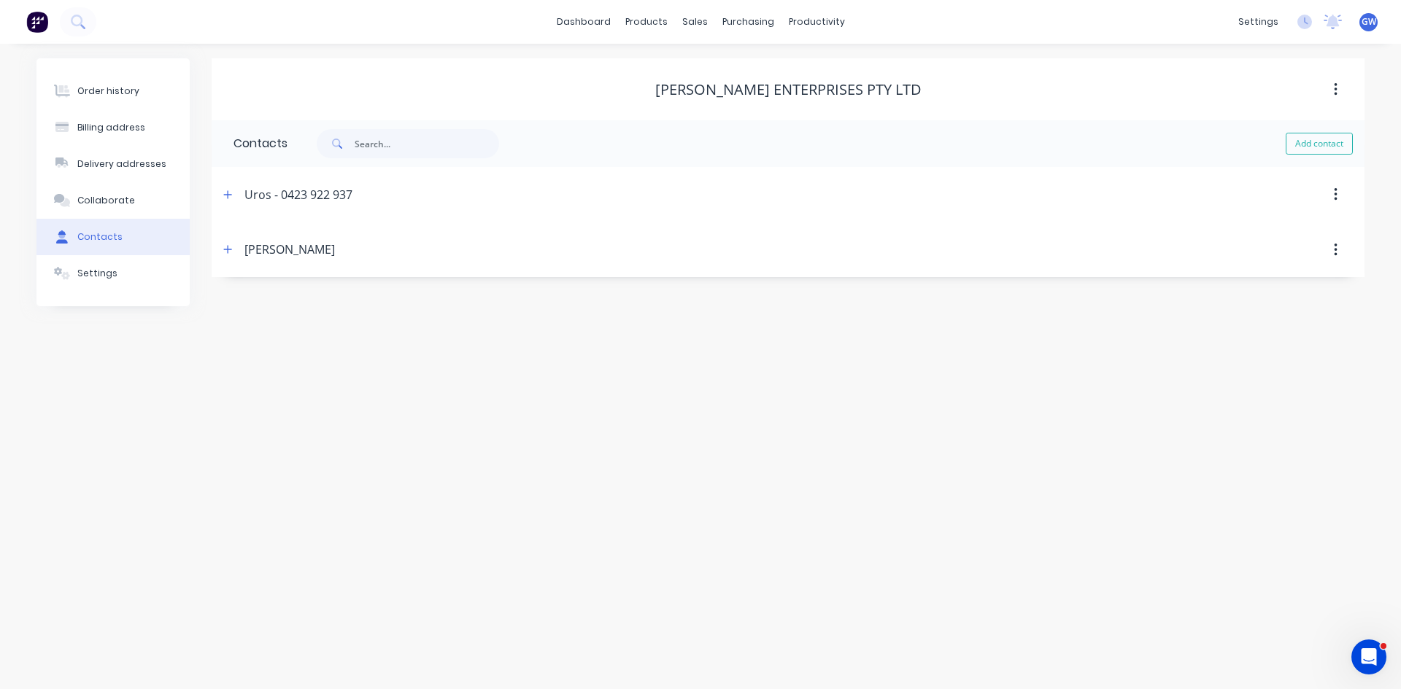
click at [123, 69] on div "Order history Billing address Delivery addresses Collaborate Contacts Settings" at bounding box center [112, 182] width 153 height 248
click at [114, 101] on button "Order history" at bounding box center [112, 91] width 153 height 36
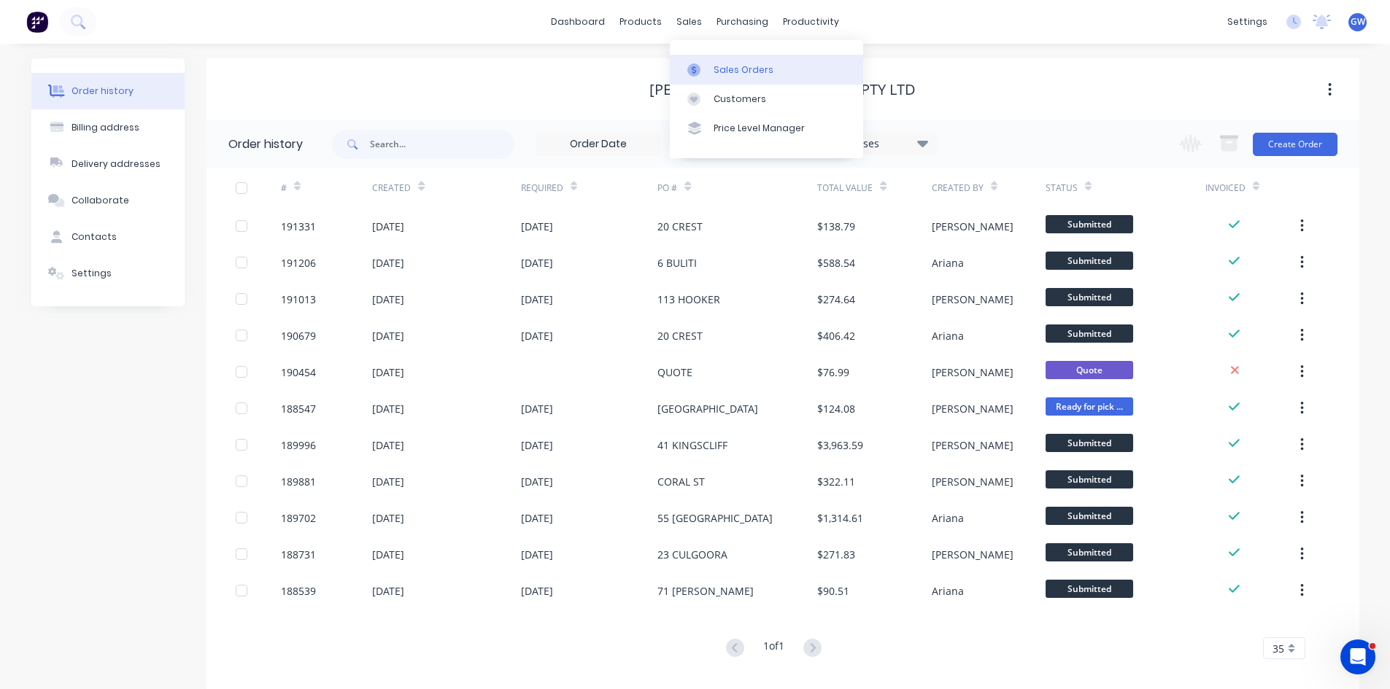
click at [719, 79] on link "Sales Orders" at bounding box center [766, 69] width 193 height 29
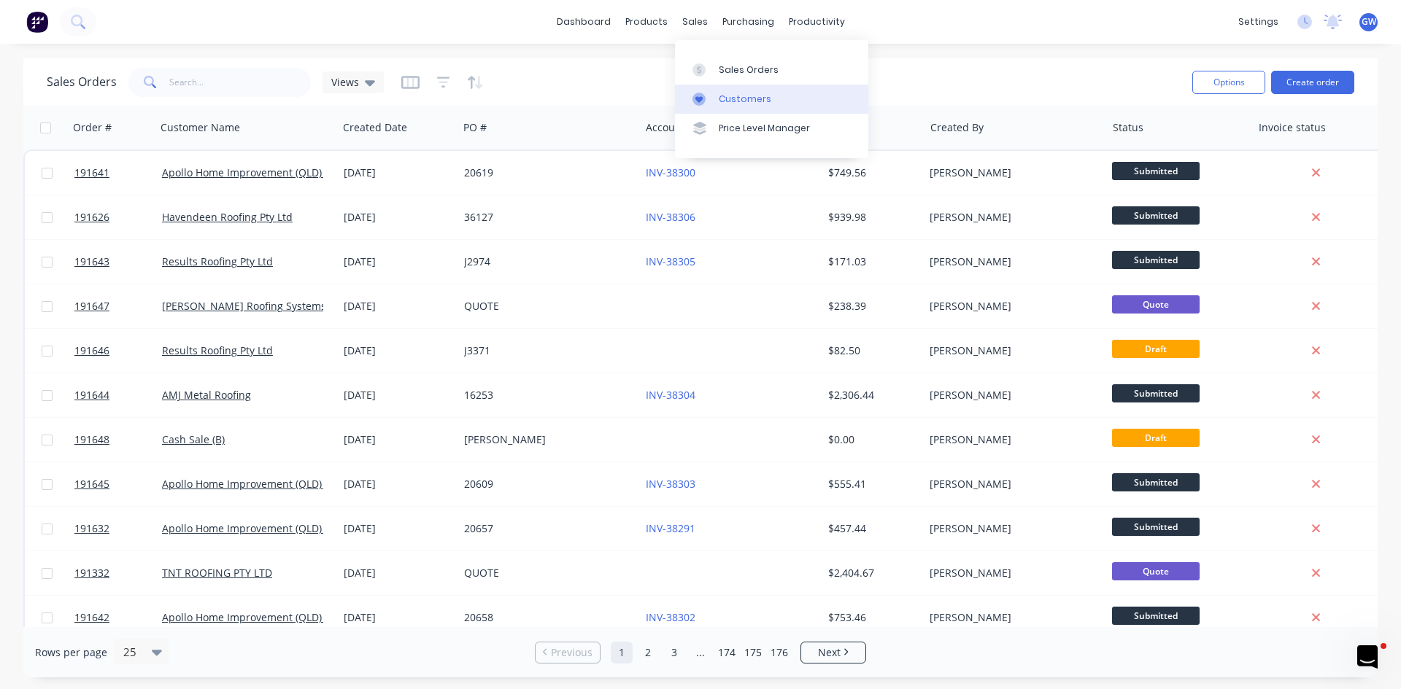
click at [727, 102] on div "Customers" at bounding box center [745, 99] width 53 height 13
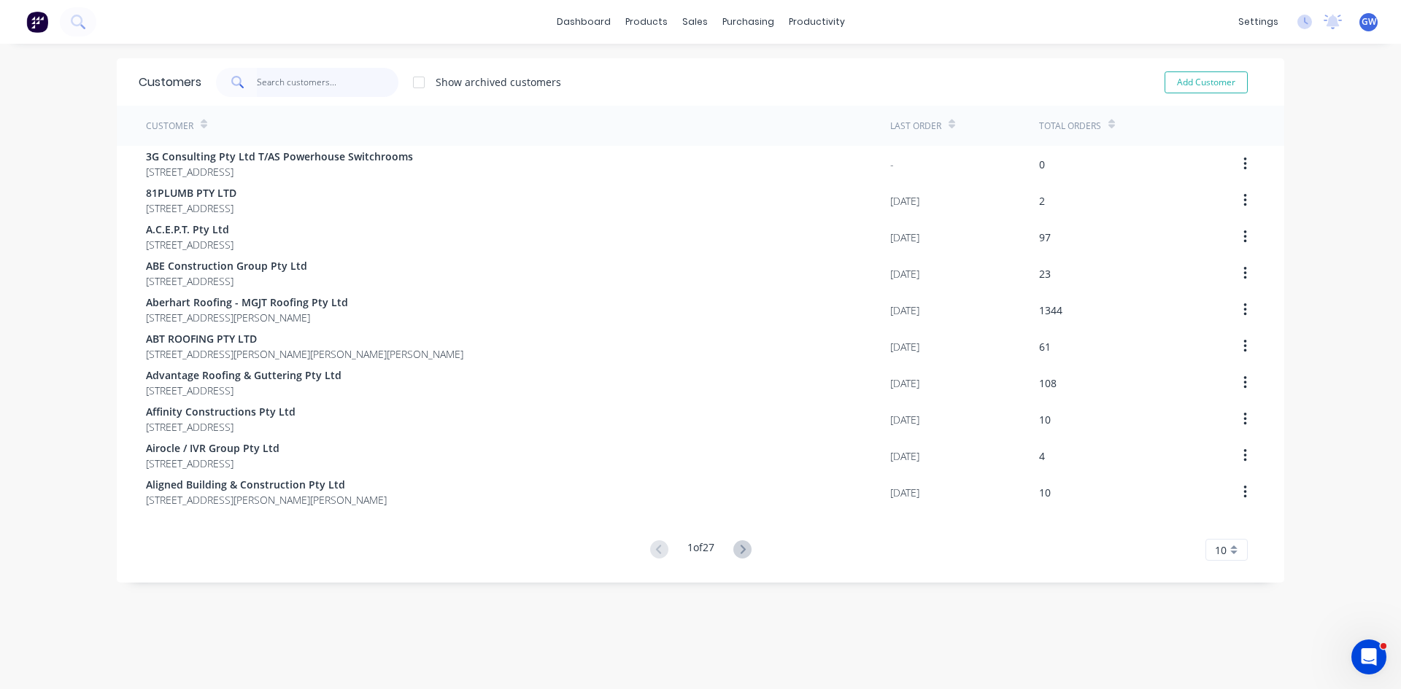
click at [270, 87] on input "text" at bounding box center [328, 82] width 142 height 29
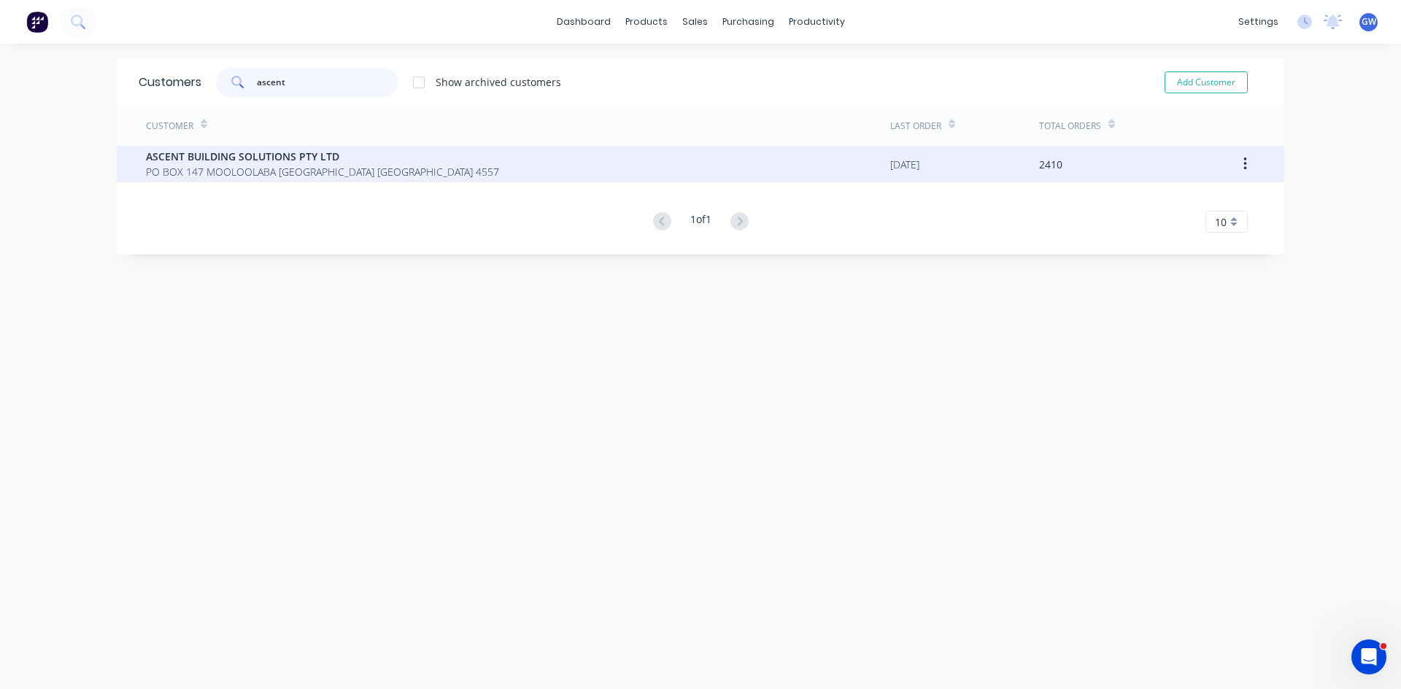
type input "ascent"
click at [384, 169] on span "PO BOX 147 MOOLOOLABA [GEOGRAPHIC_DATA] [GEOGRAPHIC_DATA] 4557" at bounding box center [322, 171] width 353 height 15
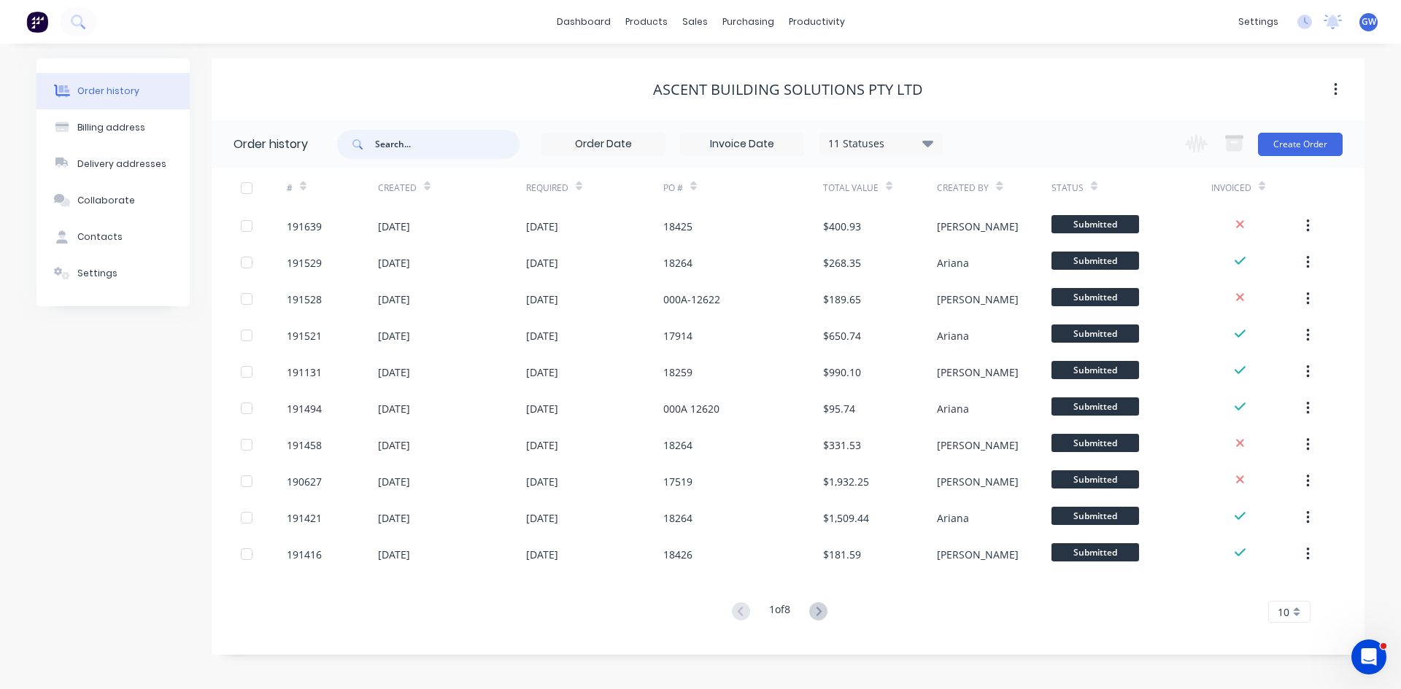
click at [403, 141] on input "text" at bounding box center [447, 144] width 144 height 29
type input "37826"
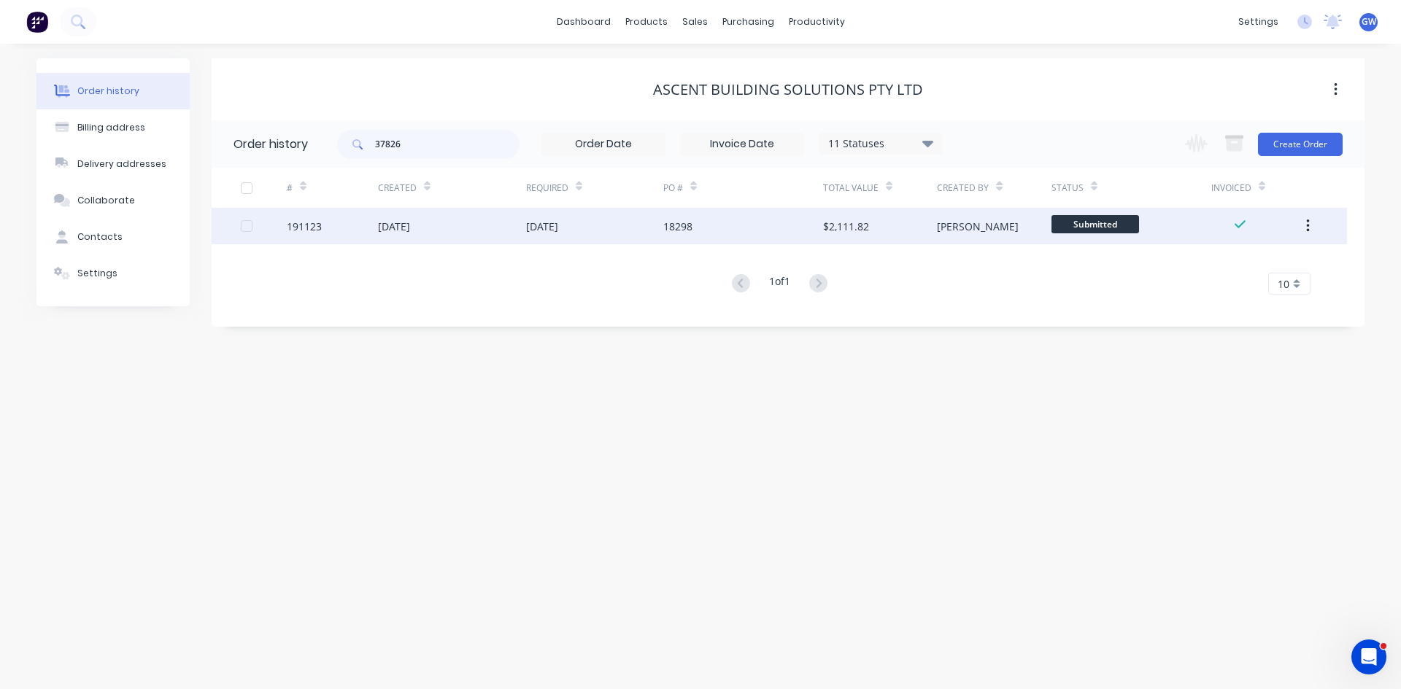
click at [907, 241] on div "$2,111.82" at bounding box center [880, 226] width 114 height 36
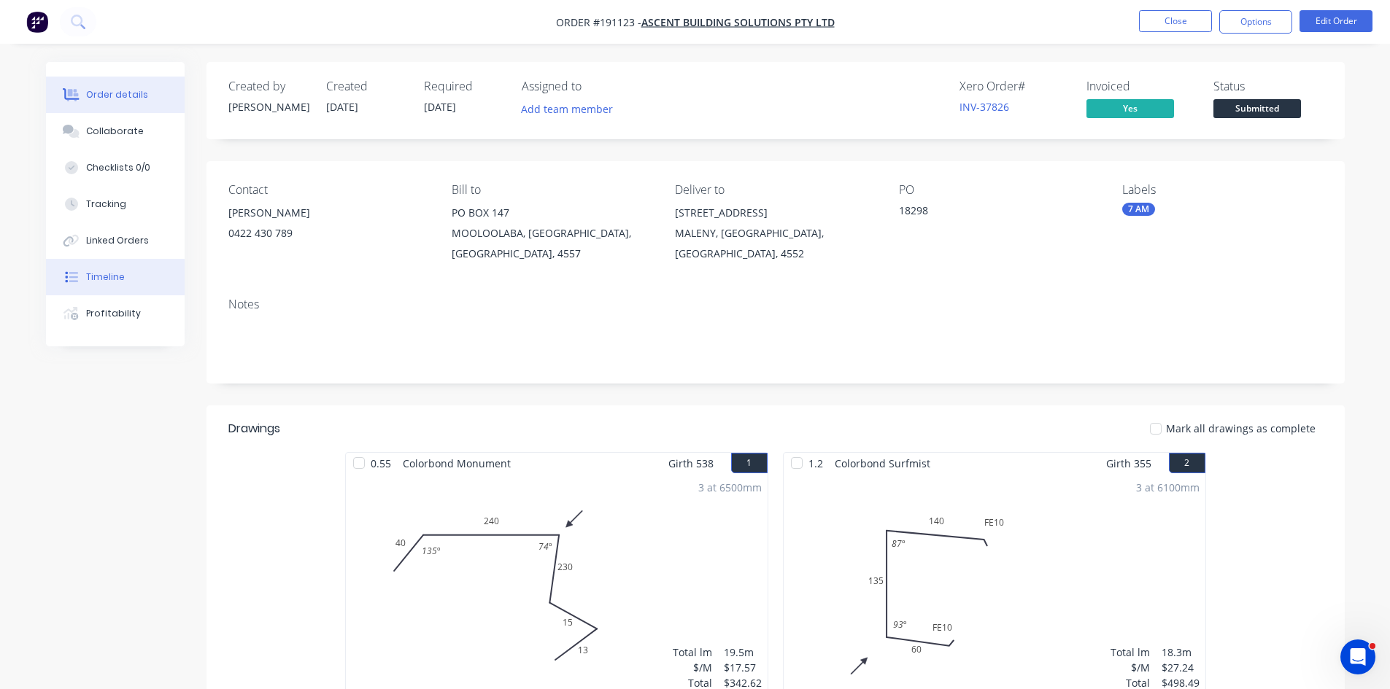
click at [110, 284] on button "Timeline" at bounding box center [115, 277] width 139 height 36
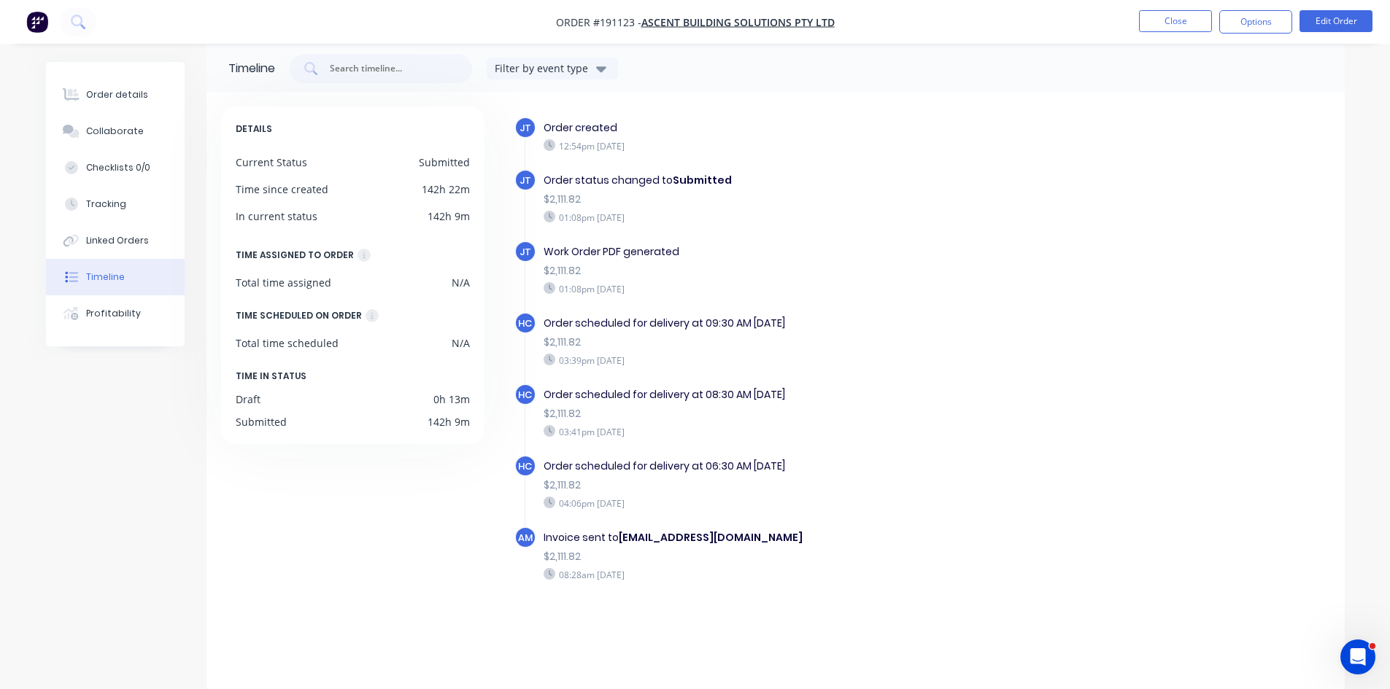
scroll to position [22, 0]
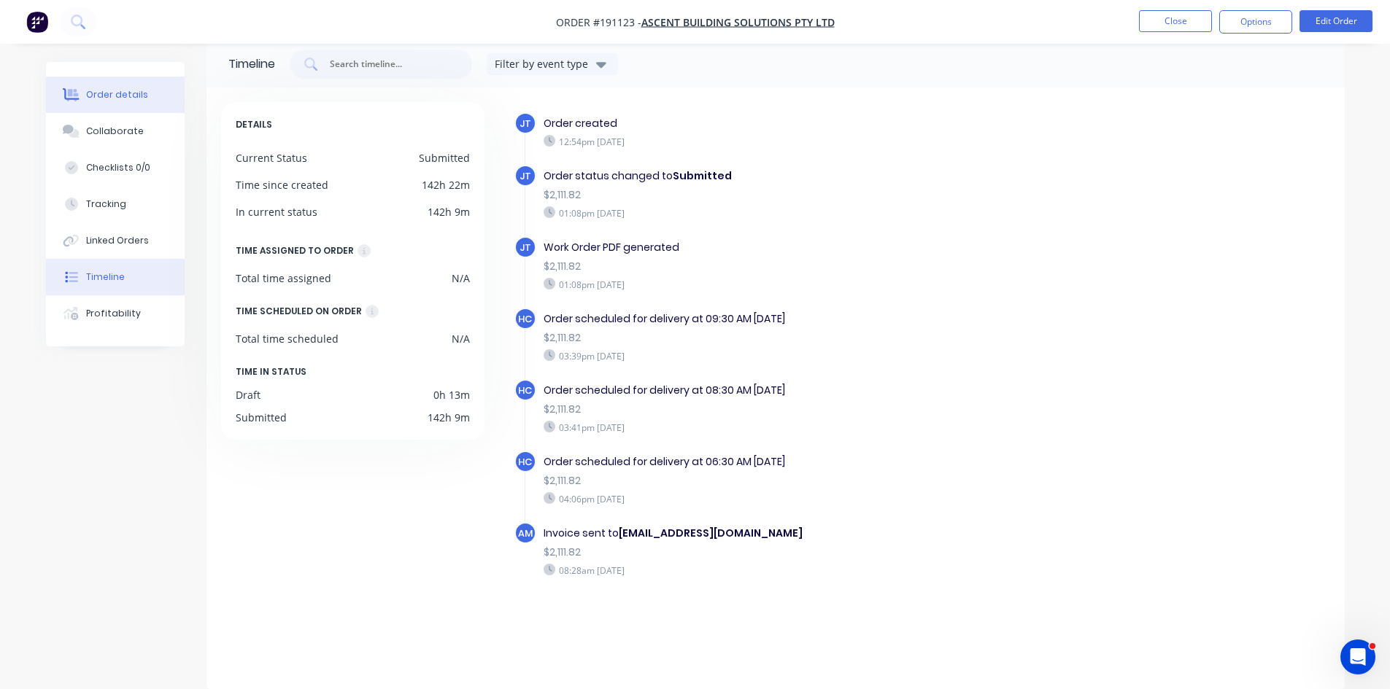
click at [123, 101] on div "Order details" at bounding box center [117, 94] width 62 height 13
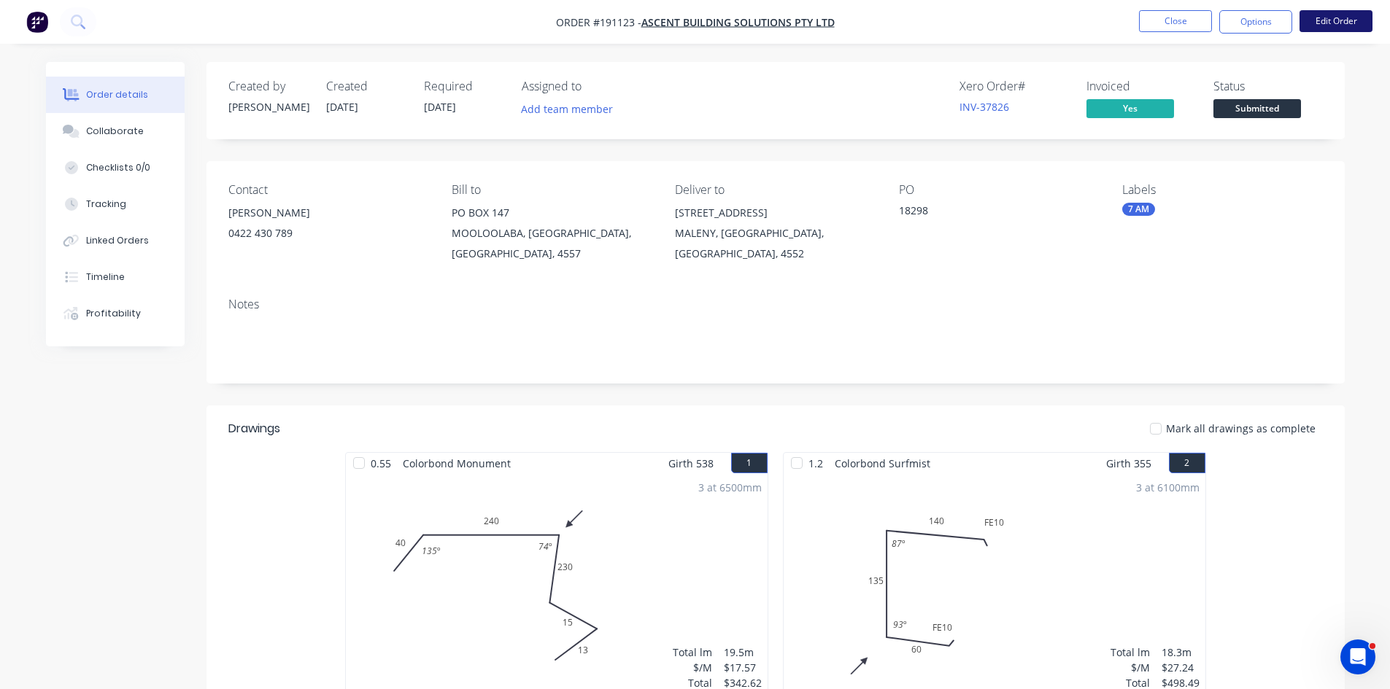
click at [1348, 24] on button "Edit Order" at bounding box center [1335, 21] width 73 height 22
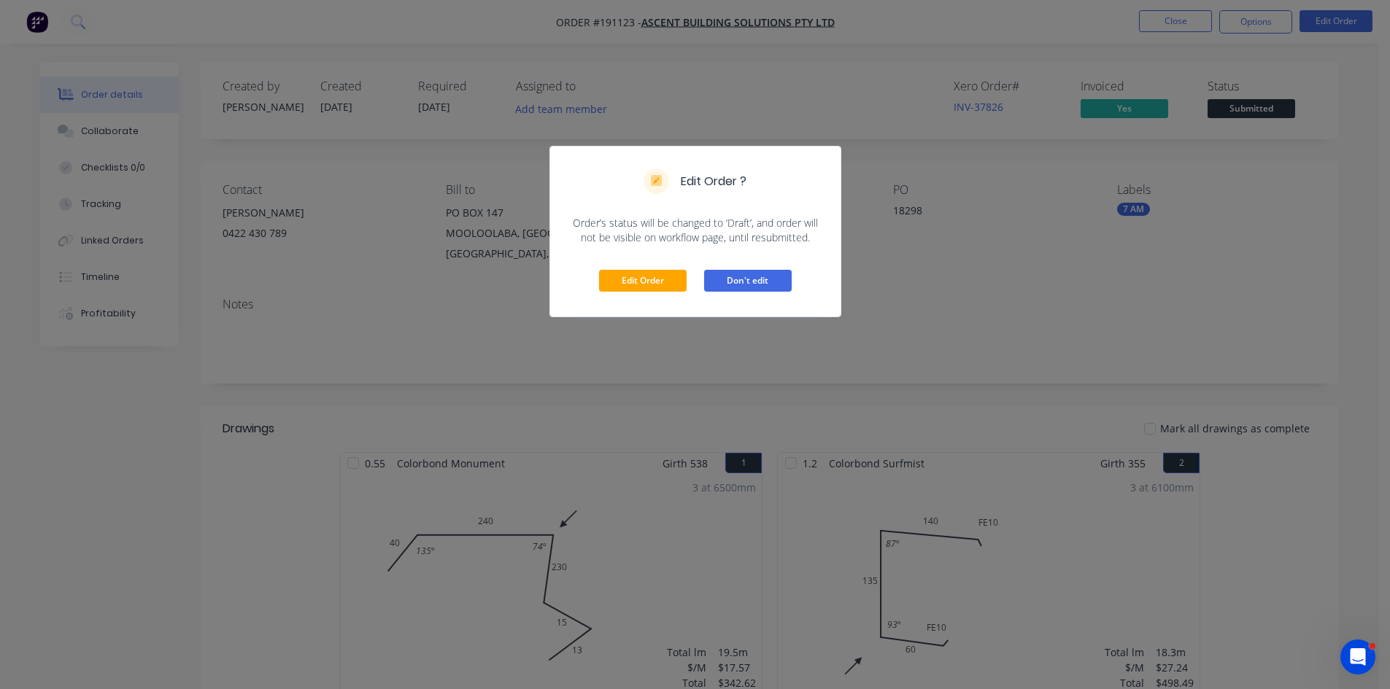
click at [770, 285] on button "Don't edit" at bounding box center [748, 281] width 88 height 22
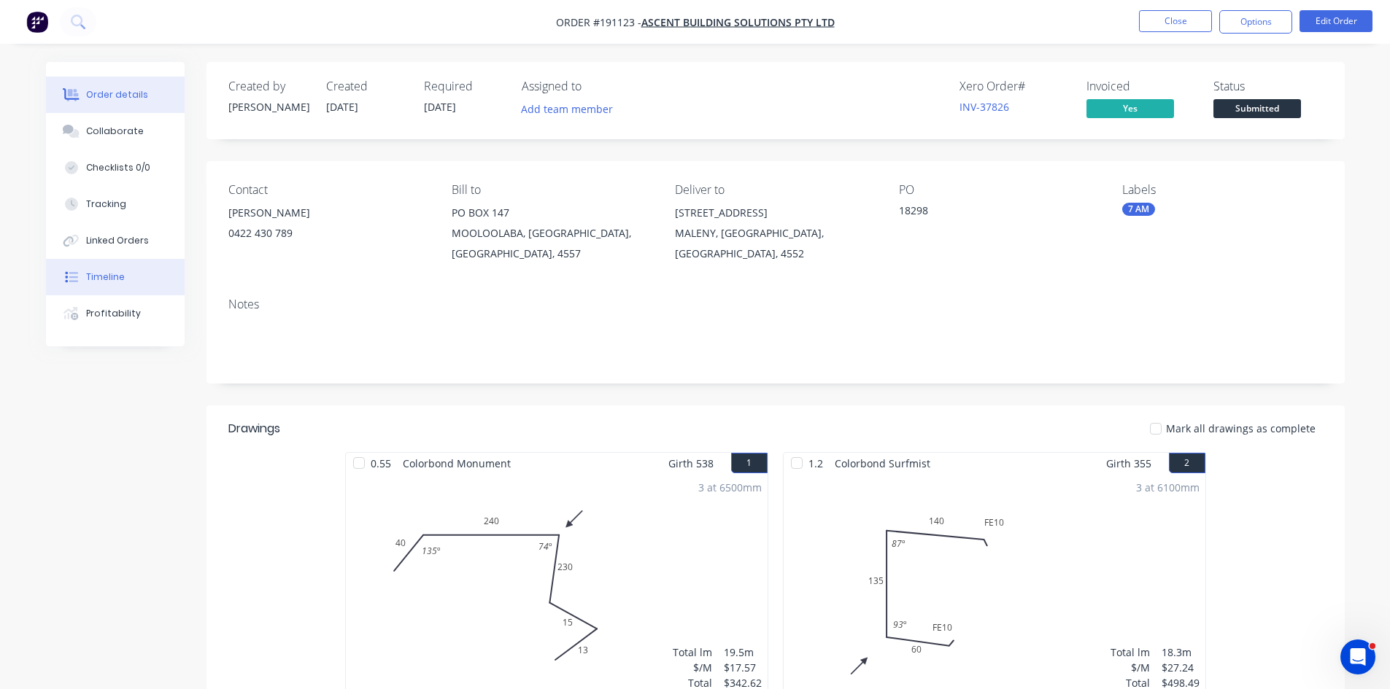
click at [121, 272] on div "Timeline" at bounding box center [105, 277] width 39 height 13
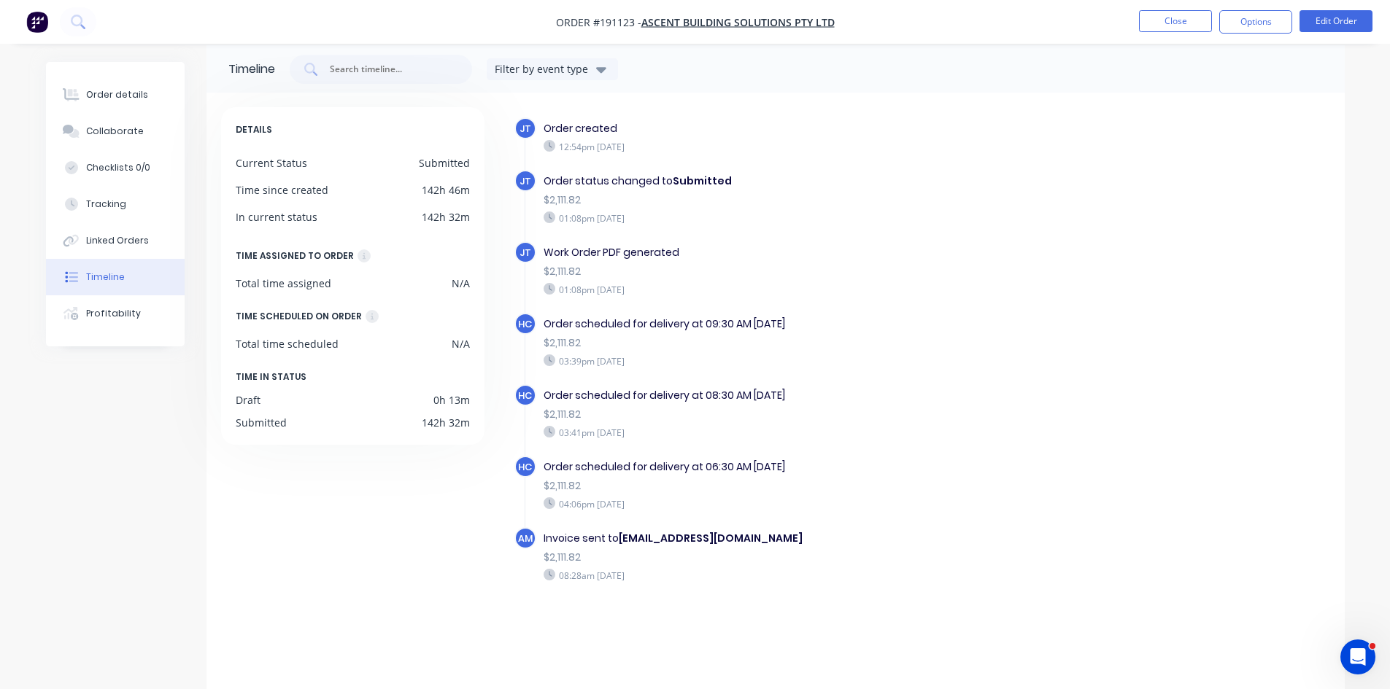
scroll to position [22, 0]
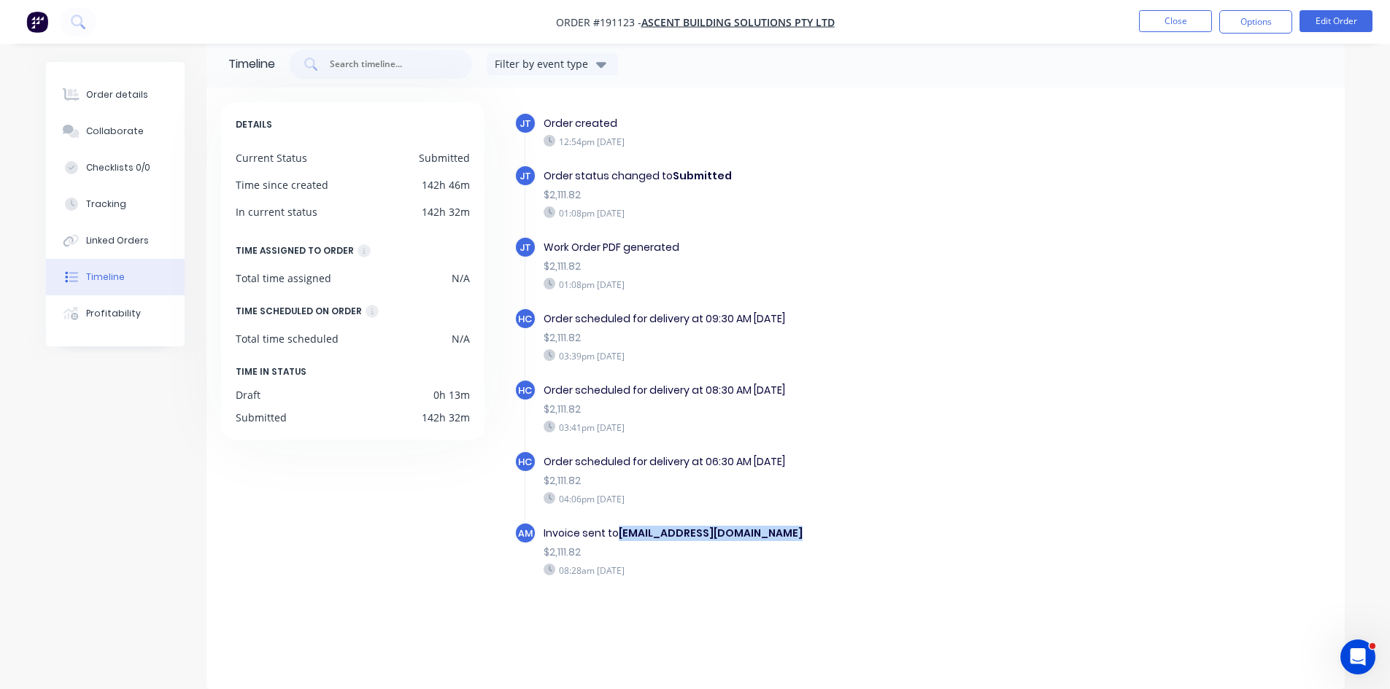
drag, startPoint x: 793, startPoint y: 535, endPoint x: 622, endPoint y: 535, distance: 171.4
click at [622, 535] on div "Invoice sent to accounts@ascentonline.com.au" at bounding box center [795, 533] width 505 height 15
copy b "accounts@ascentonline.com.au"
drag, startPoint x: 93, startPoint y: 90, endPoint x: 1361, endPoint y: 79, distance: 1268.6
click at [93, 90] on div "Order details" at bounding box center [117, 94] width 62 height 13
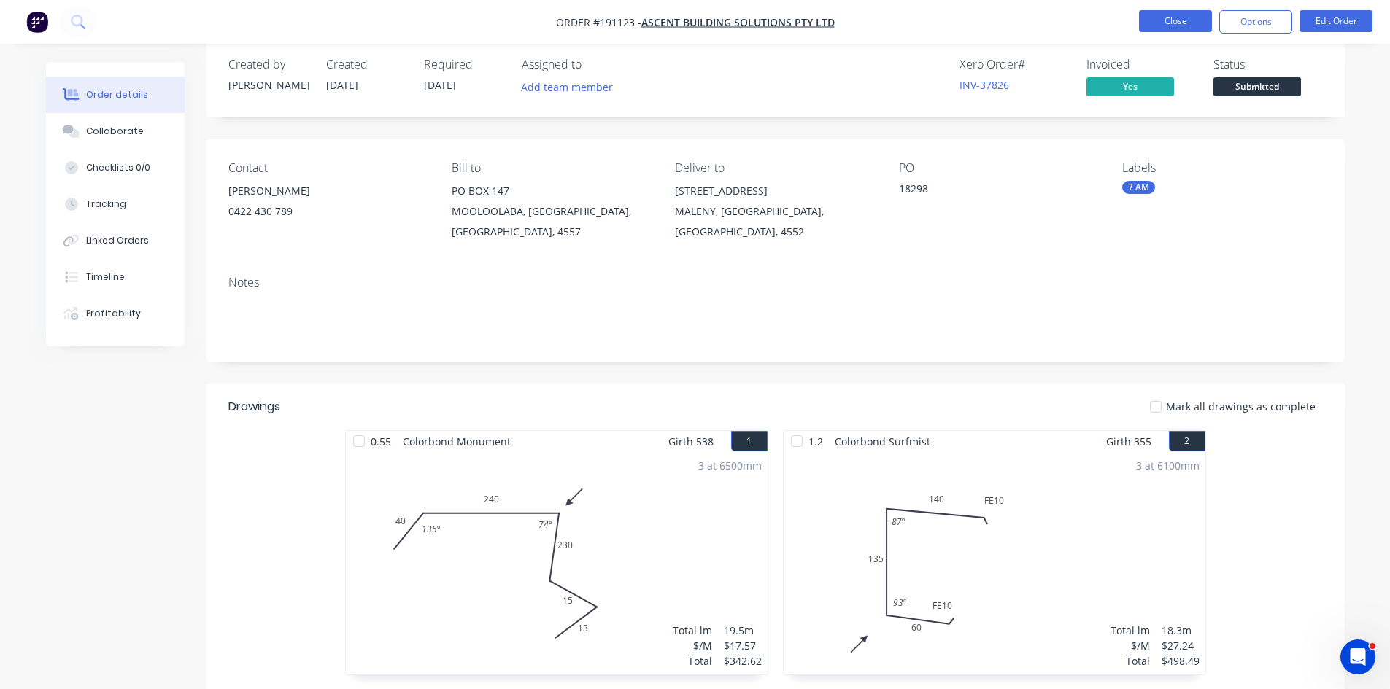
click at [1173, 15] on button "Close" at bounding box center [1175, 21] width 73 height 22
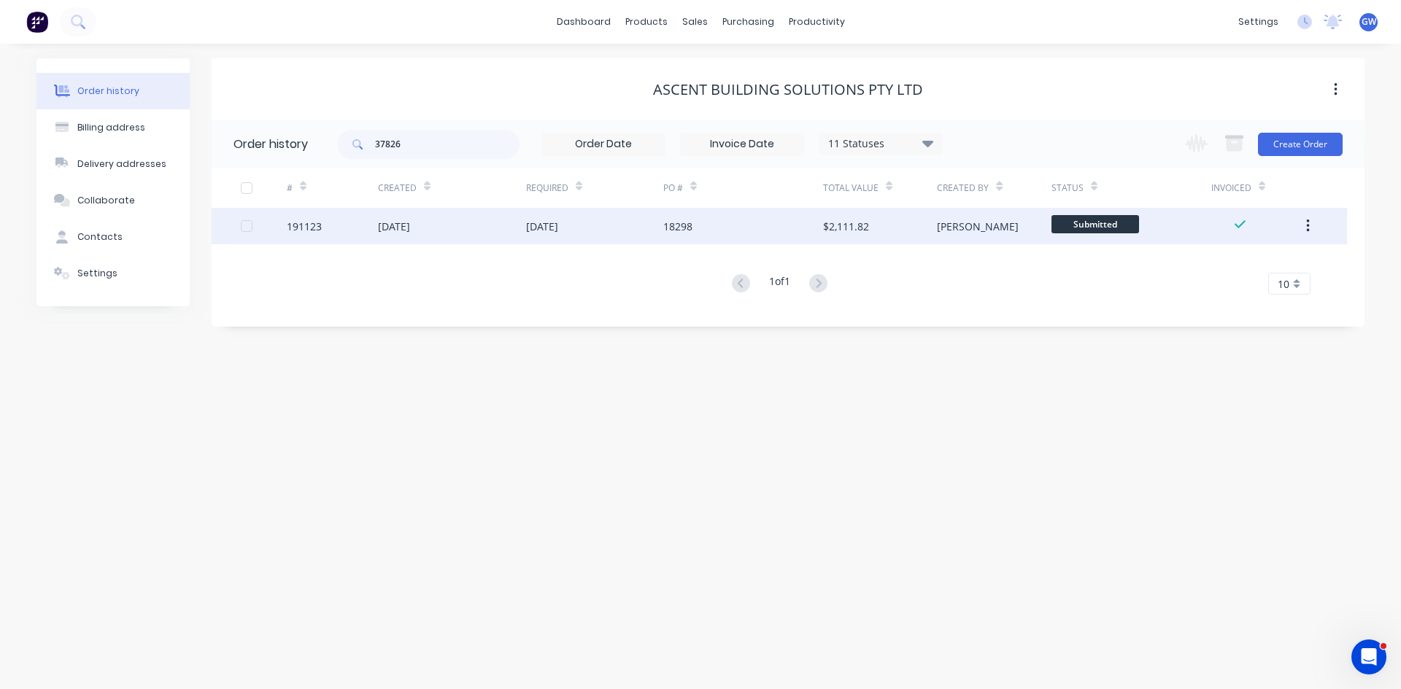
click at [777, 237] on div "18298" at bounding box center [743, 226] width 160 height 36
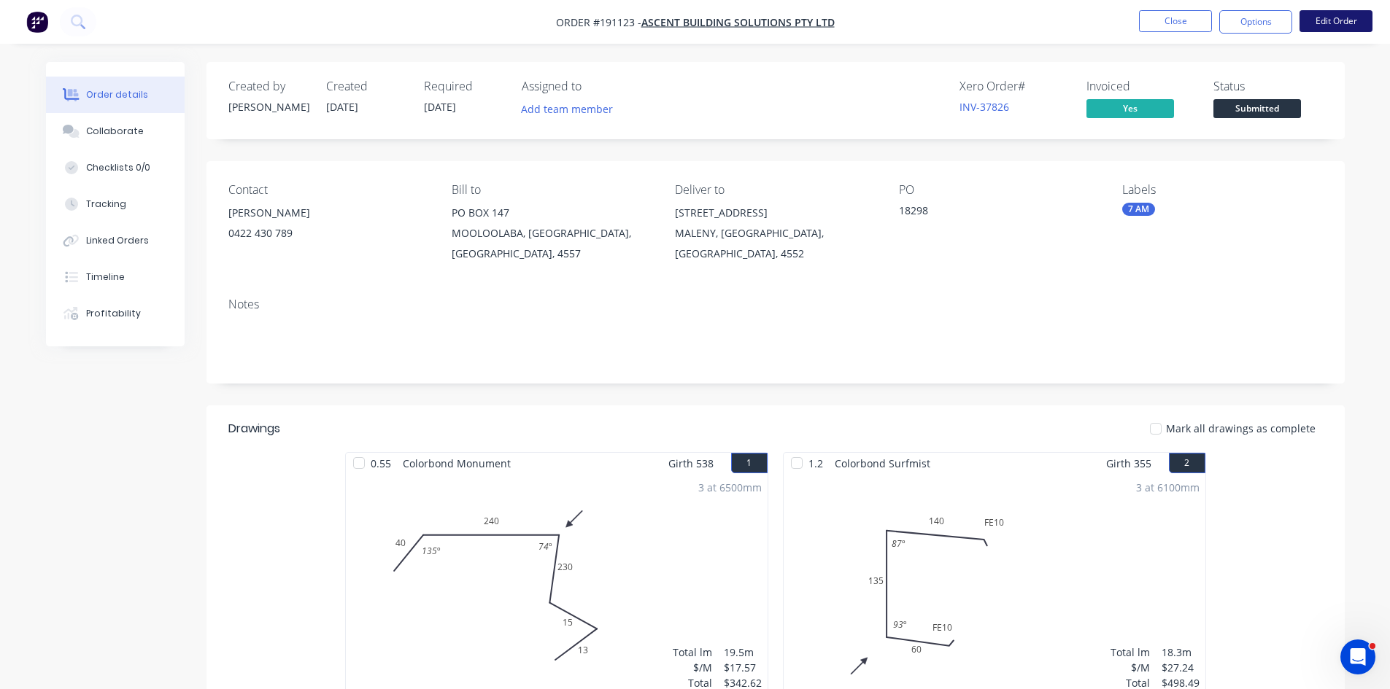
click at [1339, 24] on button "Edit Order" at bounding box center [1335, 21] width 73 height 22
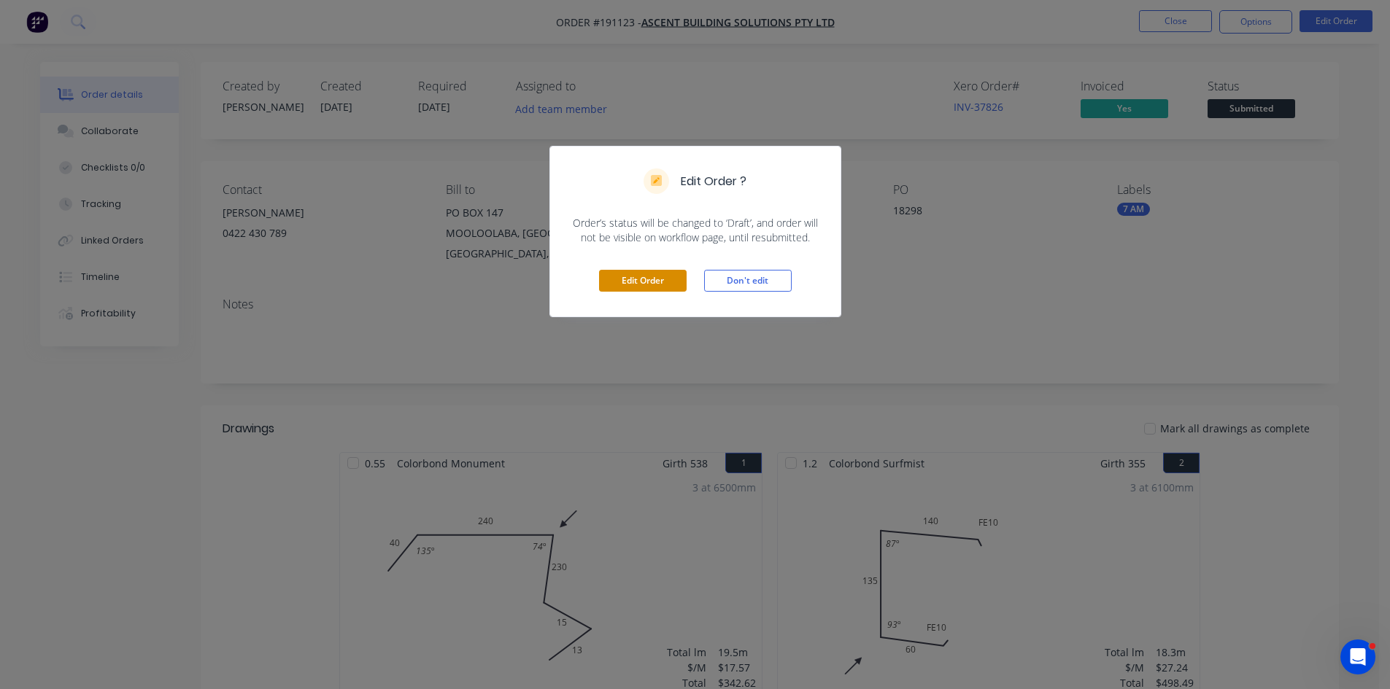
click at [651, 282] on button "Edit Order" at bounding box center [643, 281] width 88 height 22
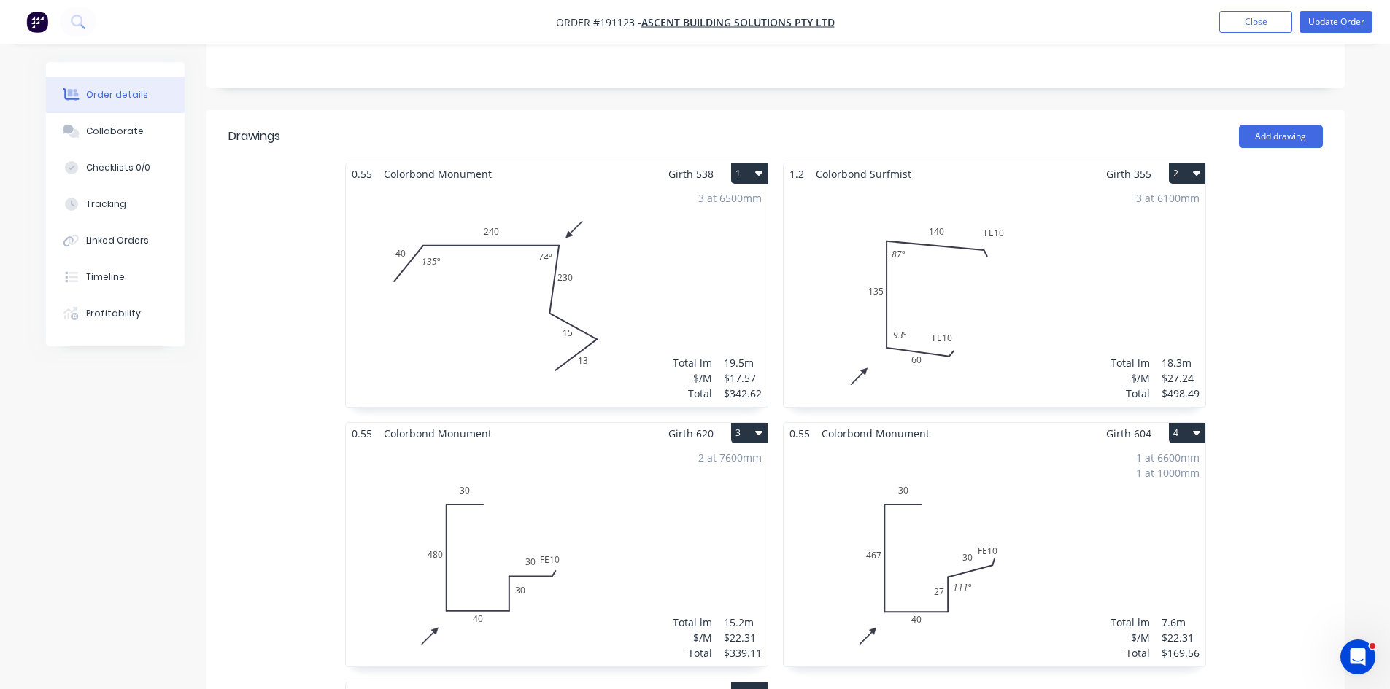
scroll to position [365, 0]
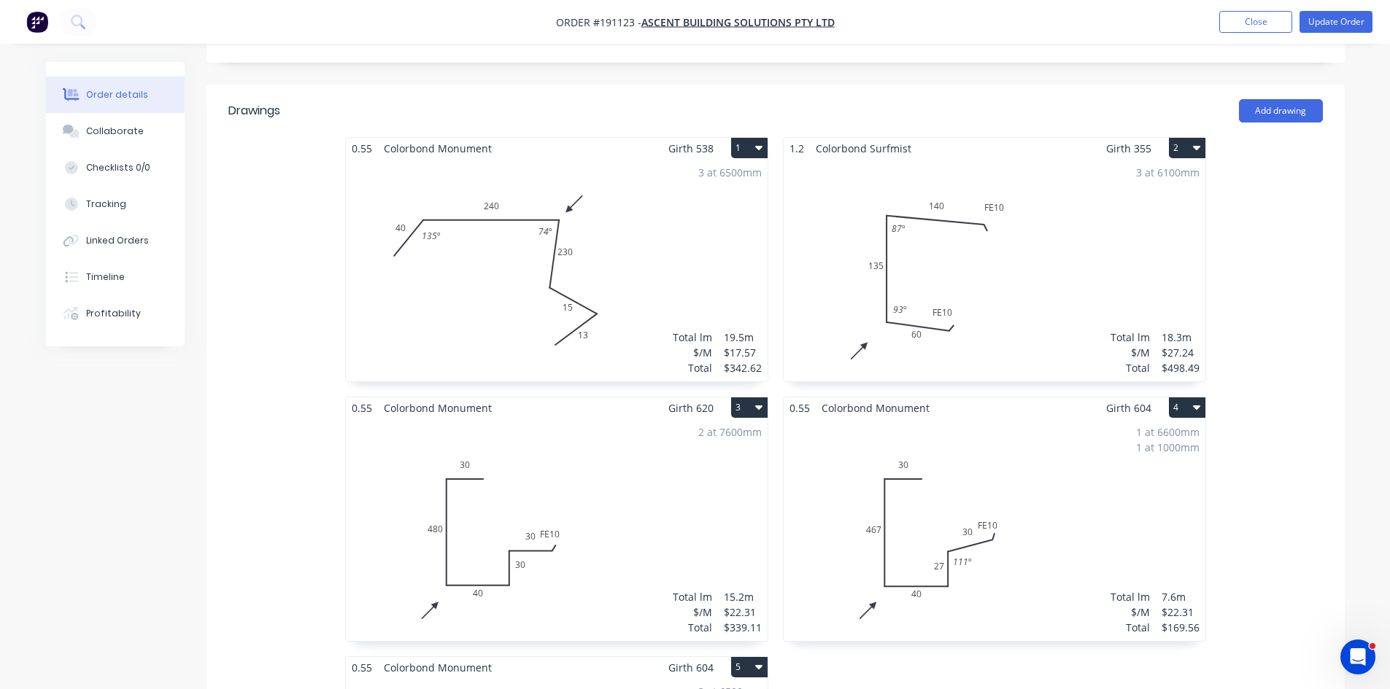
click at [697, 250] on div "3 at 6500mm Total lm $/M Total 19.5m $17.57 $342.62" at bounding box center [557, 270] width 422 height 222
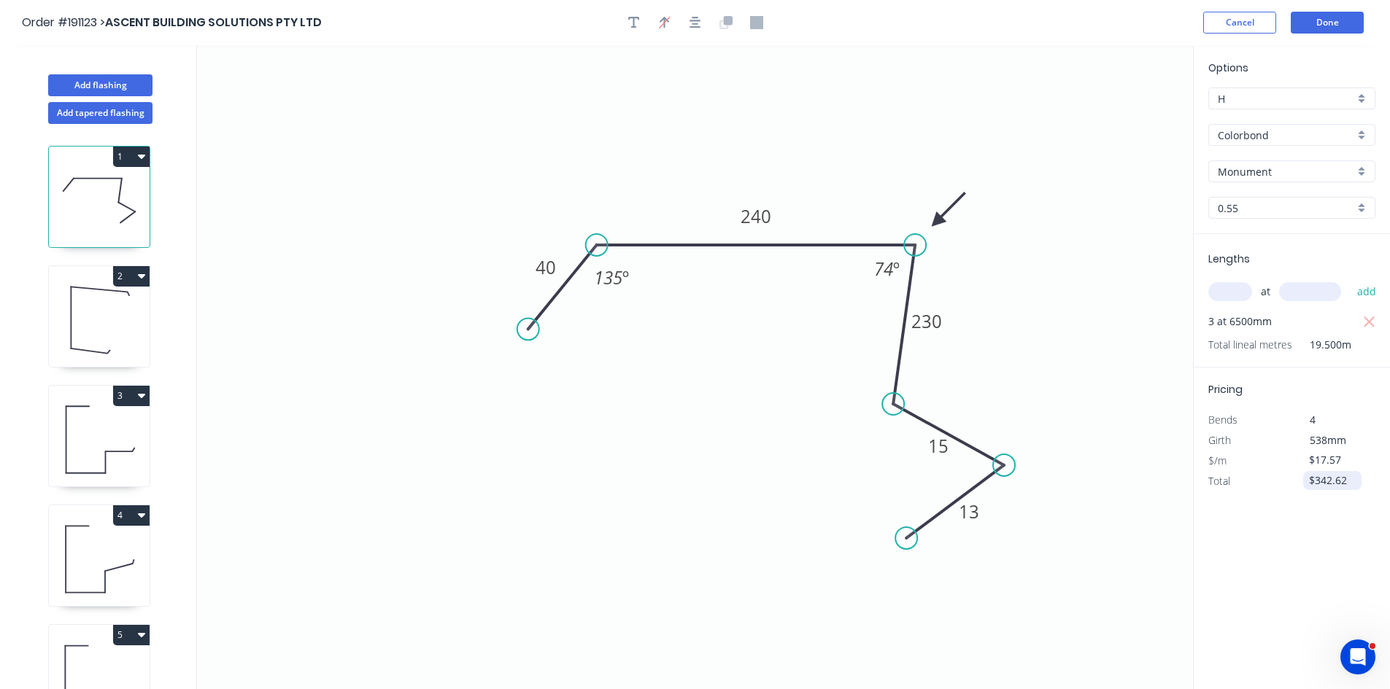
click at [1323, 484] on input "$342.62" at bounding box center [1334, 481] width 50 height 20
type input "$0.00"
click at [1085, 553] on icon "0 40 240 230 15 13 135 º 74 º" at bounding box center [695, 367] width 996 height 644
click at [628, 23] on icon "button" at bounding box center [634, 22] width 12 height 13
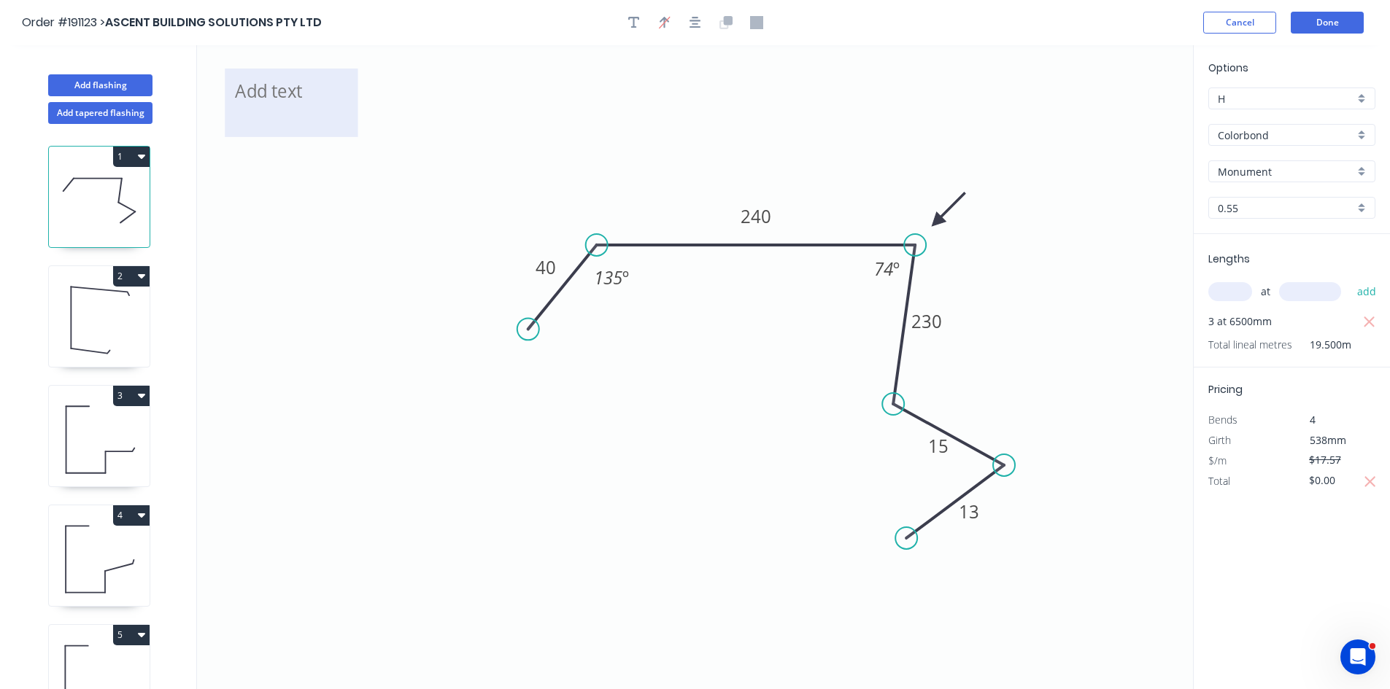
click at [324, 99] on textarea at bounding box center [291, 103] width 118 height 54
click at [346, 473] on icon "Remake 40 240 230 15 13 135 º 74 º" at bounding box center [695, 367] width 996 height 644
type textarea "Remake"
click at [105, 338] on icon at bounding box center [99, 320] width 101 height 93
type input "$27.24"
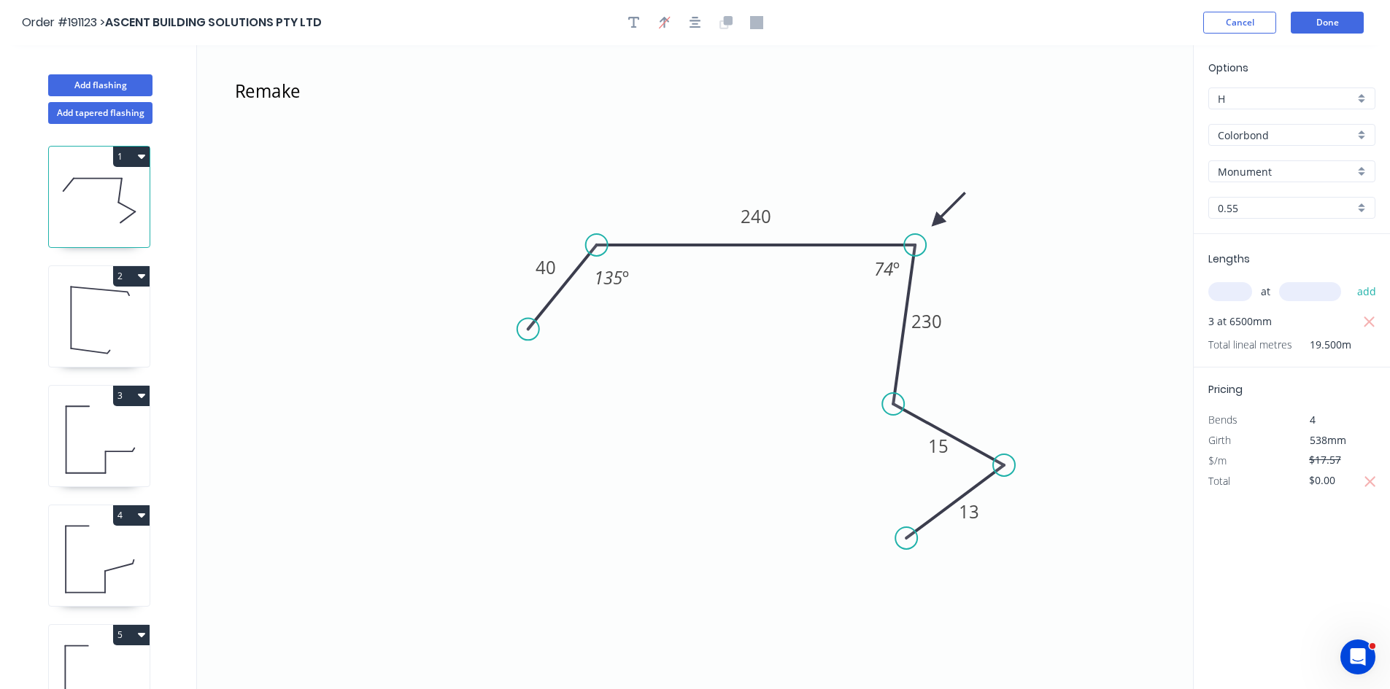
type input "$498.49"
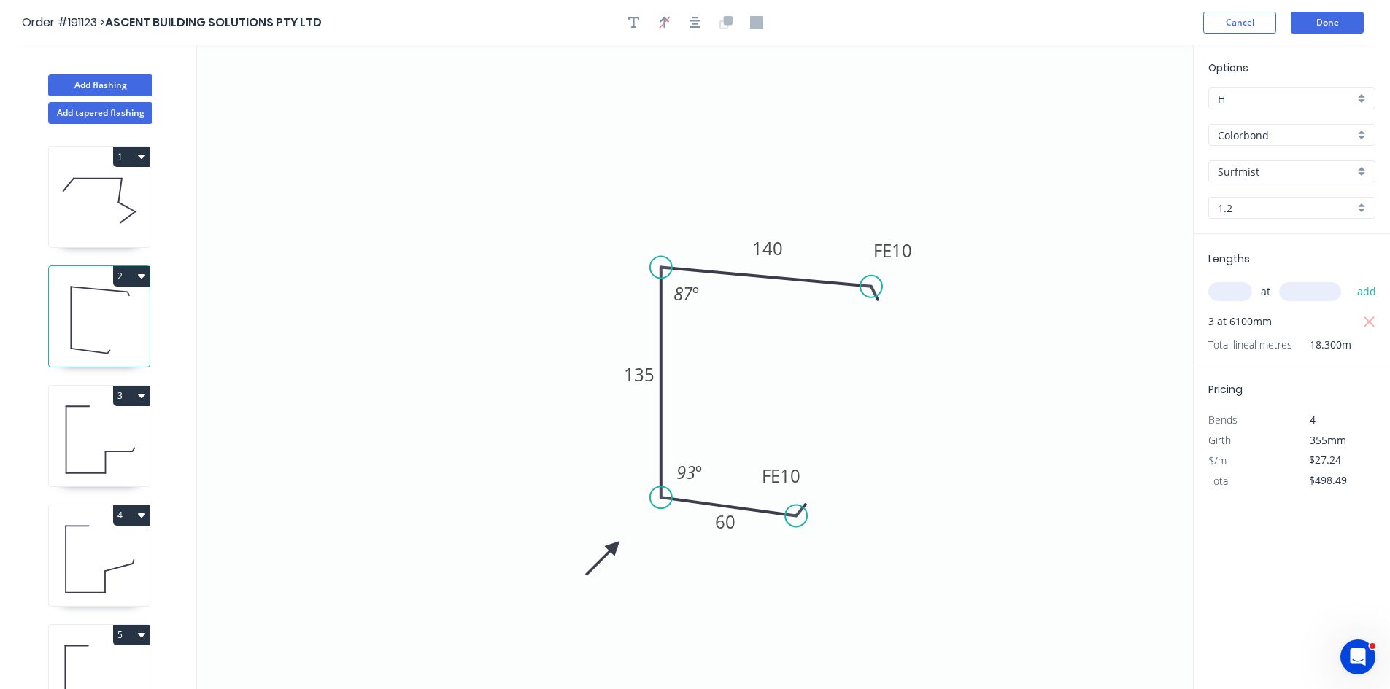
click at [100, 477] on icon at bounding box center [99, 439] width 101 height 93
type input "$22.31"
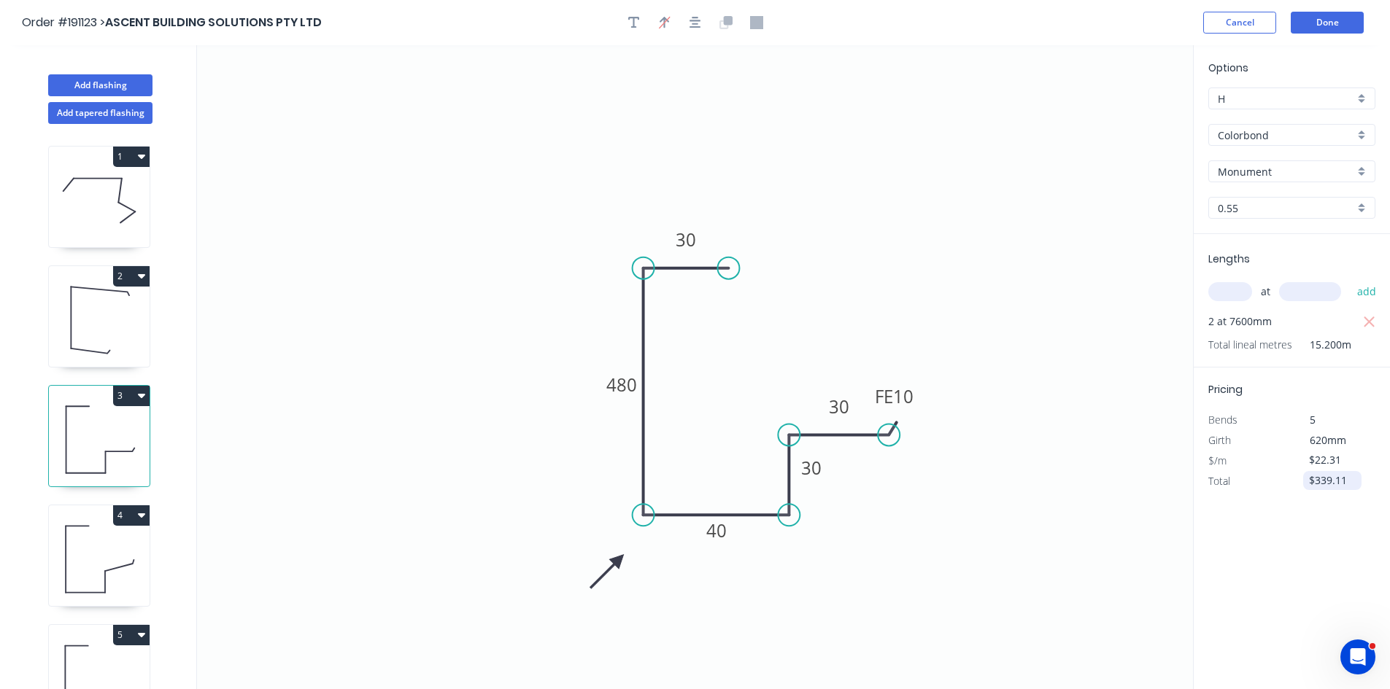
click at [1331, 484] on input "$339.11" at bounding box center [1334, 481] width 50 height 20
type input "$0.00"
click at [633, 20] on icon "button" at bounding box center [634, 23] width 12 height 12
drag, startPoint x: 368, startPoint y: 72, endPoint x: 309, endPoint y: 90, distance: 62.3
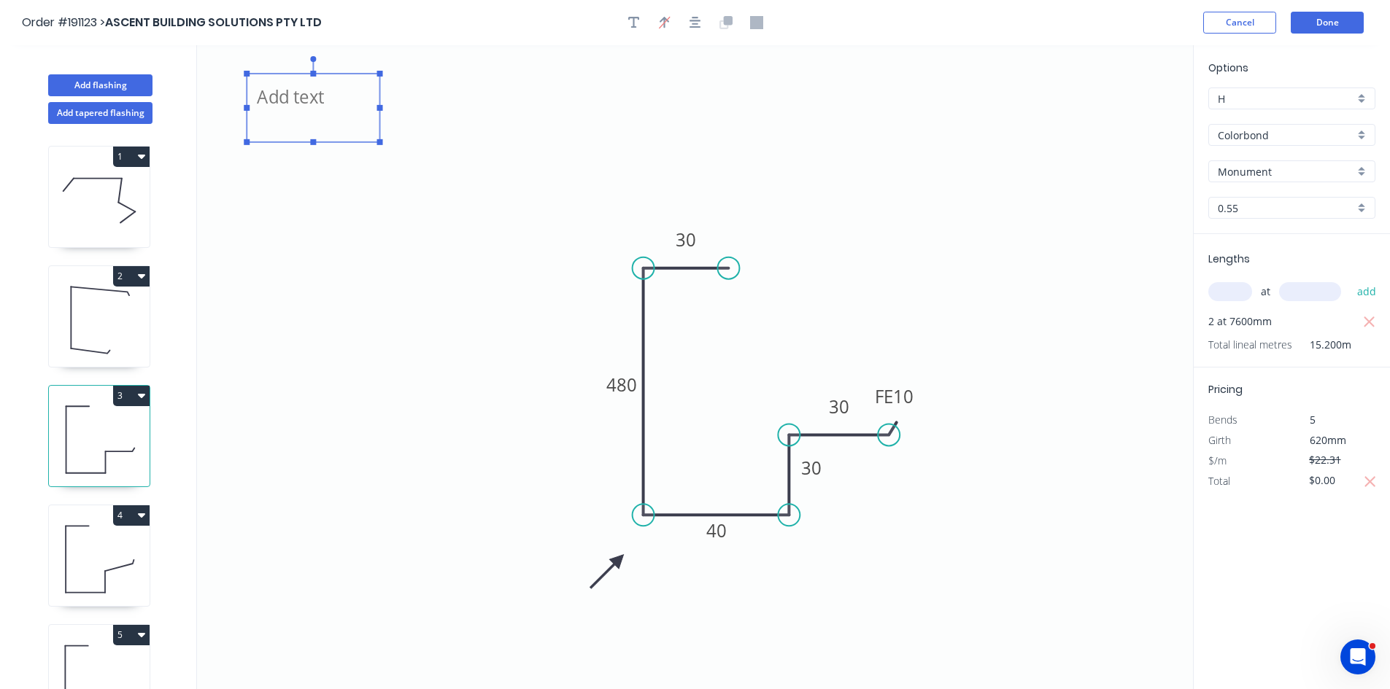
click at [309, 90] on textarea at bounding box center [313, 108] width 118 height 54
click at [332, 316] on icon "Remake 30 480 40 30 FE 10 30" at bounding box center [695, 367] width 996 height 644
type textarea "Remake"
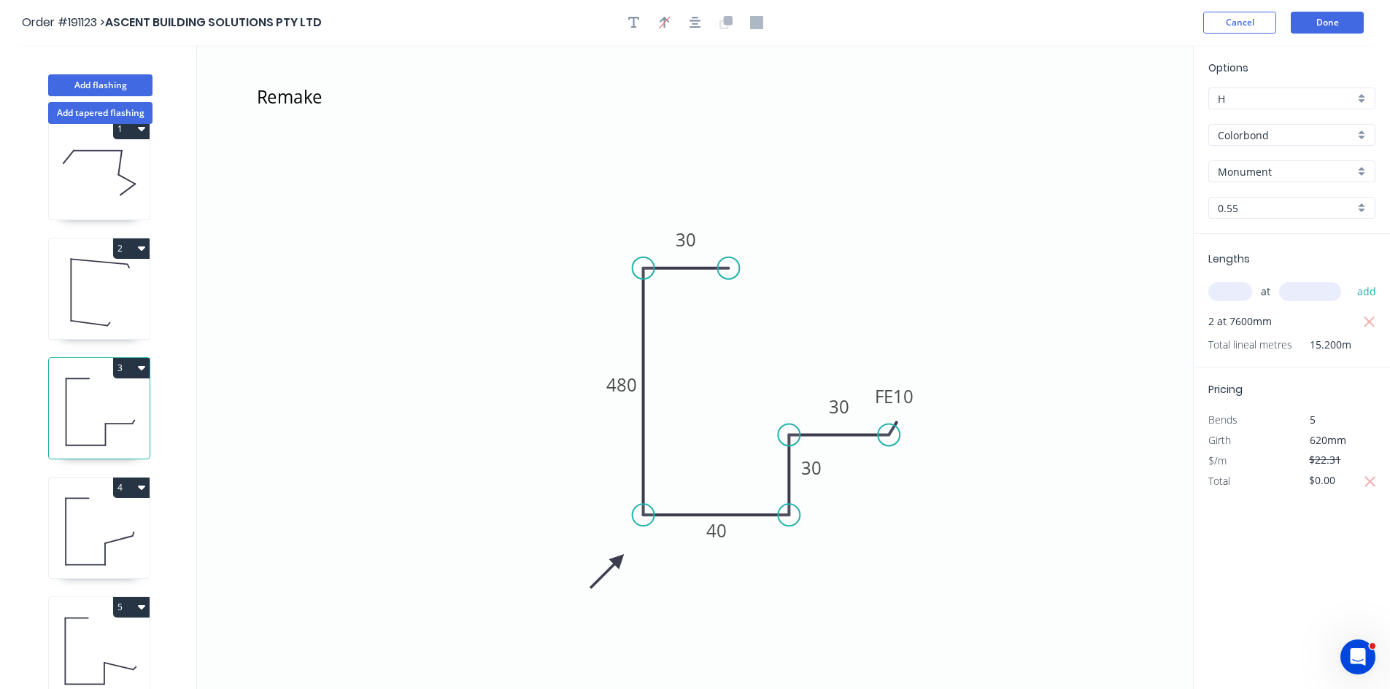
click at [74, 498] on icon at bounding box center [99, 531] width 101 height 93
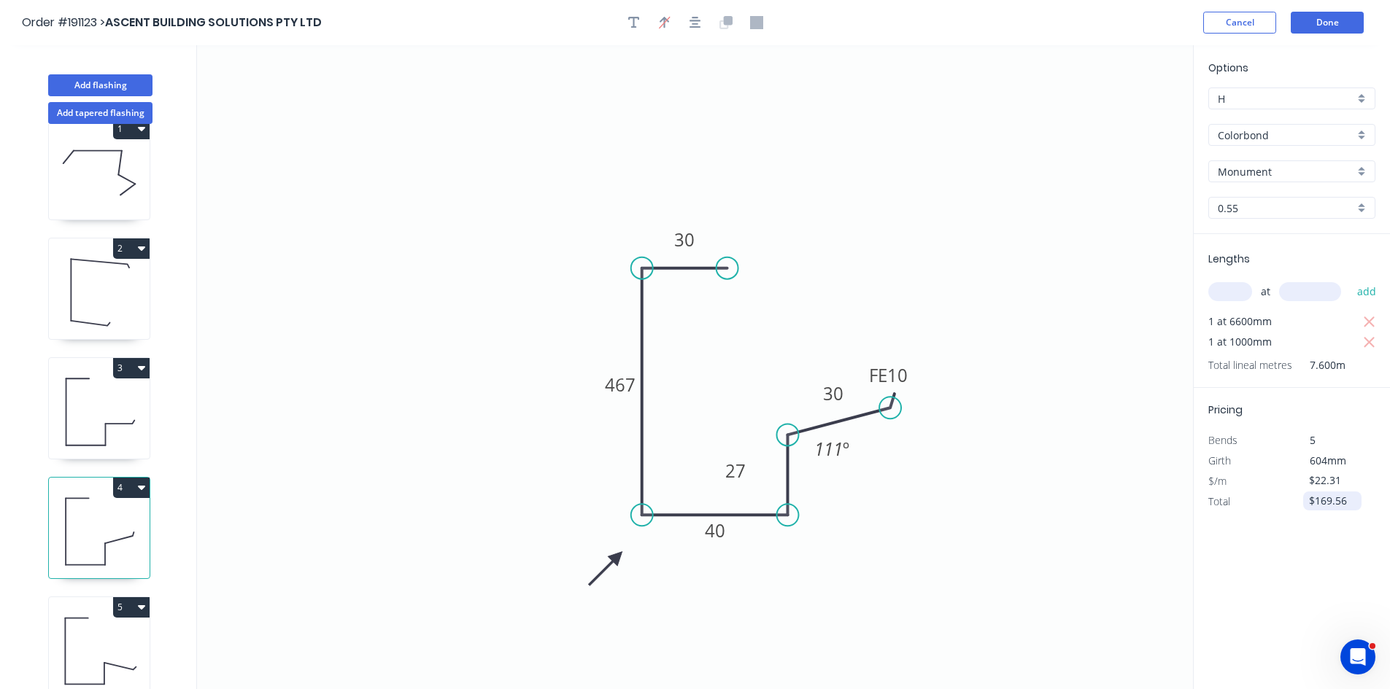
click at [1346, 500] on input "$169.56" at bounding box center [1334, 501] width 50 height 20
type input "$0.00"
click at [632, 14] on button "button" at bounding box center [634, 23] width 22 height 22
click at [319, 90] on textarea at bounding box center [291, 103] width 118 height 54
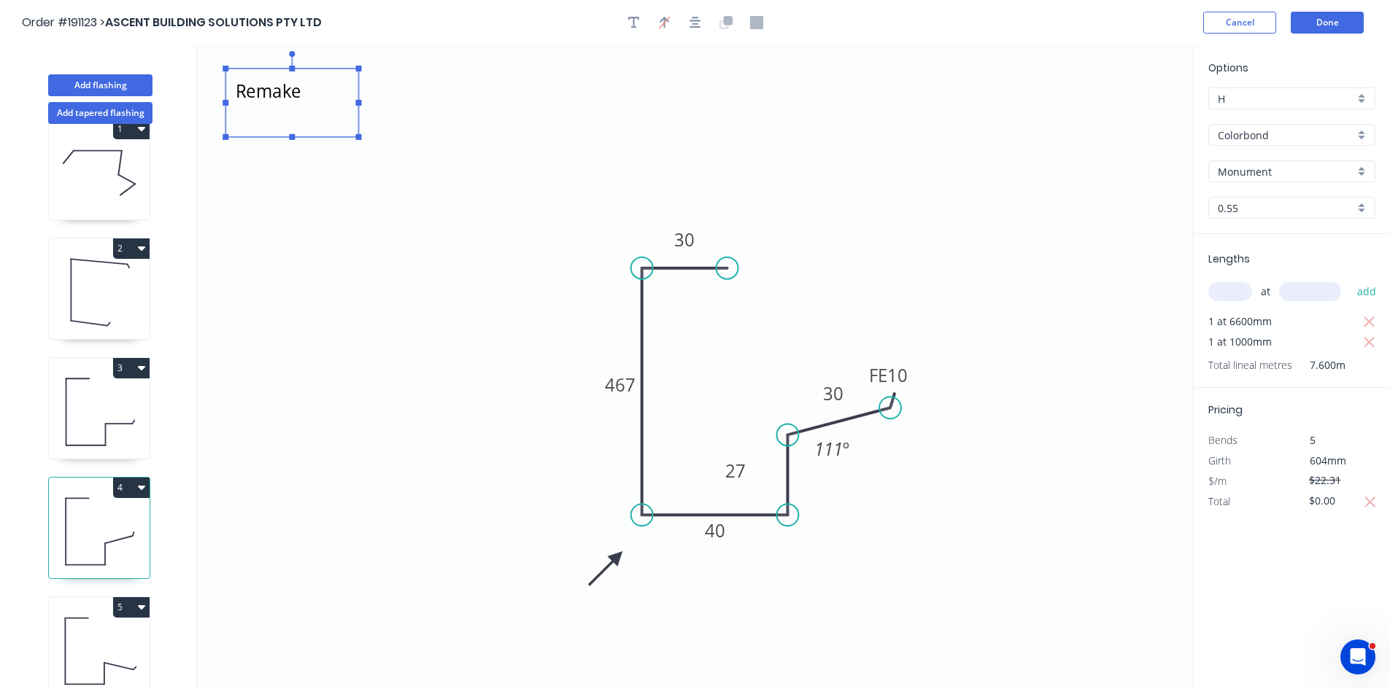
drag, startPoint x: 337, startPoint y: 331, endPoint x: 163, endPoint y: 541, distance: 272.0
click at [337, 332] on icon "Remake 30 467 40 27 FE 10 30 111 º" at bounding box center [695, 367] width 996 height 644
type textarea "Remake"
click at [80, 643] on icon at bounding box center [99, 651] width 101 height 93
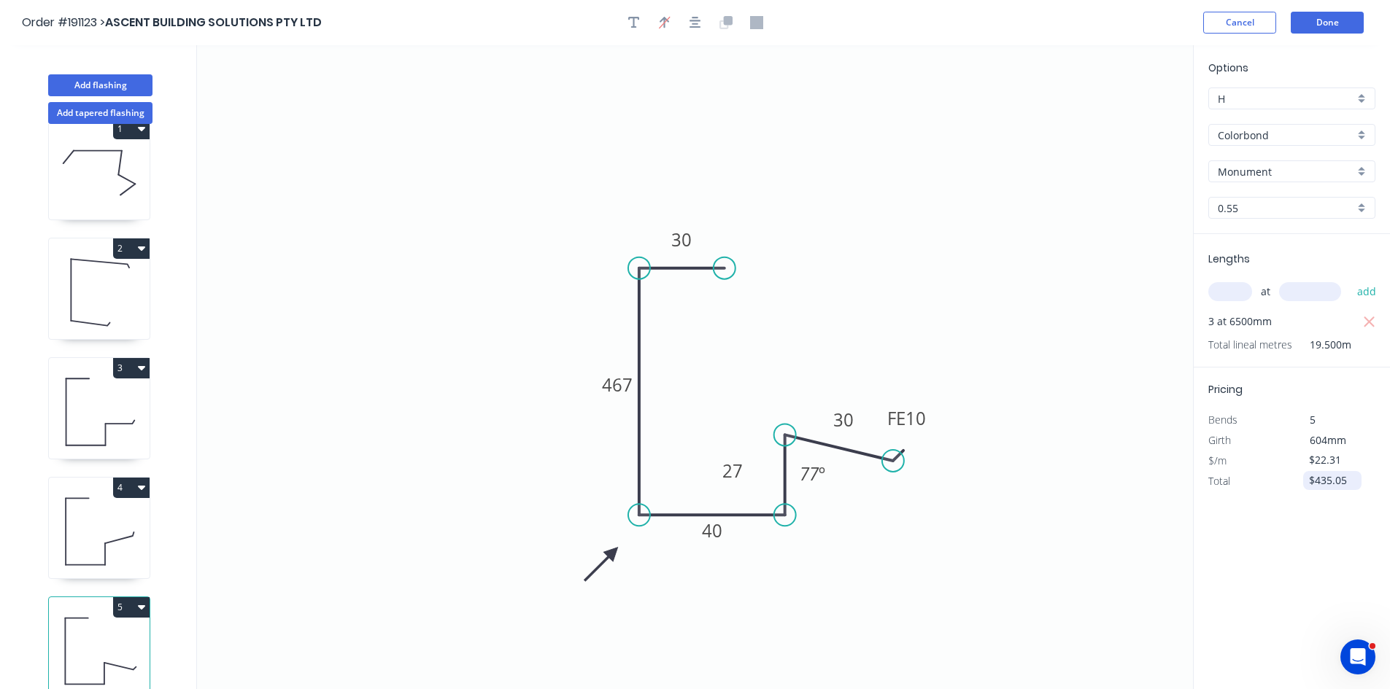
click at [1320, 480] on input "$435.05" at bounding box center [1334, 481] width 50 height 20
type input "$0.00"
click at [633, 22] on icon "button" at bounding box center [634, 23] width 12 height 12
click at [319, 112] on textarea at bounding box center [291, 103] width 118 height 54
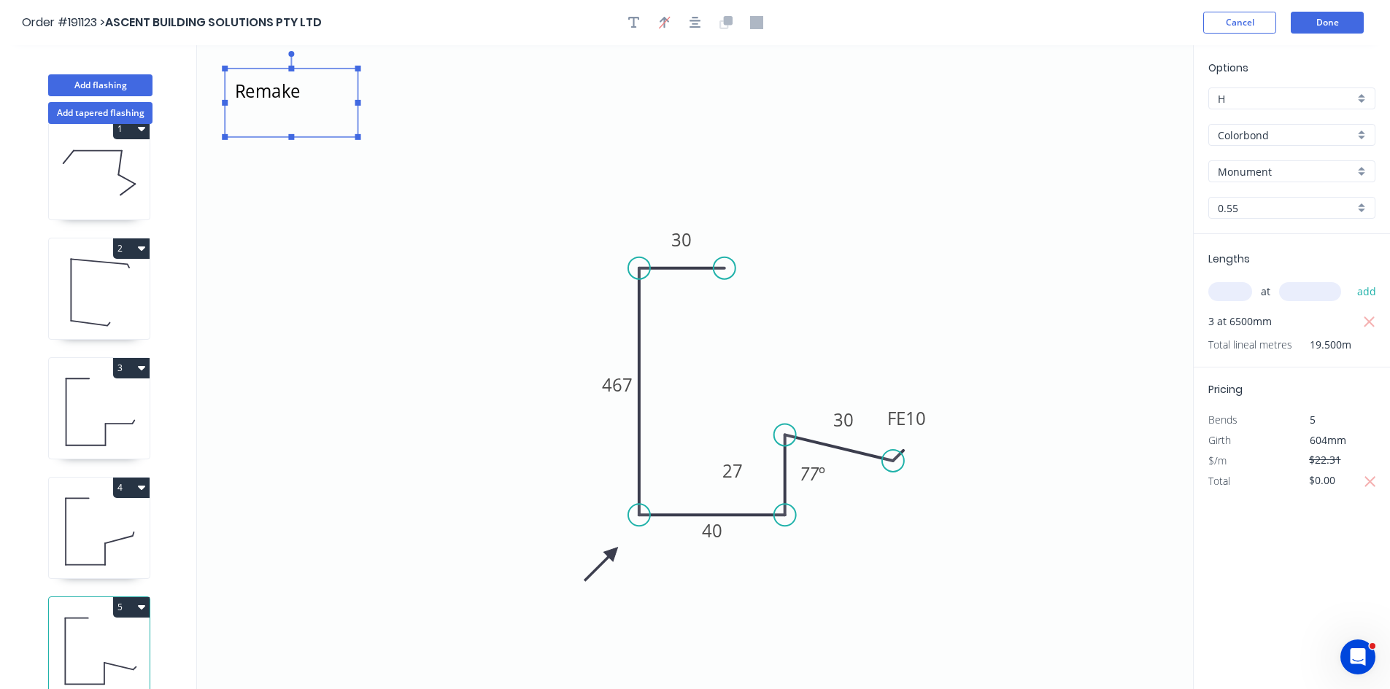
click at [457, 330] on icon "Remake 30 467 40 27 FE 10 30 77 º" at bounding box center [695, 367] width 996 height 644
type textarea "Remake"
click at [1342, 31] on button "Done" at bounding box center [1326, 23] width 73 height 22
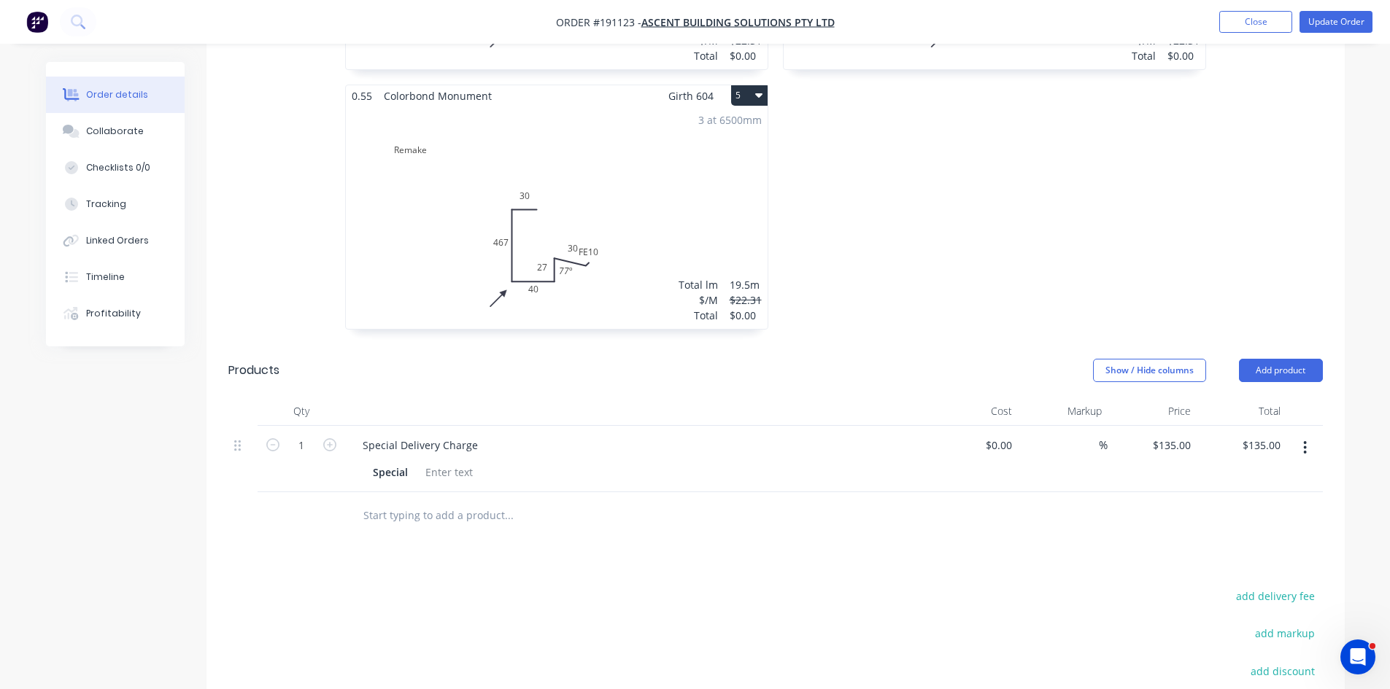
scroll to position [948, 0]
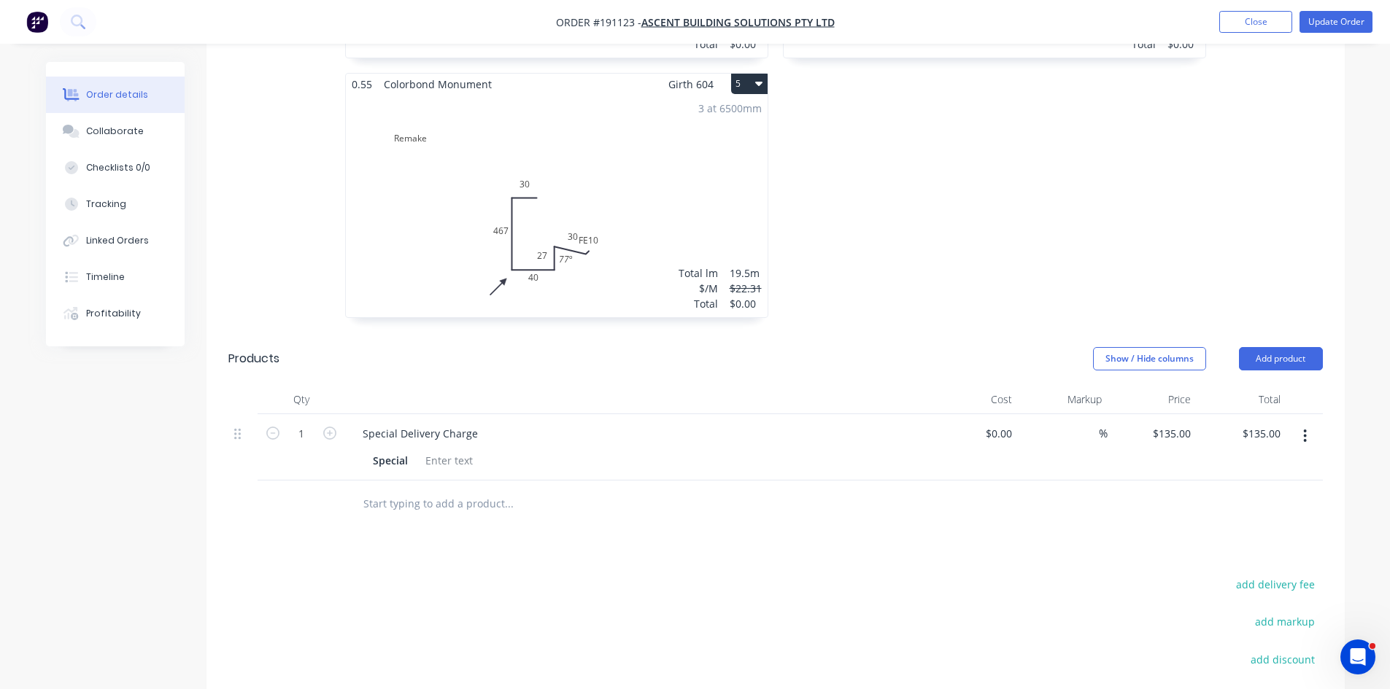
click at [1298, 423] on button "button" at bounding box center [1305, 436] width 34 height 26
click at [1249, 551] on div "Delete" at bounding box center [1253, 561] width 112 height 21
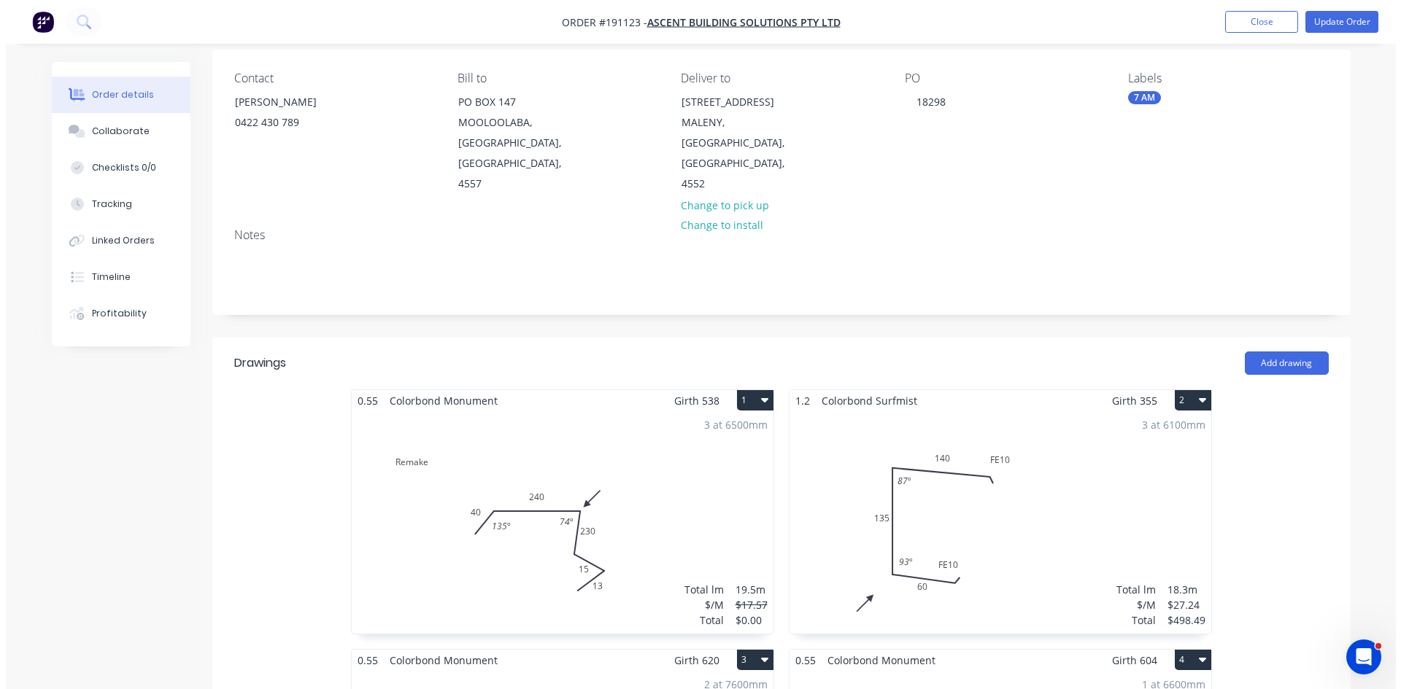
scroll to position [0, 0]
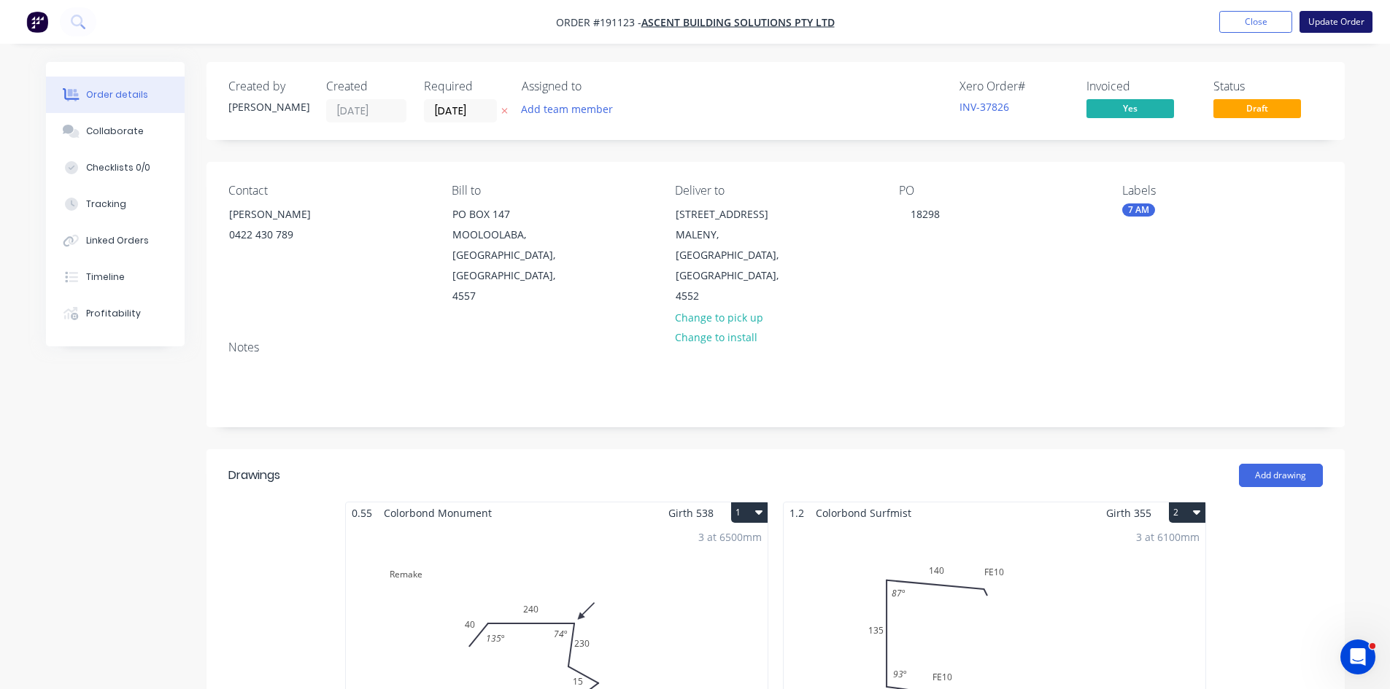
click at [1341, 15] on button "Update Order" at bounding box center [1335, 22] width 73 height 22
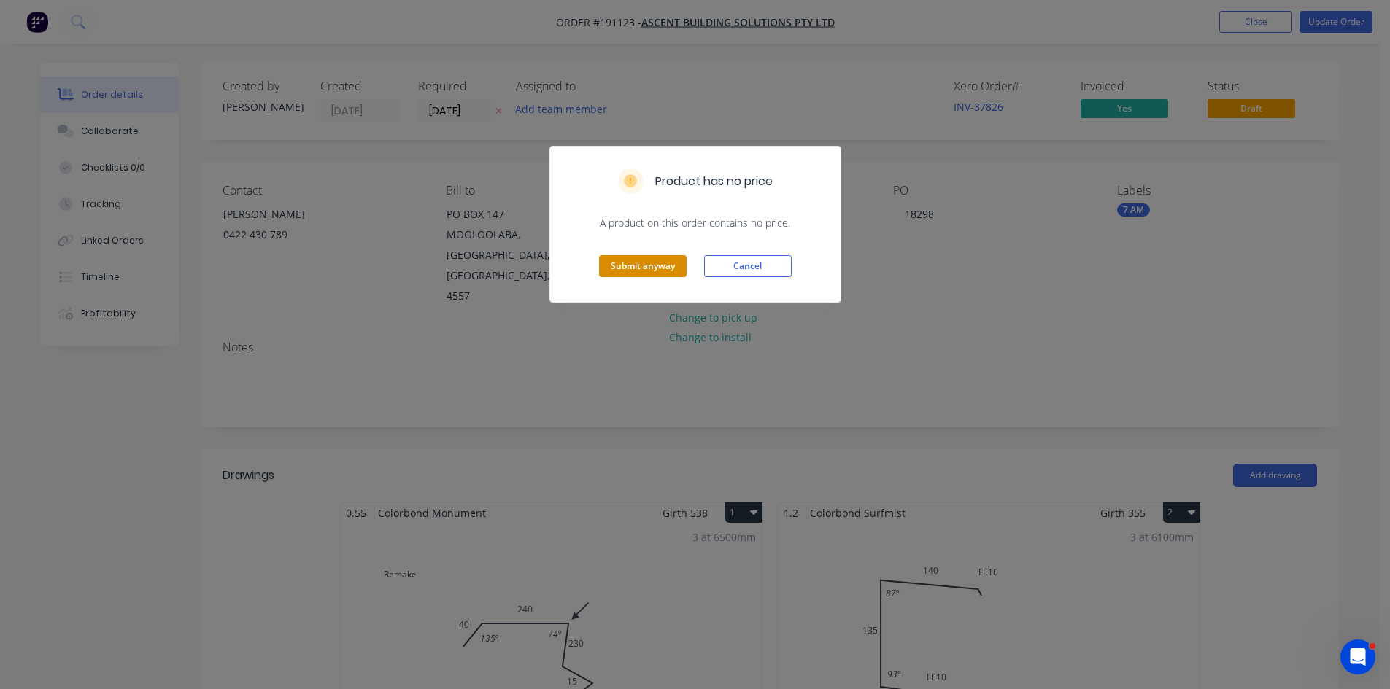
click at [659, 274] on button "Submit anyway" at bounding box center [643, 266] width 88 height 22
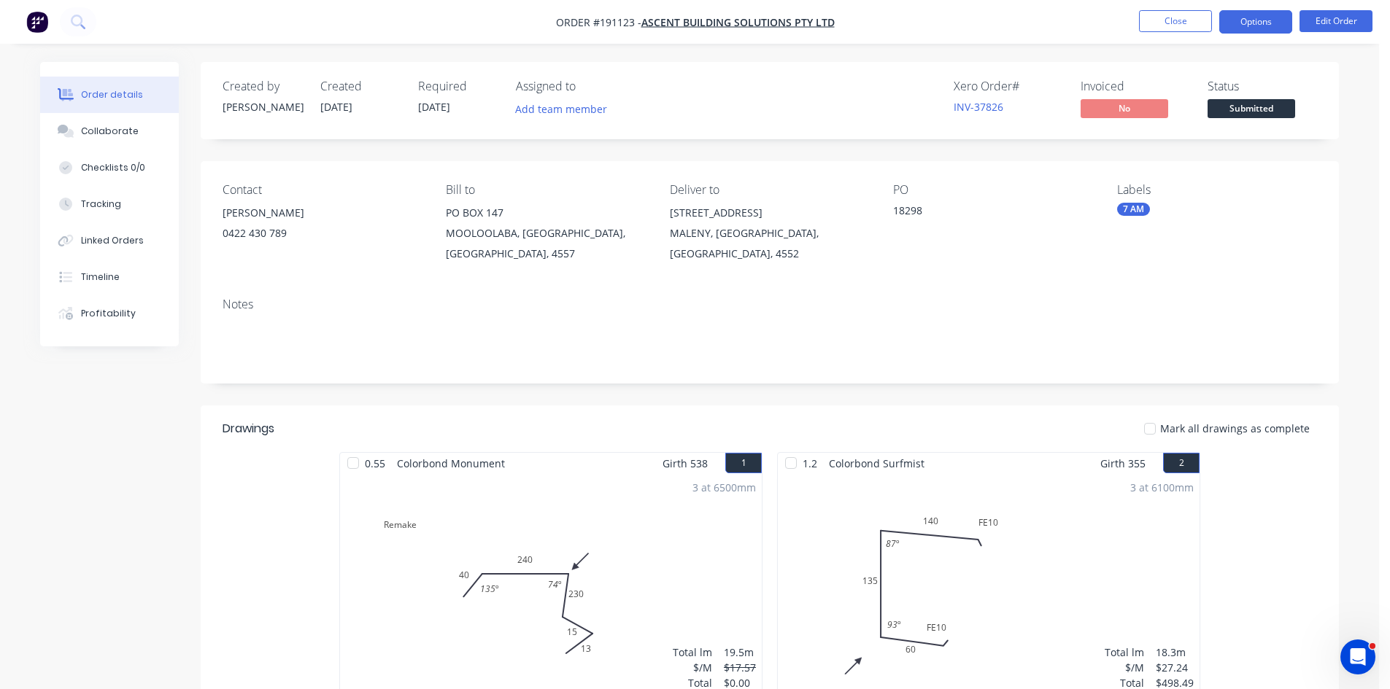
click at [1263, 18] on button "Options" at bounding box center [1255, 21] width 73 height 23
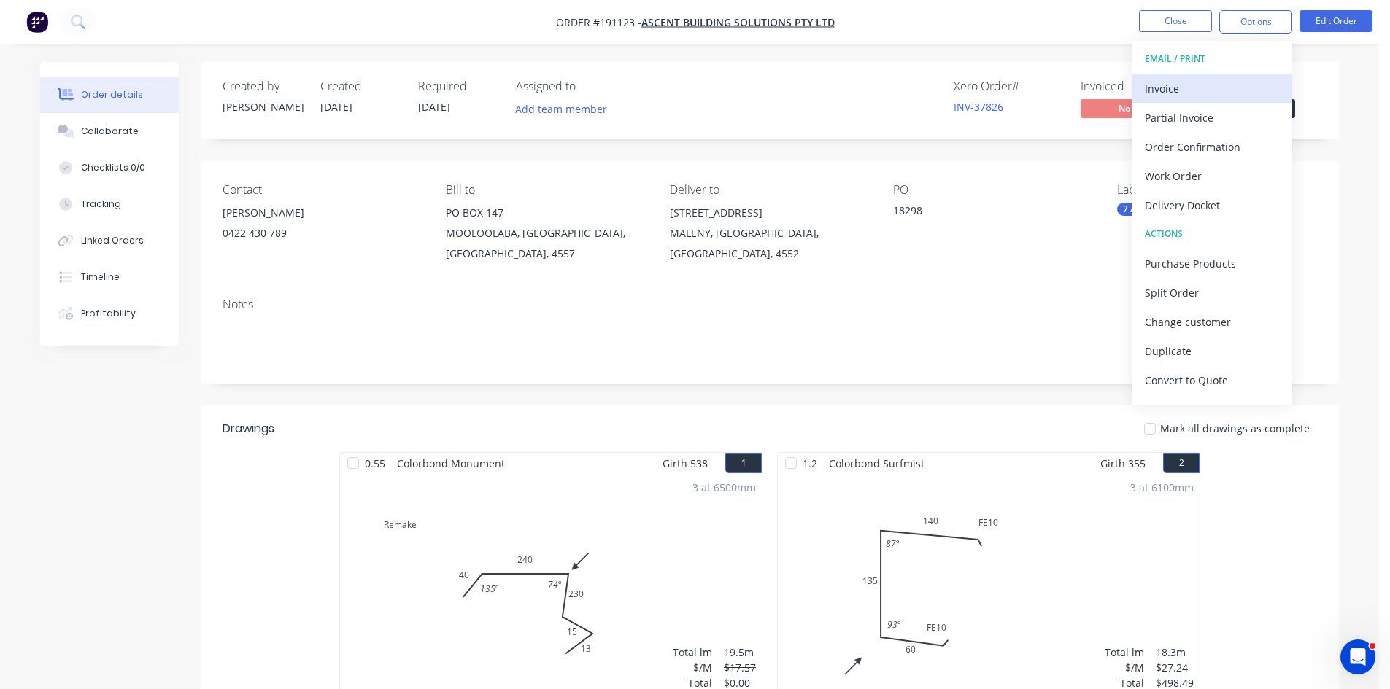
click at [1228, 82] on div "Invoice" at bounding box center [1212, 88] width 134 height 21
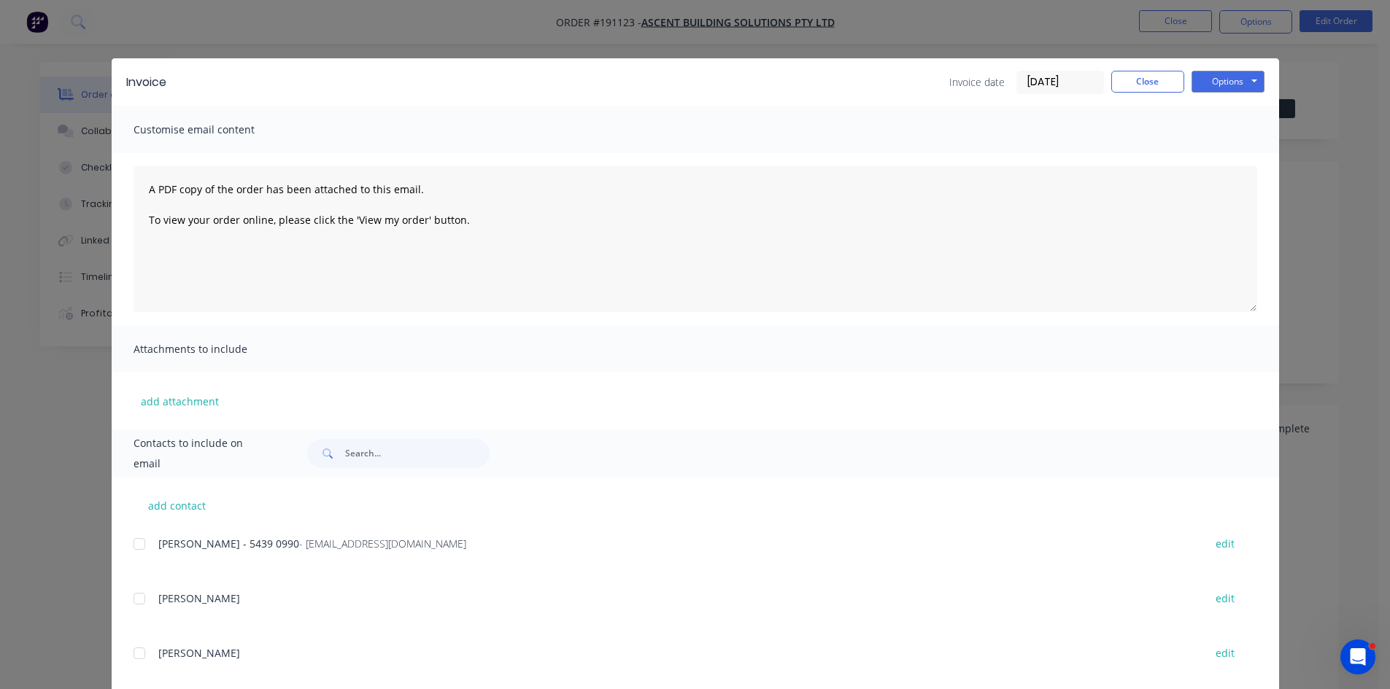
click at [1088, 89] on input "[DATE]" at bounding box center [1060, 82] width 86 height 22
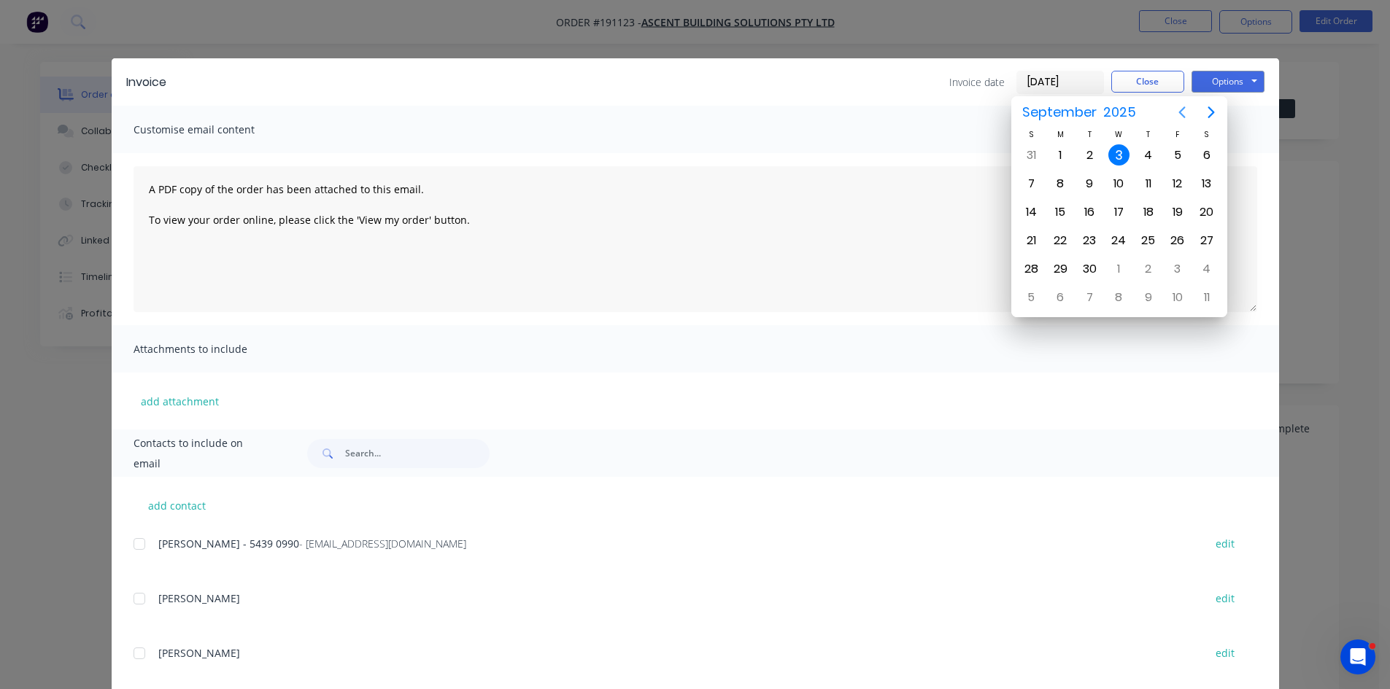
click at [1179, 116] on icon "Previous page" at bounding box center [1182, 113] width 18 height 18
click at [1154, 260] on div "28" at bounding box center [1148, 269] width 22 height 22
type input "[DATE]"
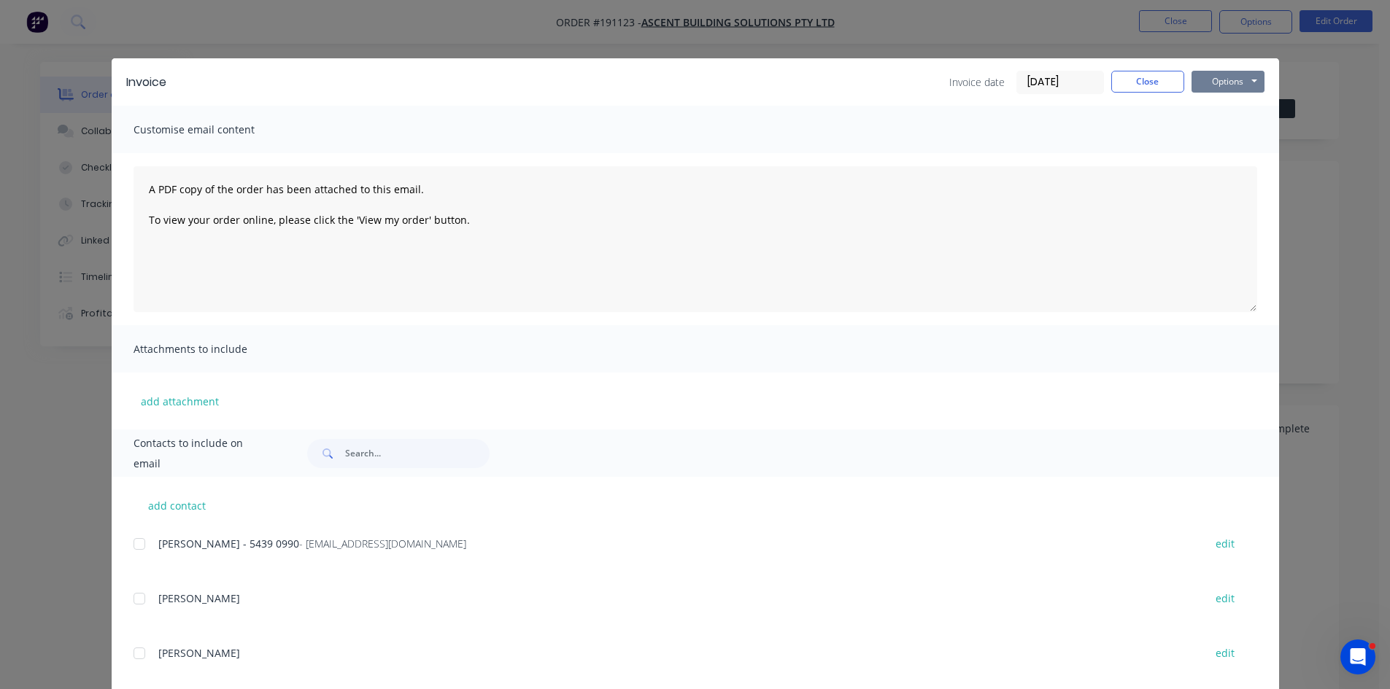
click at [1222, 85] on button "Options" at bounding box center [1227, 82] width 73 height 22
click at [1216, 131] on button "Print" at bounding box center [1237, 132] width 93 height 24
drag, startPoint x: 1150, startPoint y: 82, endPoint x: 1155, endPoint y: 50, distance: 31.8
click at [1150, 82] on button "Close" at bounding box center [1147, 82] width 73 height 22
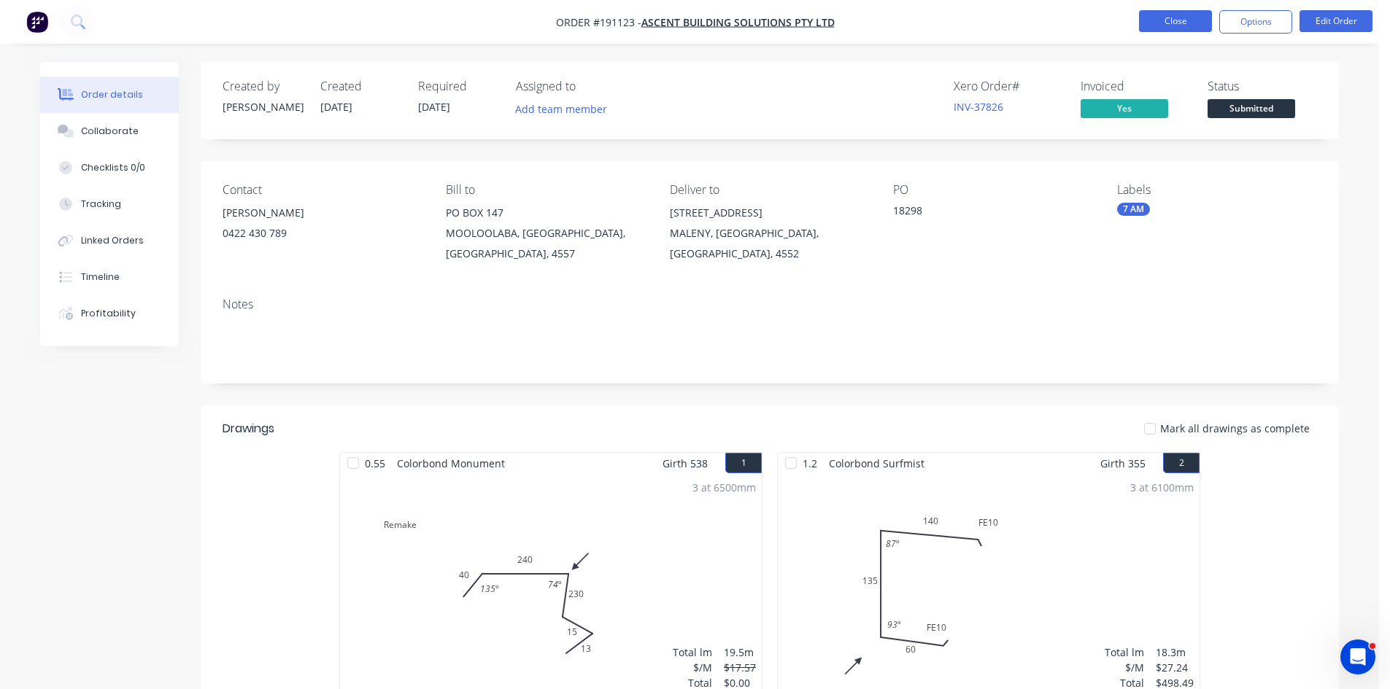
click at [1169, 13] on button "Close" at bounding box center [1175, 21] width 73 height 22
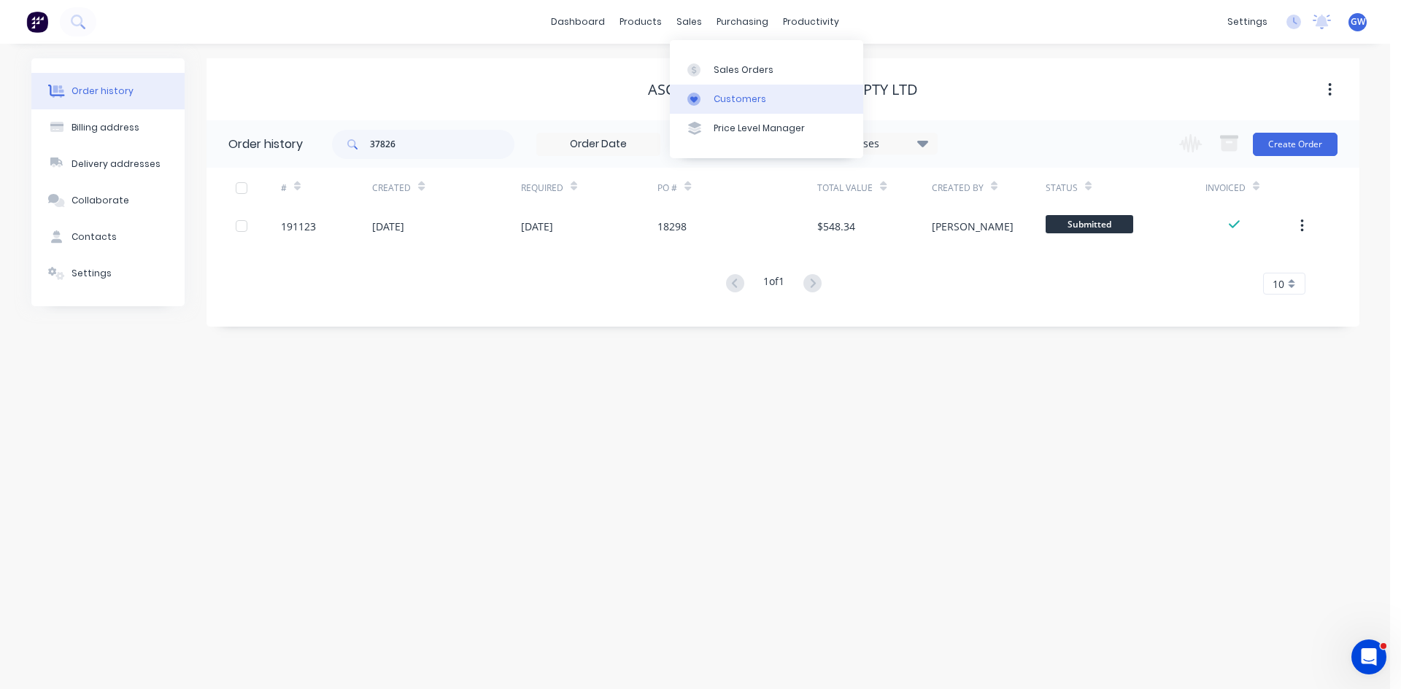
click at [704, 97] on div at bounding box center [698, 99] width 22 height 13
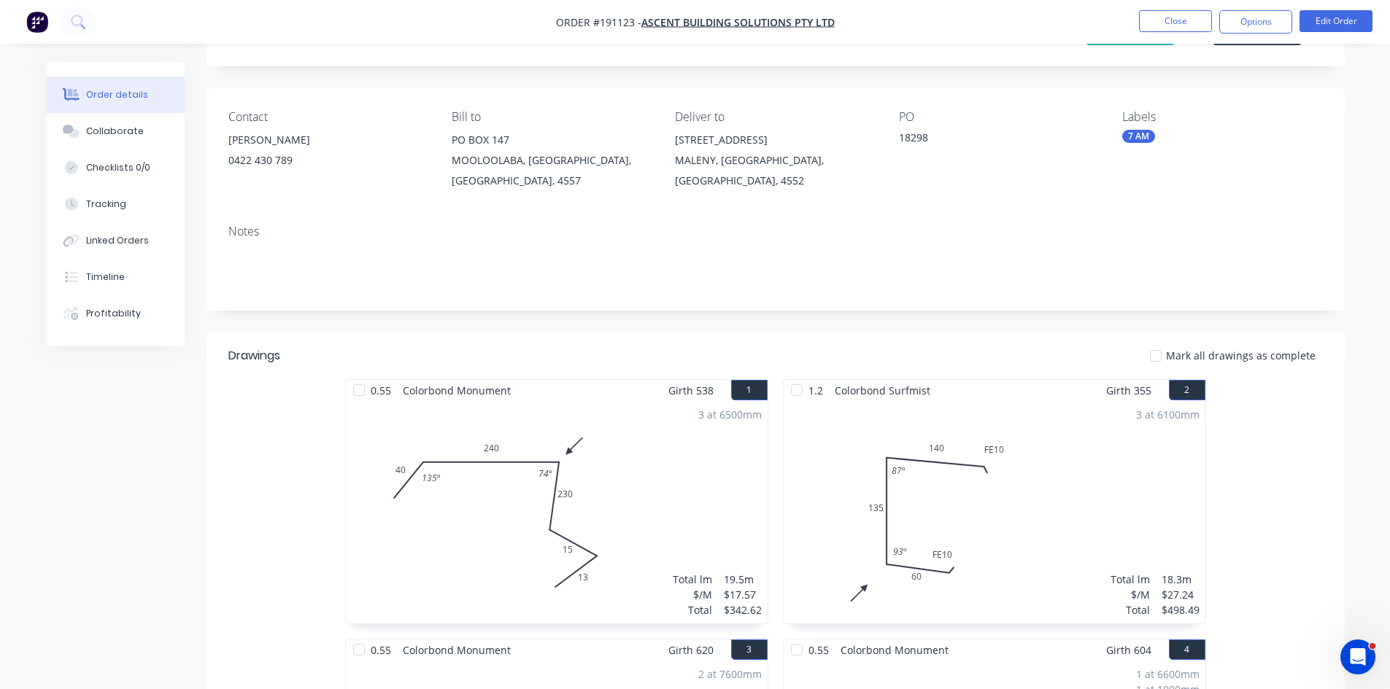
click at [1176, 33] on li "Close" at bounding box center [1175, 21] width 73 height 23
click at [1184, 23] on button "Close" at bounding box center [1175, 21] width 73 height 22
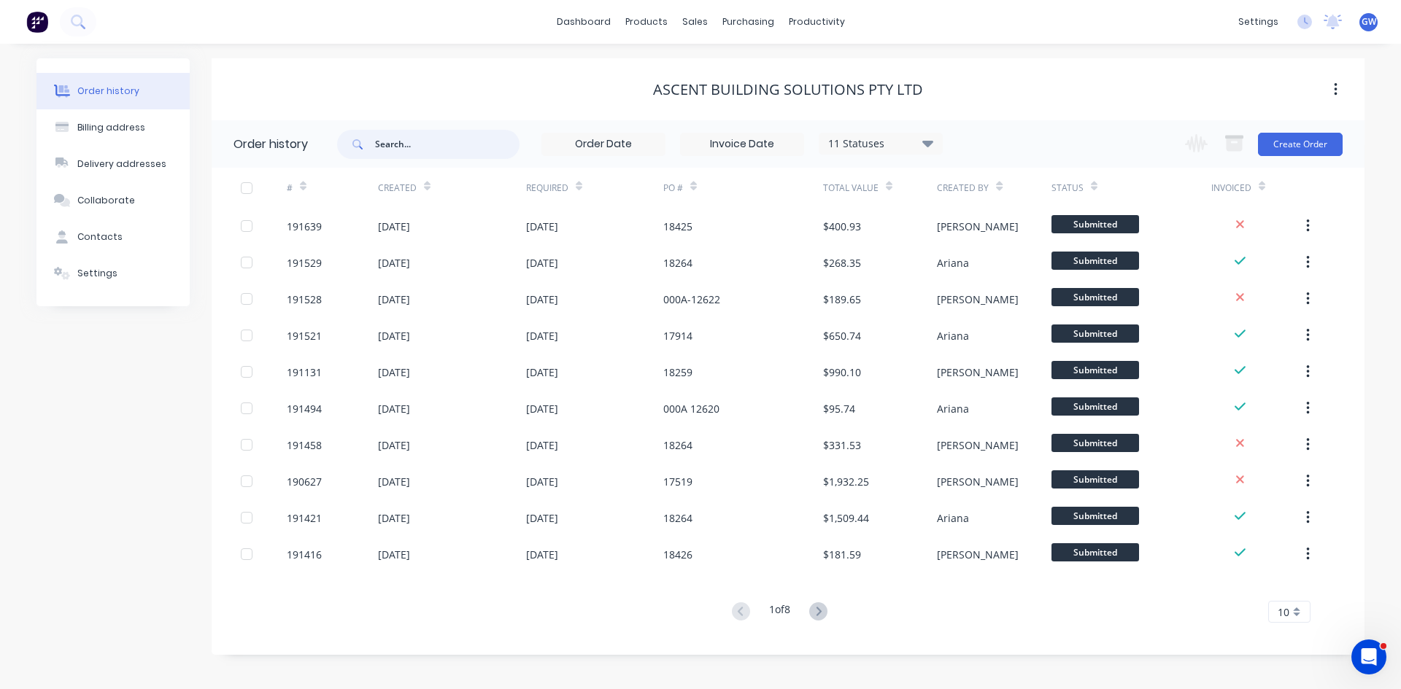
click at [414, 144] on input "text" at bounding box center [447, 144] width 144 height 29
type input "36901"
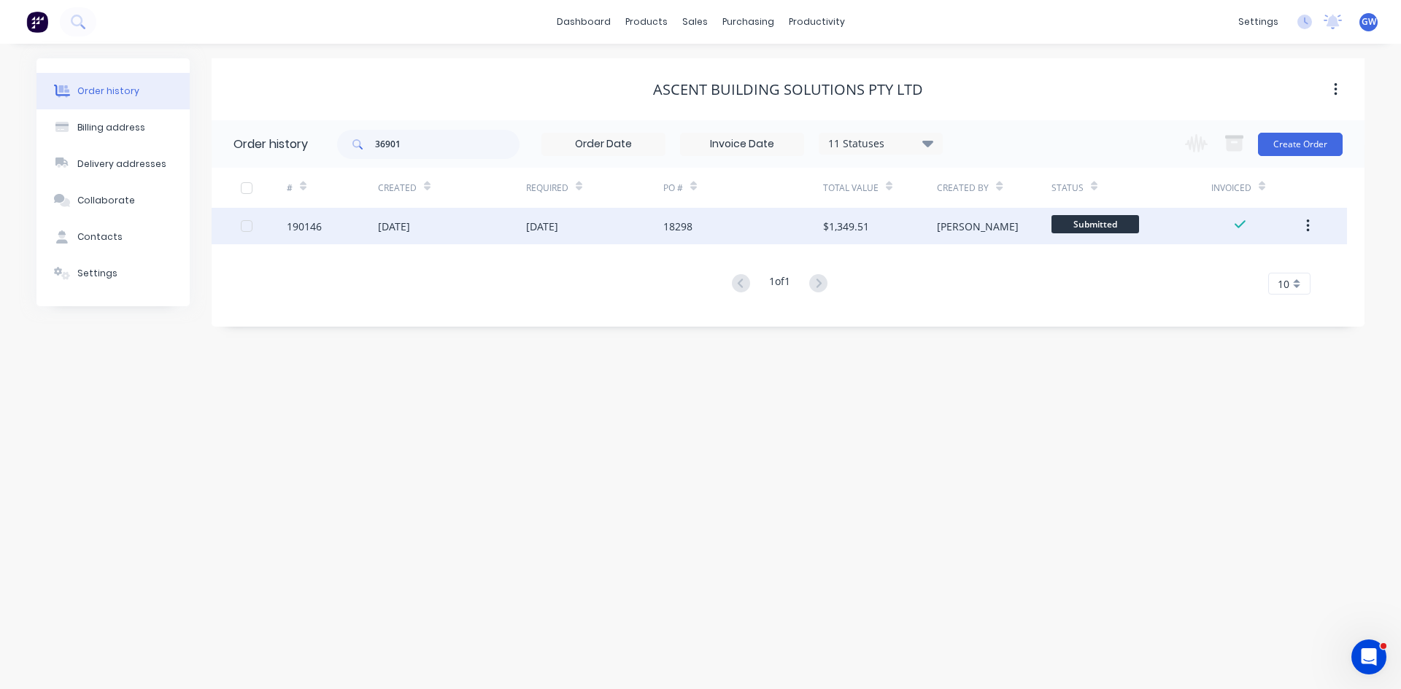
click at [564, 235] on div "[DATE]" at bounding box center [594, 226] width 137 height 36
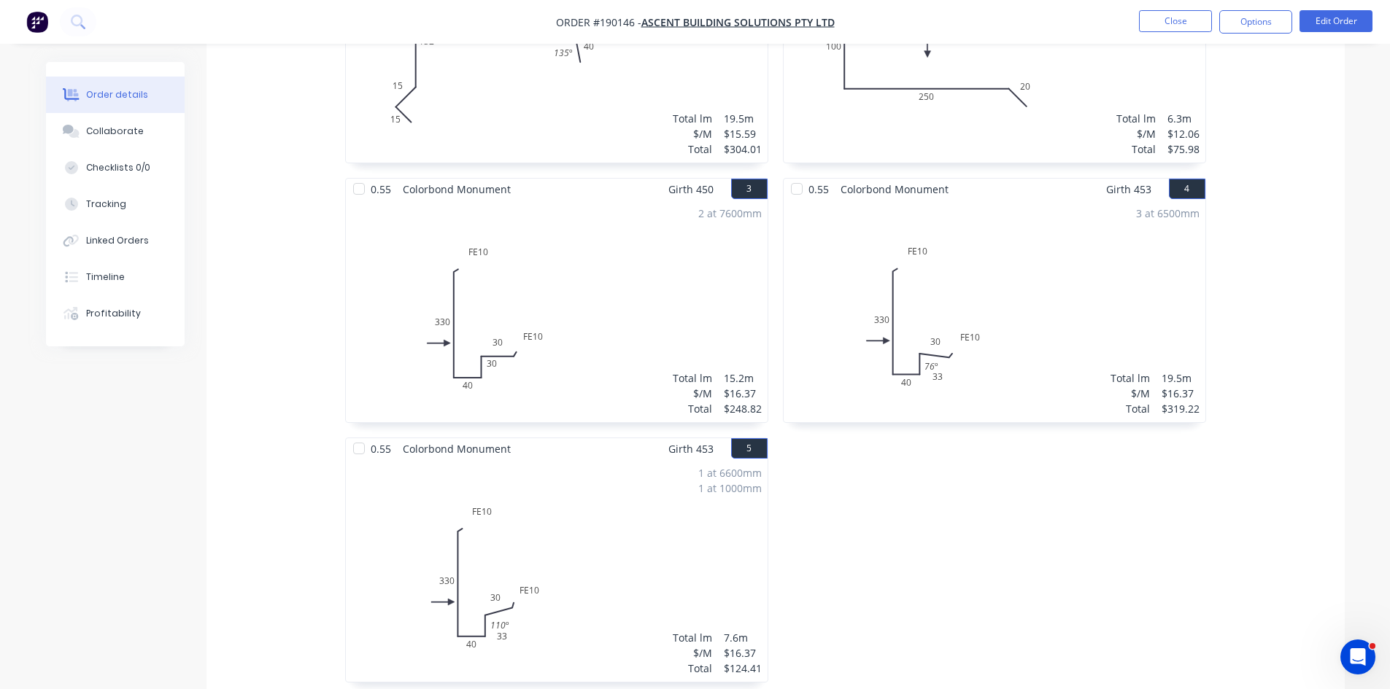
scroll to position [365, 0]
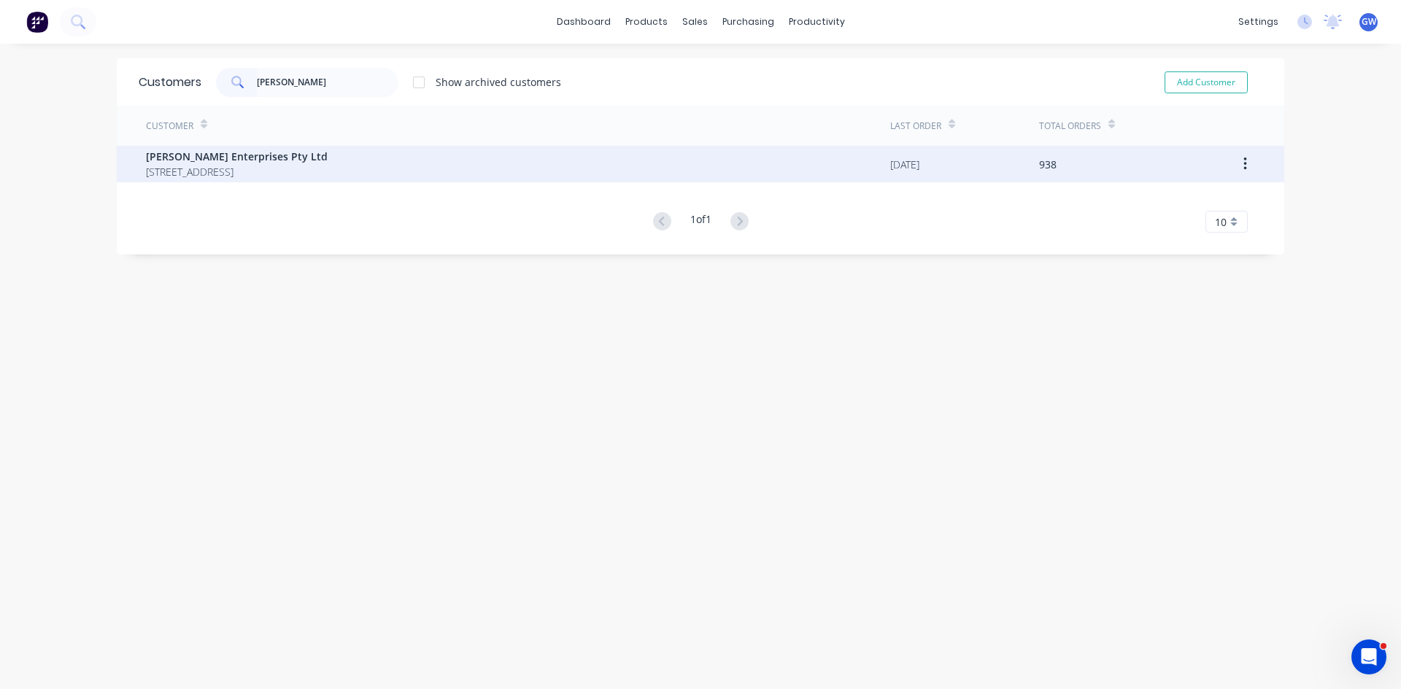
type input "[PERSON_NAME]"
click at [328, 155] on span "[PERSON_NAME] Enterprises Pty Ltd" at bounding box center [237, 156] width 182 height 15
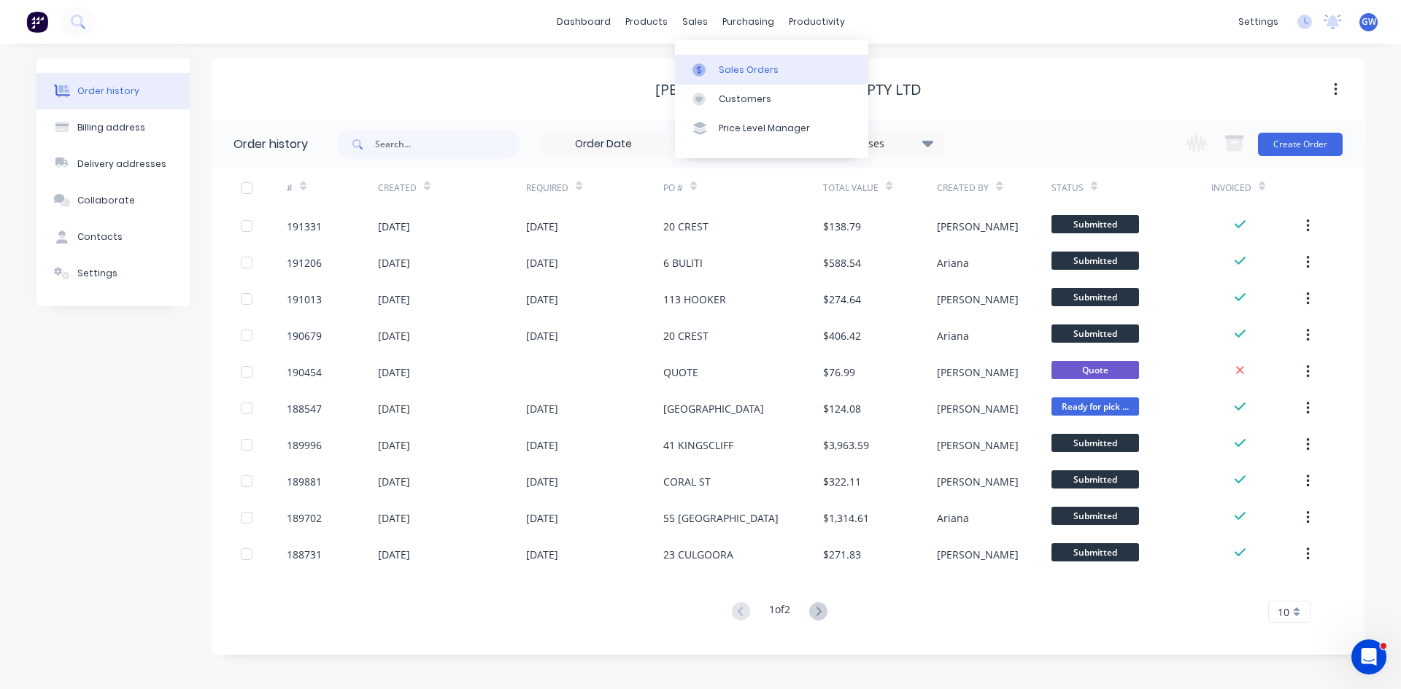
click at [728, 71] on div "Sales Orders" at bounding box center [749, 69] width 60 height 13
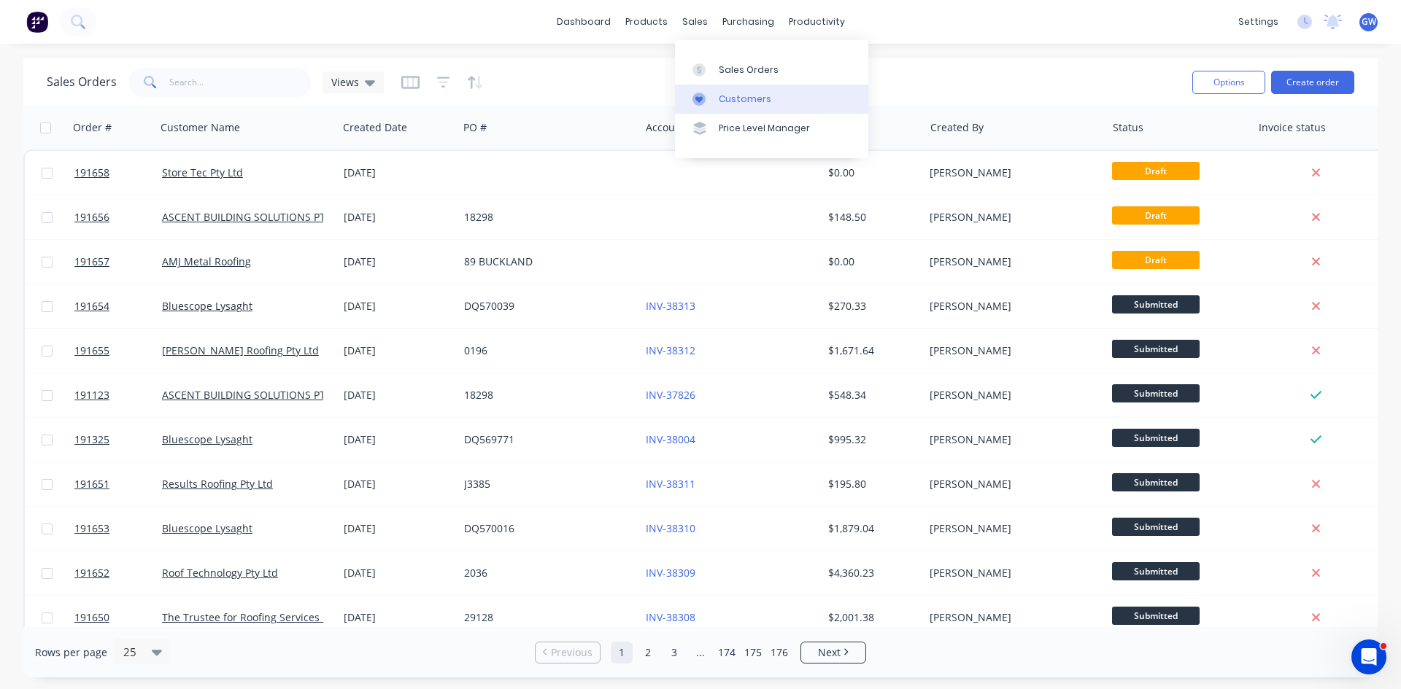
click at [720, 98] on div "Customers" at bounding box center [745, 99] width 53 height 13
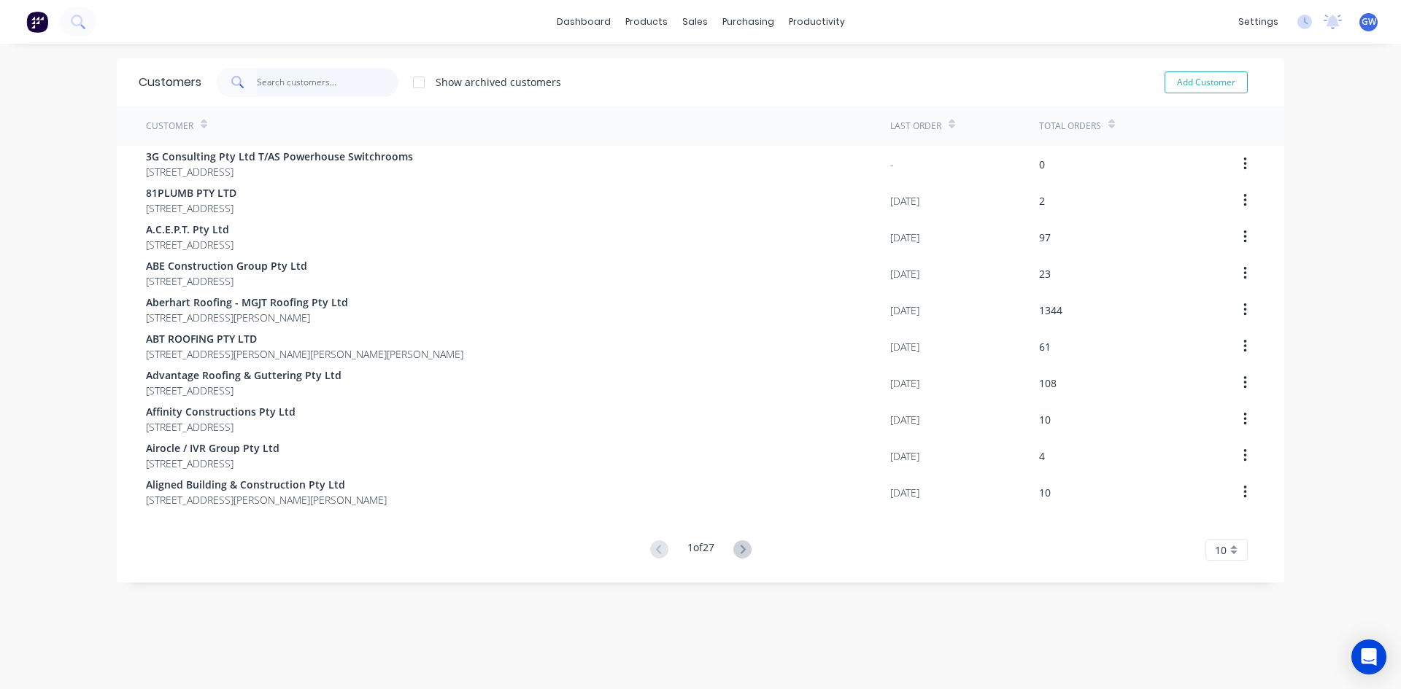
click at [292, 91] on input "text" at bounding box center [328, 82] width 142 height 29
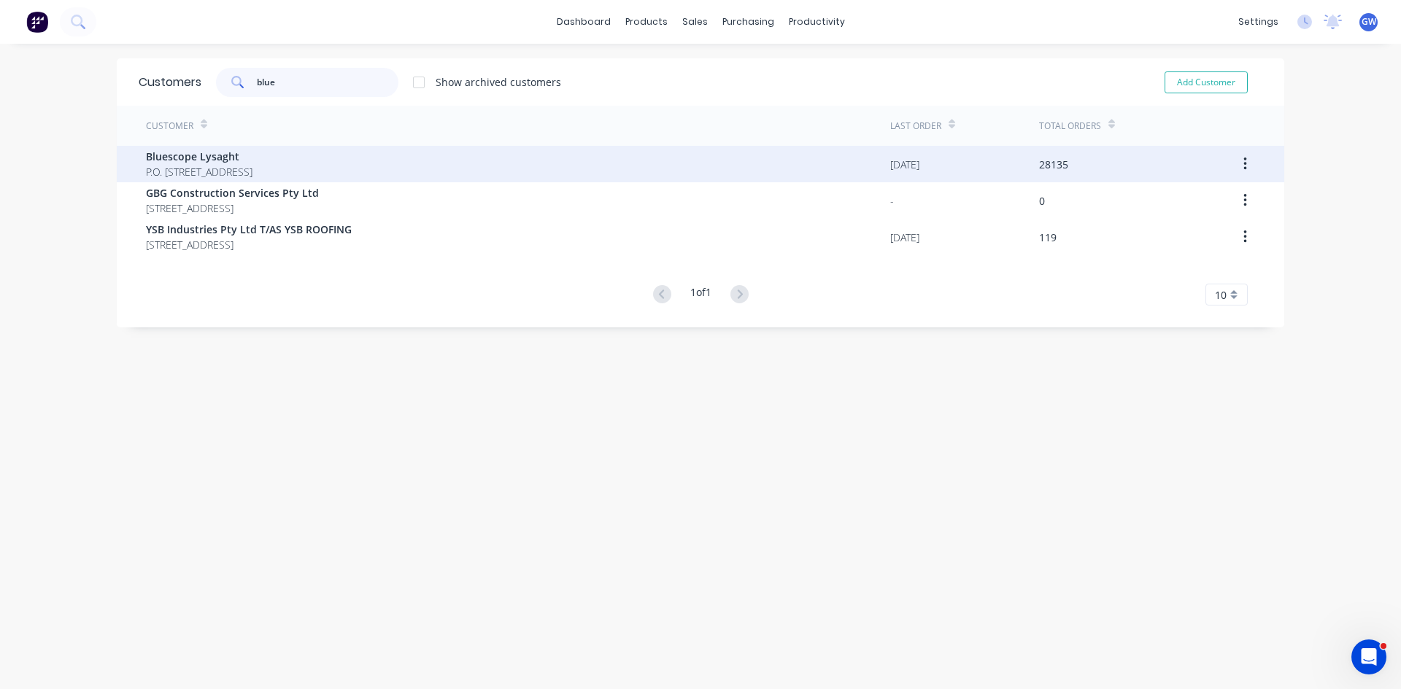
type input "blue"
click at [252, 158] on span "Bluescope Lysaght" at bounding box center [199, 156] width 107 height 15
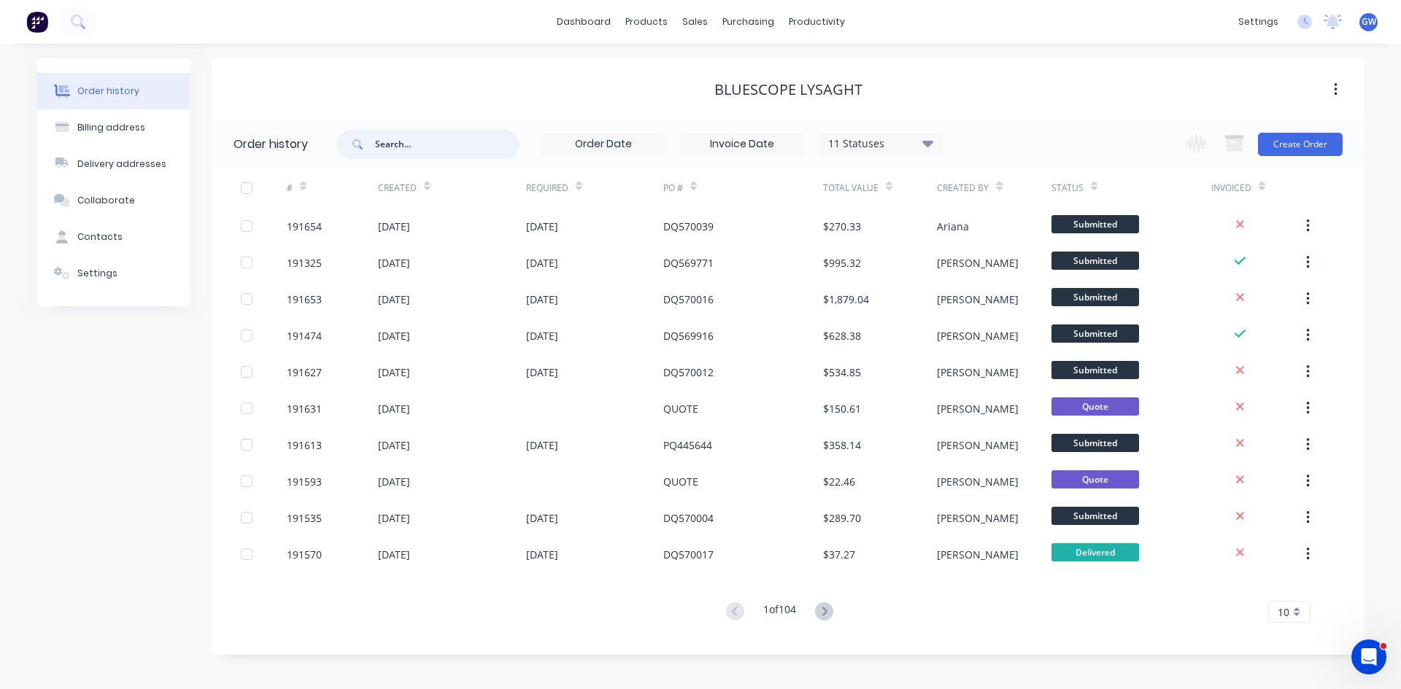
click at [398, 142] on input "text" at bounding box center [447, 144] width 144 height 29
type input "32312"
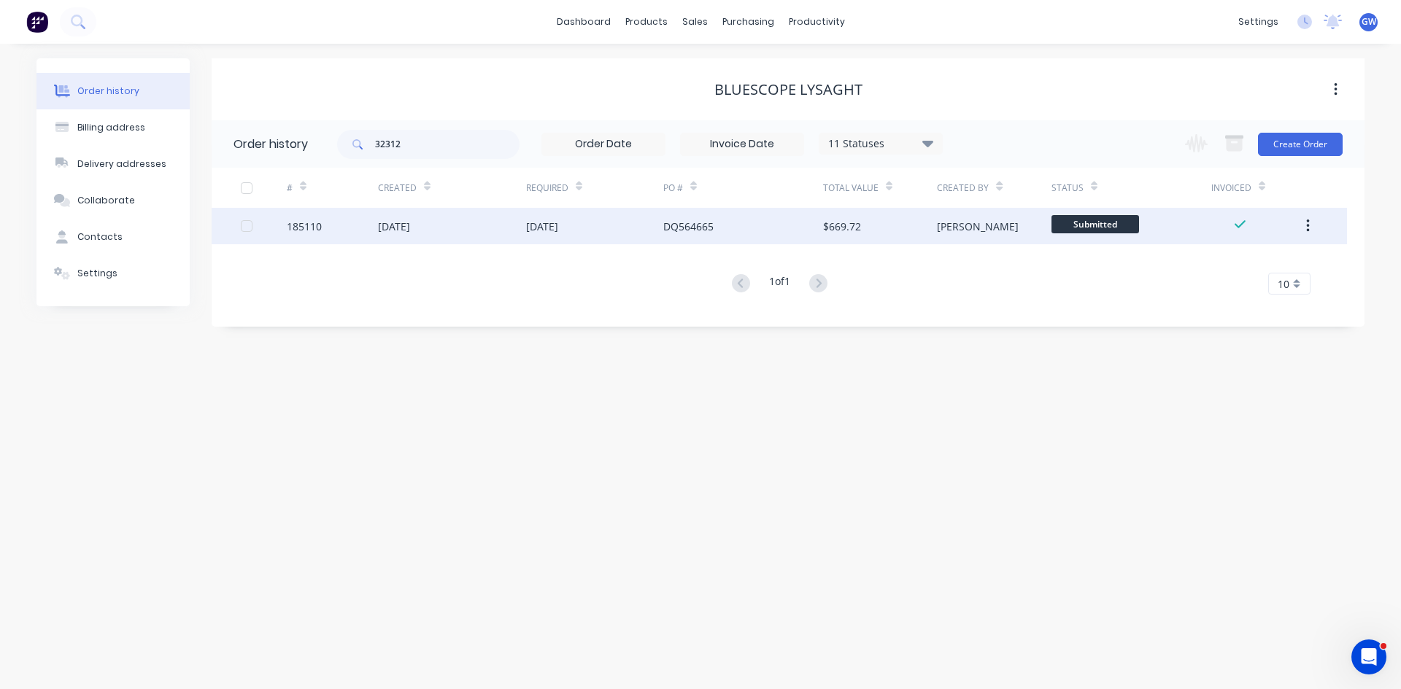
click at [738, 222] on div "DQ564665" at bounding box center [743, 226] width 160 height 36
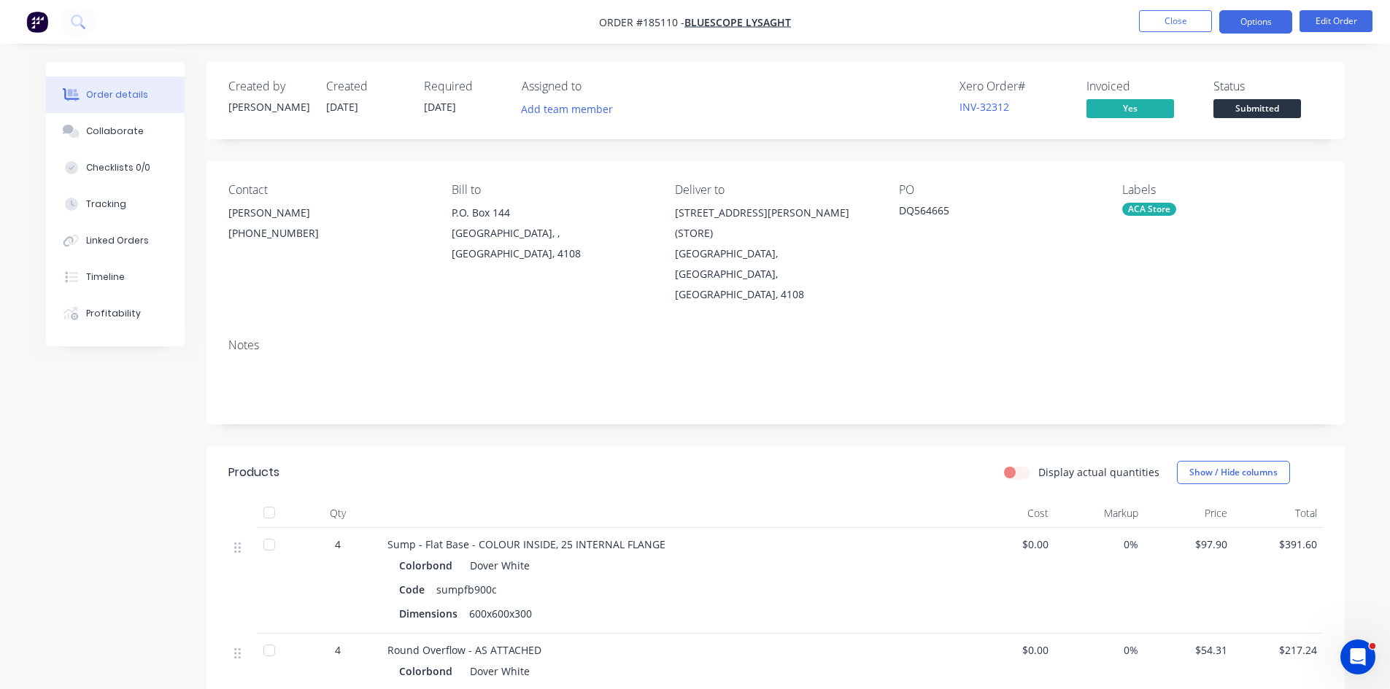
click at [1247, 26] on button "Options" at bounding box center [1255, 21] width 73 height 23
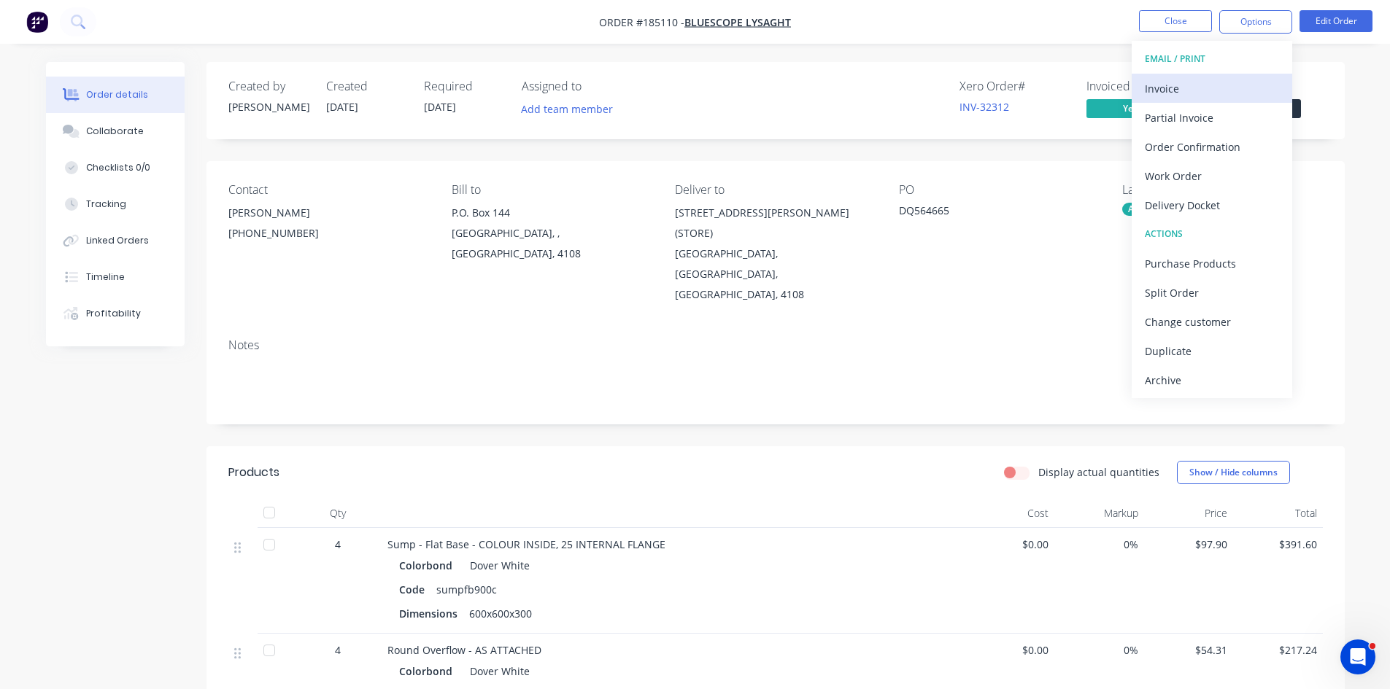
click at [1203, 83] on div "Invoice" at bounding box center [1212, 88] width 134 height 21
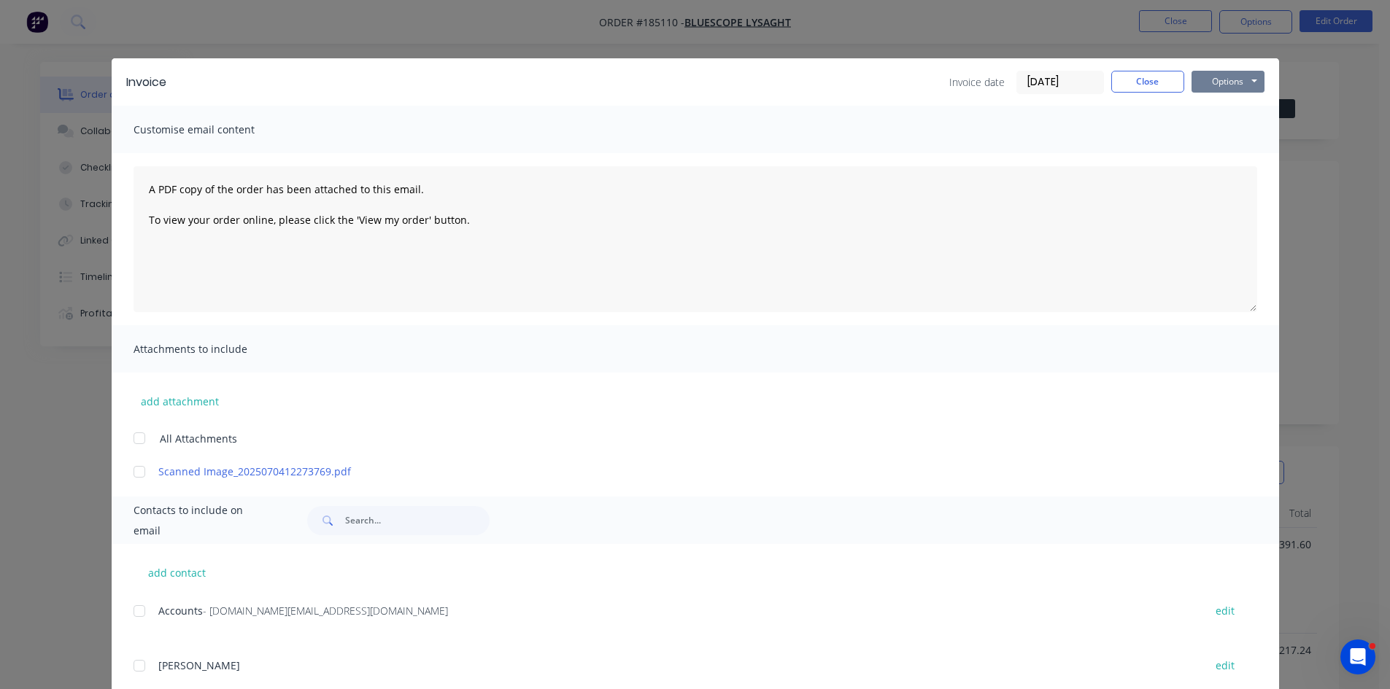
click at [1223, 77] on button "Options" at bounding box center [1227, 82] width 73 height 22
click at [1227, 130] on button "Print" at bounding box center [1237, 132] width 93 height 24
drag, startPoint x: 1147, startPoint y: 87, endPoint x: 1161, endPoint y: 55, distance: 34.3
click at [1147, 87] on button "Close" at bounding box center [1147, 82] width 73 height 22
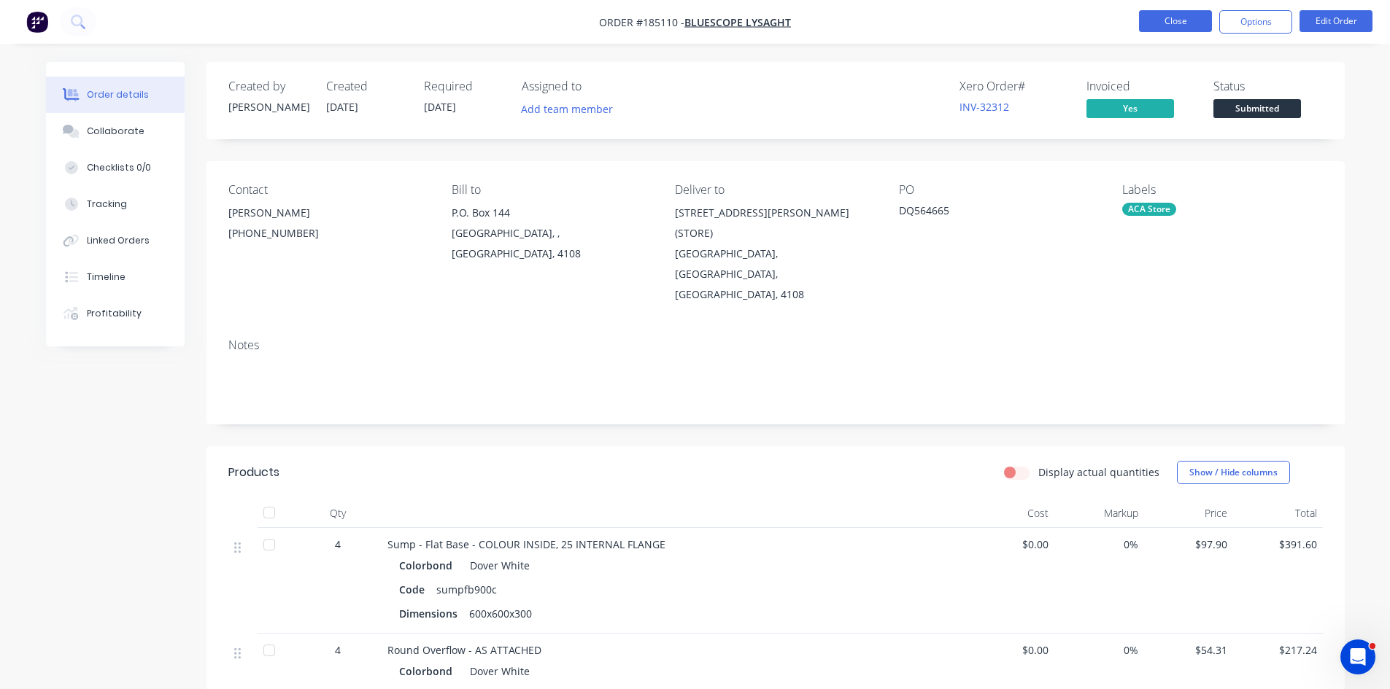
click at [1181, 12] on button "Close" at bounding box center [1175, 21] width 73 height 22
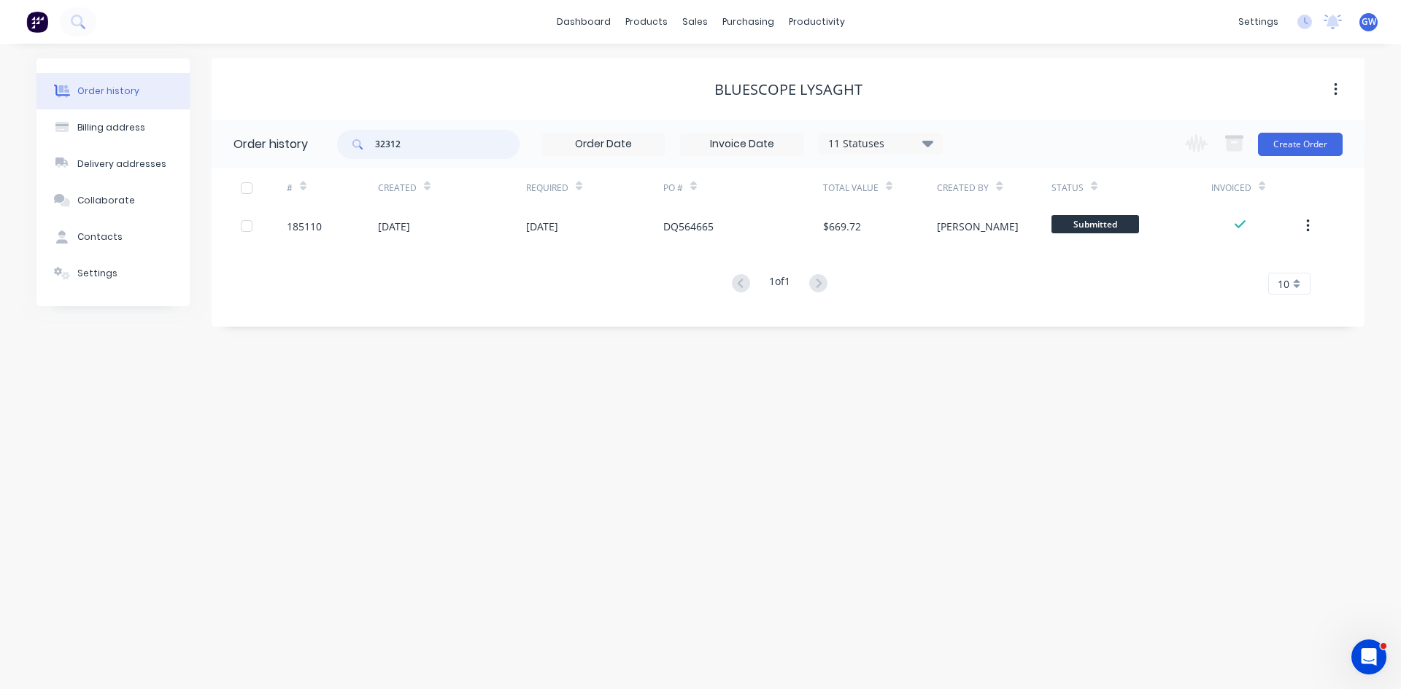
drag, startPoint x: 425, startPoint y: 150, endPoint x: 333, endPoint y: 145, distance: 92.7
click at [333, 145] on header "Order history 32312 11 Statuses Invoice Status Invoiced Not Invoiced Partial Or…" at bounding box center [788, 143] width 1153 height 47
type input "32682"
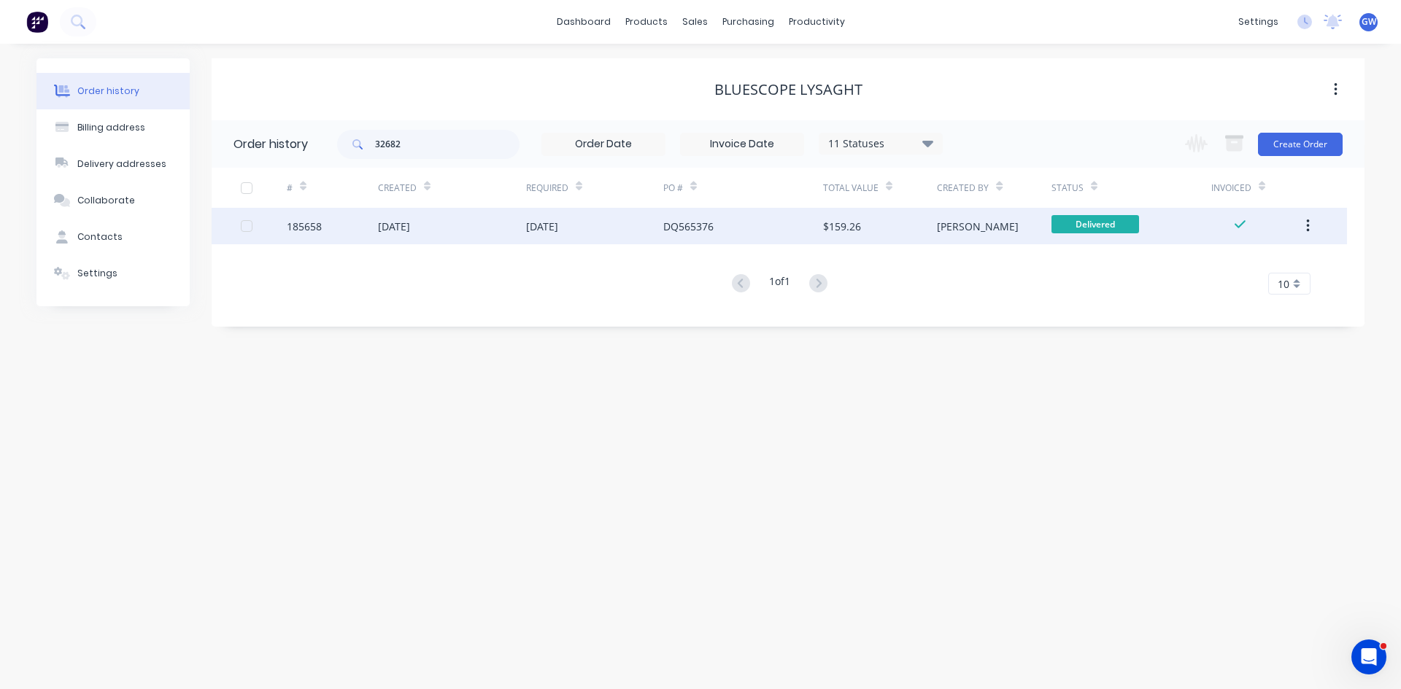
click at [772, 227] on div "DQ565376" at bounding box center [743, 226] width 160 height 36
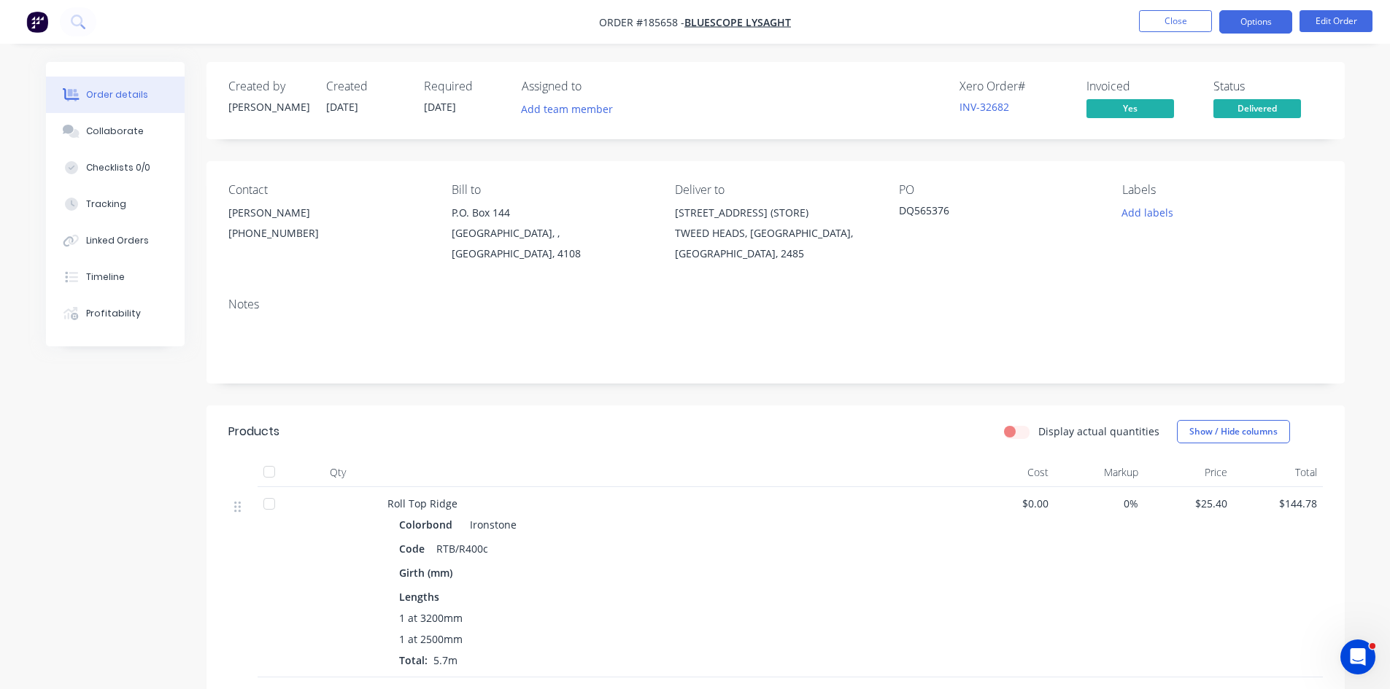
click at [1271, 21] on button "Options" at bounding box center [1255, 21] width 73 height 23
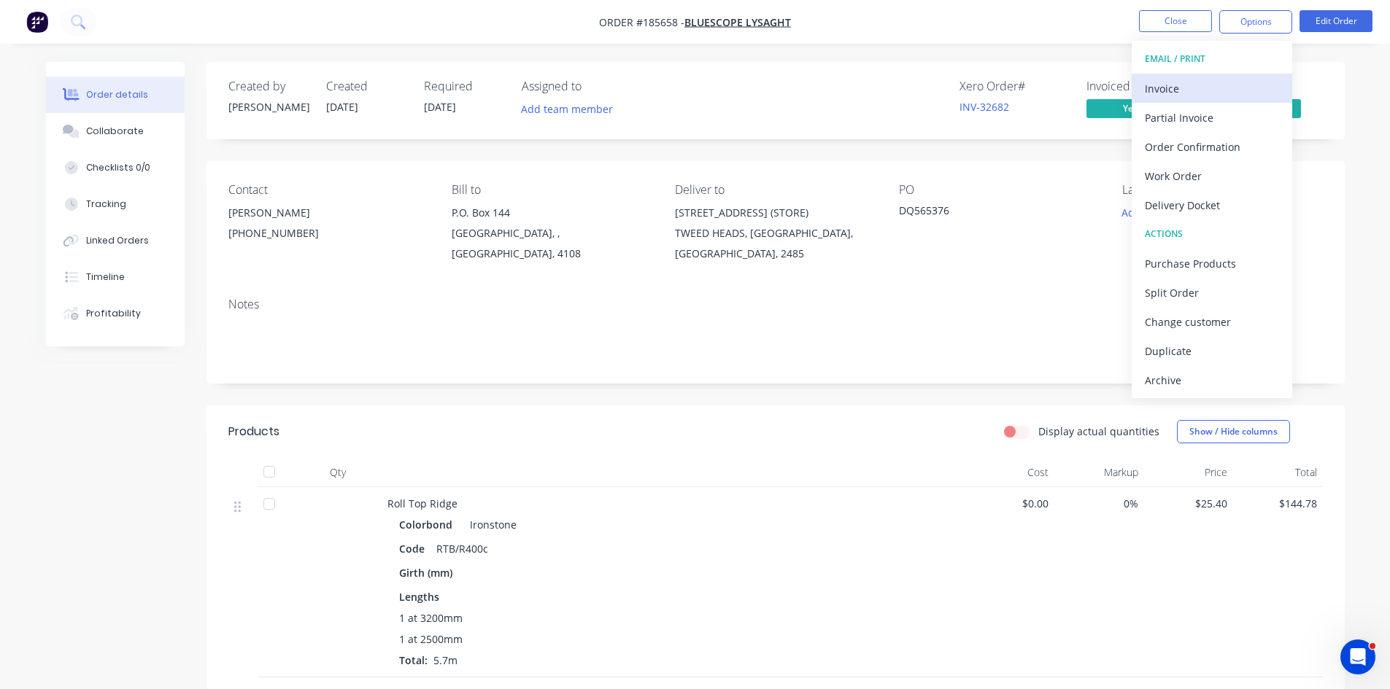
click at [1204, 94] on div "Invoice" at bounding box center [1212, 88] width 134 height 21
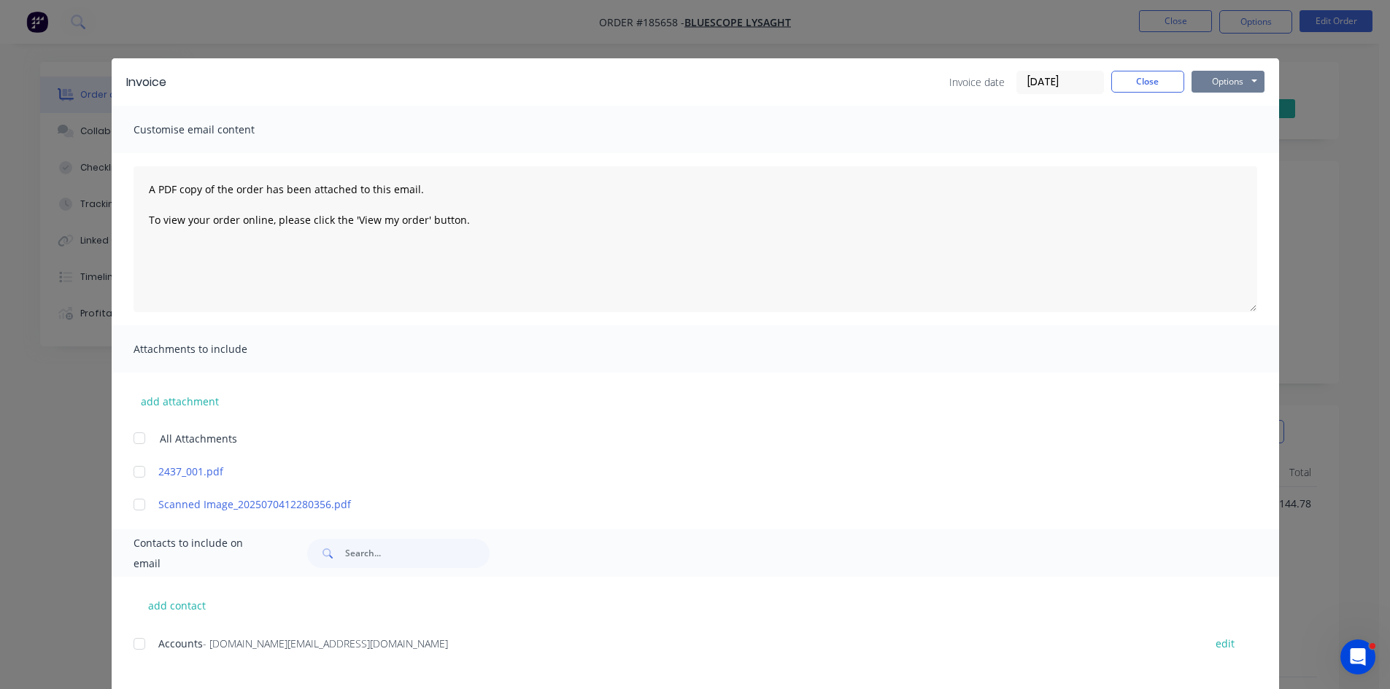
click at [1222, 82] on button "Options" at bounding box center [1227, 82] width 73 height 22
click at [1225, 136] on button "Print" at bounding box center [1237, 132] width 93 height 24
drag, startPoint x: 1128, startPoint y: 83, endPoint x: 1157, endPoint y: 39, distance: 52.2
click at [1129, 83] on button "Close" at bounding box center [1147, 82] width 73 height 22
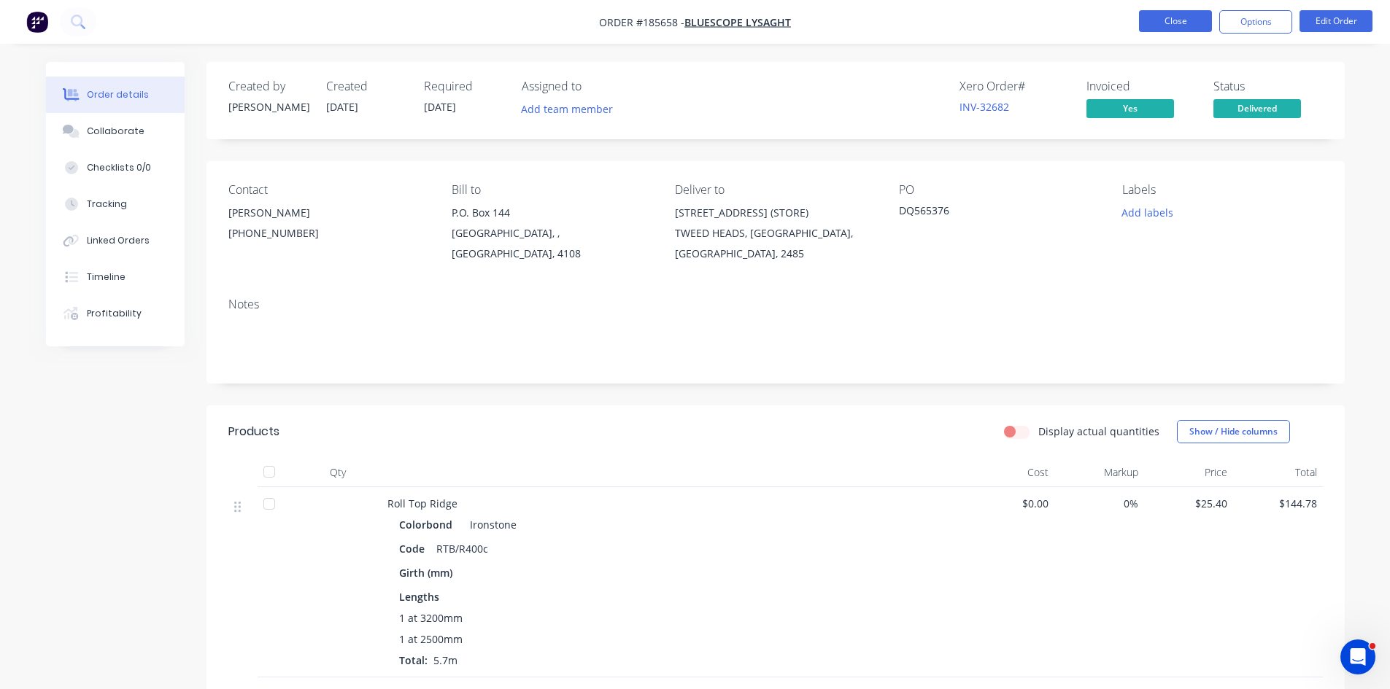
click at [1170, 30] on button "Close" at bounding box center [1175, 21] width 73 height 22
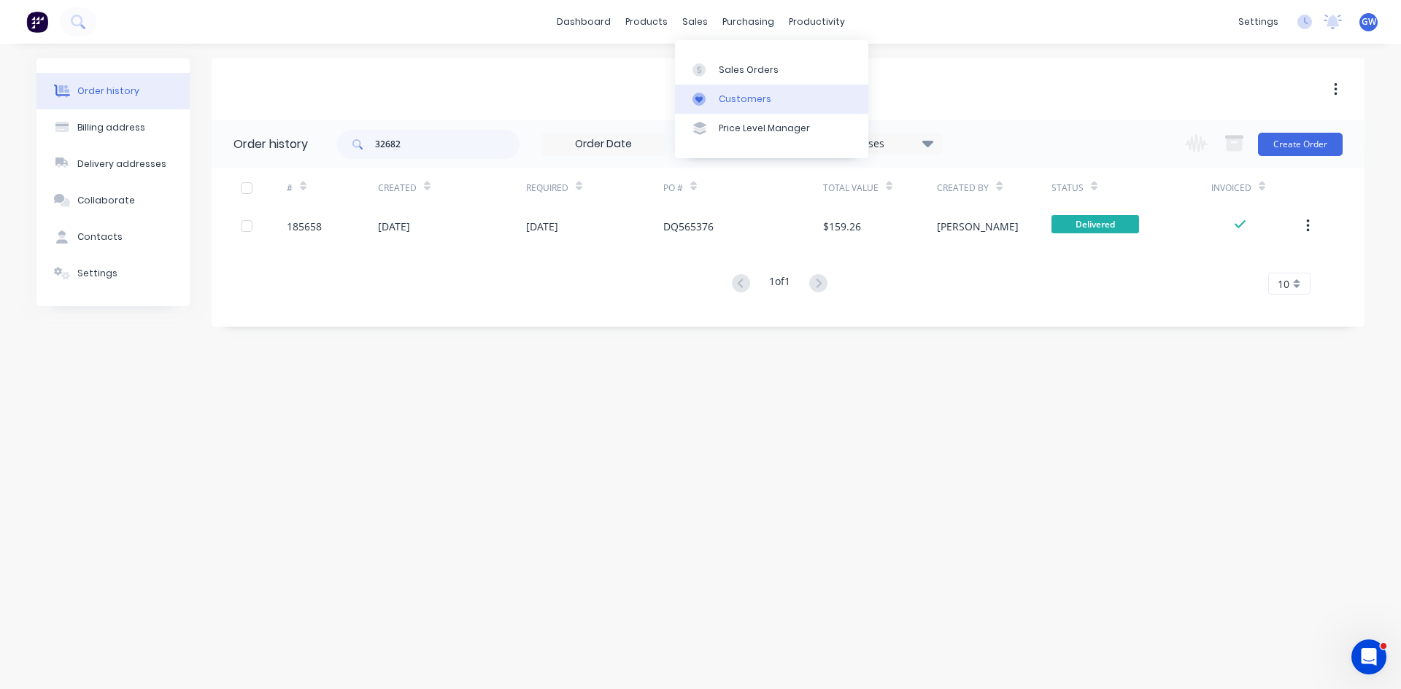
click at [728, 96] on div "Customers" at bounding box center [745, 99] width 53 height 13
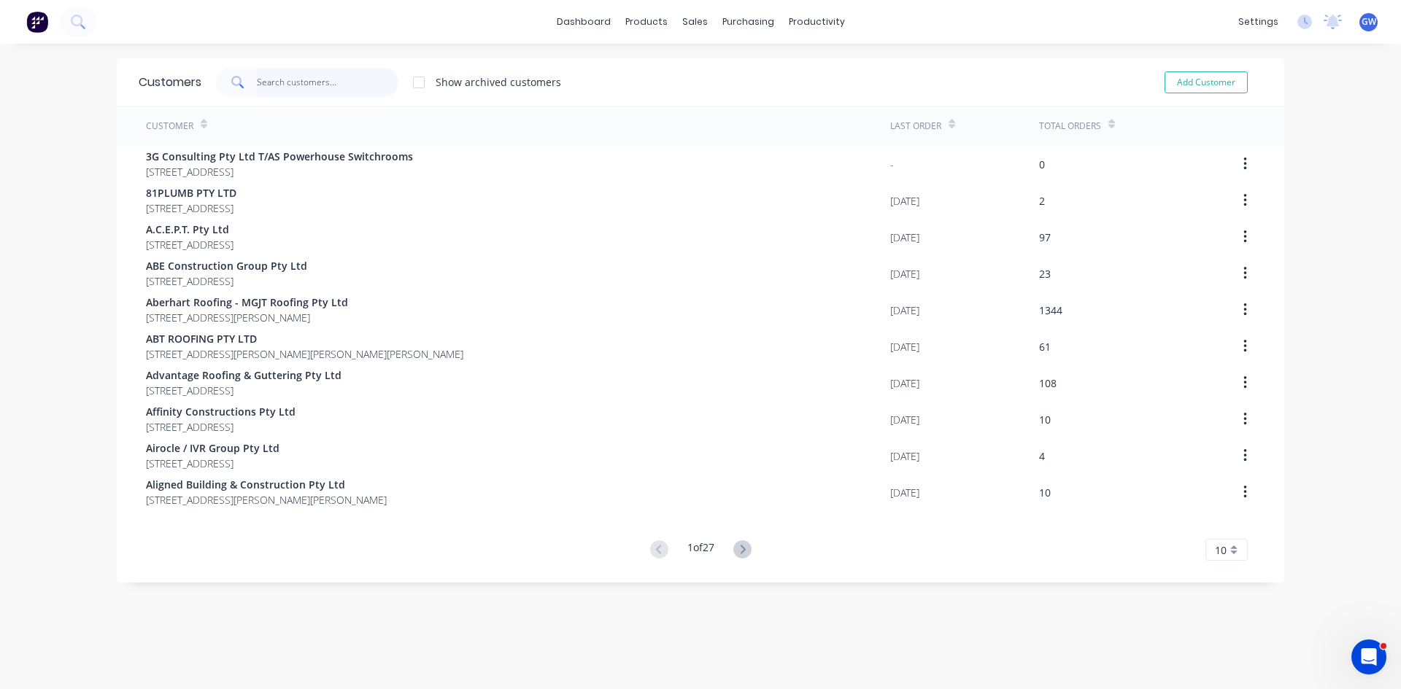
click at [352, 78] on input "text" at bounding box center [328, 82] width 142 height 29
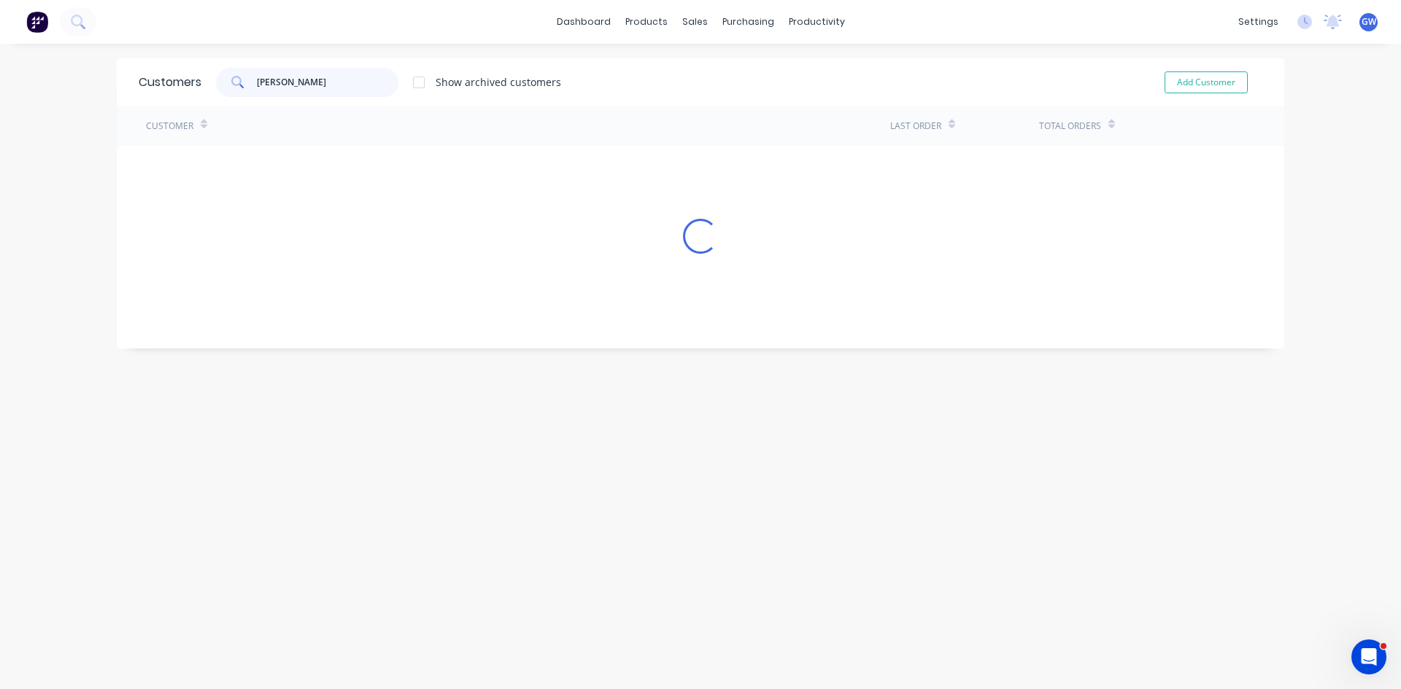
type input "[PERSON_NAME]"
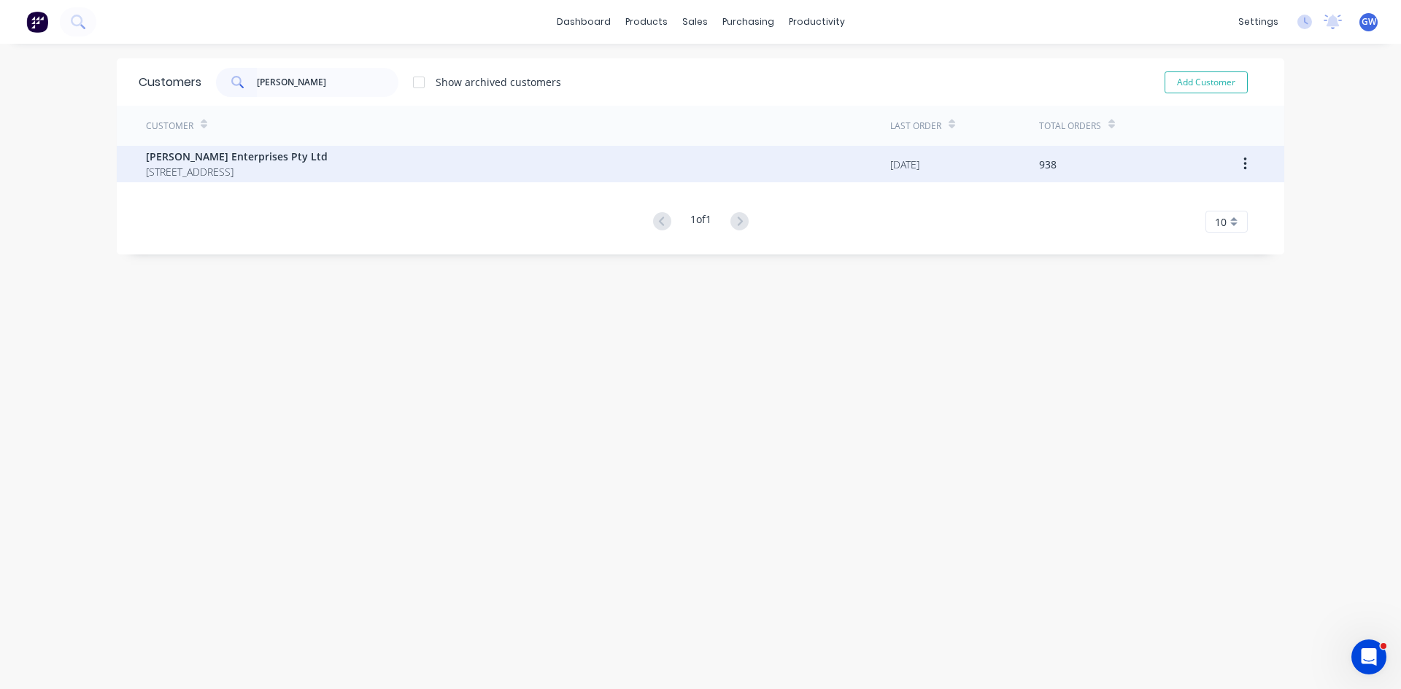
click at [287, 162] on span "[PERSON_NAME] Enterprises Pty Ltd" at bounding box center [237, 156] width 182 height 15
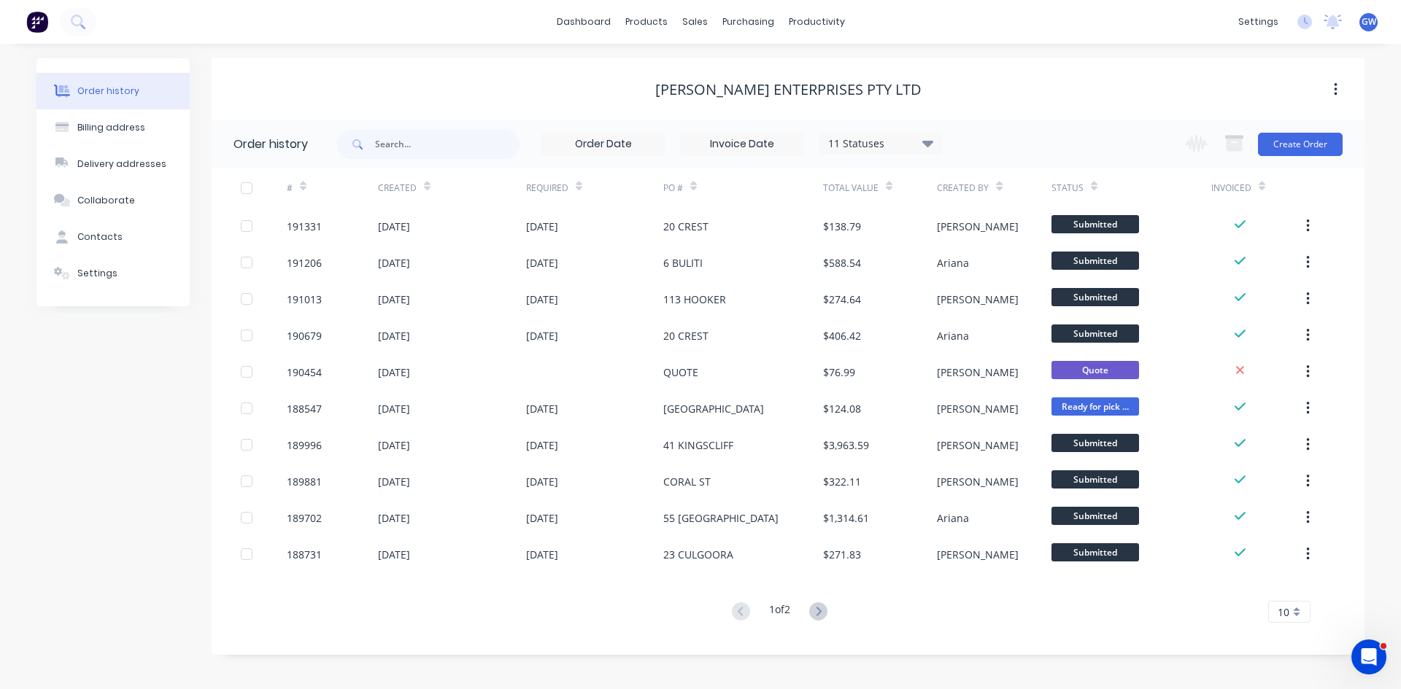
click at [1294, 612] on div "10" at bounding box center [1289, 612] width 42 height 22
click at [1304, 595] on div "35" at bounding box center [1289, 588] width 41 height 26
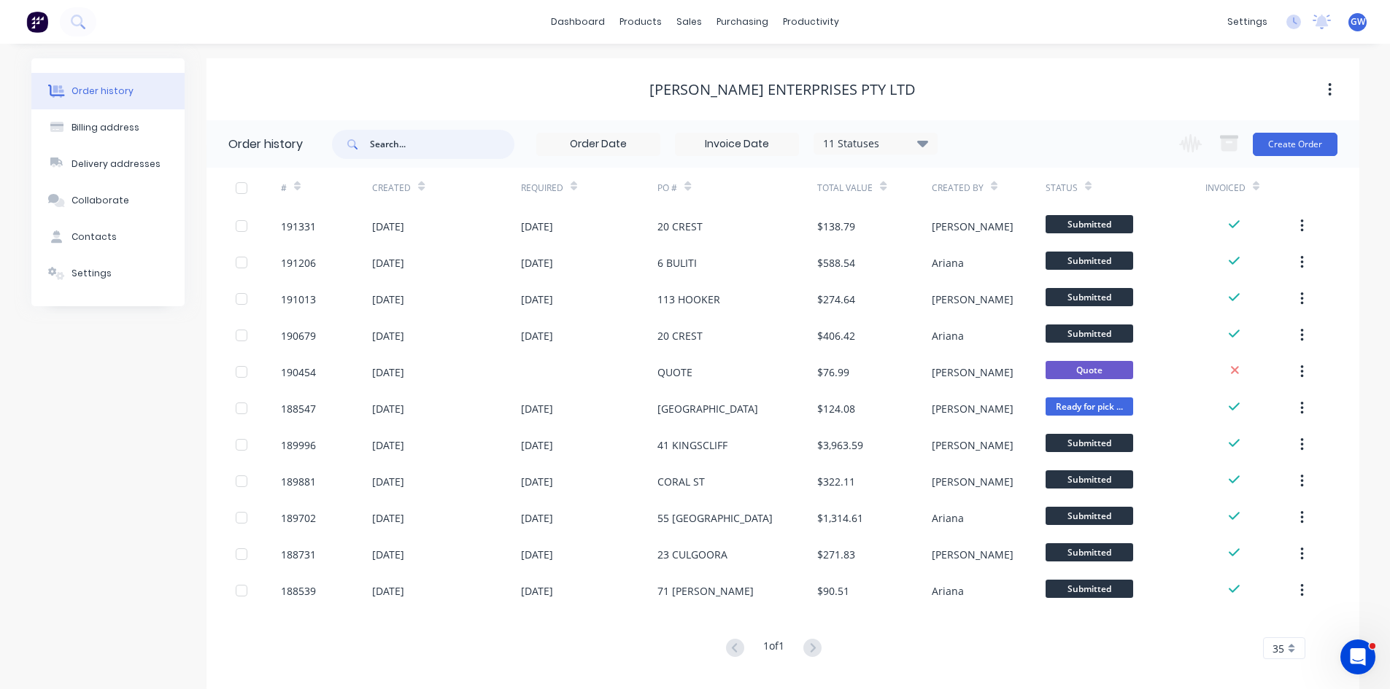
click at [485, 157] on input "text" at bounding box center [442, 144] width 144 height 29
click at [468, 144] on input "text" at bounding box center [442, 144] width 144 height 29
type input "[GEOGRAPHIC_DATA]"
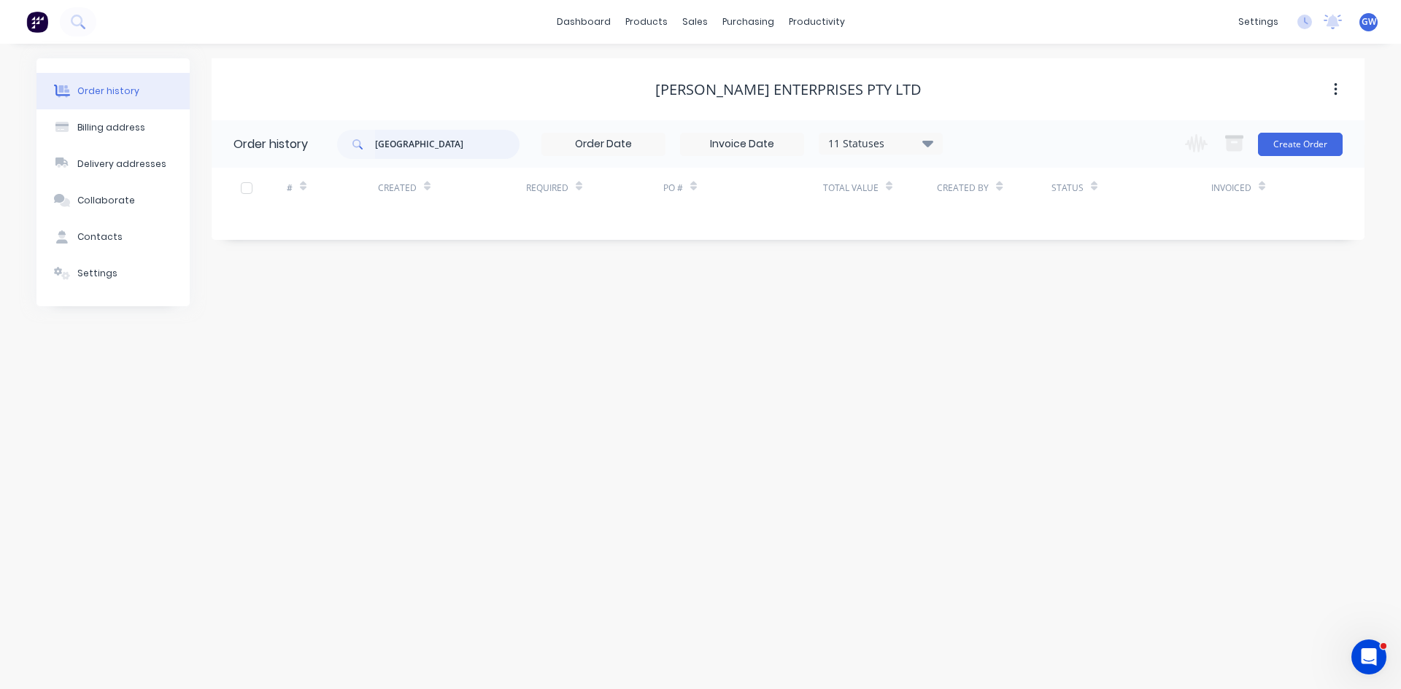
click at [446, 144] on input "[GEOGRAPHIC_DATA]" at bounding box center [447, 144] width 144 height 29
type input "[GEOGRAPHIC_DATA]"
drag, startPoint x: 446, startPoint y: 144, endPoint x: 102, endPoint y: 140, distance: 344.3
click at [102, 140] on div "Order history Billing address Delivery addresses Collaborate Contacts Settings …" at bounding box center [700, 182] width 1328 height 248
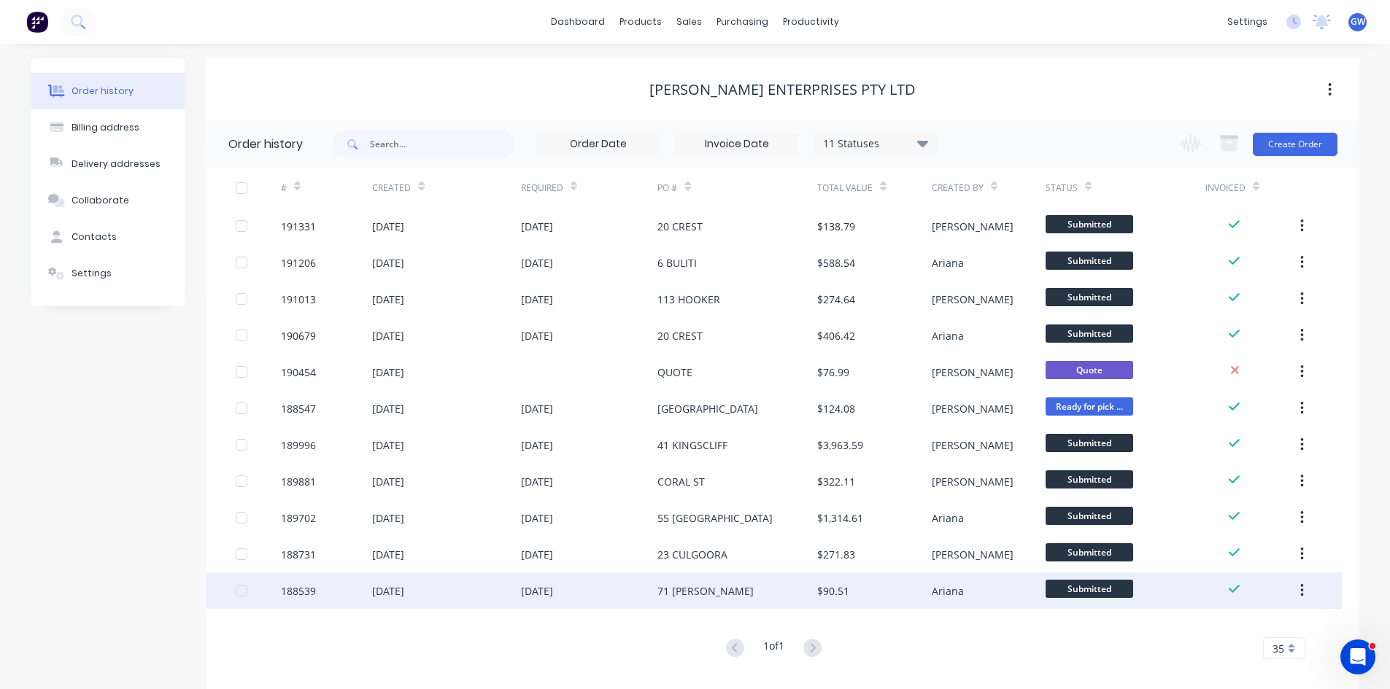
click at [756, 579] on div "71 [PERSON_NAME]" at bounding box center [737, 591] width 160 height 36
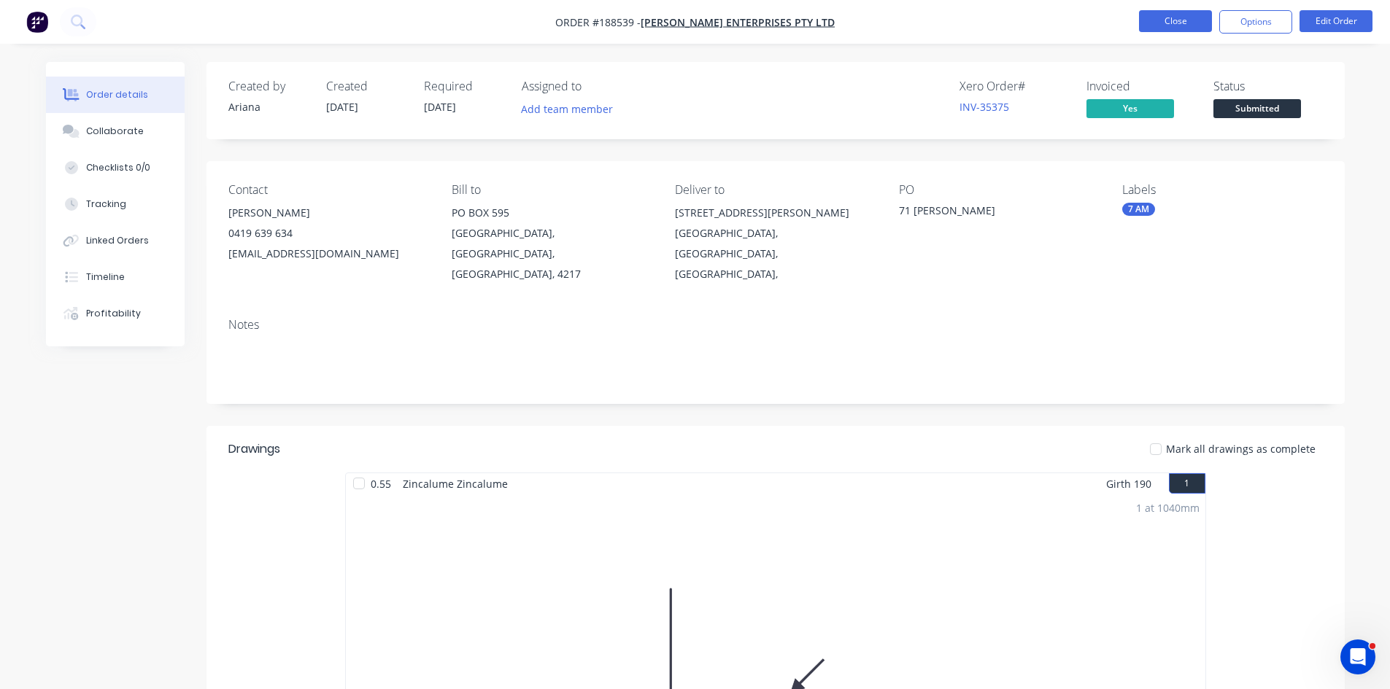
click at [1168, 14] on button "Close" at bounding box center [1175, 21] width 73 height 22
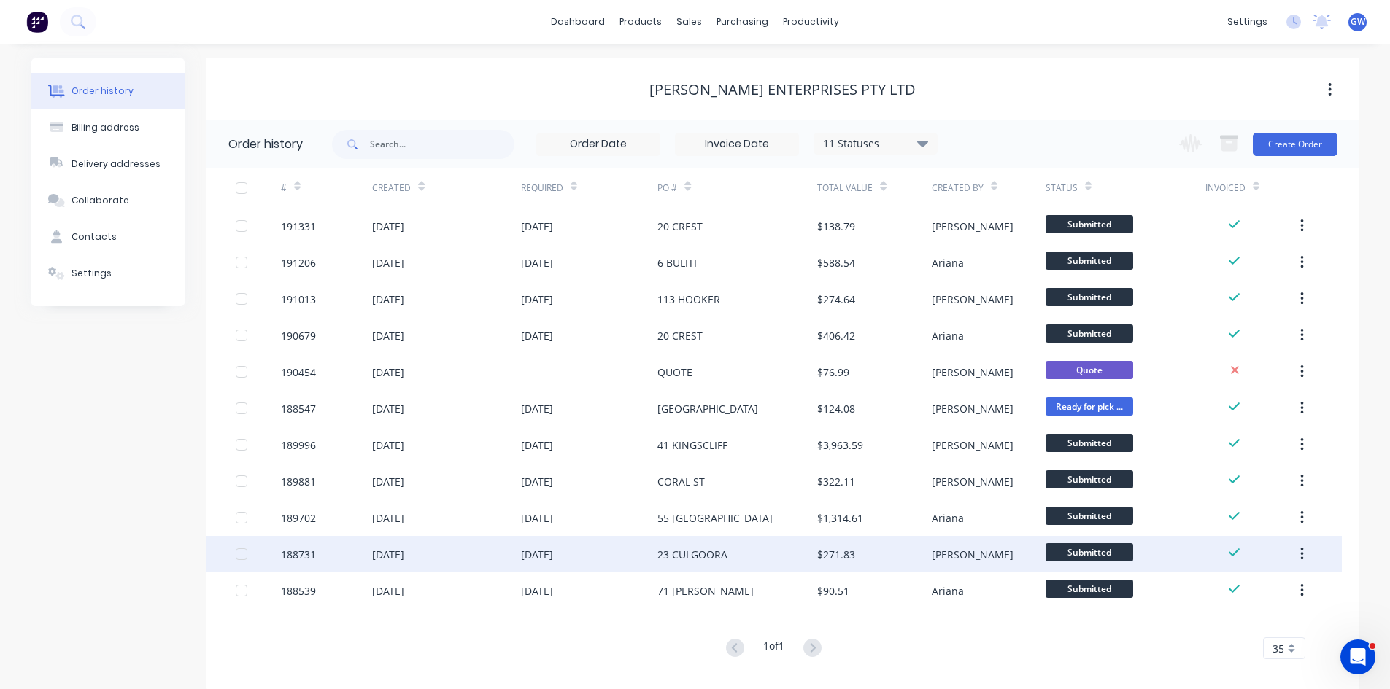
click at [739, 560] on div "23 CULGOORA" at bounding box center [737, 554] width 160 height 36
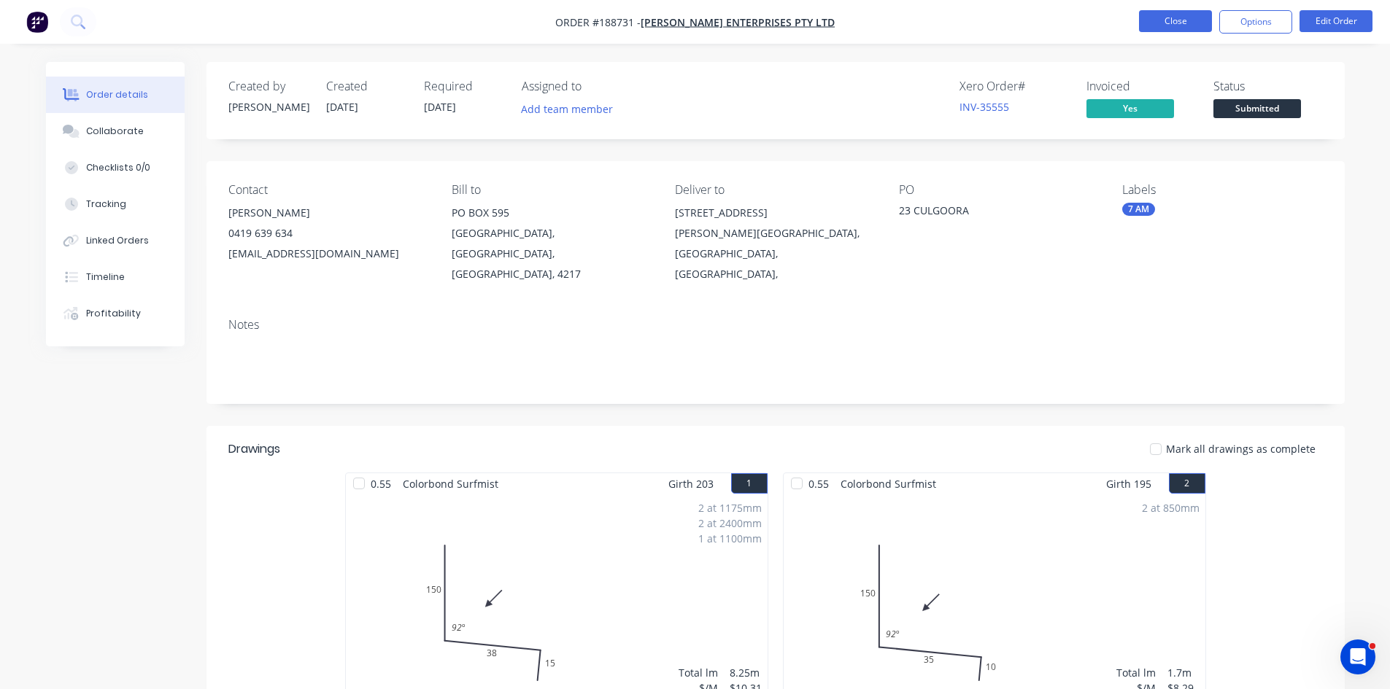
click at [1167, 23] on button "Close" at bounding box center [1175, 21] width 73 height 22
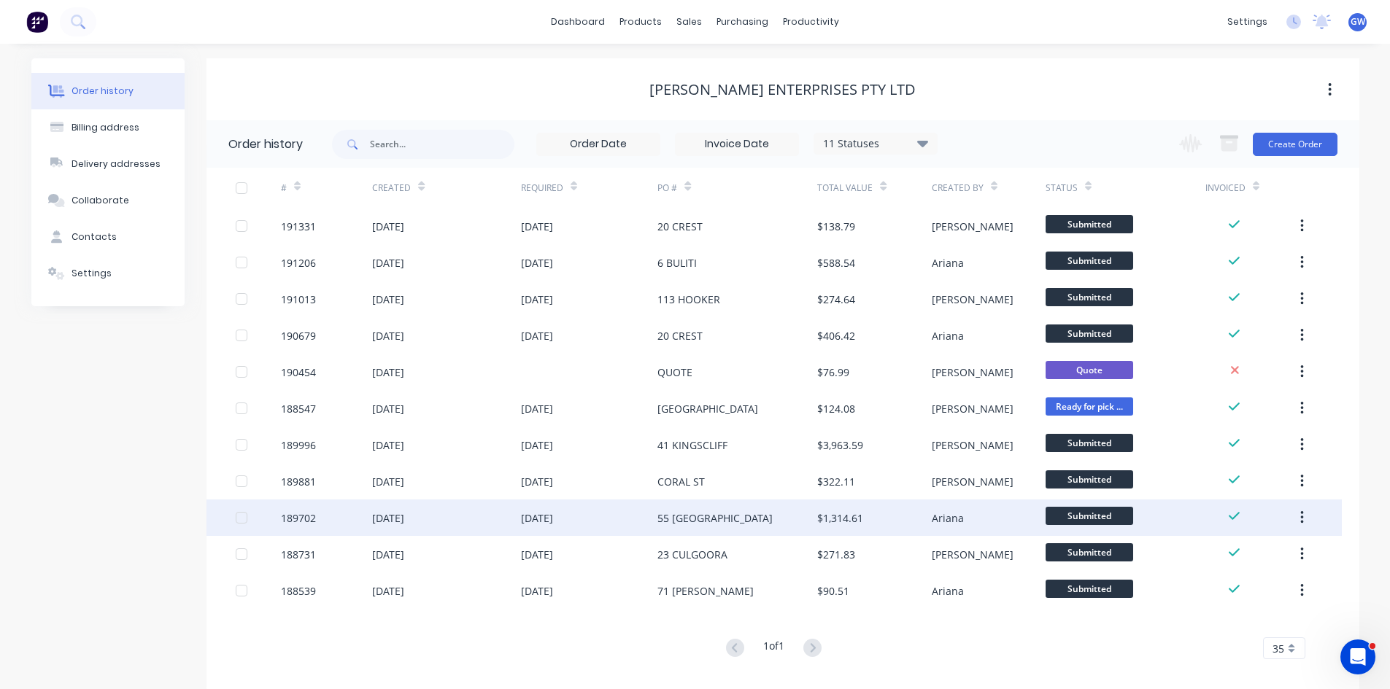
click at [704, 525] on div "55 [GEOGRAPHIC_DATA]" at bounding box center [714, 518] width 115 height 15
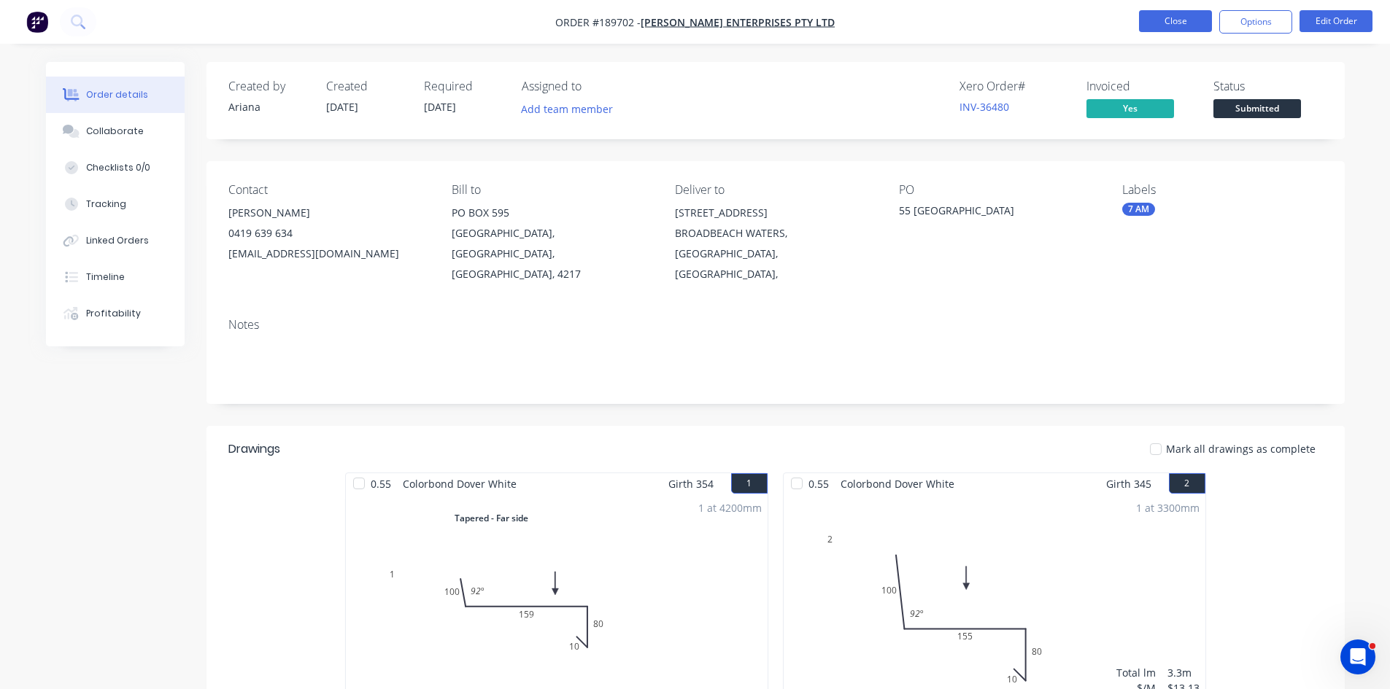
click at [1187, 25] on button "Close" at bounding box center [1175, 21] width 73 height 22
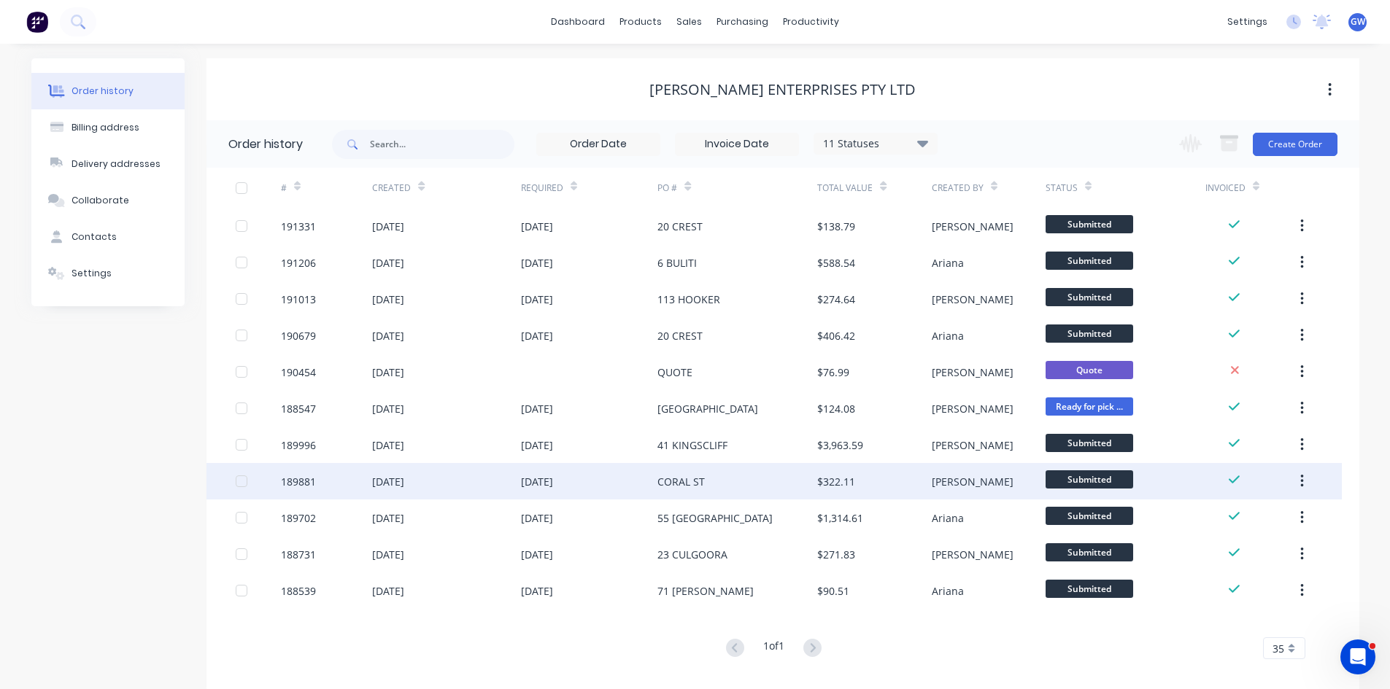
click at [727, 493] on div "CORAL ST" at bounding box center [737, 481] width 160 height 36
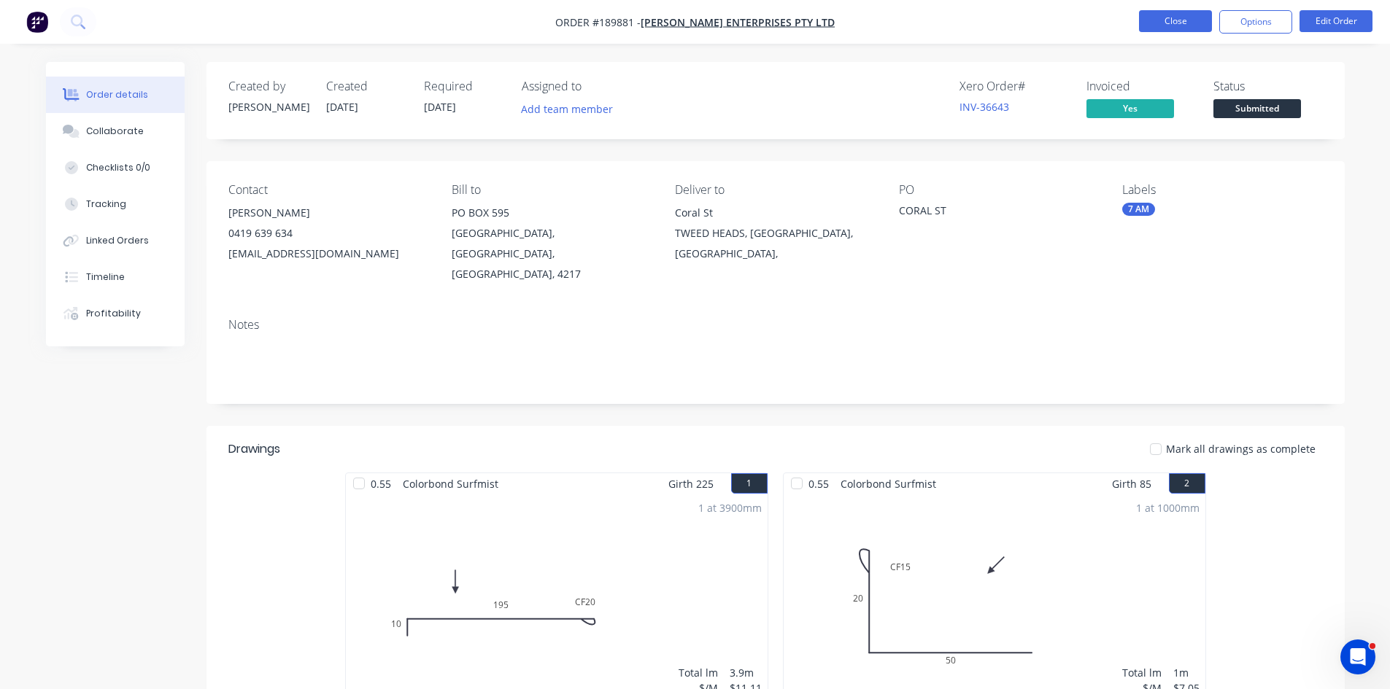
click at [1184, 22] on button "Close" at bounding box center [1175, 21] width 73 height 22
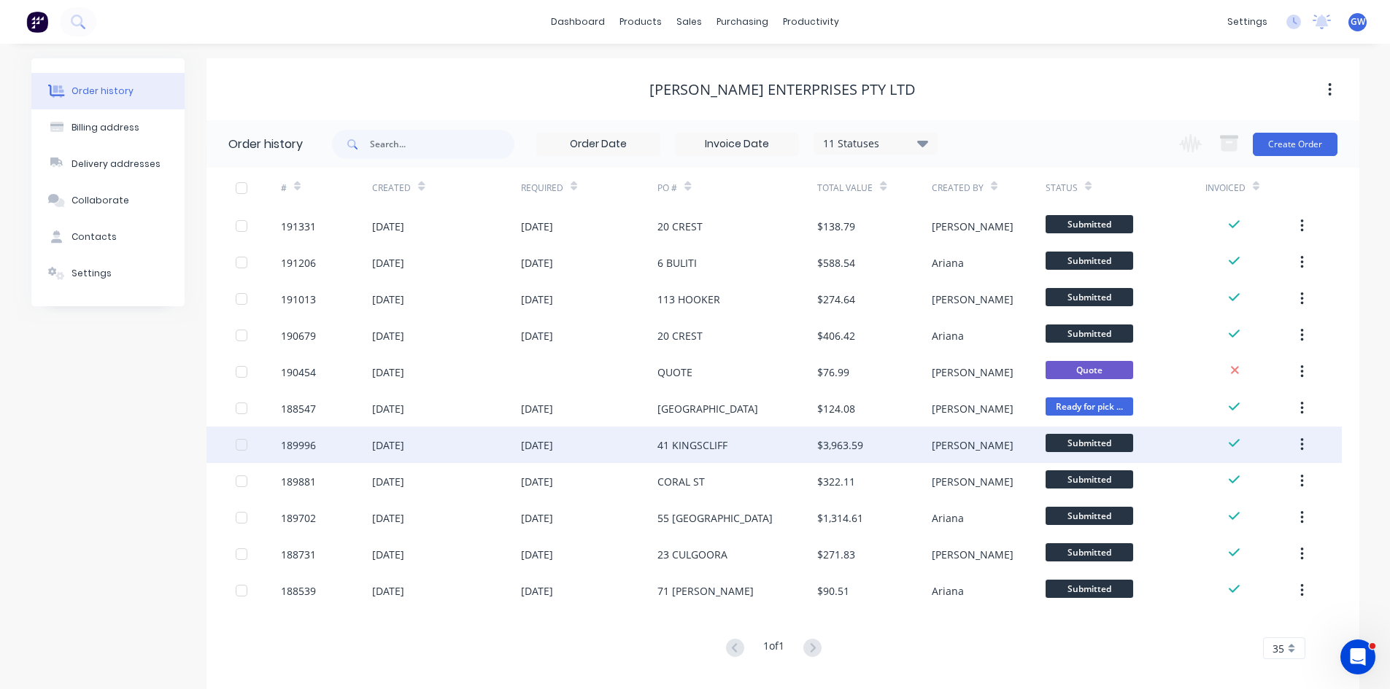
click at [734, 449] on div "41 KINGSCLIFF" at bounding box center [737, 445] width 160 height 36
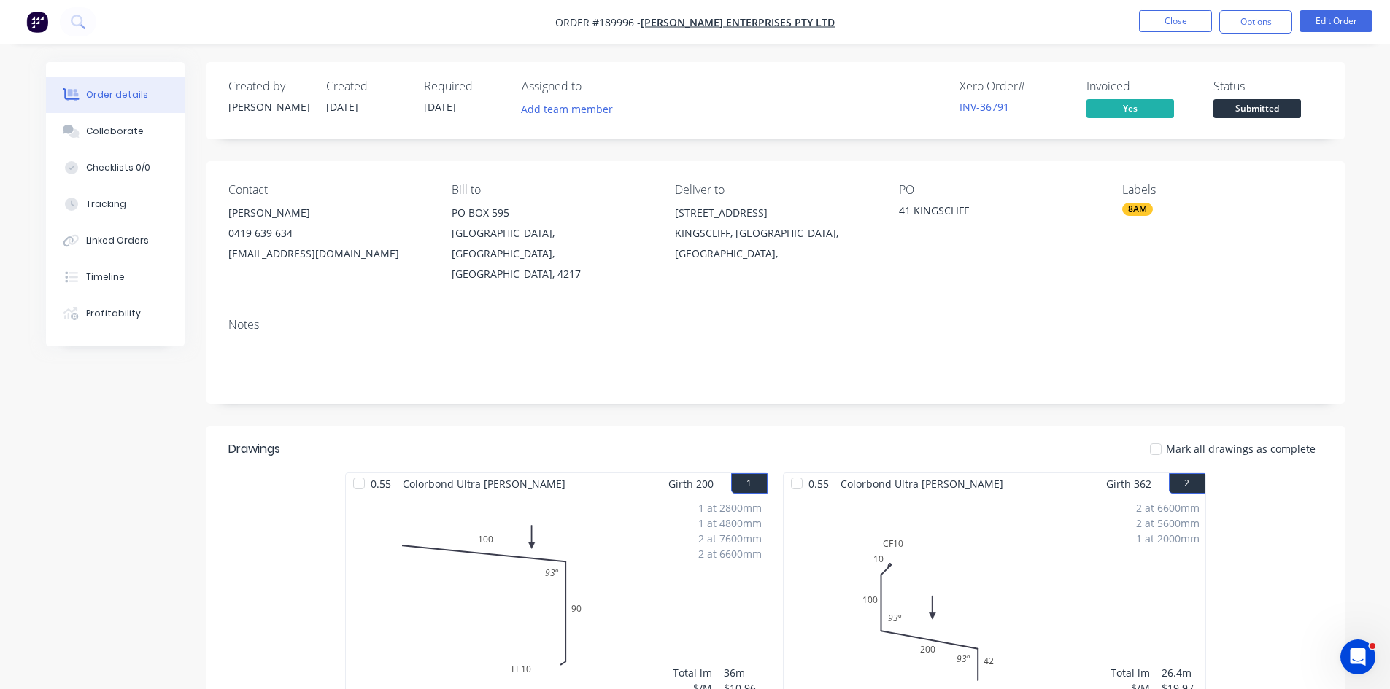
click at [1177, 27] on button "Close" at bounding box center [1175, 21] width 73 height 22
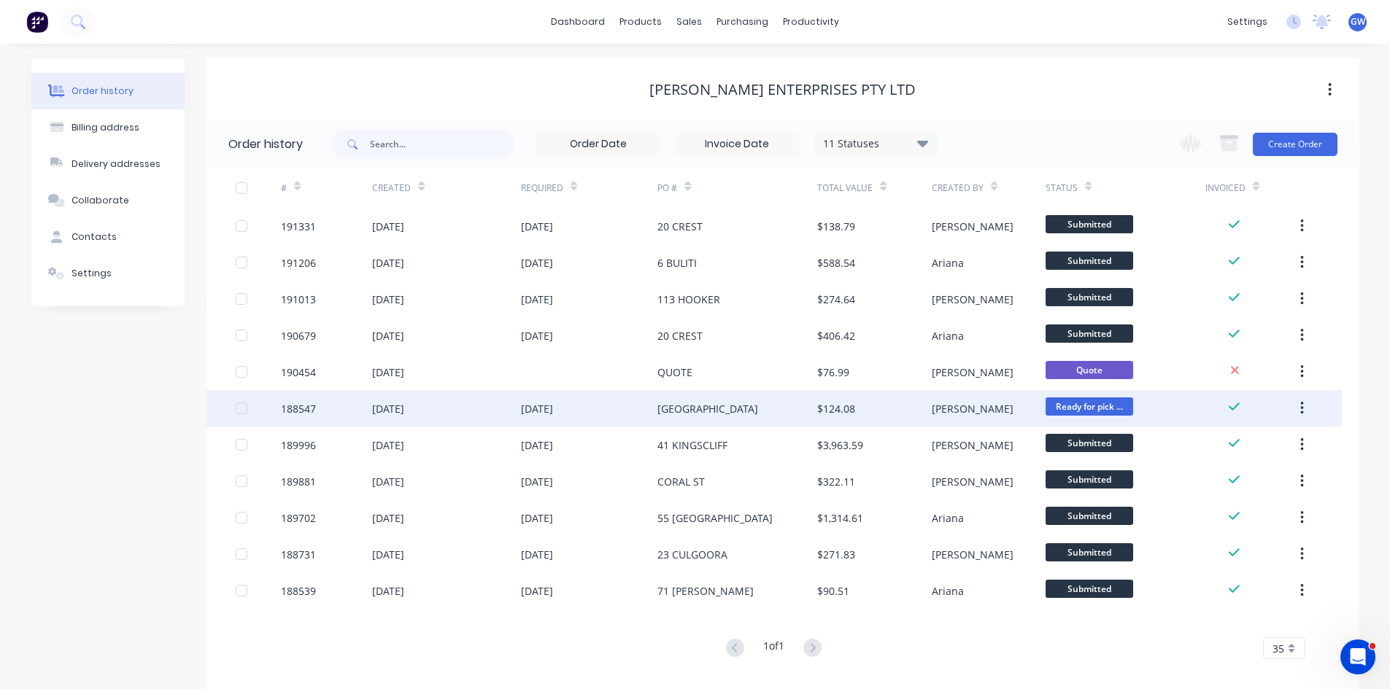
click at [806, 422] on div "CHEVRON ISLAND" at bounding box center [737, 408] width 160 height 36
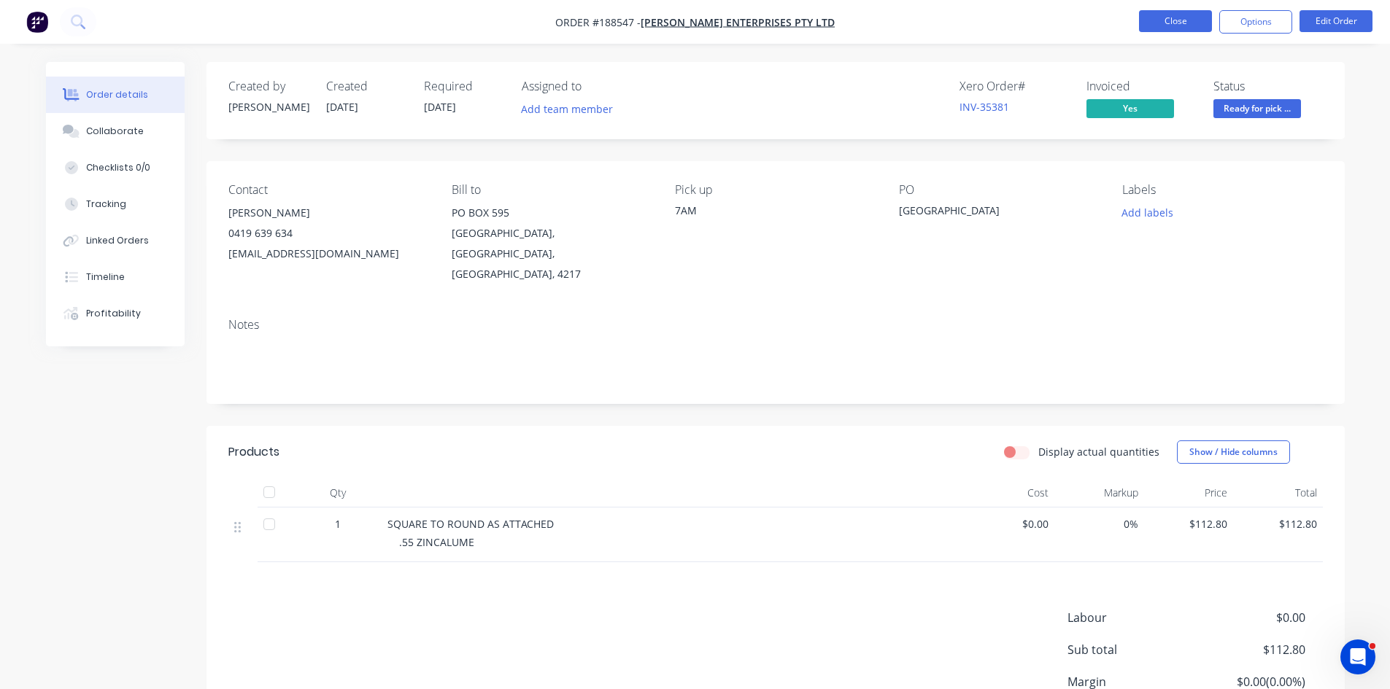
click at [1198, 29] on button "Close" at bounding box center [1175, 21] width 73 height 22
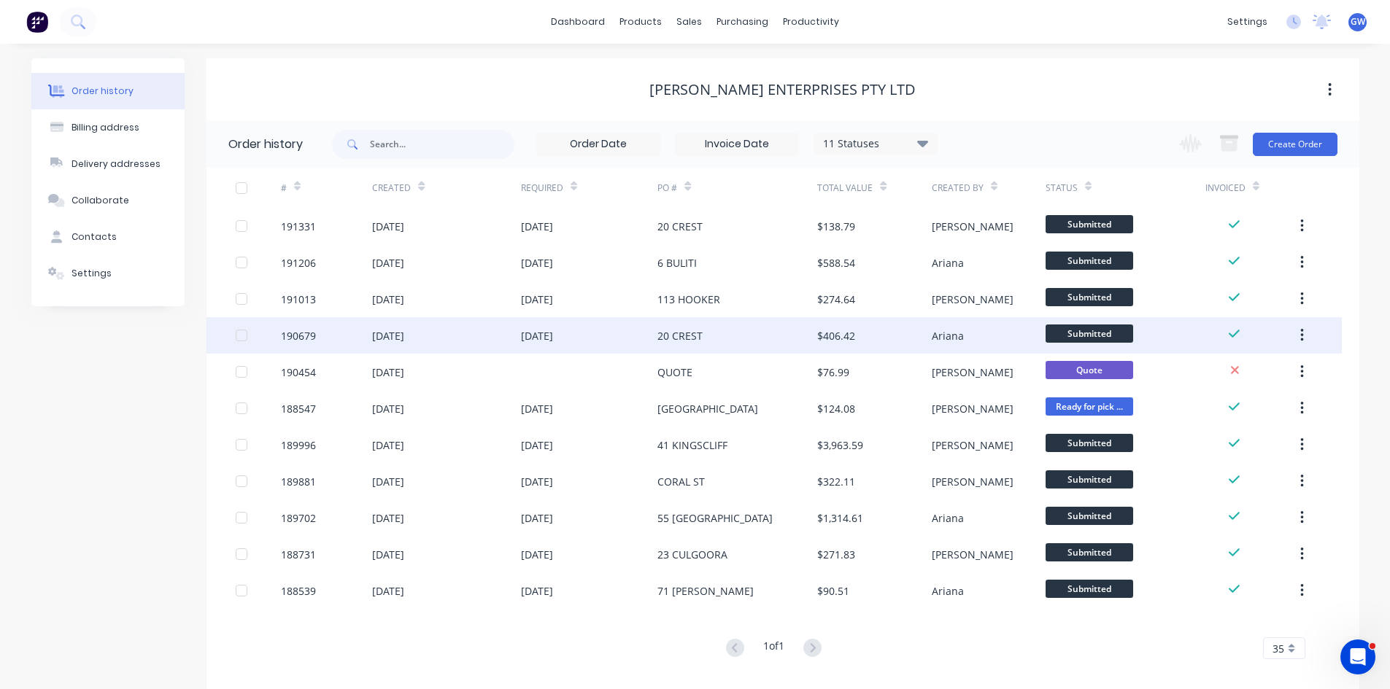
click at [805, 337] on div "20 CREST" at bounding box center [737, 335] width 160 height 36
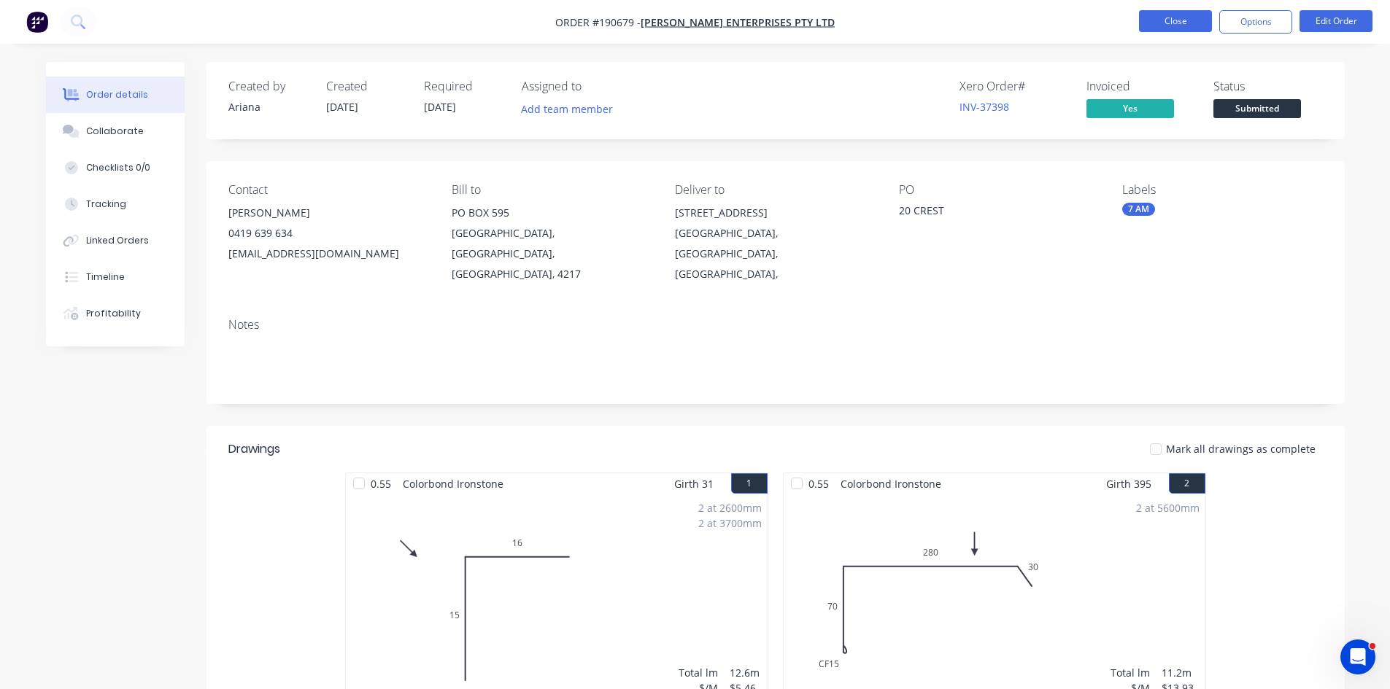
click at [1191, 24] on button "Close" at bounding box center [1175, 21] width 73 height 22
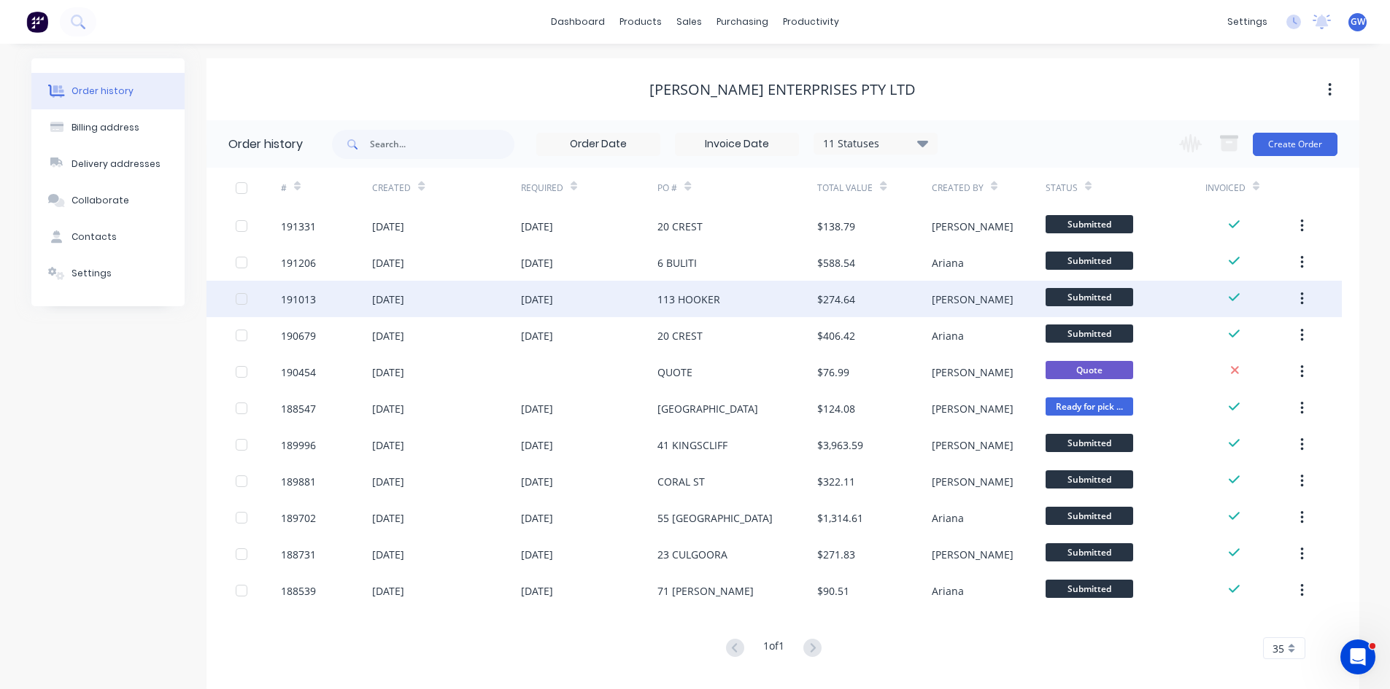
click at [750, 305] on div "113 HOOKER" at bounding box center [737, 299] width 160 height 36
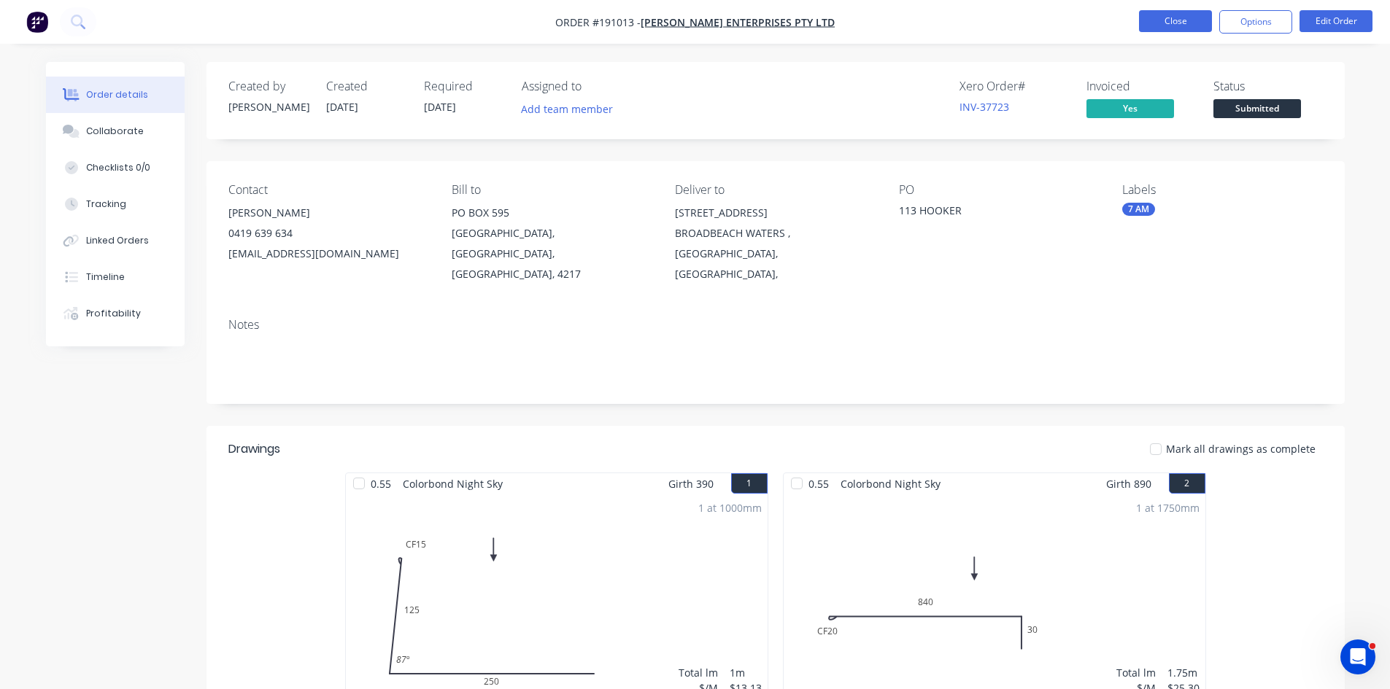
click at [1175, 18] on button "Close" at bounding box center [1175, 21] width 73 height 22
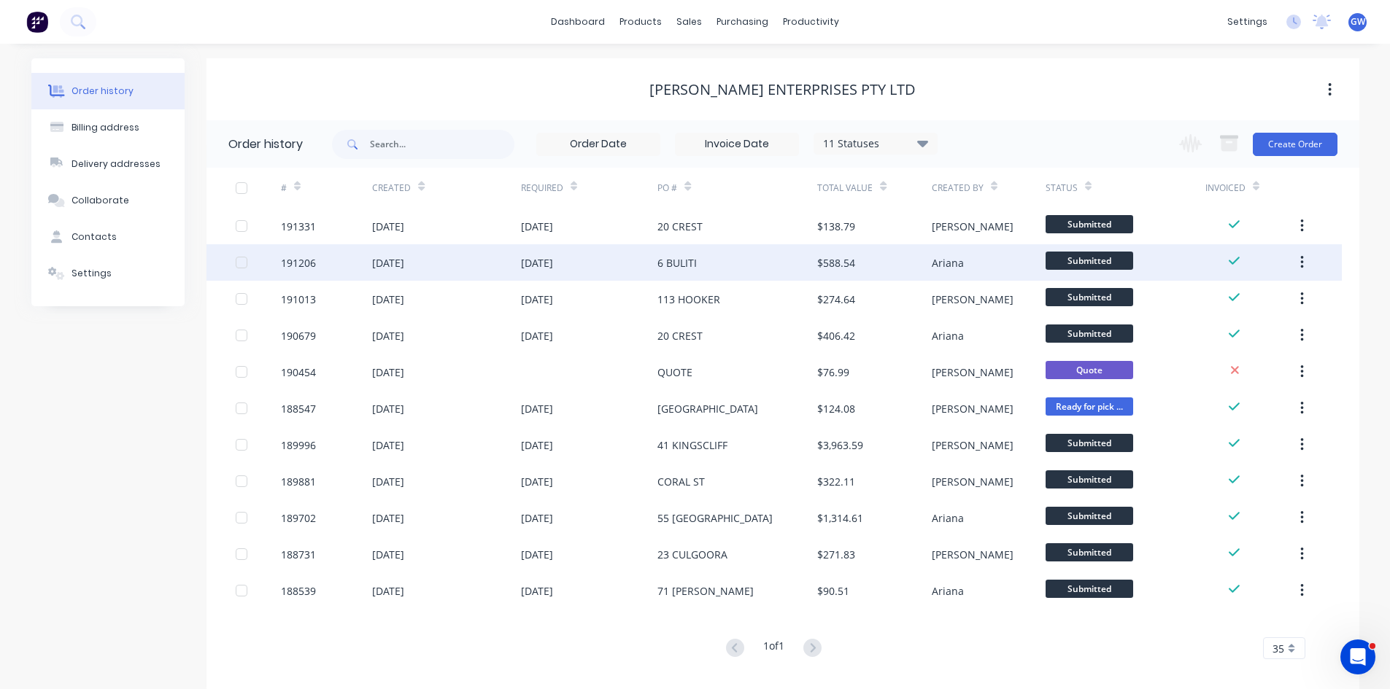
click at [817, 263] on div "$588.54" at bounding box center [836, 262] width 38 height 15
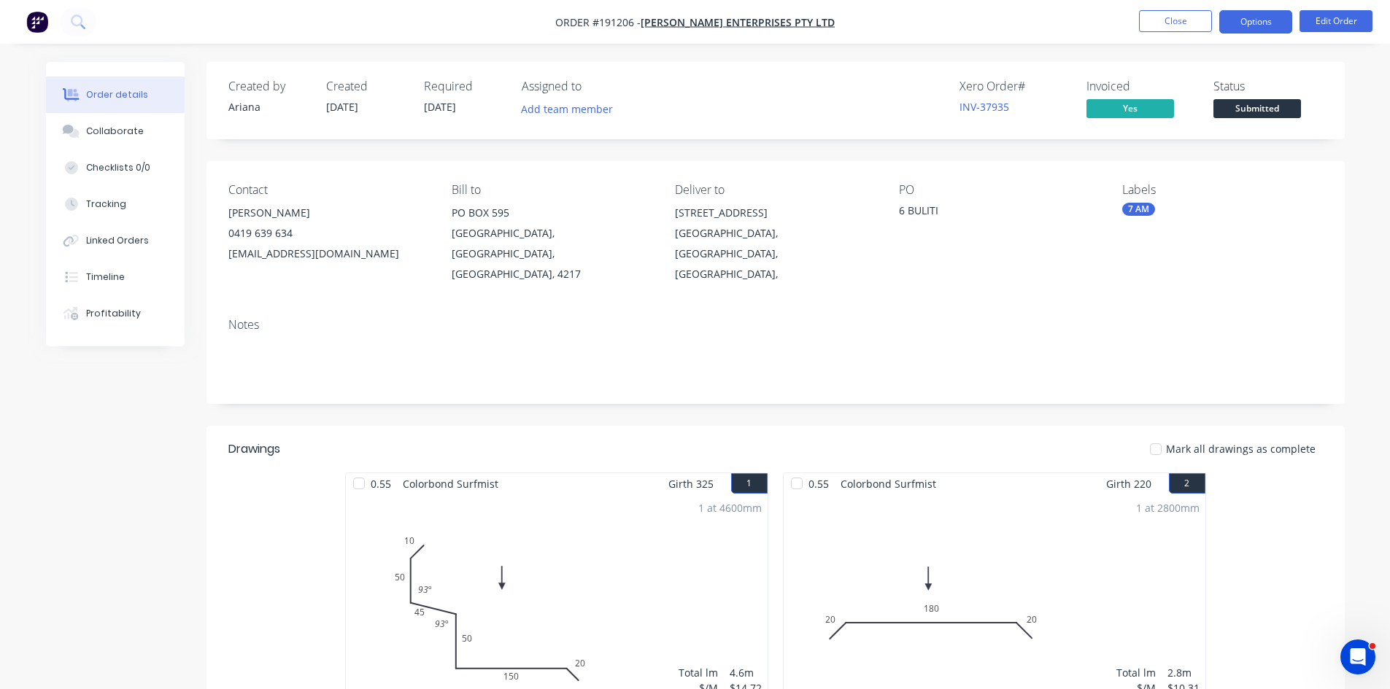
click at [1242, 27] on button "Options" at bounding box center [1255, 21] width 73 height 23
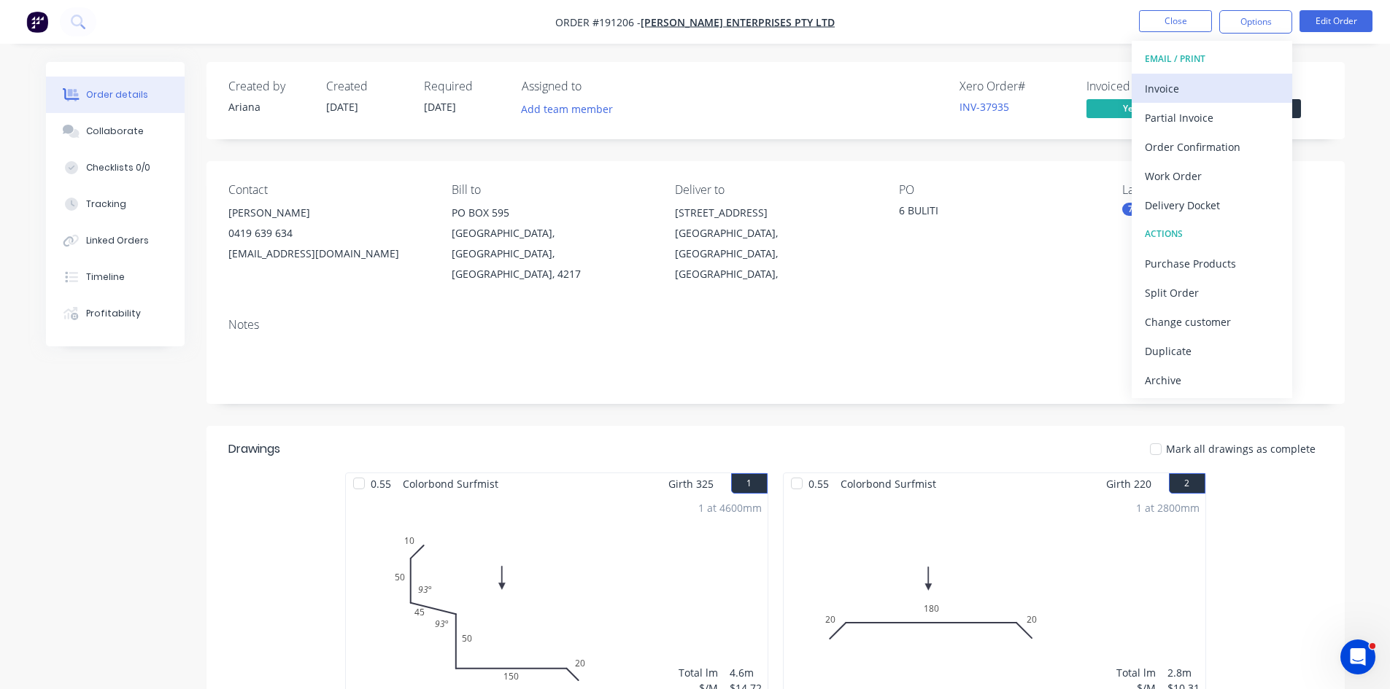
click at [1223, 83] on div "Invoice" at bounding box center [1212, 88] width 134 height 21
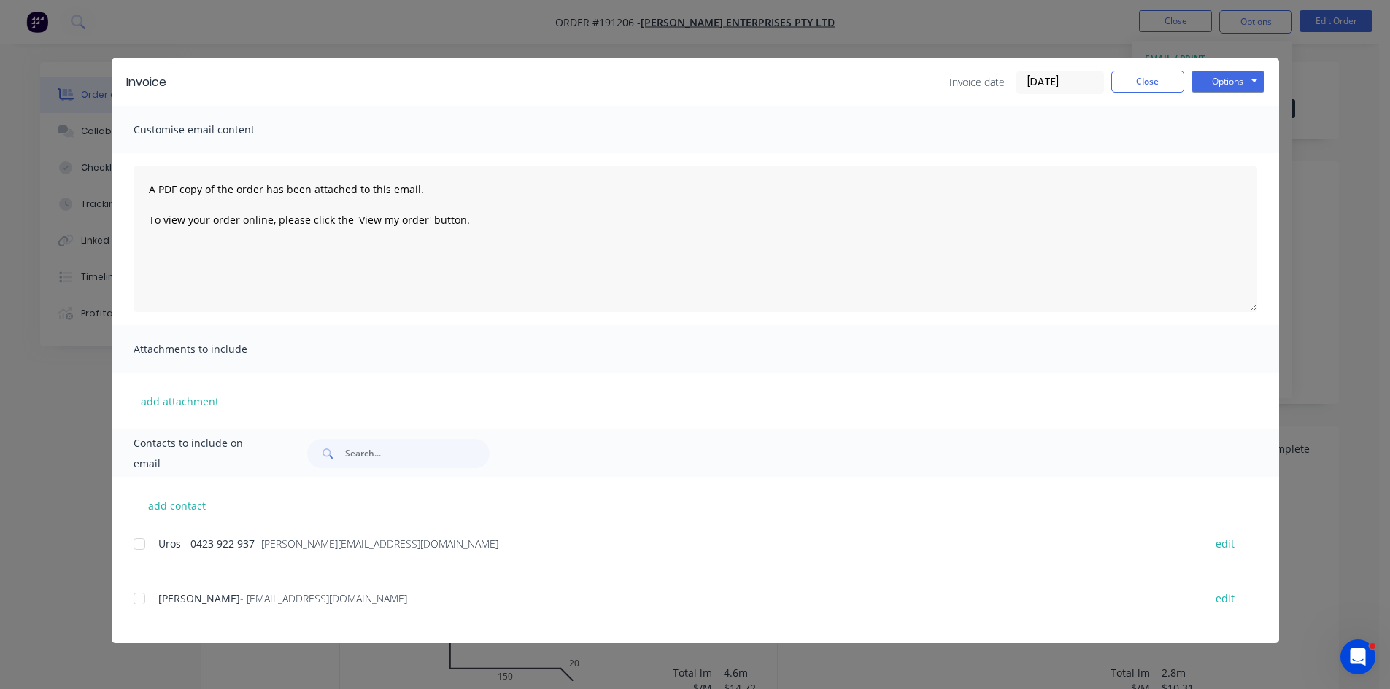
click at [139, 589] on div at bounding box center [139, 598] width 29 height 29
click at [1226, 89] on button "Options" at bounding box center [1227, 82] width 73 height 22
click at [1234, 160] on button "Email" at bounding box center [1237, 156] width 93 height 24
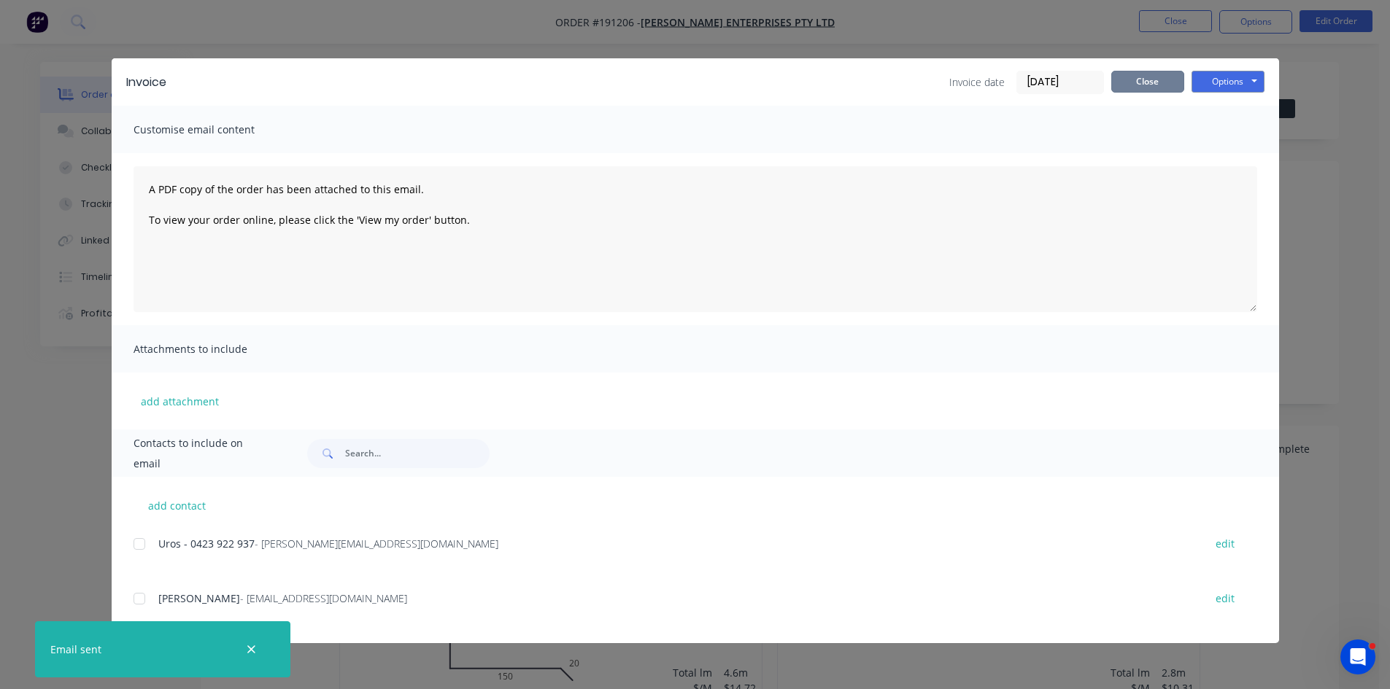
click at [1163, 90] on button "Close" at bounding box center [1147, 82] width 73 height 22
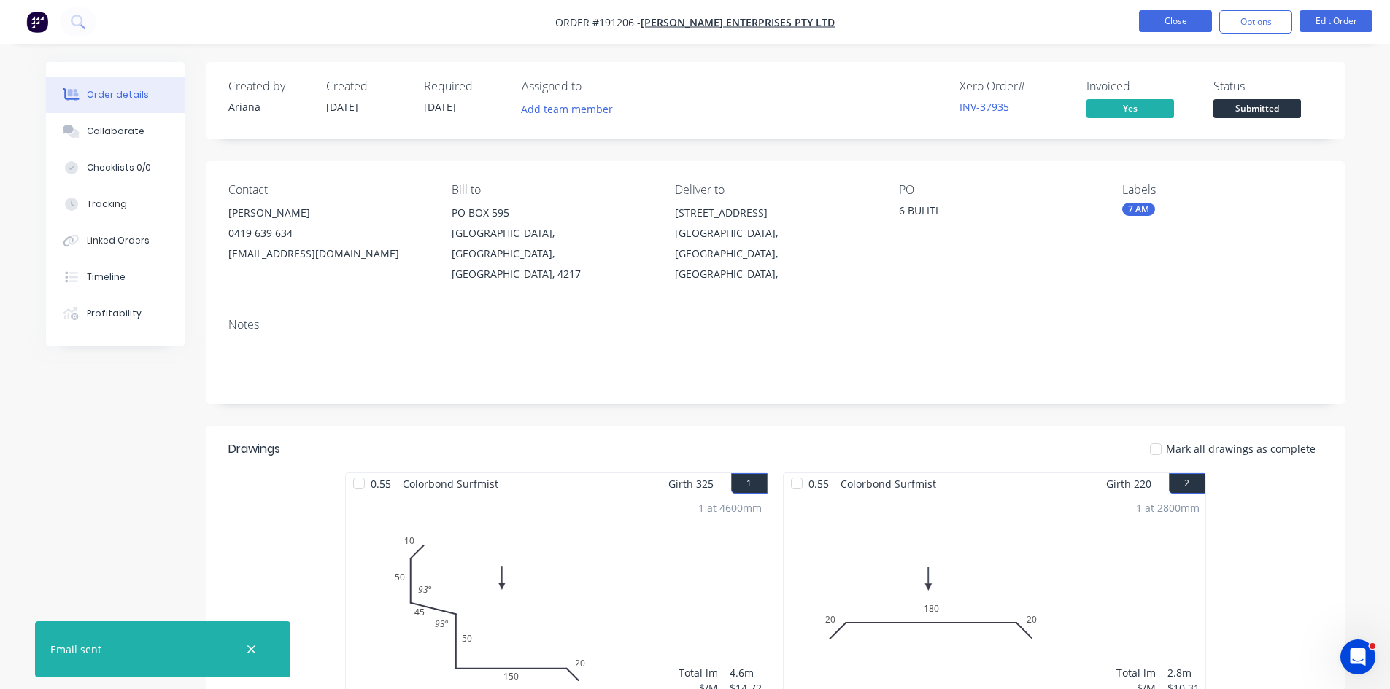
click at [1160, 16] on button "Close" at bounding box center [1175, 21] width 73 height 22
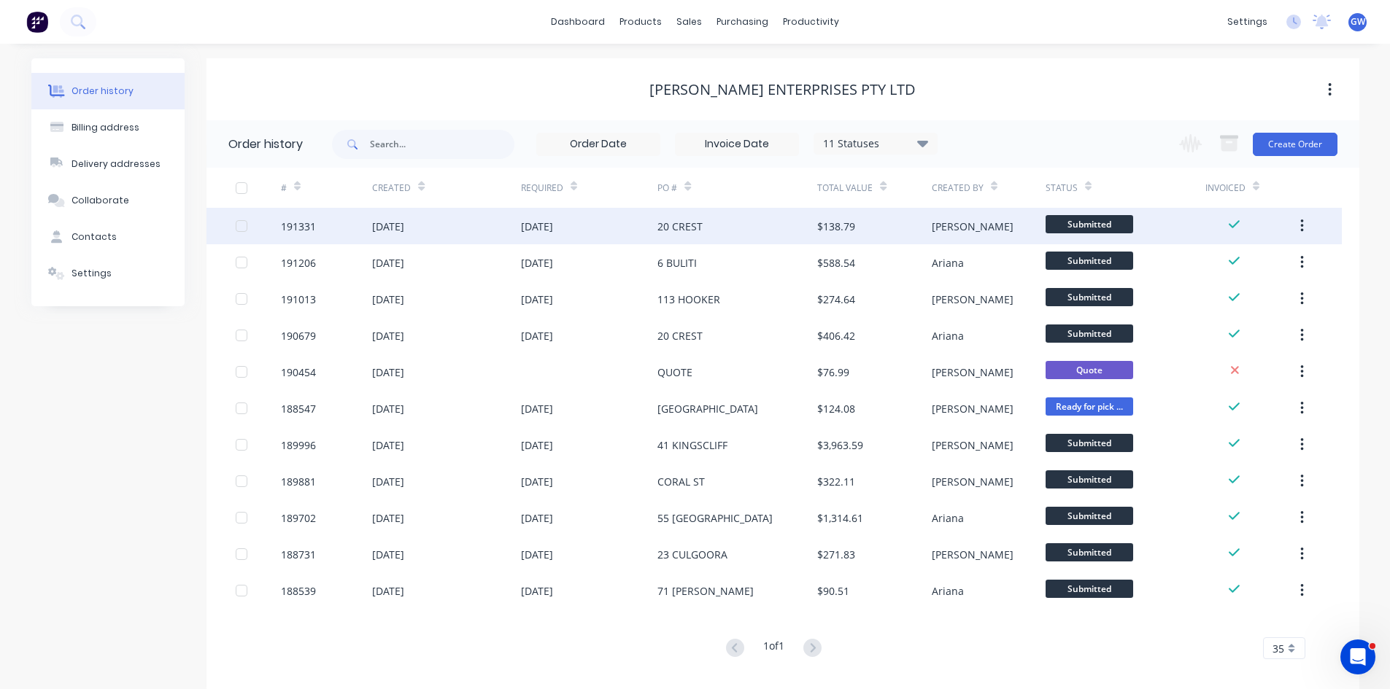
click at [845, 227] on div "$138.79" at bounding box center [836, 226] width 38 height 15
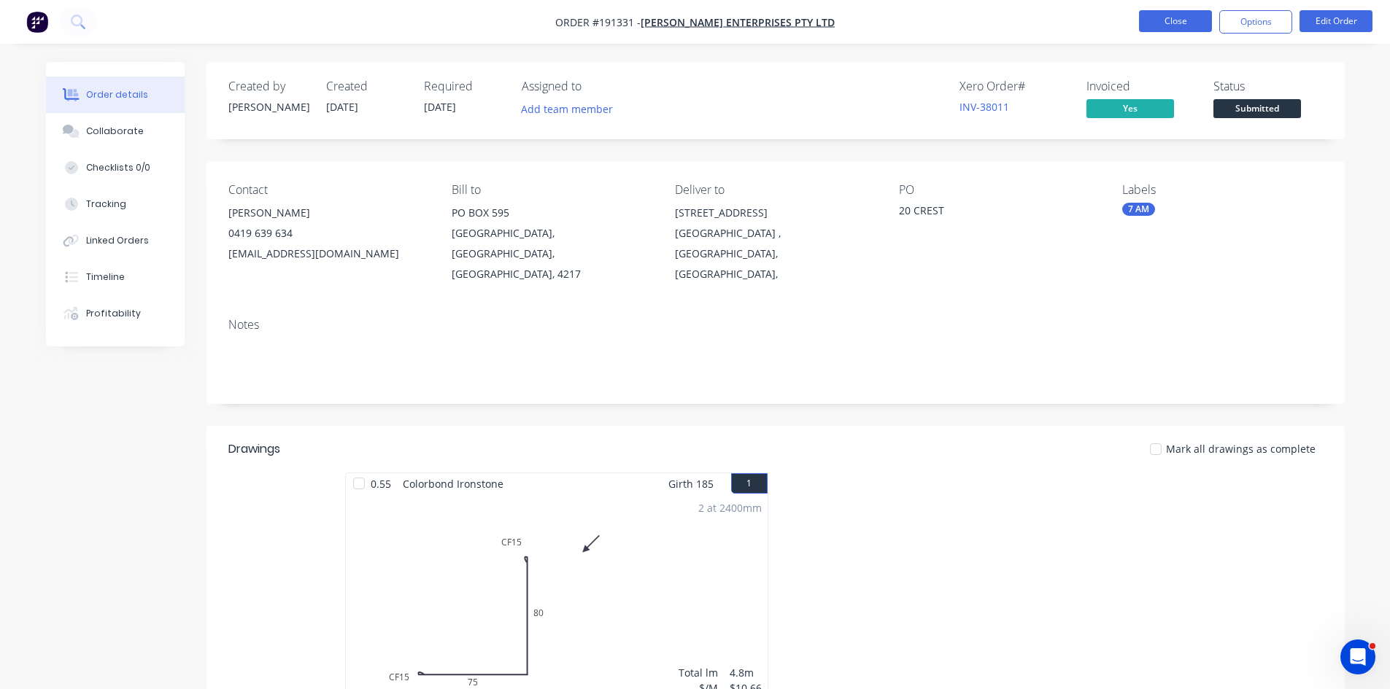
click at [1152, 21] on button "Close" at bounding box center [1175, 21] width 73 height 22
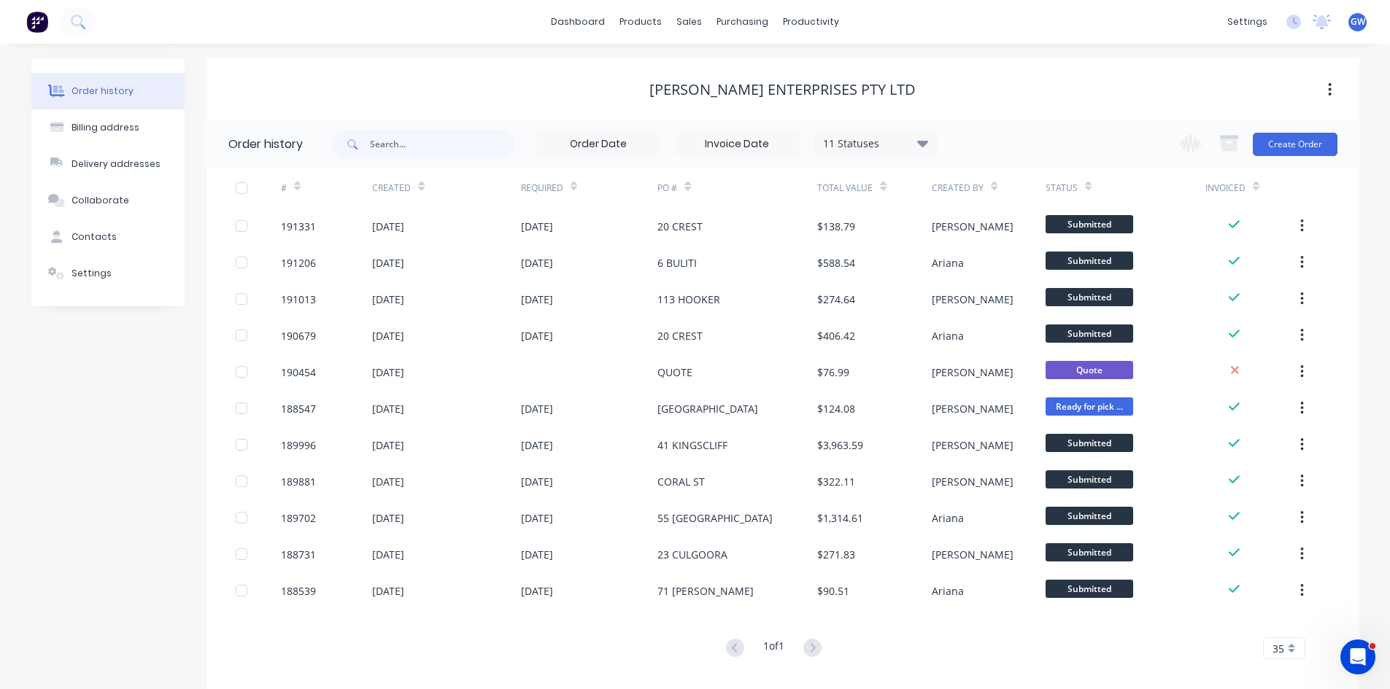
click at [862, 134] on div "11 Statuses Invoice Status Invoiced Not Invoiced Partial Order Status All Archi…" at bounding box center [875, 144] width 124 height 22
click at [862, 139] on div "11 Statuses" at bounding box center [875, 144] width 123 height 16
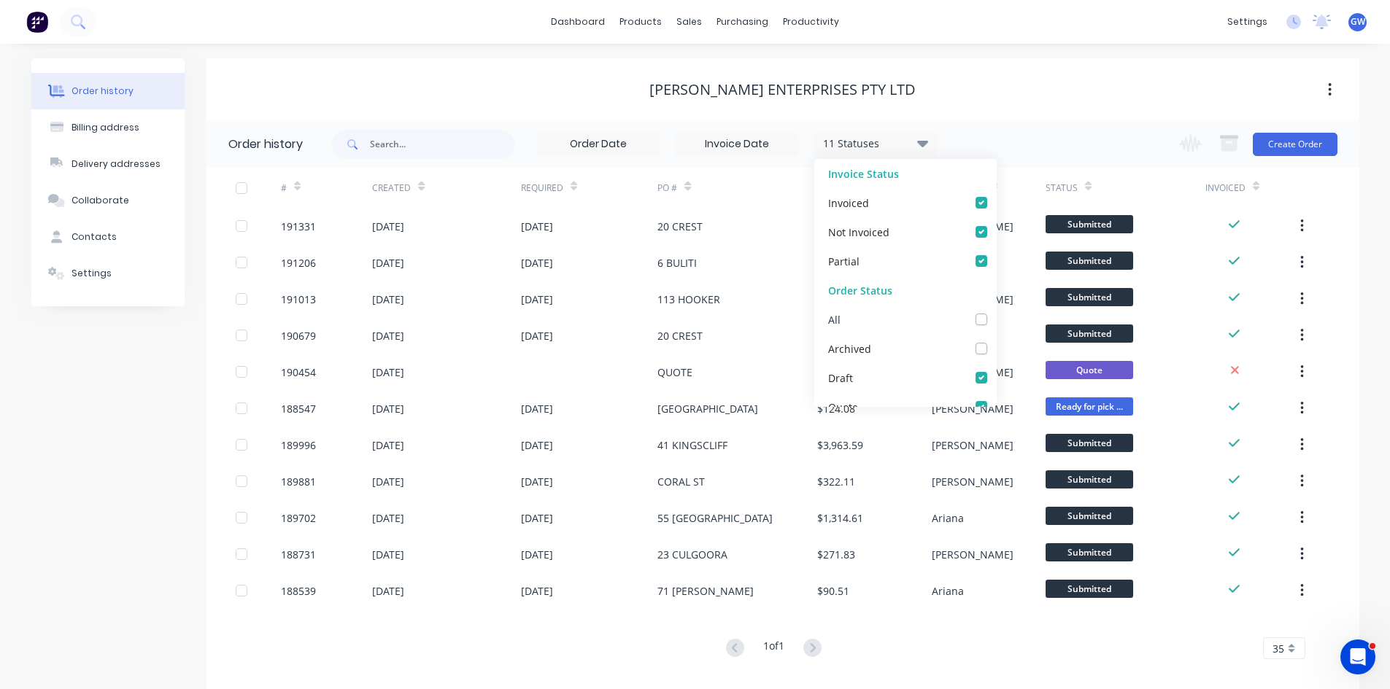
click at [996, 311] on label at bounding box center [996, 311] width 0 height 0
click at [996, 321] on input "checkbox" at bounding box center [1002, 318] width 12 height 14
checkbox input "true"
click at [1058, 98] on div "[PERSON_NAME] Enterprises Pty Ltd" at bounding box center [782, 90] width 1153 height 18
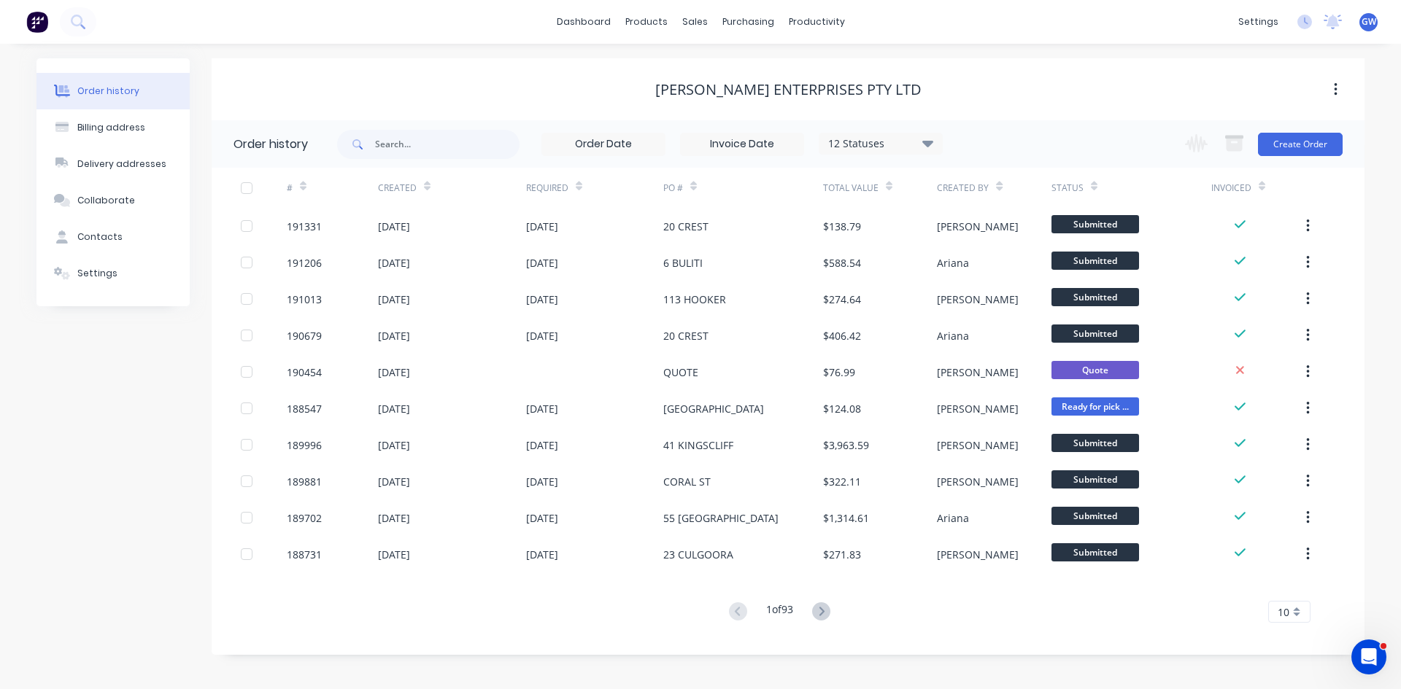
click at [1282, 603] on div "10" at bounding box center [1289, 612] width 42 height 22
click at [1288, 589] on div "35" at bounding box center [1289, 588] width 41 height 26
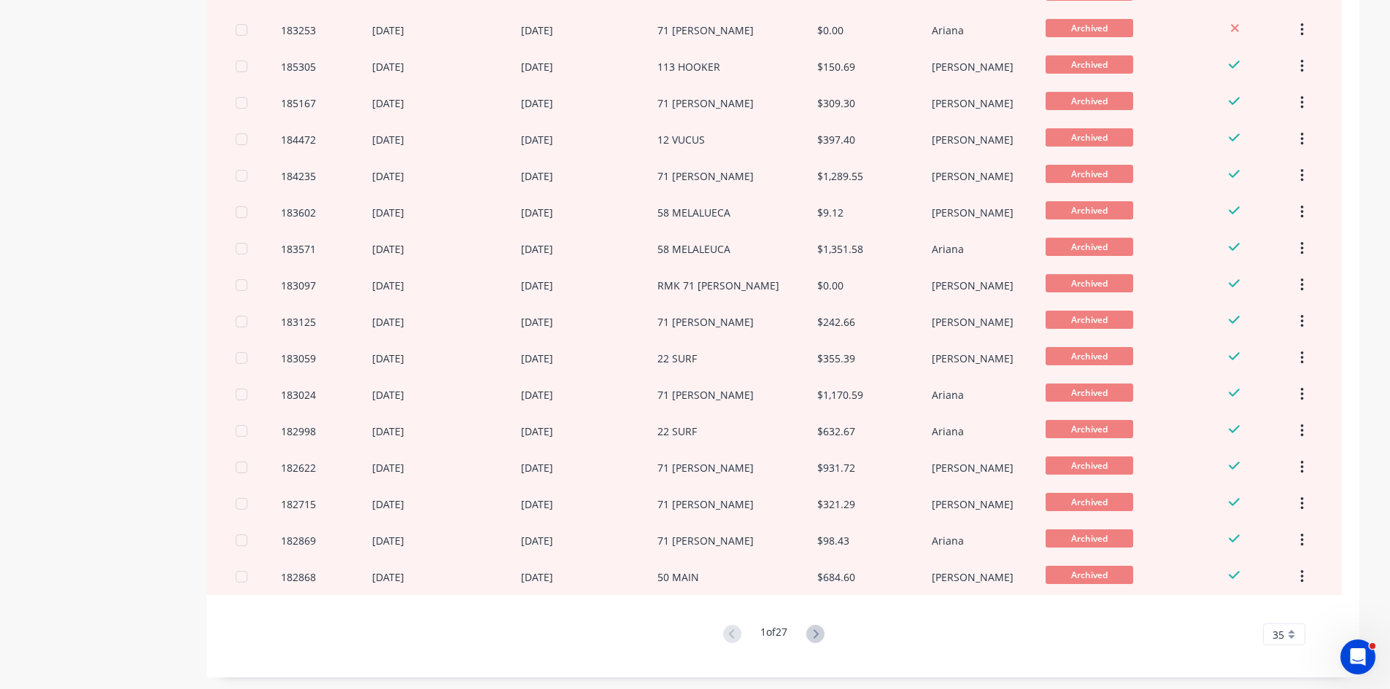
scroll to position [892, 0]
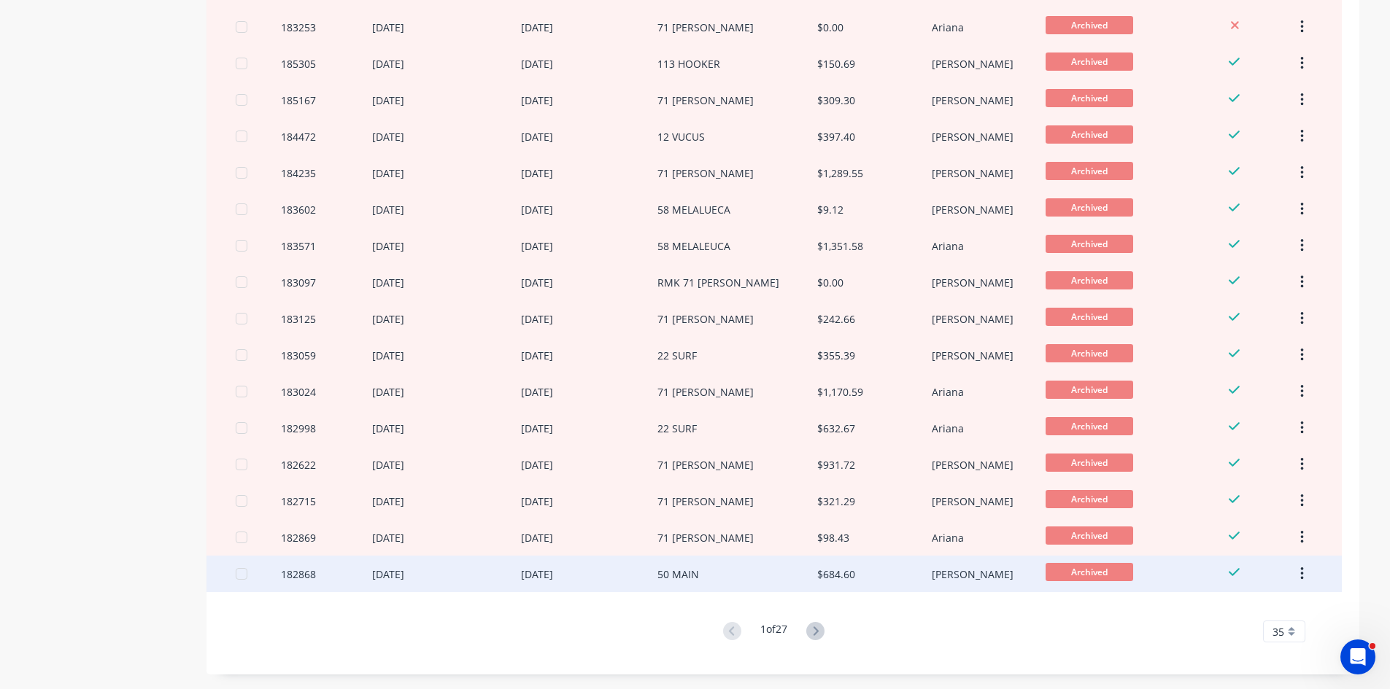
click at [722, 587] on div "50 MAIN" at bounding box center [737, 574] width 160 height 36
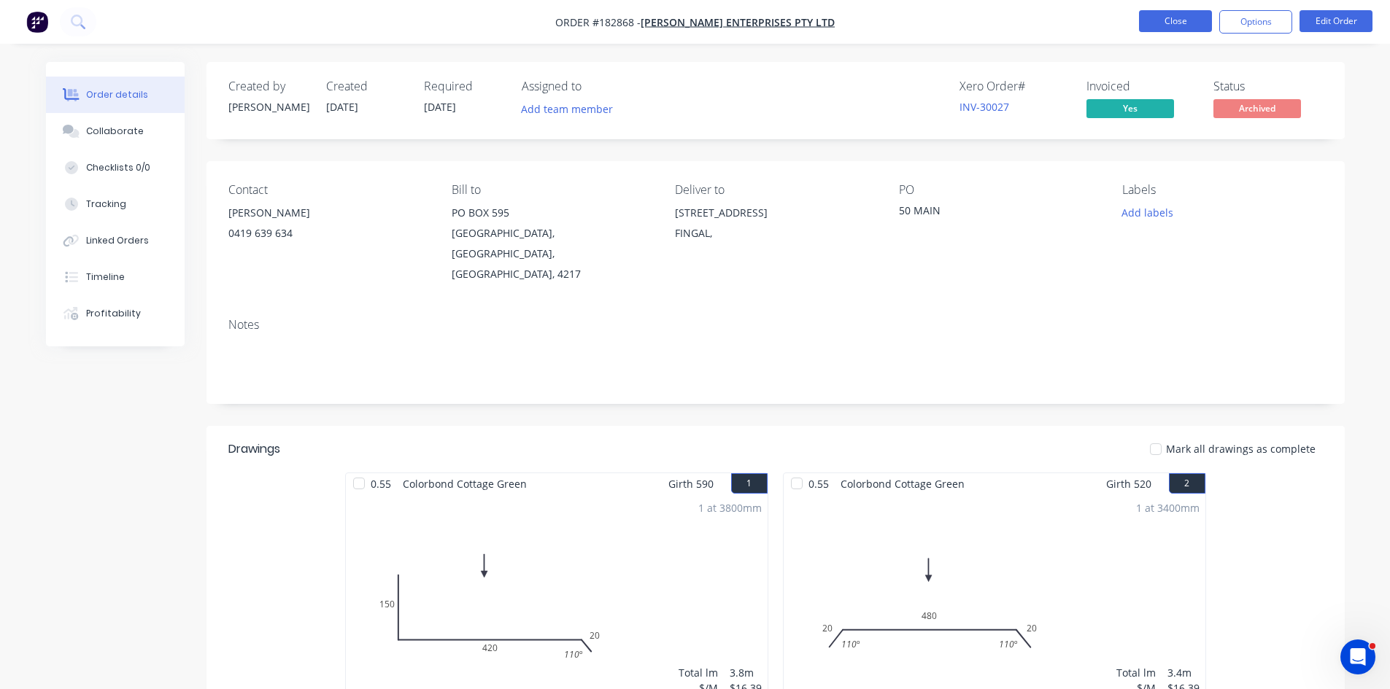
click at [1196, 24] on button "Close" at bounding box center [1175, 21] width 73 height 22
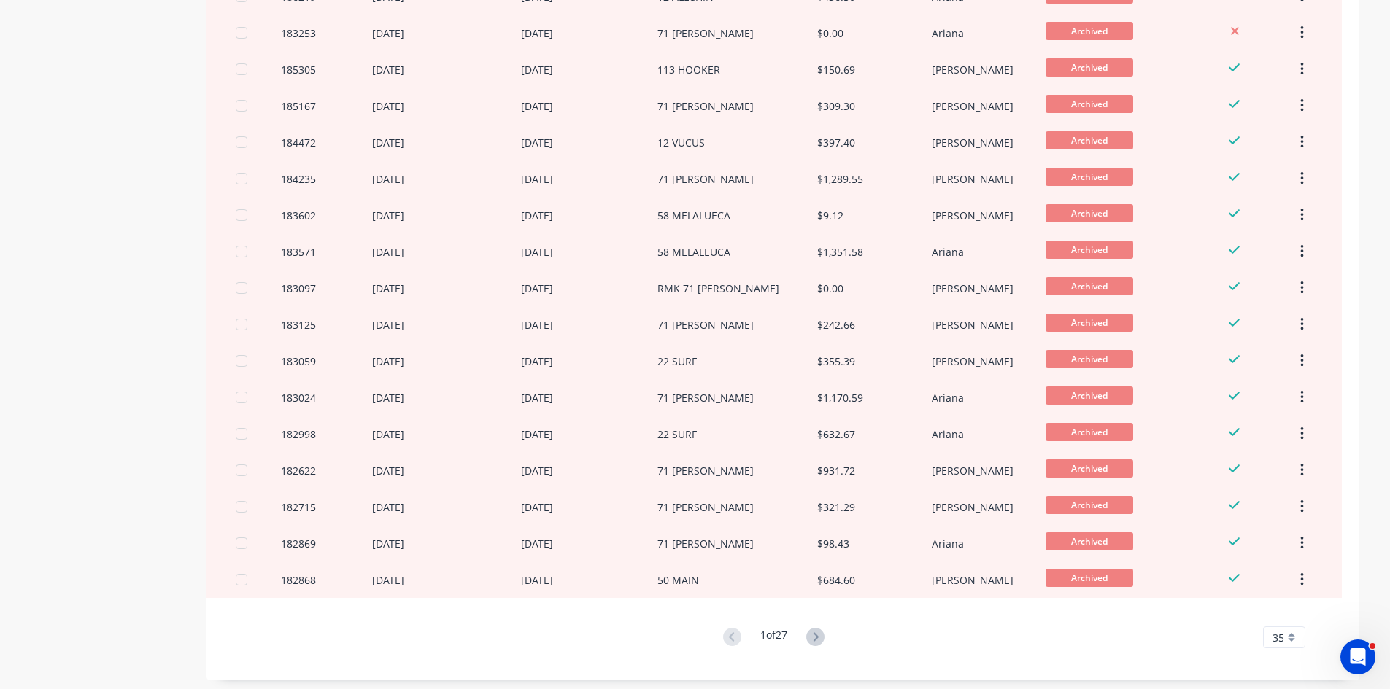
scroll to position [892, 0]
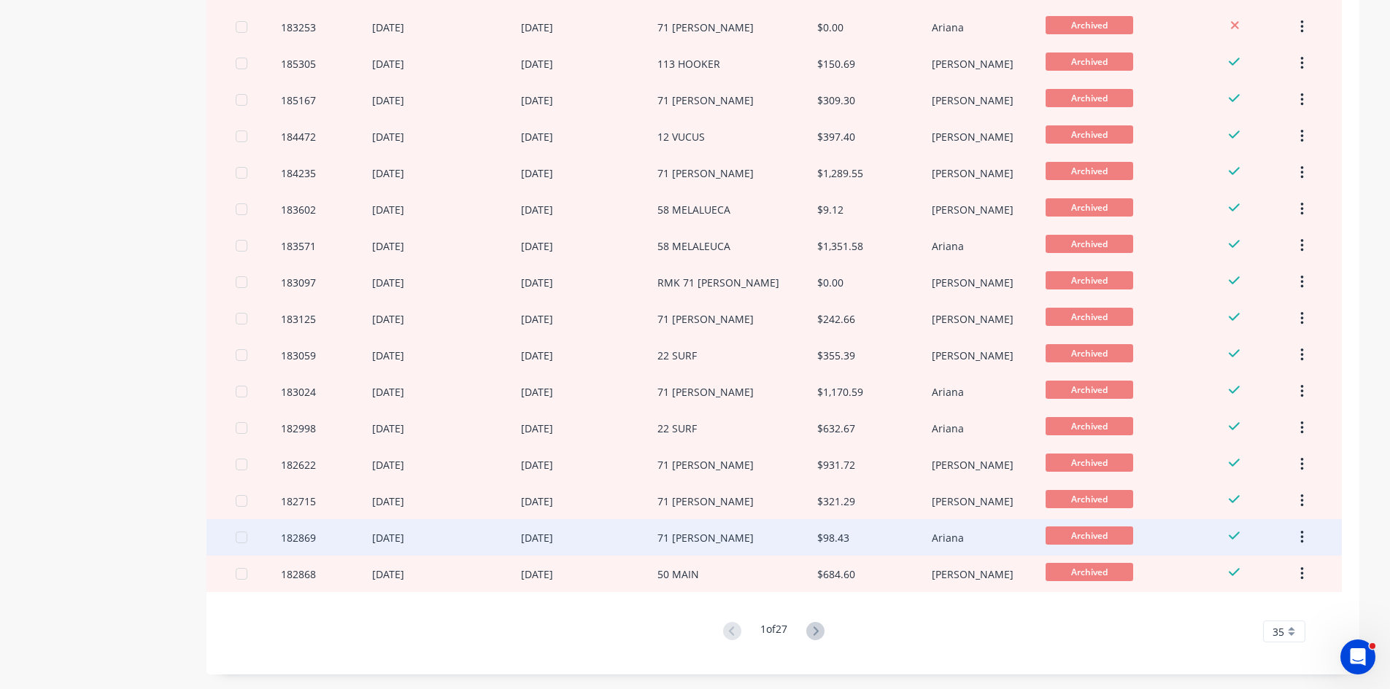
click at [730, 543] on div "71 DUTTON" at bounding box center [737, 537] width 160 height 36
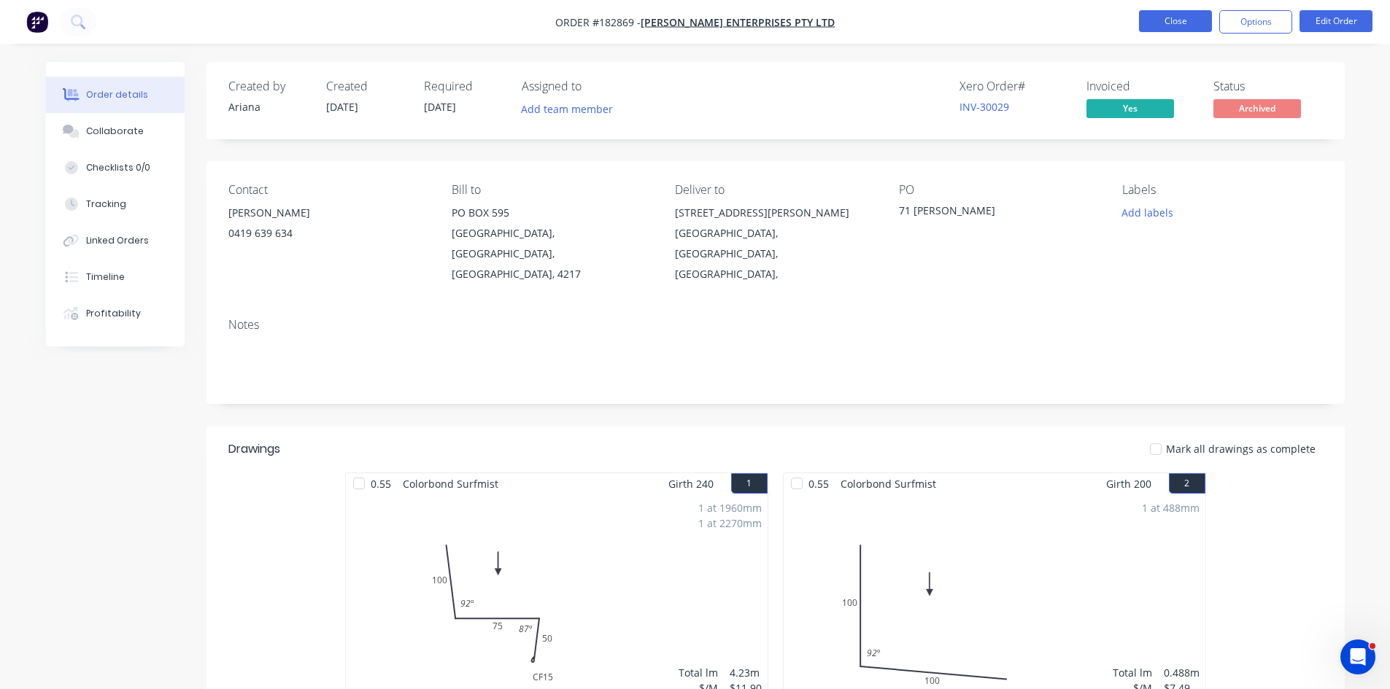
click at [1196, 27] on button "Close" at bounding box center [1175, 21] width 73 height 22
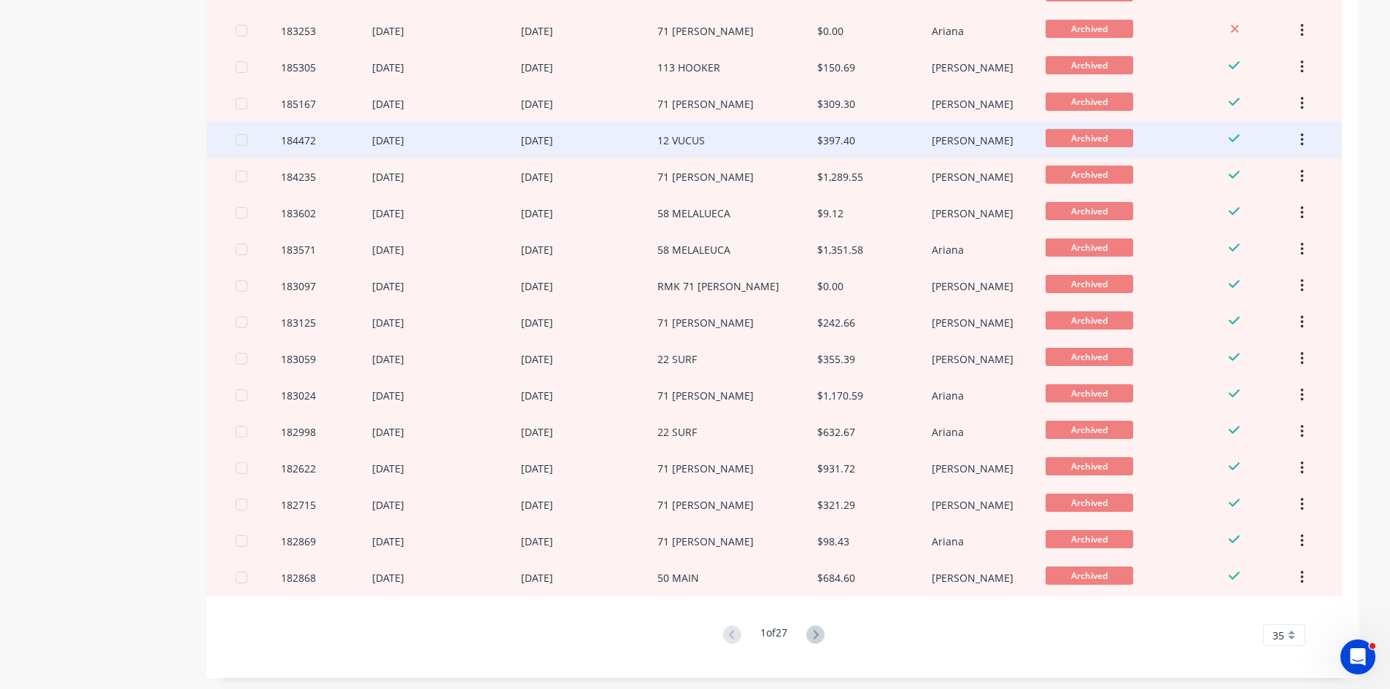
scroll to position [892, 0]
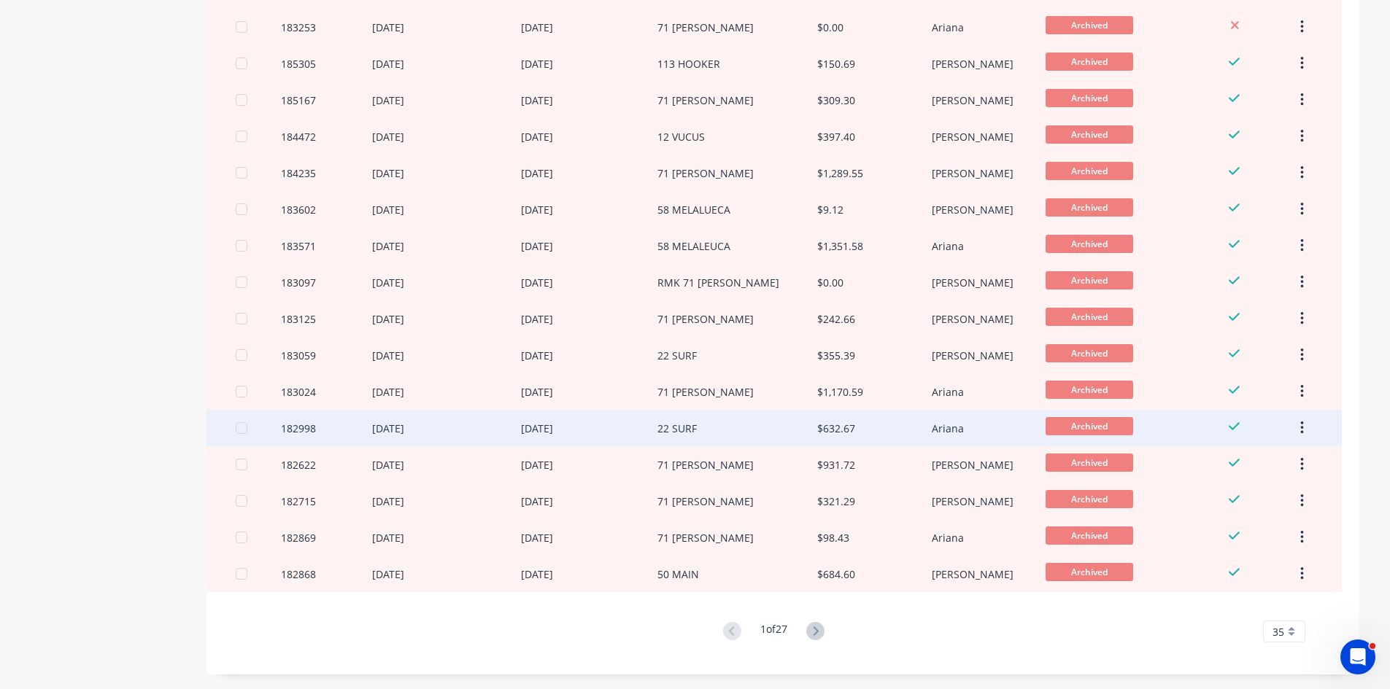
click at [764, 423] on div "22 SURF" at bounding box center [737, 428] width 160 height 36
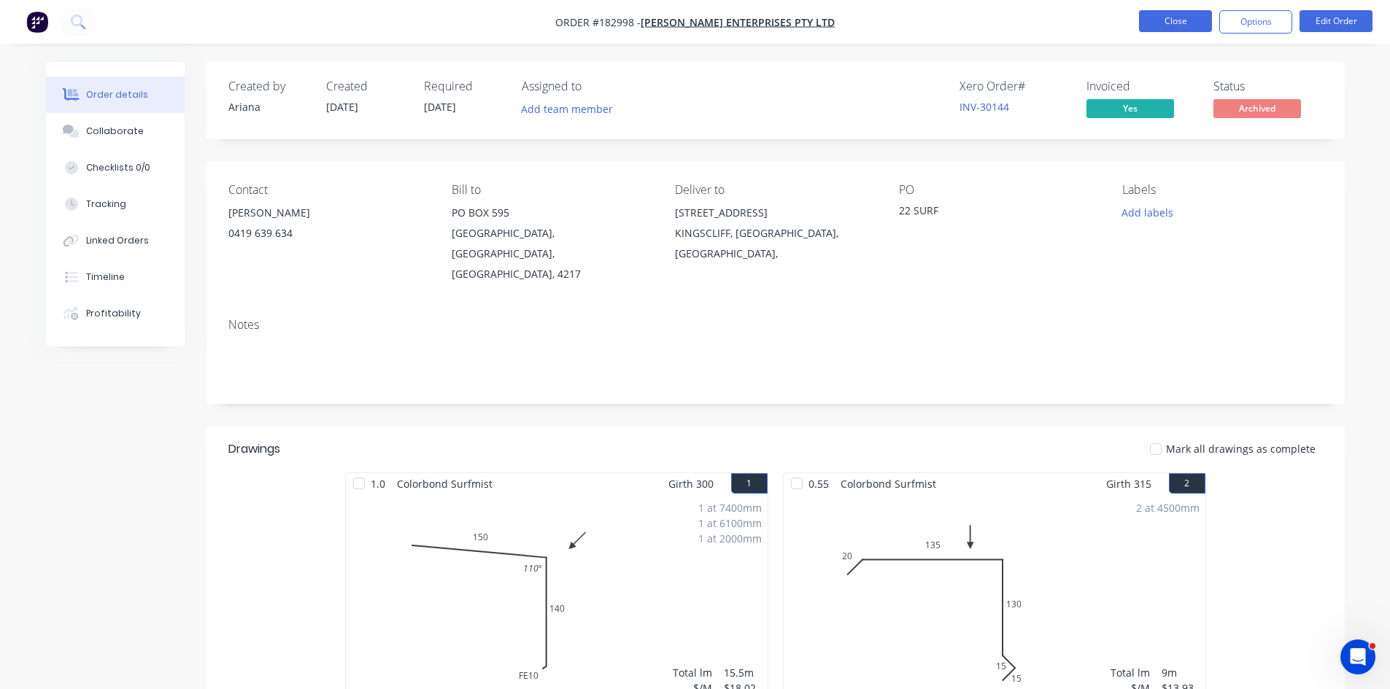
click at [1184, 18] on button "Close" at bounding box center [1175, 21] width 73 height 22
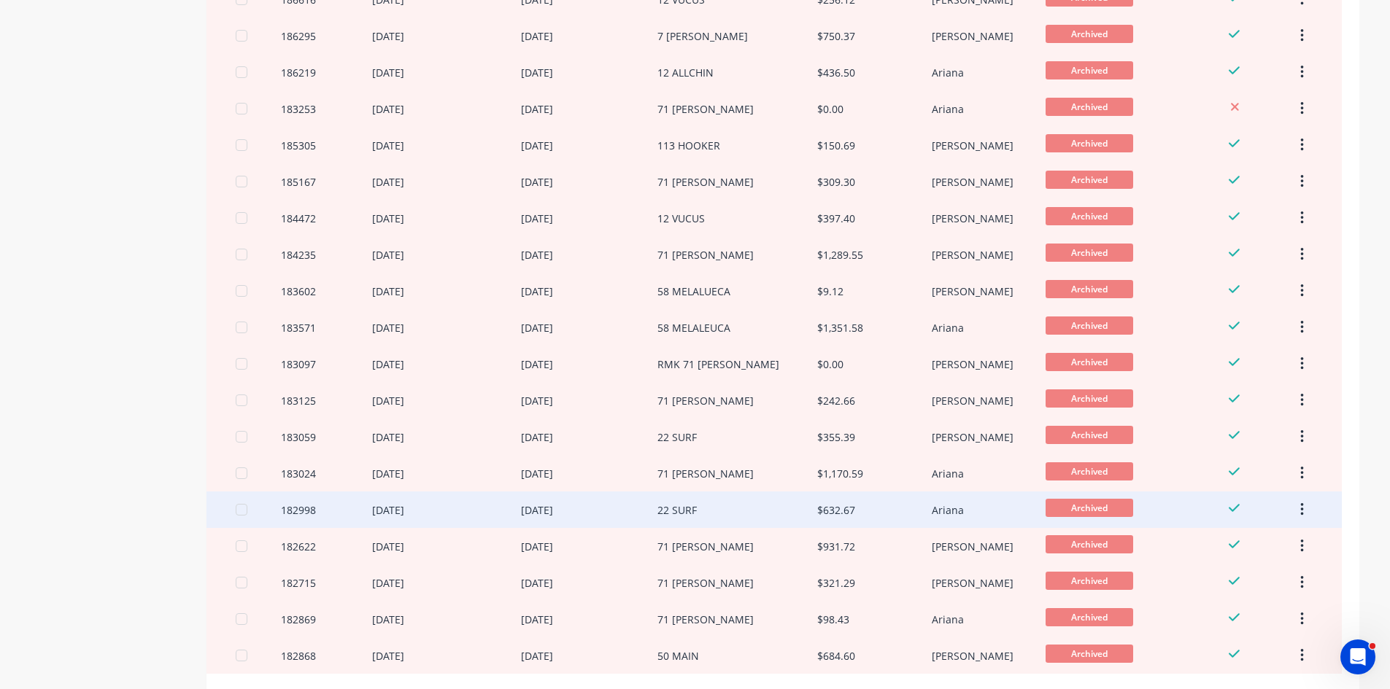
scroll to position [892, 0]
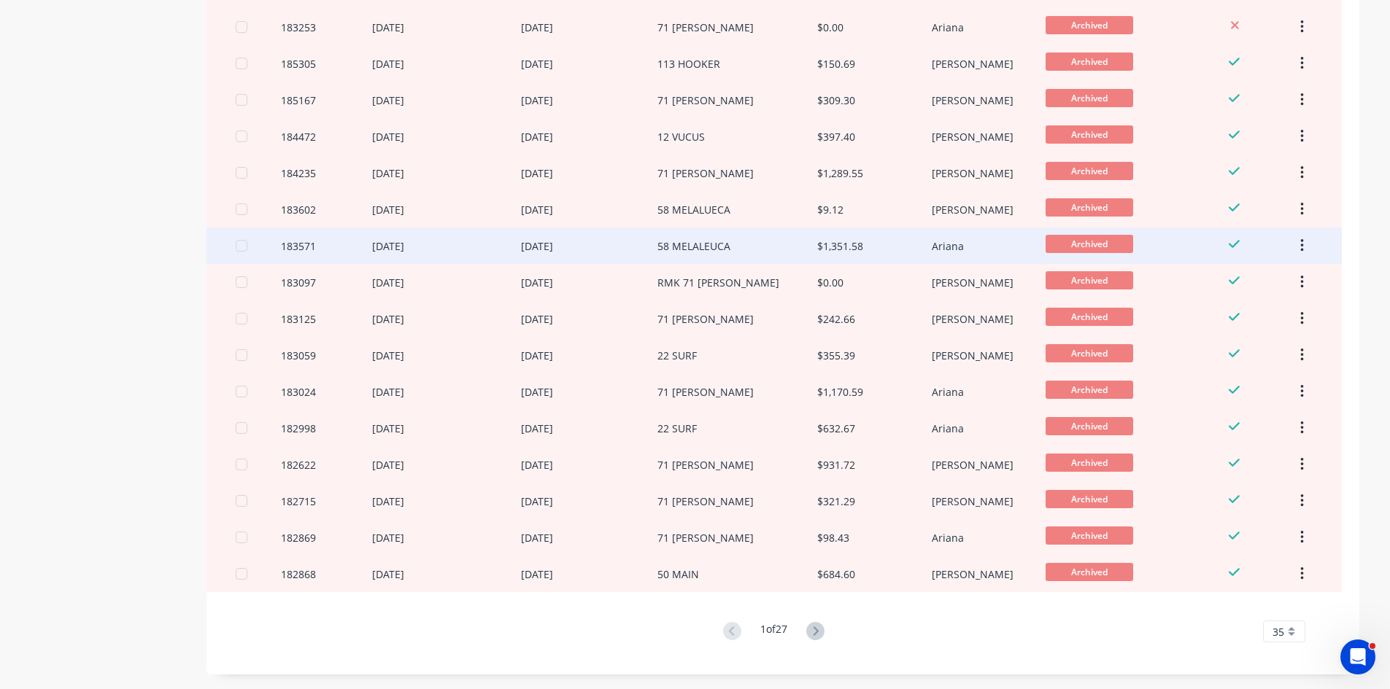
click at [766, 244] on div "58 MELALEUCA" at bounding box center [737, 246] width 160 height 36
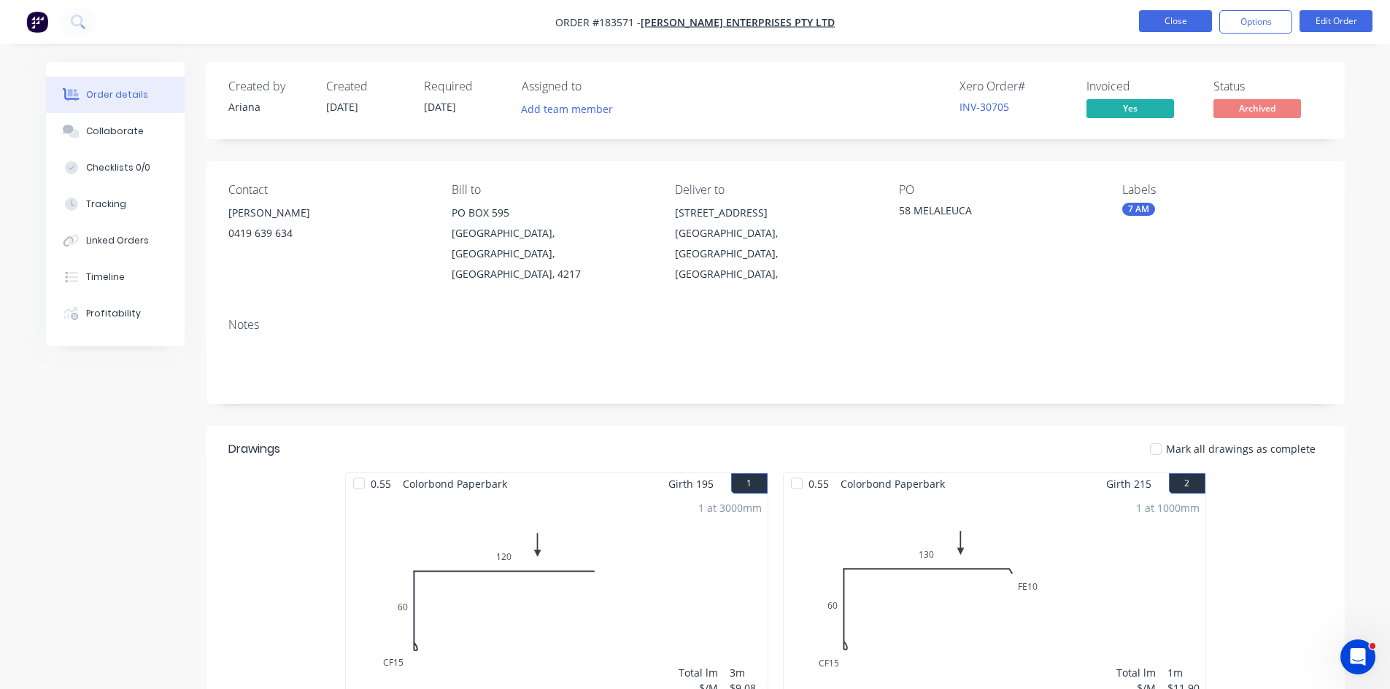
click at [1196, 25] on button "Close" at bounding box center [1175, 21] width 73 height 22
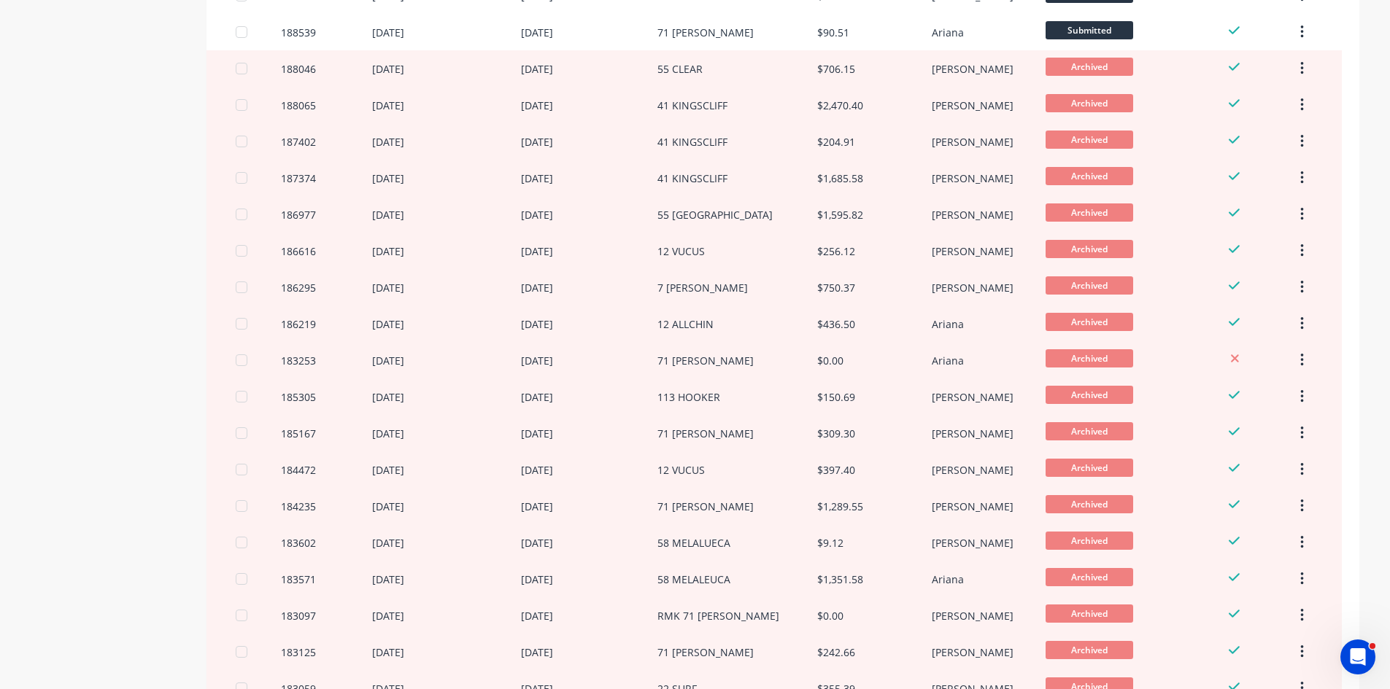
scroll to position [875, 0]
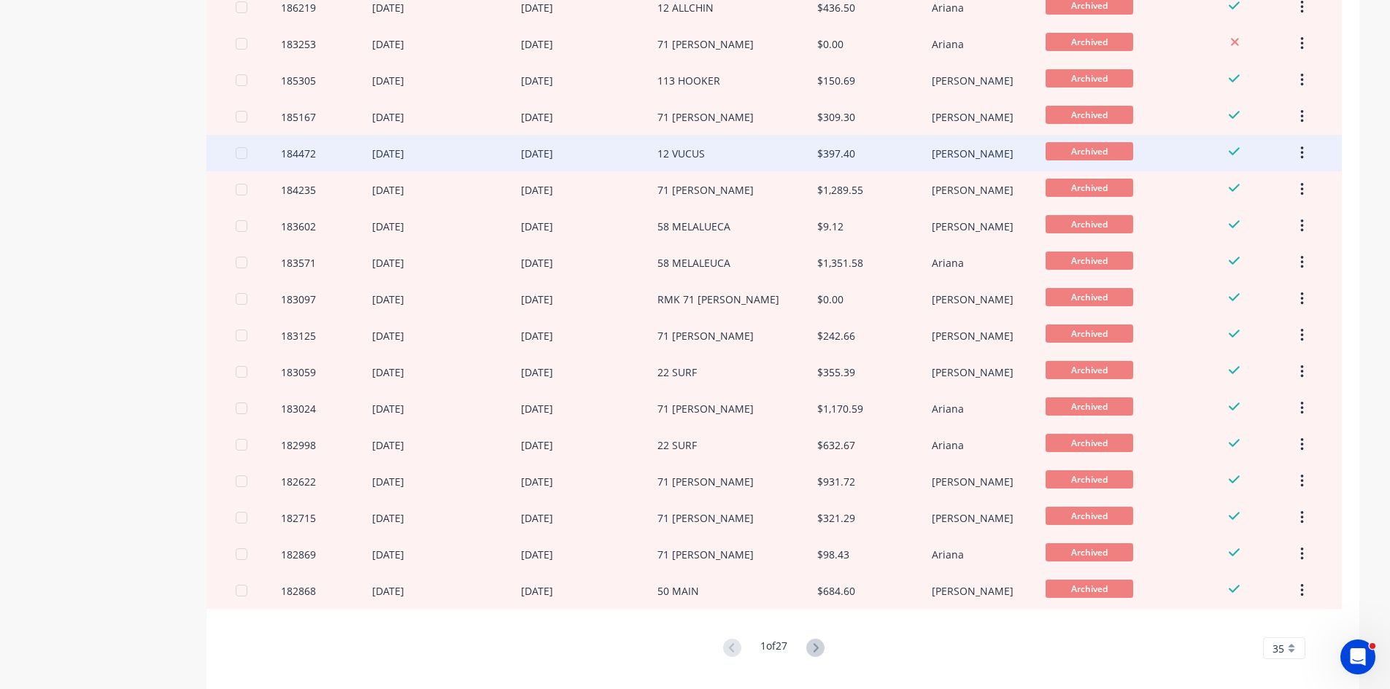
click at [738, 161] on div "12 VUCUS" at bounding box center [737, 153] width 160 height 36
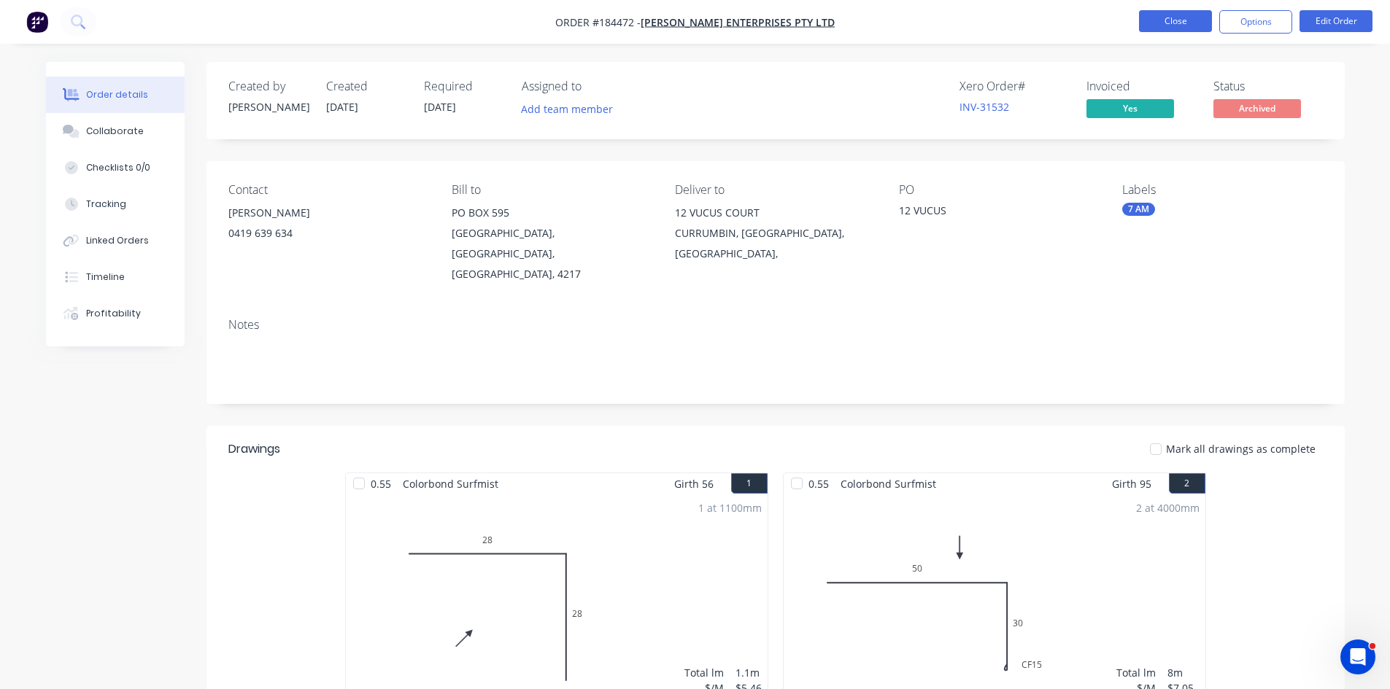
click at [1171, 23] on button "Close" at bounding box center [1175, 21] width 73 height 22
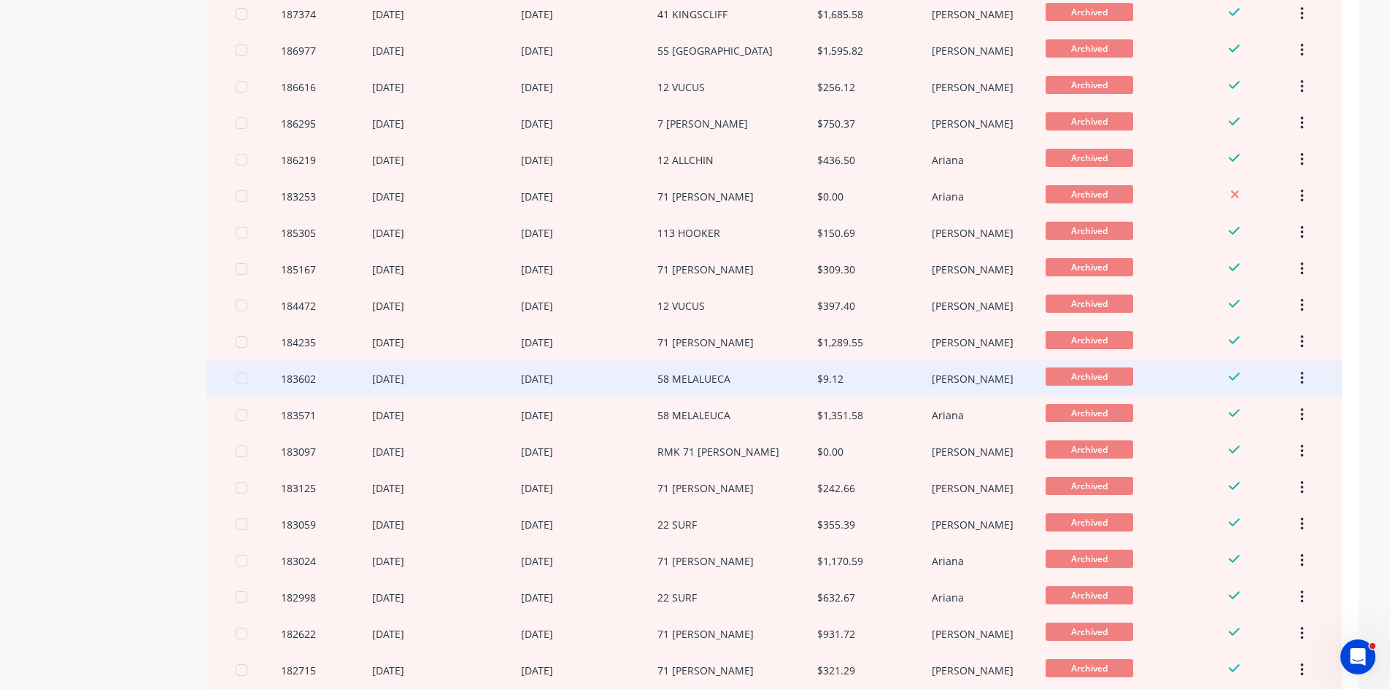
scroll to position [657, 0]
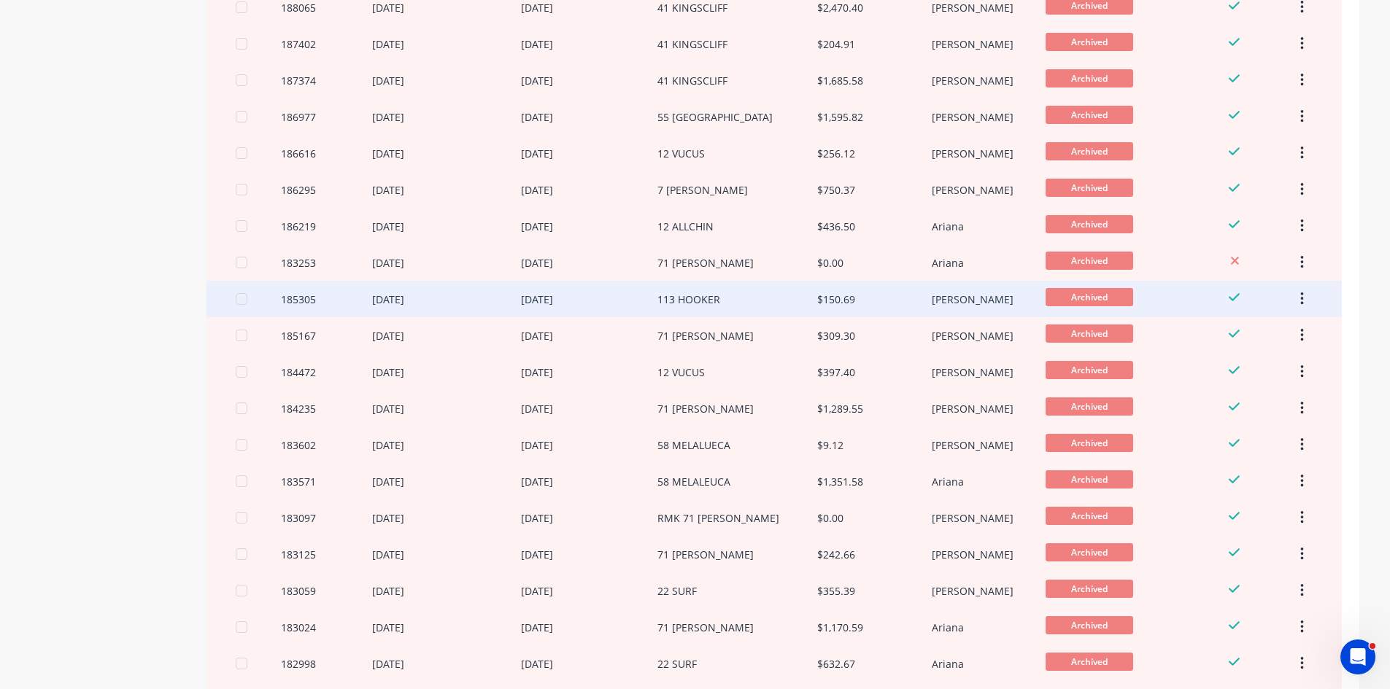
click at [738, 304] on div "113 HOOKER" at bounding box center [737, 299] width 160 height 36
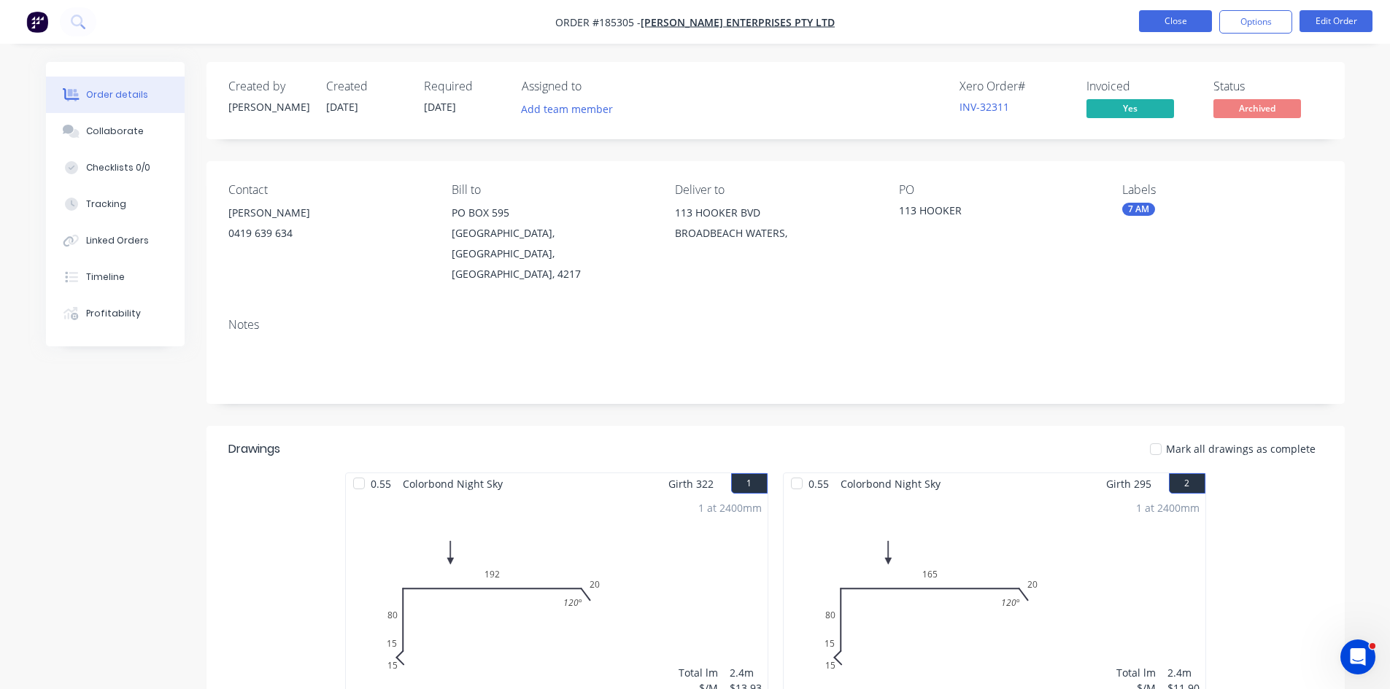
click at [1170, 26] on button "Close" at bounding box center [1175, 21] width 73 height 22
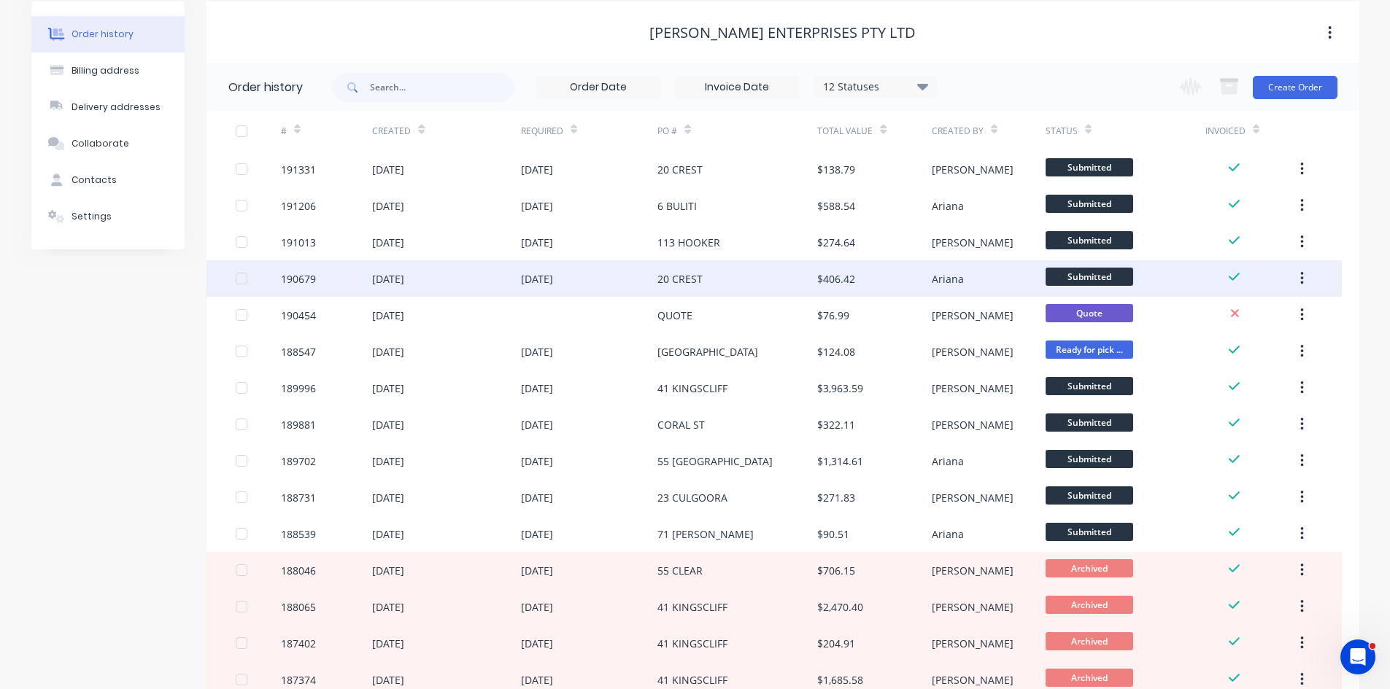
scroll to position [438, 0]
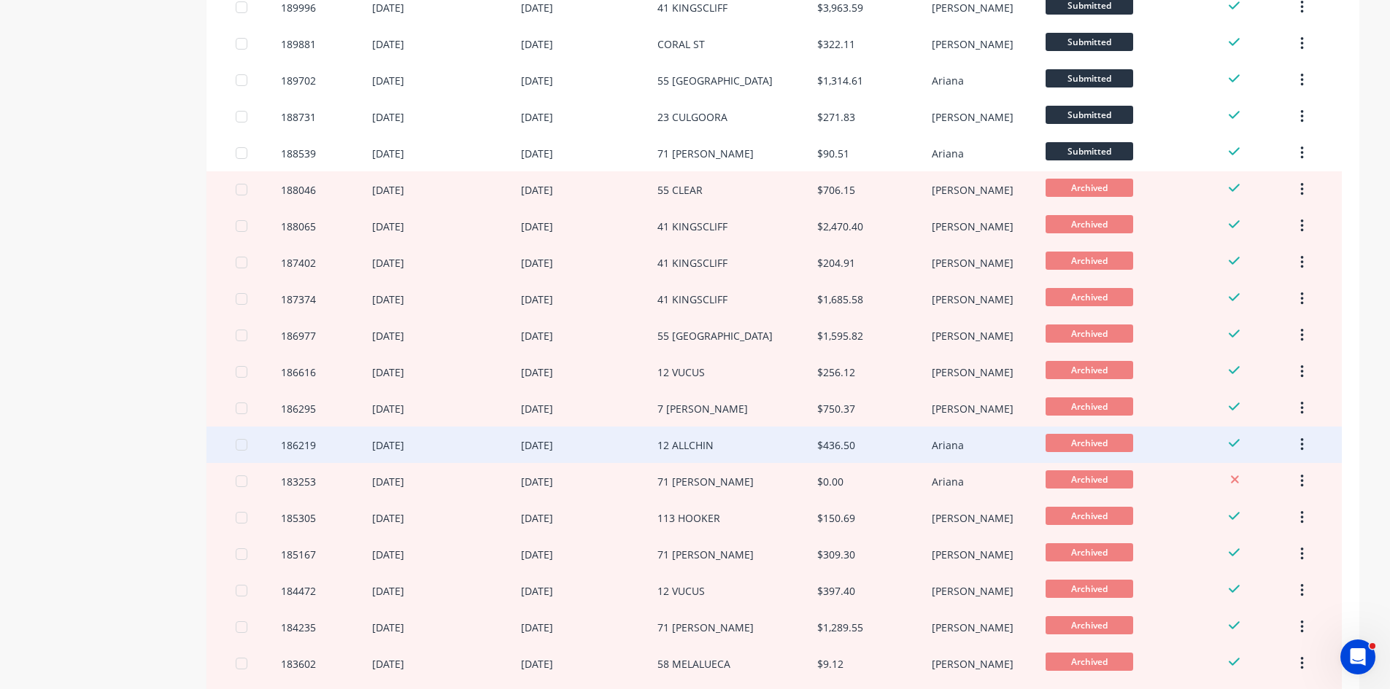
click at [770, 444] on div "12 ALLCHIN" at bounding box center [737, 445] width 160 height 36
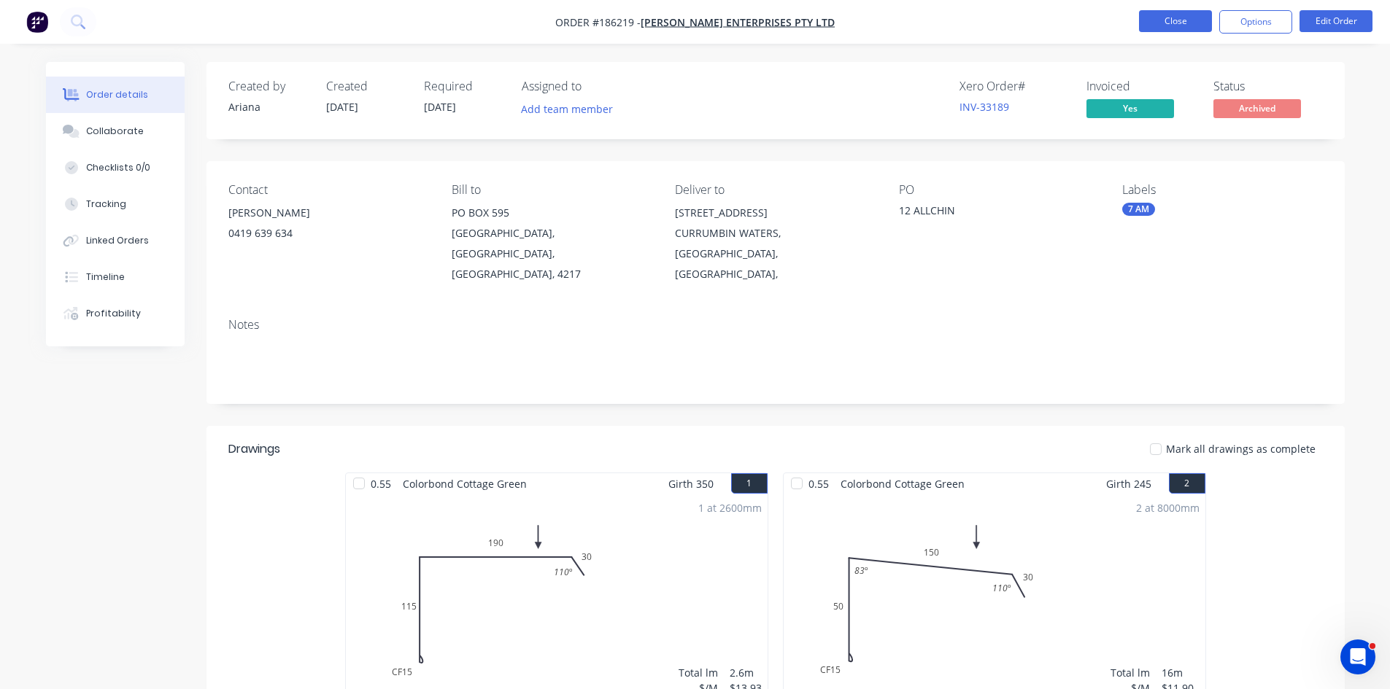
click at [1180, 17] on button "Close" at bounding box center [1175, 21] width 73 height 22
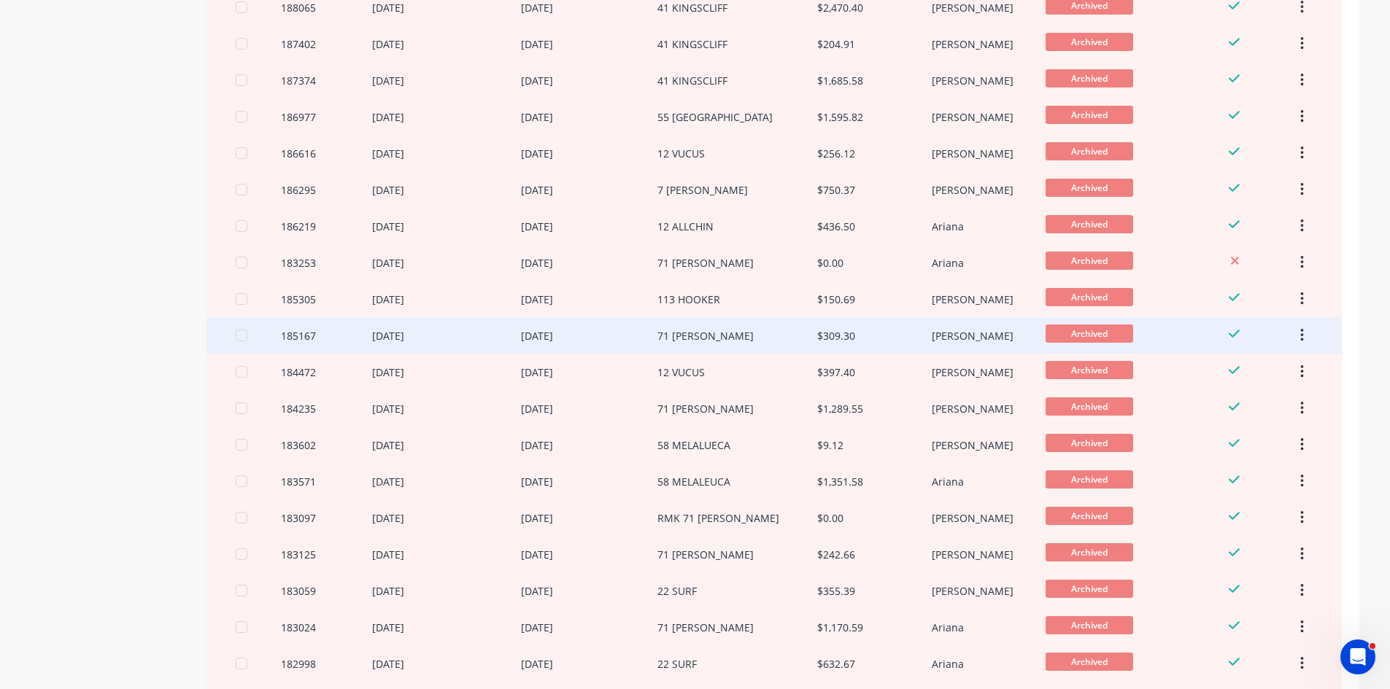
scroll to position [584, 0]
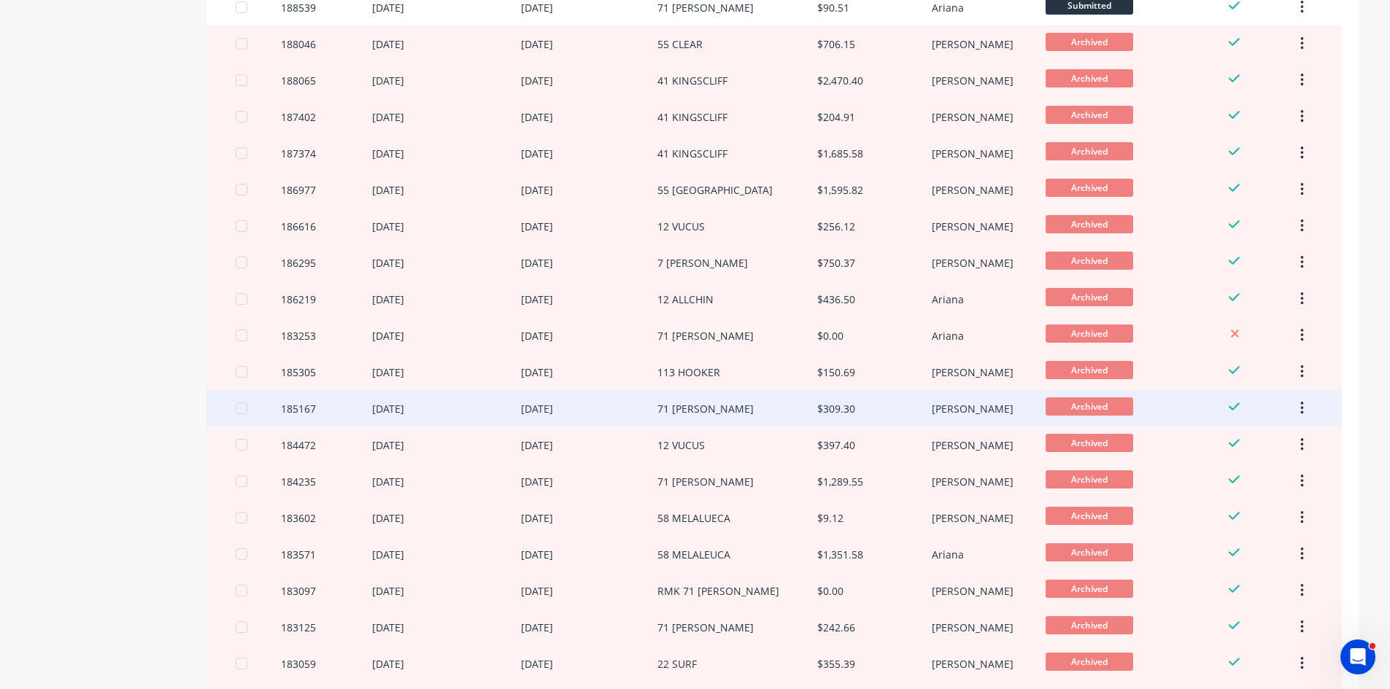
click at [764, 260] on div "7 CLARA" at bounding box center [737, 262] width 160 height 36
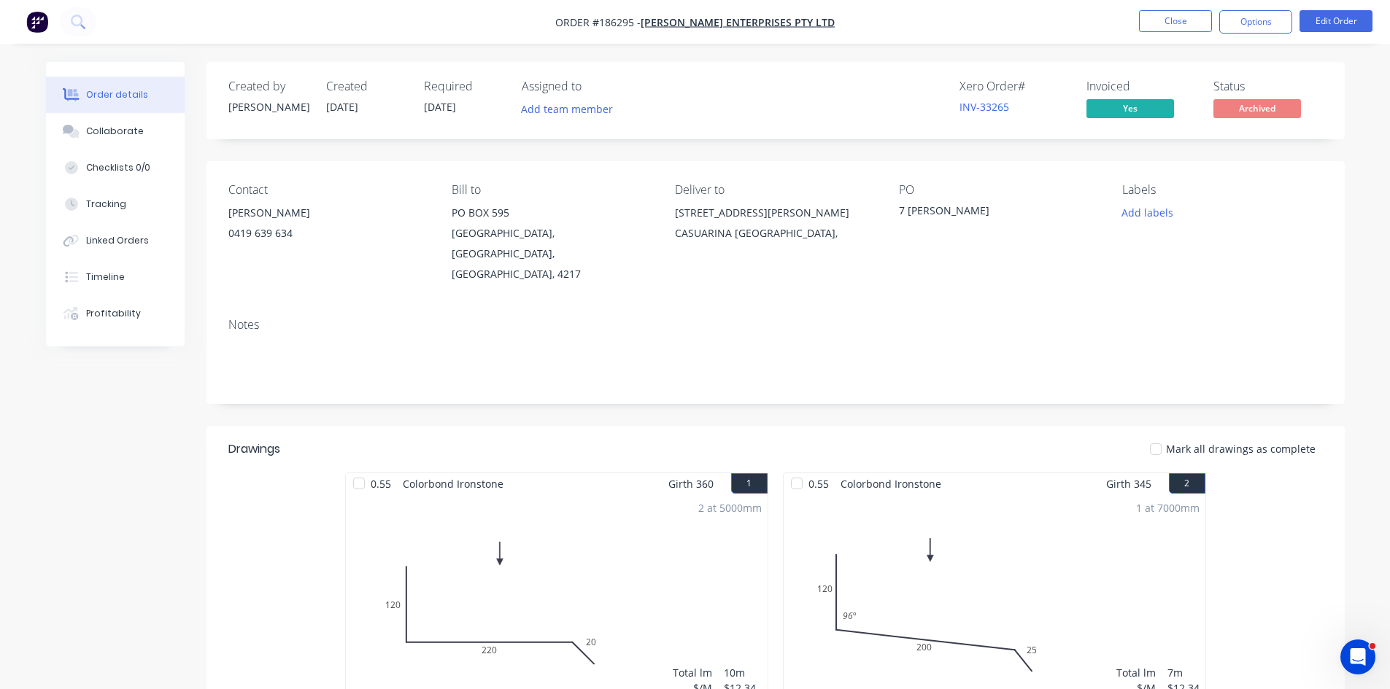
click at [1194, 20] on button "Close" at bounding box center [1175, 21] width 73 height 22
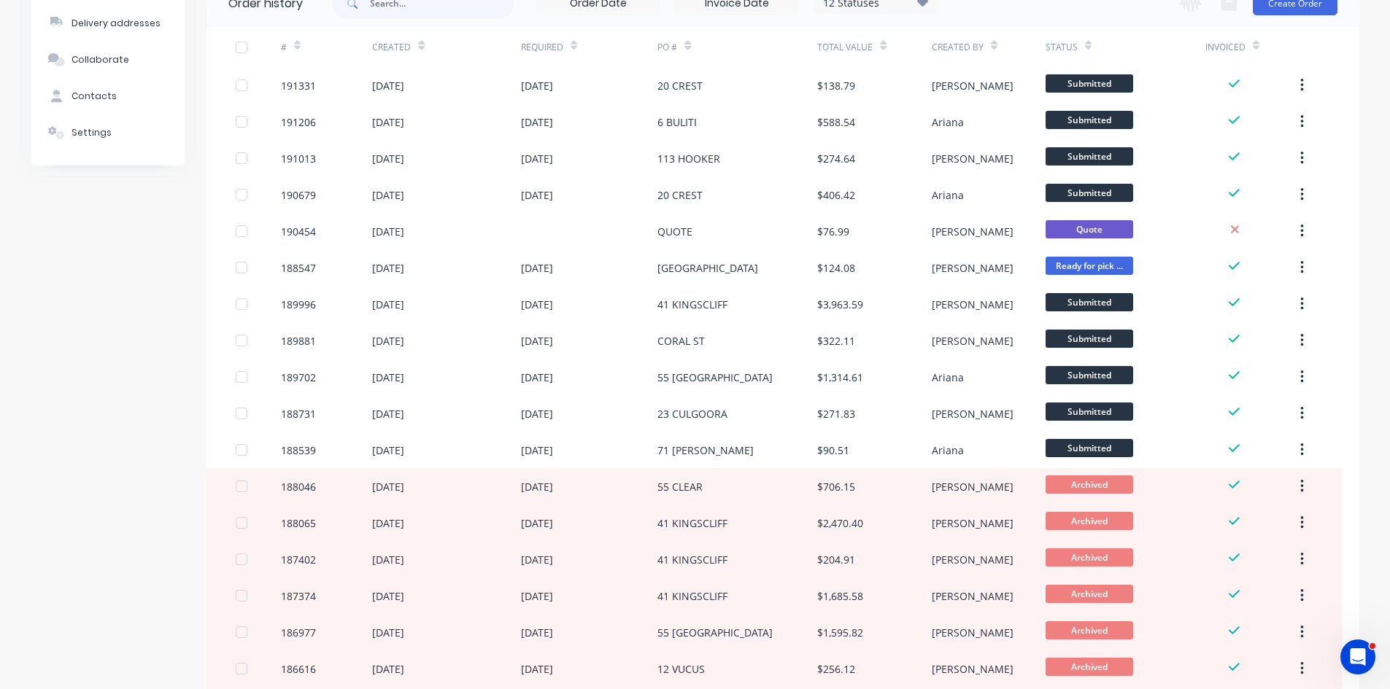
scroll to position [438, 0]
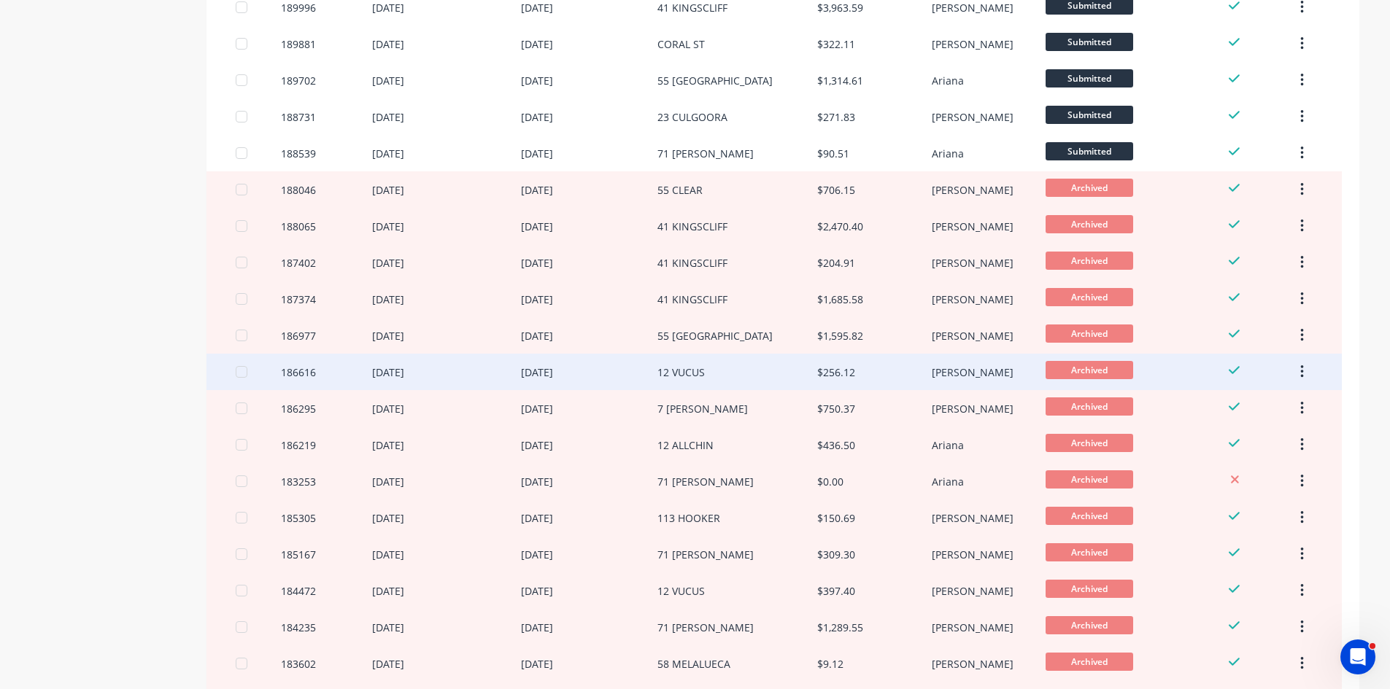
click at [753, 367] on div "12 VUCUS" at bounding box center [737, 372] width 160 height 36
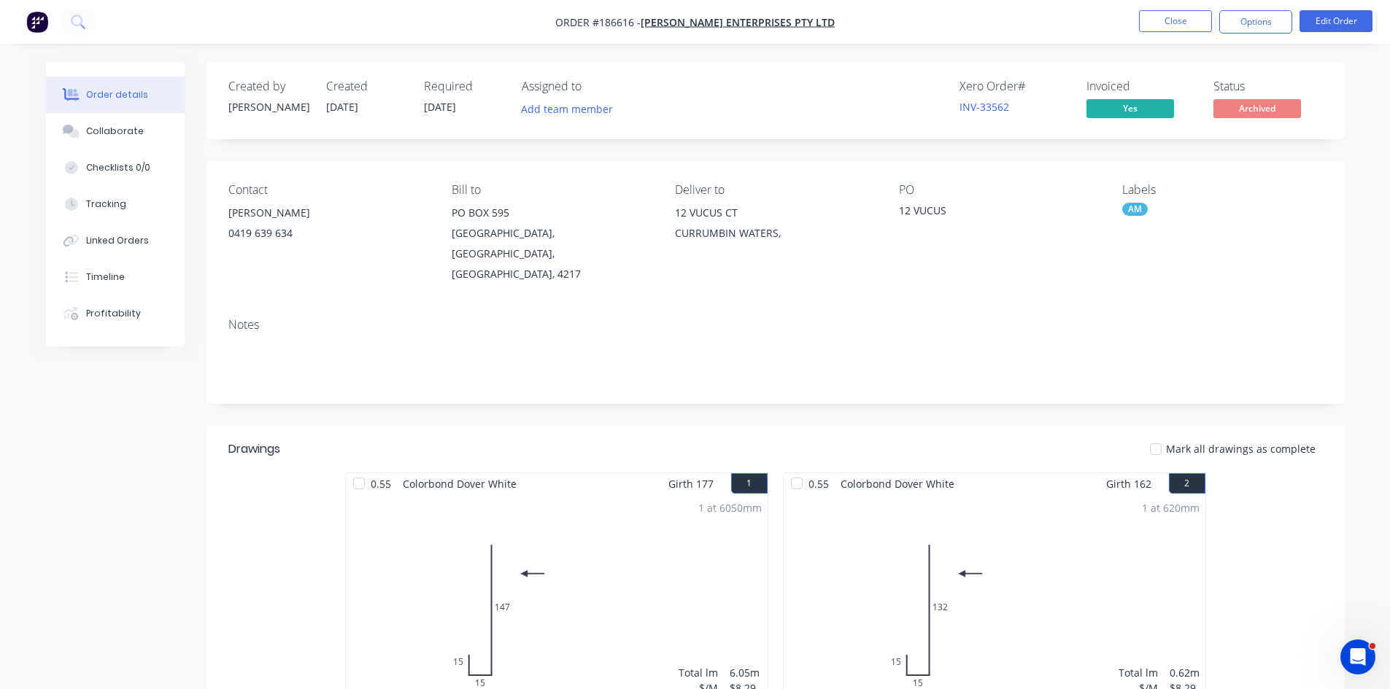
click at [1199, 24] on button "Close" at bounding box center [1175, 21] width 73 height 22
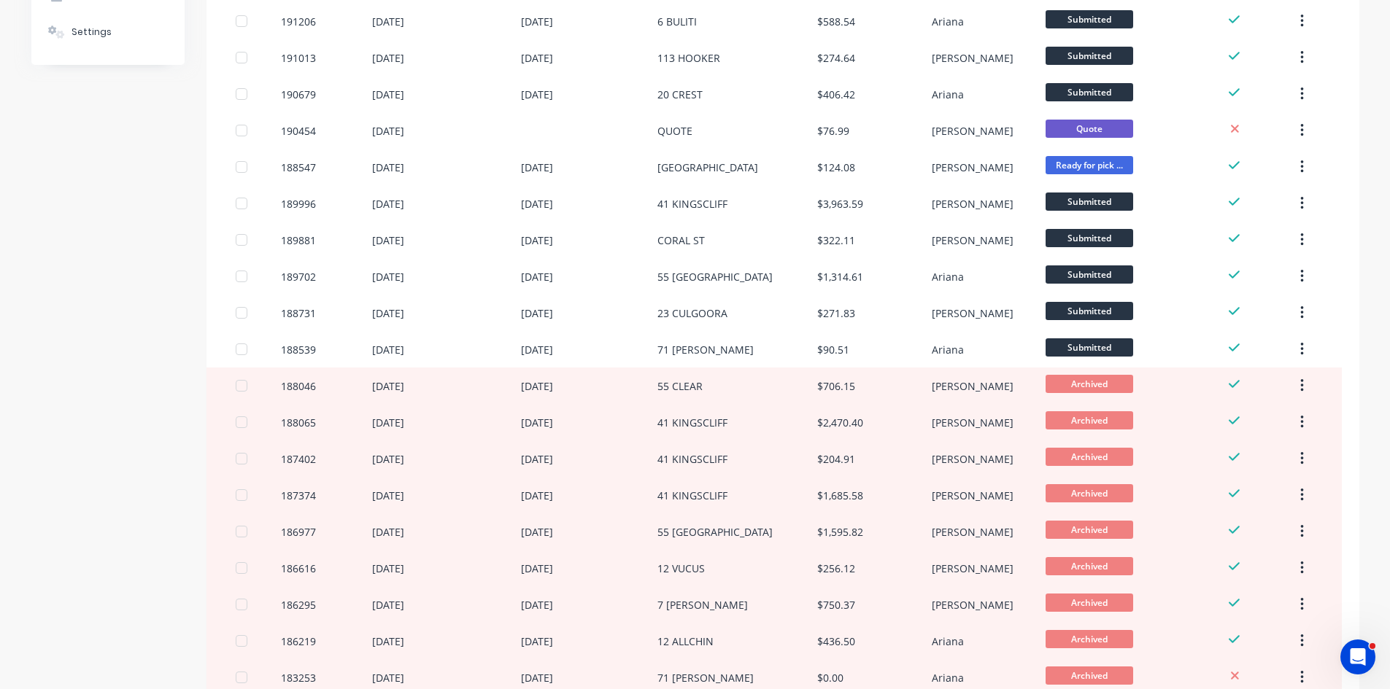
scroll to position [438, 0]
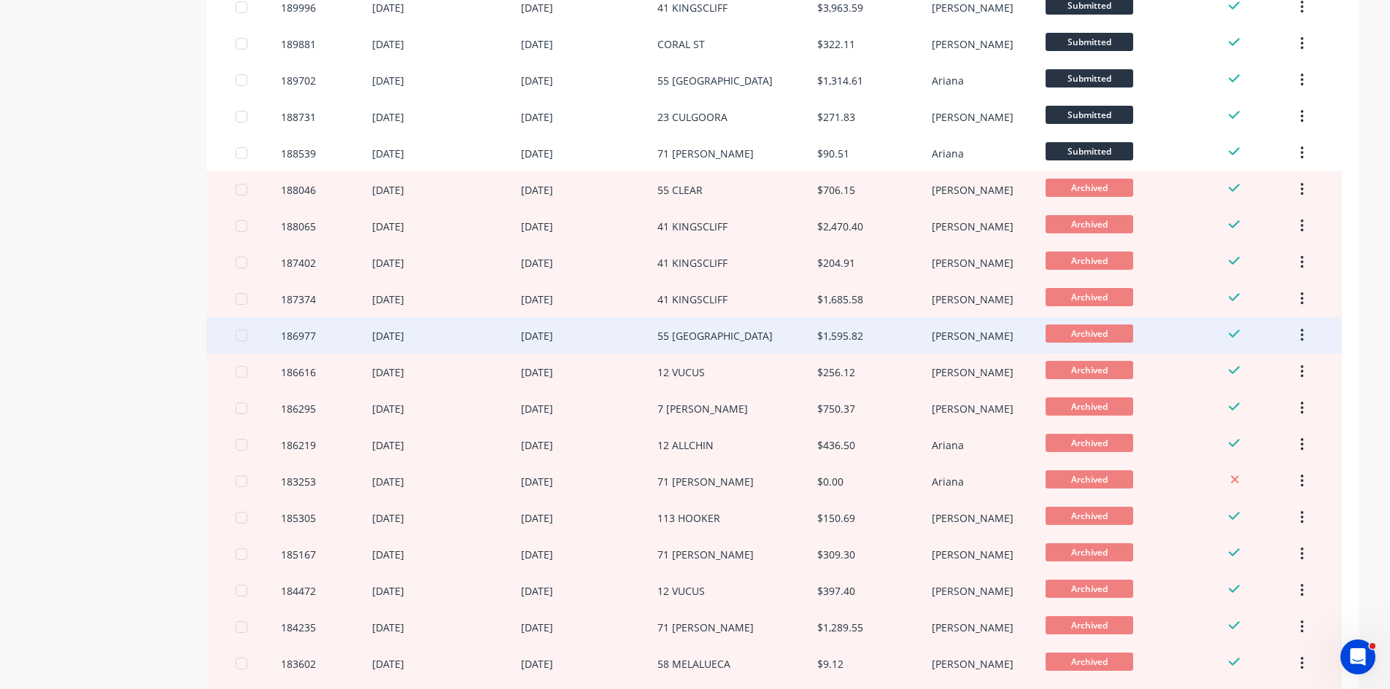
click at [758, 339] on div "55 CLEAR ISLAND" at bounding box center [737, 335] width 160 height 36
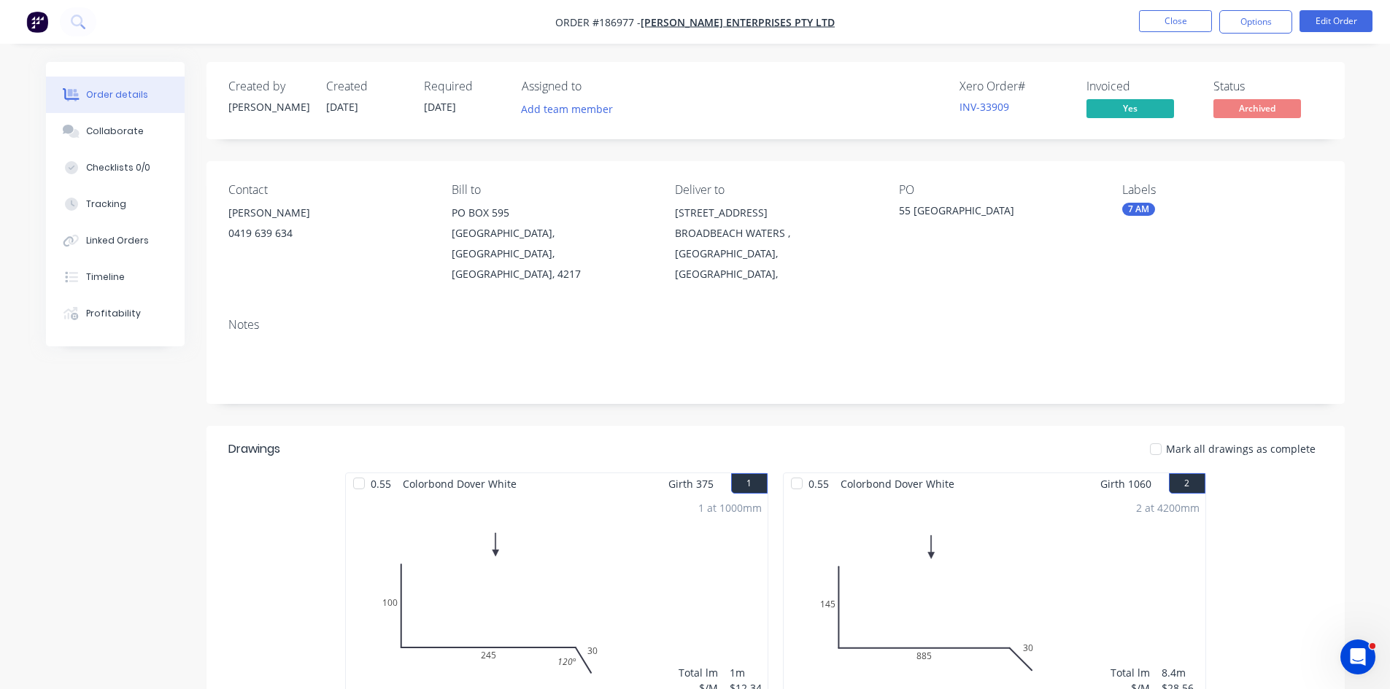
click at [1190, 20] on button "Close" at bounding box center [1175, 21] width 73 height 22
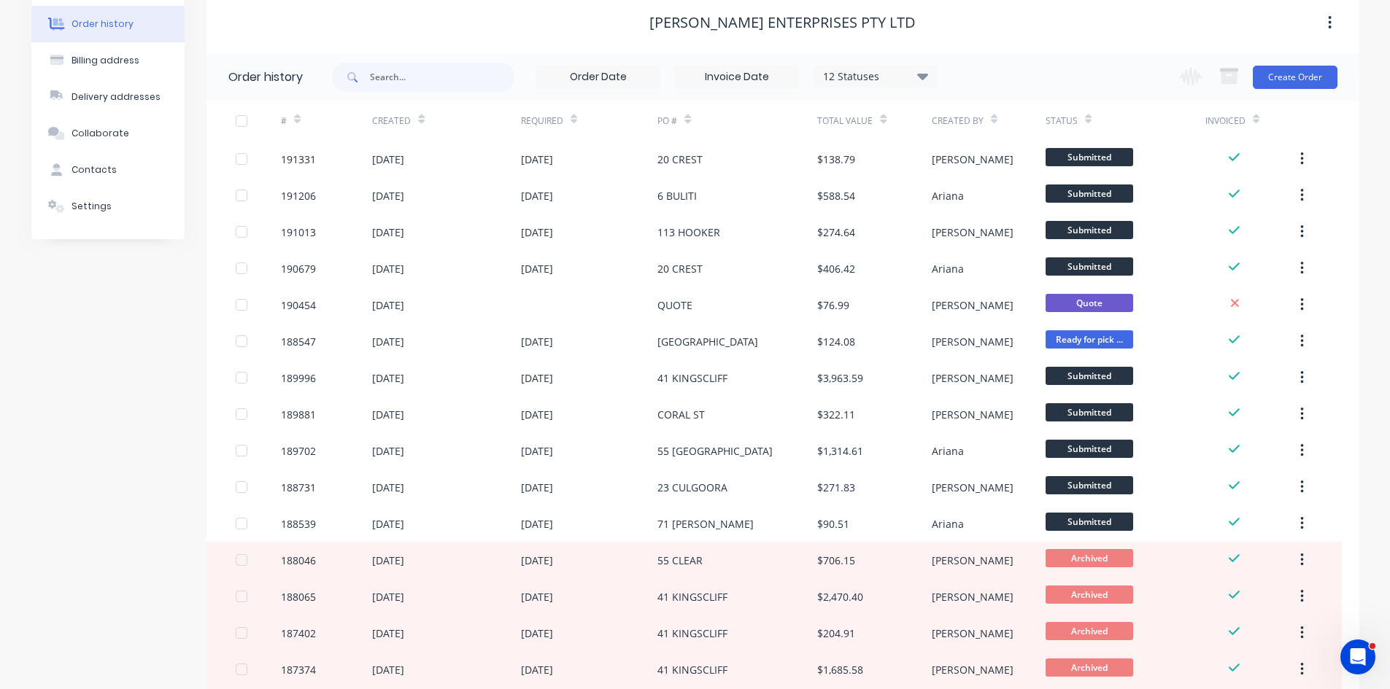
scroll to position [292, 0]
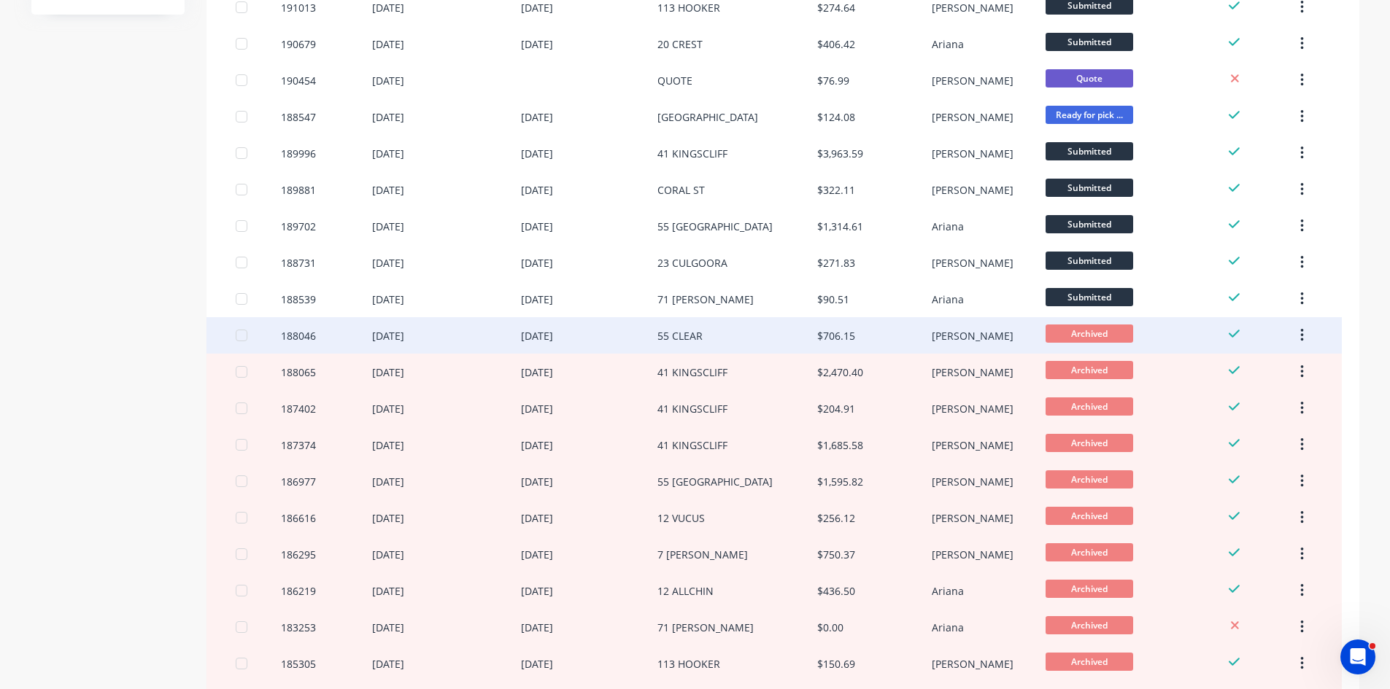
click at [760, 335] on div "55 CLEAR" at bounding box center [737, 335] width 160 height 36
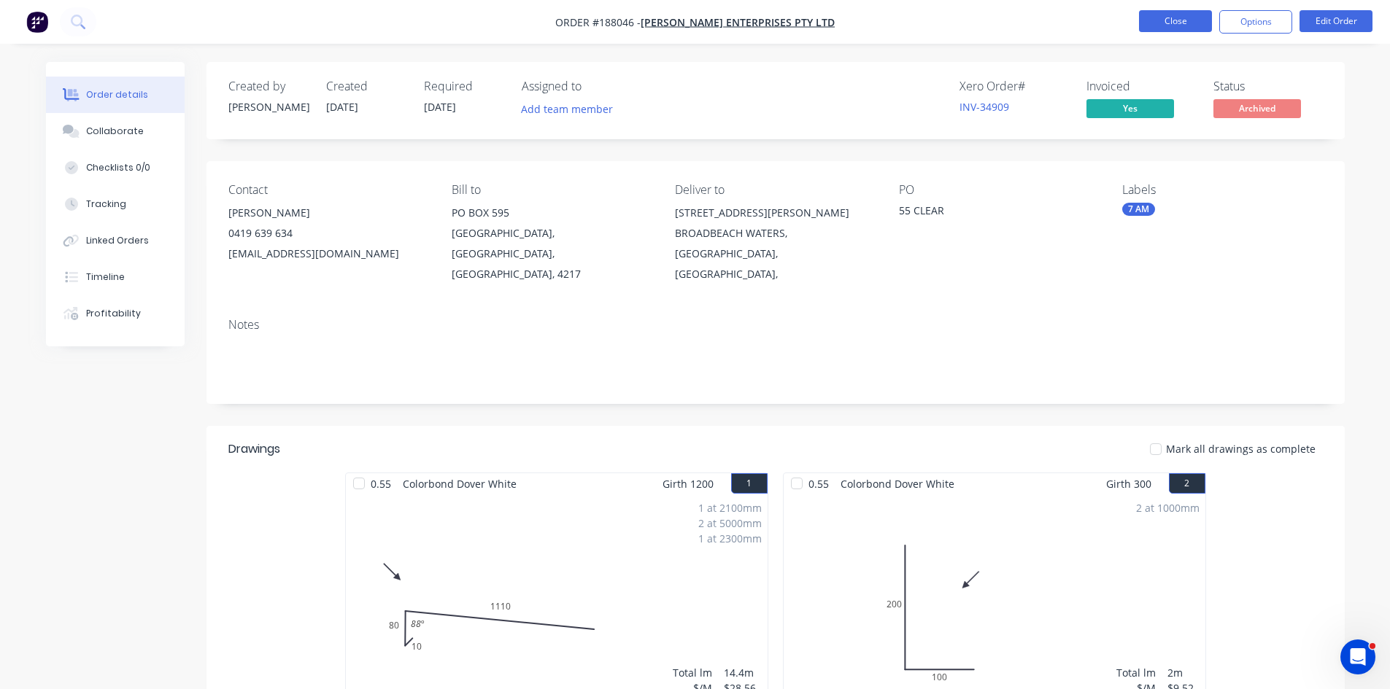
click at [1177, 22] on button "Close" at bounding box center [1175, 21] width 73 height 22
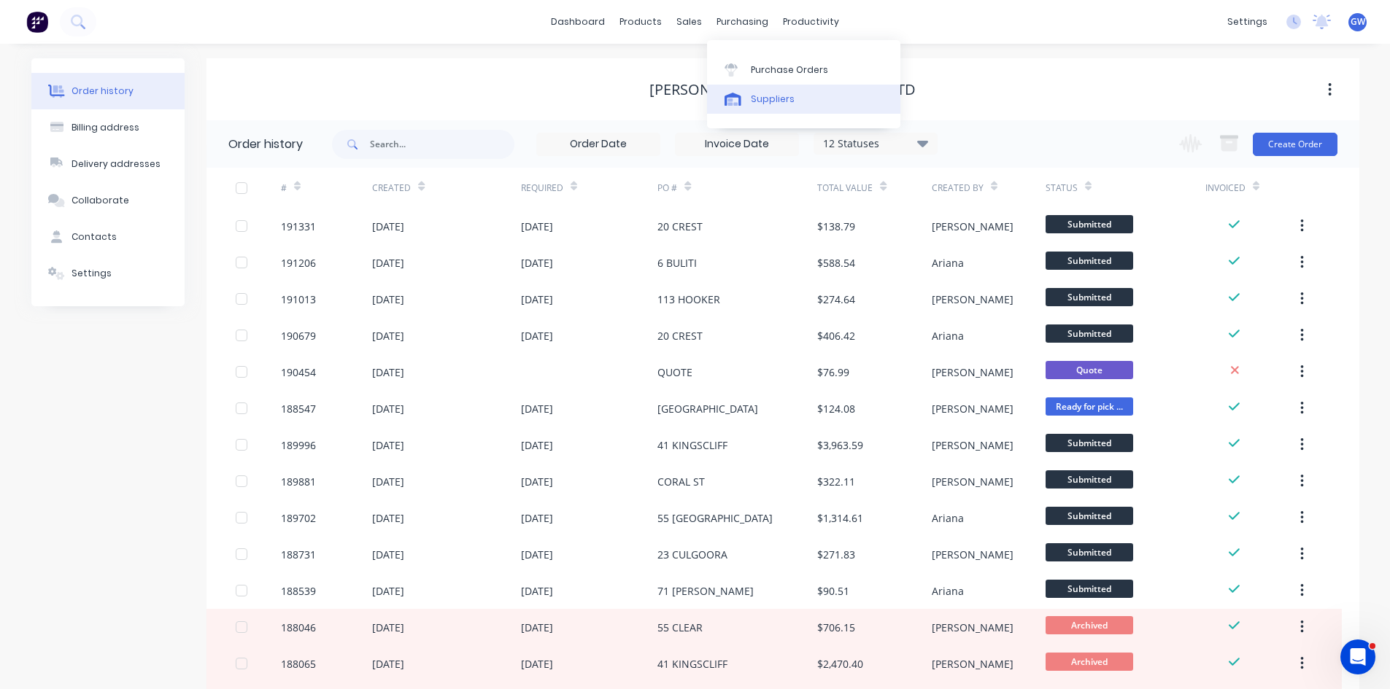
drag, startPoint x: 752, startPoint y: 74, endPoint x: 750, endPoint y: 93, distance: 19.1
click at [752, 74] on div "Purchase Orders" at bounding box center [789, 69] width 77 height 13
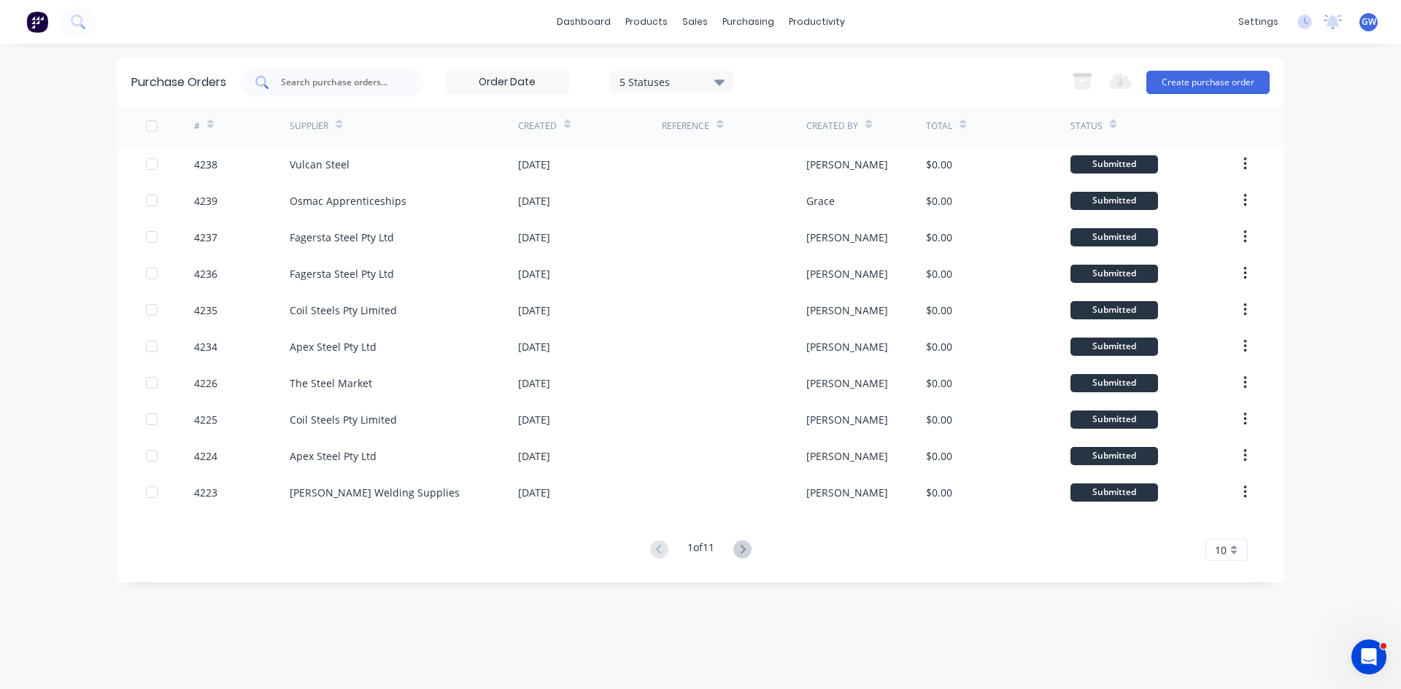
click at [347, 80] on input "text" at bounding box center [339, 82] width 121 height 15
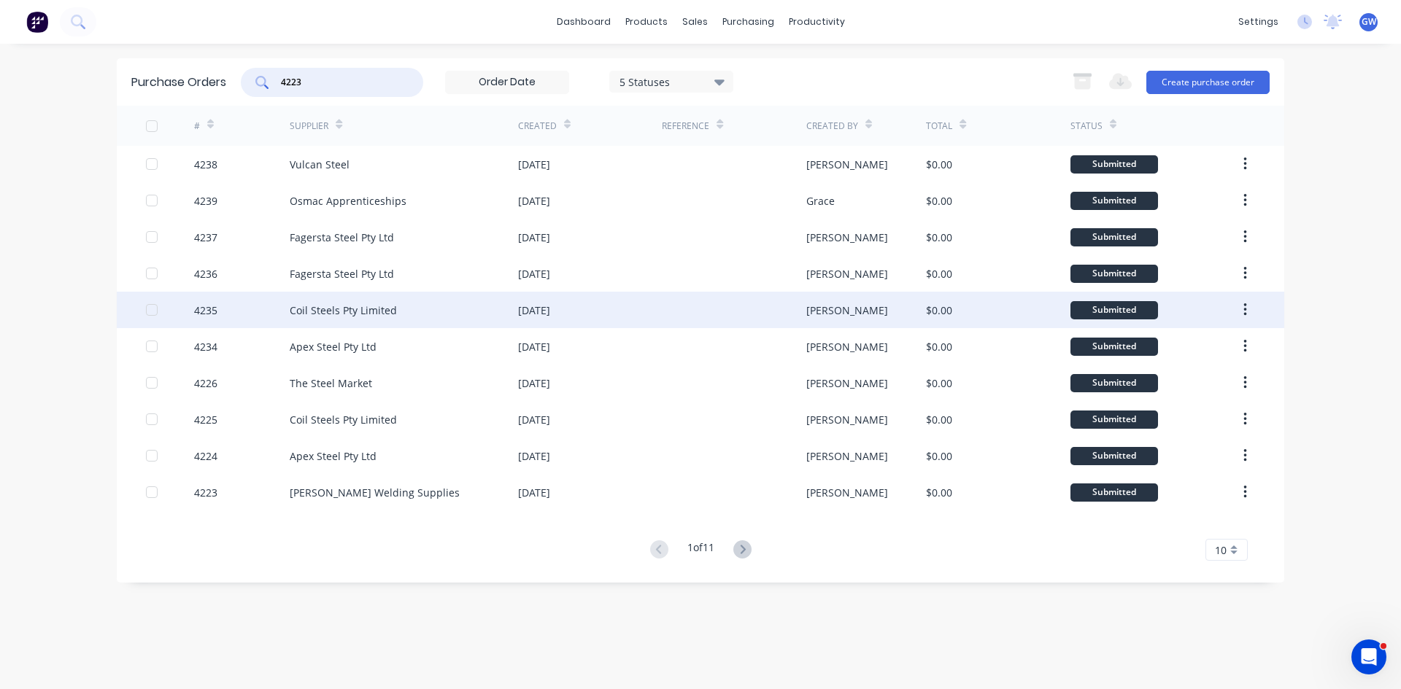
type input "4223"
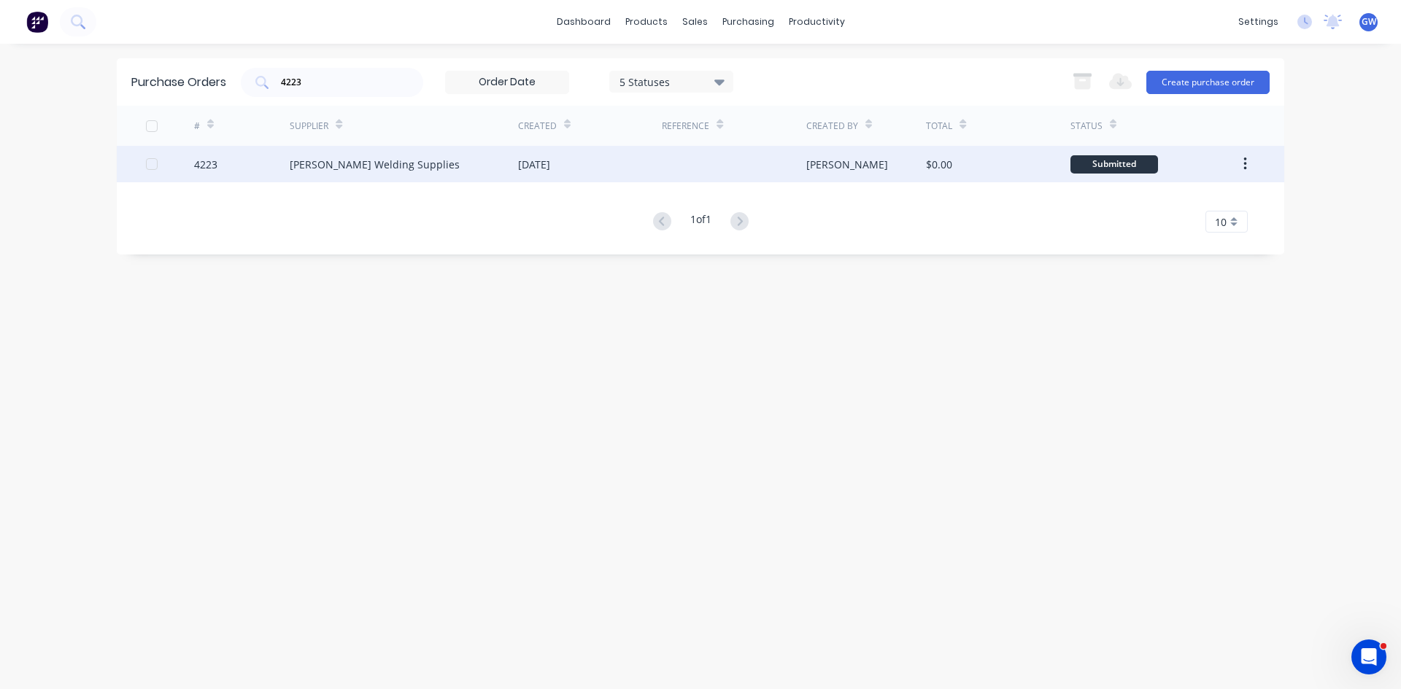
click at [738, 154] on div at bounding box center [734, 164] width 144 height 36
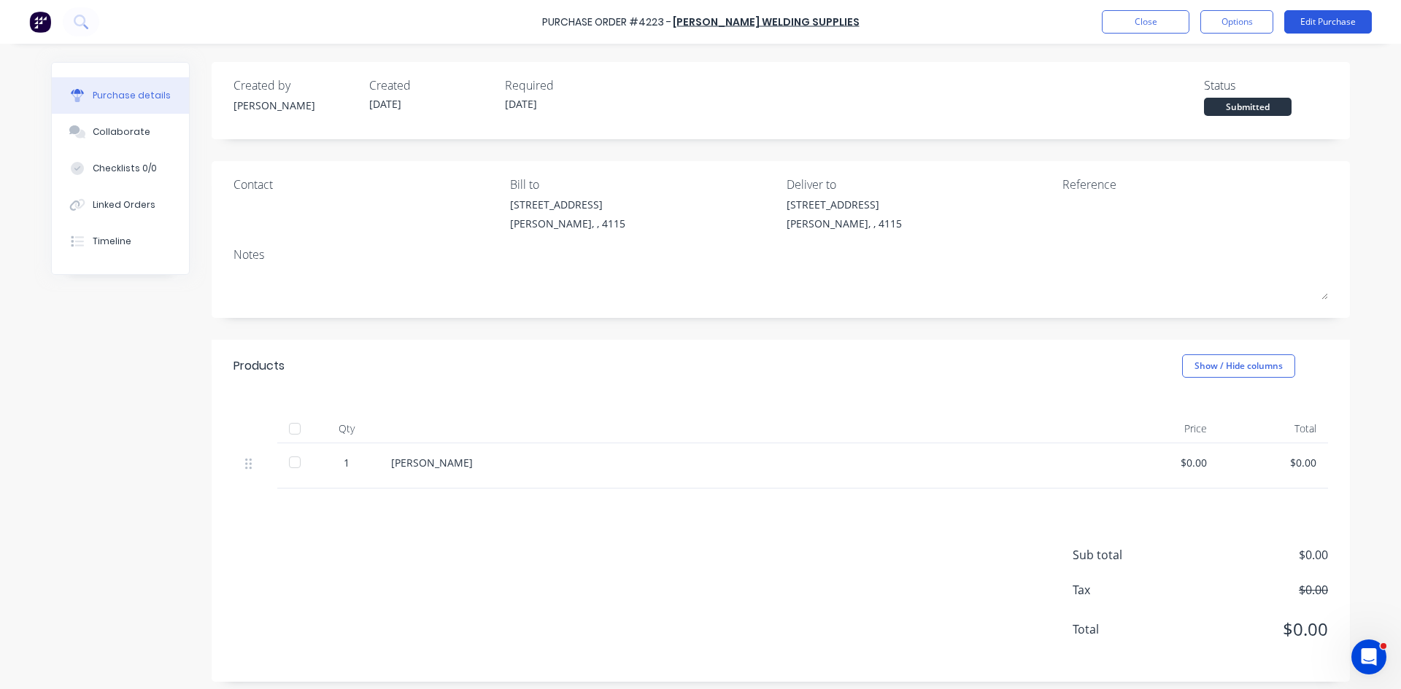
click at [1345, 32] on button "Edit Purchase" at bounding box center [1328, 21] width 88 height 23
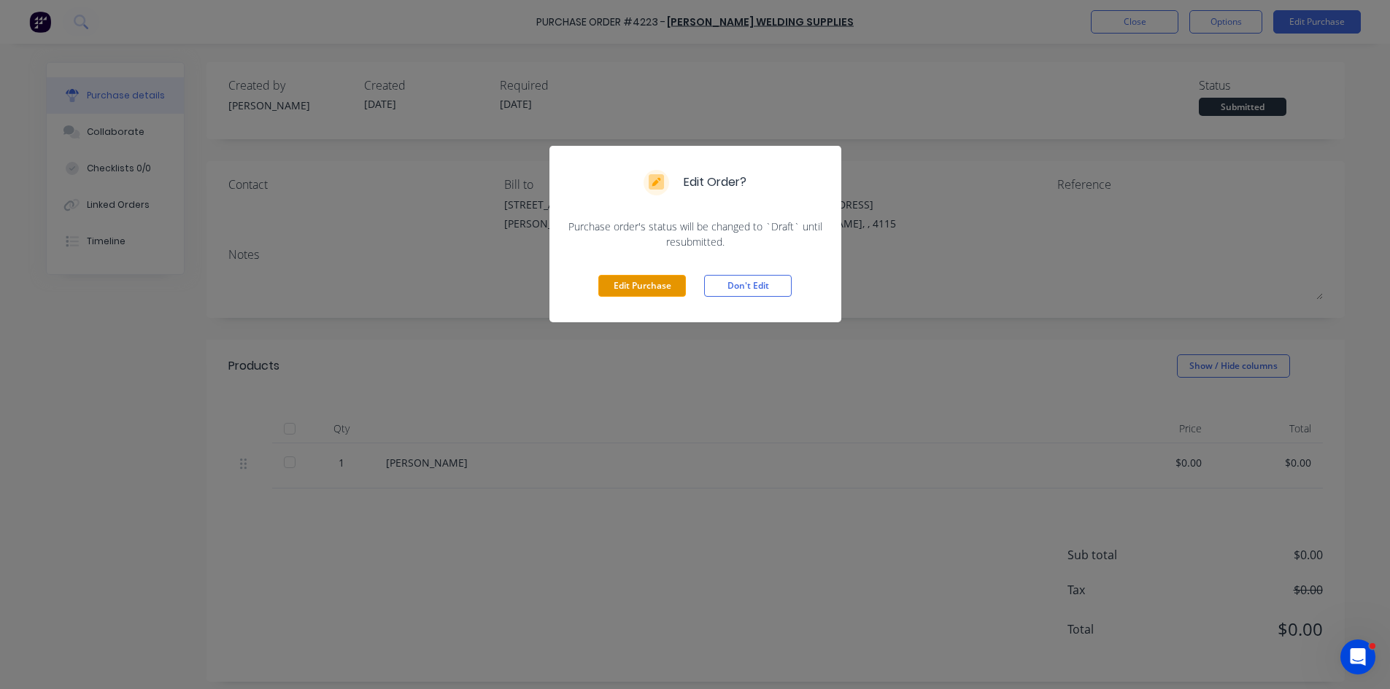
click at [617, 287] on button "Edit Purchase" at bounding box center [642, 286] width 88 height 22
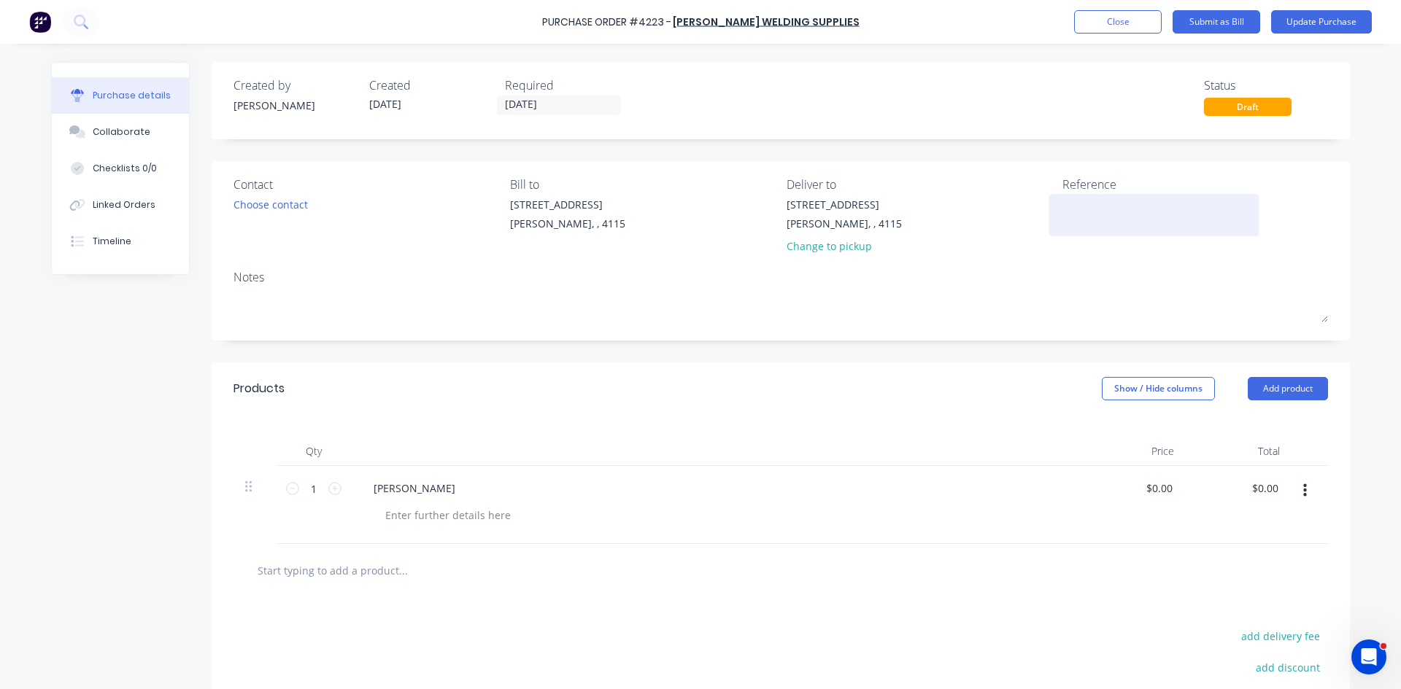
click at [1122, 216] on textarea at bounding box center [1153, 213] width 182 height 33
type textarea "060082940"
type textarea "x"
type textarea "060082940"
drag, startPoint x: 400, startPoint y: 489, endPoint x: 292, endPoint y: 469, distance: 110.6
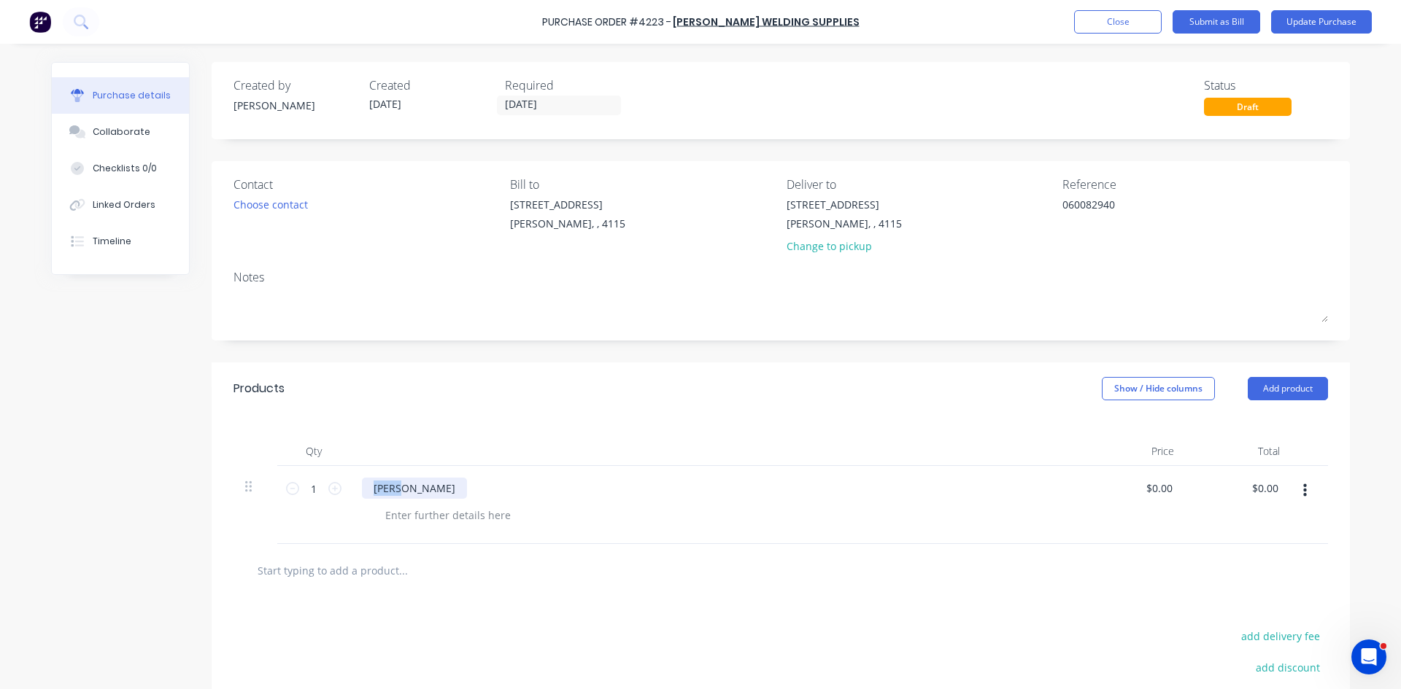
click at [292, 469] on div "1 1 [PERSON_NAME] $0.00 $0.00 $0.00 $0.00" at bounding box center [780, 505] width 1094 height 78
type textarea "x"
type input "0.0000"
type textarea "x"
type input "$0.00"
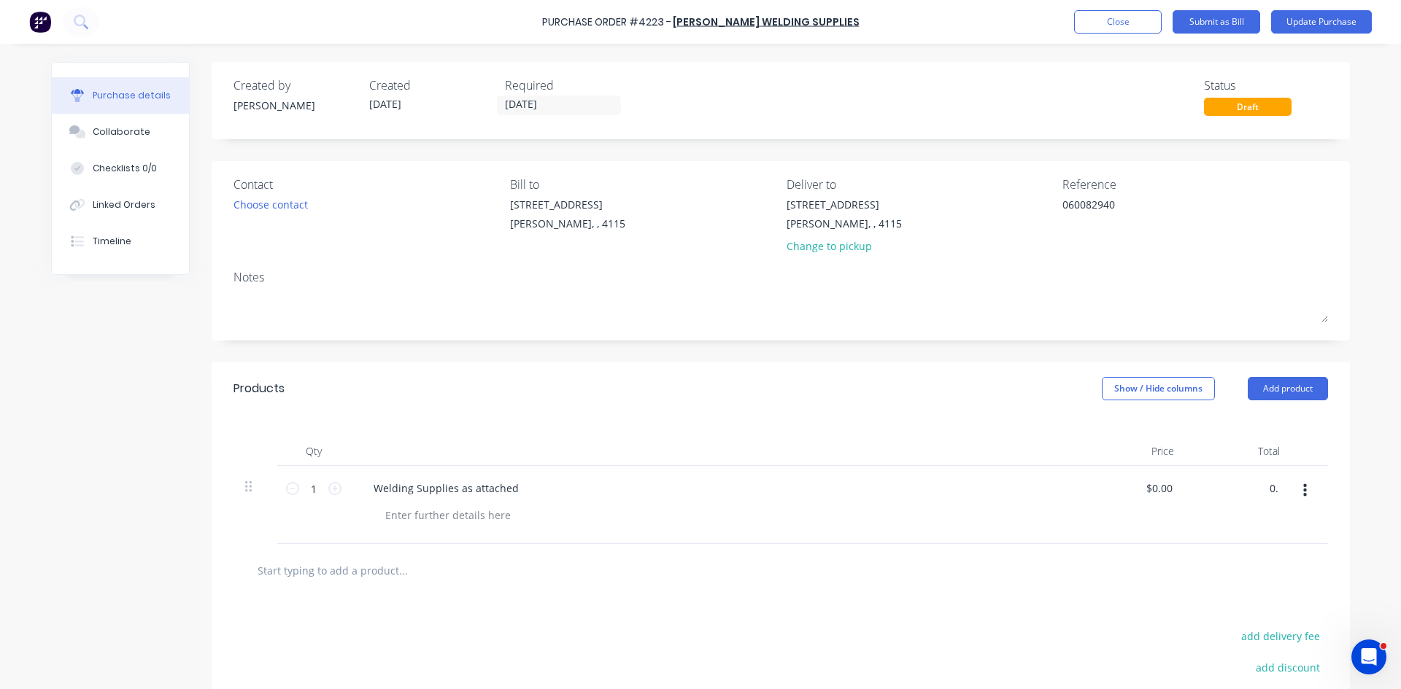
type input "0"
type input "355.09"
type textarea "x"
type input "$355.09"
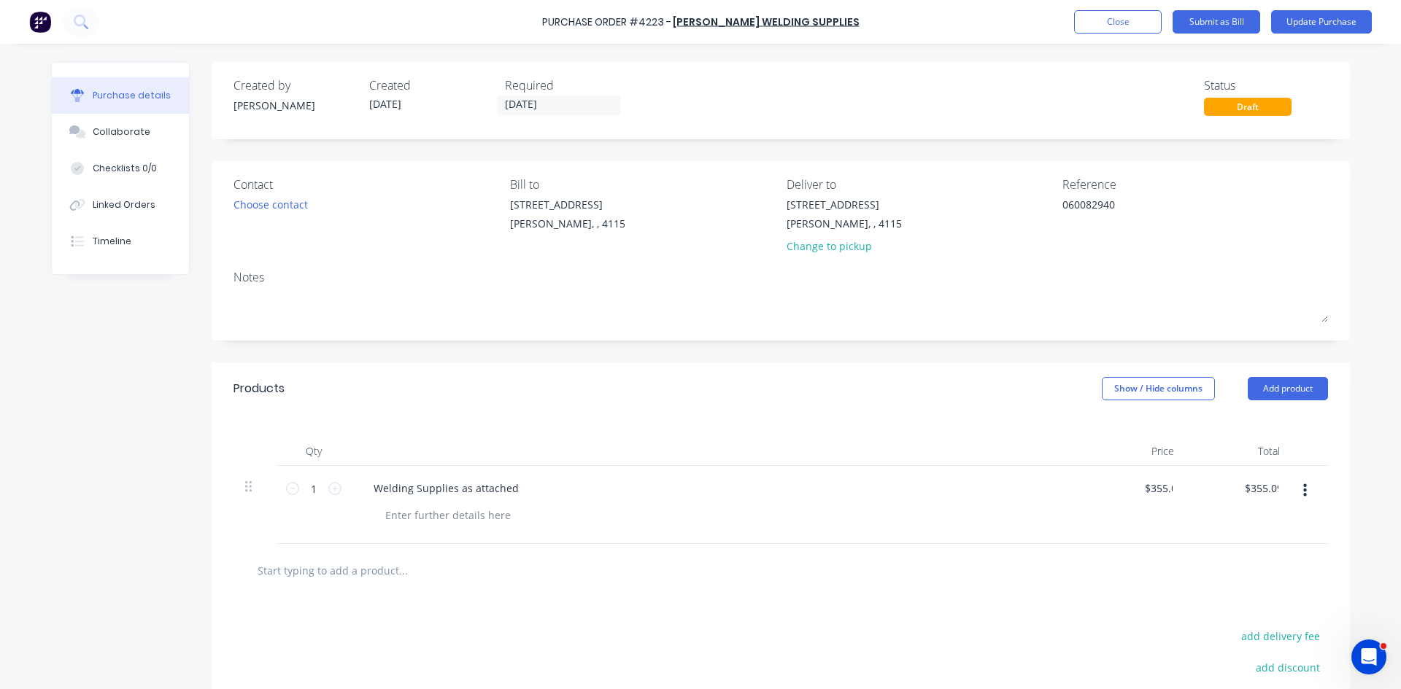
click at [573, 411] on div "Products Show / Hide columns Add product" at bounding box center [781, 389] width 1138 height 53
click at [1315, 28] on button "Update Purchase" at bounding box center [1321, 21] width 101 height 23
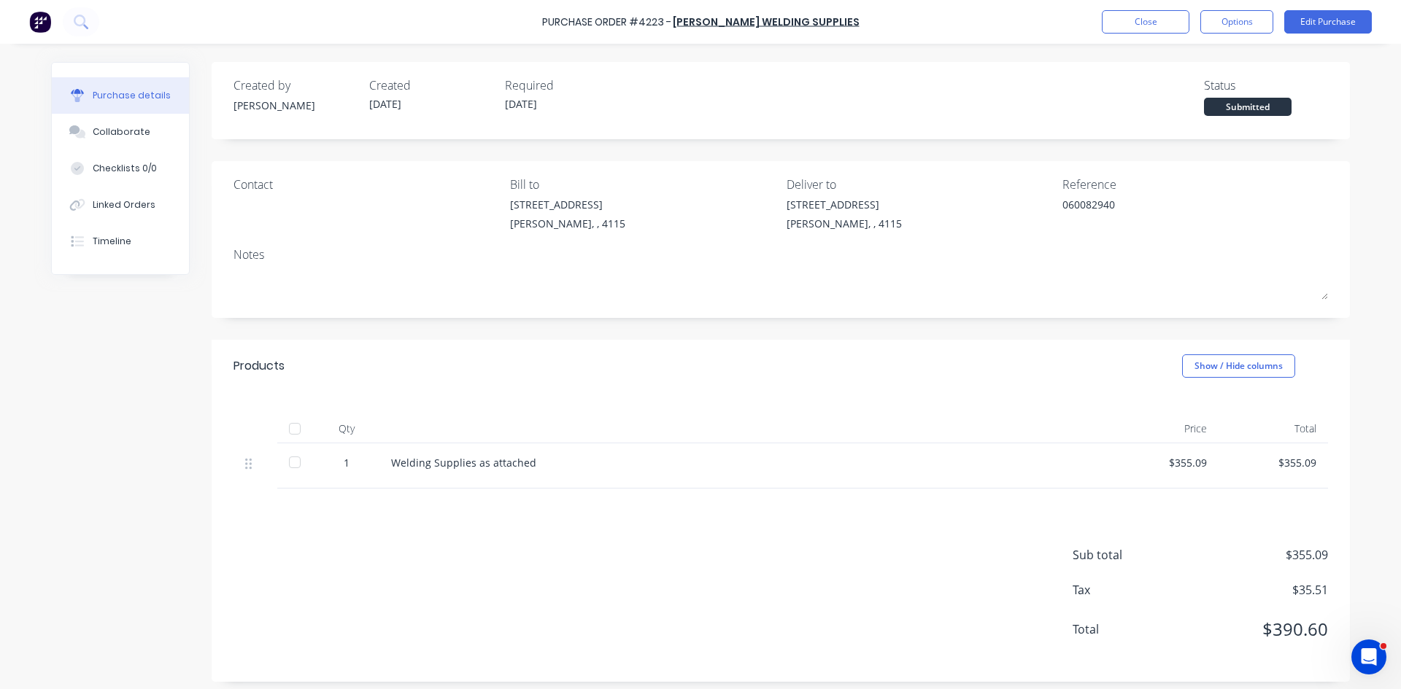
click at [1226, 7] on div "Purchase Order #4223 - Aitken Welding Supplies Close Options Edit Purchase" at bounding box center [700, 22] width 1401 height 44
click at [1229, 18] on button "Options" at bounding box center [1236, 21] width 73 height 23
click at [1241, 96] on div "Convert to Bill" at bounding box center [1203, 88] width 112 height 21
type textarea "x"
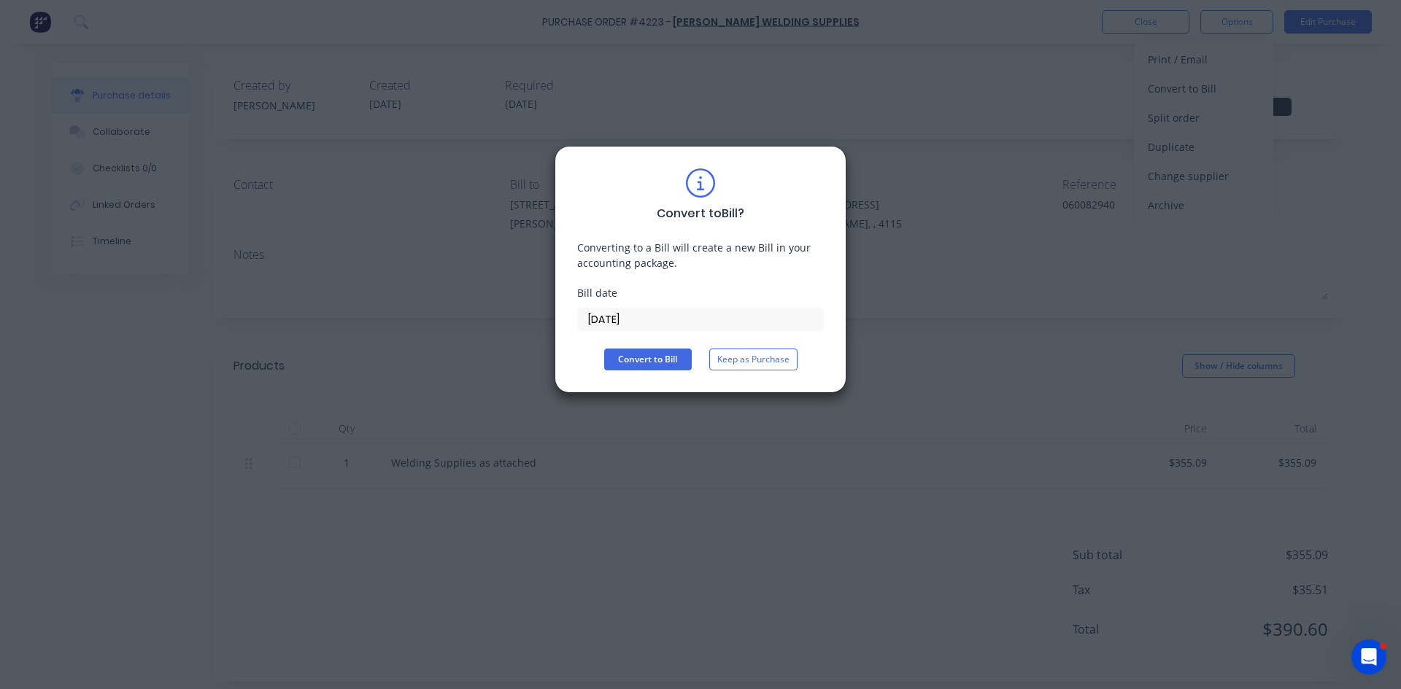
click at [659, 328] on input "[DATE]" at bounding box center [700, 320] width 245 height 22
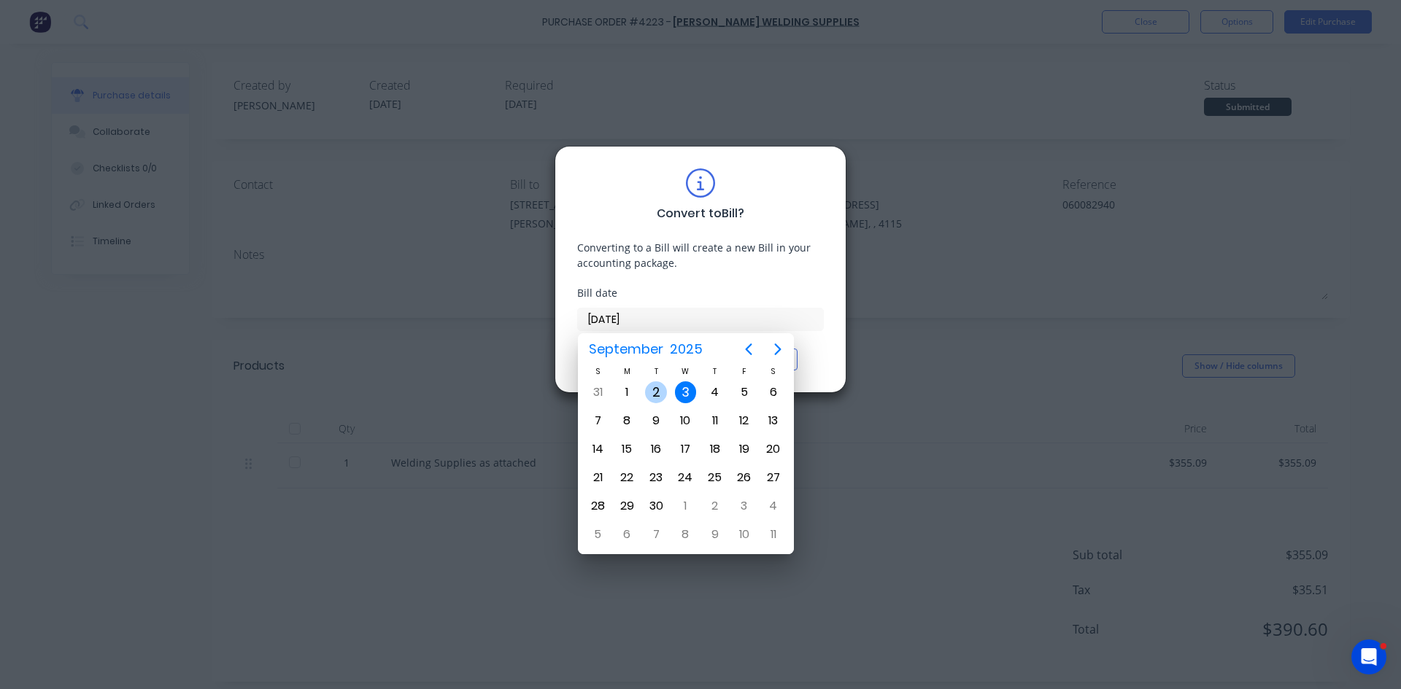
click at [662, 387] on div "2" at bounding box center [656, 393] width 22 height 22
type input "[DATE]"
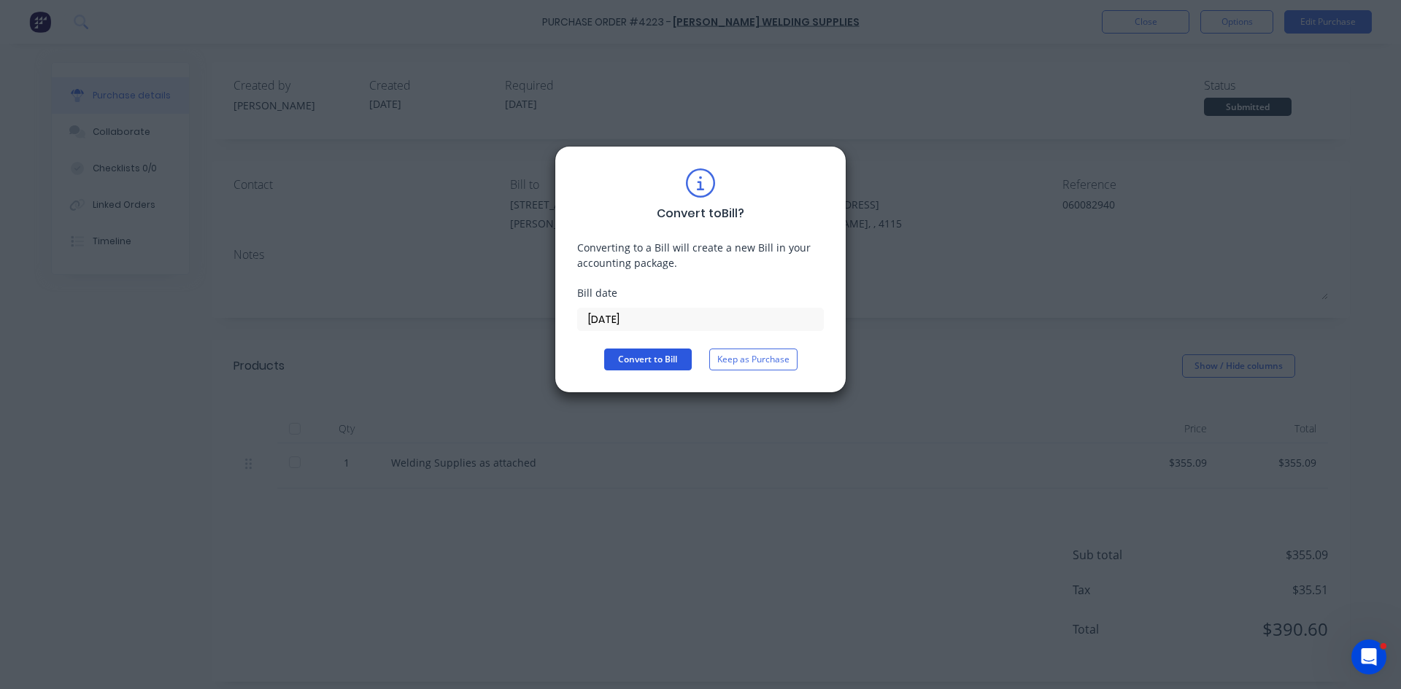
click at [653, 355] on button "Convert to Bill" at bounding box center [648, 360] width 88 height 22
type textarea "x"
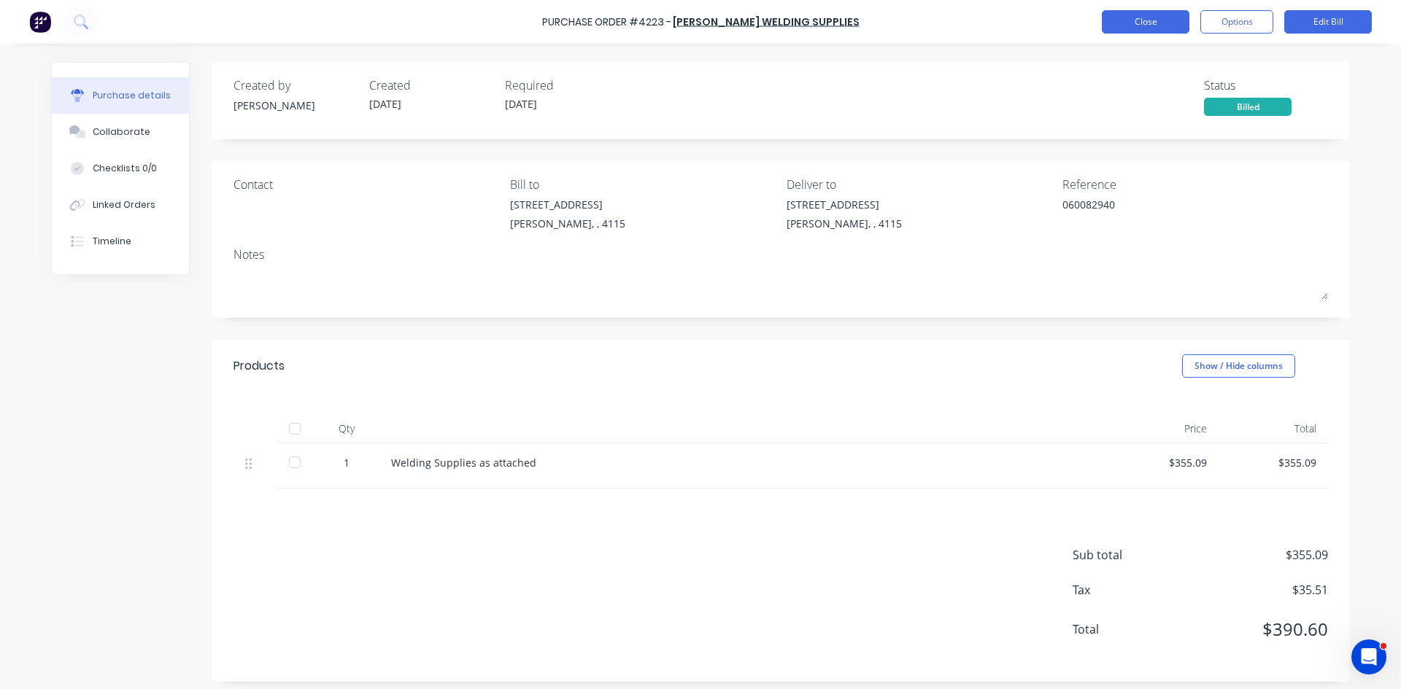
click at [1162, 23] on button "Close" at bounding box center [1146, 21] width 88 height 23
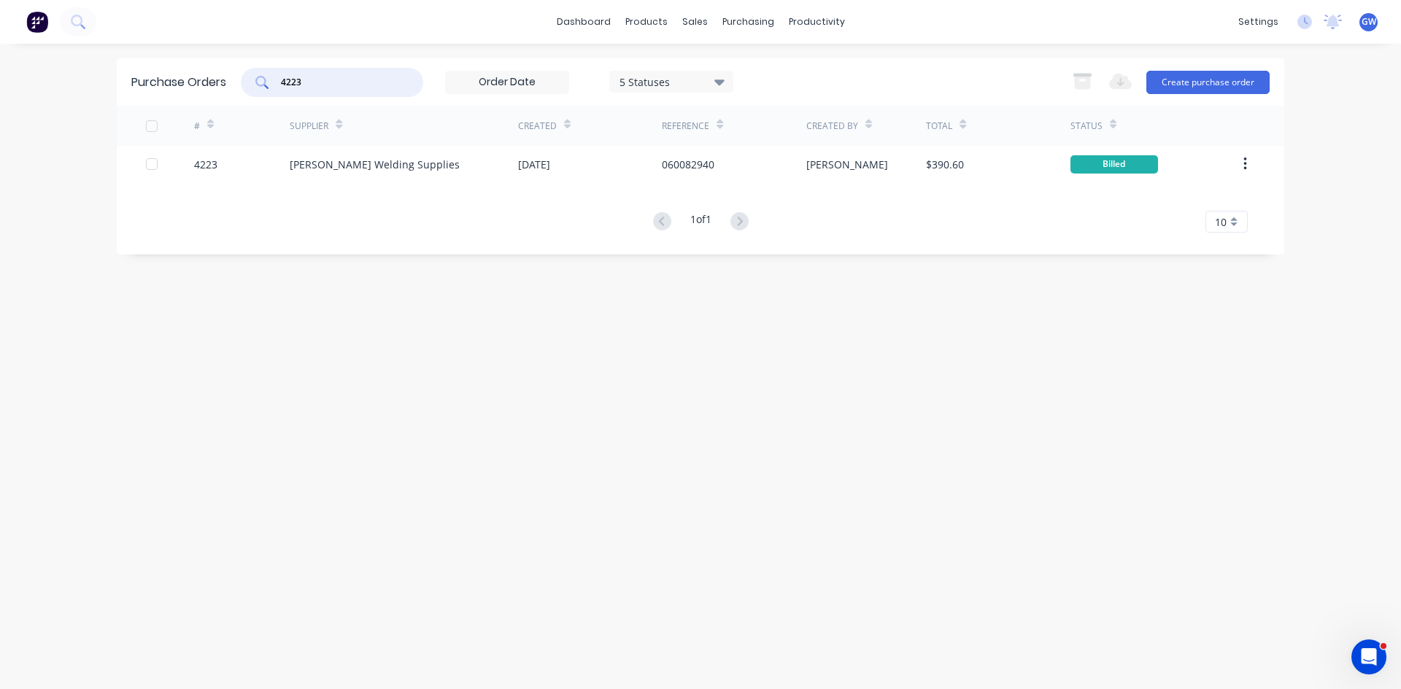
drag, startPoint x: 314, startPoint y: 77, endPoint x: 250, endPoint y: 81, distance: 64.3
click at [250, 81] on div "4223" at bounding box center [332, 82] width 182 height 29
type input "2"
type input "4224"
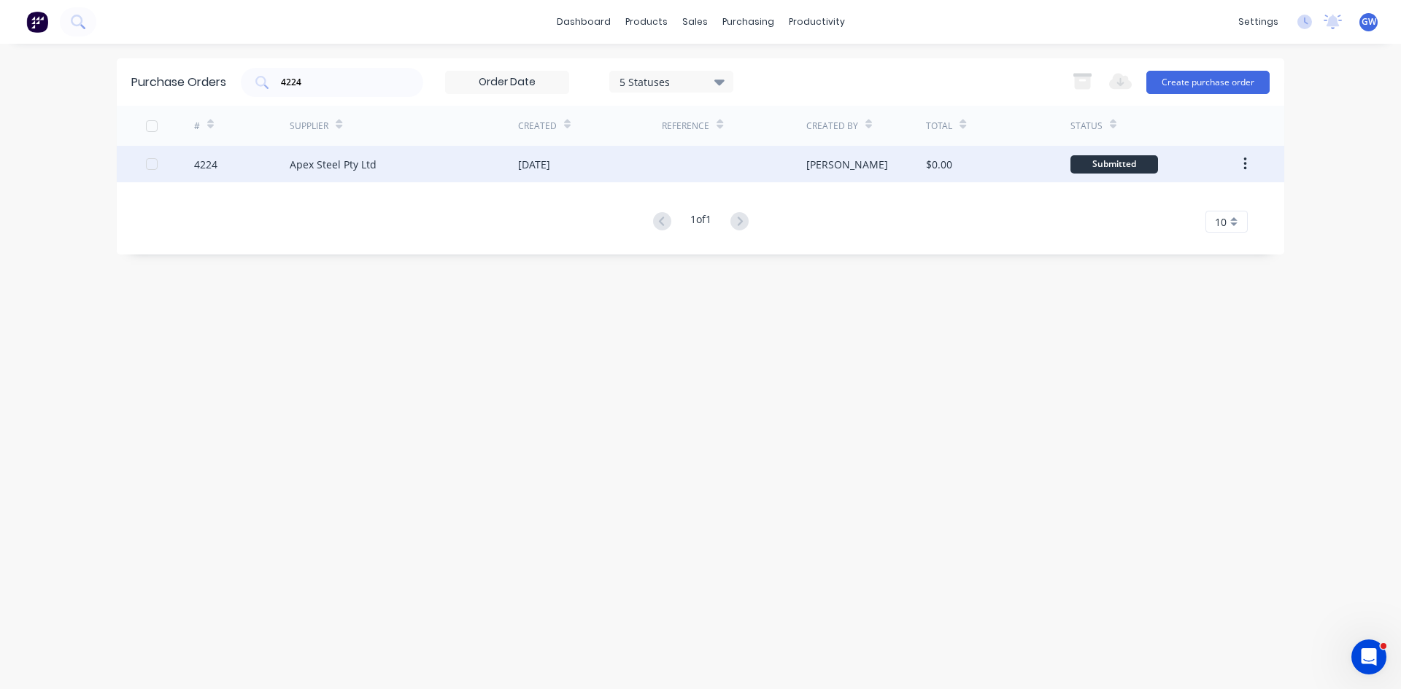
click at [603, 166] on div "01 Sep 2025" at bounding box center [590, 164] width 144 height 36
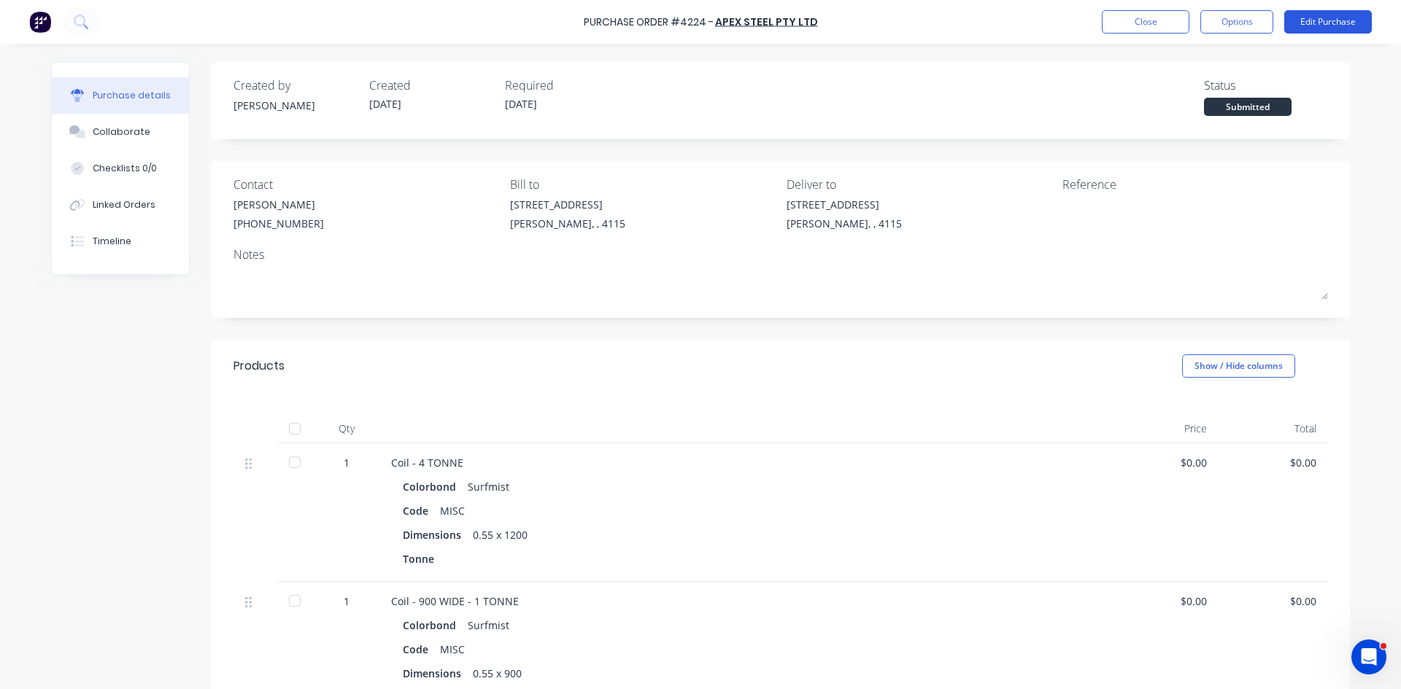
click at [1338, 25] on button "Edit Purchase" at bounding box center [1328, 21] width 88 height 23
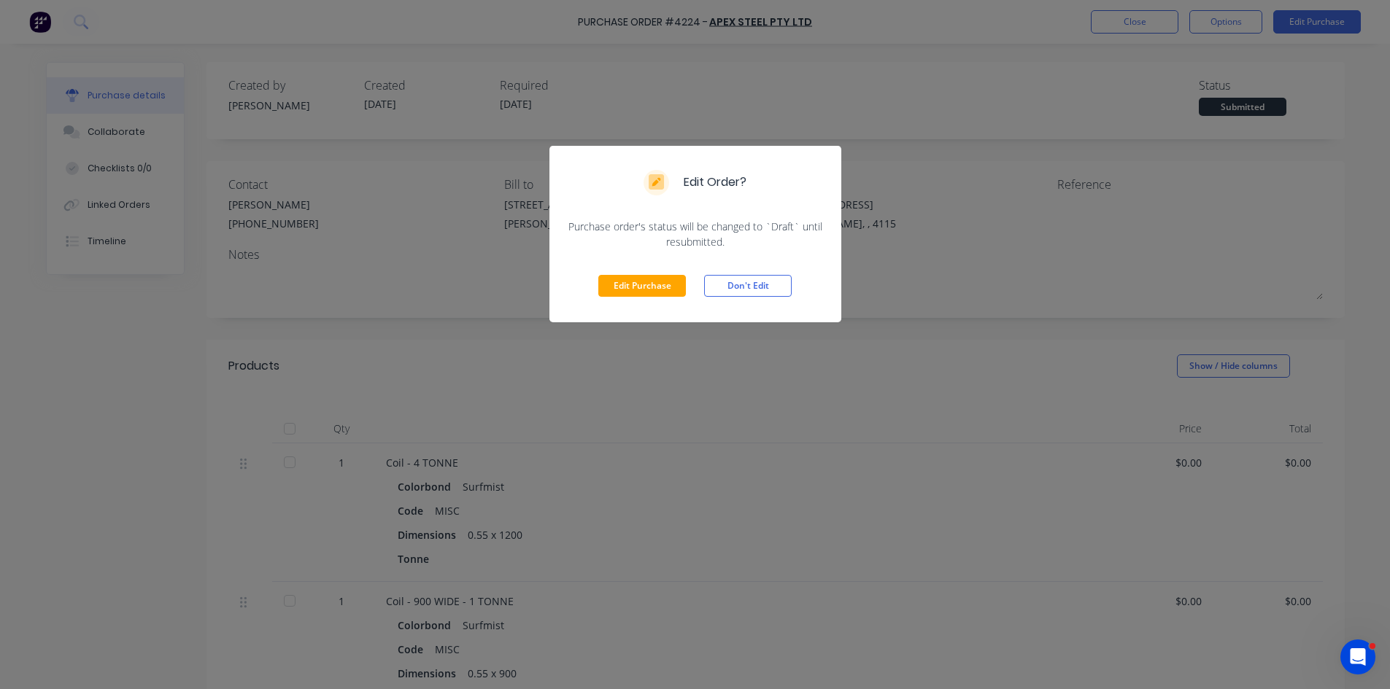
click at [657, 272] on div "Edit Purchase Don't Edit" at bounding box center [695, 285] width 292 height 73
click at [652, 278] on button "Edit Purchase" at bounding box center [642, 286] width 88 height 22
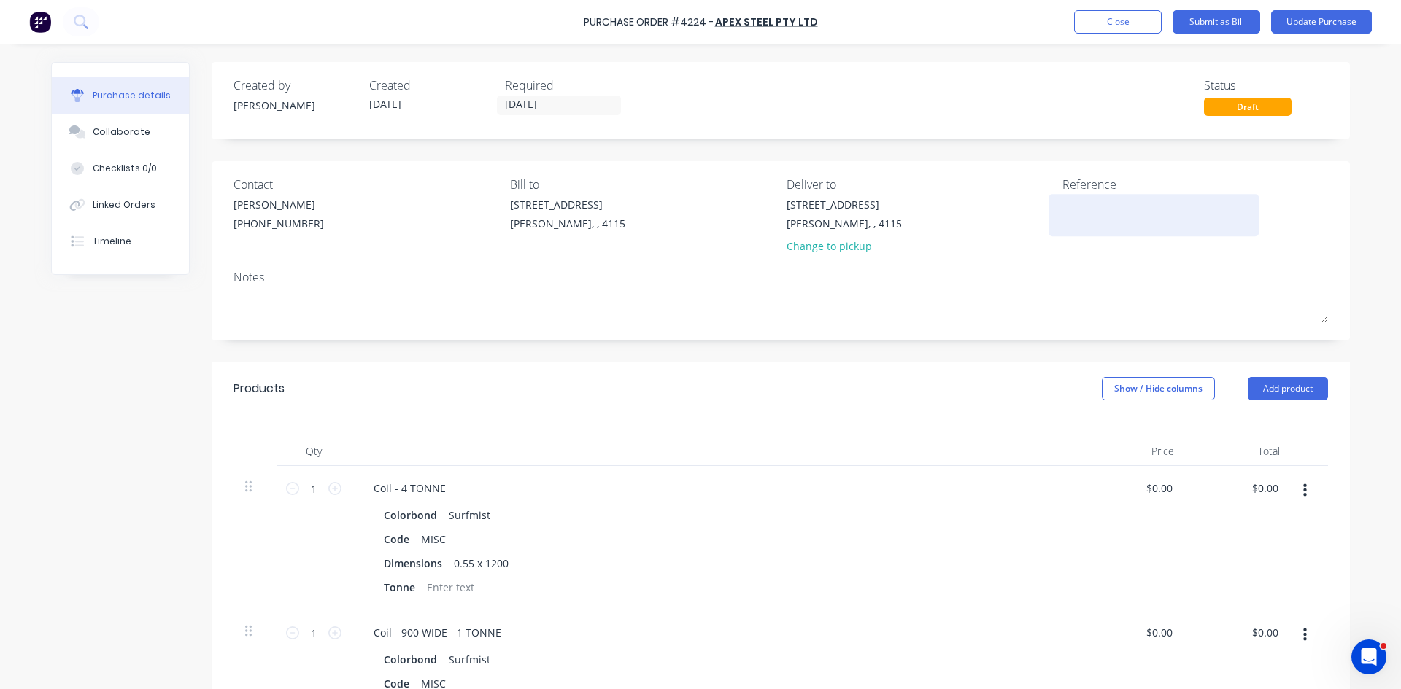
click at [1088, 214] on textarea at bounding box center [1153, 213] width 182 height 33
type textarea "4"
type textarea "x"
type textarea "45"
type textarea "x"
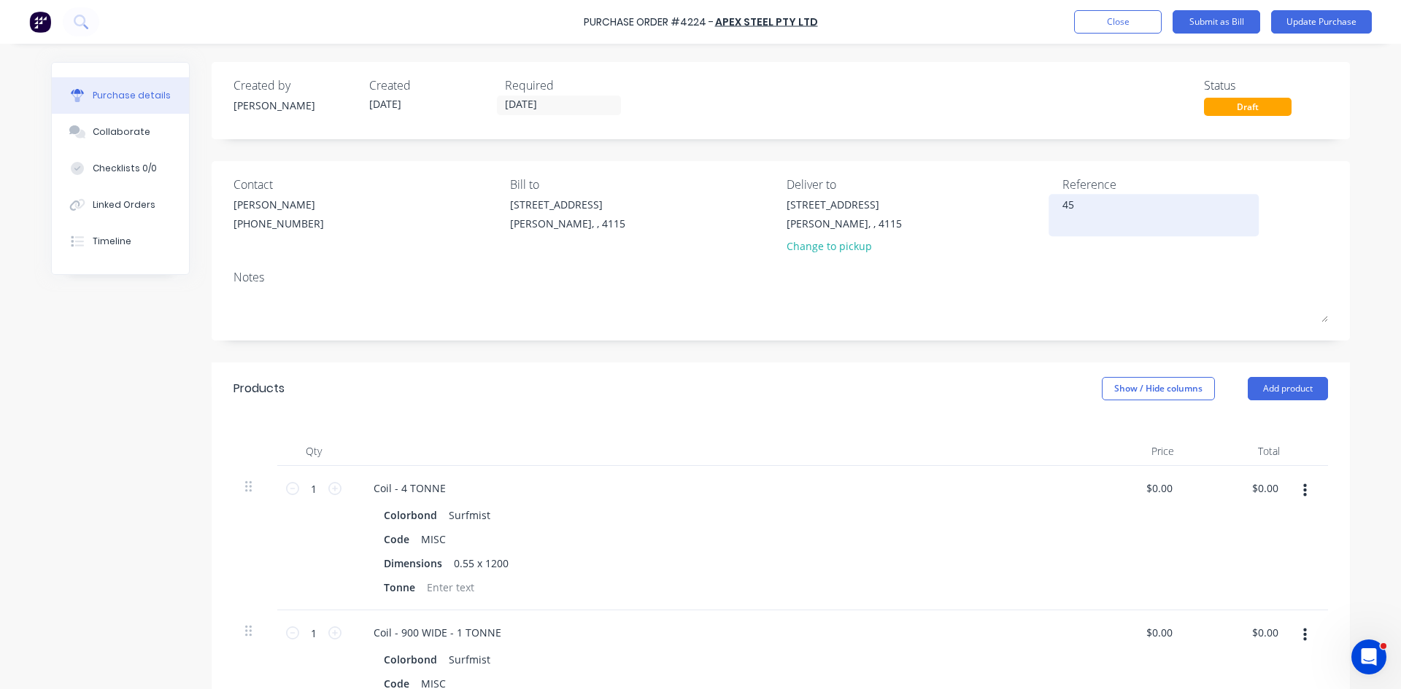
type textarea "455"
type textarea "x"
type textarea "4556"
type textarea "x"
type textarea "45560"
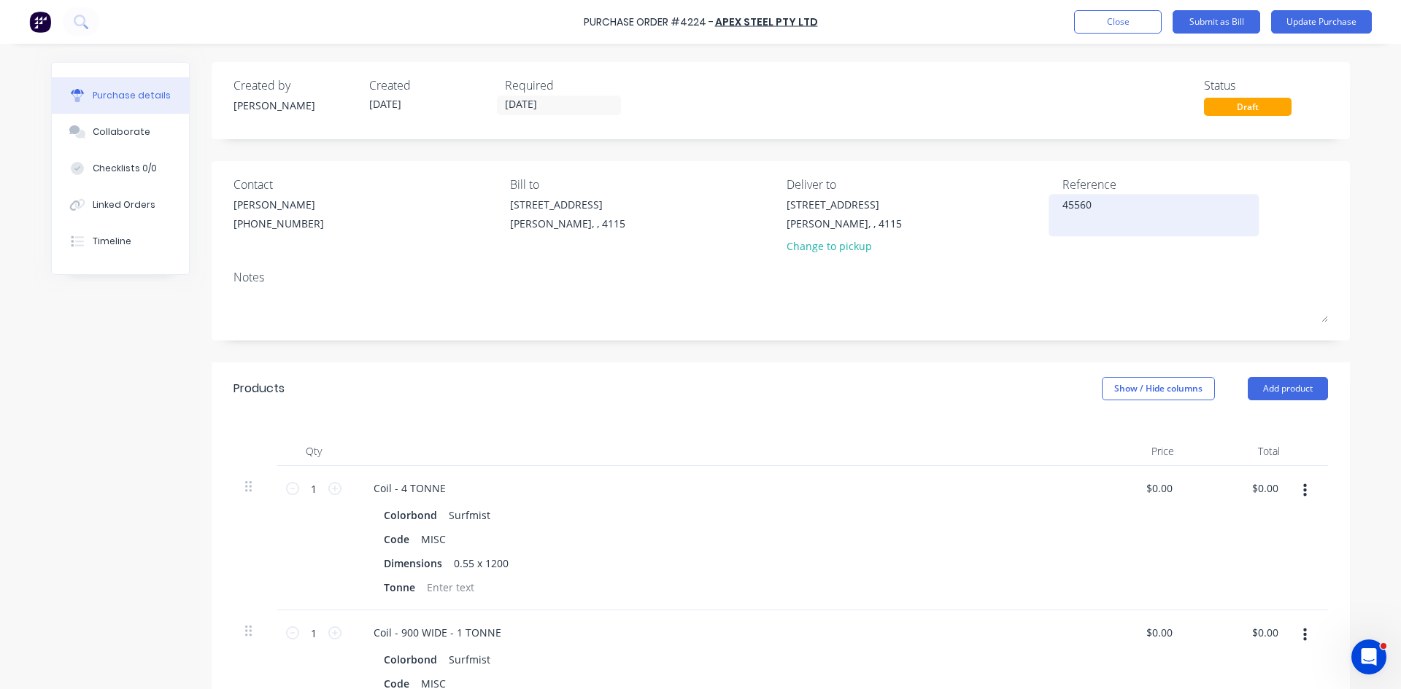
type textarea "x"
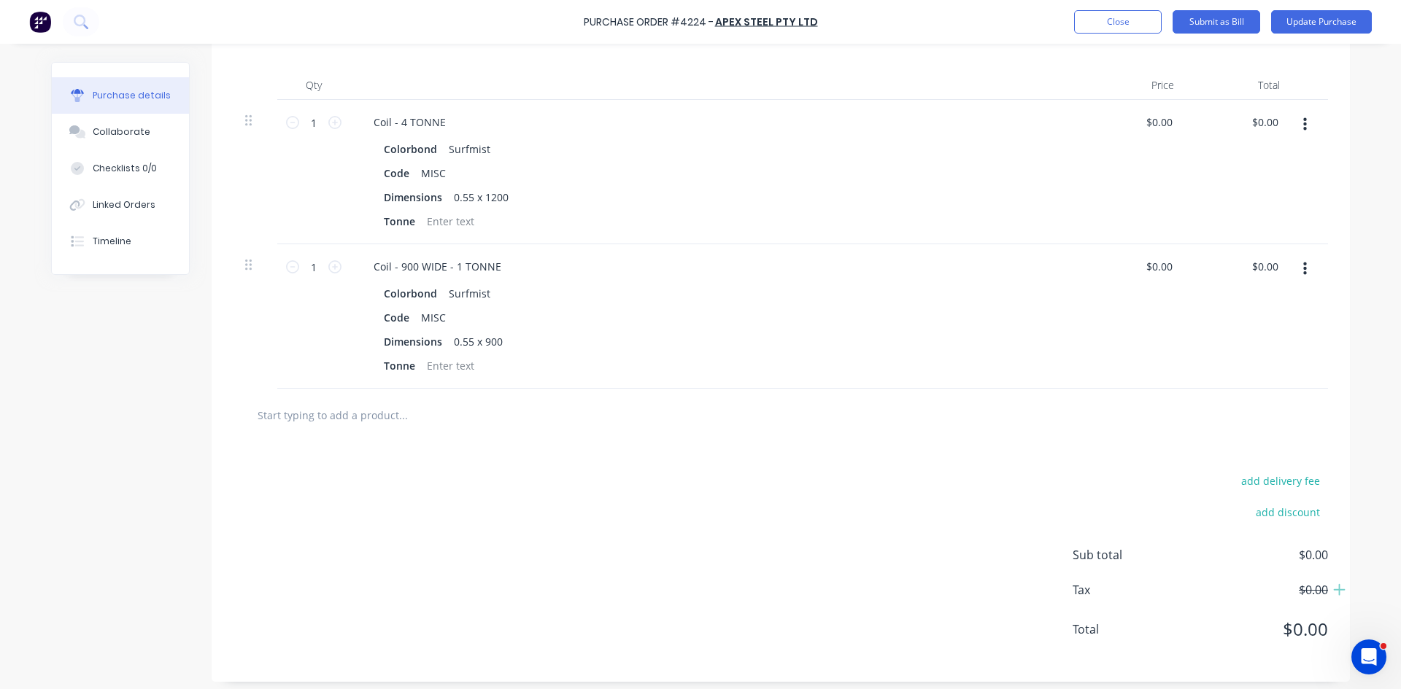
scroll to position [373, 0]
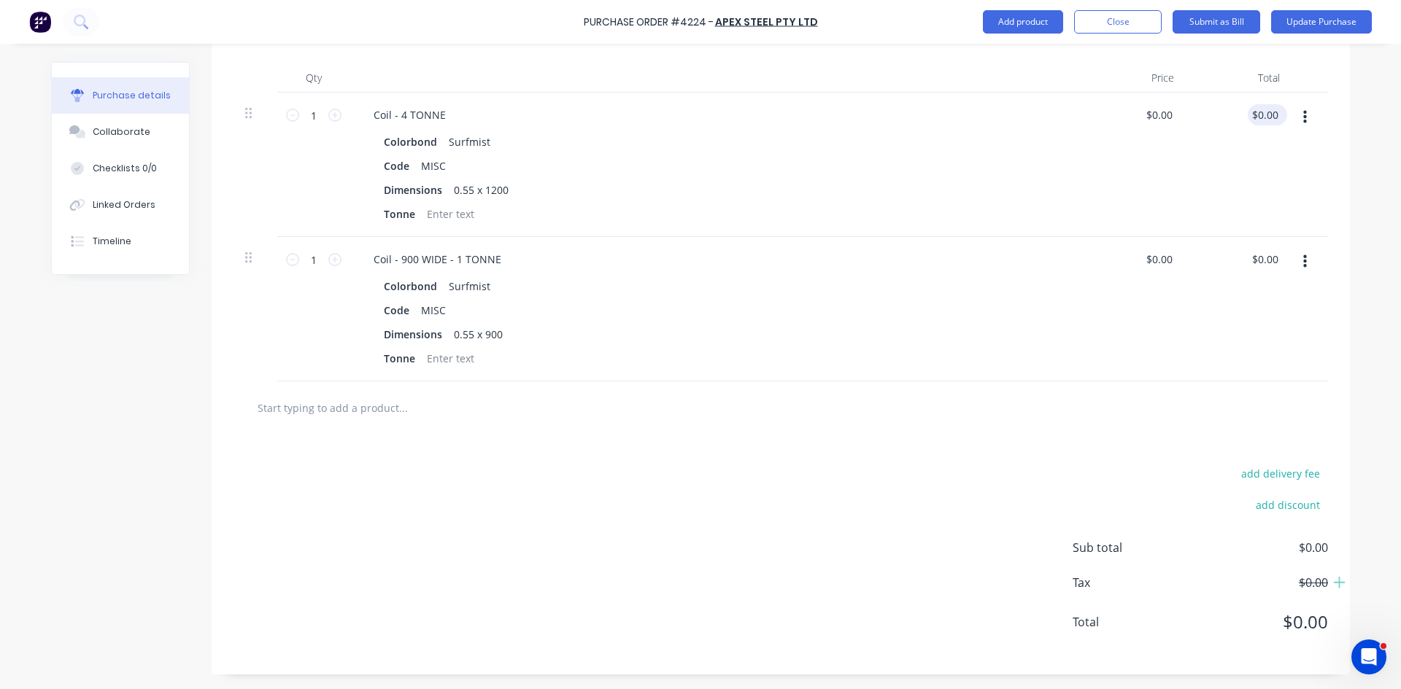
type textarea "455605"
type textarea "x"
type textarea "455605"
click at [1277, 115] on div "$0.00 $0.00" at bounding box center [1266, 114] width 39 height 21
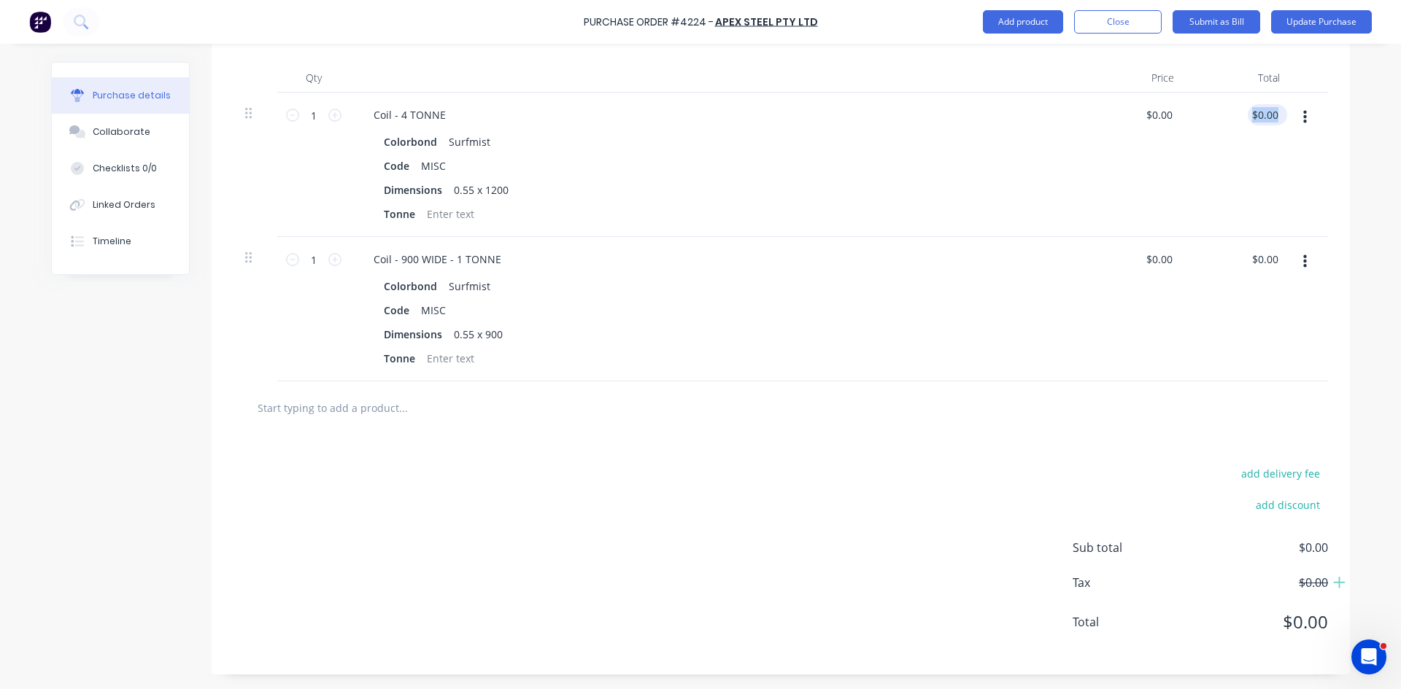
type textarea "x"
click at [1267, 117] on input "0.00" at bounding box center [1267, 114] width 28 height 21
type input "0"
type input "11692"
type textarea "x"
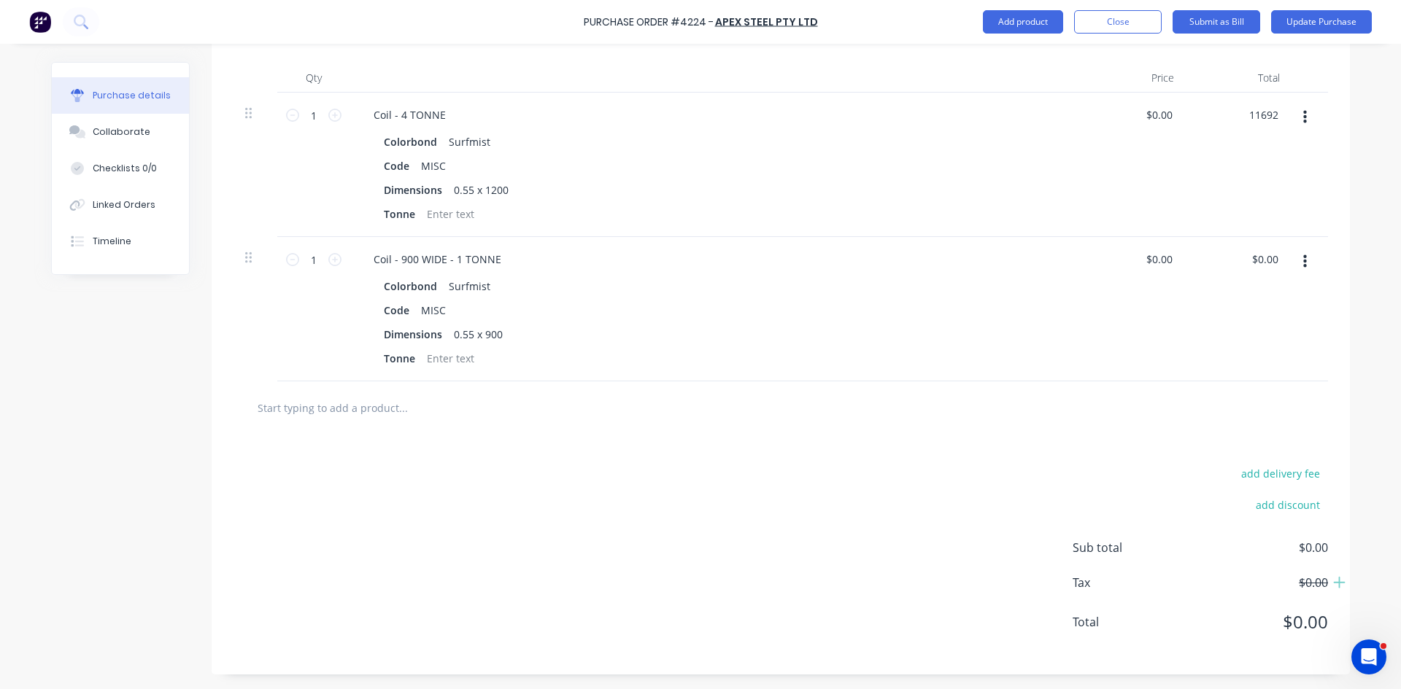
type input "$11,692.00"
click at [969, 514] on div "add delivery fee add discount Sub total $0.00 Tax $0.00 Total $0.00" at bounding box center [781, 555] width 1138 height 240
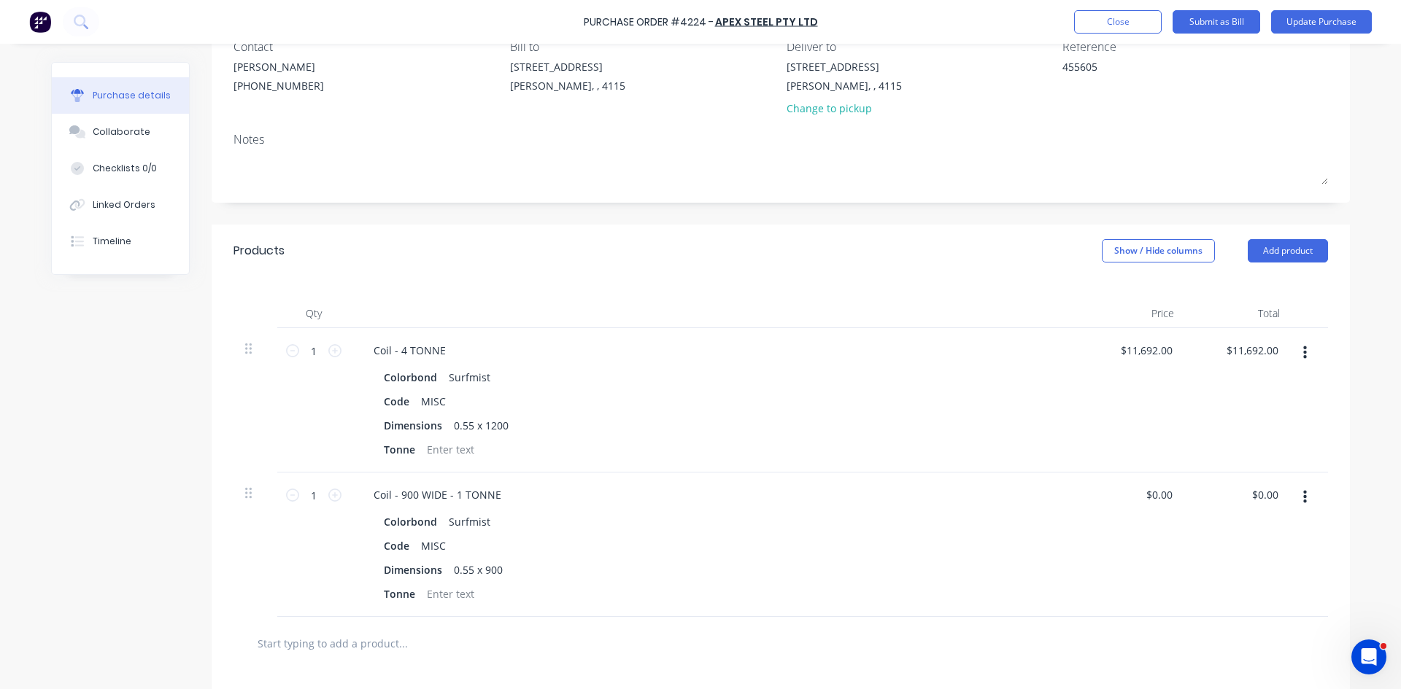
scroll to position [9, 0]
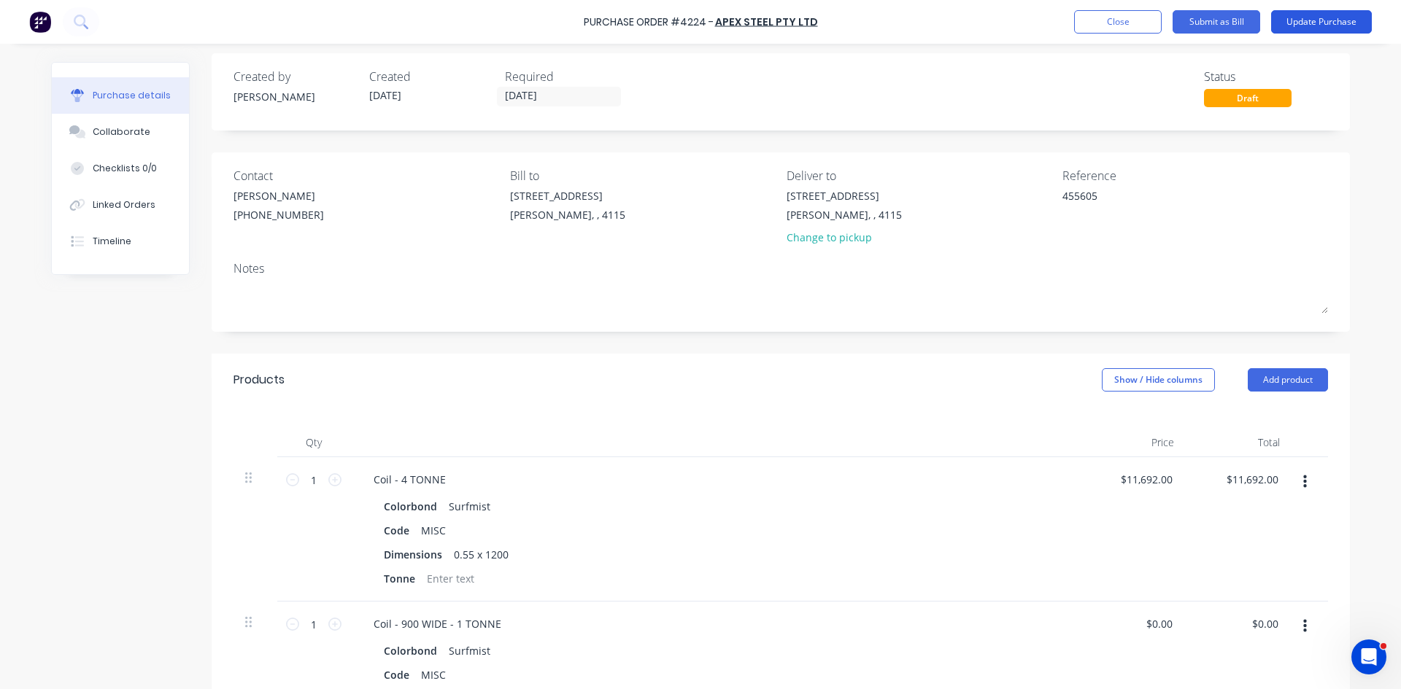
click at [1308, 31] on button "Update Purchase" at bounding box center [1321, 21] width 101 height 23
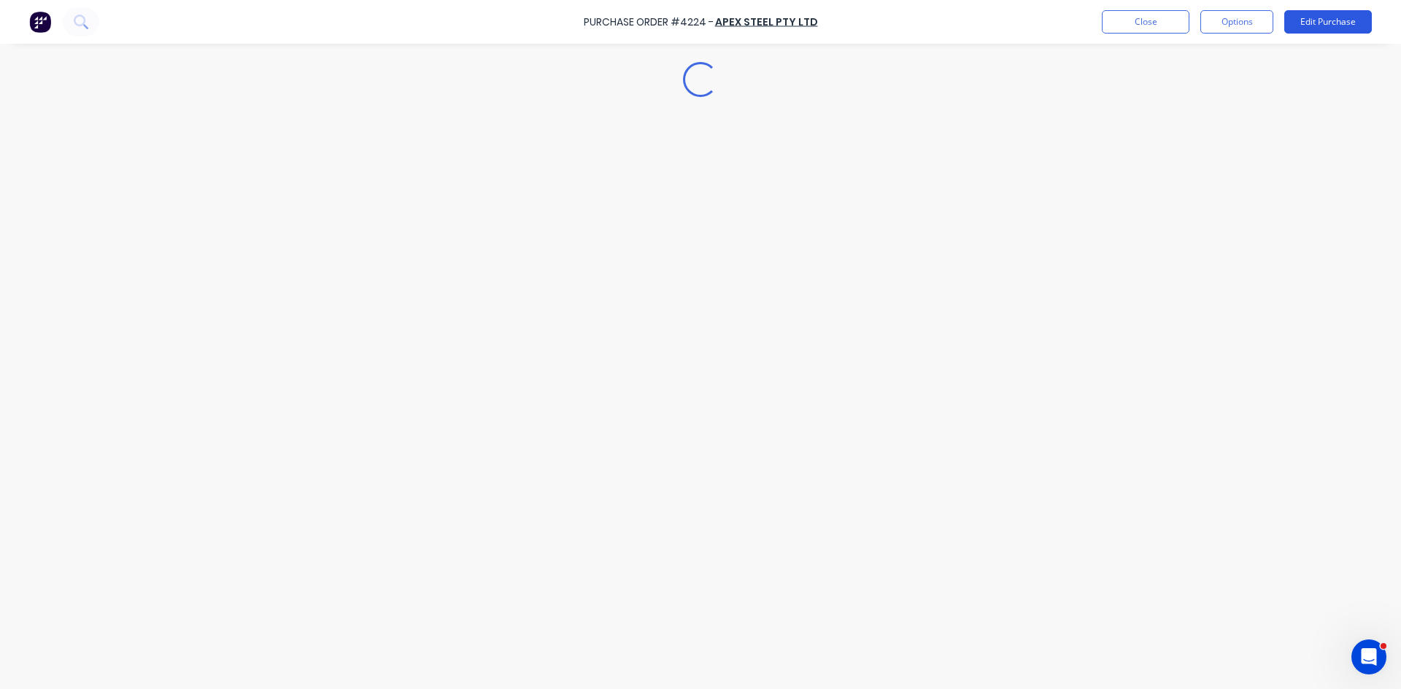
type textarea "x"
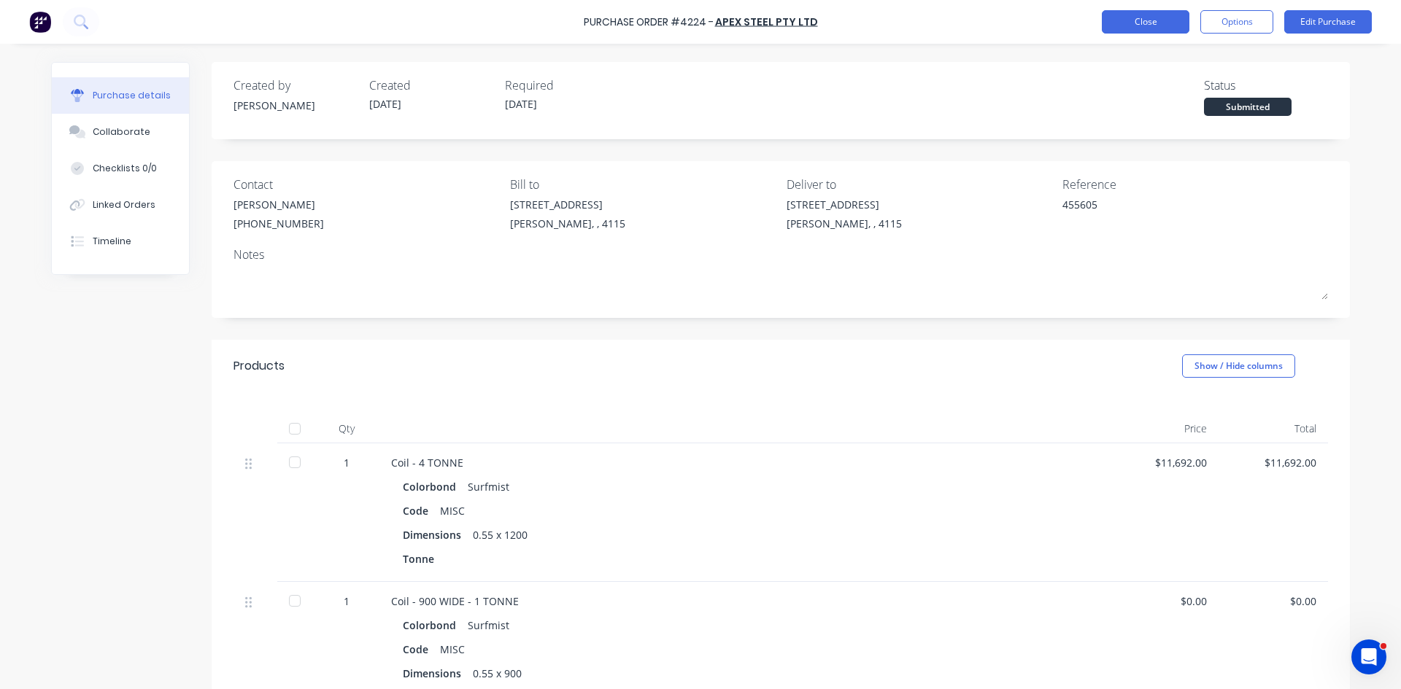
click at [1130, 18] on button "Close" at bounding box center [1146, 21] width 88 height 23
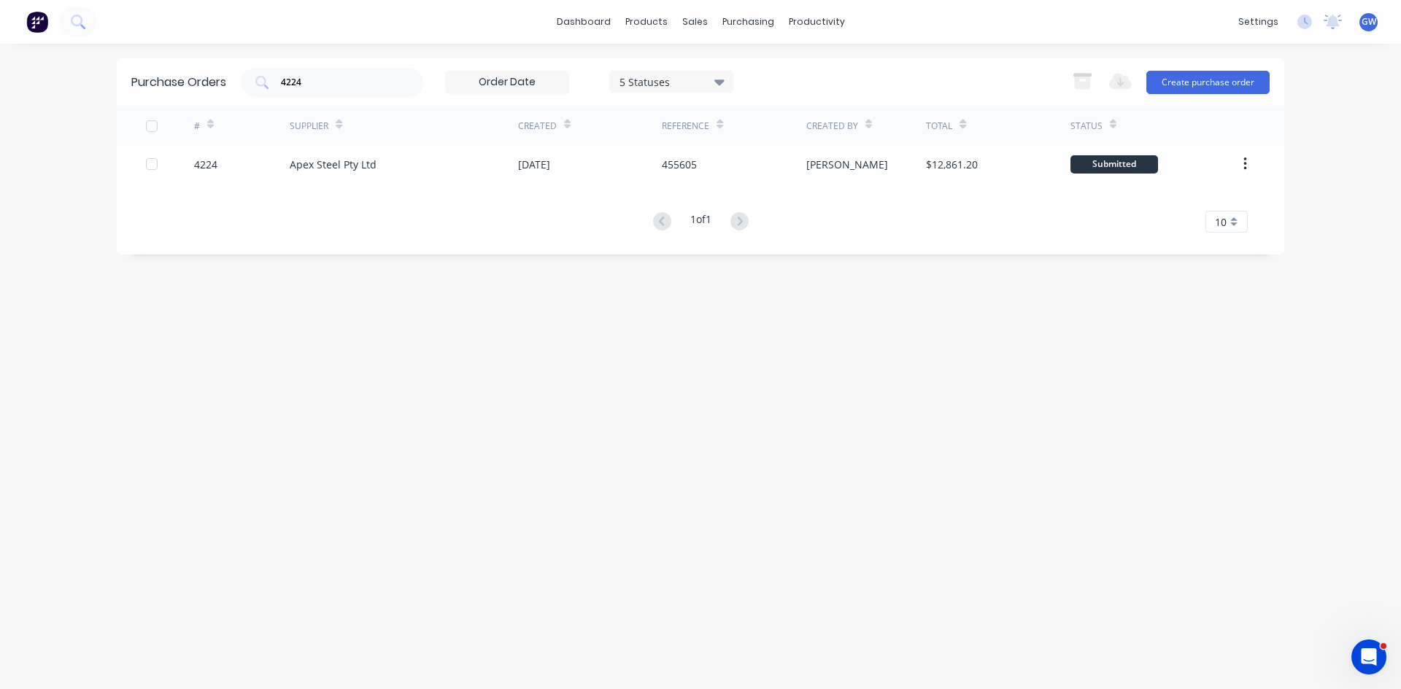
drag, startPoint x: 365, startPoint y: 73, endPoint x: 227, endPoint y: 60, distance: 139.2
click at [227, 60] on div "Purchase Orders 4224 5 Statuses 5 Statuses Export to Excel (XLSX) Create purcha…" at bounding box center [700, 81] width 1167 height 47
click at [319, 85] on input "4224" at bounding box center [339, 82] width 121 height 15
type input "4177"
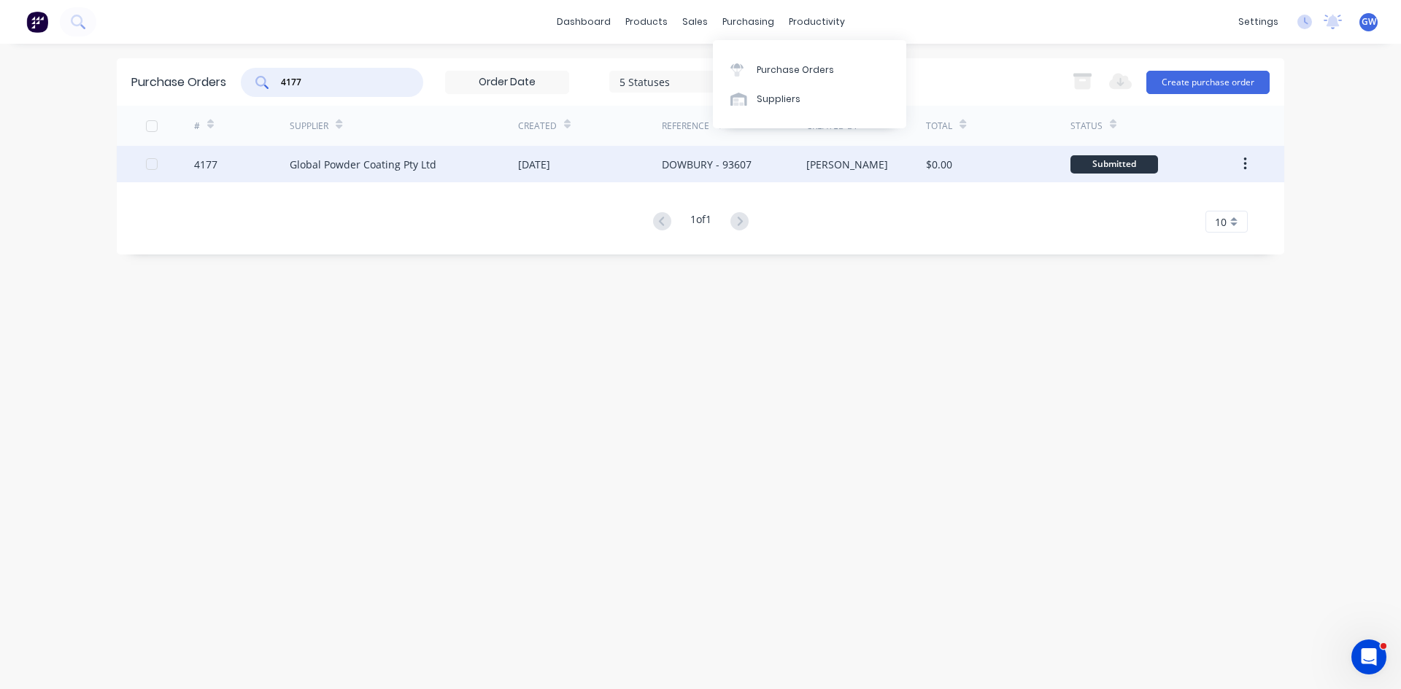
click at [921, 165] on div "Taylor" at bounding box center [866, 164] width 120 height 36
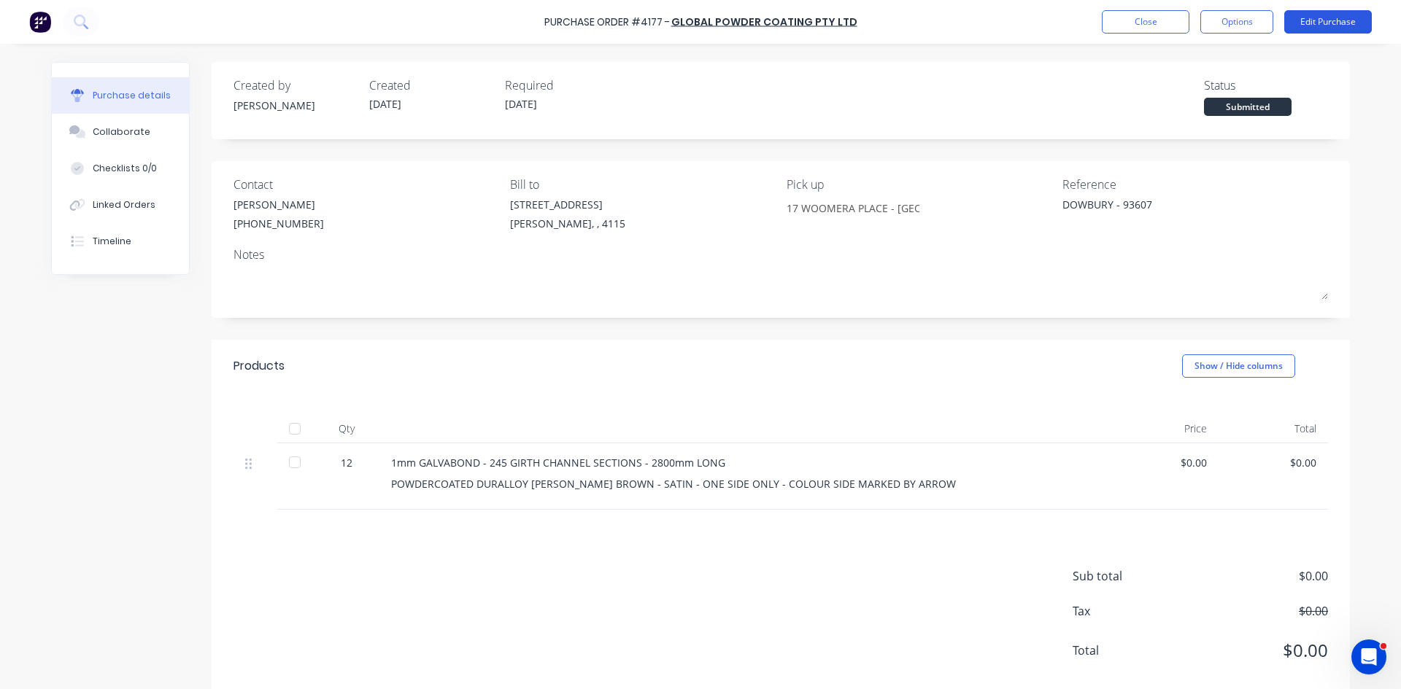
click at [1333, 19] on button "Edit Purchase" at bounding box center [1328, 21] width 88 height 23
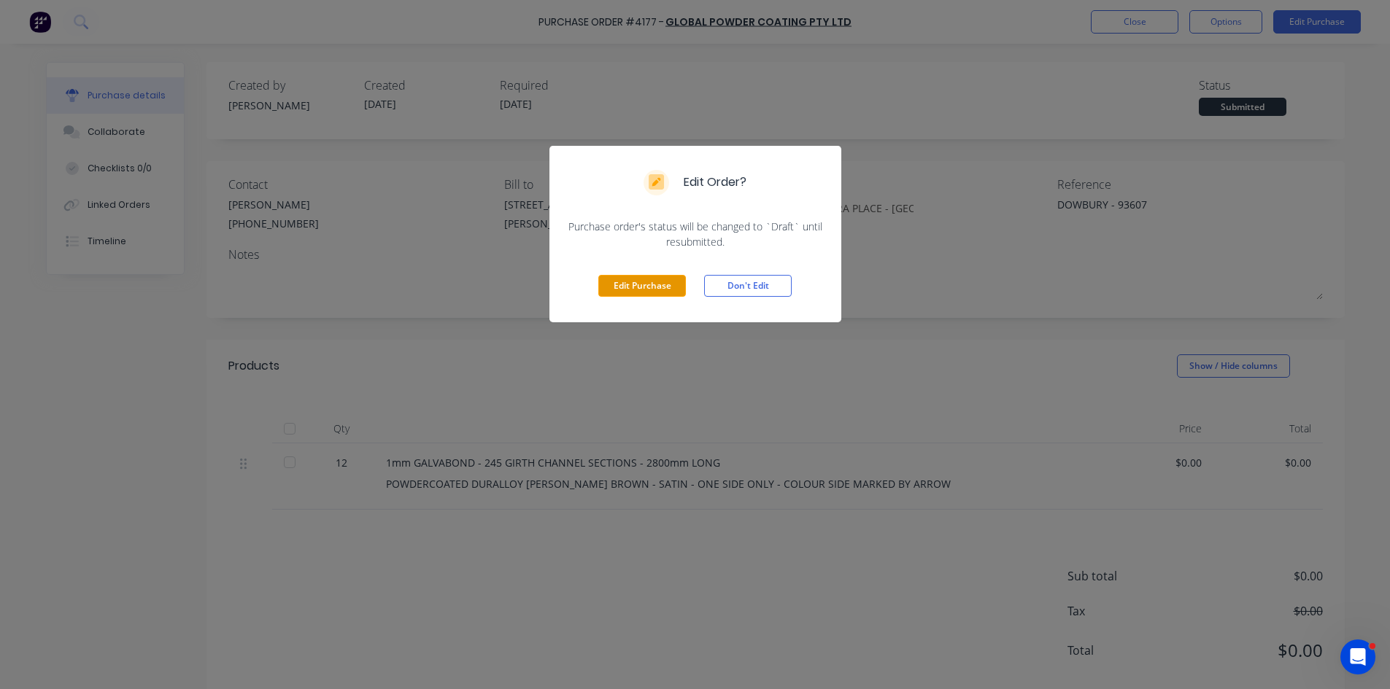
click at [649, 282] on button "Edit Purchase" at bounding box center [642, 286] width 88 height 22
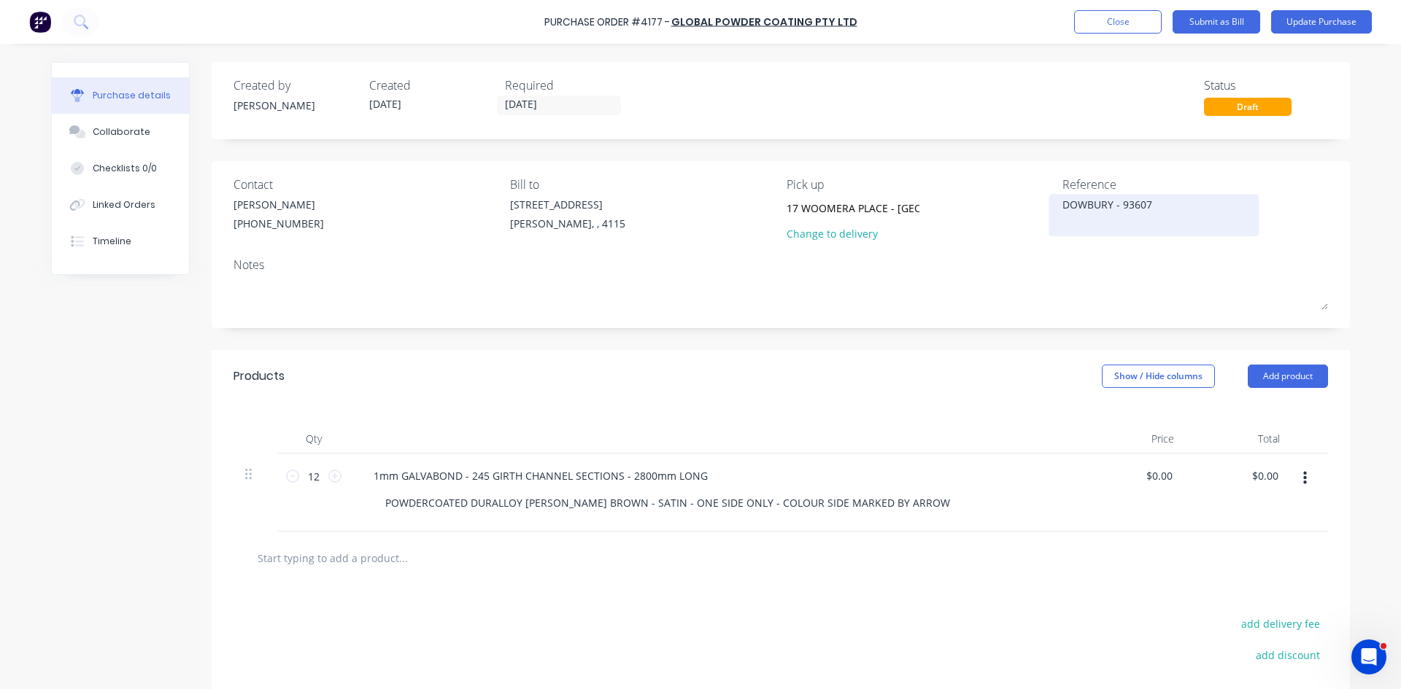
type textarea "x"
click at [1062, 209] on div "DOWBURY - 93607" at bounding box center [1153, 215] width 182 height 36
click at [1062, 205] on textarea "DOWBURY - 93607" at bounding box center [1153, 213] width 182 height 33
type textarea "00049874 DOWBURY - 93607"
type textarea "x"
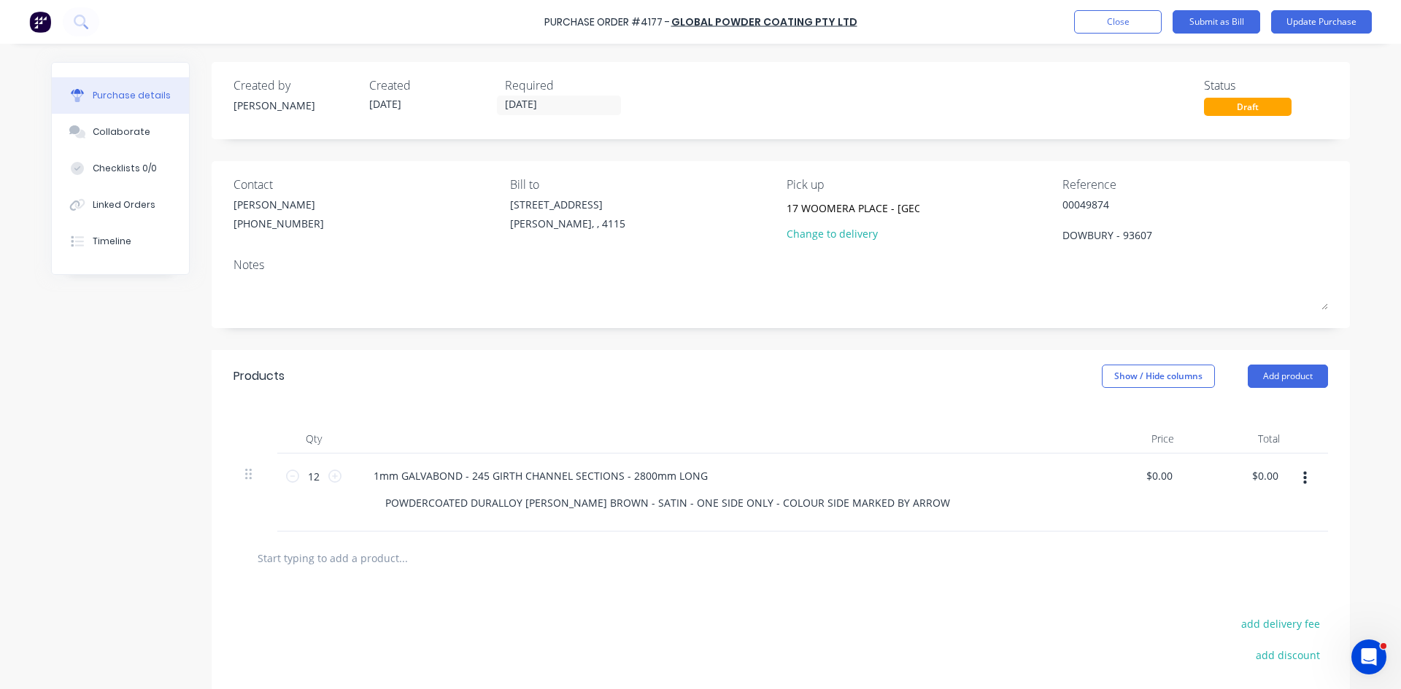
type textarea "00049874 DOWBURY - 93607"
type textarea "x"
type textarea "00049874 DOWBURY - 93607"
click at [611, 419] on div "Qty Price Total 12 12 1mm GALVABOND - 245 GIRTH CHANNEL SECTIONS - 2800mm LONG …" at bounding box center [781, 467] width 1138 height 129
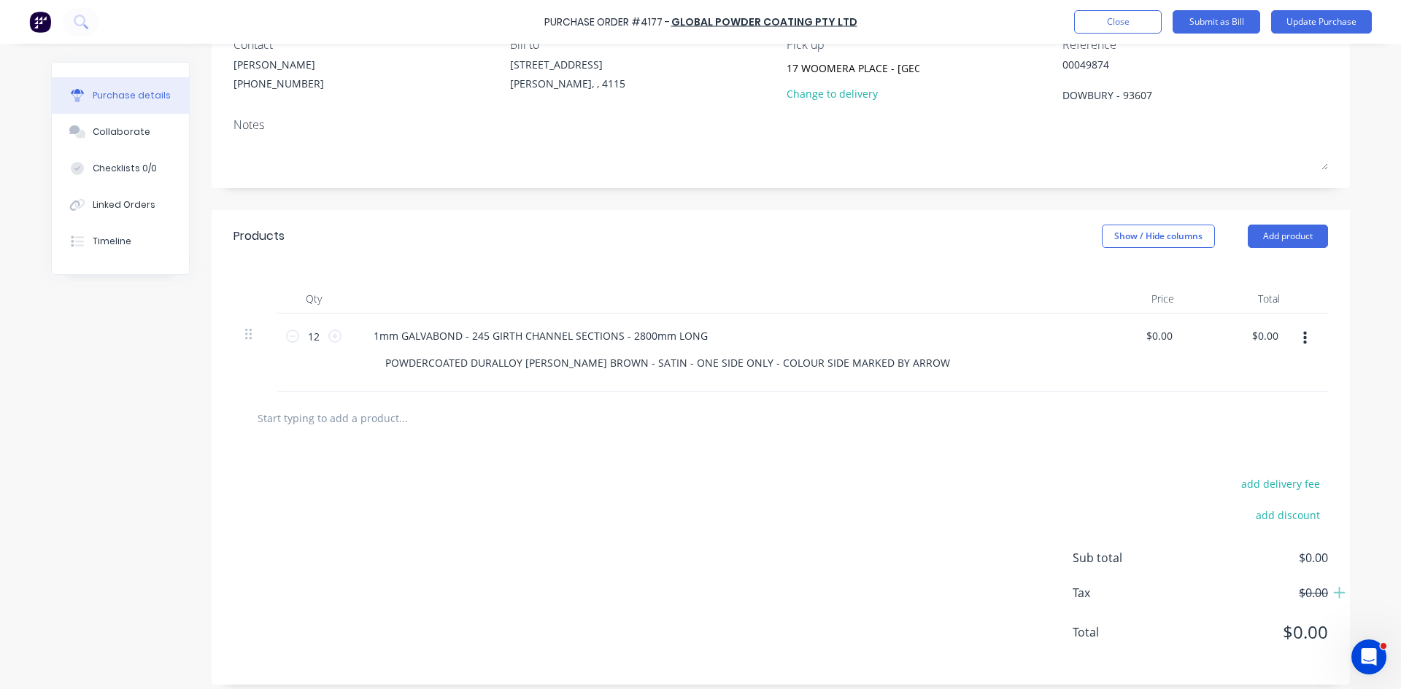
scroll to position [146, 0]
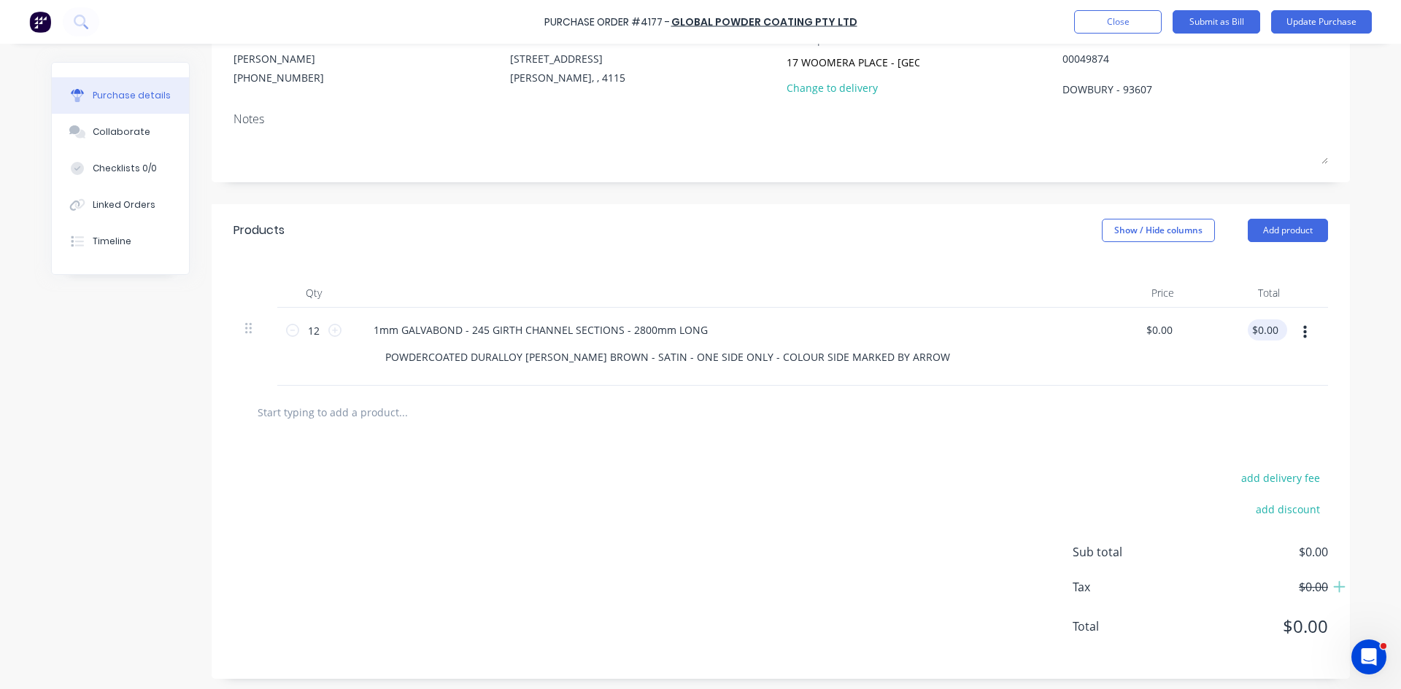
type textarea "x"
drag, startPoint x: 1250, startPoint y: 328, endPoint x: 1319, endPoint y: 328, distance: 69.3
click at [1319, 328] on div "12 12 1mm GALVABOND - 245 GIRTH CHANNEL SECTIONS - 2800mm LONG POWDERCOATED DUR…" at bounding box center [780, 347] width 1094 height 78
type input "494.93"
type textarea "x"
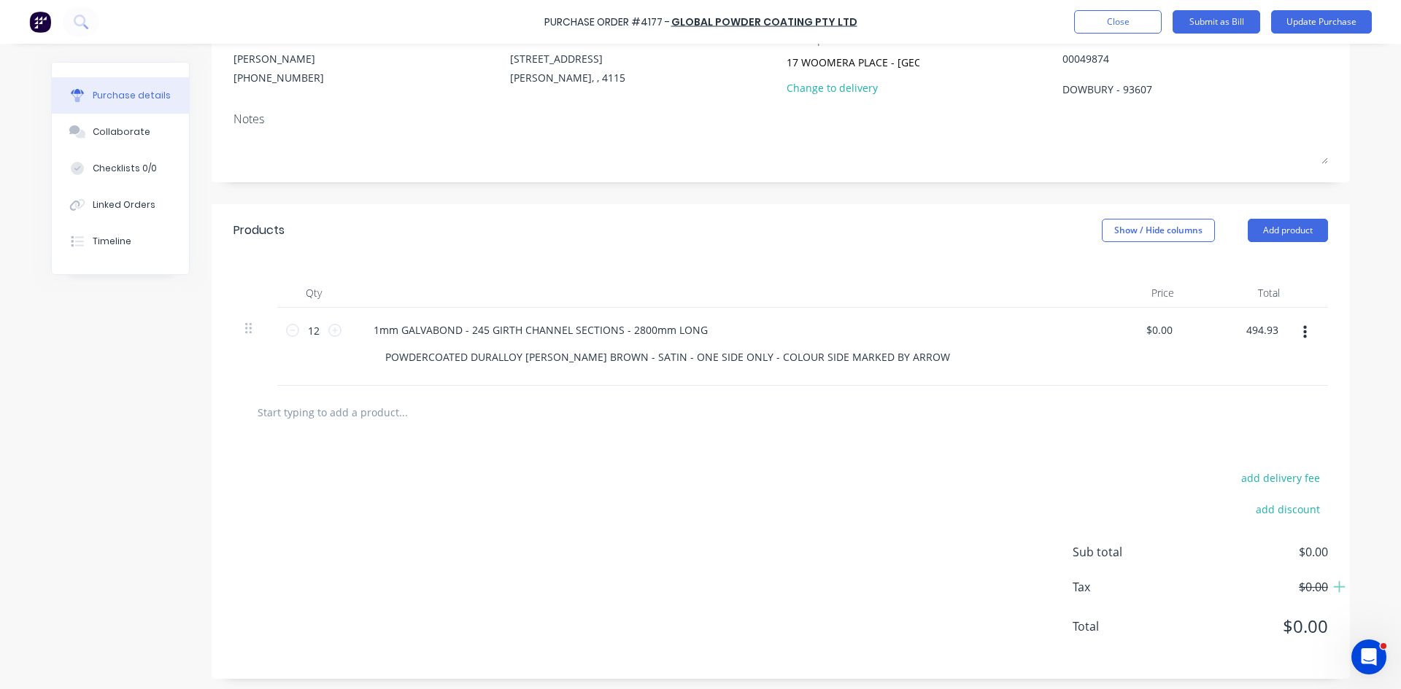
type input "$41.2442"
type input "$494.93"
click at [802, 559] on div "add delivery fee add discount Sub total $0.00 Tax $0.00 Total $0.00" at bounding box center [781, 559] width 1138 height 240
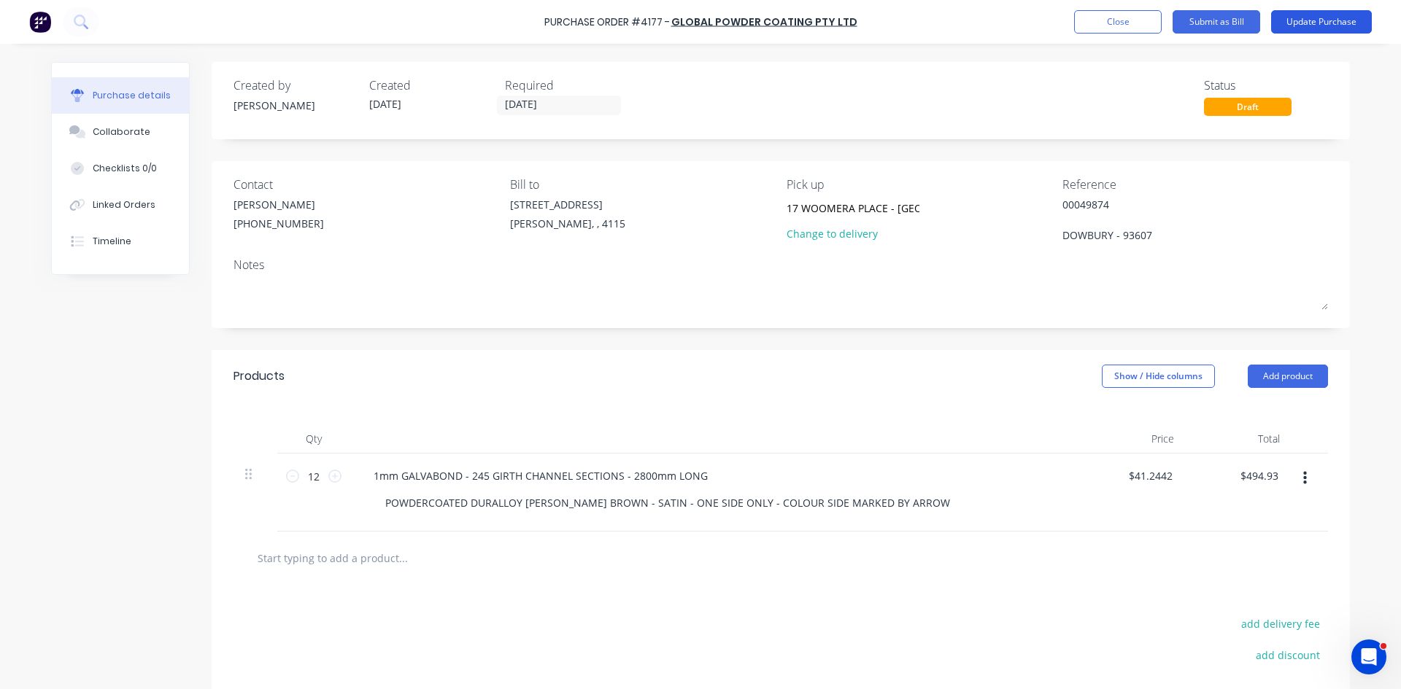
click at [1333, 15] on button "Update Purchase" at bounding box center [1321, 21] width 101 height 23
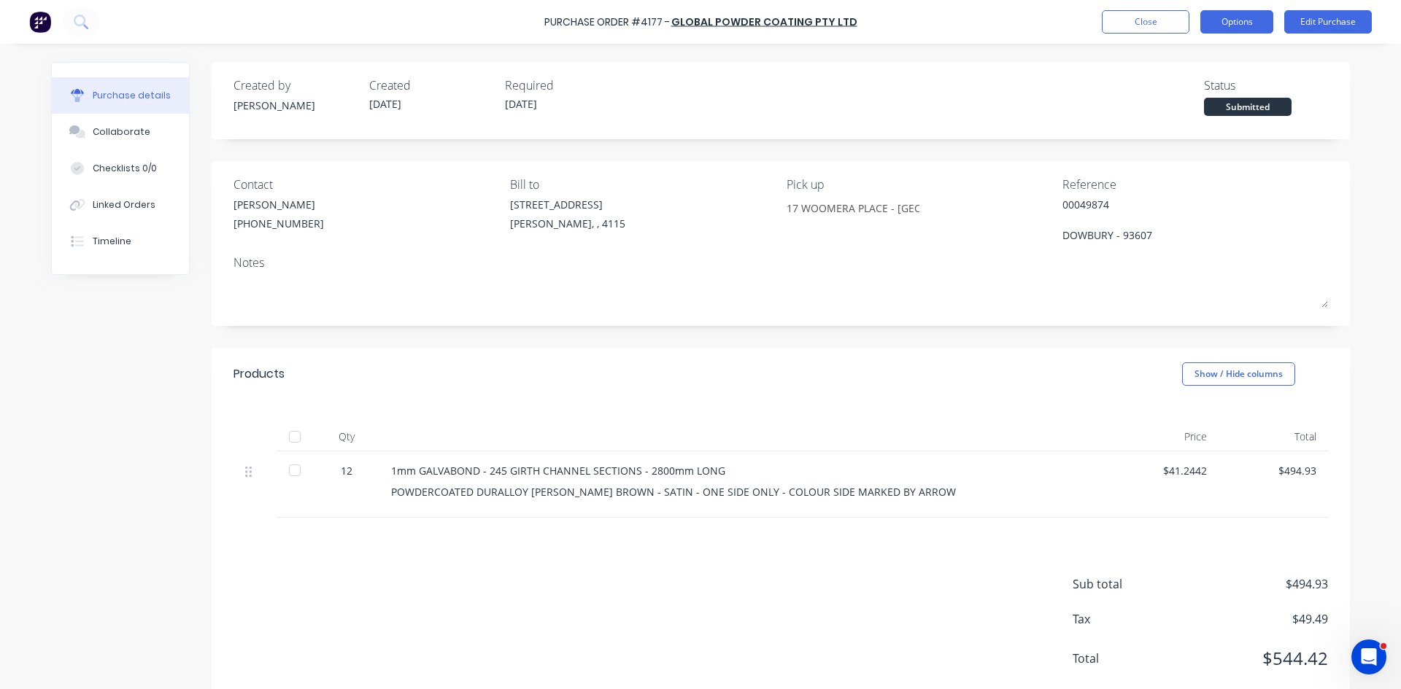
click at [1236, 28] on button "Options" at bounding box center [1236, 21] width 73 height 23
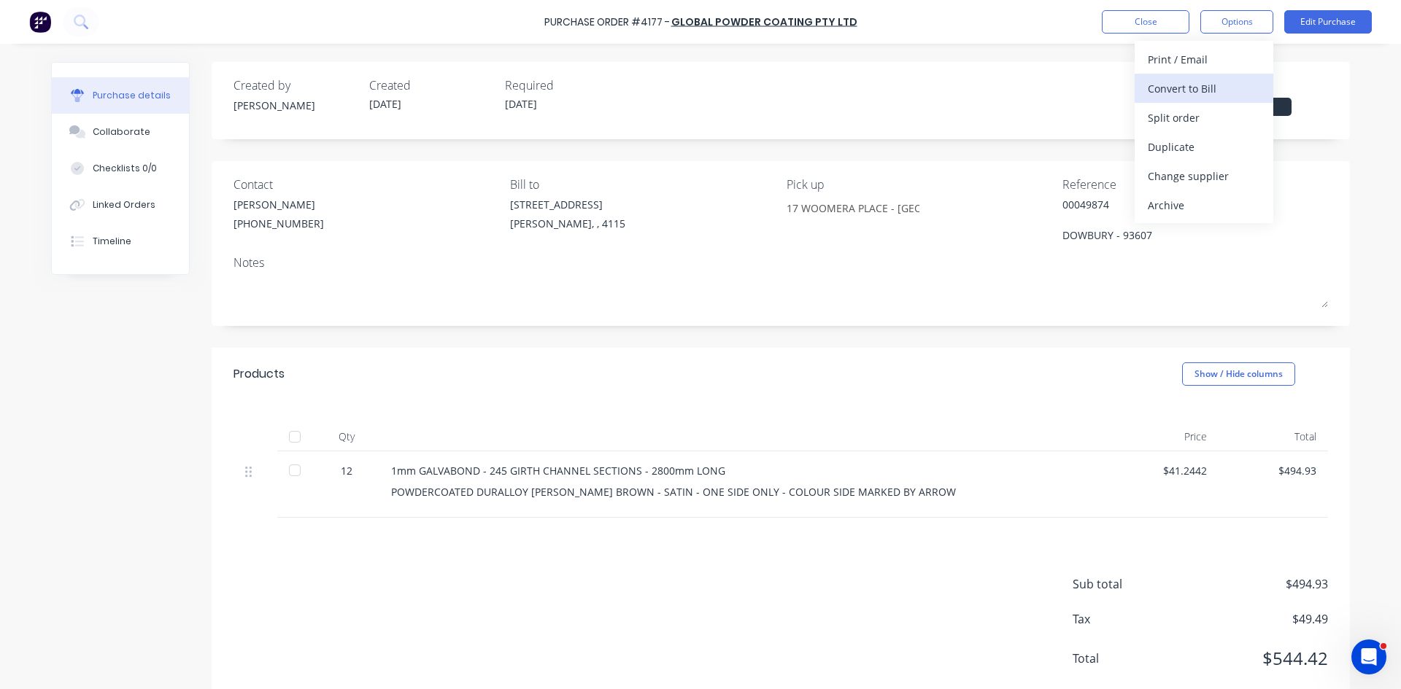
click at [1215, 92] on div "Convert to Bill" at bounding box center [1203, 88] width 112 height 21
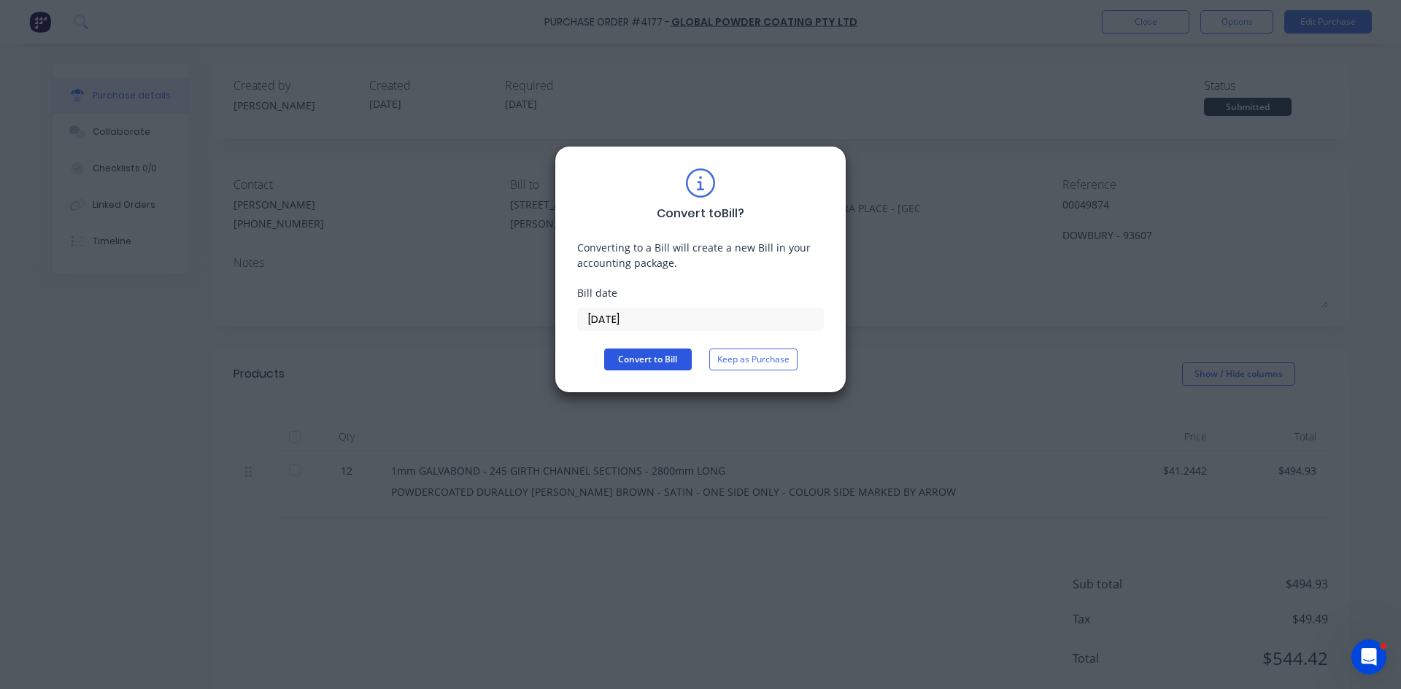
click at [643, 355] on button "Convert to Bill" at bounding box center [648, 360] width 88 height 22
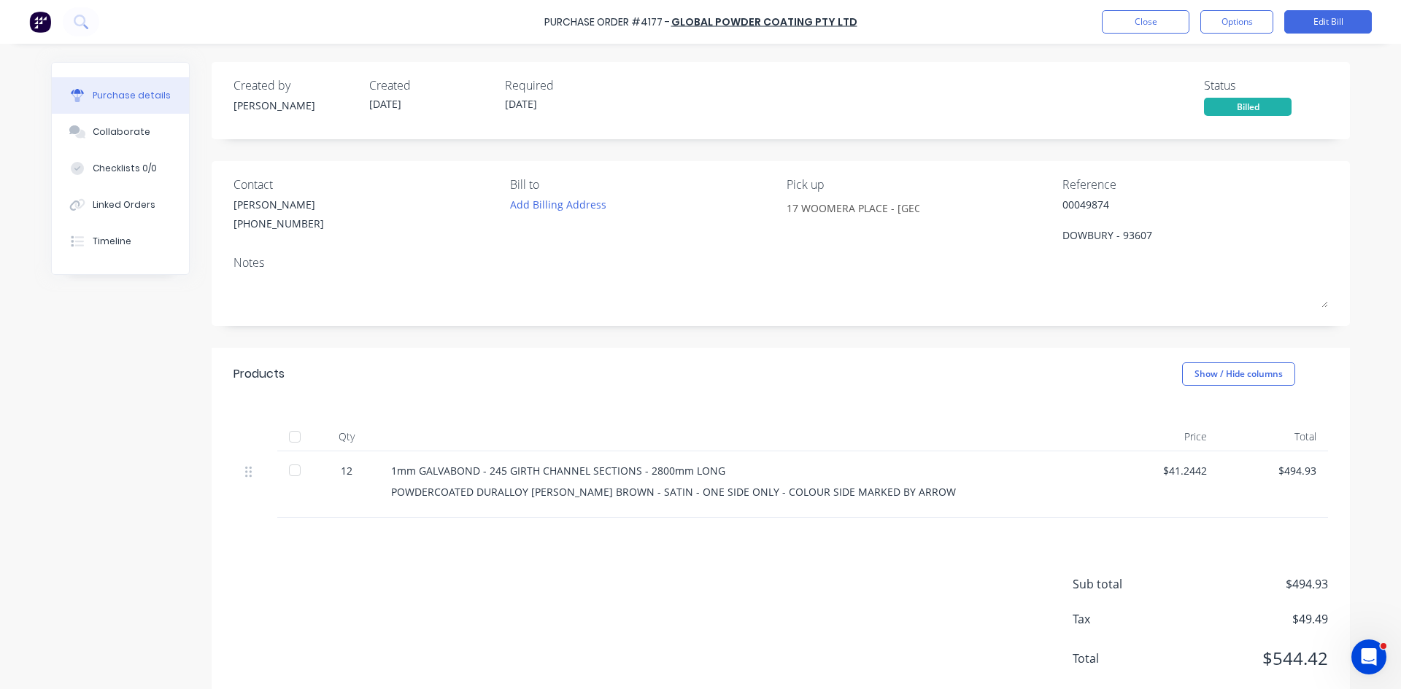
type textarea "x"
click at [1148, 17] on button "Close" at bounding box center [1146, 21] width 88 height 23
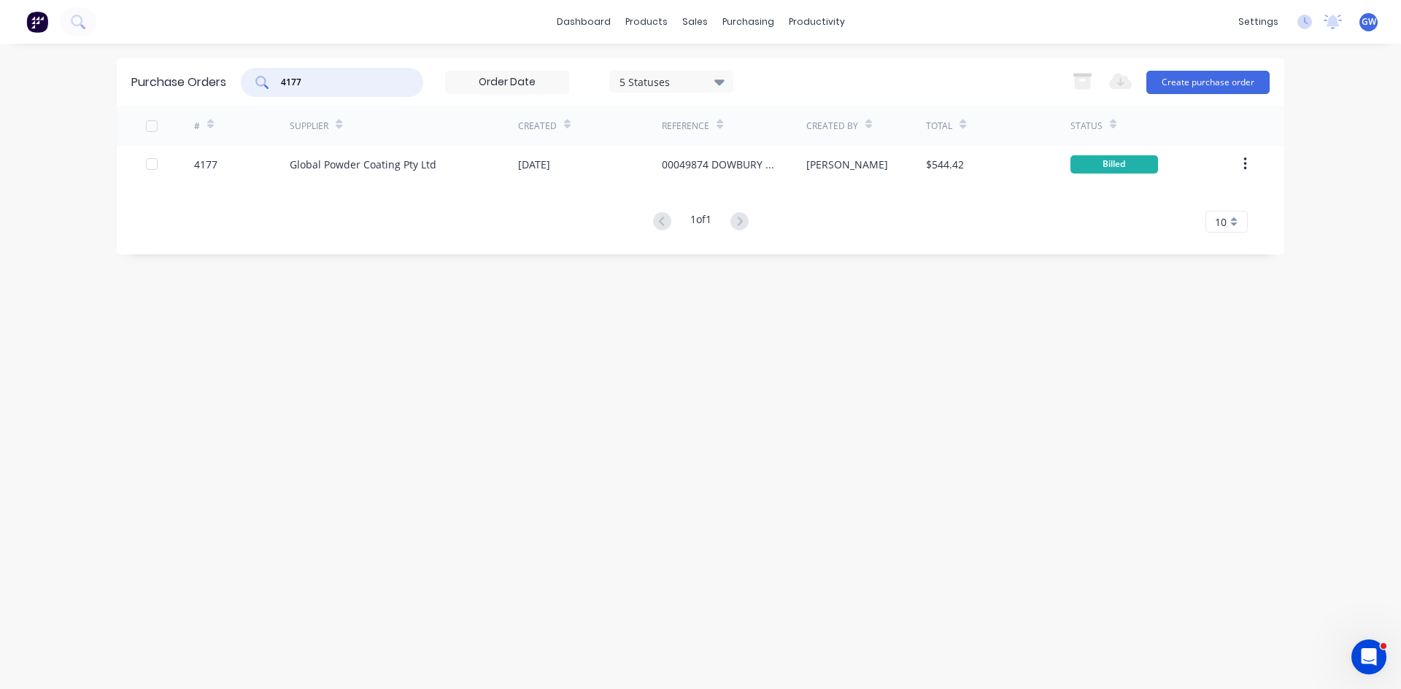
drag, startPoint x: 307, startPoint y: 82, endPoint x: 258, endPoint y: 89, distance: 50.0
click at [258, 89] on div "4177" at bounding box center [332, 82] width 182 height 29
type input "4172"
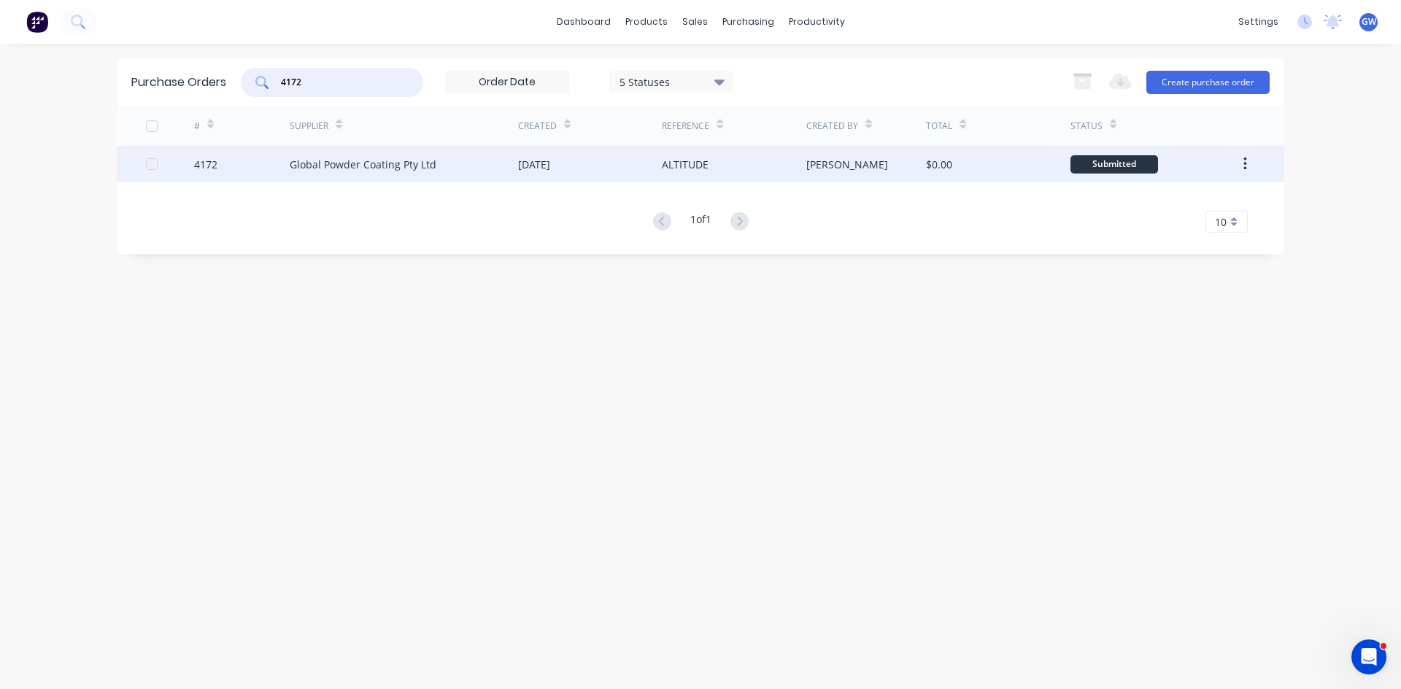
click at [964, 163] on div "$0.00" at bounding box center [998, 164] width 144 height 36
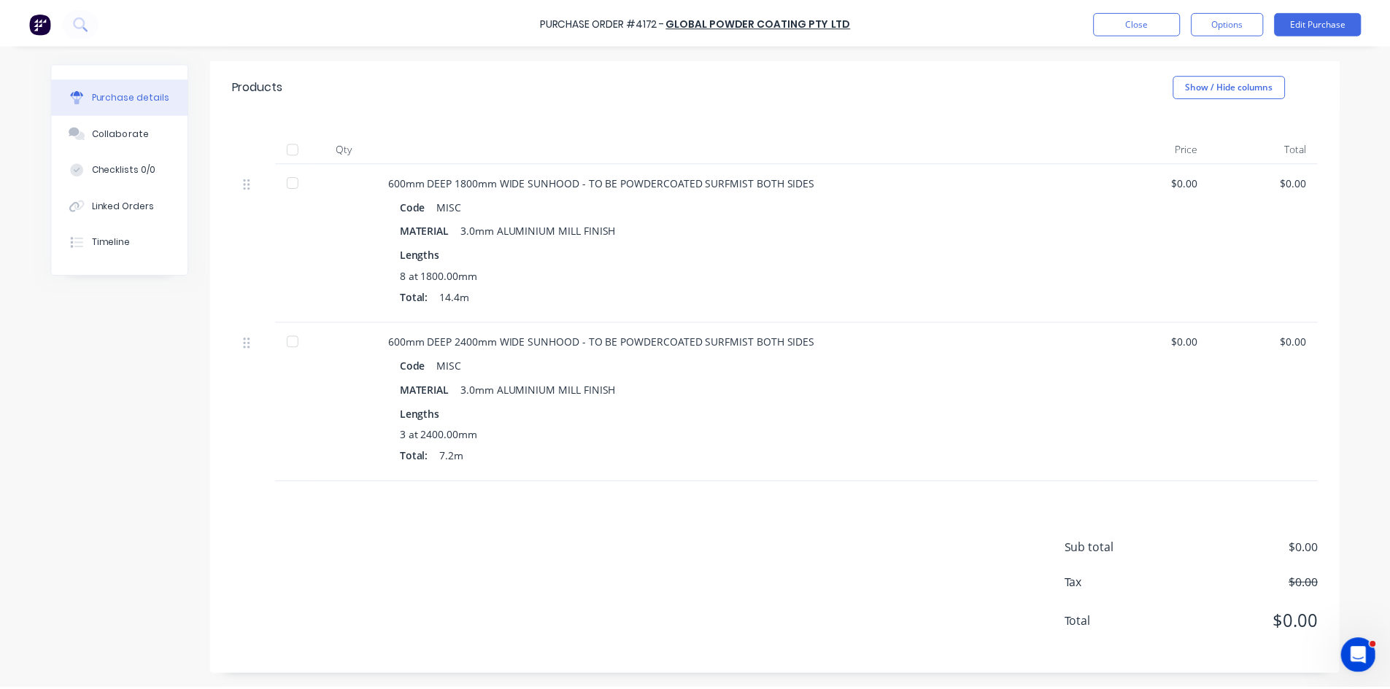
scroll to position [282, 0]
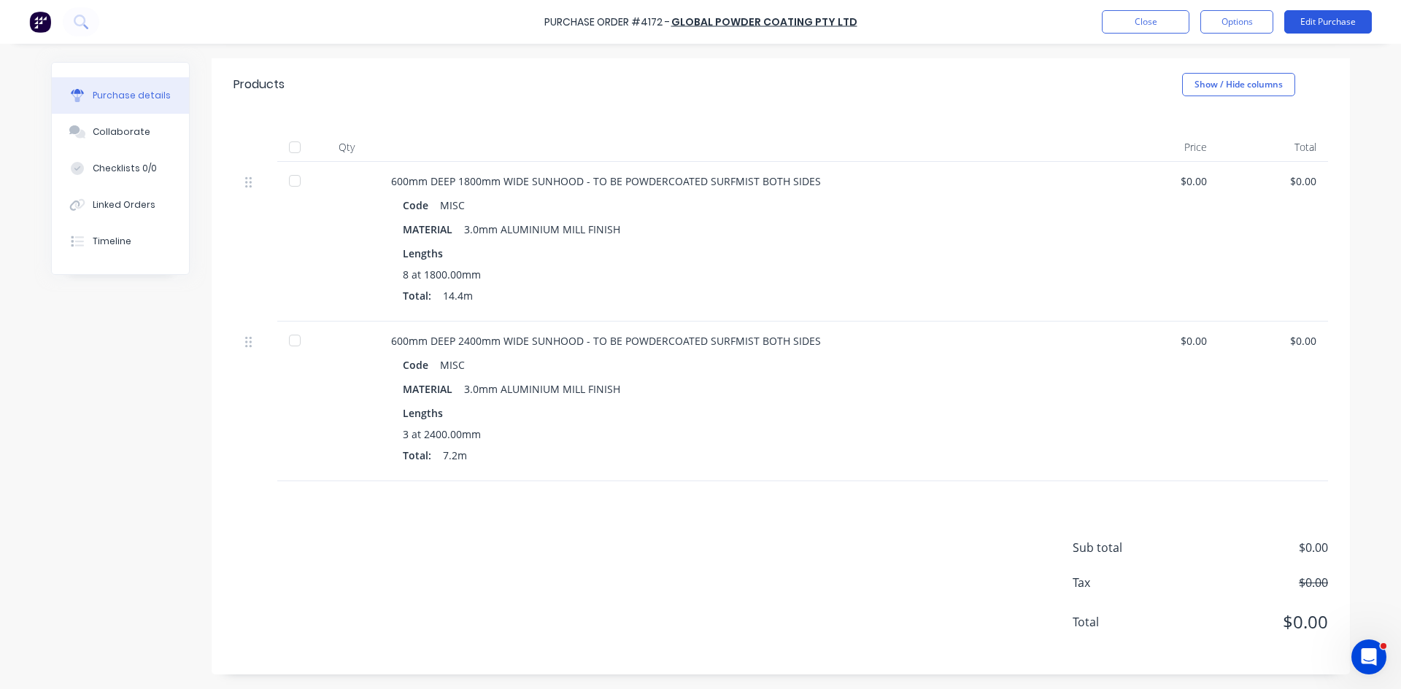
click at [1328, 12] on button "Edit Purchase" at bounding box center [1328, 21] width 88 height 23
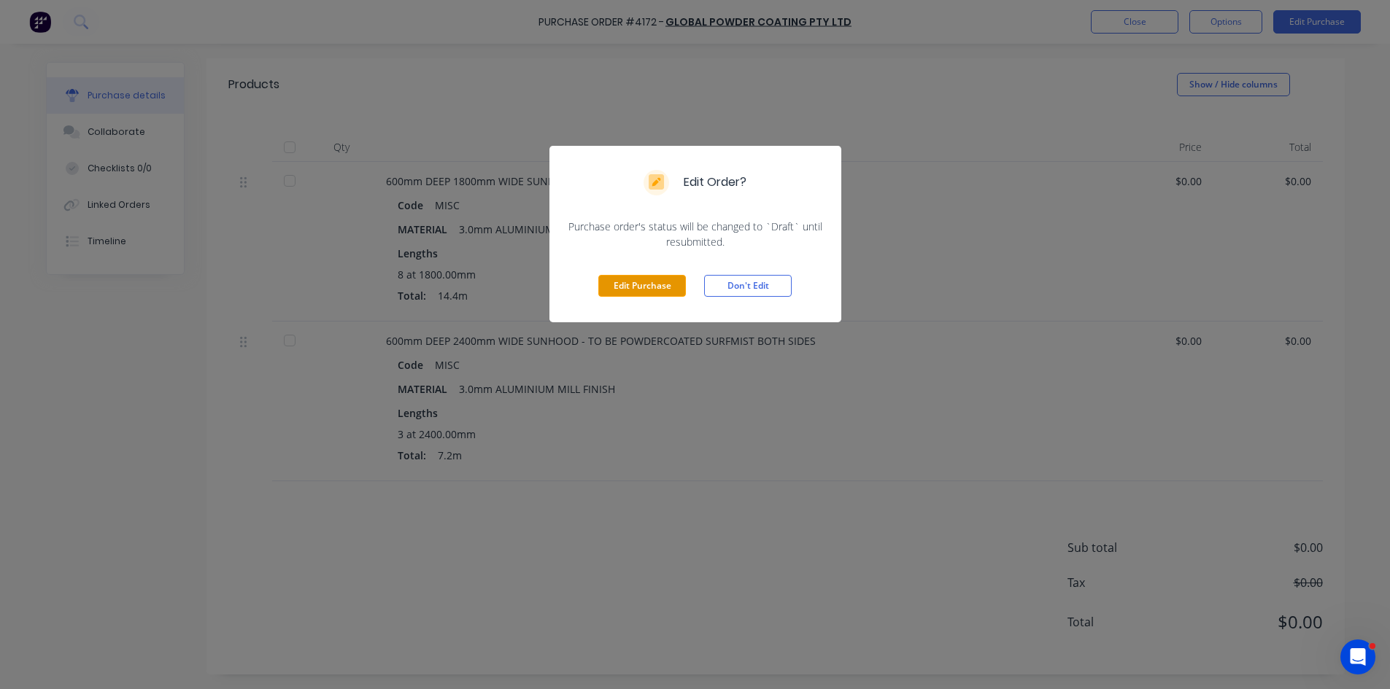
click at [617, 291] on button "Edit Purchase" at bounding box center [642, 286] width 88 height 22
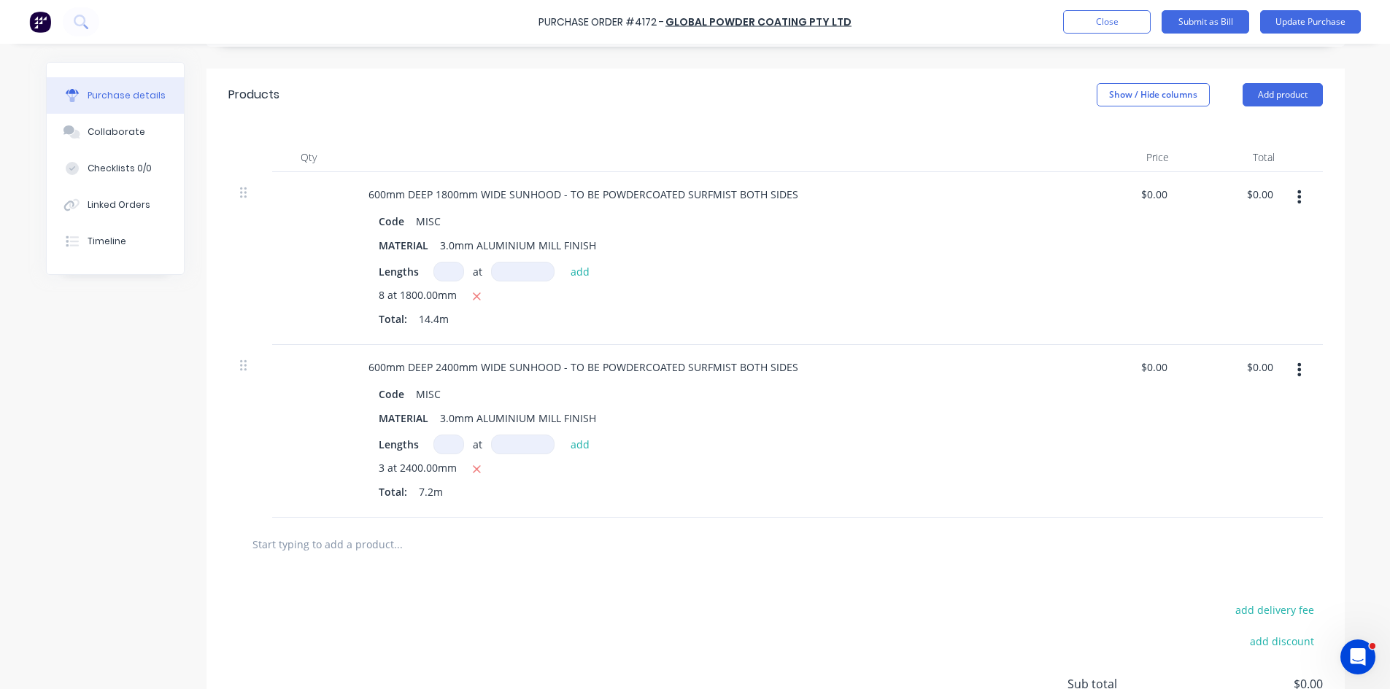
type textarea "x"
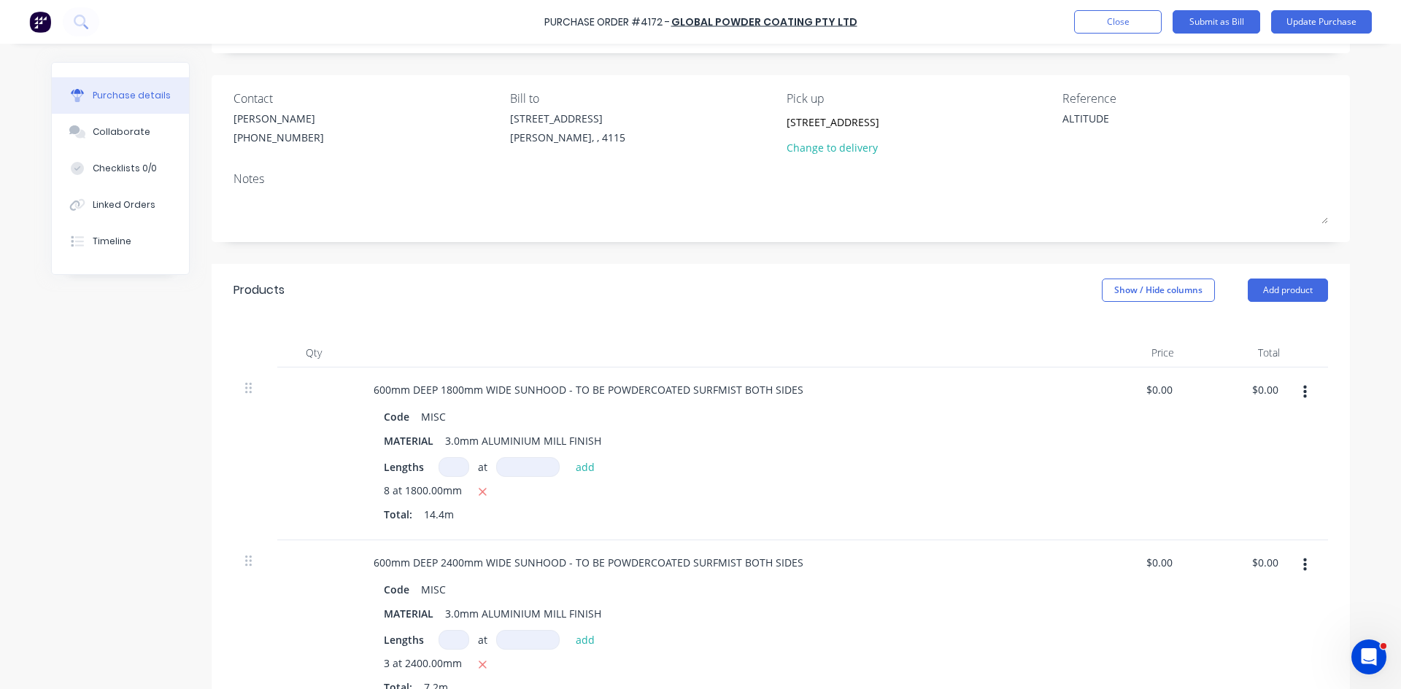
scroll to position [0, 0]
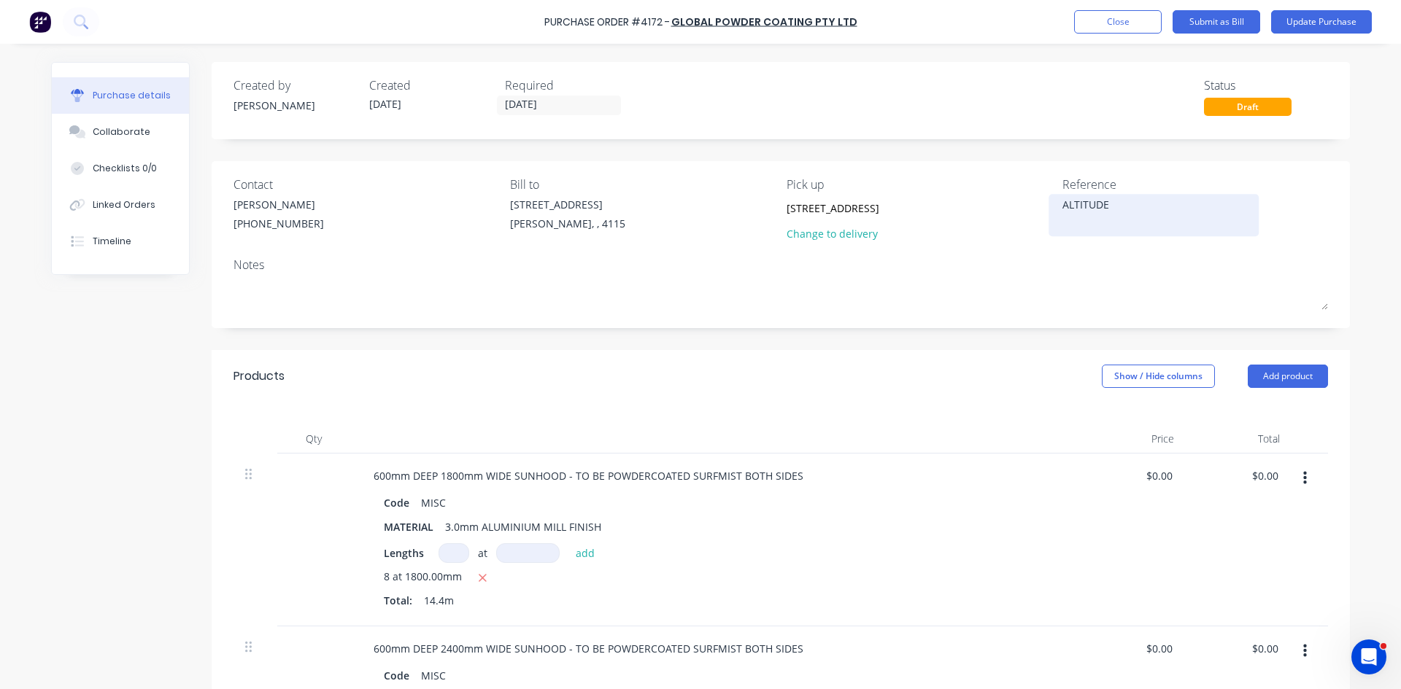
click at [1062, 202] on textarea "ALTITUDE" at bounding box center [1153, 213] width 182 height 33
type textarea "000498ALTITUDE"
type textarea "x"
type textarea "0004987ALTITUDE"
type textarea "x"
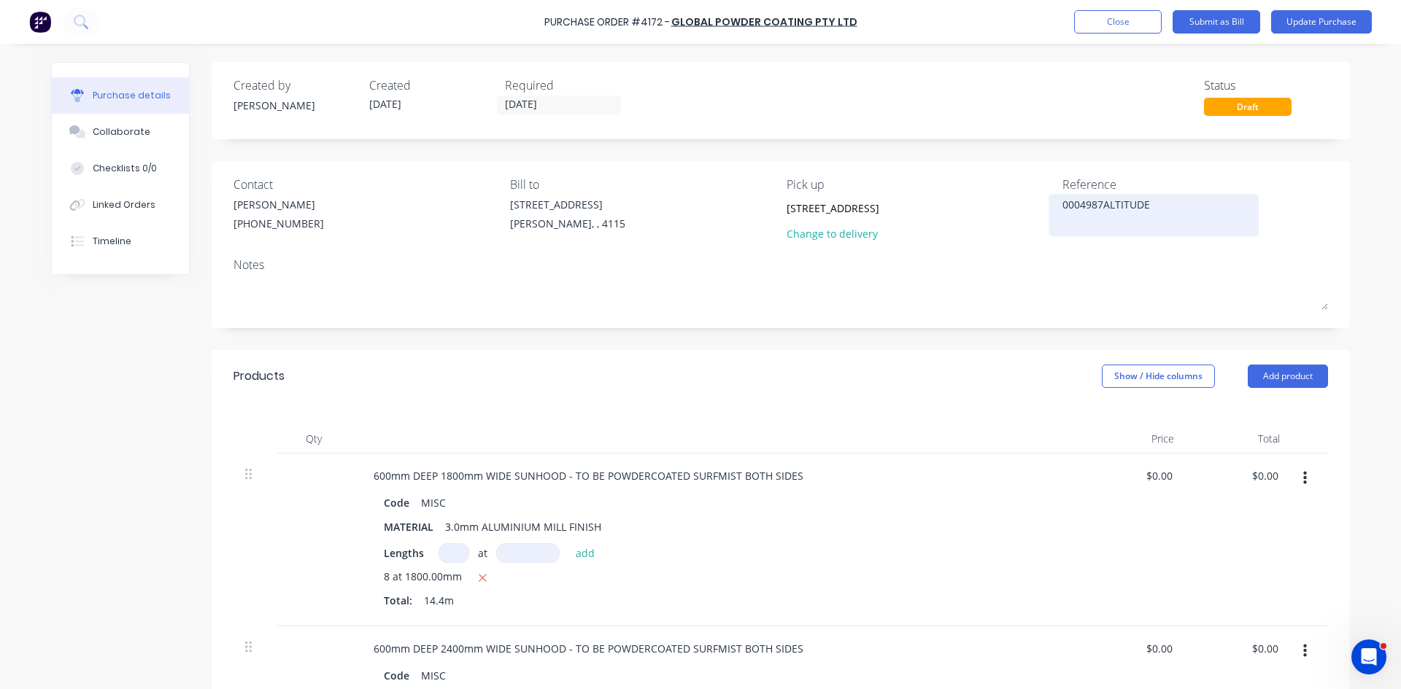
type textarea "00049875ALTITUDE"
type textarea "x"
type textarea "00049875 ALTITUDE"
type textarea "x"
type textarea "00049875 ALTITUDE"
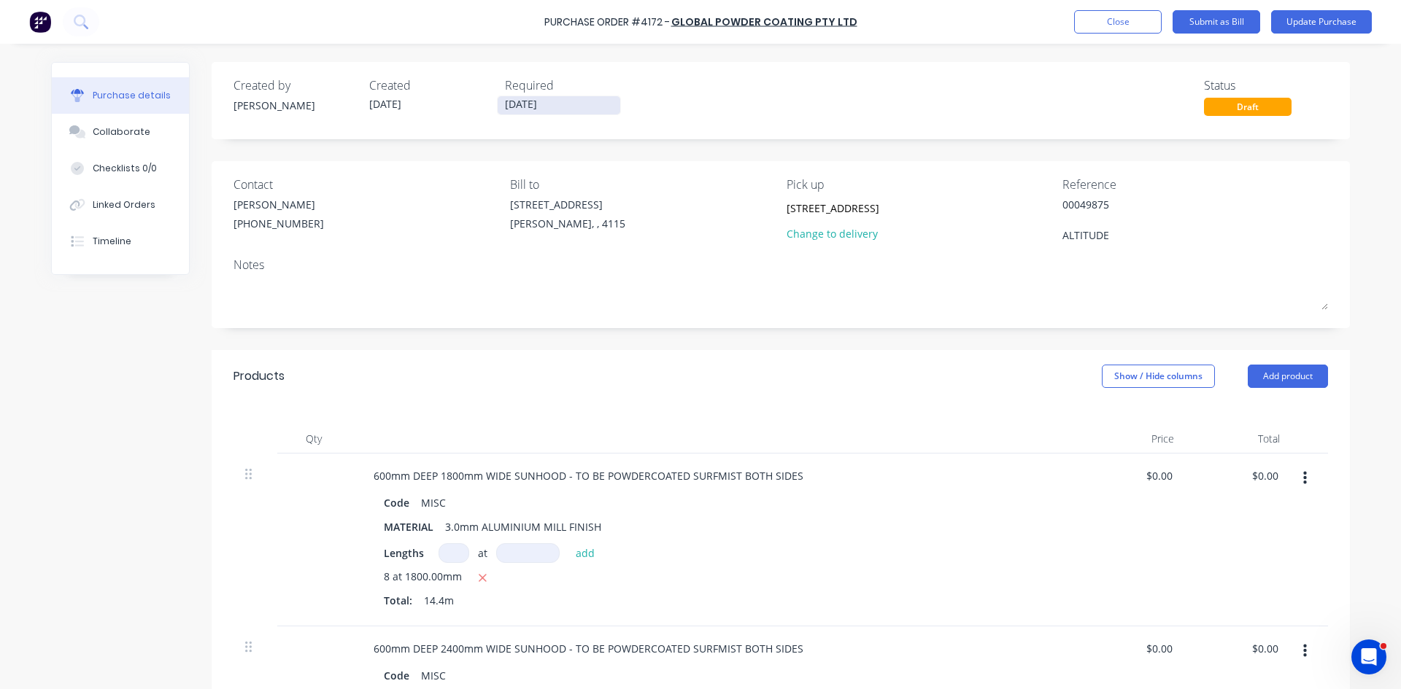
type textarea "x"
type textarea "00049875 ALTITUDE"
click at [532, 104] on input "04/09/25" at bounding box center [559, 105] width 123 height 18
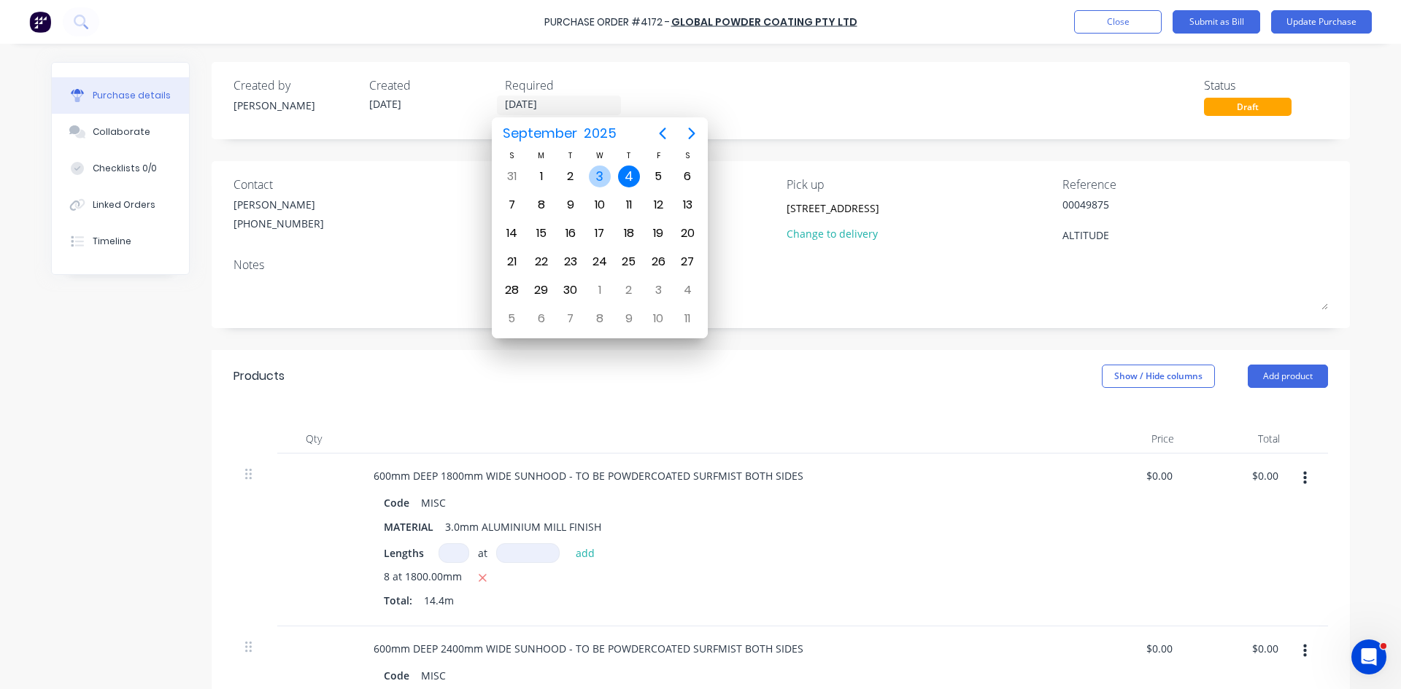
click at [591, 176] on div "3" at bounding box center [600, 177] width 22 height 22
type textarea "x"
type input "[DATE]"
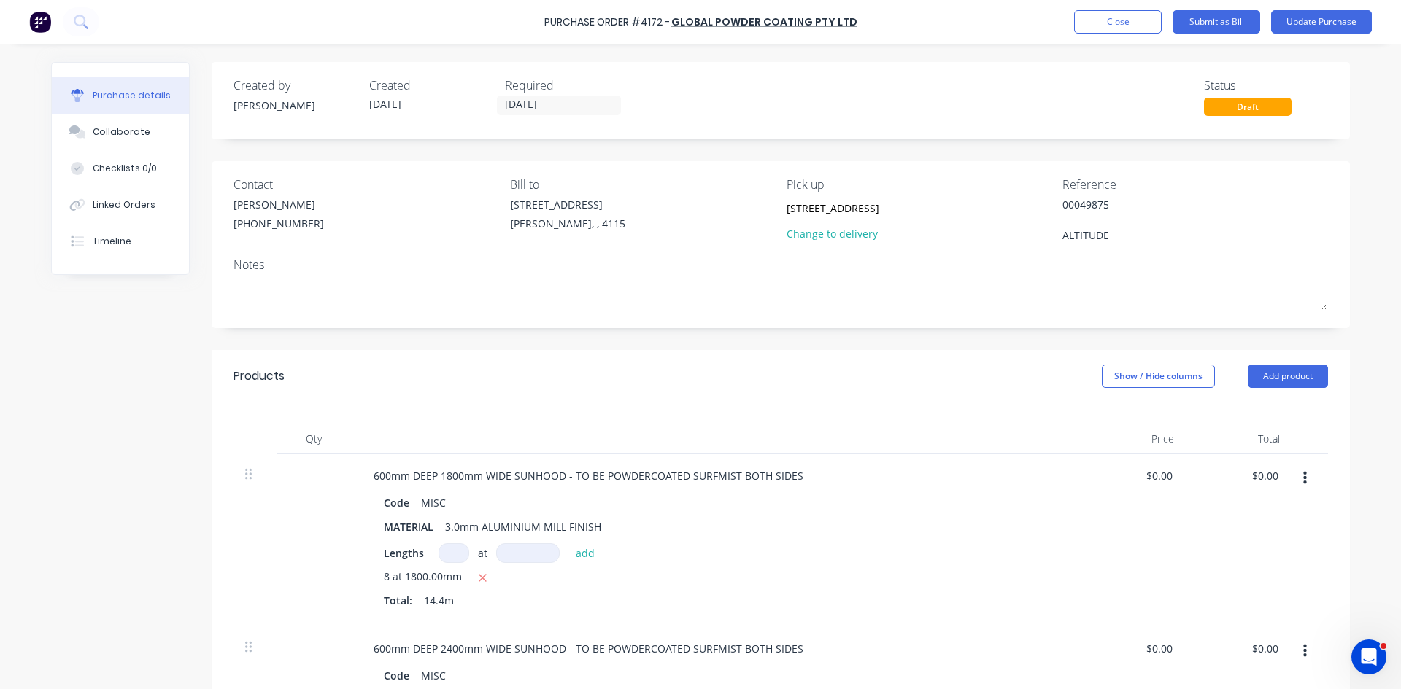
click at [853, 138] on div "Created by Taylor Created 21/08/25 Required 03/09/25 Status Draft" at bounding box center [781, 100] width 1138 height 77
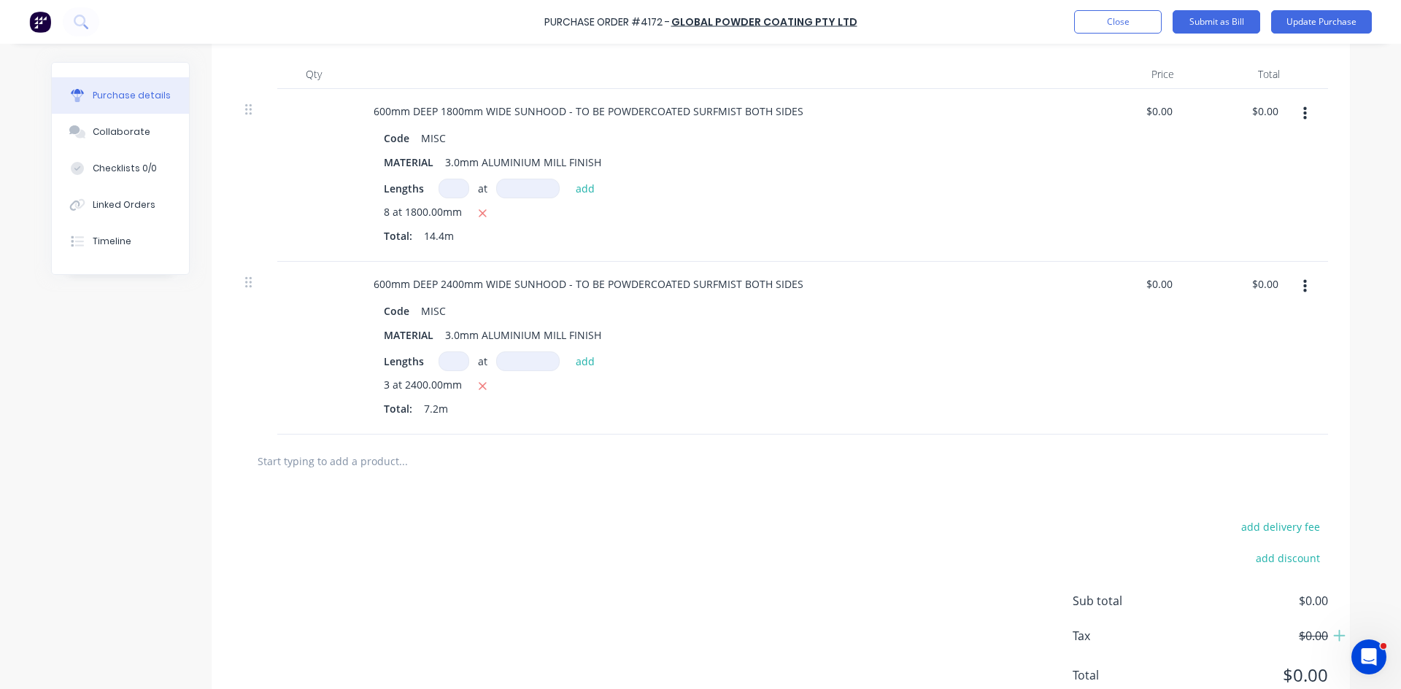
scroll to position [219, 0]
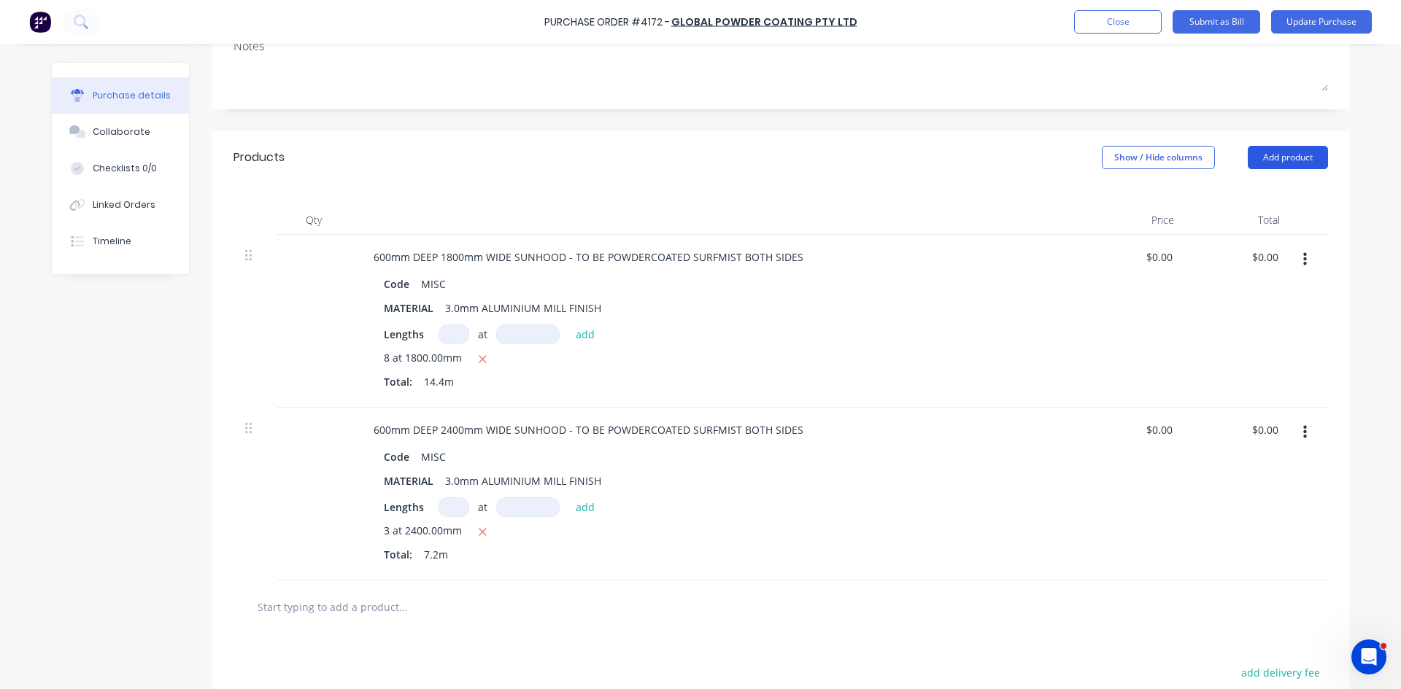
click at [1283, 152] on button "Add product" at bounding box center [1287, 157] width 80 height 23
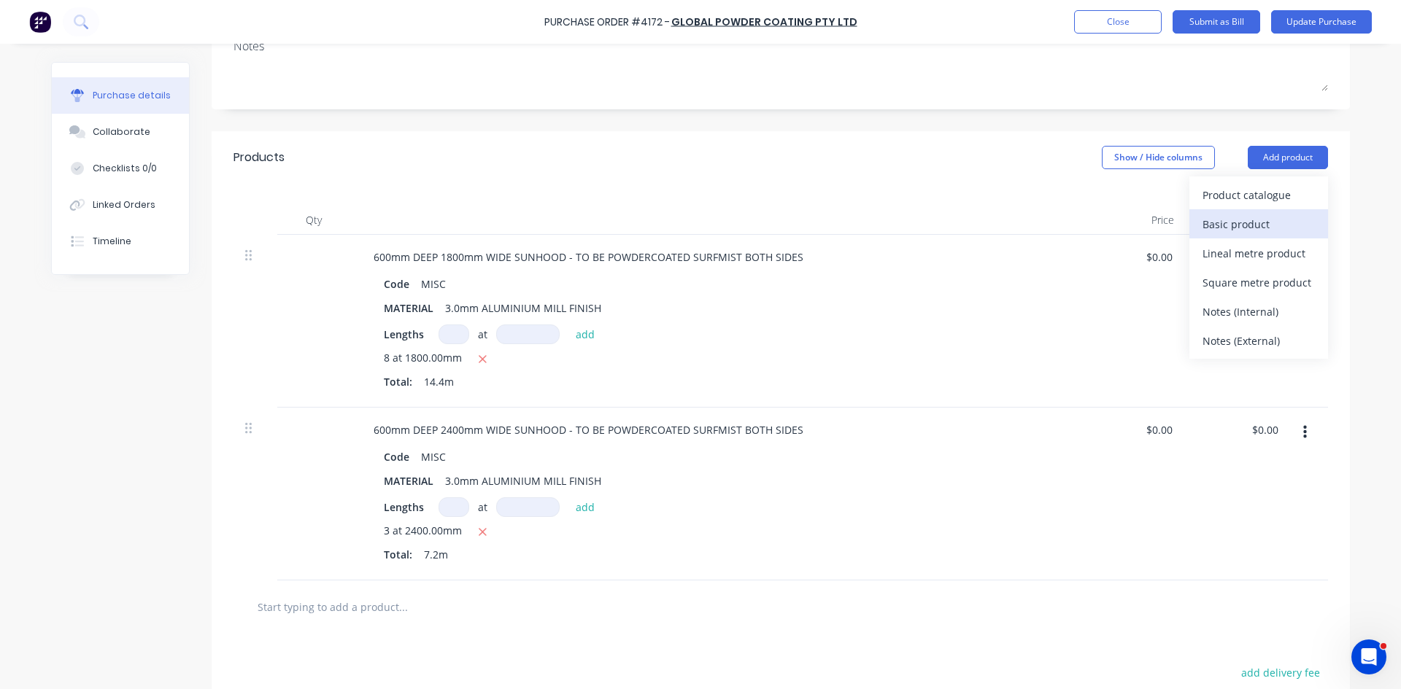
click at [1269, 236] on button "Basic product" at bounding box center [1258, 223] width 139 height 29
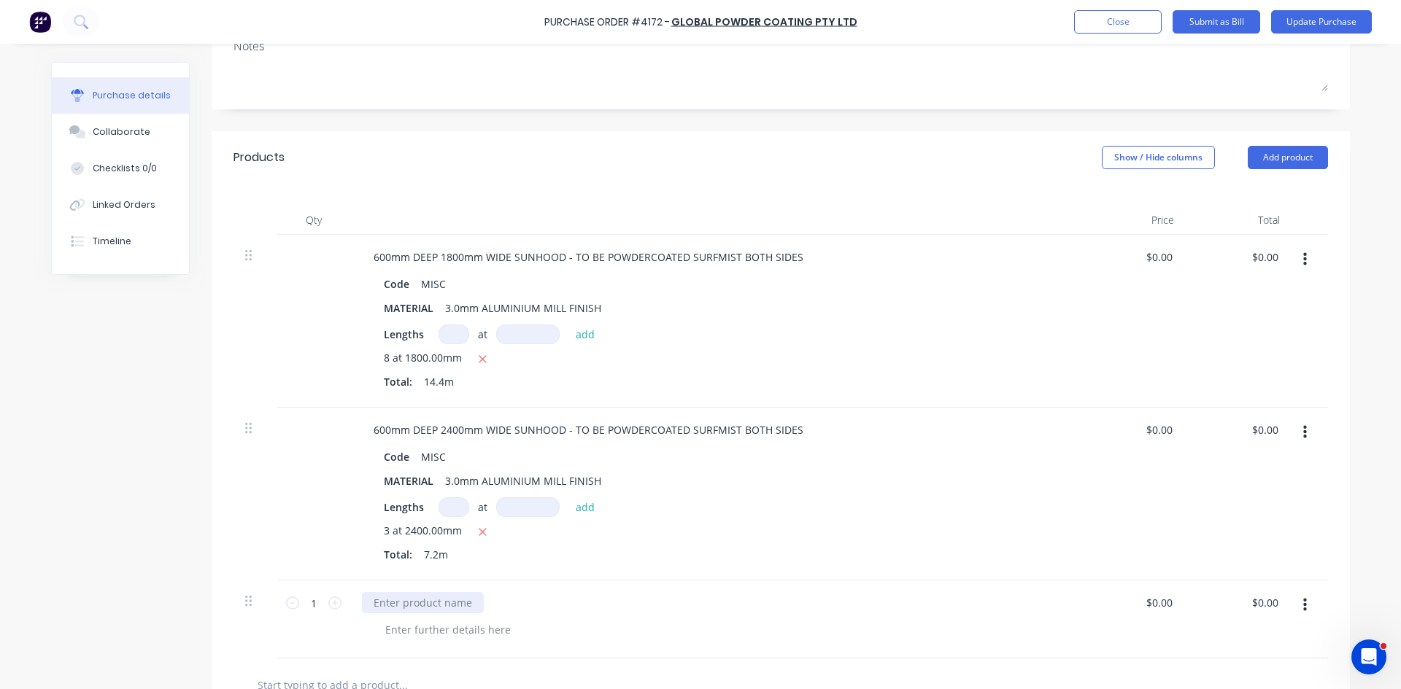
type textarea "x"
click at [420, 605] on div at bounding box center [423, 602] width 122 height 21
type textarea "x"
type input "0.00"
type textarea "x"
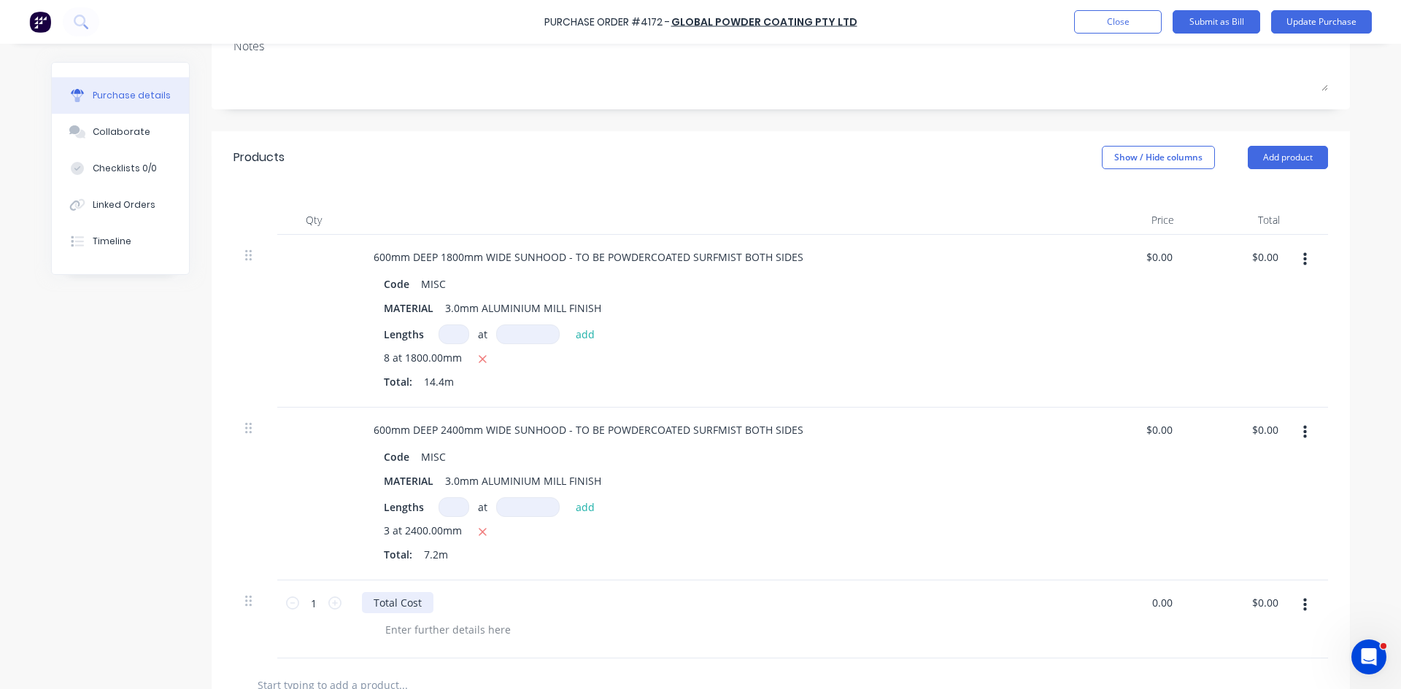
type input "$0.00"
type input "0"
type input "485.50"
type textarea "x"
type input "$485.50"
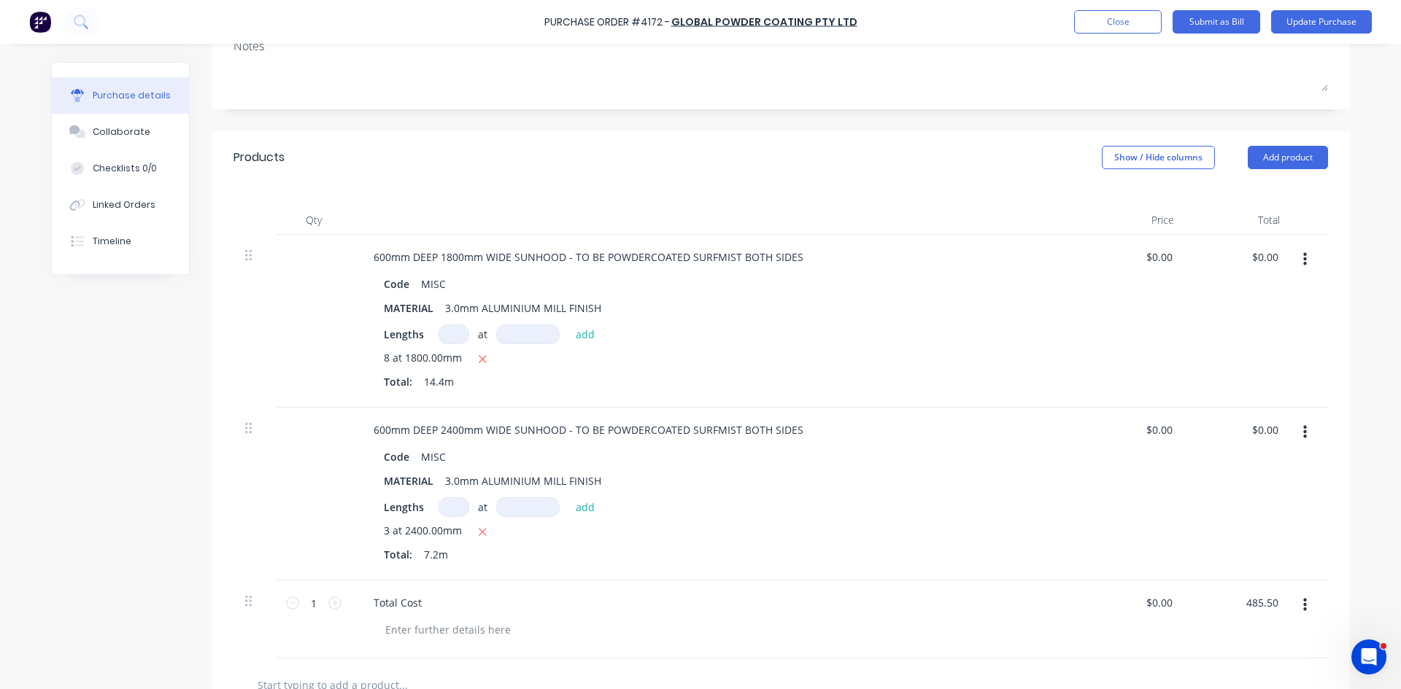
type input "$485.50"
click at [767, 551] on div "Total: 7.2m" at bounding box center [715, 554] width 662 height 15
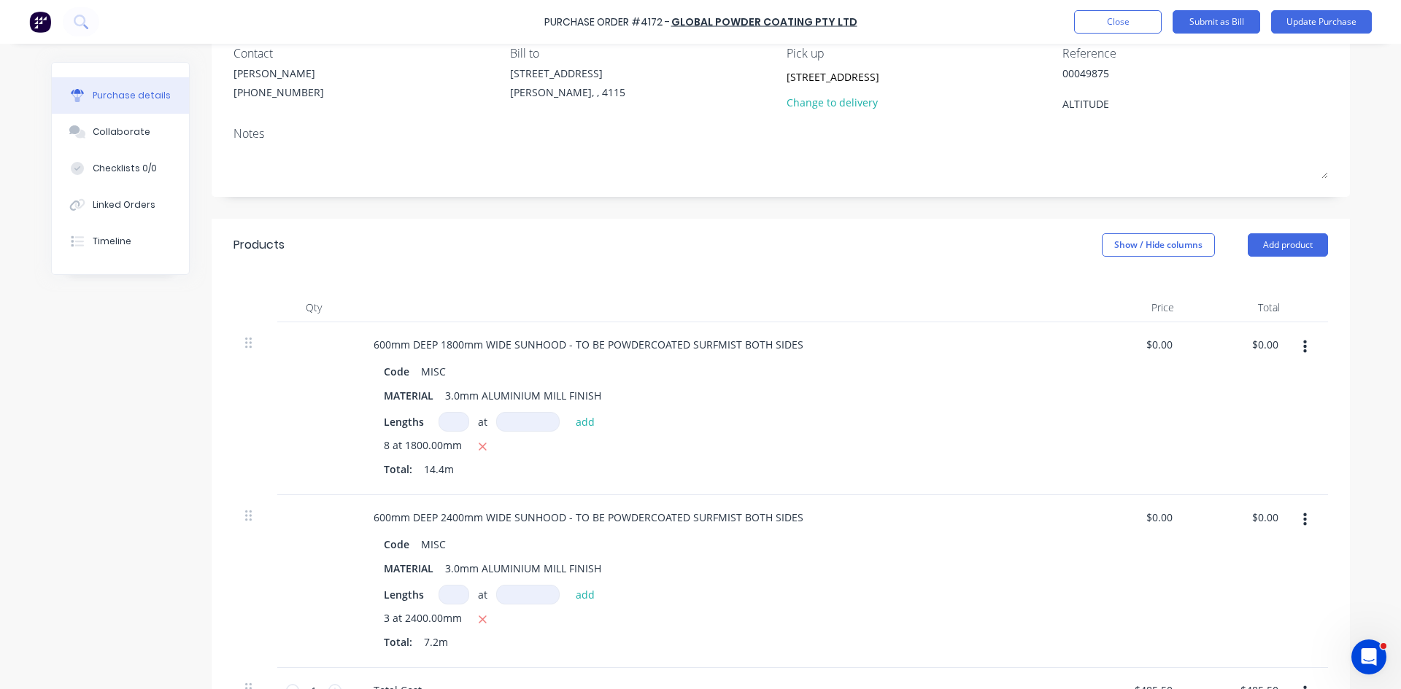
scroll to position [0, 0]
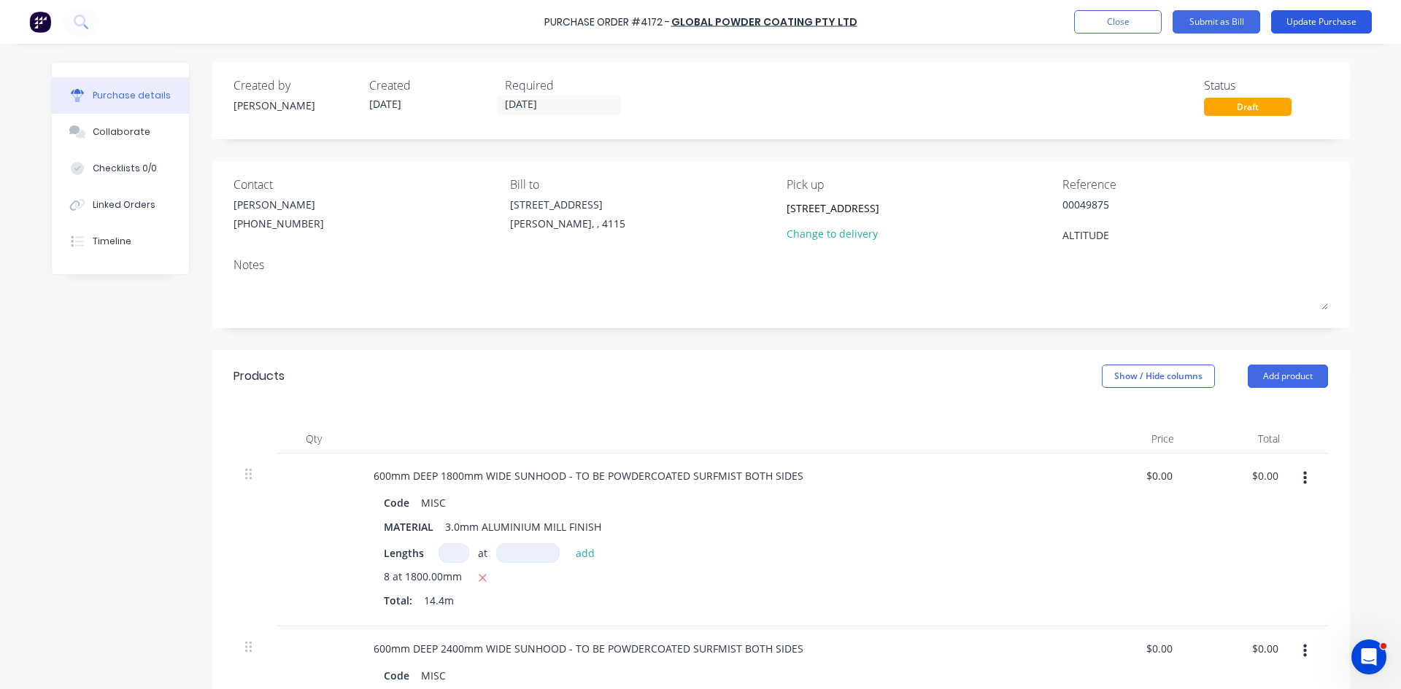
click at [1321, 26] on button "Update Purchase" at bounding box center [1321, 21] width 101 height 23
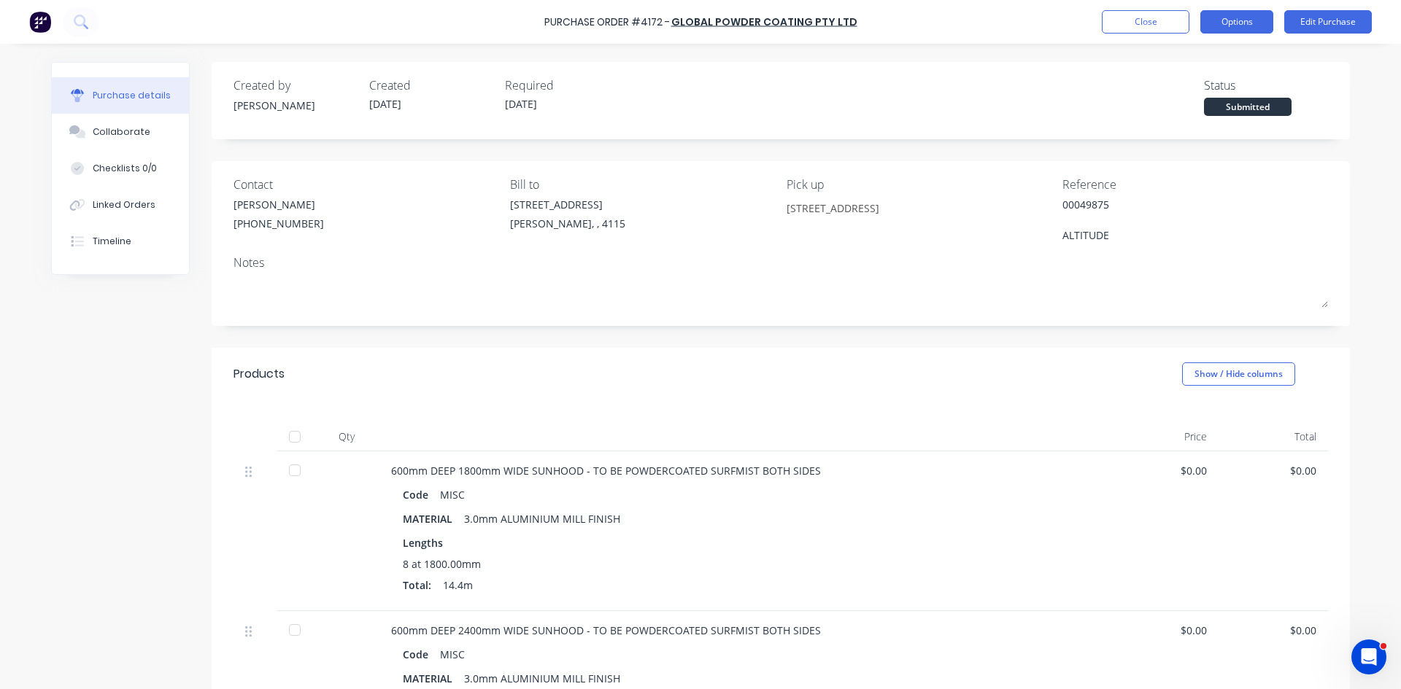
click at [1249, 21] on button "Options" at bounding box center [1236, 21] width 73 height 23
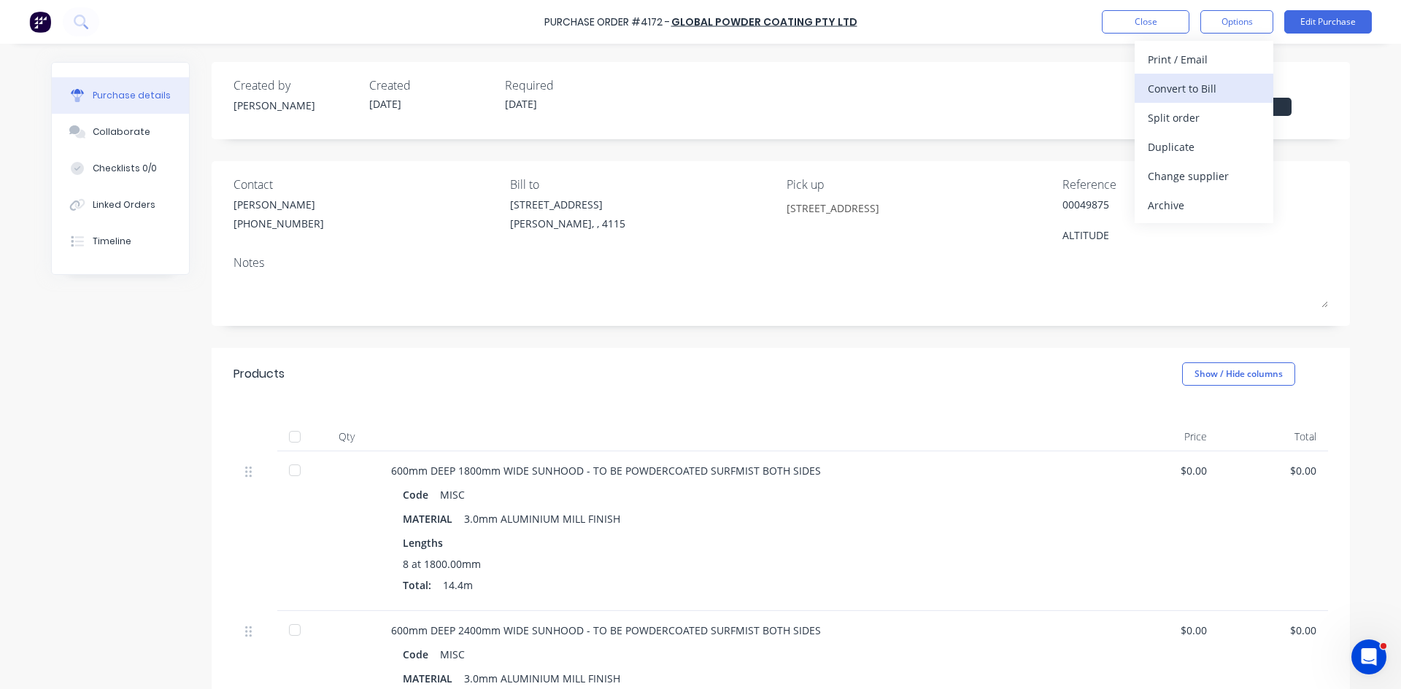
click at [1206, 96] on div "Convert to Bill" at bounding box center [1203, 88] width 112 height 21
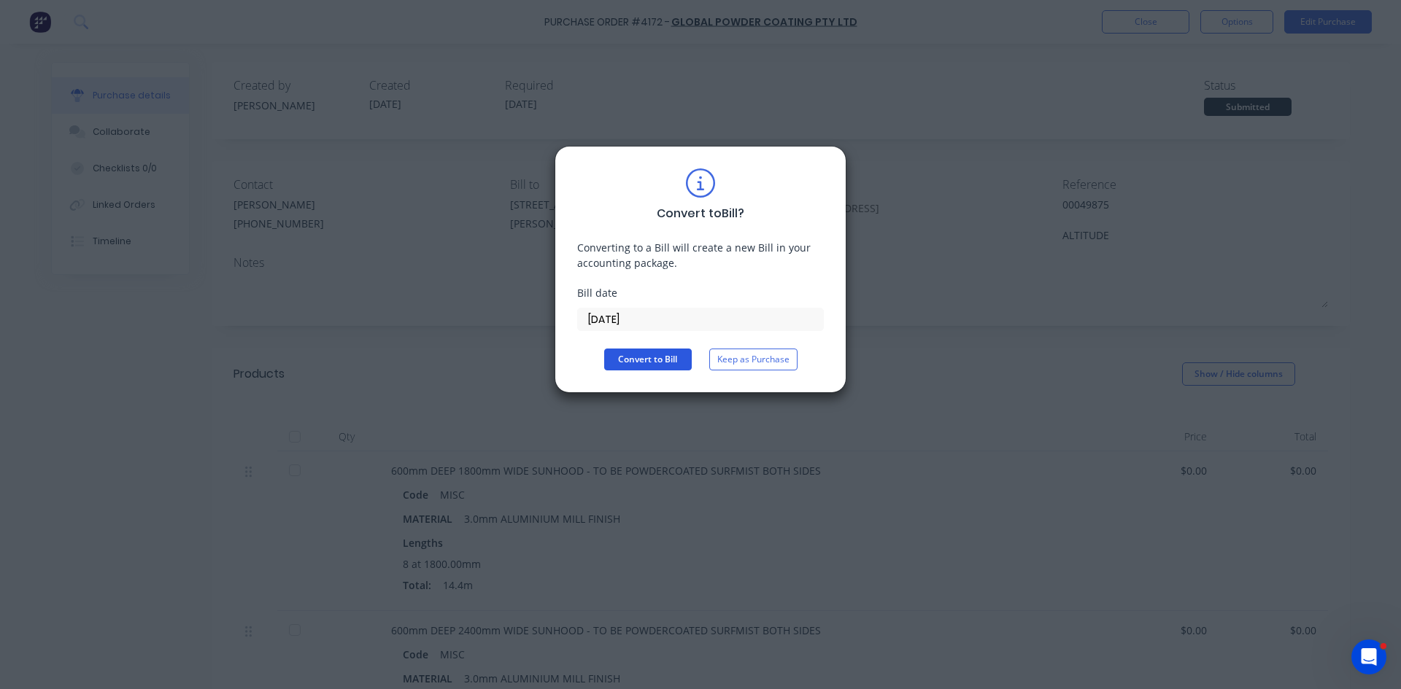
click at [632, 357] on button "Convert to Bill" at bounding box center [648, 360] width 88 height 22
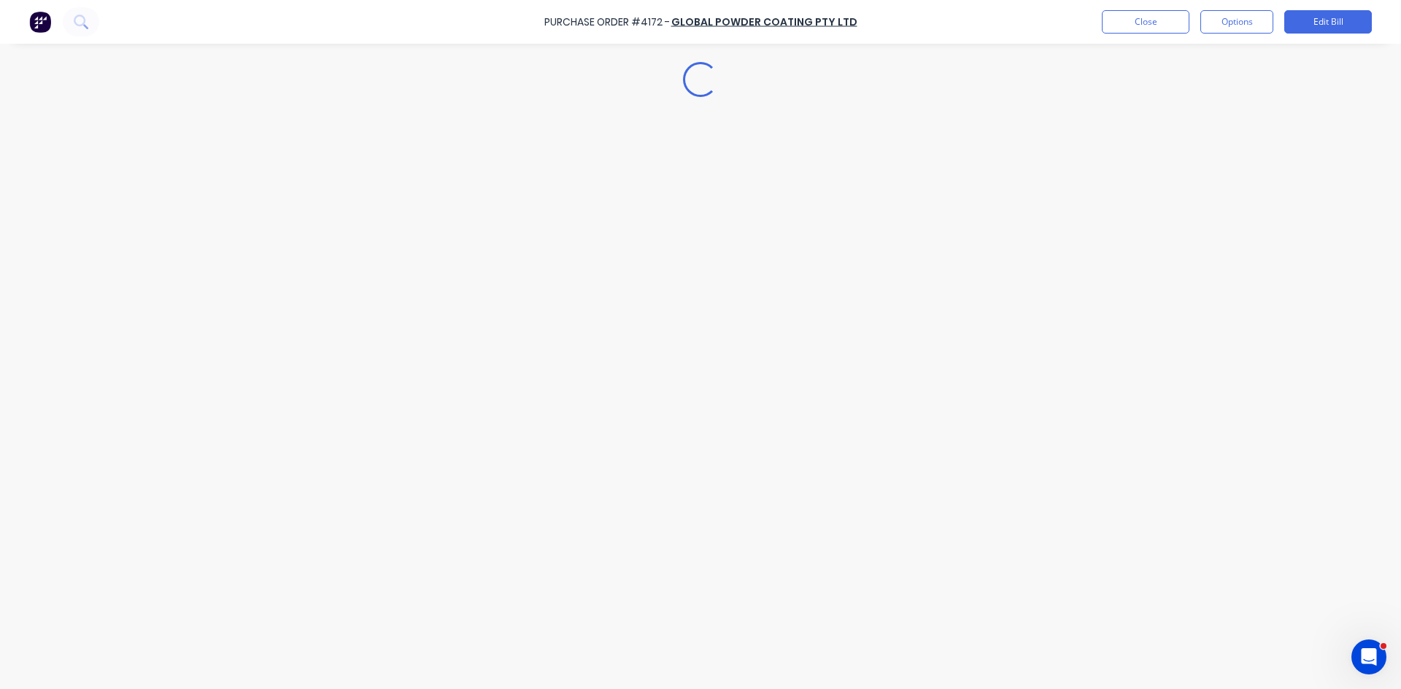
type textarea "x"
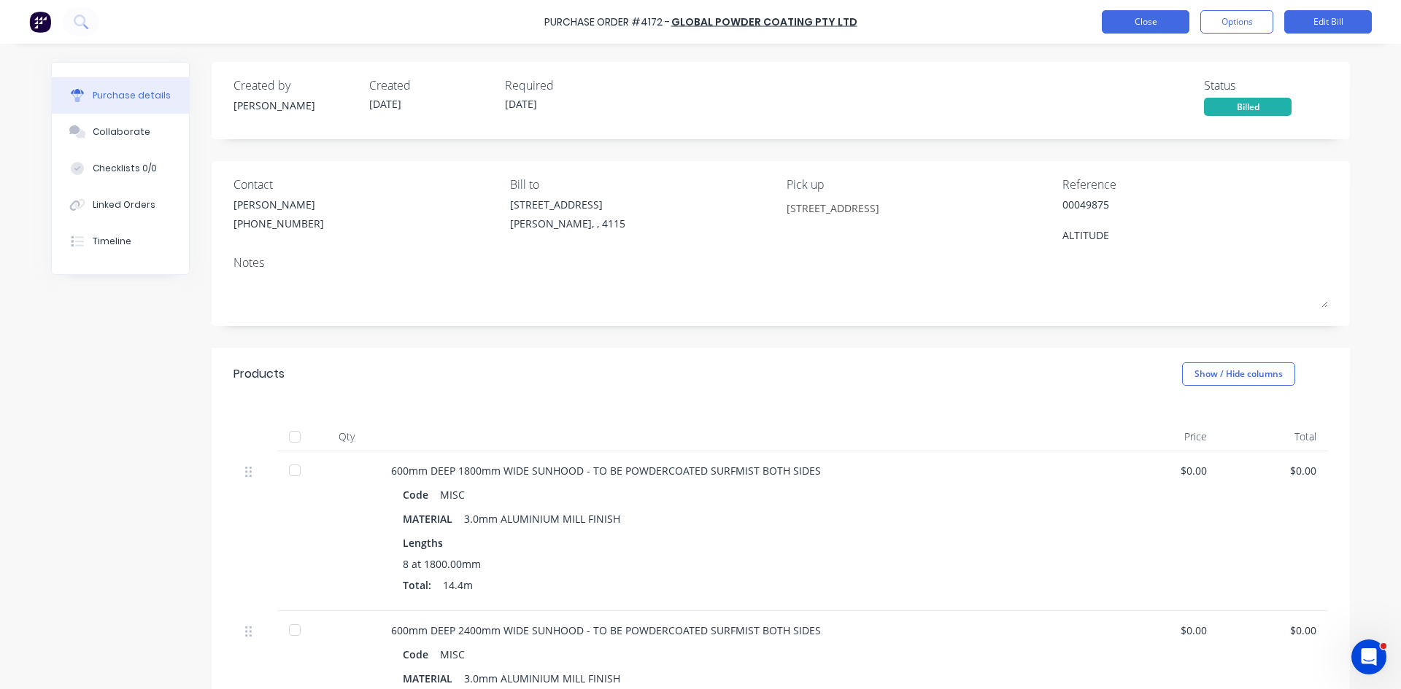
click at [1169, 25] on button "Close" at bounding box center [1146, 21] width 88 height 23
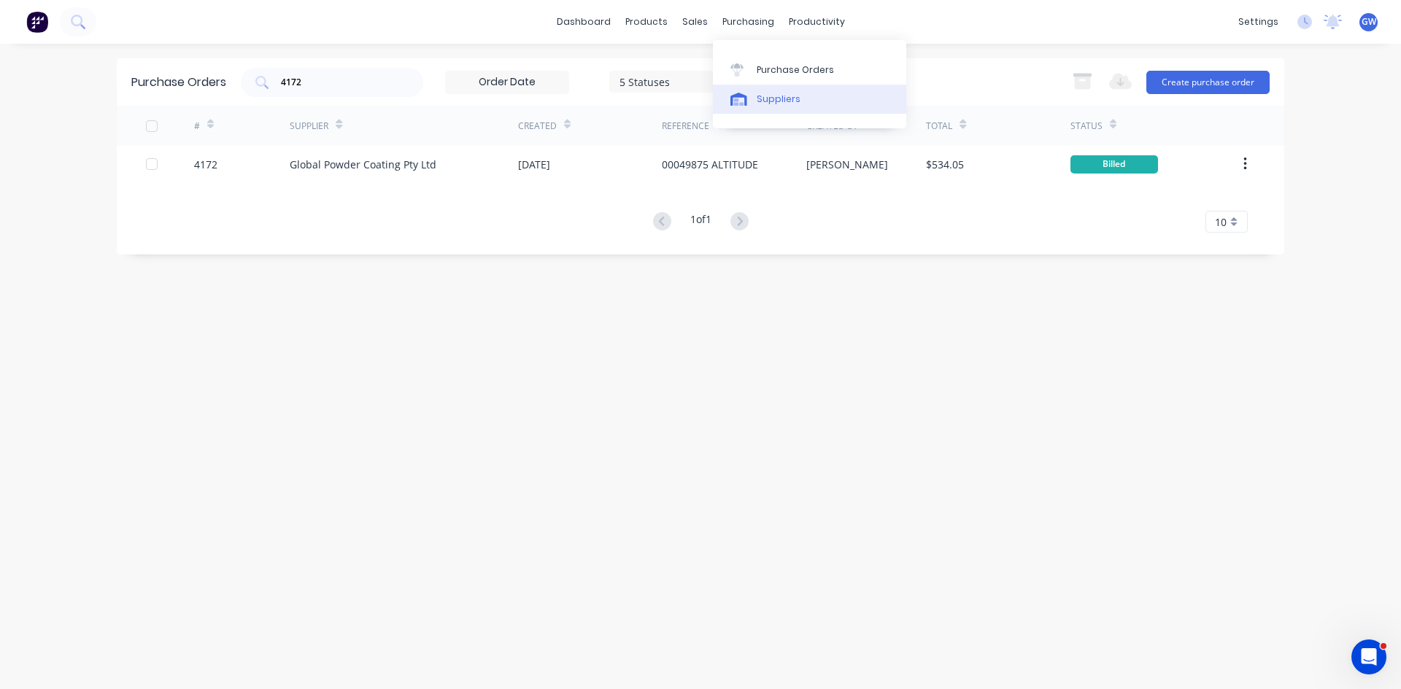
click at [746, 94] on icon at bounding box center [738, 99] width 17 height 13
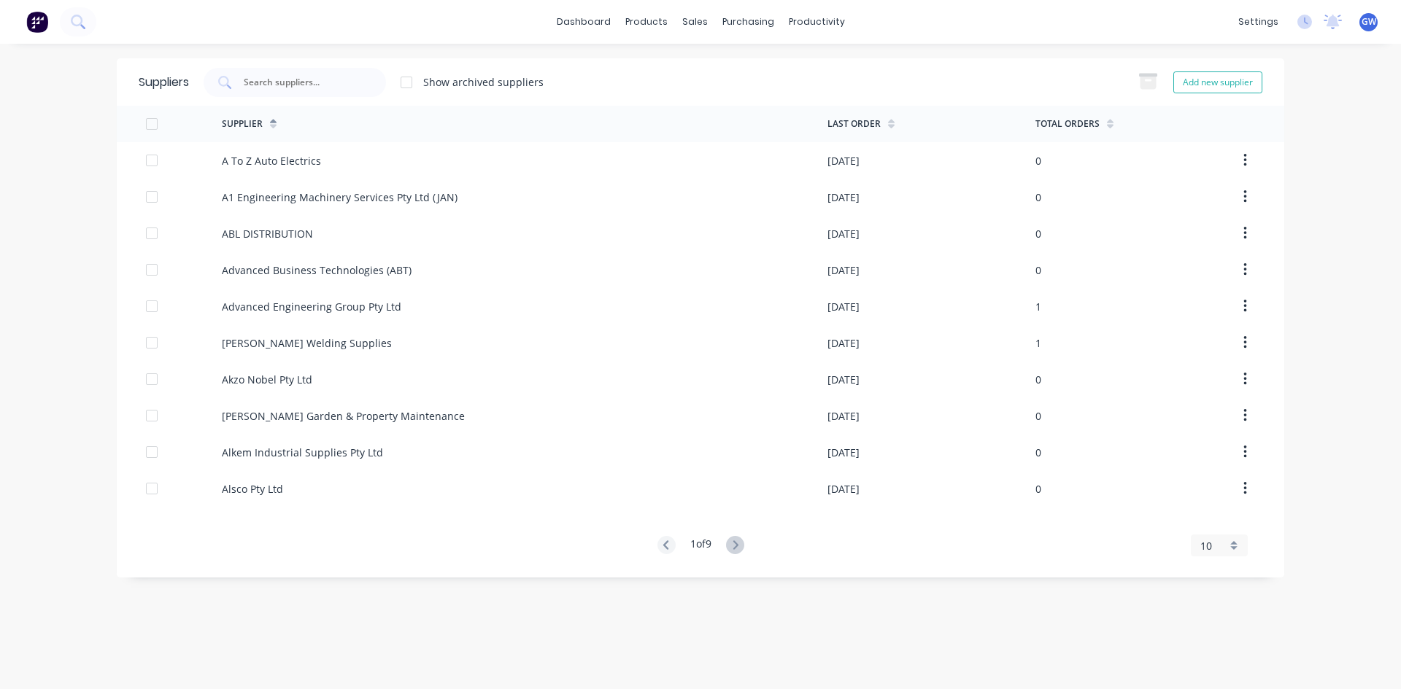
click at [336, 87] on input "text" at bounding box center [302, 82] width 121 height 15
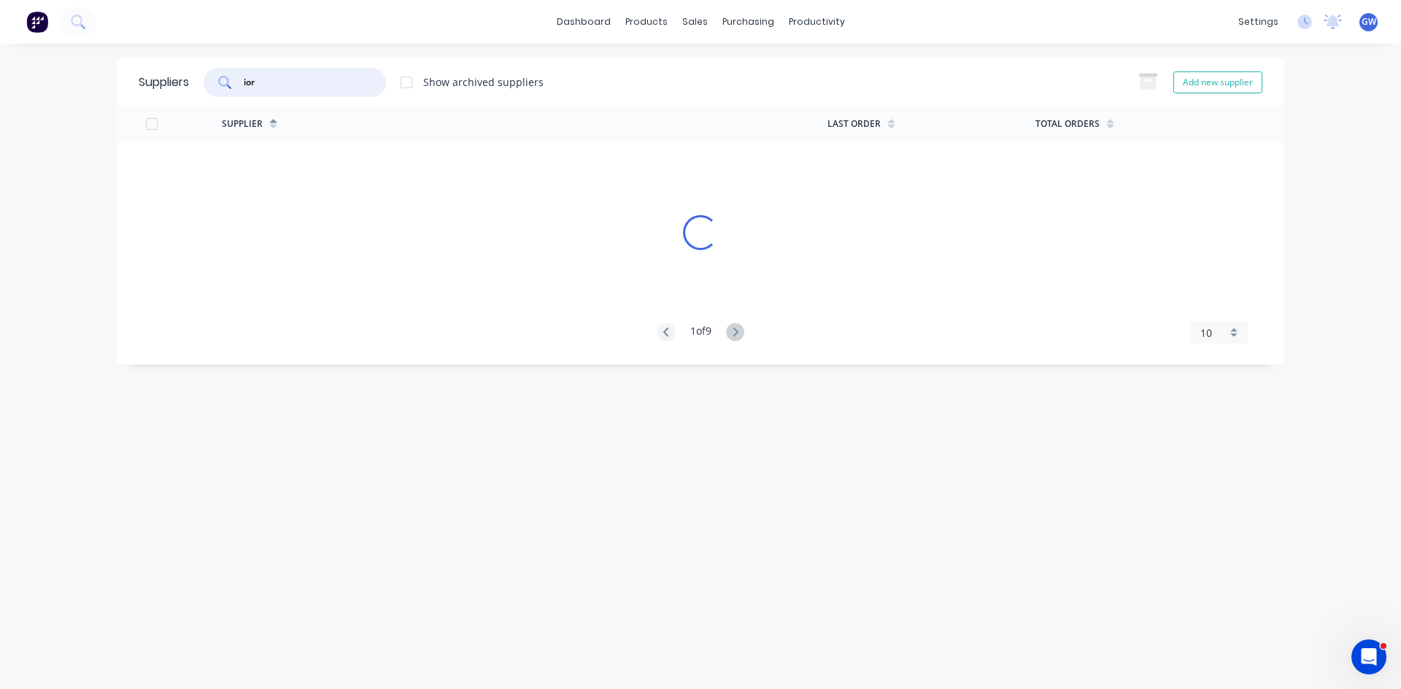
type input "ior"
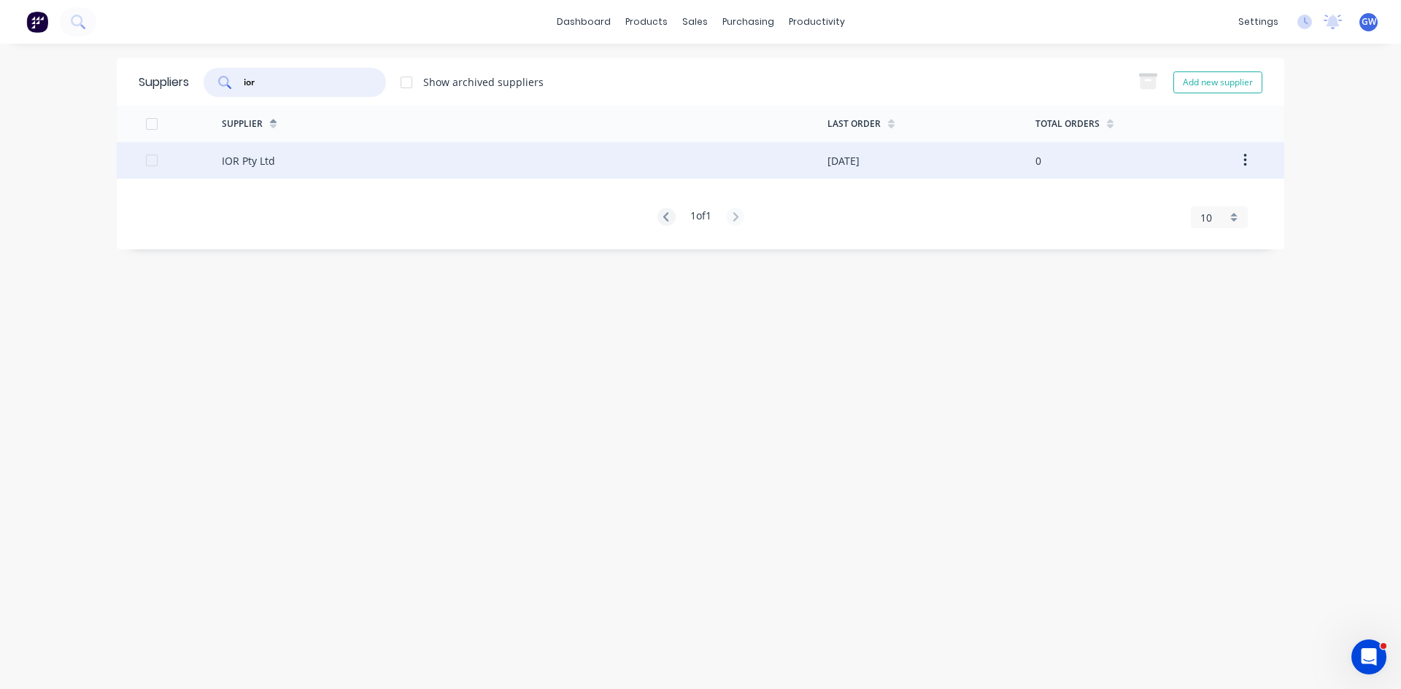
click at [425, 158] on div "IOR Pty Ltd" at bounding box center [524, 160] width 605 height 36
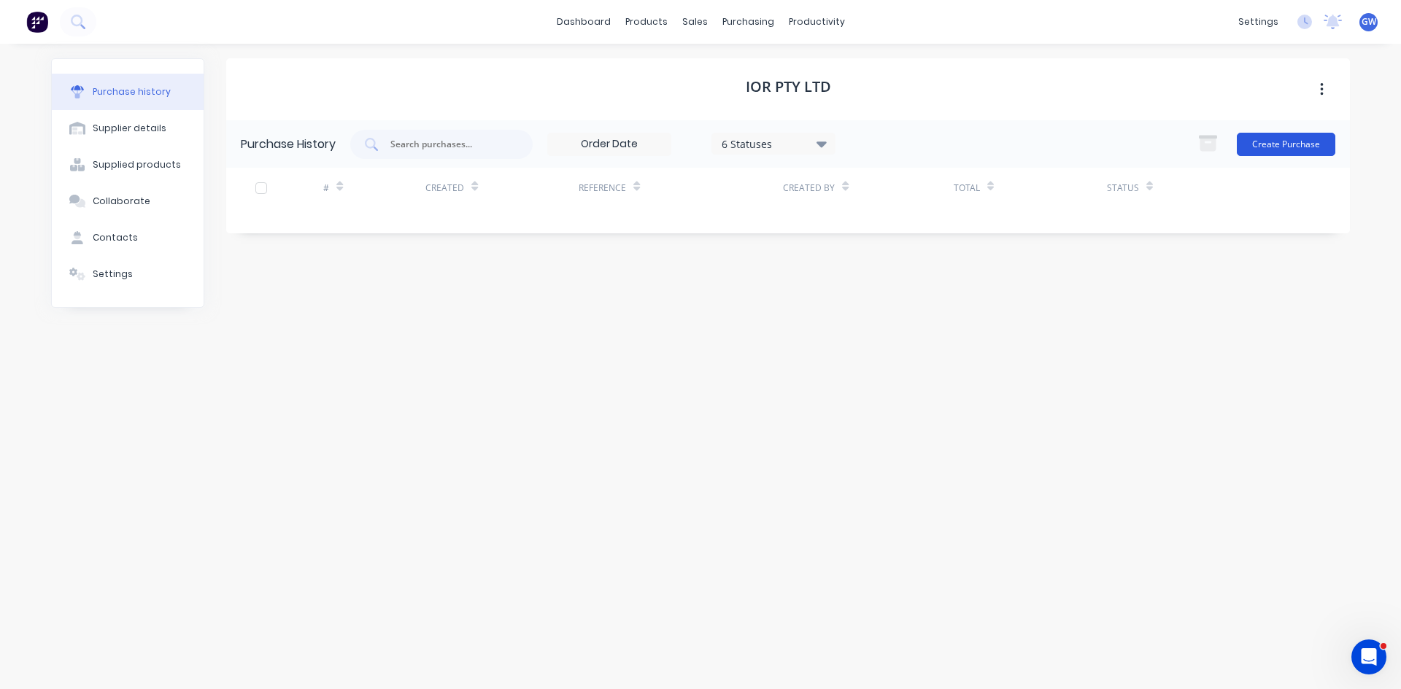
click at [1285, 150] on button "Create Purchase" at bounding box center [1285, 144] width 98 height 23
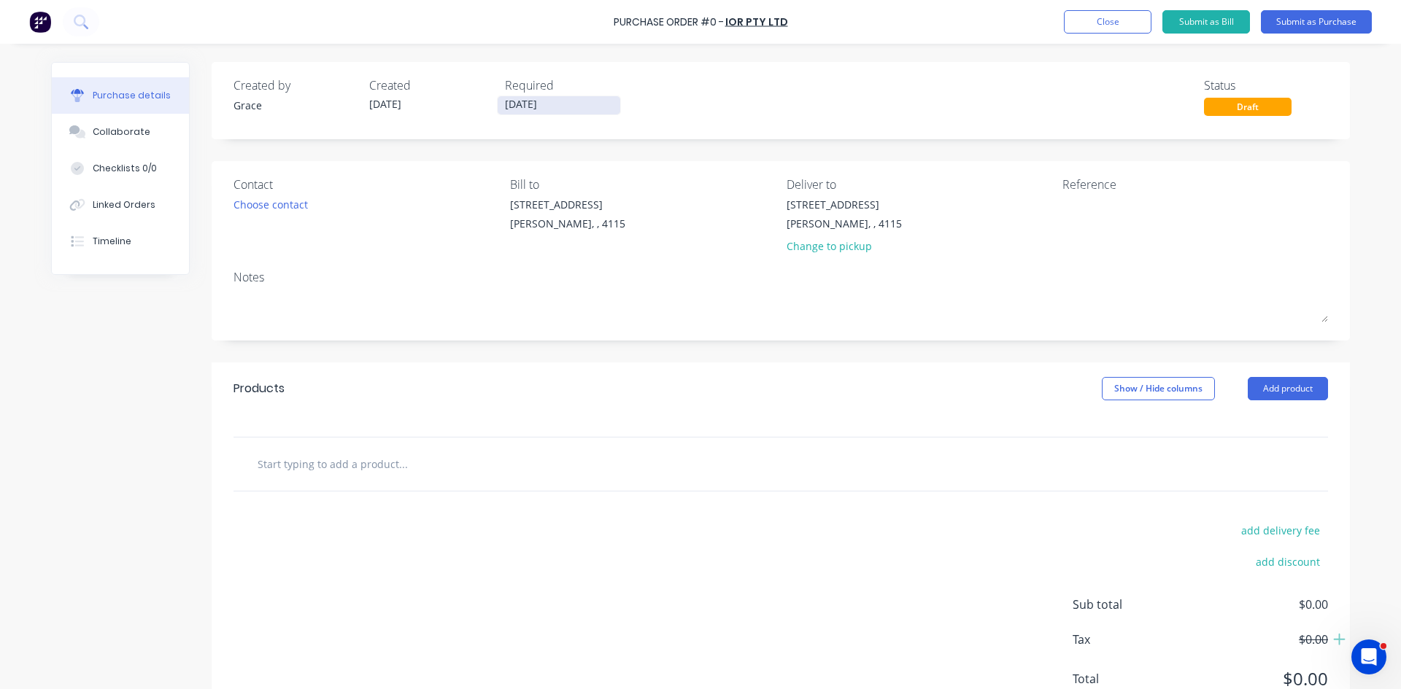
click at [562, 109] on input "[DATE]" at bounding box center [559, 105] width 123 height 18
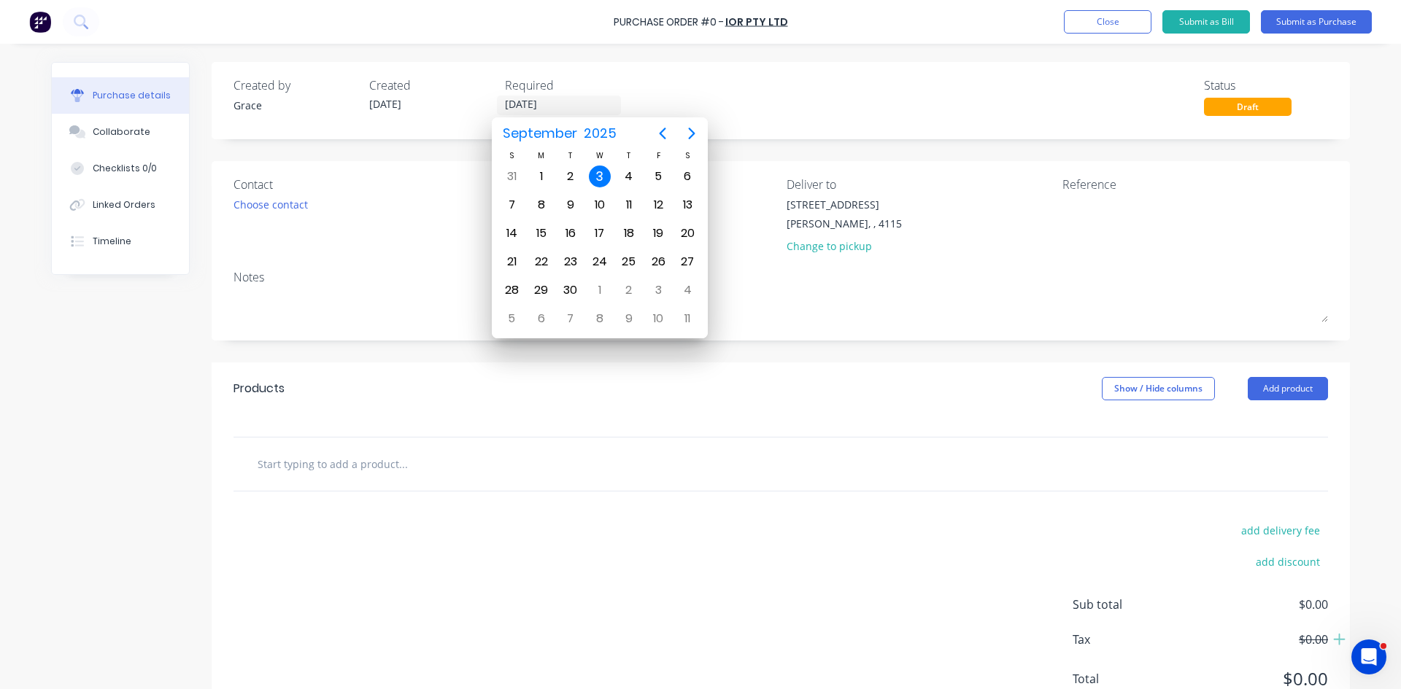
click at [601, 177] on div "3" at bounding box center [600, 177] width 22 height 22
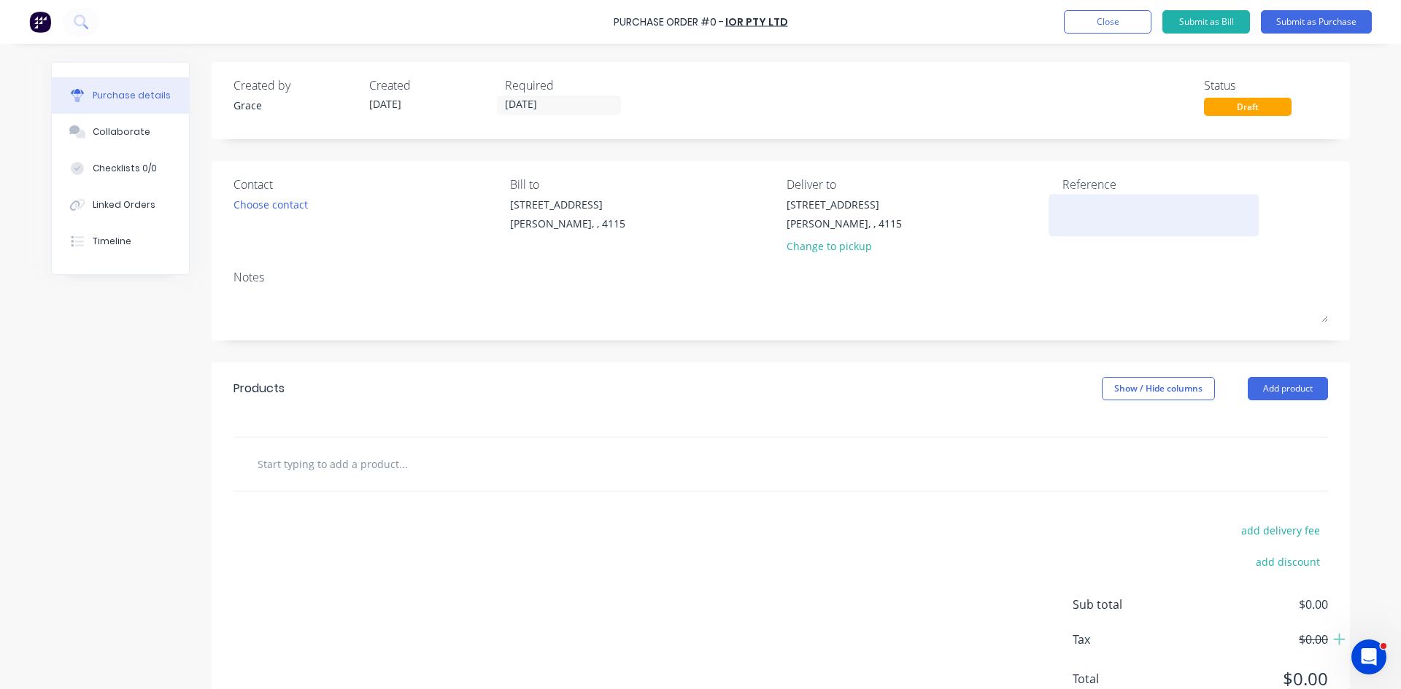
click at [1126, 209] on textarea at bounding box center [1153, 213] width 182 height 33
type textarea "x"
type textarea "0"
type textarea "x"
type textarea "00"
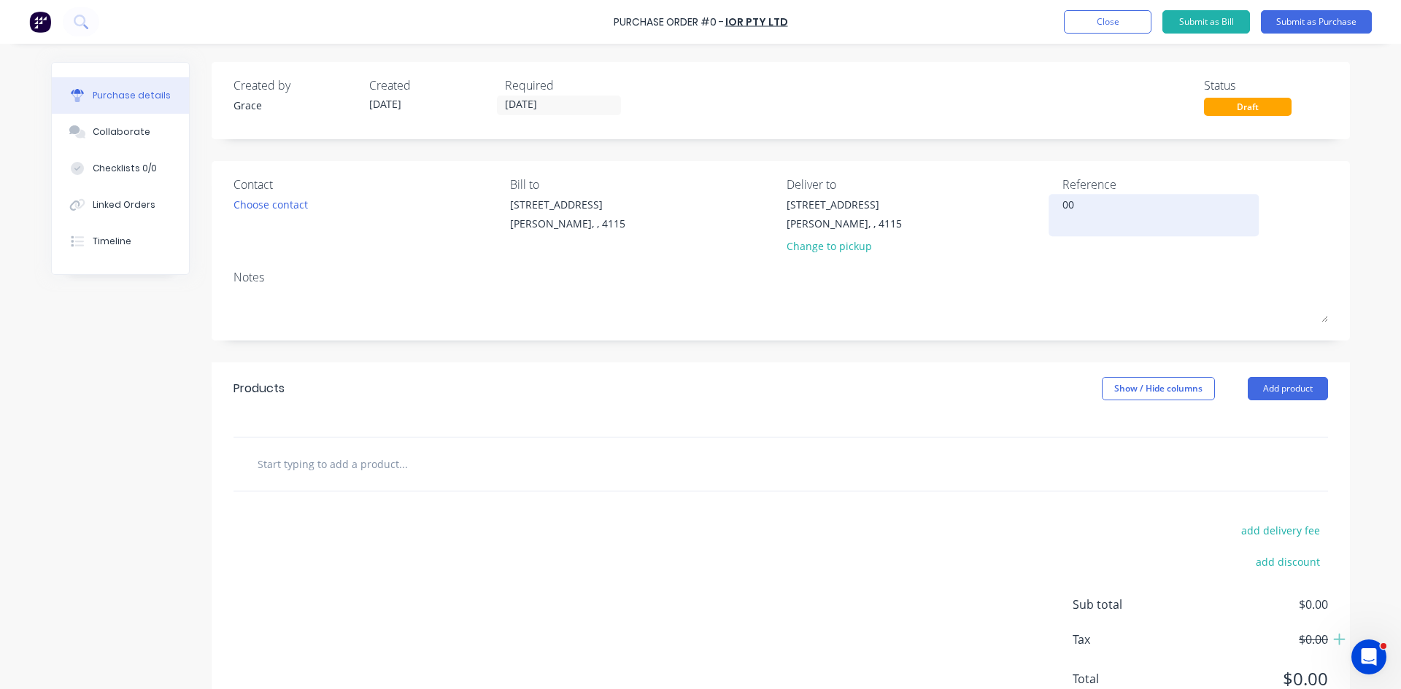
type textarea "x"
type textarea "001"
type textarea "x"
type textarea "0010"
type textarea "x"
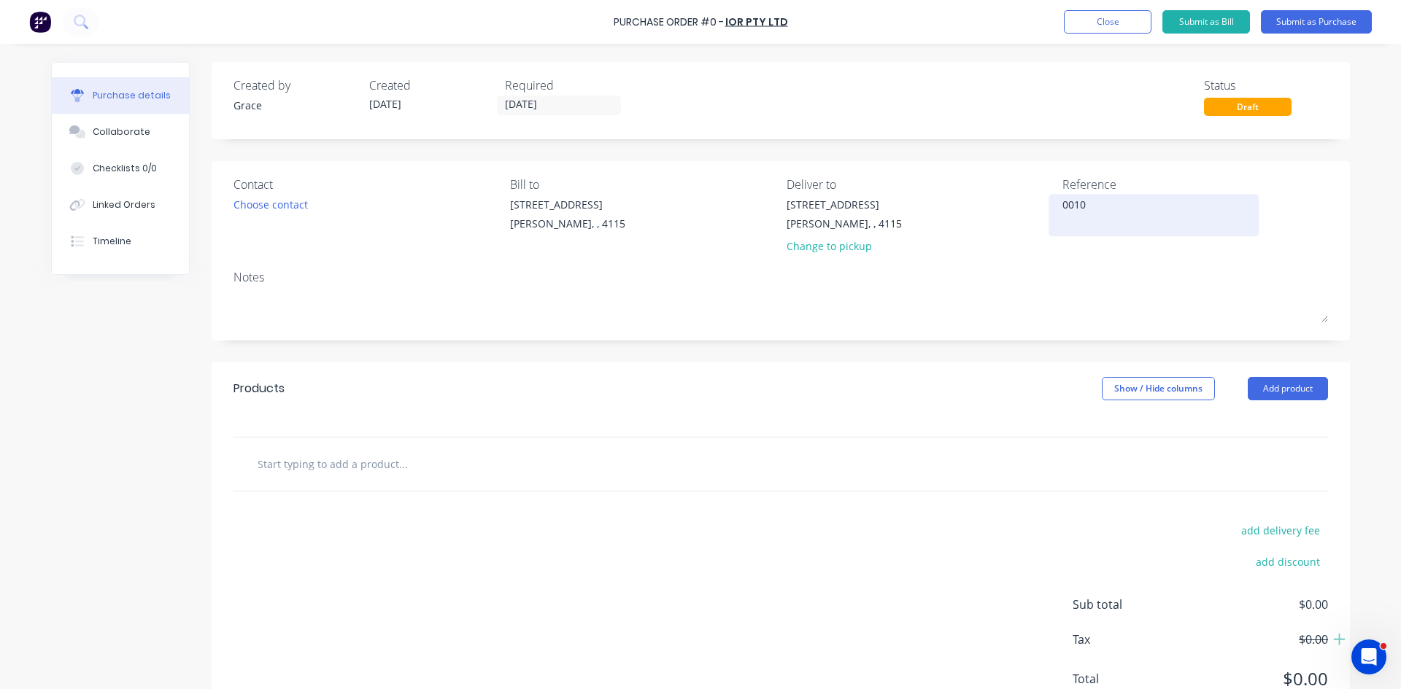
type textarea "00106"
type textarea "x"
type textarea "001060"
type textarea "x"
type textarea "0010607"
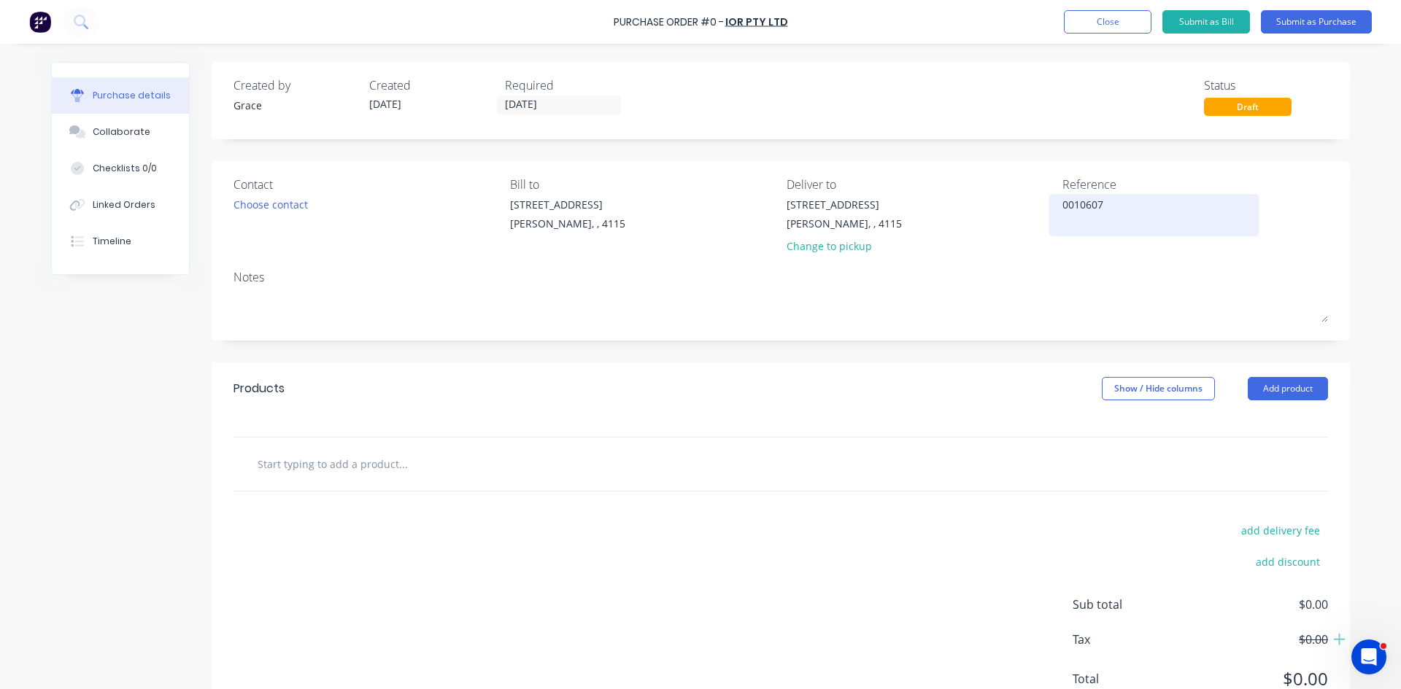
type textarea "x"
type textarea "00106078"
type textarea "x"
type textarea "001060780"
type textarea "x"
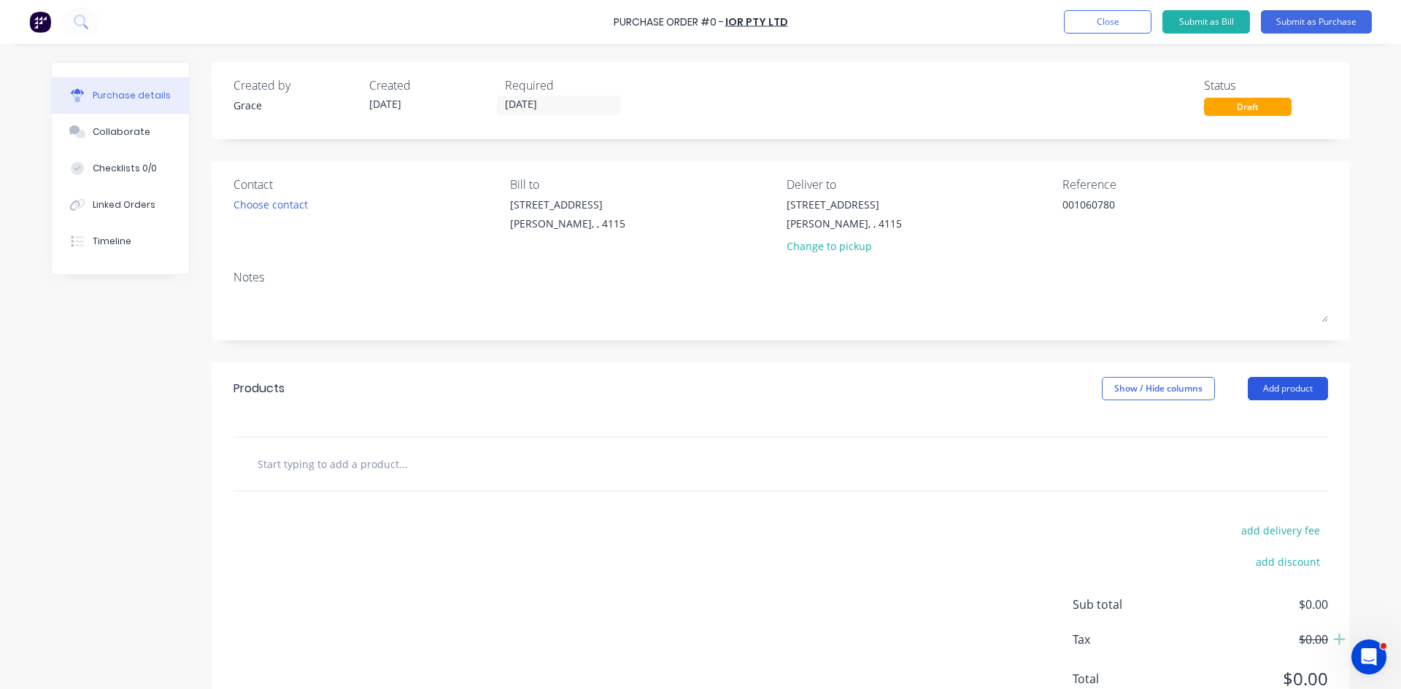
type textarea "001060780"
click at [1279, 384] on button "Add product" at bounding box center [1287, 388] width 80 height 23
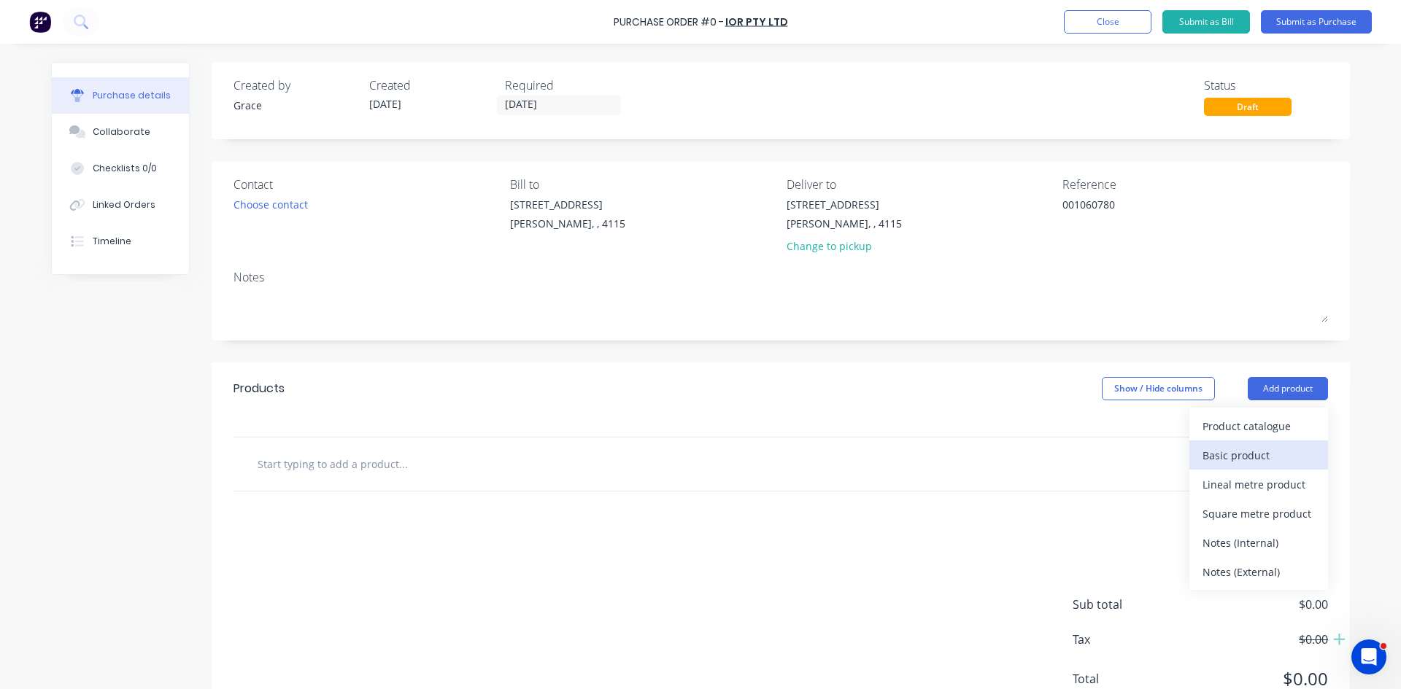
click at [1261, 452] on div "Basic product" at bounding box center [1258, 455] width 112 height 21
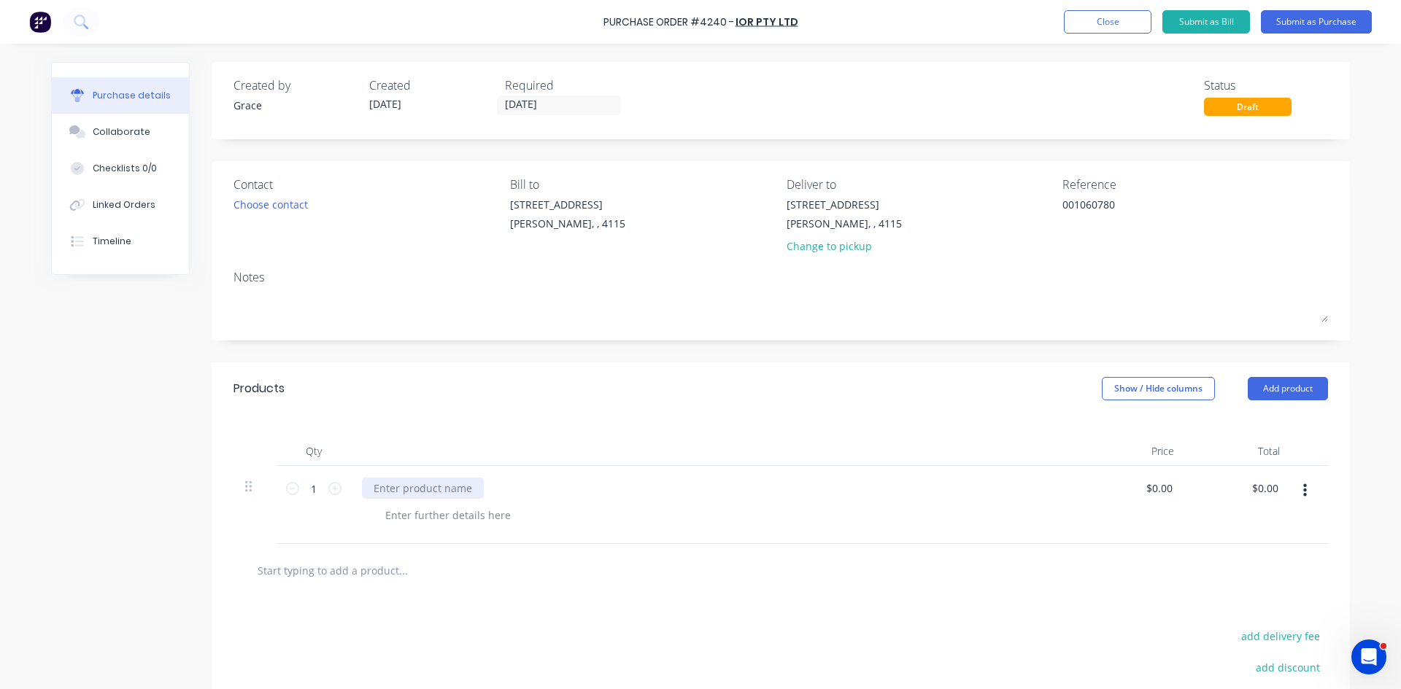
type textarea "x"
click at [427, 491] on div at bounding box center [423, 488] width 122 height 21
type textarea "x"
type input "0.0000"
type textarea "x"
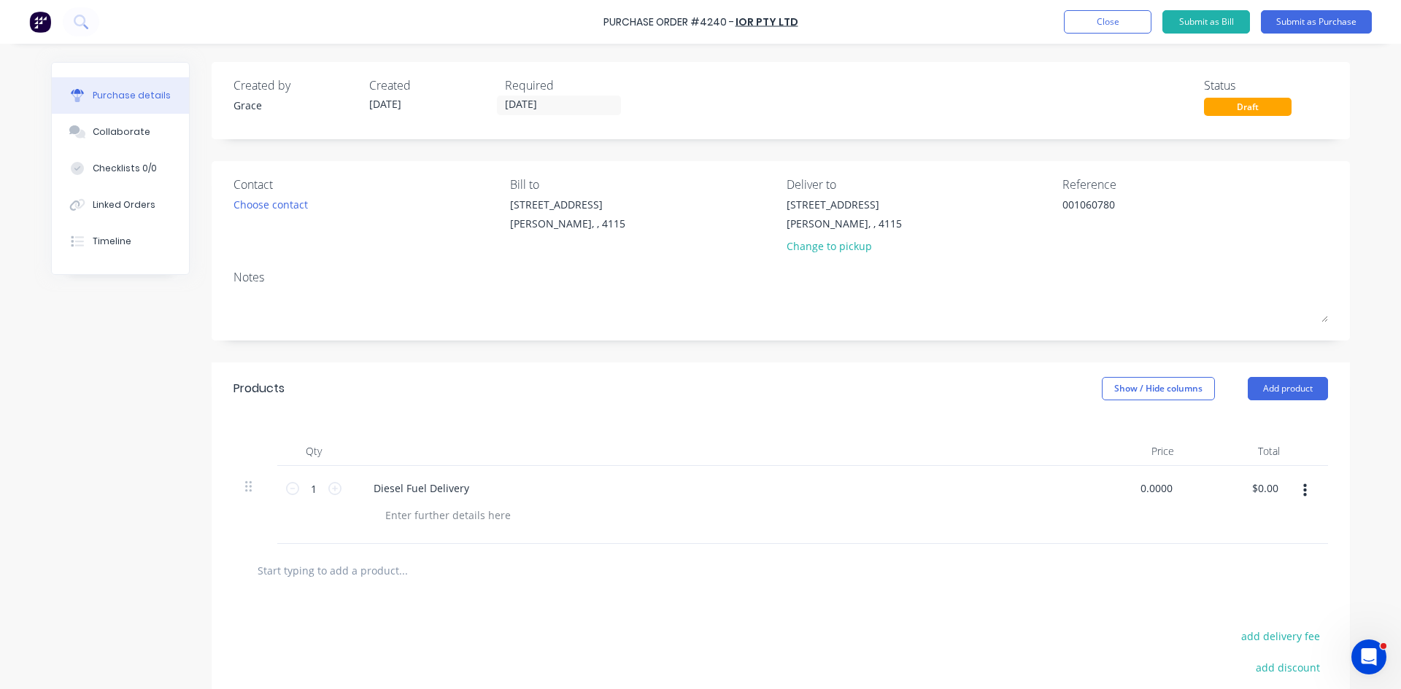
type input "$0.00"
type input "0"
type input "5336.49"
type textarea "x"
type input "$5,336.49"
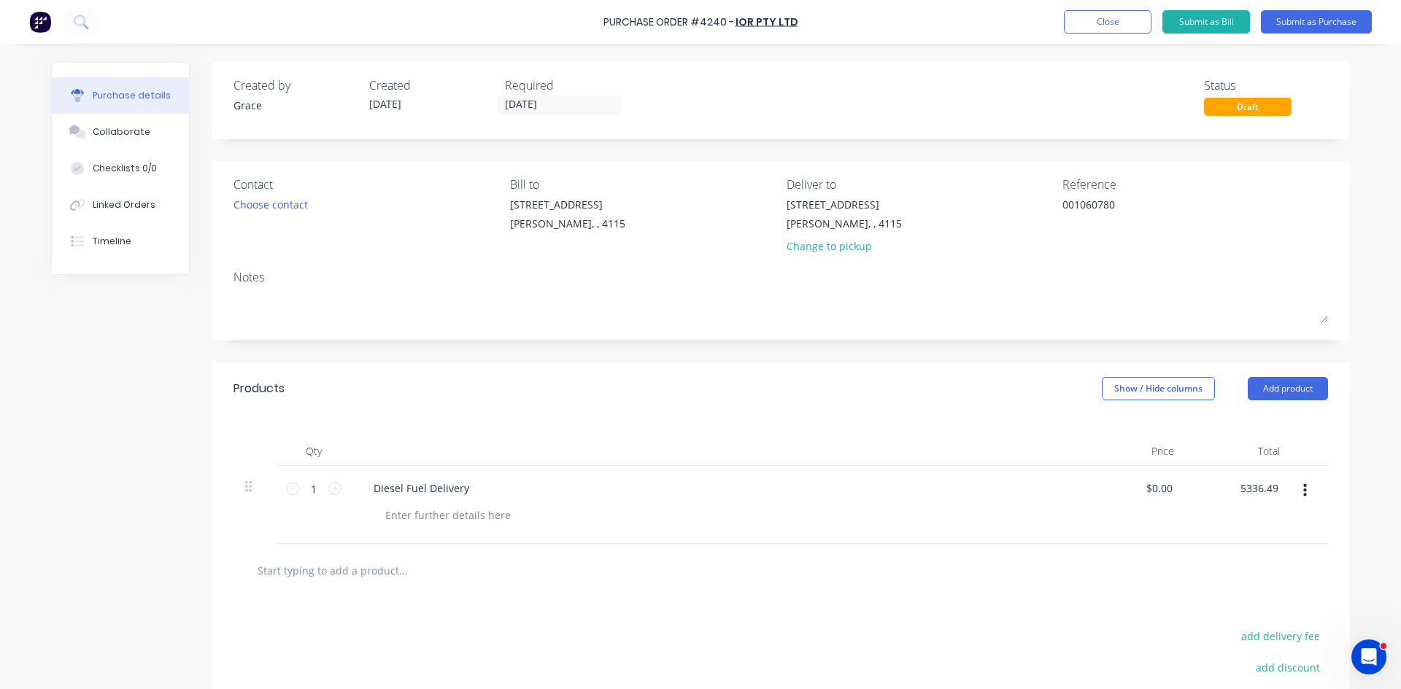
type input "$5,336.49"
click at [948, 400] on div "Products Show / Hide columns Add product" at bounding box center [781, 389] width 1138 height 53
click at [1343, 26] on button "Submit as Purchase" at bounding box center [1316, 21] width 111 height 23
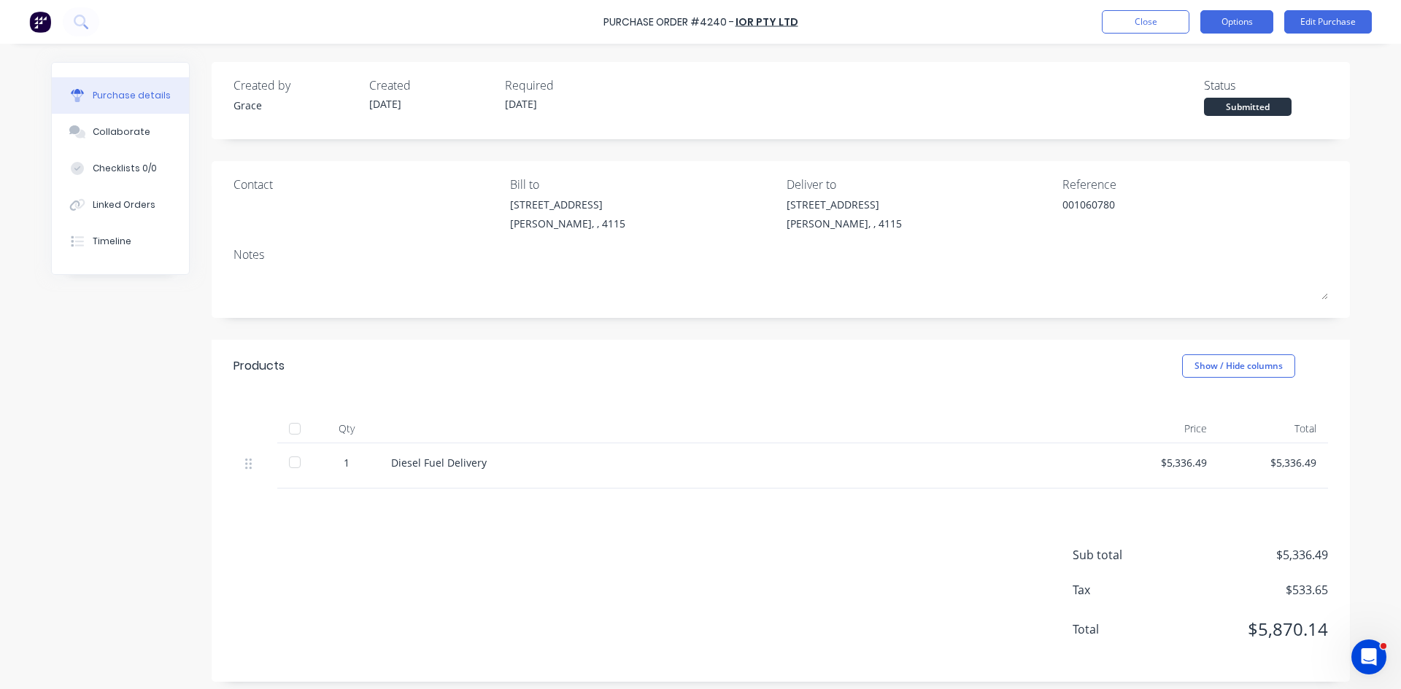
click at [1235, 28] on button "Options" at bounding box center [1236, 21] width 73 height 23
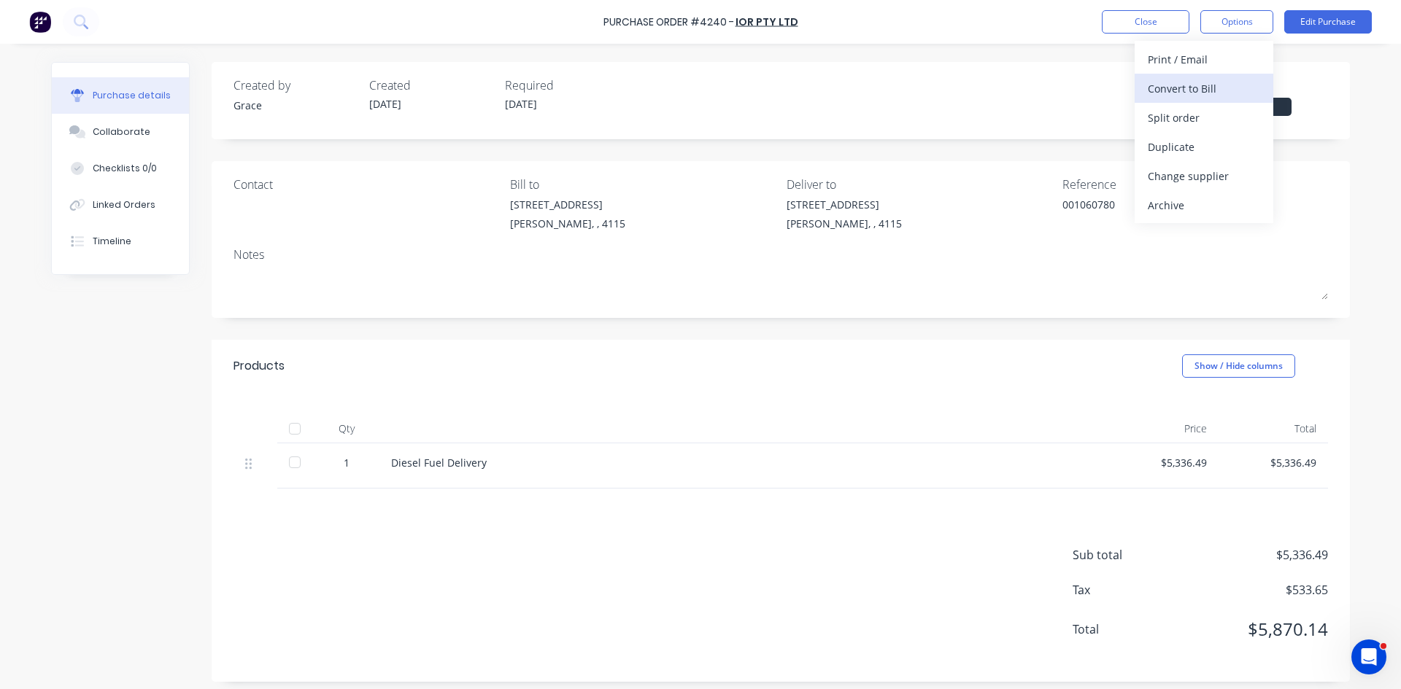
click at [1204, 93] on div "Convert to Bill" at bounding box center [1203, 88] width 112 height 21
type textarea "x"
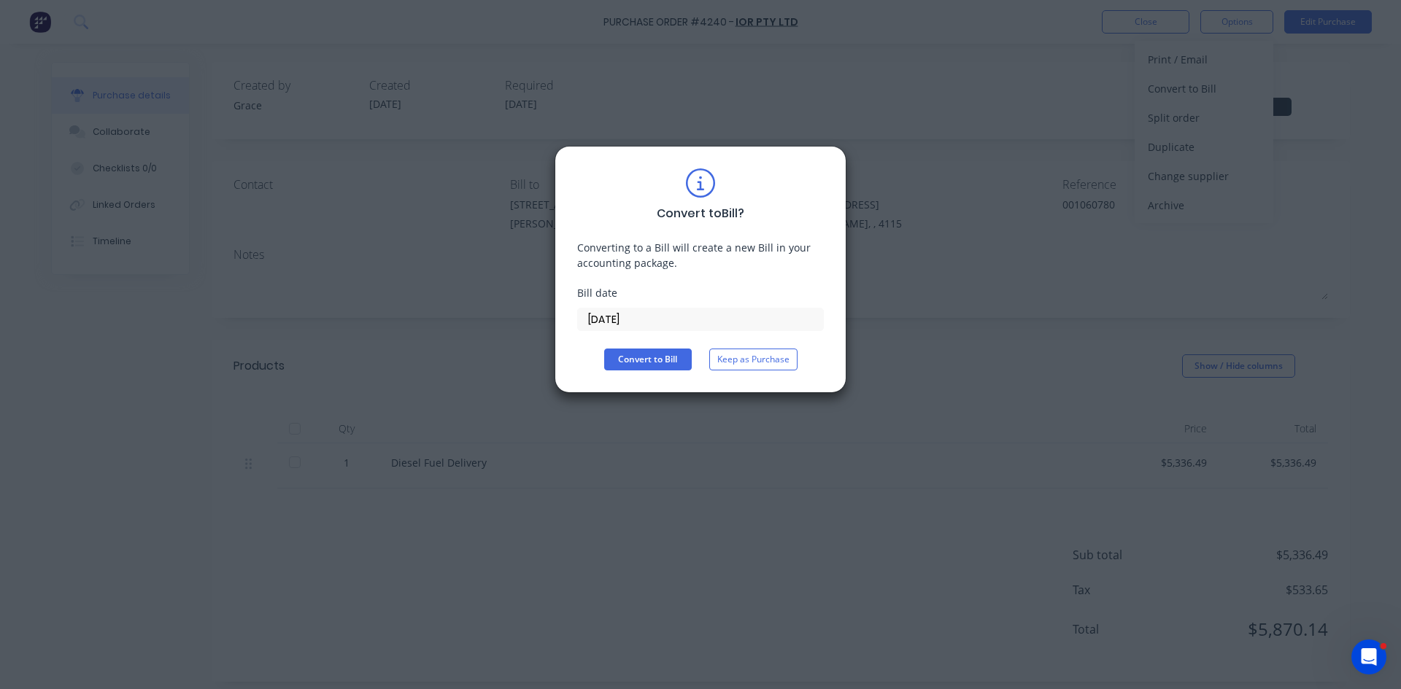
click at [643, 322] on input "[DATE]" at bounding box center [700, 320] width 245 height 22
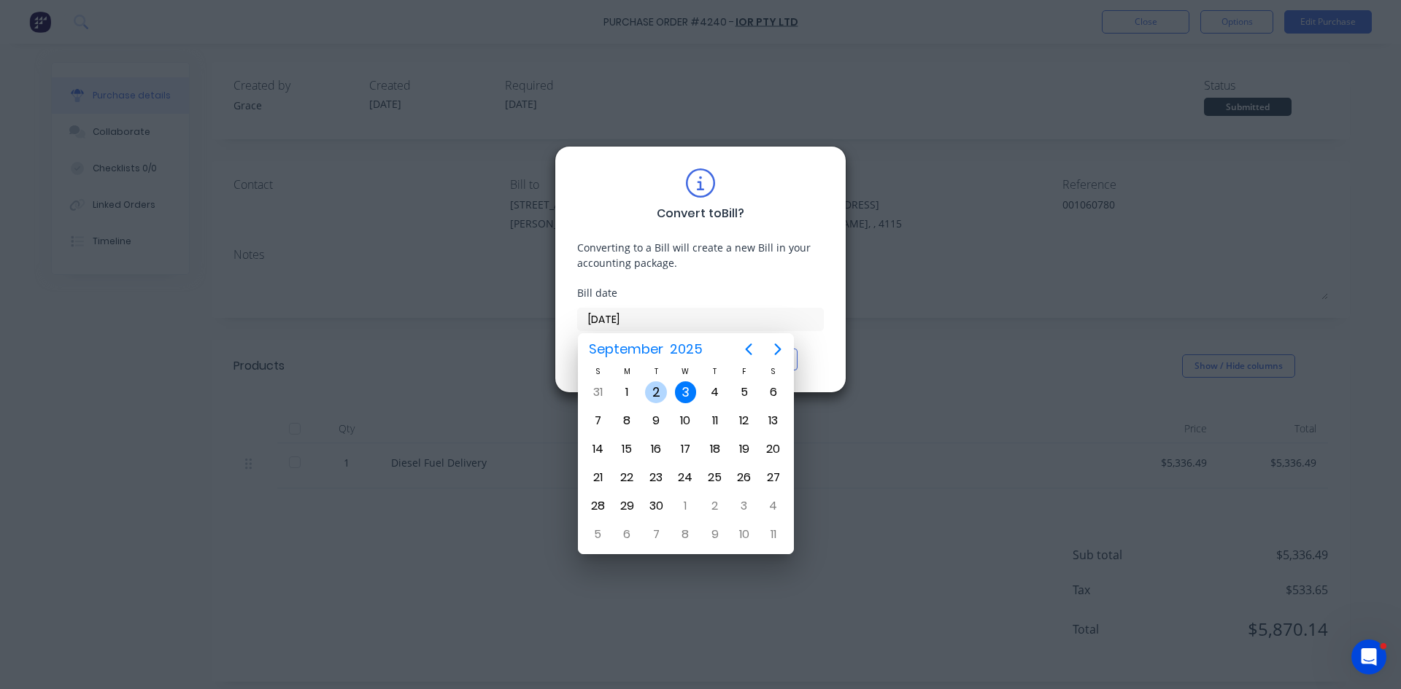
click at [658, 393] on div "2" at bounding box center [656, 393] width 22 height 22
type input "02/09/25"
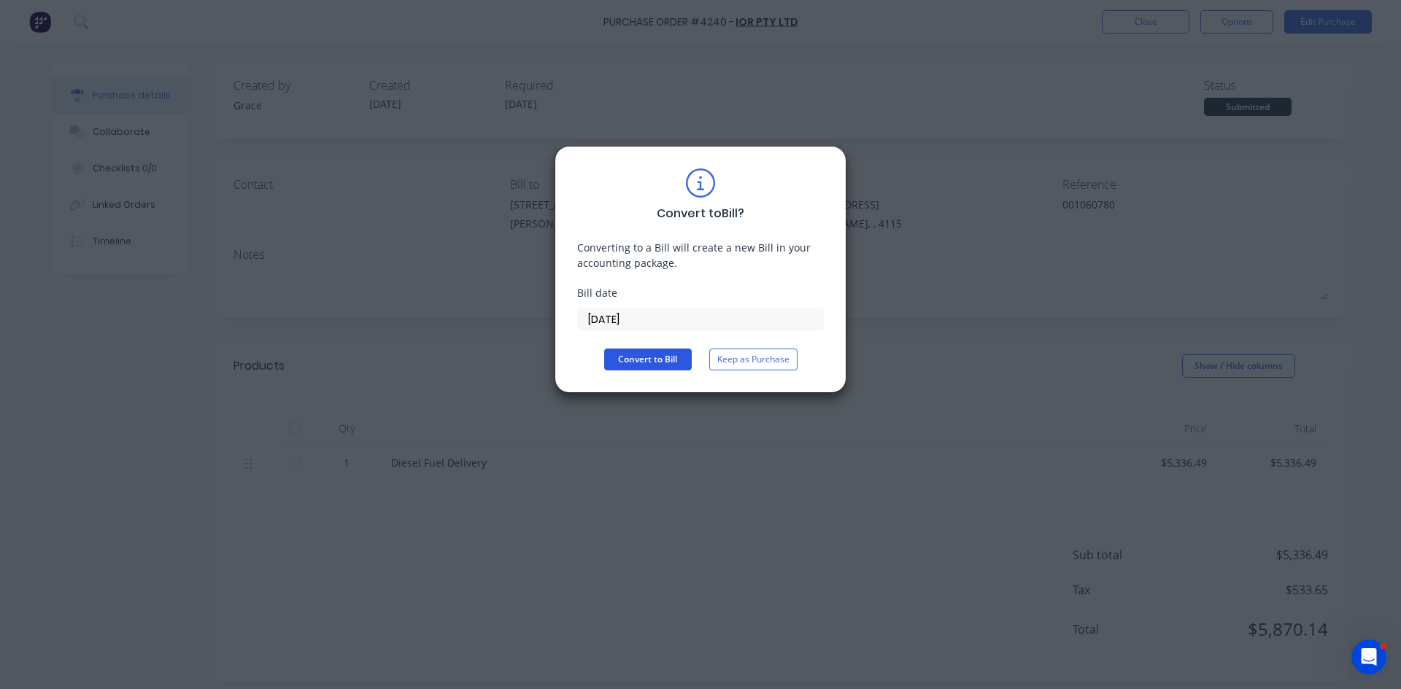
click at [640, 362] on button "Convert to Bill" at bounding box center [648, 360] width 88 height 22
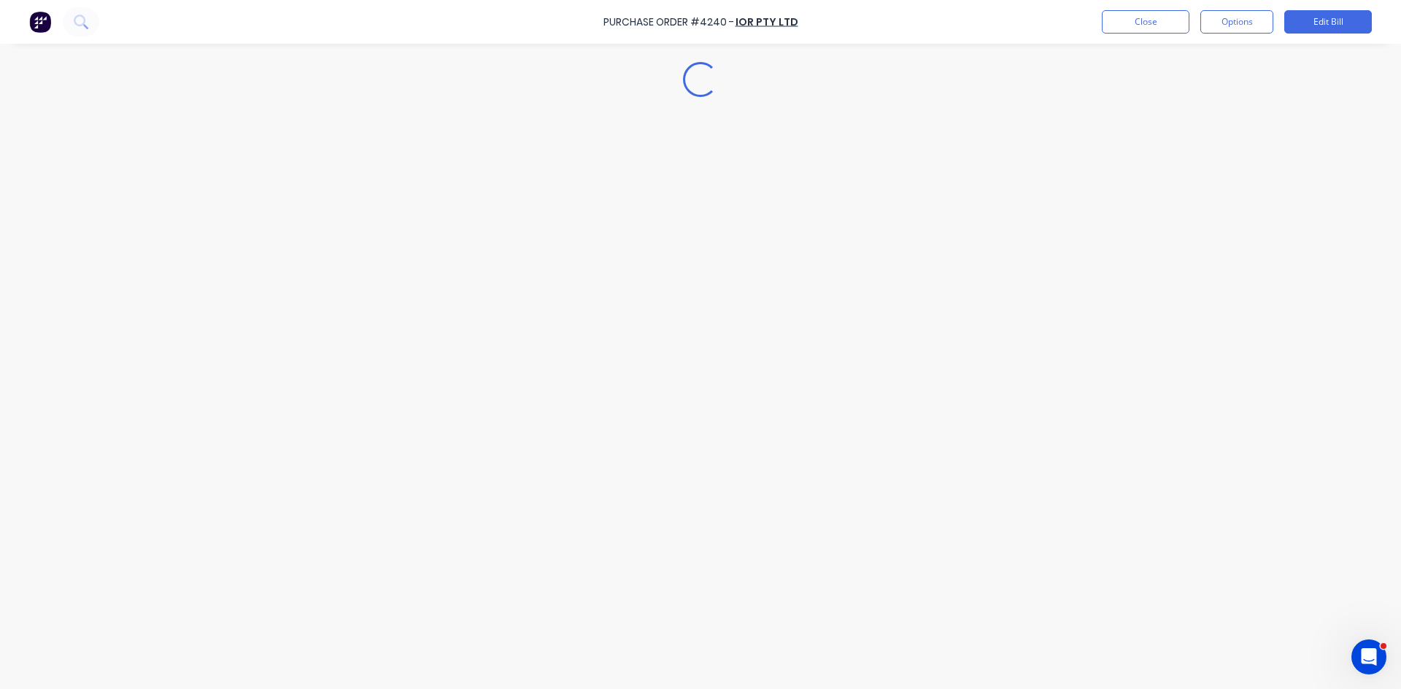
type textarea "x"
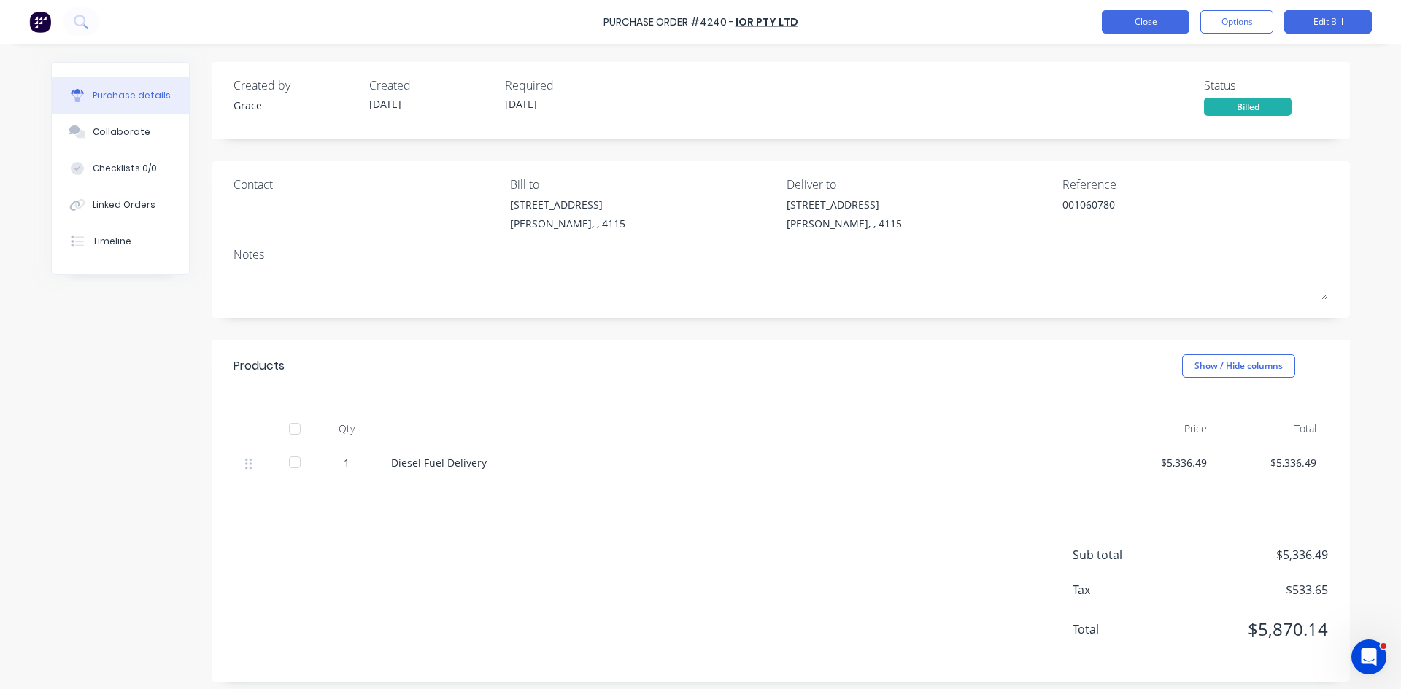
click at [1161, 20] on button "Close" at bounding box center [1146, 21] width 88 height 23
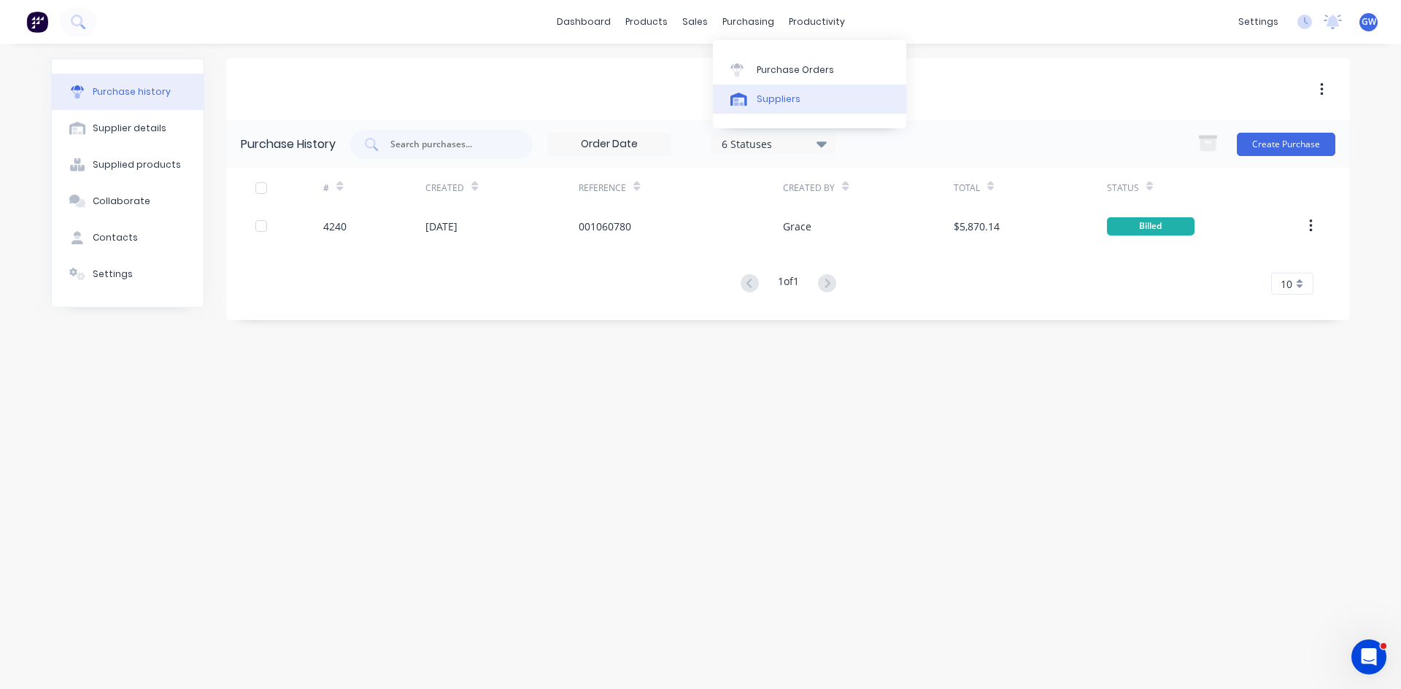
click at [767, 107] on link "Suppliers" at bounding box center [809, 99] width 193 height 29
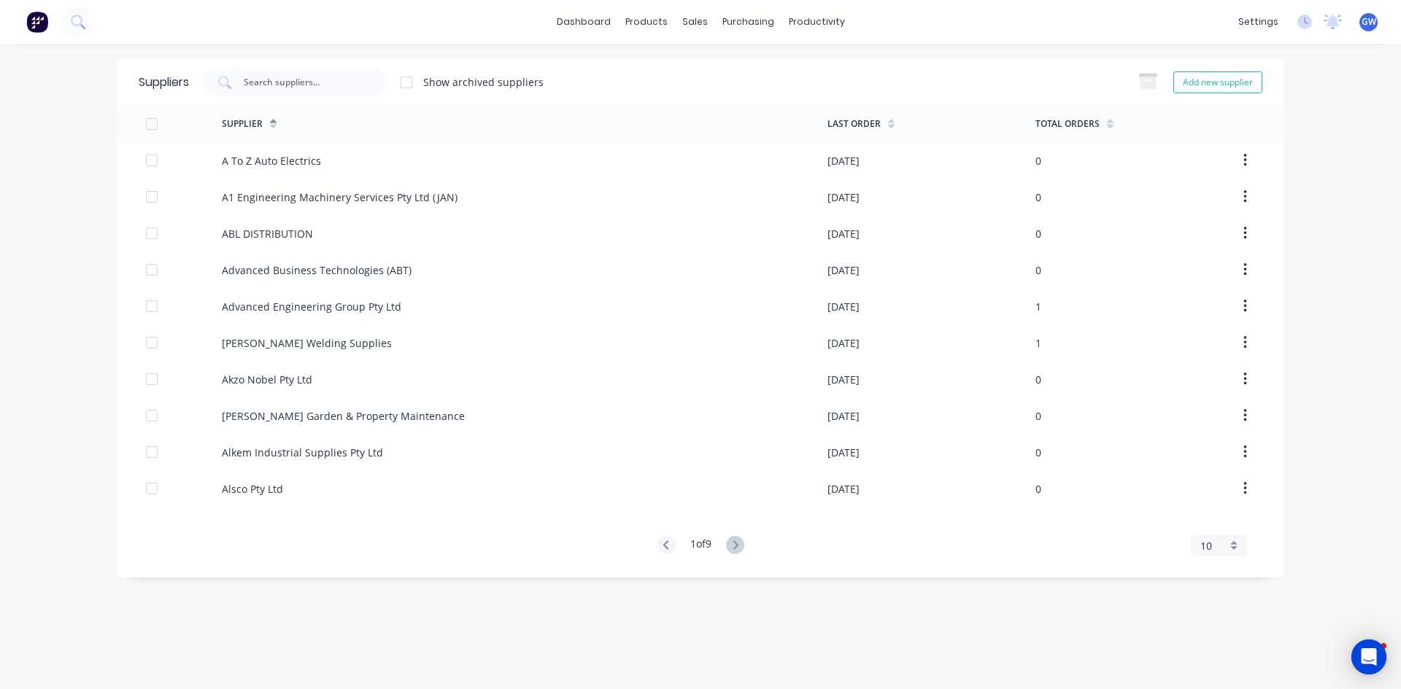
click at [307, 85] on input "text" at bounding box center [302, 82] width 121 height 15
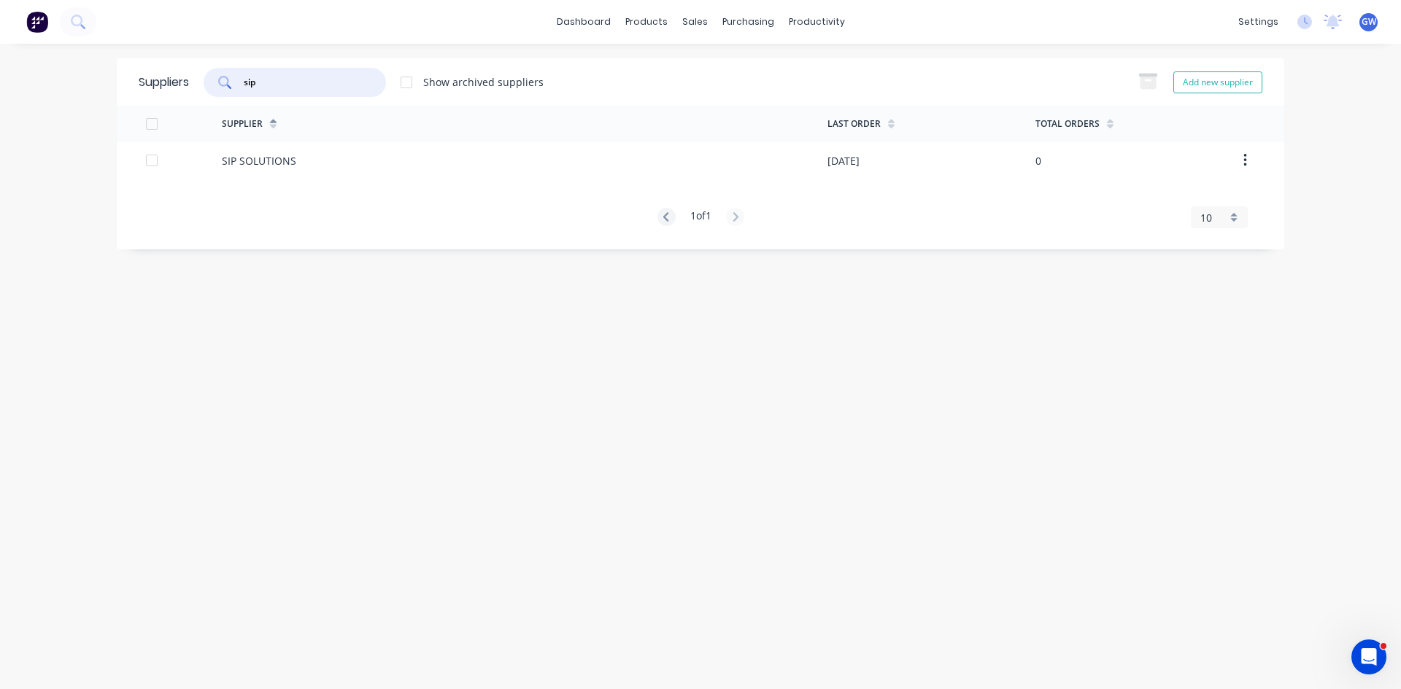
type input "sip"
click at [802, 155] on div "SIP SOLUTIONS" at bounding box center [524, 160] width 605 height 36
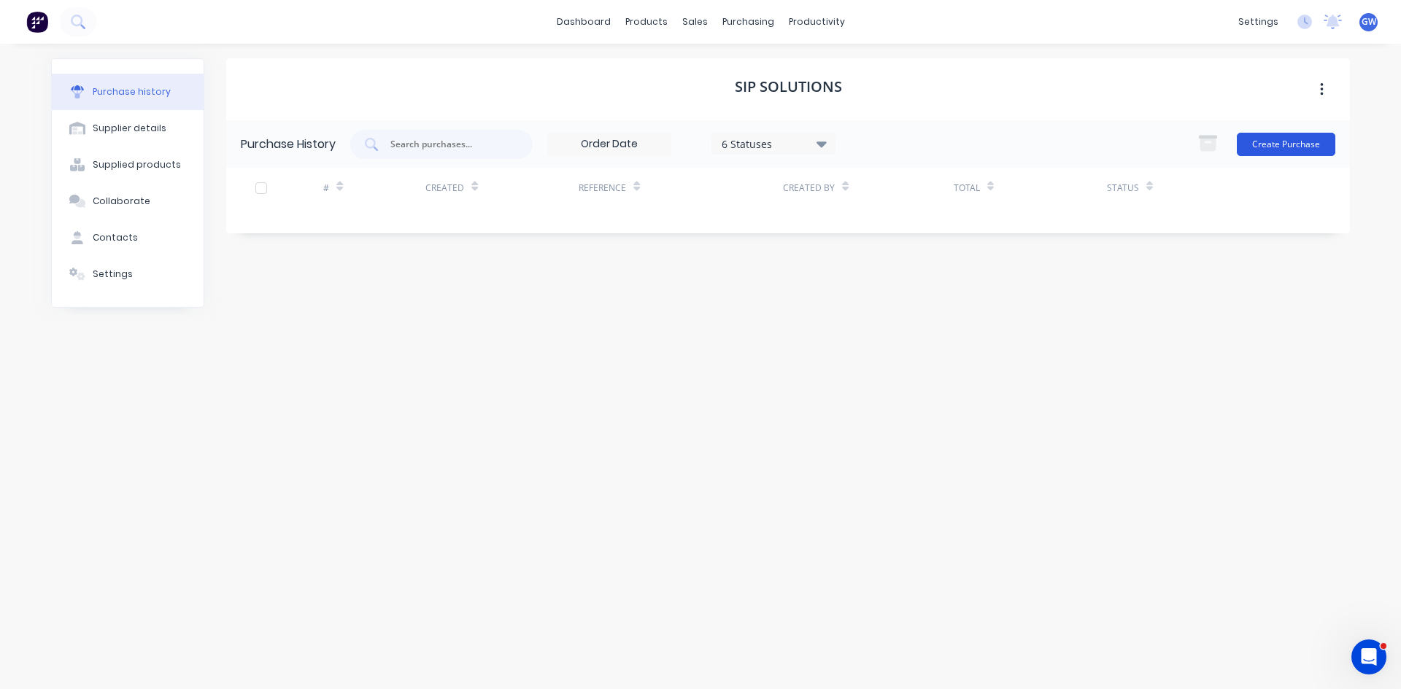
click at [1259, 140] on button "Create Purchase" at bounding box center [1285, 144] width 98 height 23
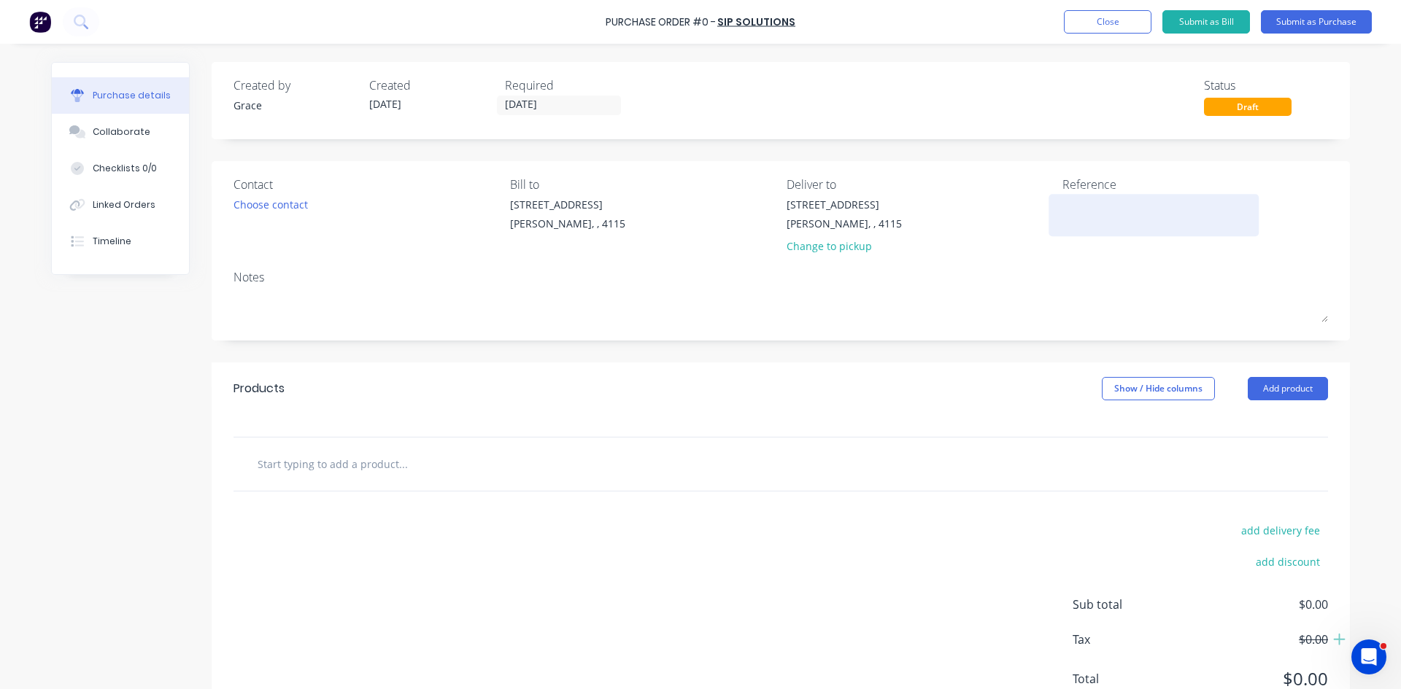
click at [1099, 212] on textarea at bounding box center [1153, 213] width 182 height 33
type textarea "x"
type textarea "2"
type textarea "x"
type textarea "20"
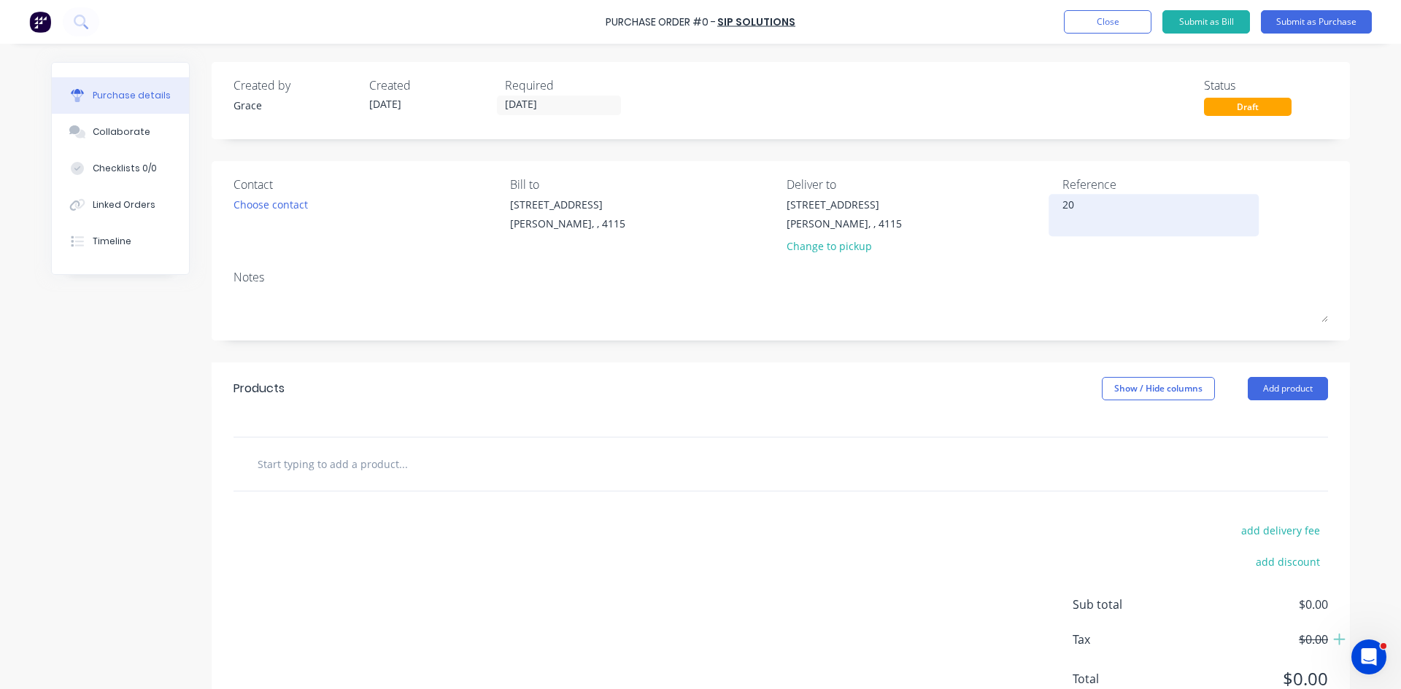
type textarea "x"
type textarea "202"
type textarea "x"
type textarea "2025"
type textarea "x"
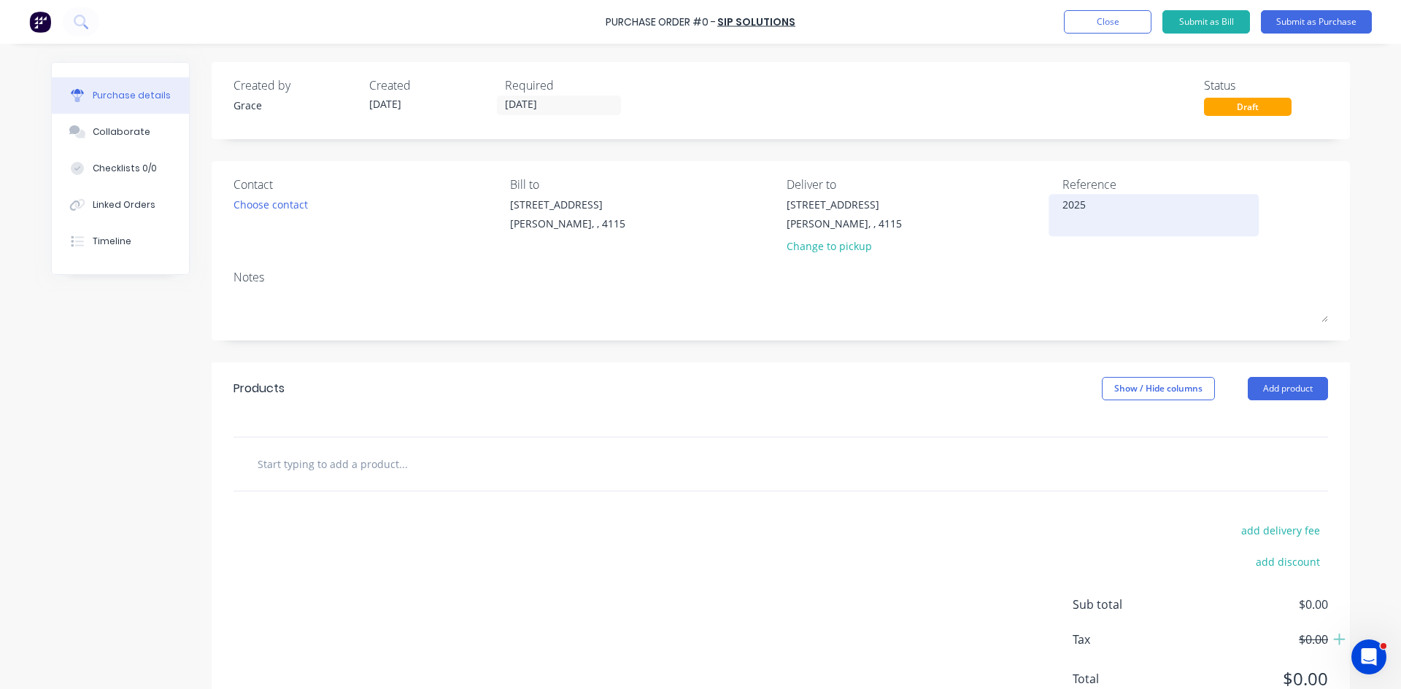
type textarea "20250"
type textarea "x"
type textarea "202509"
type textarea "x"
type textarea "202509-"
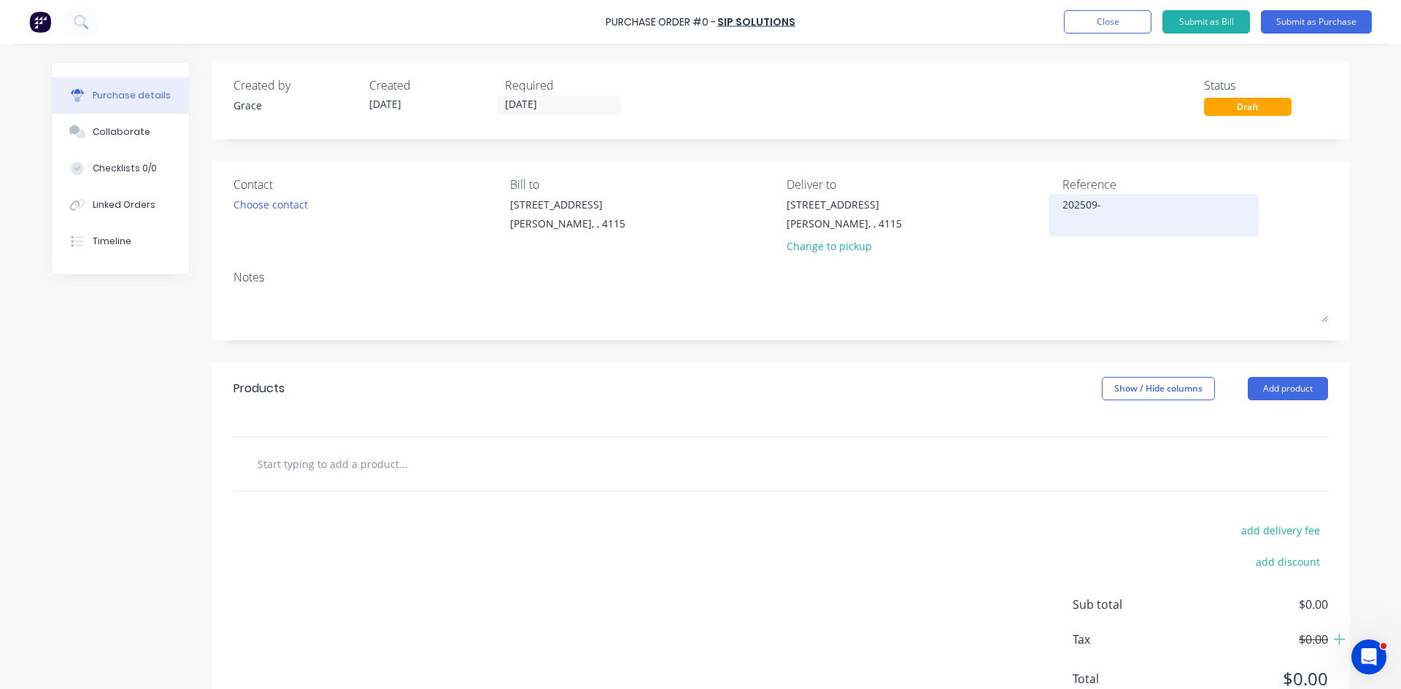
type textarea "x"
type textarea "202509-1"
type textarea "x"
type textarea "202509-16"
type textarea "x"
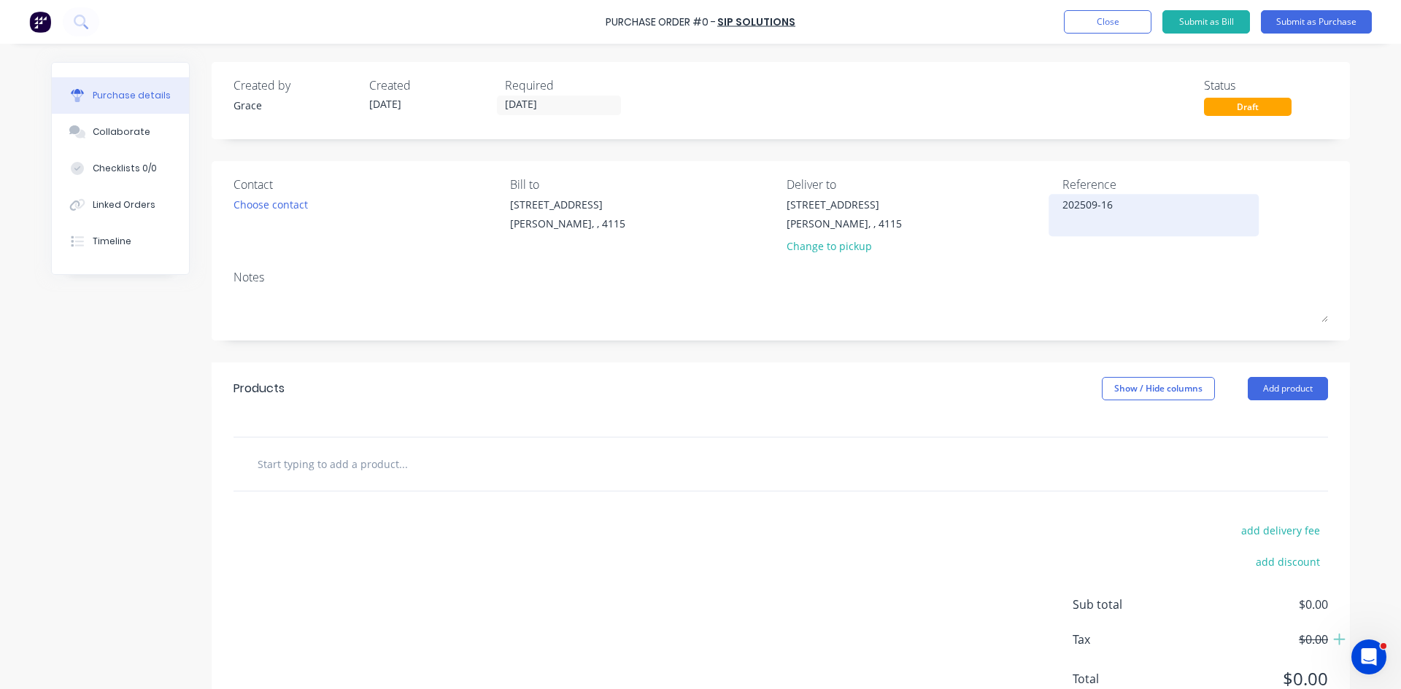
type textarea "202509-160"
type textarea "x"
type textarea "202509-1605"
type textarea "x"
type textarea "202509-16055"
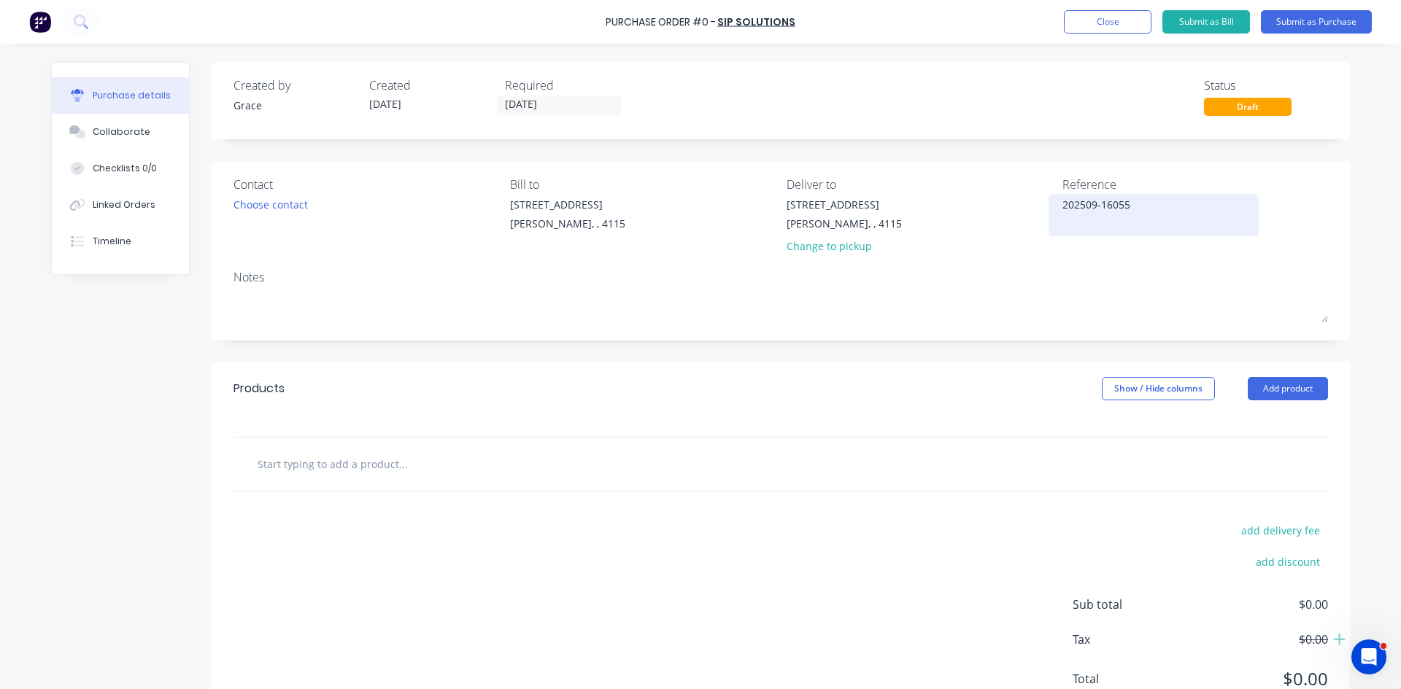
type textarea "x"
type textarea "202509-160557"
type textarea "x"
type textarea "202509-160557"
click at [1283, 398] on button "Add product" at bounding box center [1287, 388] width 80 height 23
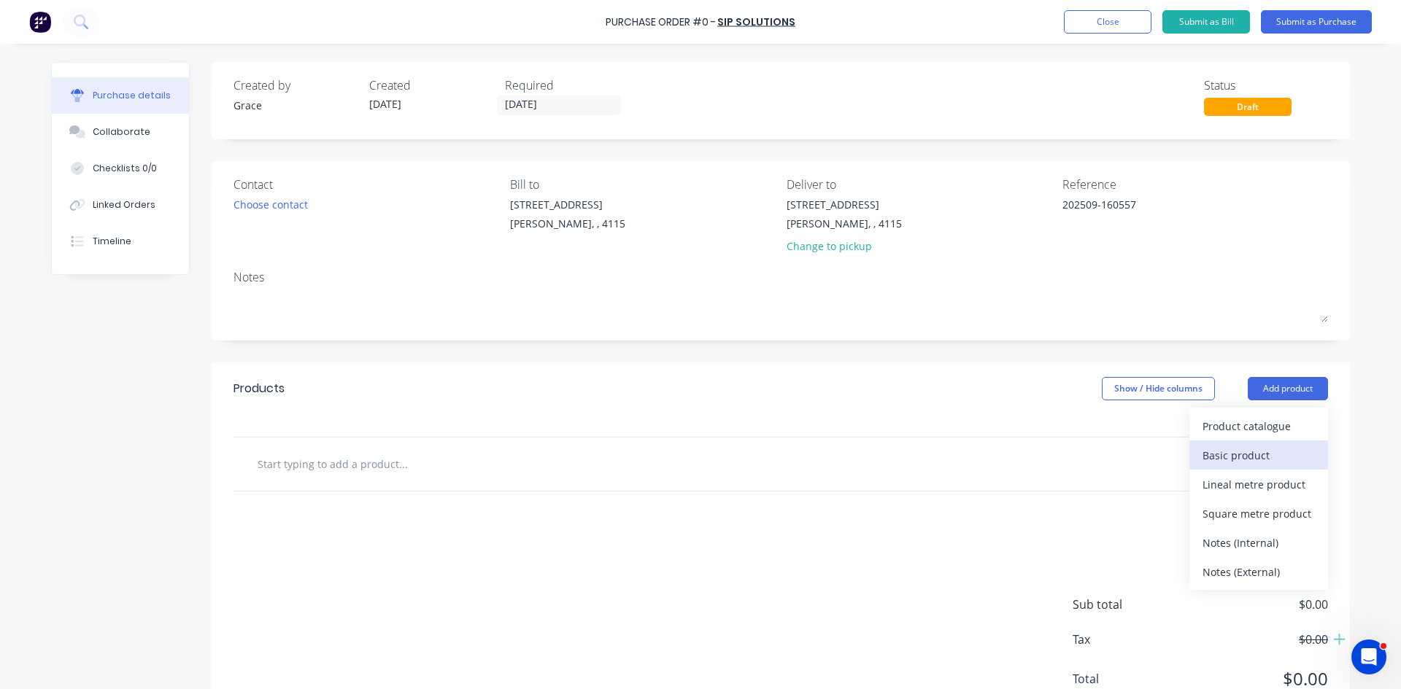
click at [1273, 453] on div "Basic product" at bounding box center [1258, 455] width 112 height 21
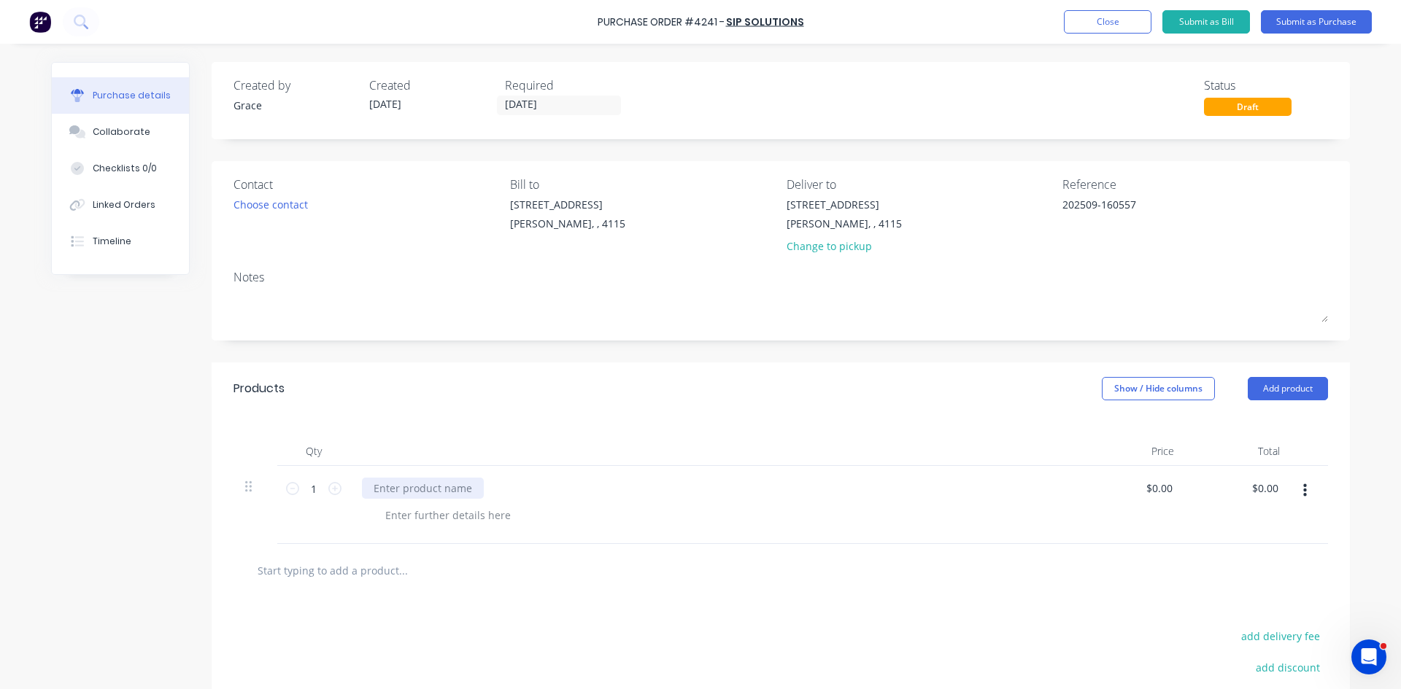
type textarea "x"
click at [449, 487] on div at bounding box center [423, 488] width 122 height 21
type textarea "x"
type input "0.0000"
type textarea "x"
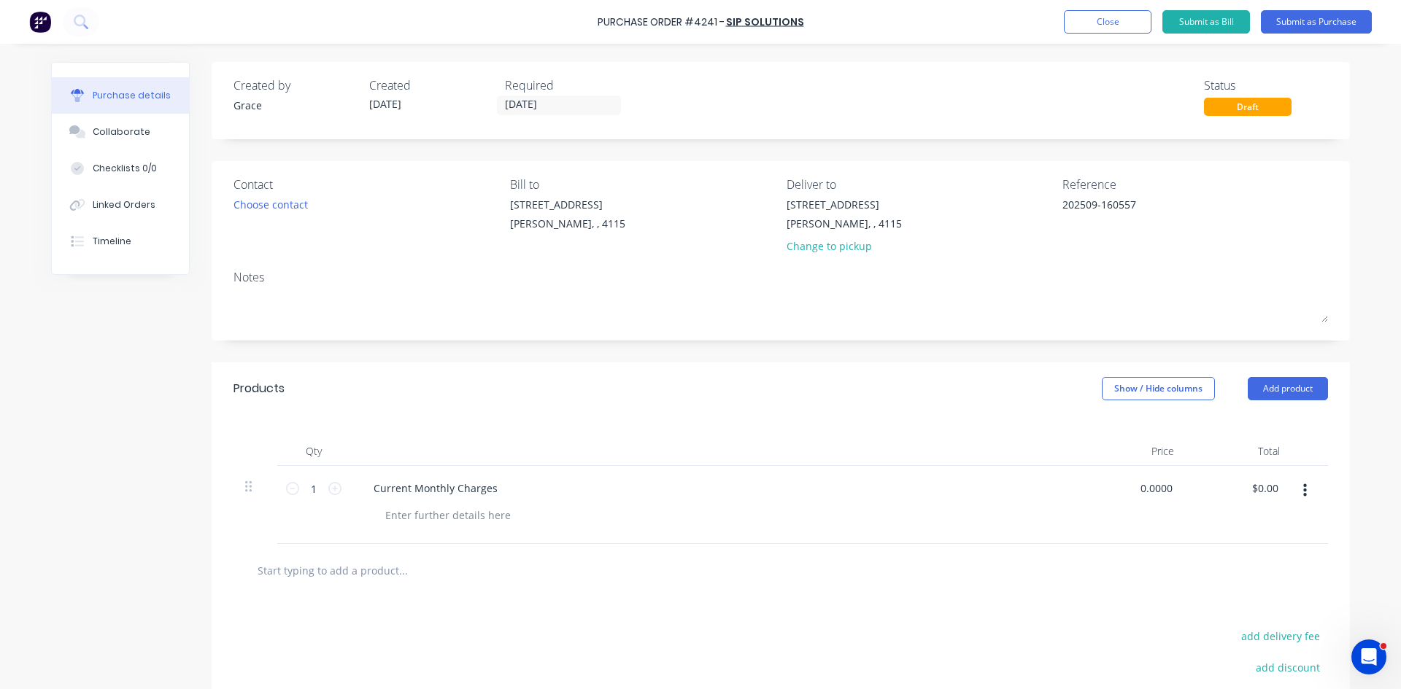
type input "$0.00"
type input "0"
type input "317.73"
type textarea "x"
type input "$317.73"
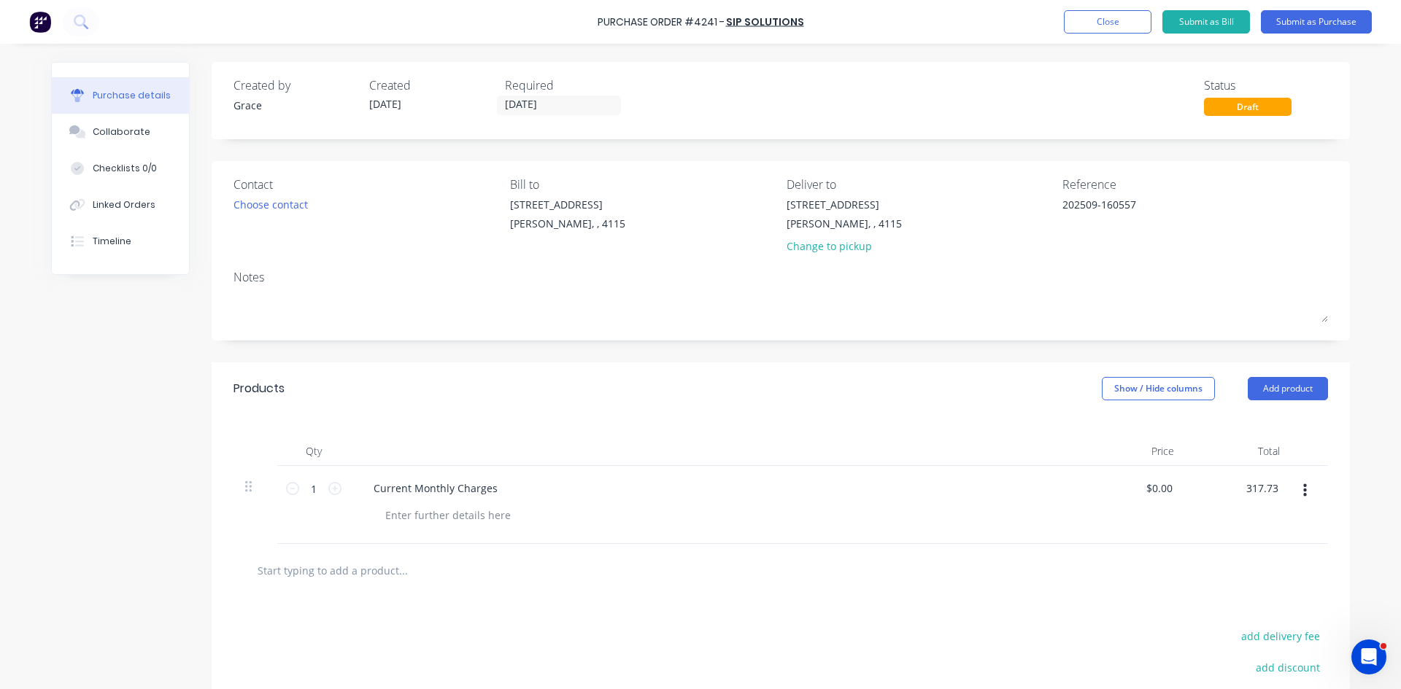
type input "$317.73"
click at [1326, 21] on button "Submit as Purchase" at bounding box center [1316, 21] width 111 height 23
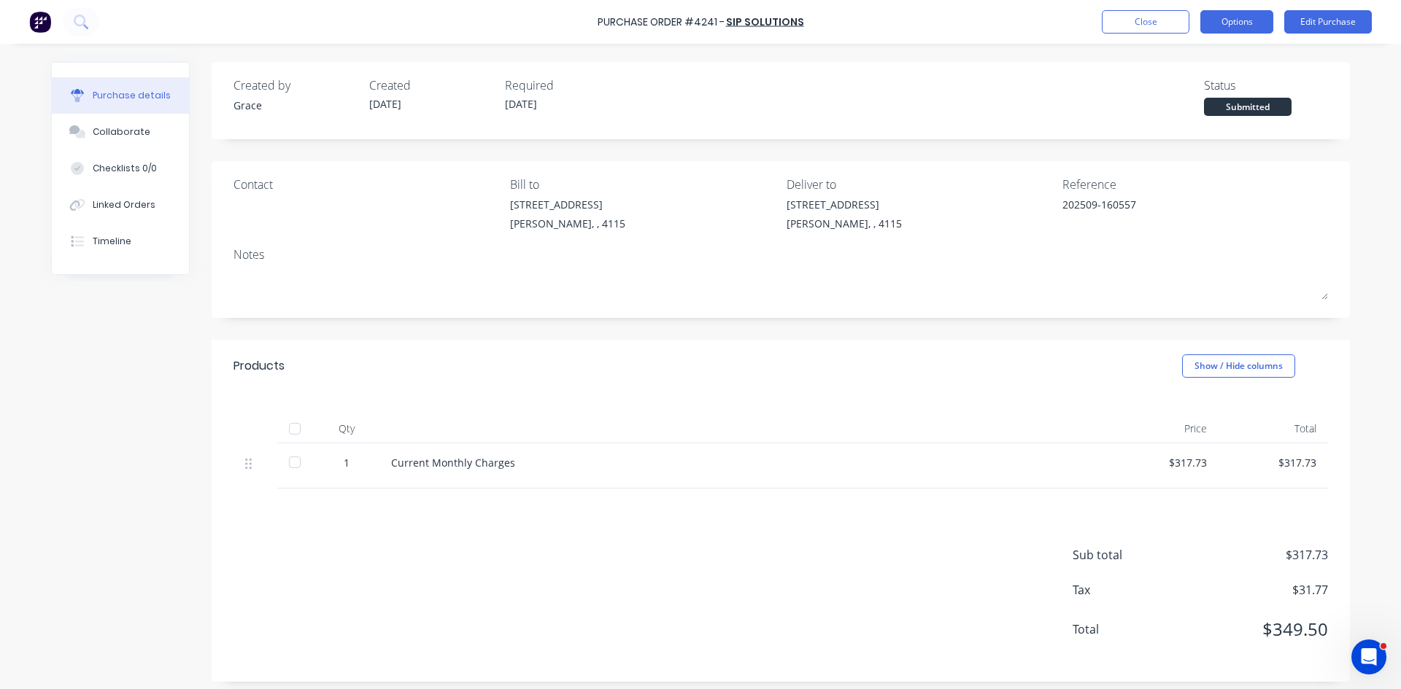
click at [1253, 14] on button "Options" at bounding box center [1236, 21] width 73 height 23
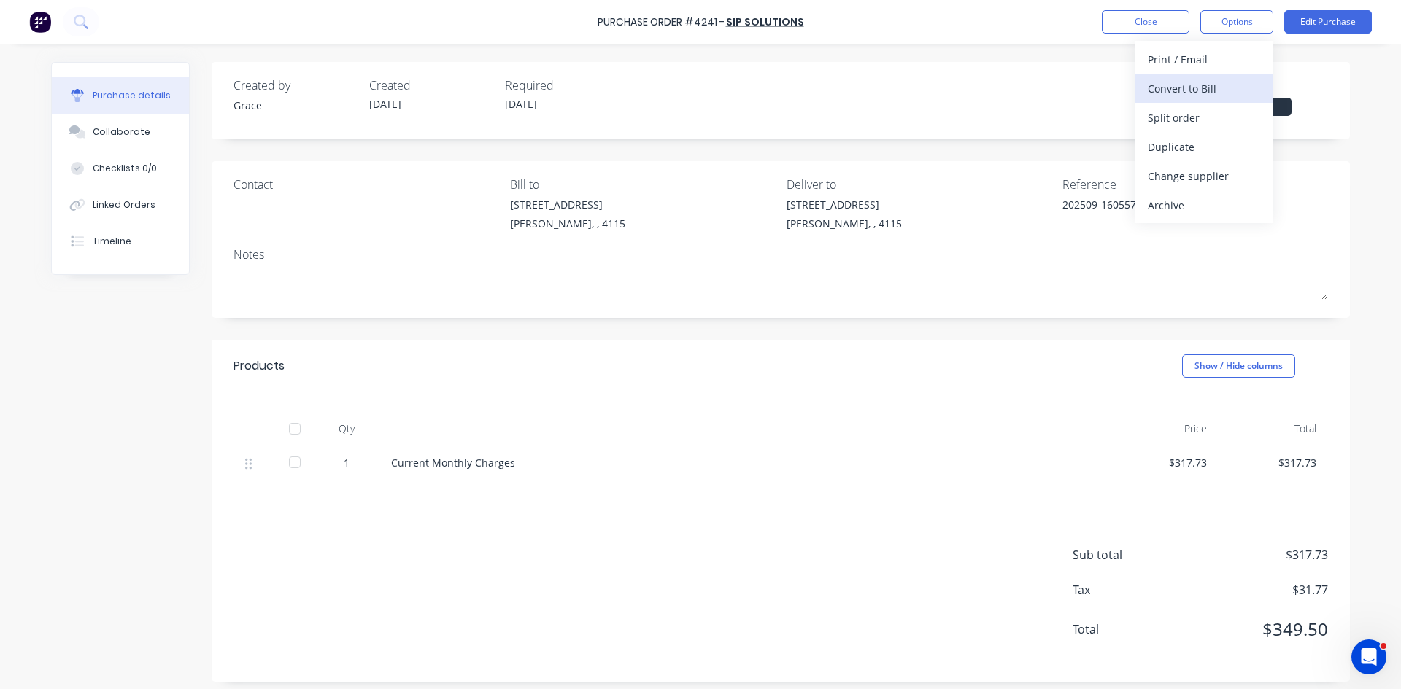
click at [1180, 93] on div "Convert to Bill" at bounding box center [1203, 88] width 112 height 21
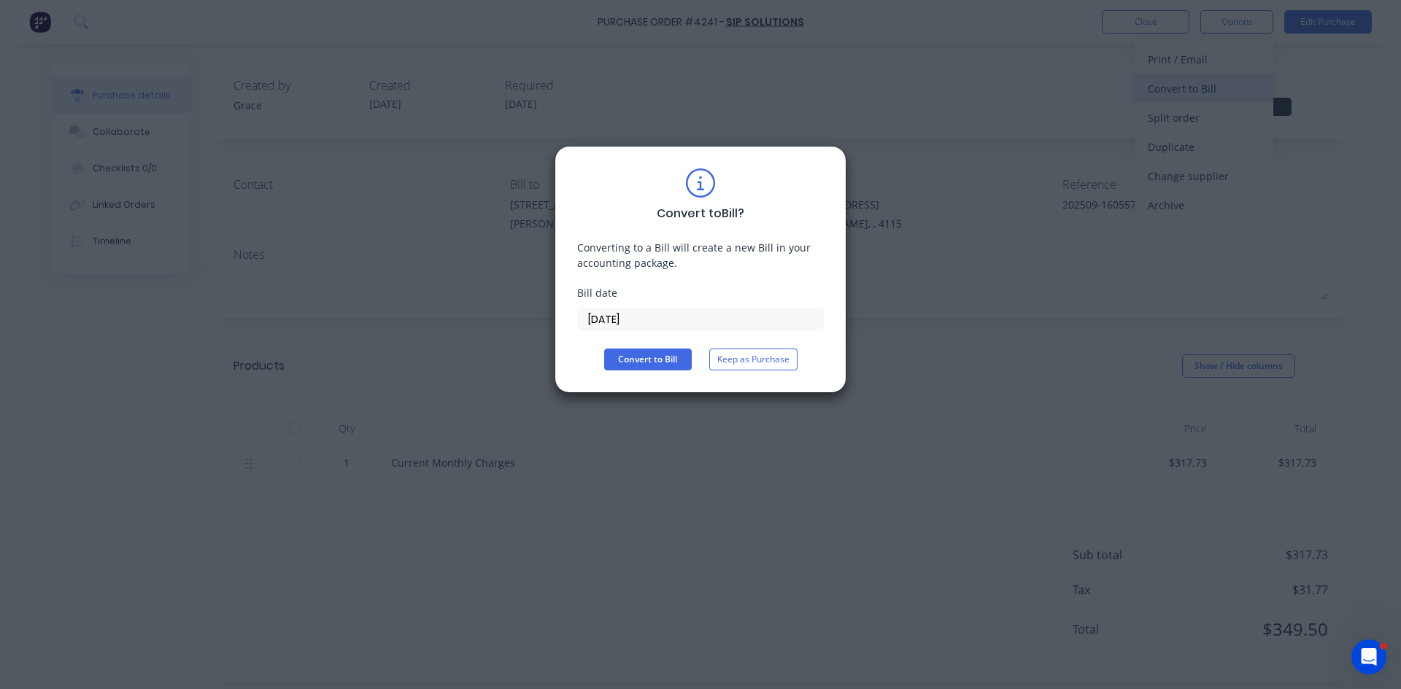
type textarea "x"
click at [695, 324] on input "[DATE]" at bounding box center [700, 320] width 245 height 22
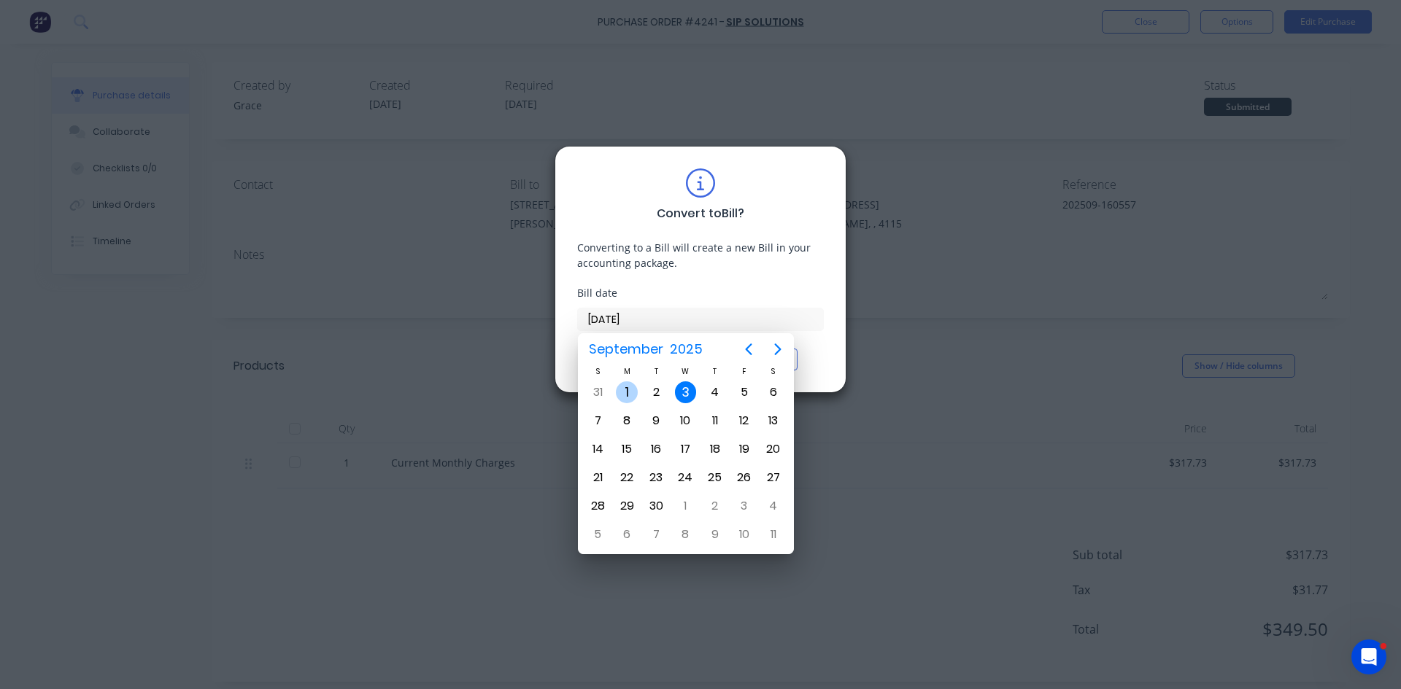
click at [631, 390] on div "1" at bounding box center [627, 393] width 22 height 22
type input "01/09/25"
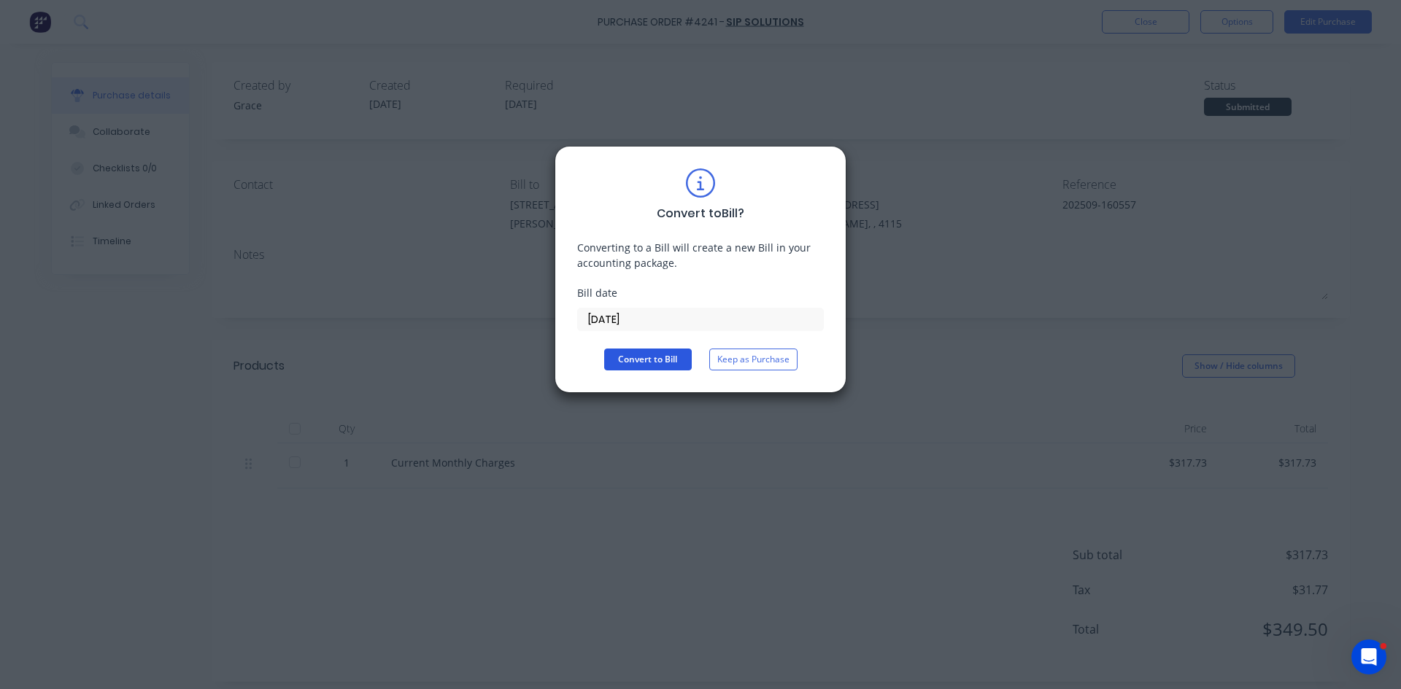
click at [639, 358] on button "Convert to Bill" at bounding box center [648, 360] width 88 height 22
type textarea "x"
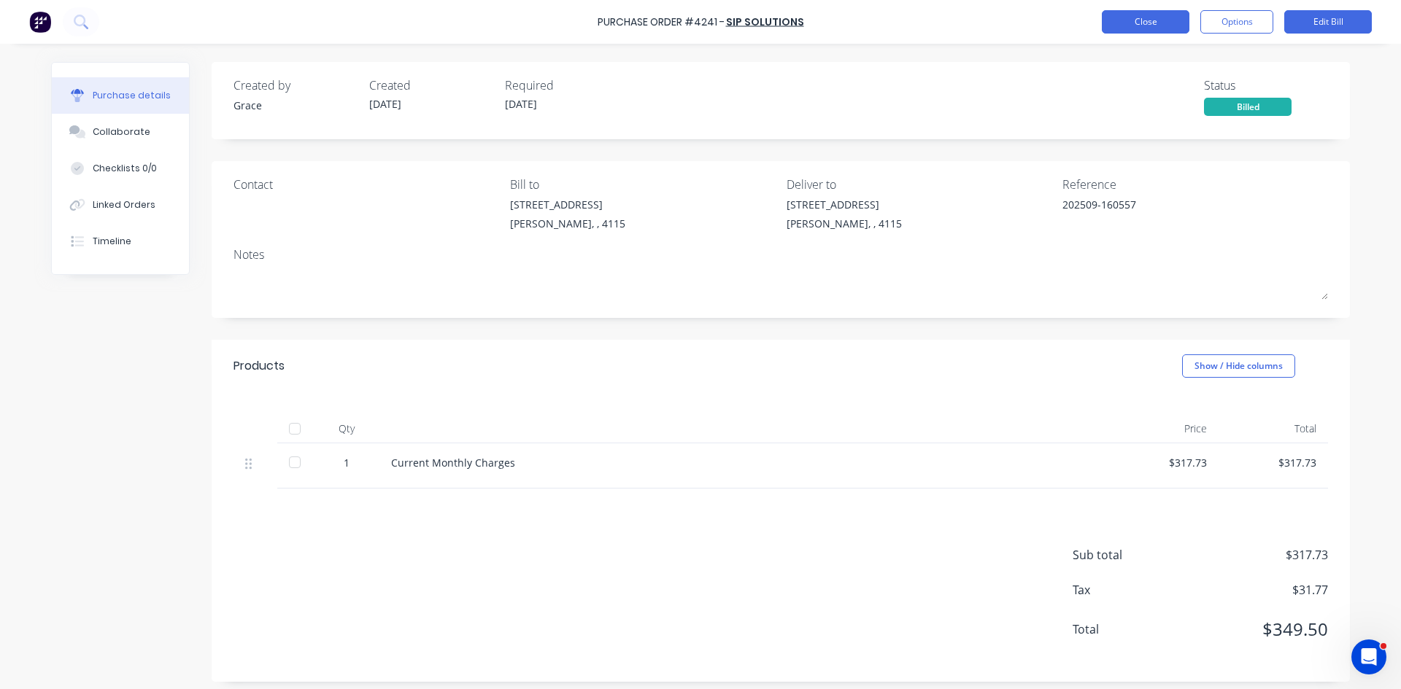
click at [1170, 20] on button "Close" at bounding box center [1146, 21] width 88 height 23
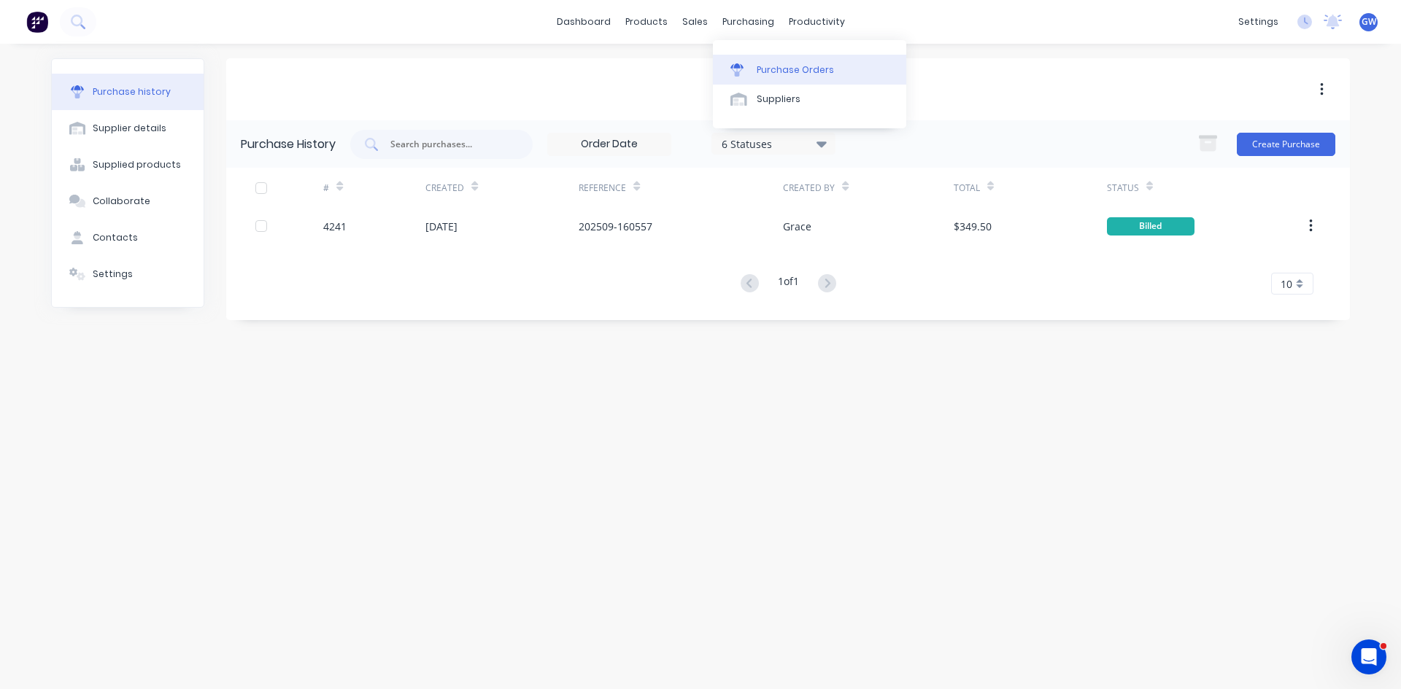
click at [799, 74] on div "Purchase Orders" at bounding box center [794, 69] width 77 height 13
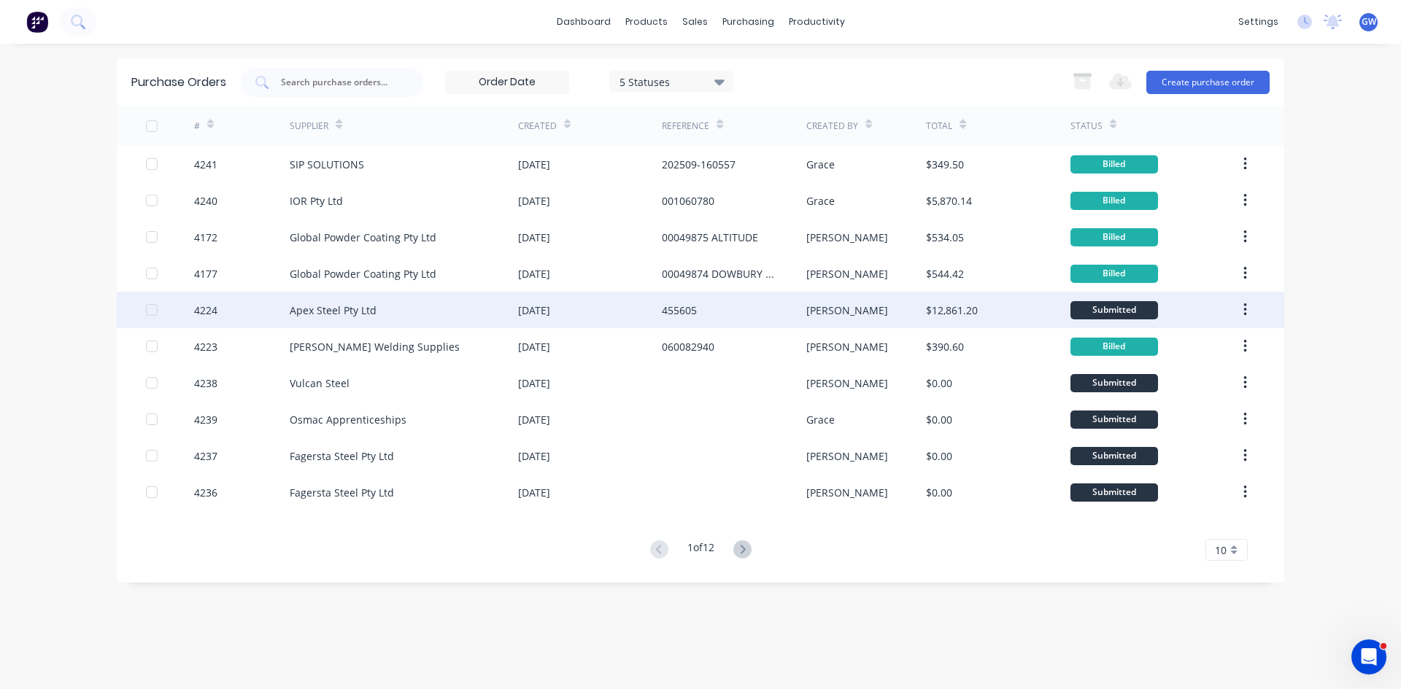
click at [706, 315] on div "455605" at bounding box center [734, 310] width 144 height 36
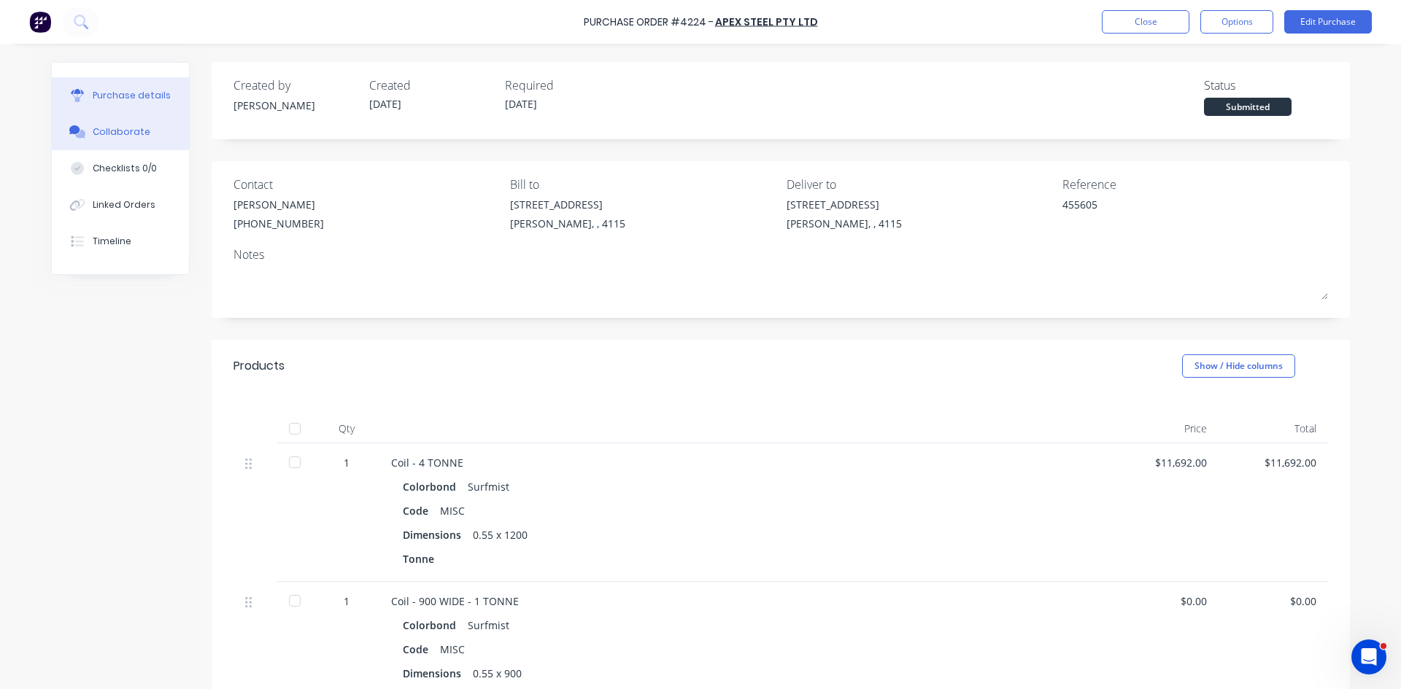
click at [147, 136] on button "Collaborate" at bounding box center [120, 132] width 137 height 36
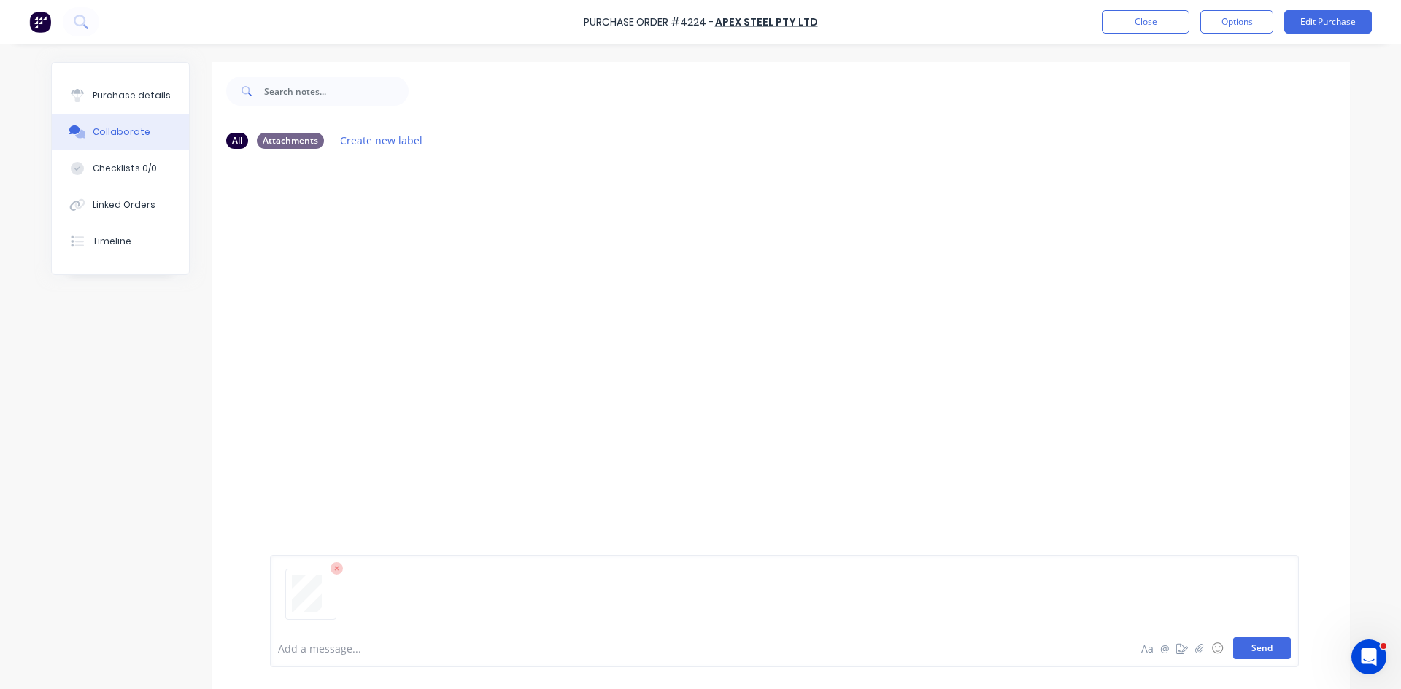
click at [1251, 647] on button "Send" at bounding box center [1262, 649] width 58 height 22
click at [1145, 32] on button "Close" at bounding box center [1146, 21] width 88 height 23
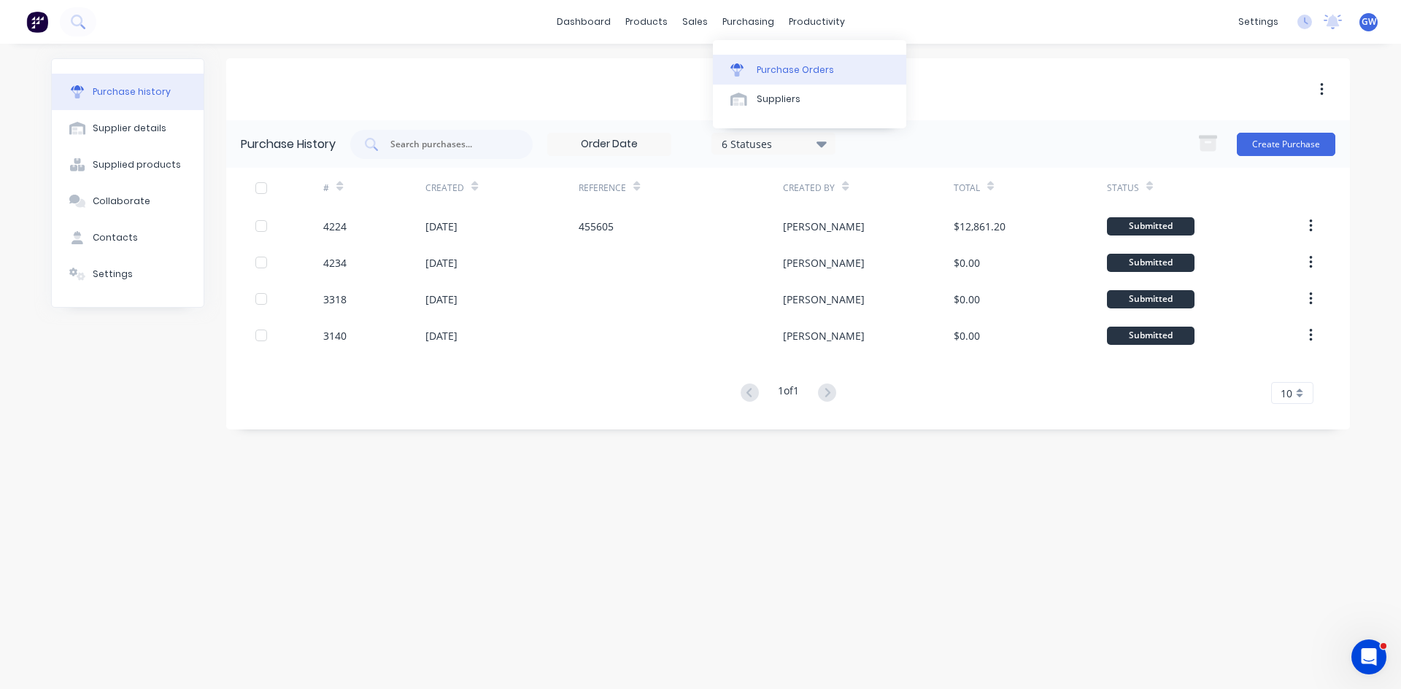
click at [763, 64] on div "Purchase Orders" at bounding box center [794, 69] width 77 height 13
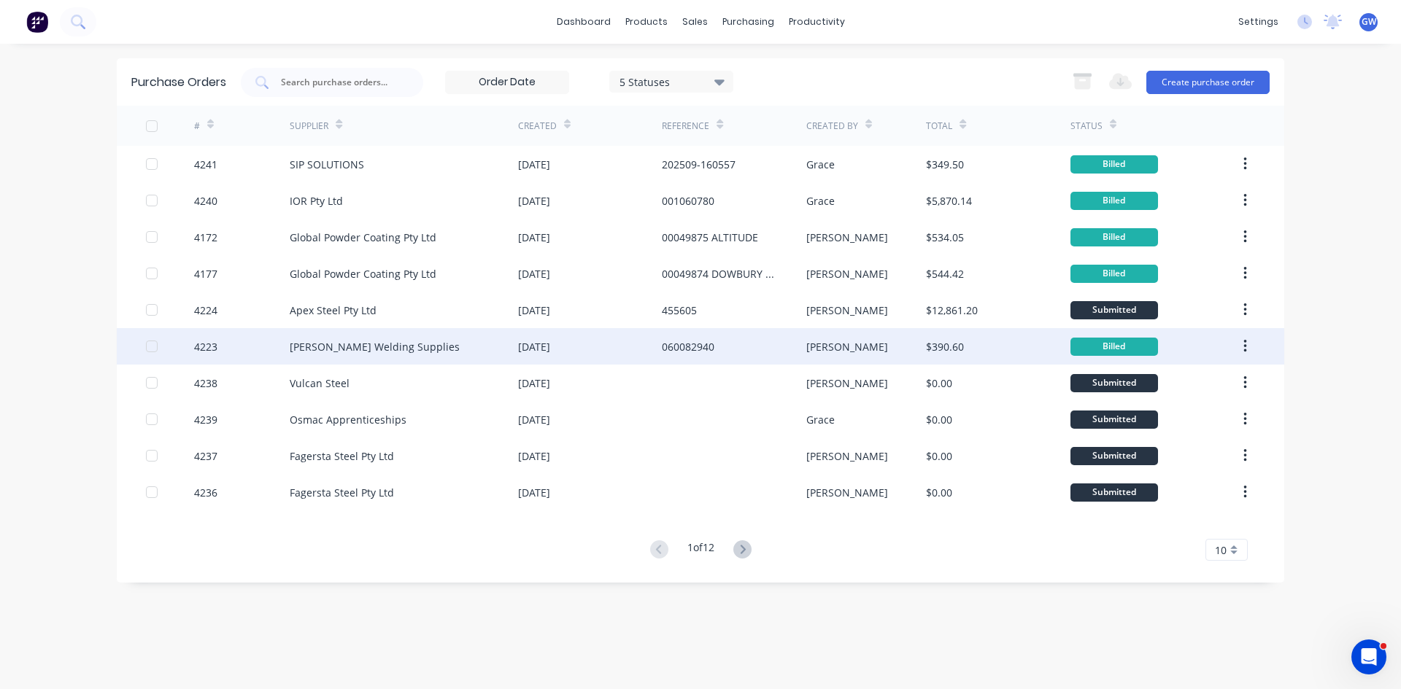
click at [501, 340] on div "[PERSON_NAME] Welding Supplies" at bounding box center [404, 346] width 228 height 36
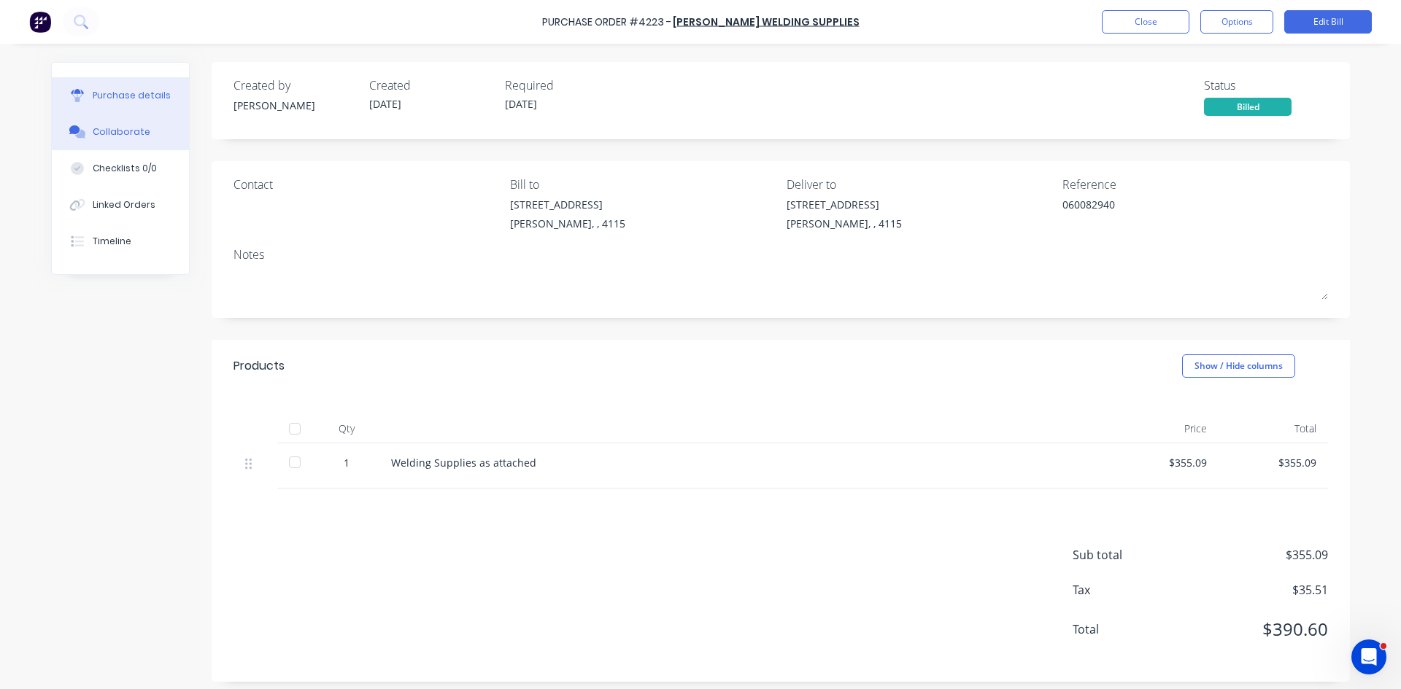
click at [96, 128] on div "Collaborate" at bounding box center [122, 131] width 58 height 13
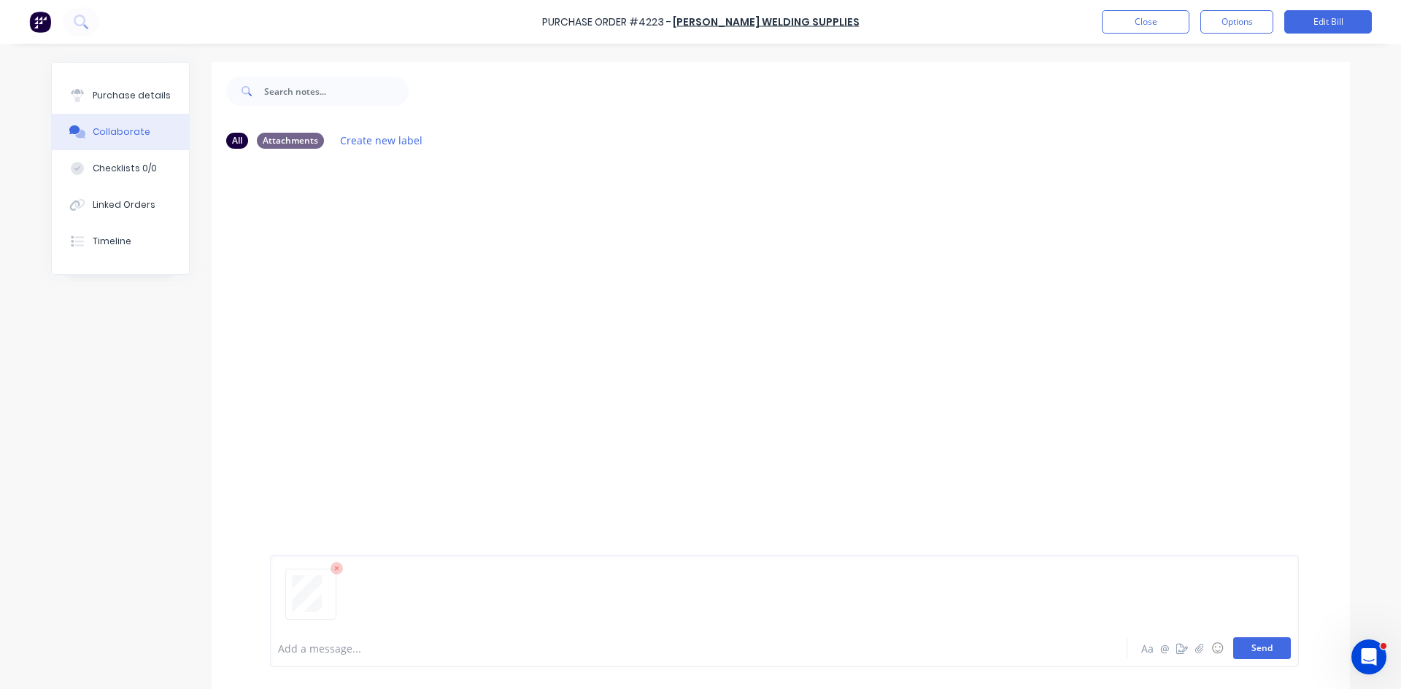
click at [1243, 643] on button "Send" at bounding box center [1262, 649] width 58 height 22
click at [1153, 23] on button "Close" at bounding box center [1146, 21] width 88 height 23
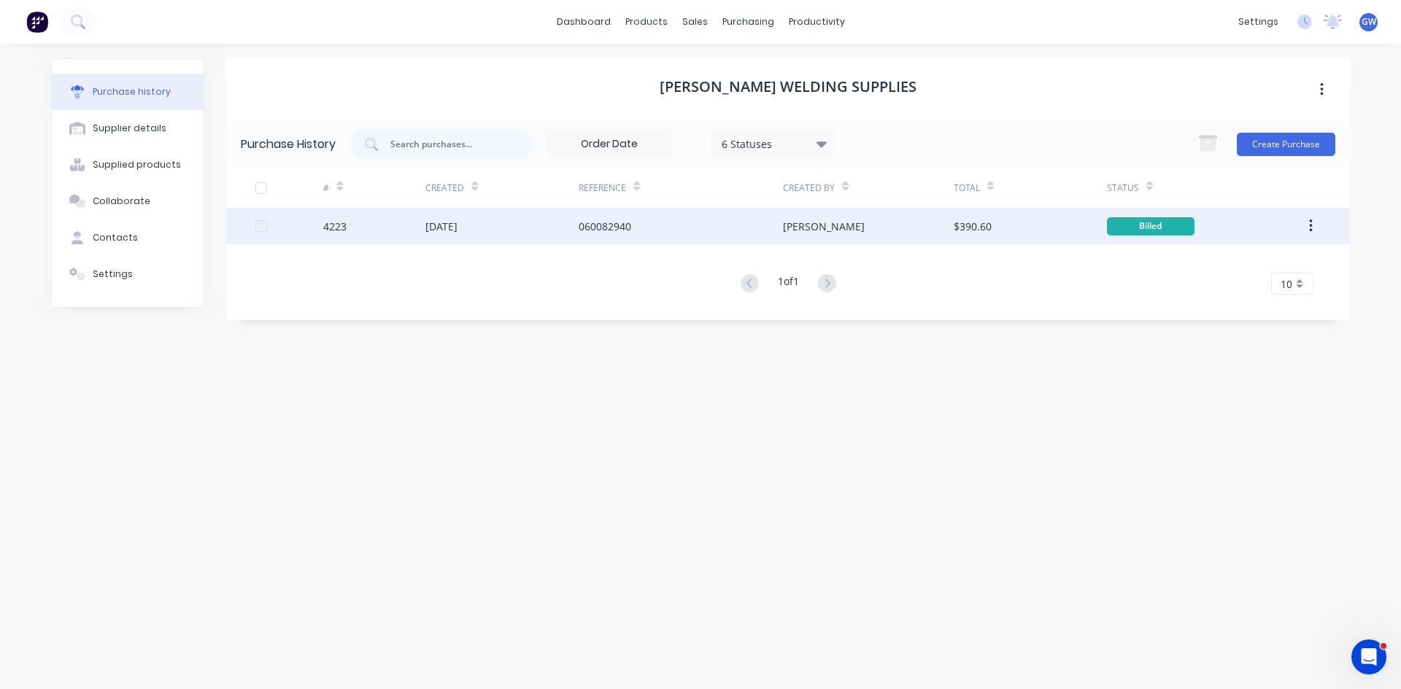
click at [1315, 225] on button "button" at bounding box center [1310, 226] width 34 height 26
click at [1258, 262] on div "Archive" at bounding box center [1258, 264] width 112 height 21
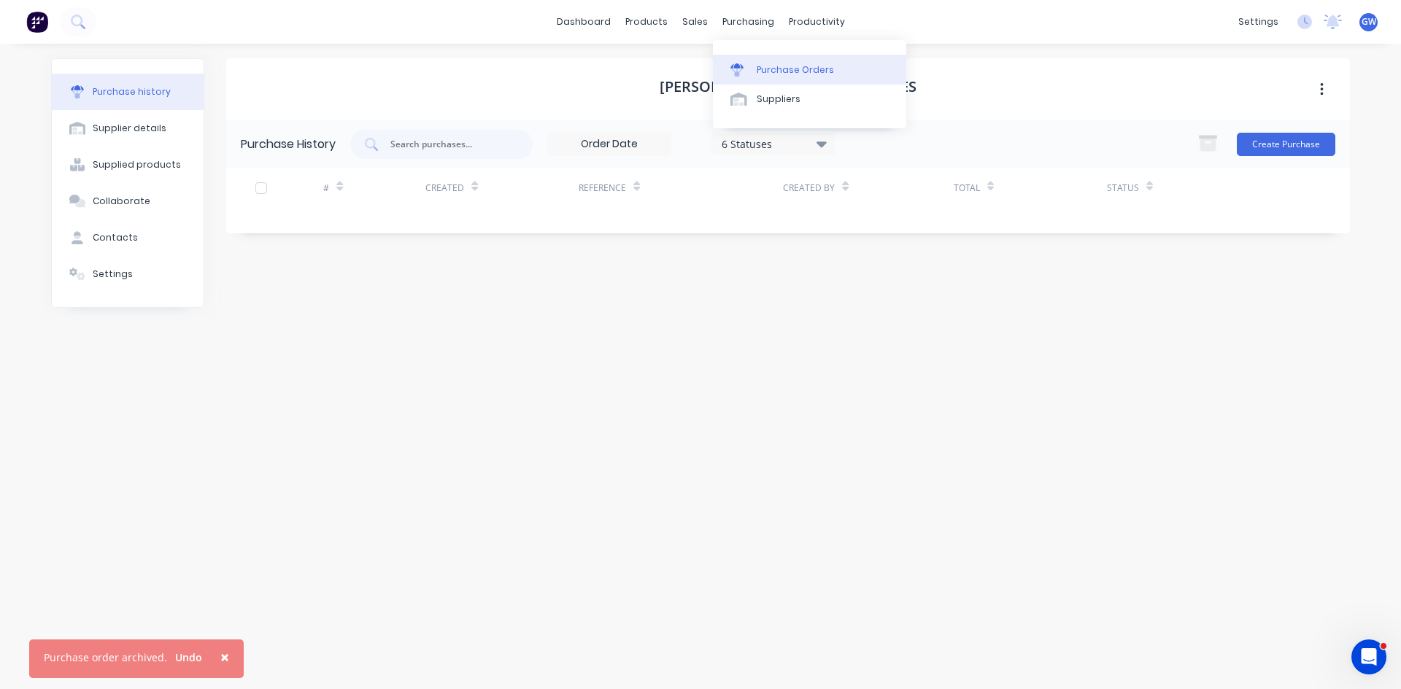
click at [780, 71] on div "Purchase Orders" at bounding box center [794, 69] width 77 height 13
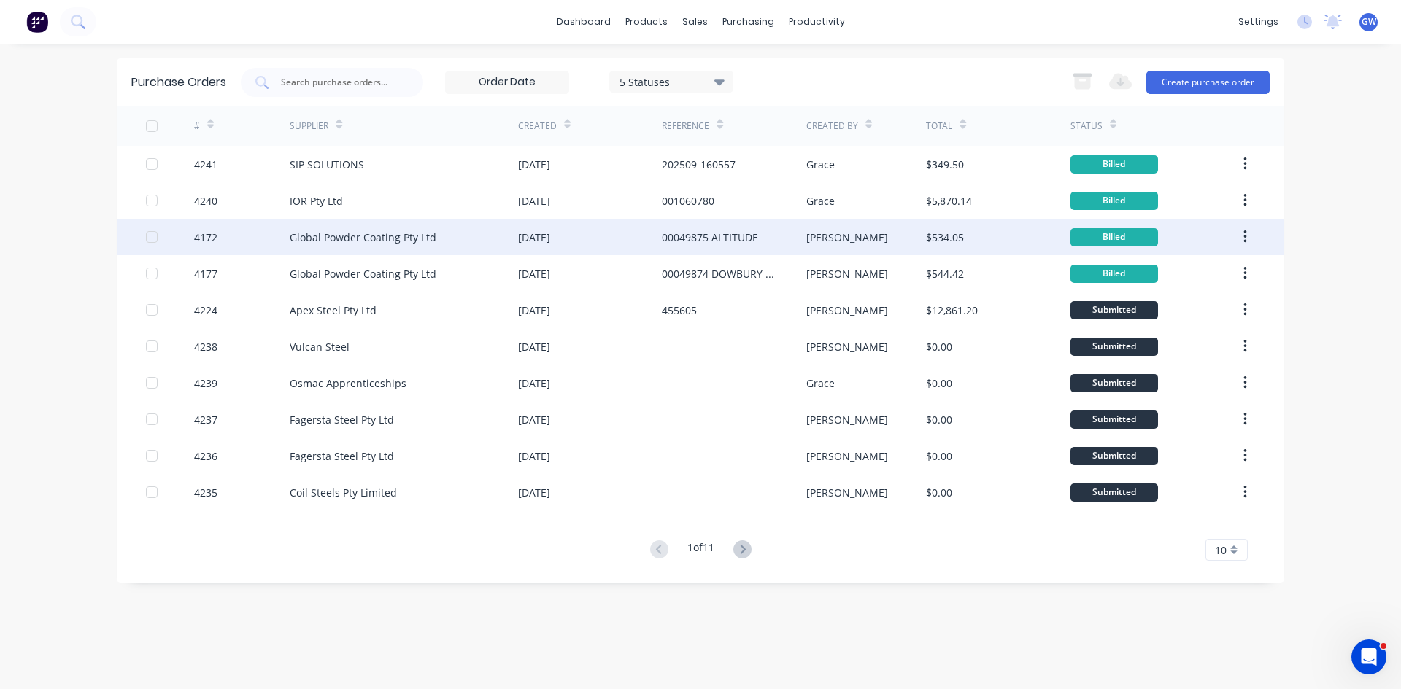
click at [481, 241] on div "Global Powder Coating Pty Ltd" at bounding box center [404, 237] width 228 height 36
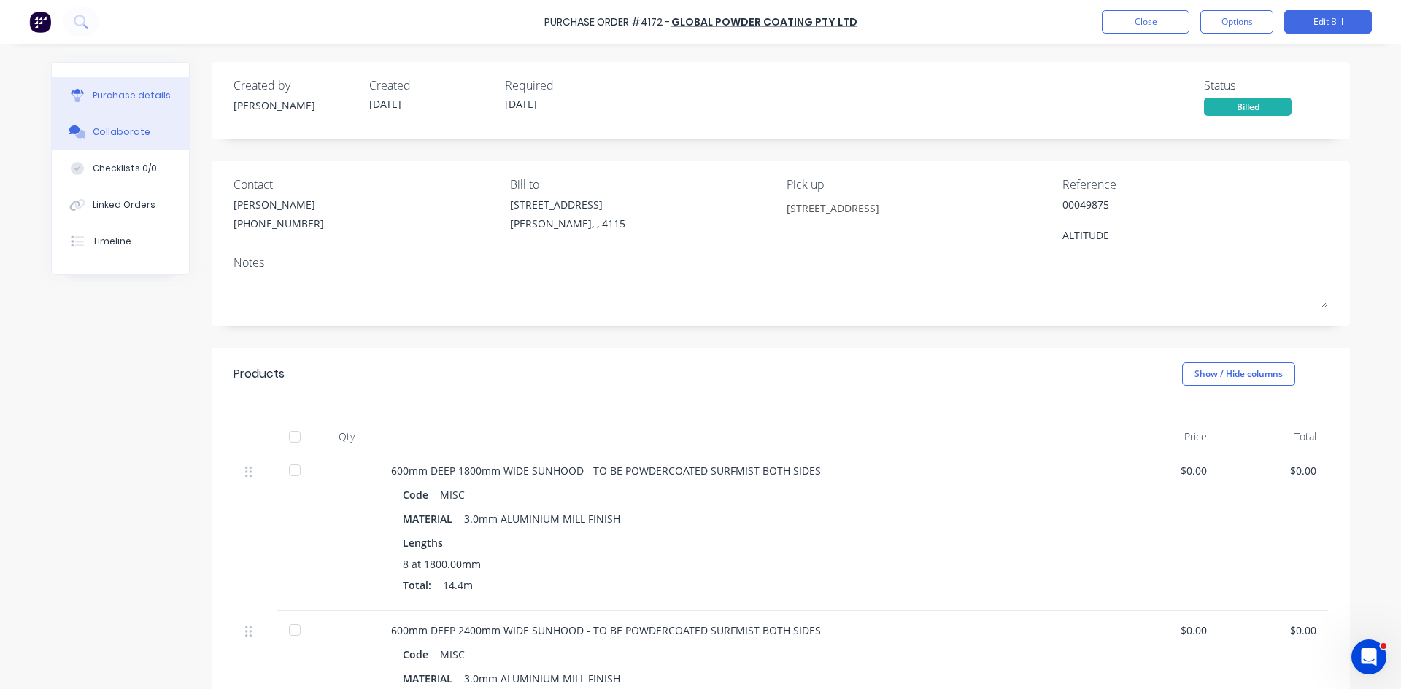
click at [123, 123] on button "Collaborate" at bounding box center [120, 132] width 137 height 36
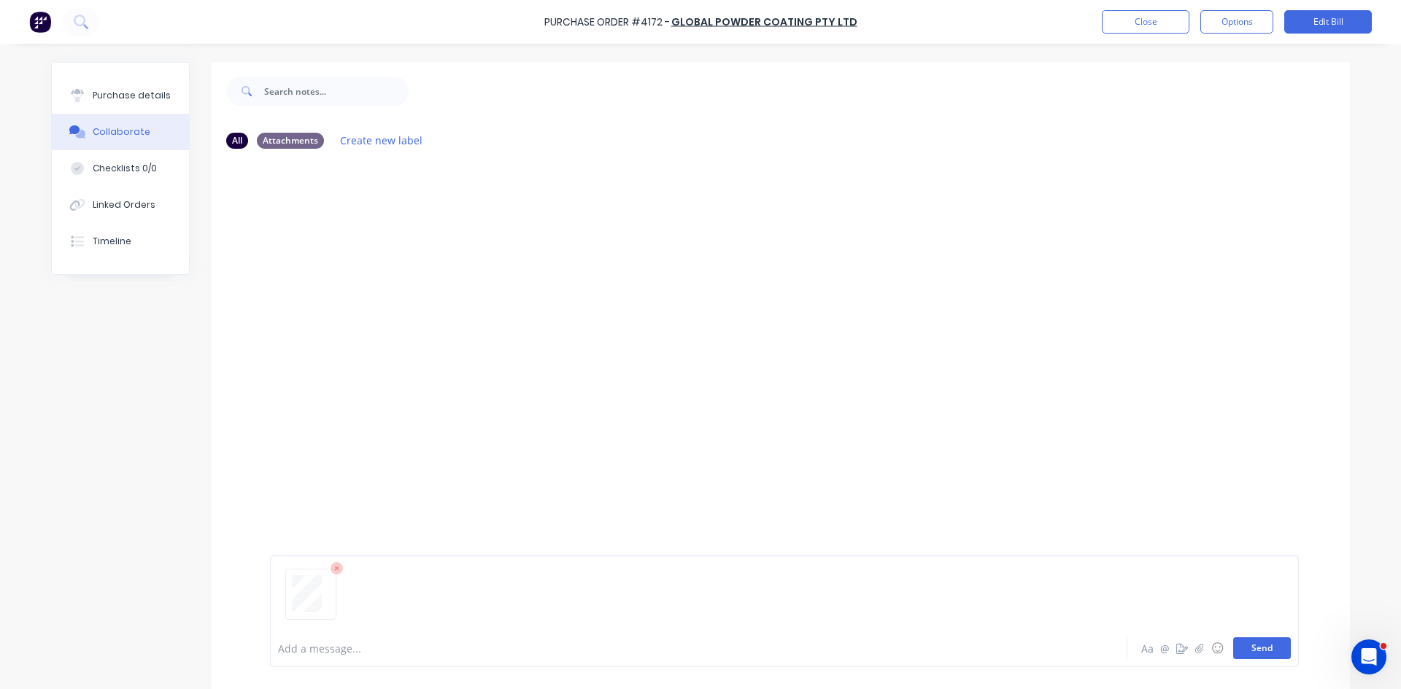
click at [1266, 645] on button "Send" at bounding box center [1262, 649] width 58 height 22
click at [1239, 21] on button "Options" at bounding box center [1236, 21] width 73 height 23
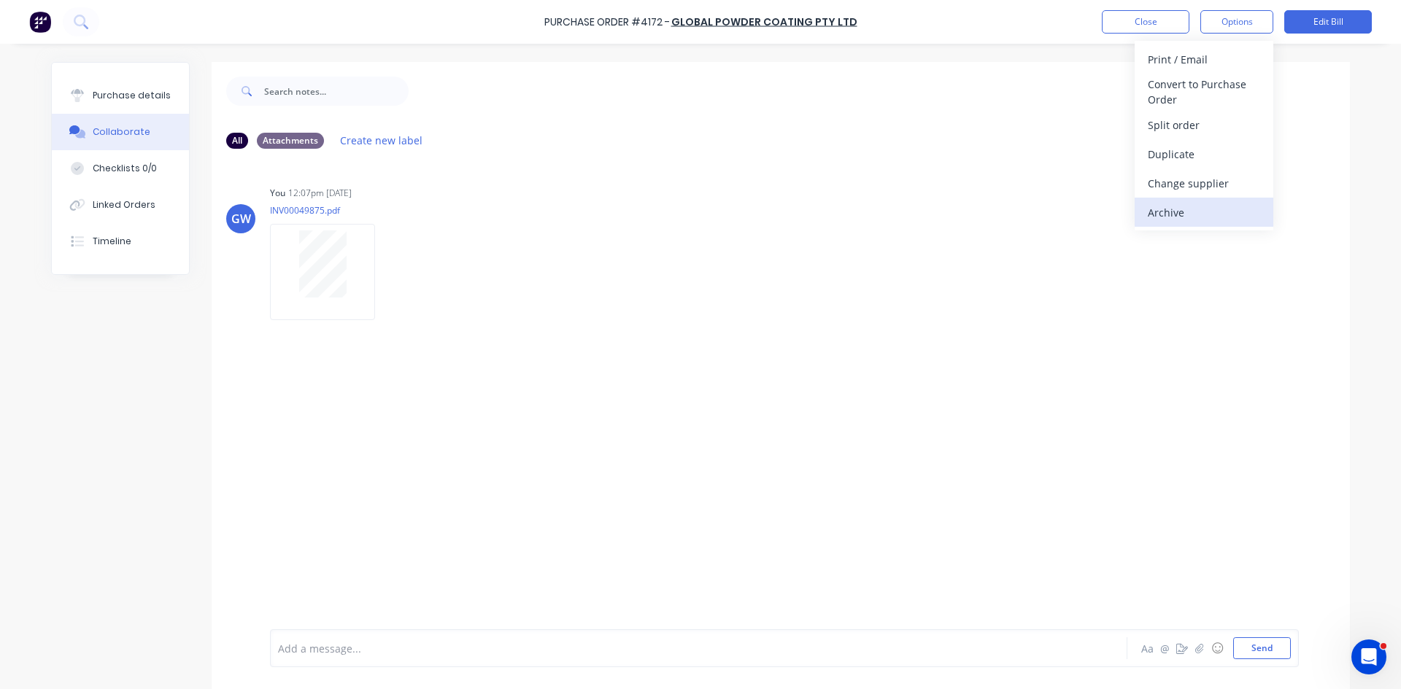
click at [1194, 215] on div "Archive" at bounding box center [1203, 212] width 112 height 21
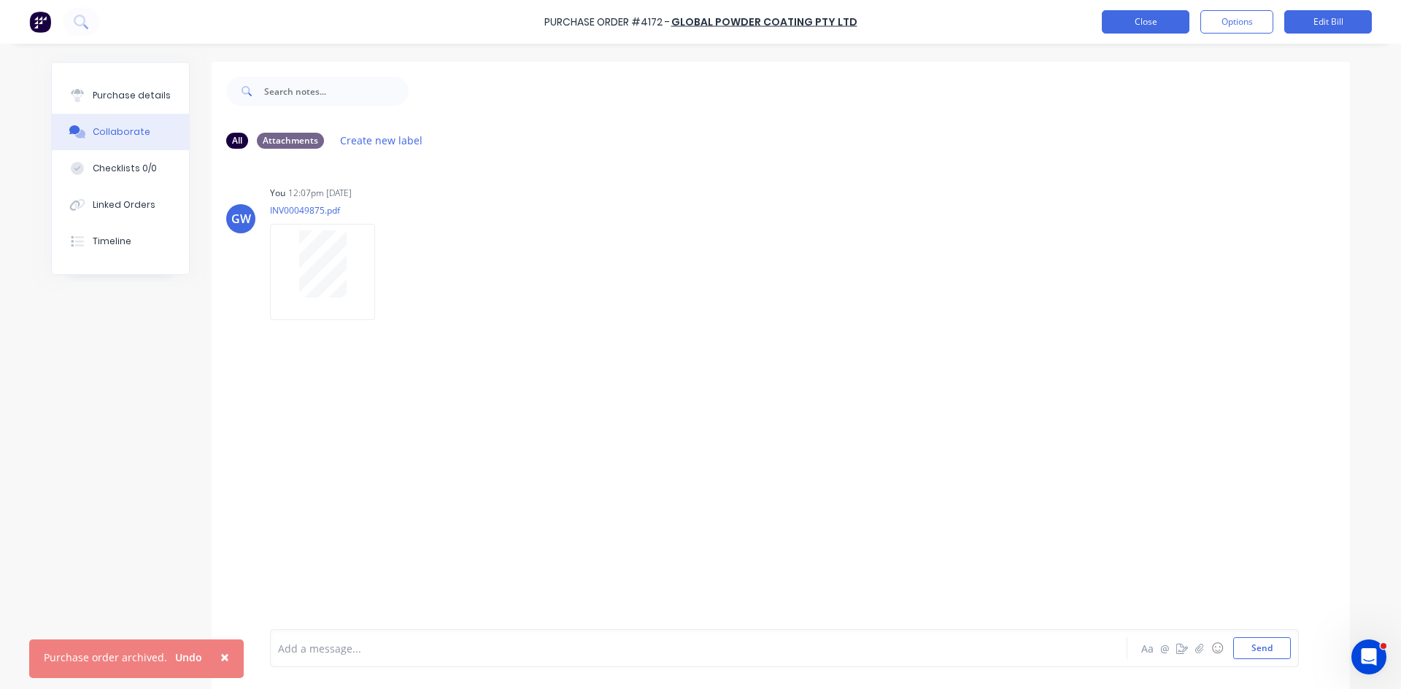
click at [1161, 24] on button "Close" at bounding box center [1146, 21] width 88 height 23
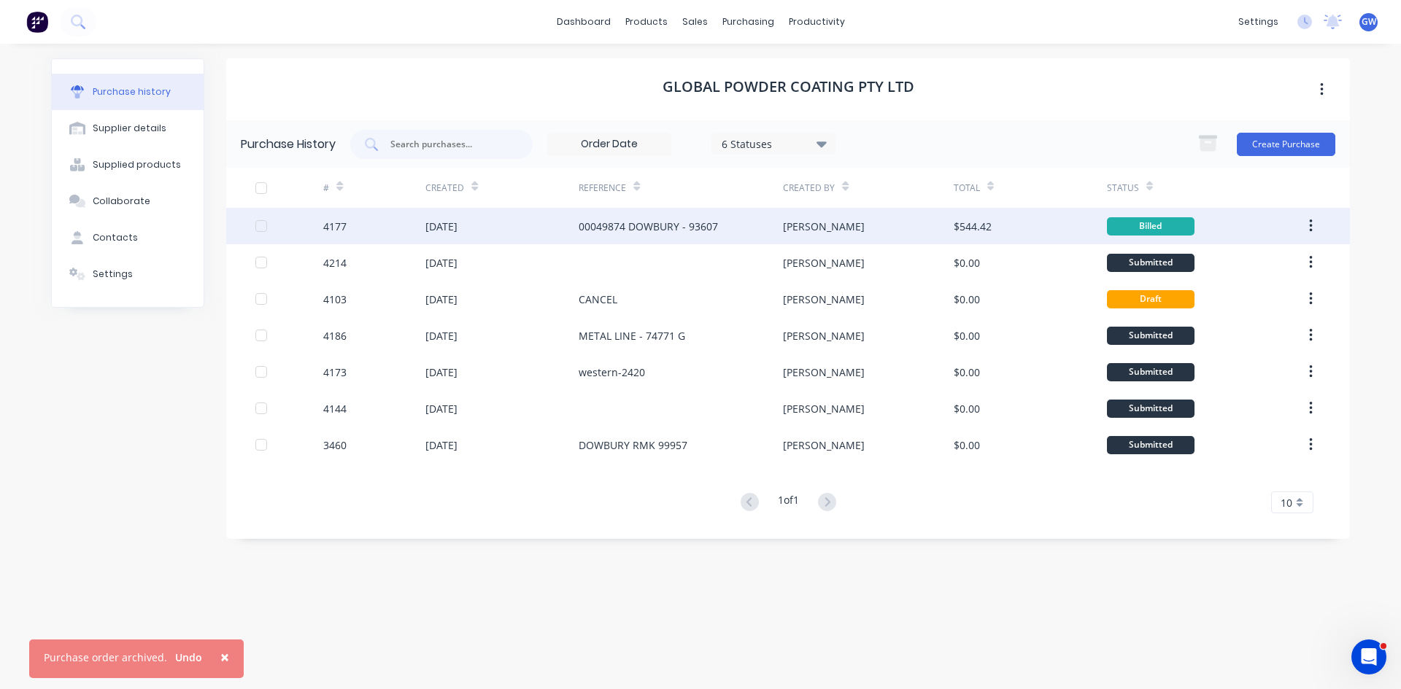
click at [969, 225] on div "$544.42" at bounding box center [972, 226] width 38 height 15
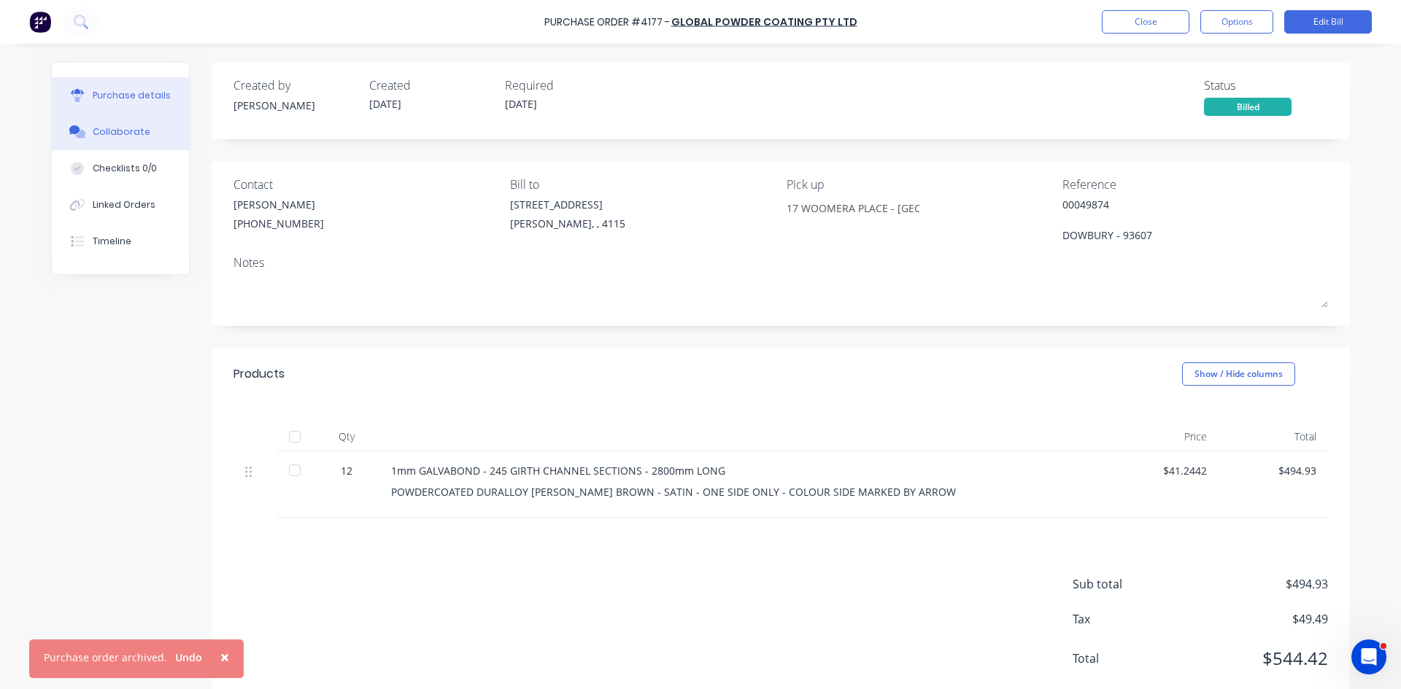
click at [131, 136] on div "Collaborate" at bounding box center [122, 131] width 58 height 13
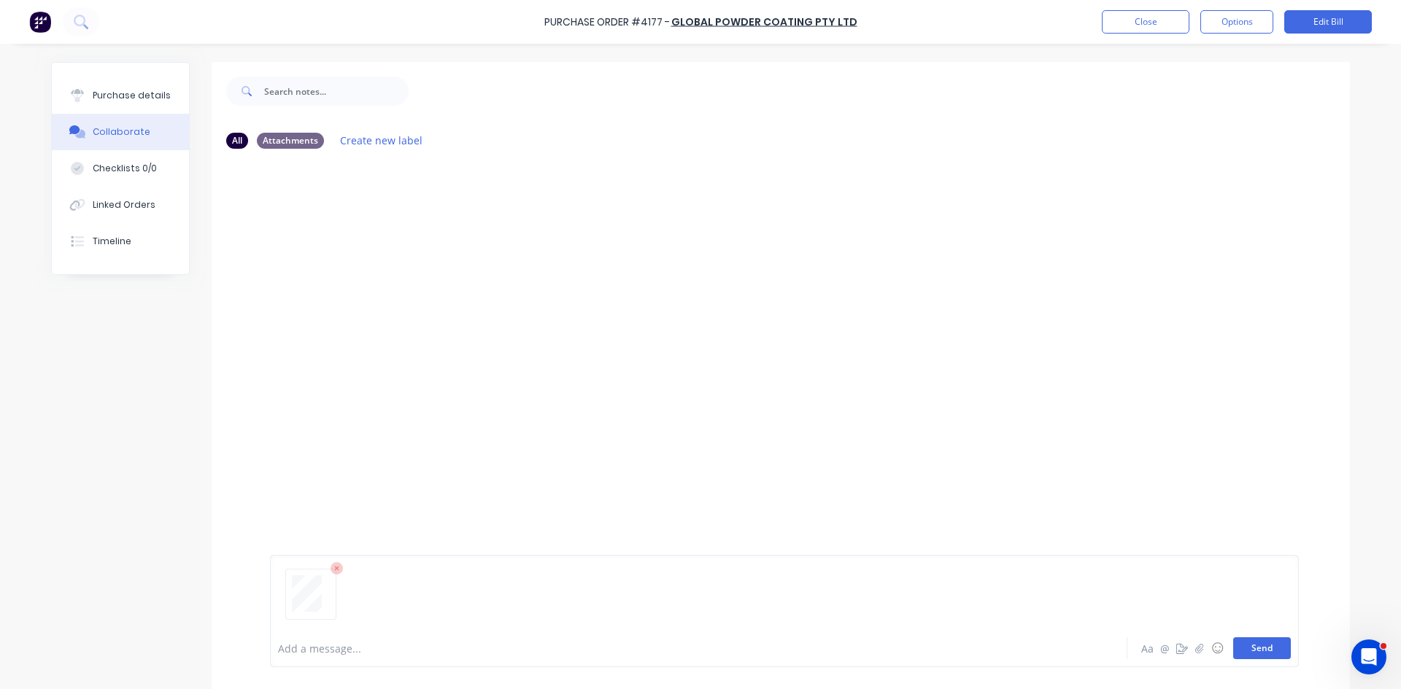
click at [1246, 647] on button "Send" at bounding box center [1262, 649] width 58 height 22
click at [1142, 18] on button "Close" at bounding box center [1146, 21] width 88 height 23
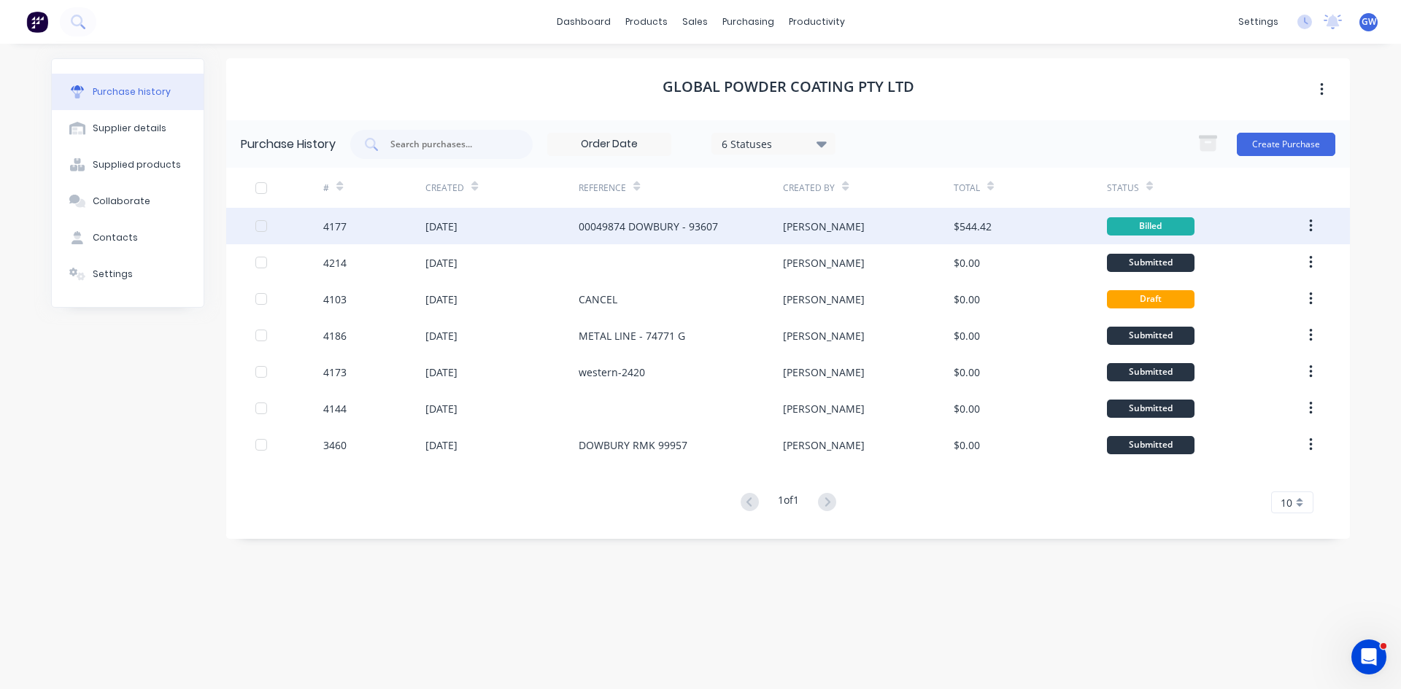
click at [1309, 227] on icon "button" at bounding box center [1311, 226] width 4 height 16
click at [1282, 264] on div "Archive" at bounding box center [1258, 264] width 112 height 21
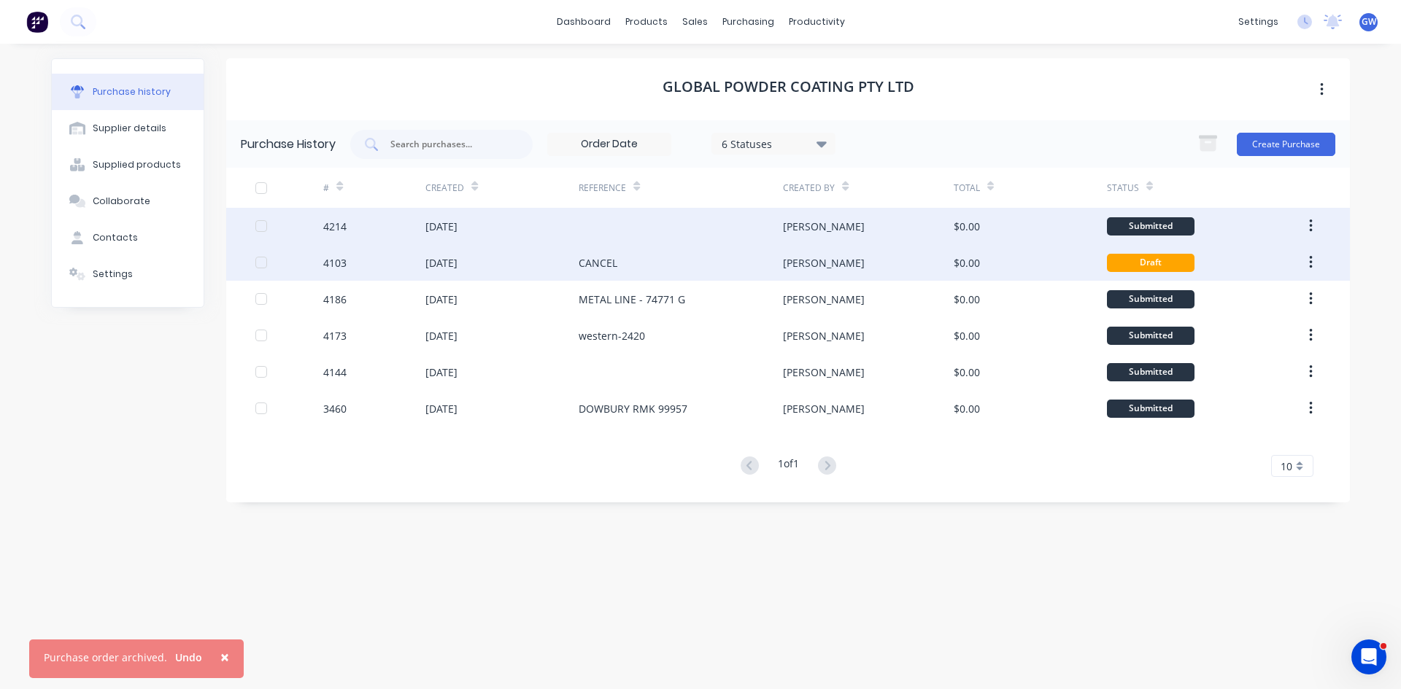
click at [1313, 264] on button "button" at bounding box center [1310, 262] width 34 height 26
click at [759, 268] on div "CANCEL" at bounding box center [680, 262] width 204 height 36
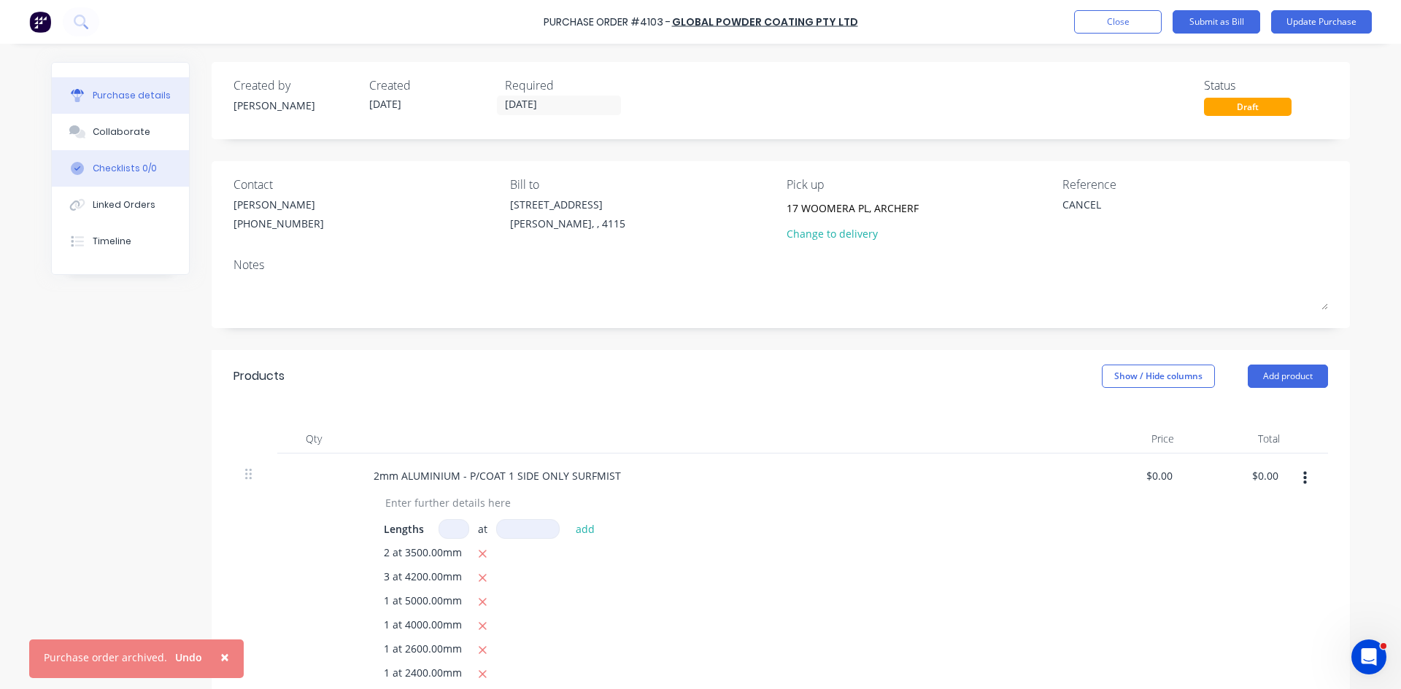
click at [171, 162] on button "Checklists 0/0" at bounding box center [120, 168] width 137 height 36
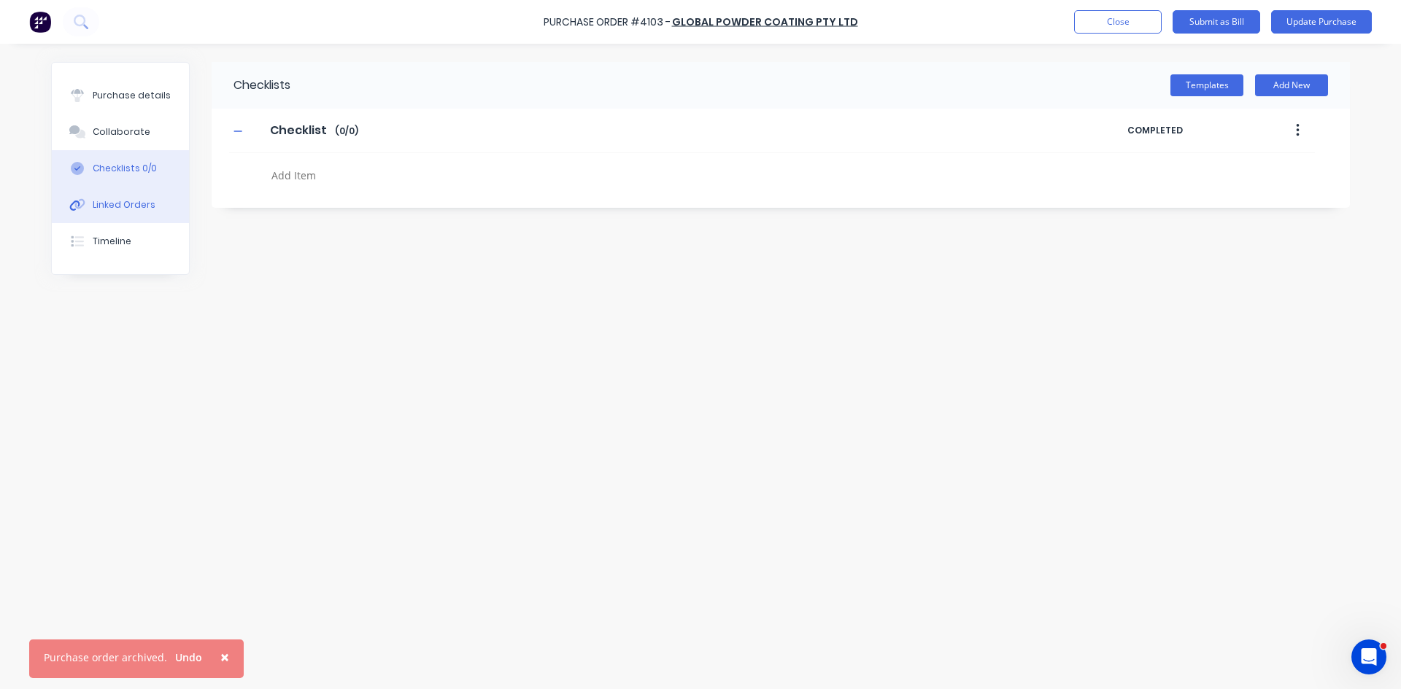
click at [150, 216] on button "Linked Orders" at bounding box center [120, 205] width 137 height 36
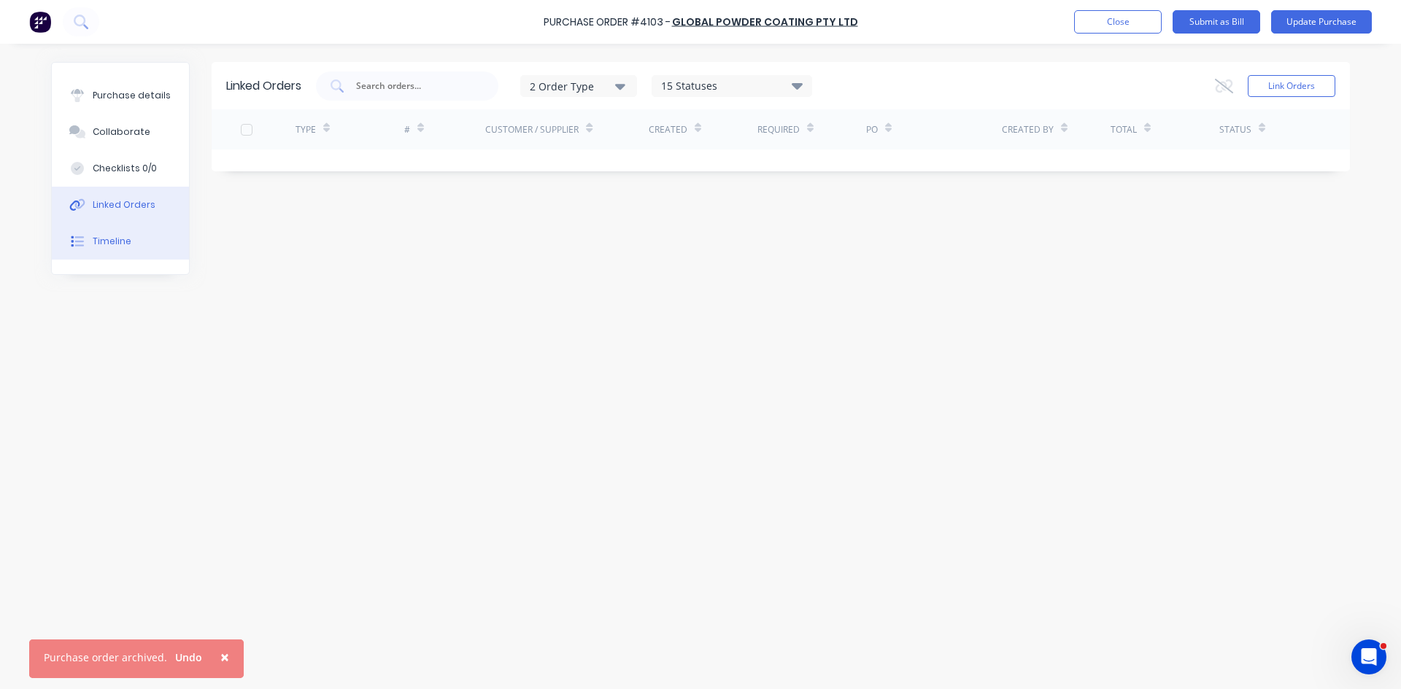
click at [137, 246] on button "Timeline" at bounding box center [120, 241] width 137 height 36
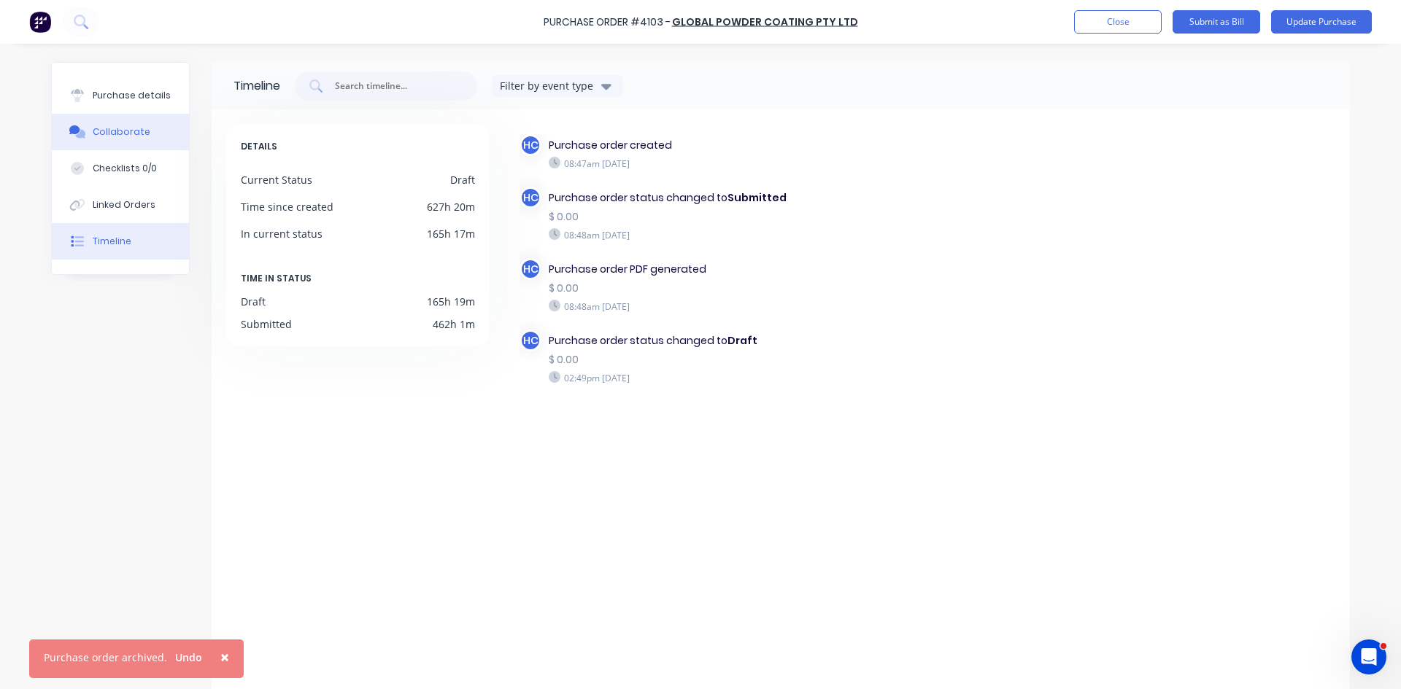
click at [120, 144] on button "Collaborate" at bounding box center [120, 132] width 137 height 36
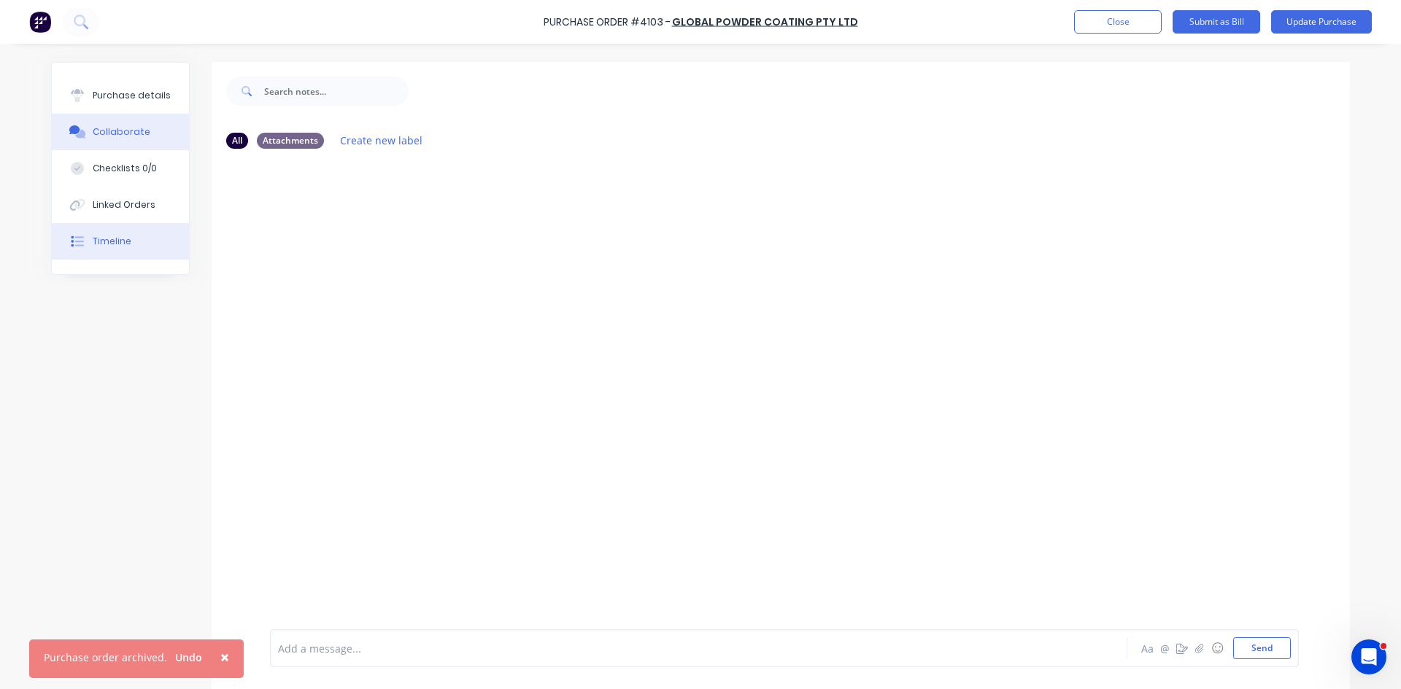
click at [121, 233] on button "Timeline" at bounding box center [120, 241] width 137 height 36
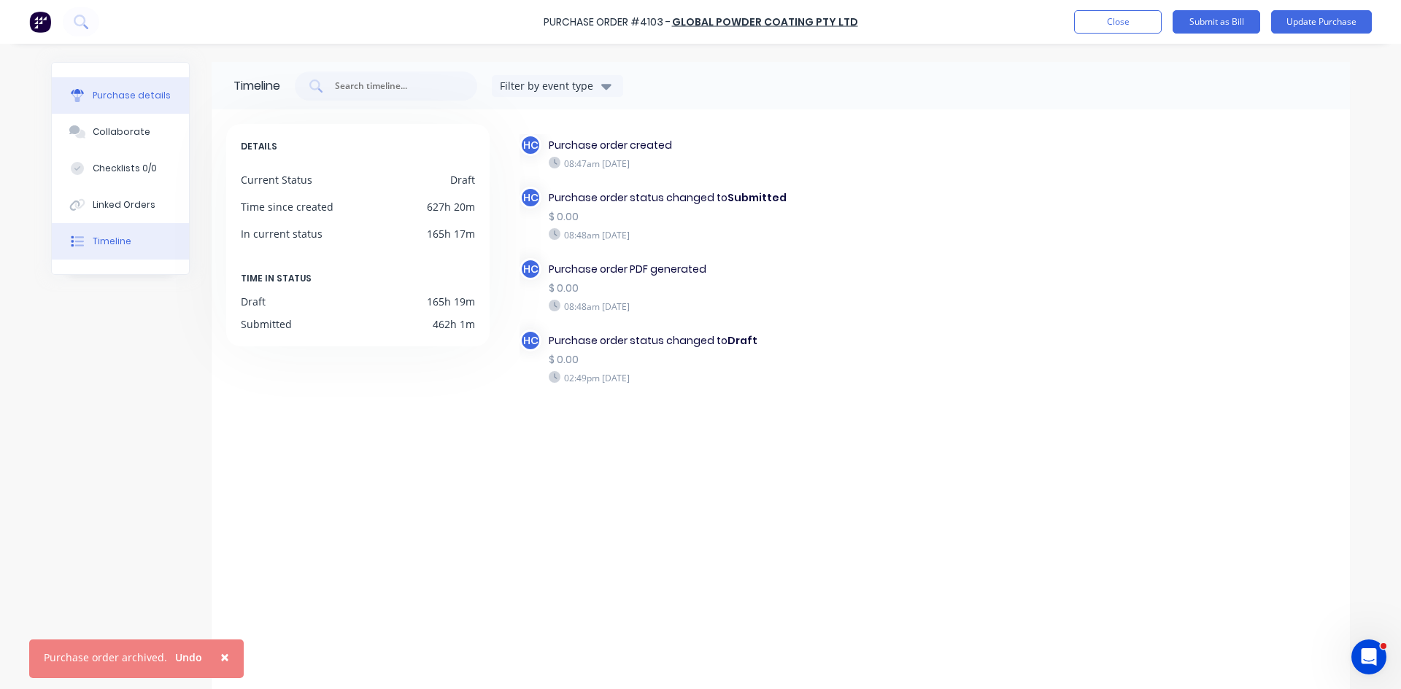
click at [128, 90] on div "Purchase details" at bounding box center [132, 95] width 78 height 13
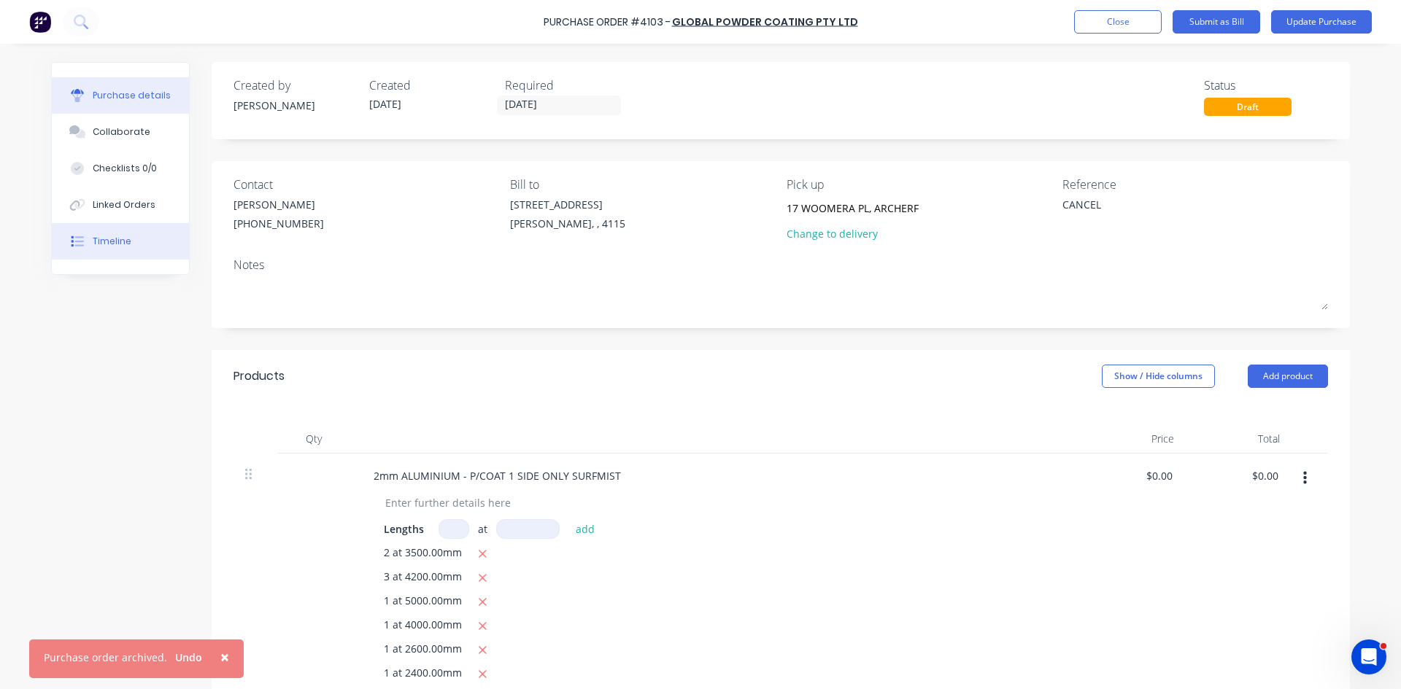
click at [133, 240] on button "Timeline" at bounding box center [120, 241] width 137 height 36
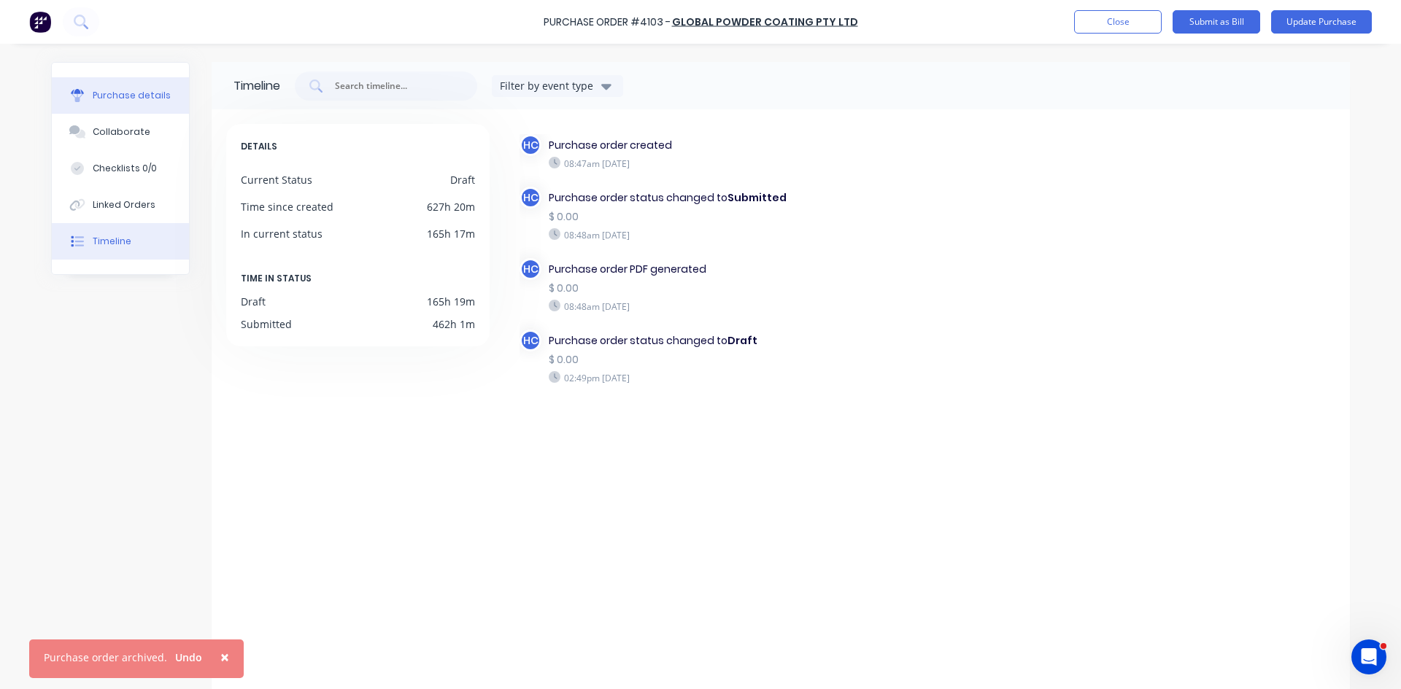
click at [93, 93] on div "Purchase details" at bounding box center [132, 95] width 78 height 13
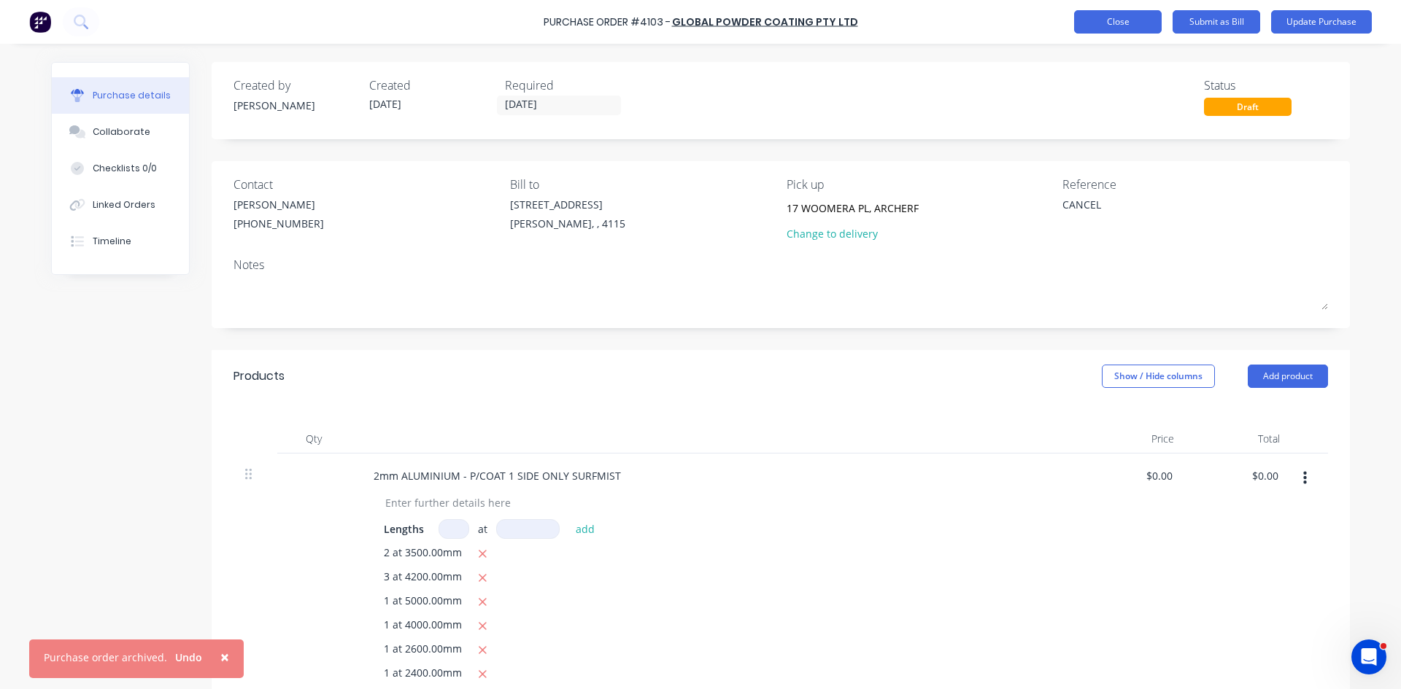
type textarea "x"
click at [1147, 29] on button "Close" at bounding box center [1118, 21] width 88 height 23
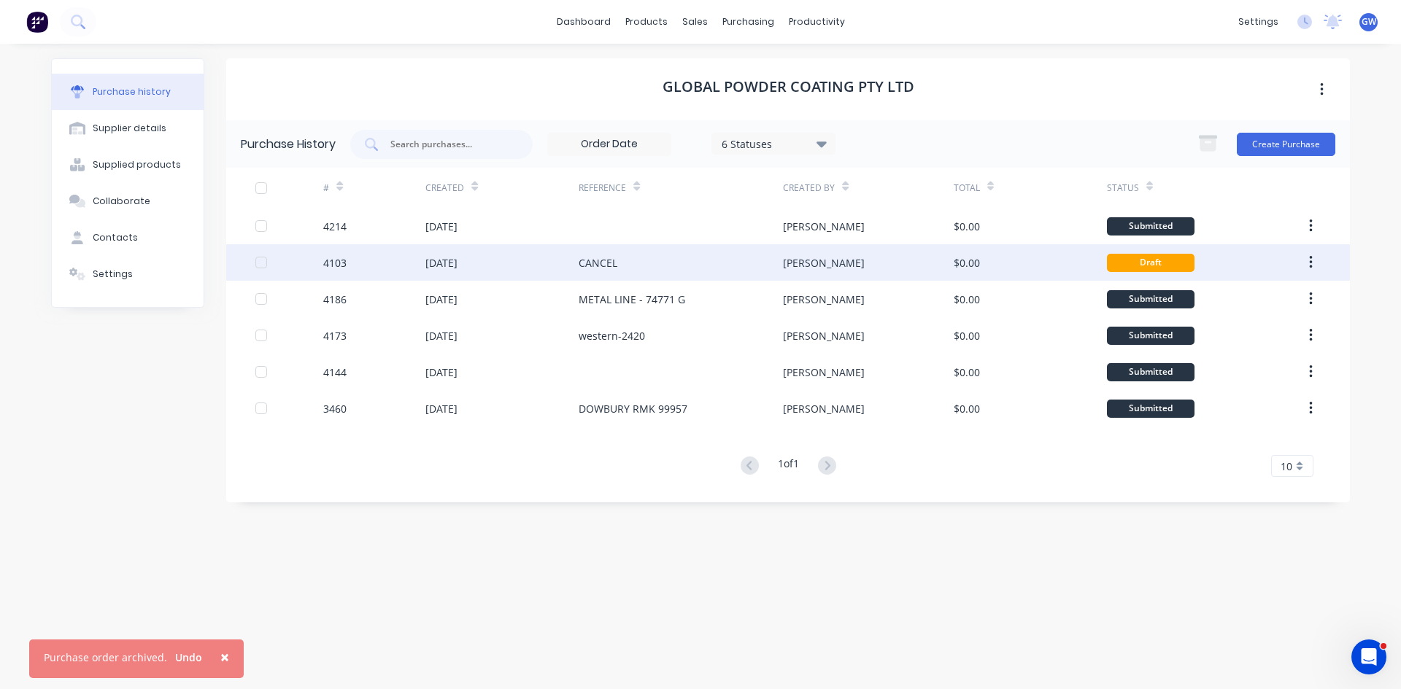
click at [1316, 263] on button "button" at bounding box center [1310, 262] width 34 height 26
click at [1272, 297] on div "Archive" at bounding box center [1258, 300] width 112 height 21
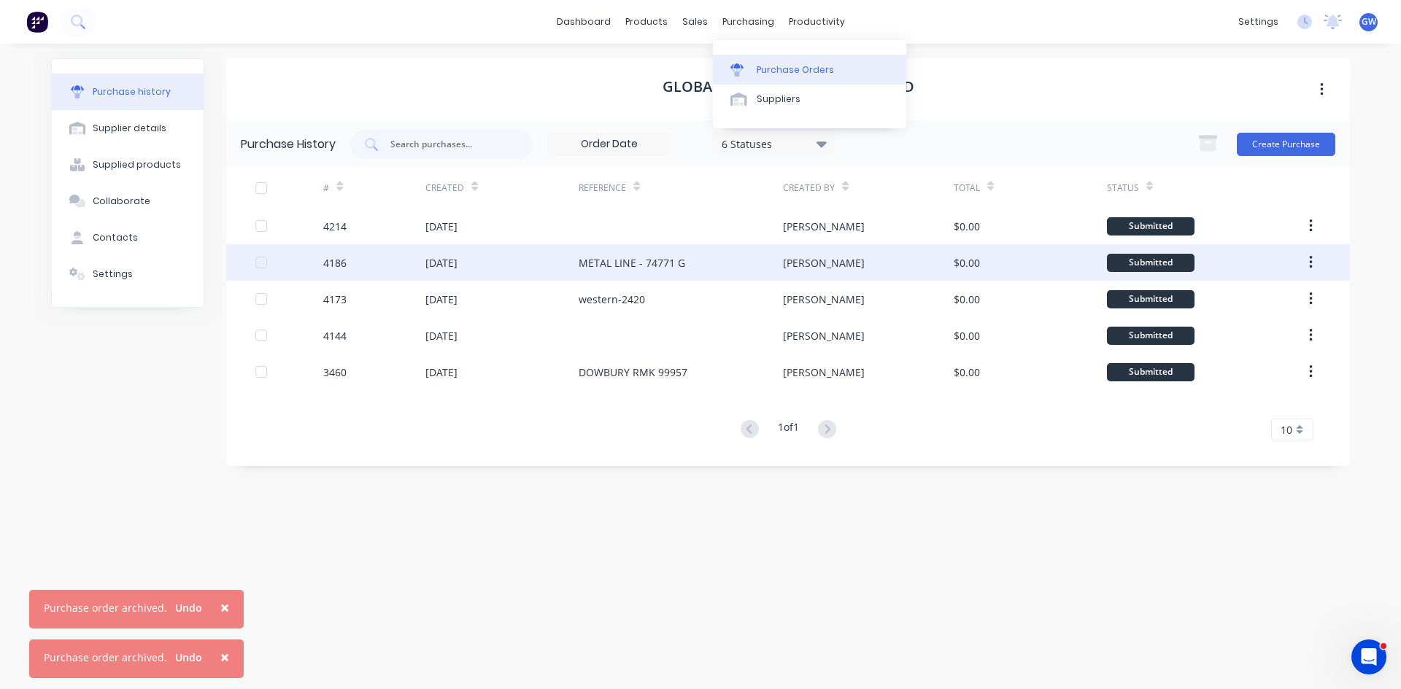
click at [767, 69] on div "Purchase Orders" at bounding box center [794, 69] width 77 height 13
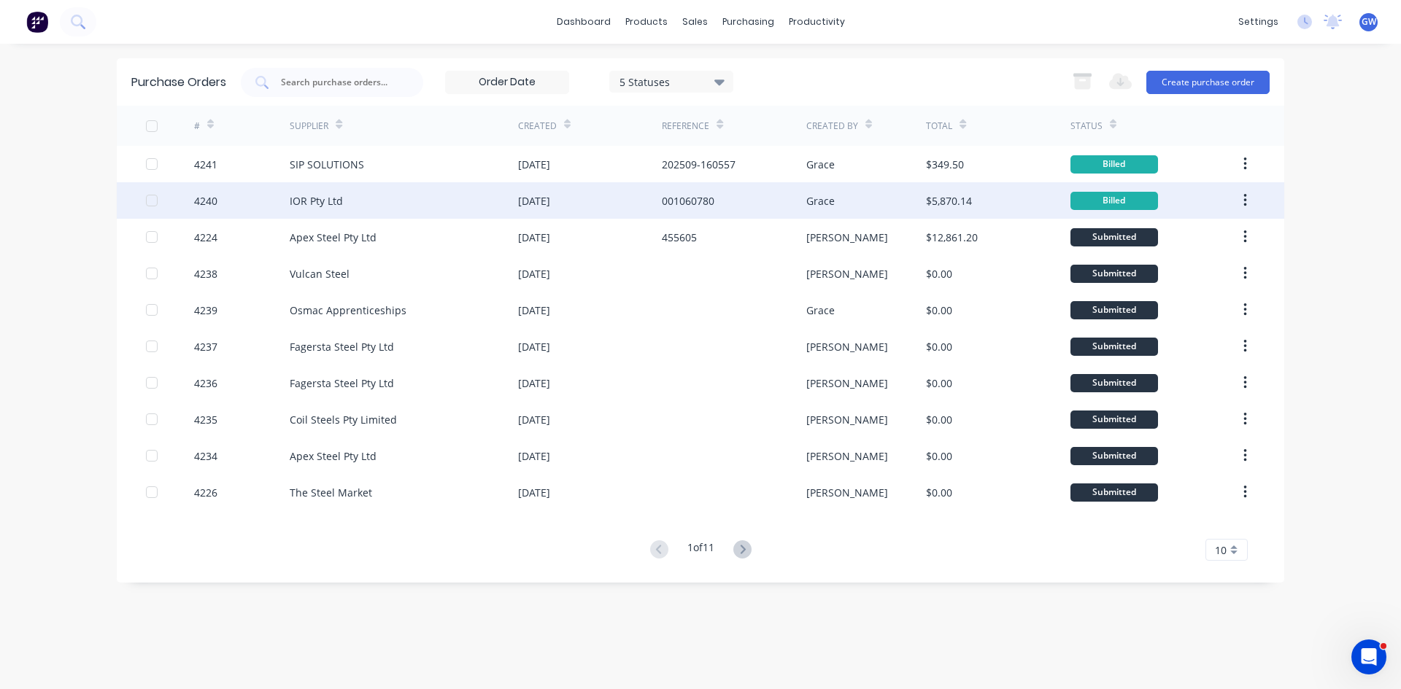
click at [765, 206] on div "001060780" at bounding box center [734, 200] width 144 height 36
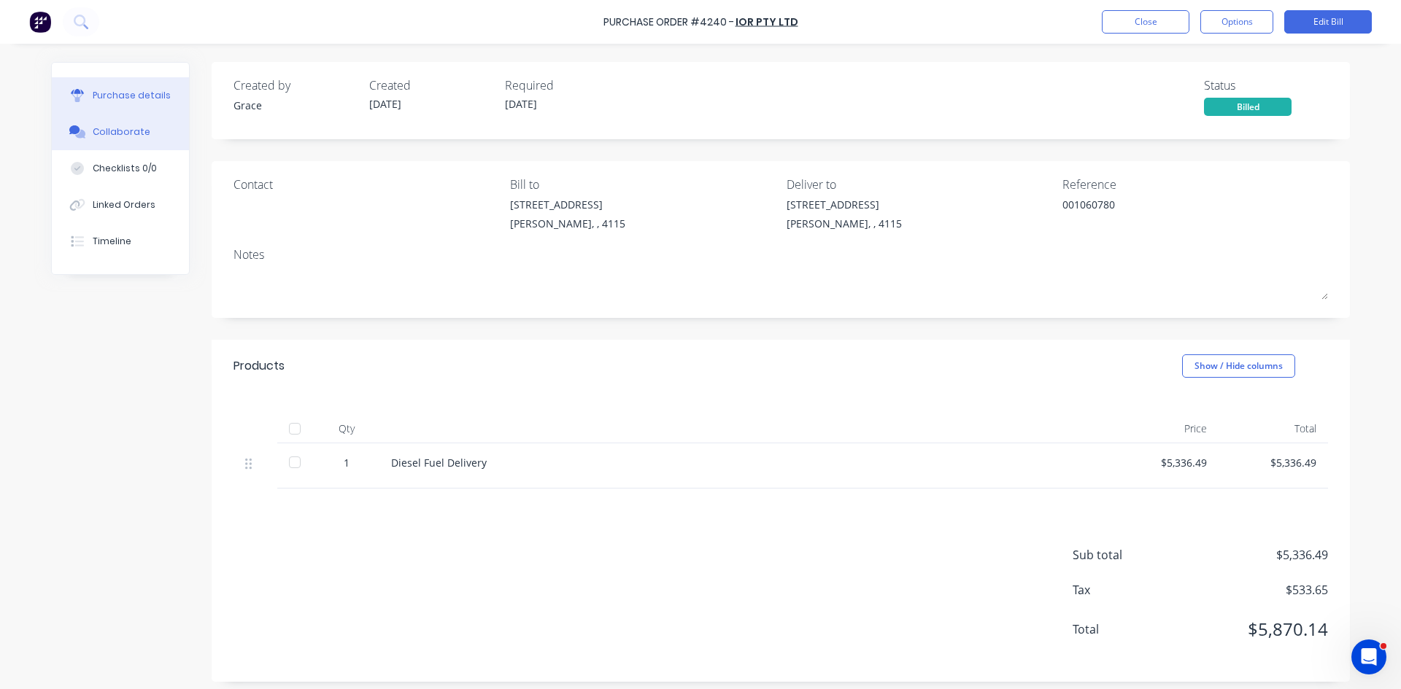
click at [112, 120] on button "Collaborate" at bounding box center [120, 132] width 137 height 36
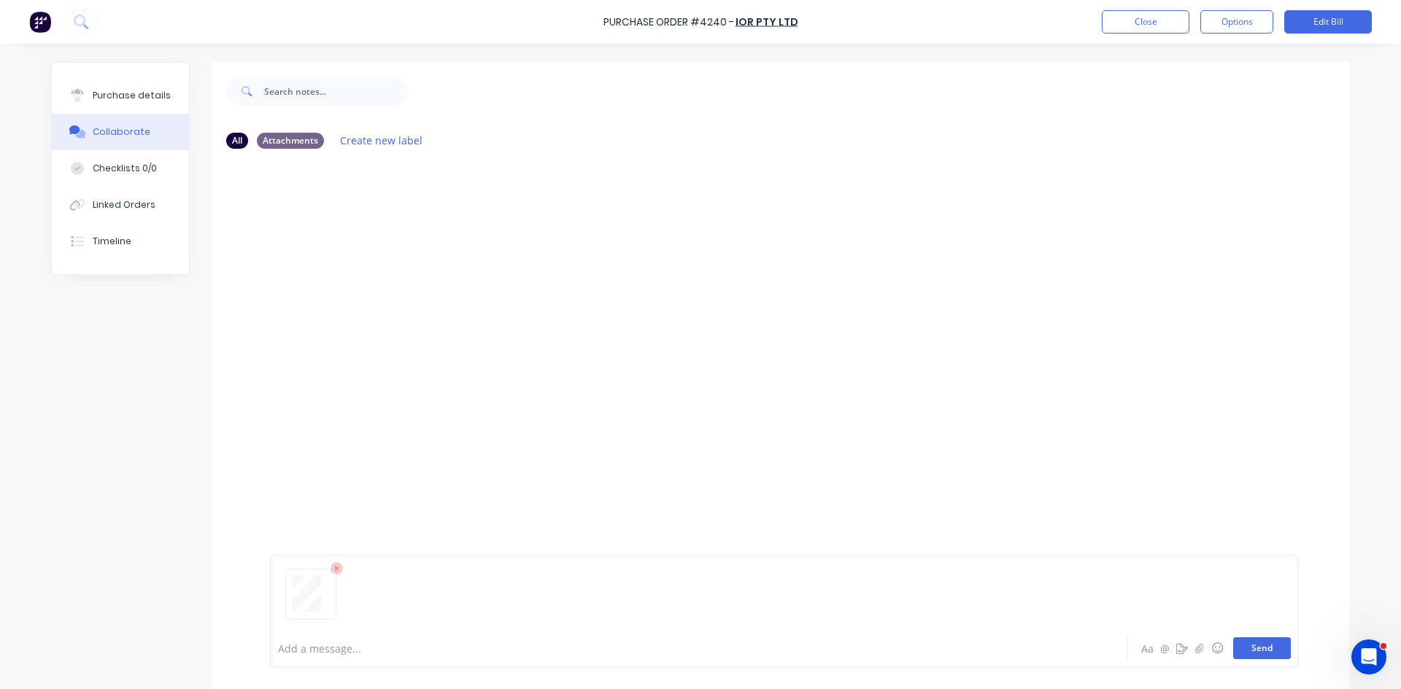
click at [1258, 655] on button "Send" at bounding box center [1262, 649] width 58 height 22
click at [1161, 24] on button "Close" at bounding box center [1146, 21] width 88 height 23
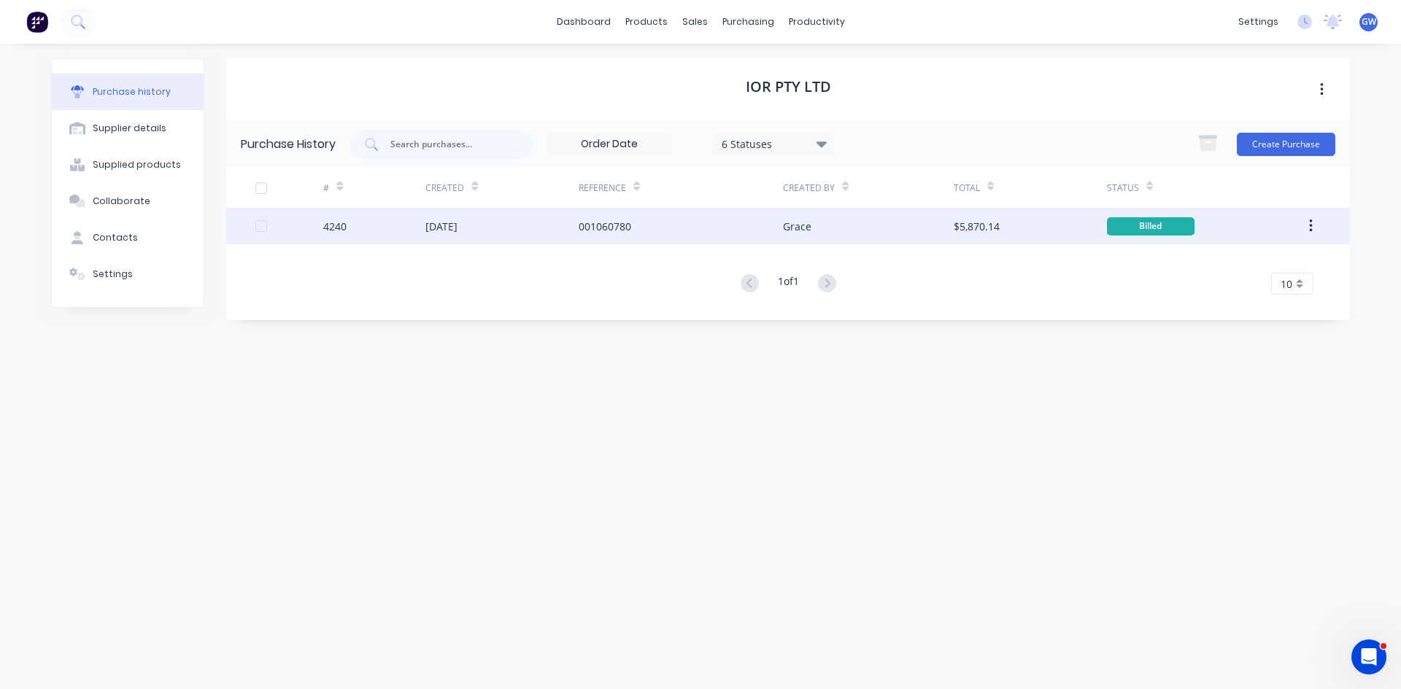
click at [1307, 226] on button "button" at bounding box center [1310, 226] width 34 height 26
click at [1284, 266] on div "Archive" at bounding box center [1258, 264] width 112 height 21
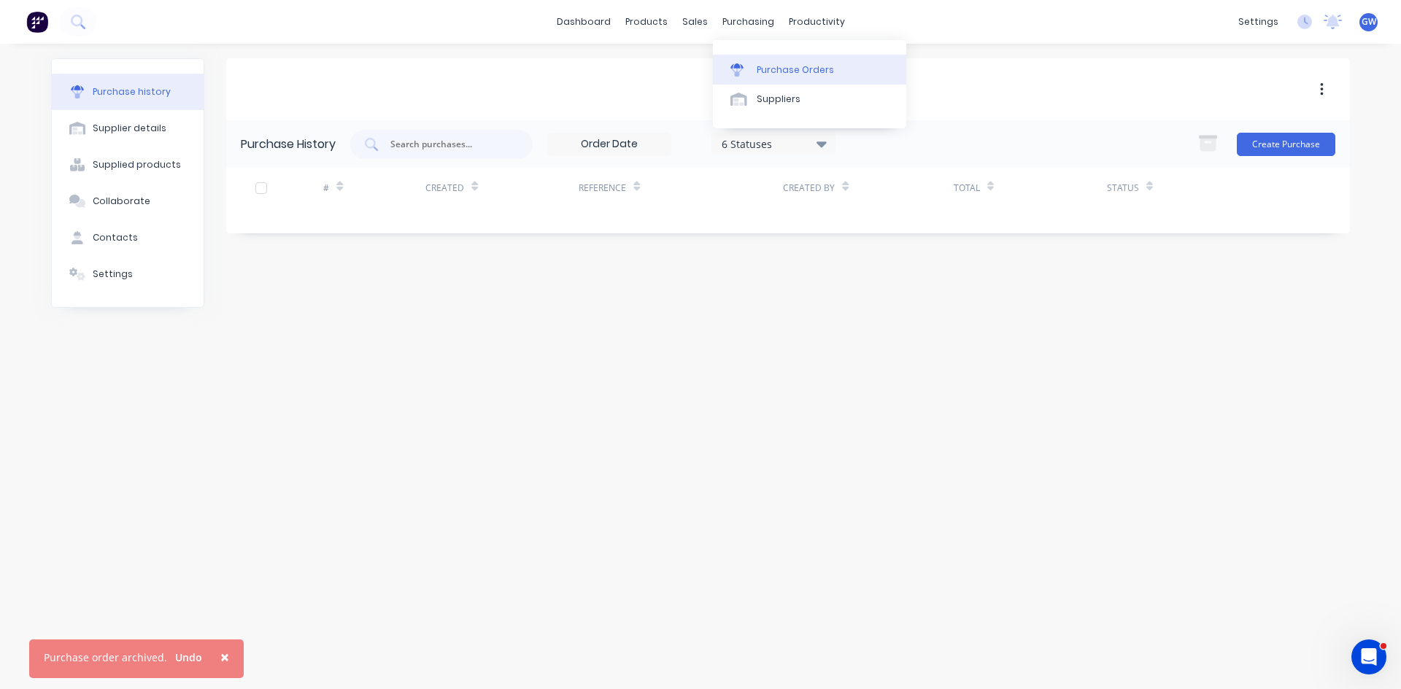
click at [764, 66] on div "Purchase Orders" at bounding box center [794, 69] width 77 height 13
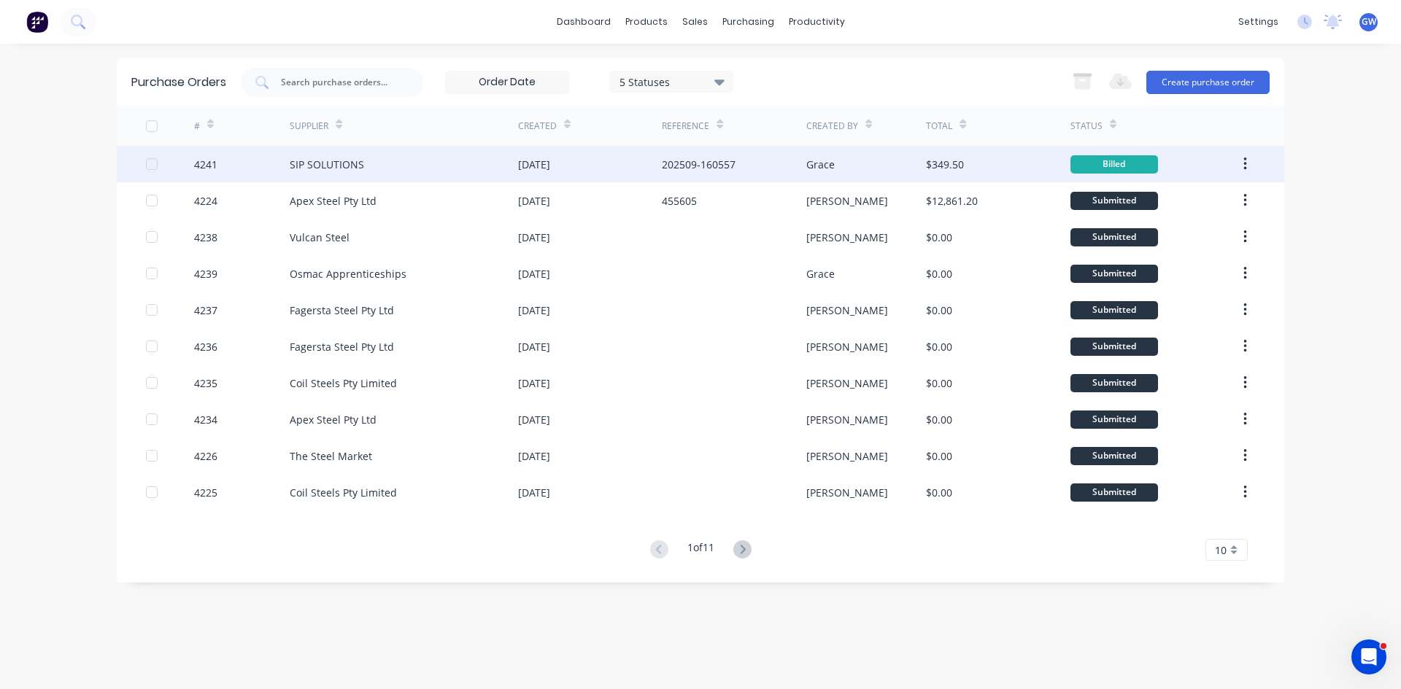
click at [604, 174] on div "[DATE]" at bounding box center [590, 164] width 144 height 36
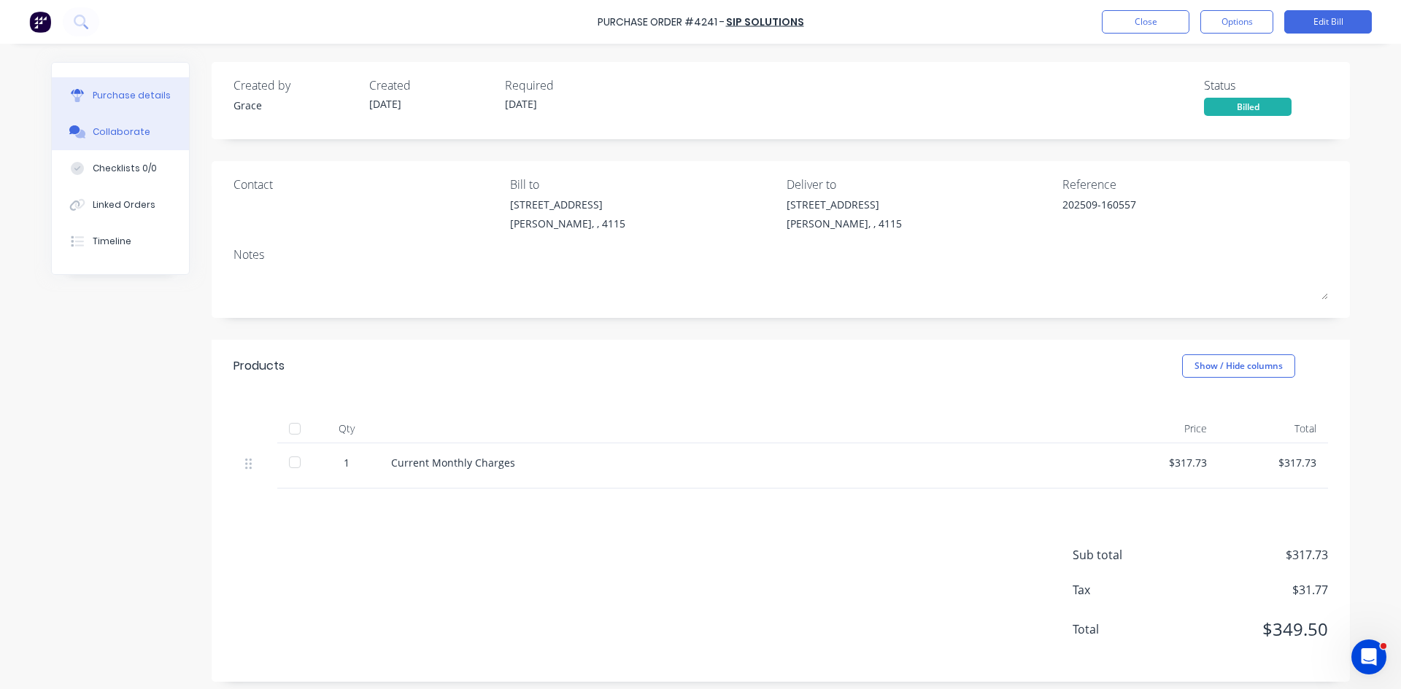
click at [106, 123] on button "Collaborate" at bounding box center [120, 132] width 137 height 36
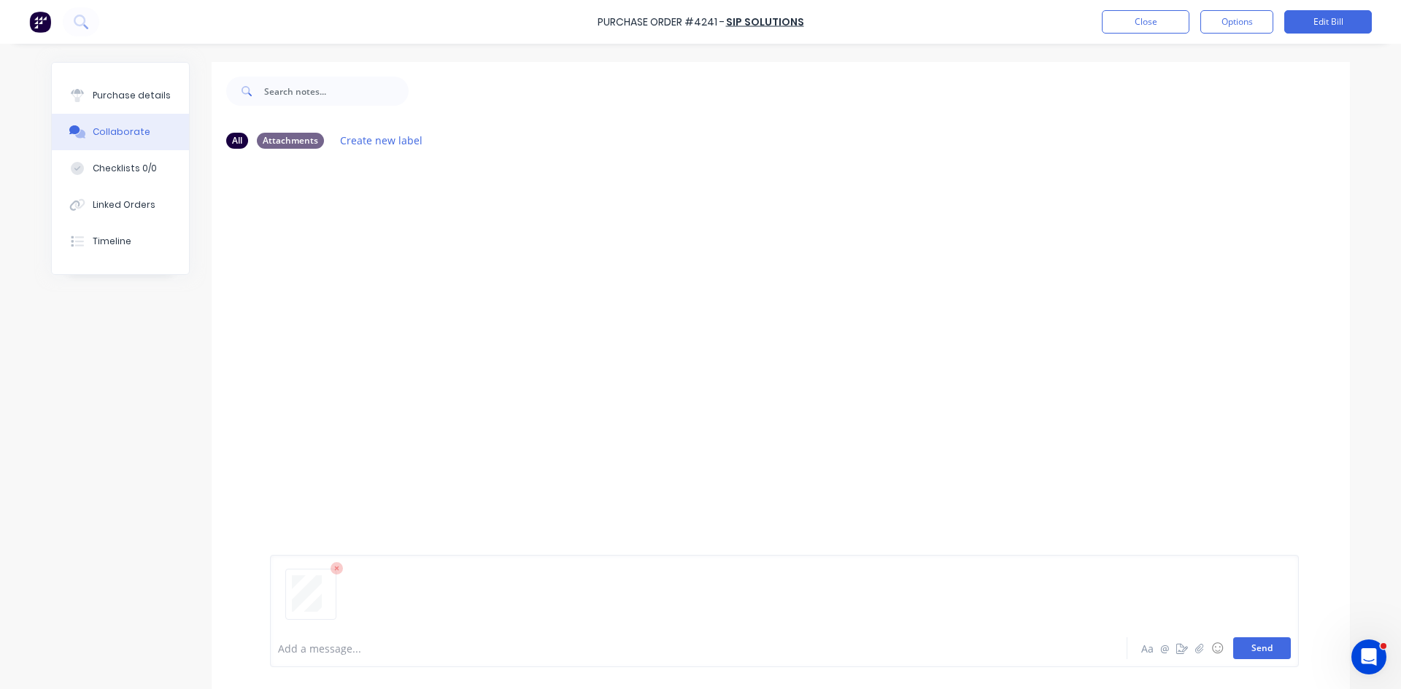
click at [1253, 639] on button "Send" at bounding box center [1262, 649] width 58 height 22
click at [1188, 21] on button "Close" at bounding box center [1146, 21] width 88 height 23
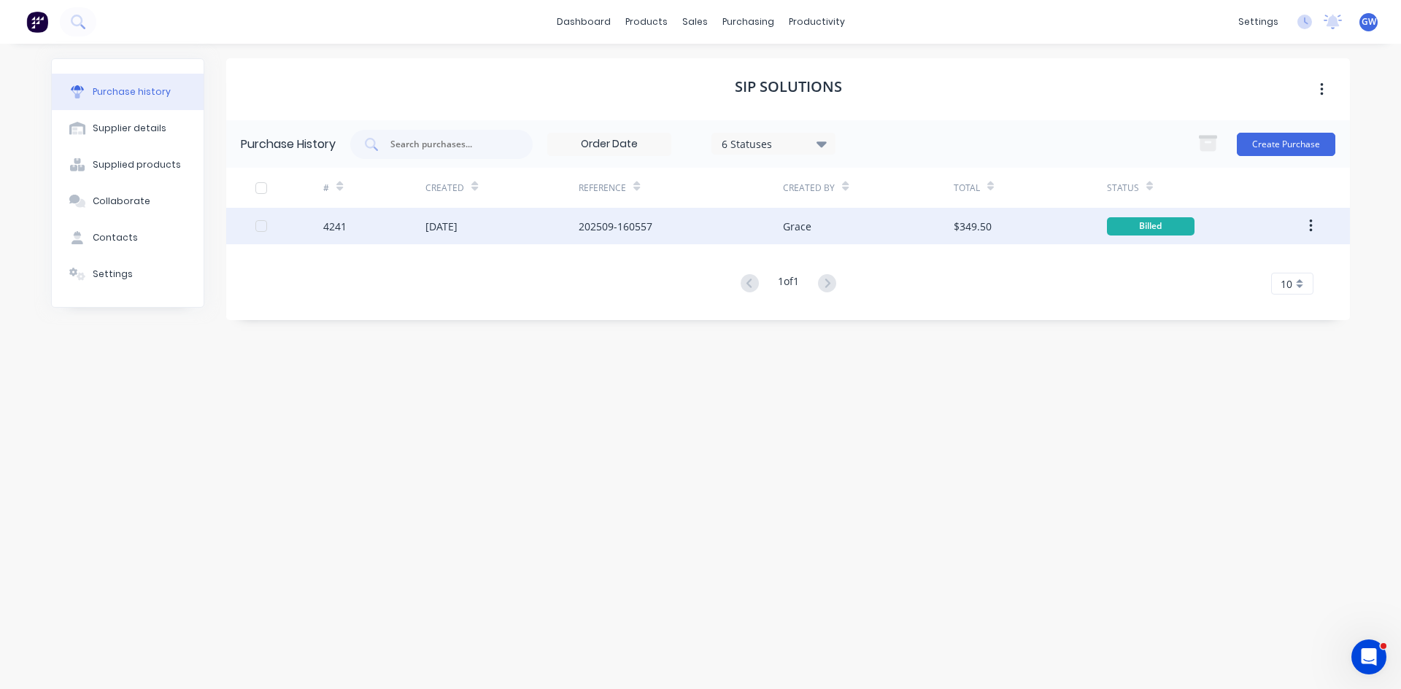
click at [1306, 231] on button "button" at bounding box center [1310, 226] width 34 height 26
click at [1283, 263] on div "Archive" at bounding box center [1258, 264] width 112 height 21
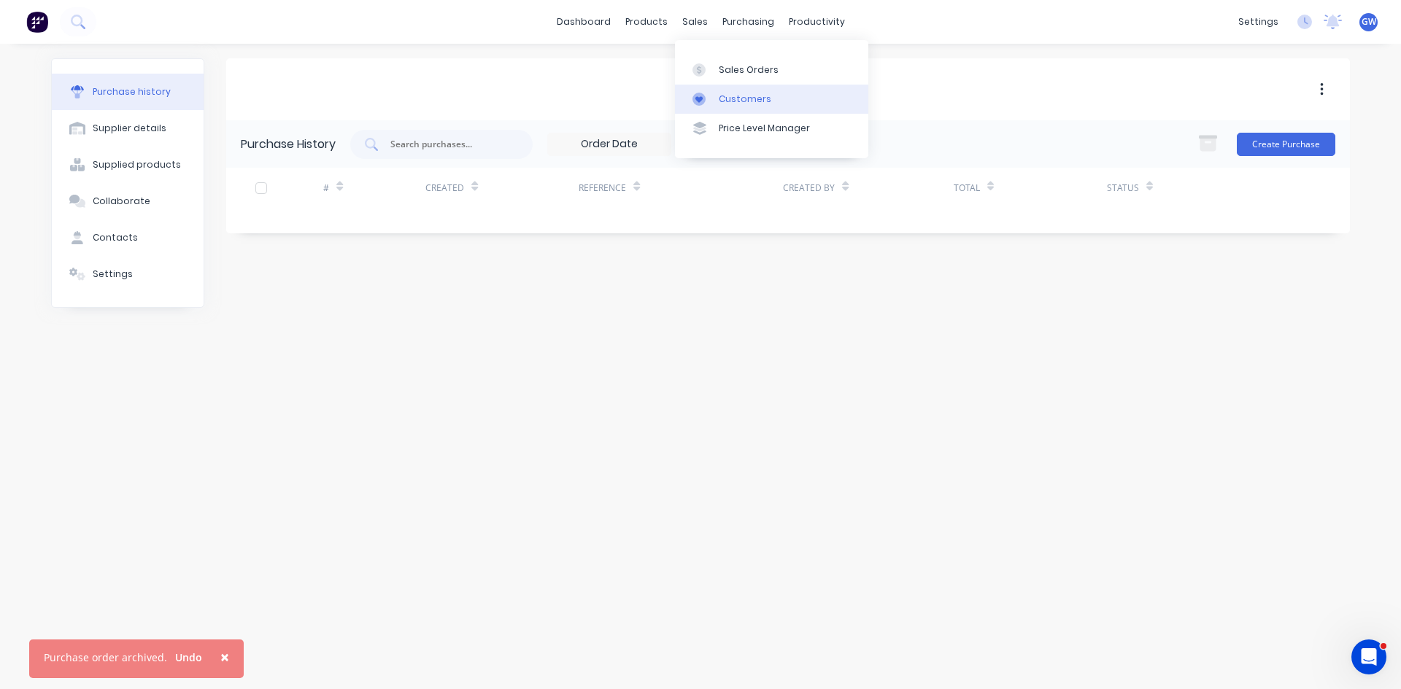
click at [742, 98] on div "Customers" at bounding box center [745, 99] width 53 height 13
